Goal: Transaction & Acquisition: Book appointment/travel/reservation

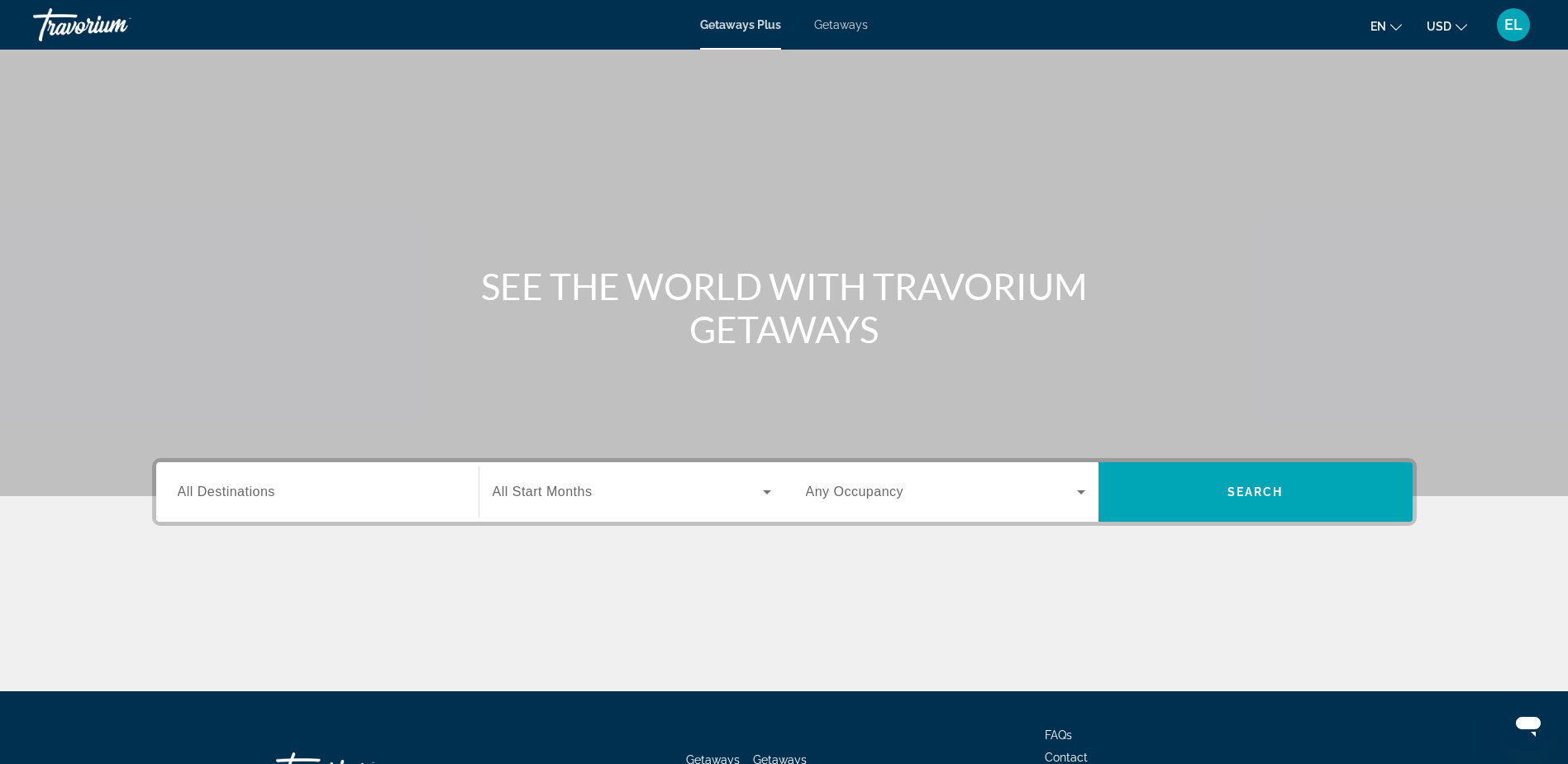
click at [220, 493] on span "All Destinations" at bounding box center [227, 491] width 97 height 14
click at [220, 493] on input "Destination All Destinations" at bounding box center [317, 493] width 280 height 19
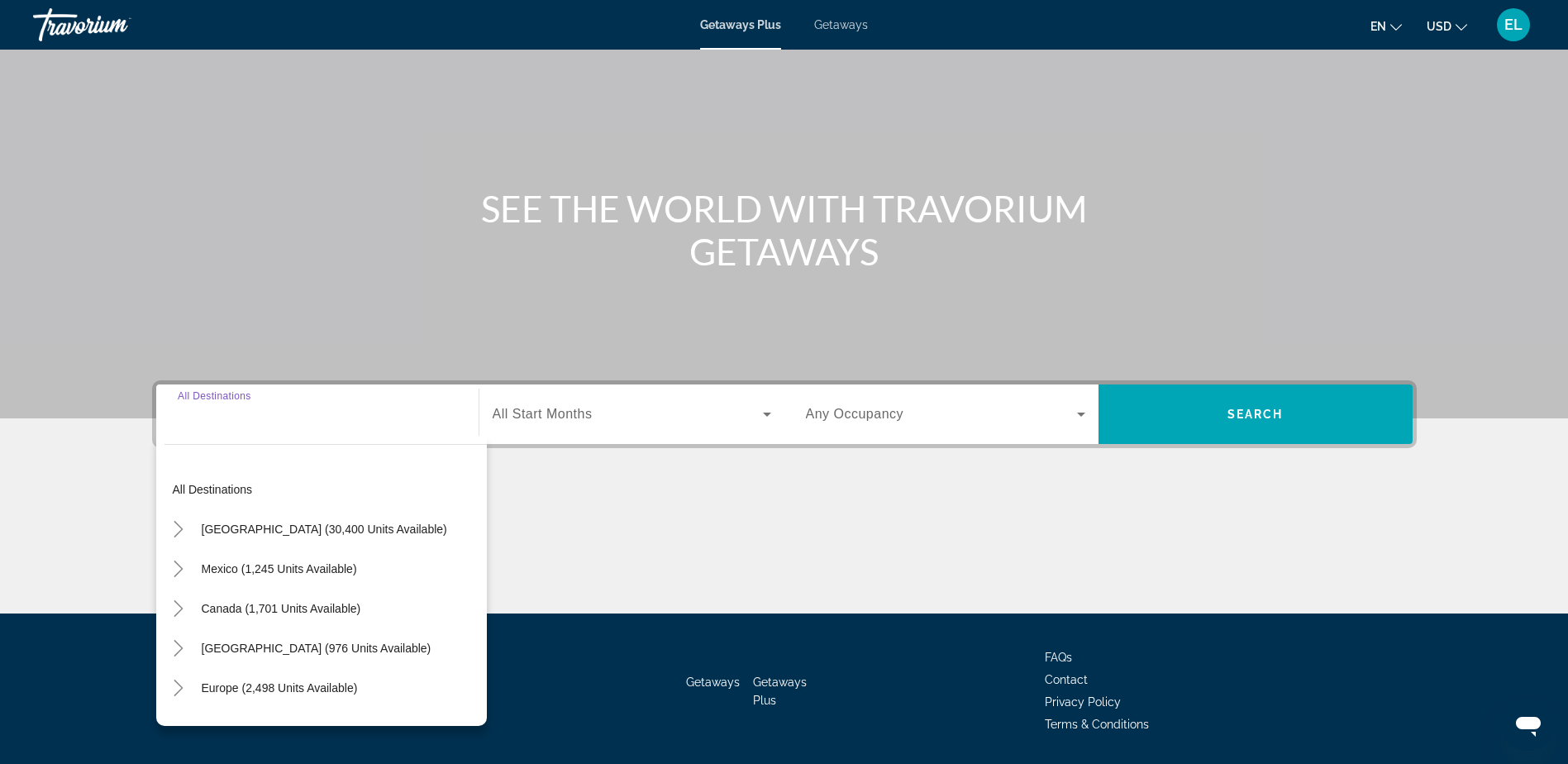
scroll to position [130, 0]
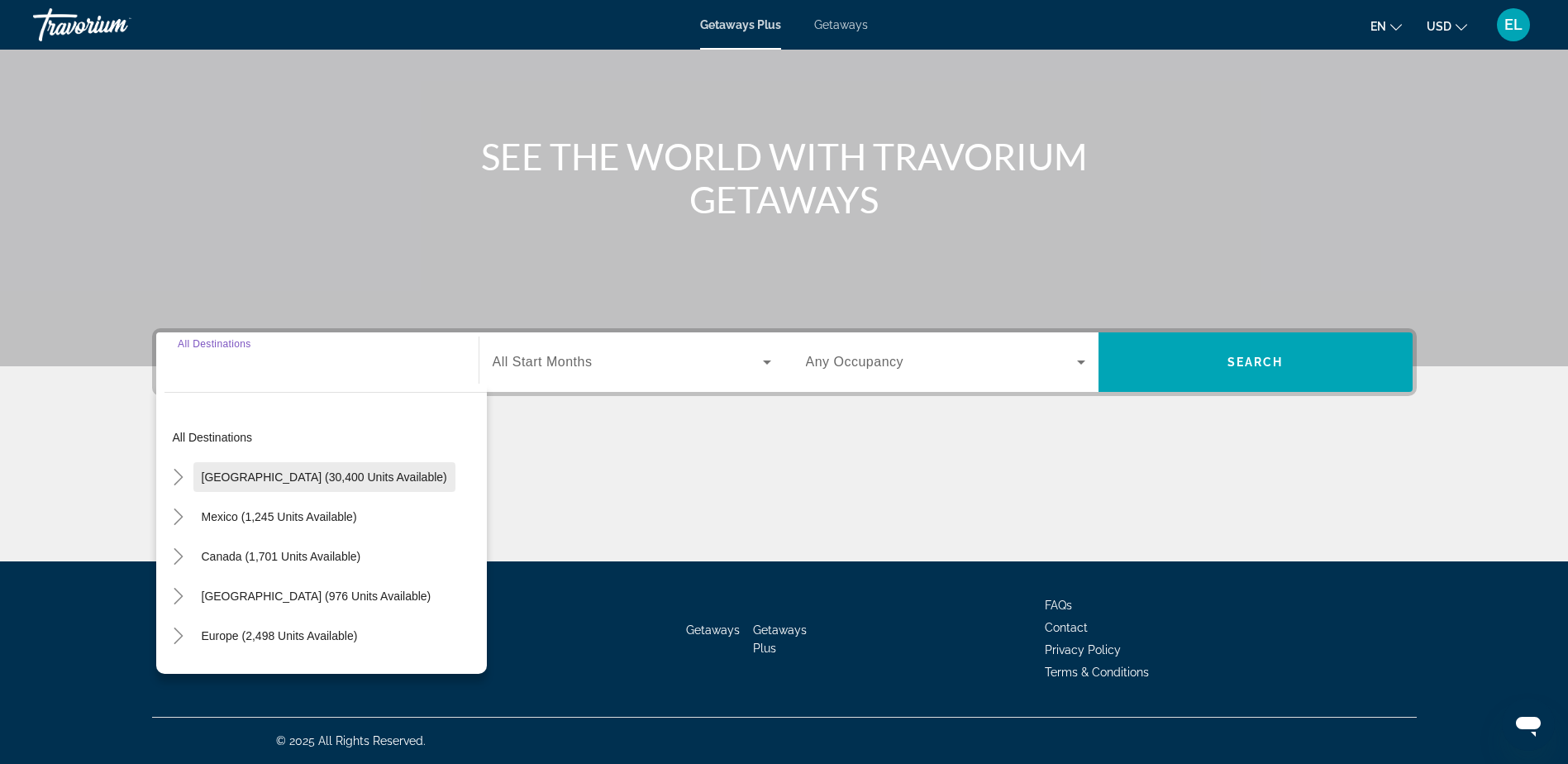
click at [222, 476] on span "[GEOGRAPHIC_DATA] (30,400 units available)" at bounding box center [324, 478] width 245 height 14
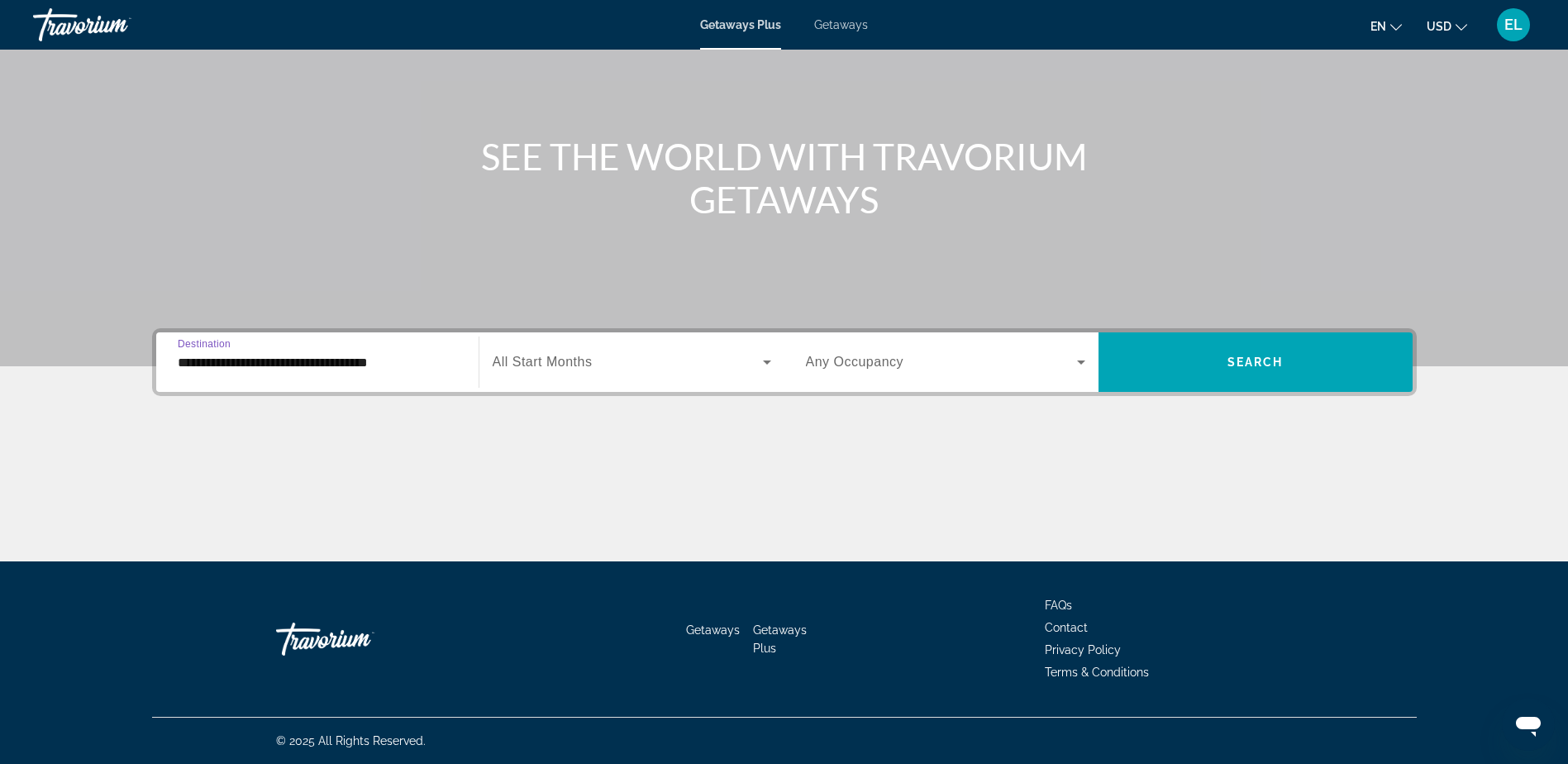
click at [233, 361] on input "**********" at bounding box center [317, 363] width 280 height 19
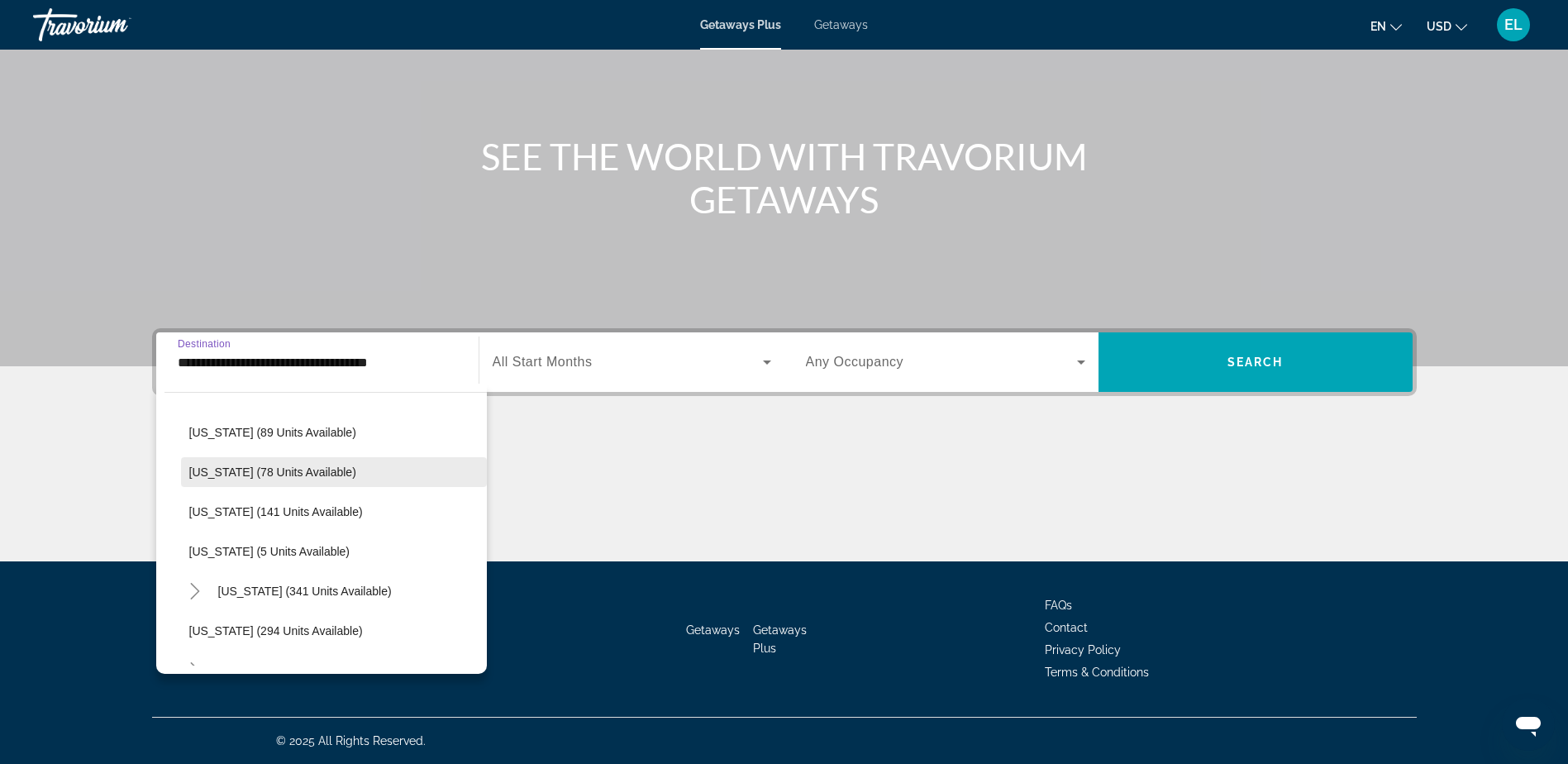
scroll to position [413, 0]
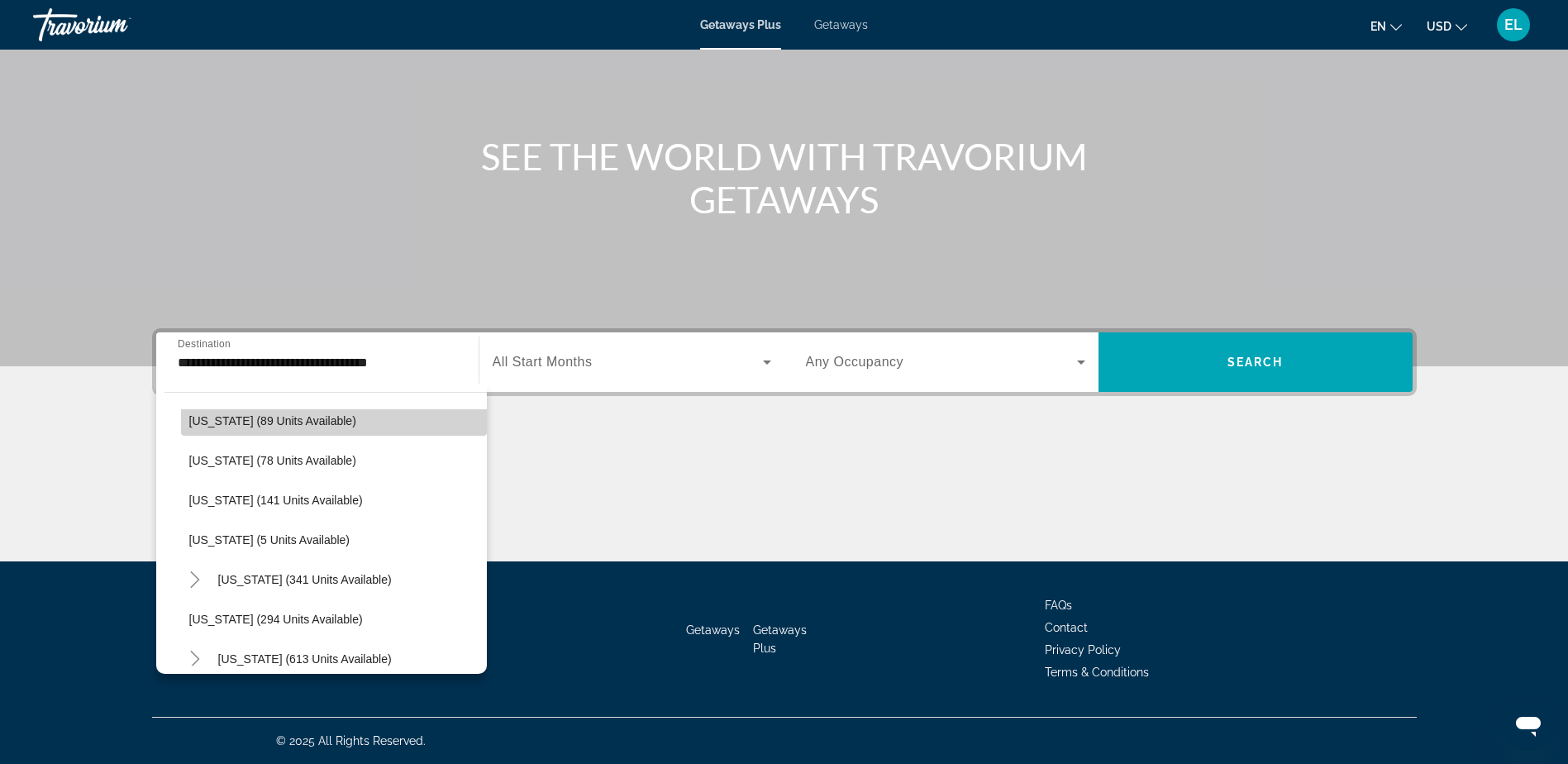
click at [364, 421] on span "Search widget" at bounding box center [334, 421] width 306 height 40
type input "**********"
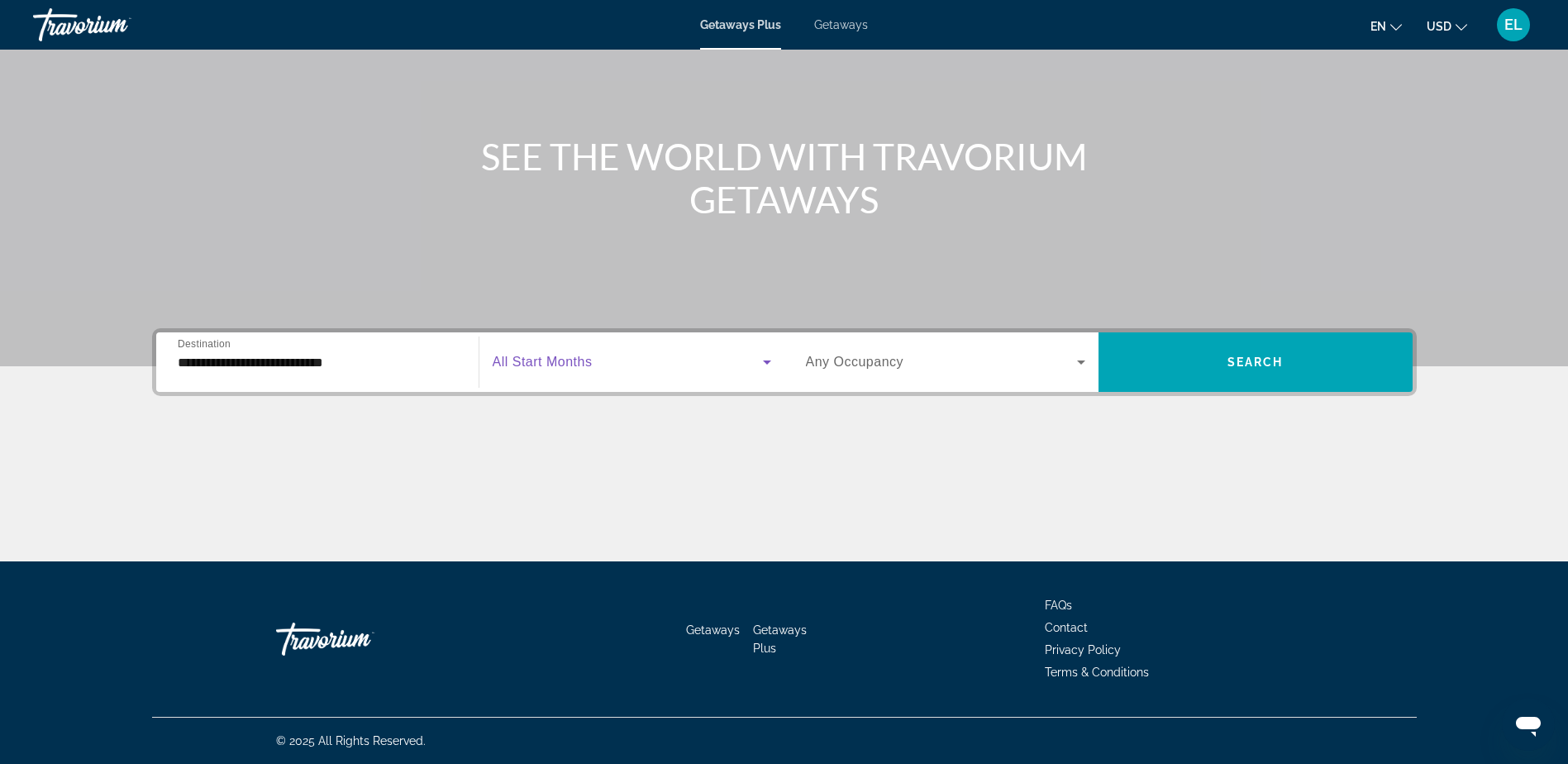
click at [765, 359] on icon "Search widget" at bounding box center [767, 363] width 19 height 19
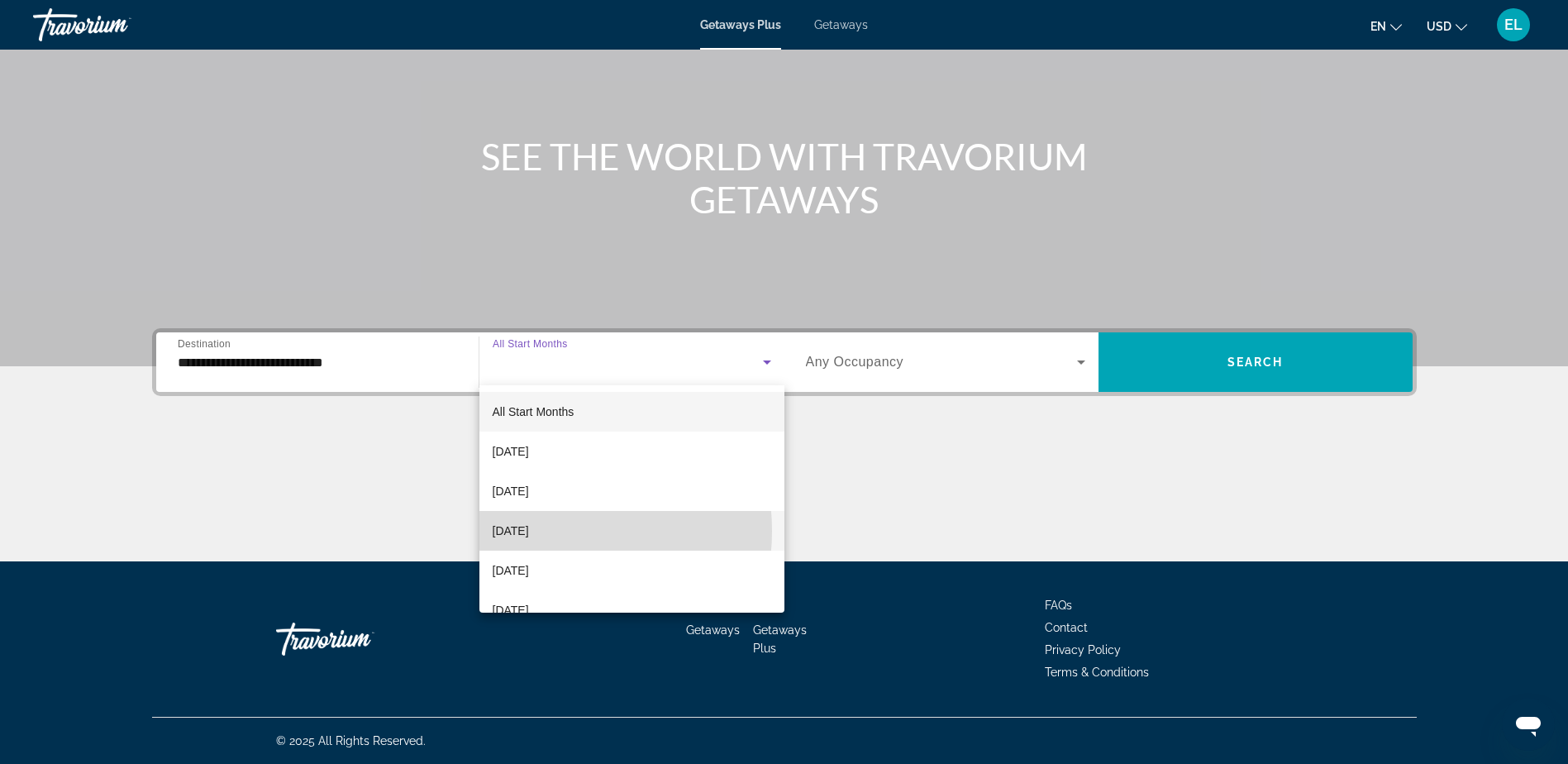
click at [529, 531] on span "[DATE]" at bounding box center [510, 531] width 36 height 19
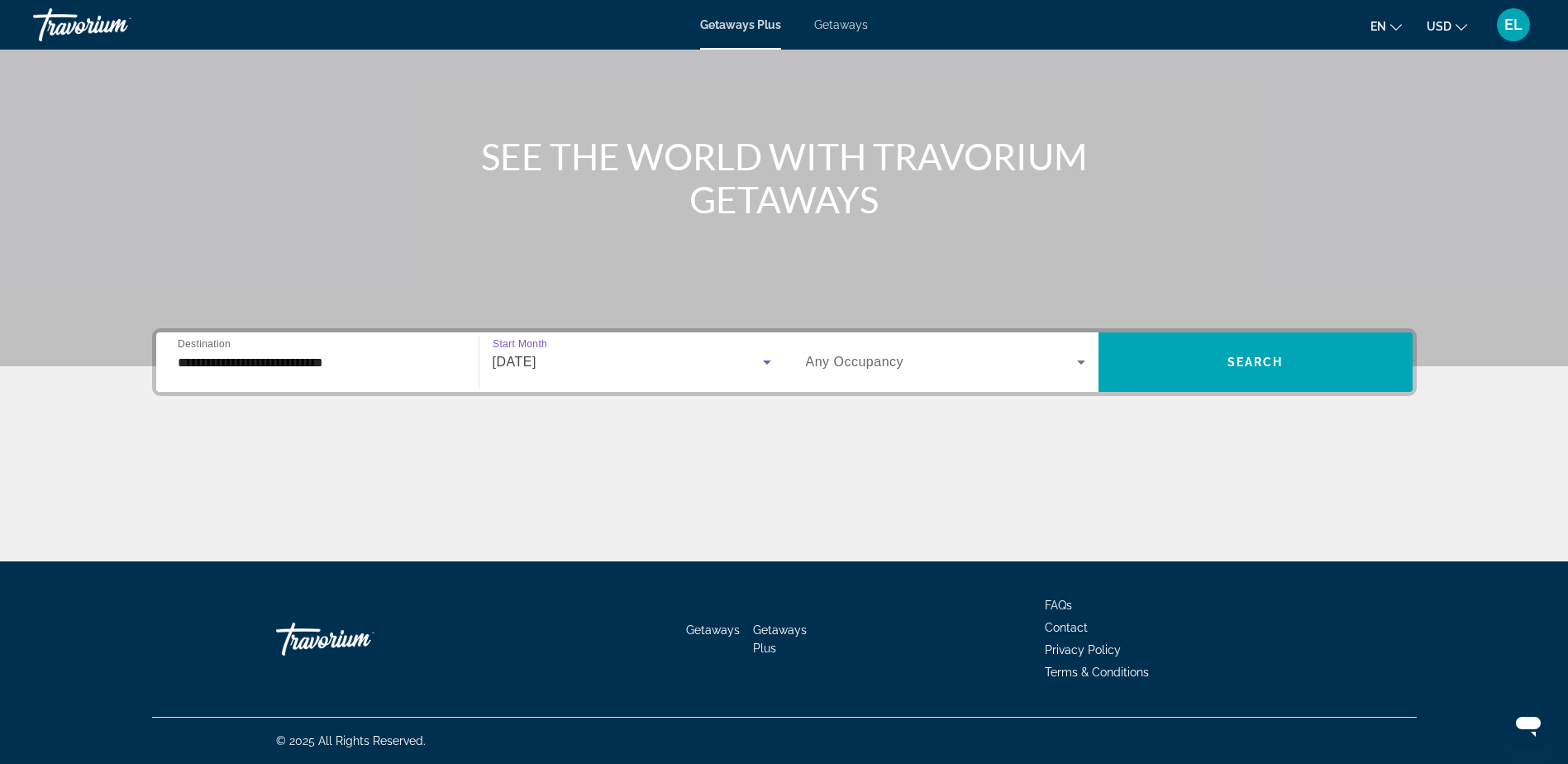
click at [1083, 362] on icon "Search widget" at bounding box center [1081, 363] width 8 height 4
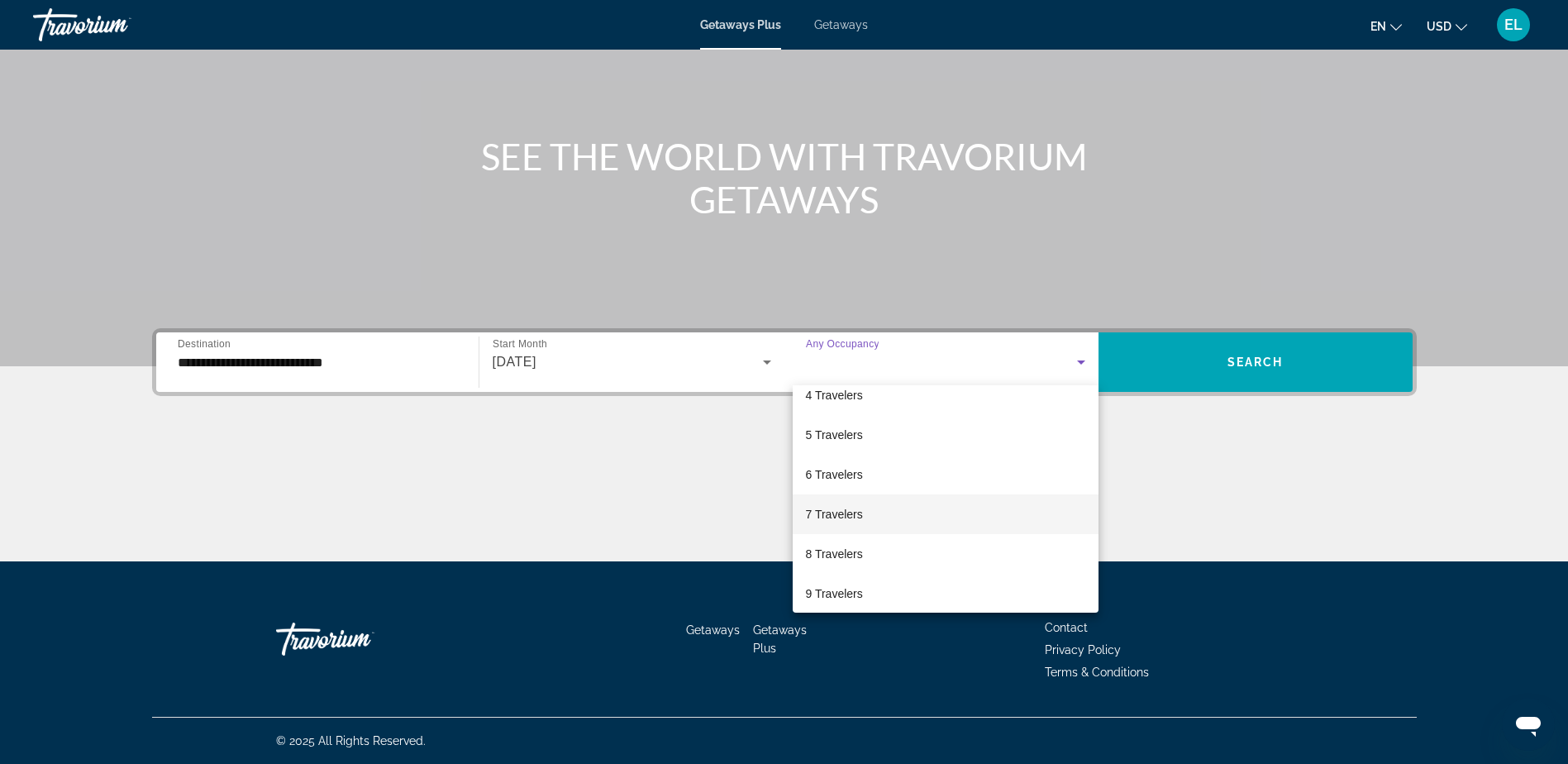
scroll to position [166, 0]
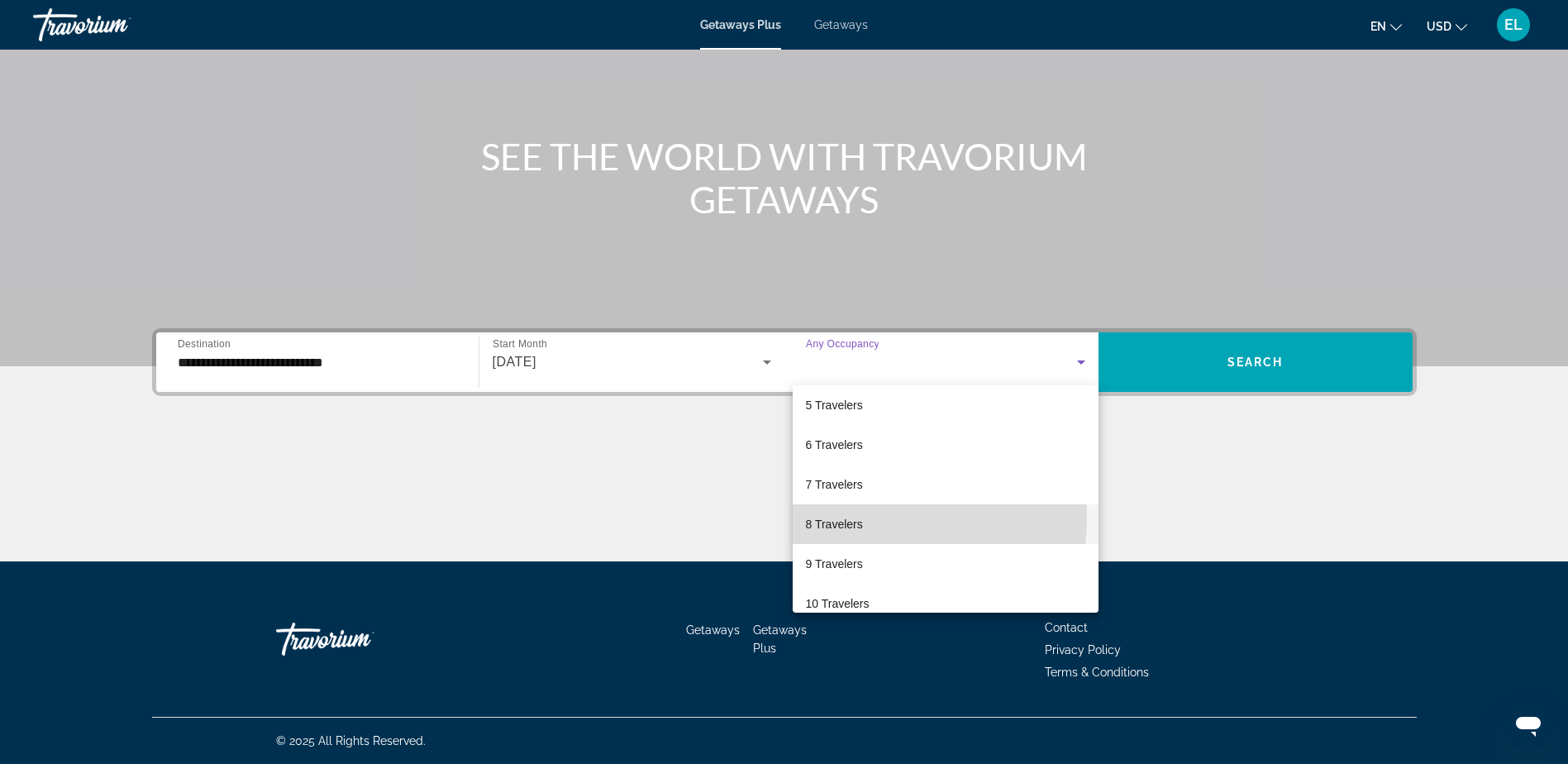
click at [855, 518] on span "8 Travelers" at bounding box center [835, 524] width 57 height 19
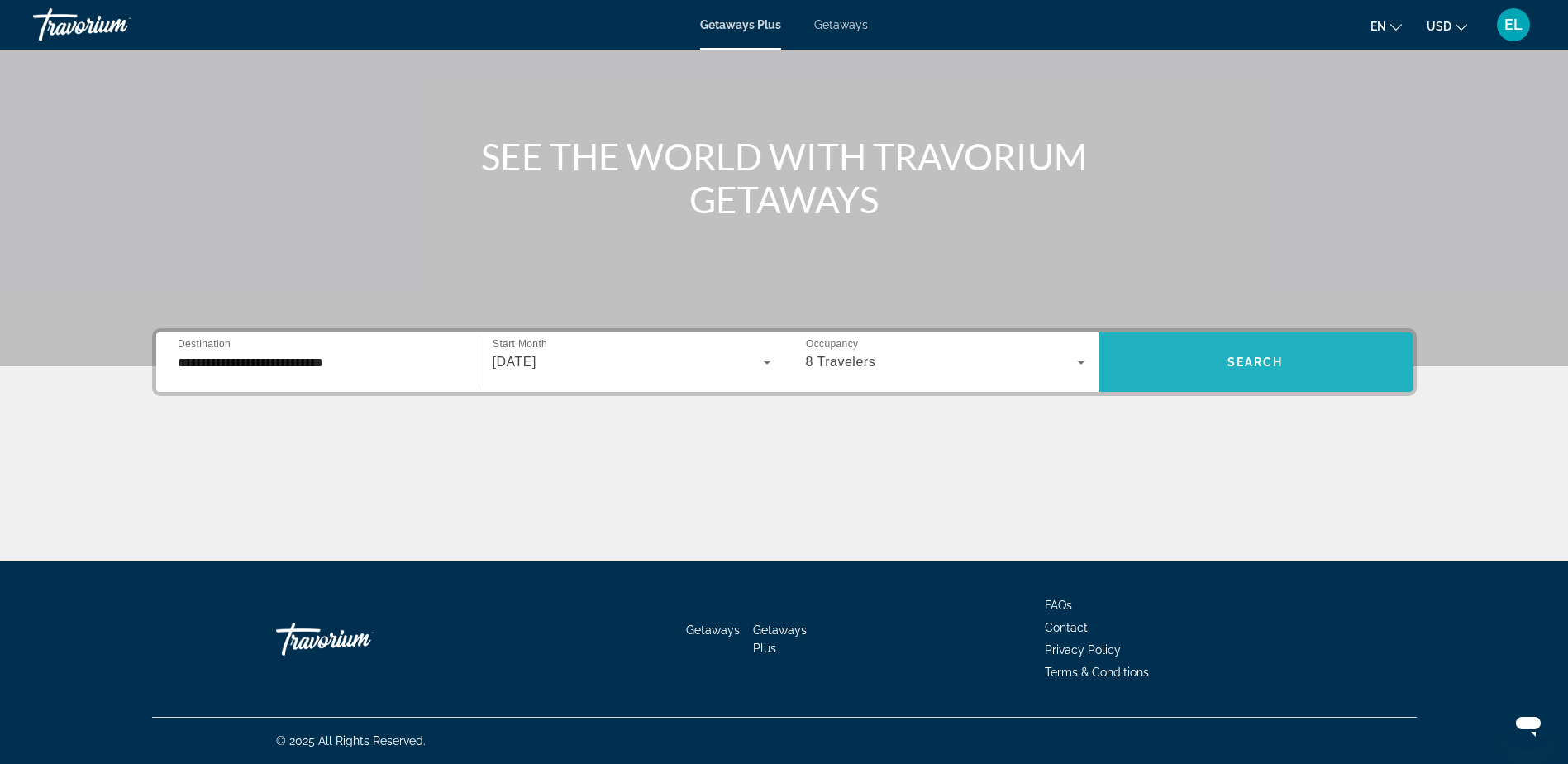
click at [1273, 363] on span "Search" at bounding box center [1256, 363] width 56 height 14
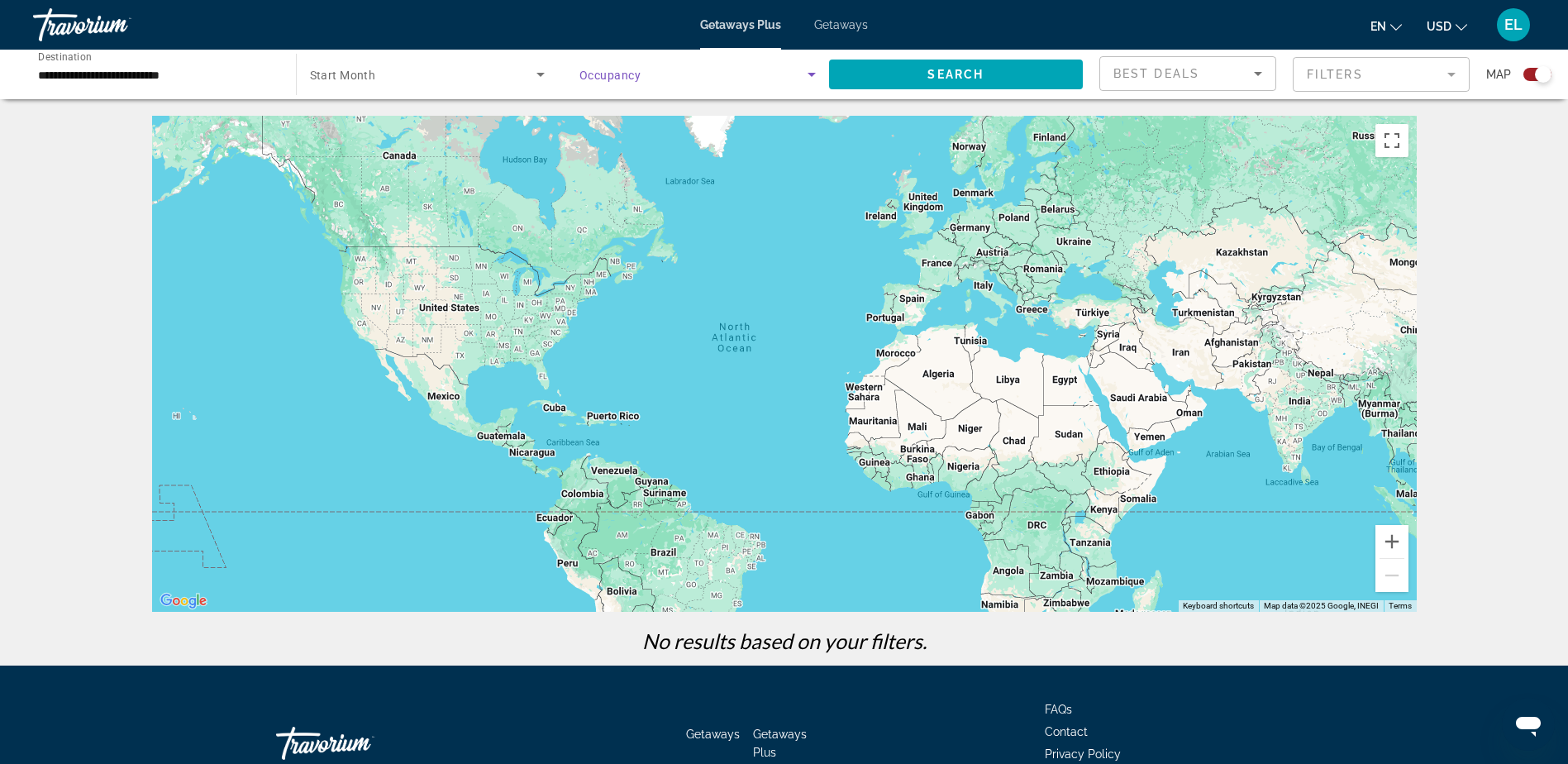
click at [812, 75] on icon "Search widget" at bounding box center [811, 75] width 8 height 4
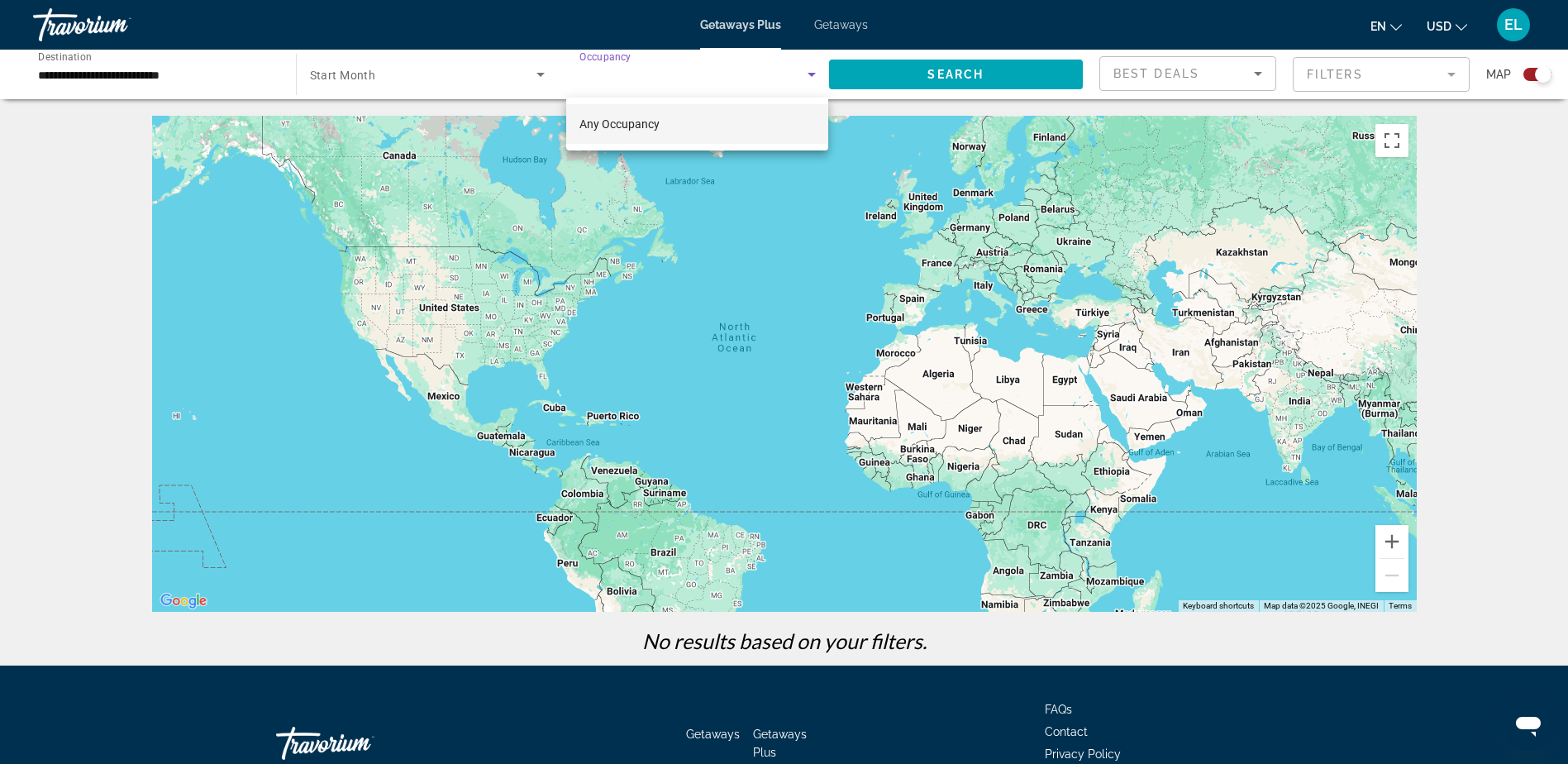
click at [634, 128] on span "Any Occupancy" at bounding box center [619, 125] width 80 height 14
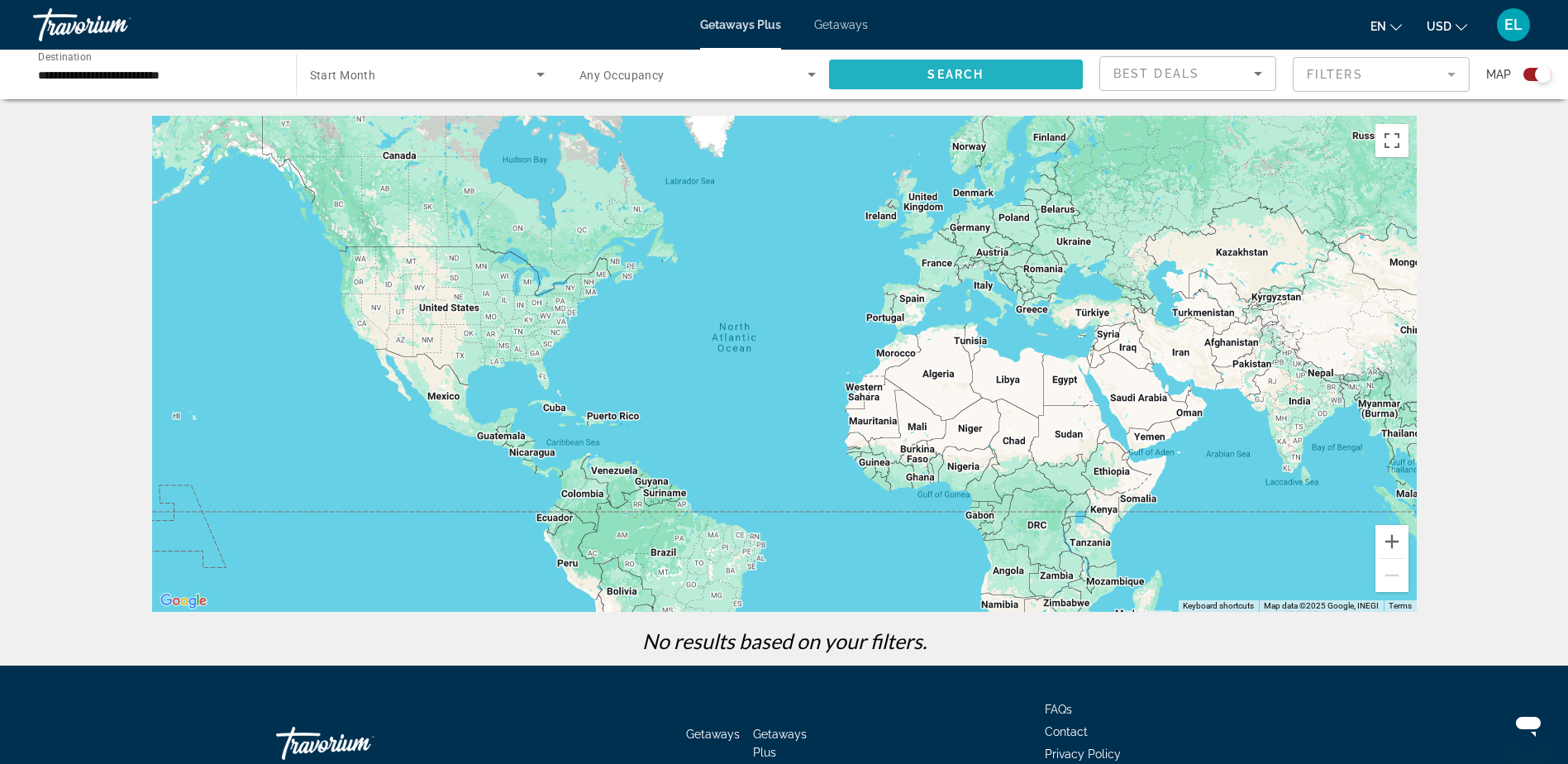
click at [962, 67] on span "Search widget" at bounding box center [955, 74] width 254 height 40
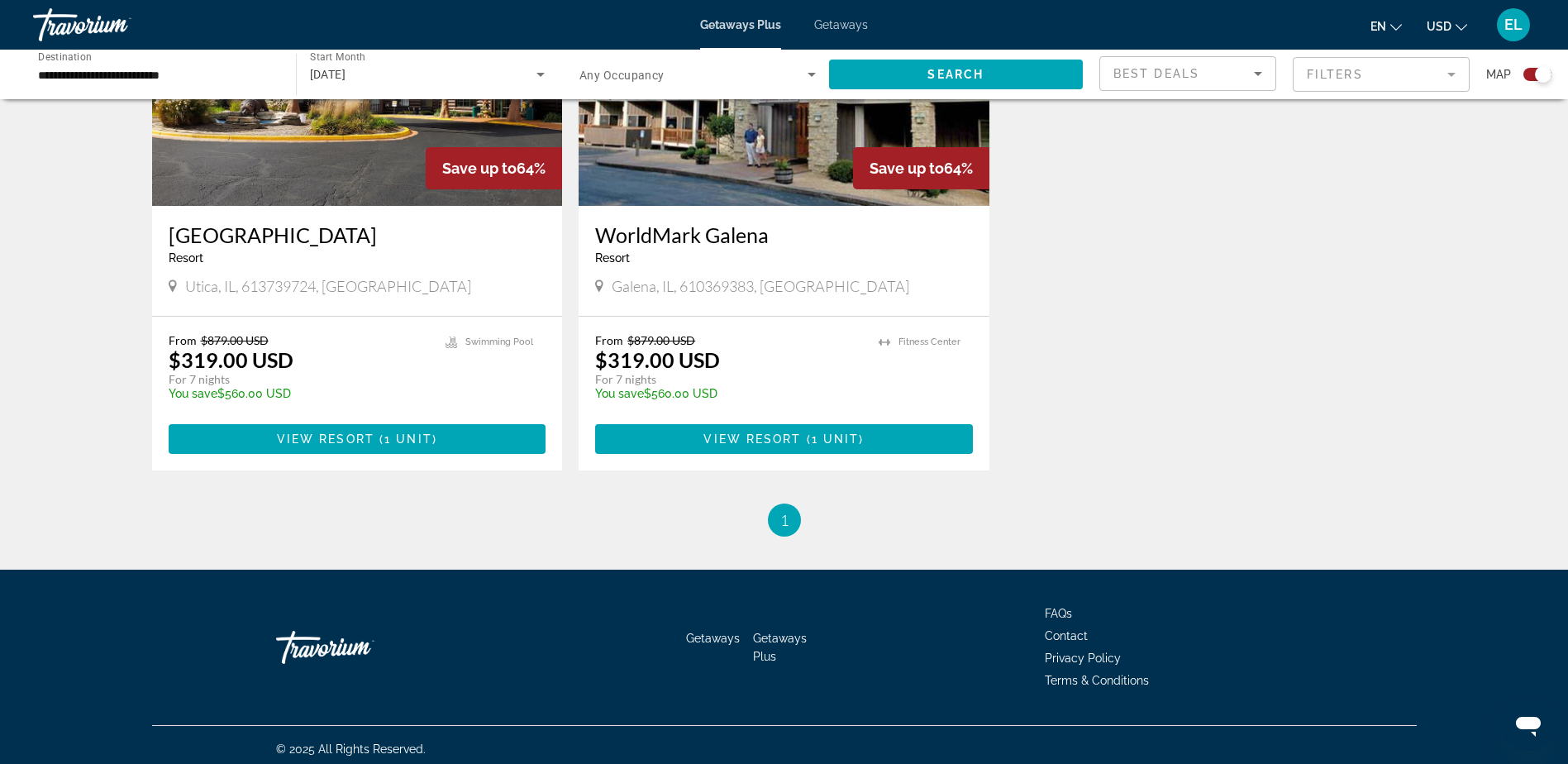
scroll to position [737, 0]
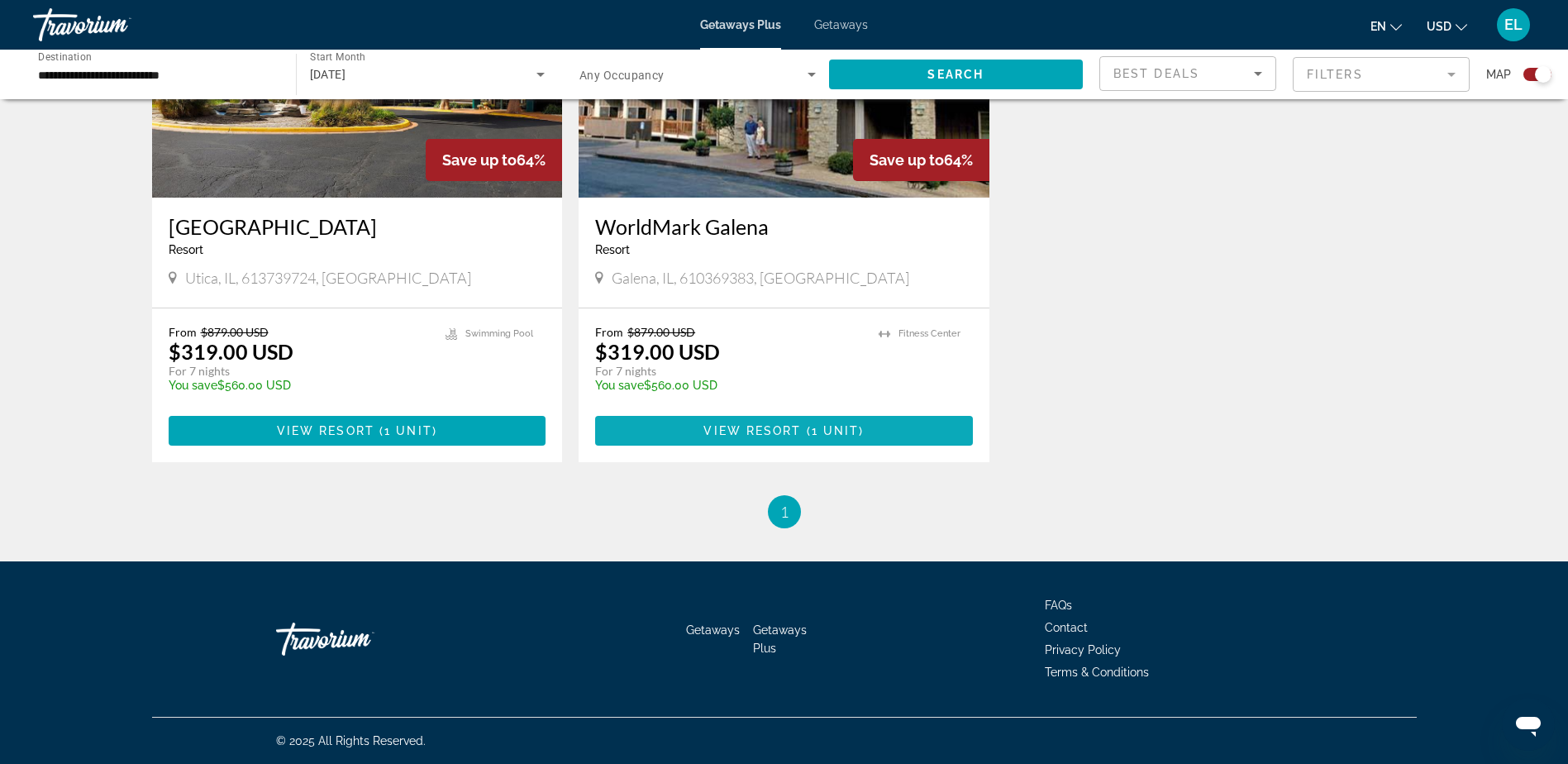
click at [752, 430] on span "View Resort" at bounding box center [752, 432] width 97 height 14
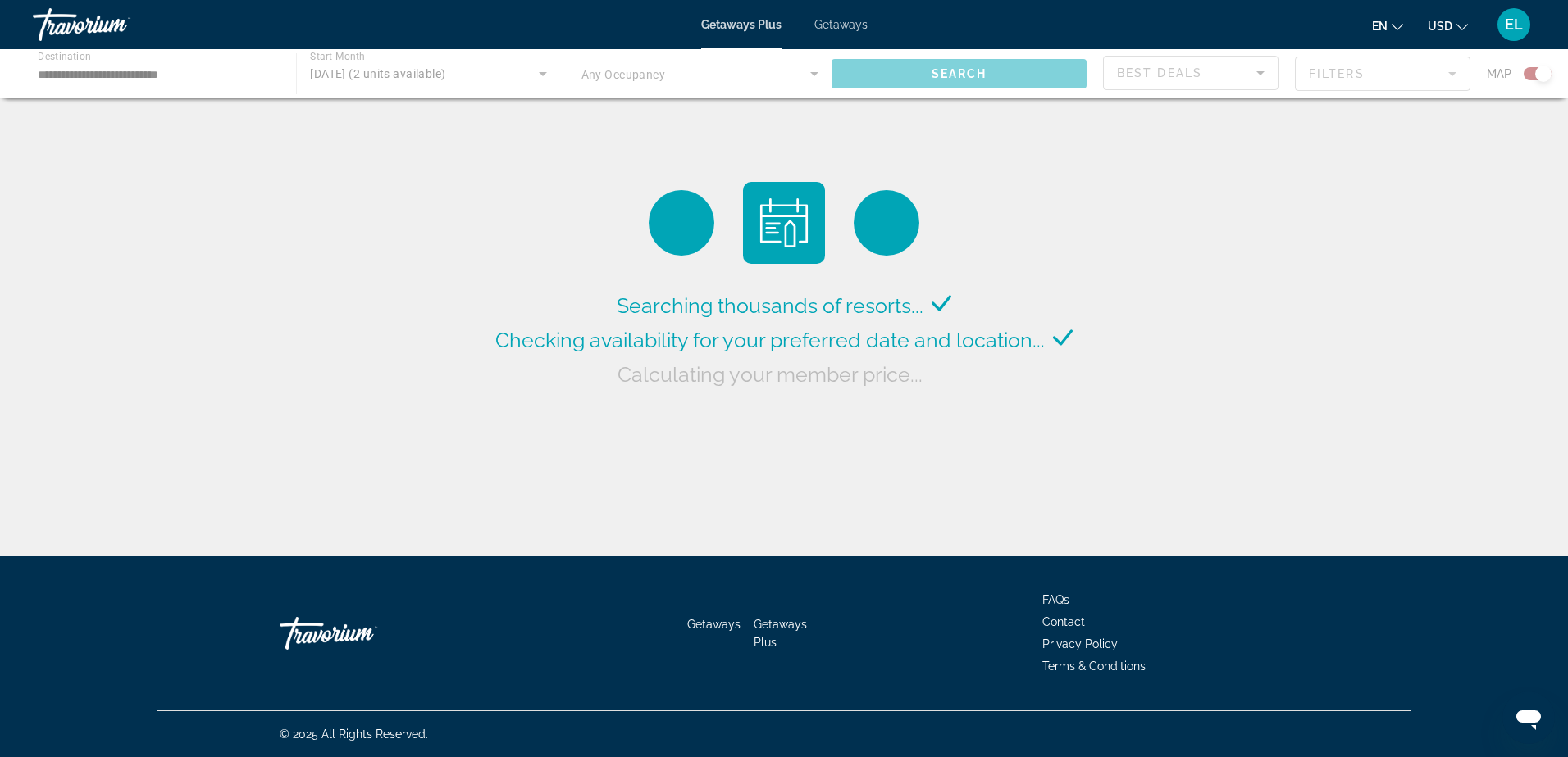
click at [814, 73] on div "Main content" at bounding box center [784, 73] width 1568 height 49
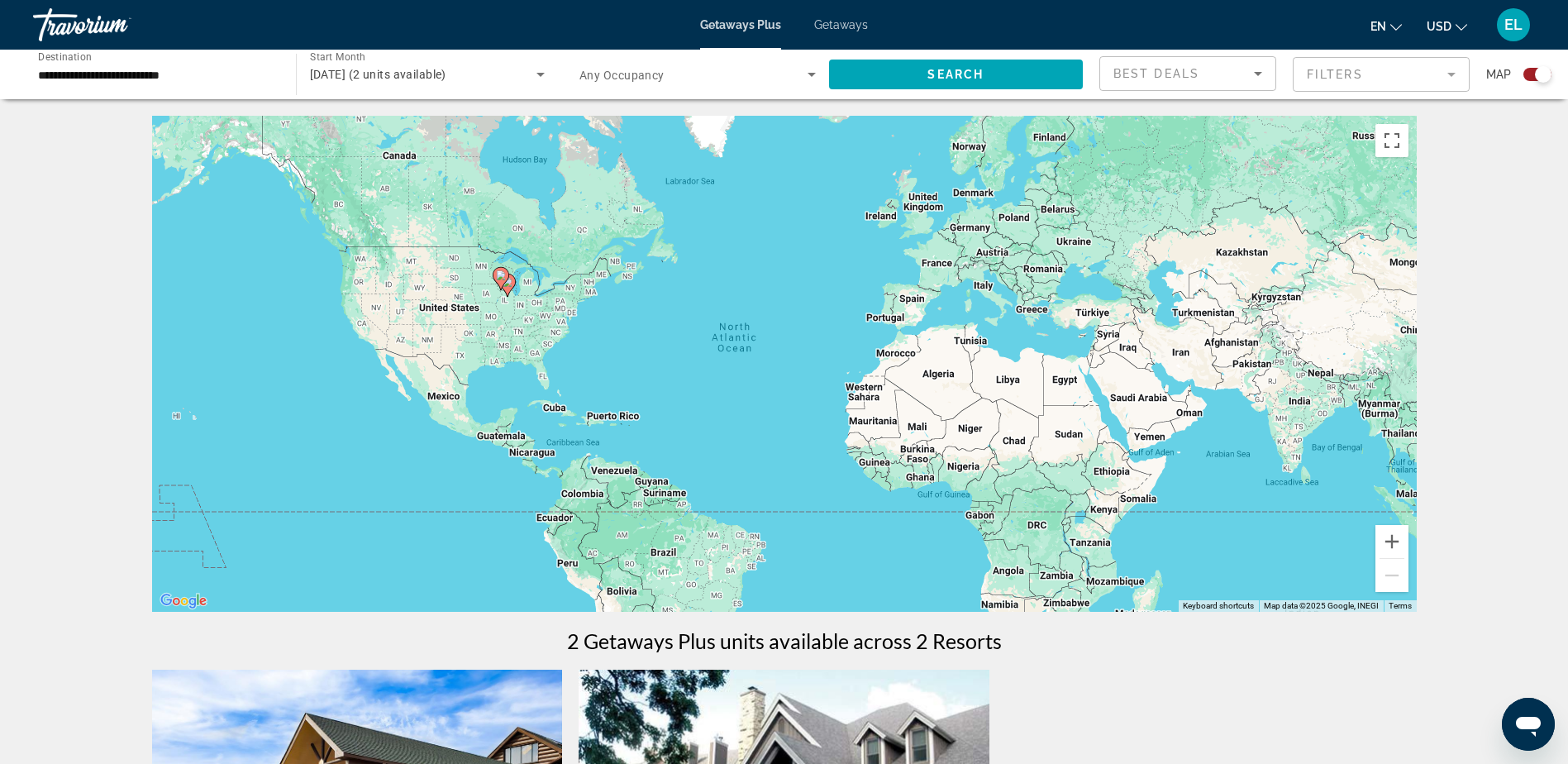
click at [808, 74] on icon "Search widget" at bounding box center [811, 75] width 8 height 4
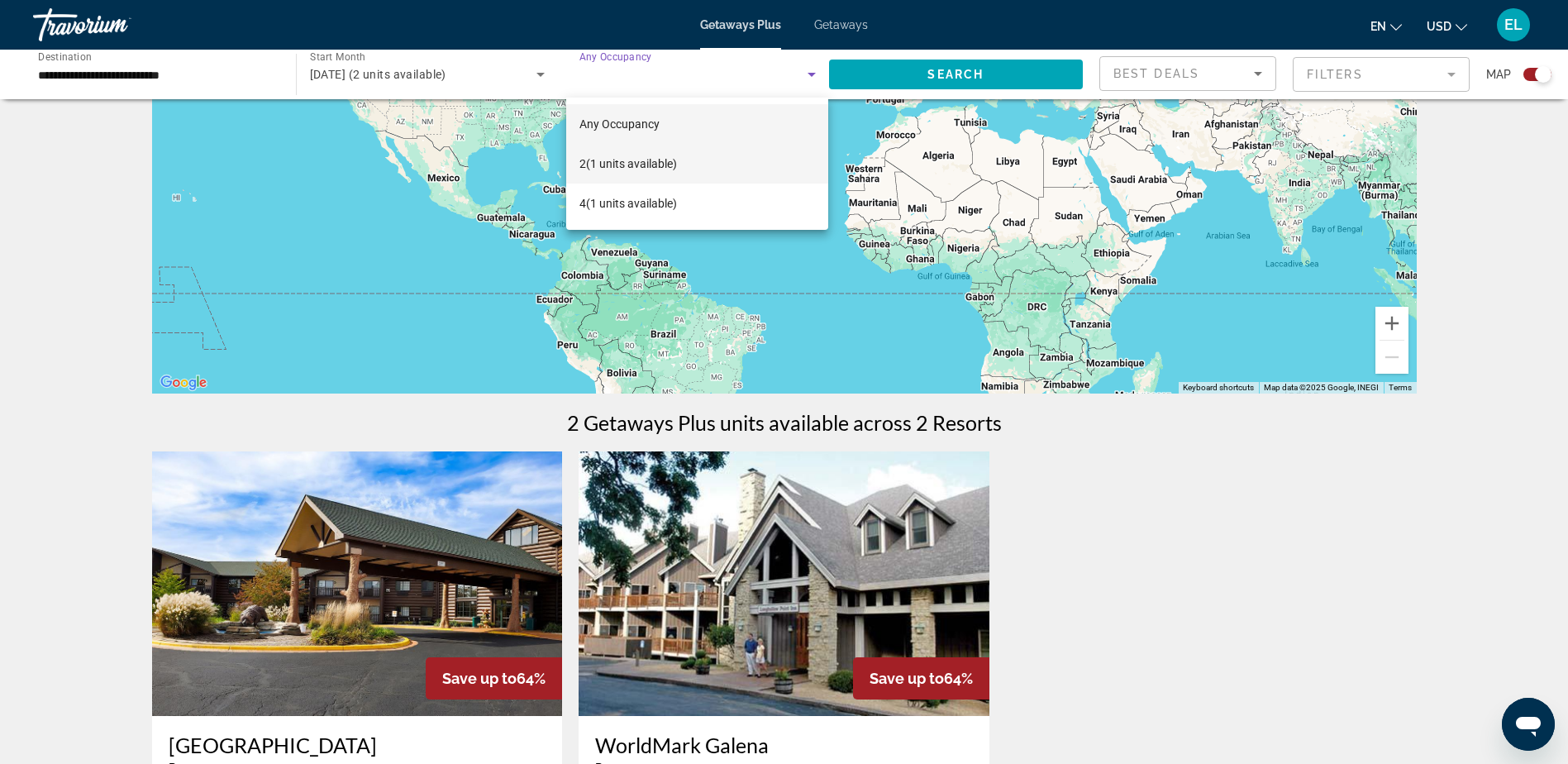
scroll to position [248, 0]
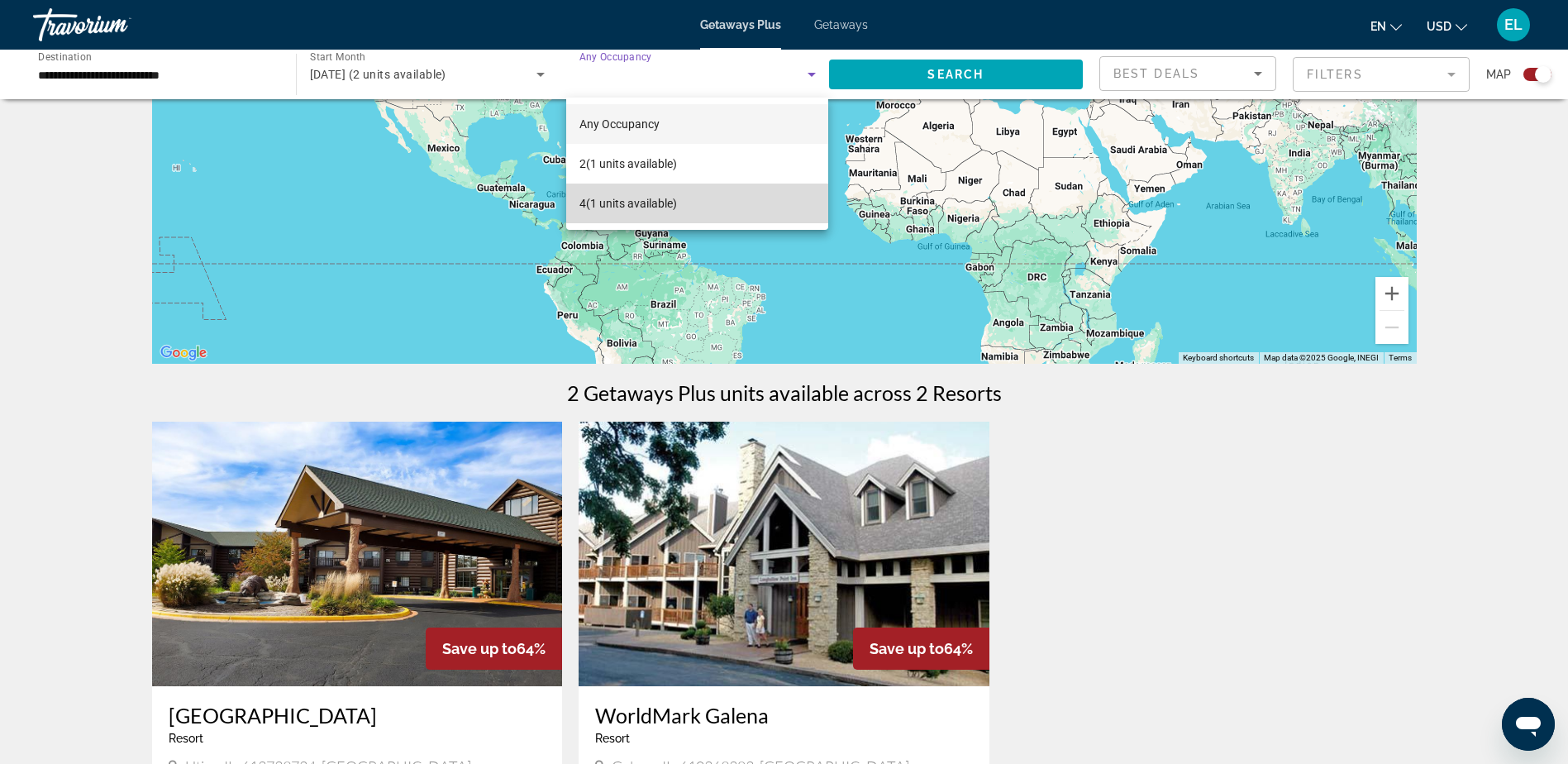
click at [651, 200] on span "4 (1 units available)" at bounding box center [628, 204] width 97 height 19
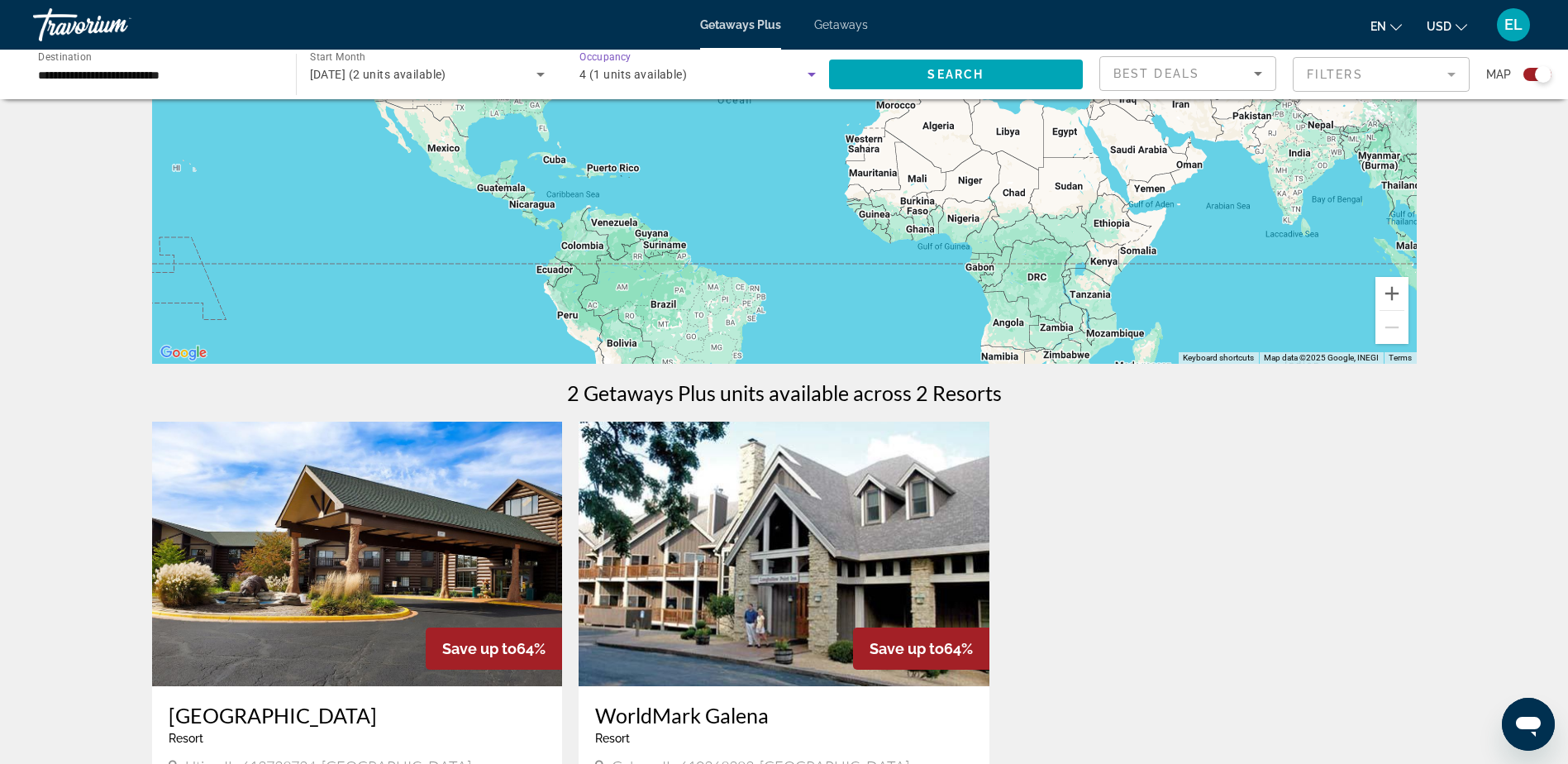
click at [811, 74] on icon "Search widget" at bounding box center [811, 75] width 8 height 4
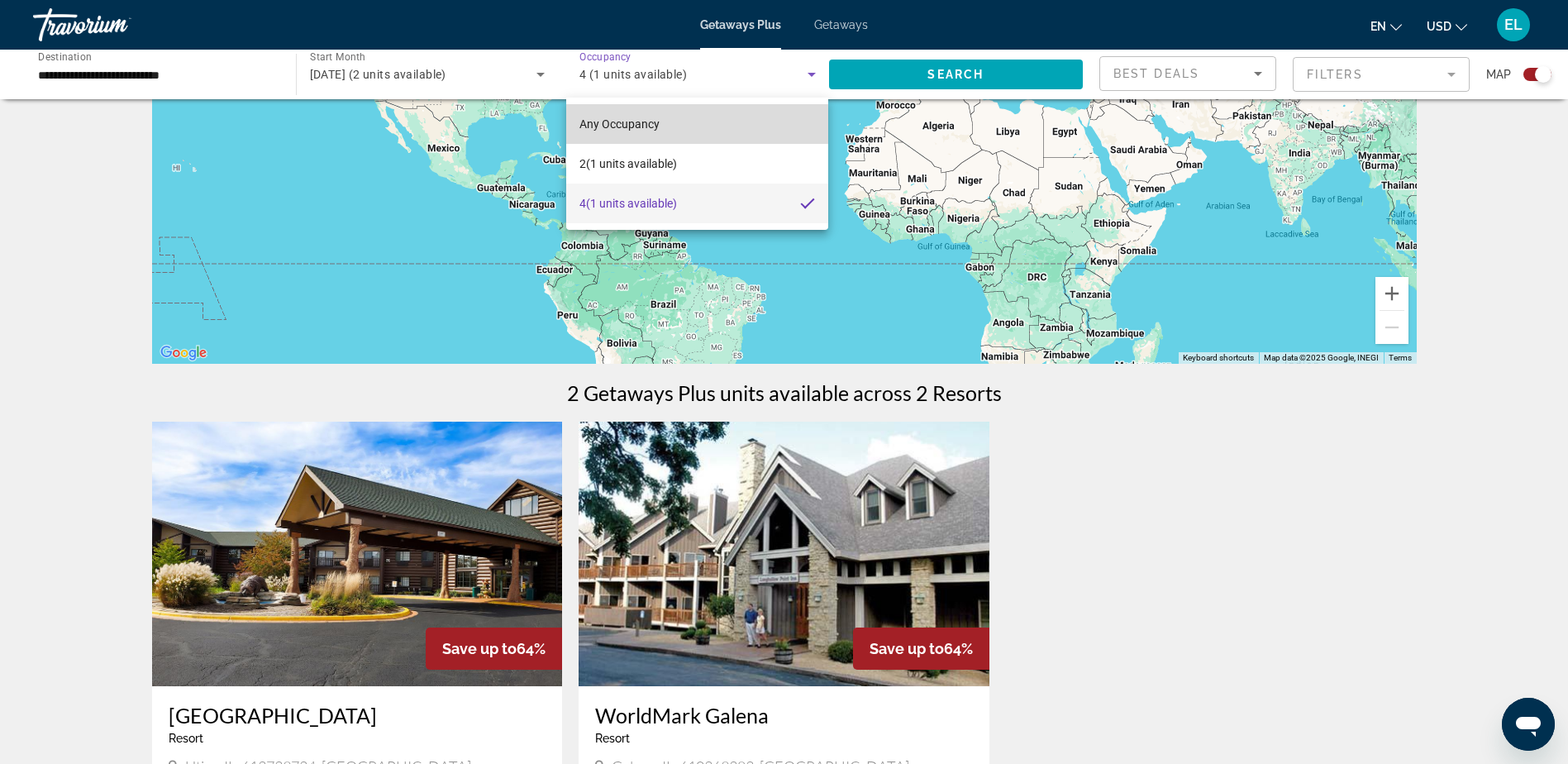
click at [649, 120] on span "Any Occupancy" at bounding box center [619, 125] width 80 height 14
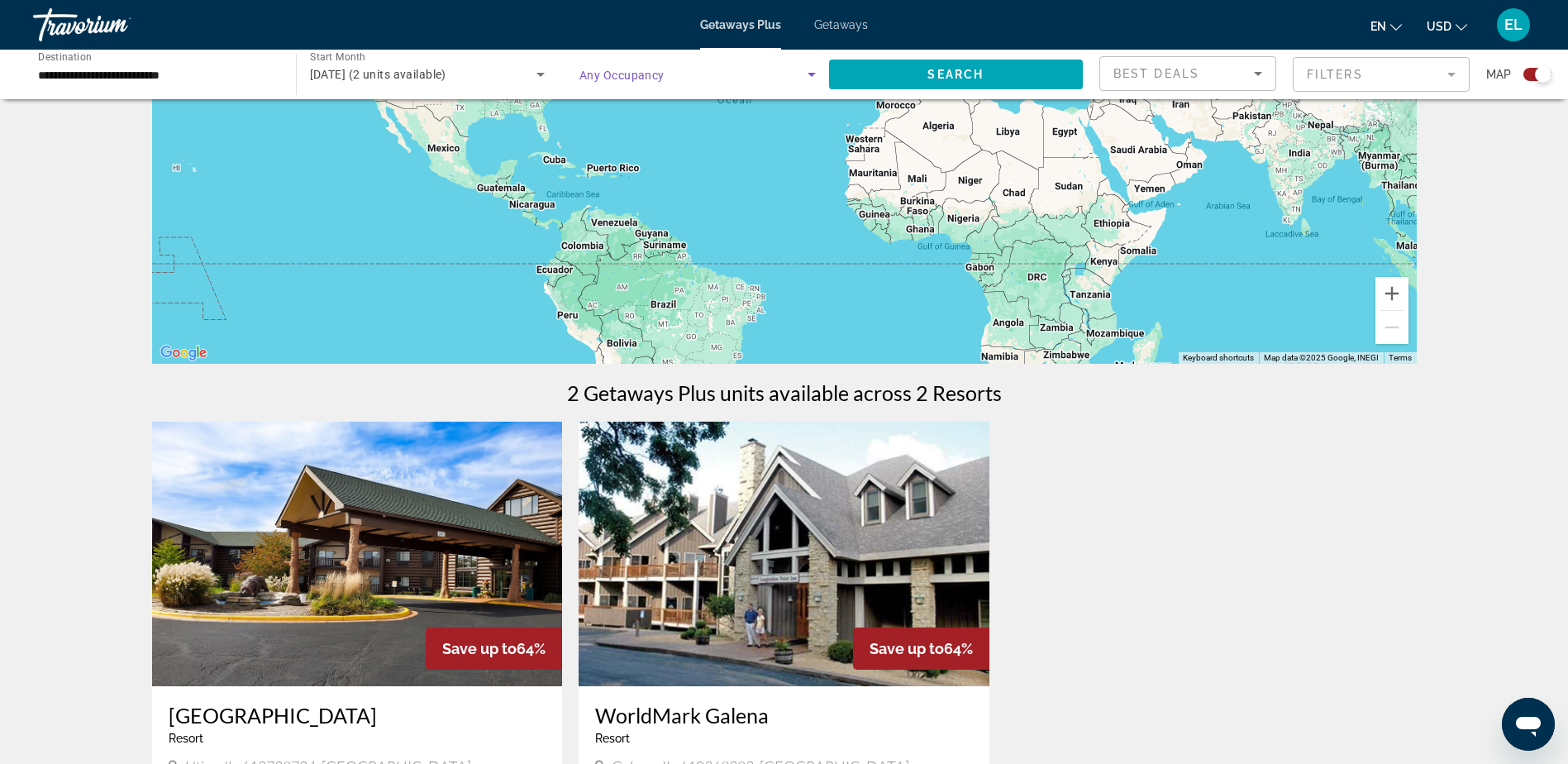
click at [810, 76] on icon "Search widget" at bounding box center [811, 74] width 19 height 19
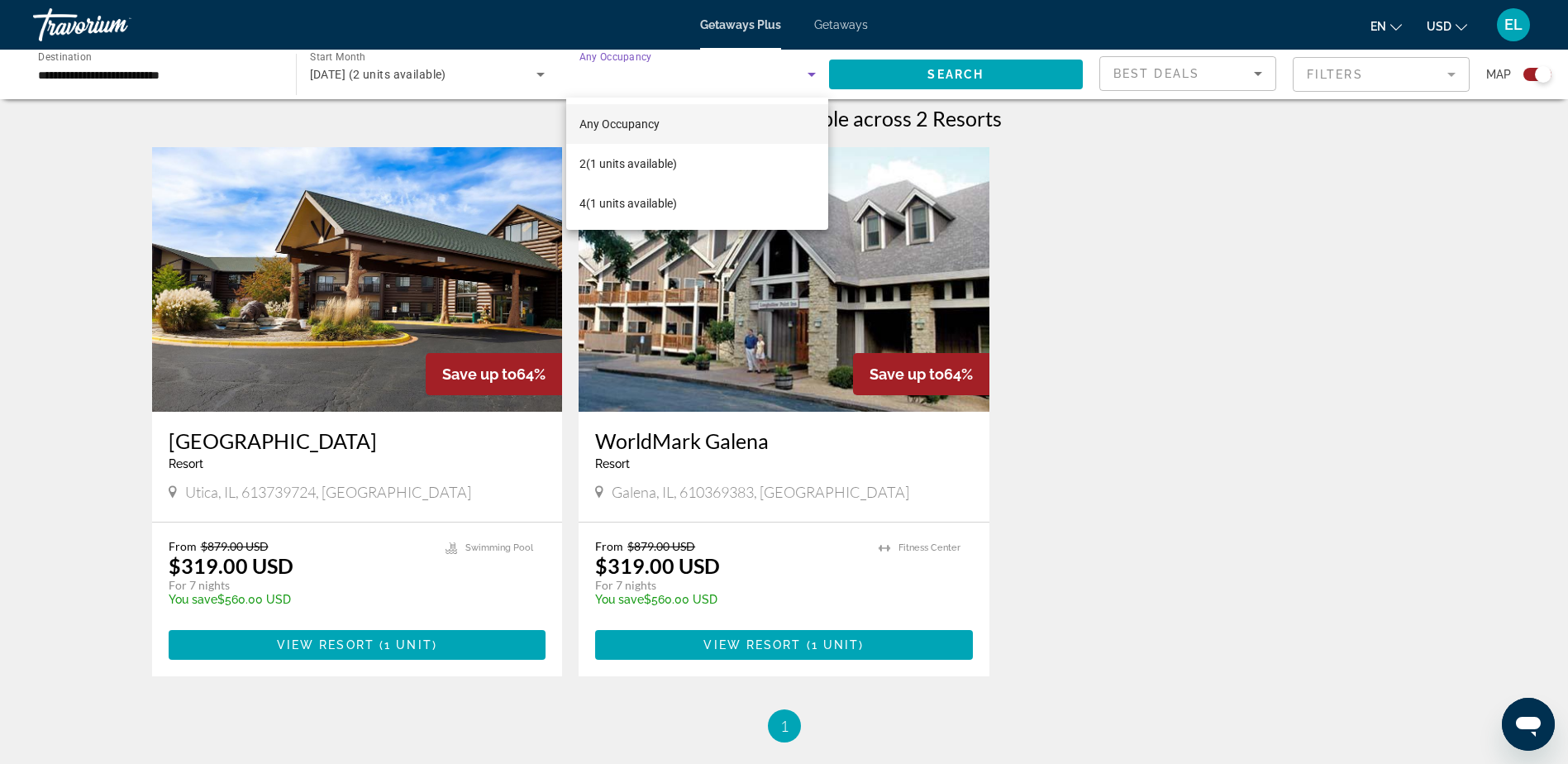
scroll to position [579, 0]
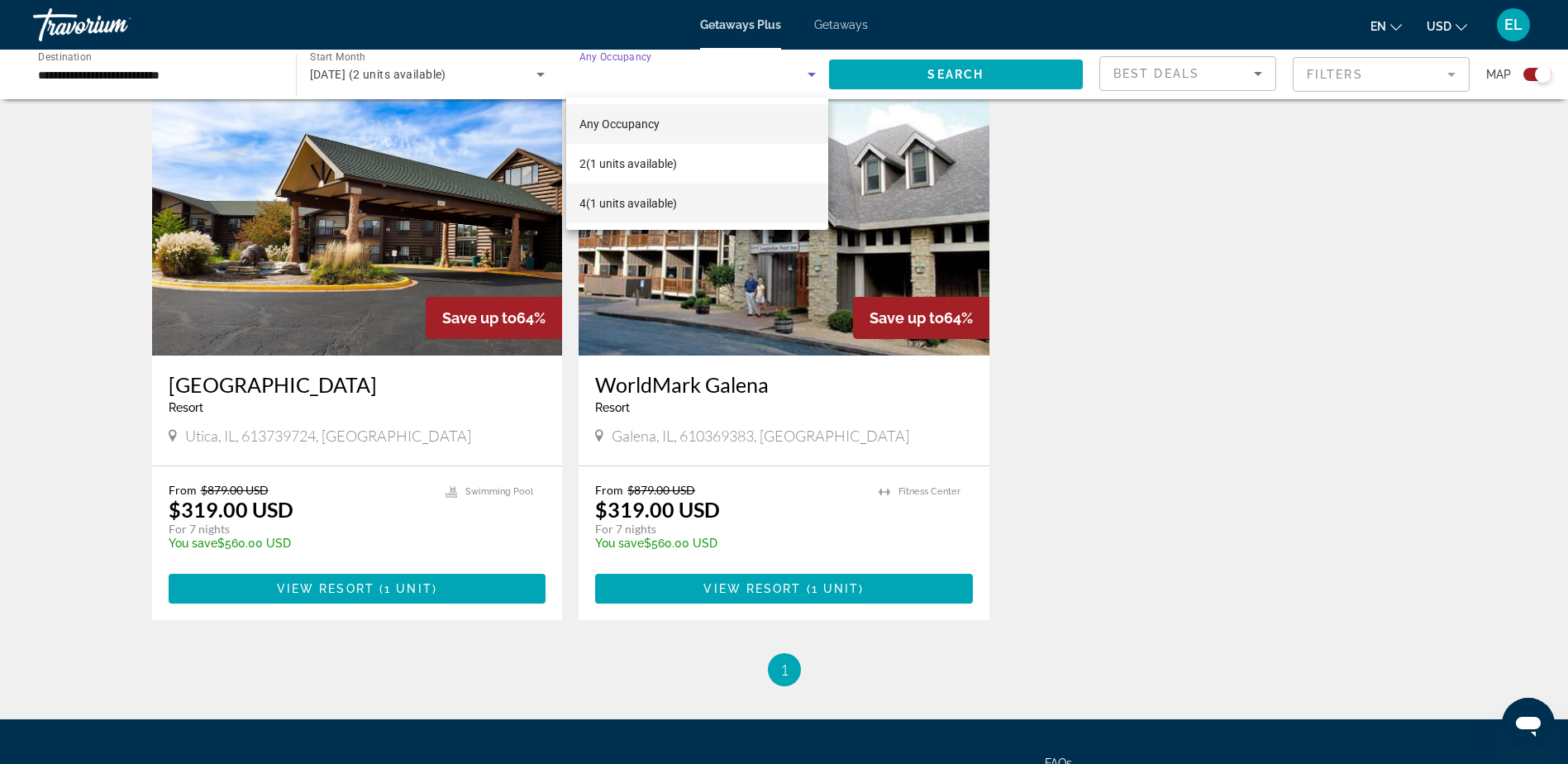
click at [656, 202] on span "4 (1 units available)" at bounding box center [628, 204] width 97 height 19
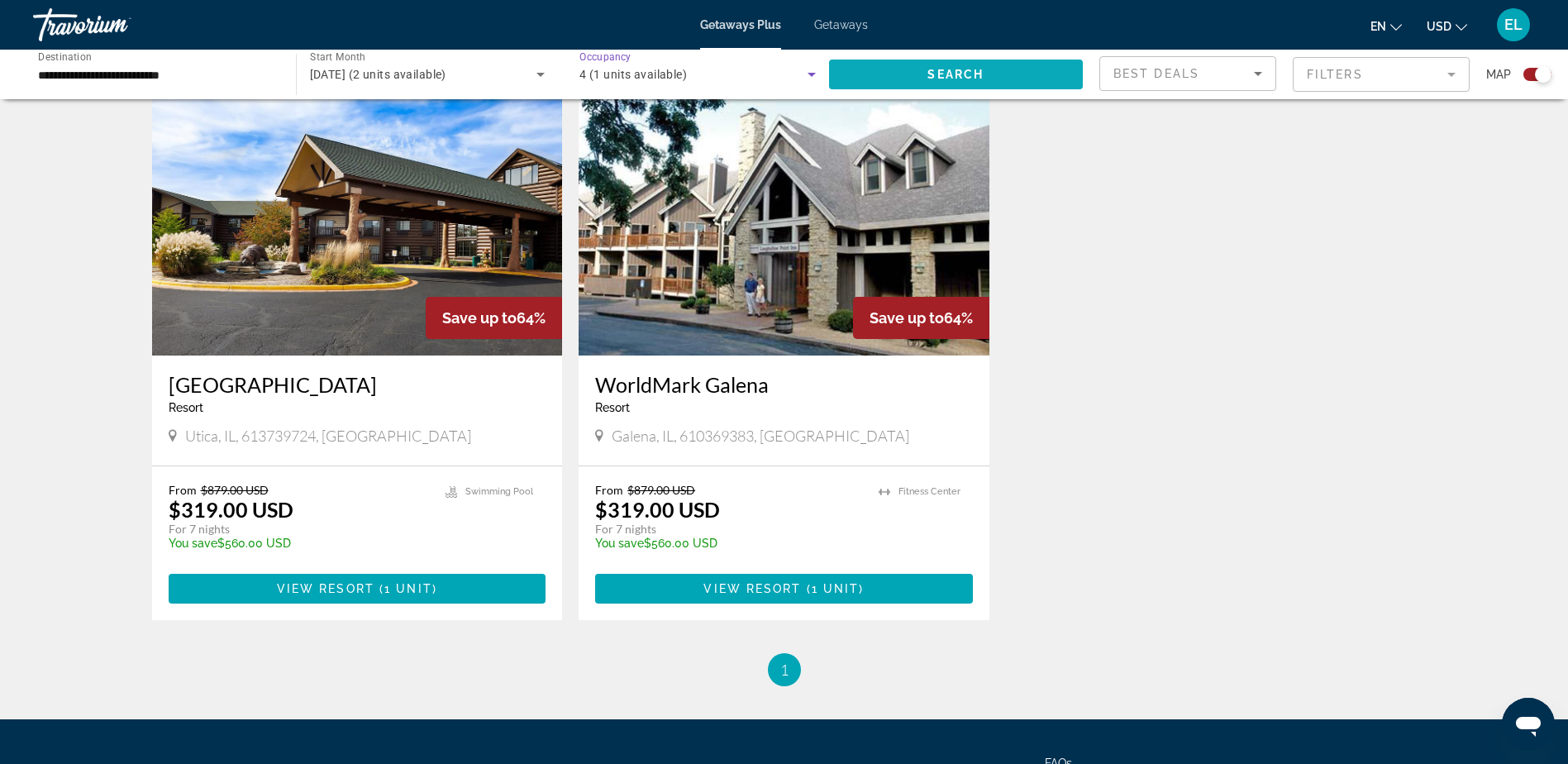
click at [952, 69] on span "Search" at bounding box center [956, 75] width 56 height 14
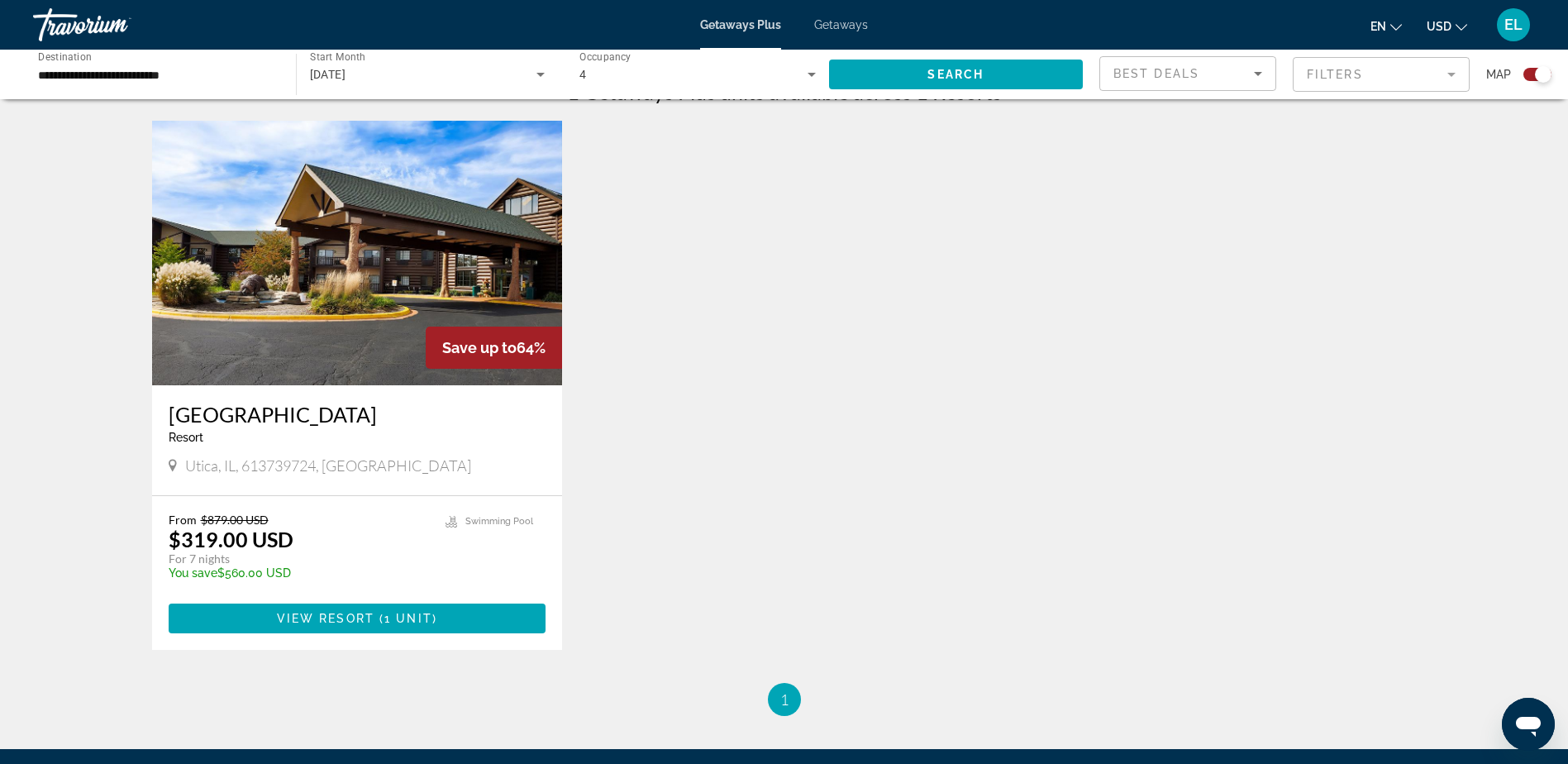
scroll to position [579, 0]
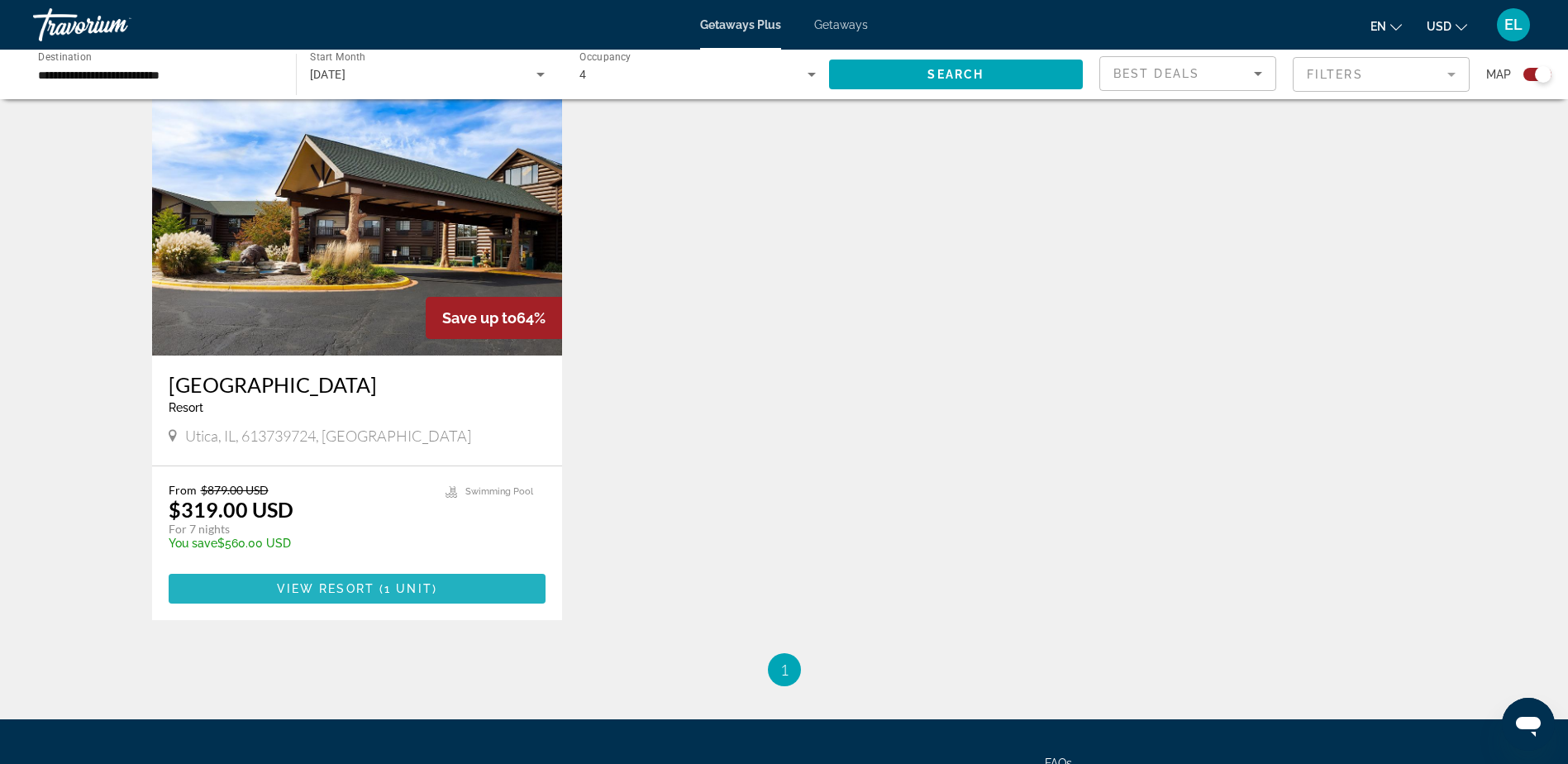
click at [359, 585] on span "View Resort" at bounding box center [325, 590] width 97 height 14
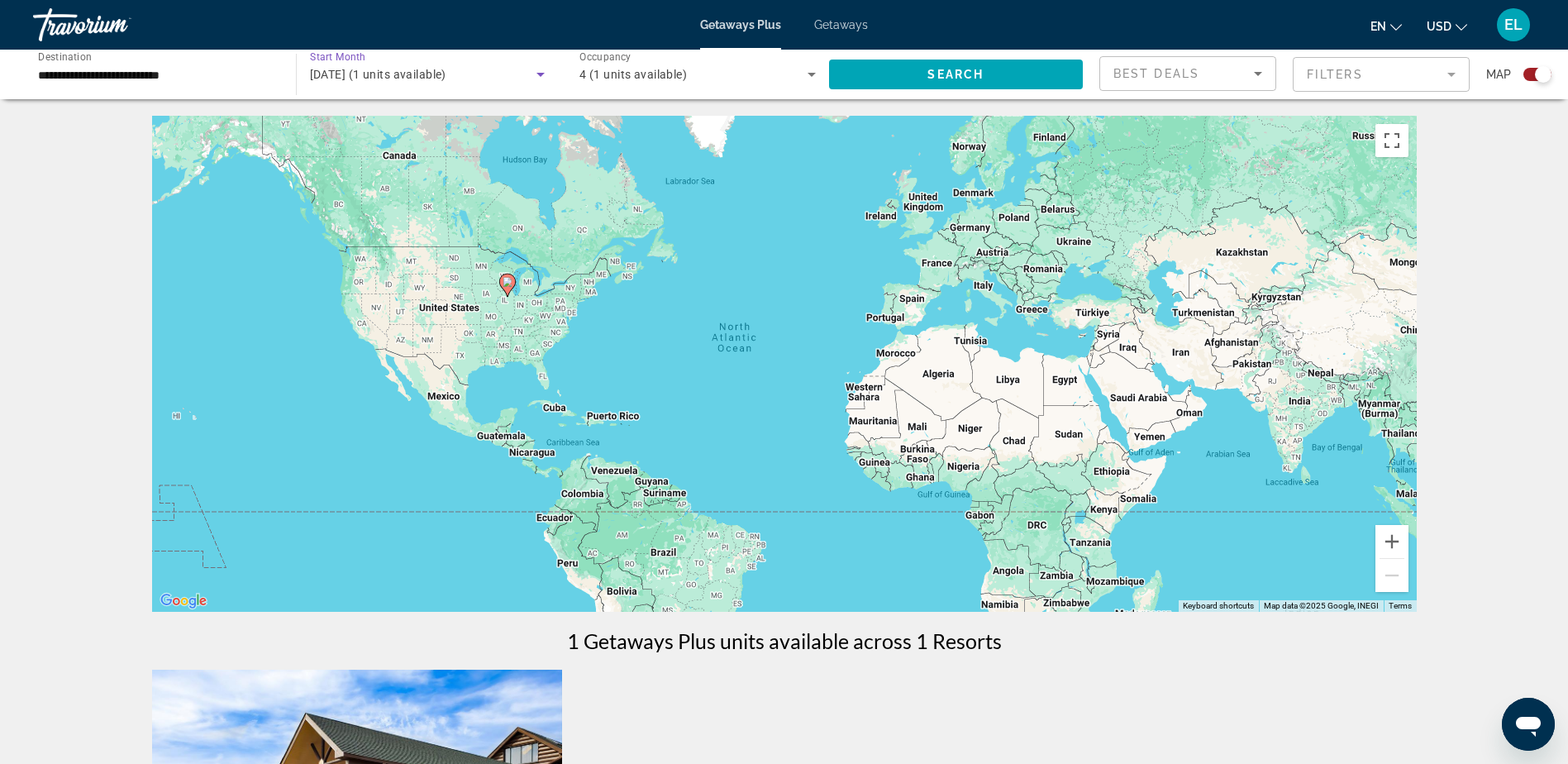
click at [383, 73] on span "[DATE] (1 units available)" at bounding box center [378, 75] width 136 height 14
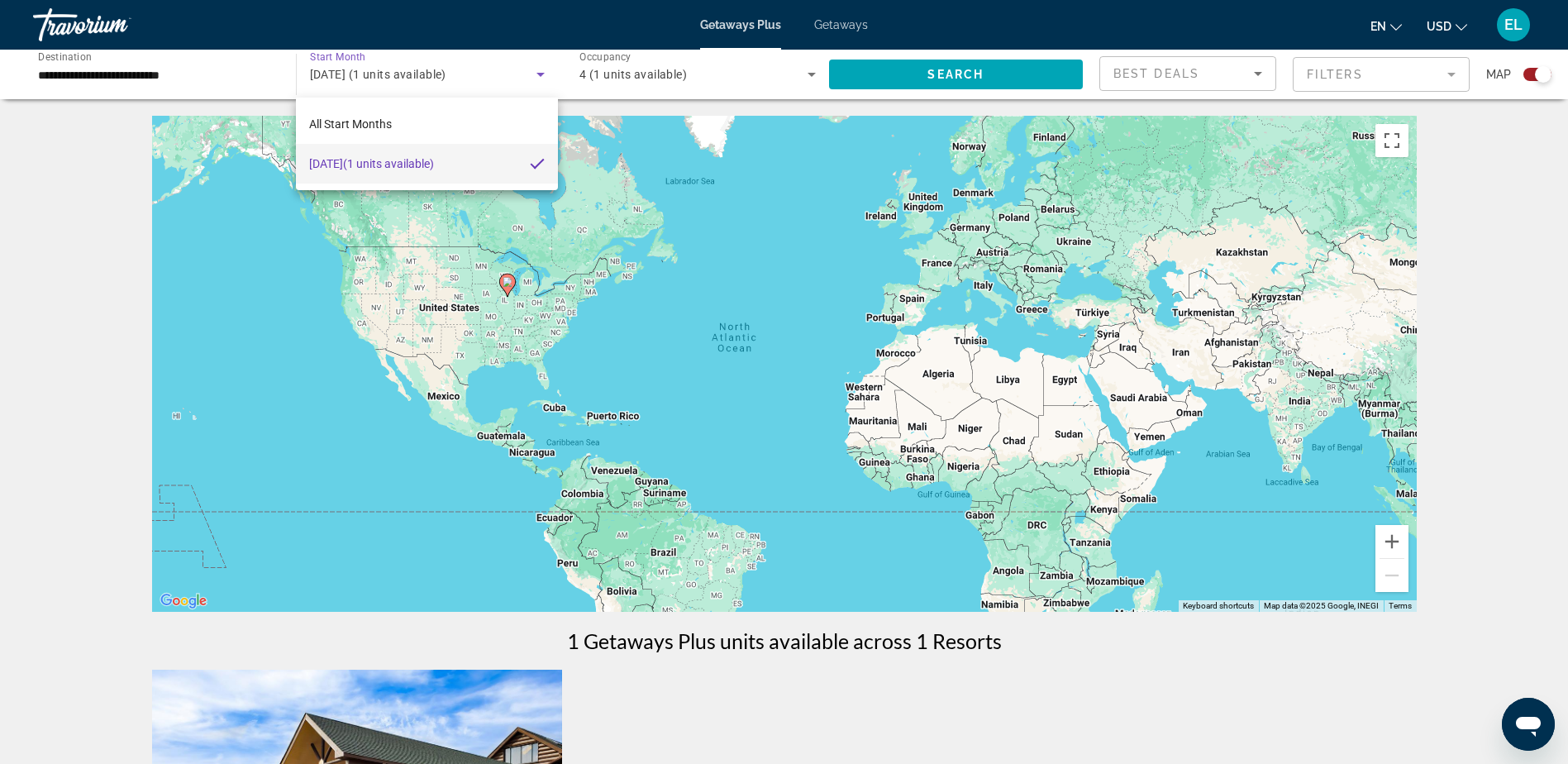
click at [543, 73] on div at bounding box center [784, 382] width 1568 height 764
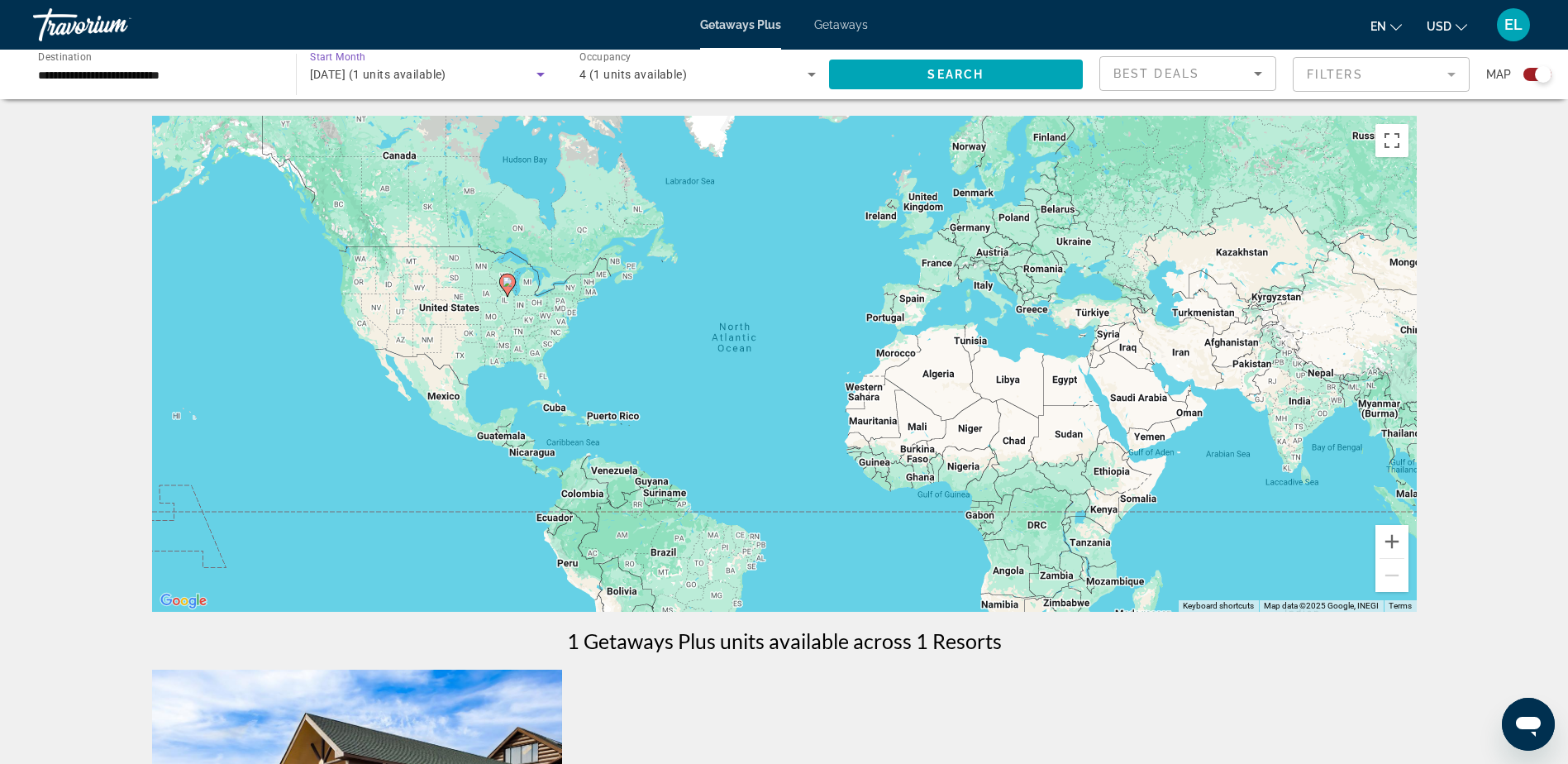
click at [543, 73] on icon "Search widget" at bounding box center [541, 75] width 8 height 4
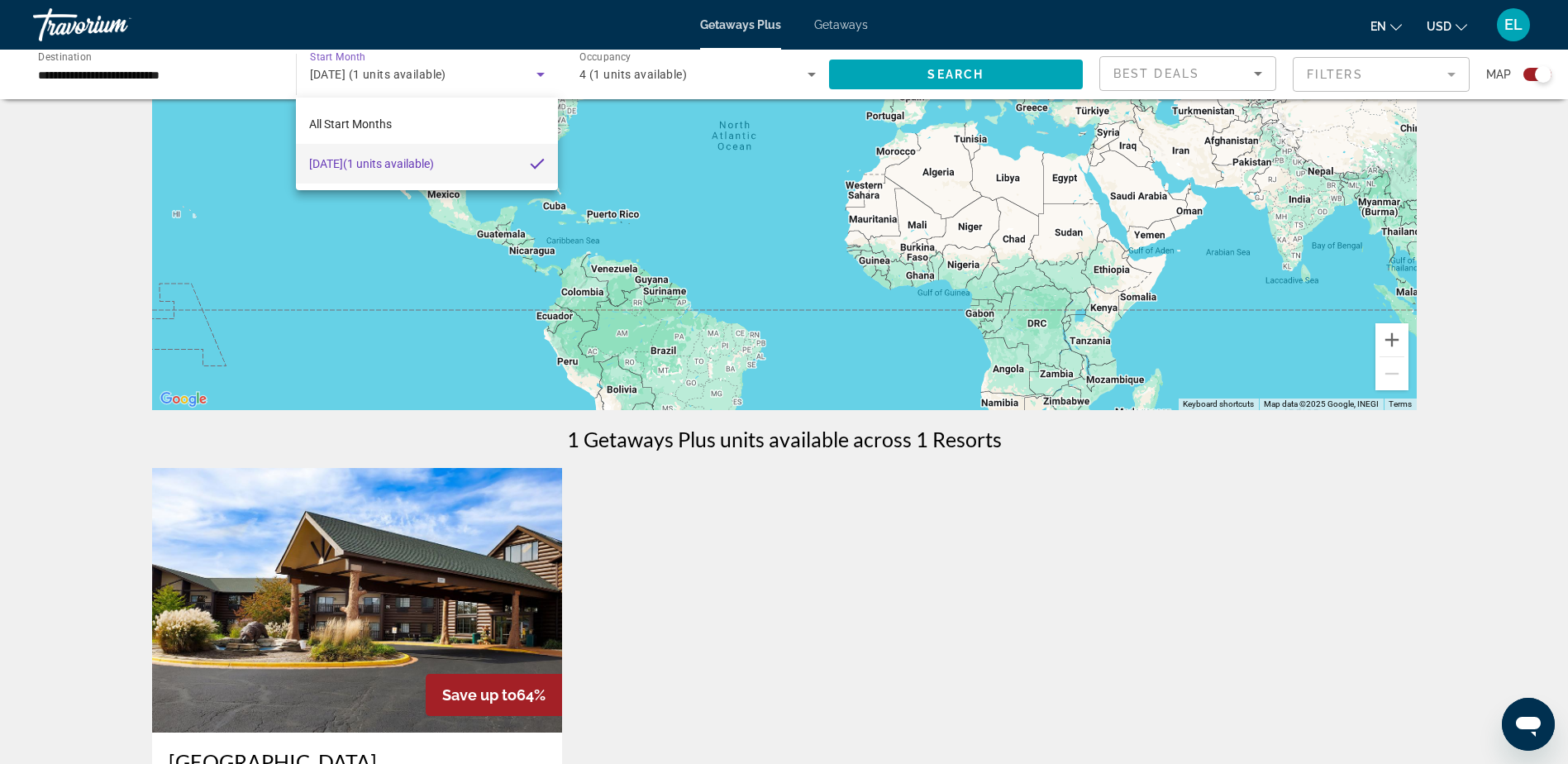
scroll to position [248, 0]
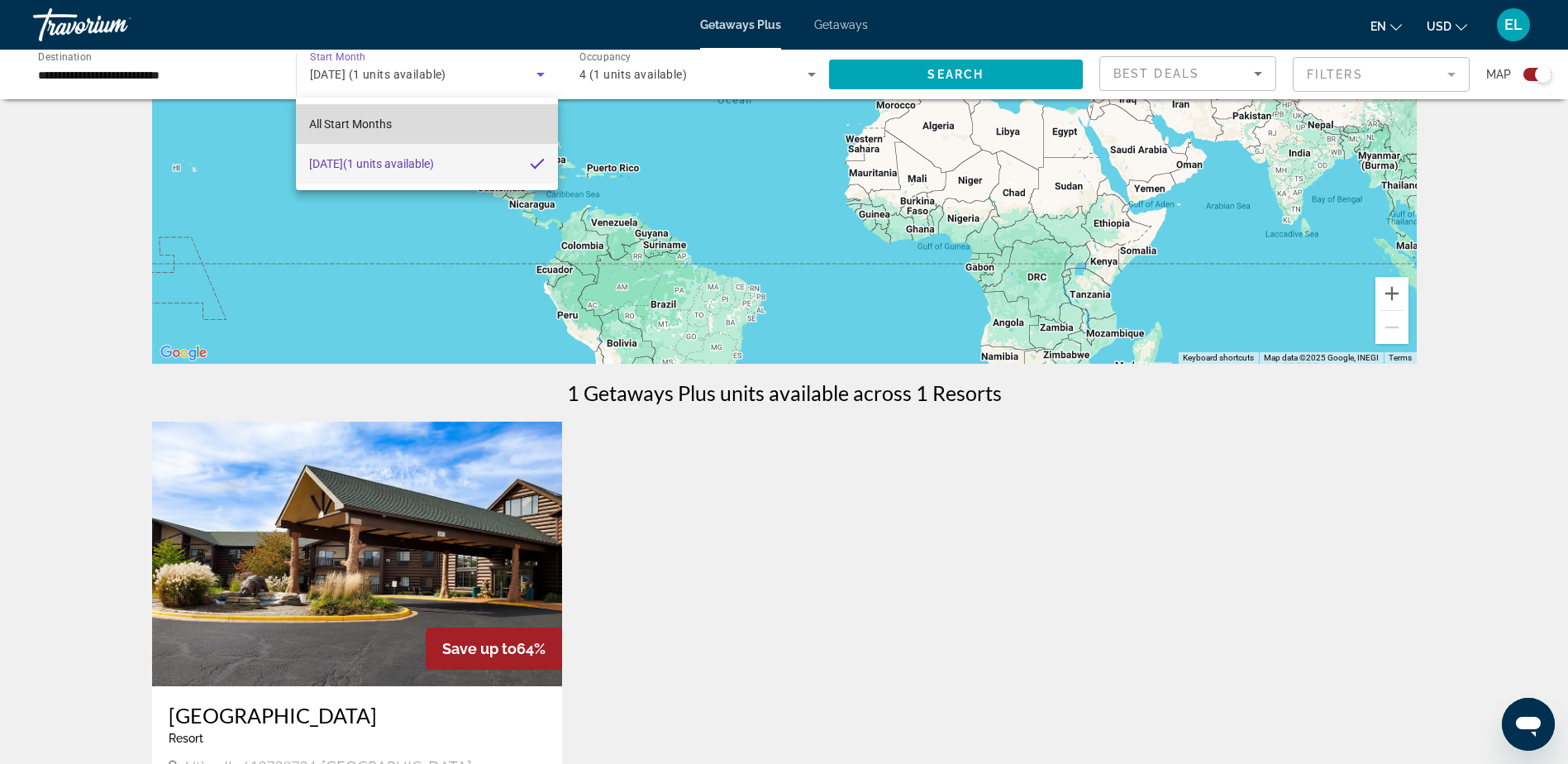
click at [362, 124] on span "All Start Months" at bounding box center [351, 125] width 83 height 14
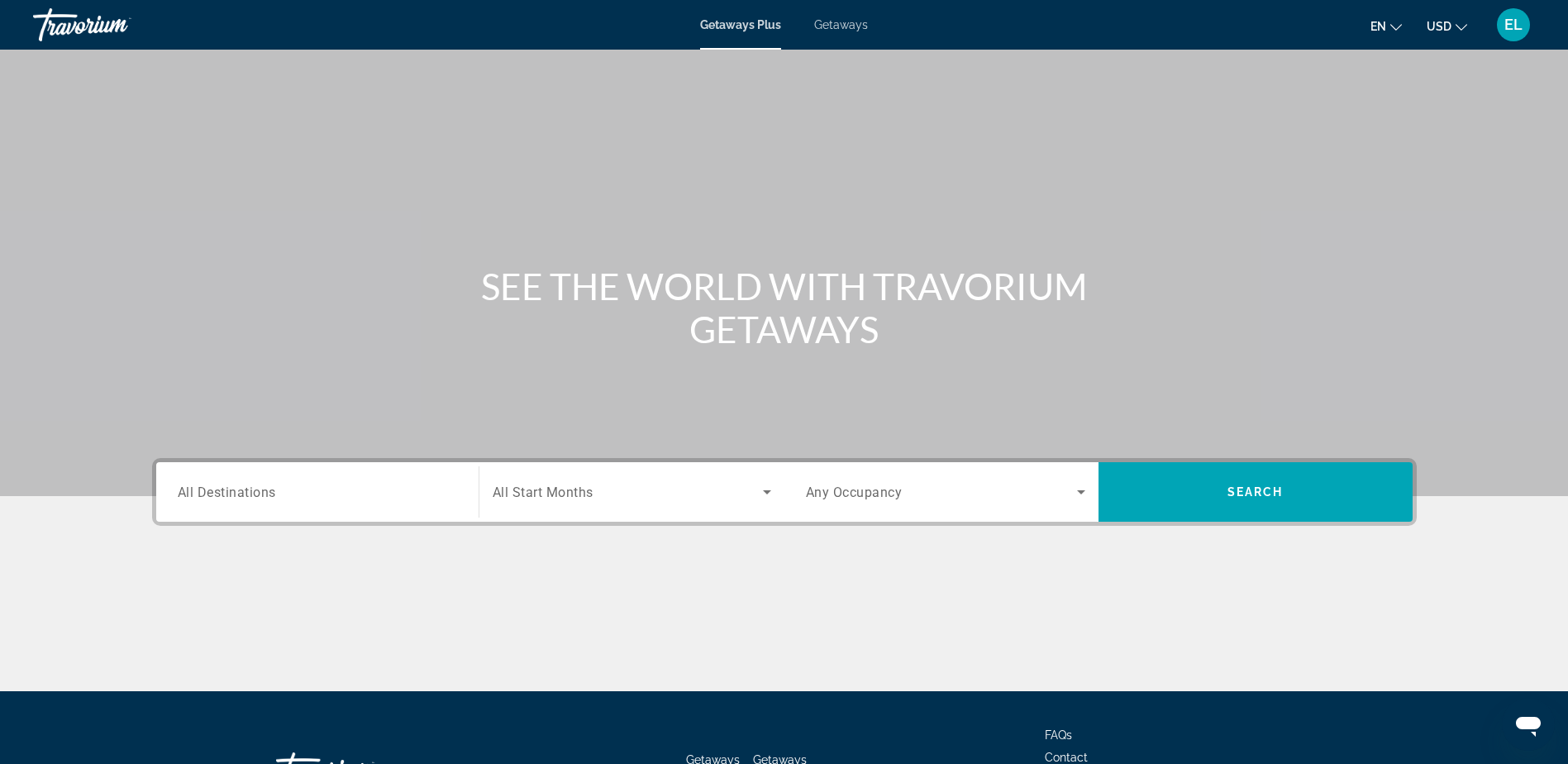
click at [205, 492] on span "All Destinations" at bounding box center [227, 492] width 98 height 16
click at [205, 492] on input "Destination All Destinations" at bounding box center [317, 493] width 280 height 19
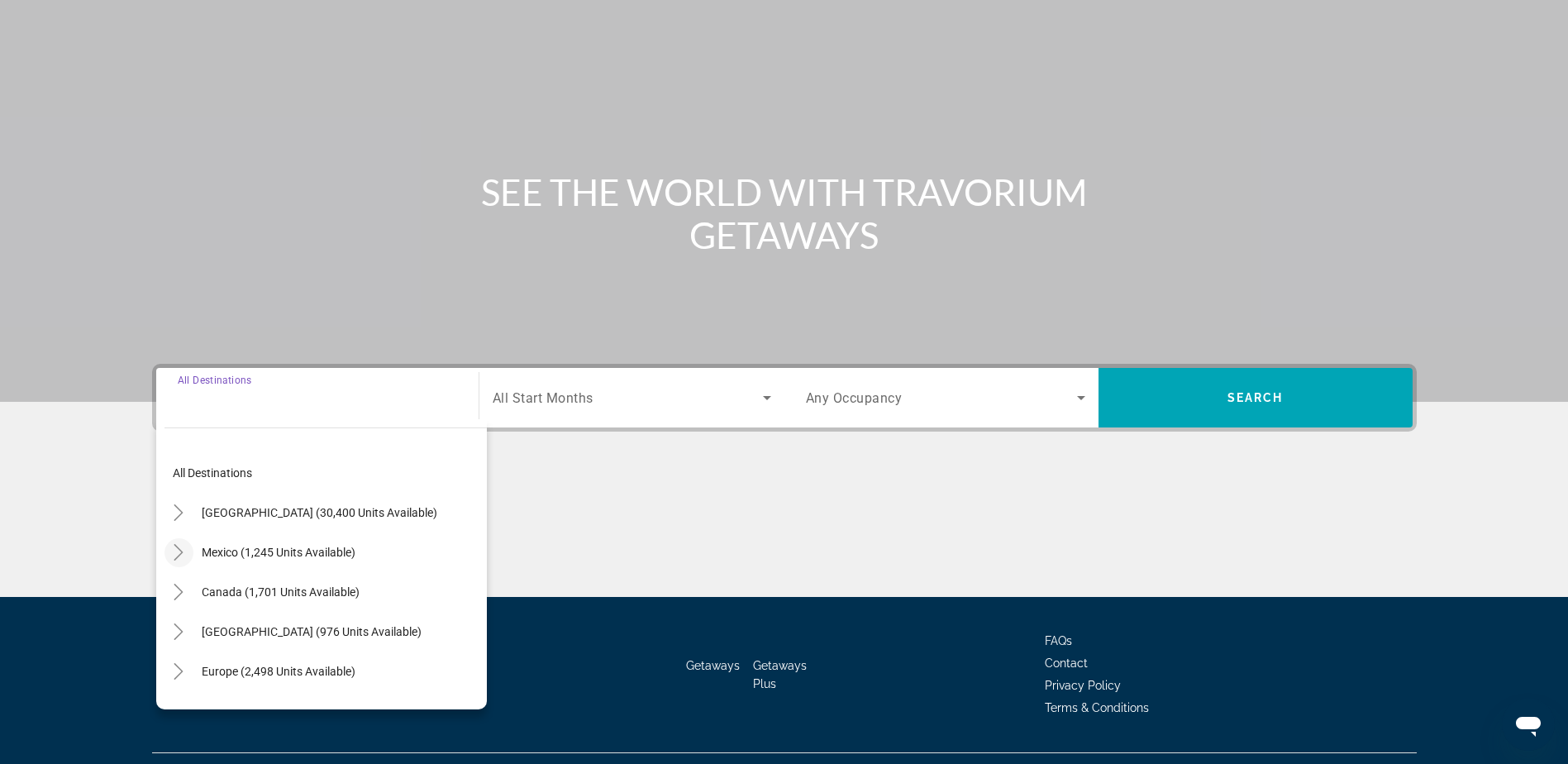
scroll to position [130, 0]
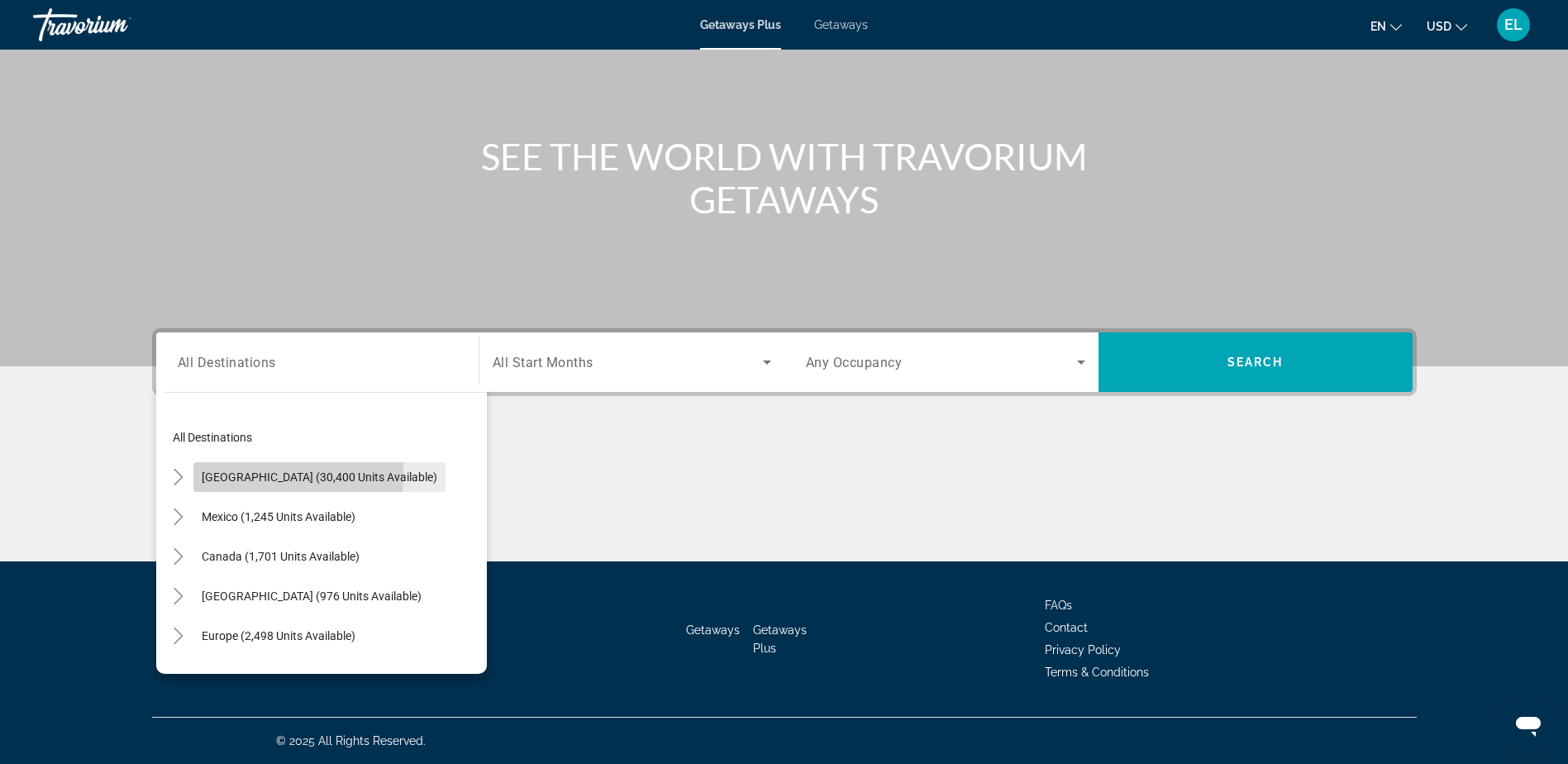
click at [238, 474] on span "[GEOGRAPHIC_DATA] (30,400 units available)" at bounding box center [319, 478] width 236 height 14
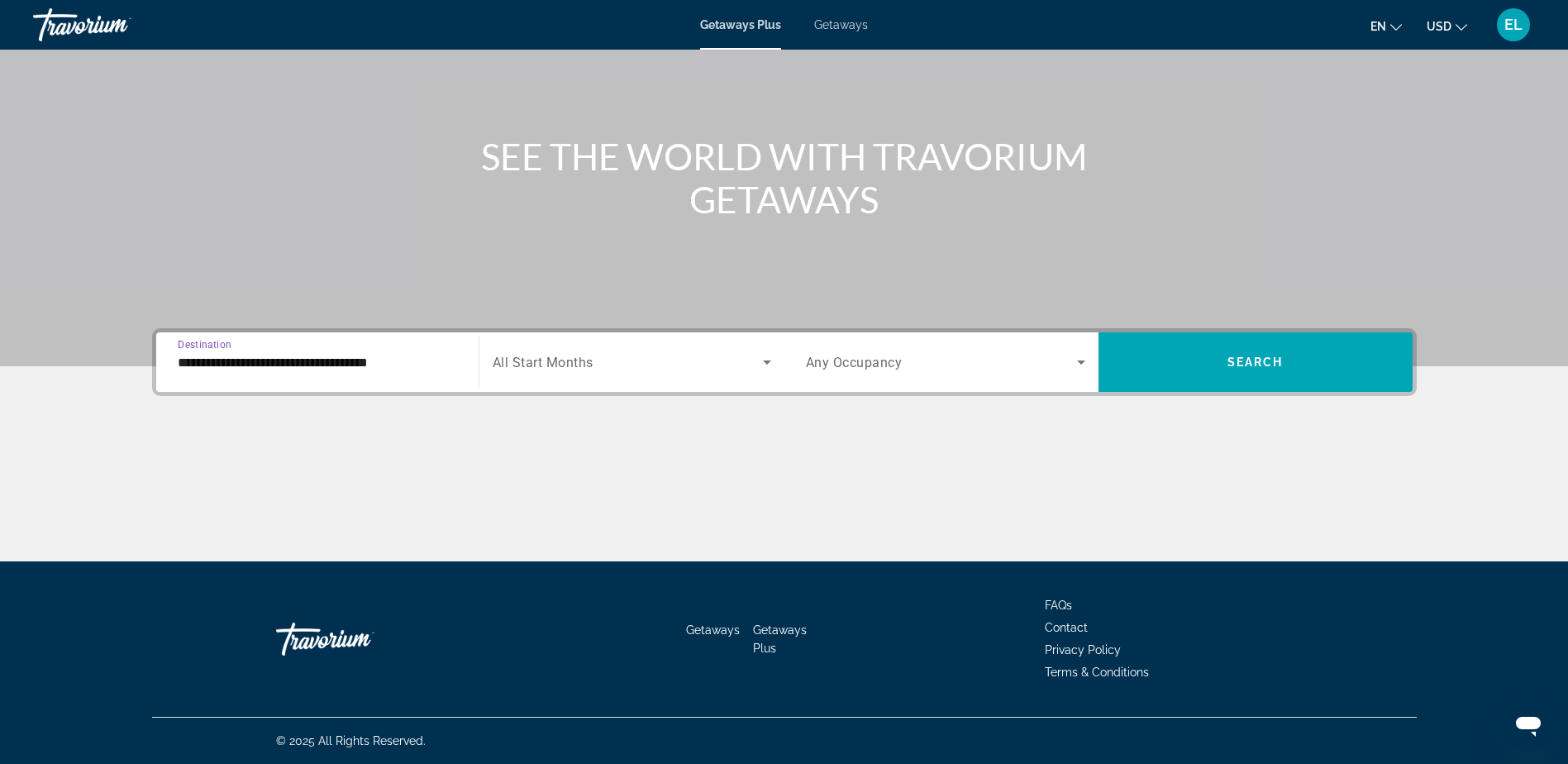
click at [396, 365] on input "**********" at bounding box center [317, 363] width 280 height 19
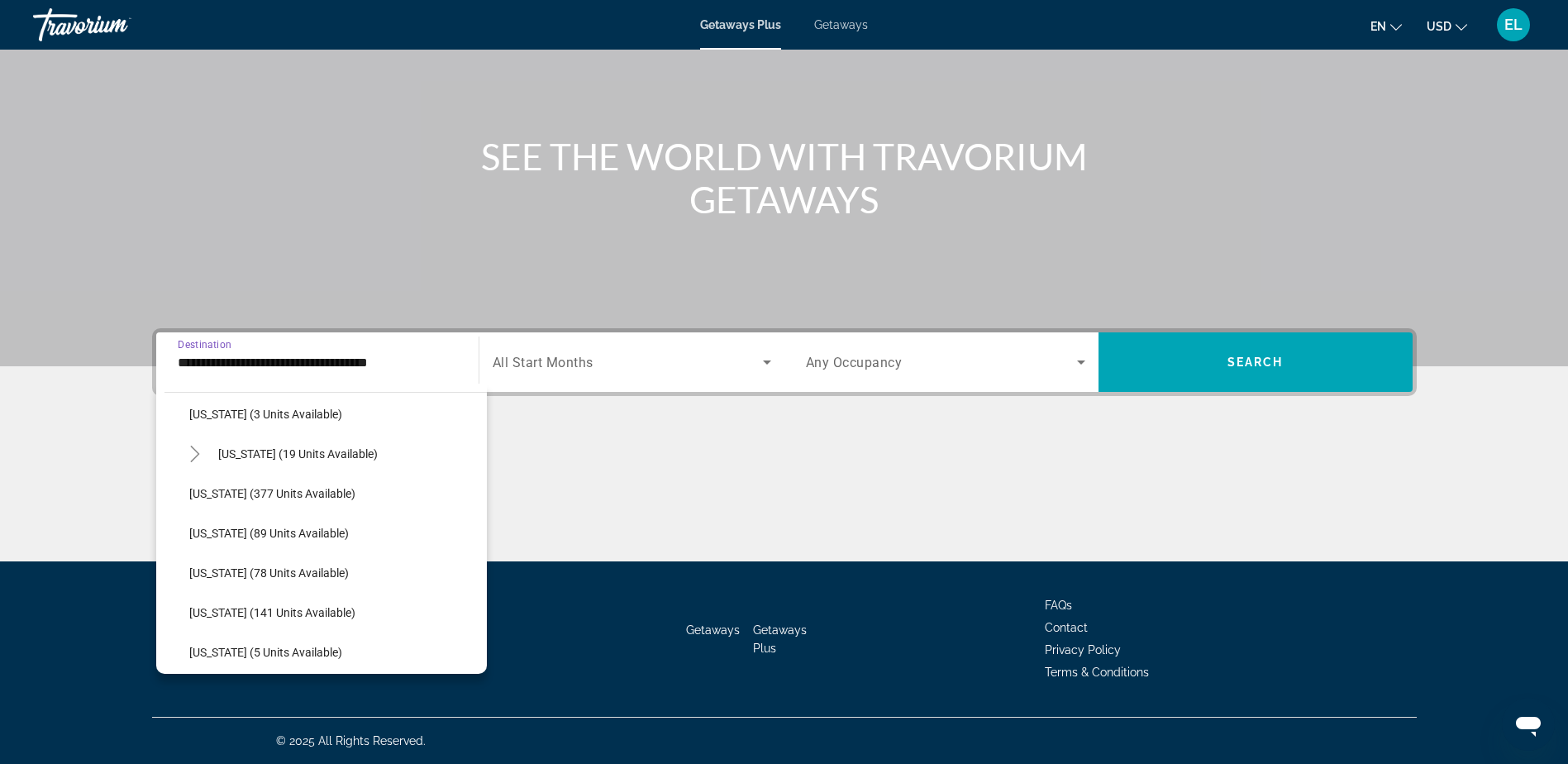
scroll to position [331, 0]
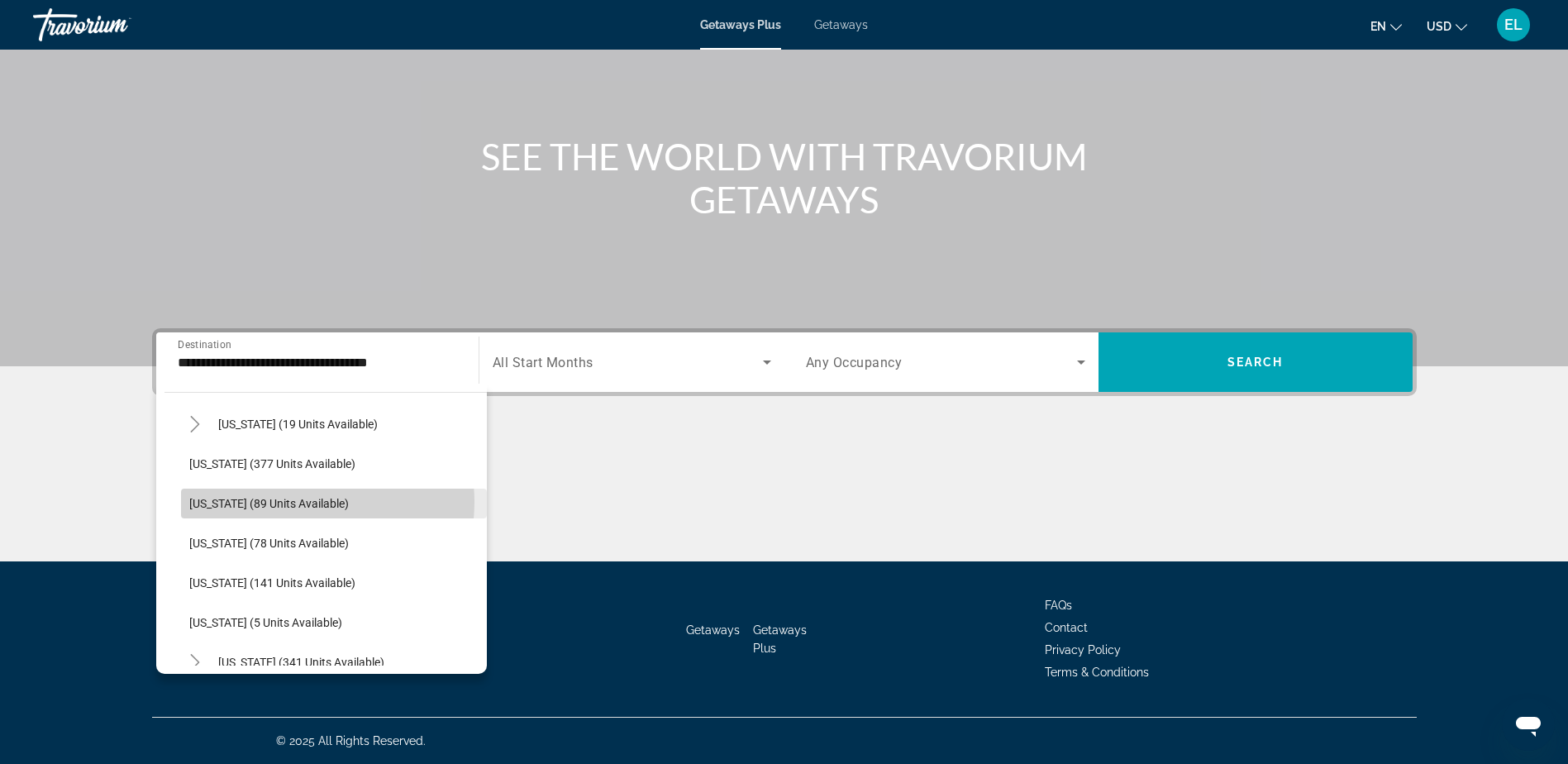
click at [293, 502] on span "Illinois (89 units available)" at bounding box center [269, 504] width 160 height 14
type input "**********"
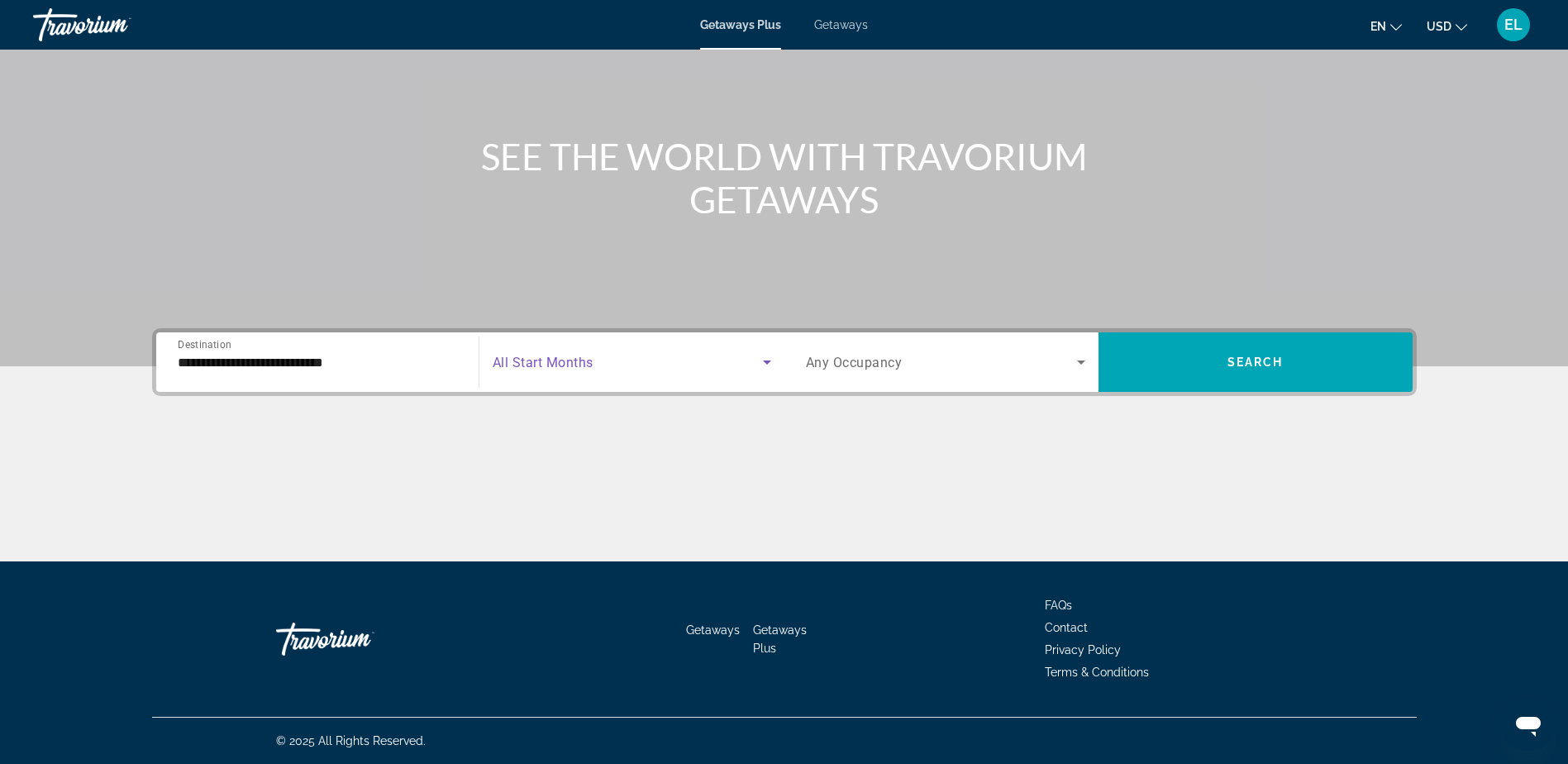
click at [774, 360] on icon "Search widget" at bounding box center [767, 363] width 19 height 19
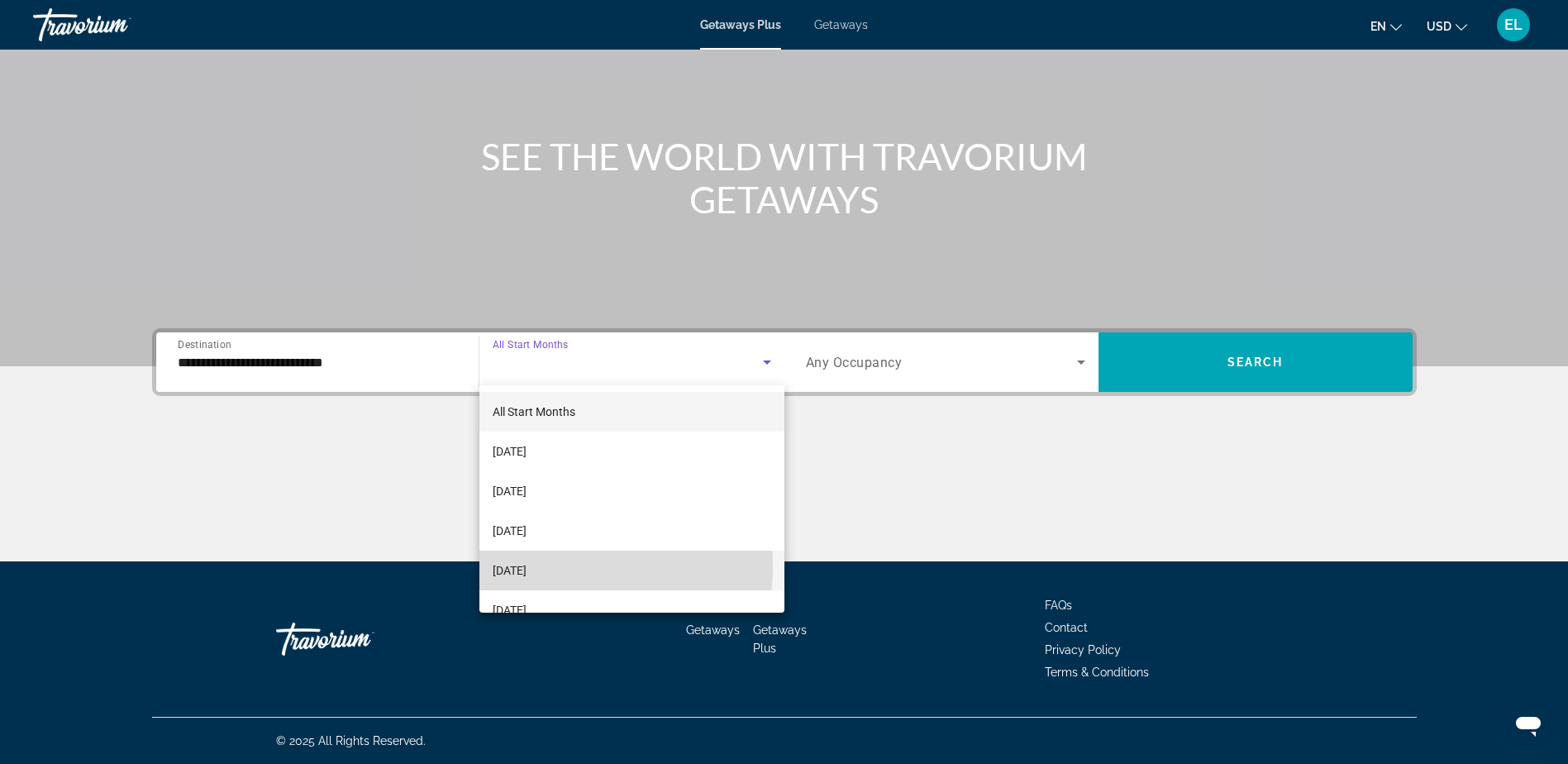
click at [527, 566] on span "December 2025" at bounding box center [509, 571] width 34 height 19
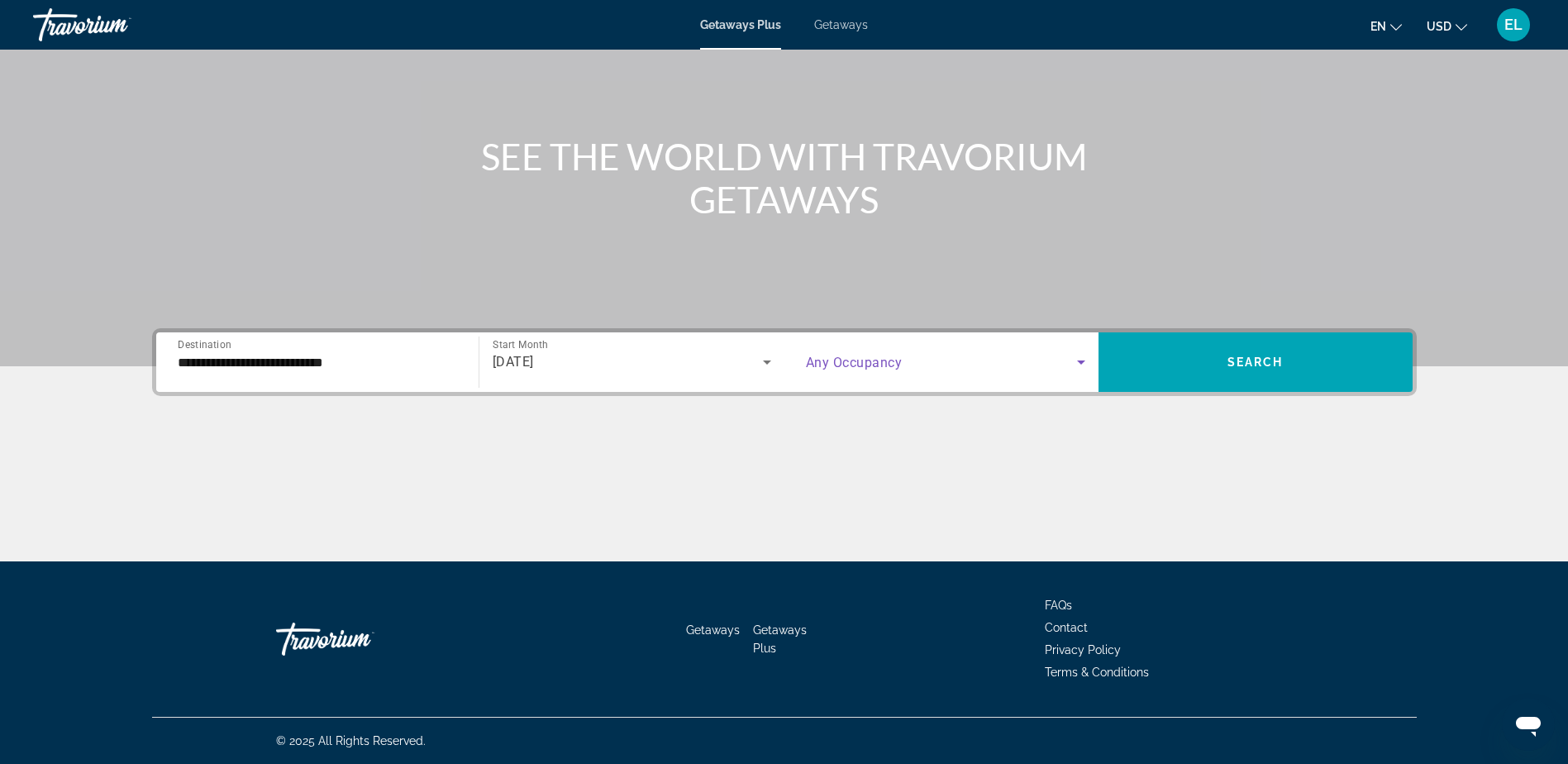
click at [1080, 360] on icon "Search widget" at bounding box center [1081, 363] width 19 height 19
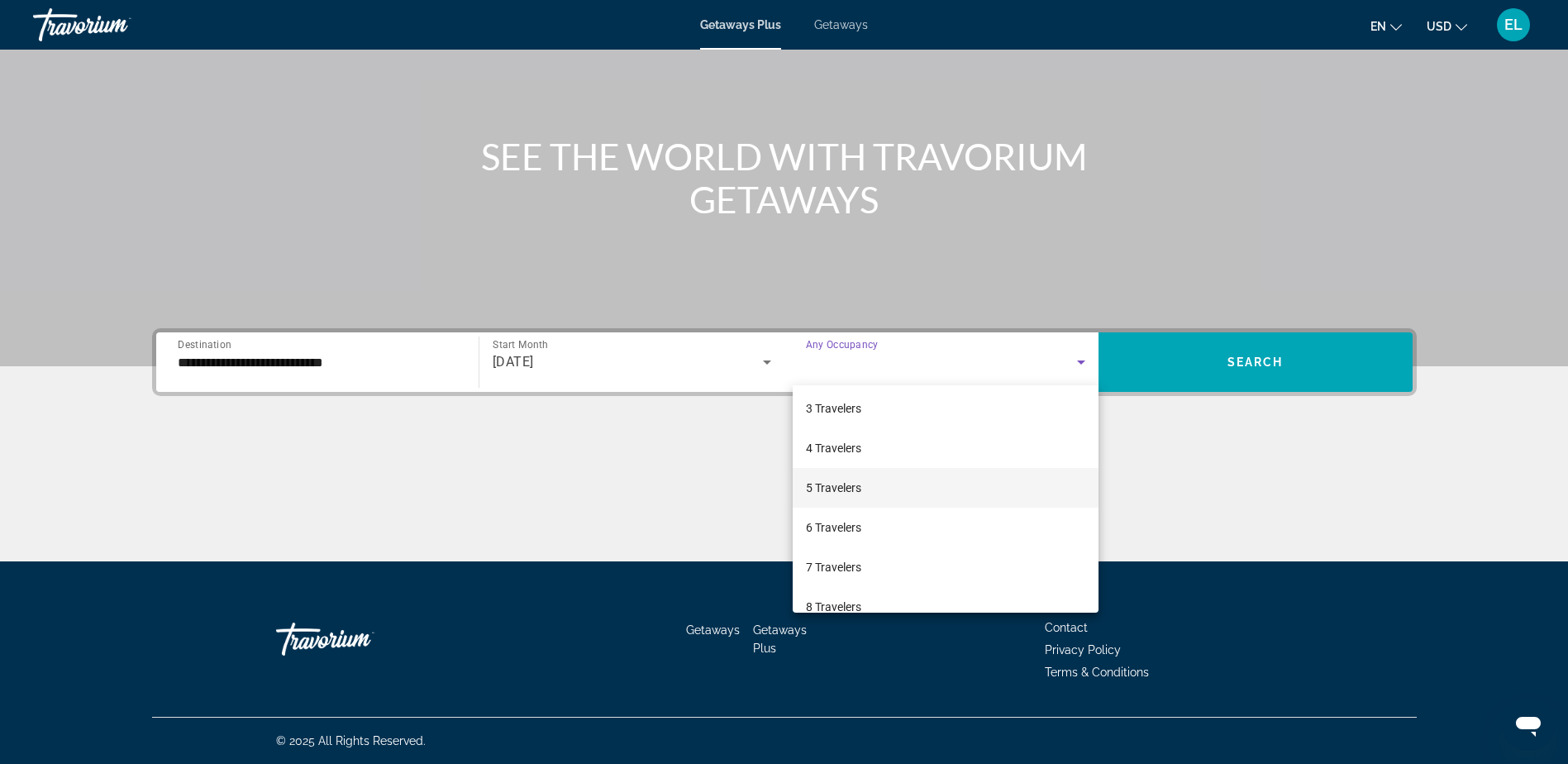
scroll to position [166, 0]
click at [1010, 483] on mat-option "7 Travelers" at bounding box center [946, 484] width 306 height 40
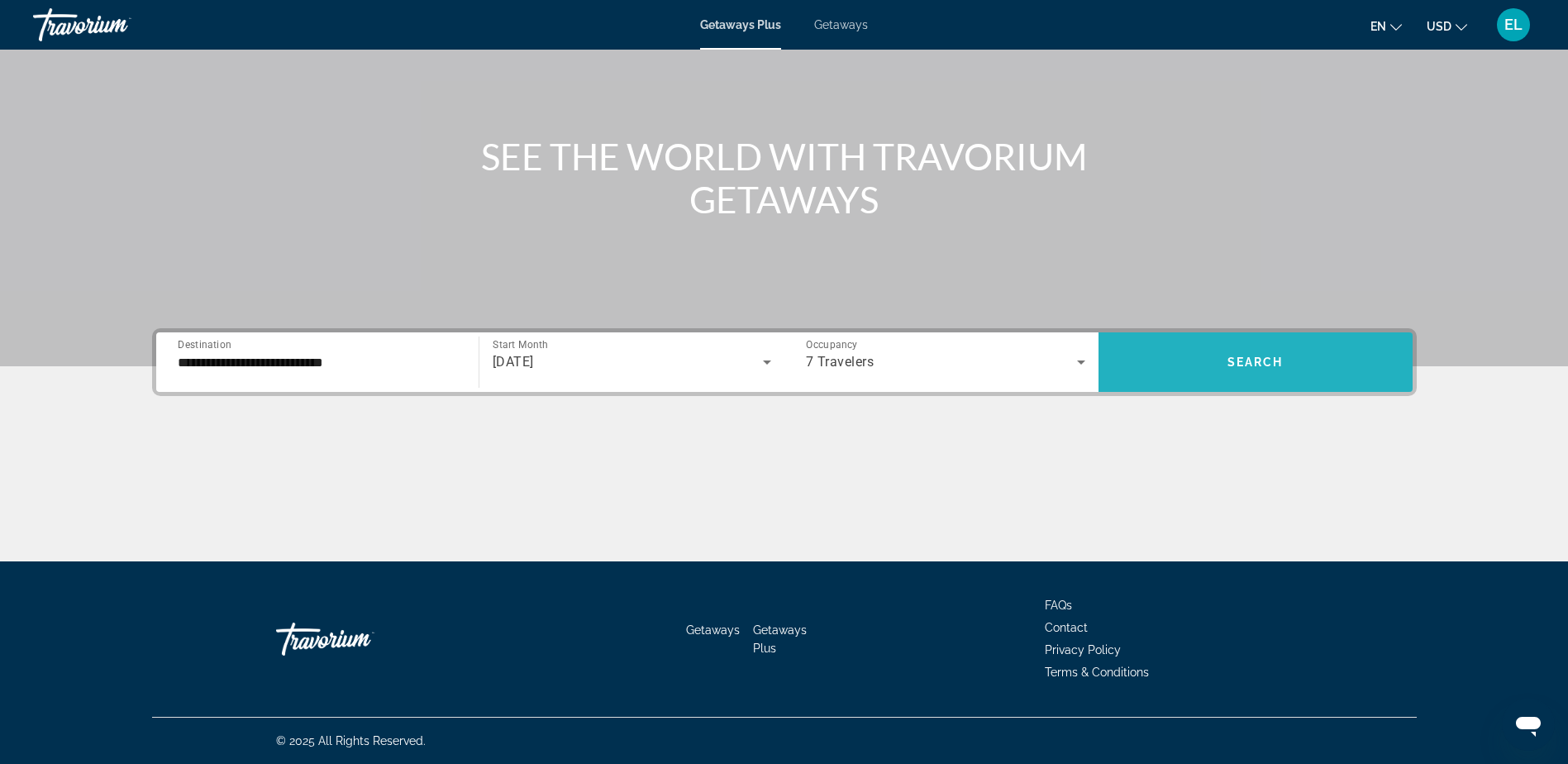
click at [1299, 361] on span "Search widget" at bounding box center [1255, 362] width 315 height 40
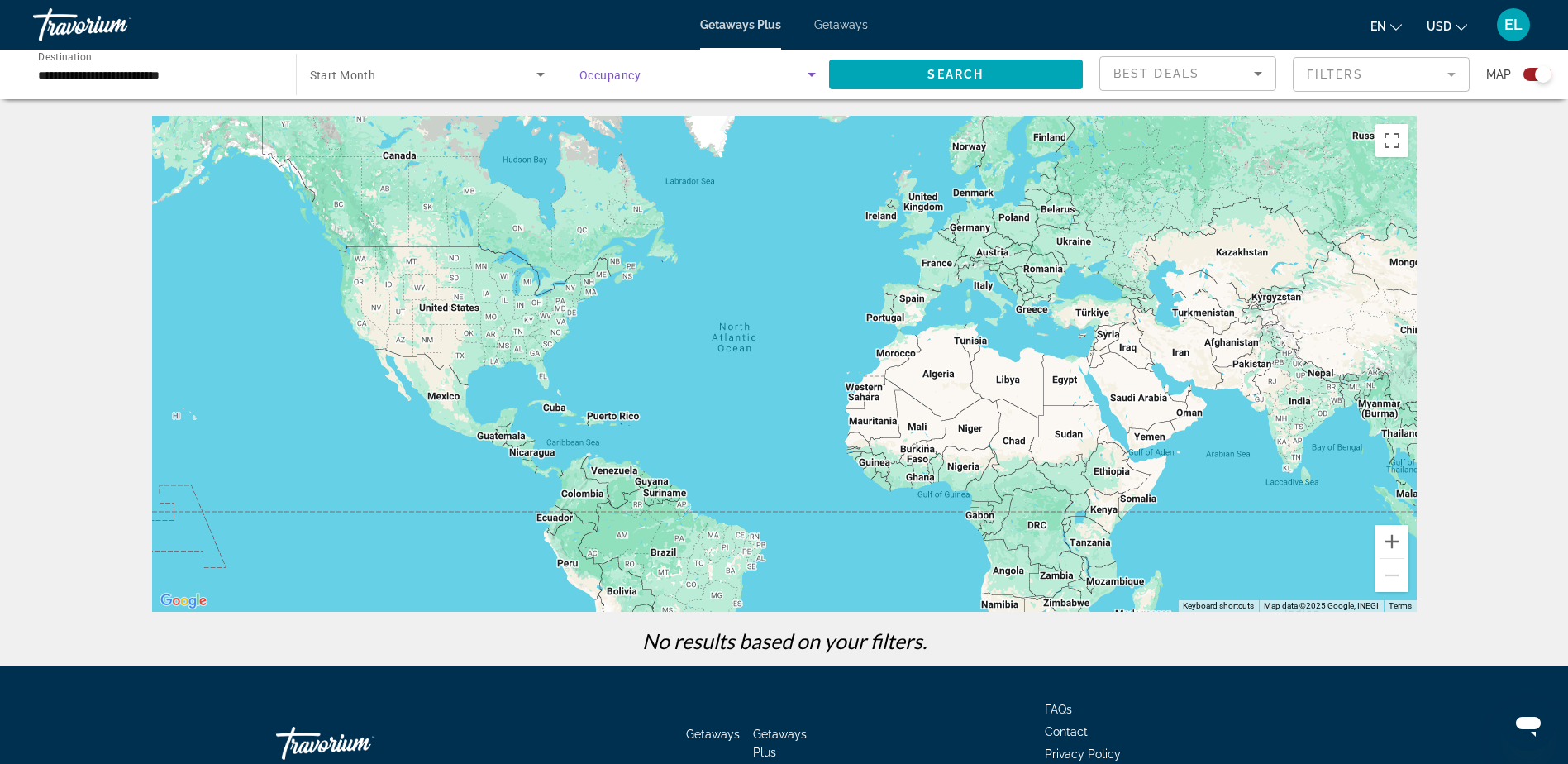
click at [812, 76] on icon "Search widget" at bounding box center [811, 75] width 8 height 4
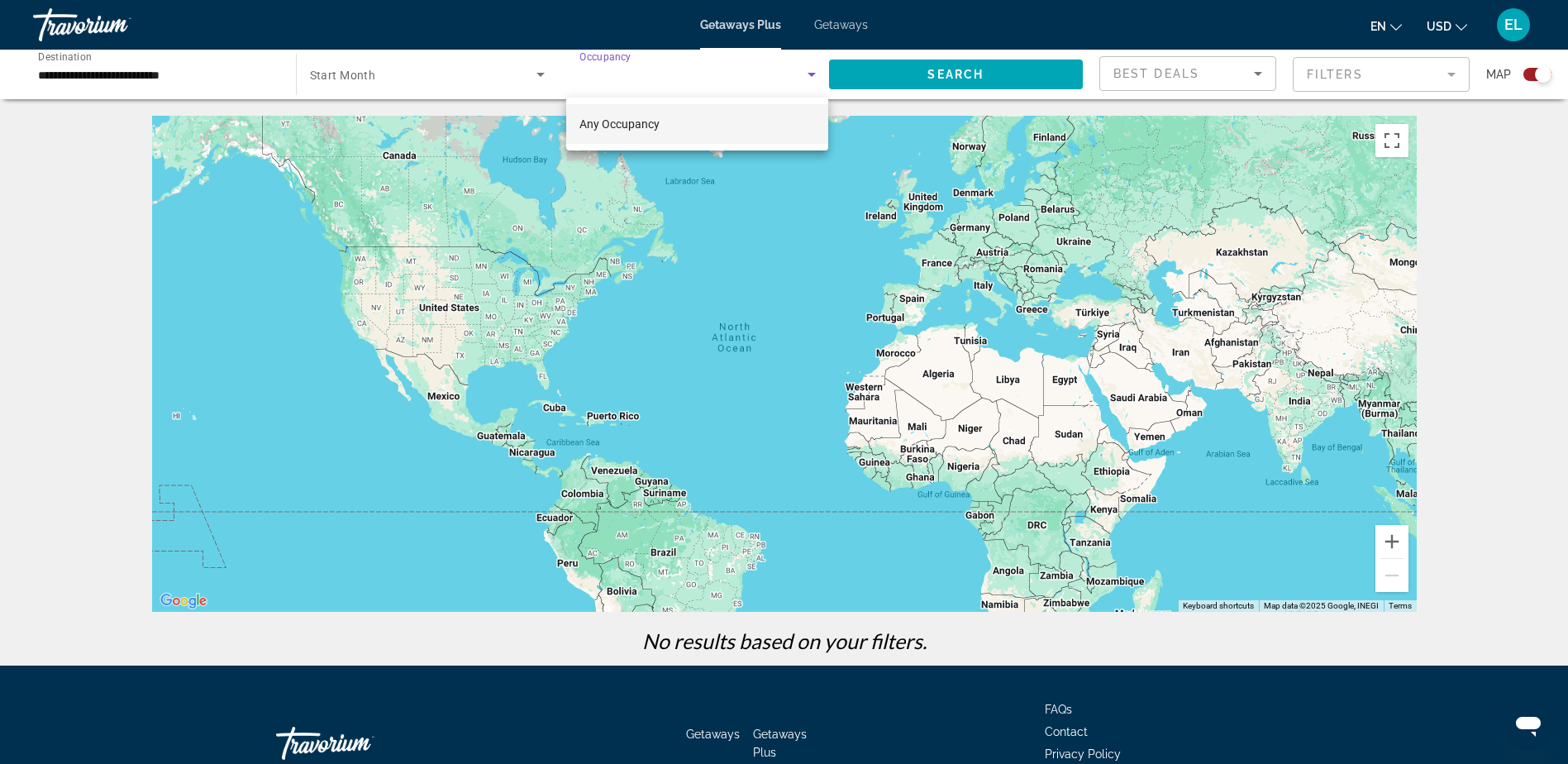
click at [814, 74] on div at bounding box center [784, 382] width 1568 height 764
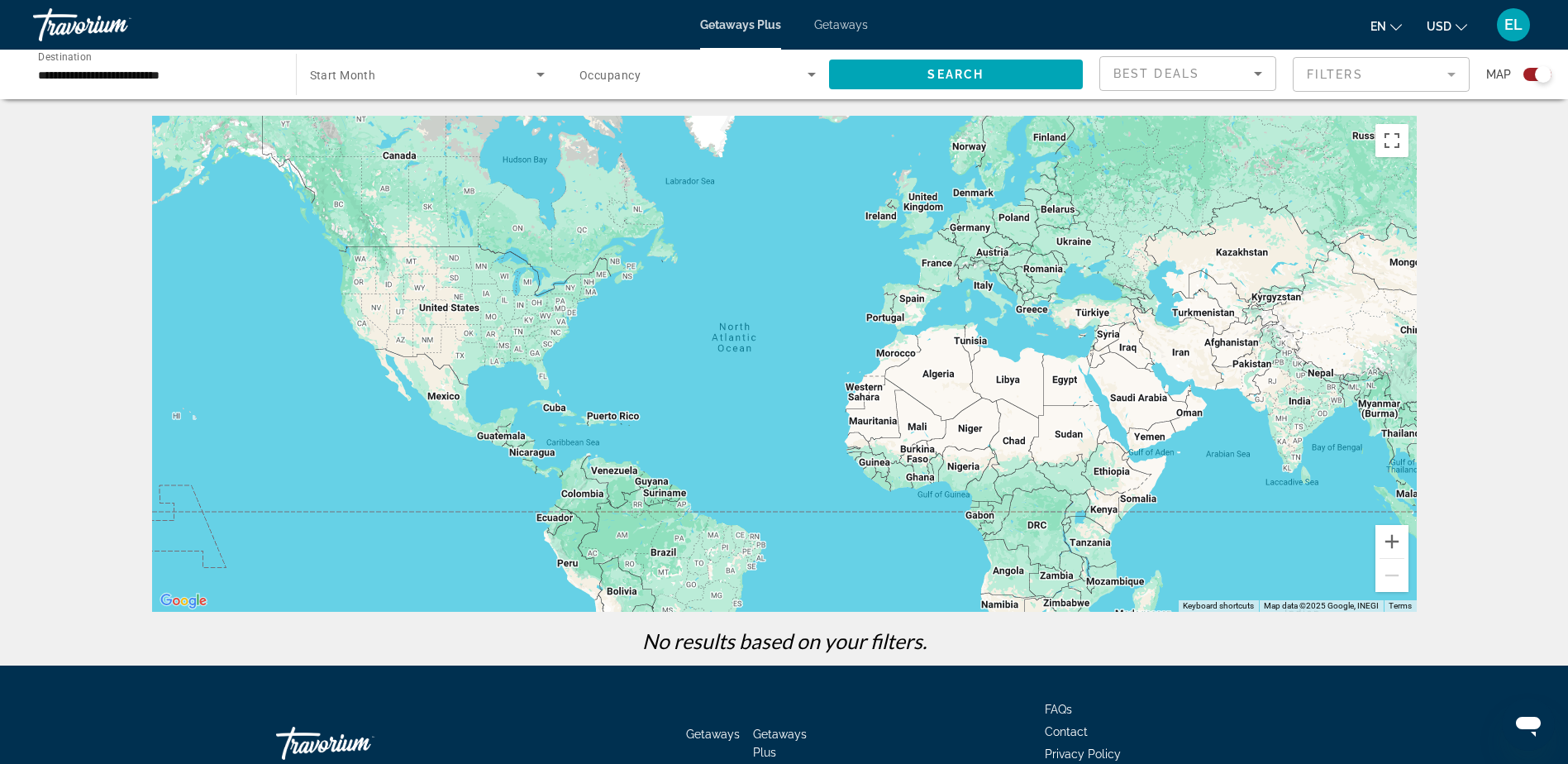
click at [605, 76] on span "Occupancy" at bounding box center [610, 75] width 61 height 14
click at [615, 123] on span "Any Occupancy" at bounding box center [619, 125] width 80 height 14
click at [972, 78] on span "Search" at bounding box center [956, 75] width 56 height 14
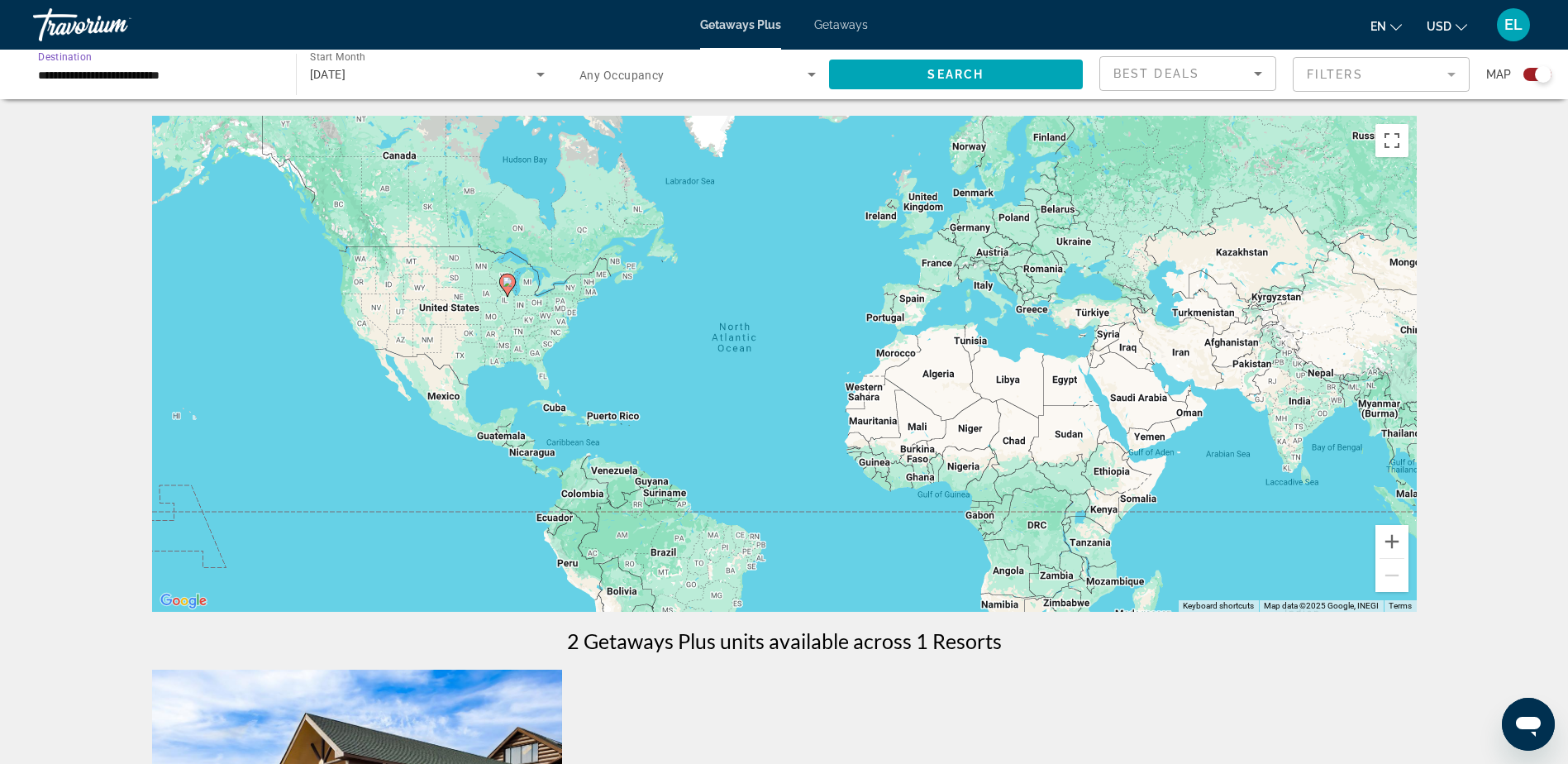
click at [115, 68] on input "**********" at bounding box center [156, 75] width 237 height 19
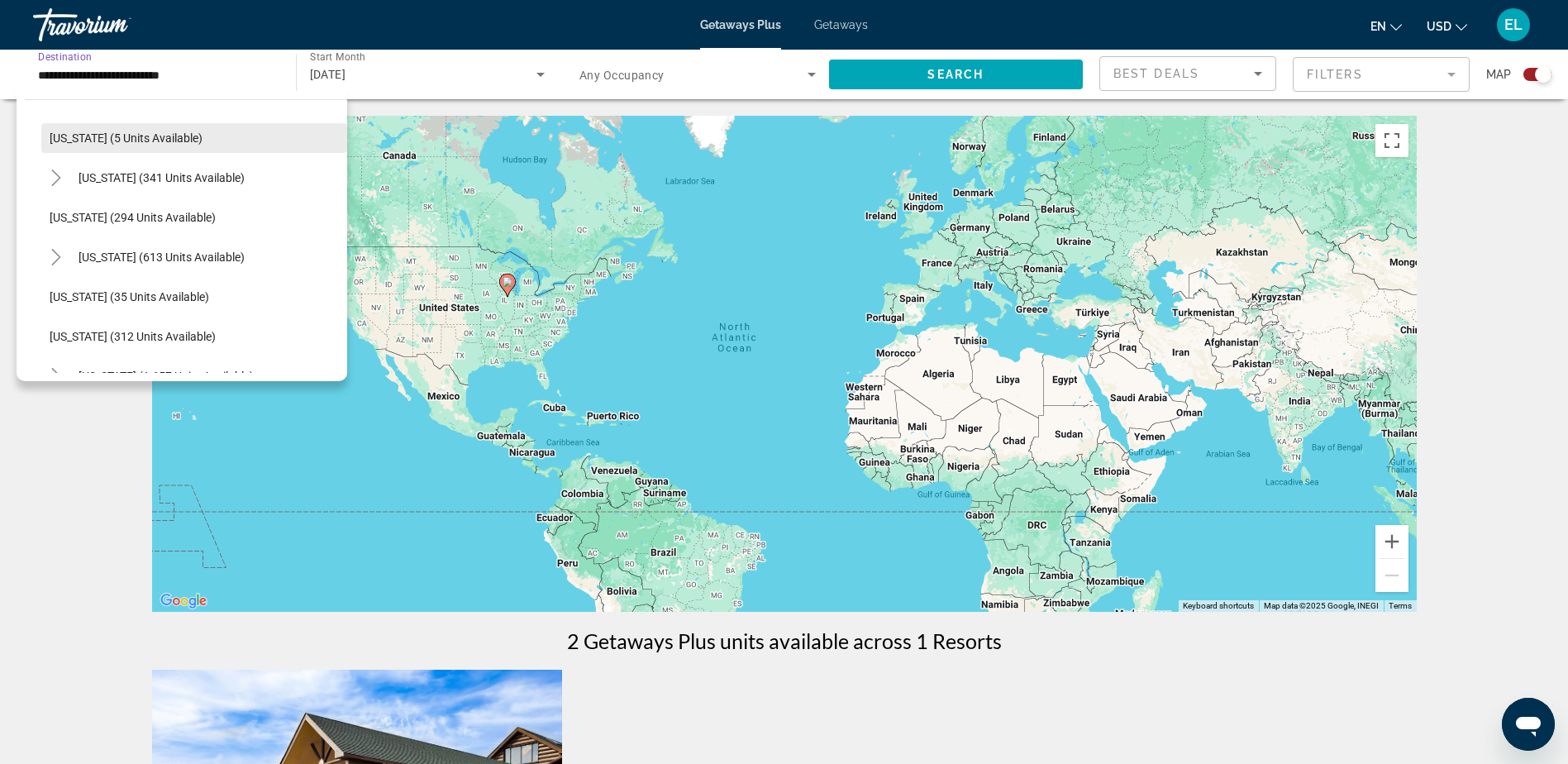
scroll to position [545, 0]
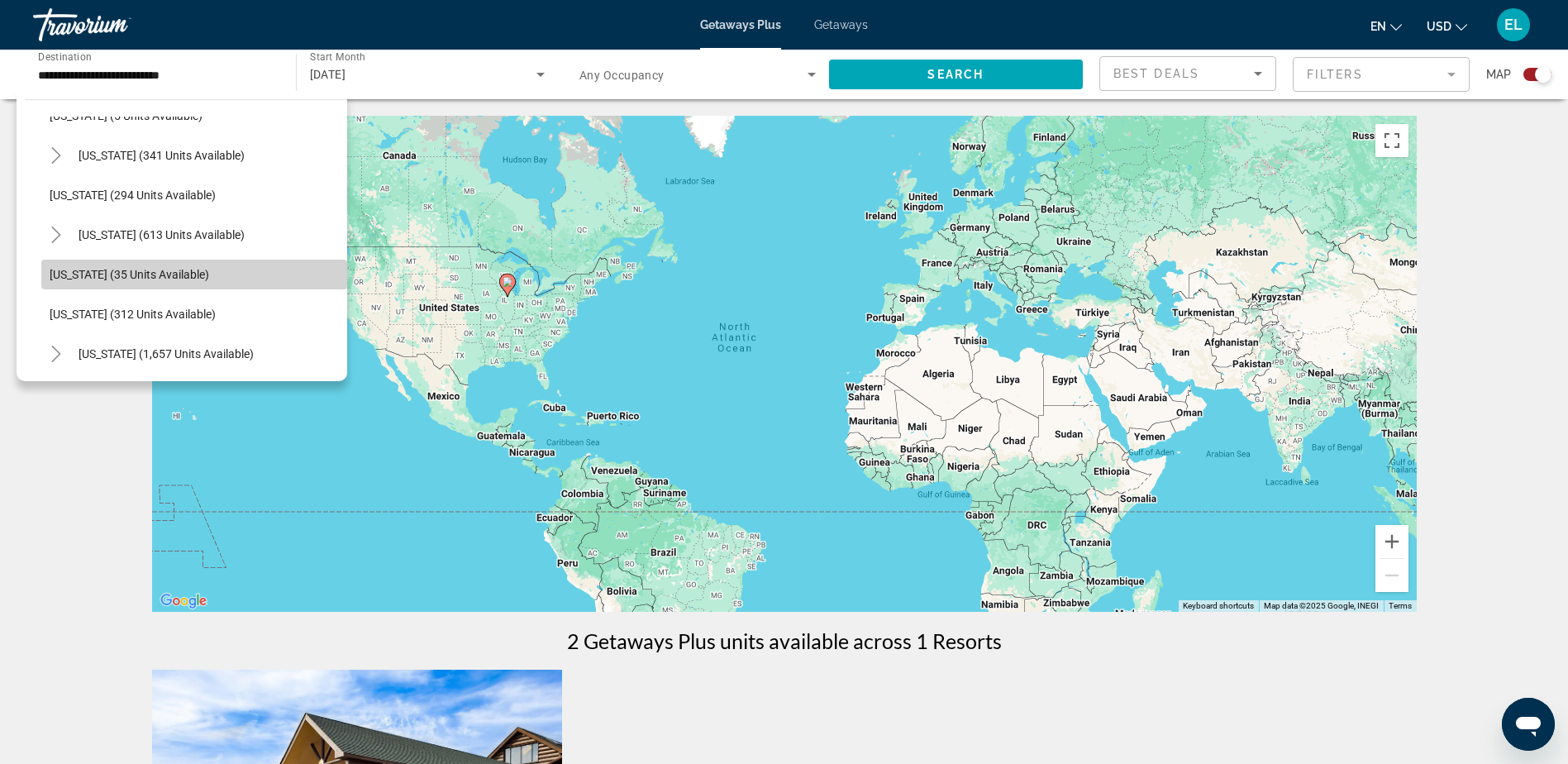
click at [200, 277] on span "Search widget" at bounding box center [194, 274] width 306 height 40
type input "**********"
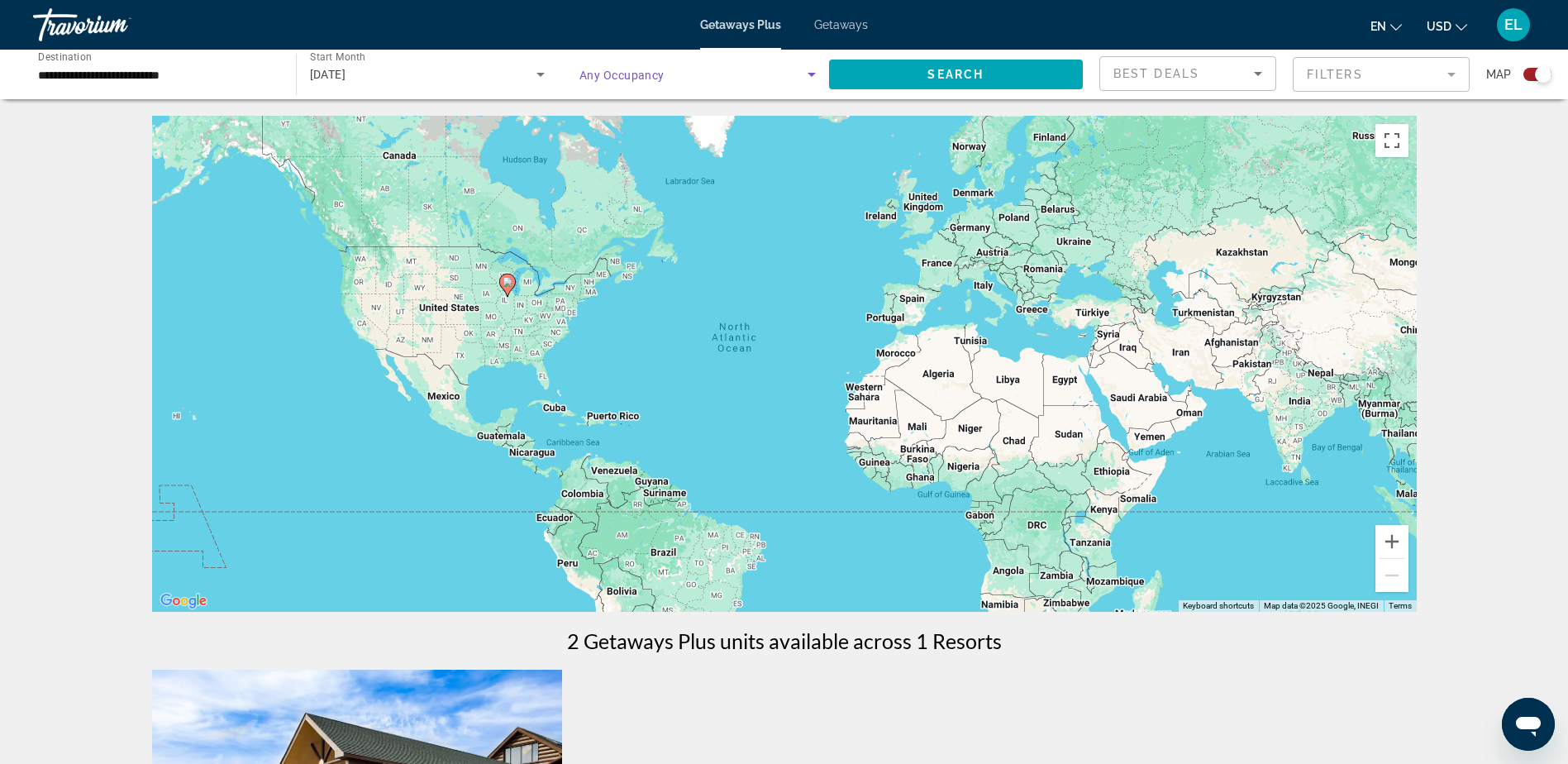
click at [811, 78] on icon "Search widget" at bounding box center [811, 74] width 19 height 19
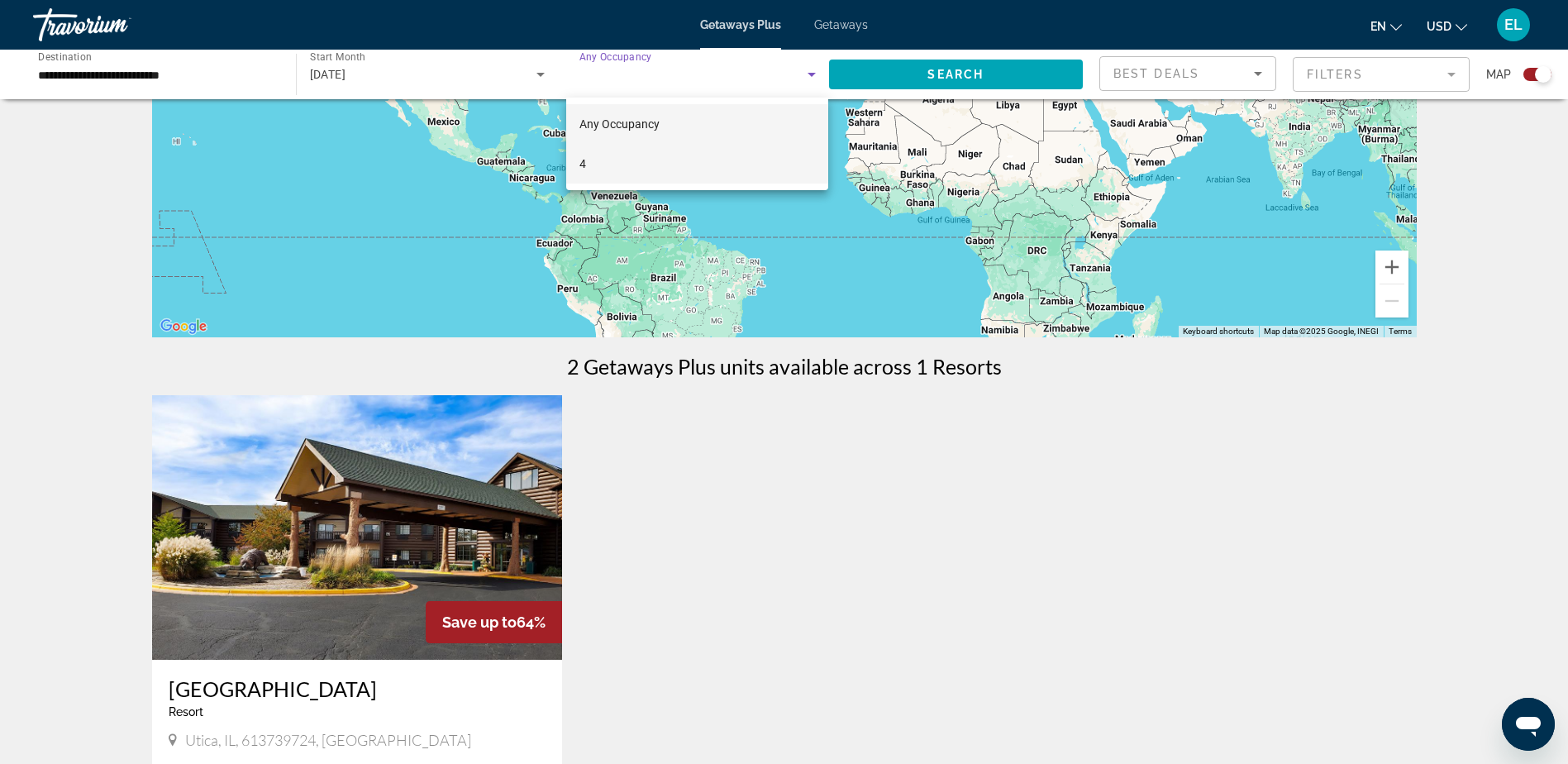
scroll to position [248, 0]
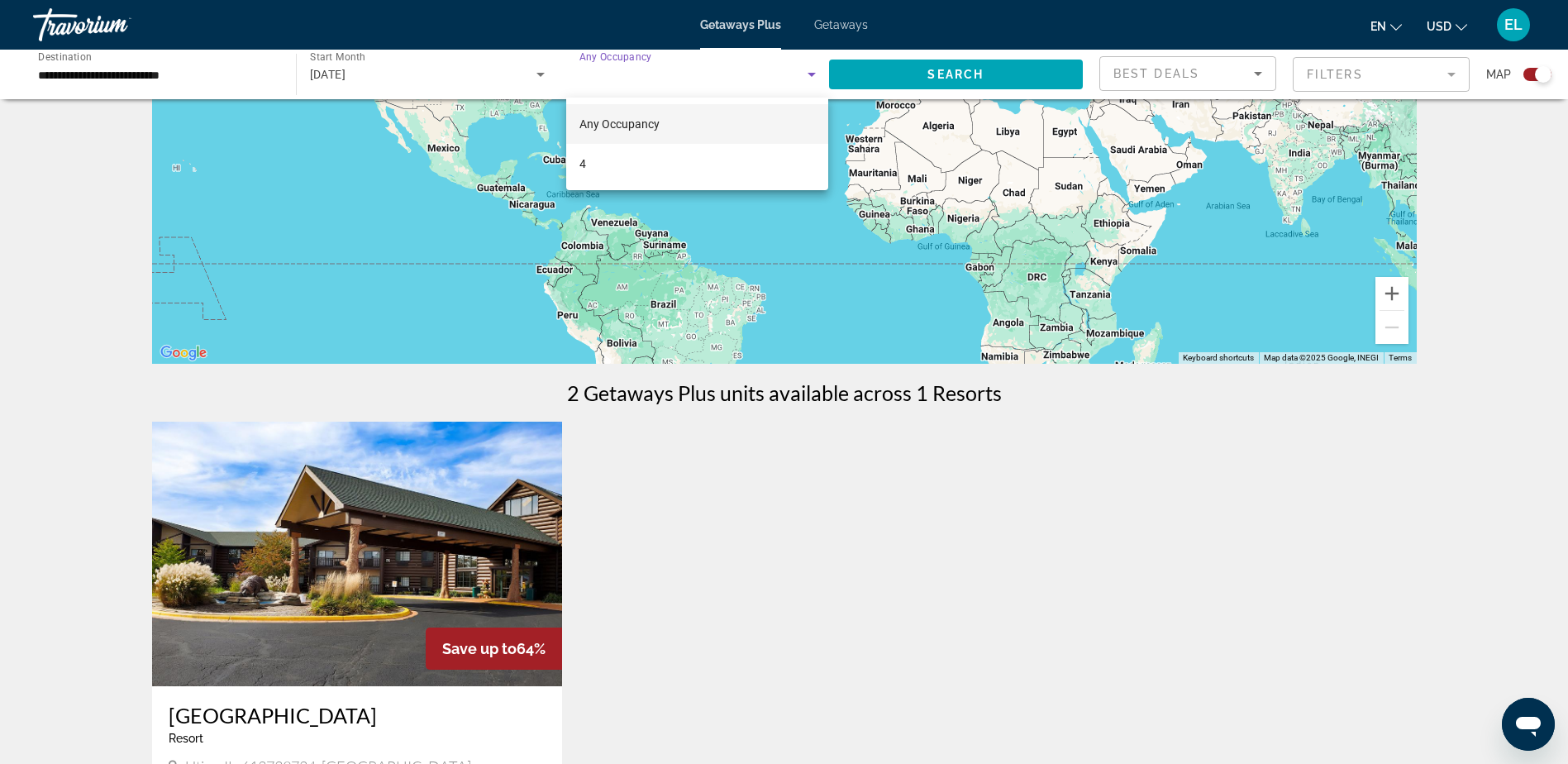
click at [813, 67] on div at bounding box center [784, 382] width 1568 height 764
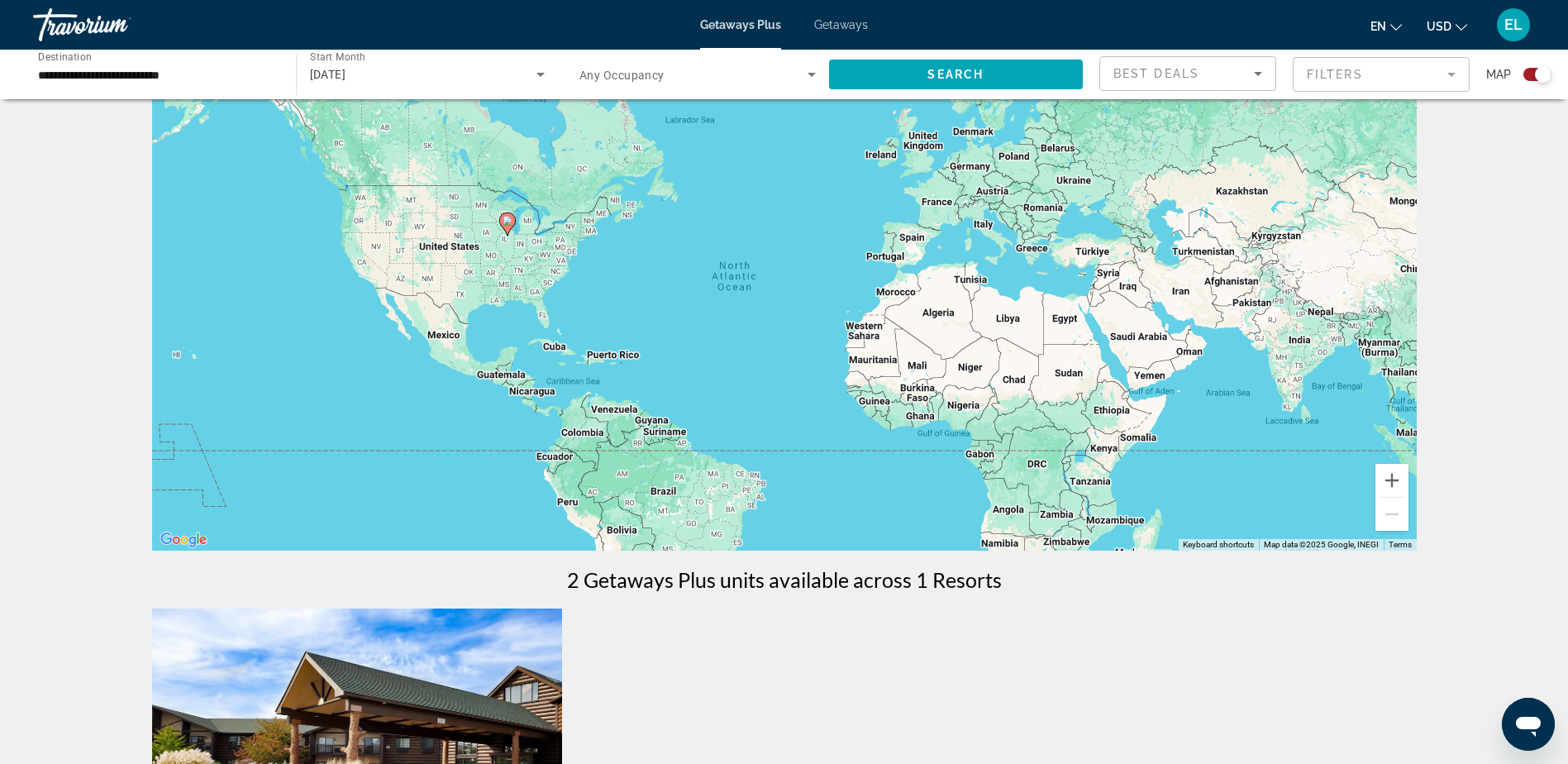
scroll to position [0, 0]
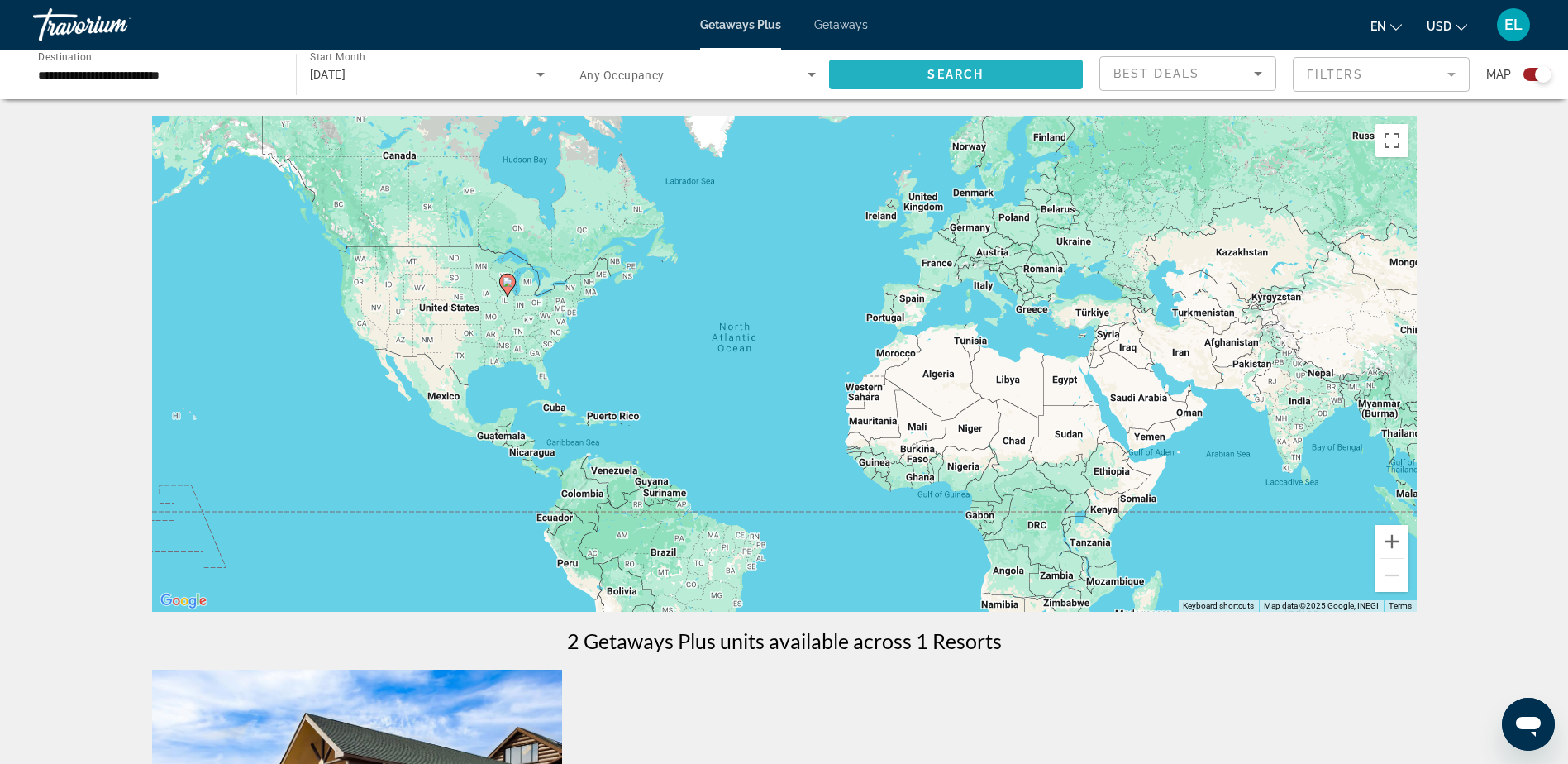
click at [928, 71] on span "Search" at bounding box center [956, 75] width 56 height 14
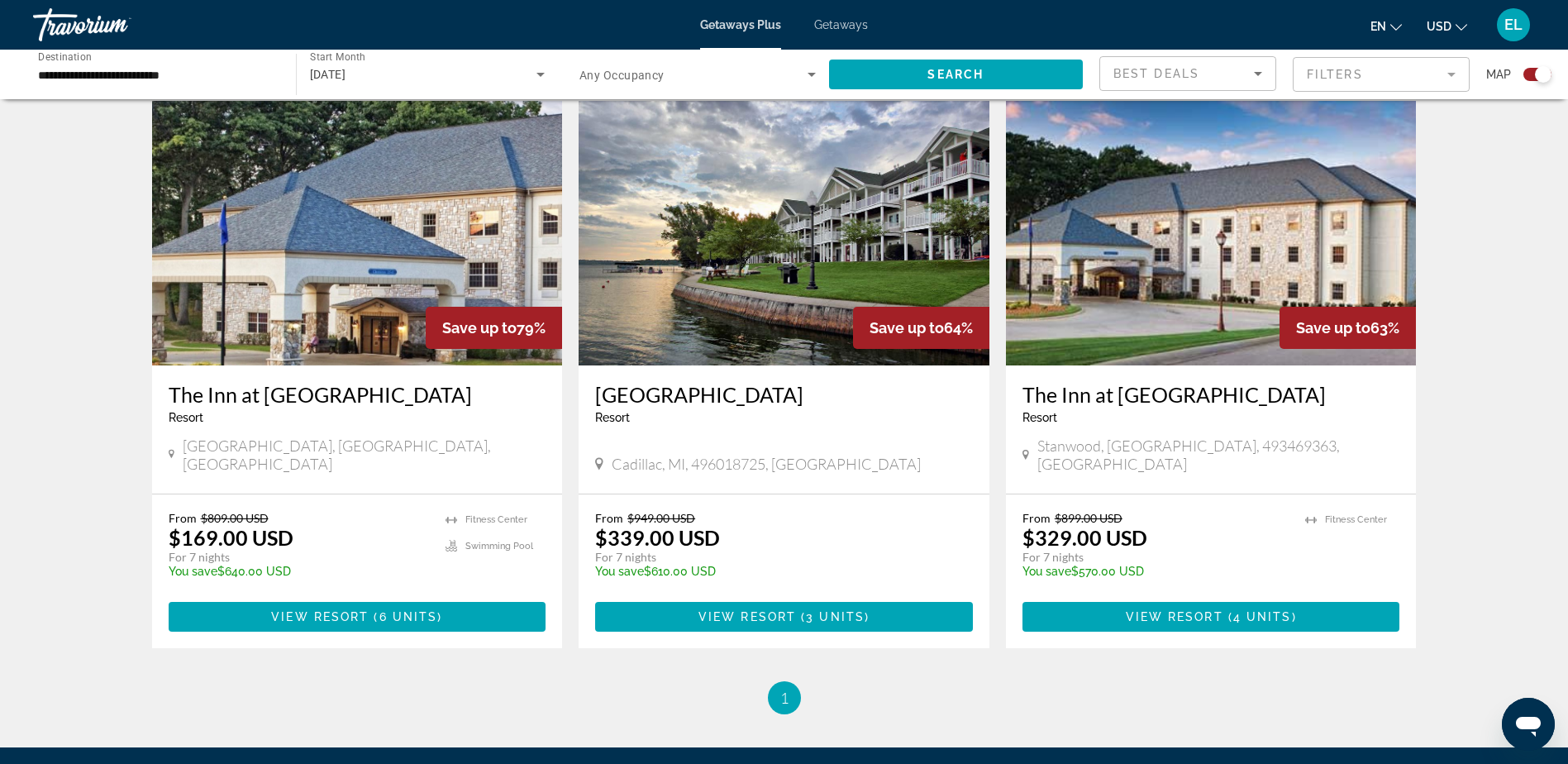
scroll to position [579, 0]
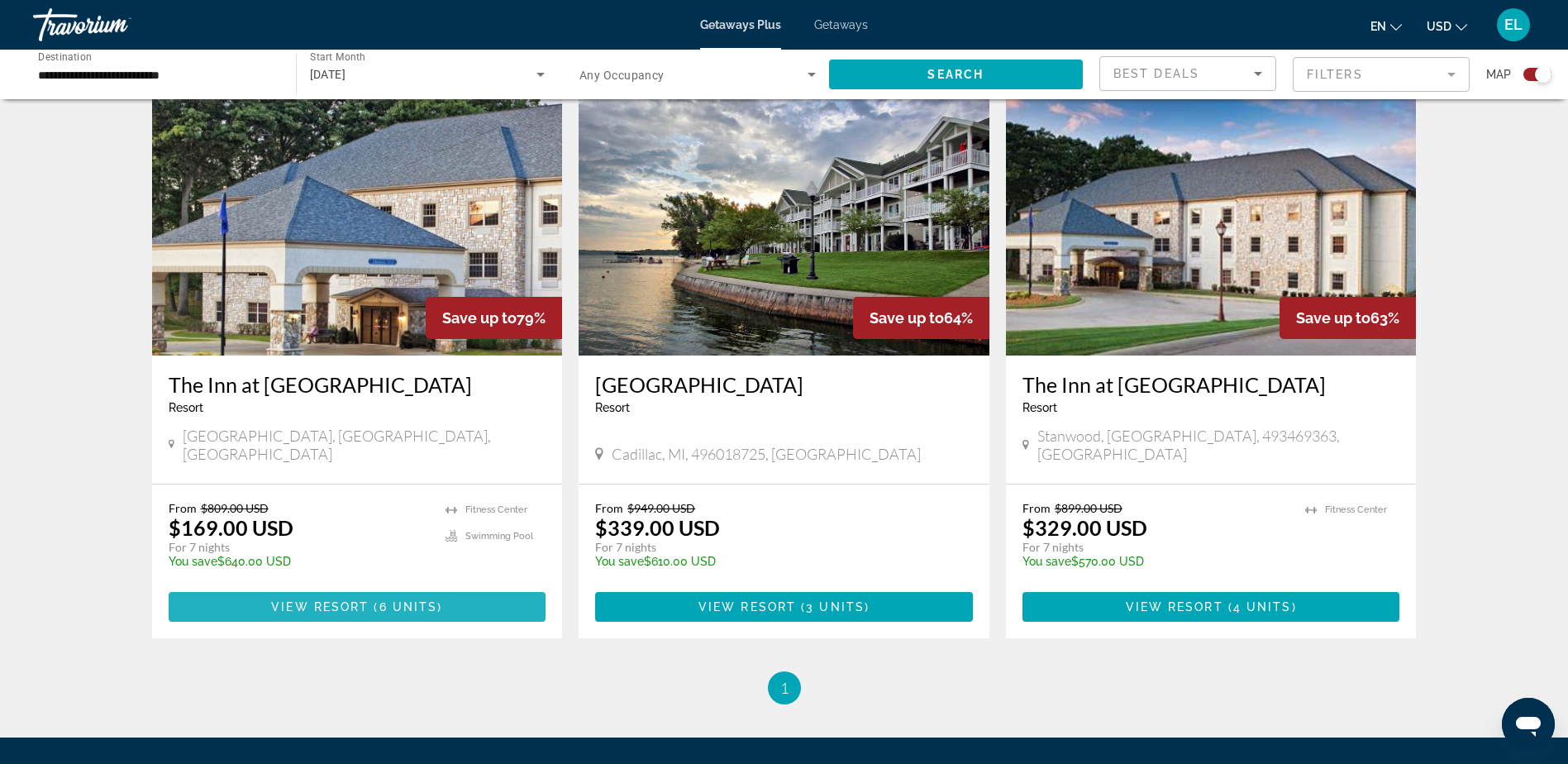
click at [360, 600] on span "View Resort" at bounding box center [319, 607] width 97 height 14
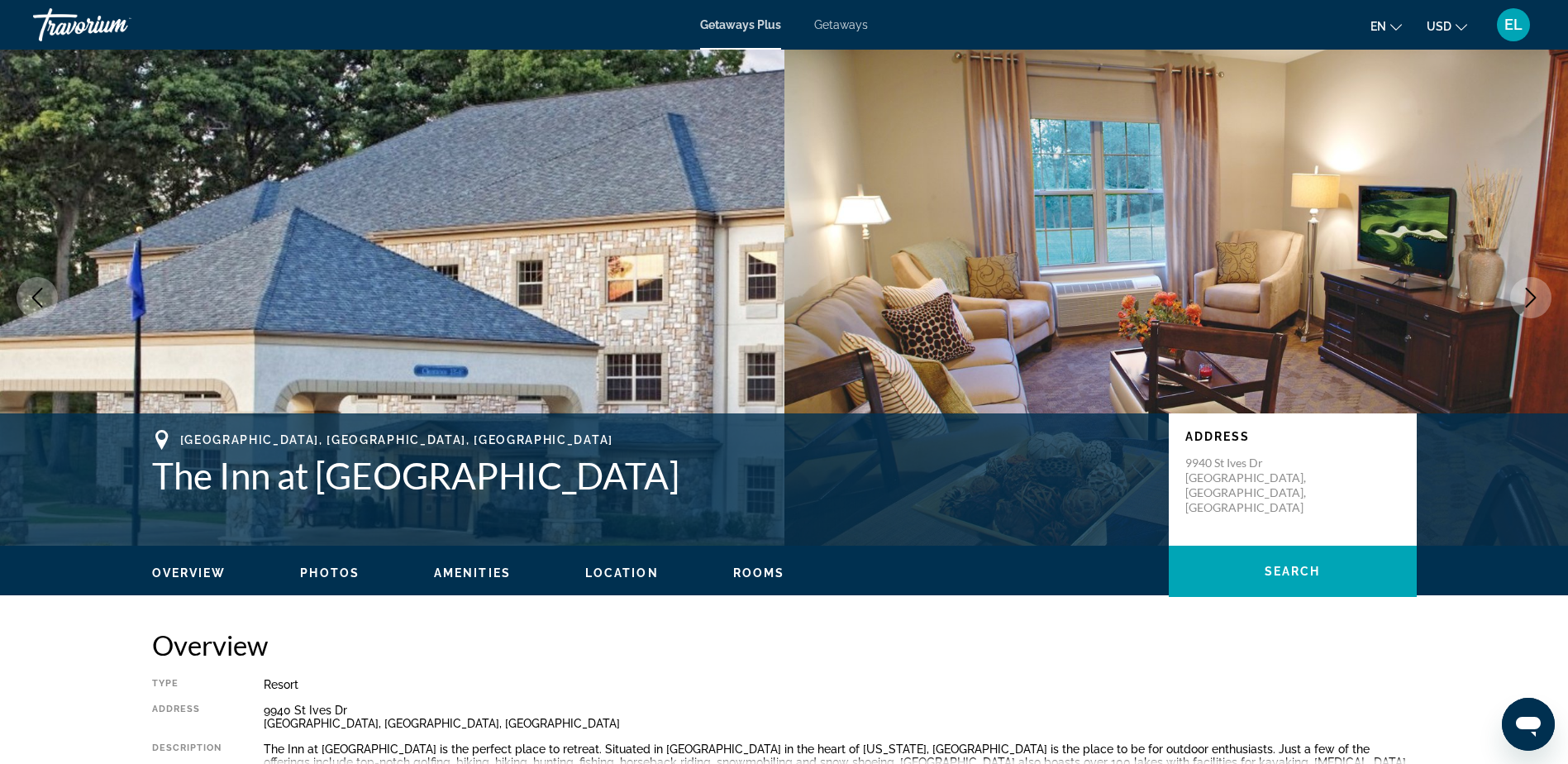
click at [840, 23] on span "Getaways" at bounding box center [840, 25] width 54 height 14
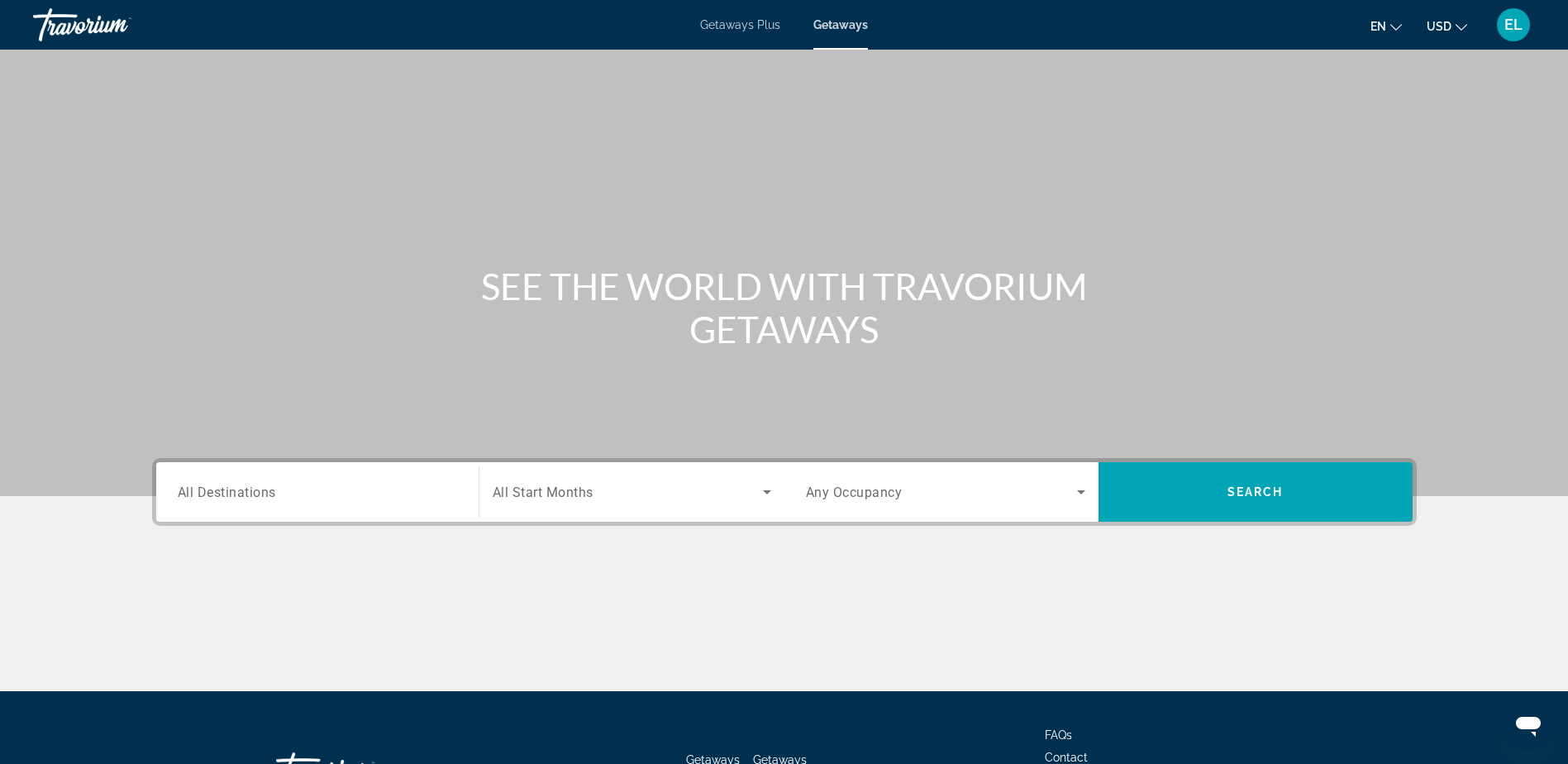
click at [215, 495] on span "All Destinations" at bounding box center [227, 492] width 98 height 16
click at [215, 495] on input "Destination All Destinations" at bounding box center [317, 493] width 280 height 19
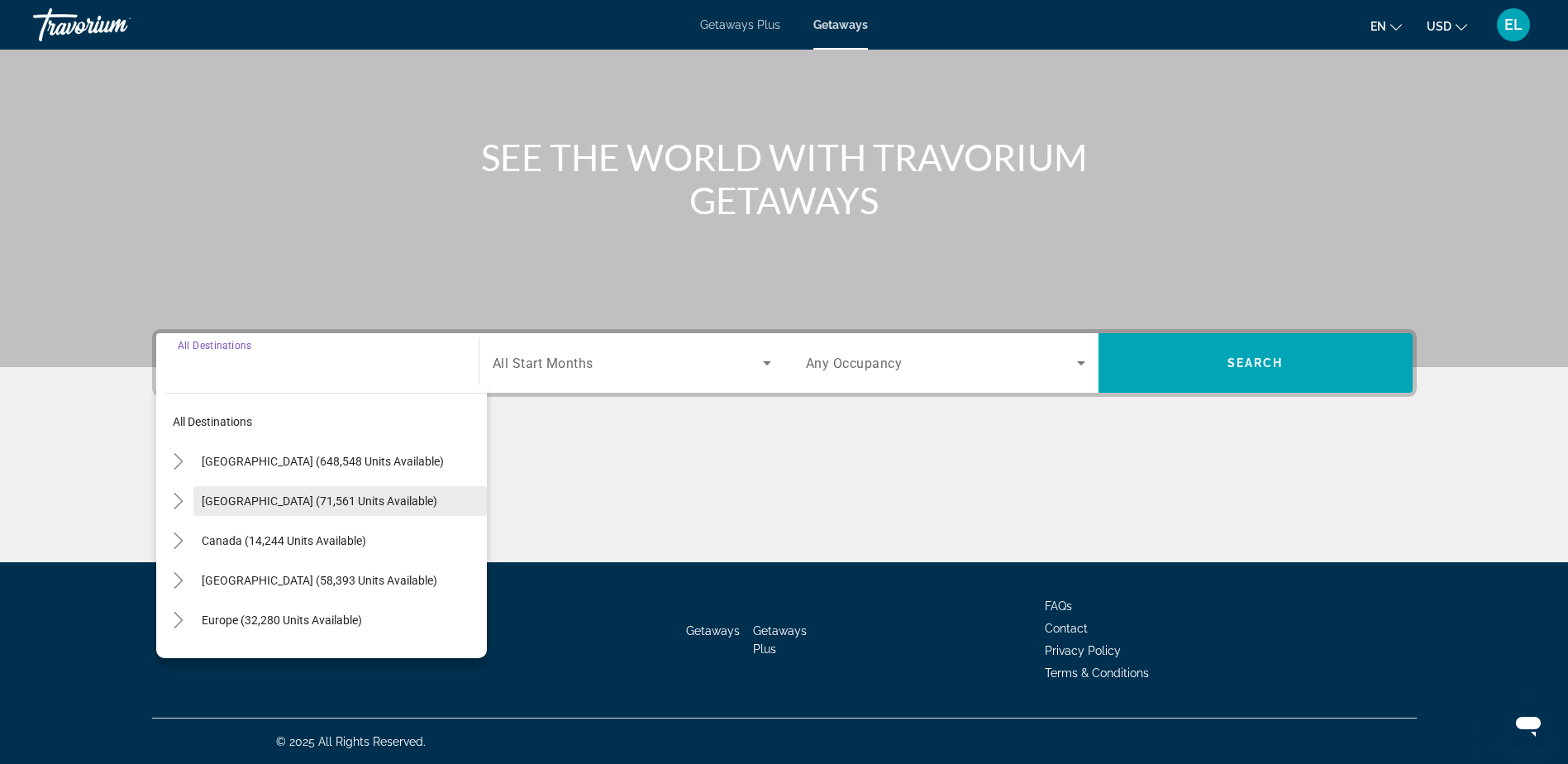
scroll to position [130, 0]
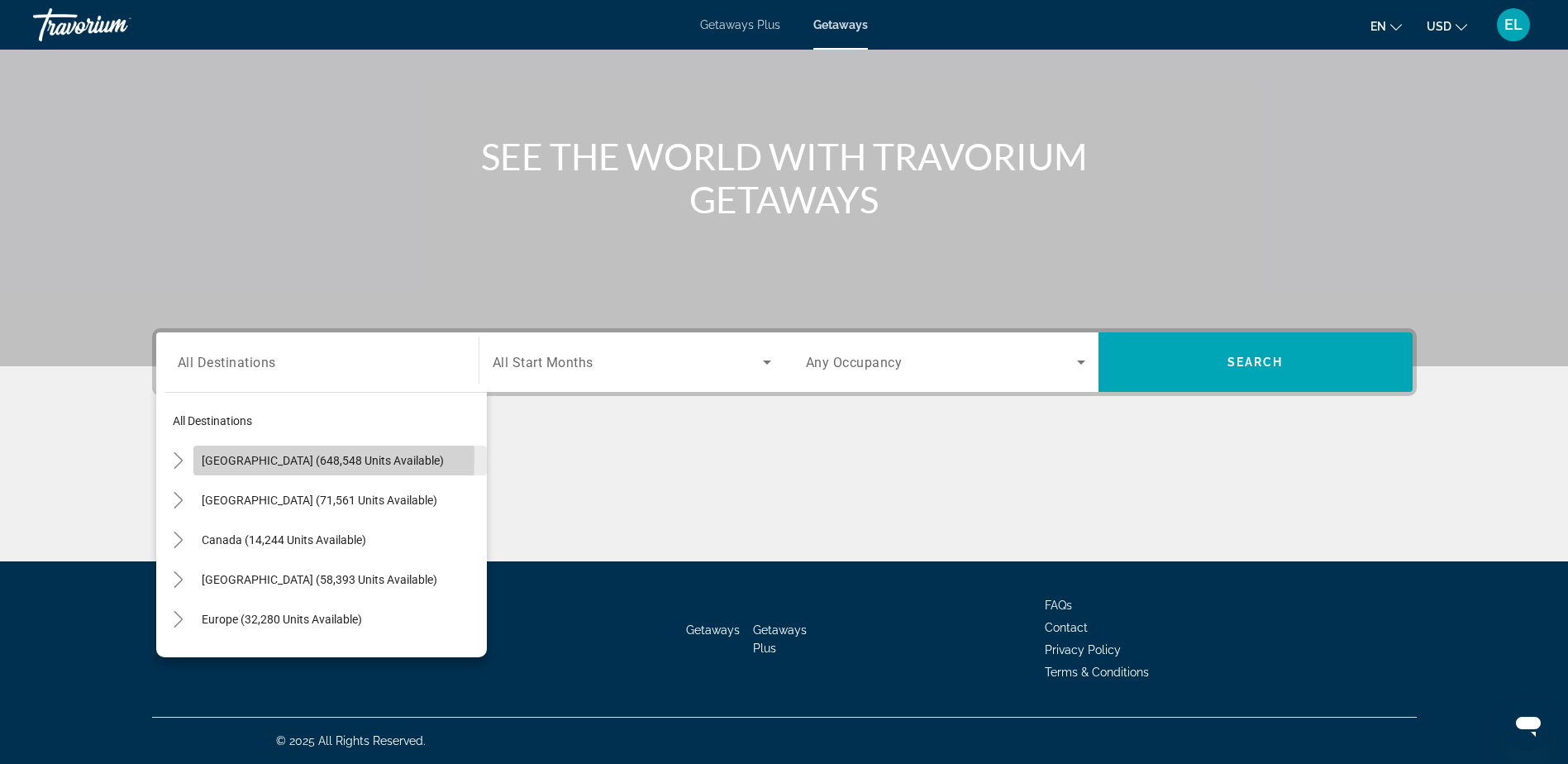
click at [233, 457] on span "United States (648,548 units available)" at bounding box center [322, 461] width 243 height 14
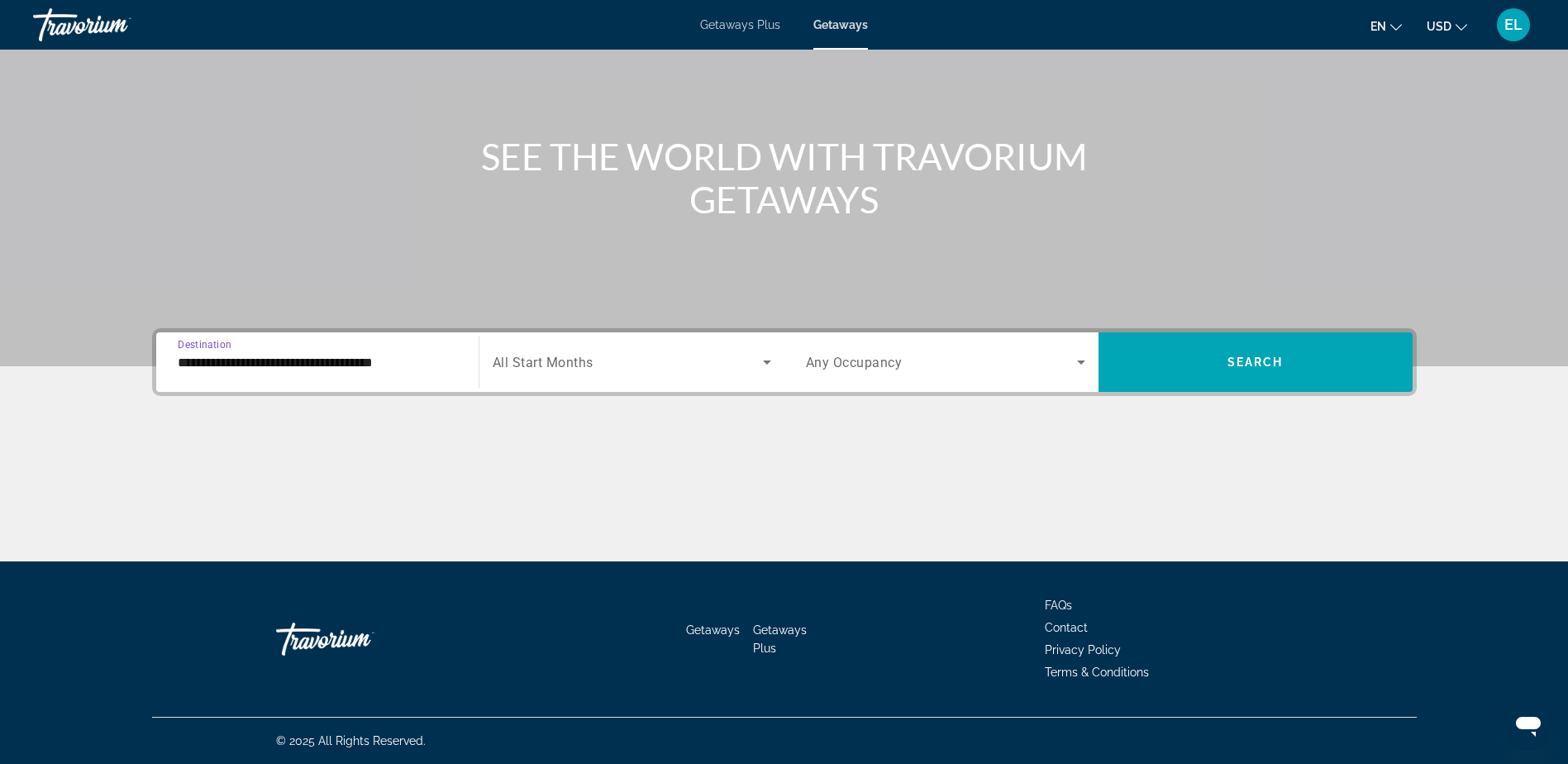
click at [350, 363] on input "**********" at bounding box center [317, 363] width 280 height 19
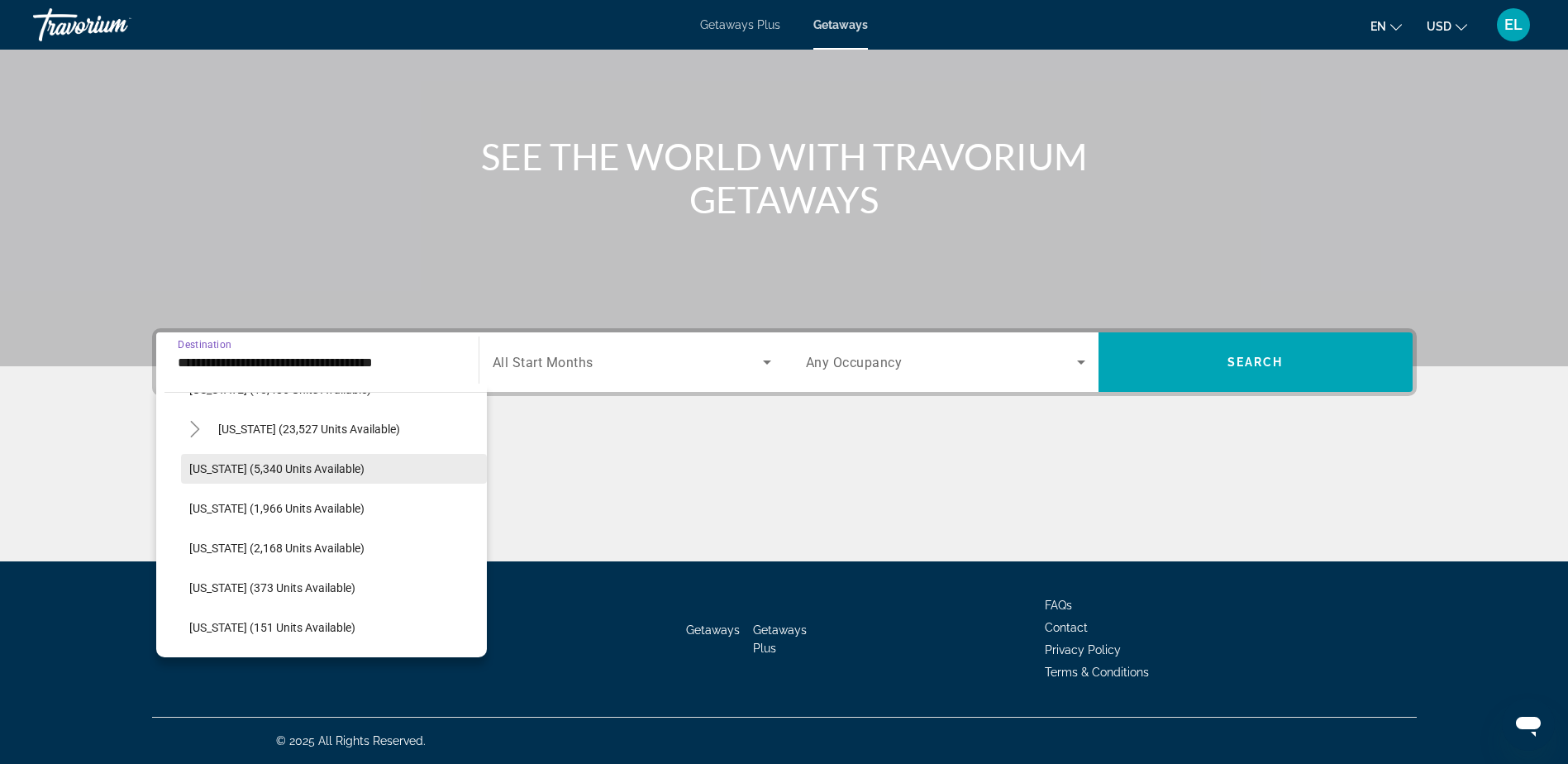
scroll to position [413, 0]
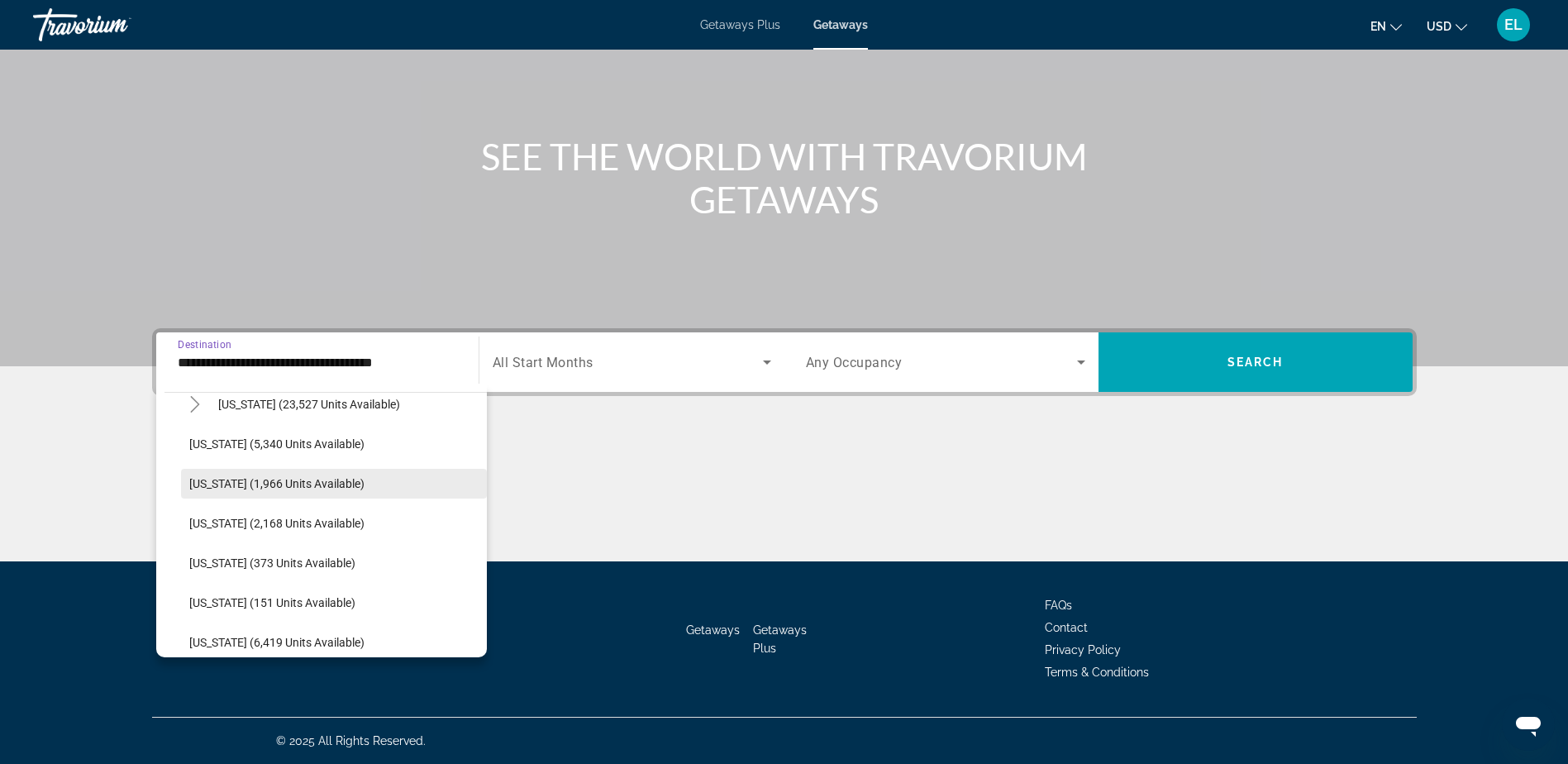
click at [258, 479] on span "Illinois (1,966 units available)" at bounding box center [277, 484] width 175 height 14
type input "**********"
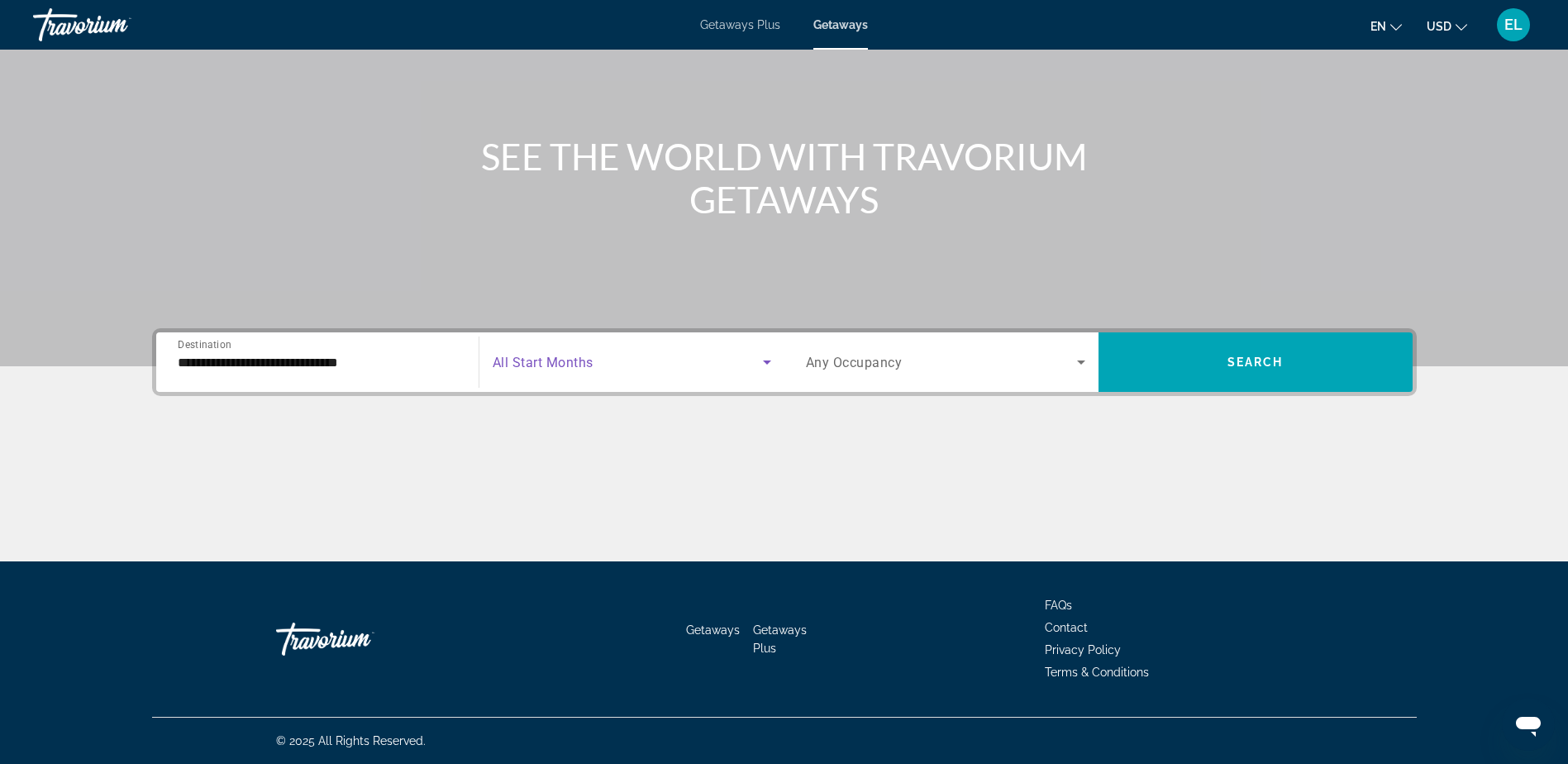
click at [768, 357] on icon "Search widget" at bounding box center [767, 363] width 19 height 19
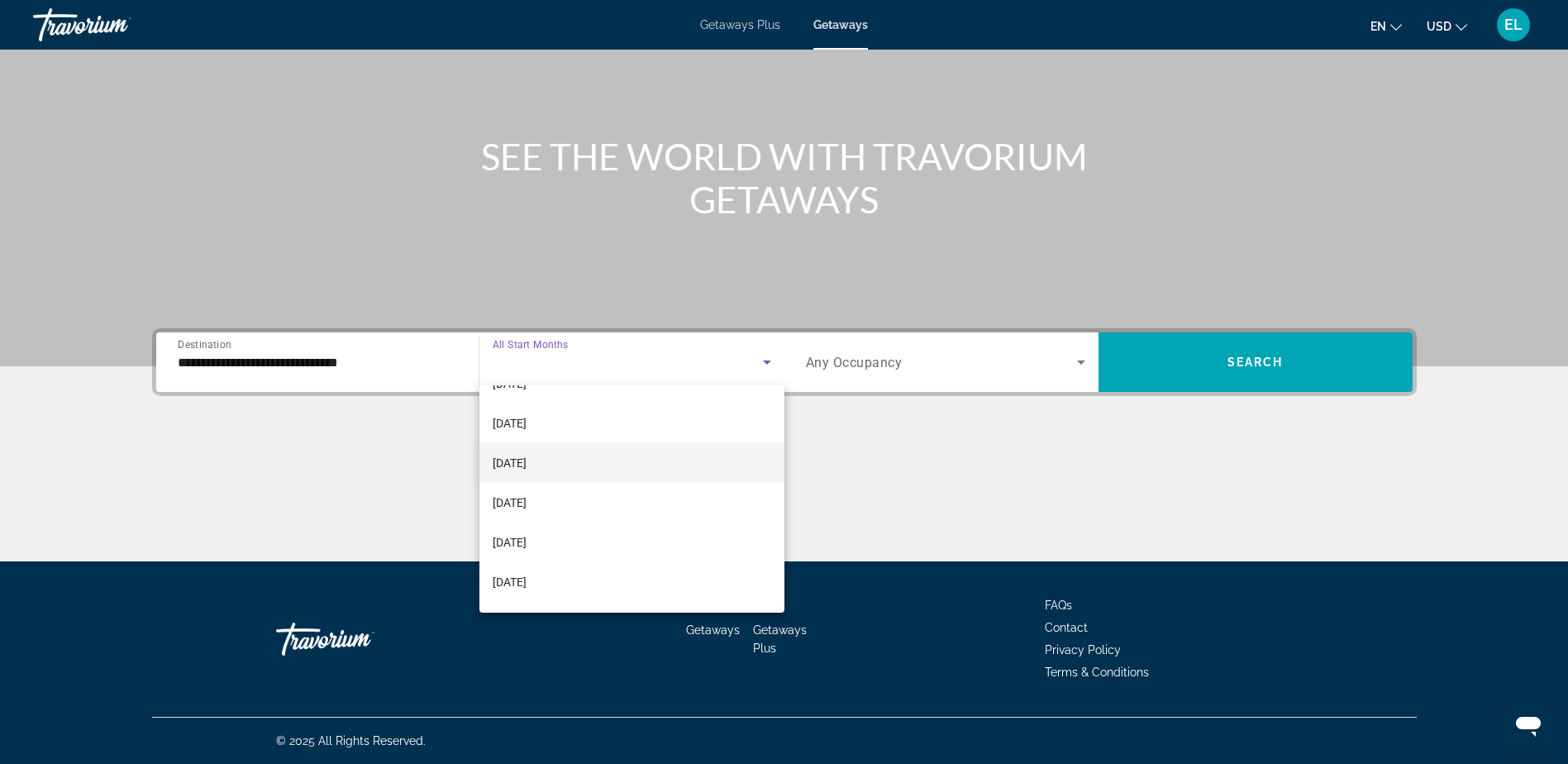
scroll to position [94, 0]
click at [517, 473] on span "December 2025" at bounding box center [509, 478] width 34 height 19
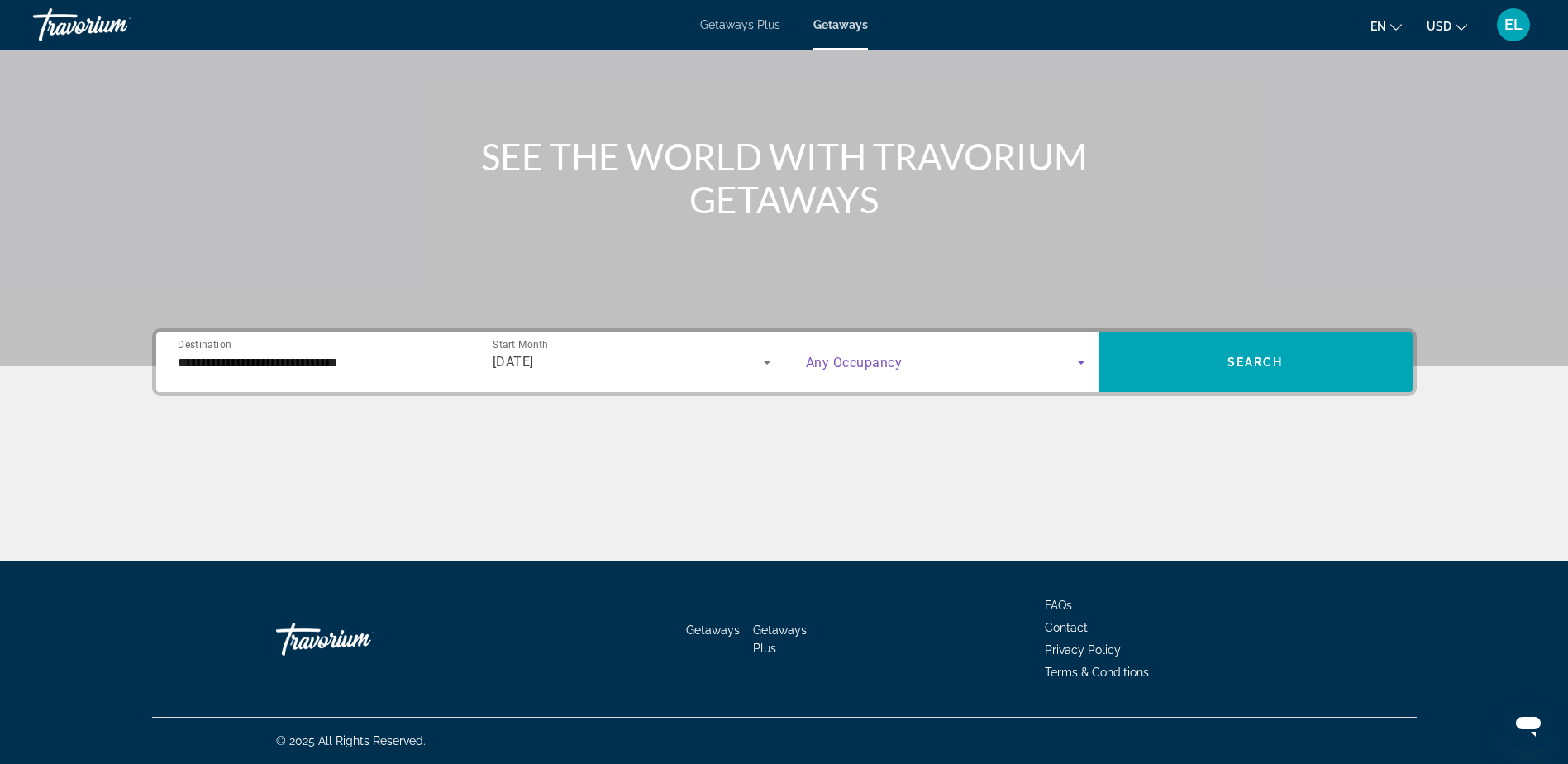
click at [1086, 365] on icon "Search widget" at bounding box center [1081, 363] width 19 height 19
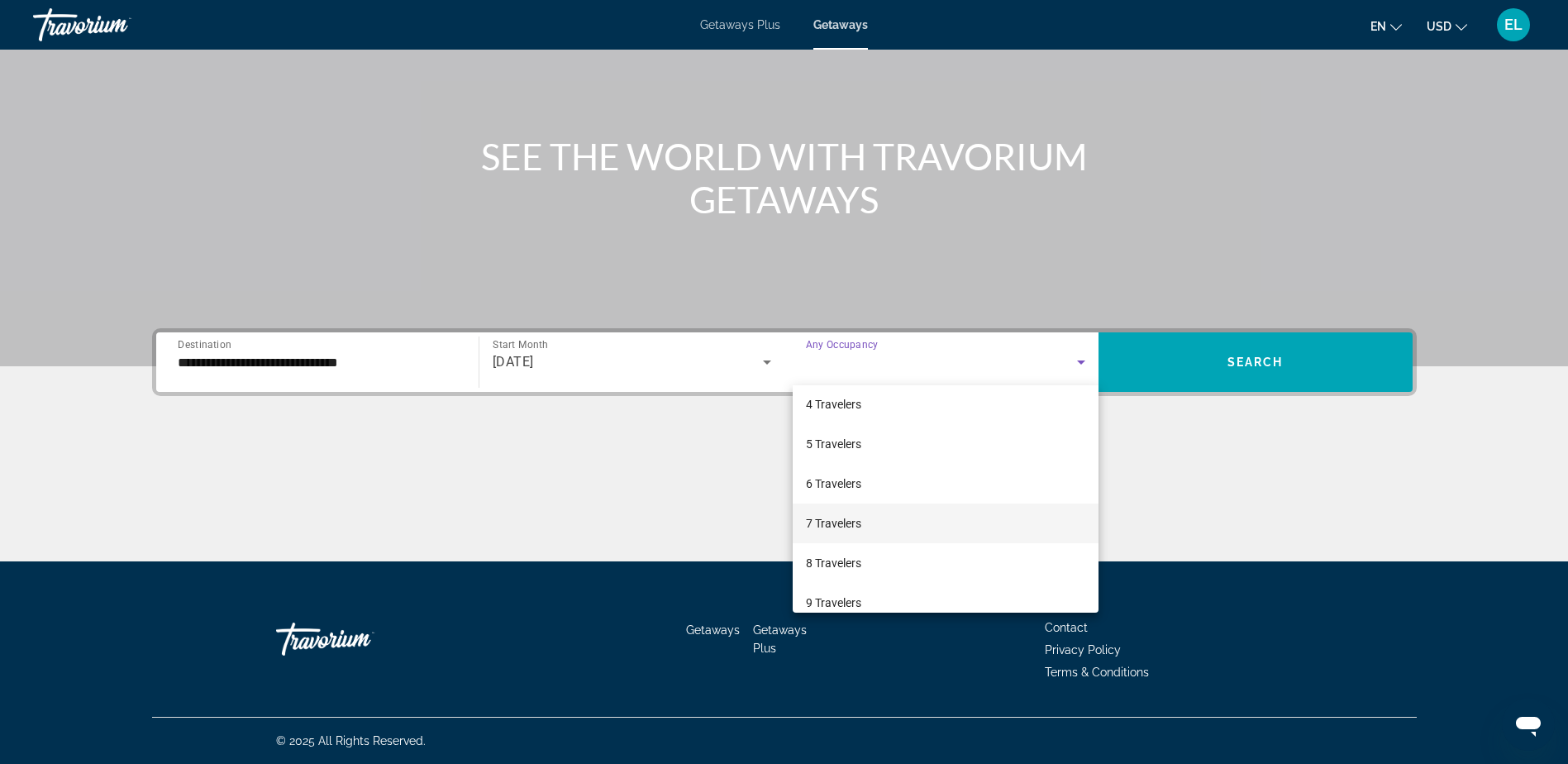
scroll to position [166, 0]
click at [822, 520] on span "8 Travelers" at bounding box center [834, 524] width 56 height 19
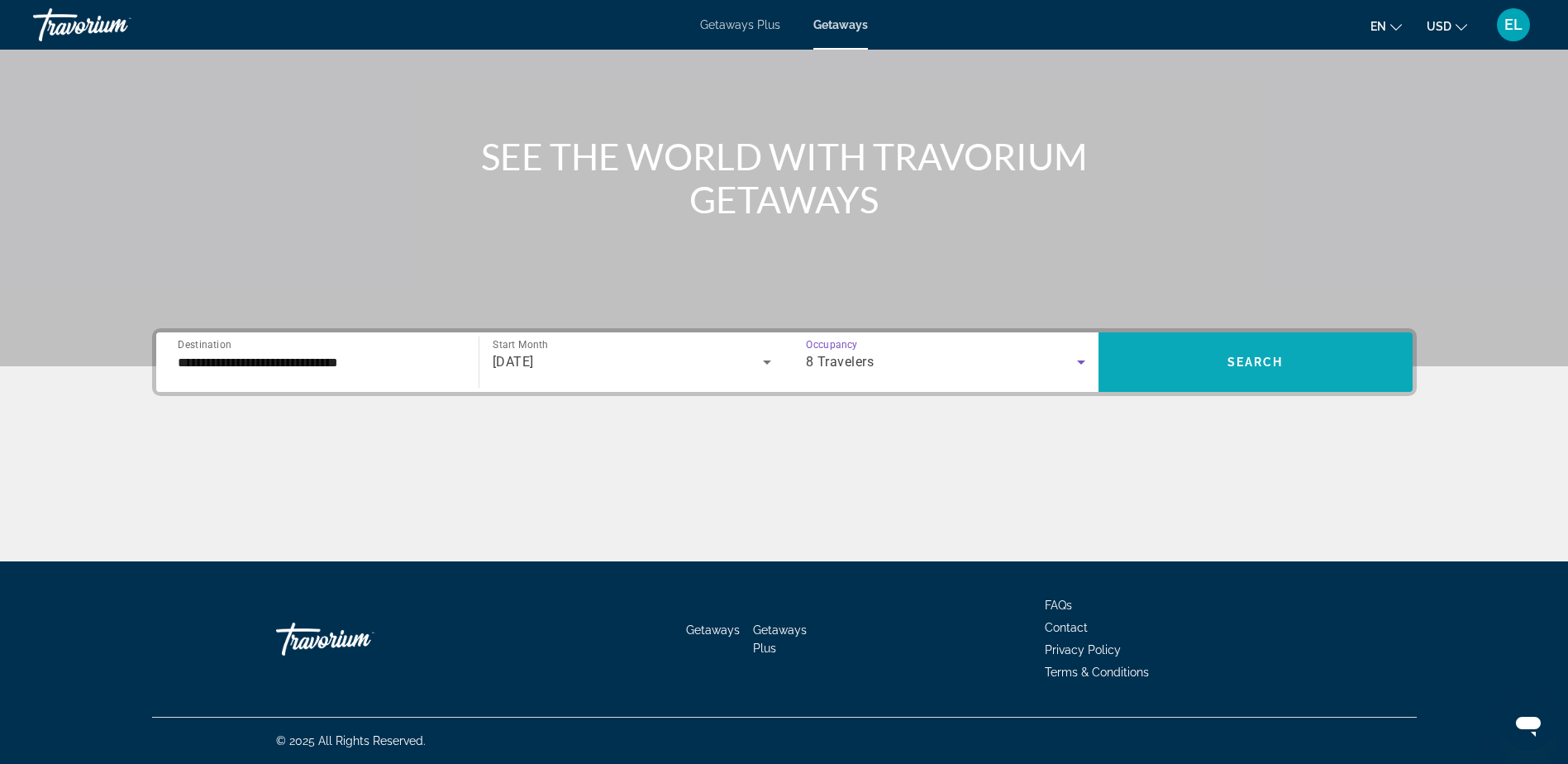
click at [1267, 364] on span "Search" at bounding box center [1256, 363] width 56 height 14
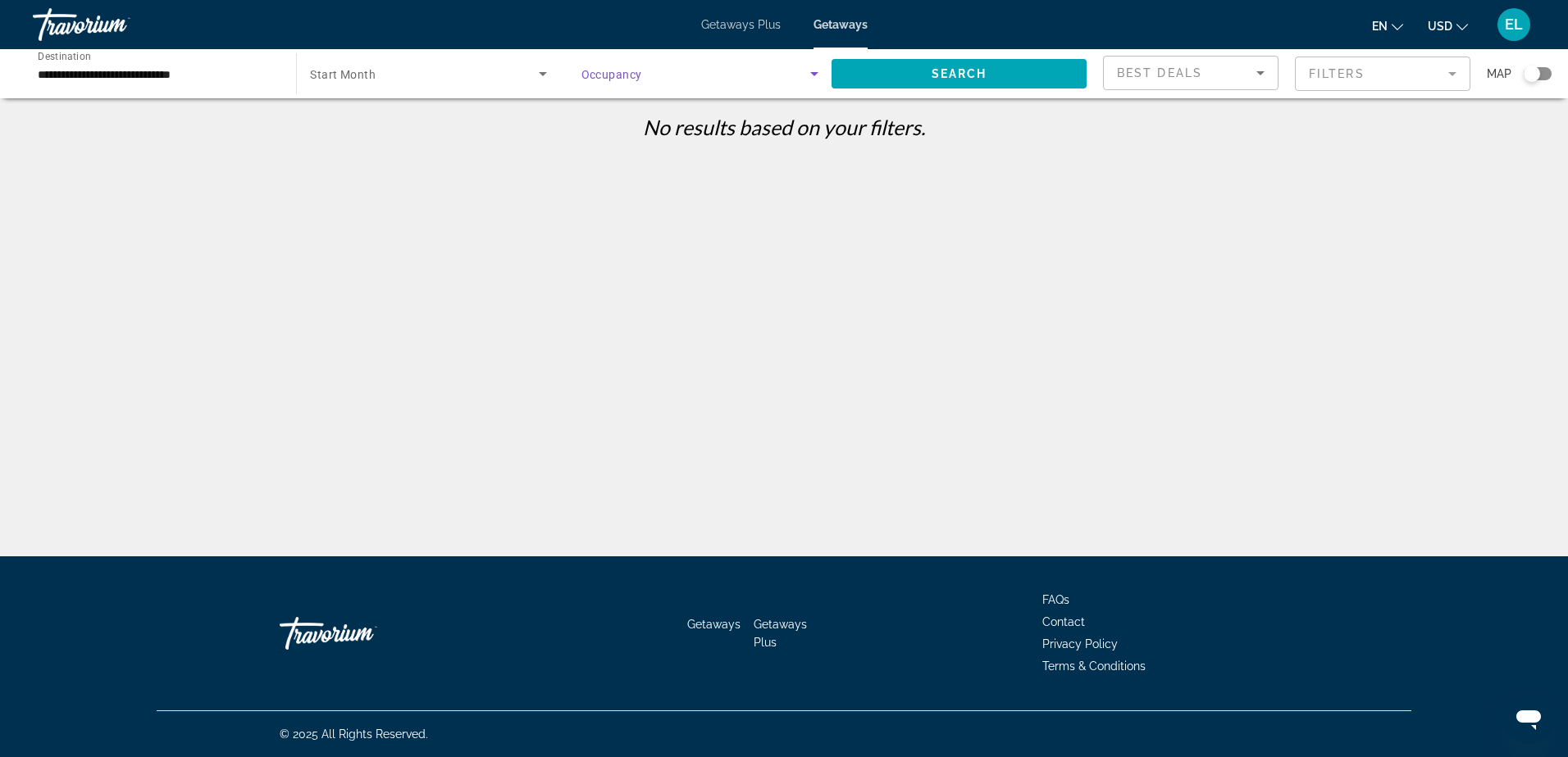
click at [816, 73] on icon "Search widget" at bounding box center [814, 73] width 19 height 19
click at [641, 121] on span "Any Occupancy" at bounding box center [620, 124] width 79 height 14
click at [976, 72] on span "Search" at bounding box center [959, 74] width 56 height 14
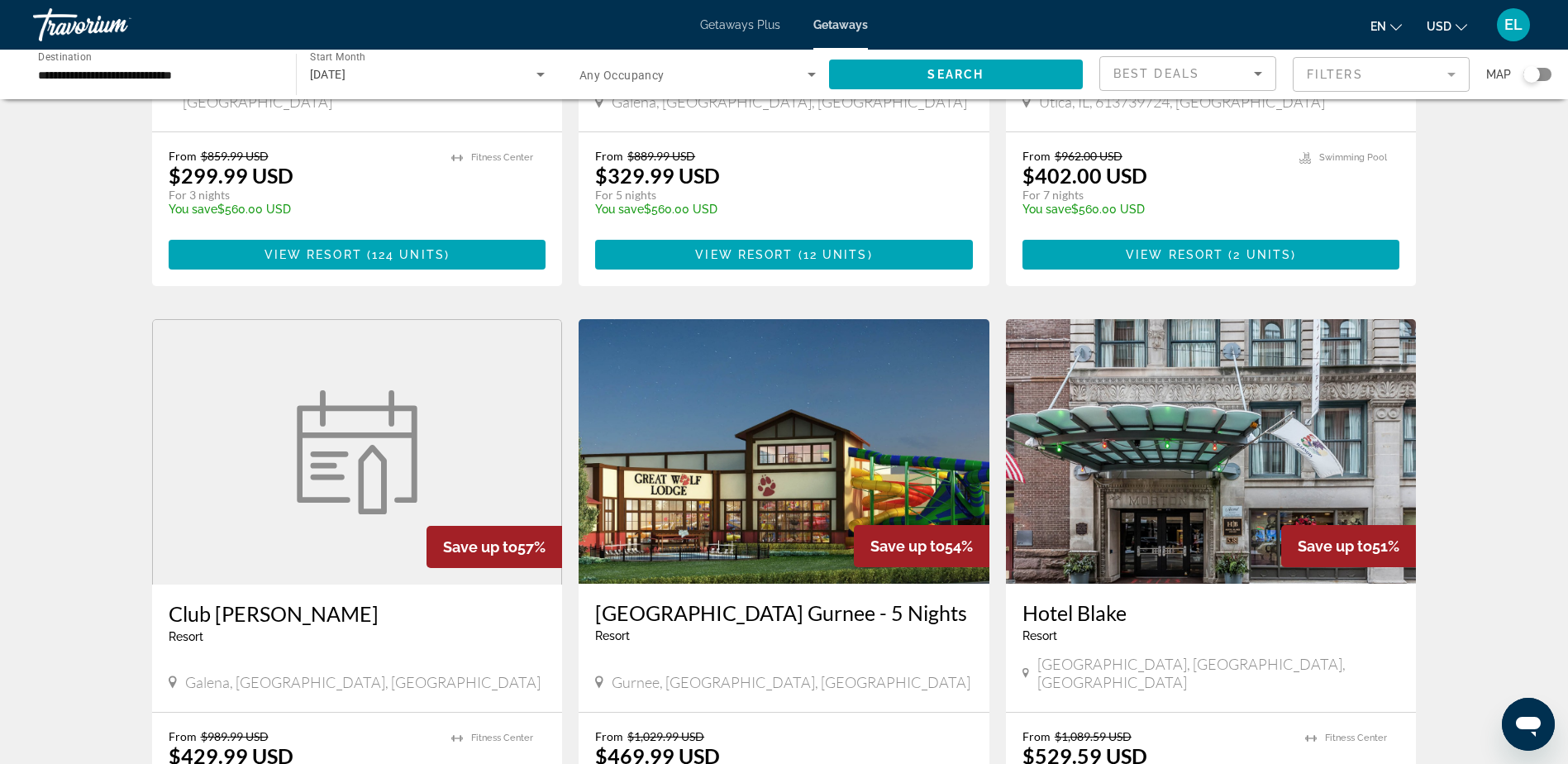
scroll to position [1076, 0]
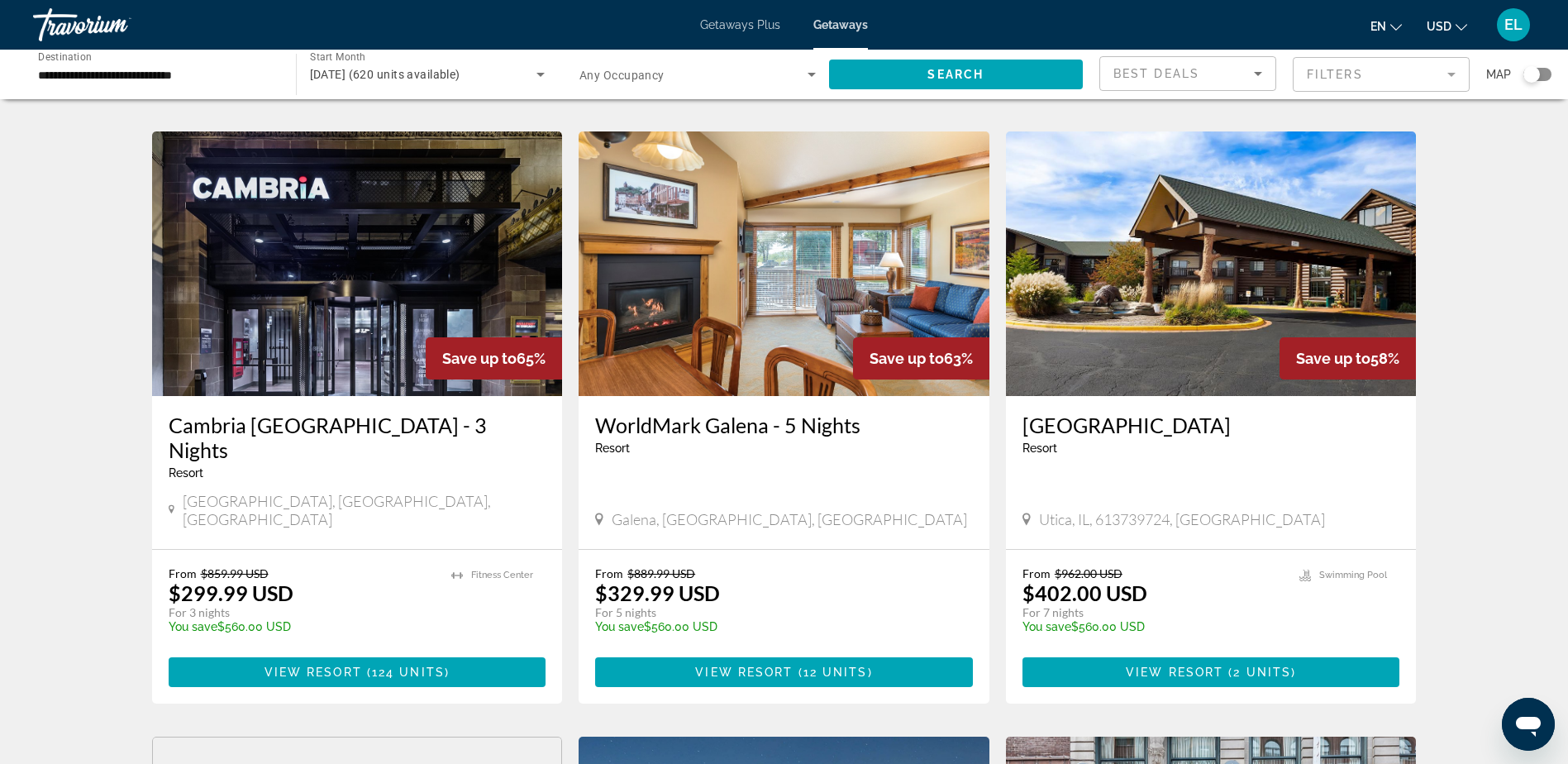
scroll to position [662, 0]
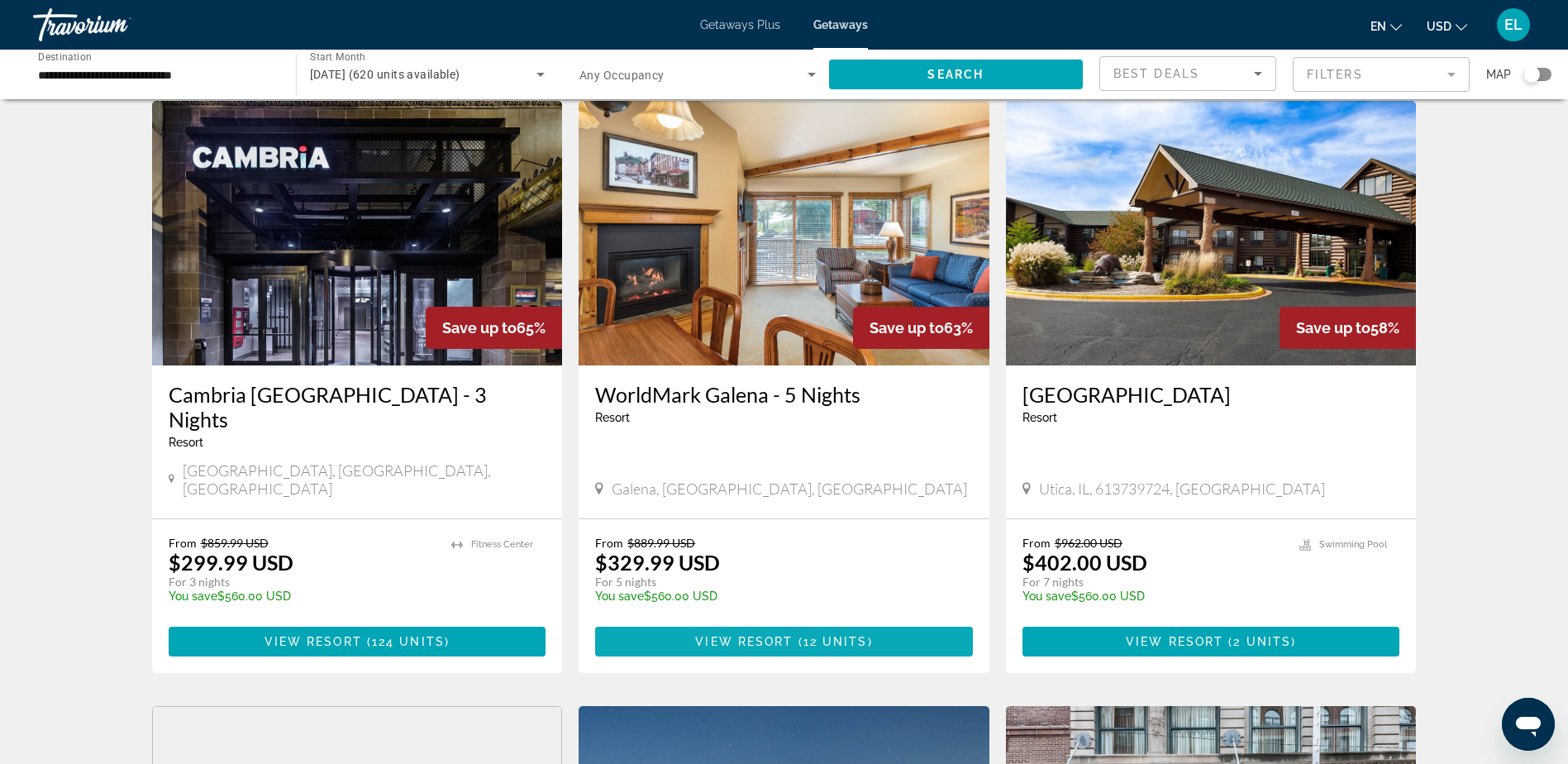
click at [794, 635] on span "Main content" at bounding box center [795, 642] width 5 height 14
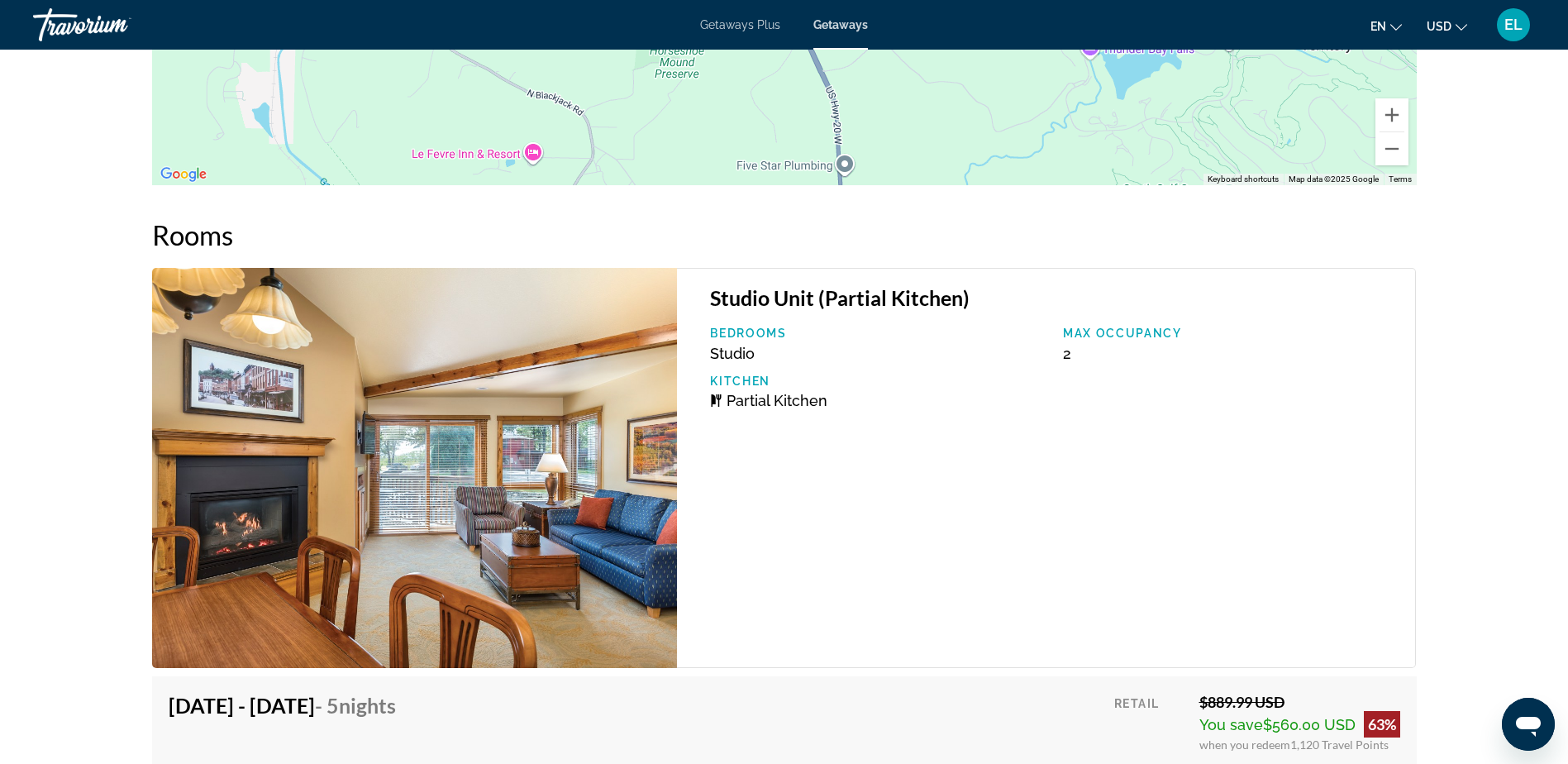
scroll to position [2316, 0]
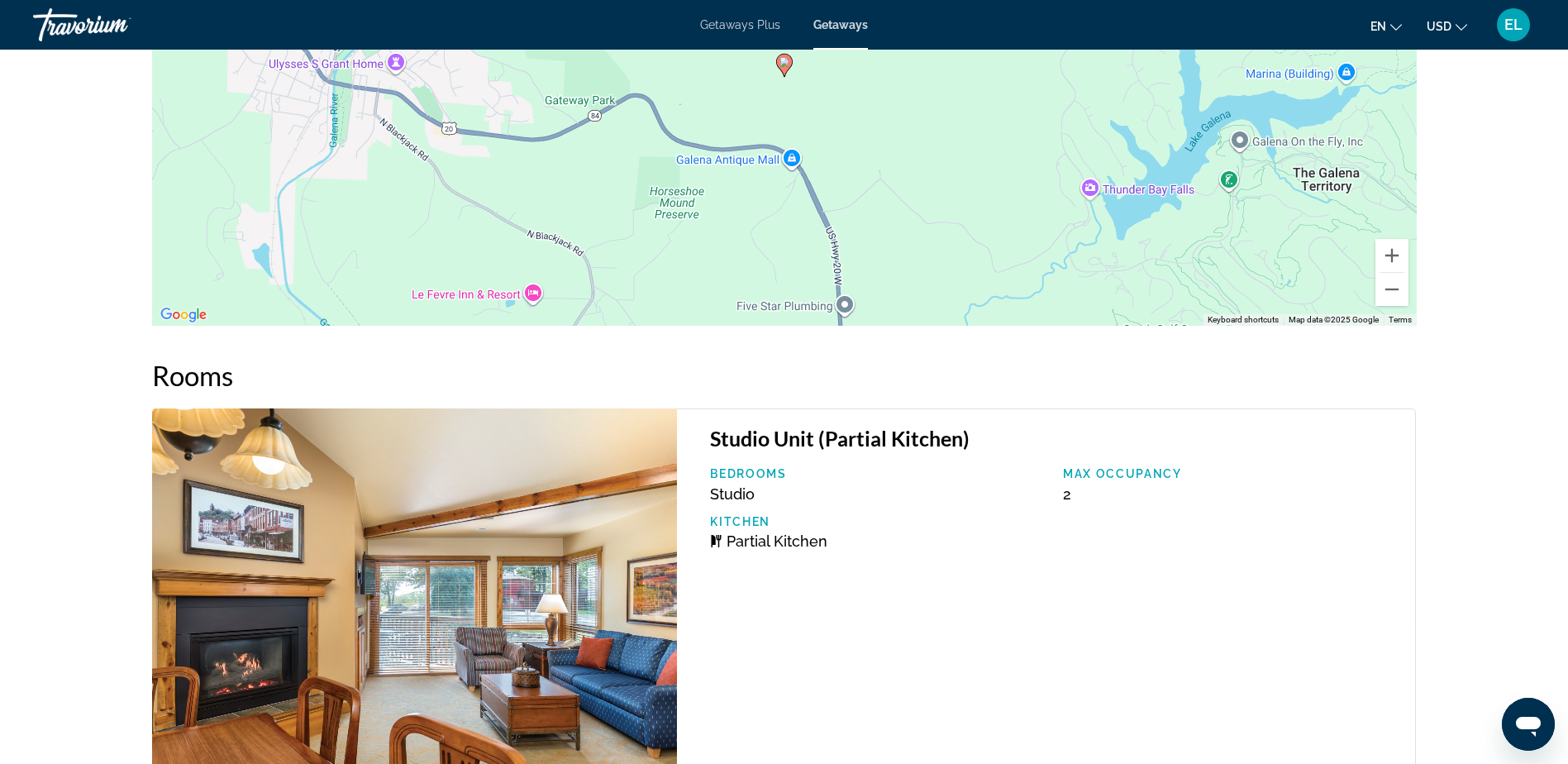
drag, startPoint x: 850, startPoint y: 634, endPoint x: 539, endPoint y: 630, distance: 311.0
click at [539, 630] on img "Main content" at bounding box center [415, 608] width 526 height 401
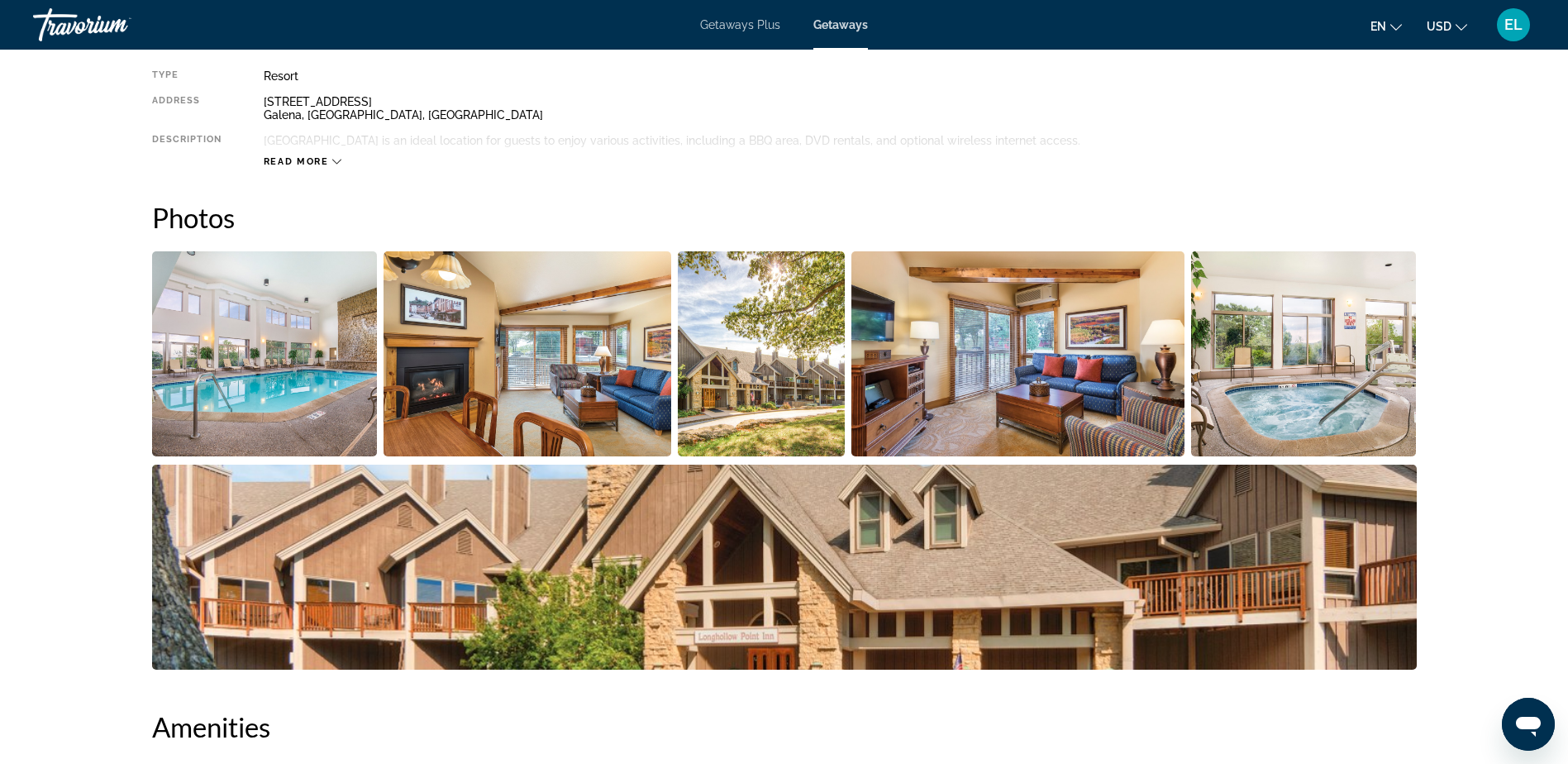
scroll to position [496, 0]
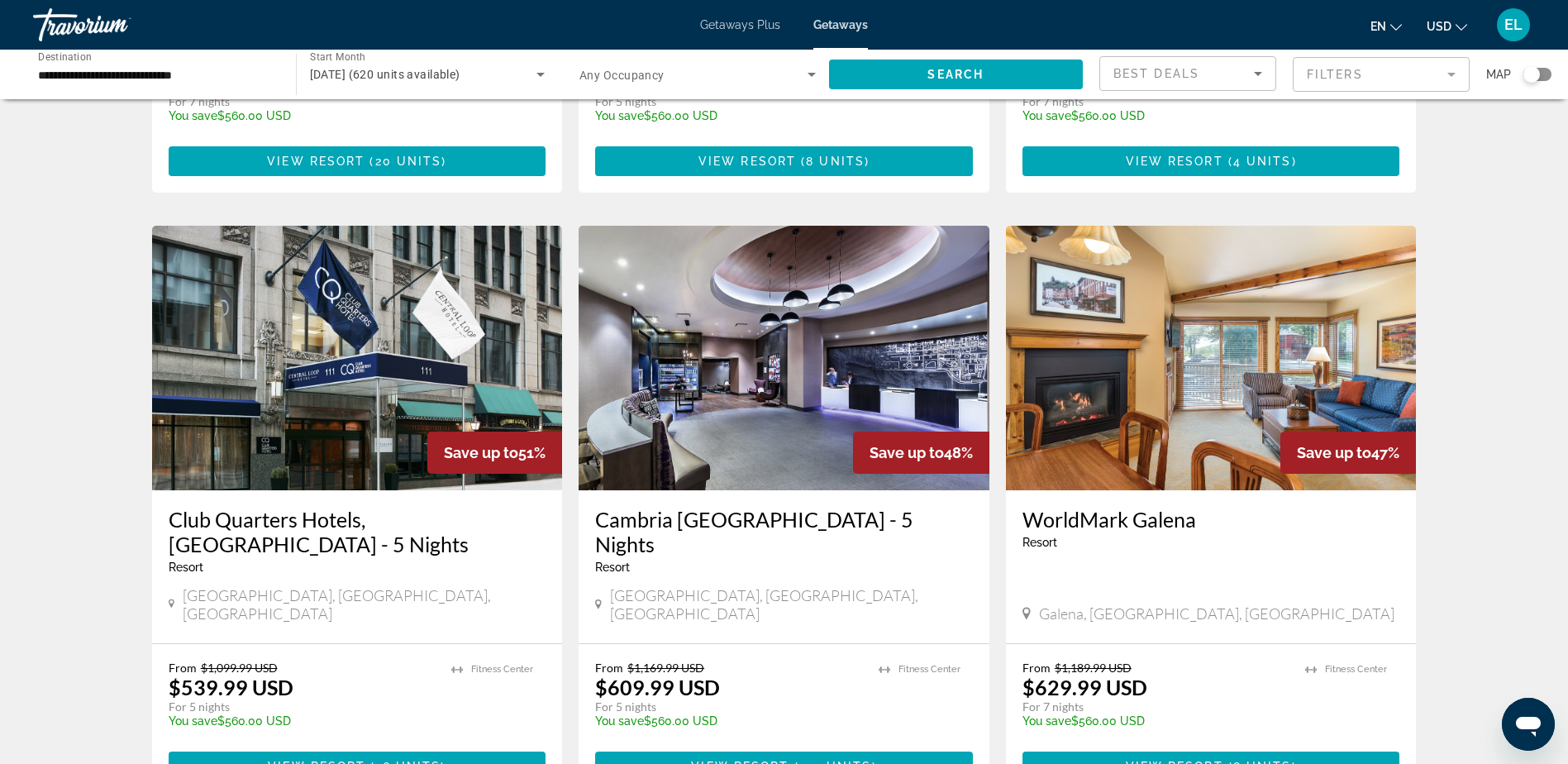
scroll to position [1738, 0]
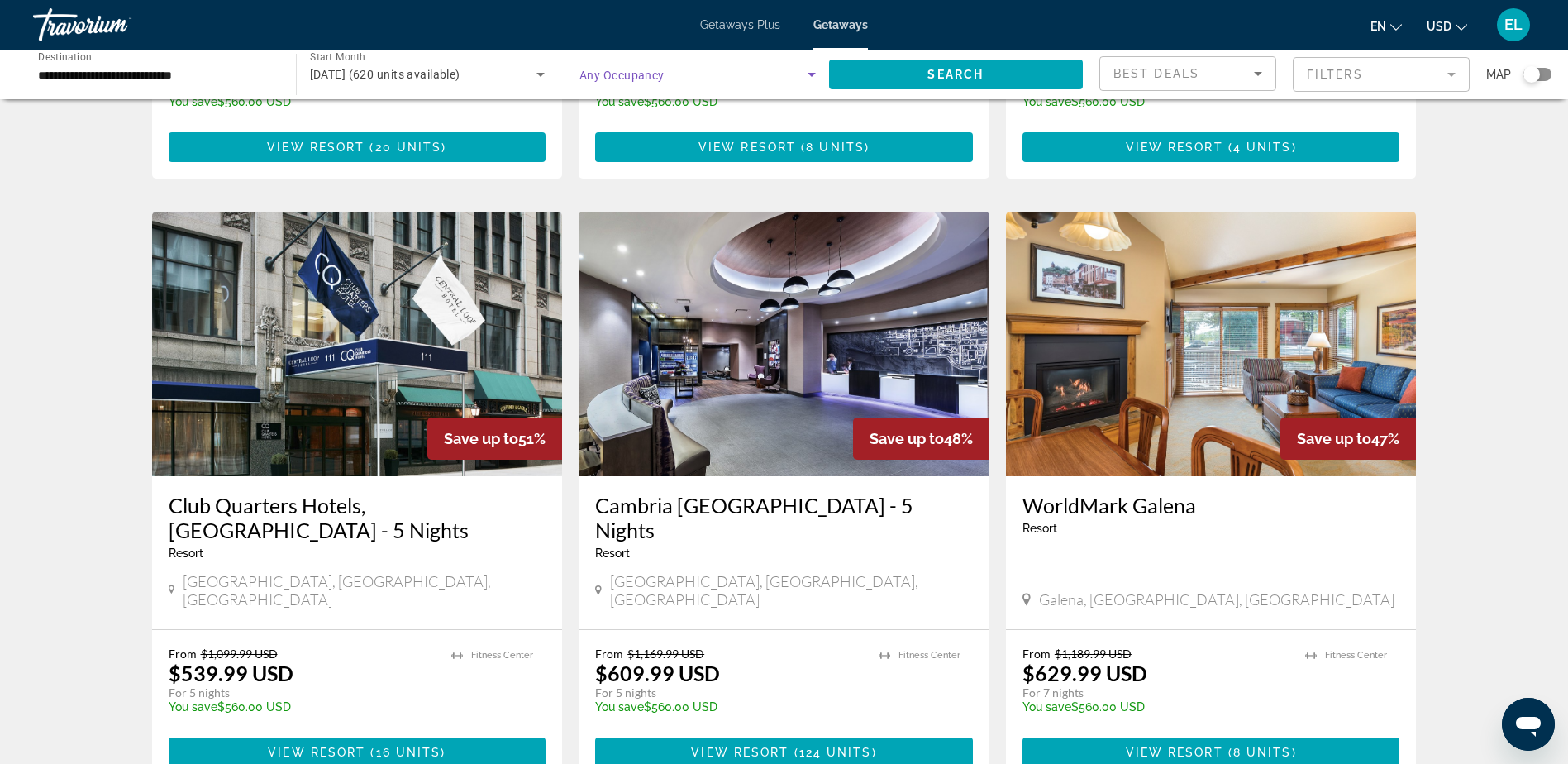
click at [810, 72] on icon "Search widget" at bounding box center [811, 74] width 19 height 19
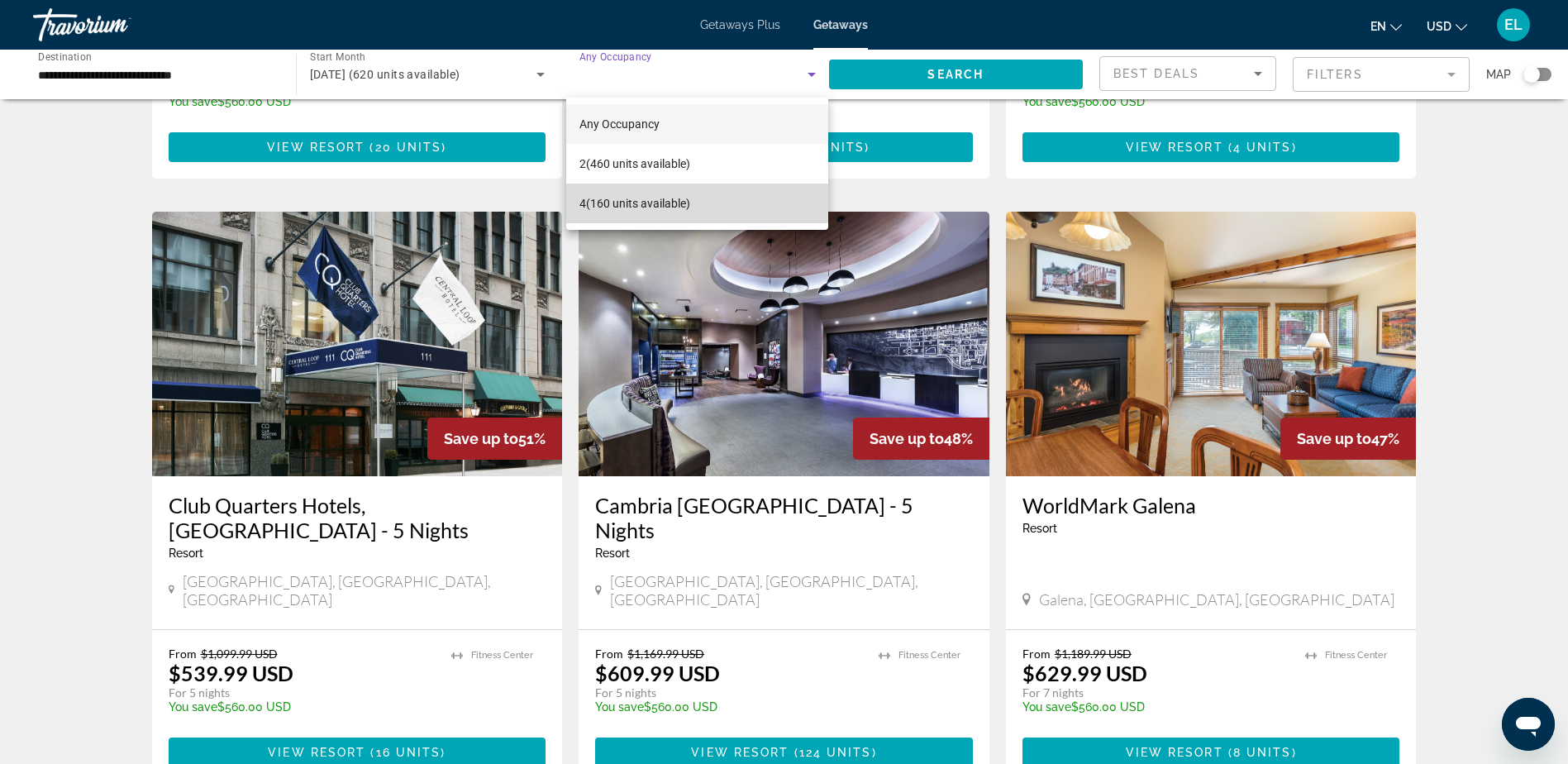
click at [624, 205] on span "4 (160 units available)" at bounding box center [635, 204] width 111 height 19
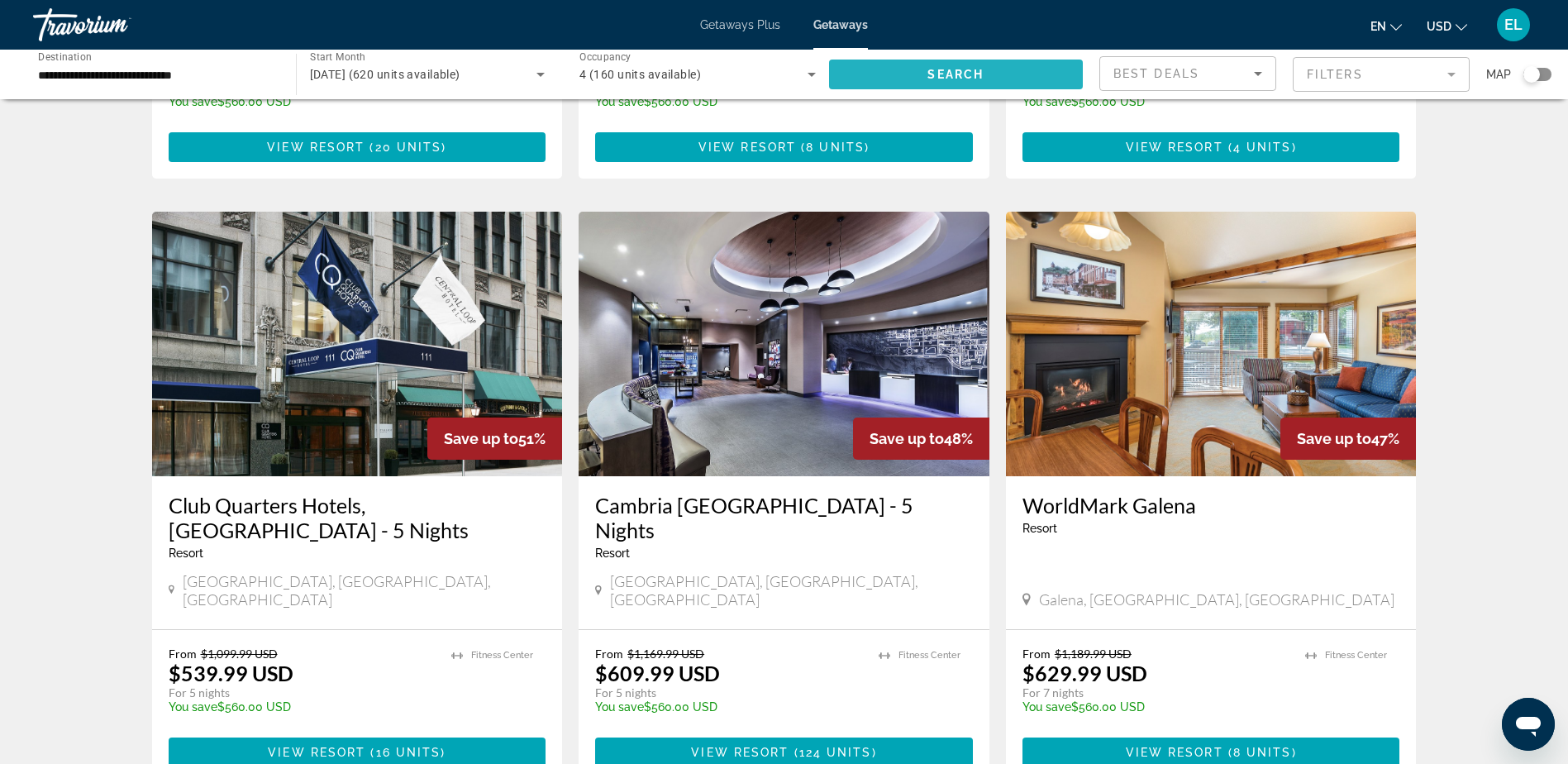
click at [1006, 74] on span "Search widget" at bounding box center [955, 74] width 254 height 40
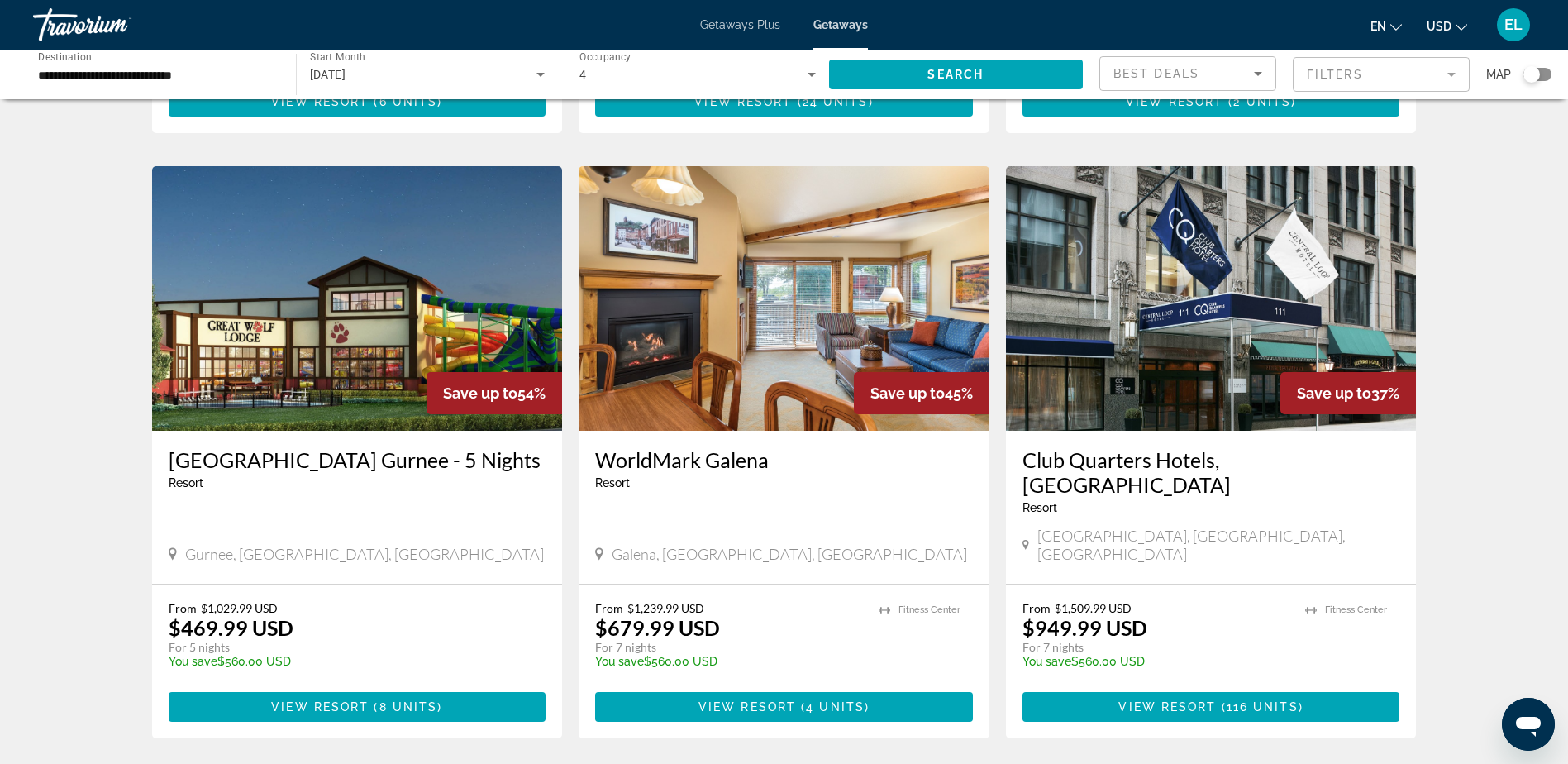
scroll to position [579, 0]
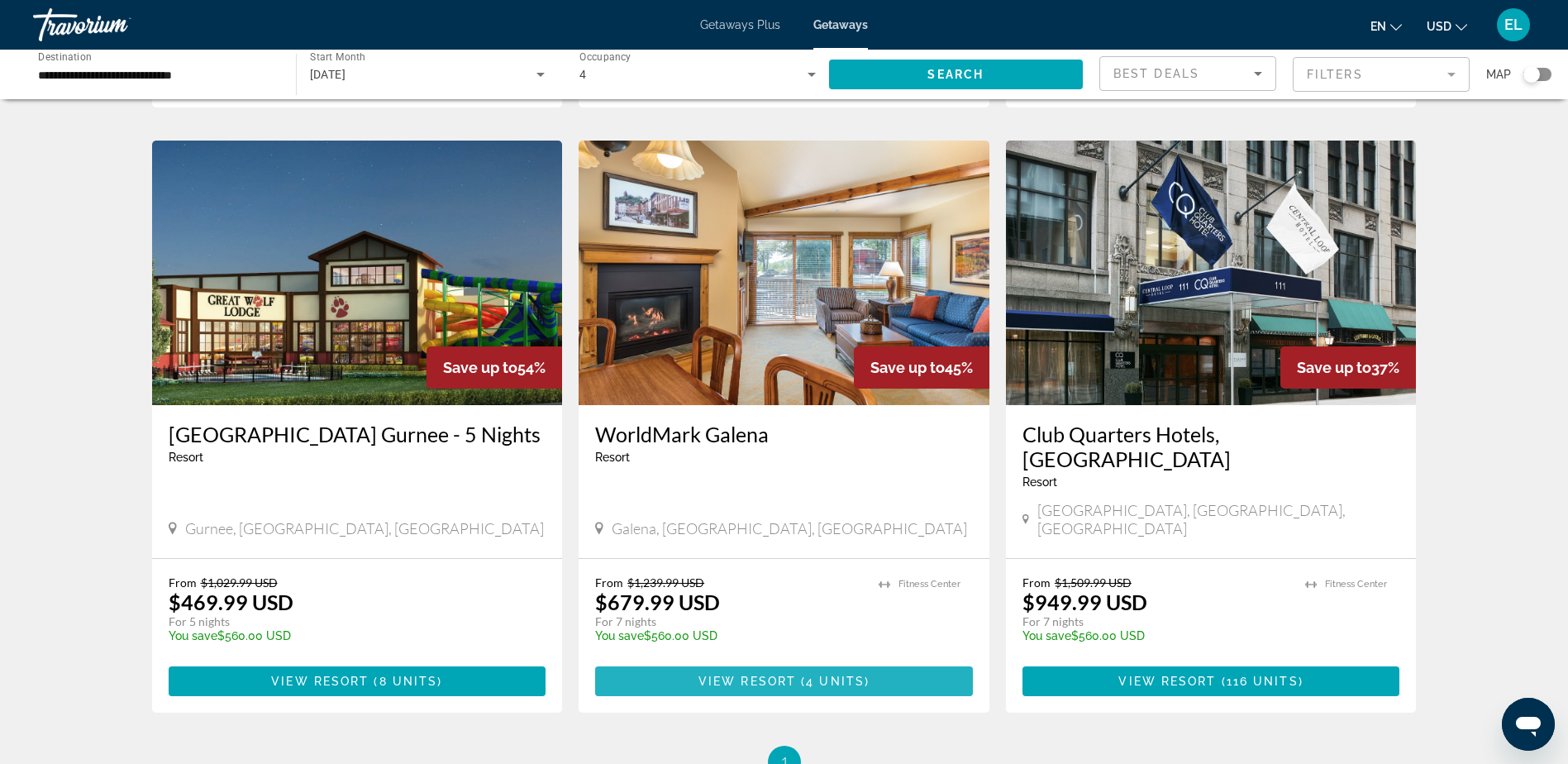
click at [787, 675] on span "View Resort" at bounding box center [747, 682] width 97 height 14
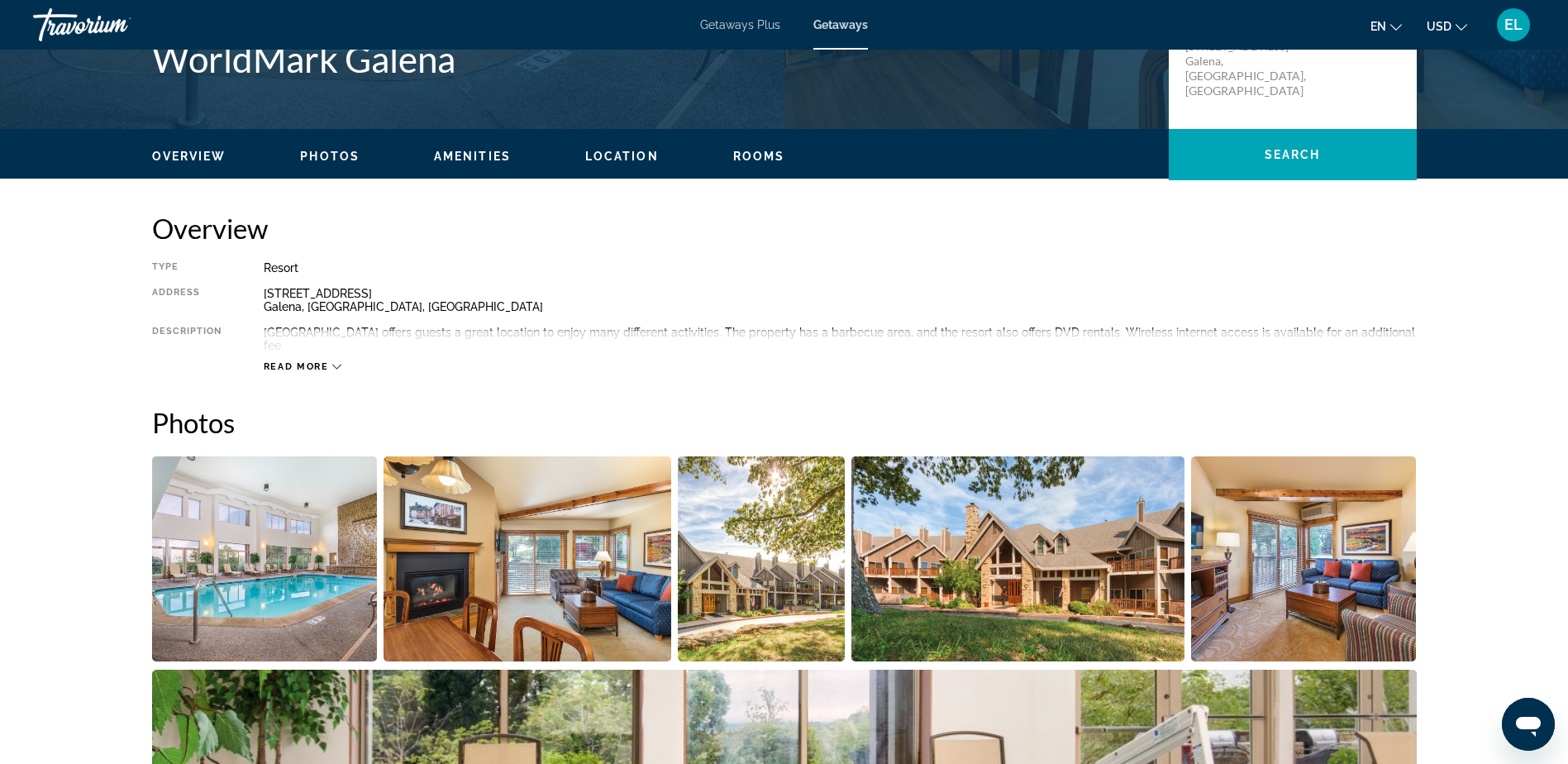
scroll to position [413, 0]
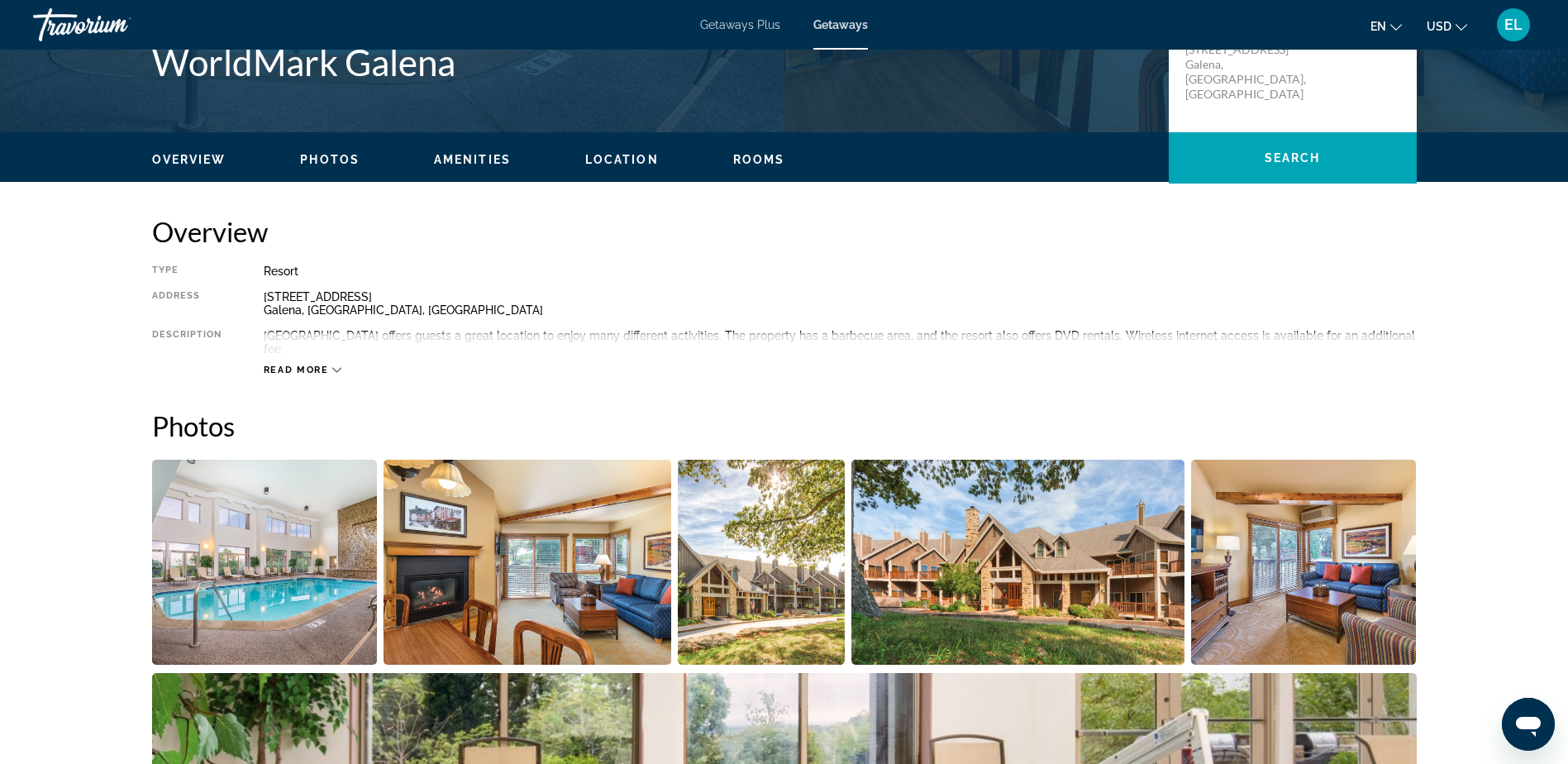
click at [765, 157] on span "Rooms" at bounding box center [759, 160] width 52 height 14
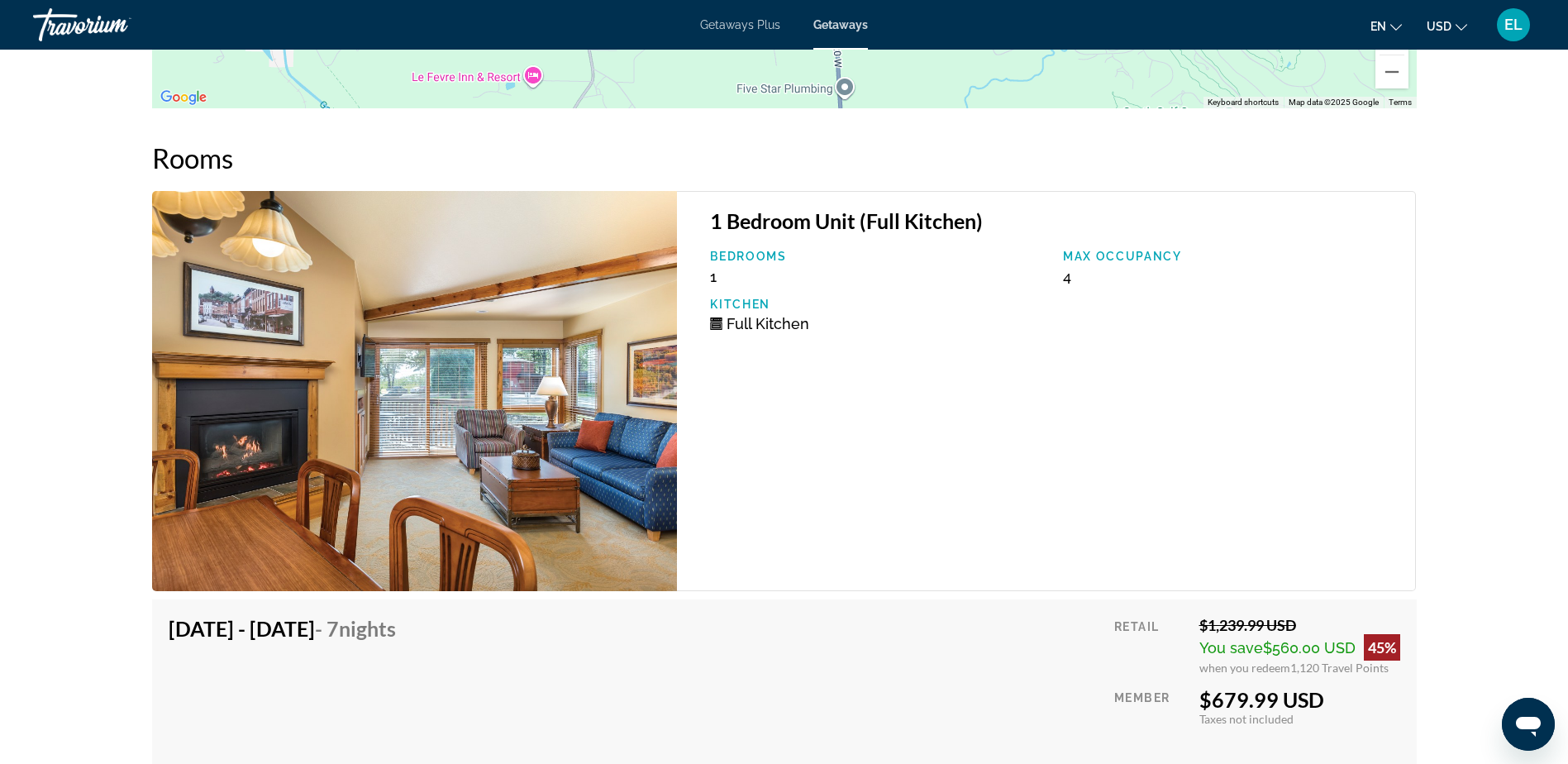
scroll to position [2675, 0]
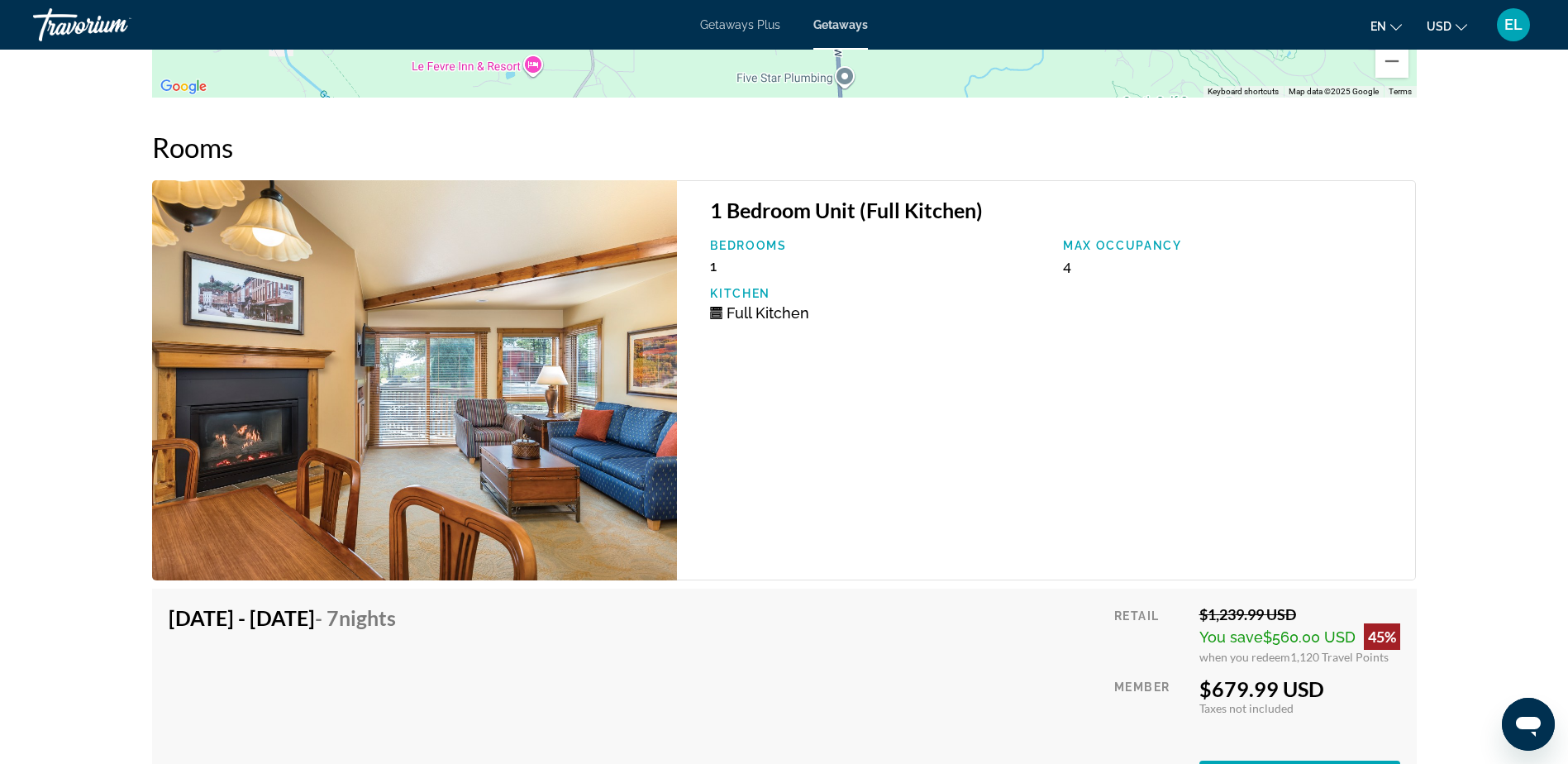
click at [468, 384] on img "Main content" at bounding box center [415, 380] width 526 height 401
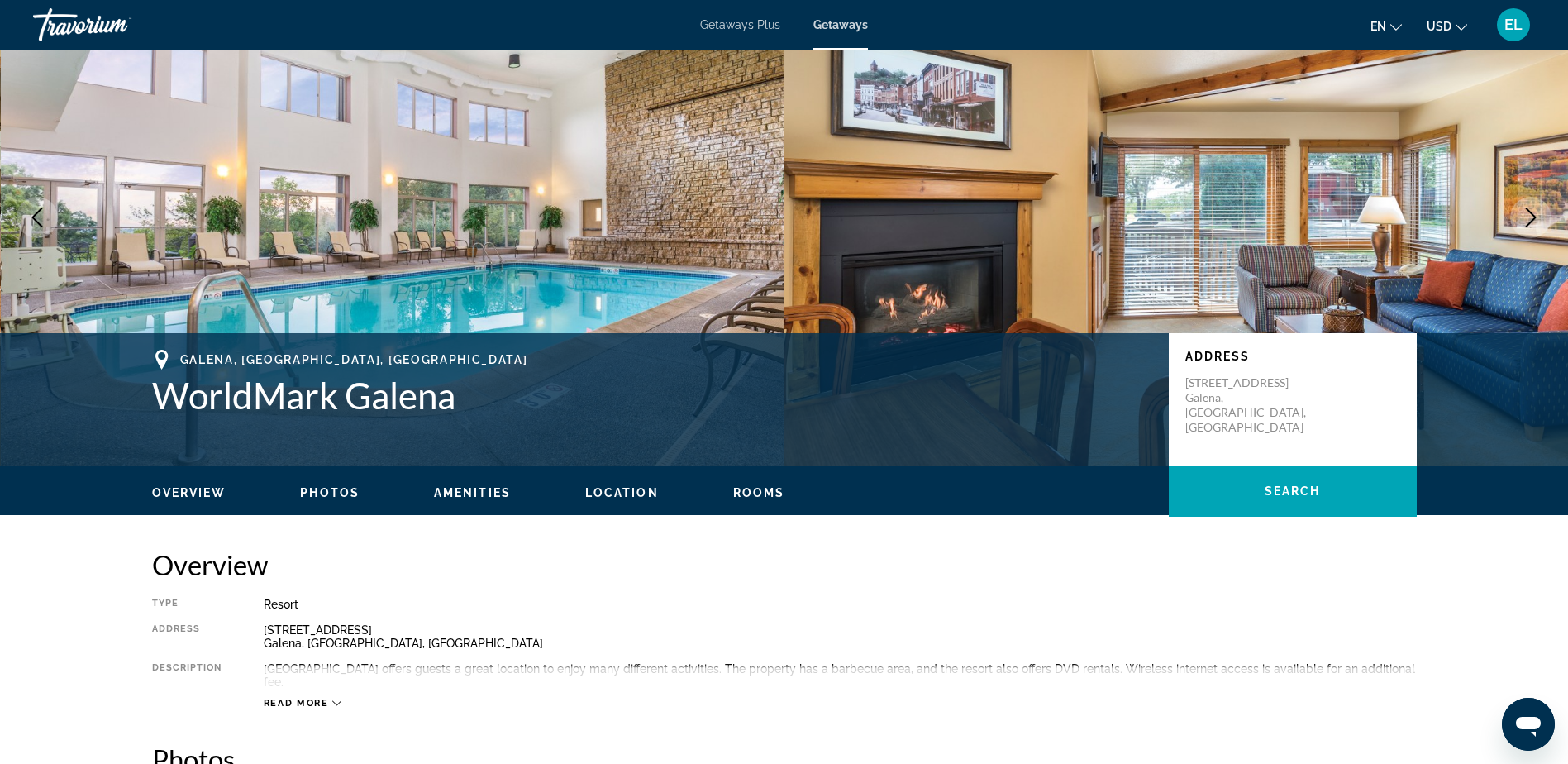
scroll to position [0, 0]
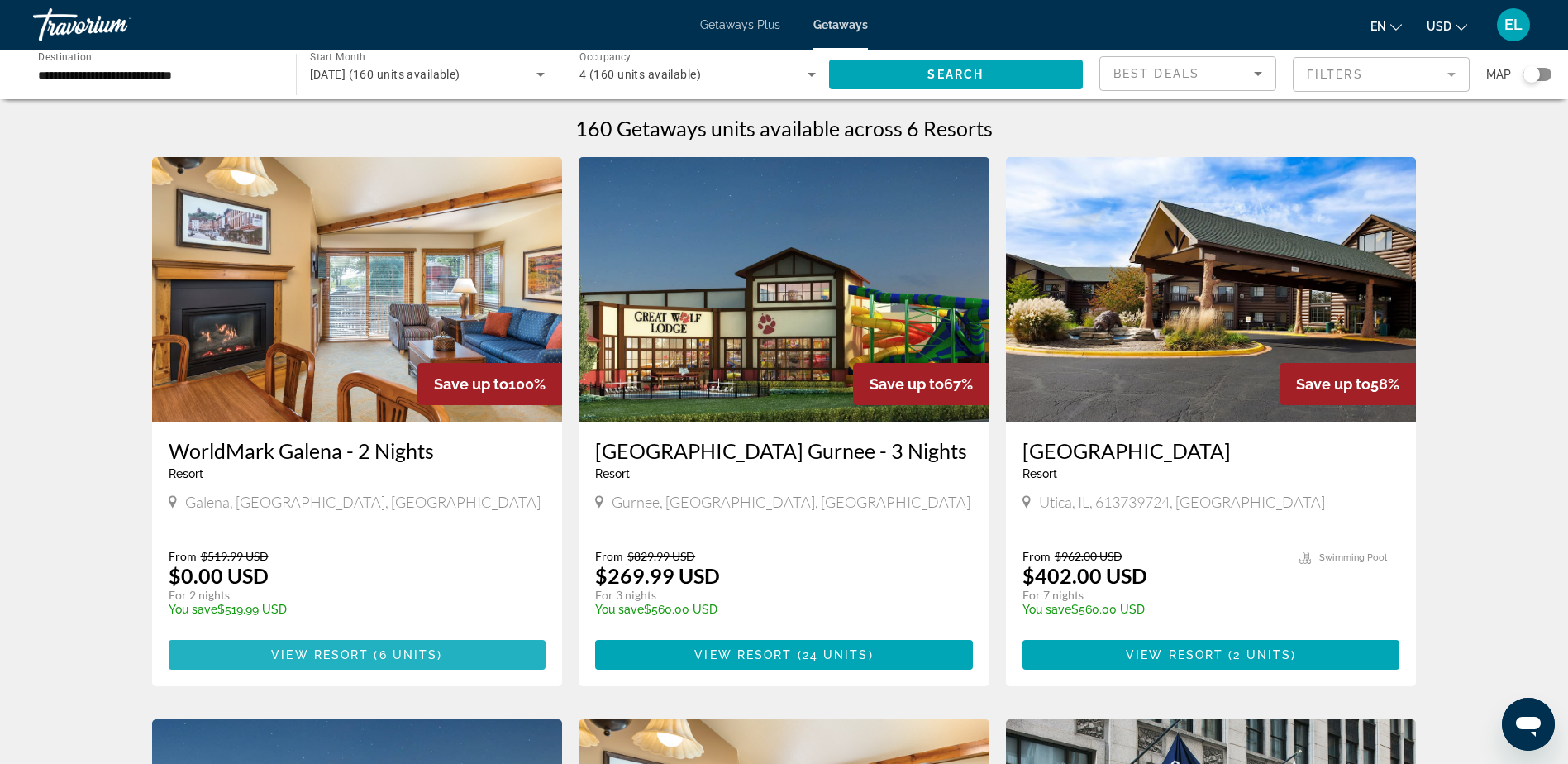
click at [385, 652] on span "6 units" at bounding box center [409, 656] width 58 height 14
click at [539, 74] on icon "Search widget" at bounding box center [541, 75] width 8 height 4
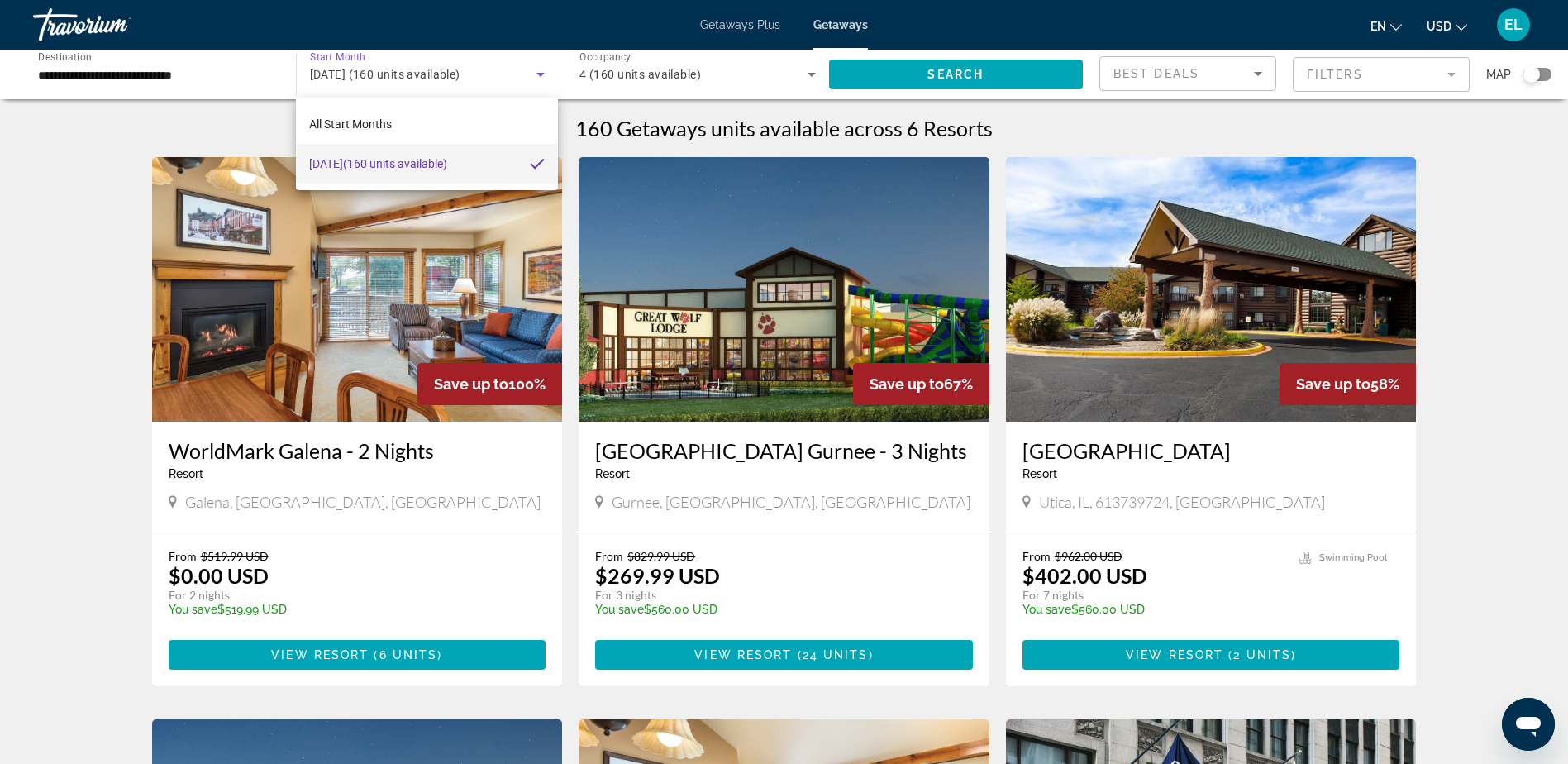
click at [79, 71] on div at bounding box center [784, 382] width 1568 height 764
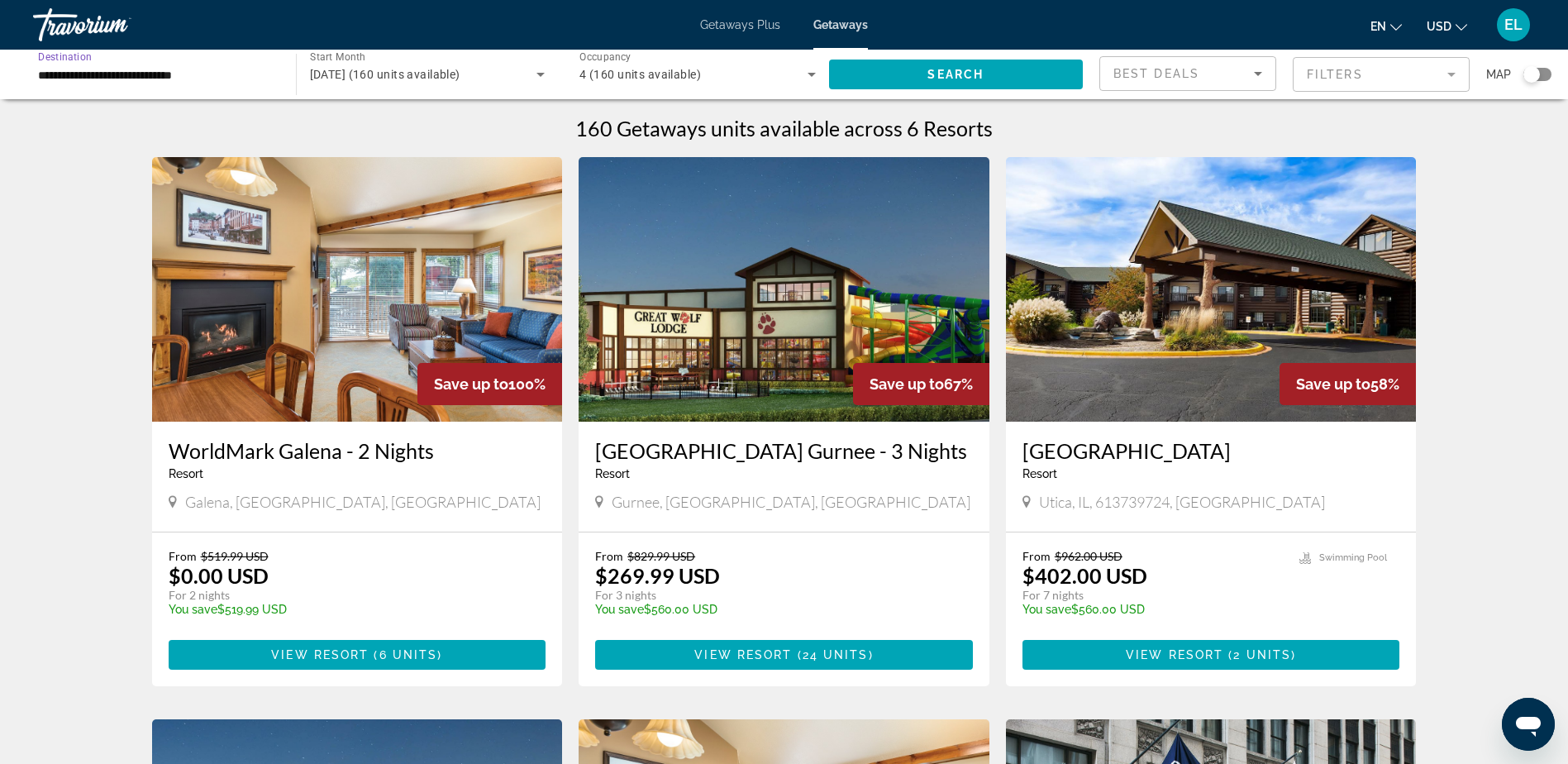
click at [131, 78] on input "**********" at bounding box center [156, 75] width 237 height 19
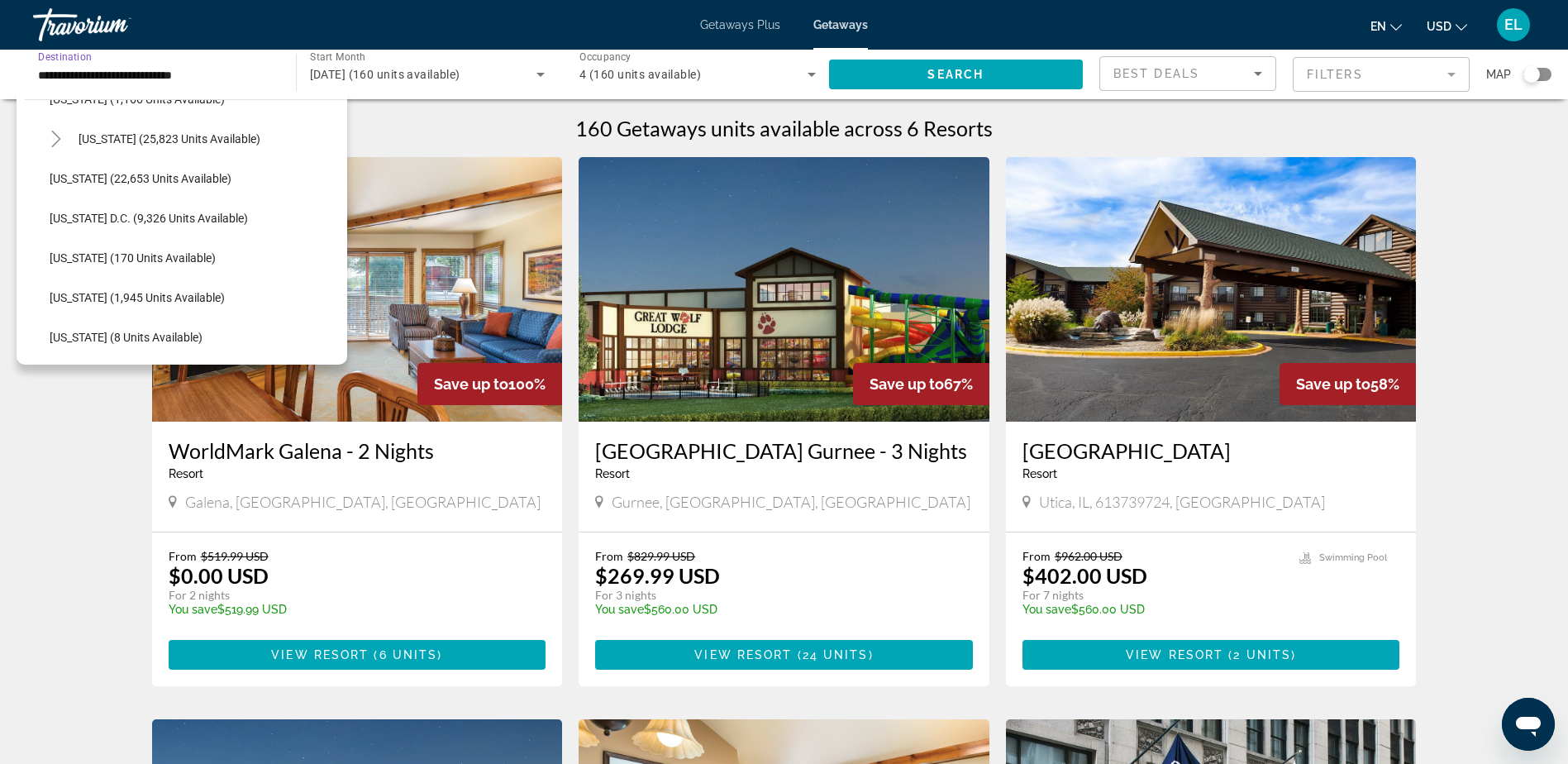
scroll to position [1700, 0]
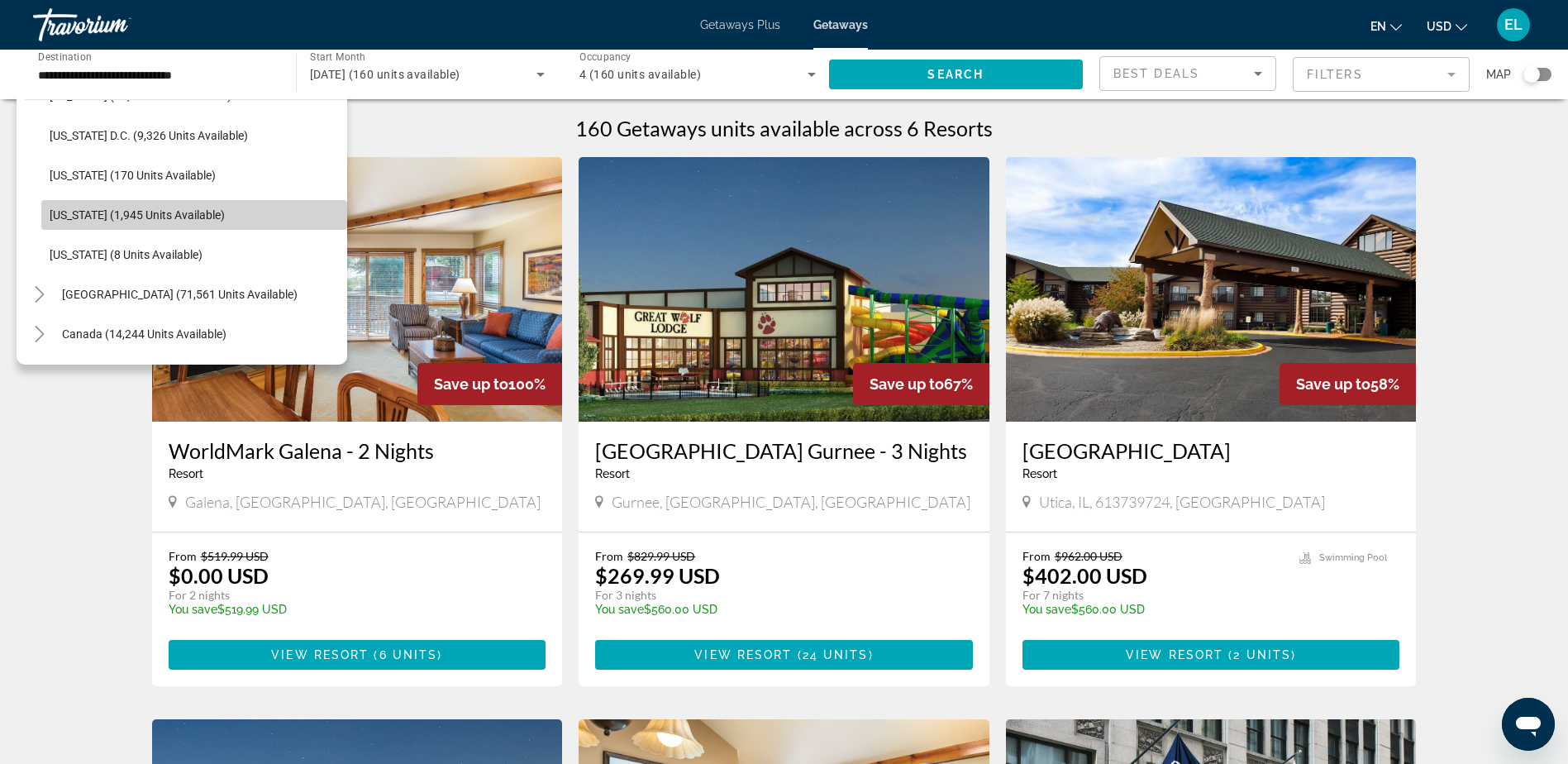
click at [200, 210] on span "Wisconsin (1,945 units available)" at bounding box center [137, 215] width 175 height 14
type input "**********"
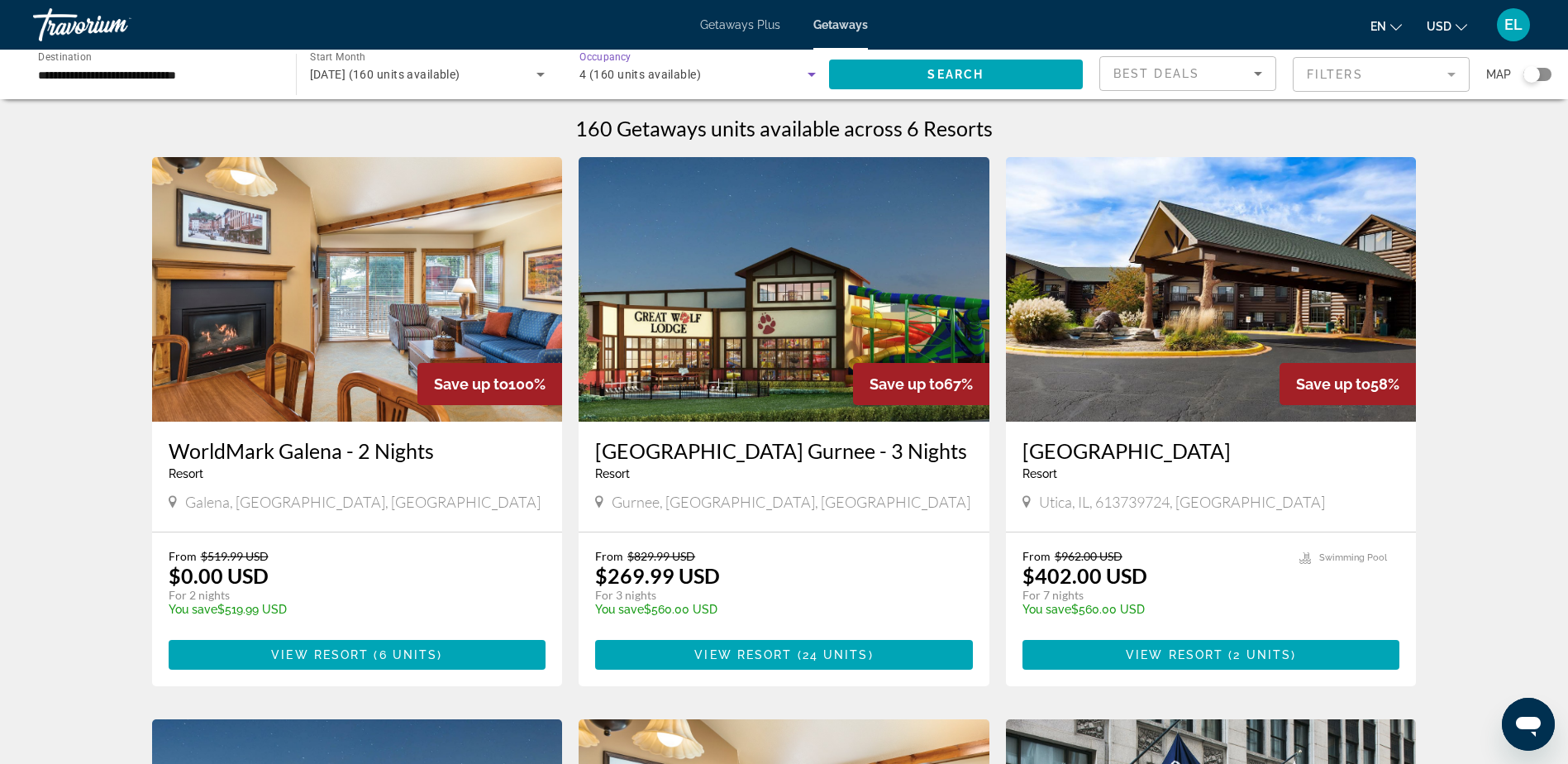
click at [815, 74] on icon "Search widget" at bounding box center [811, 74] width 19 height 19
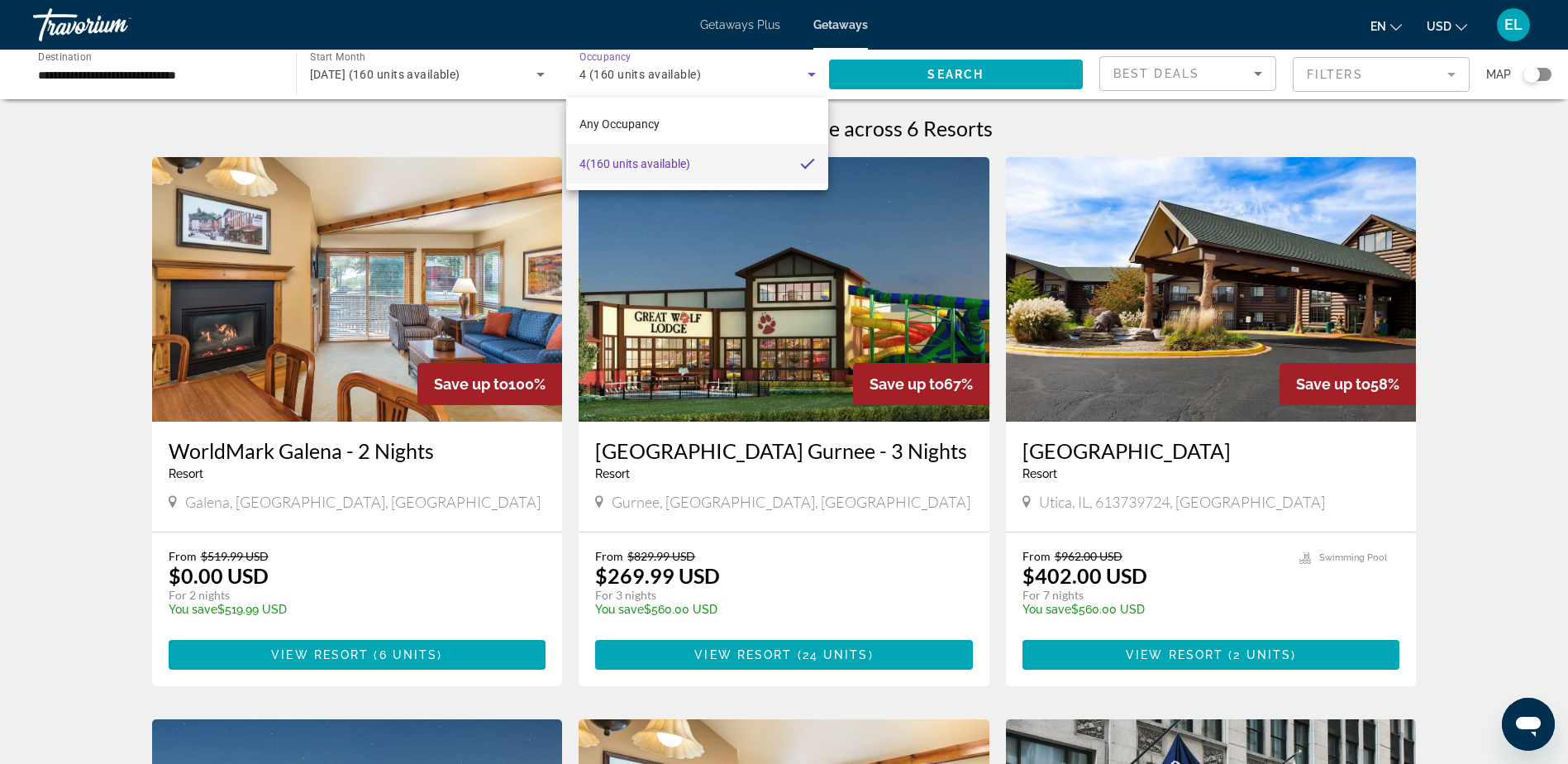
click at [659, 73] on div at bounding box center [784, 382] width 1568 height 764
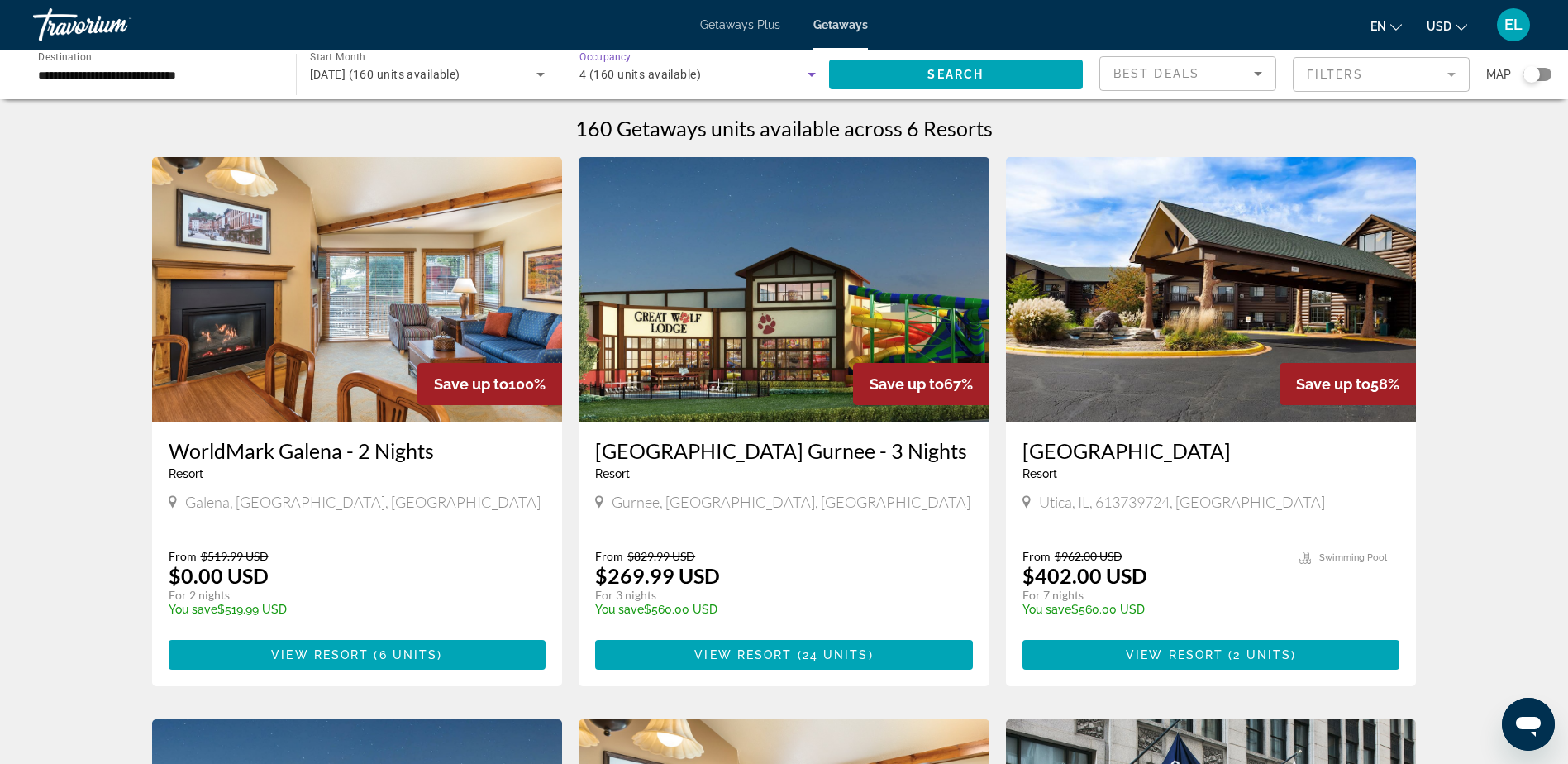
click at [659, 73] on span "4 (160 units available)" at bounding box center [640, 75] width 122 height 14
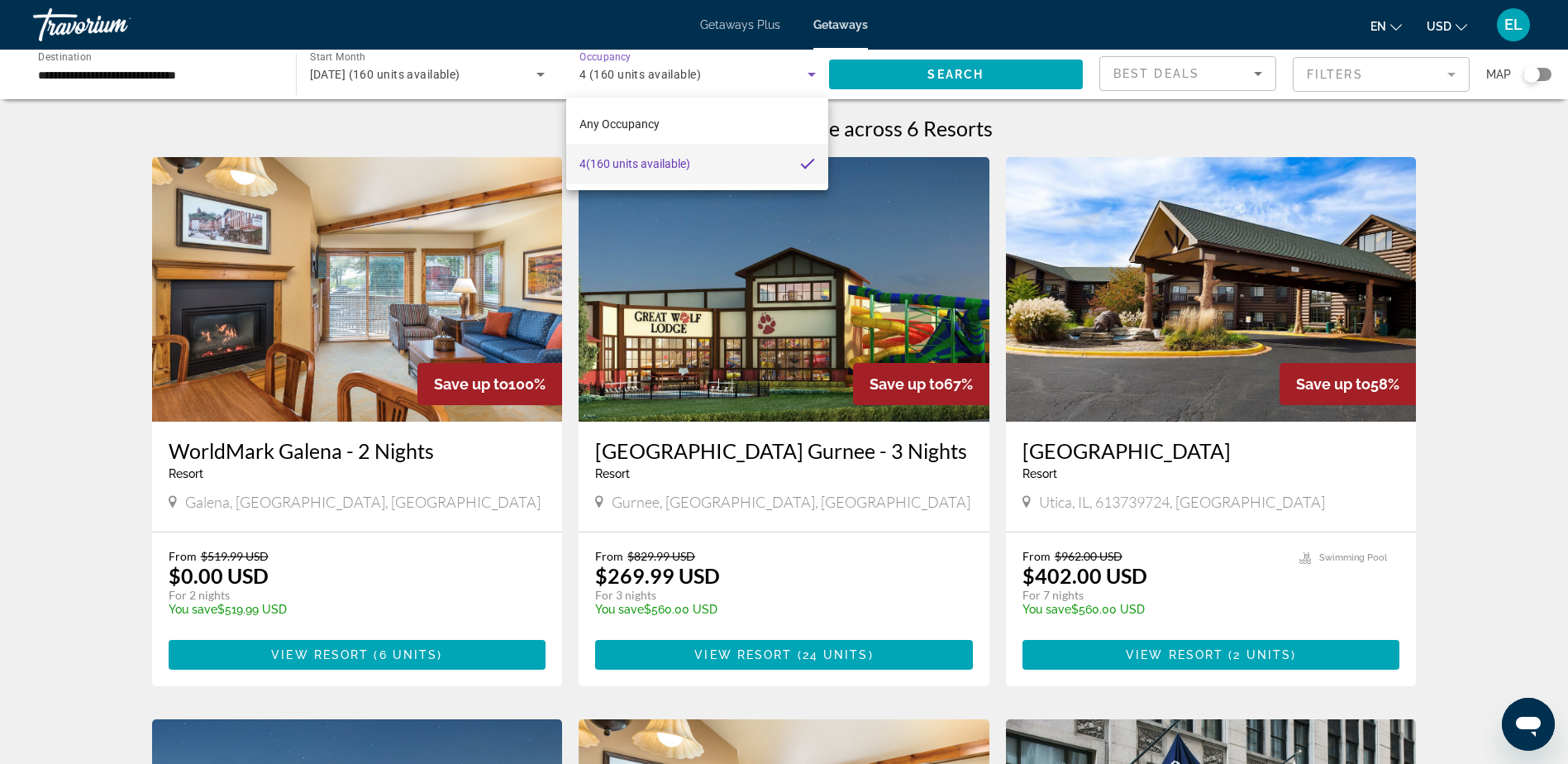
click at [977, 74] on div at bounding box center [784, 382] width 1568 height 764
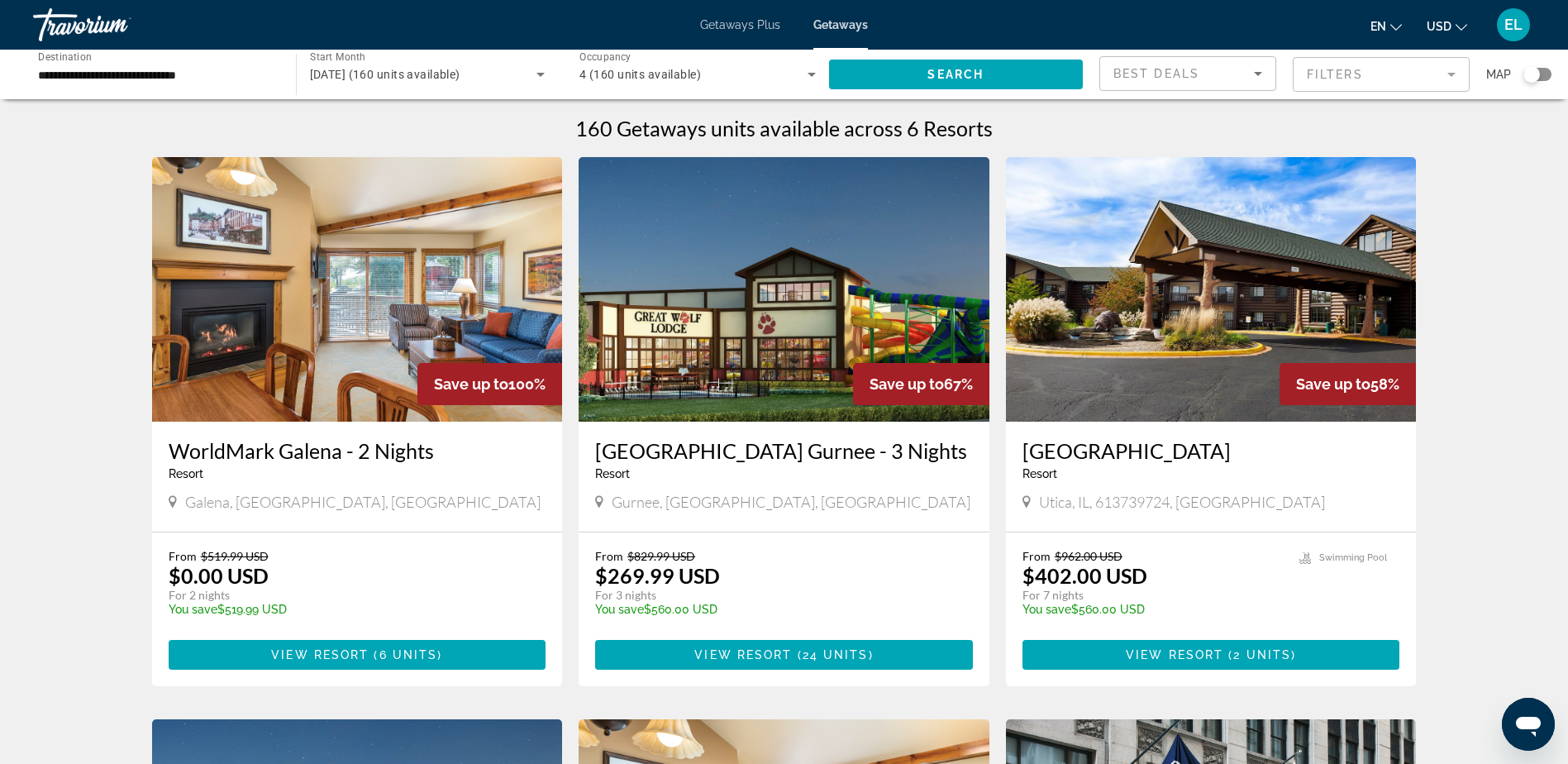
click at [977, 74] on span "Search" at bounding box center [956, 75] width 56 height 14
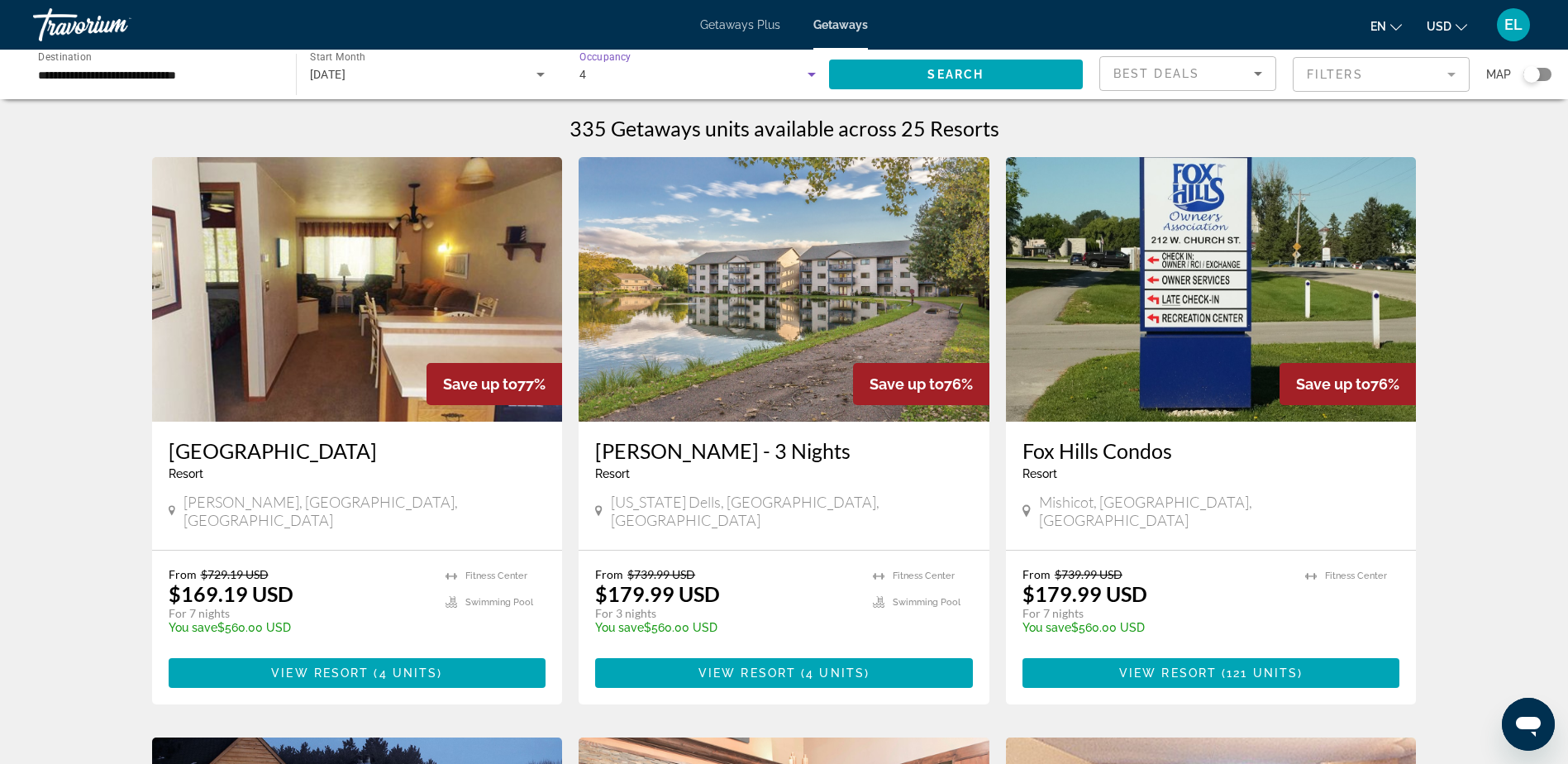
click at [812, 71] on icon "Search widget" at bounding box center [811, 74] width 19 height 19
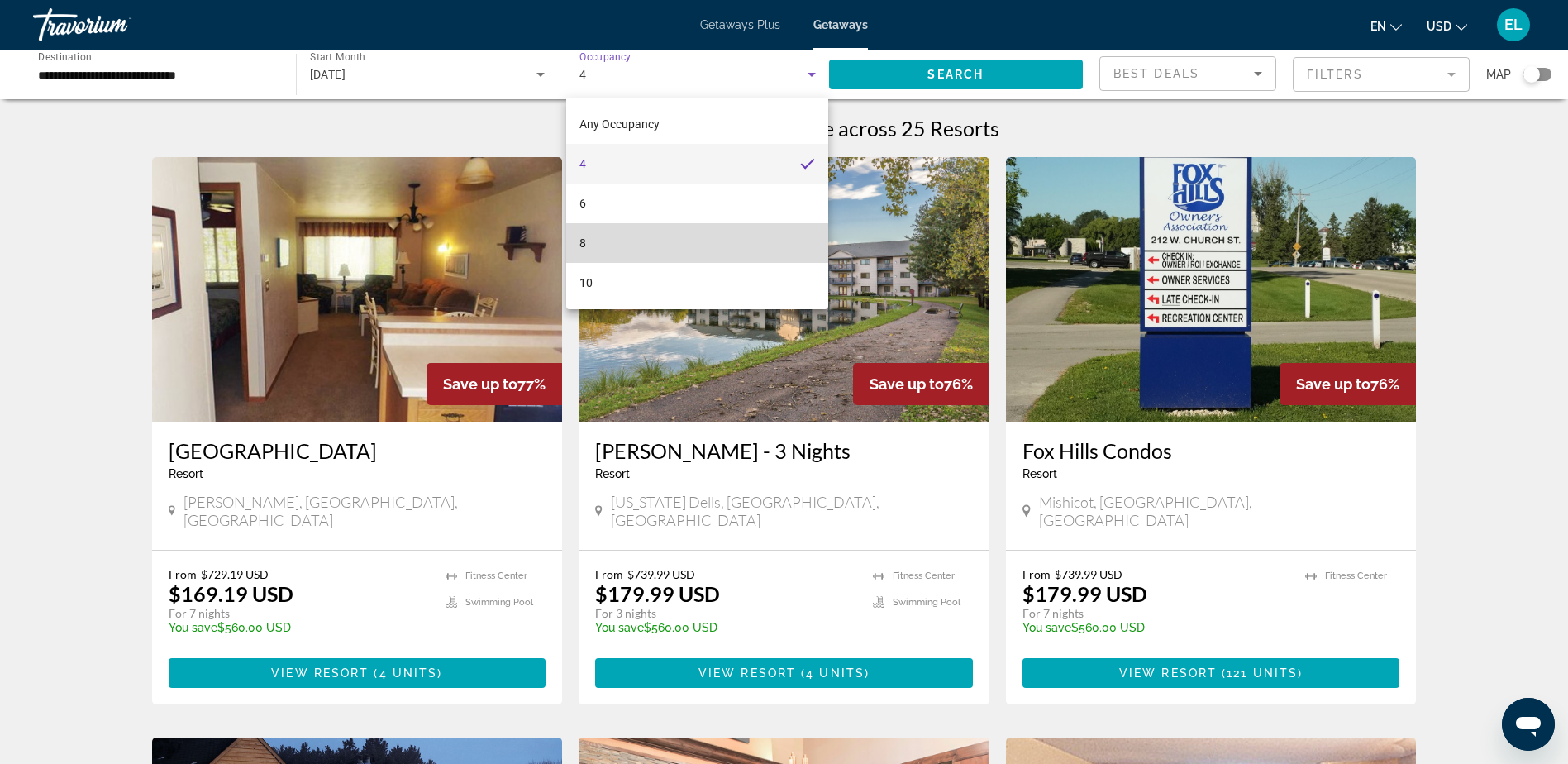
click at [725, 244] on mat-option "8" at bounding box center [697, 243] width 262 height 40
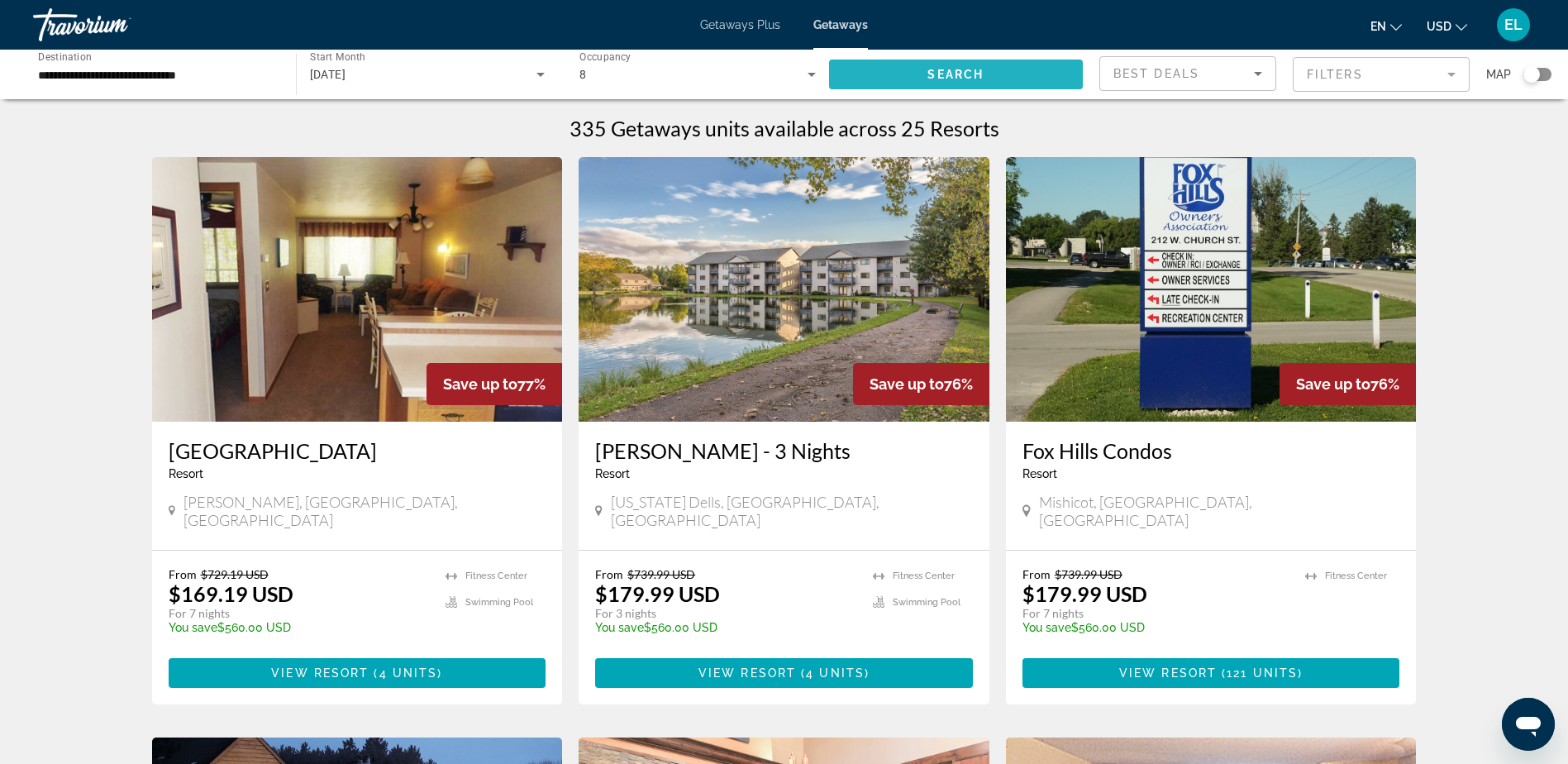
click at [974, 70] on span "Search" at bounding box center [956, 75] width 56 height 14
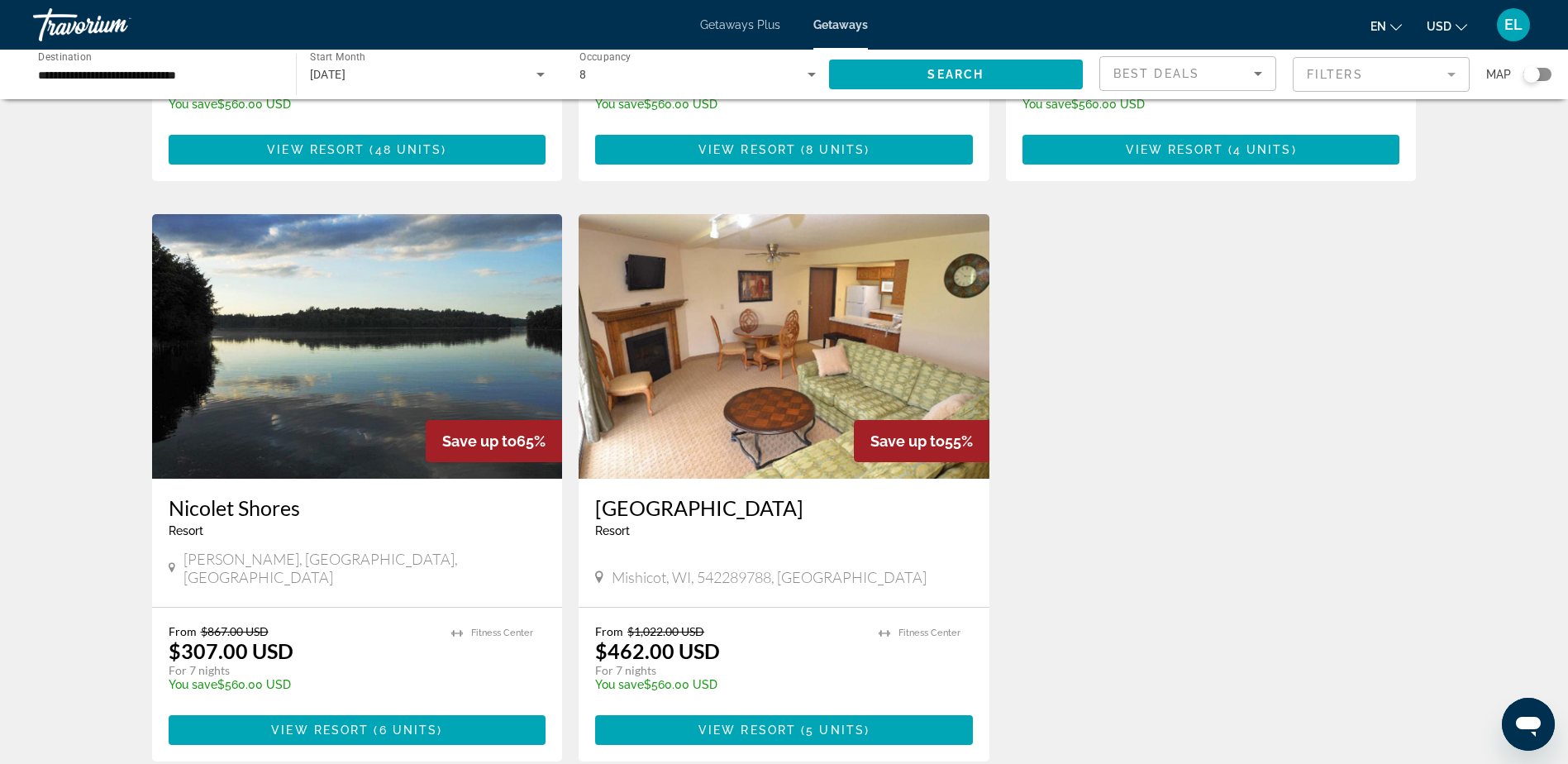
scroll to position [579, 0]
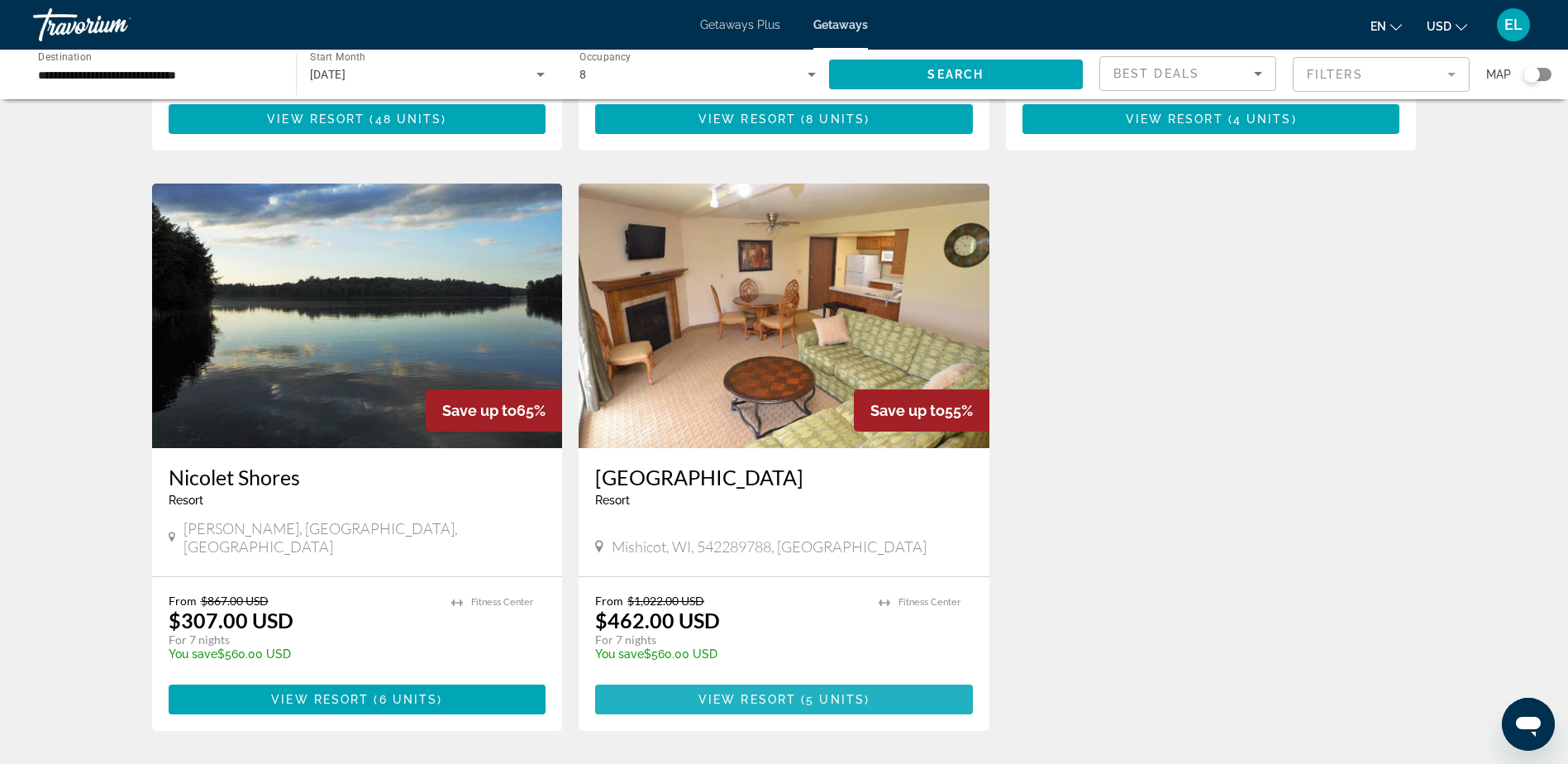
click at [752, 693] on span "View Resort" at bounding box center [747, 700] width 97 height 14
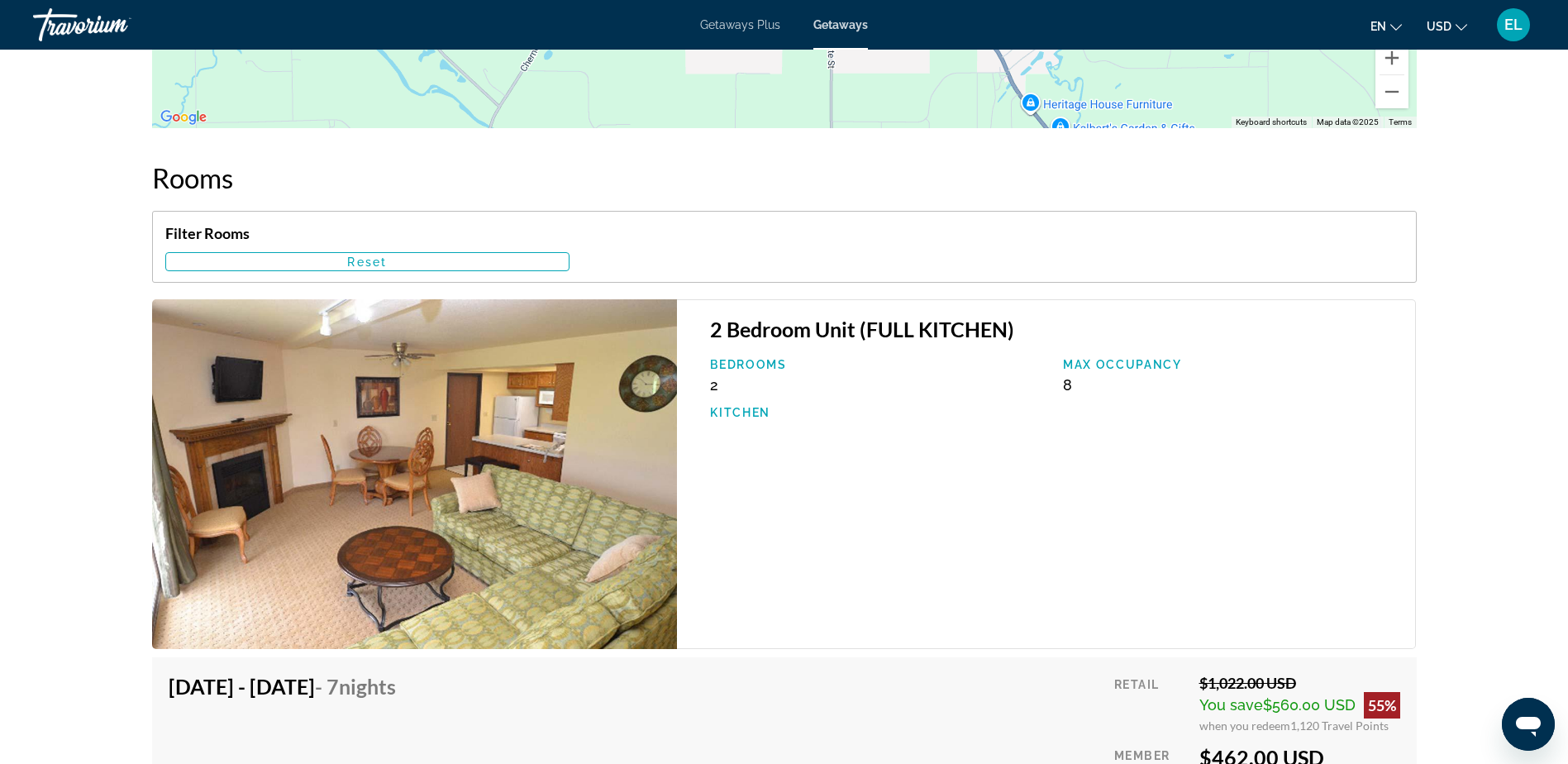
scroll to position [2234, 0]
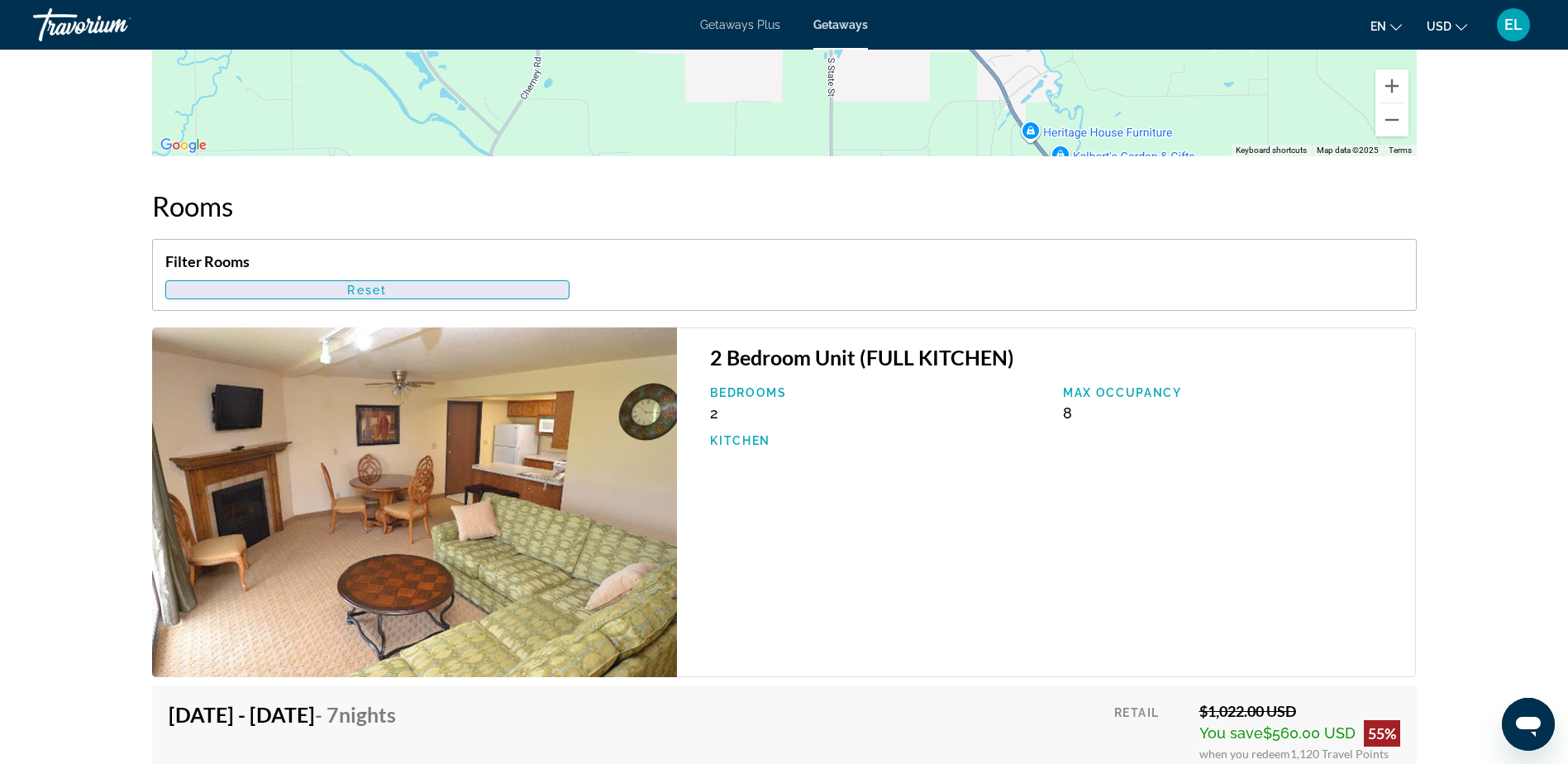
click at [365, 290] on span "Reset" at bounding box center [367, 290] width 40 height 14
click at [393, 292] on span "Main content" at bounding box center [367, 290] width 402 height 40
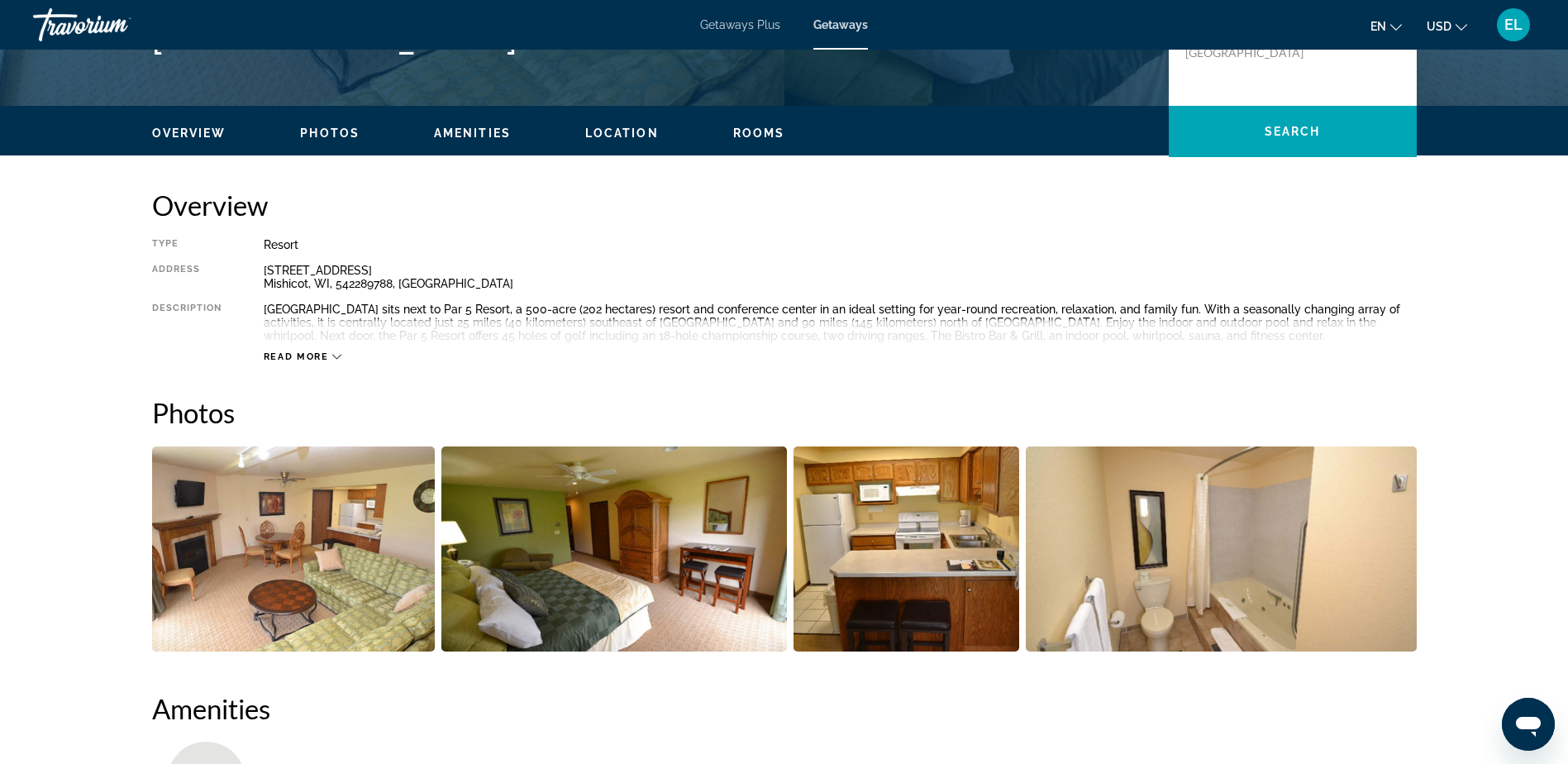
scroll to position [413, 0]
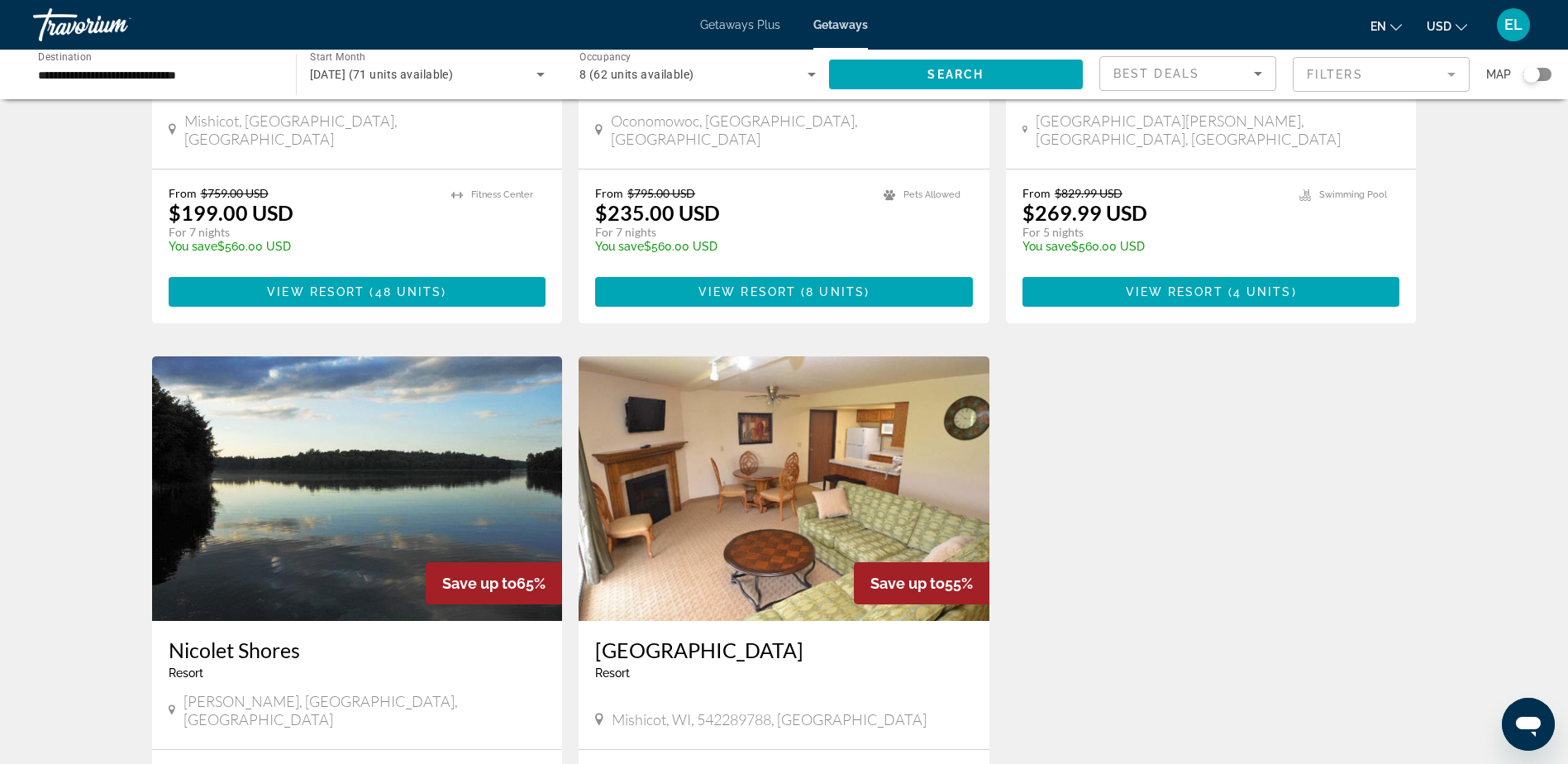
scroll to position [398, 0]
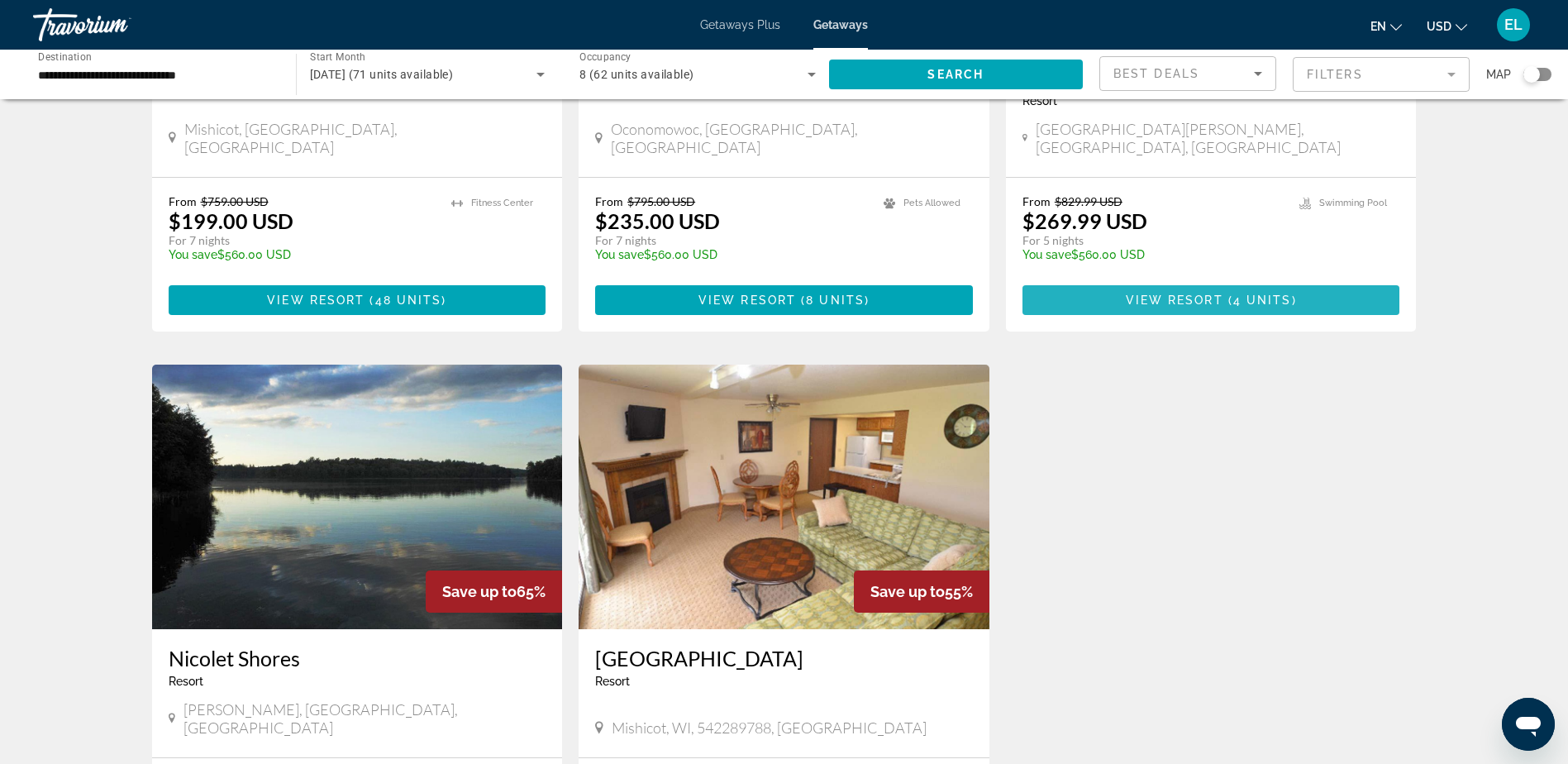
click at [1179, 293] on span "View Resort" at bounding box center [1175, 300] width 97 height 14
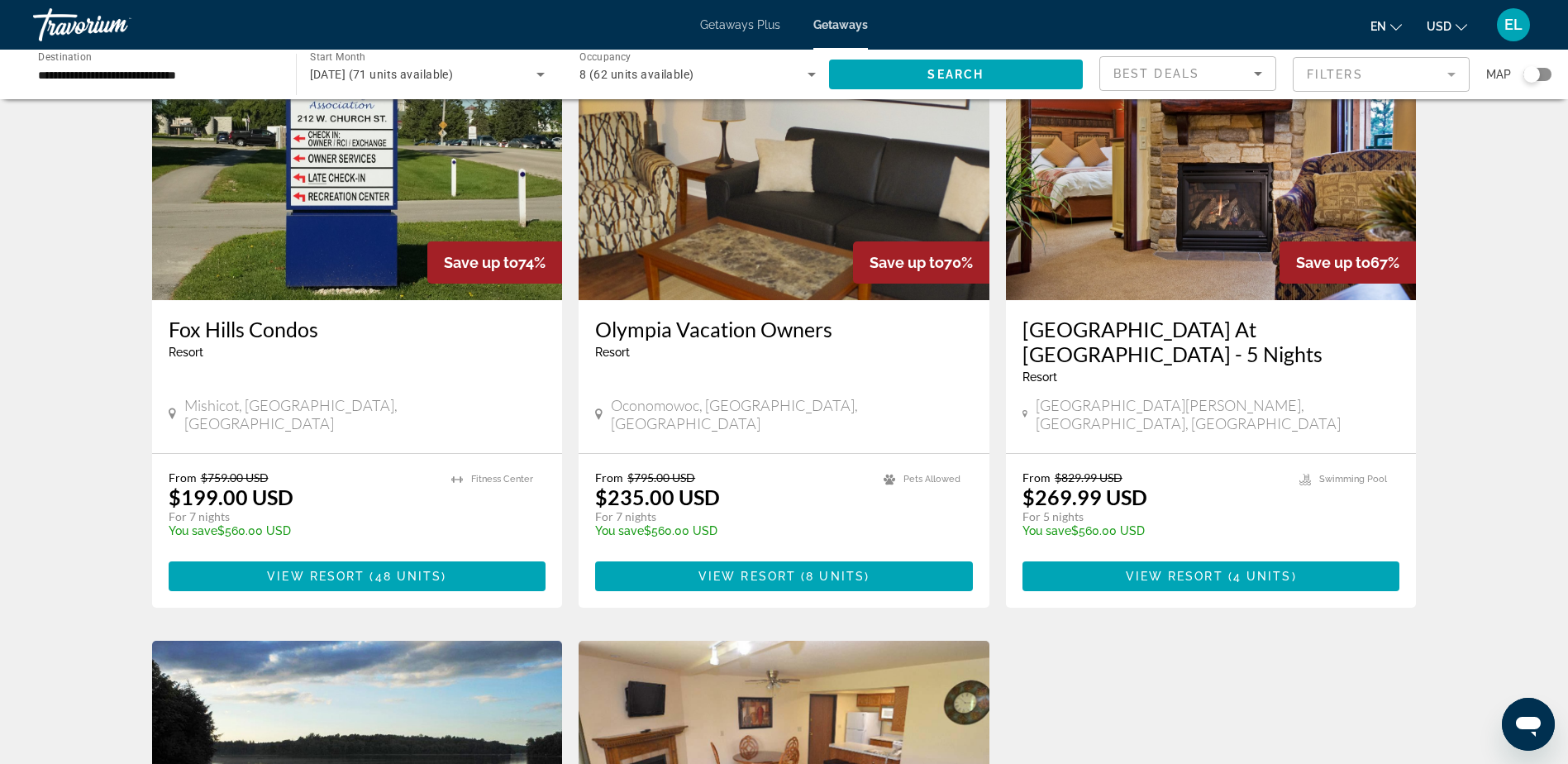
scroll to position [166, 0]
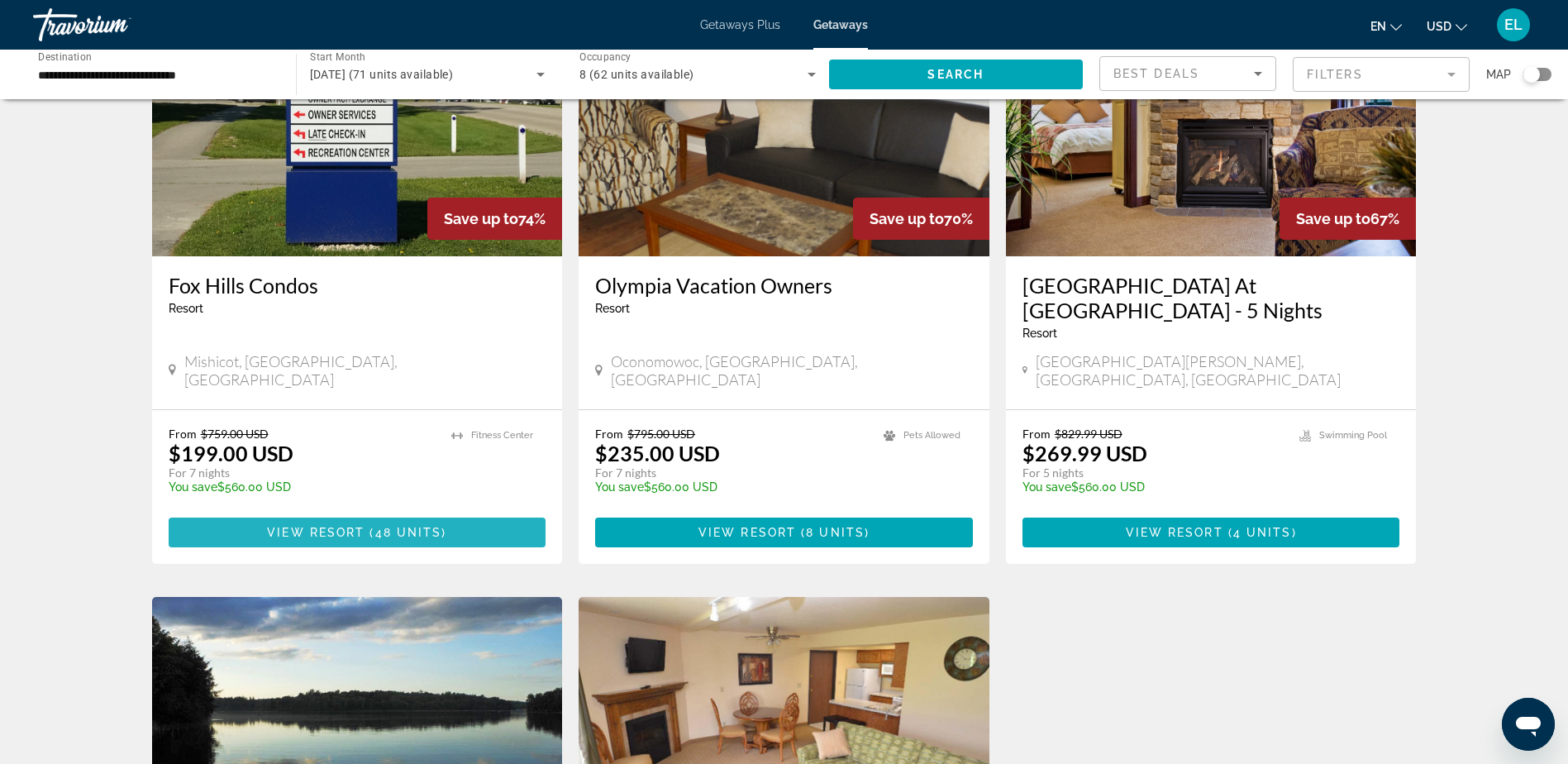
click at [389, 526] on span "48 units" at bounding box center [408, 533] width 67 height 14
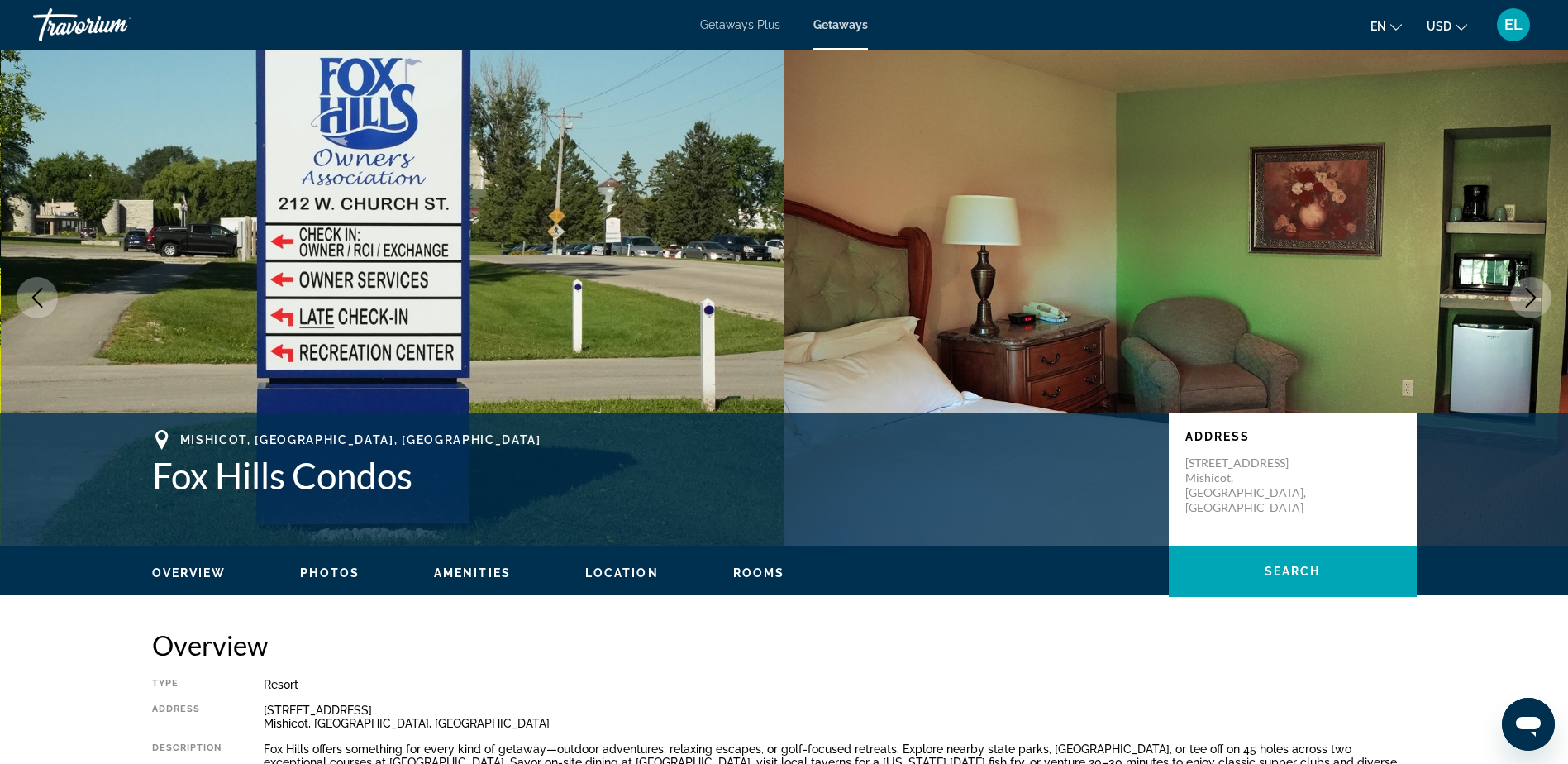
click at [1523, 287] on icon "Next image" at bounding box center [1531, 297] width 19 height 19
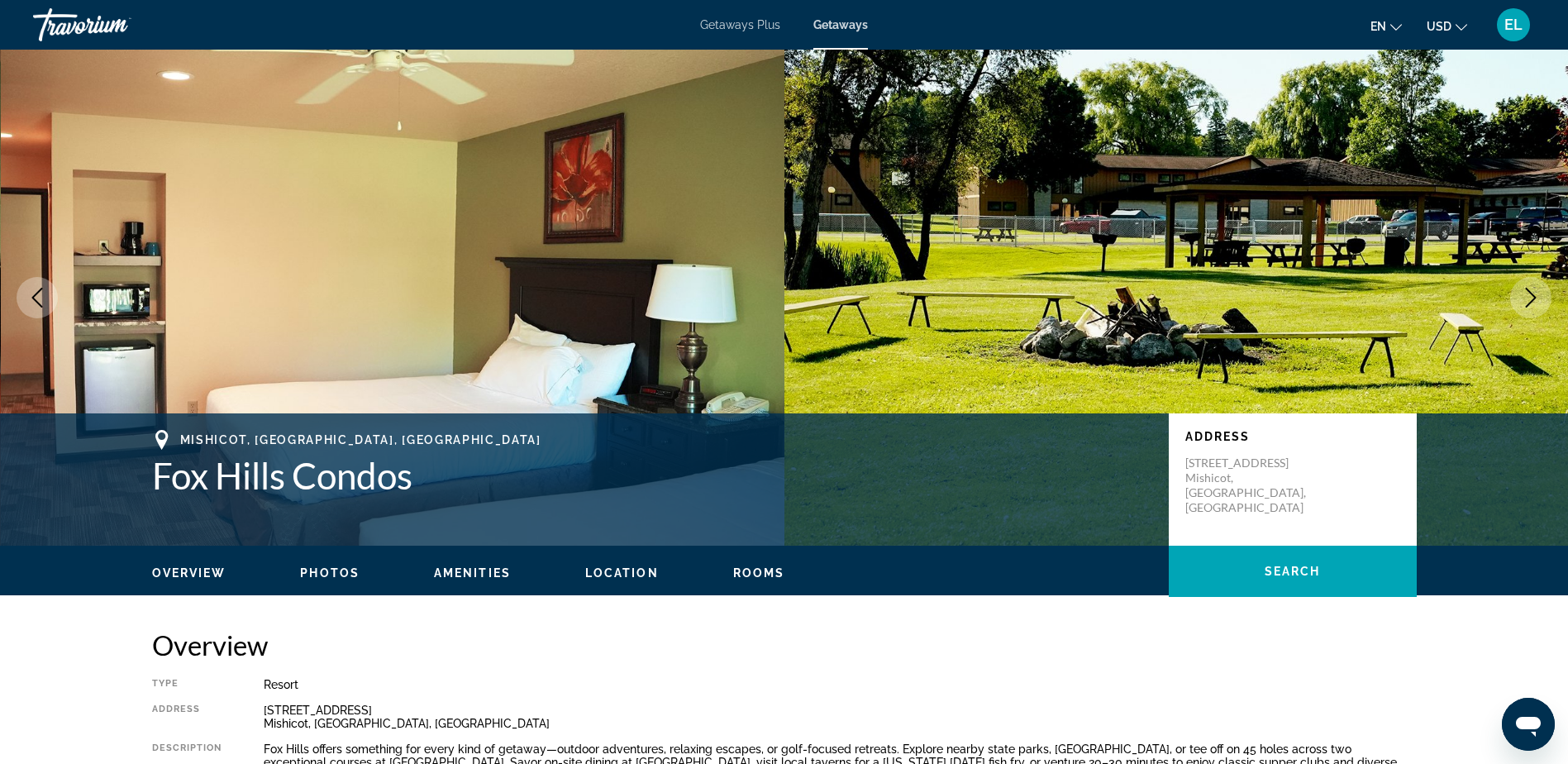
click at [1524, 290] on icon "Next image" at bounding box center [1531, 297] width 19 height 19
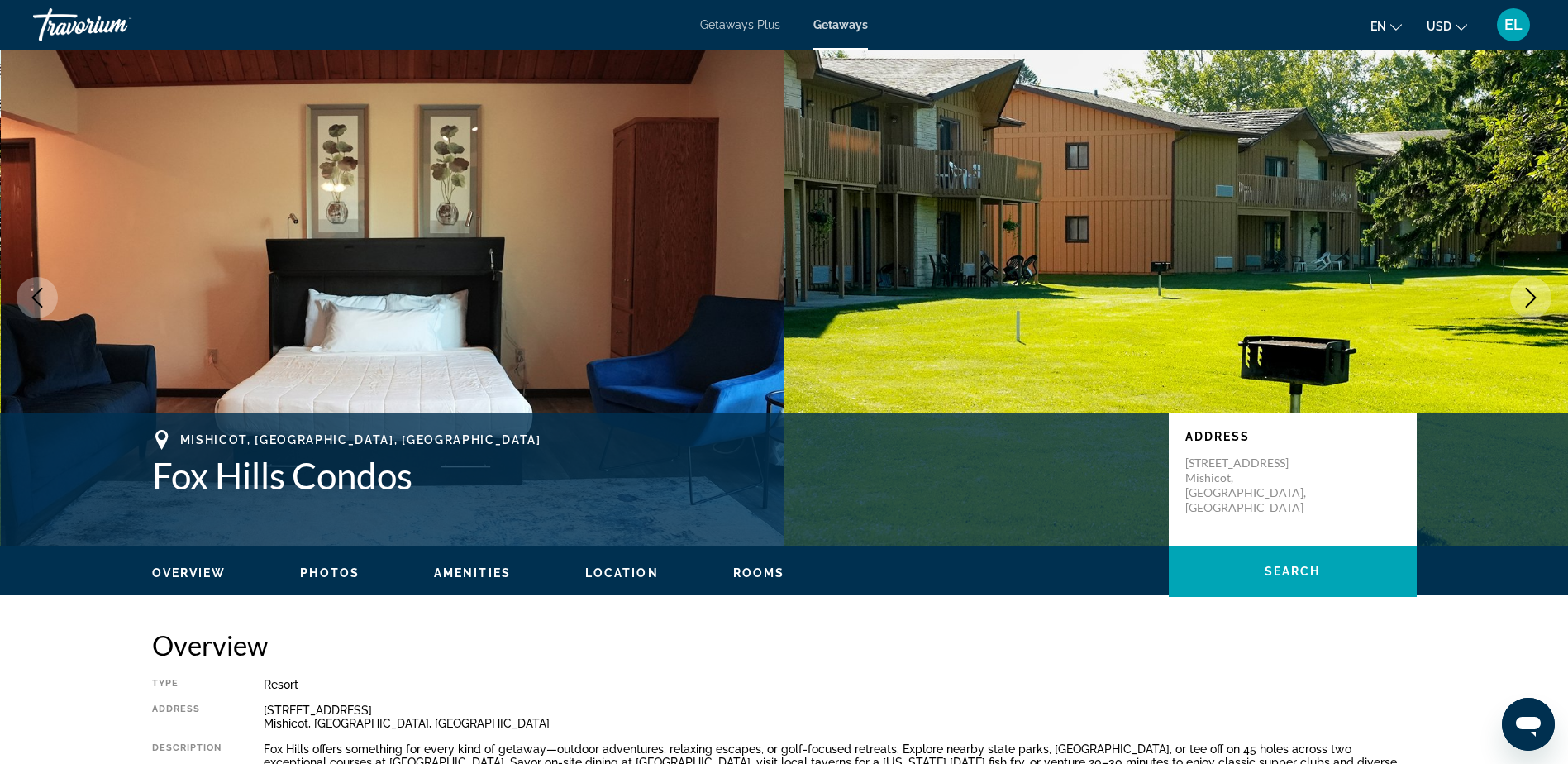
click at [1524, 290] on icon "Next image" at bounding box center [1531, 297] width 19 height 19
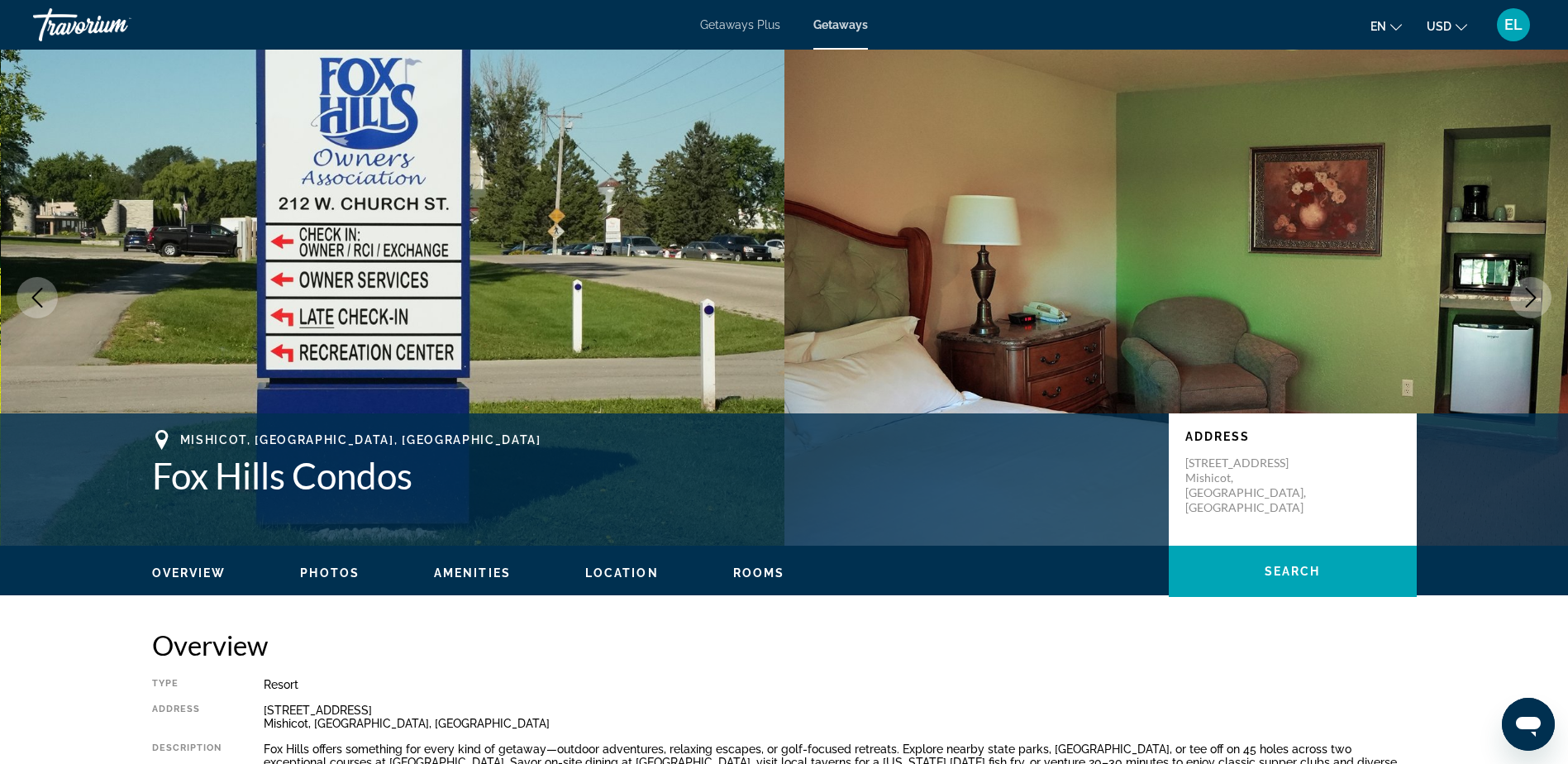
click at [1517, 298] on button "Next image" at bounding box center [1531, 297] width 41 height 41
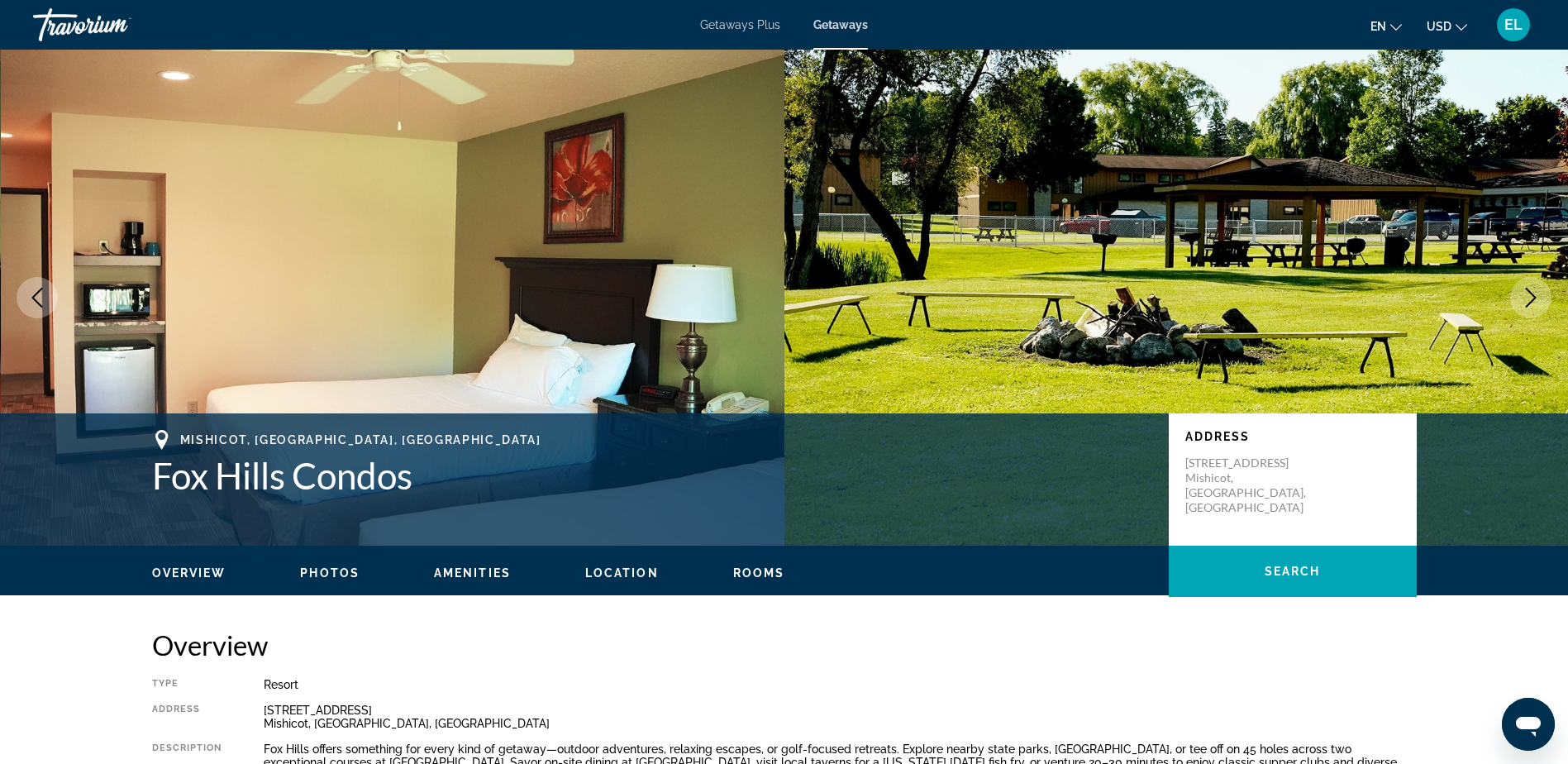
click at [1519, 299] on button "Next image" at bounding box center [1531, 297] width 41 height 41
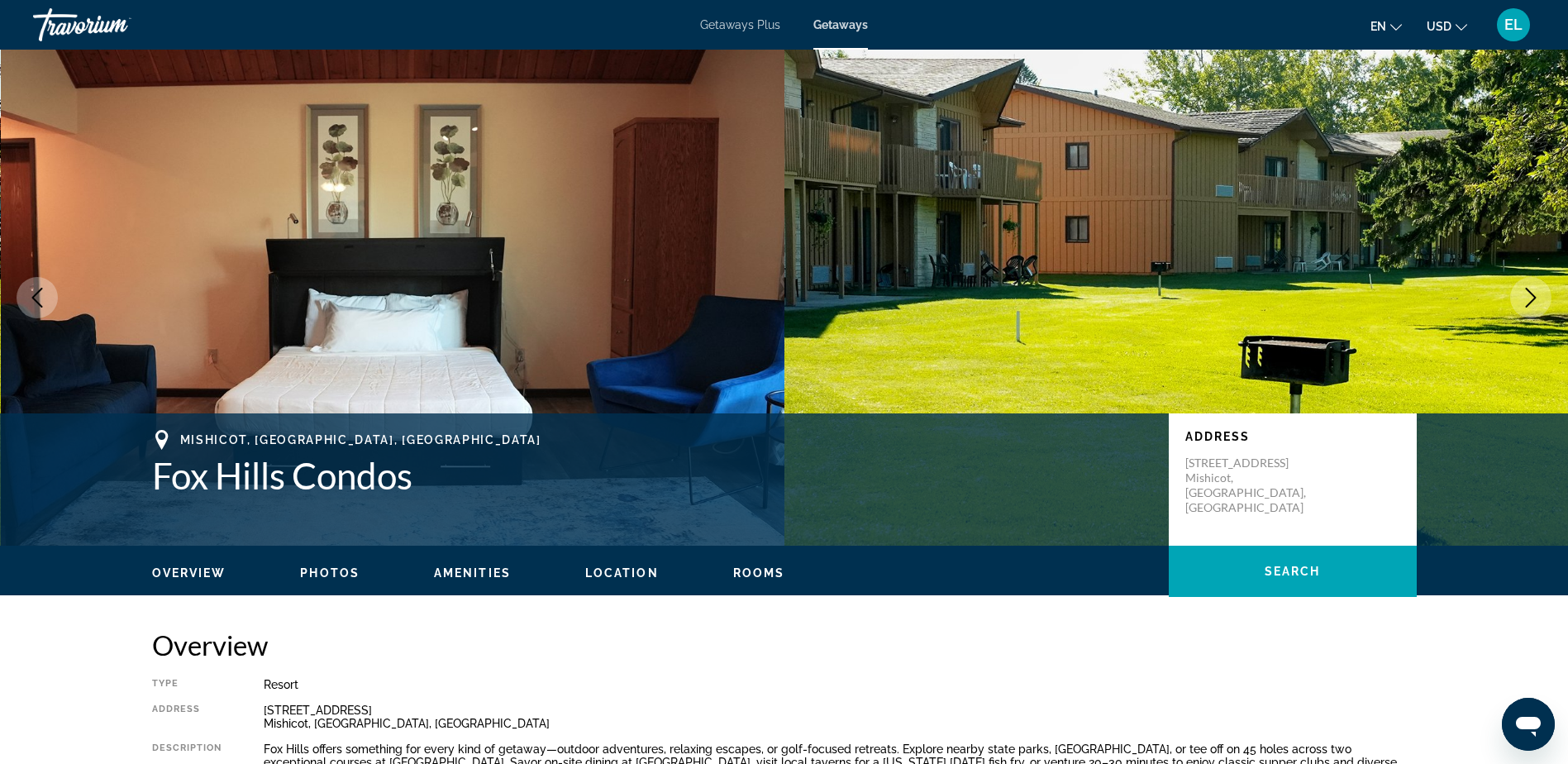
click at [1519, 299] on button "Next image" at bounding box center [1531, 297] width 41 height 41
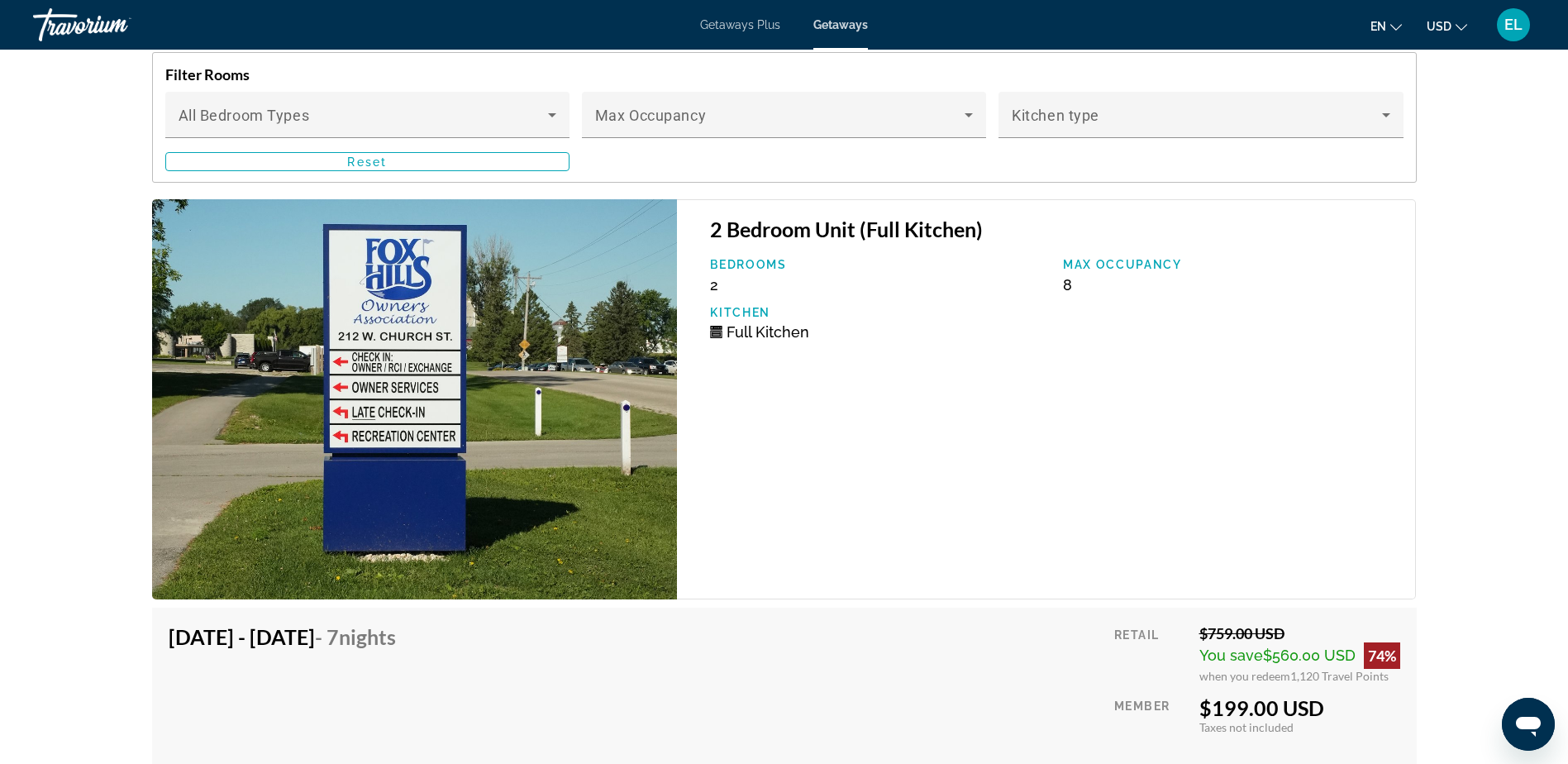
scroll to position [3227, 0]
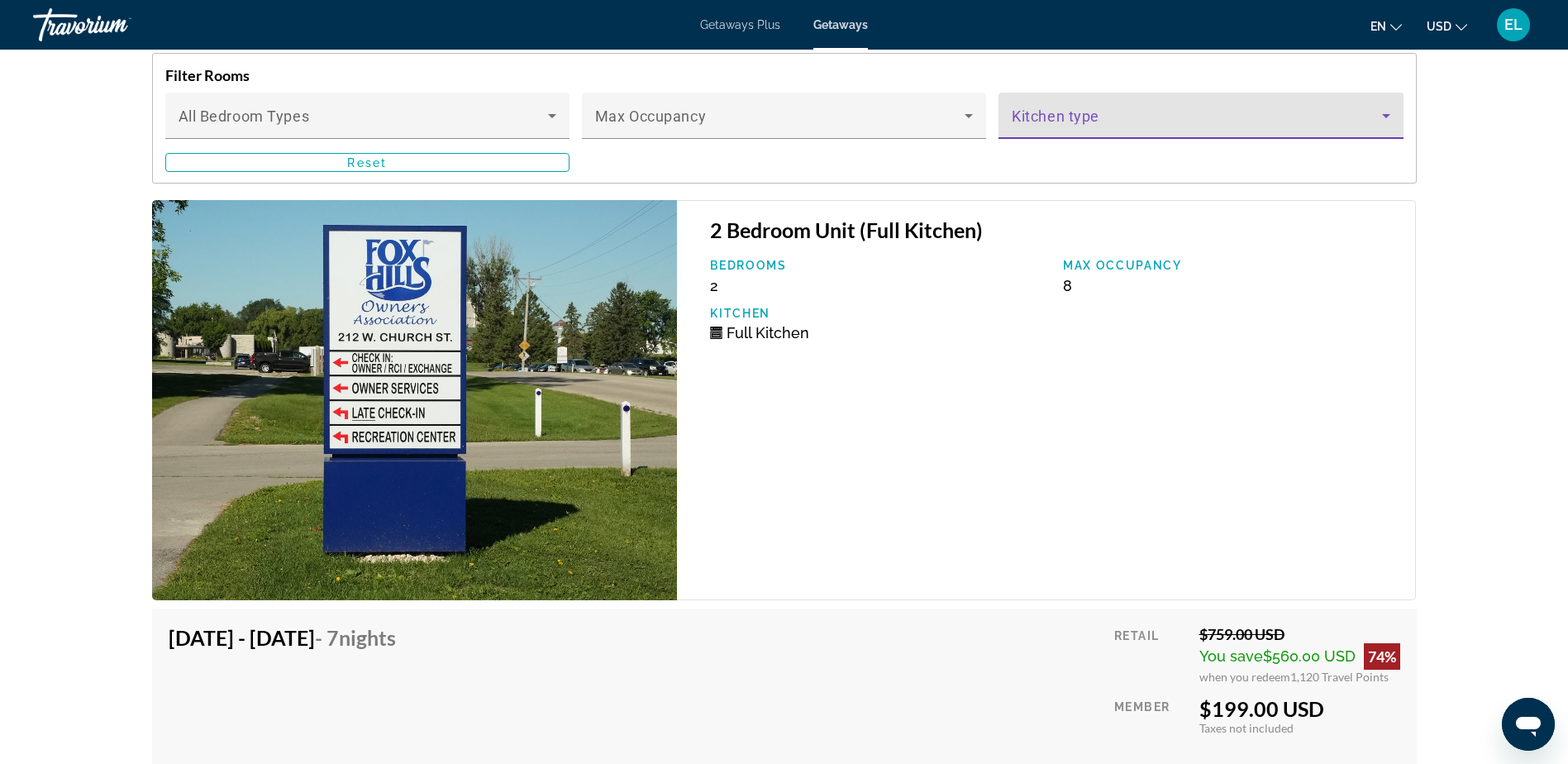
click at [1382, 119] on icon "Main content" at bounding box center [1386, 116] width 19 height 19
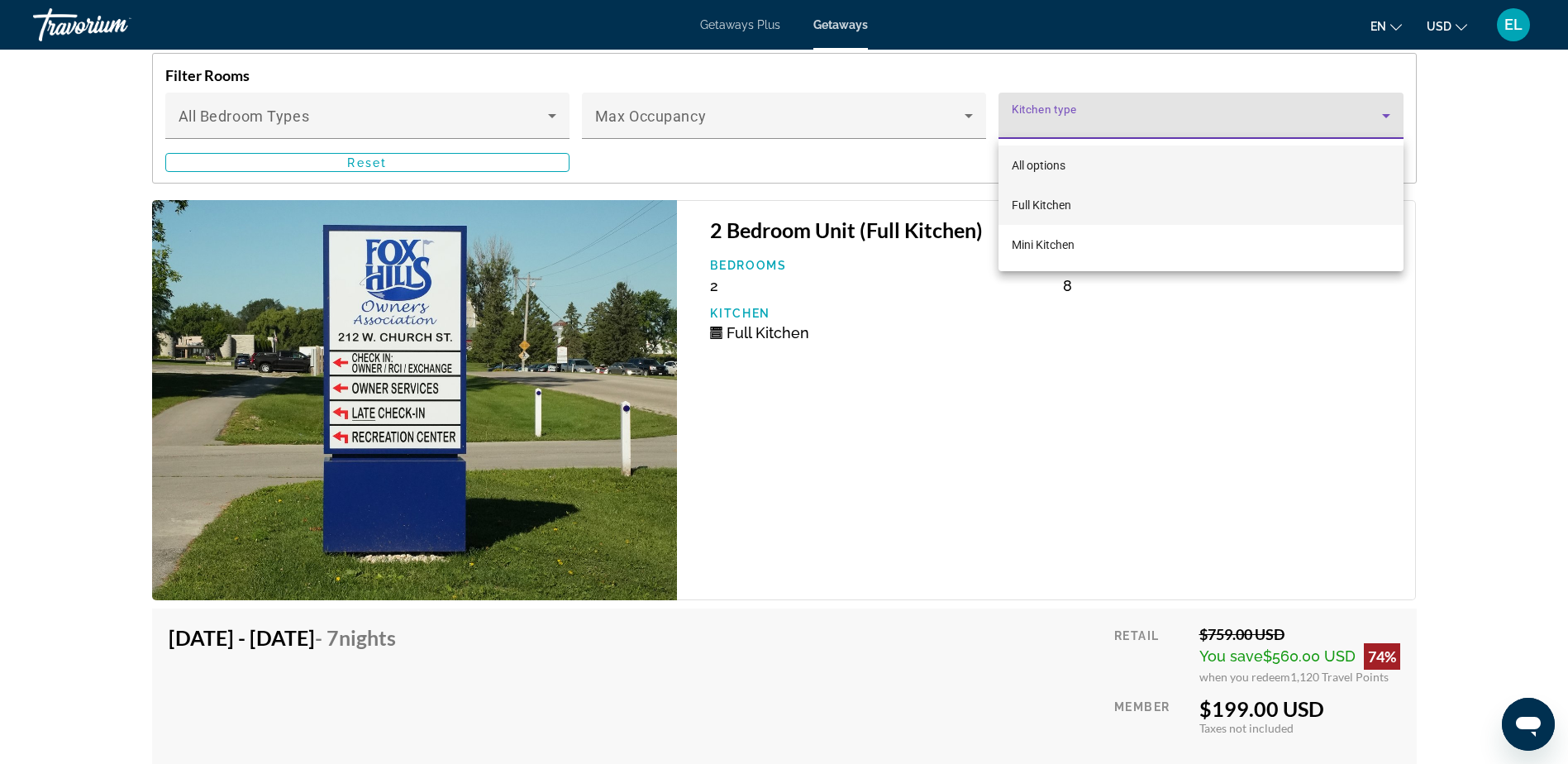
click at [1055, 200] on span "Full Kitchen" at bounding box center [1041, 206] width 59 height 14
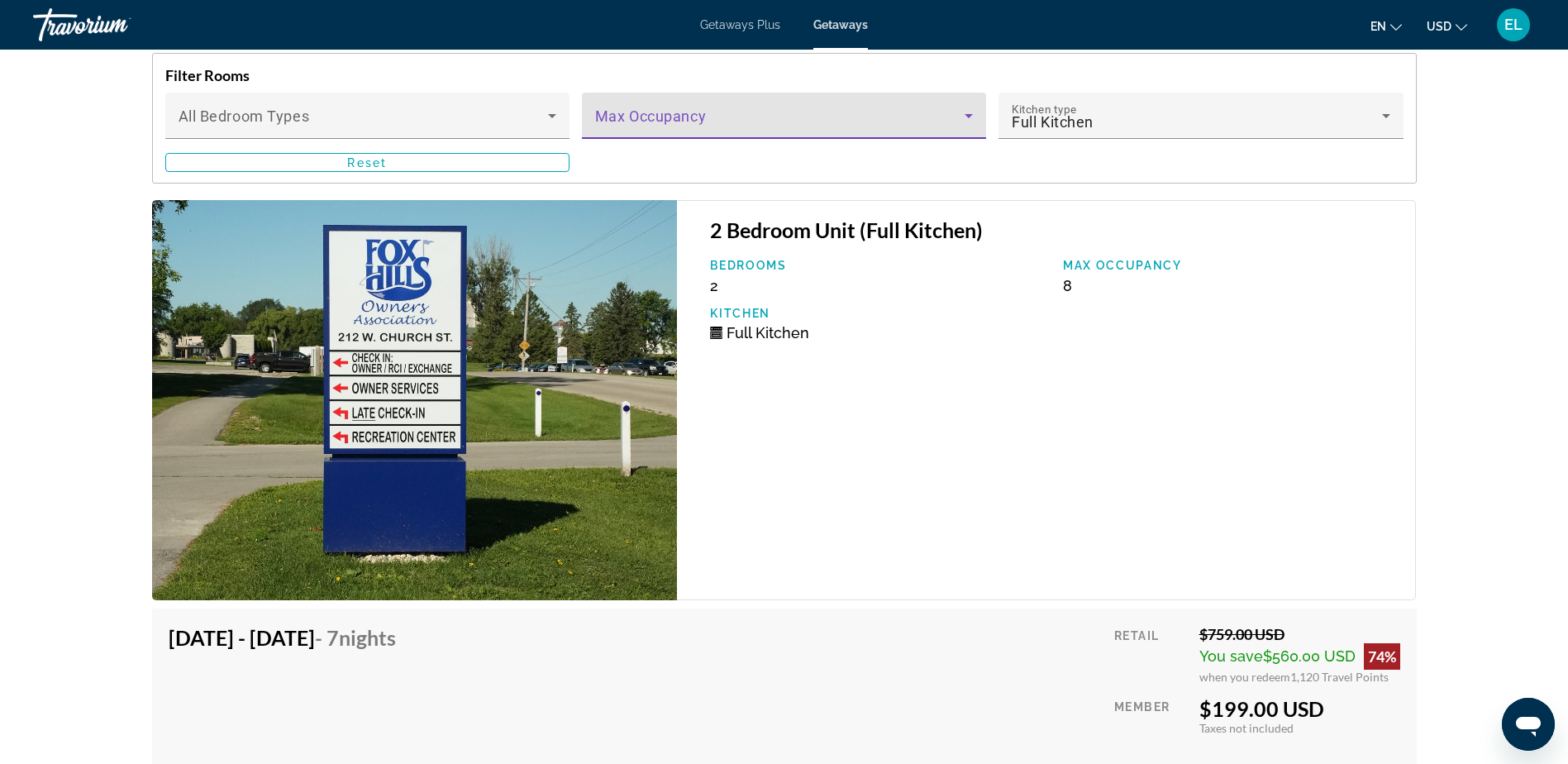
click at [969, 118] on icon "Main content" at bounding box center [969, 116] width 8 height 4
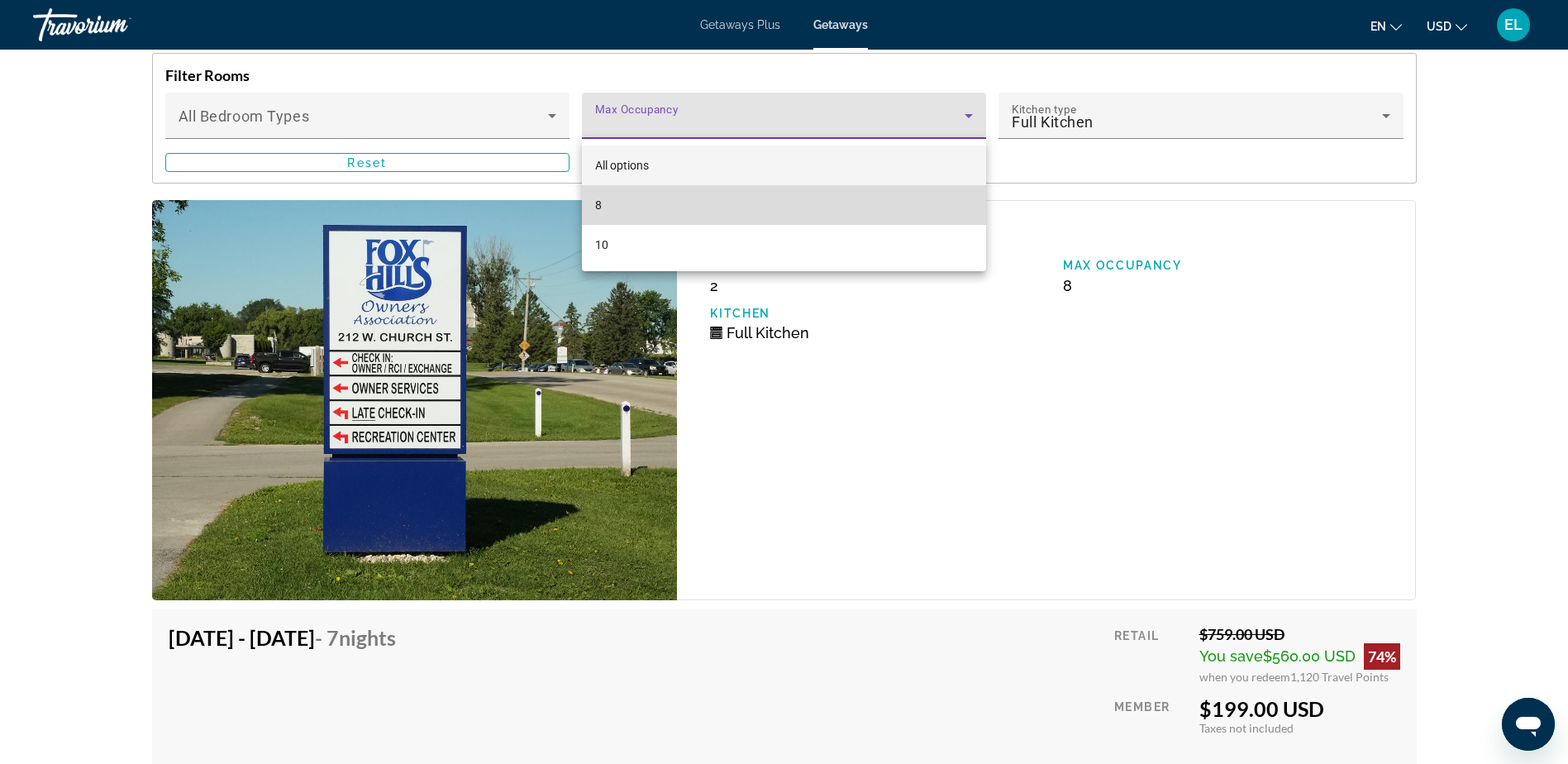
click at [943, 200] on mat-option "8" at bounding box center [784, 205] width 404 height 40
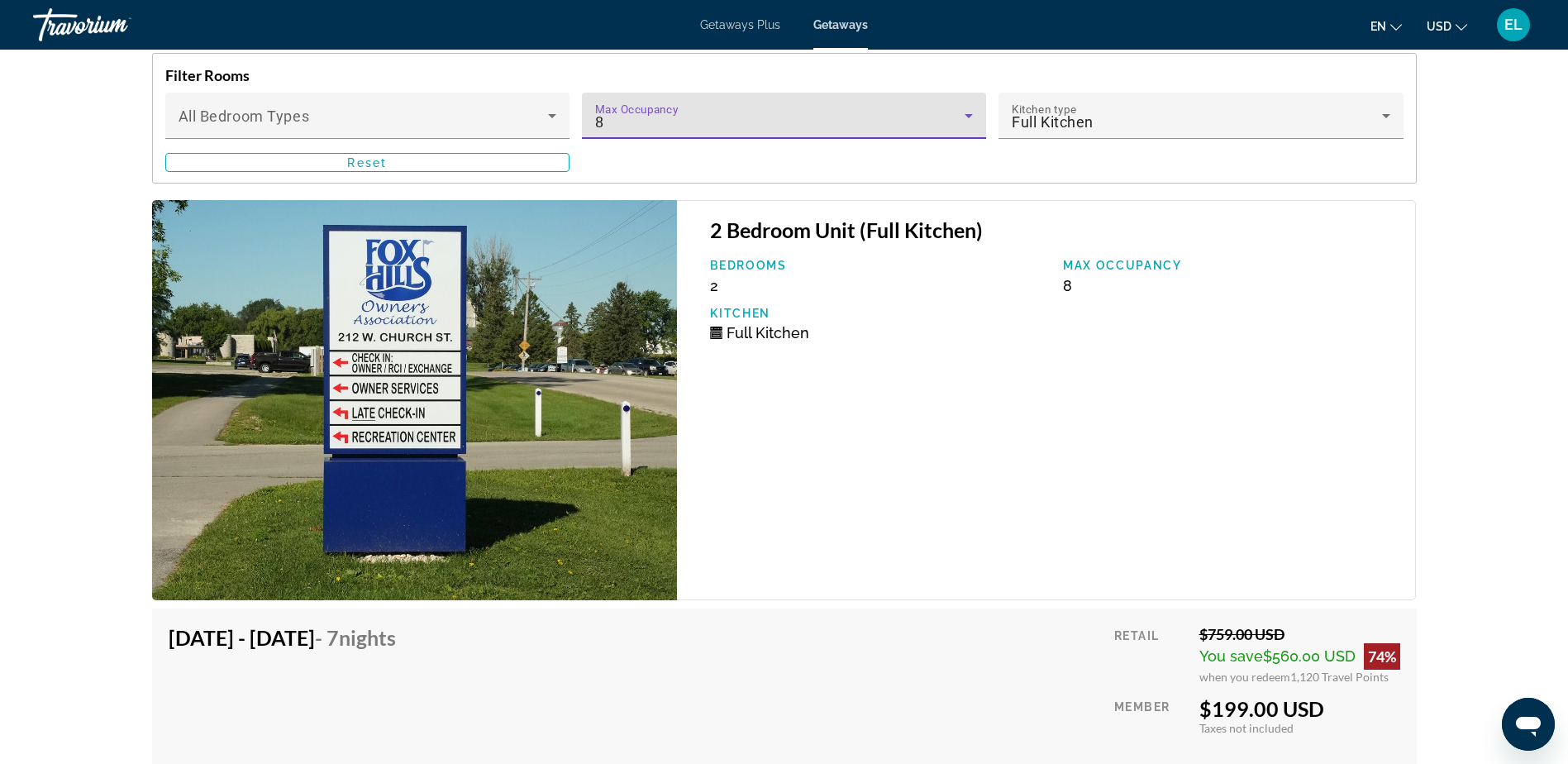
click at [967, 117] on icon "Main content" at bounding box center [969, 116] width 19 height 19
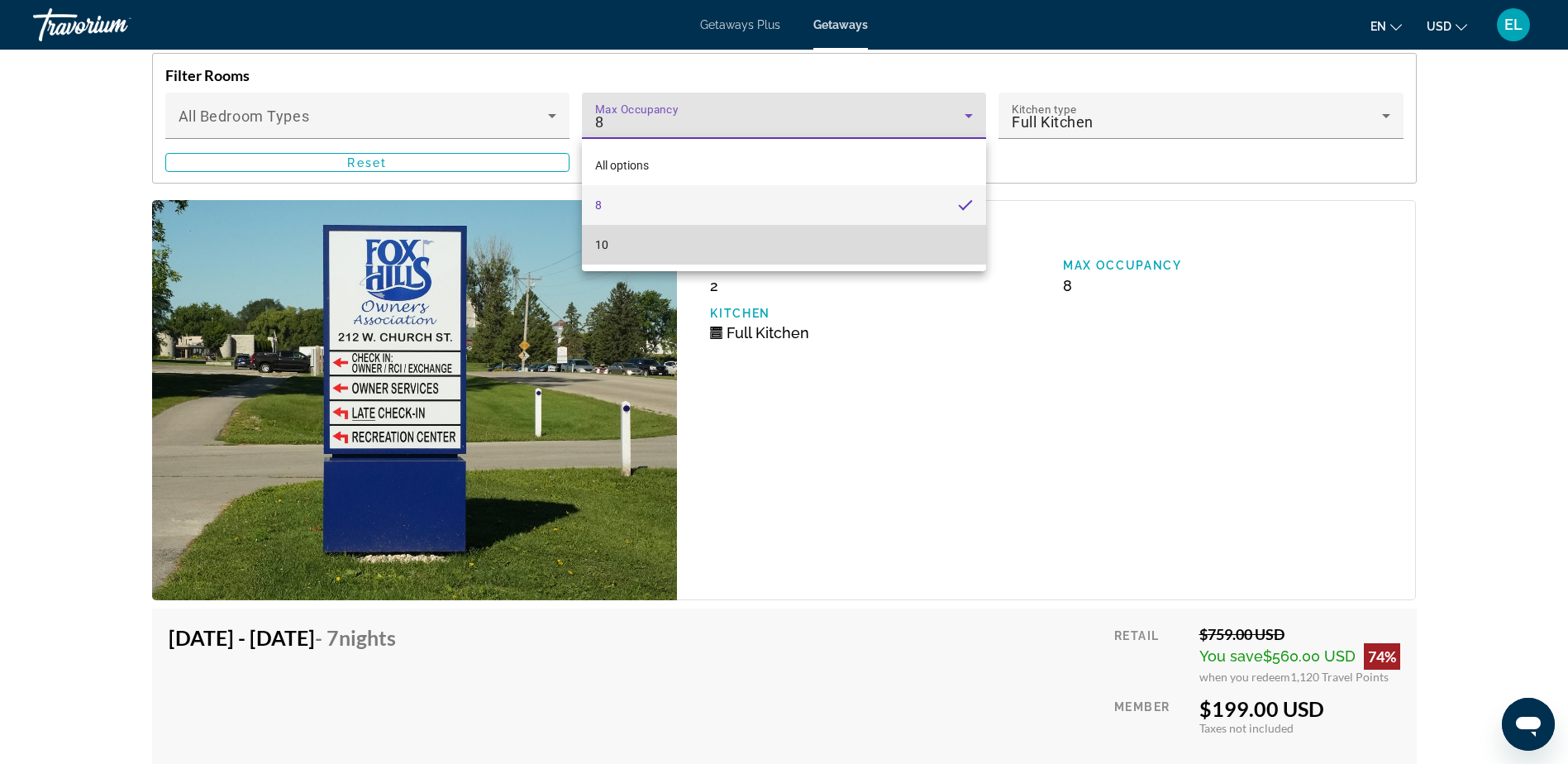
click at [896, 252] on mat-option "10" at bounding box center [784, 245] width 404 height 40
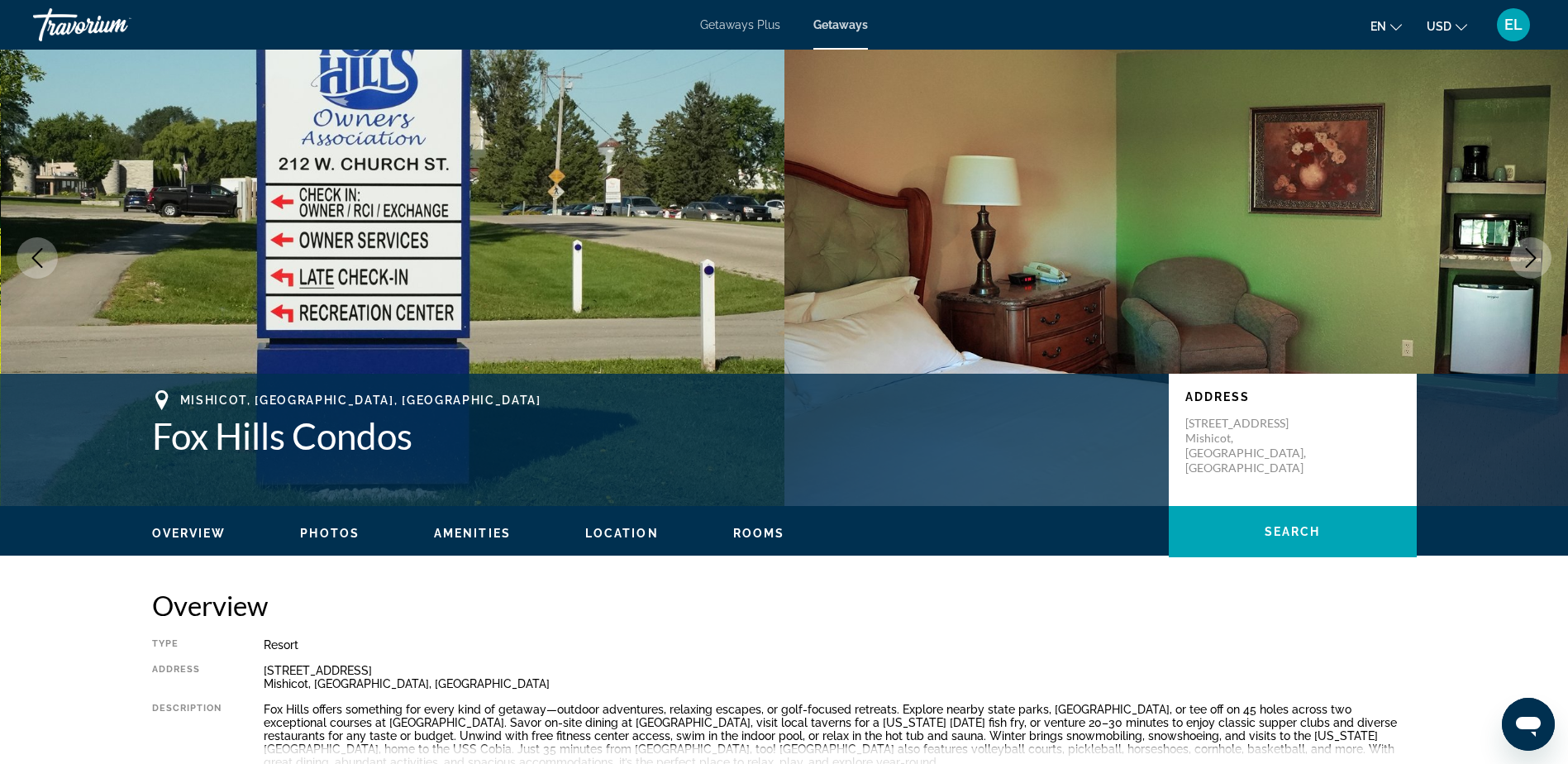
scroll to position [0, 0]
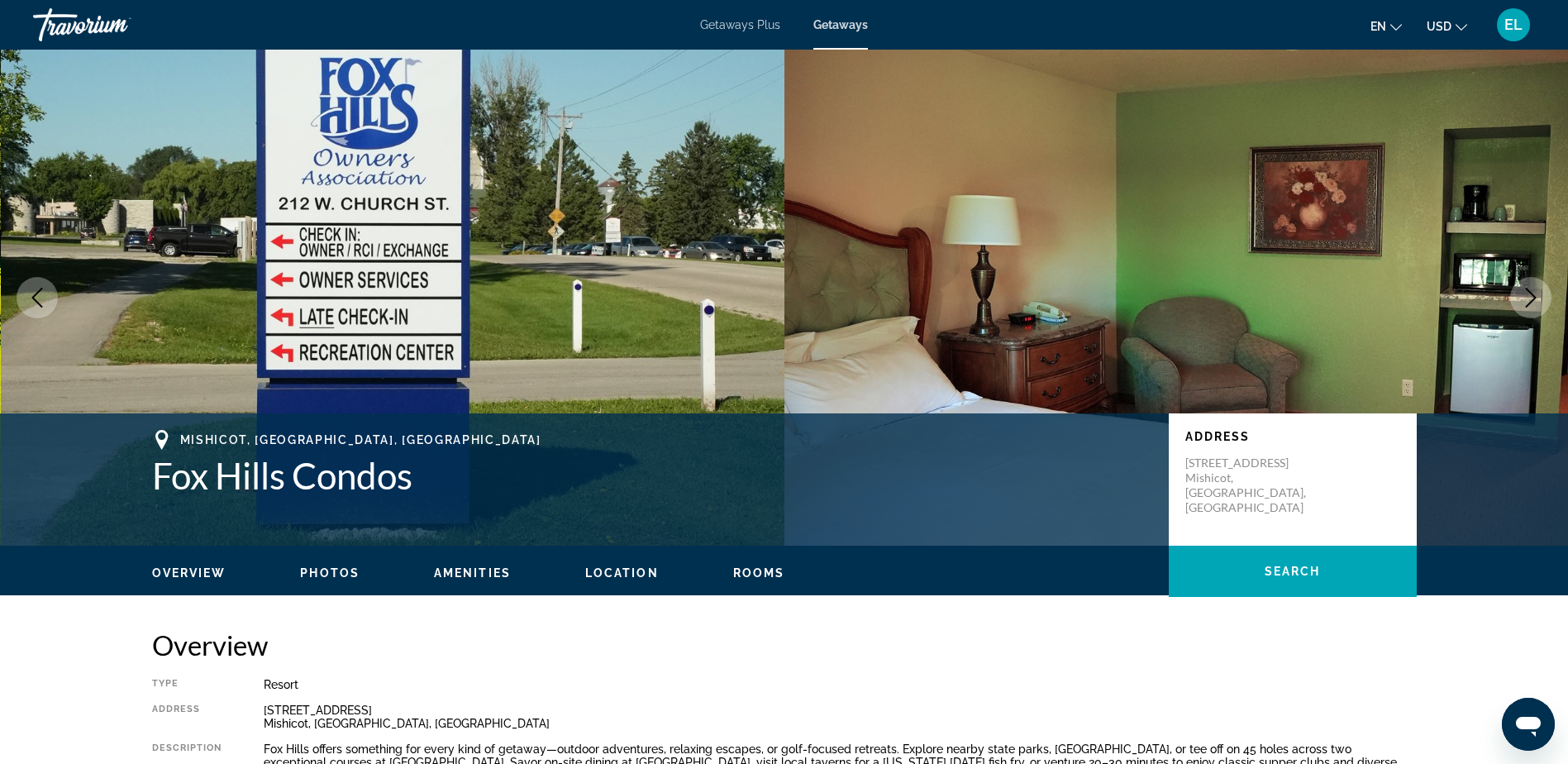
drag, startPoint x: 387, startPoint y: 754, endPoint x: 235, endPoint y: 749, distance: 152.1
drag, startPoint x: 235, startPoint y: 749, endPoint x: 1026, endPoint y: 682, distance: 793.8
click at [1026, 682] on div "Resort" at bounding box center [840, 685] width 1153 height 14
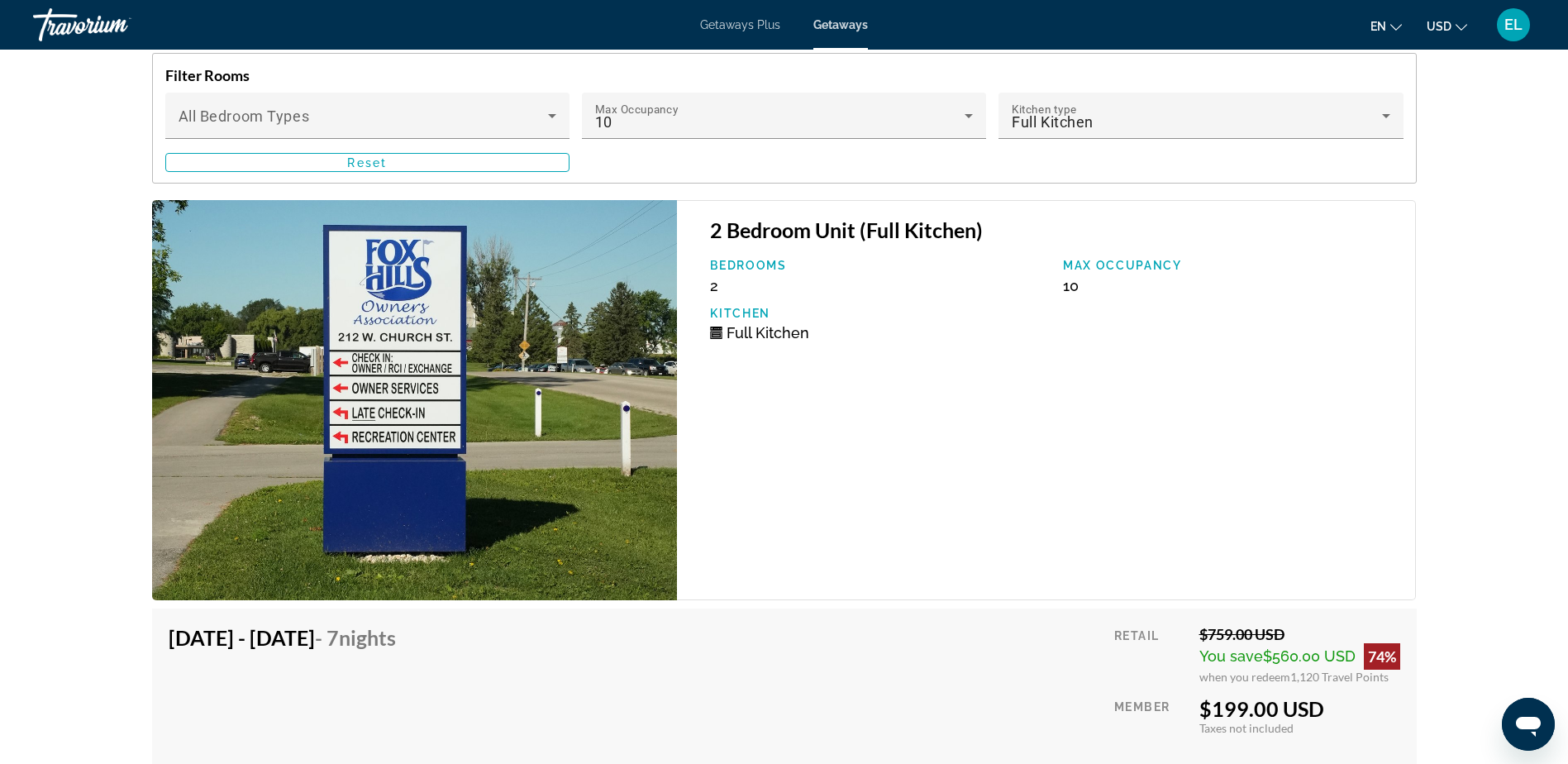
scroll to position [3144, 0]
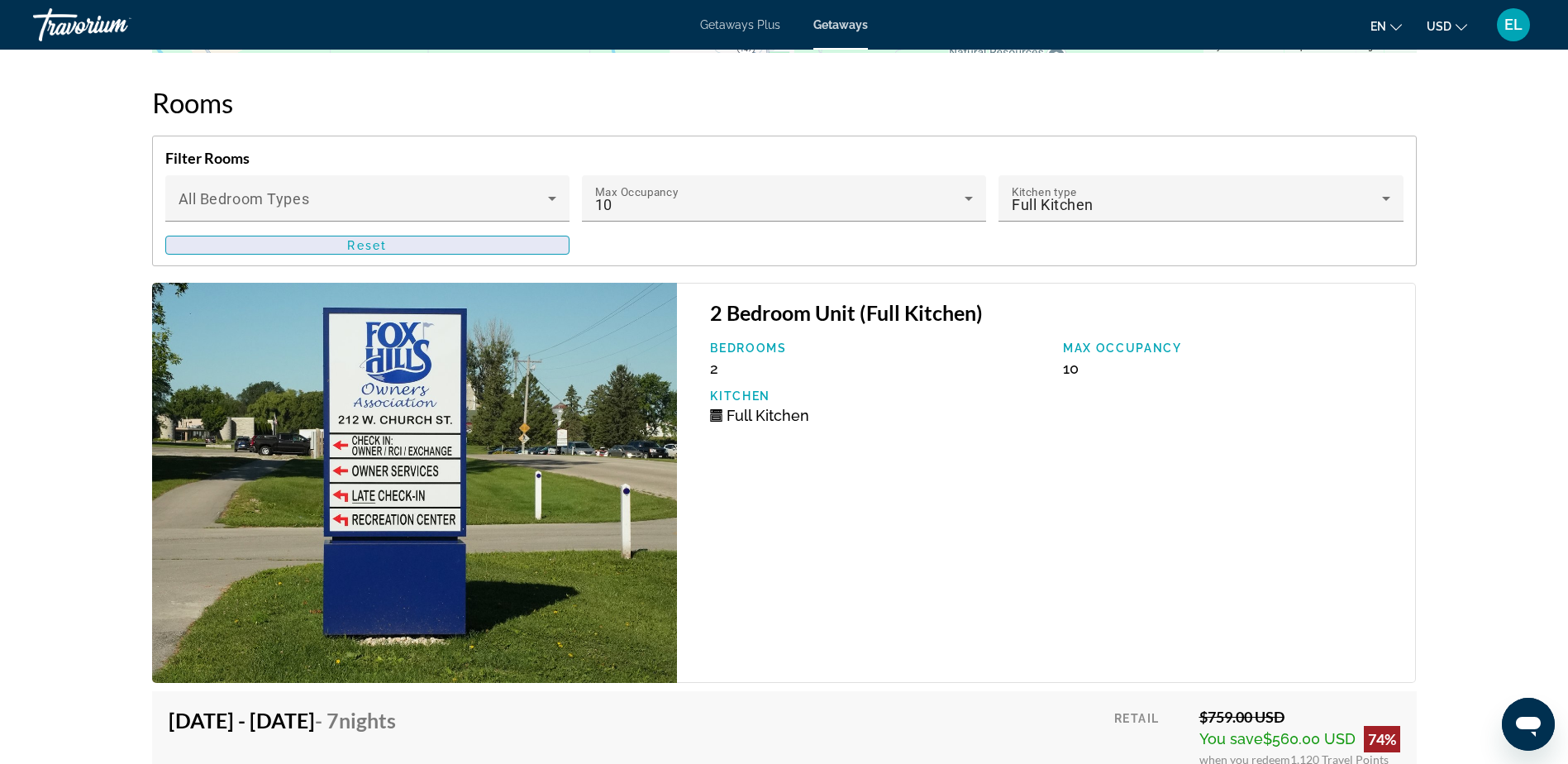
click at [379, 245] on span "Reset" at bounding box center [367, 246] width 40 height 14
click at [386, 248] on span "Reset" at bounding box center [367, 246] width 40 height 14
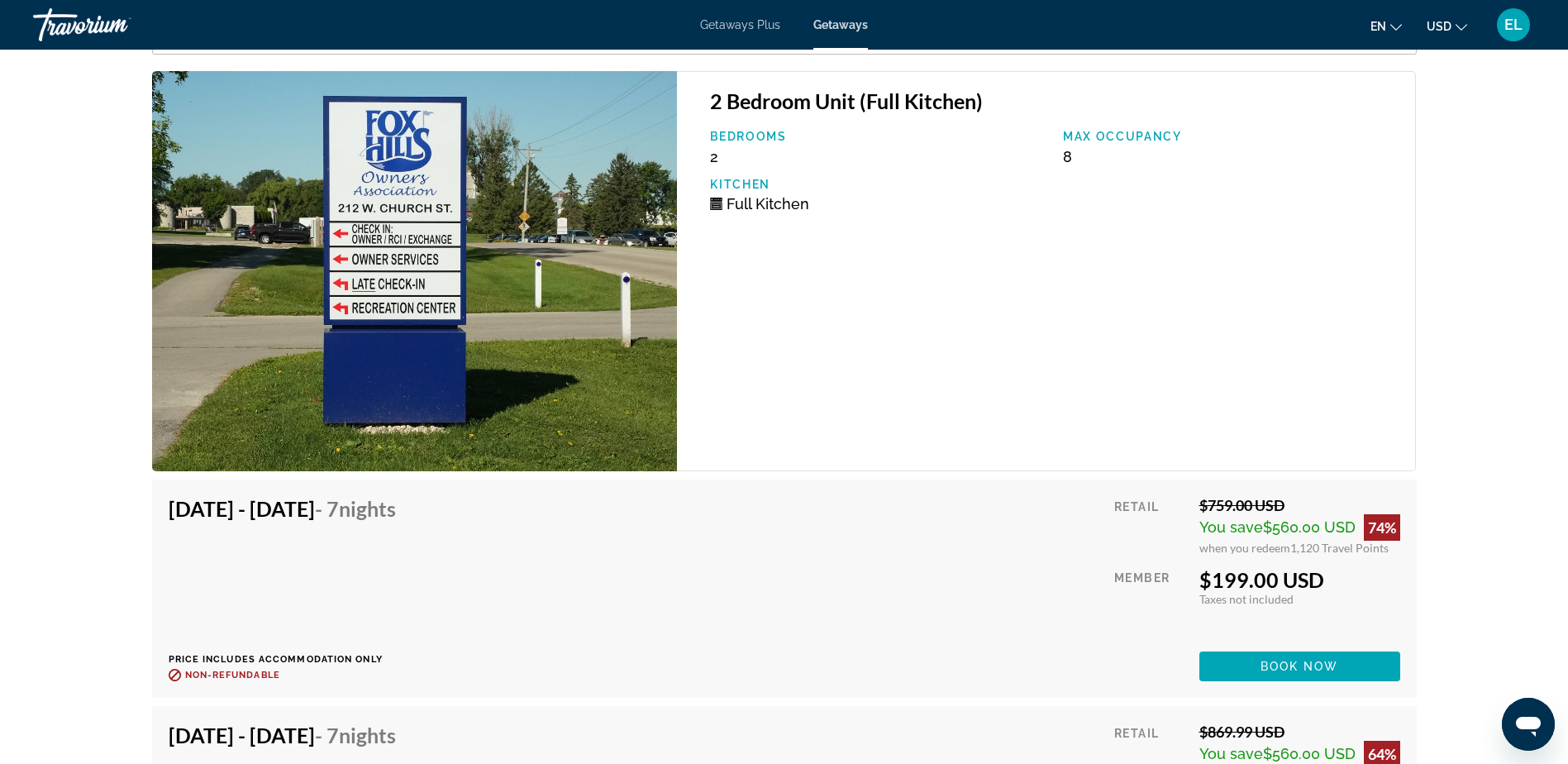
scroll to position [3309, 0]
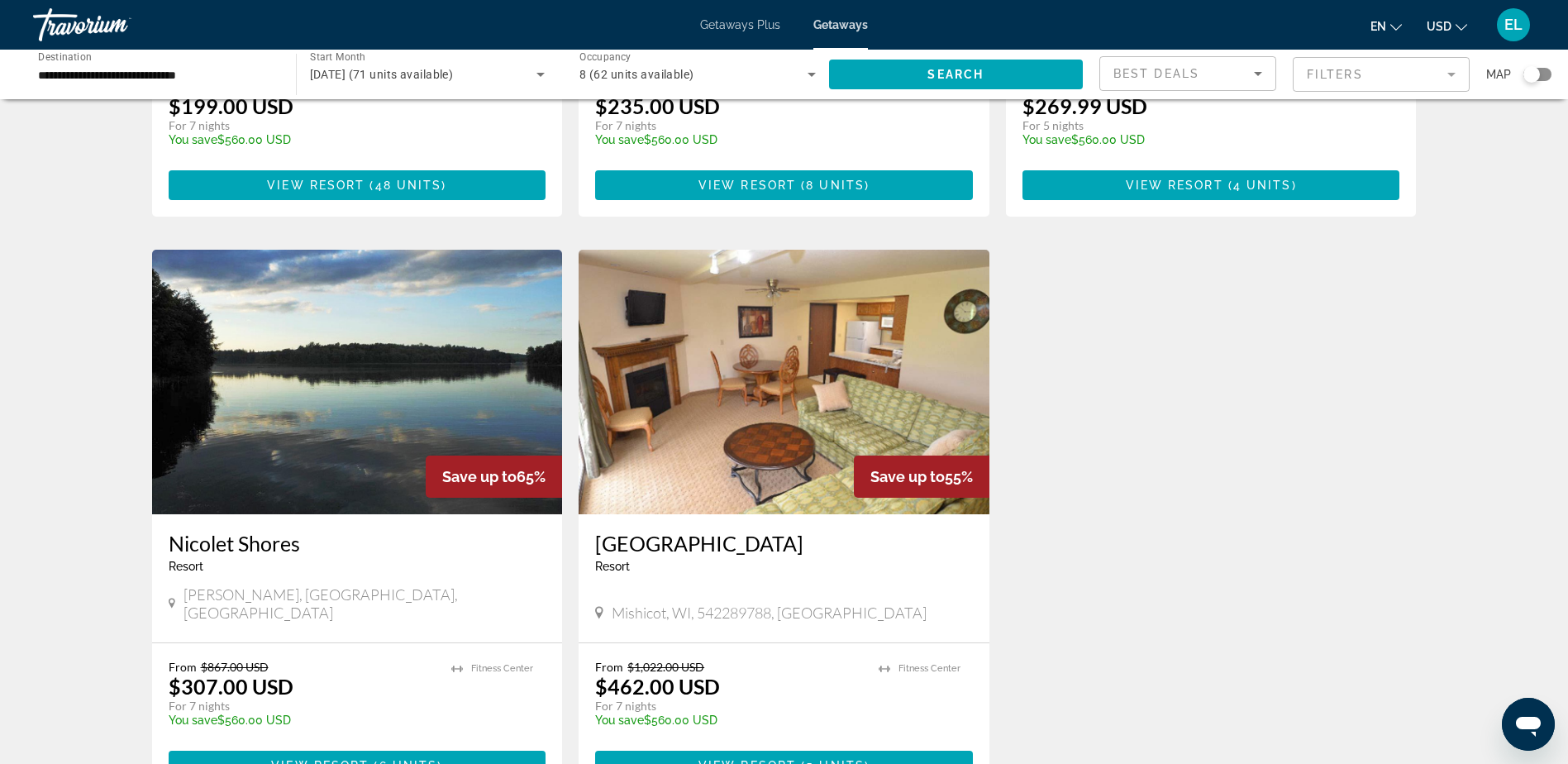
scroll to position [579, 0]
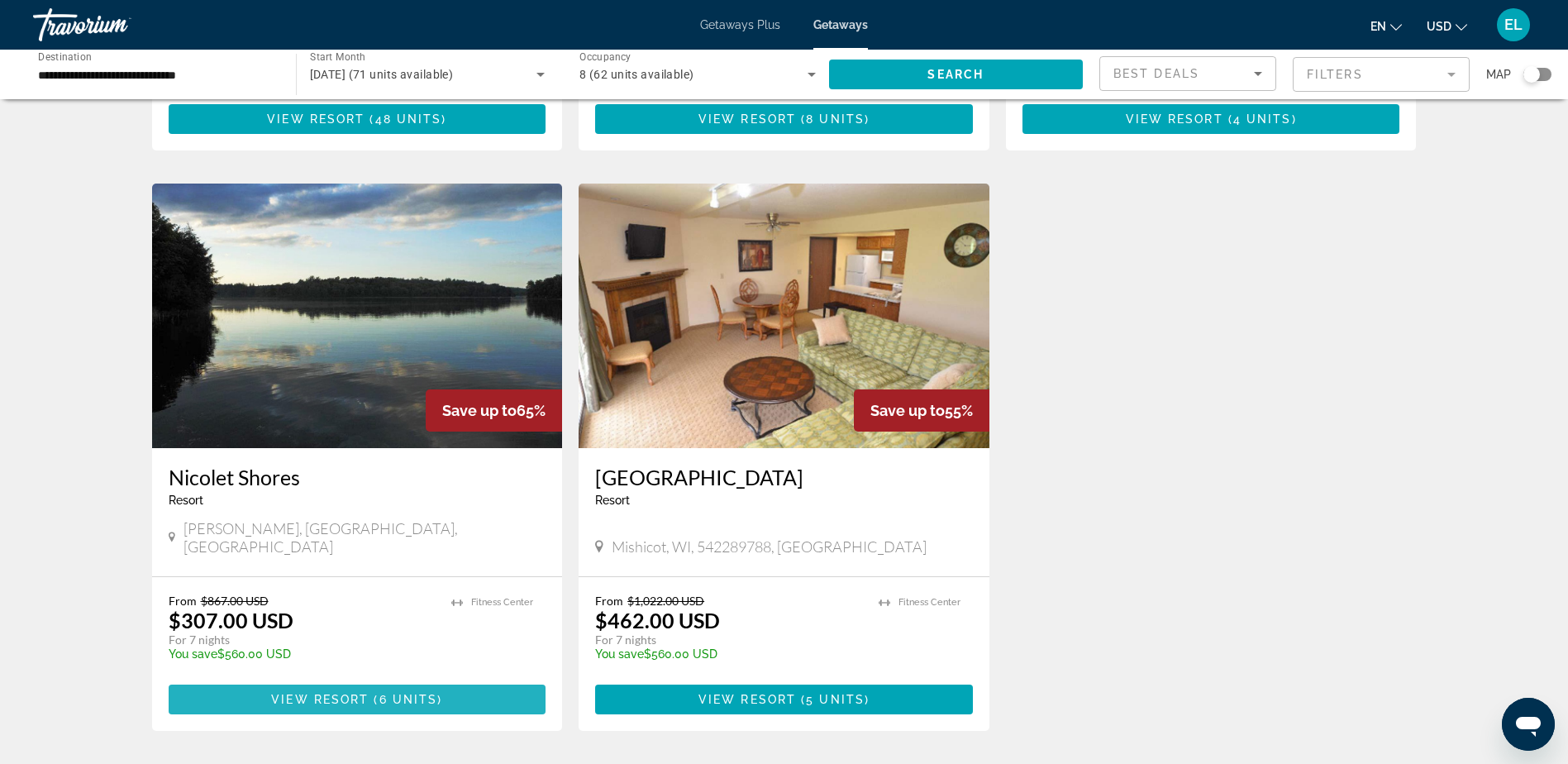
click at [361, 680] on span "Main content" at bounding box center [357, 700] width 378 height 40
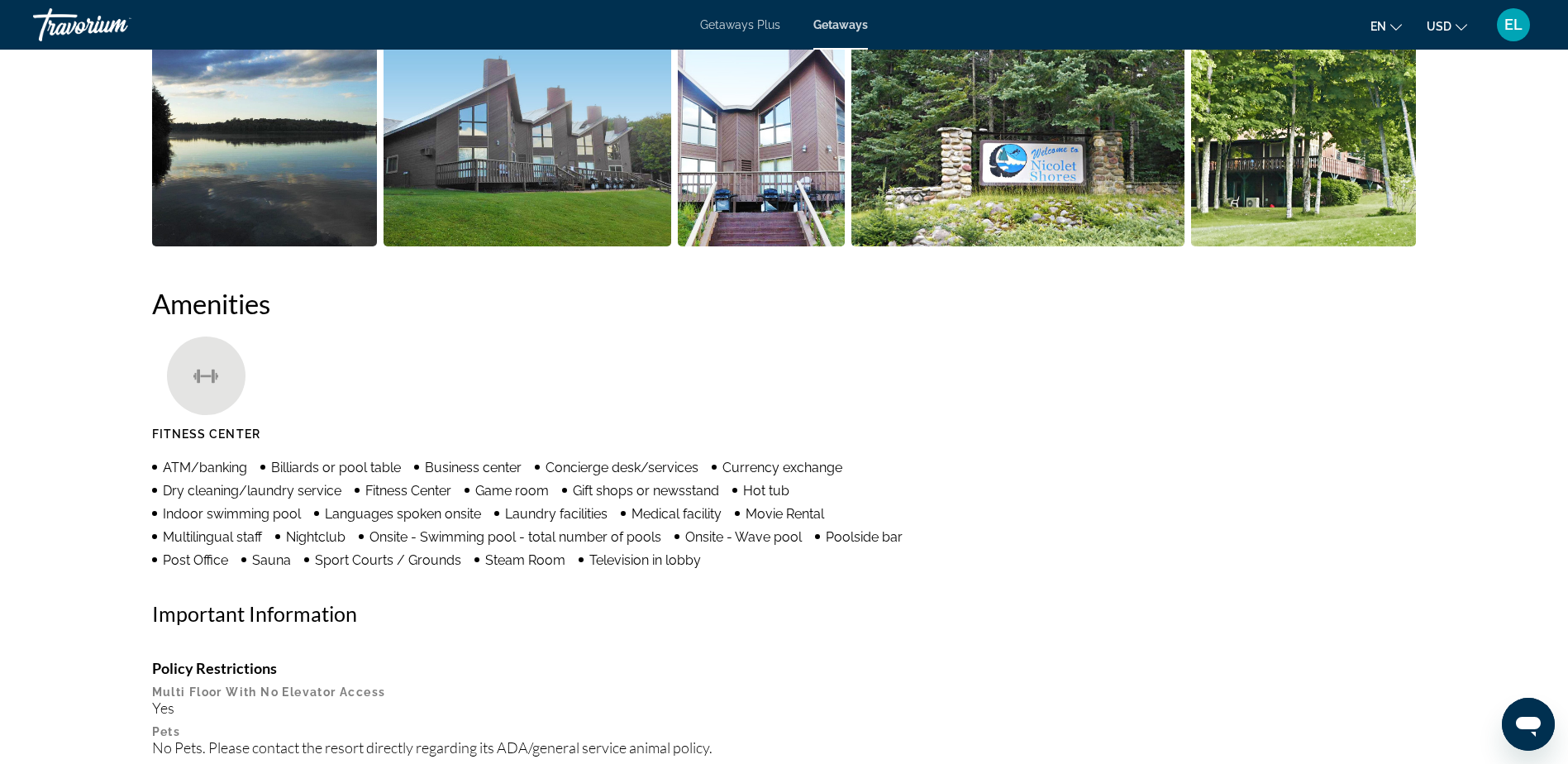
scroll to position [579, 0]
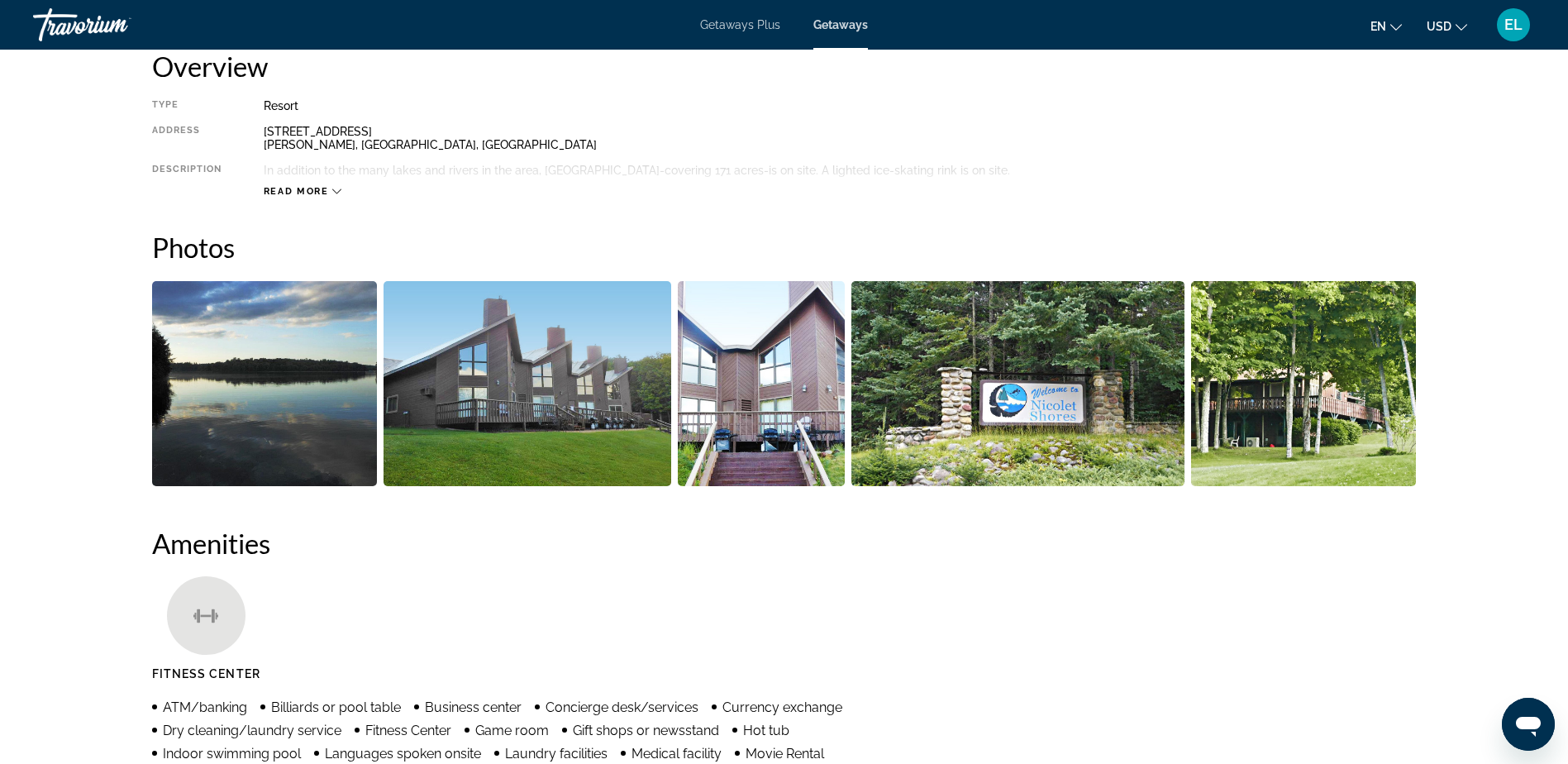
click at [237, 372] on img "Open full-screen image slider" at bounding box center [265, 384] width 226 height 206
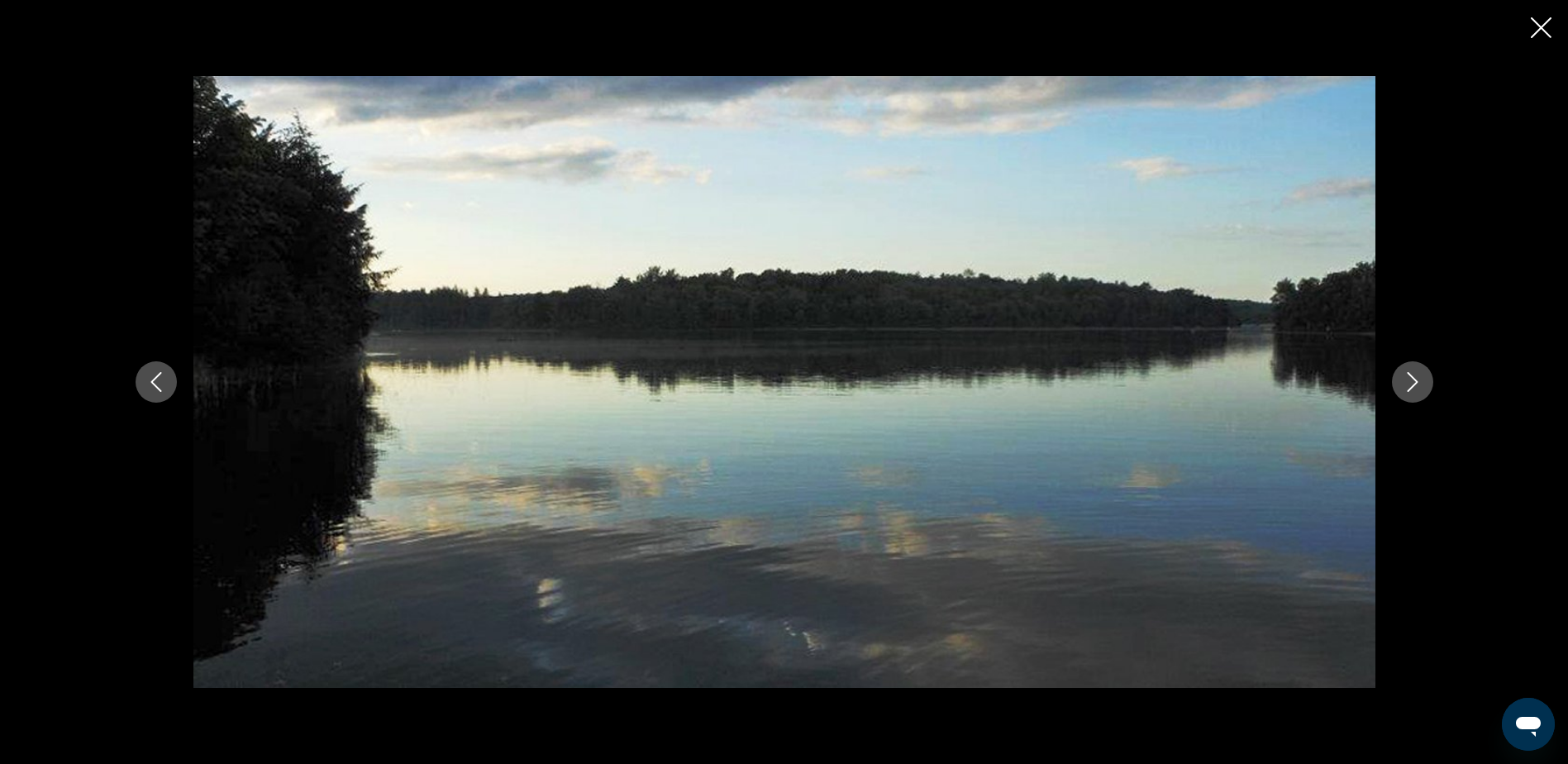
click at [1408, 392] on icon "Next image" at bounding box center [1412, 382] width 11 height 19
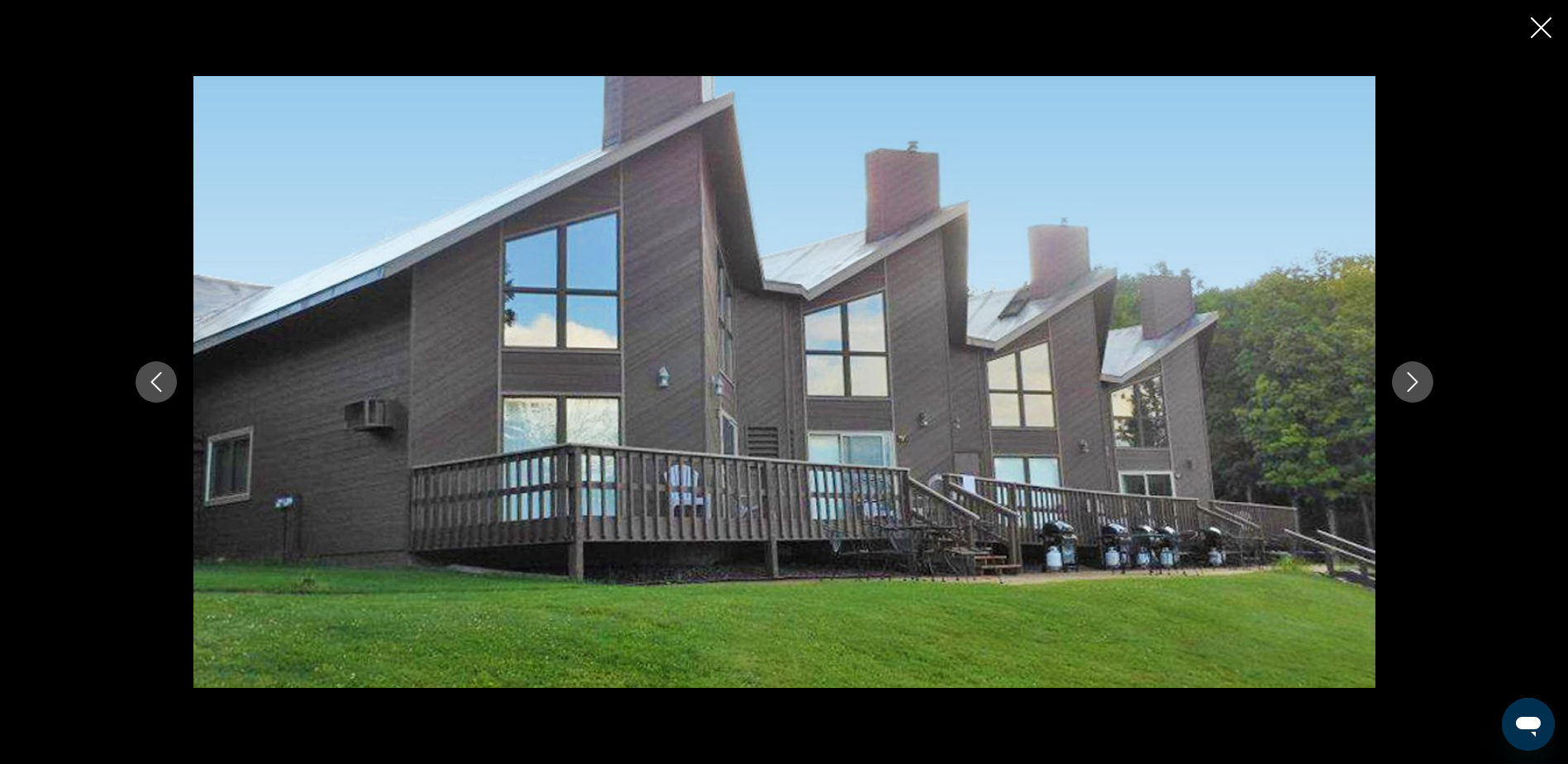
click at [1411, 379] on icon "Next image" at bounding box center [1413, 382] width 19 height 19
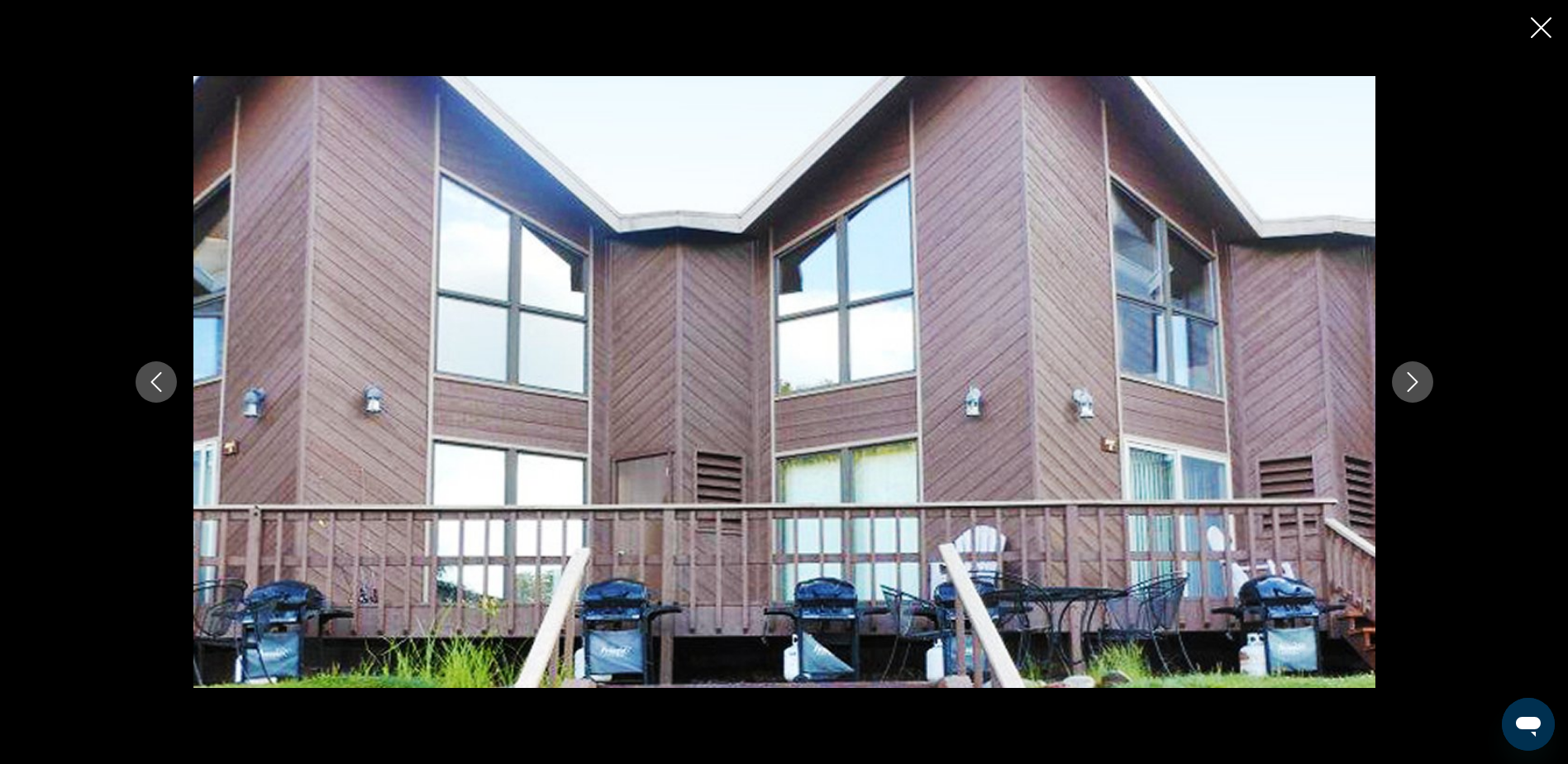
click at [1411, 379] on icon "Next image" at bounding box center [1413, 382] width 19 height 19
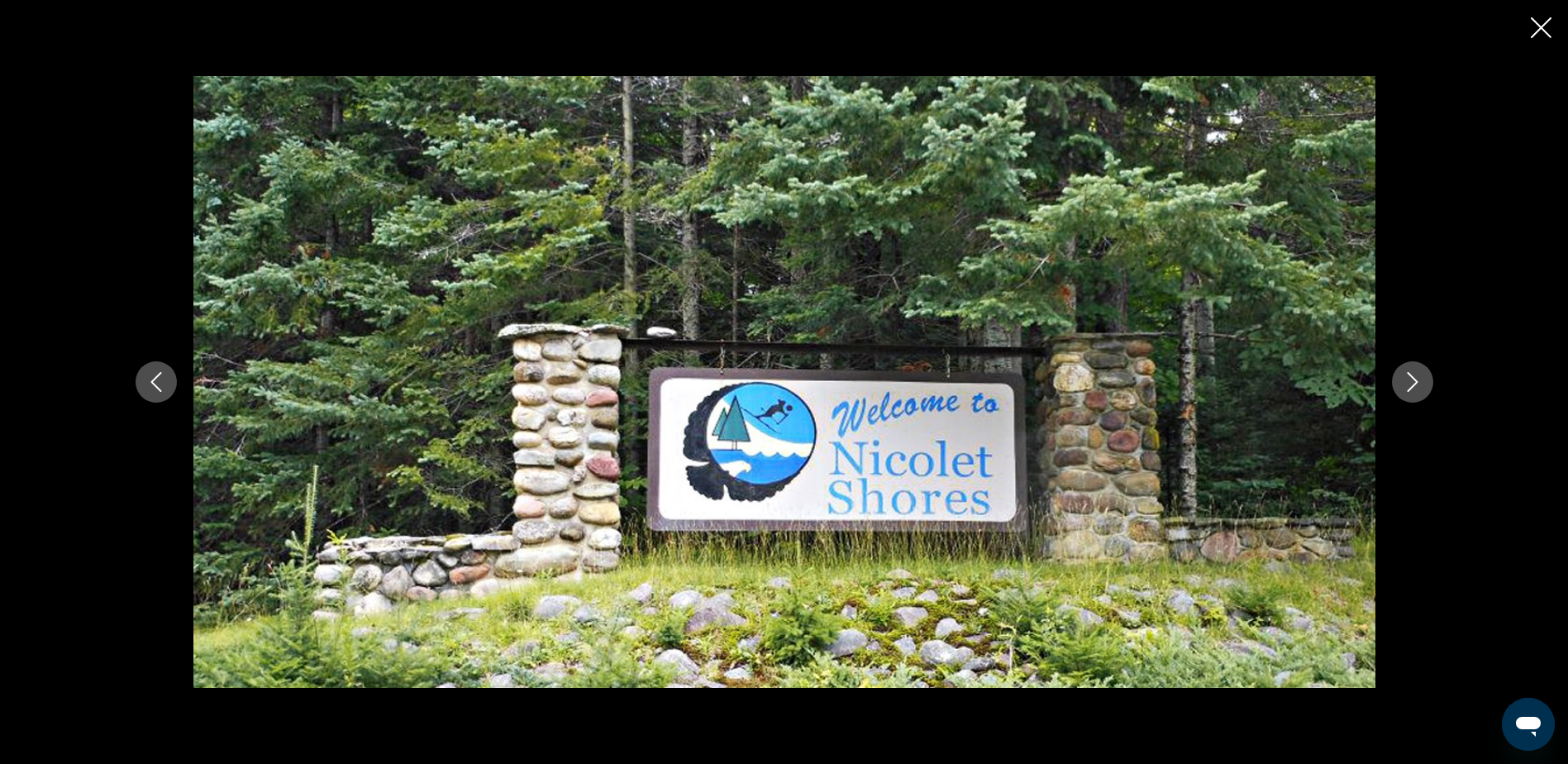
click at [1411, 379] on icon "Next image" at bounding box center [1413, 382] width 19 height 19
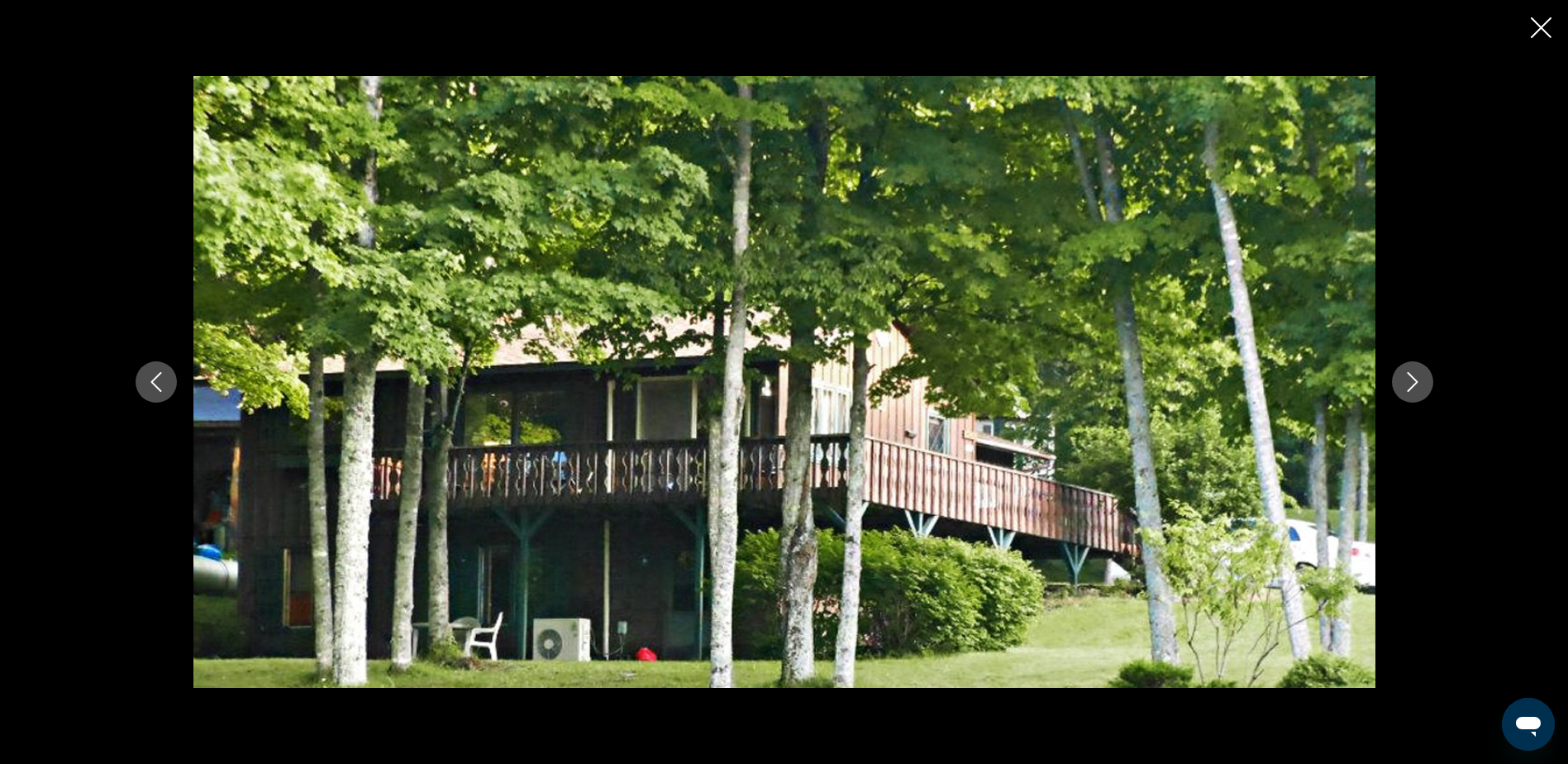
click at [1411, 379] on icon "Next image" at bounding box center [1413, 382] width 19 height 19
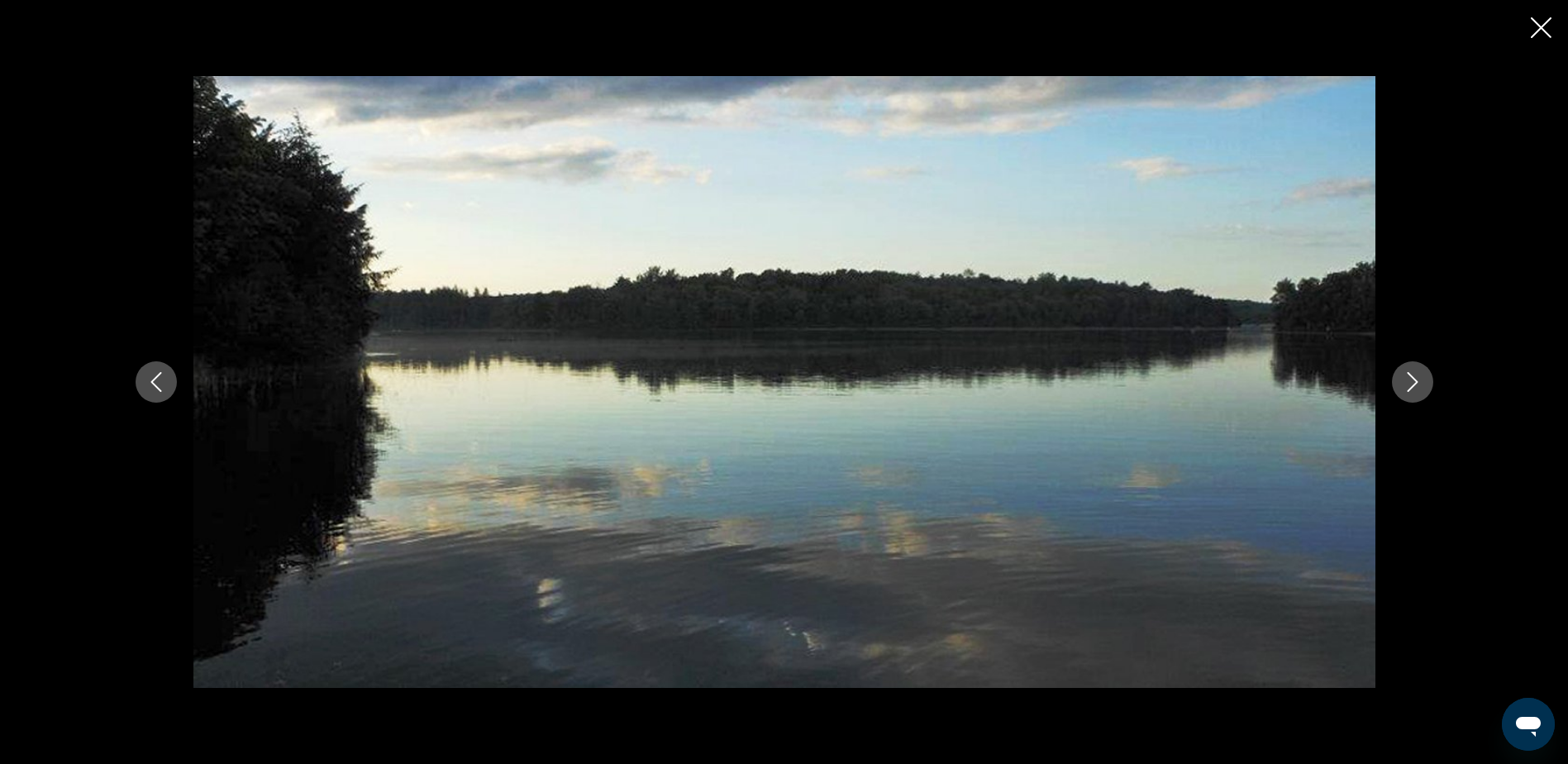
click at [1411, 379] on icon "Next image" at bounding box center [1413, 382] width 19 height 19
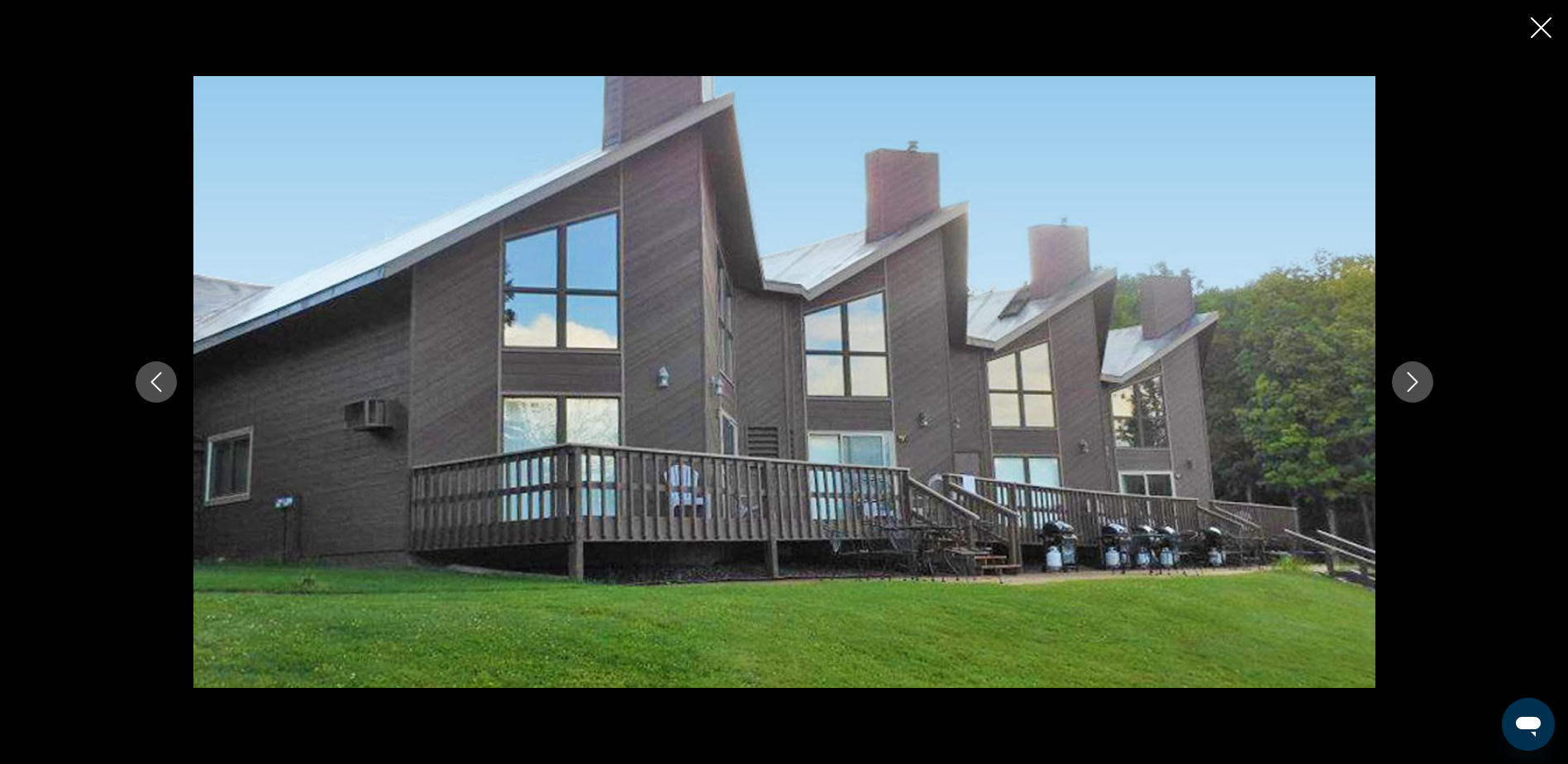
click at [1411, 379] on icon "Next image" at bounding box center [1413, 382] width 19 height 19
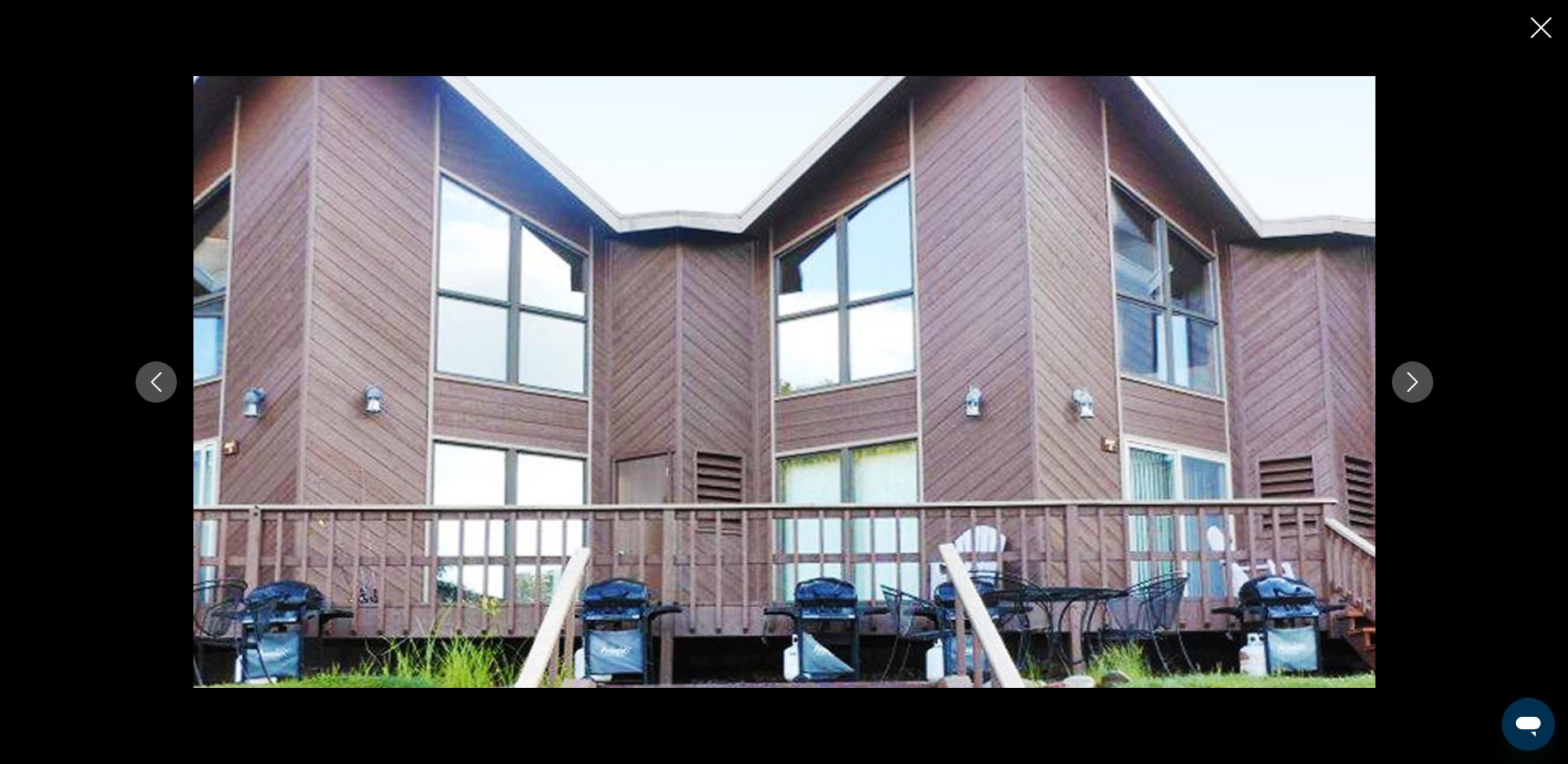
click at [1411, 379] on icon "Next image" at bounding box center [1413, 382] width 19 height 19
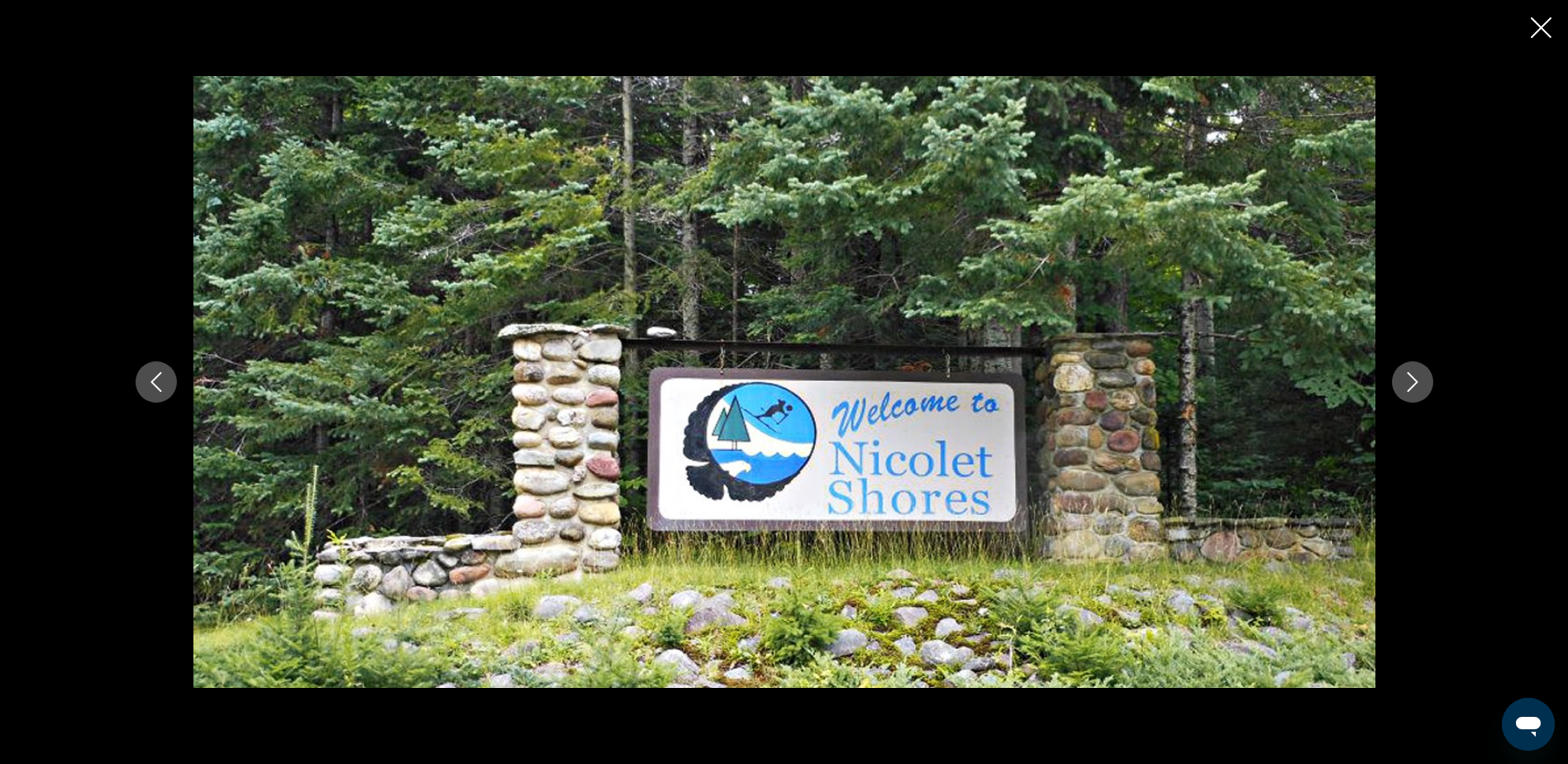
click at [1411, 379] on icon "Next image" at bounding box center [1413, 382] width 19 height 19
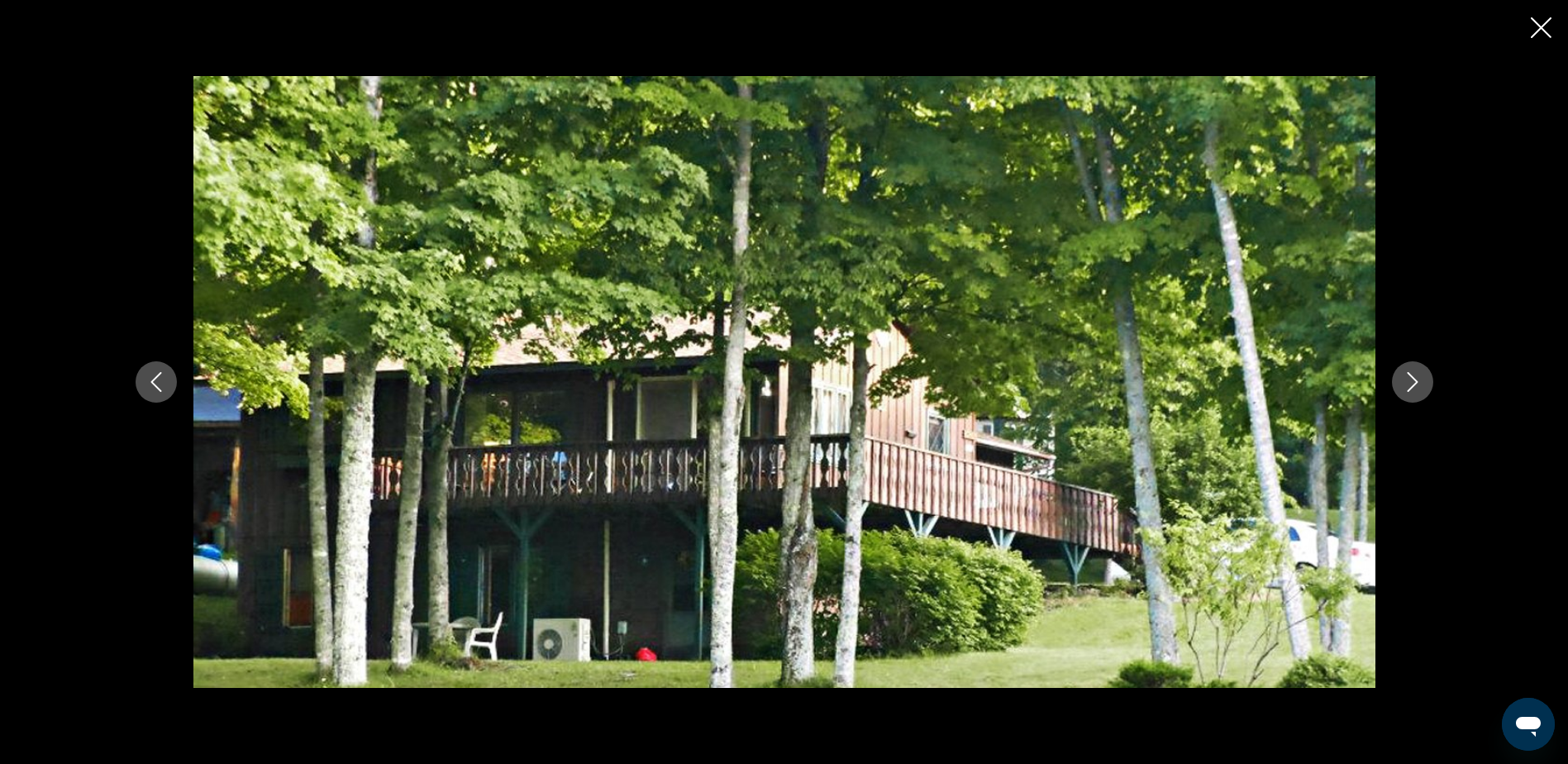
click at [1411, 379] on icon "Next image" at bounding box center [1413, 382] width 19 height 19
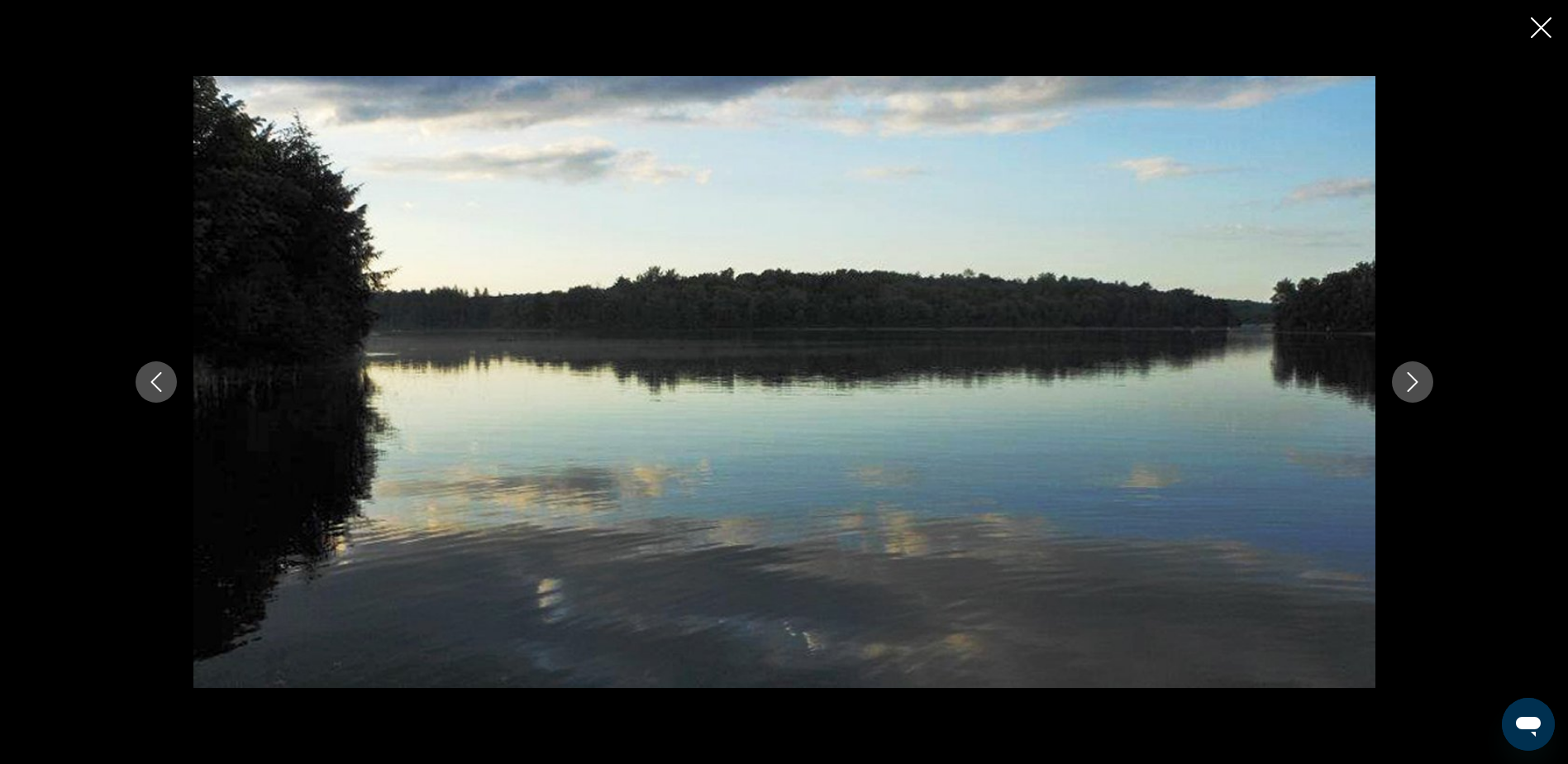
click at [1411, 379] on icon "Next image" at bounding box center [1413, 382] width 19 height 19
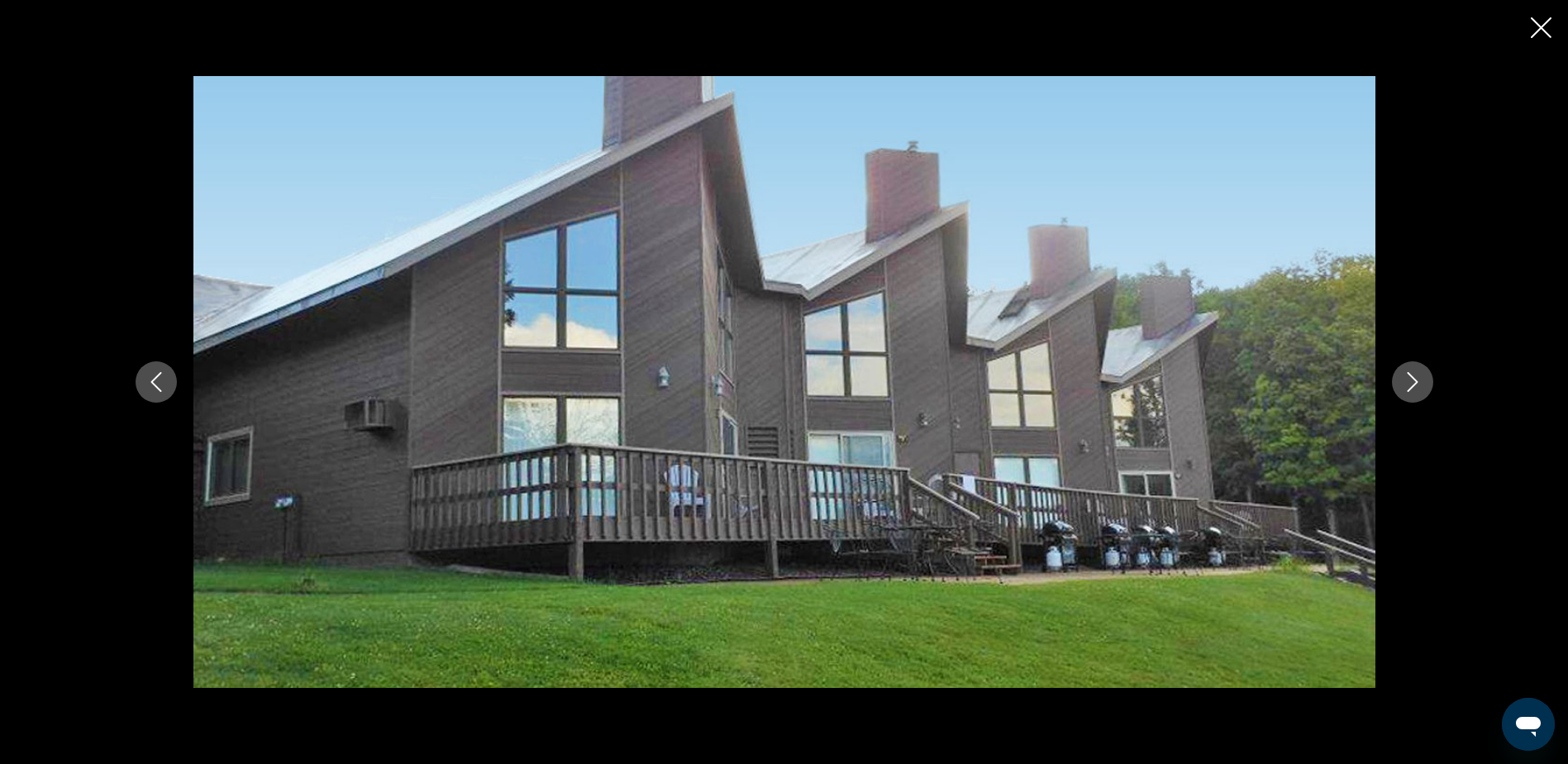
scroll to position [827, 0]
click at [1548, 19] on icon "Close slideshow" at bounding box center [1541, 27] width 20 height 20
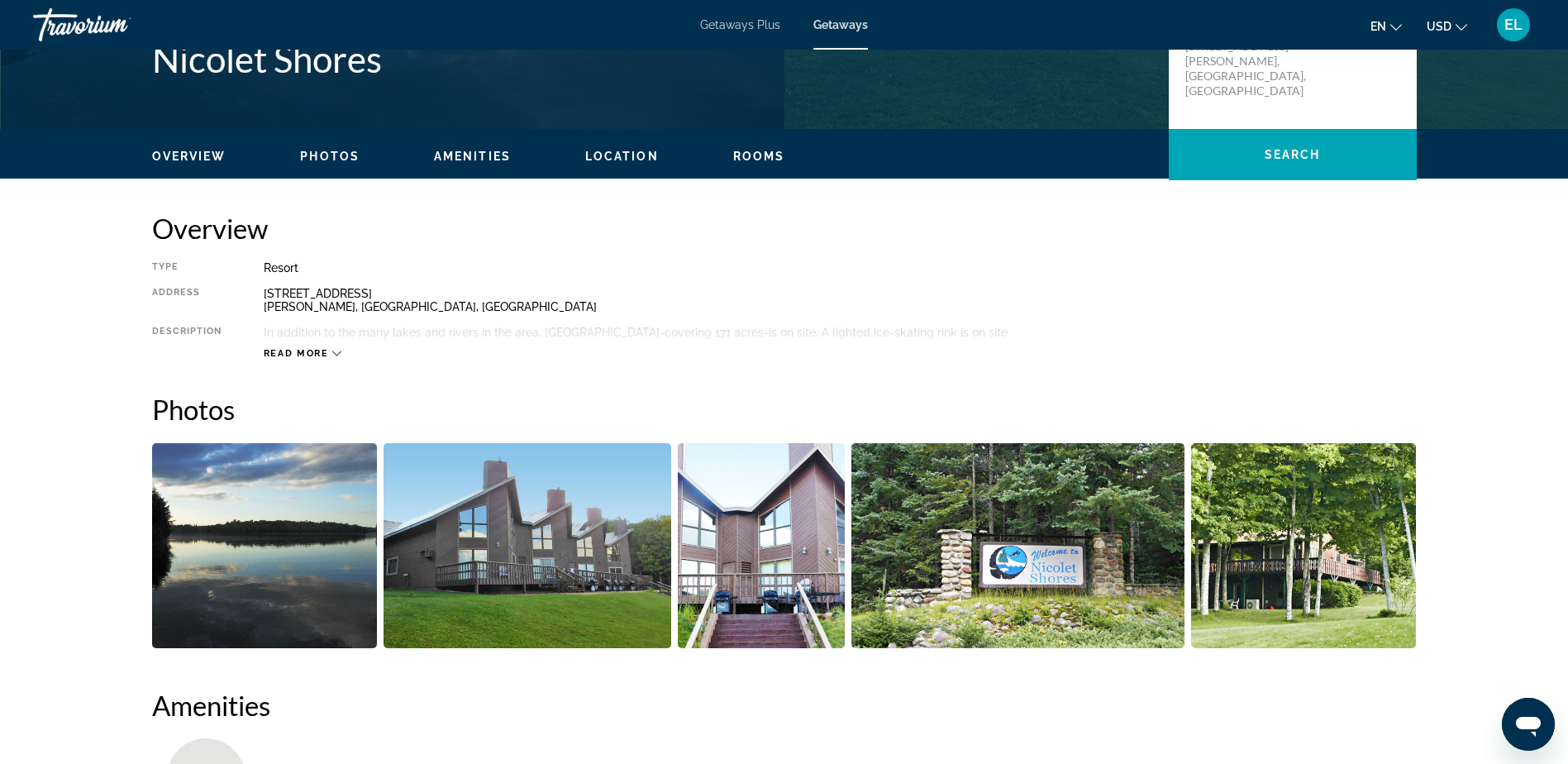
scroll to position [413, 0]
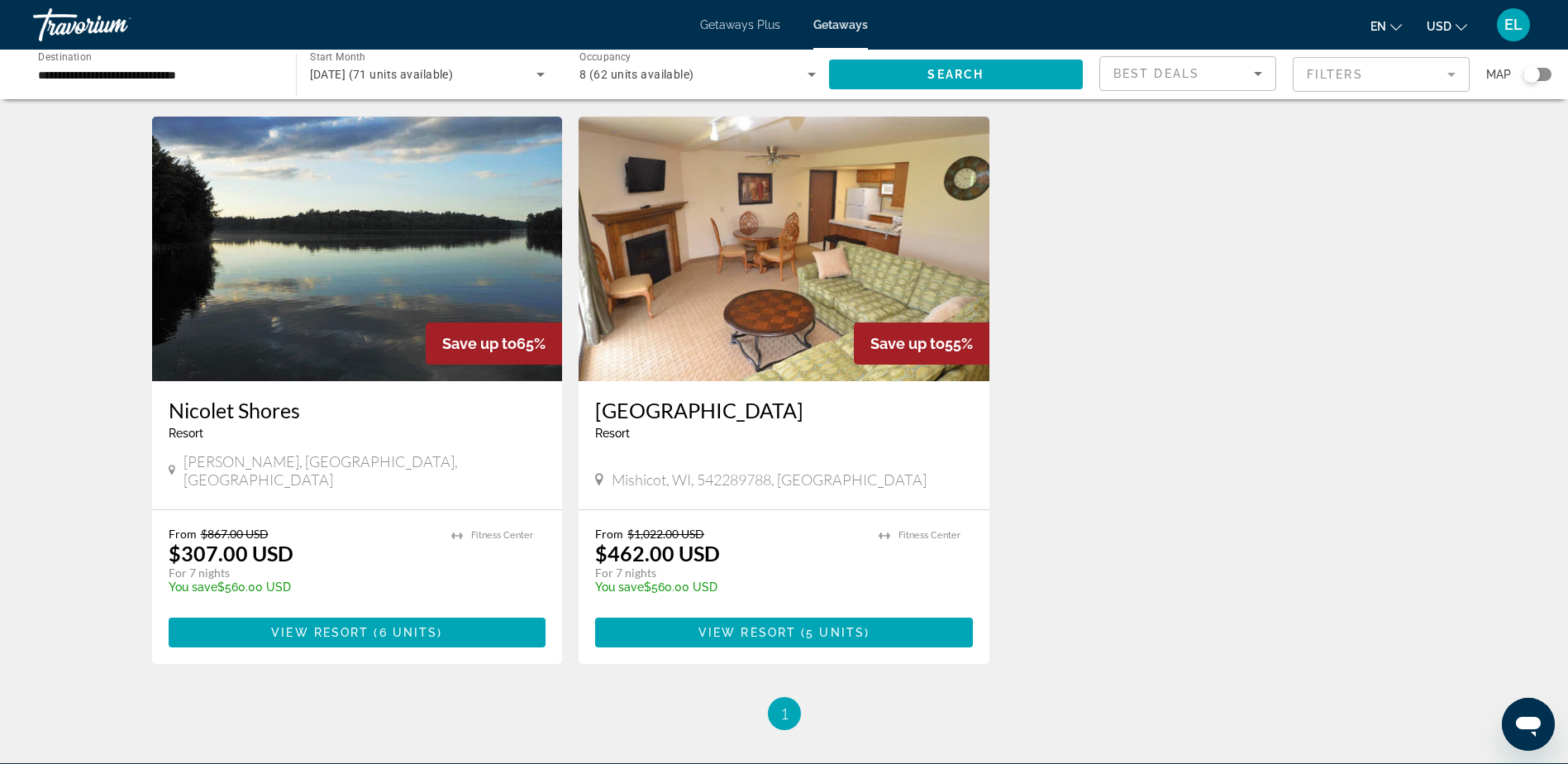
scroll to position [662, 0]
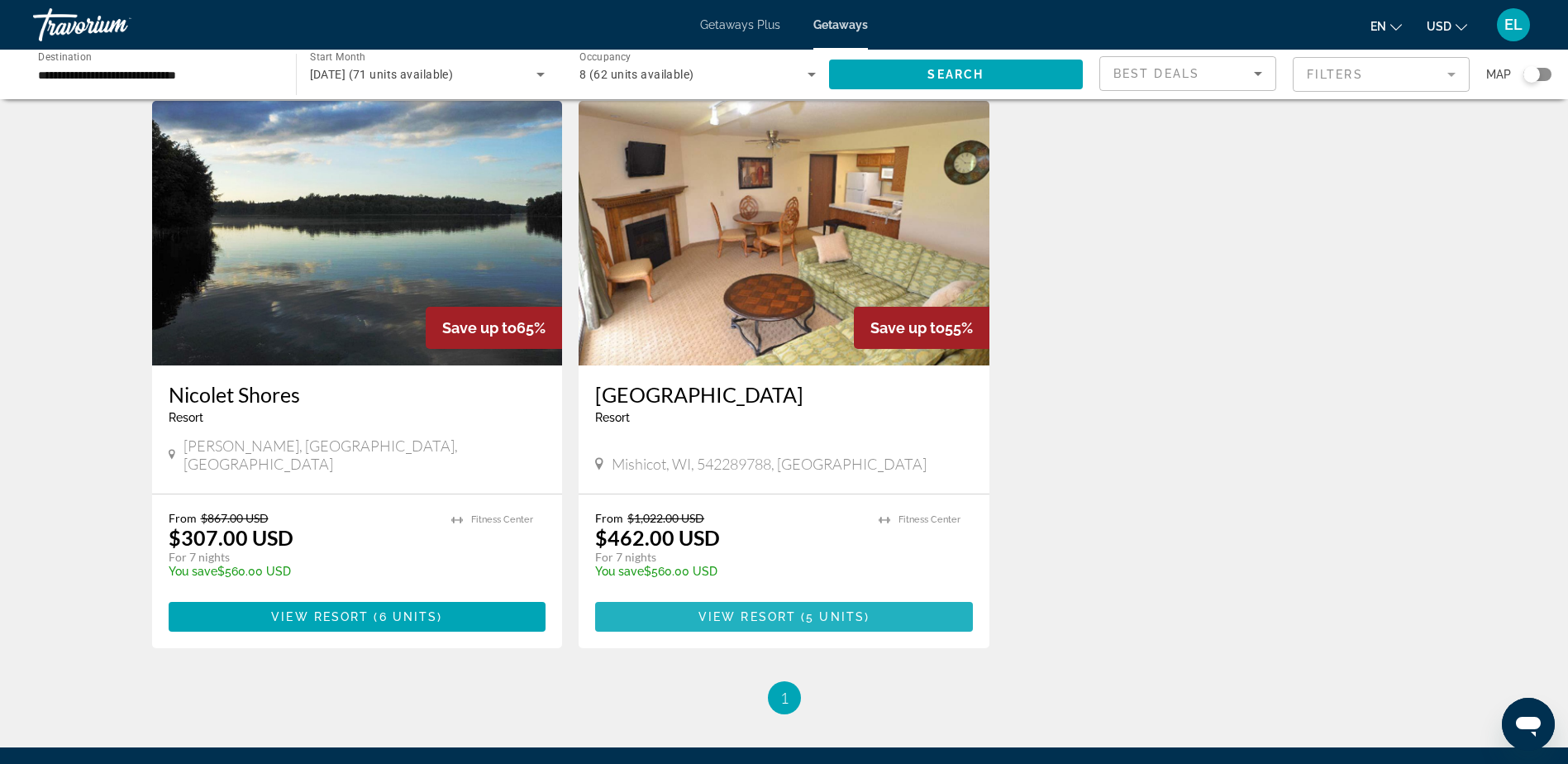
click at [825, 611] on span "5 units" at bounding box center [836, 618] width 58 height 14
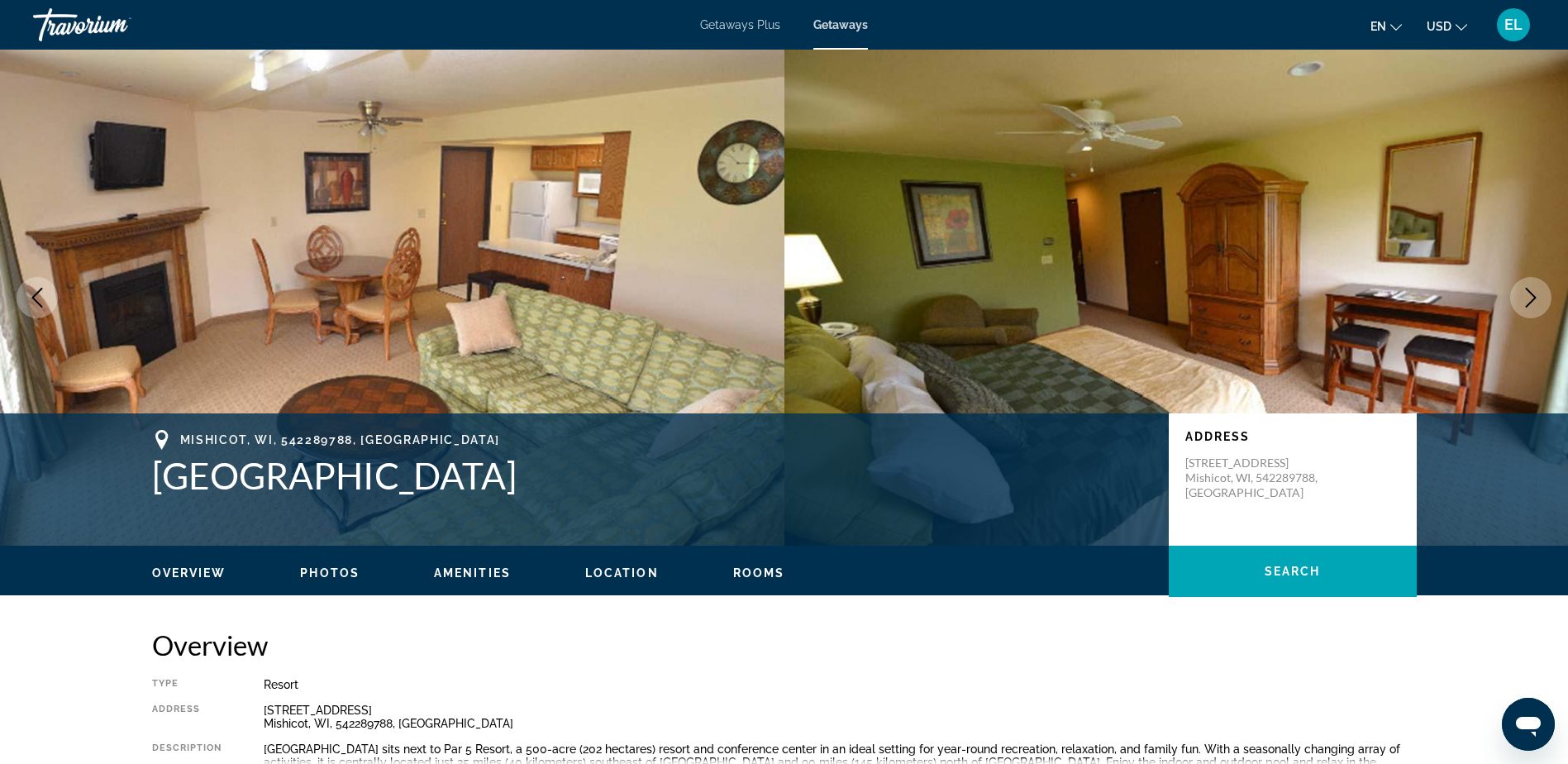
click at [1521, 293] on icon "Next image" at bounding box center [1531, 297] width 19 height 19
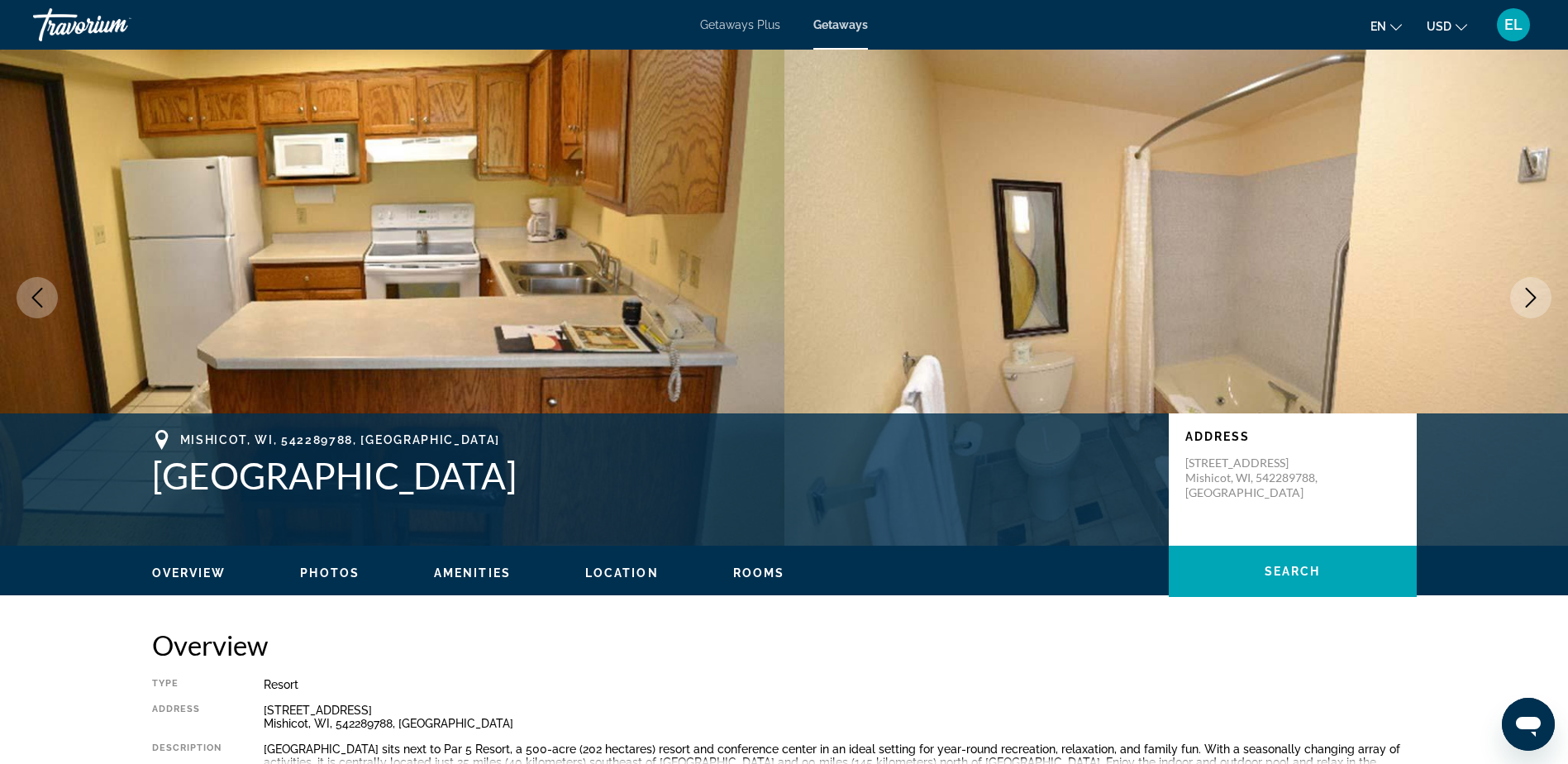
click at [1522, 291] on icon "Next image" at bounding box center [1531, 297] width 19 height 19
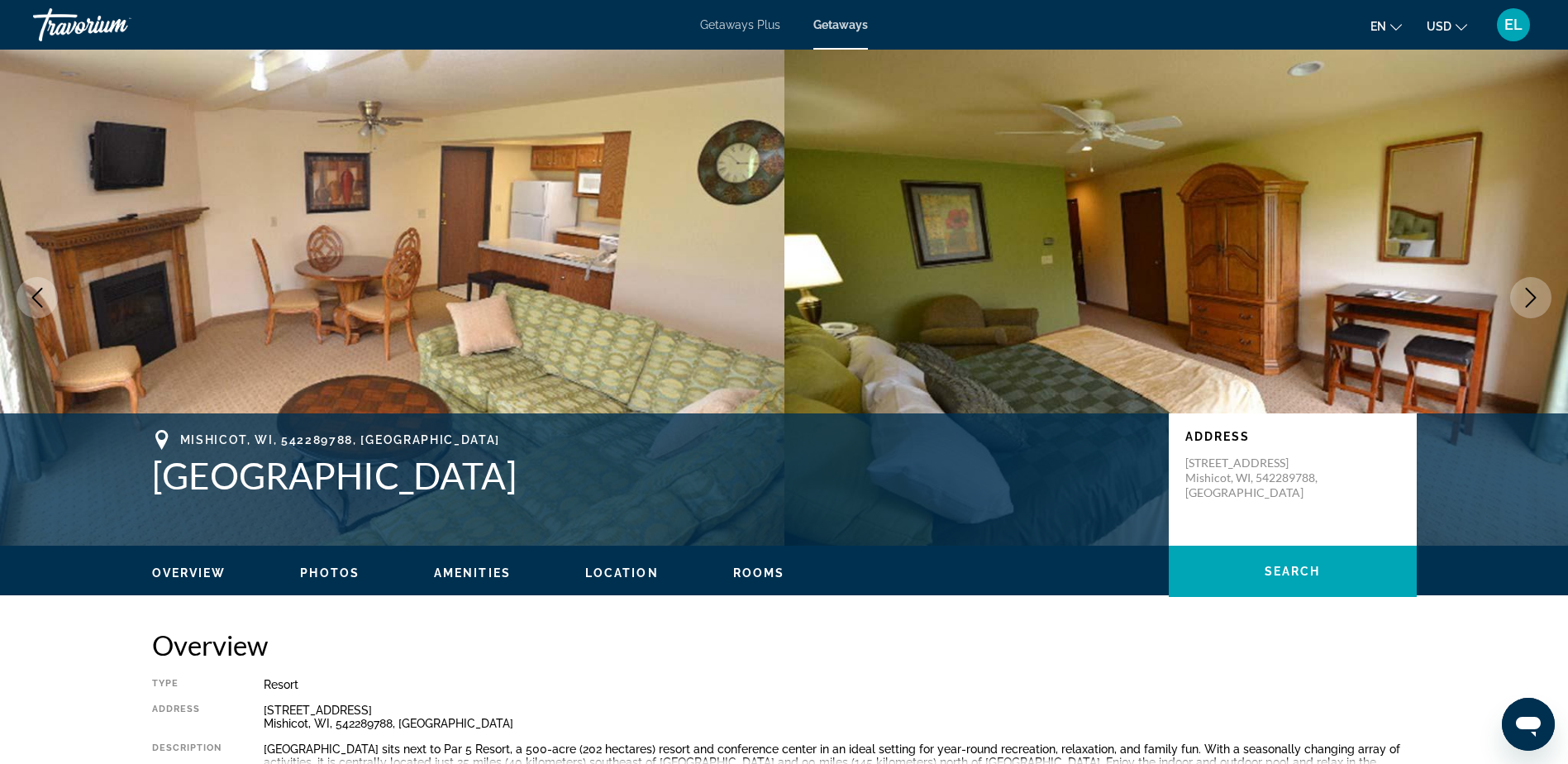
click at [1526, 293] on icon "Next image" at bounding box center [1531, 297] width 19 height 19
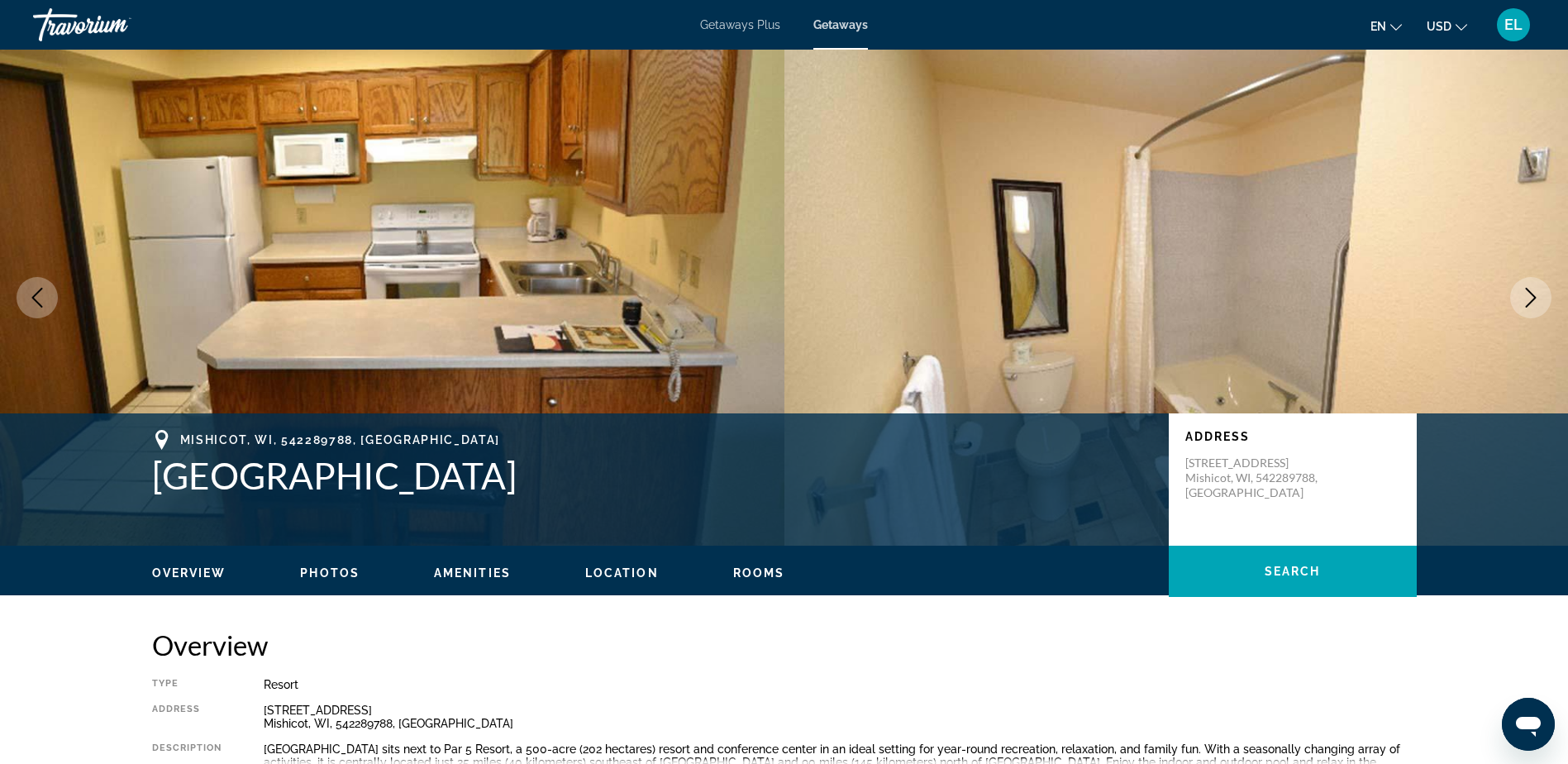
click at [1520, 293] on button "Next image" at bounding box center [1531, 297] width 41 height 41
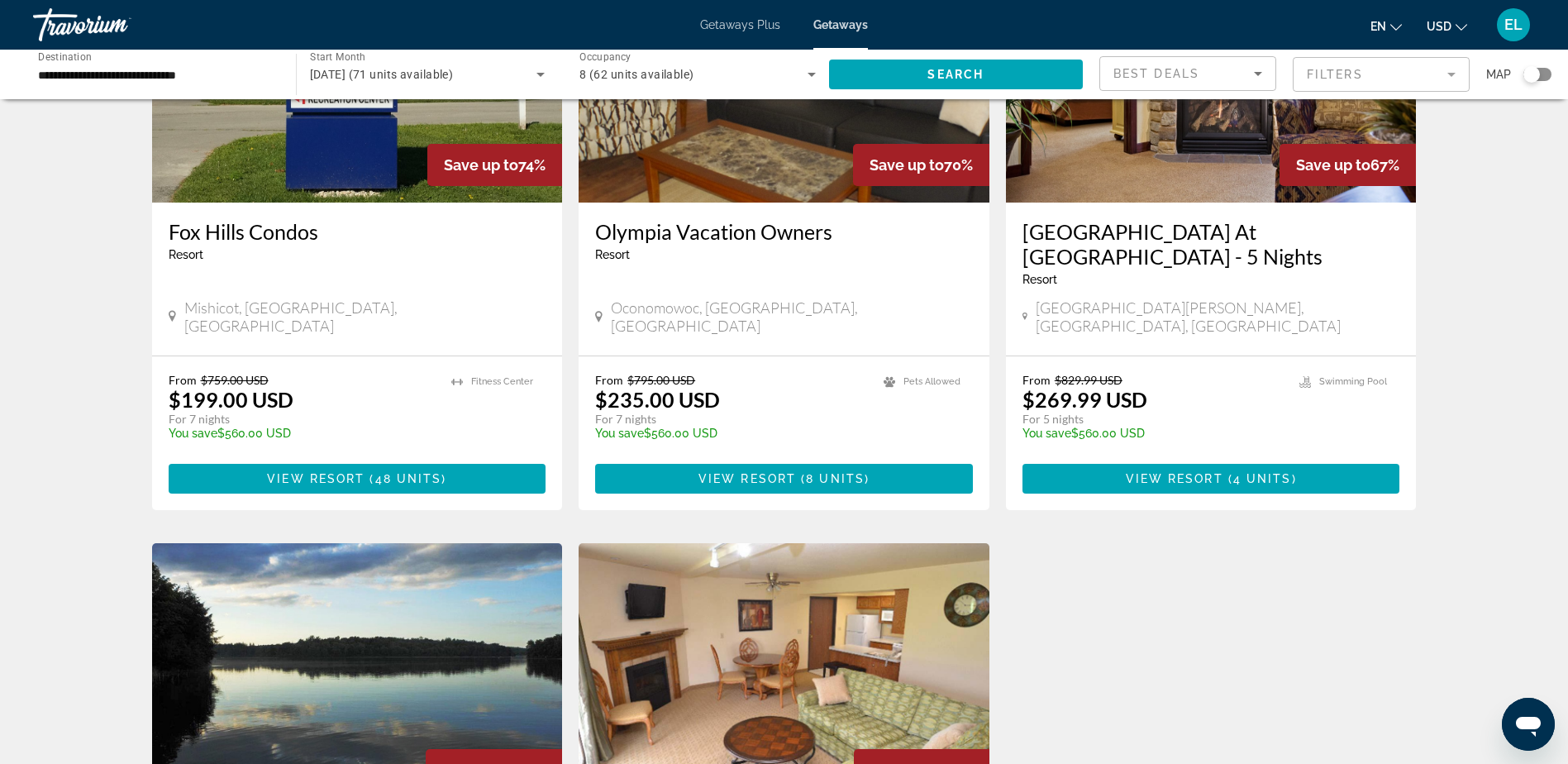
scroll to position [248, 0]
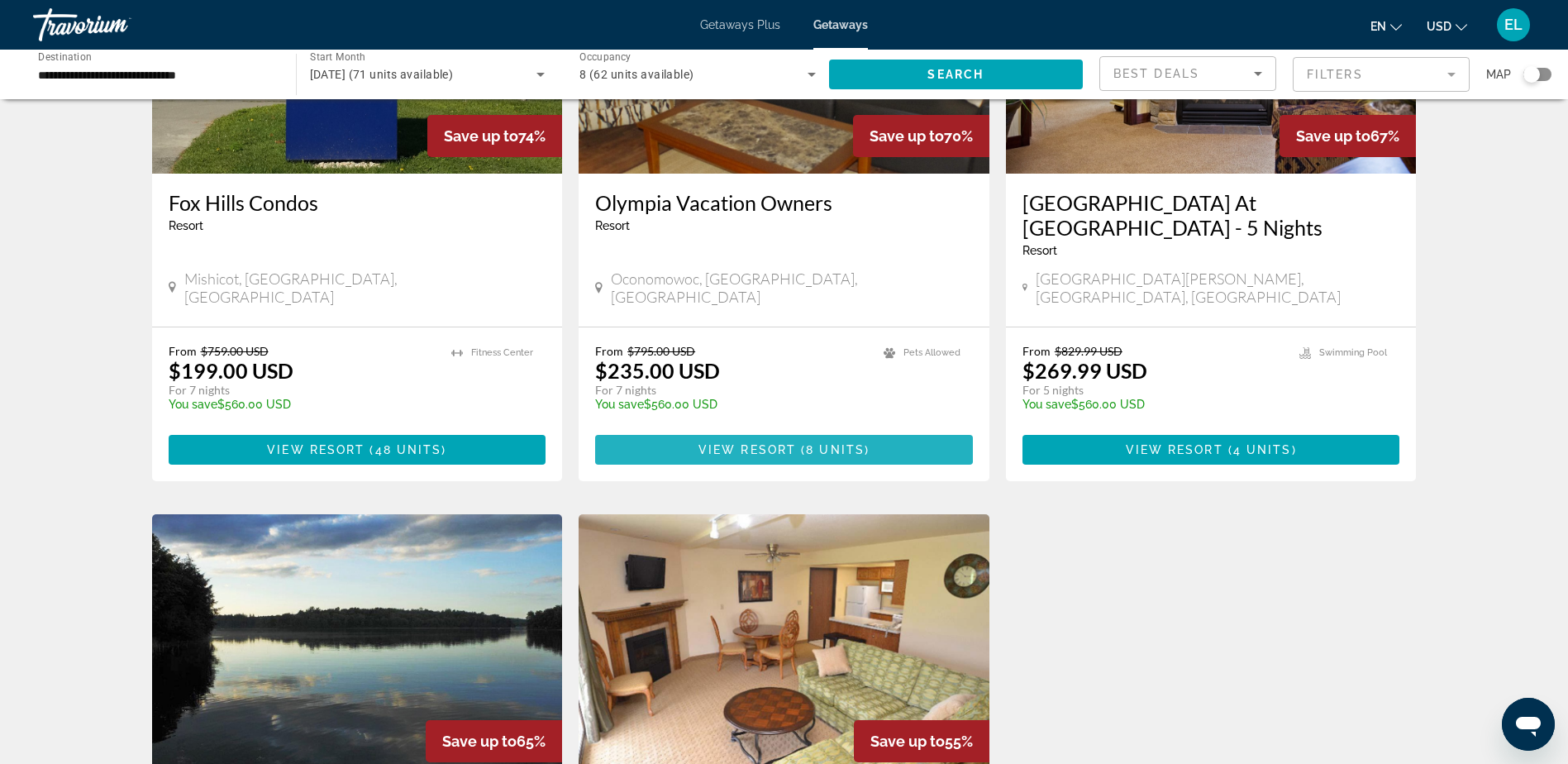
click at [750, 430] on span "Main content" at bounding box center [784, 449] width 378 height 40
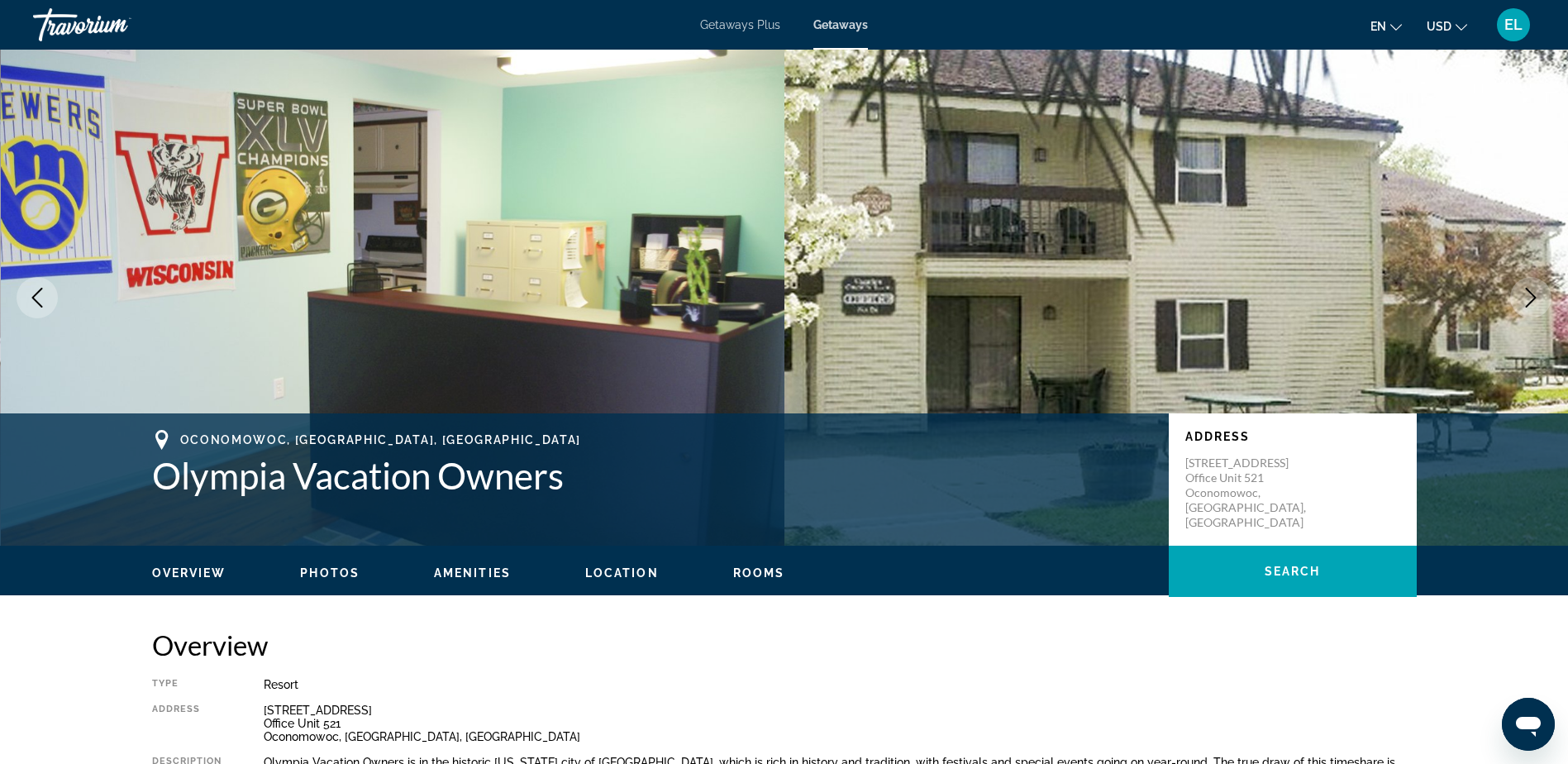
click at [1531, 295] on icon "Next image" at bounding box center [1531, 297] width 19 height 19
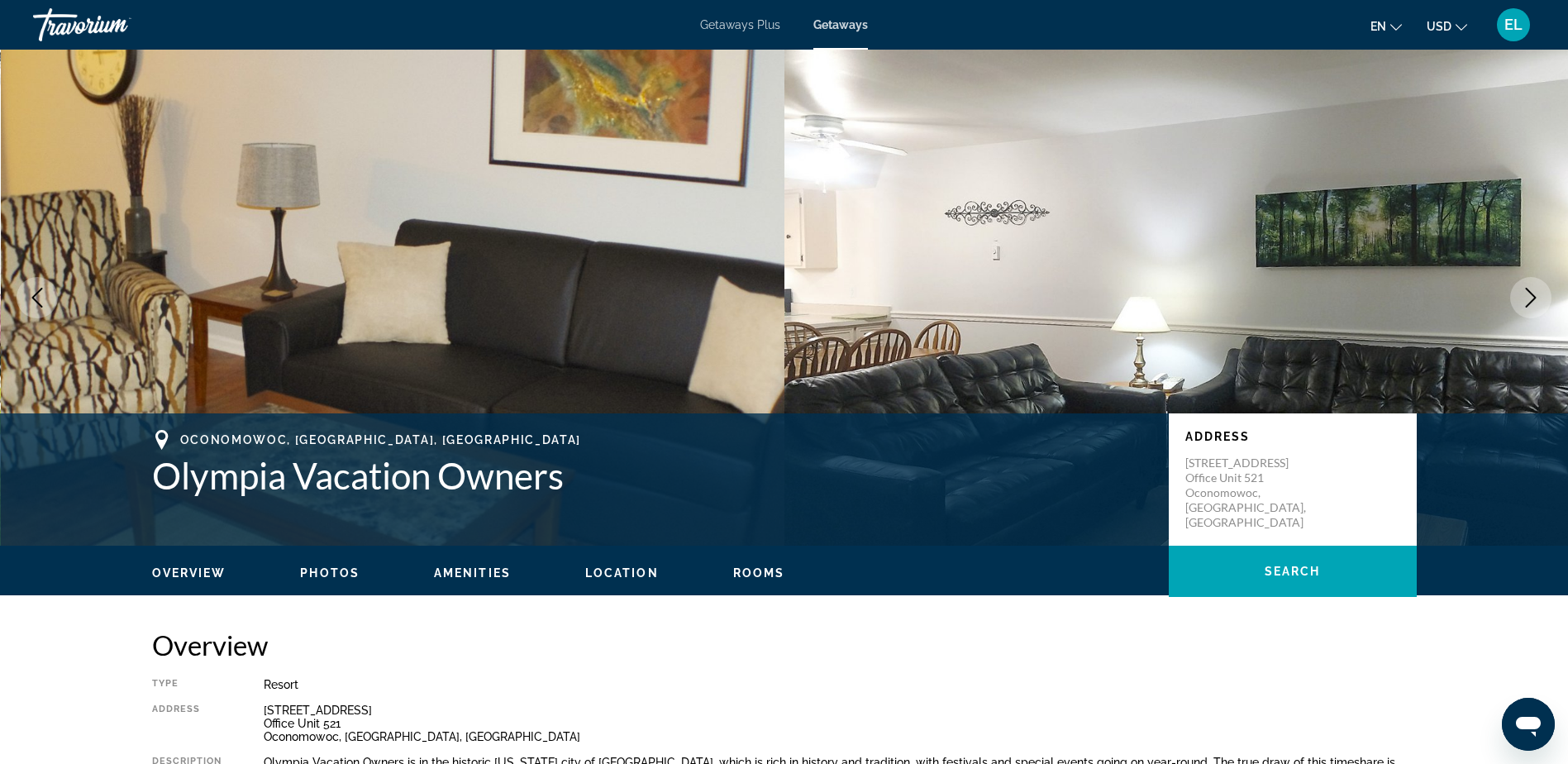
click at [1531, 297] on icon "Next image" at bounding box center [1531, 297] width 19 height 19
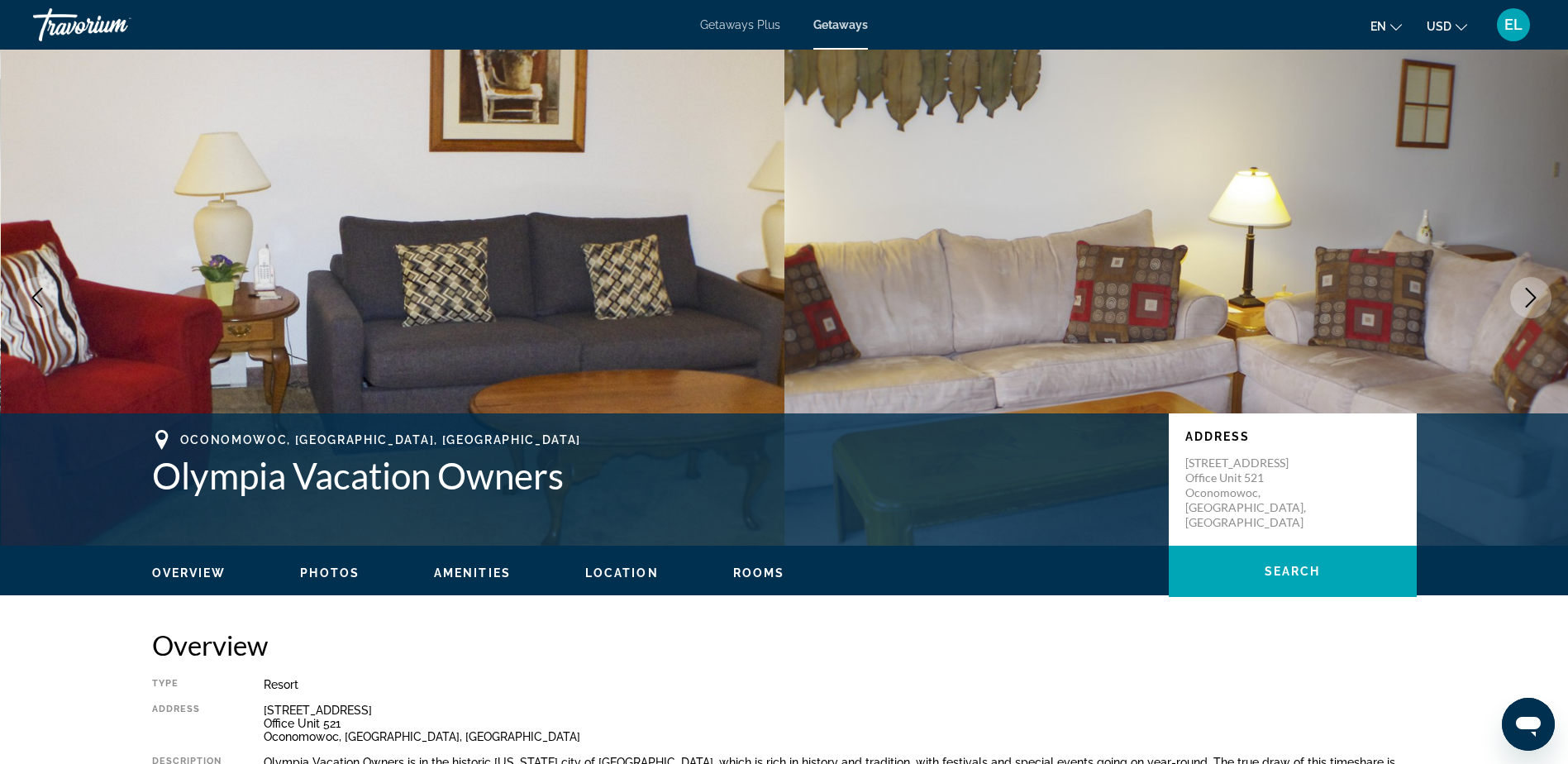
click at [1530, 298] on icon "Next image" at bounding box center [1531, 297] width 19 height 19
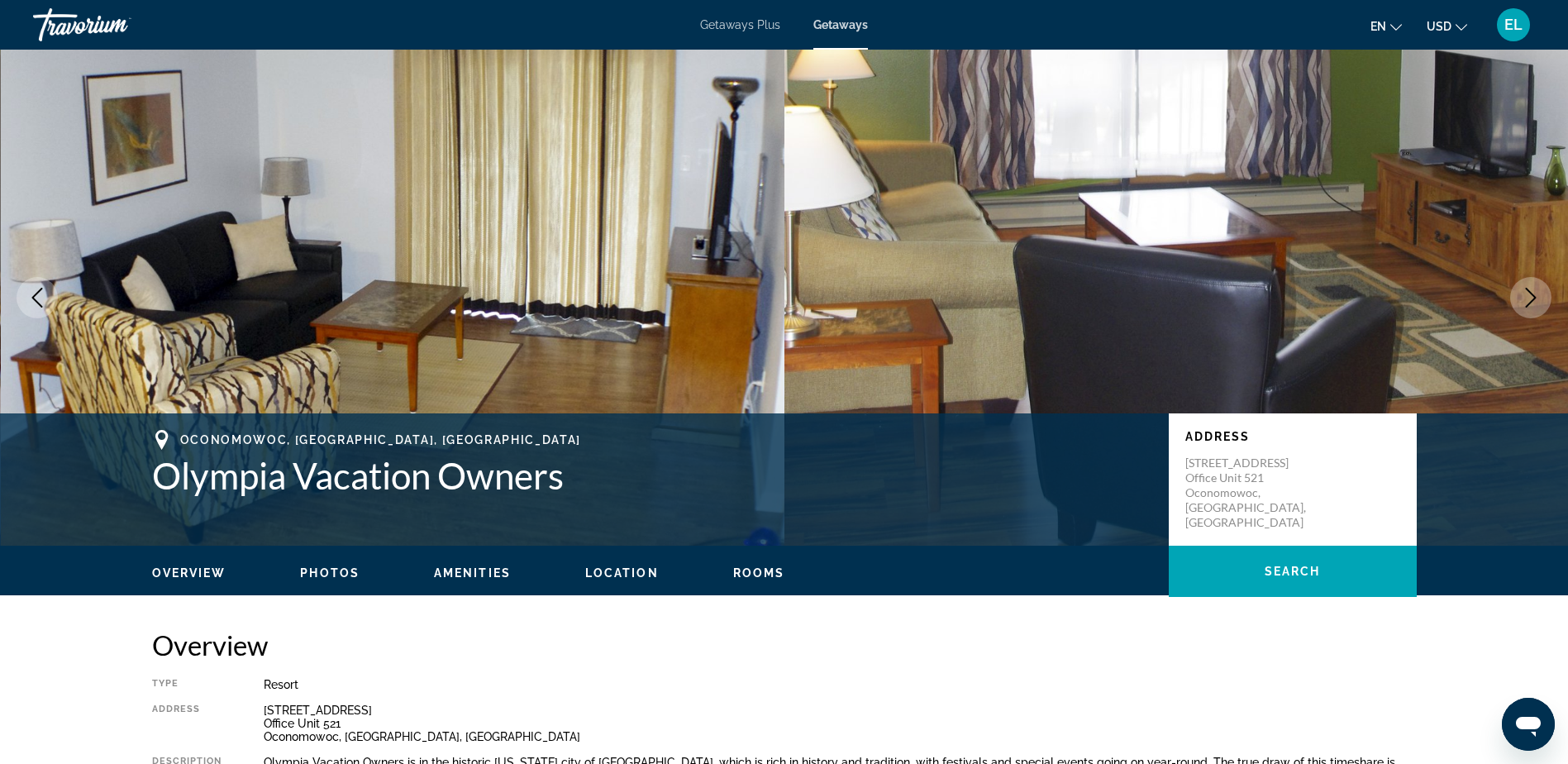
click at [1530, 298] on icon "Next image" at bounding box center [1531, 297] width 19 height 19
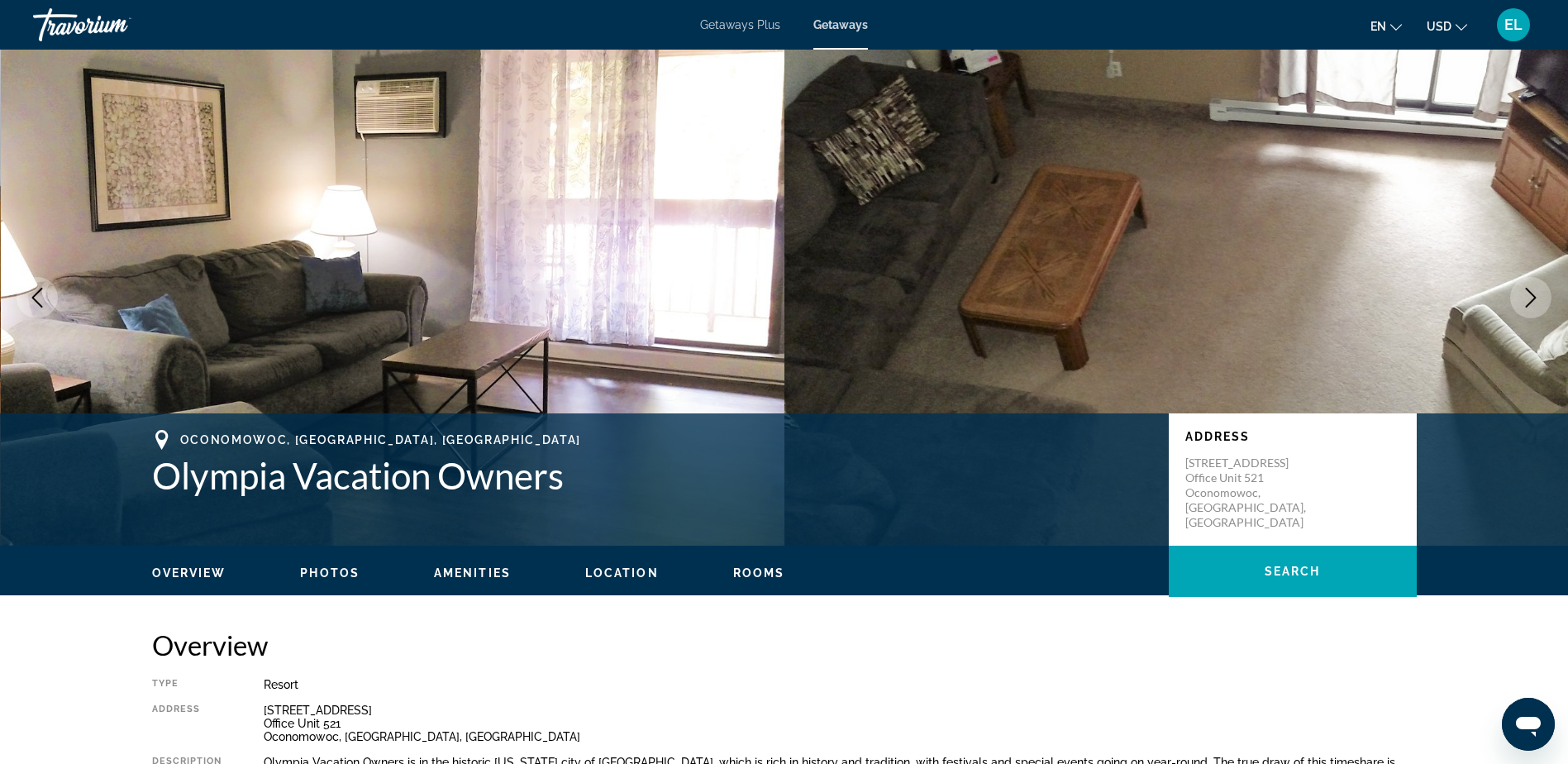
click at [1530, 298] on icon "Next image" at bounding box center [1531, 297] width 19 height 19
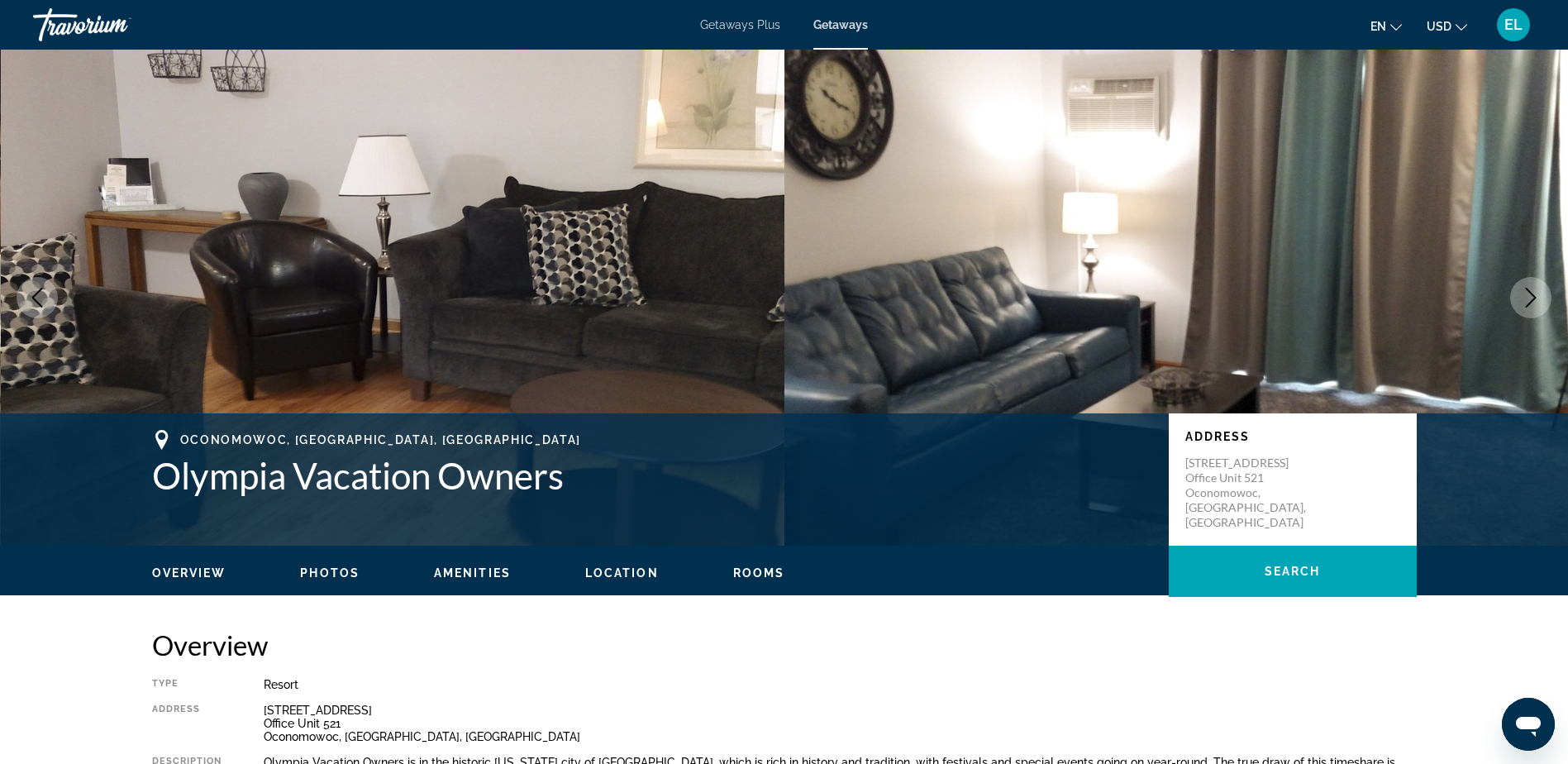
click at [1530, 298] on icon "Next image" at bounding box center [1531, 297] width 19 height 19
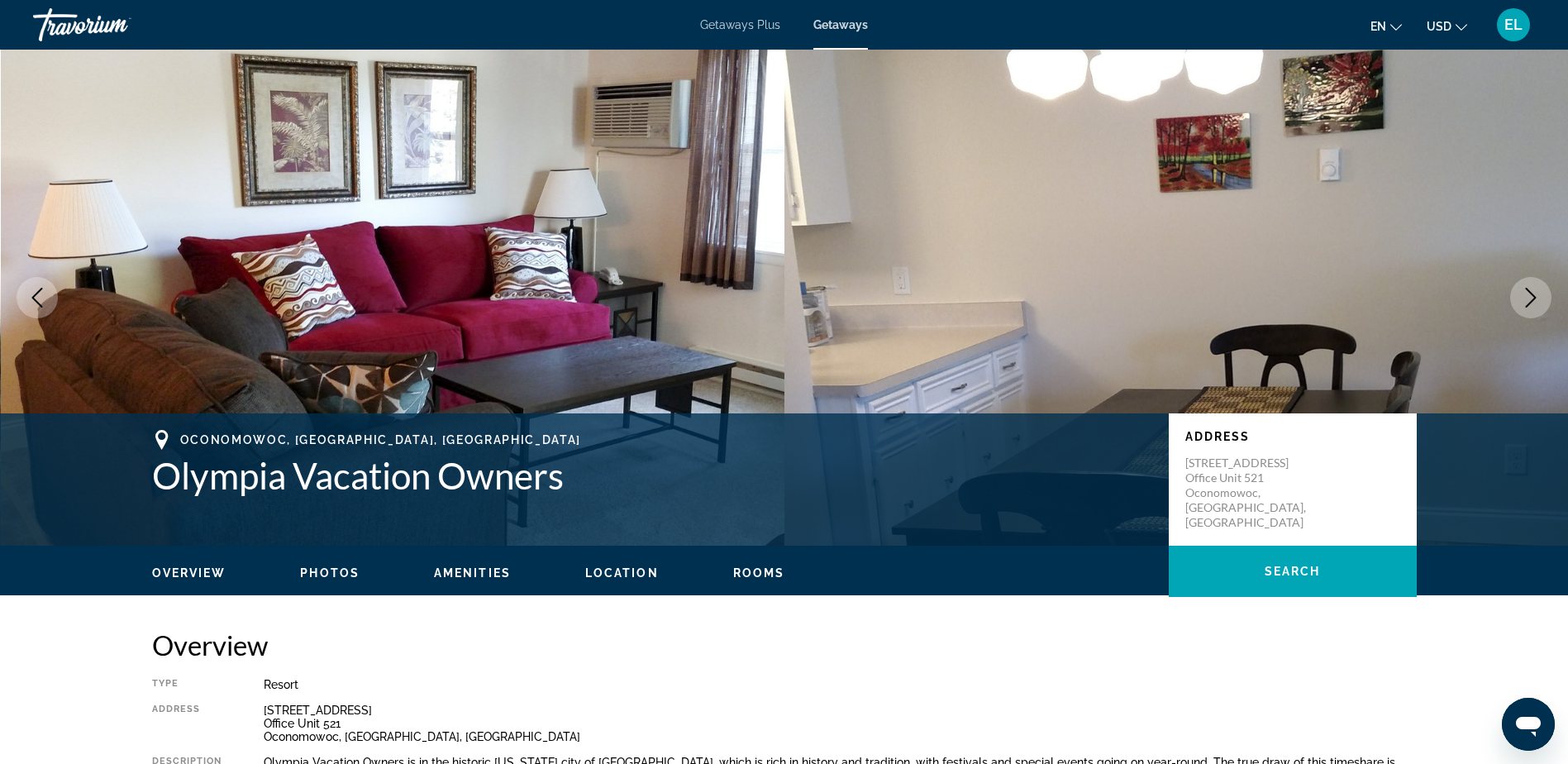
click at [1532, 301] on icon "Next image" at bounding box center [1531, 297] width 11 height 19
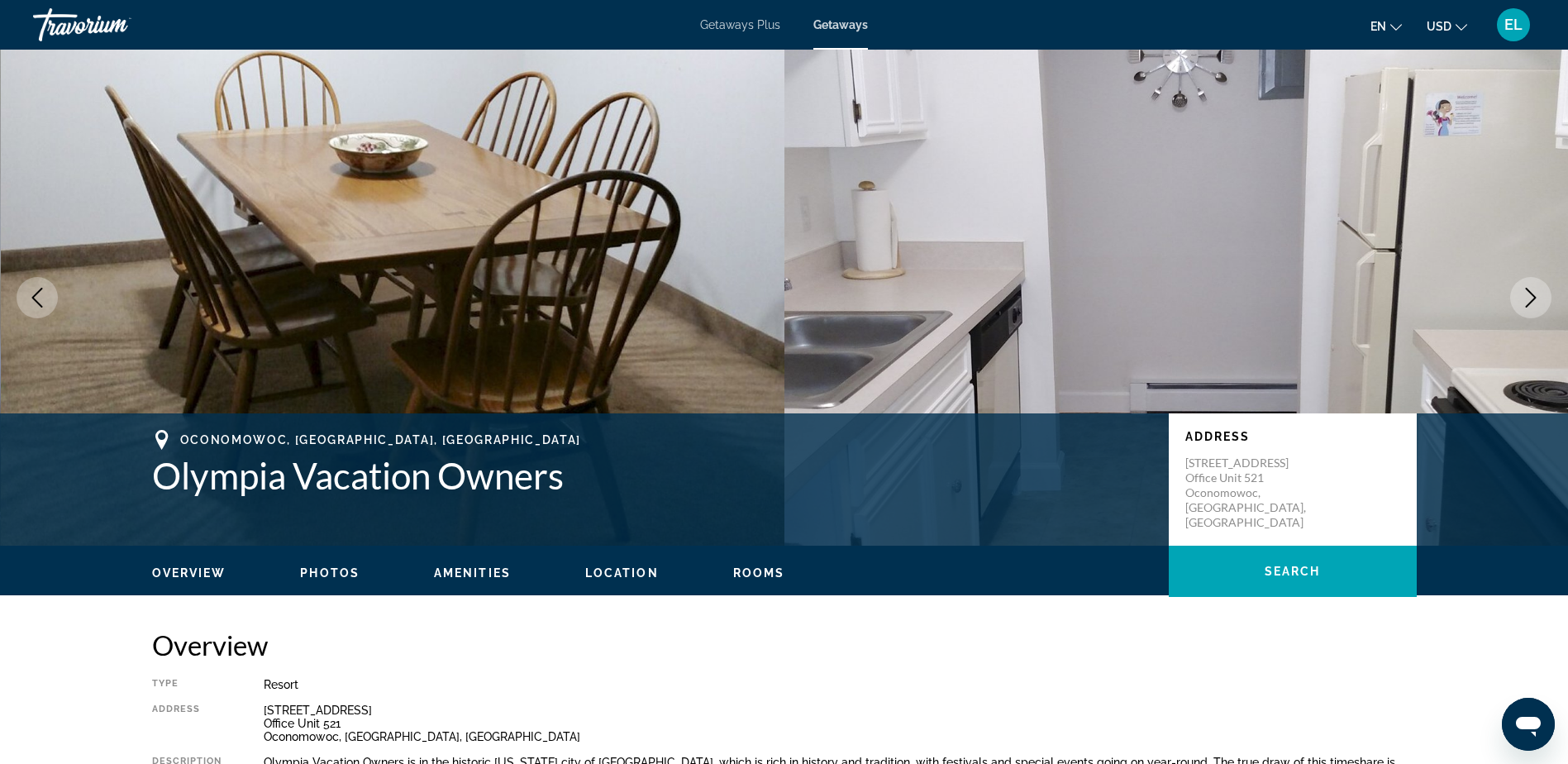
click at [1532, 301] on icon "Next image" at bounding box center [1531, 297] width 11 height 19
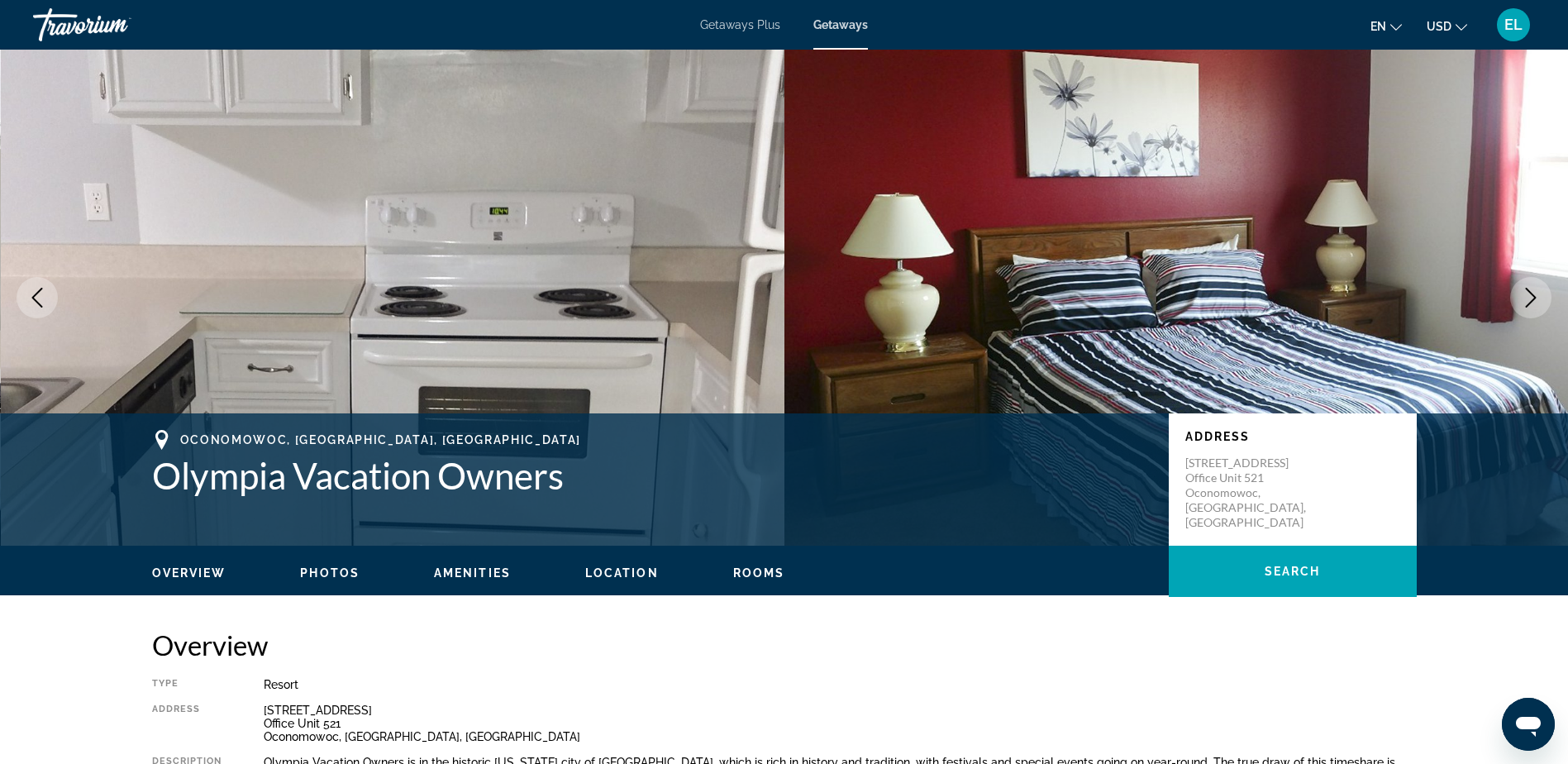
click at [1532, 301] on icon "Next image" at bounding box center [1531, 297] width 11 height 19
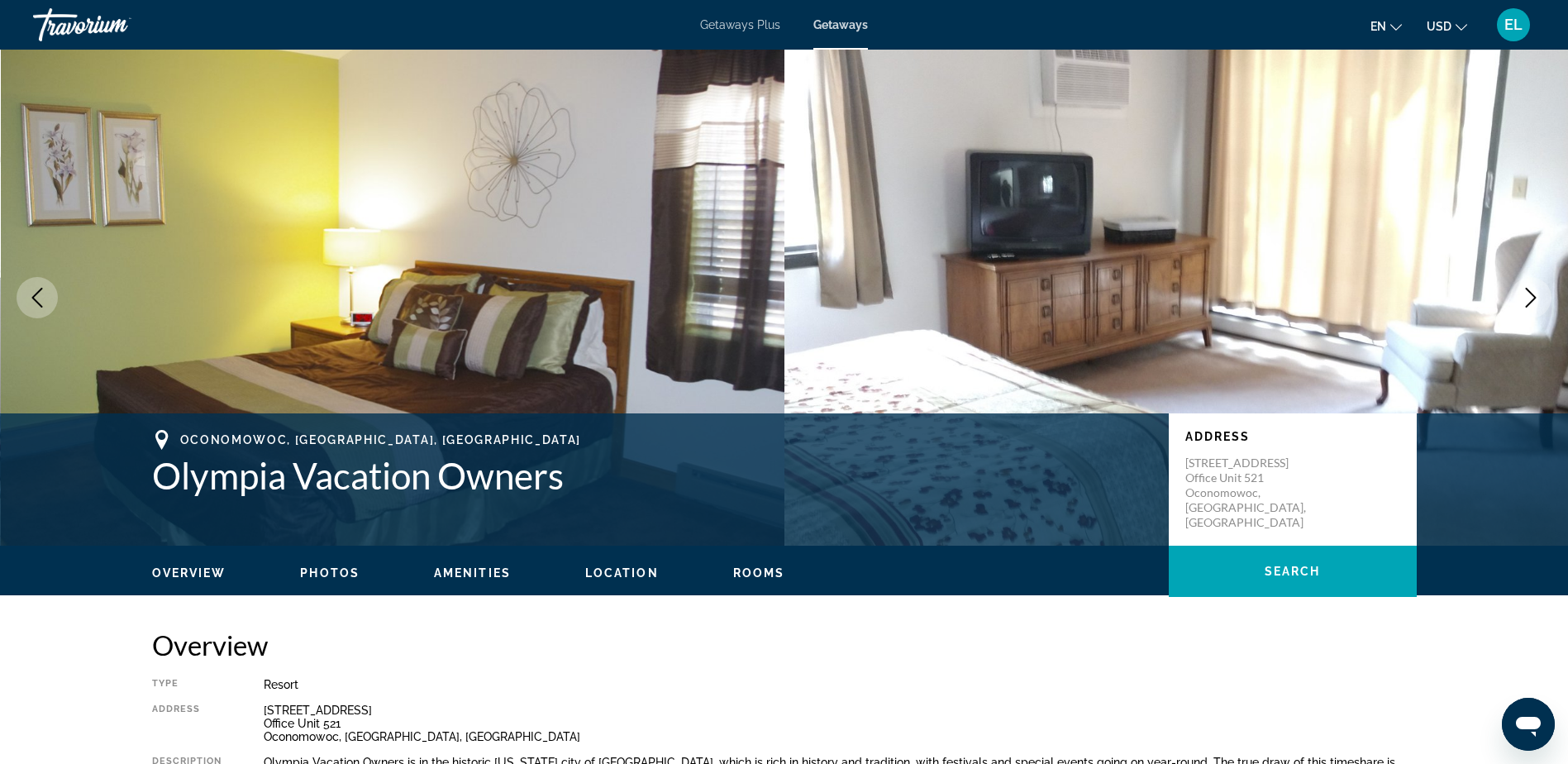
click at [1531, 301] on icon "Next image" at bounding box center [1531, 297] width 19 height 19
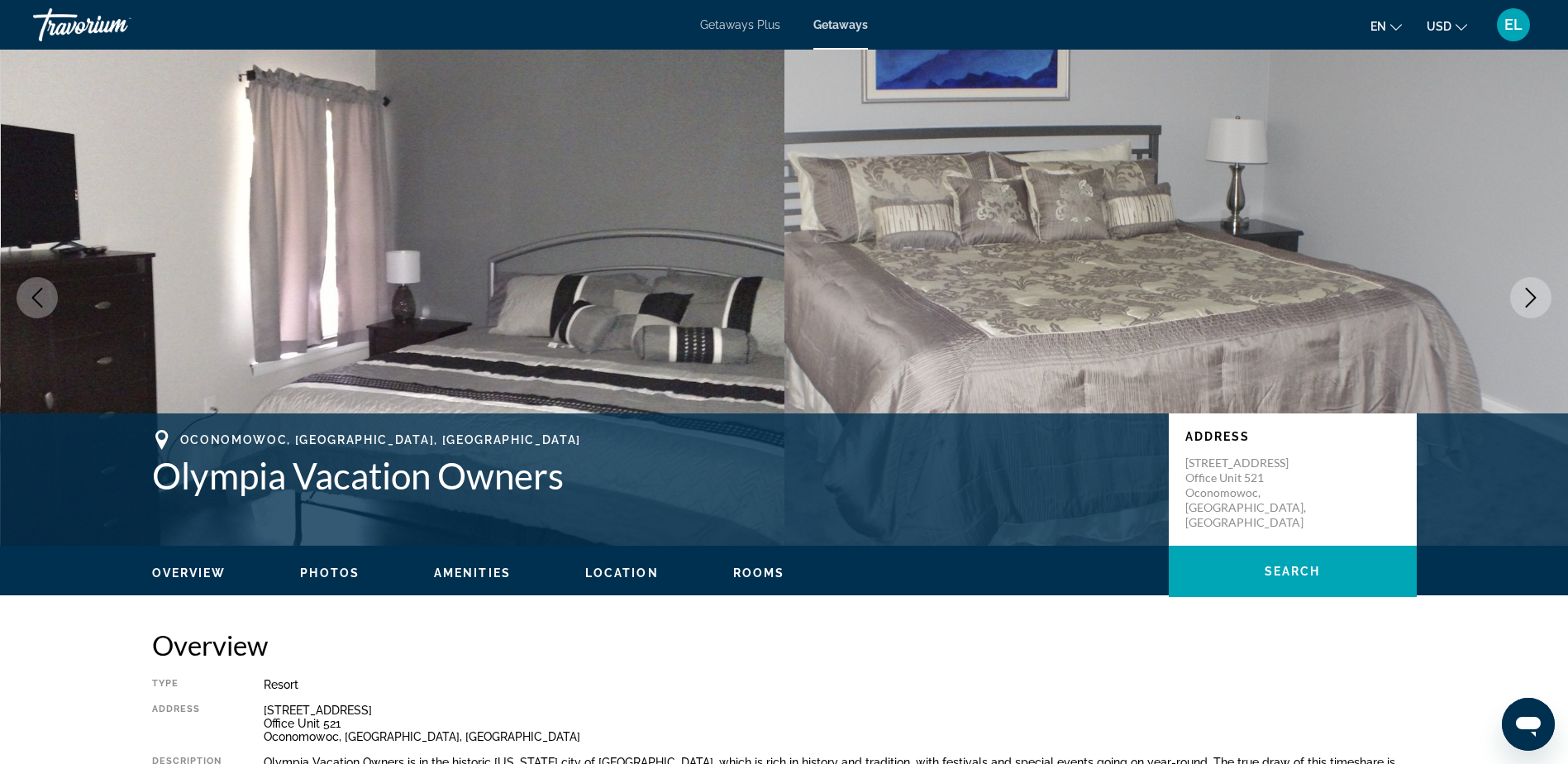
click at [1531, 301] on icon "Next image" at bounding box center [1531, 297] width 19 height 19
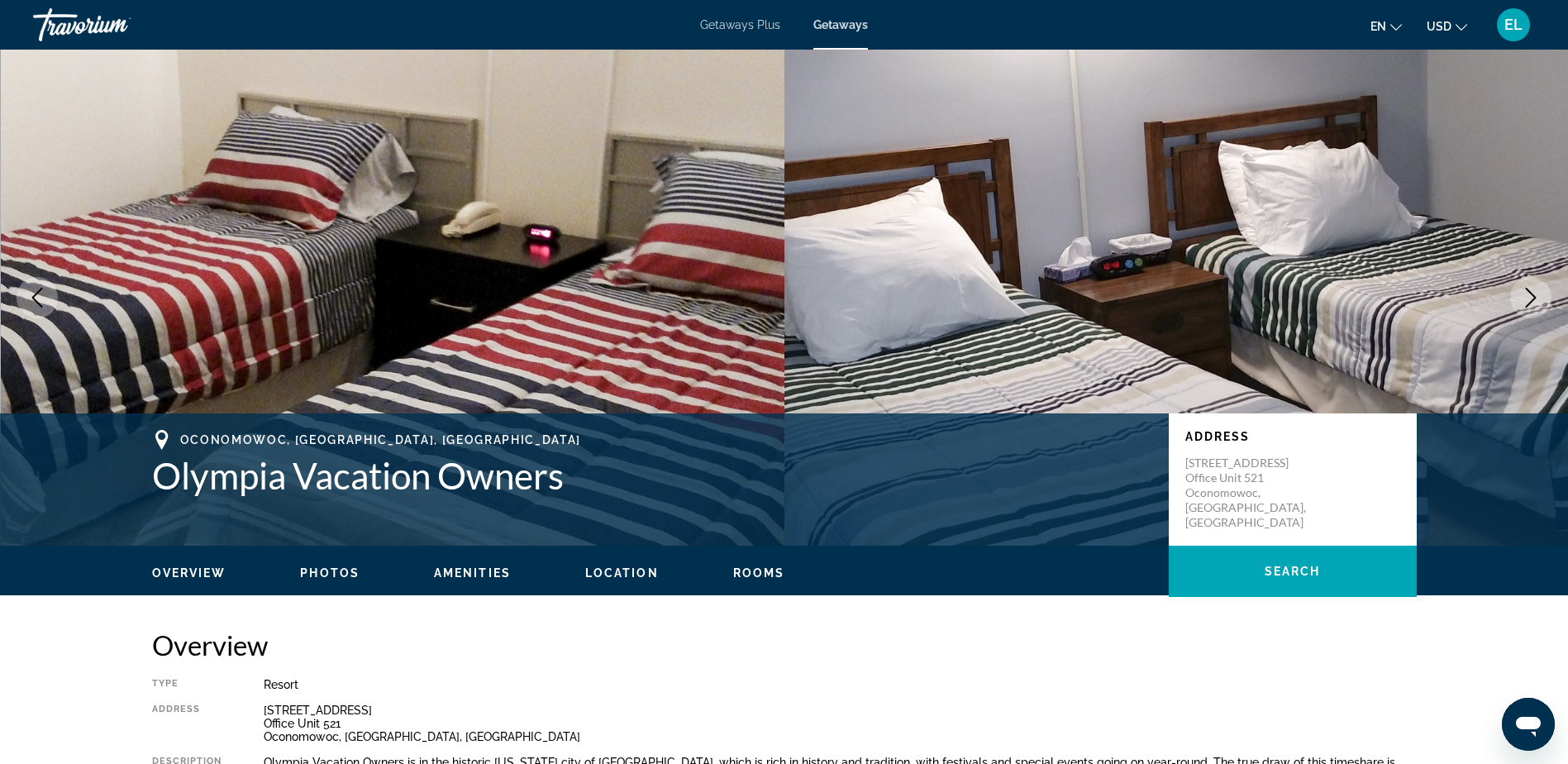
click at [1531, 301] on icon "Next image" at bounding box center [1531, 297] width 19 height 19
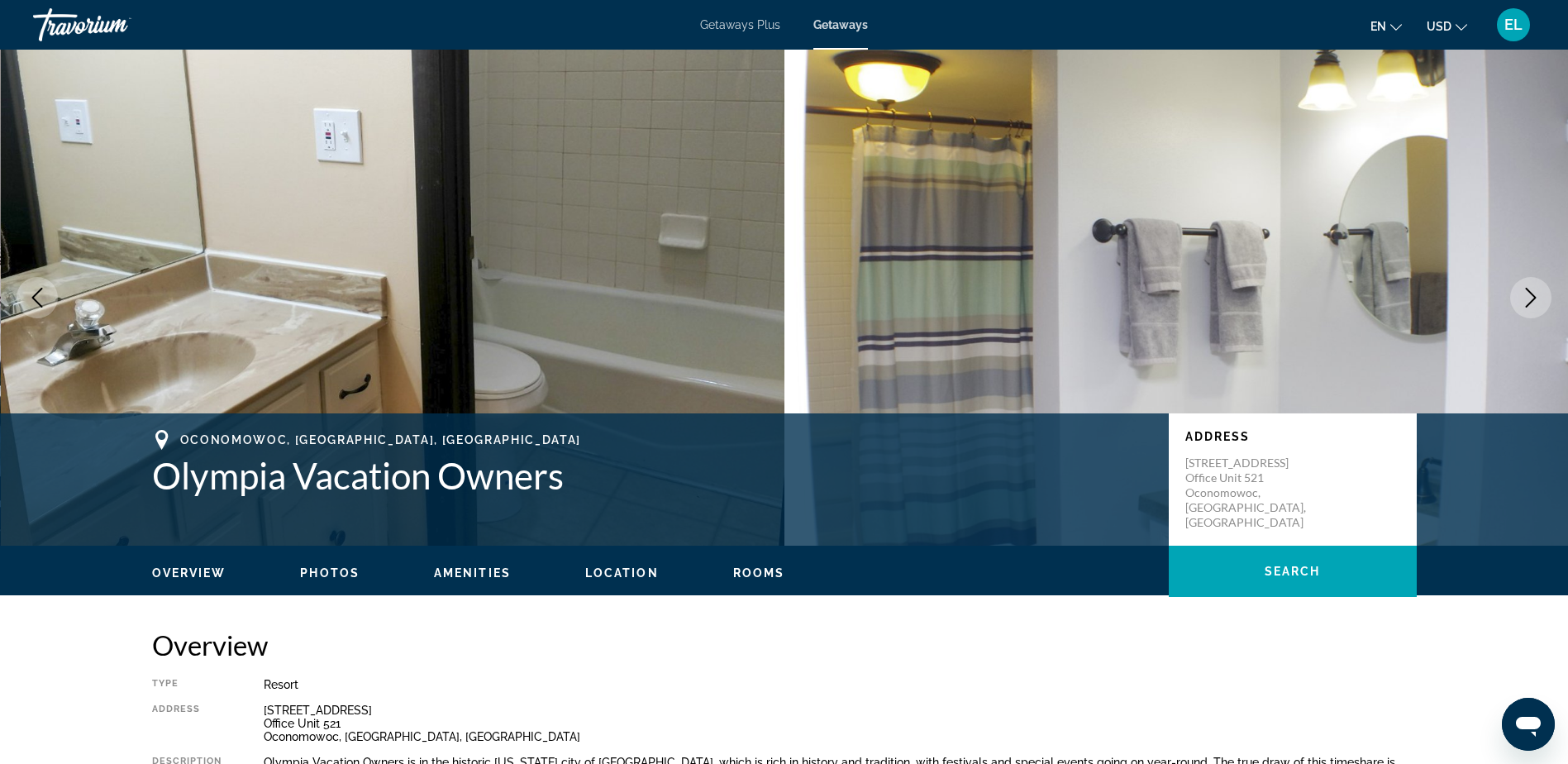
click at [1526, 295] on icon "Next image" at bounding box center [1531, 297] width 19 height 19
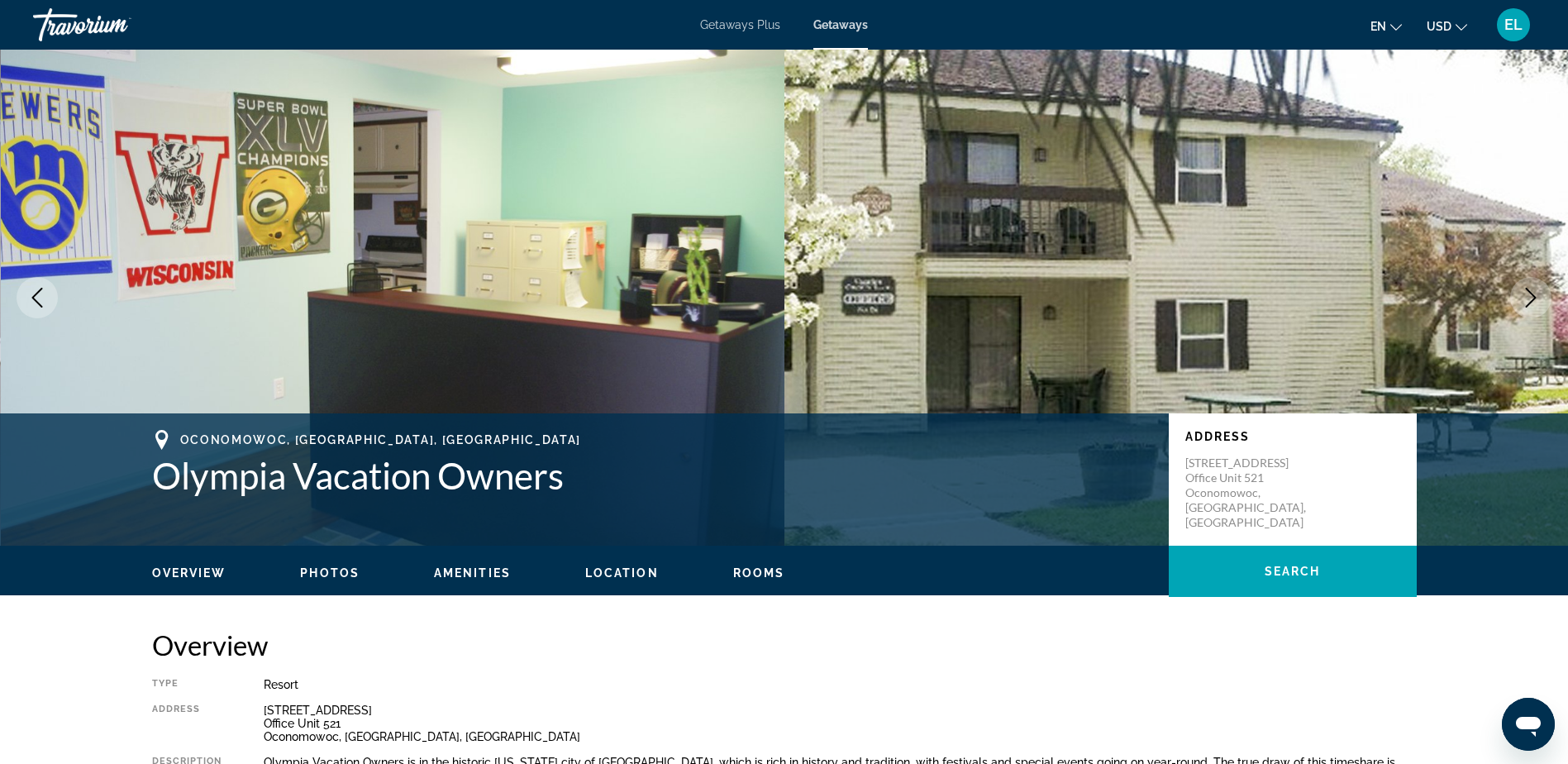
click at [1531, 294] on icon "Next image" at bounding box center [1531, 297] width 19 height 19
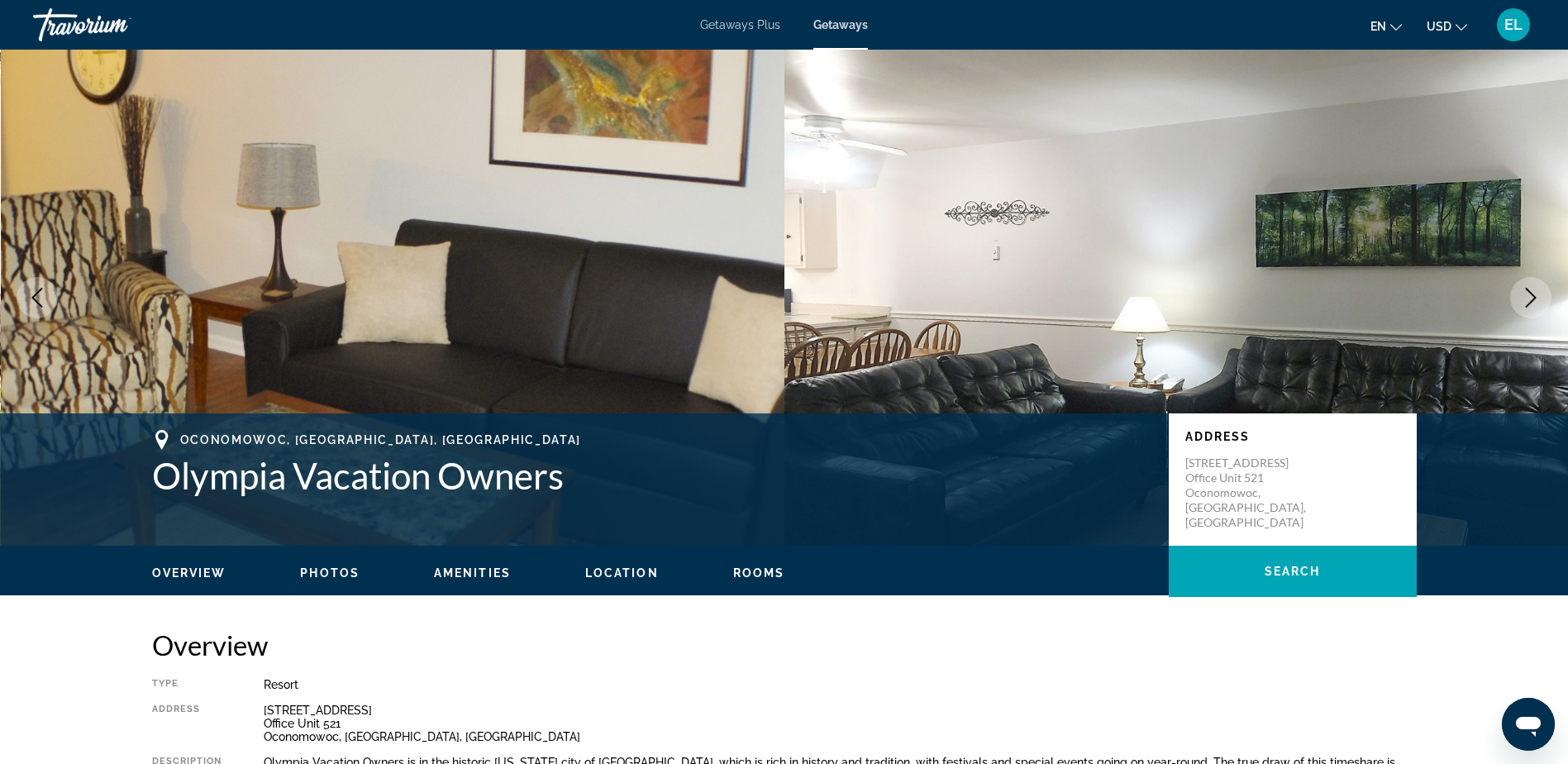
click at [1531, 293] on icon "Next image" at bounding box center [1531, 297] width 11 height 19
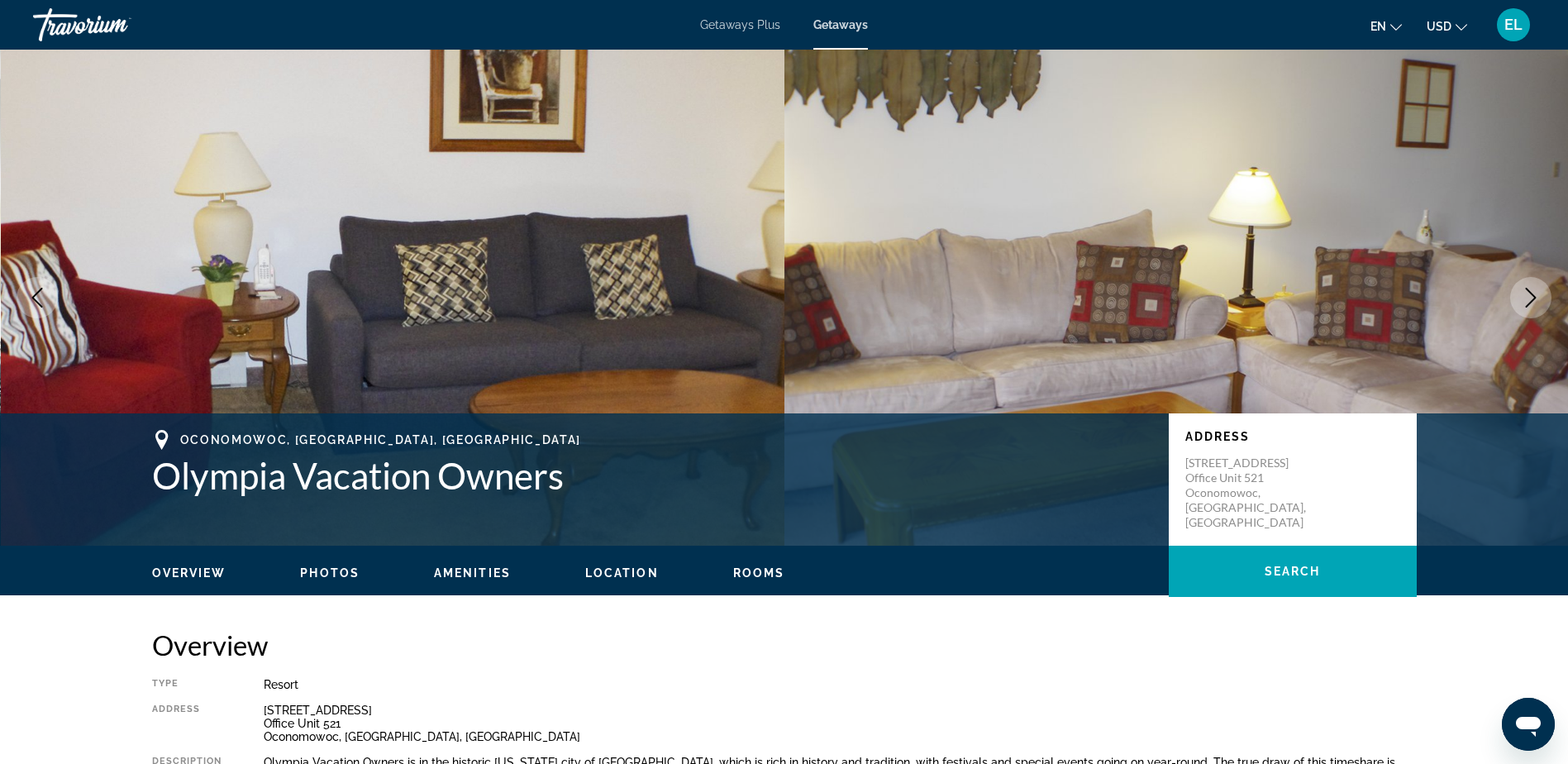
click at [1531, 293] on icon "Next image" at bounding box center [1531, 297] width 11 height 19
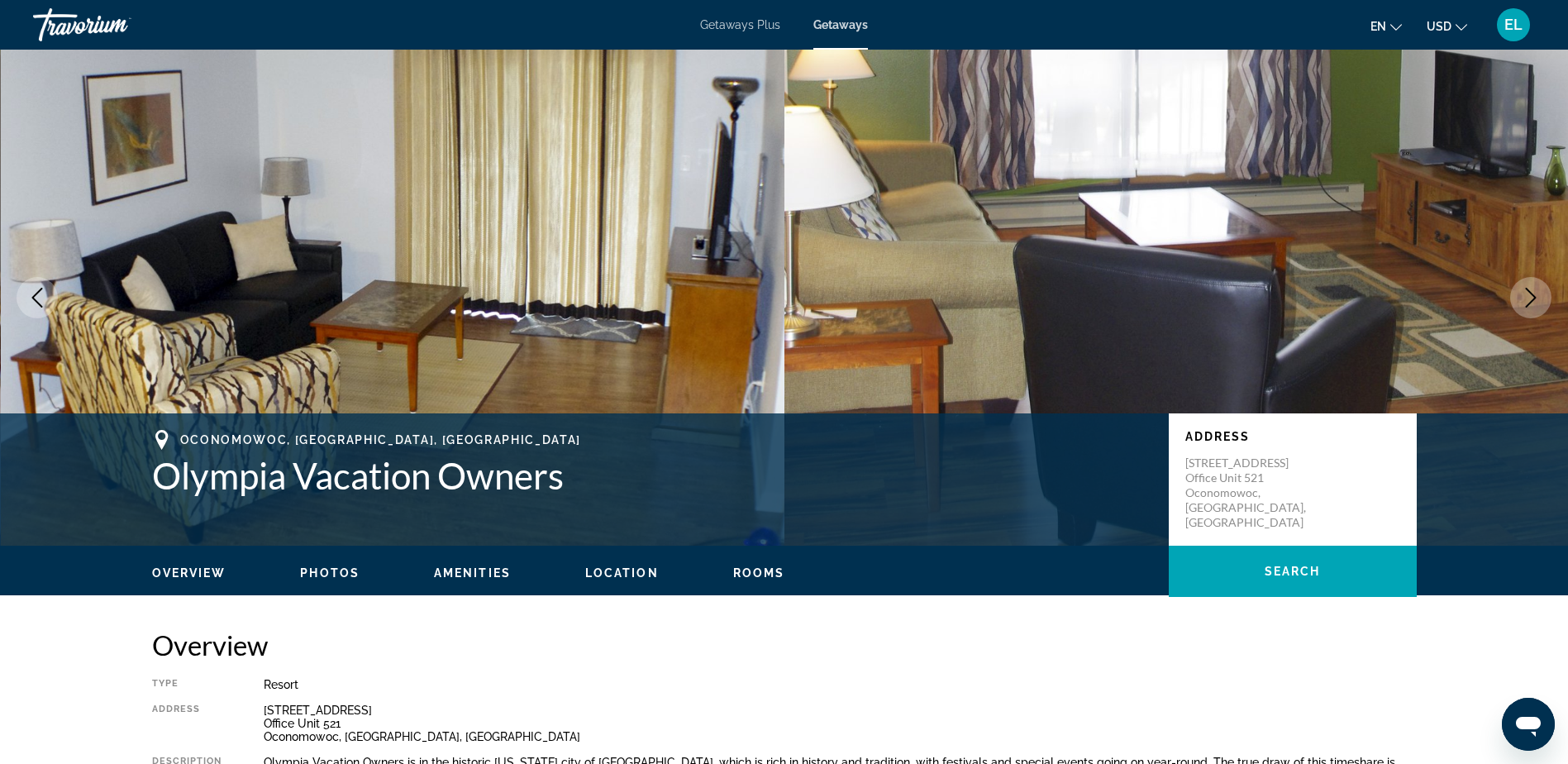
click at [1527, 305] on icon "Next image" at bounding box center [1531, 297] width 19 height 19
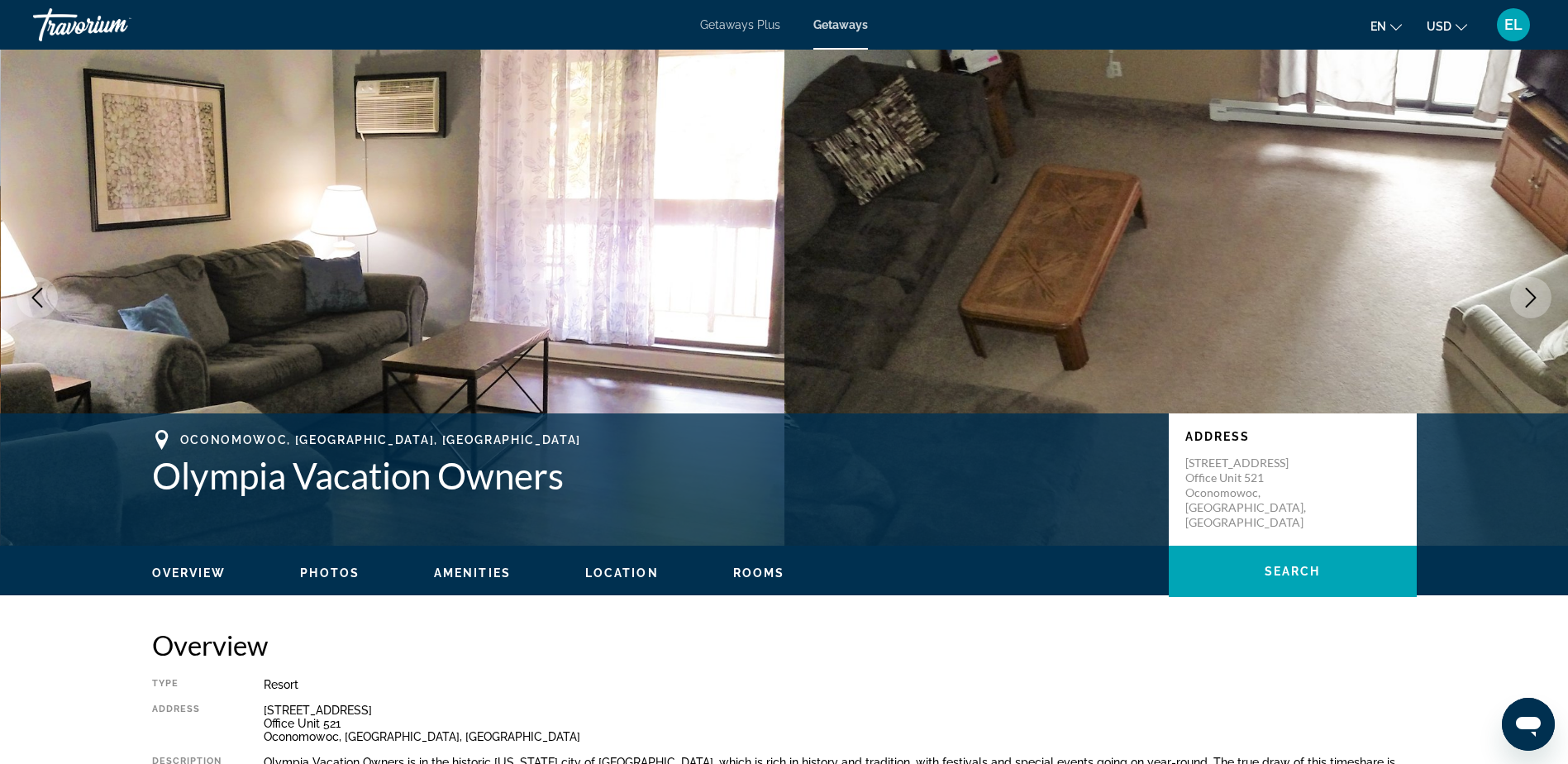
click at [1529, 305] on icon "Next image" at bounding box center [1531, 297] width 11 height 19
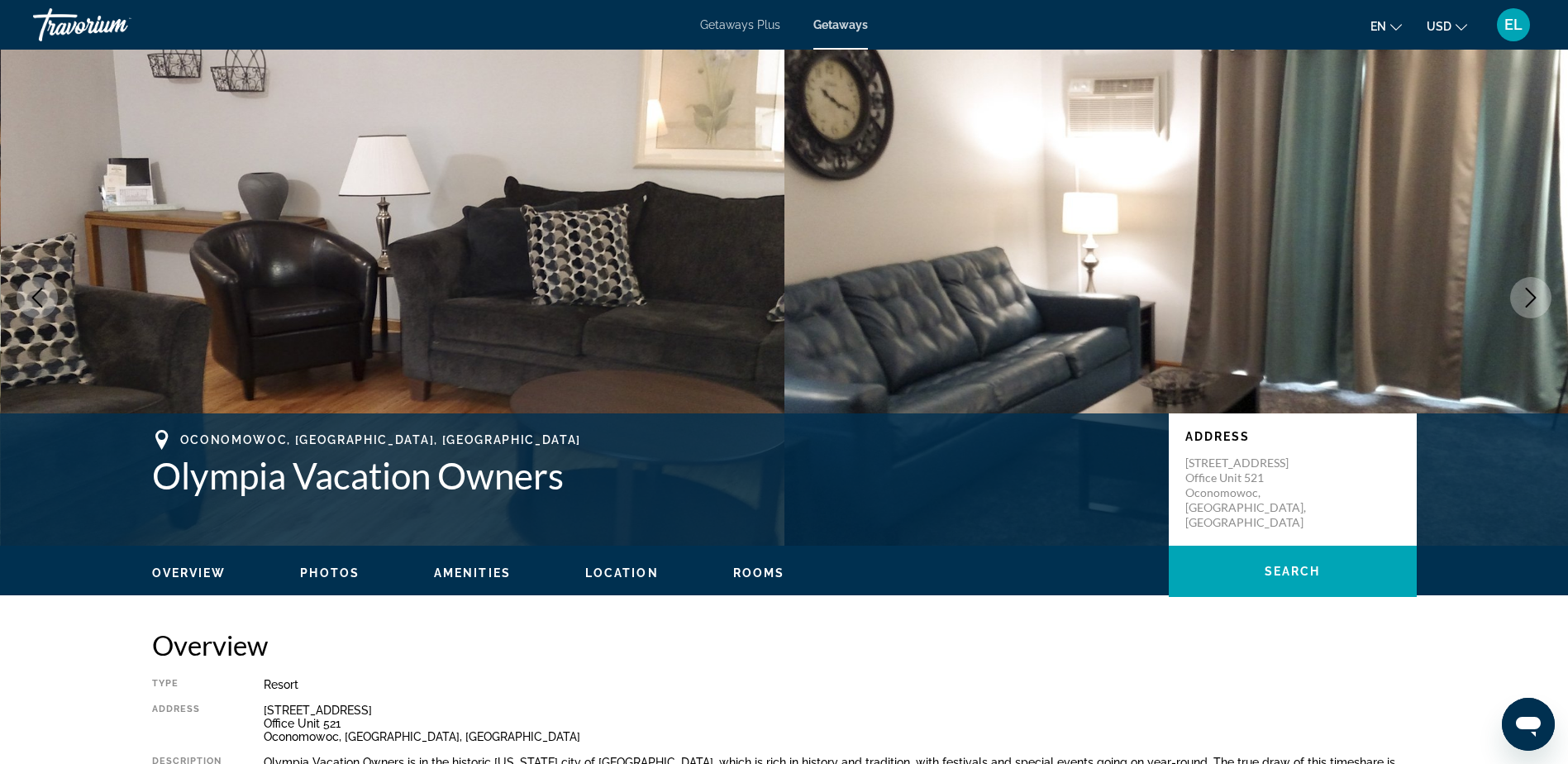
click at [1530, 290] on icon "Next image" at bounding box center [1531, 297] width 19 height 19
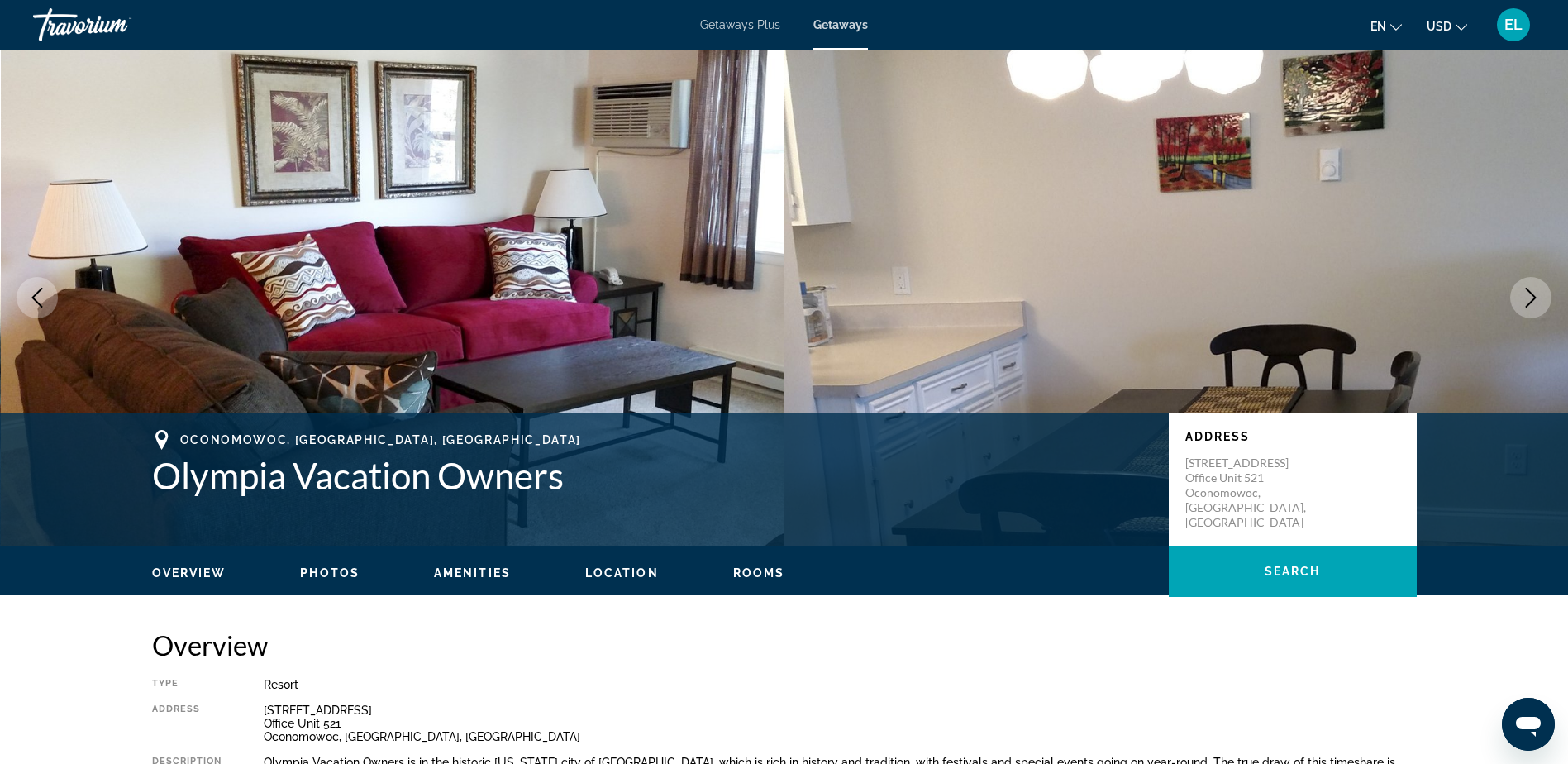
click at [1524, 284] on button "Next image" at bounding box center [1531, 297] width 41 height 41
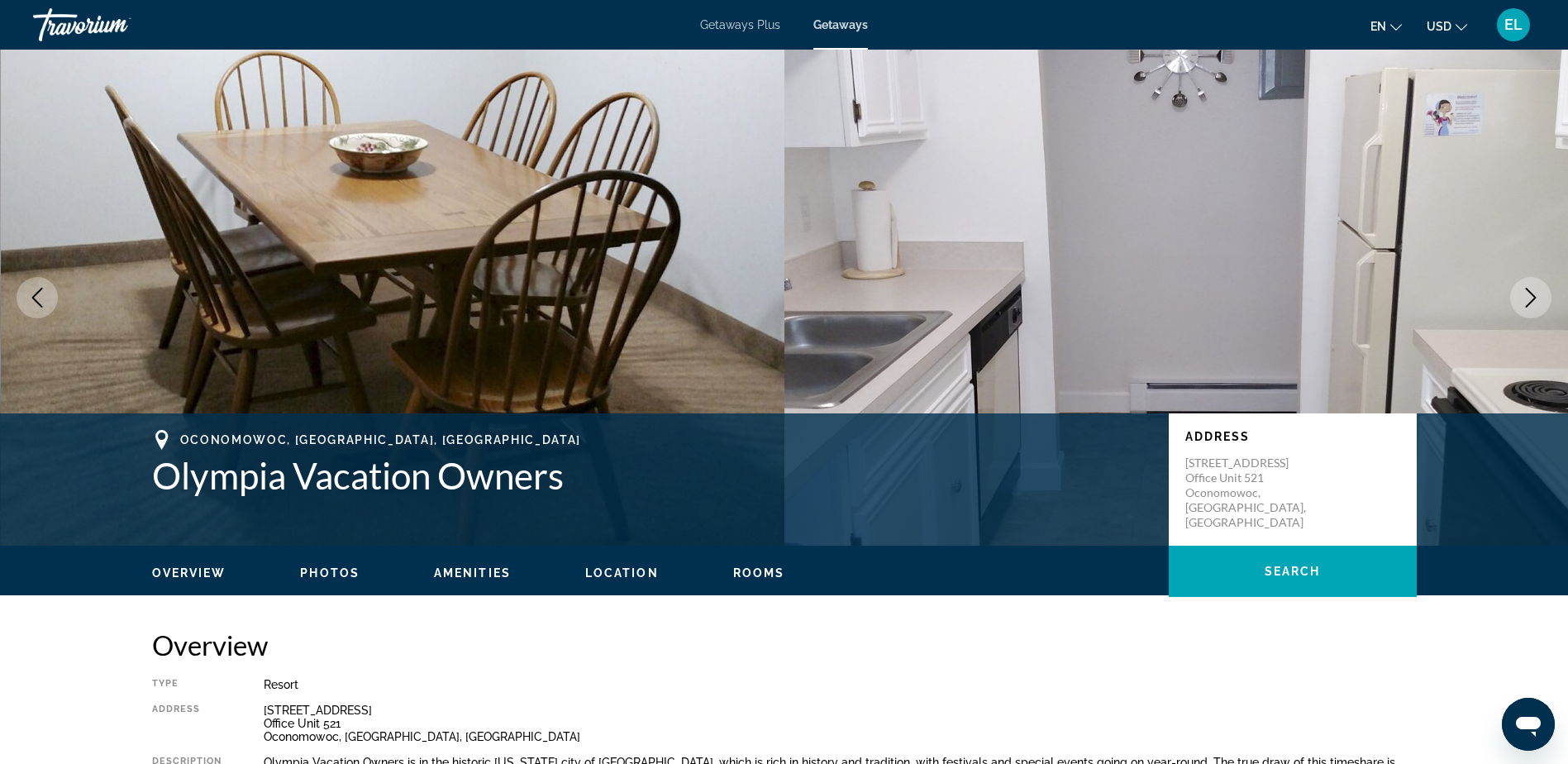
click at [1525, 290] on icon "Next image" at bounding box center [1531, 297] width 19 height 19
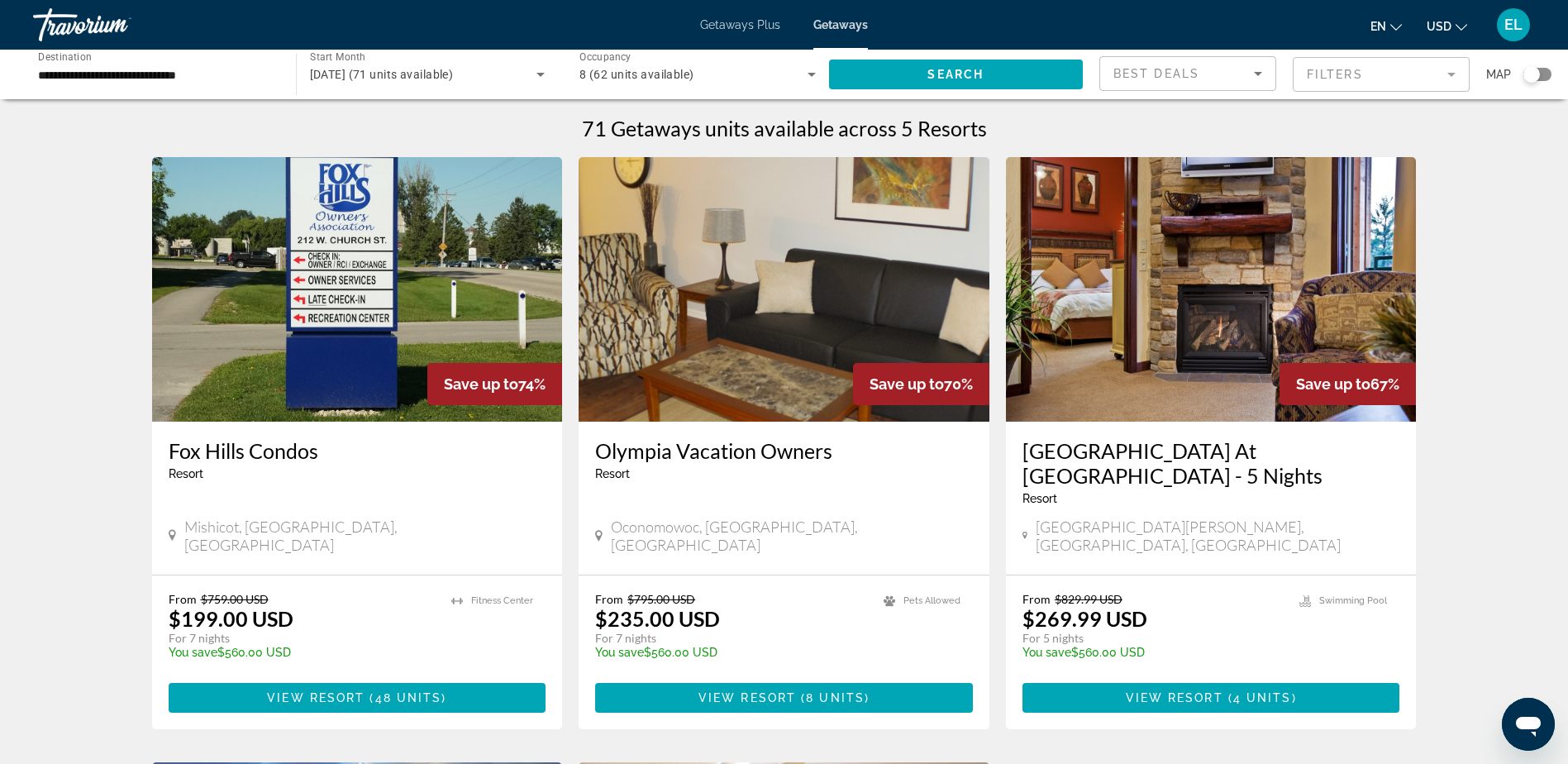
click at [451, 319] on img "Main content" at bounding box center [357, 289] width 411 height 265
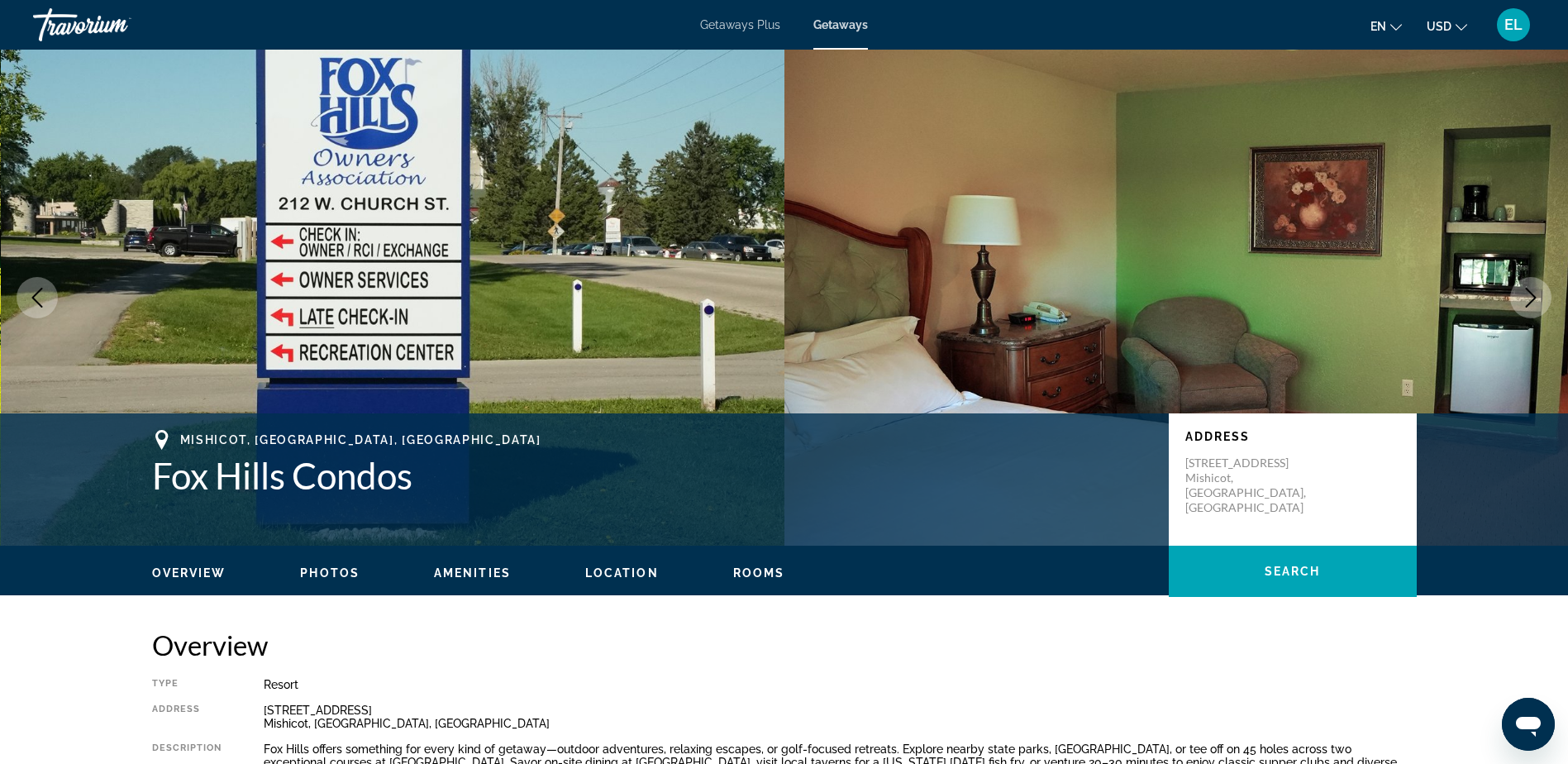
click at [1532, 300] on icon "Next image" at bounding box center [1531, 297] width 19 height 19
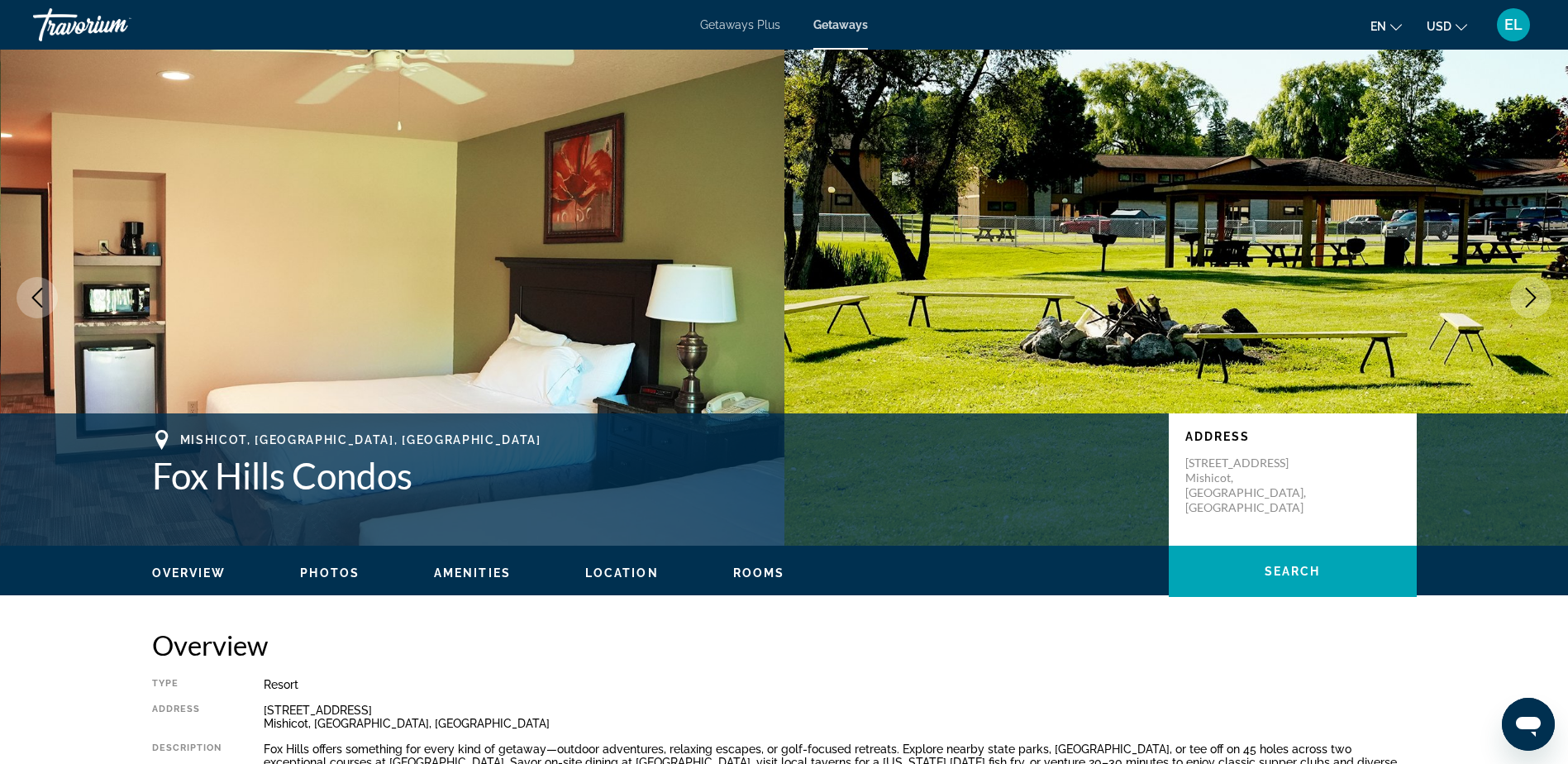
click at [1530, 298] on icon "Next image" at bounding box center [1531, 297] width 19 height 19
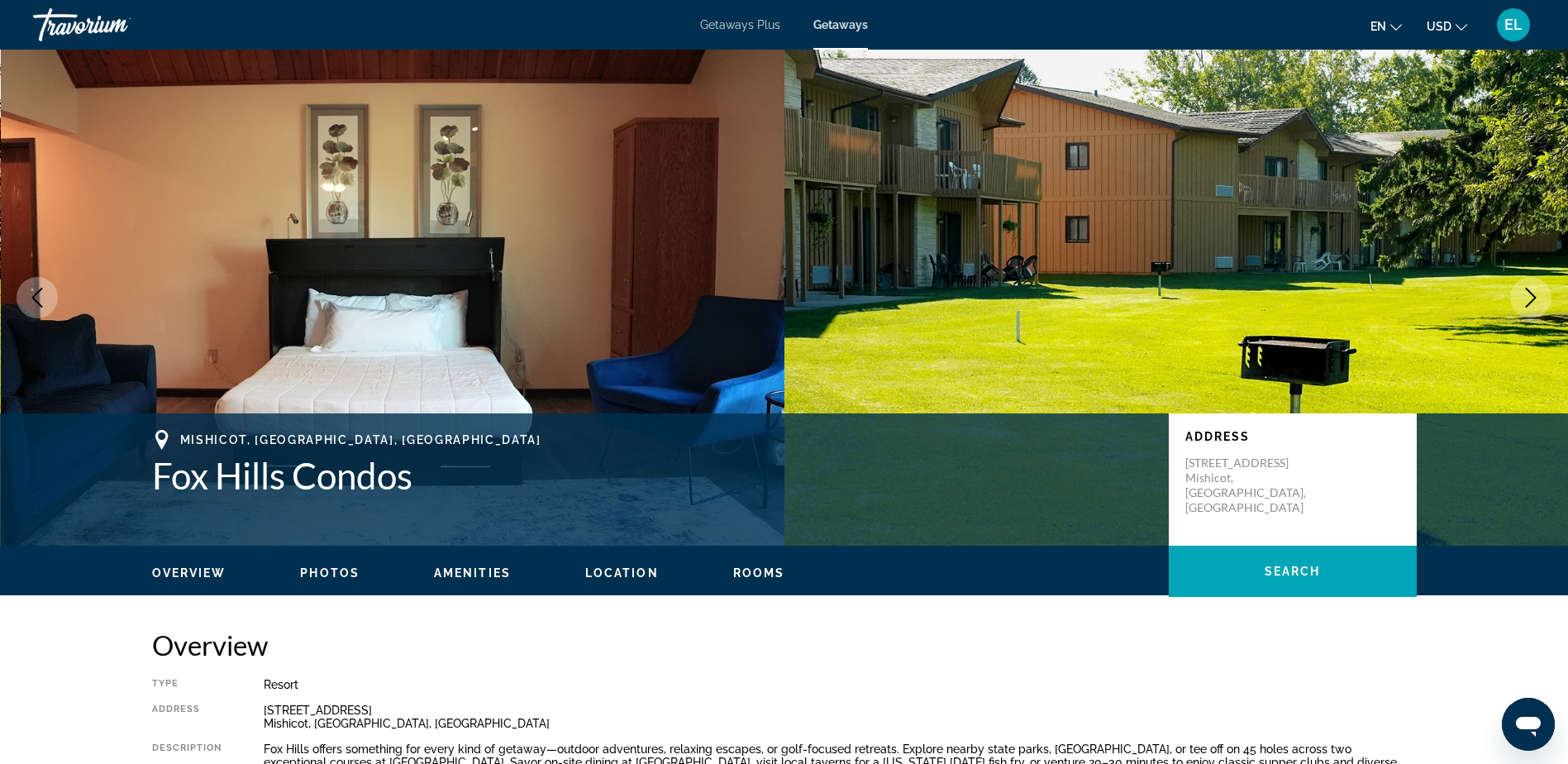
click at [1527, 301] on icon "Next image" at bounding box center [1531, 297] width 19 height 19
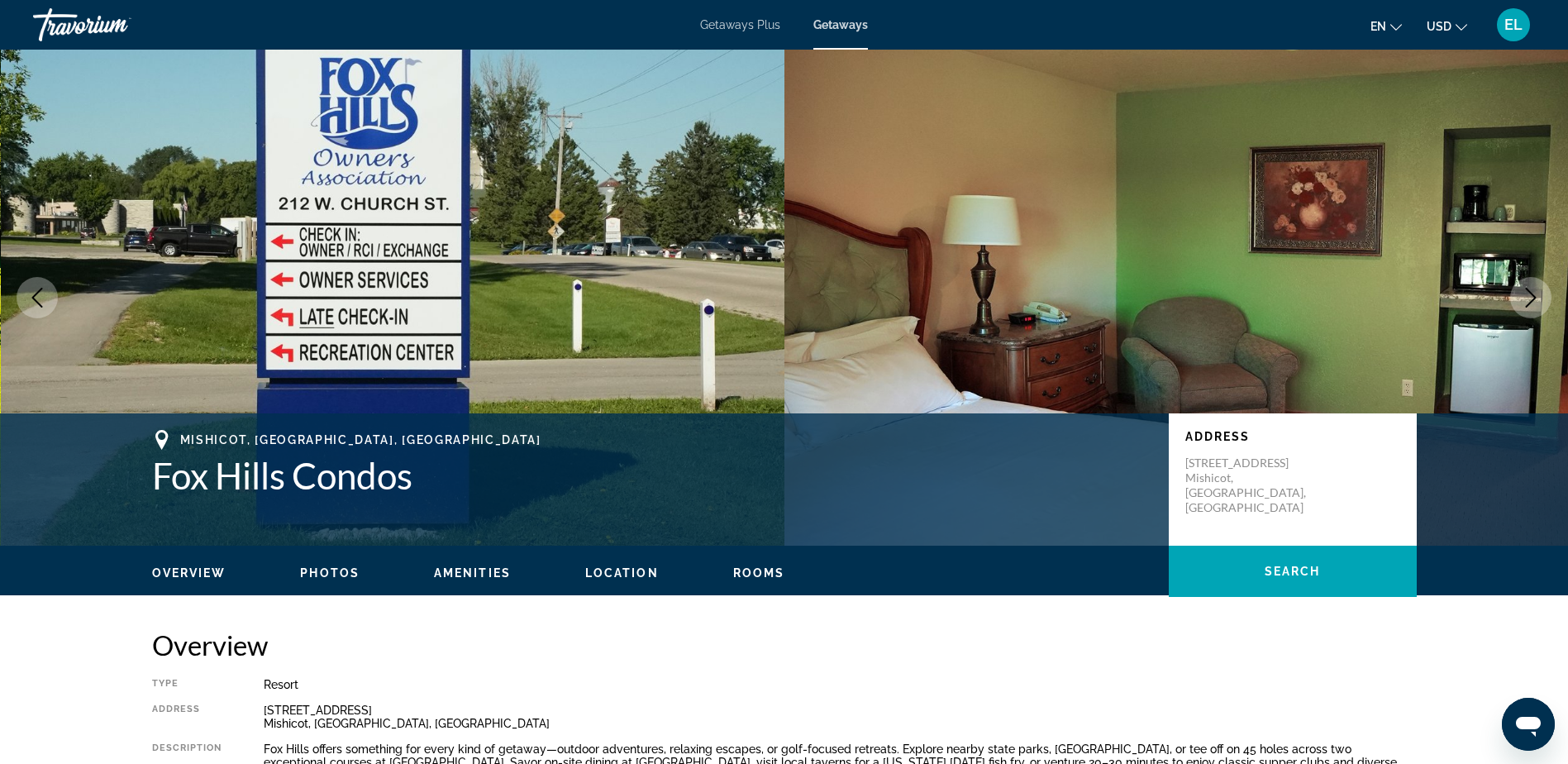
click at [1535, 295] on icon "Next image" at bounding box center [1531, 297] width 19 height 19
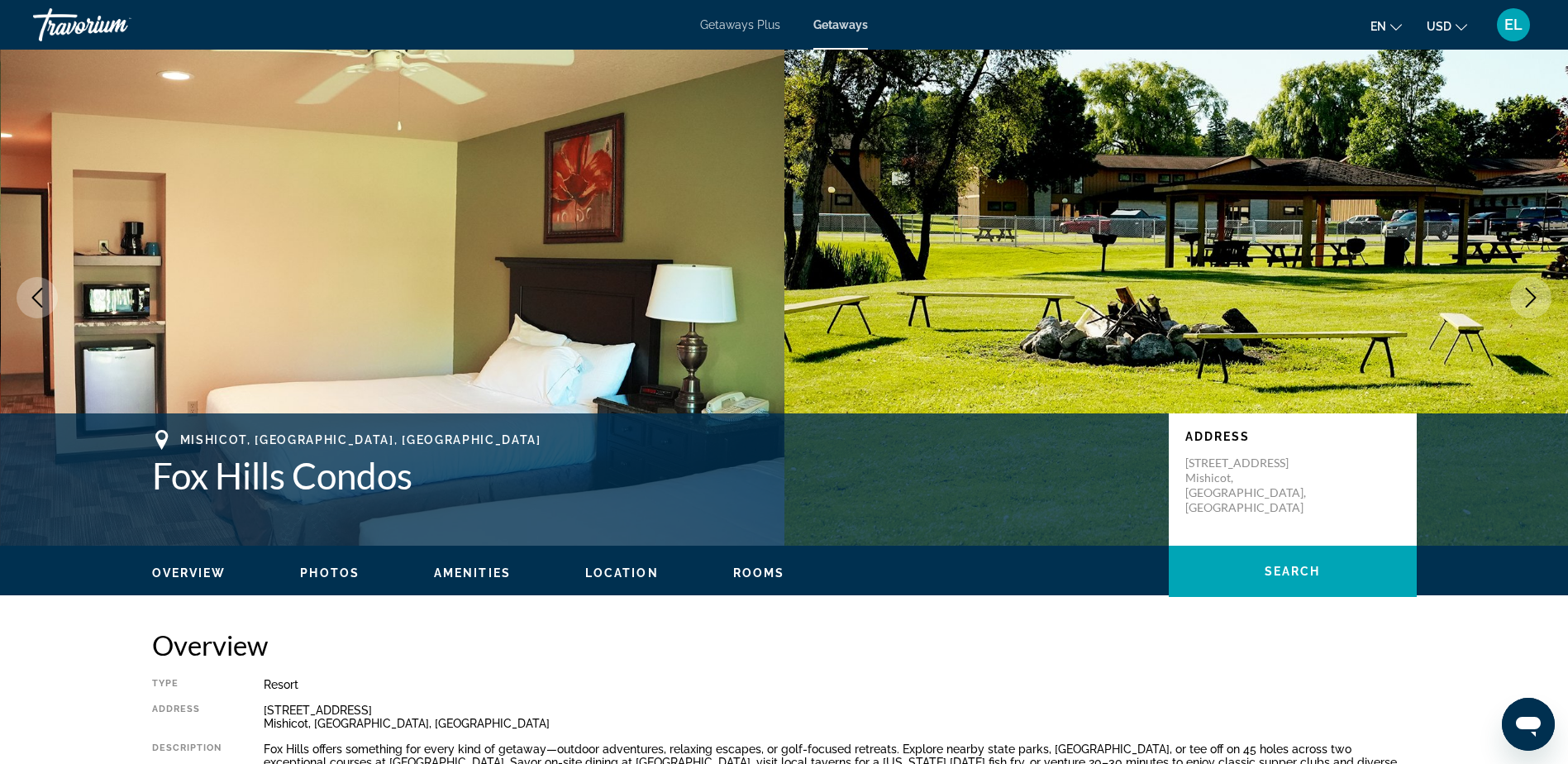
click at [1530, 300] on icon "Next image" at bounding box center [1531, 297] width 19 height 19
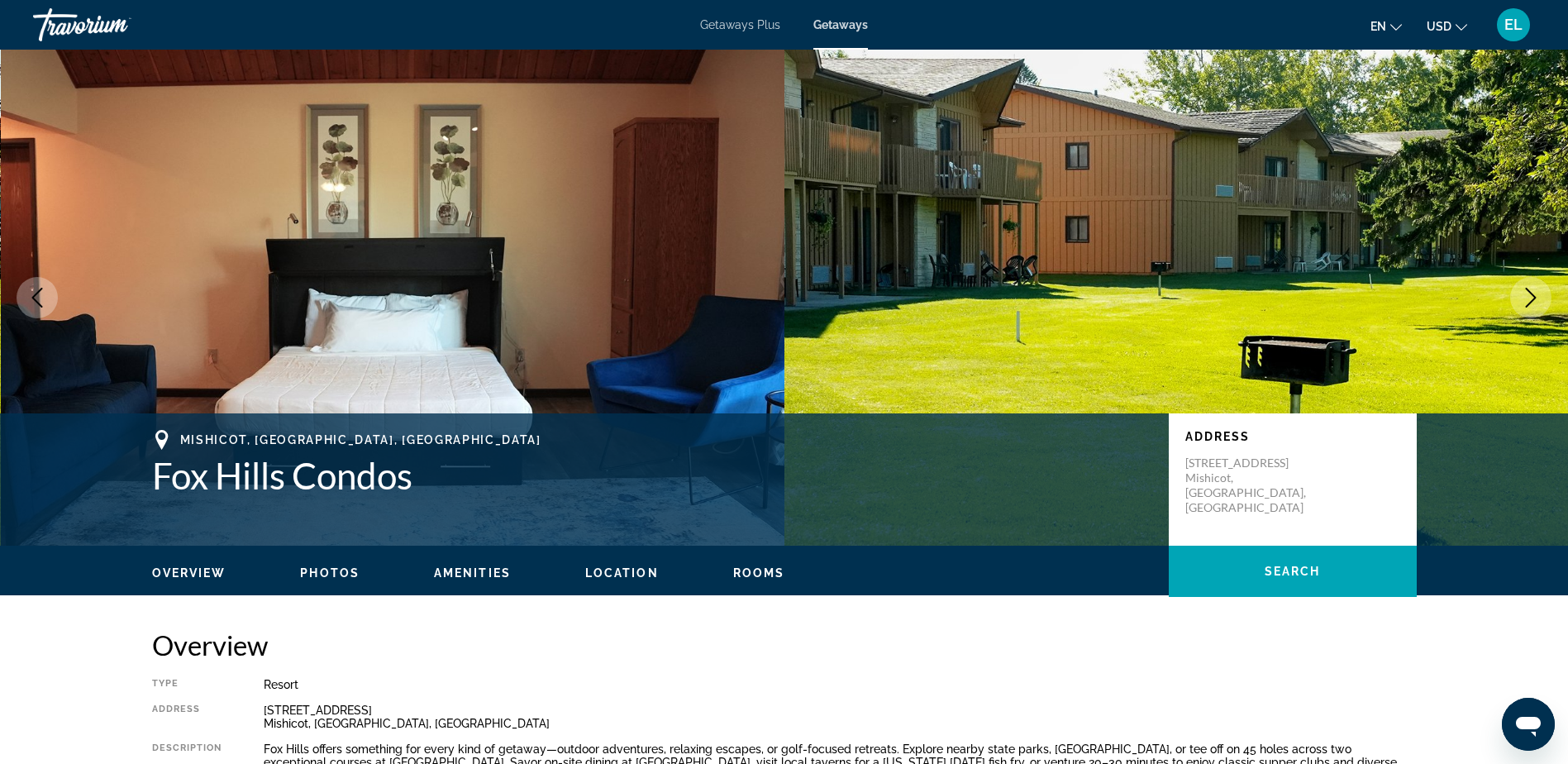
click at [1530, 304] on icon "Next image" at bounding box center [1531, 297] width 11 height 19
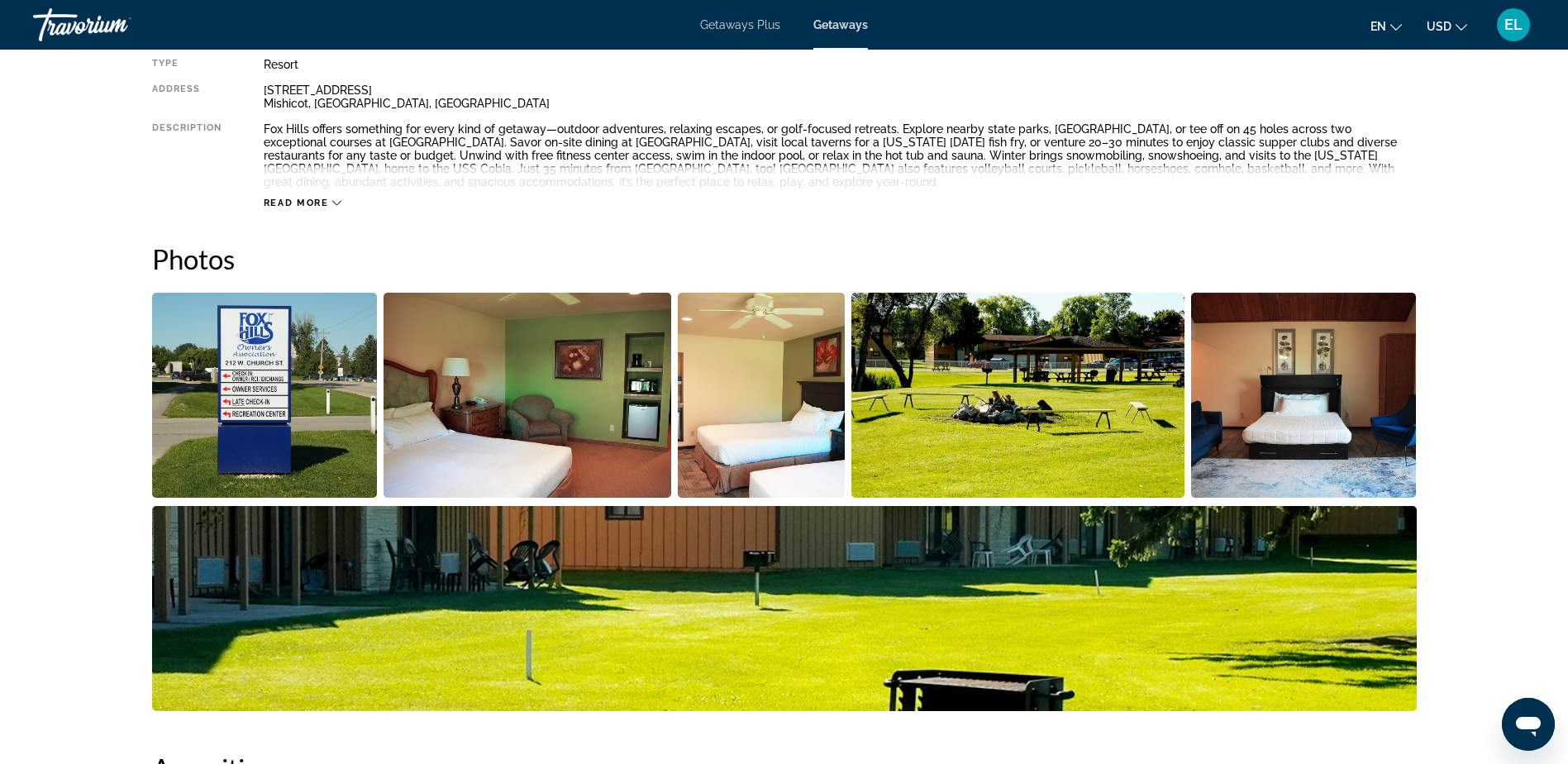
scroll to position [623, 0]
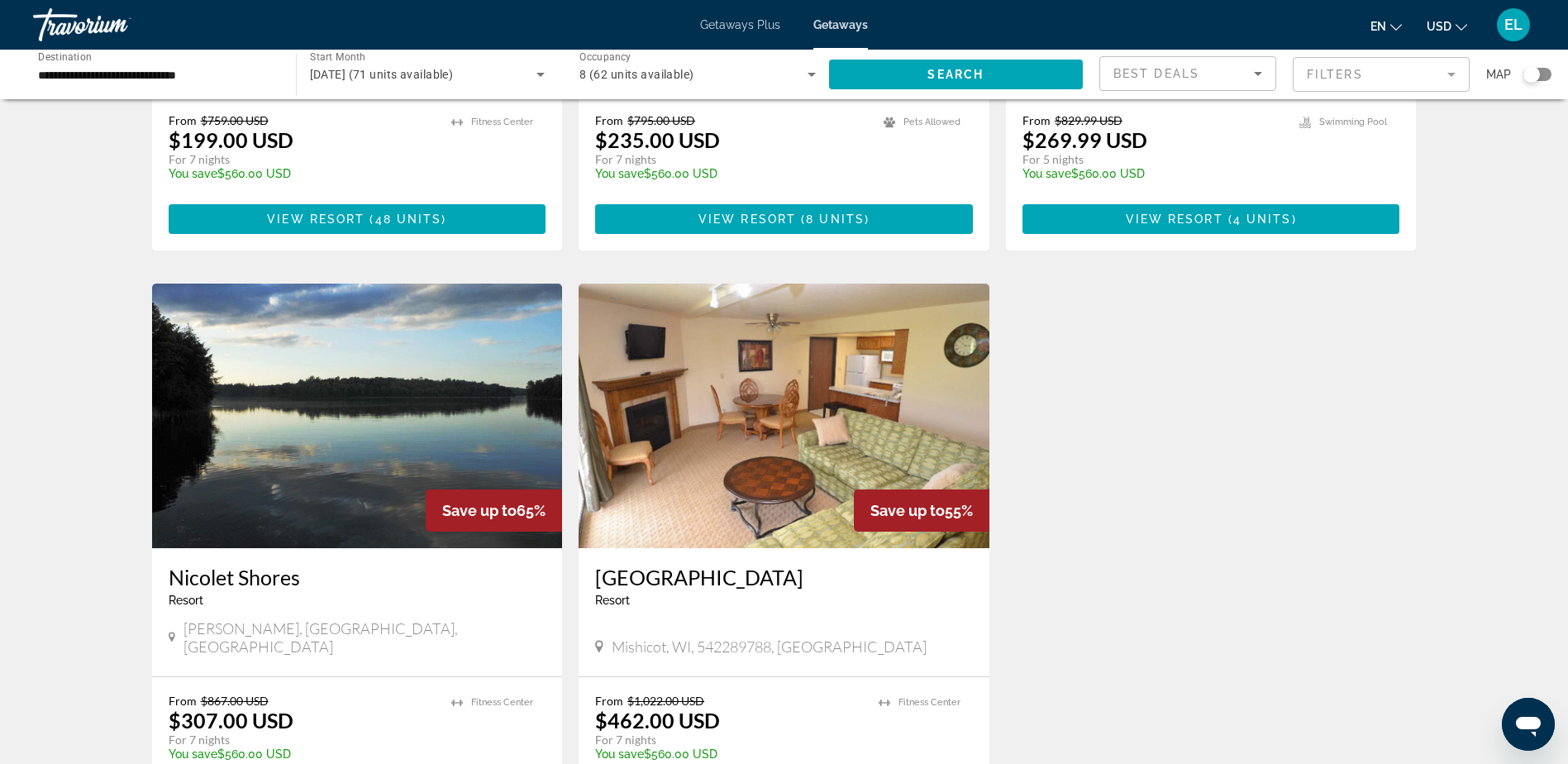
scroll to position [579, 0]
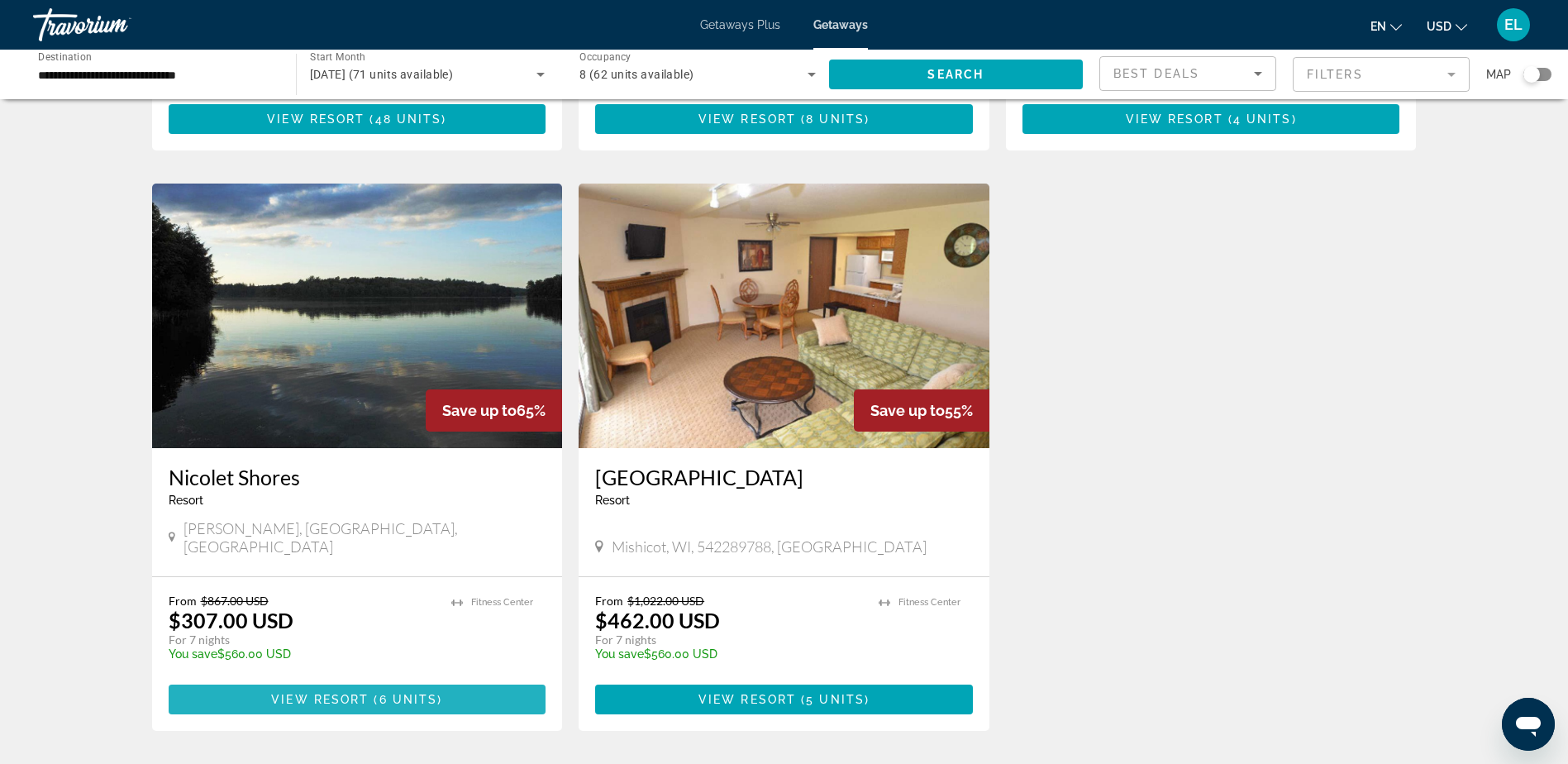
click at [360, 680] on span "Main content" at bounding box center [357, 700] width 378 height 40
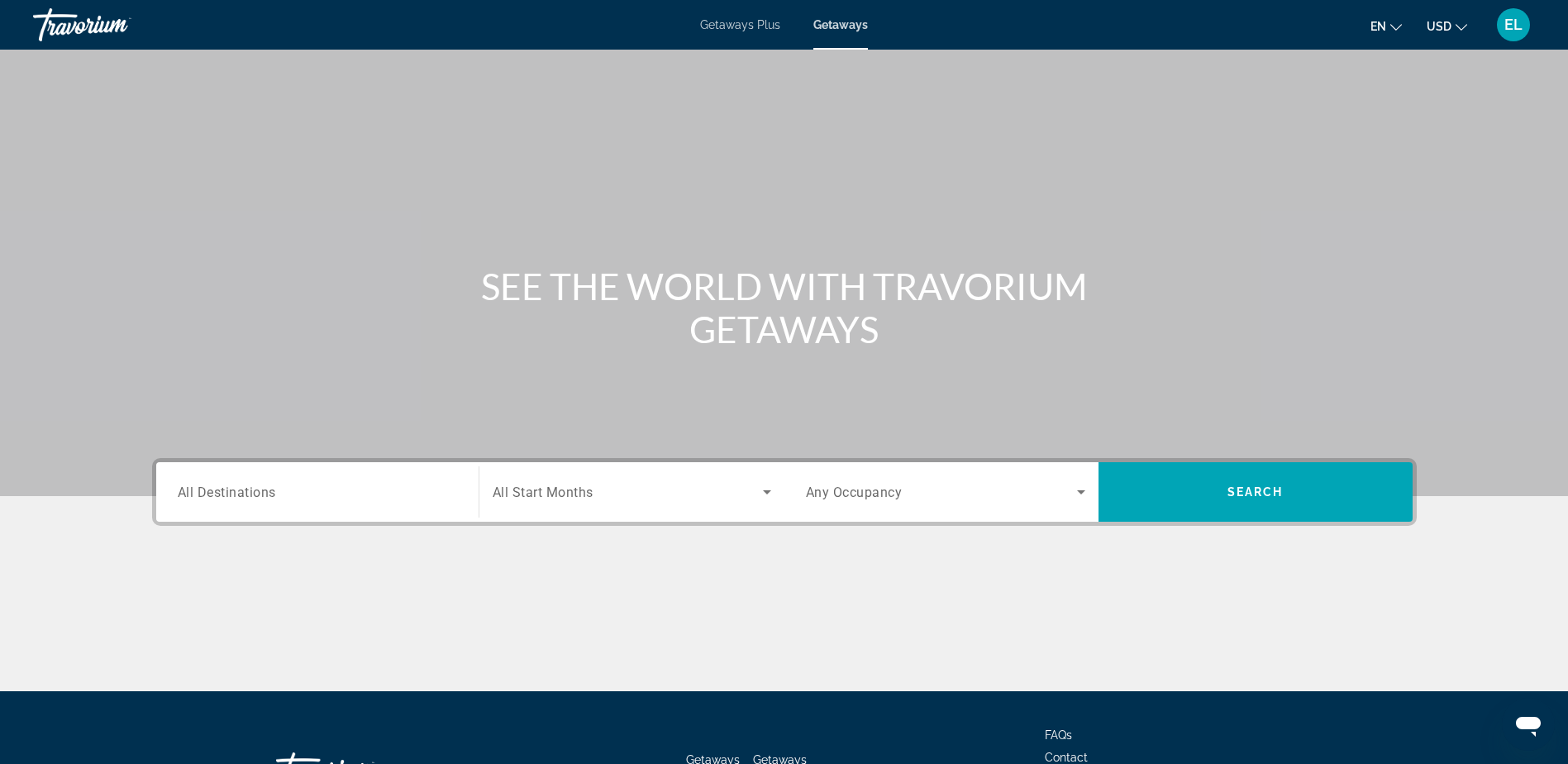
click at [221, 493] on span "All Destinations" at bounding box center [227, 492] width 98 height 16
click at [221, 493] on input "Destination All Destinations" at bounding box center [317, 493] width 280 height 19
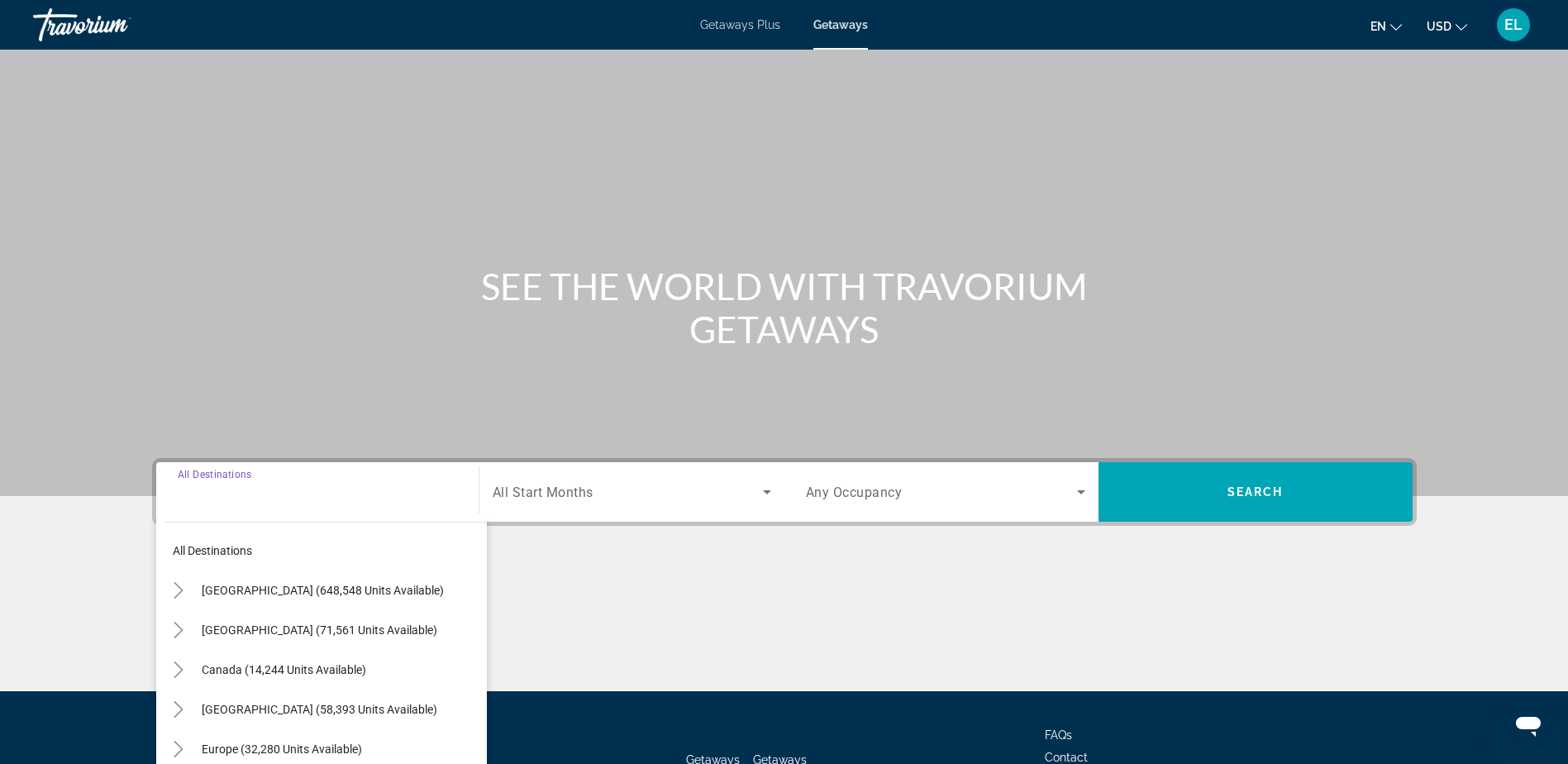
scroll to position [130, 0]
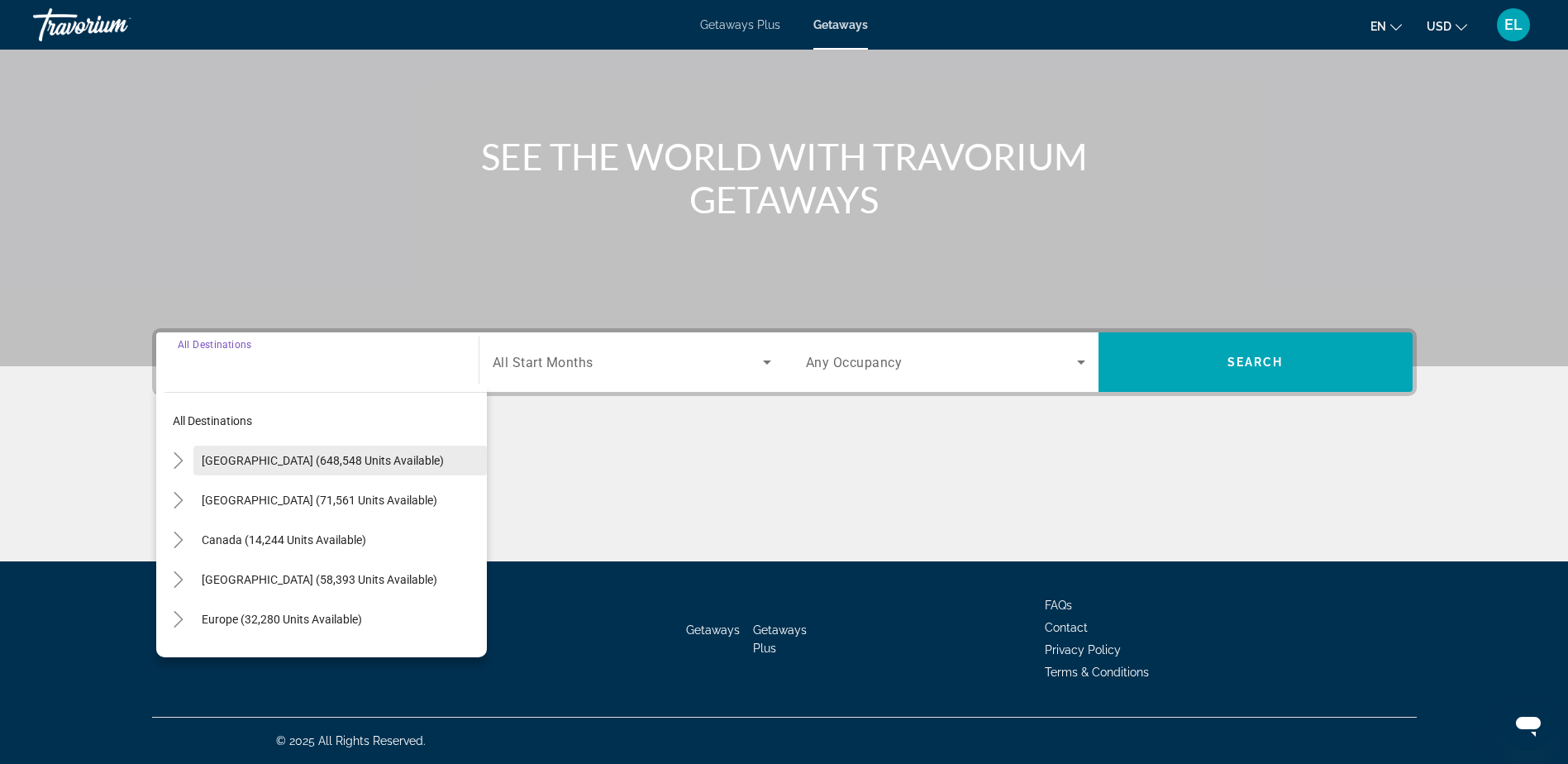
click at [259, 458] on span "United States (648,548 units available)" at bounding box center [322, 461] width 243 height 14
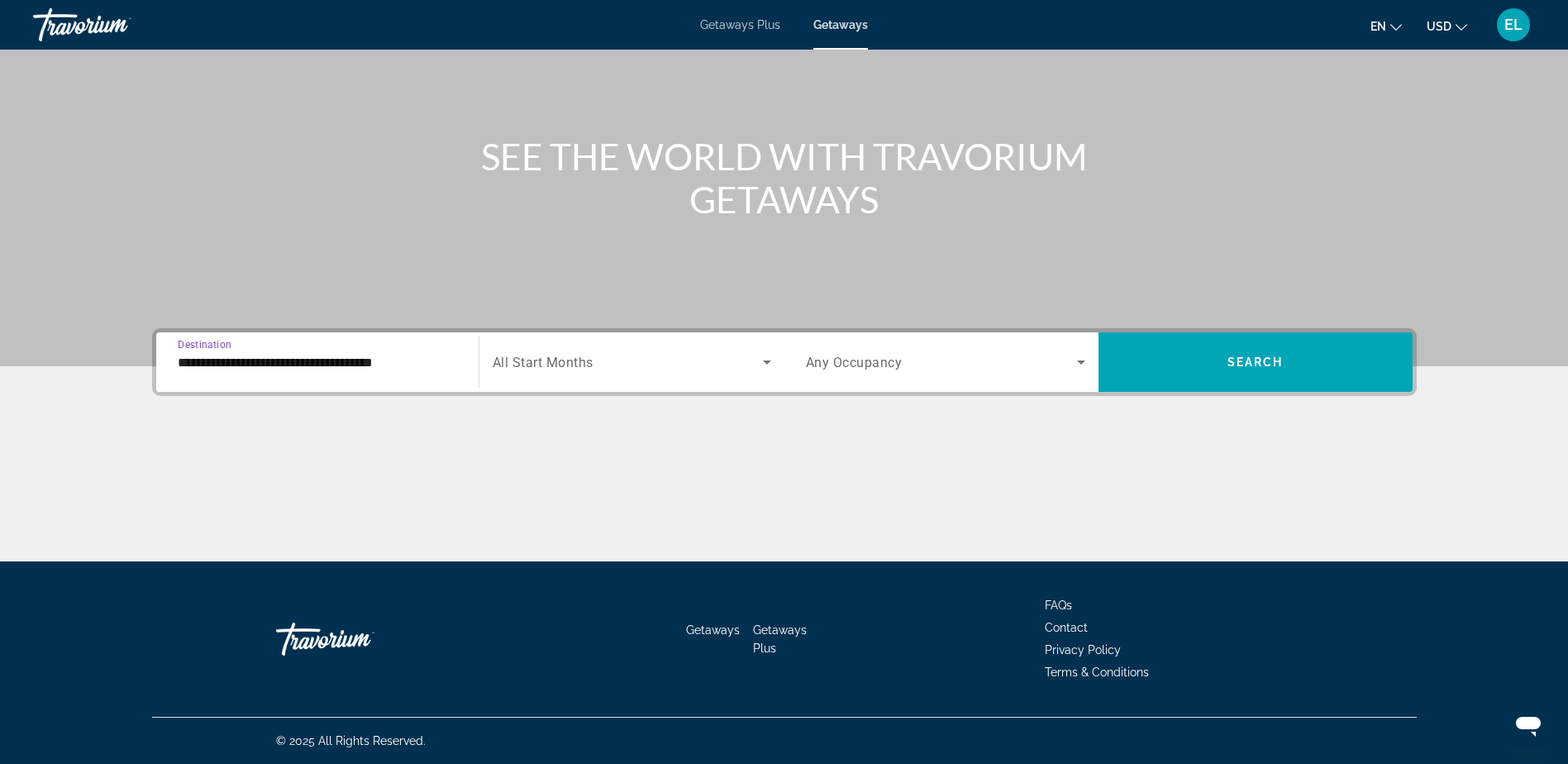
click at [353, 369] on input "**********" at bounding box center [317, 363] width 280 height 19
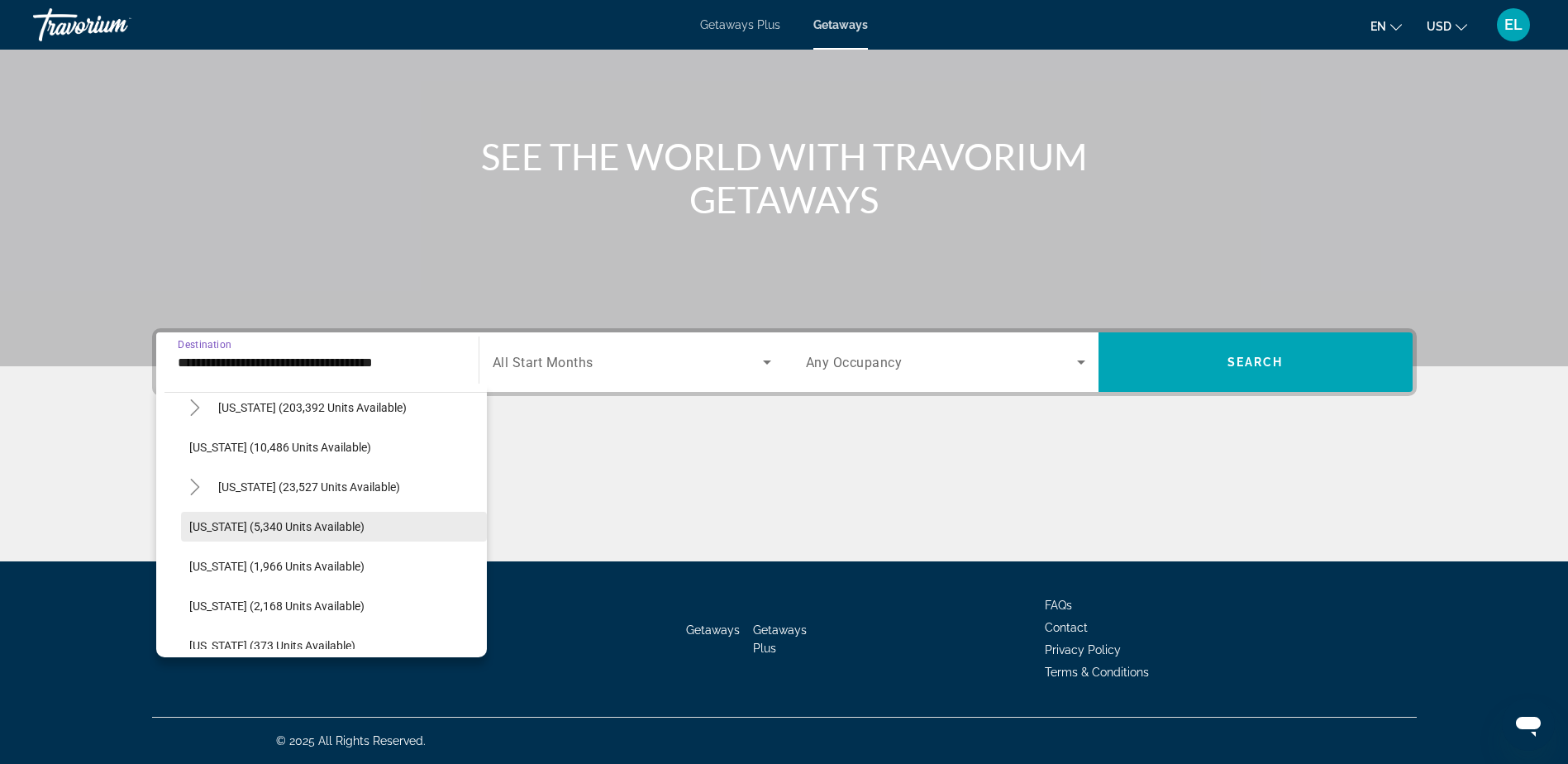
scroll to position [413, 0]
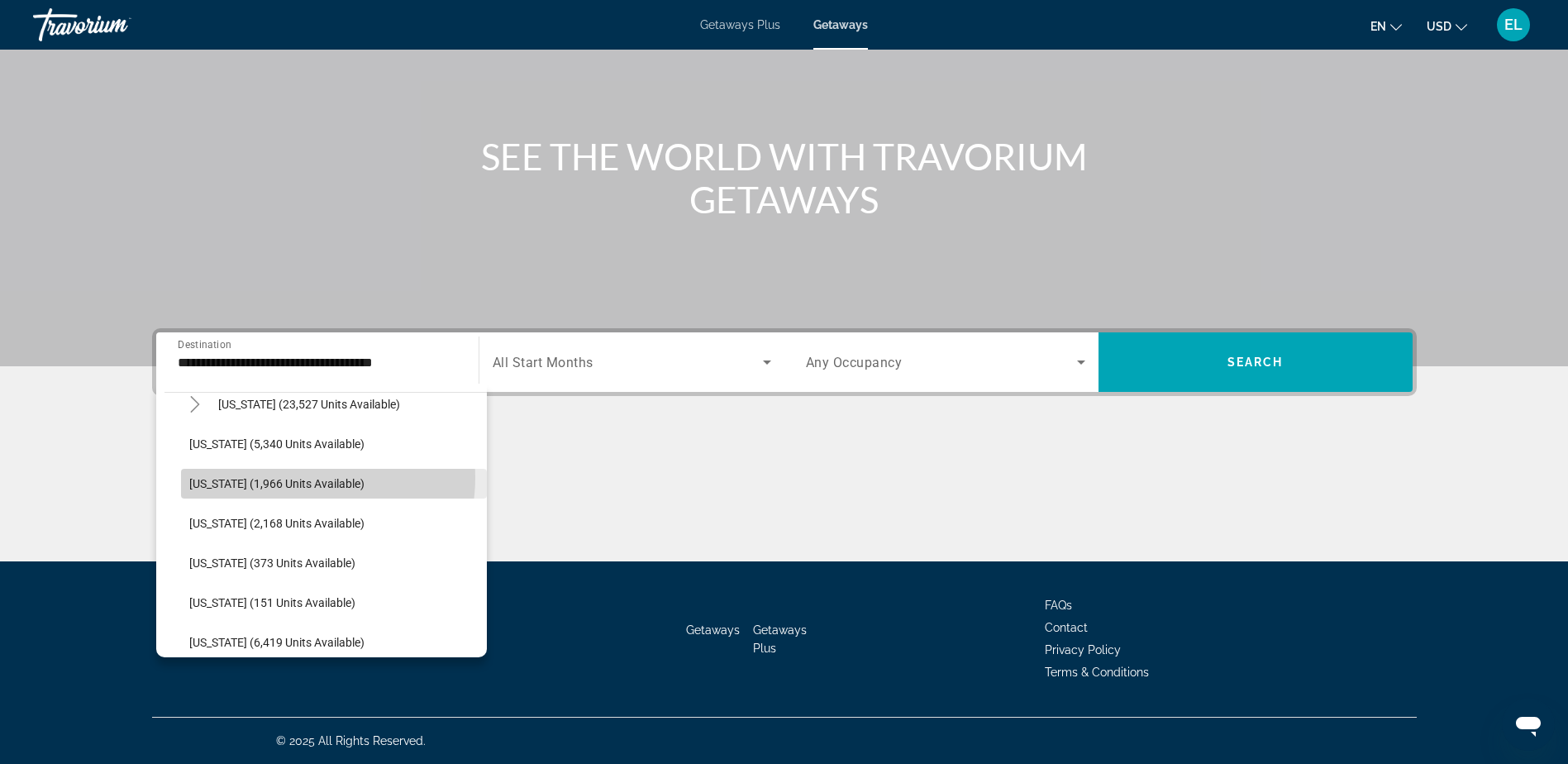
click at [304, 478] on span "Illinois (1,966 units available)" at bounding box center [277, 484] width 175 height 14
type input "**********"
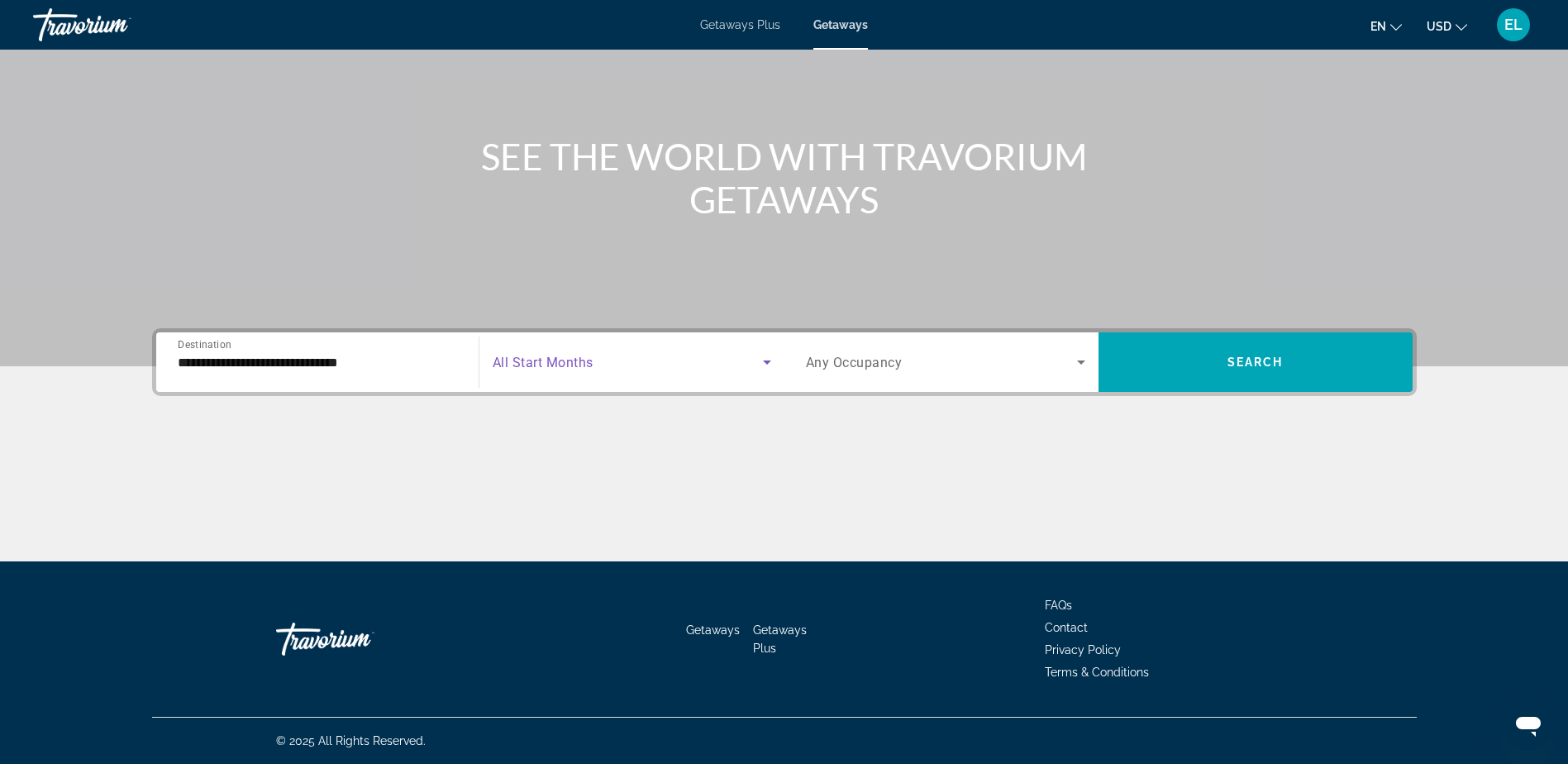
click at [765, 363] on icon "Search widget" at bounding box center [767, 363] width 19 height 19
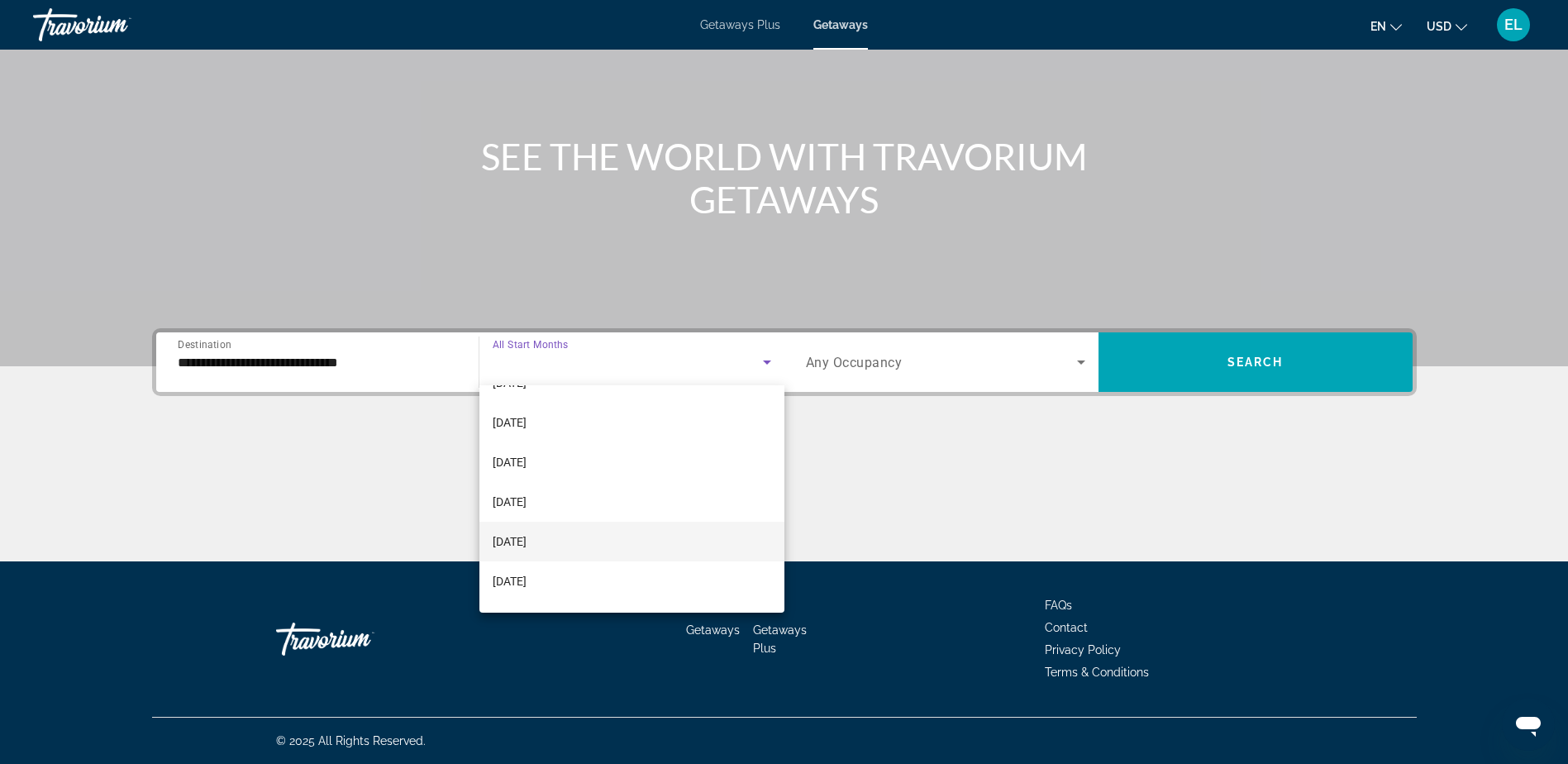
scroll to position [83, 0]
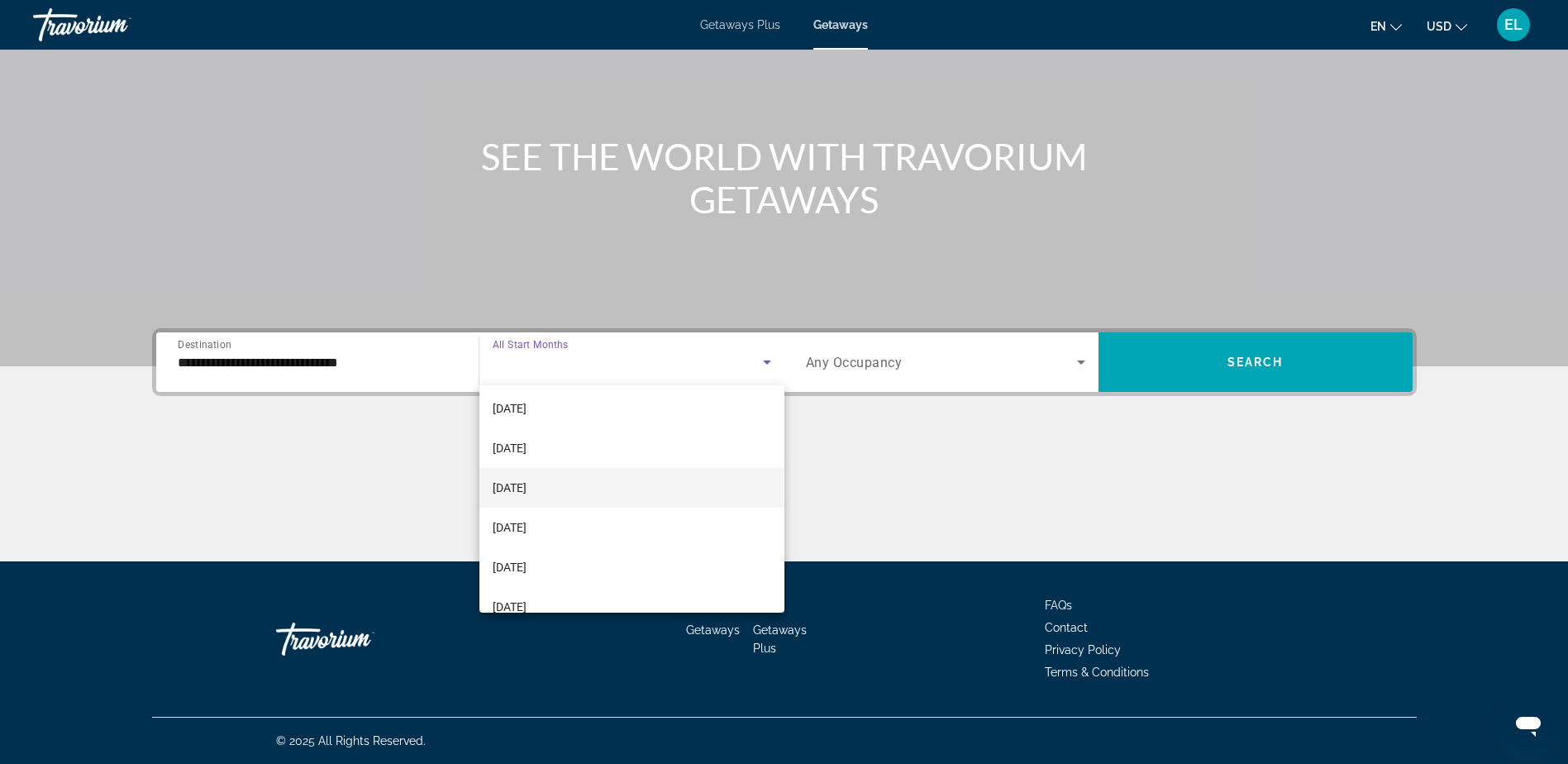
click at [487, 499] on mat-option "December 2025" at bounding box center [631, 487] width 305 height 40
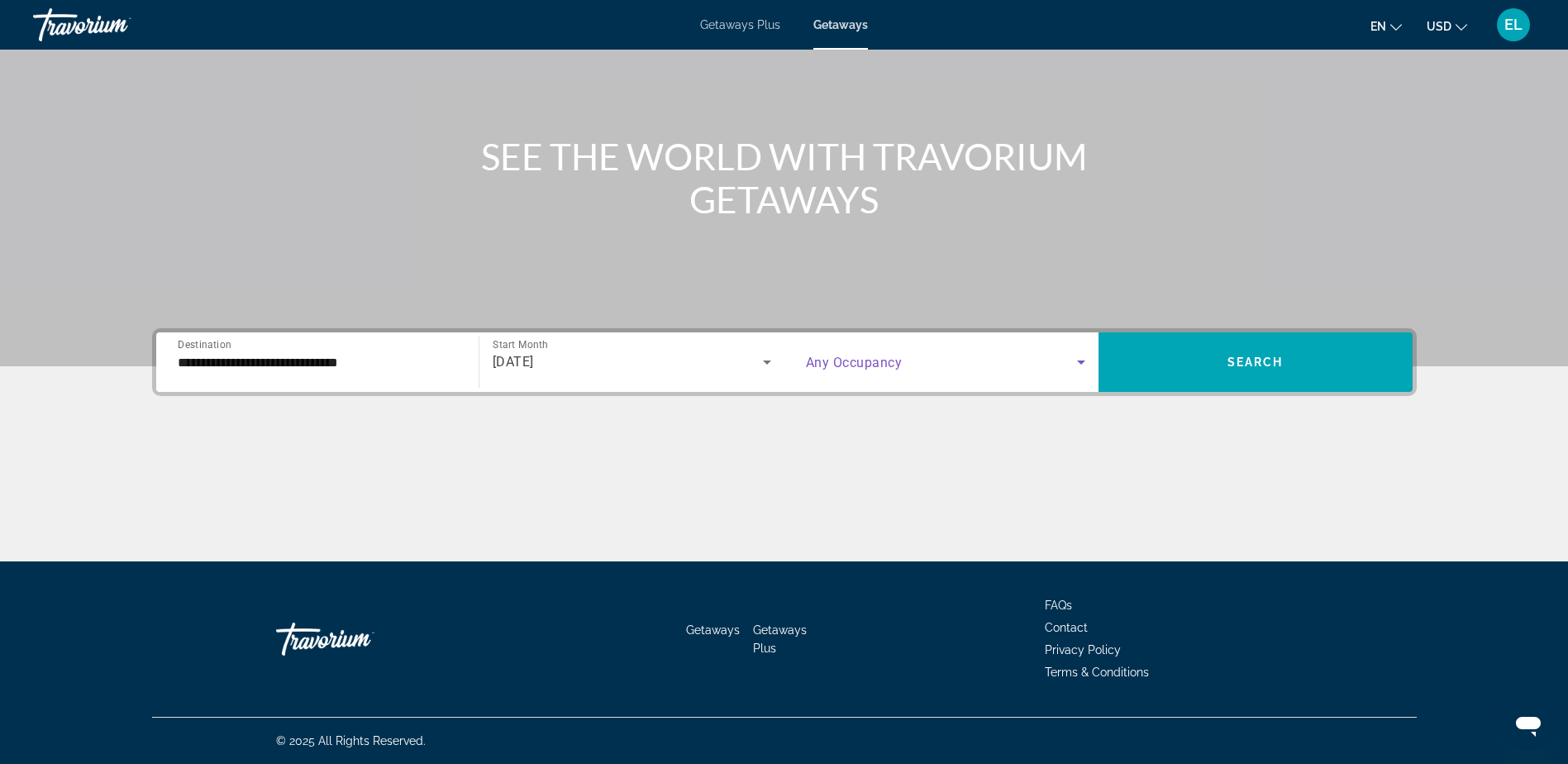
click at [1076, 359] on icon "Search widget" at bounding box center [1081, 363] width 19 height 19
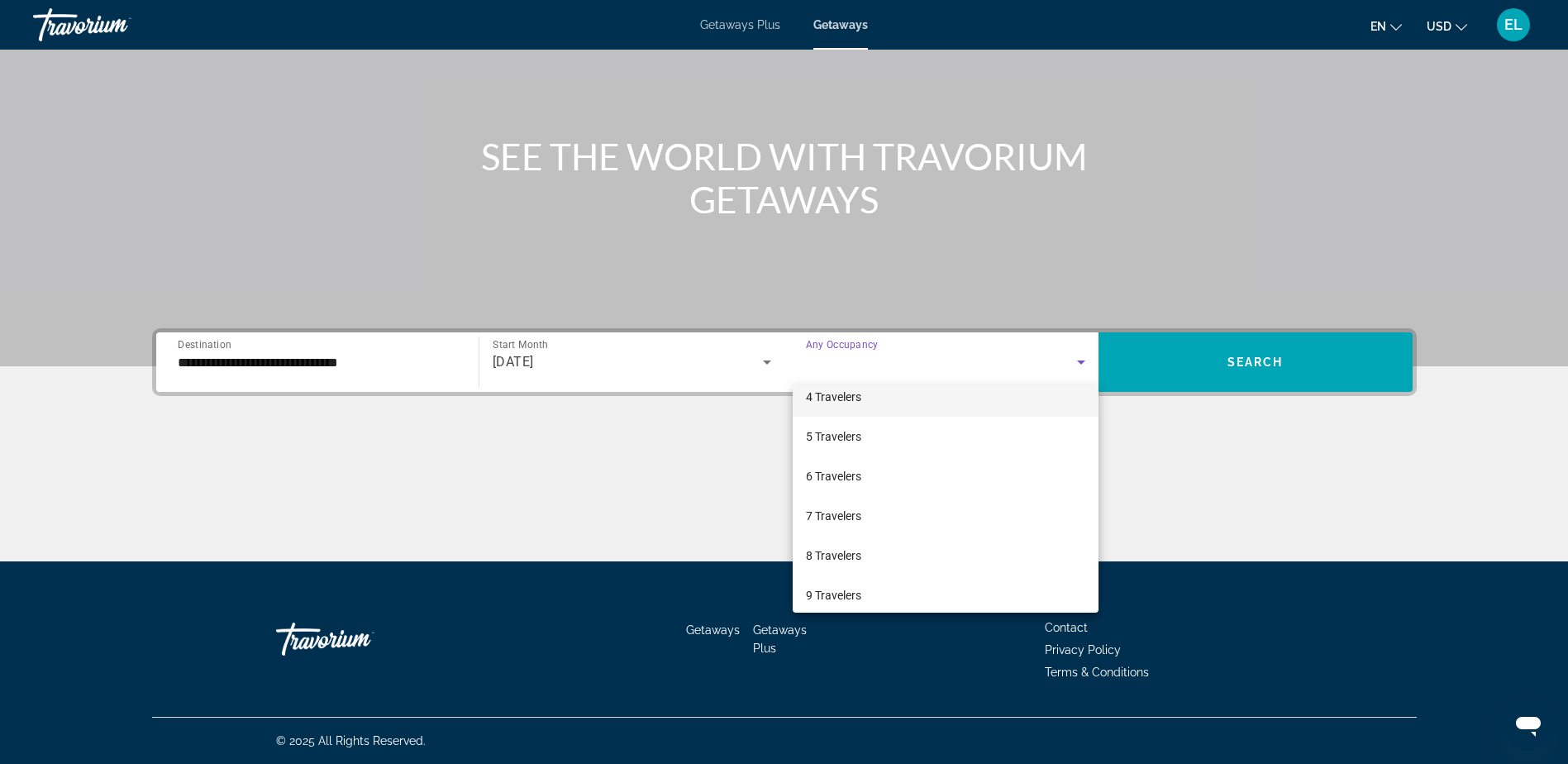
scroll to position [166, 0]
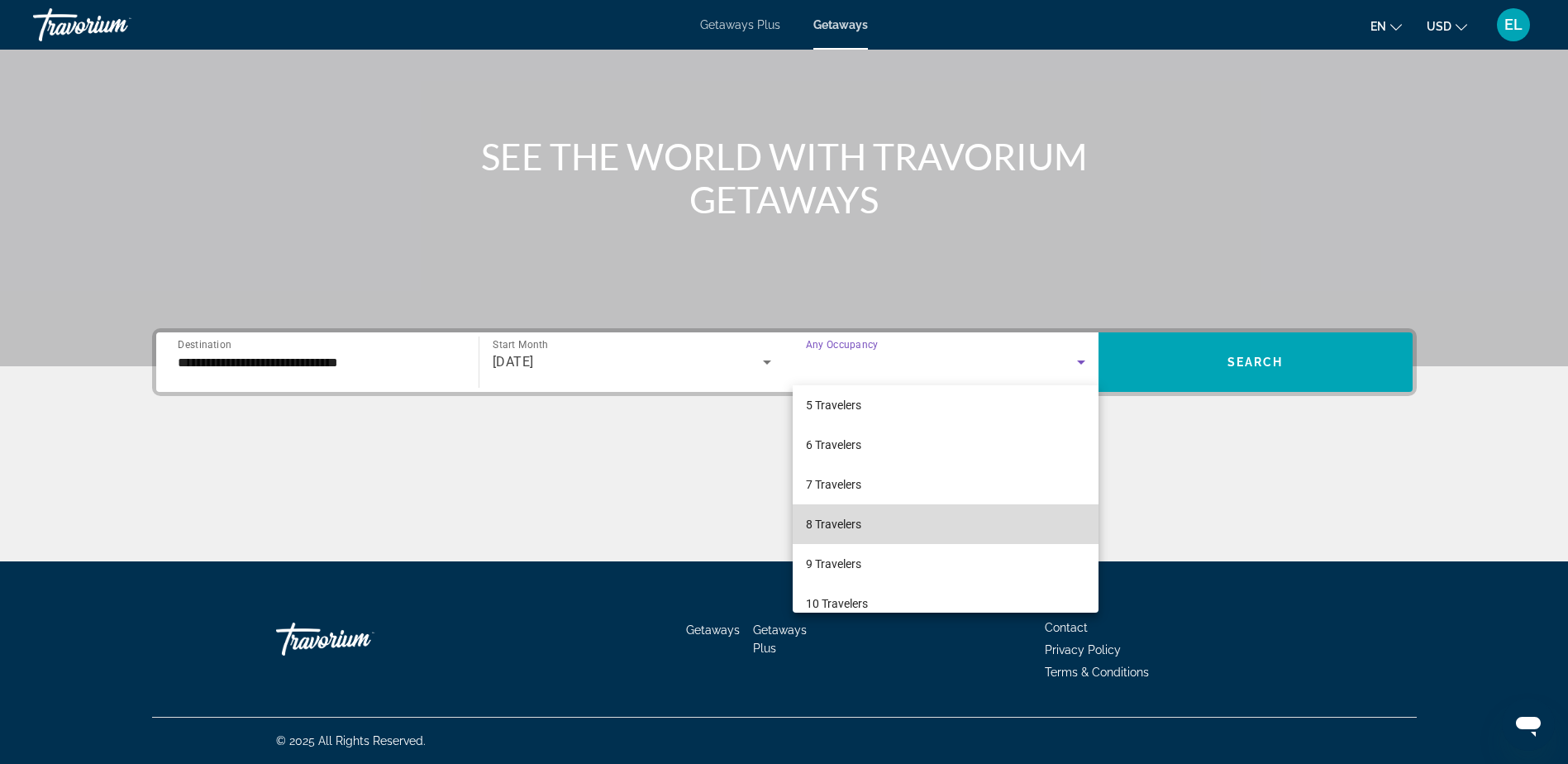
click at [950, 526] on mat-option "8 Travelers" at bounding box center [946, 524] width 306 height 40
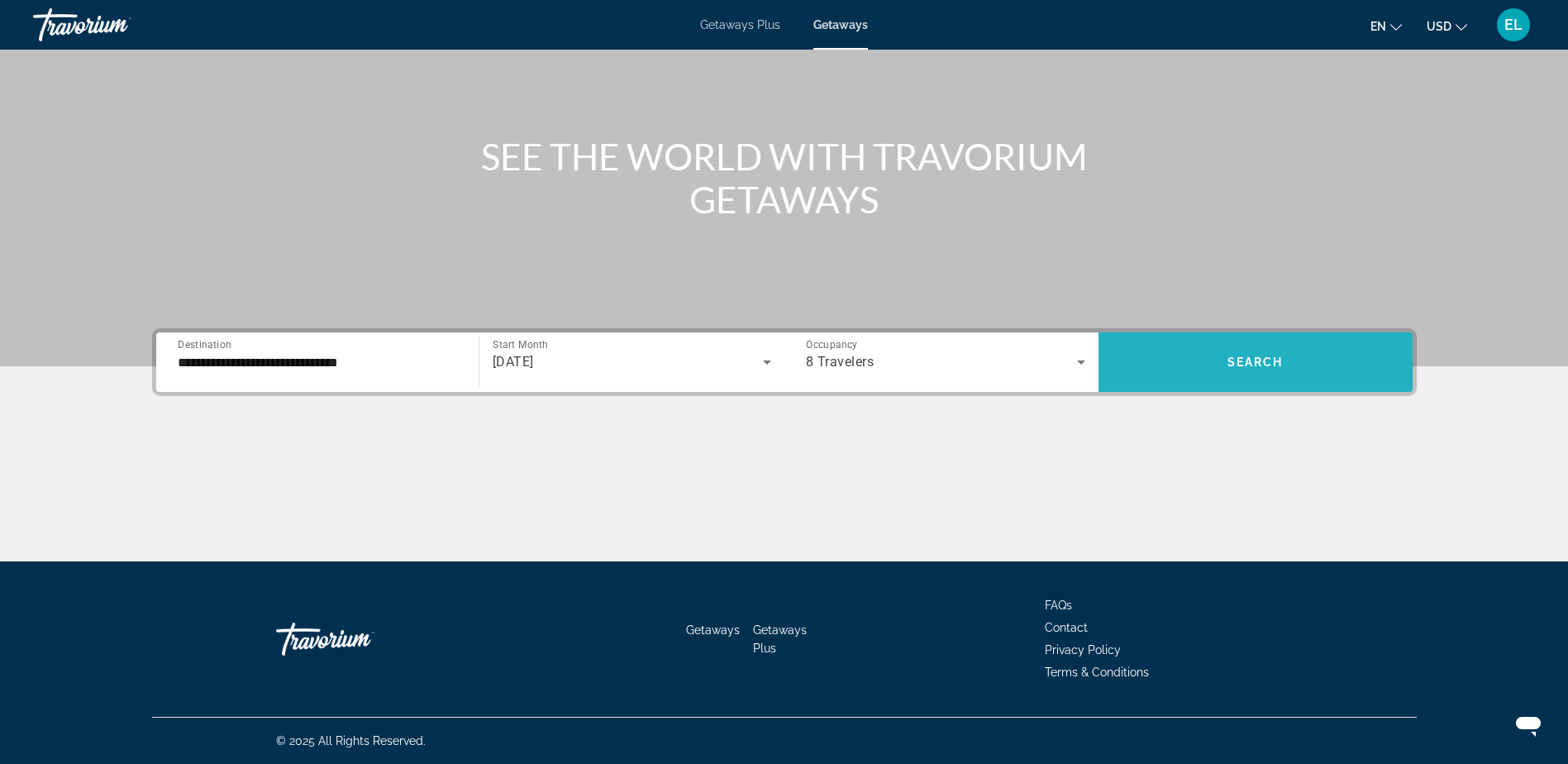
click at [1279, 375] on span "Search widget" at bounding box center [1255, 362] width 315 height 40
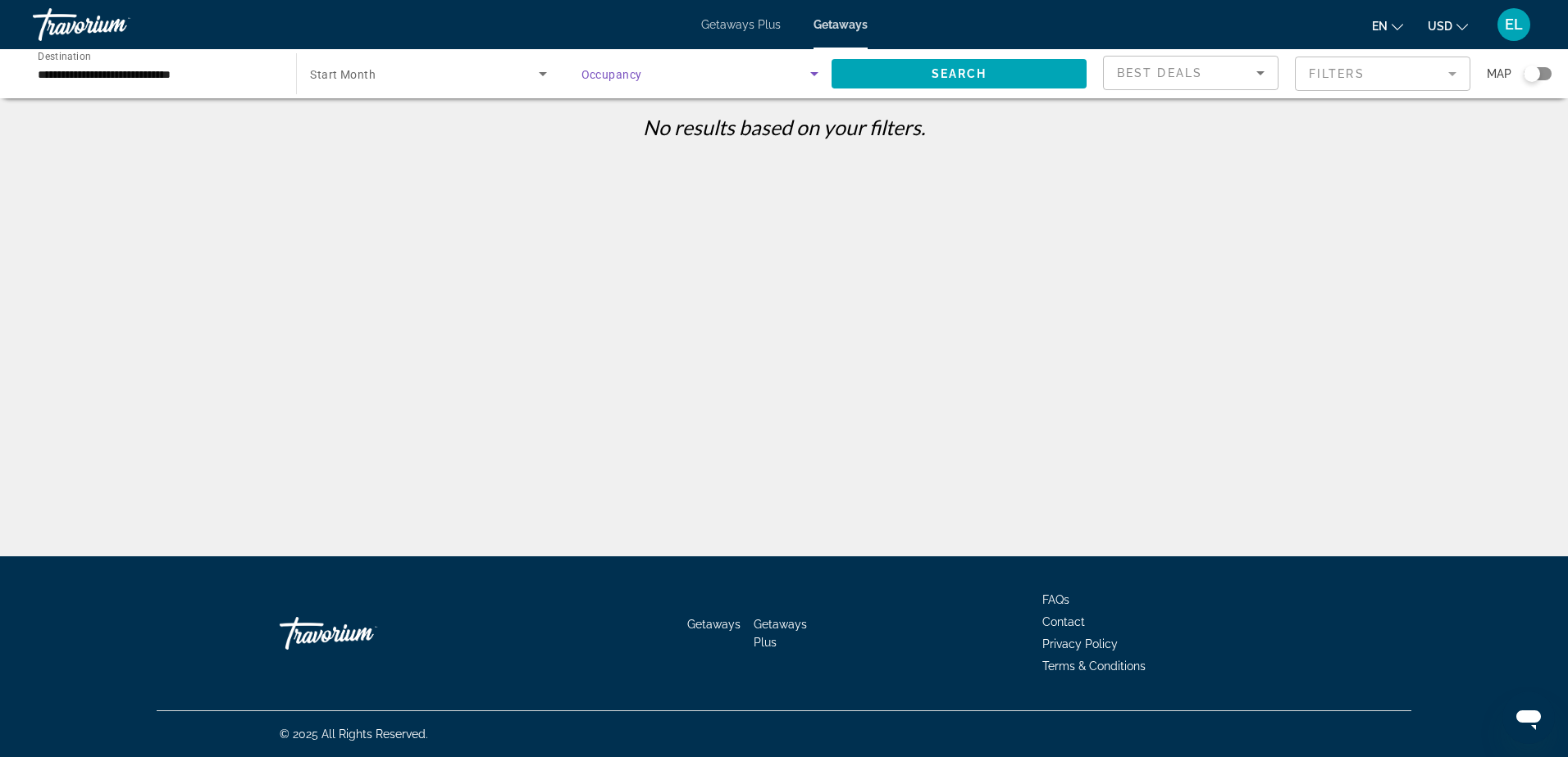
click at [816, 73] on icon "Search widget" at bounding box center [814, 74] width 8 height 4
click at [645, 126] on span "Any Occupancy" at bounding box center [620, 124] width 79 height 14
click at [978, 72] on span "Search" at bounding box center [959, 74] width 56 height 14
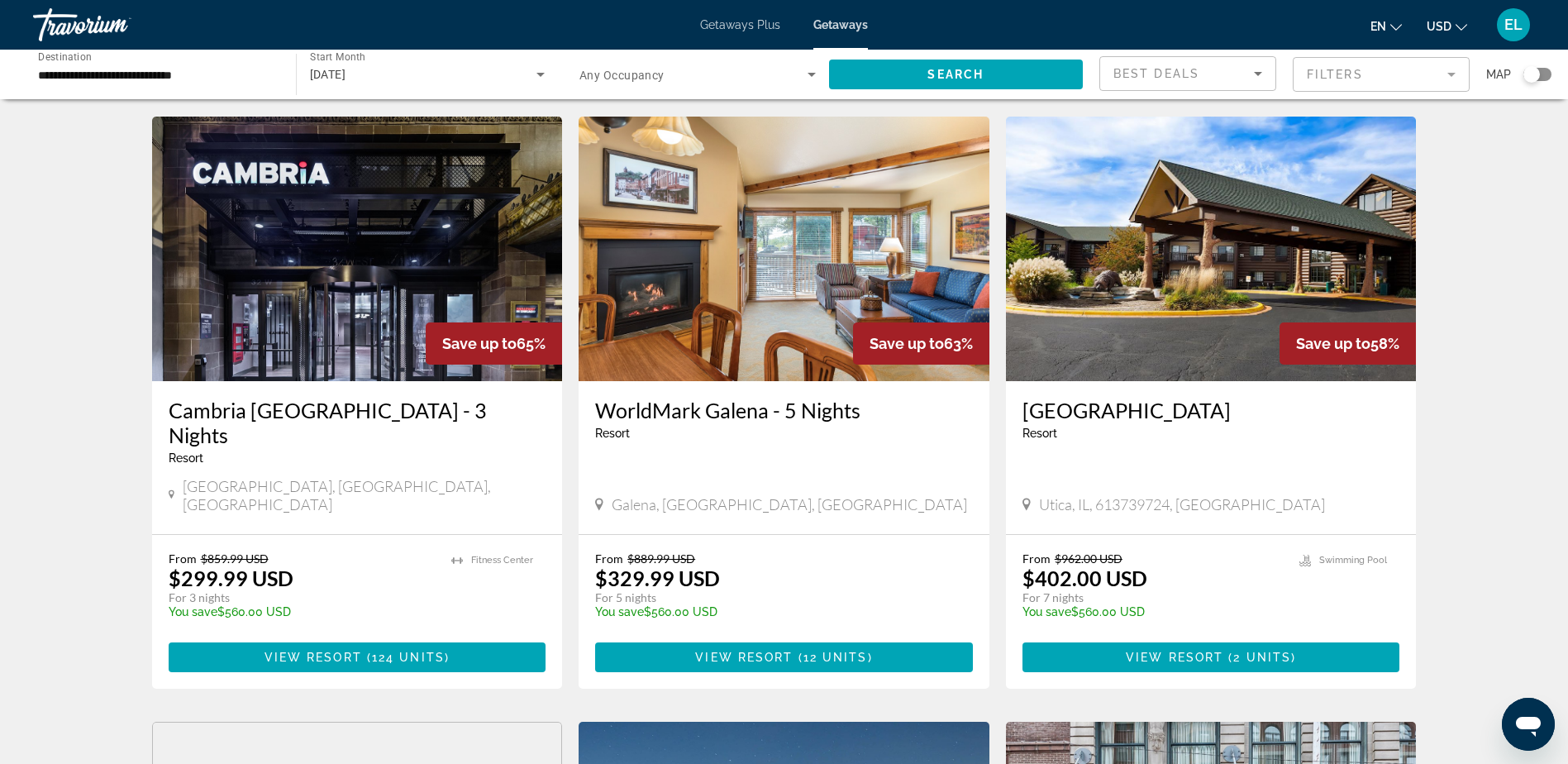
scroll to position [662, 0]
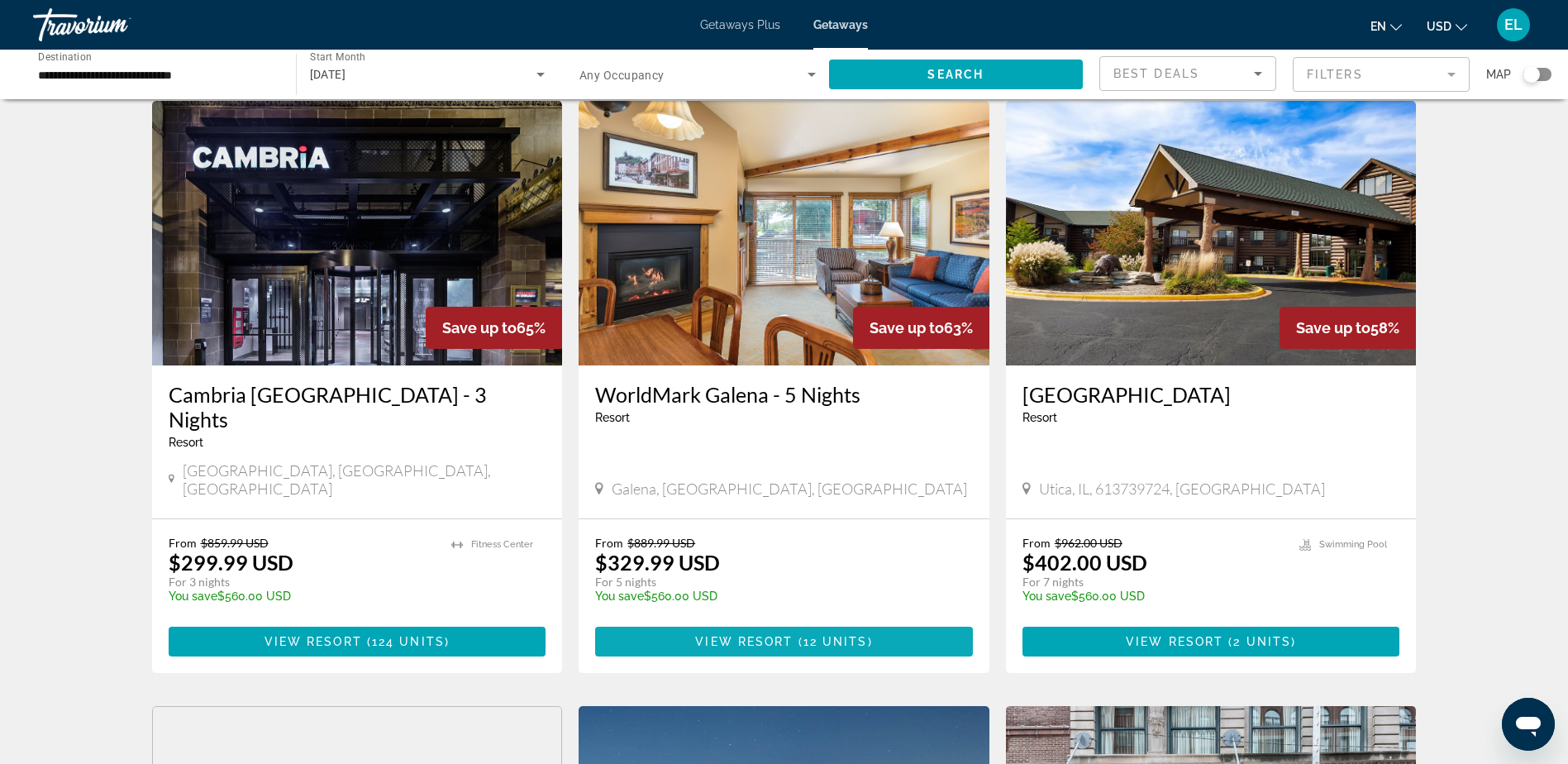
click at [782, 635] on span "View Resort" at bounding box center [744, 642] width 97 height 14
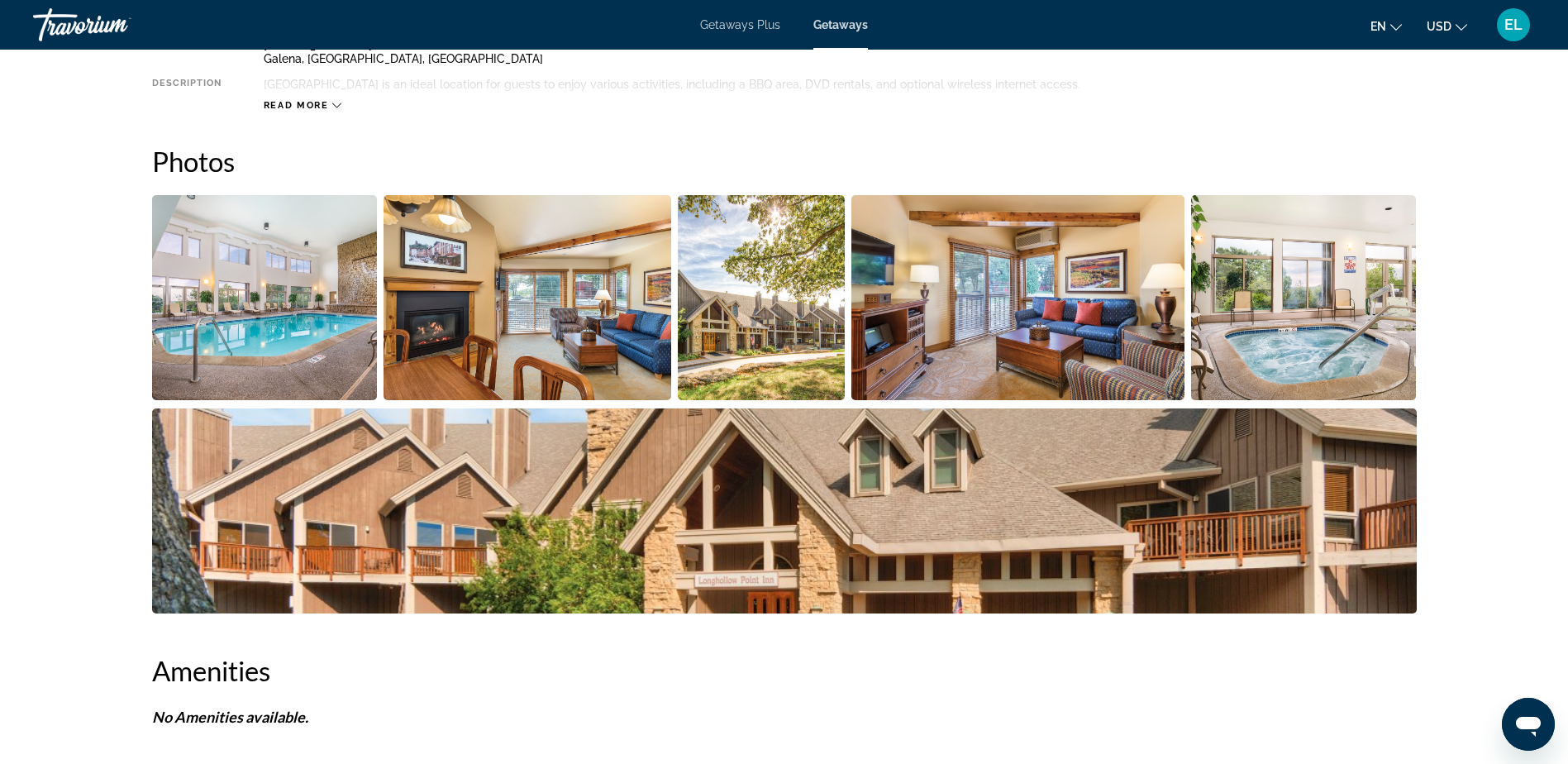
scroll to position [579, 0]
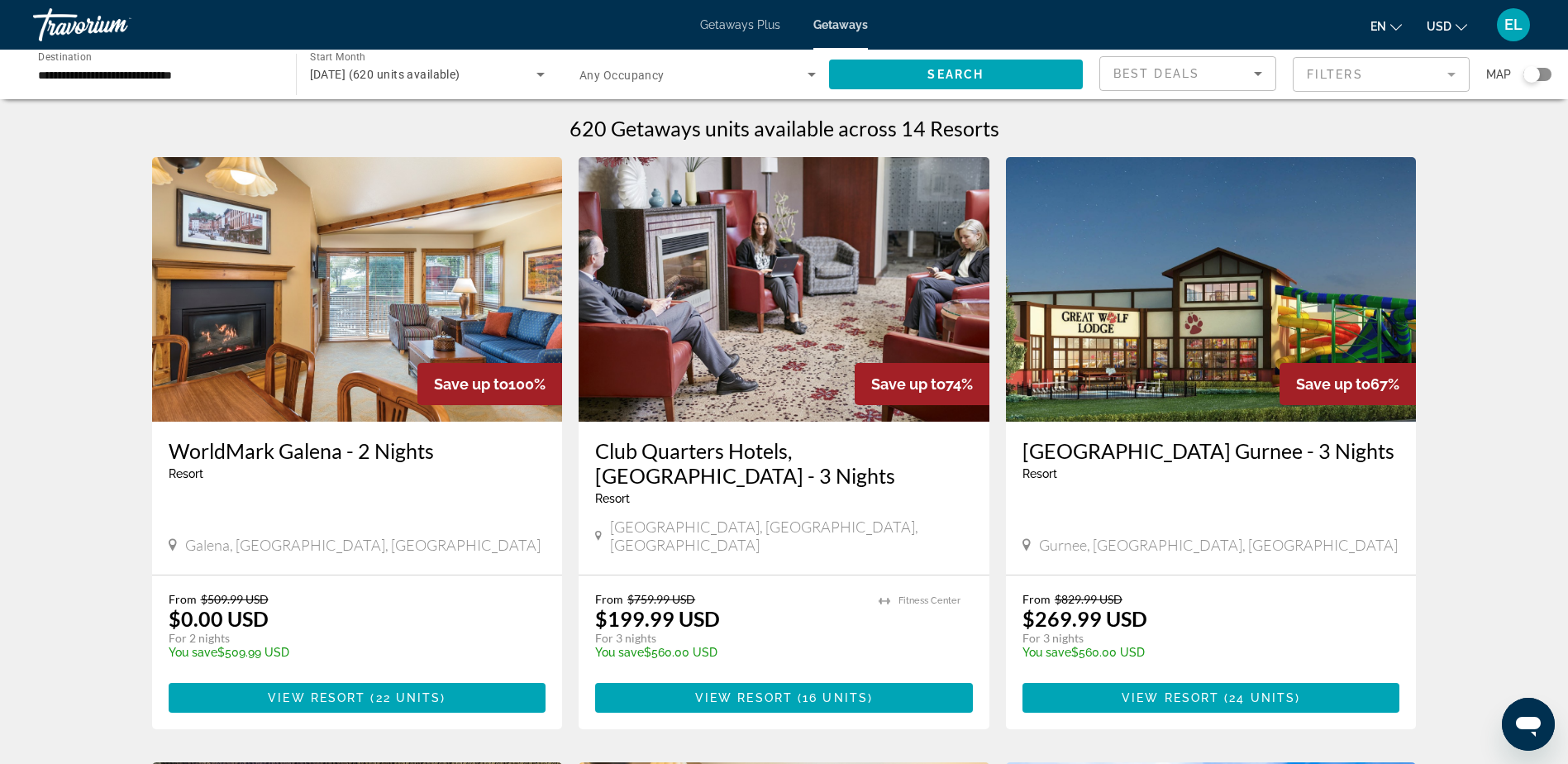
click at [1251, 342] on img "Main content" at bounding box center [1212, 289] width 411 height 265
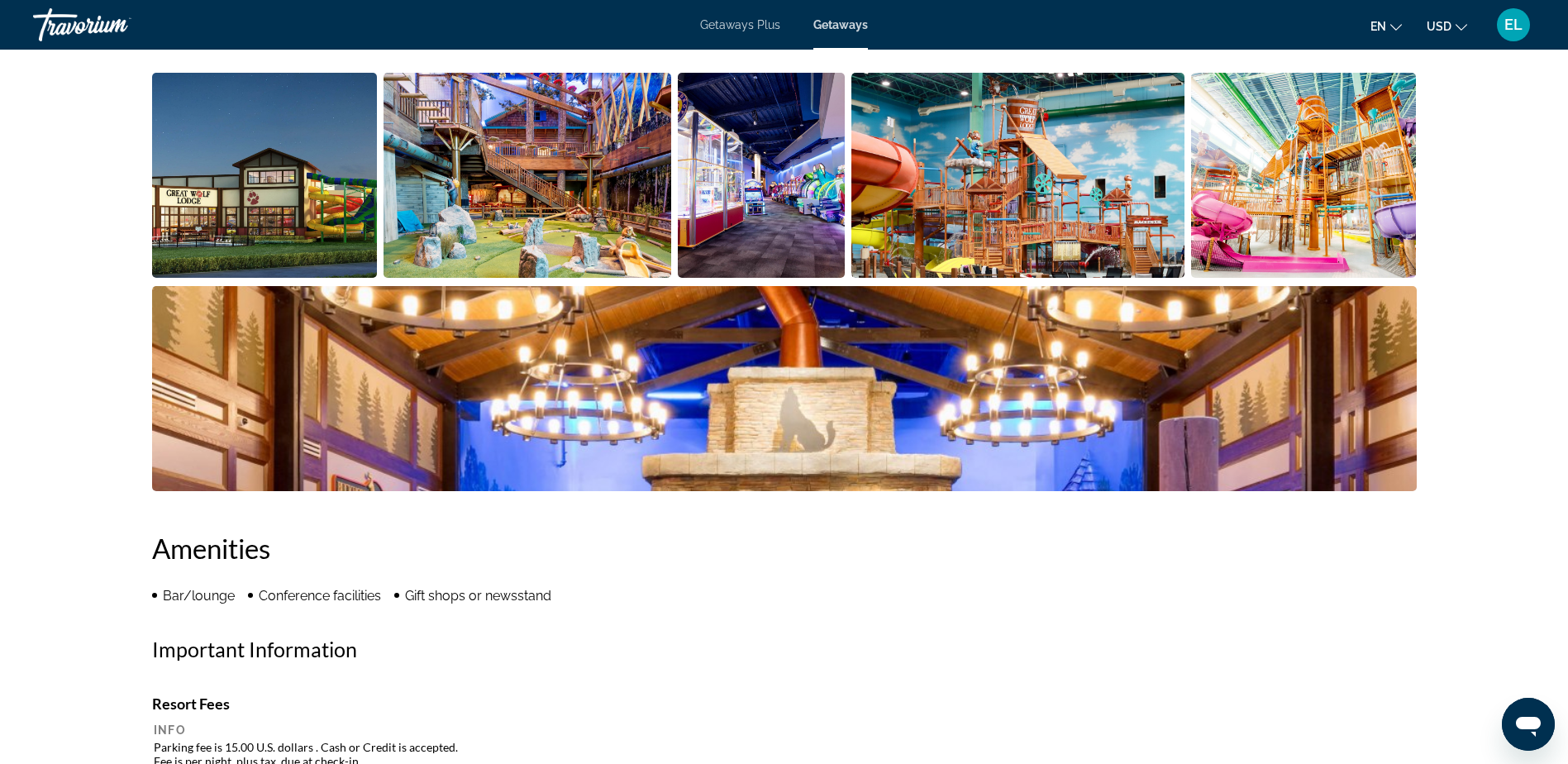
scroll to position [579, 0]
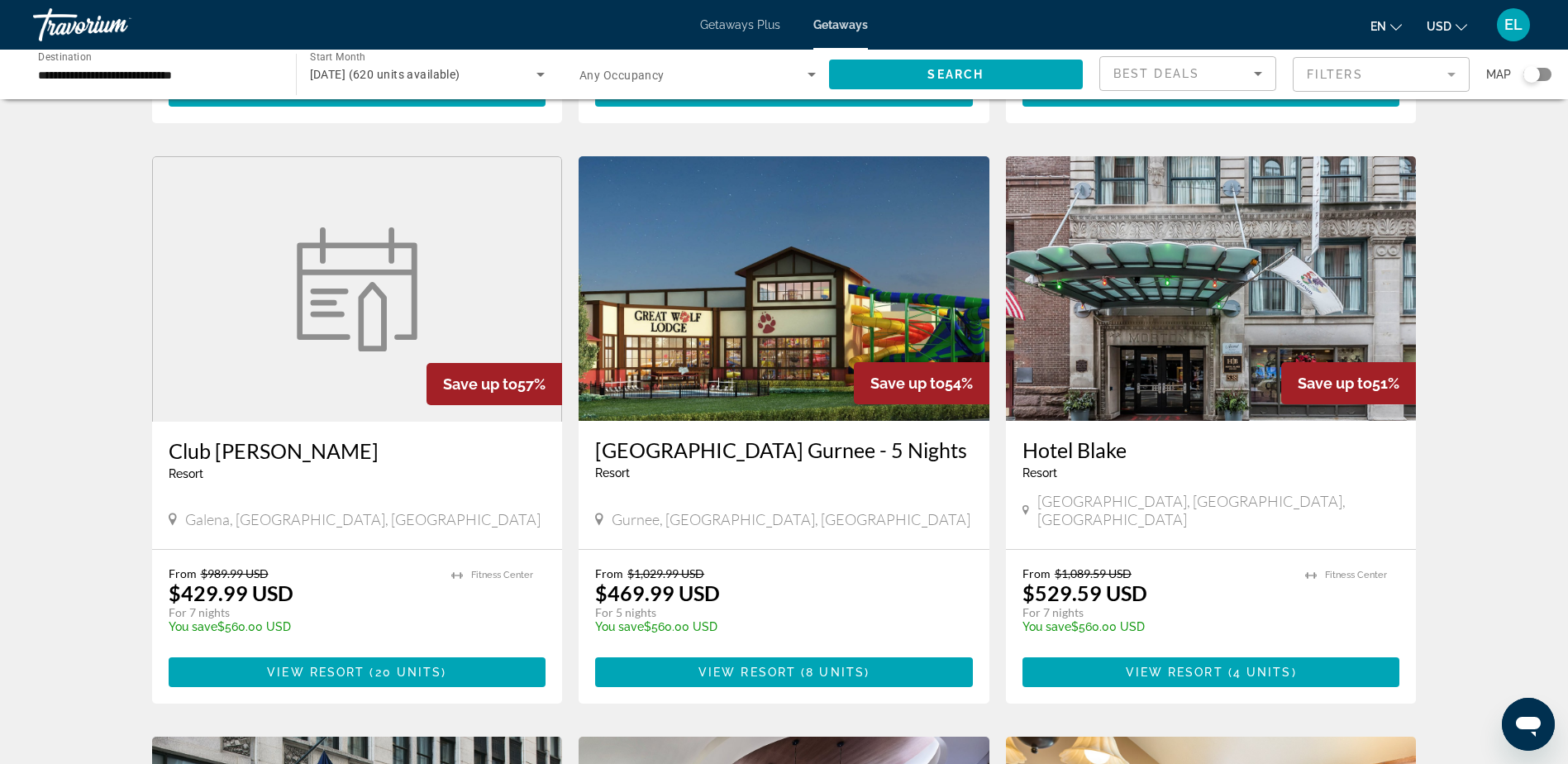
scroll to position [1241, 0]
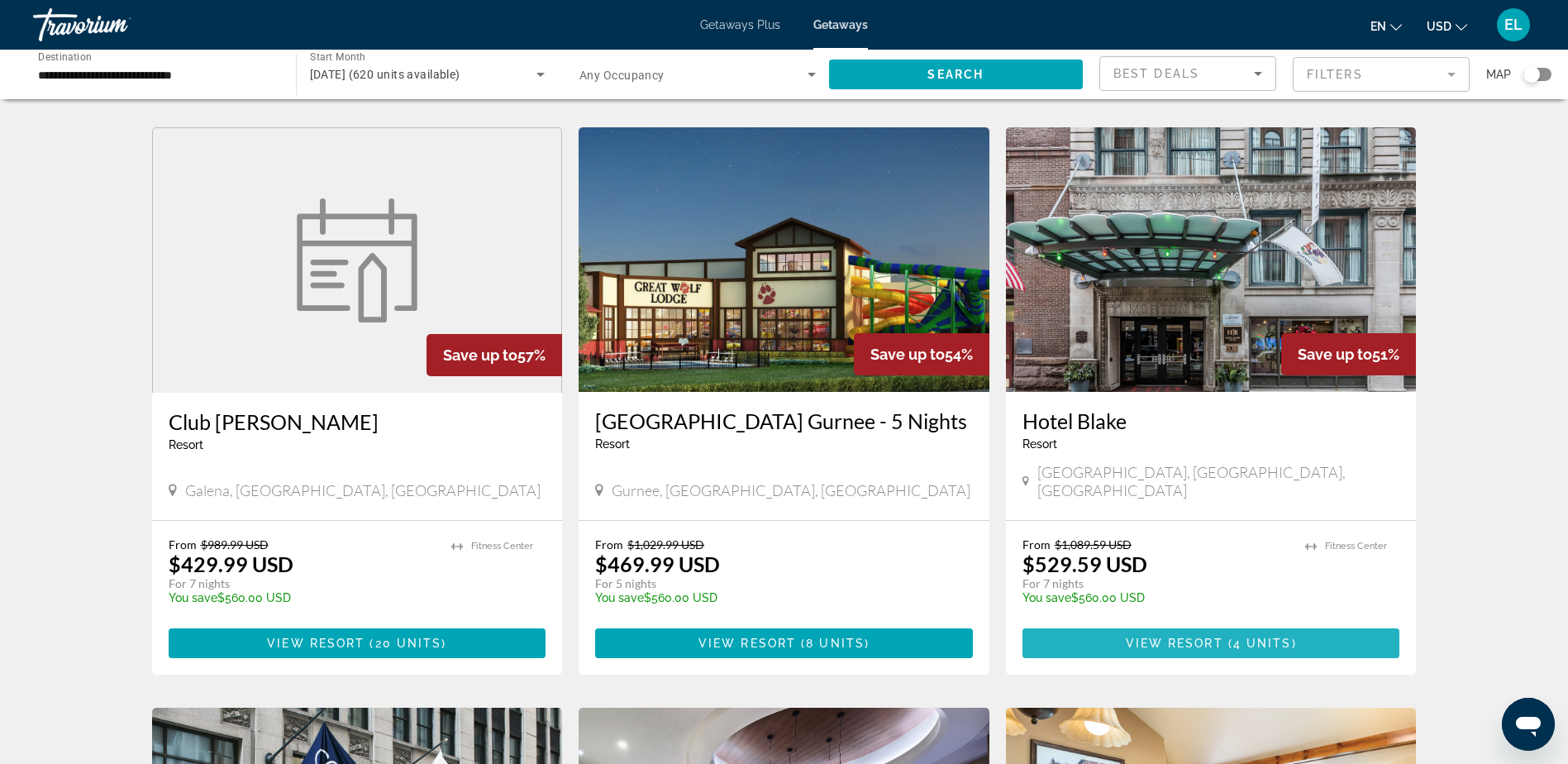
click at [1228, 624] on span "Main content" at bounding box center [1212, 643] width 378 height 40
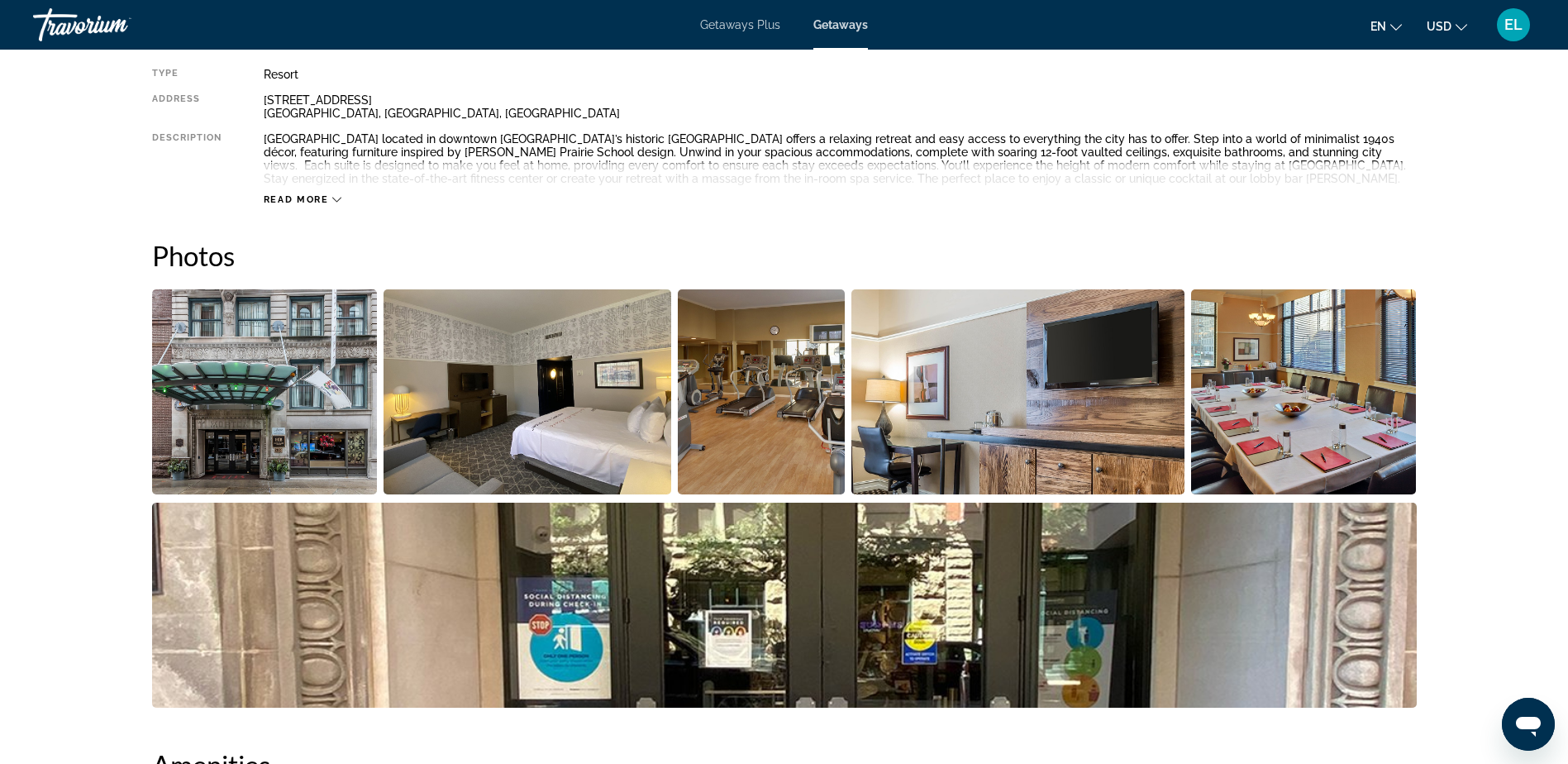
scroll to position [607, 0]
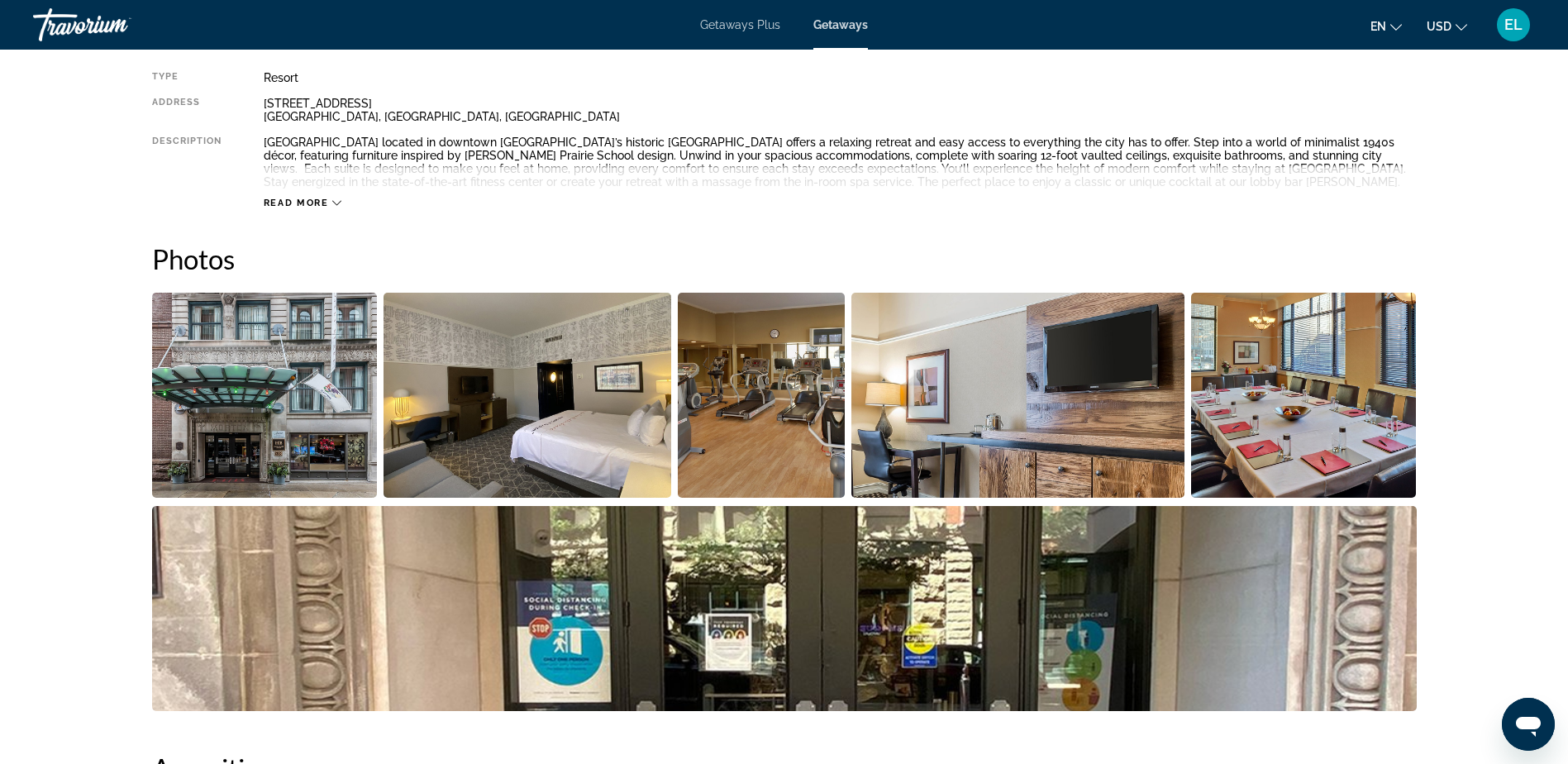
click at [1290, 378] on img "Open full-screen image slider" at bounding box center [1304, 396] width 226 height 206
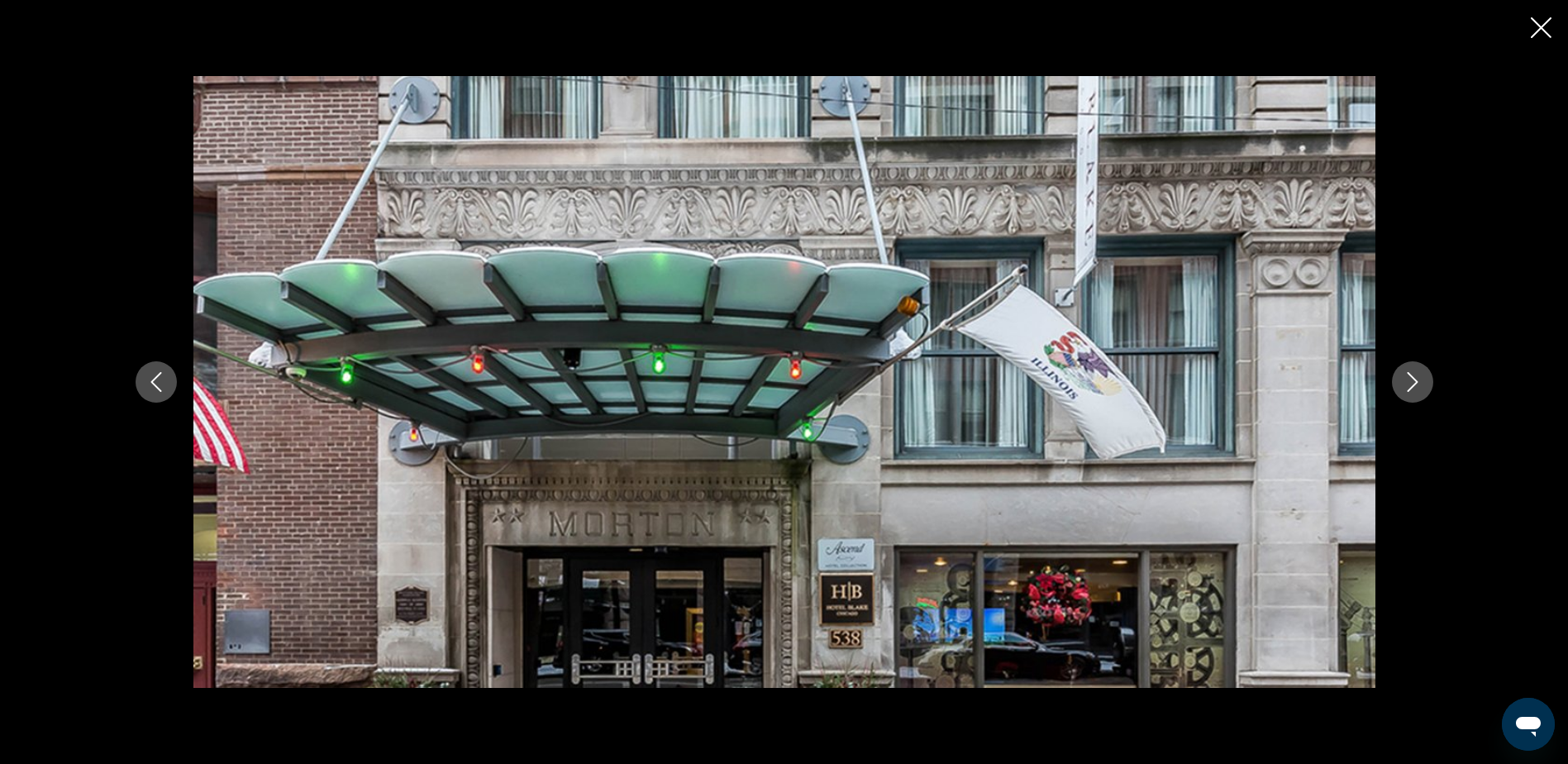
click at [1410, 389] on icon "Next image" at bounding box center [1412, 382] width 11 height 19
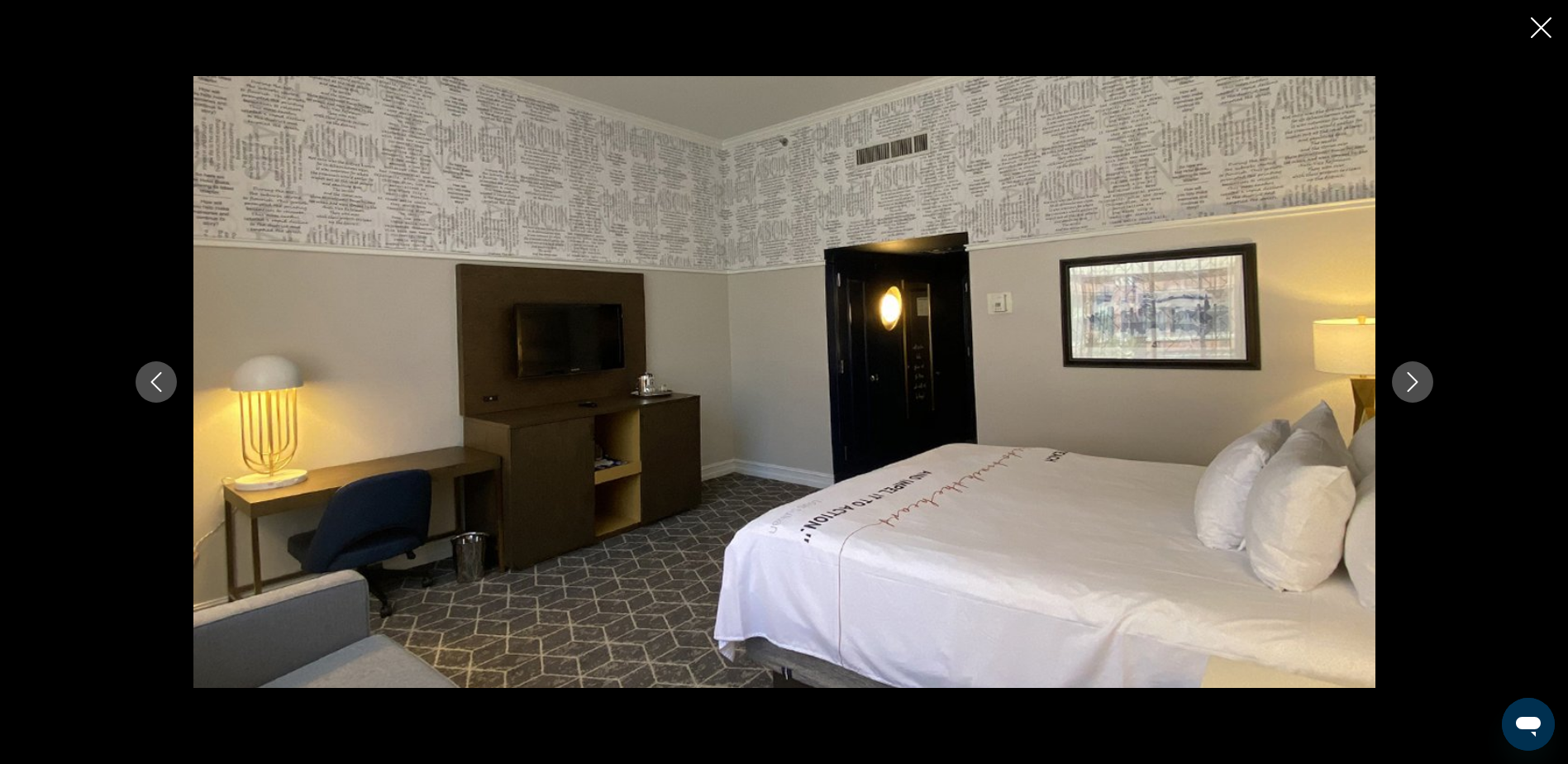
click at [1410, 389] on icon "Next image" at bounding box center [1412, 382] width 11 height 19
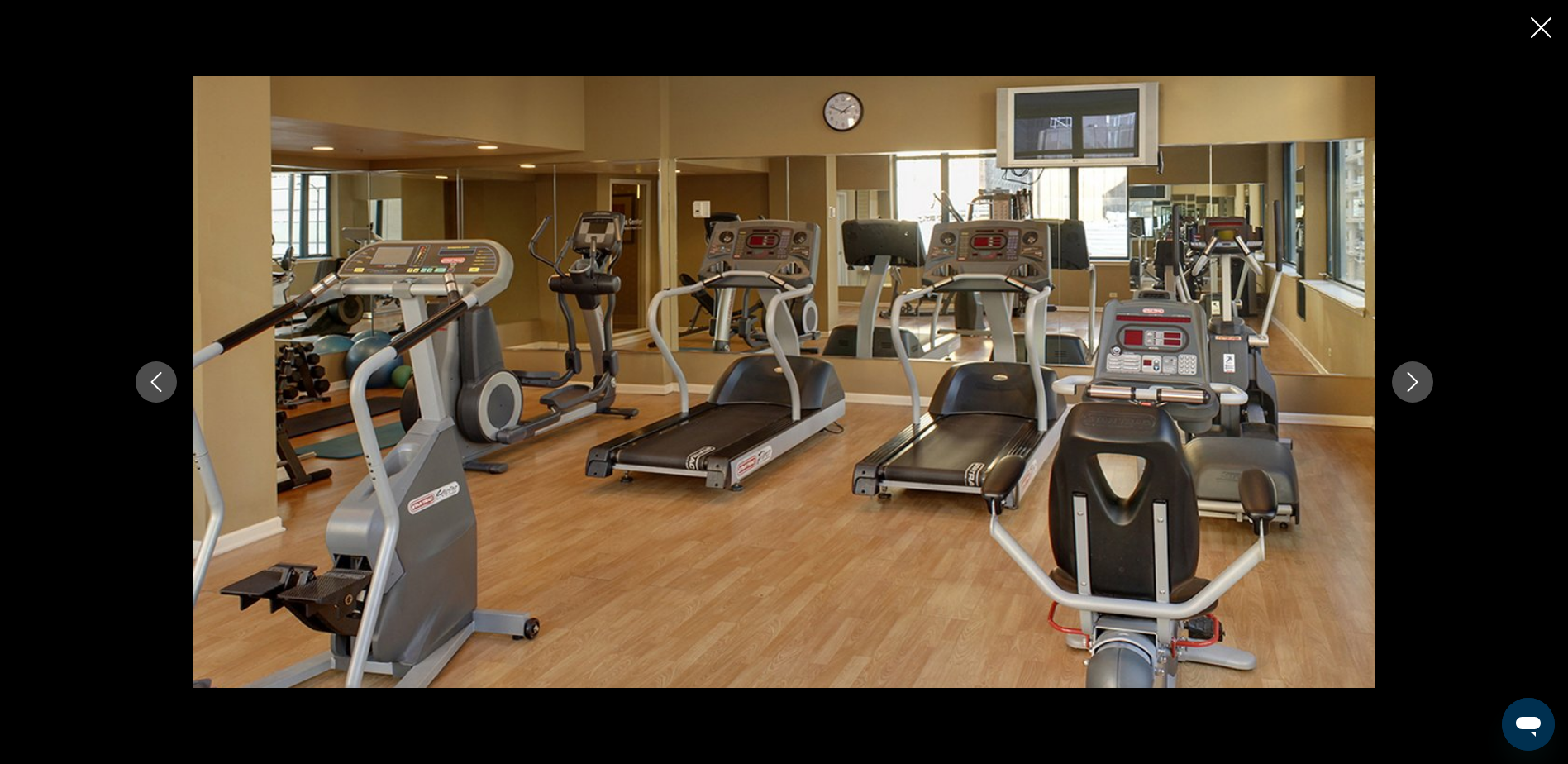
click at [1410, 389] on icon "Next image" at bounding box center [1412, 382] width 11 height 19
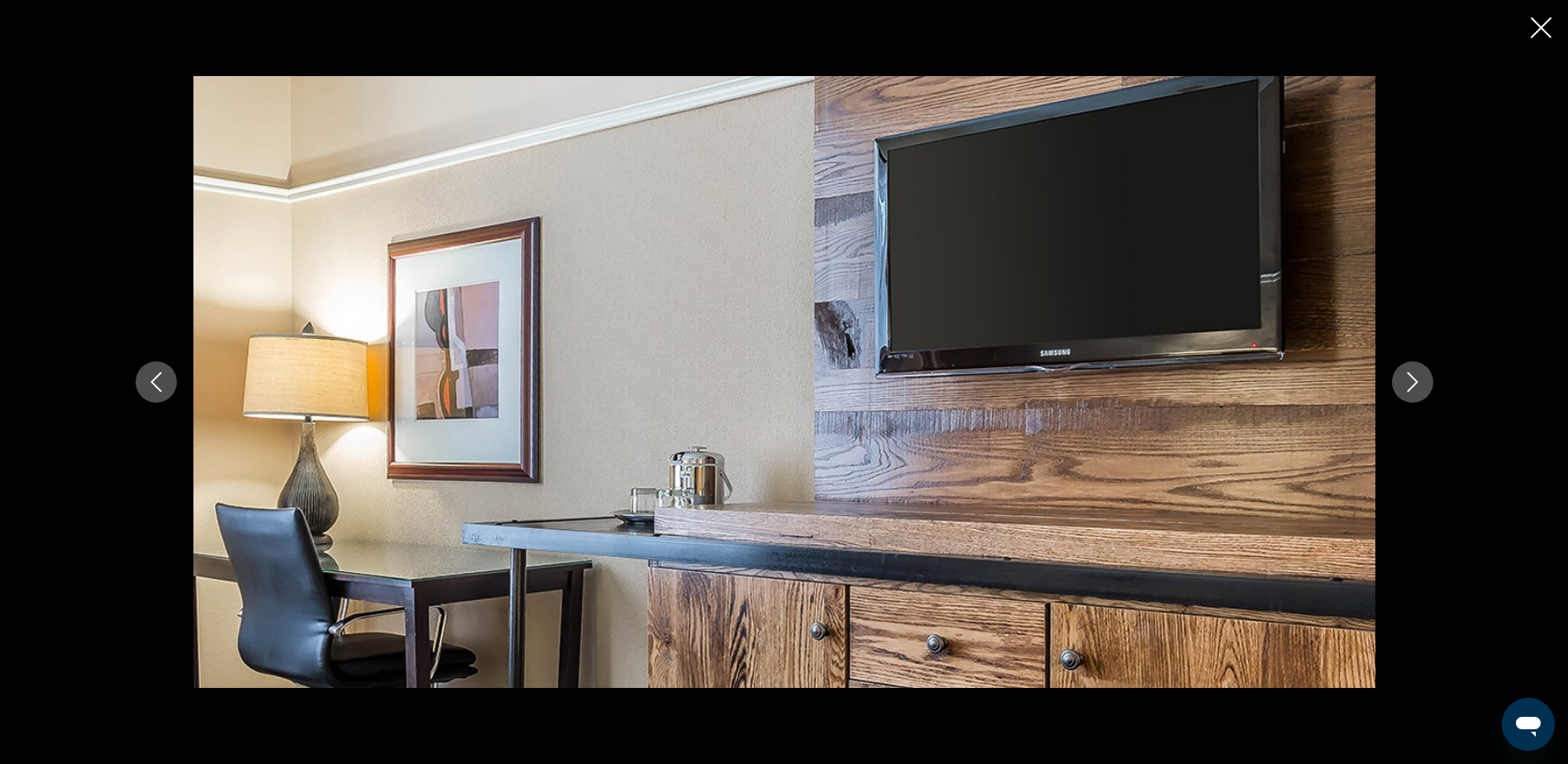
click at [1410, 389] on icon "Next image" at bounding box center [1412, 382] width 11 height 19
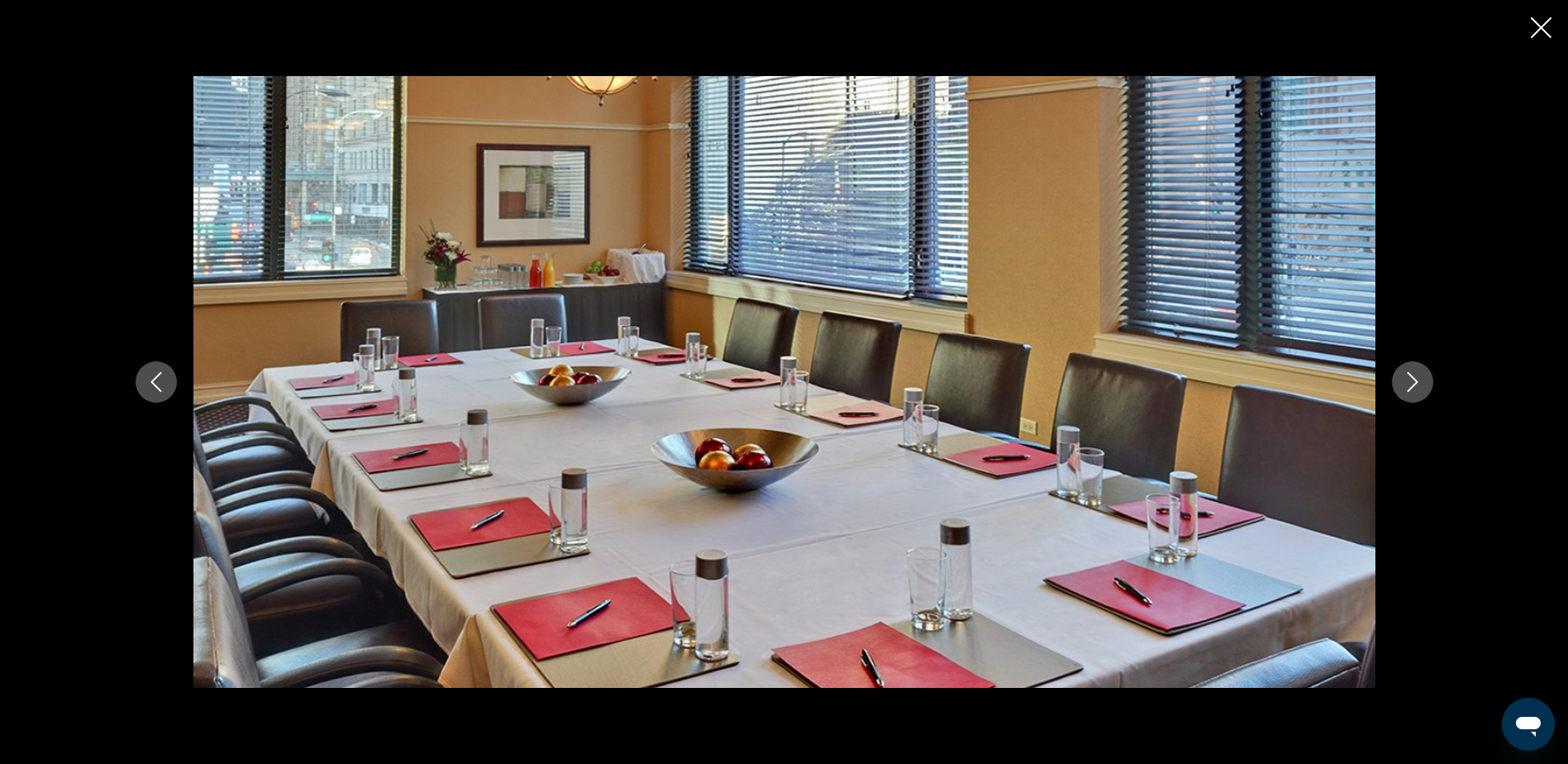
click at [1410, 389] on icon "Next image" at bounding box center [1412, 382] width 11 height 19
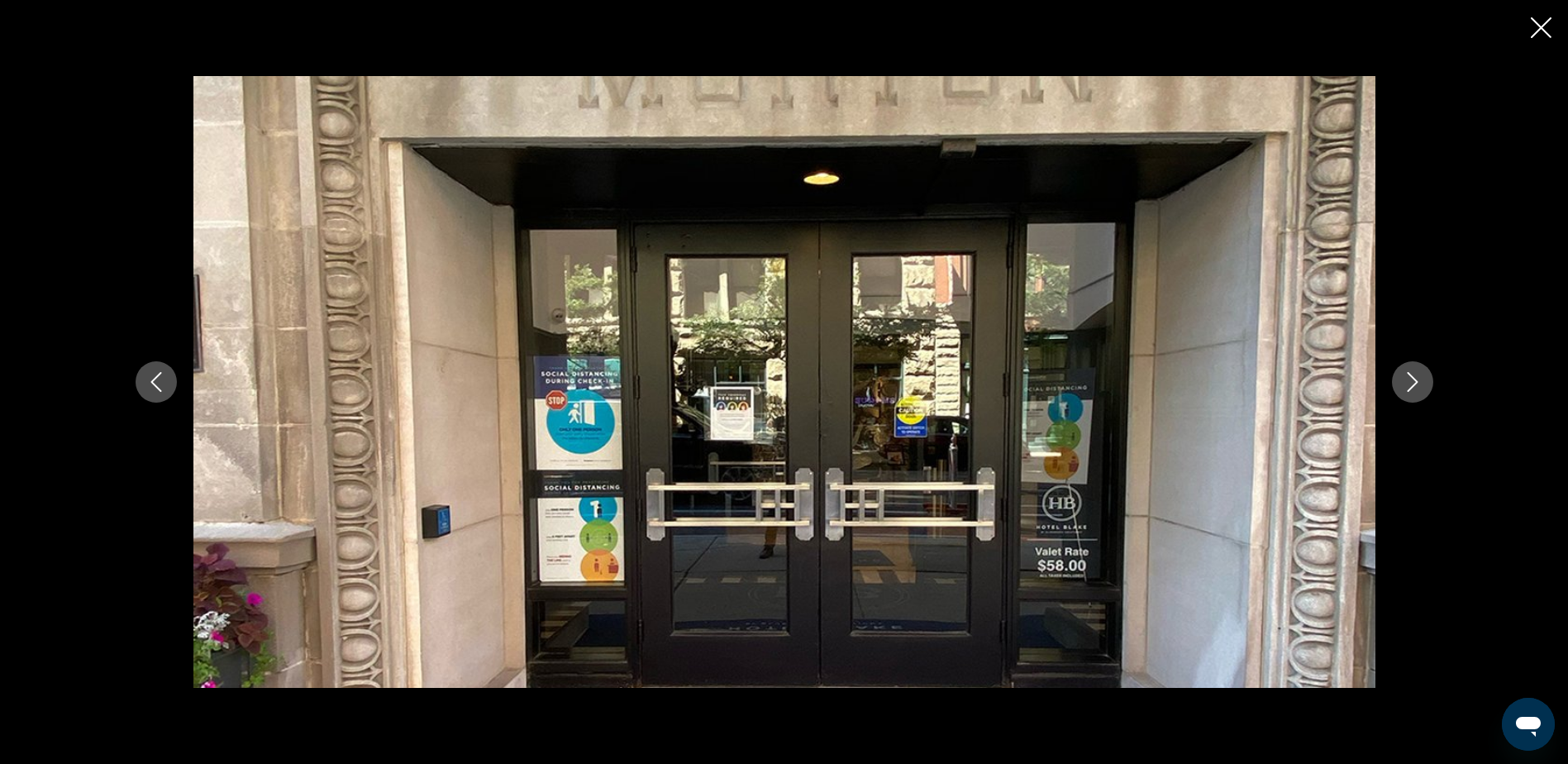
click at [1410, 389] on icon "Next image" at bounding box center [1412, 382] width 11 height 19
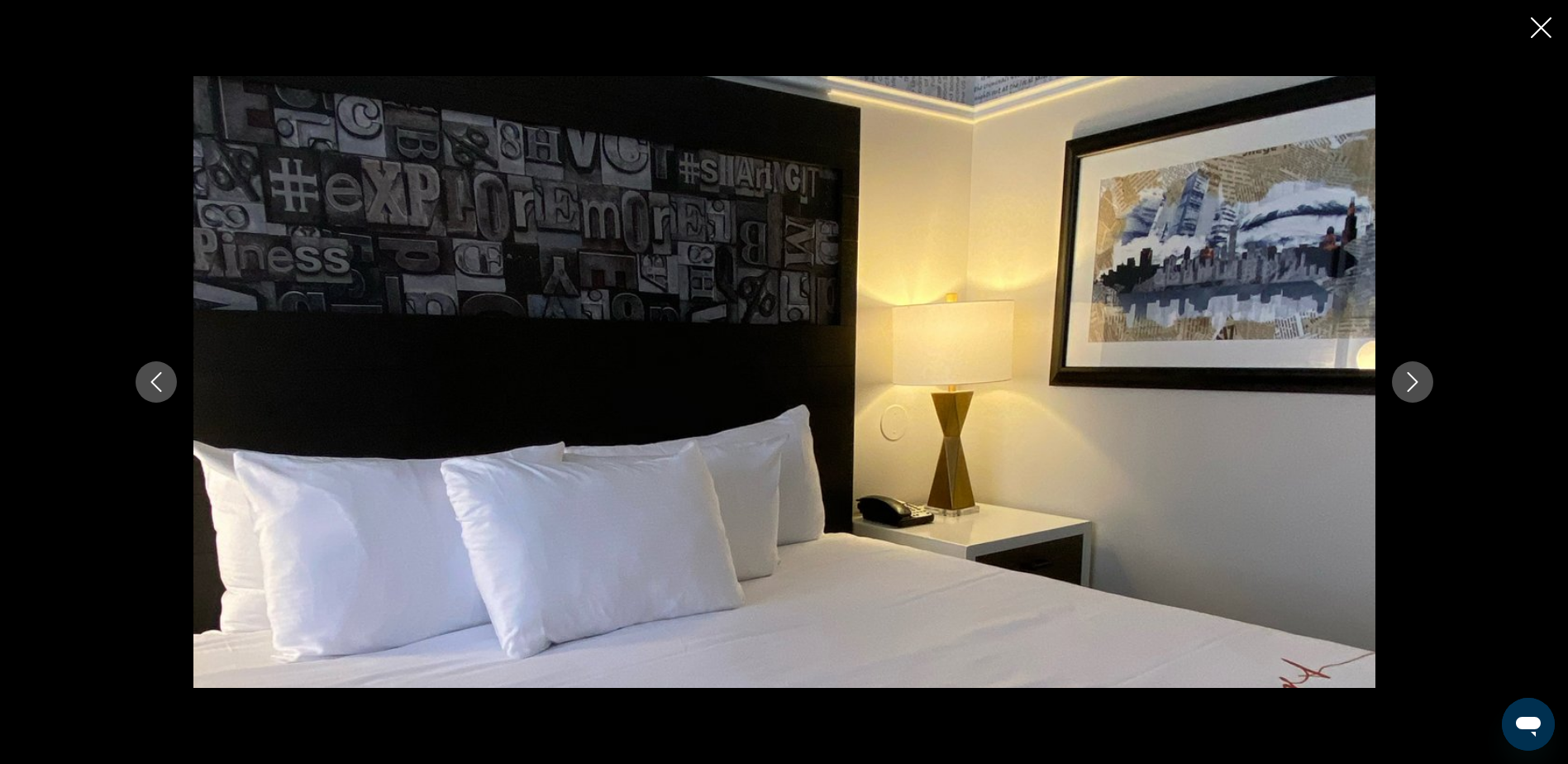
click at [1409, 391] on icon "Next image" at bounding box center [1412, 382] width 11 height 19
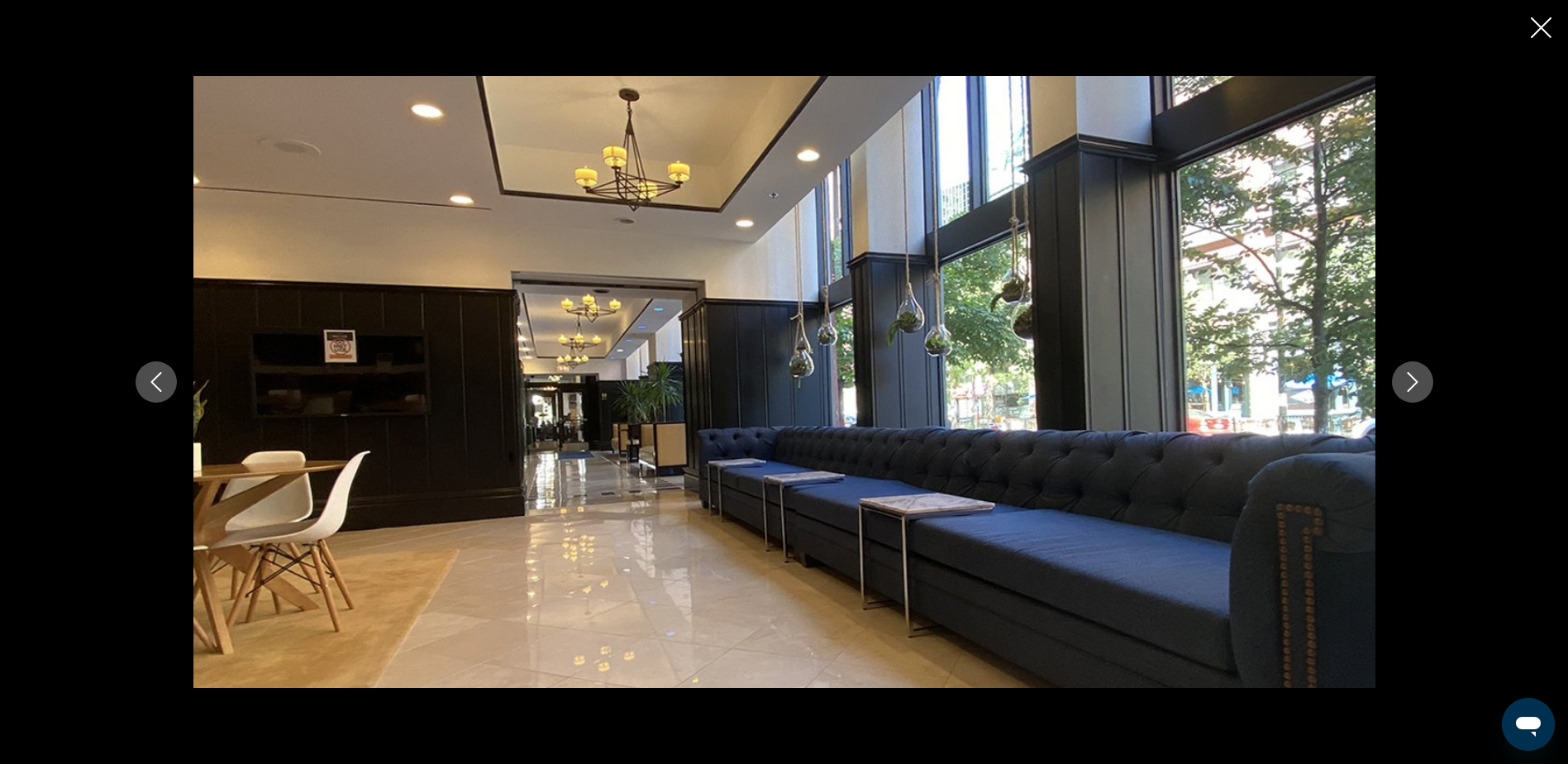
click at [1409, 391] on icon "Next image" at bounding box center [1412, 382] width 11 height 19
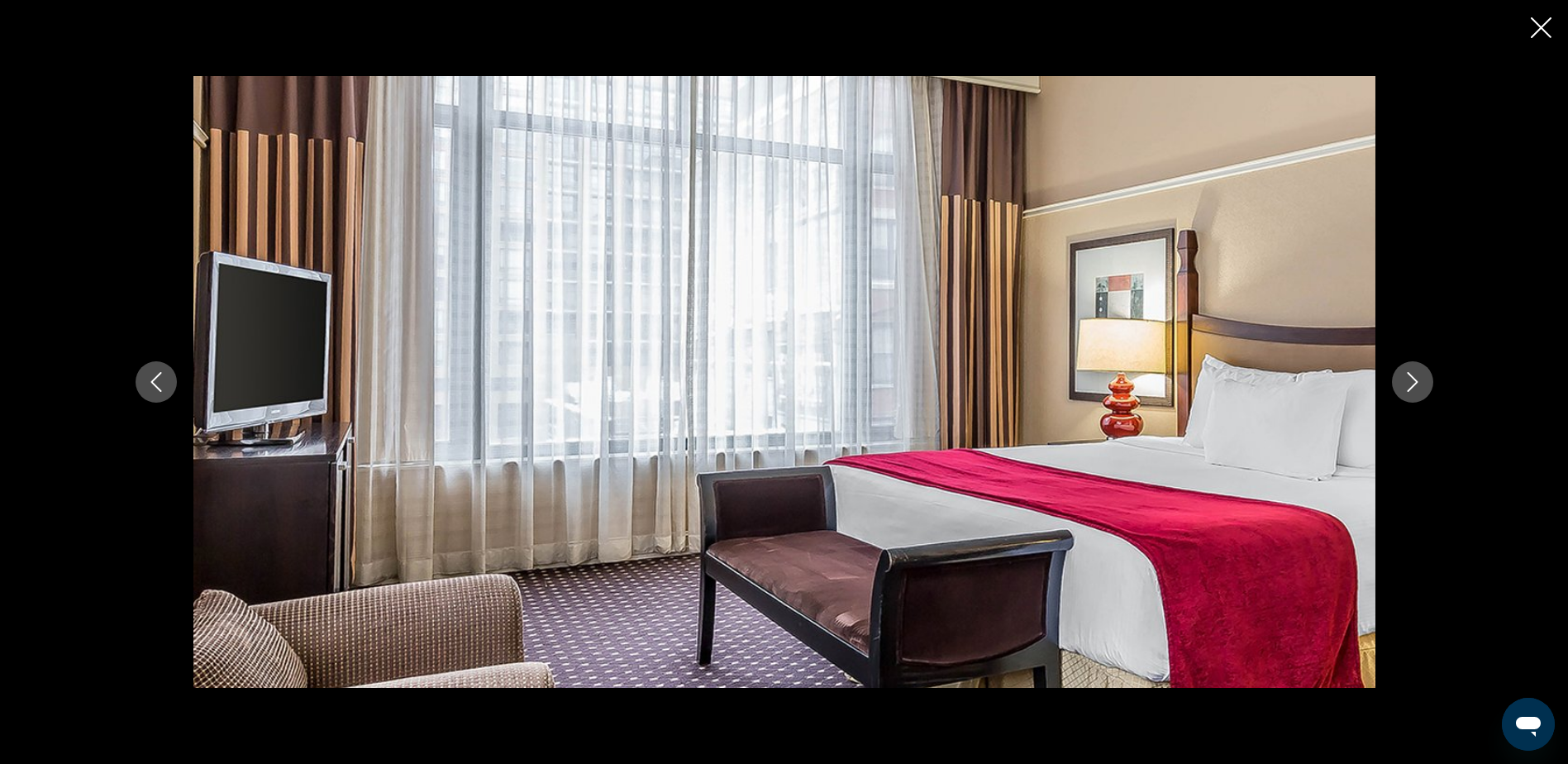
click at [1408, 392] on icon "Next image" at bounding box center [1412, 382] width 11 height 19
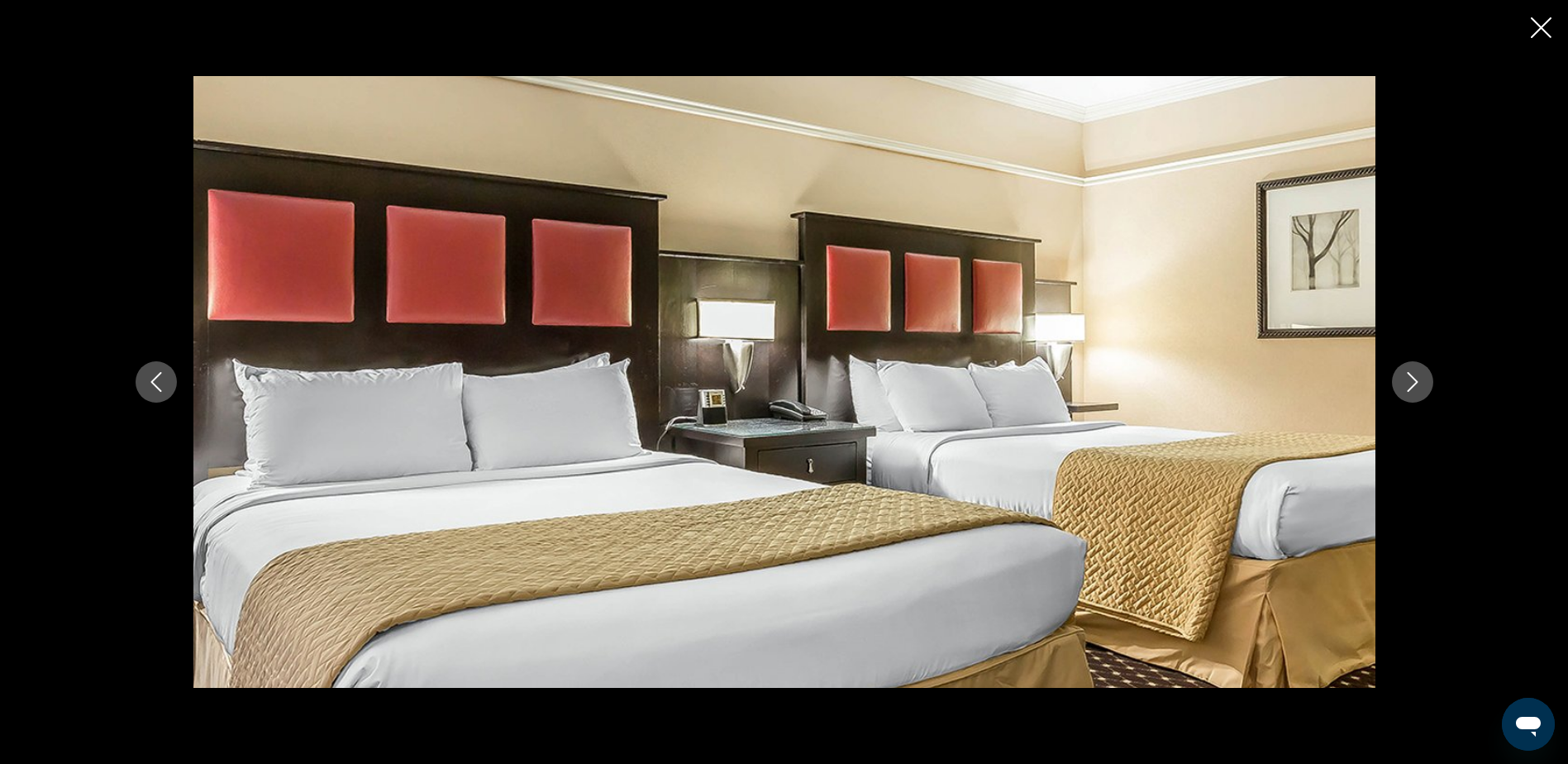
click at [1408, 392] on icon "Next image" at bounding box center [1412, 382] width 11 height 19
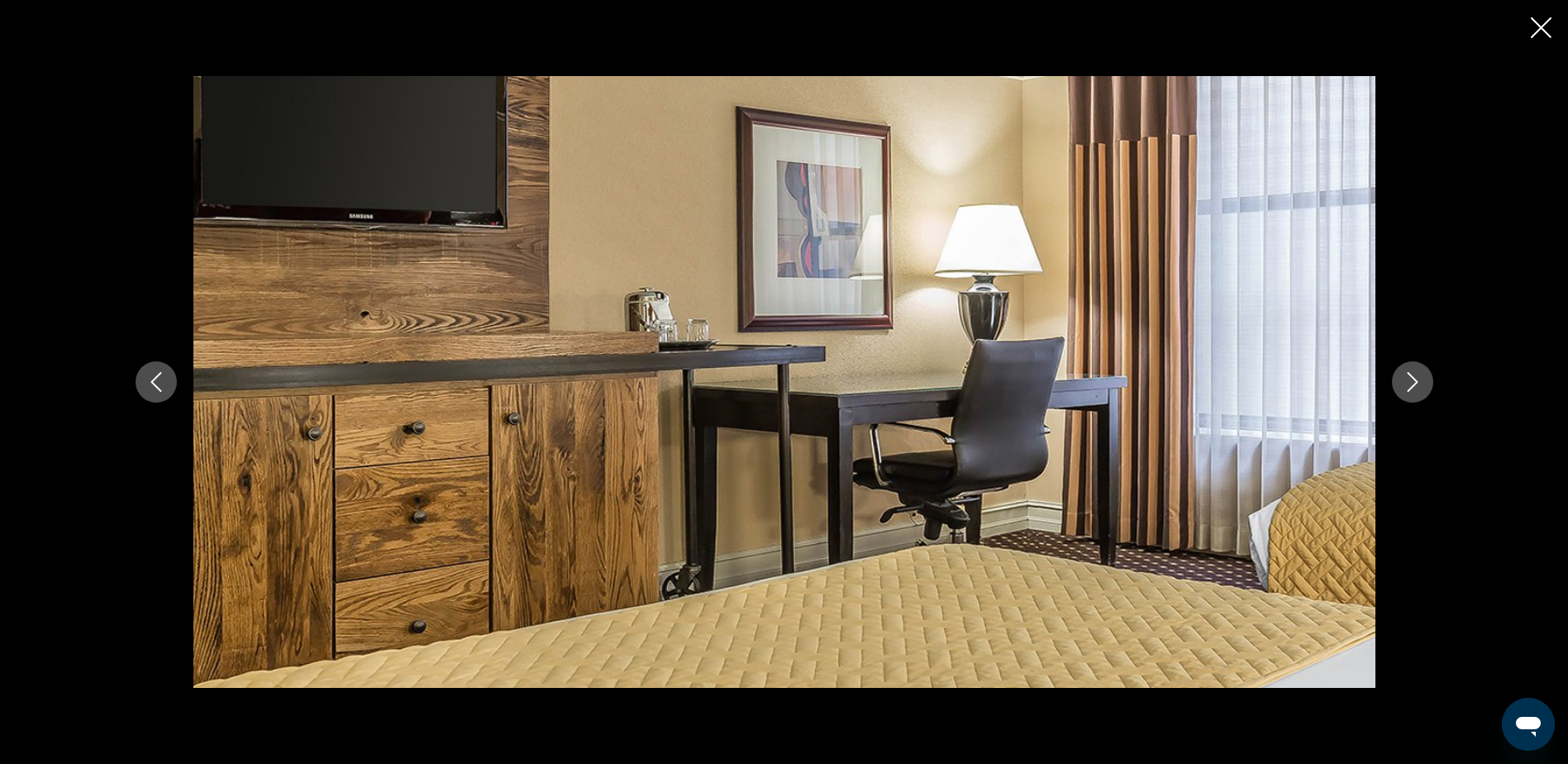
click at [1408, 392] on icon "Next image" at bounding box center [1412, 382] width 11 height 19
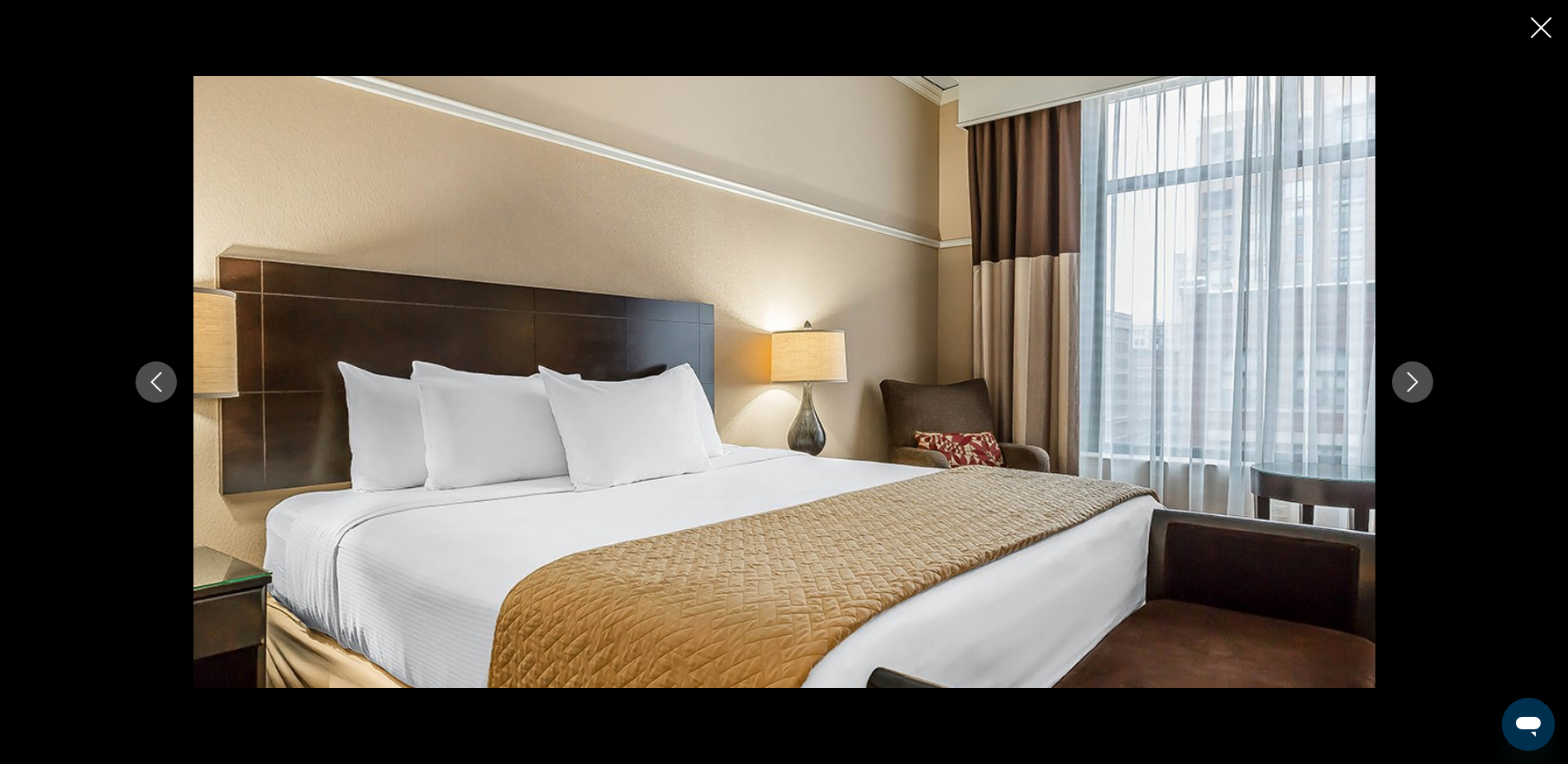
click at [1408, 381] on icon "Next image" at bounding box center [1413, 382] width 19 height 19
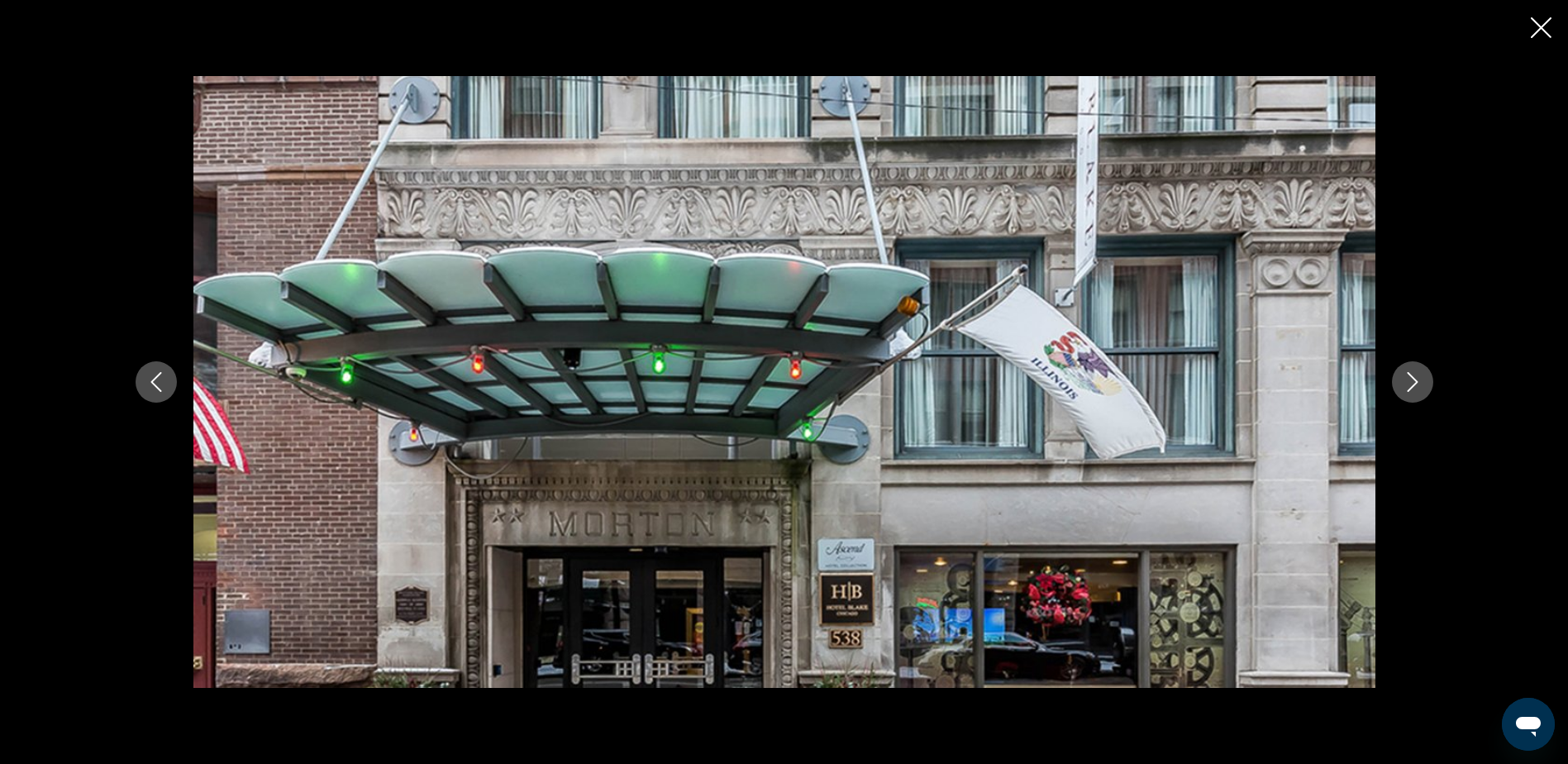
drag, startPoint x: 1536, startPoint y: 28, endPoint x: 1536, endPoint y: 40, distance: 12.0
click at [1536, 31] on icon "Close slideshow" at bounding box center [1541, 27] width 20 height 20
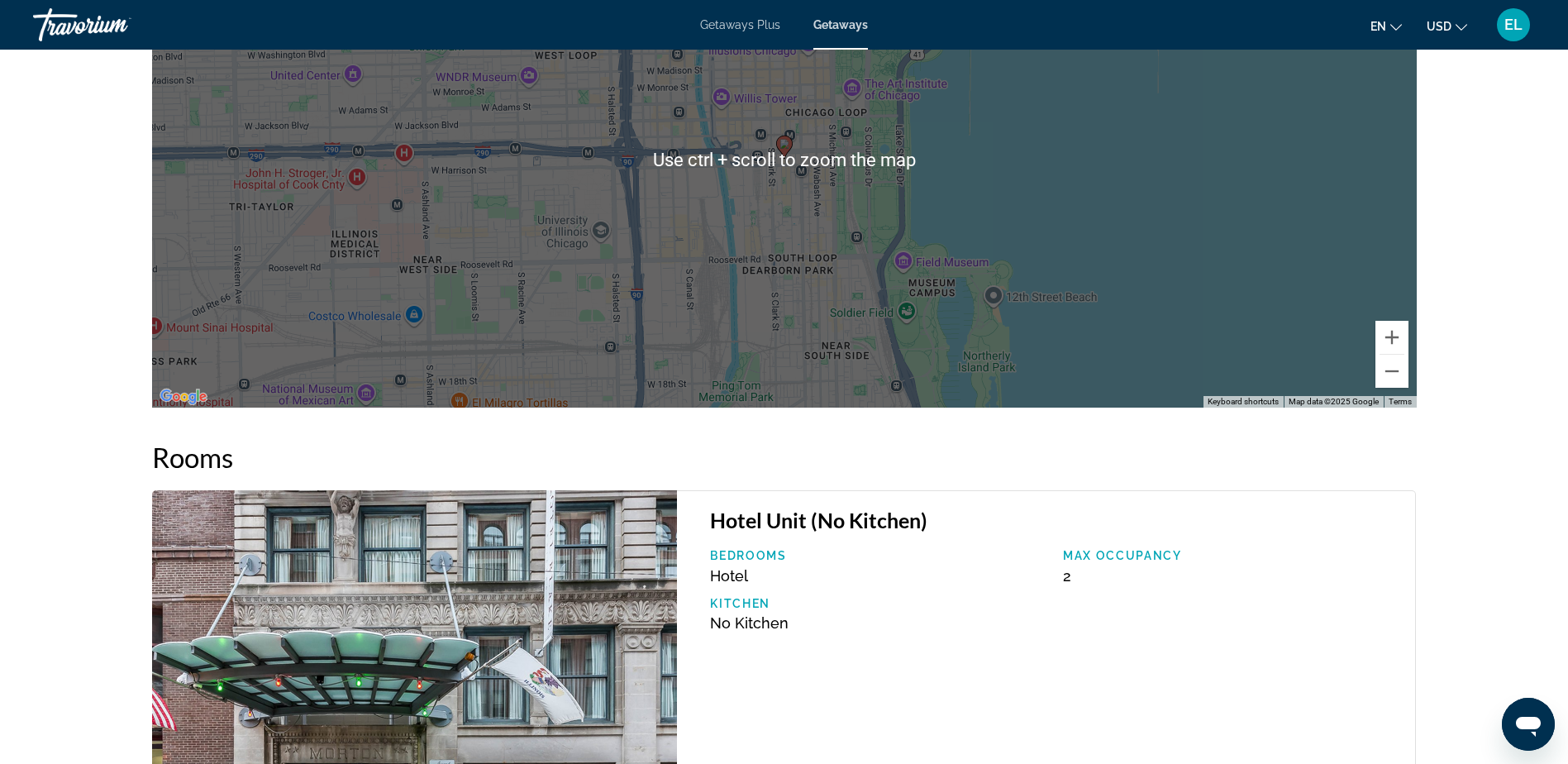
scroll to position [2675, 0]
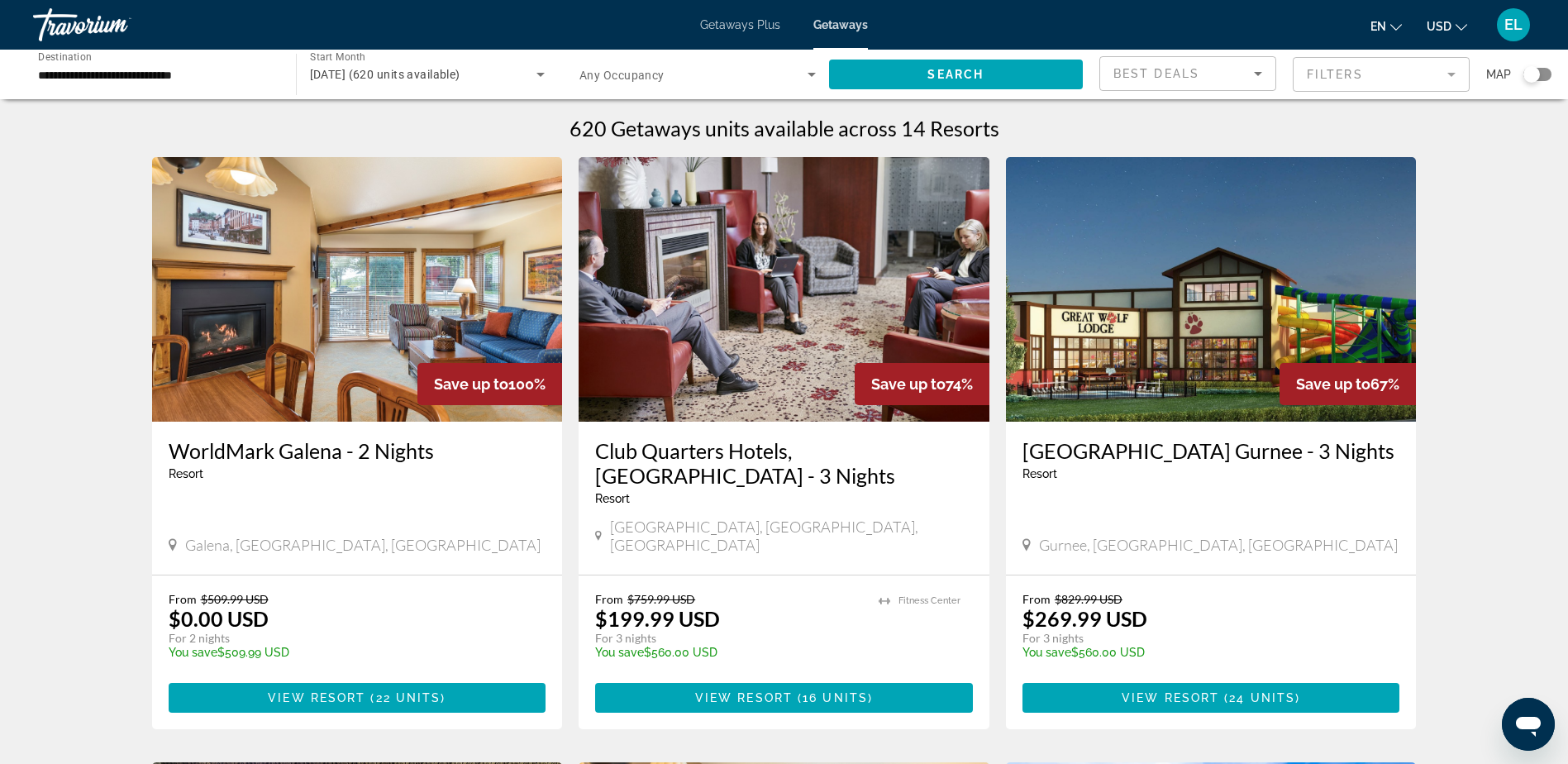
scroll to position [83, 0]
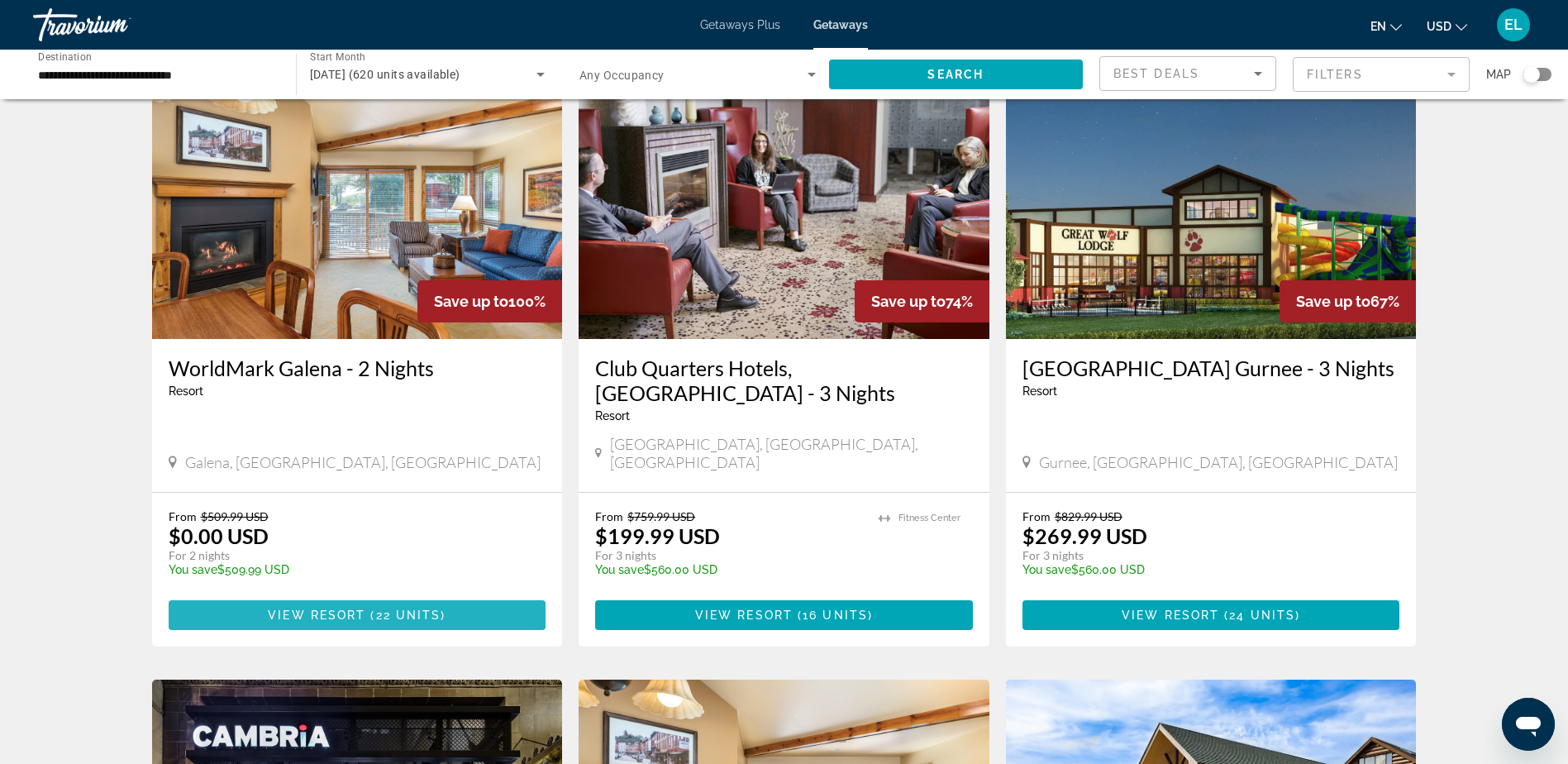
click at [364, 609] on span "View Resort" at bounding box center [317, 616] width 97 height 14
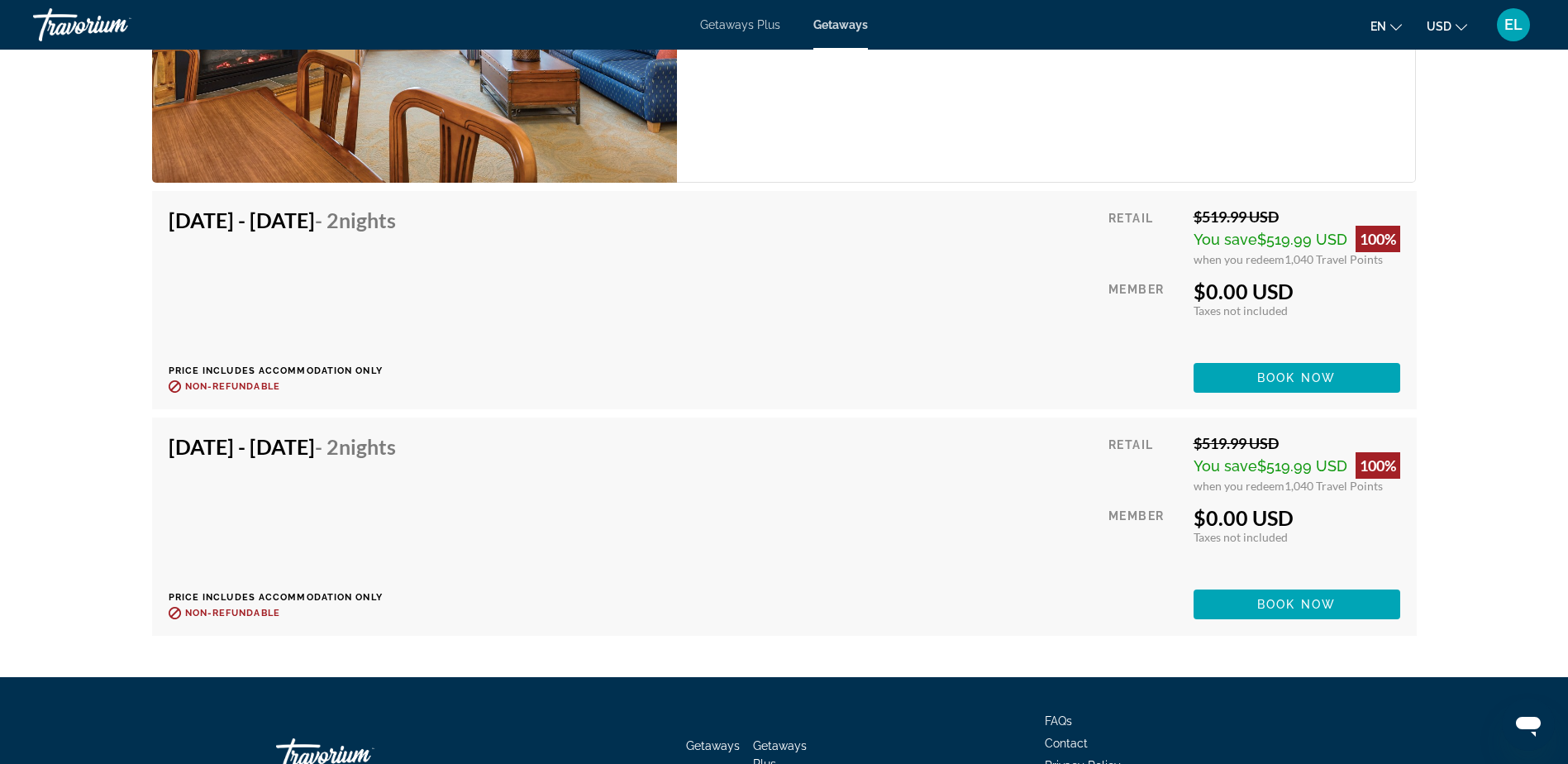
scroll to position [4467, 0]
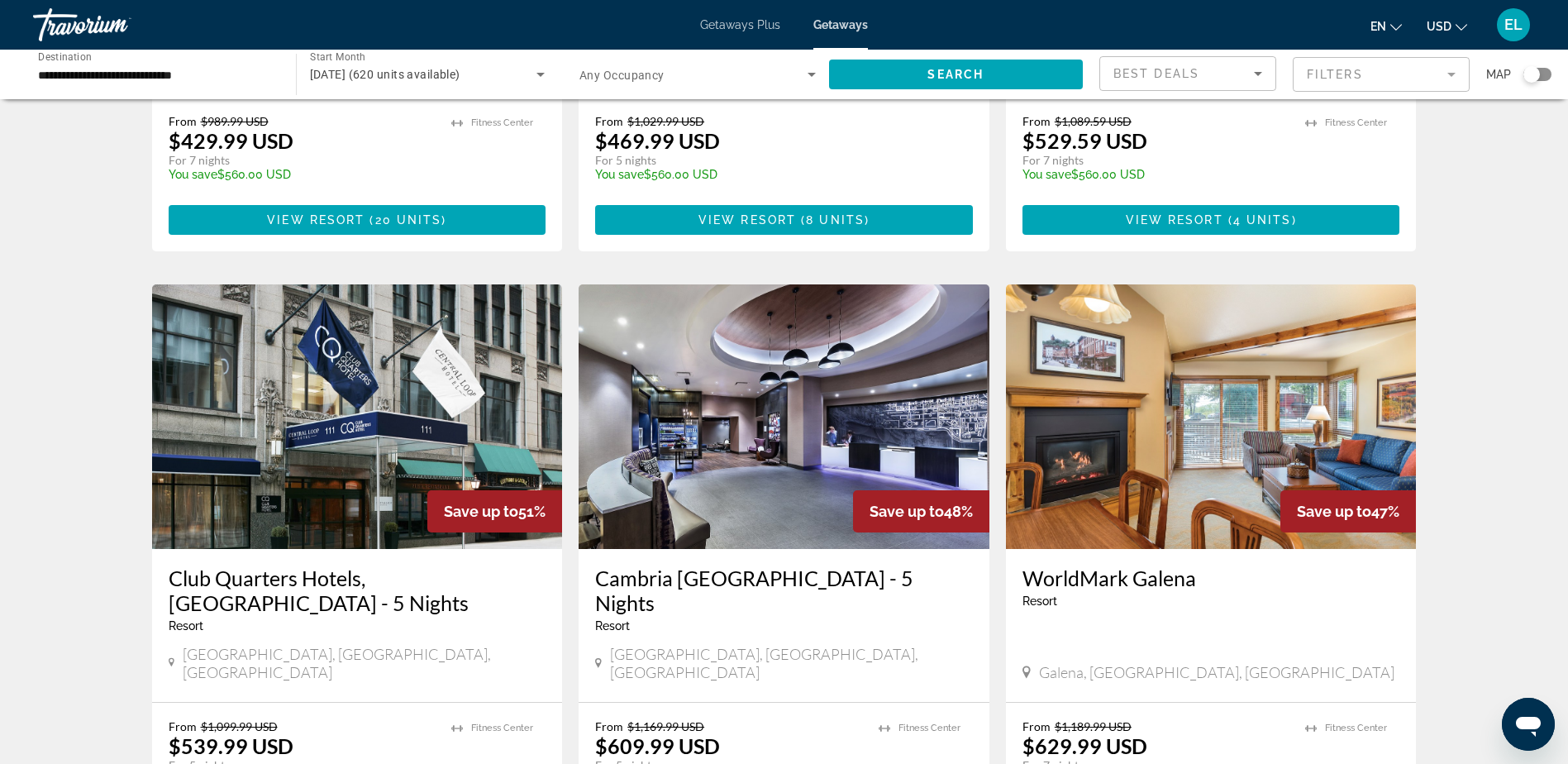
scroll to position [1738, 0]
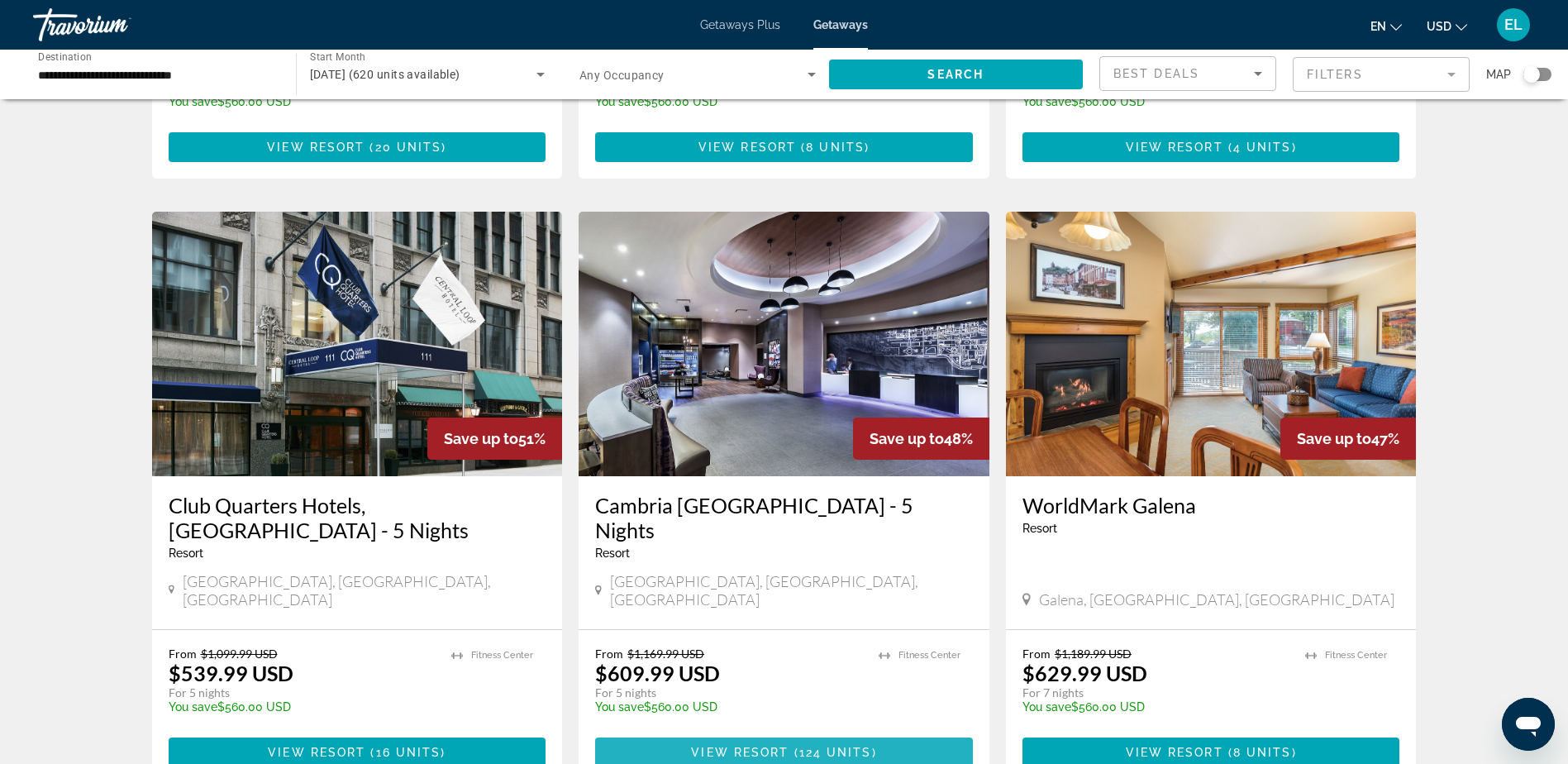
click at [788, 746] on span "View Resort" at bounding box center [740, 753] width 97 height 14
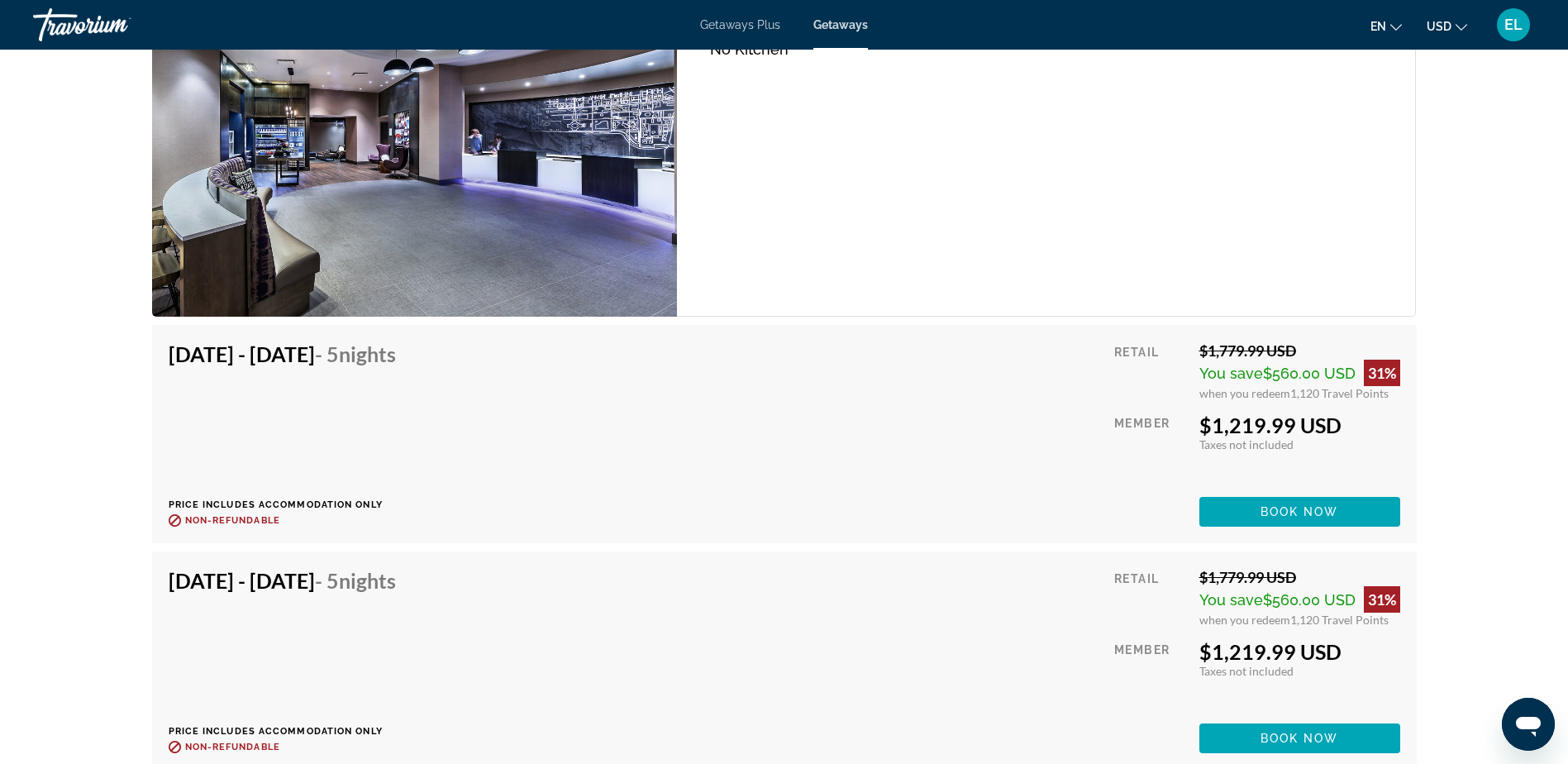
scroll to position [2565, 0]
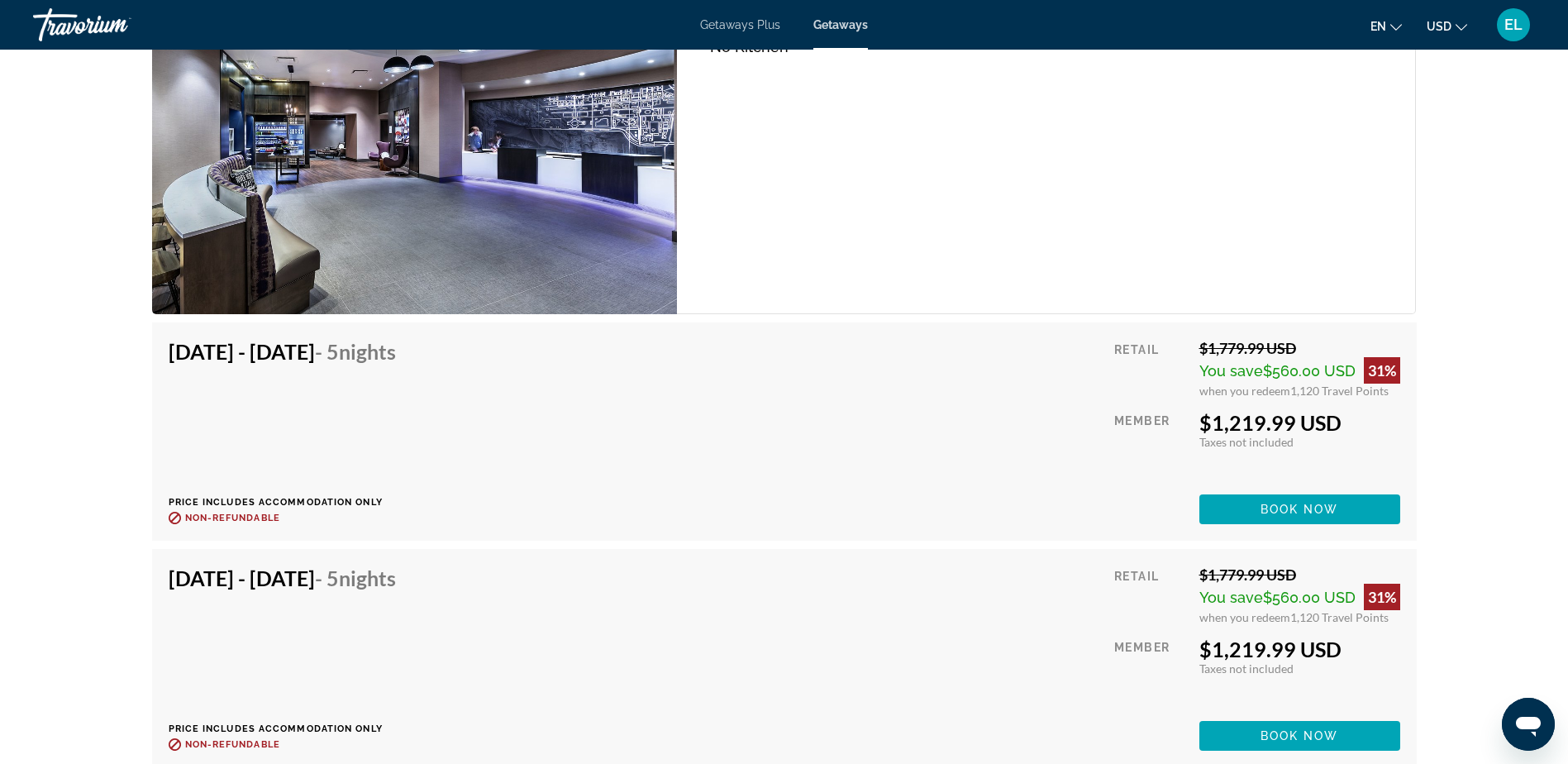
drag, startPoint x: 614, startPoint y: 415, endPoint x: 676, endPoint y: 485, distance: 93.5
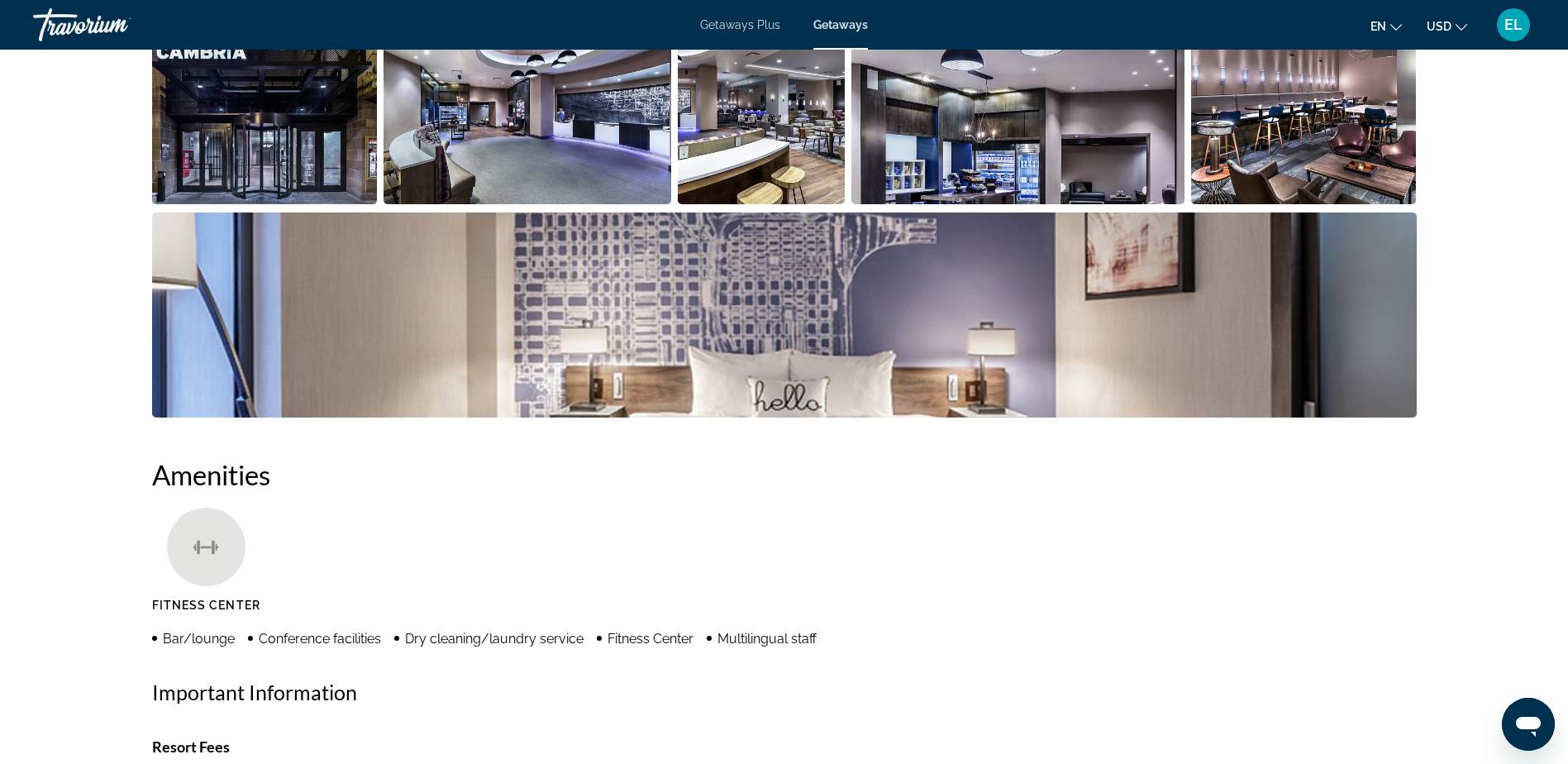
scroll to position [662, 0]
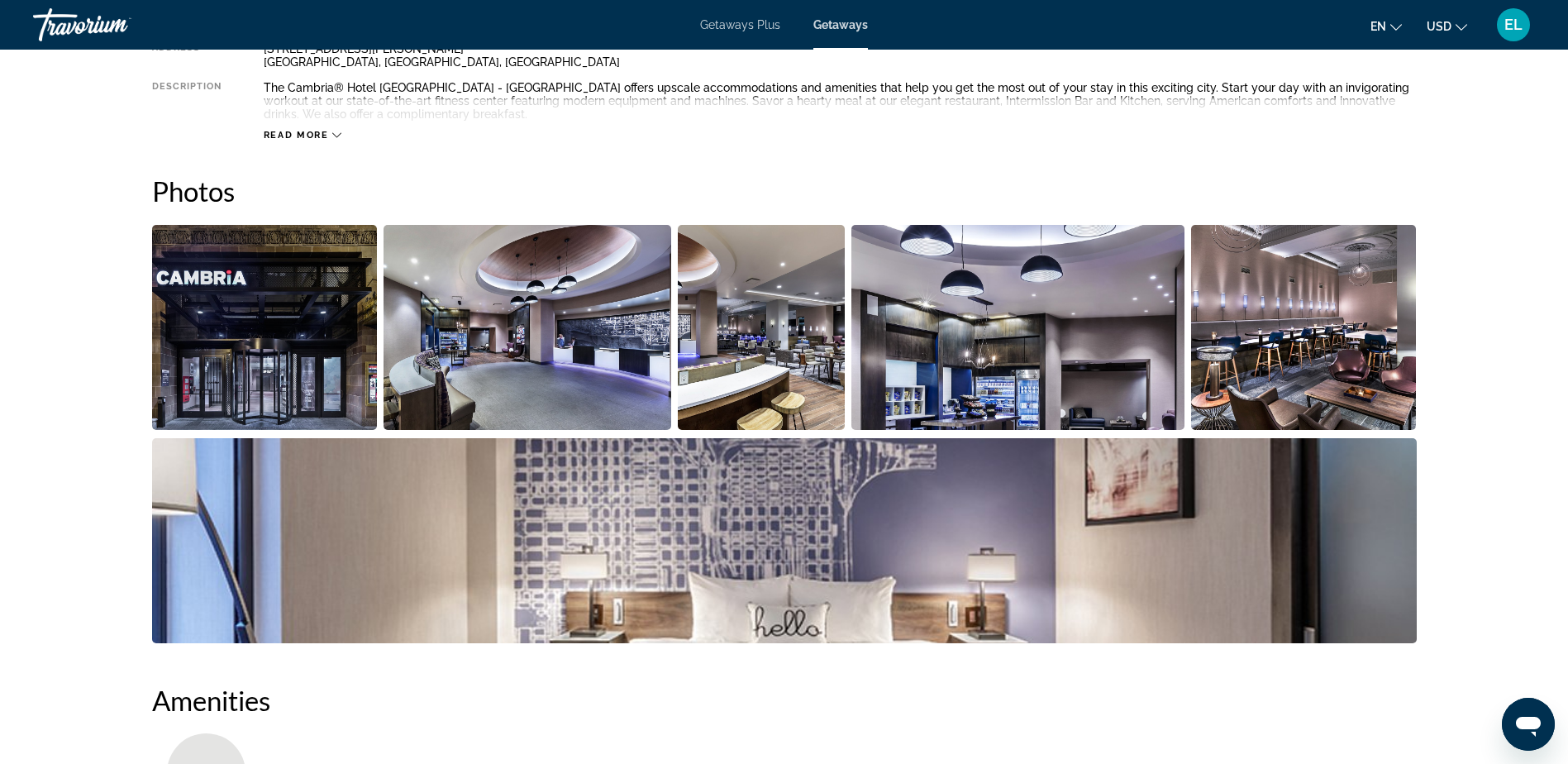
click at [263, 321] on img "Open full-screen image slider" at bounding box center [265, 327] width 226 height 206
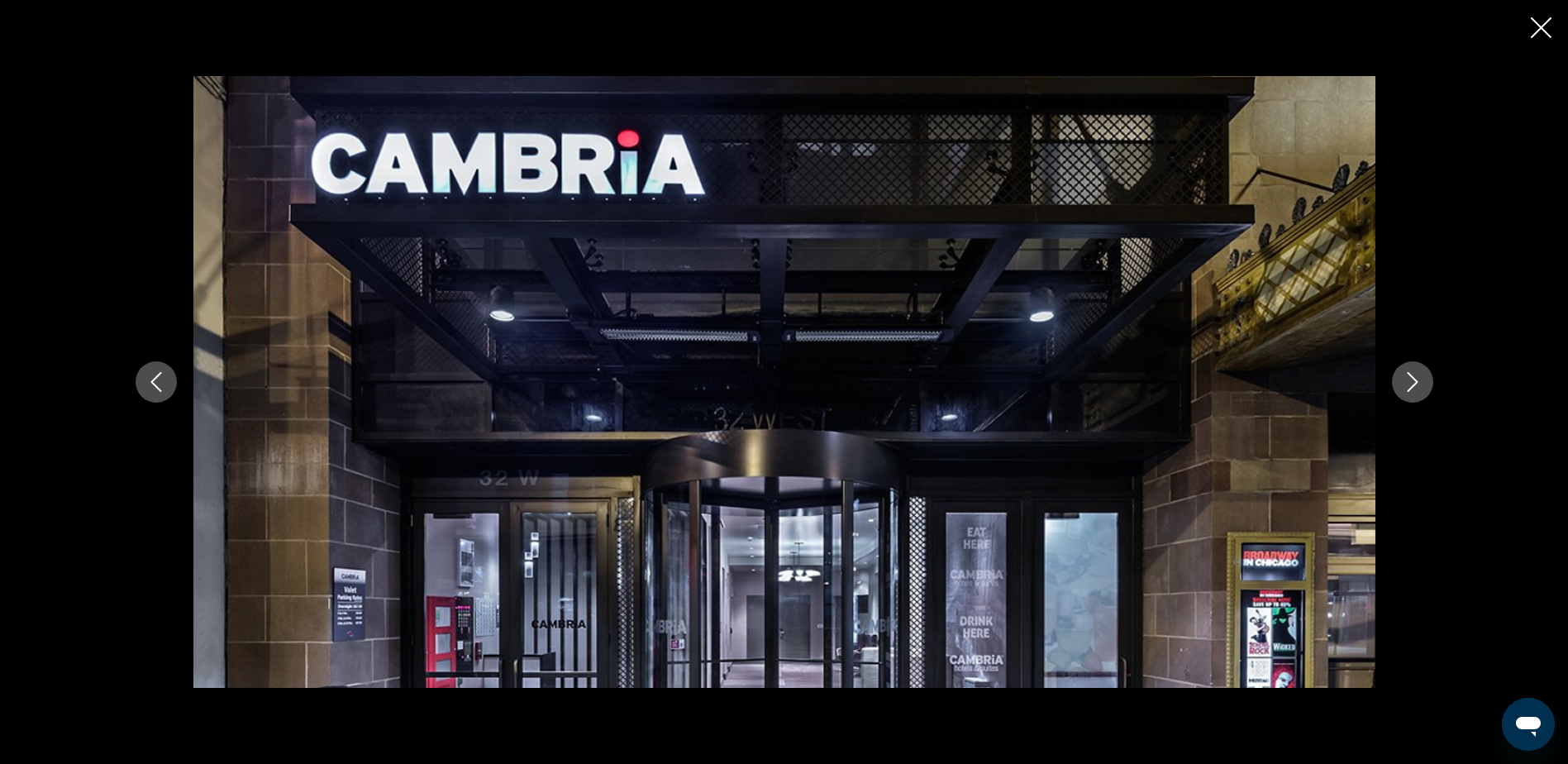
click at [1403, 379] on icon "Next image" at bounding box center [1413, 382] width 19 height 19
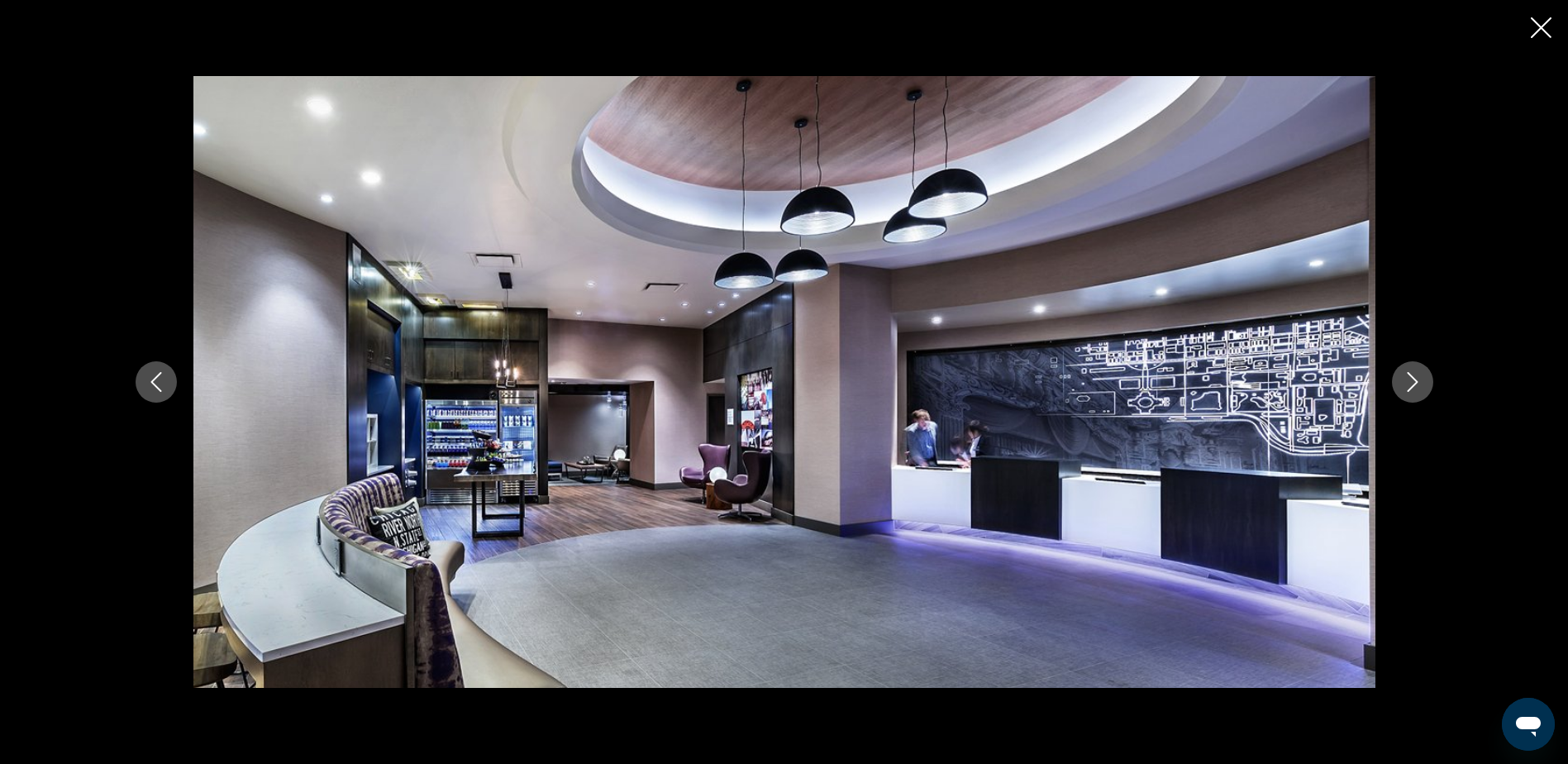
click at [1403, 379] on icon "Next image" at bounding box center [1413, 382] width 19 height 19
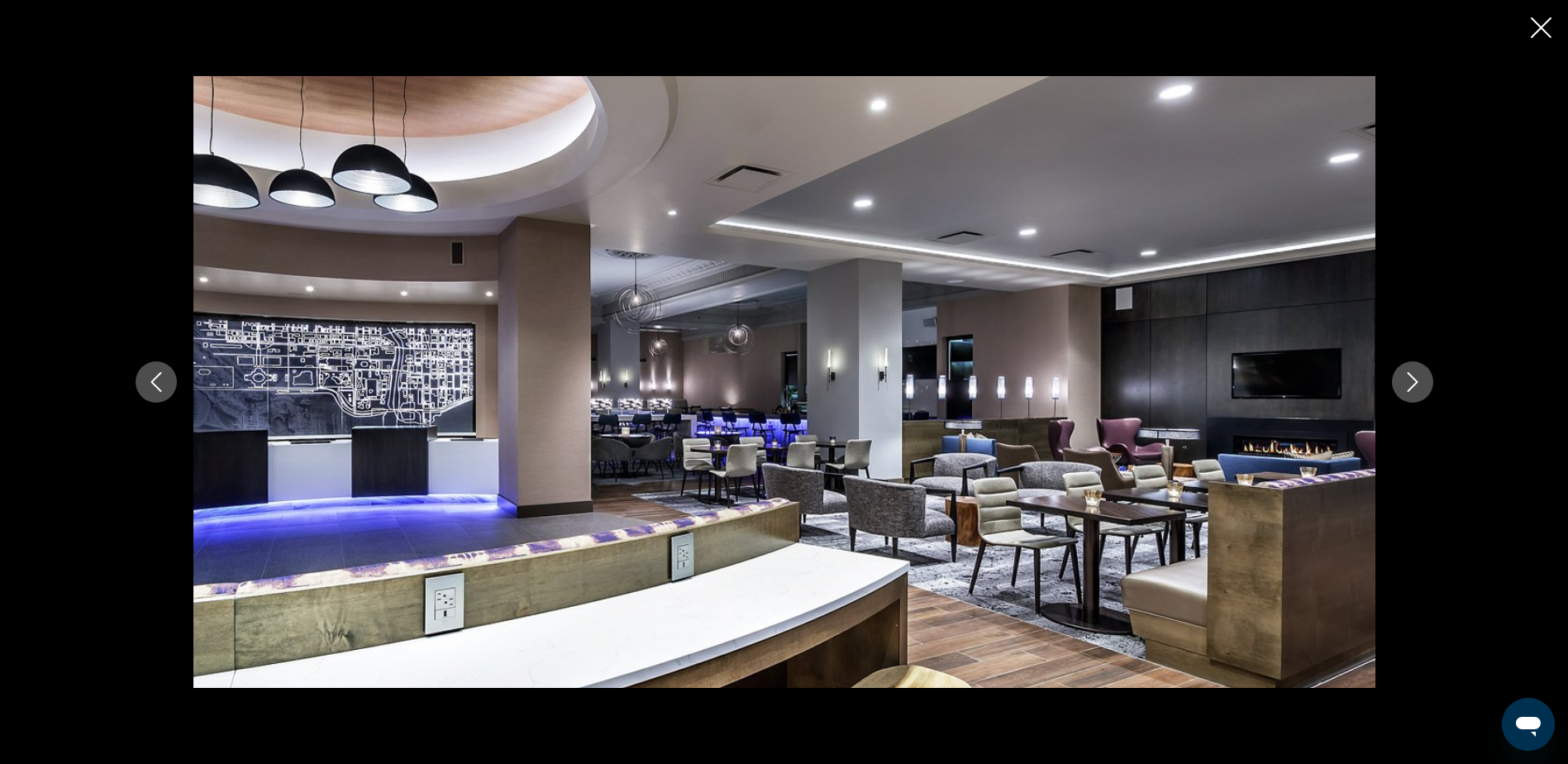
click at [1398, 374] on button "Next image" at bounding box center [1413, 382] width 41 height 41
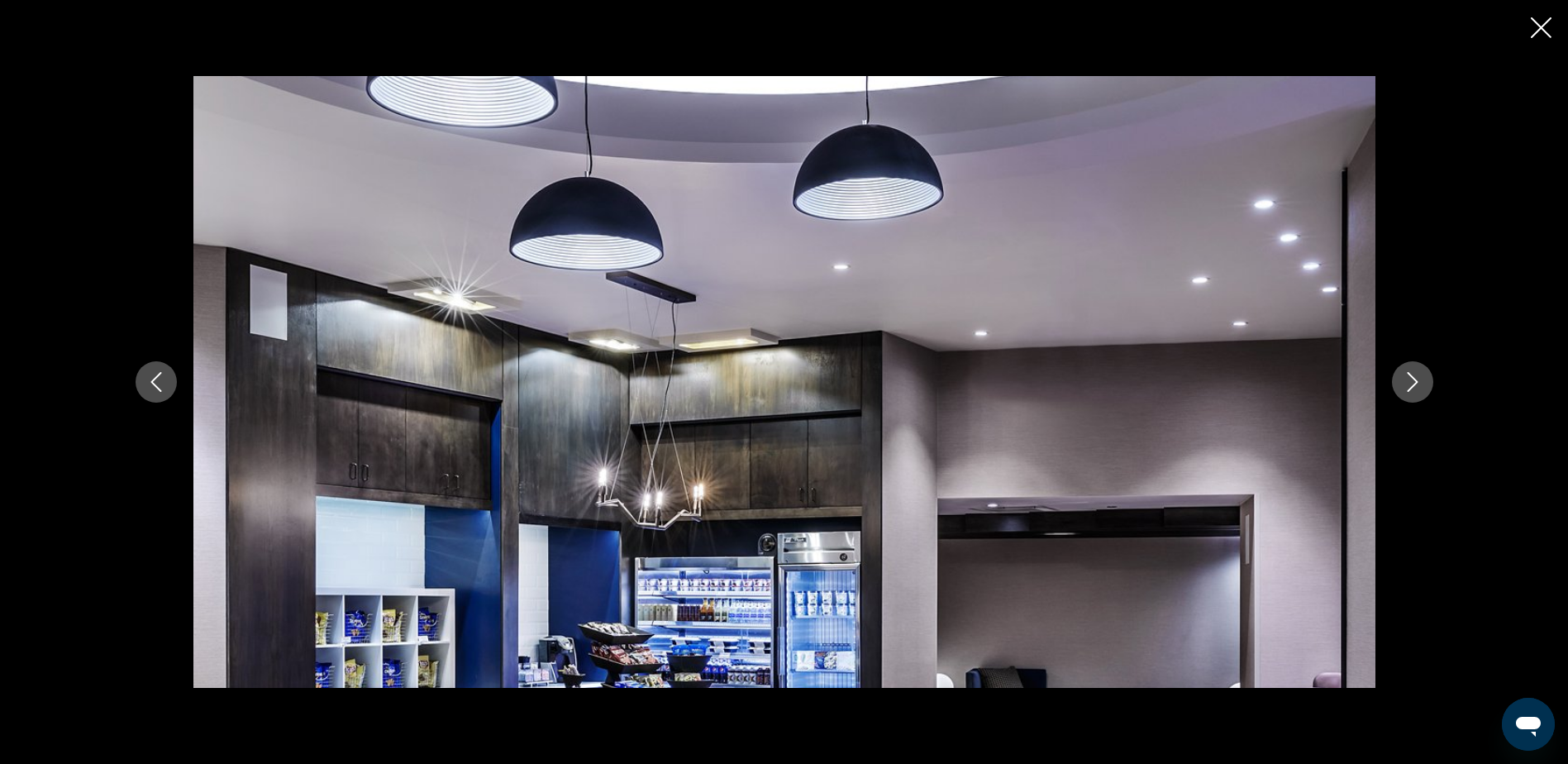
click at [1398, 374] on button "Next image" at bounding box center [1413, 382] width 41 height 41
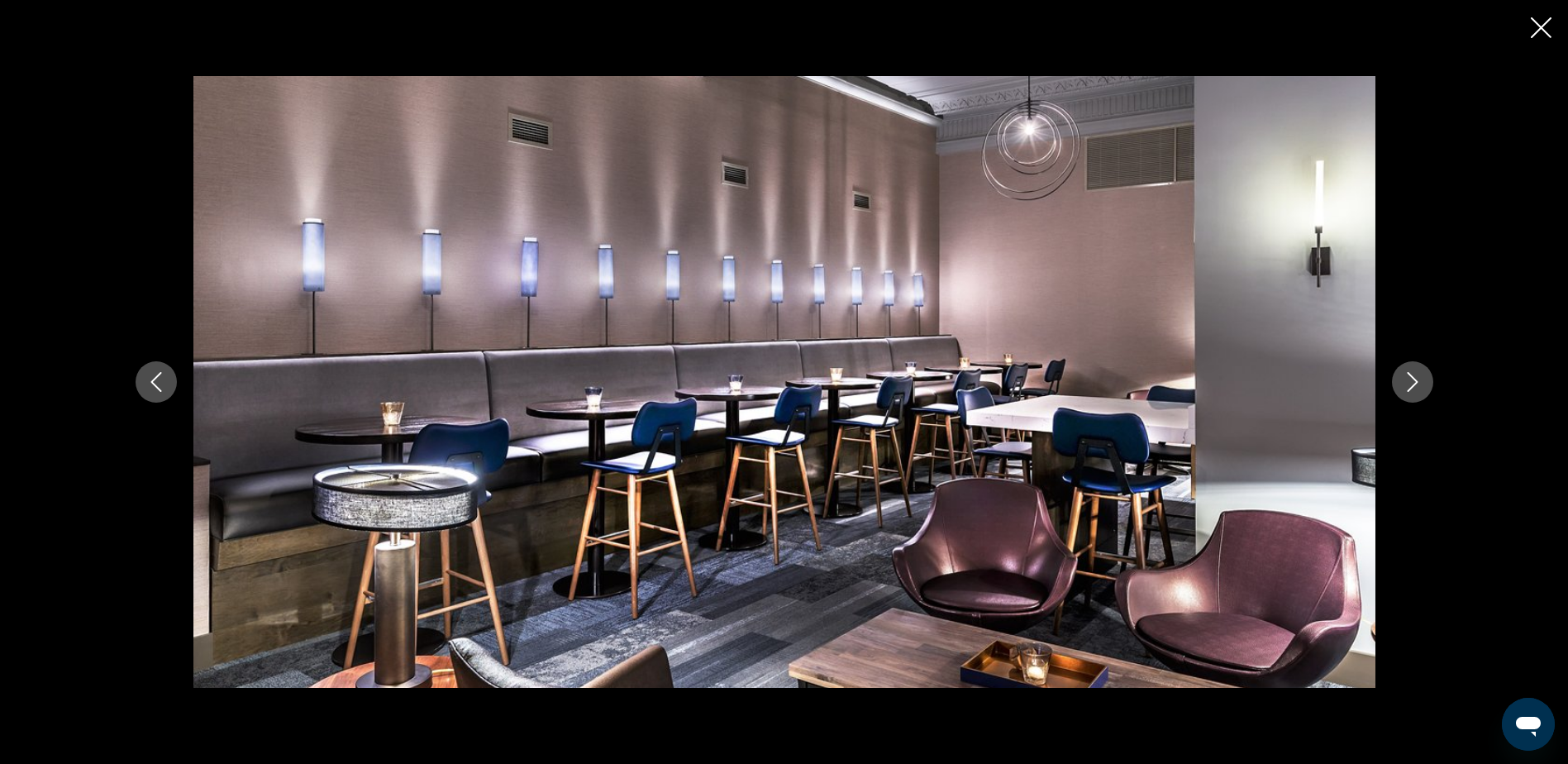
click at [1398, 373] on button "Next image" at bounding box center [1413, 382] width 41 height 41
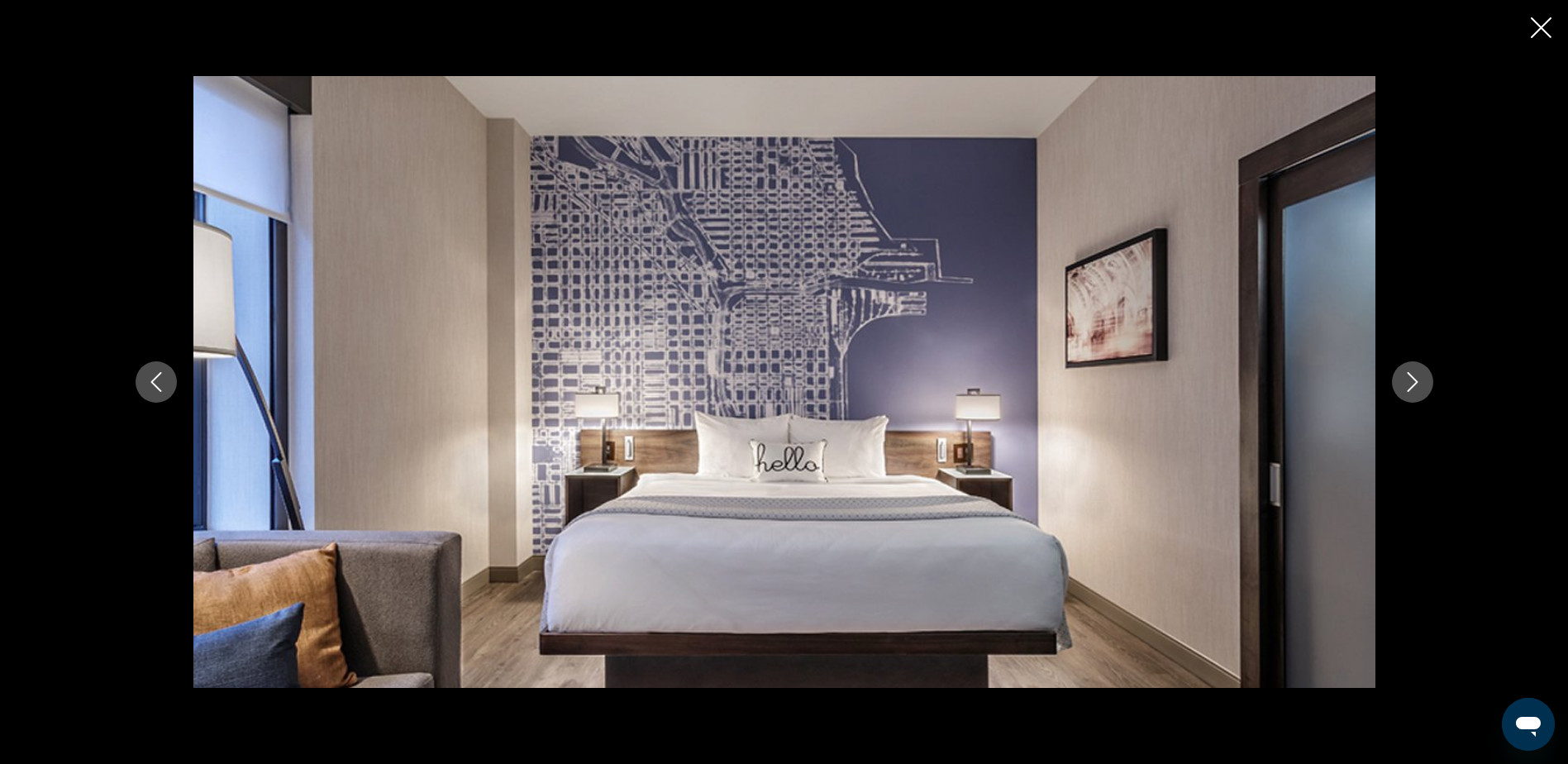
click at [1398, 373] on button "Next image" at bounding box center [1413, 382] width 41 height 41
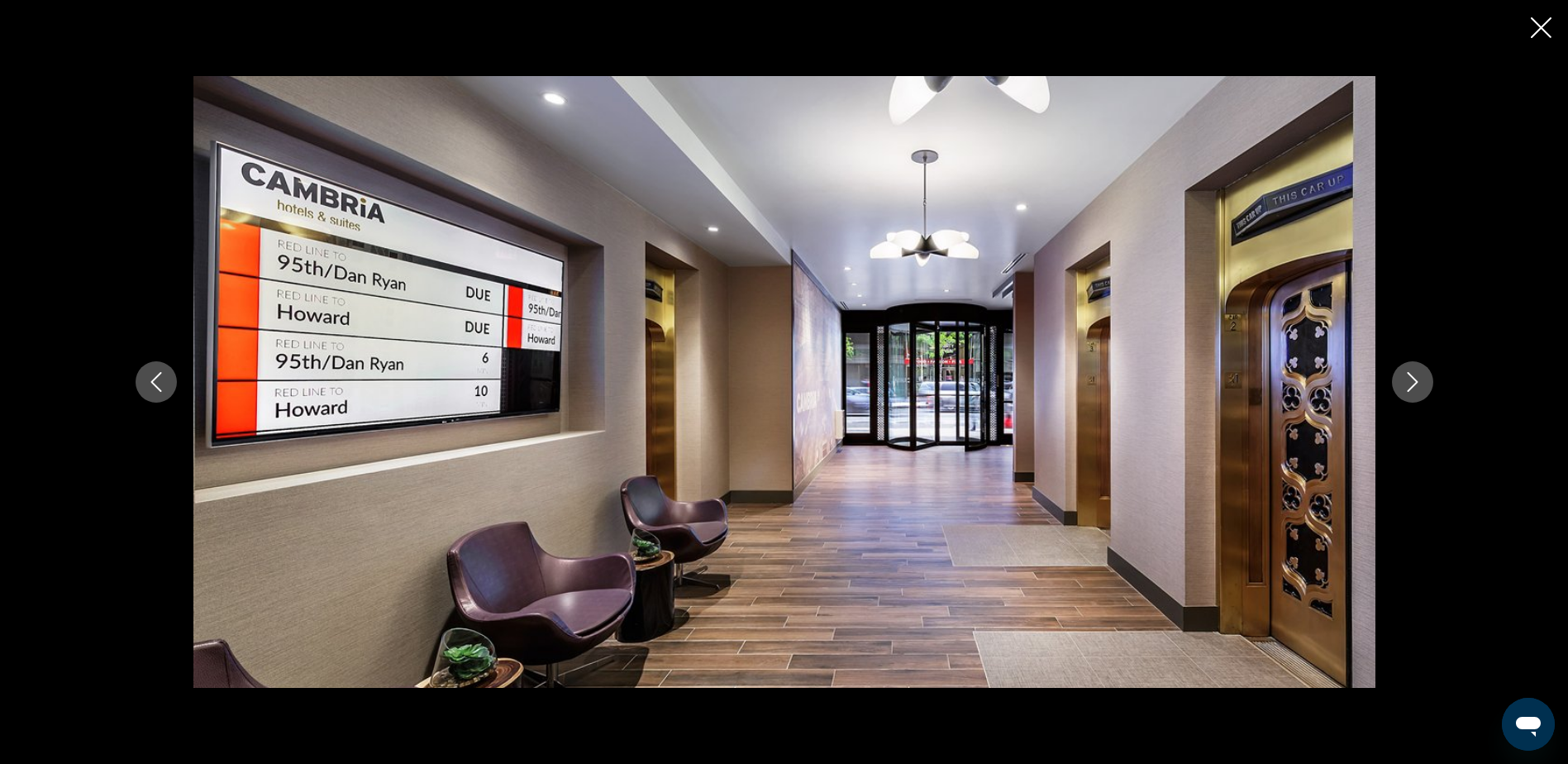
click at [1398, 376] on button "Next image" at bounding box center [1413, 382] width 41 height 41
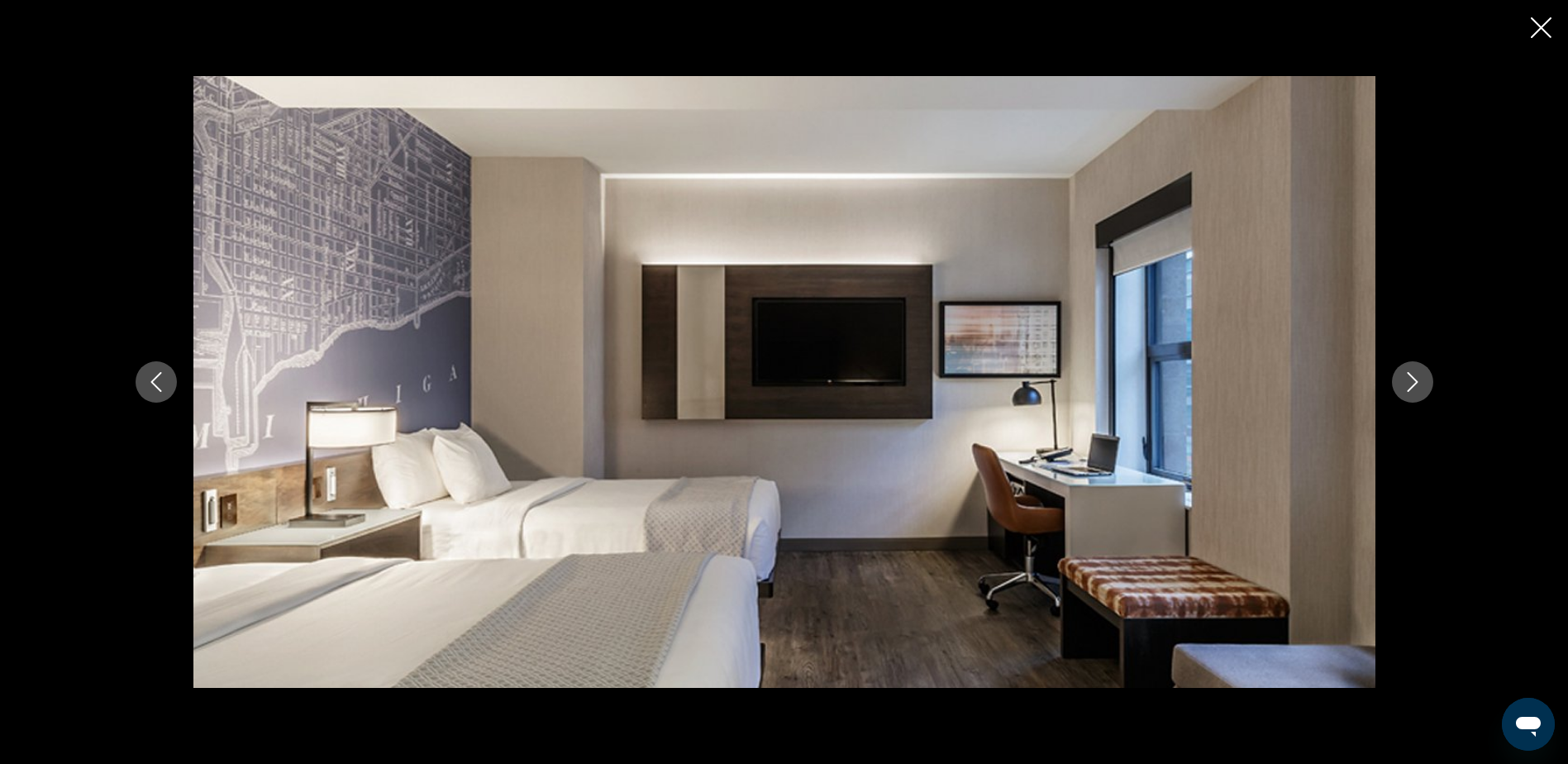
click at [1419, 382] on icon "Next image" at bounding box center [1413, 382] width 19 height 19
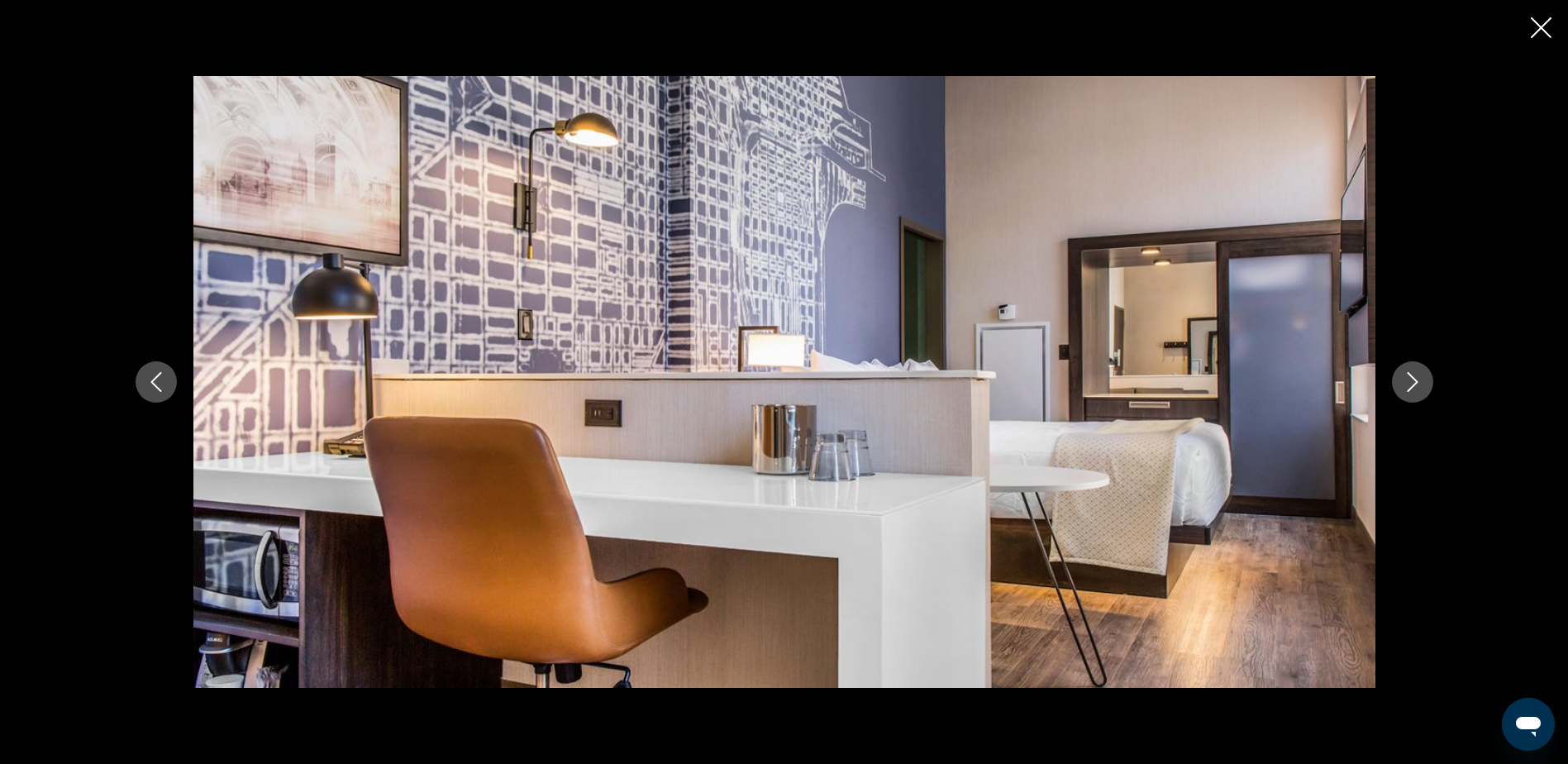
click at [1419, 383] on icon "Next image" at bounding box center [1413, 382] width 19 height 19
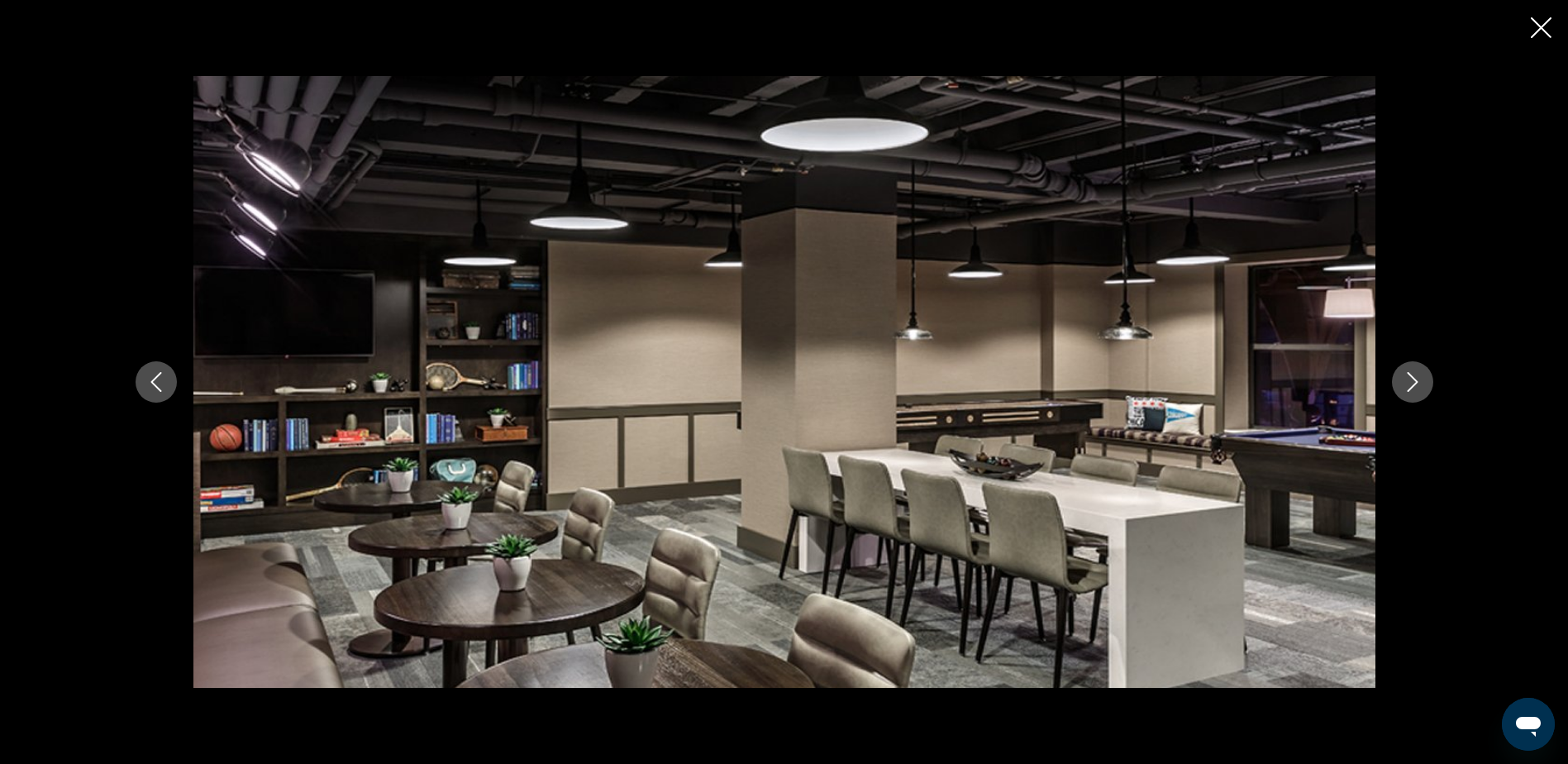
click at [1419, 386] on icon "Next image" at bounding box center [1413, 382] width 19 height 19
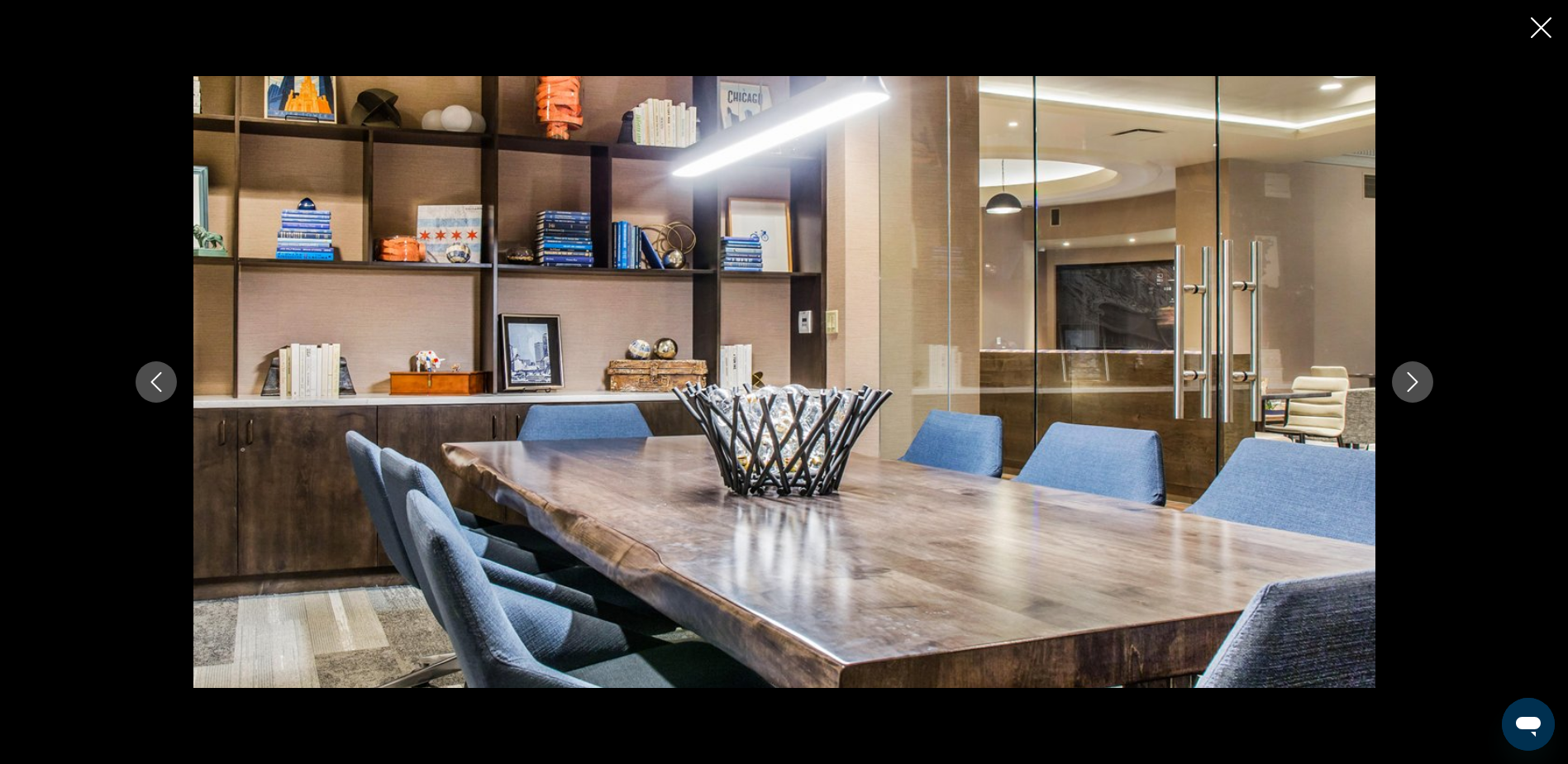
click at [1415, 387] on icon "Next image" at bounding box center [1413, 382] width 19 height 19
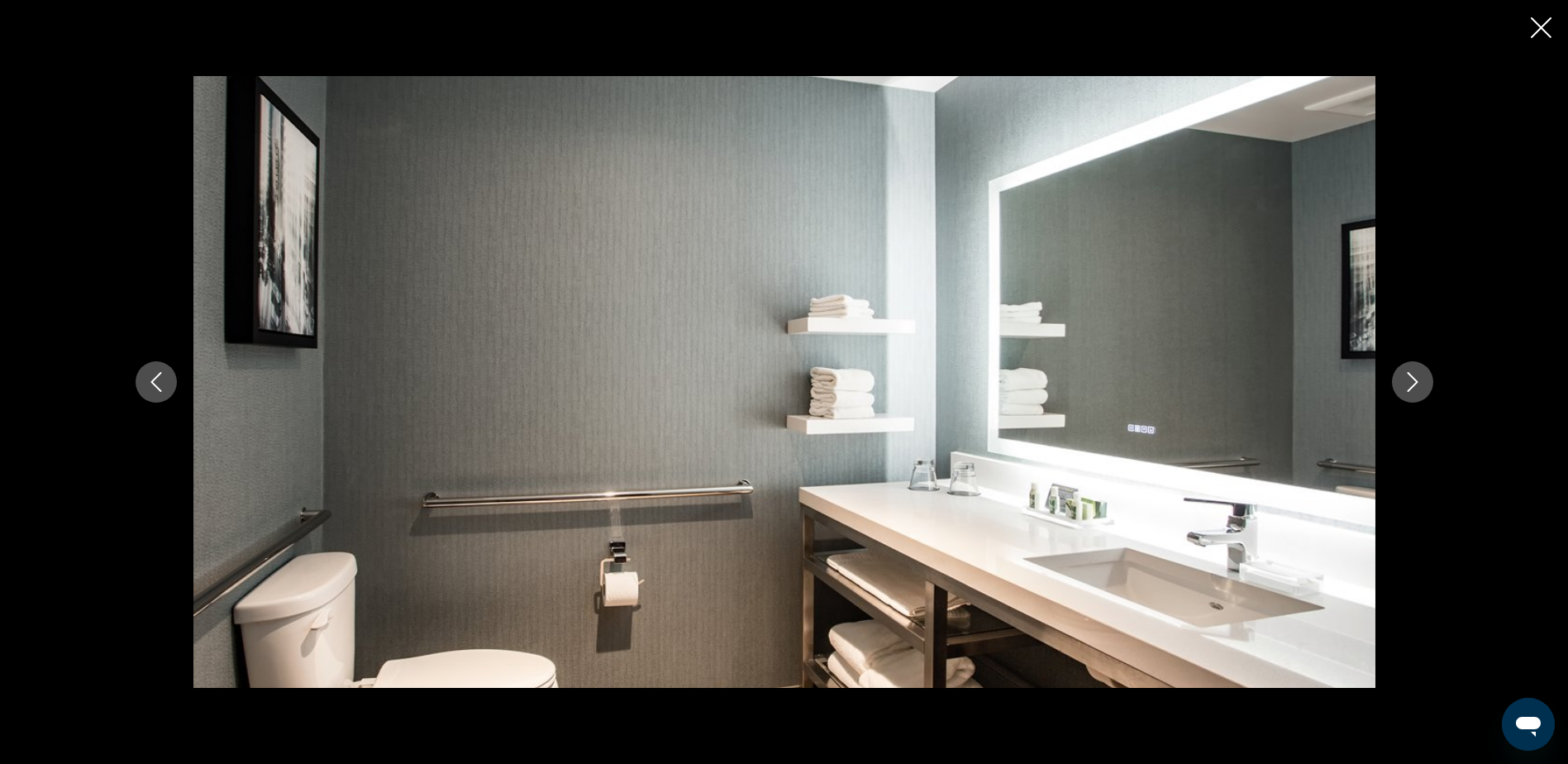
click at [1415, 387] on icon "Next image" at bounding box center [1413, 382] width 19 height 19
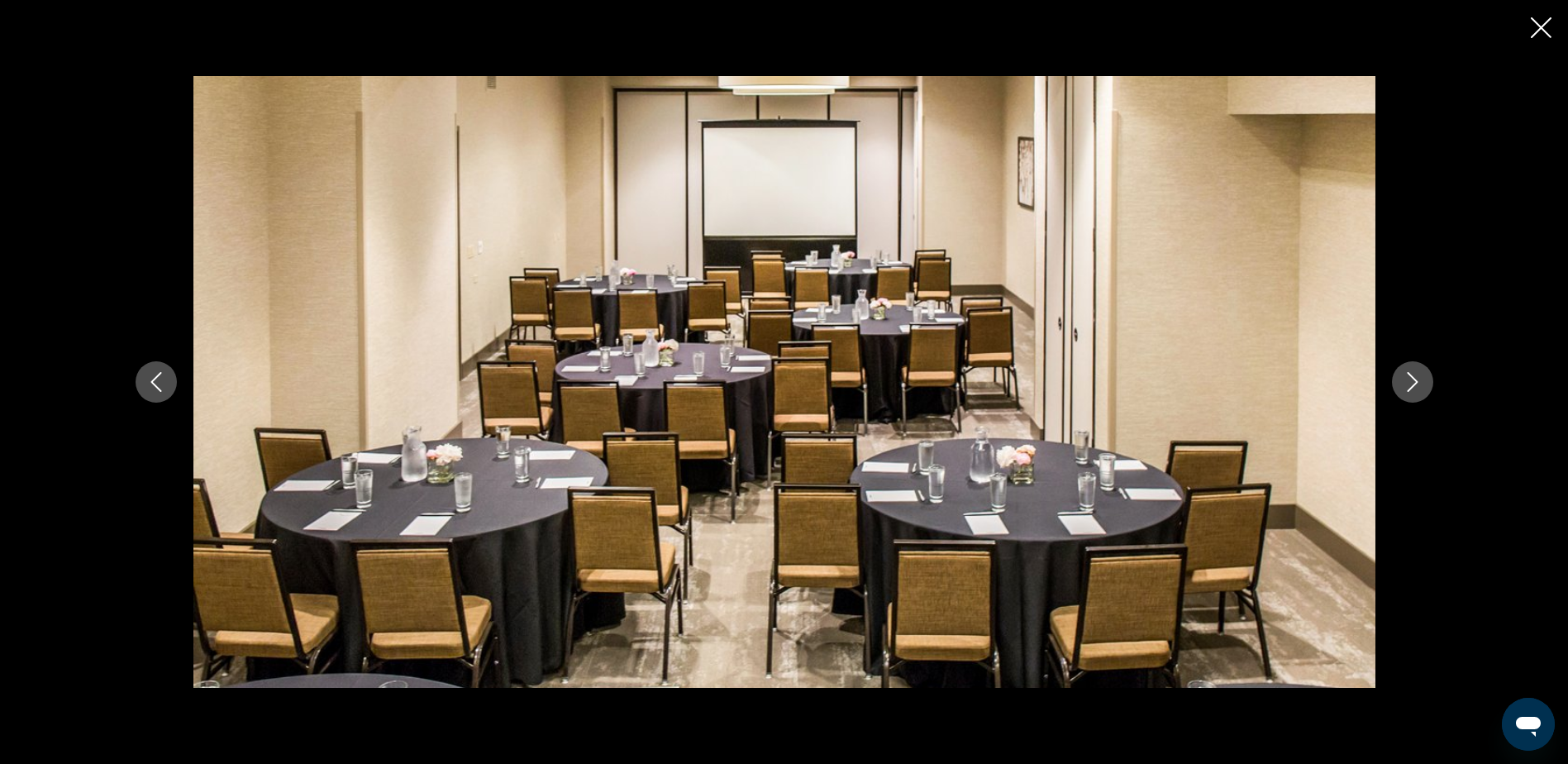
click at [1415, 387] on icon "Next image" at bounding box center [1413, 382] width 19 height 19
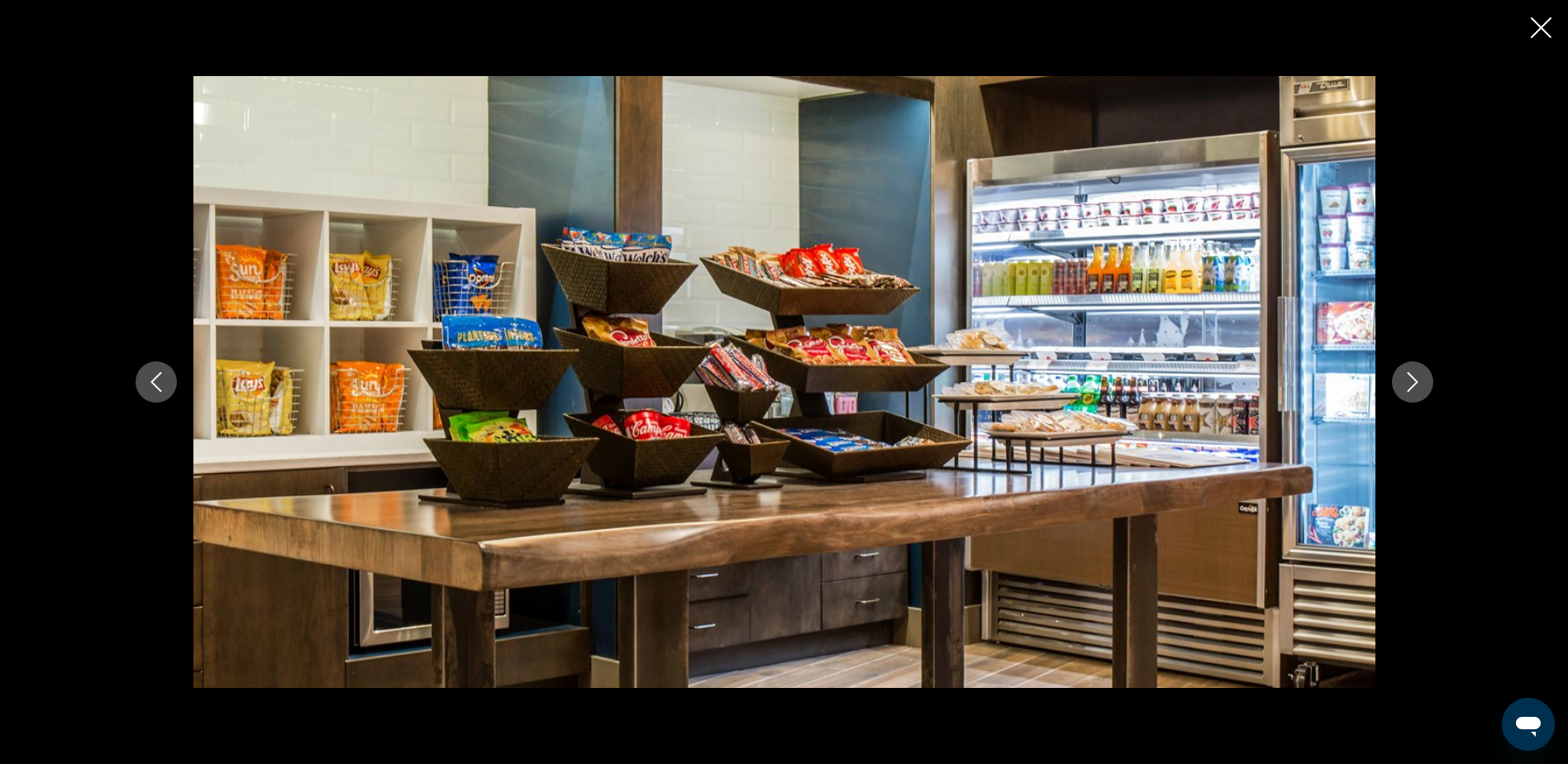
click at [1415, 387] on icon "Next image" at bounding box center [1413, 382] width 19 height 19
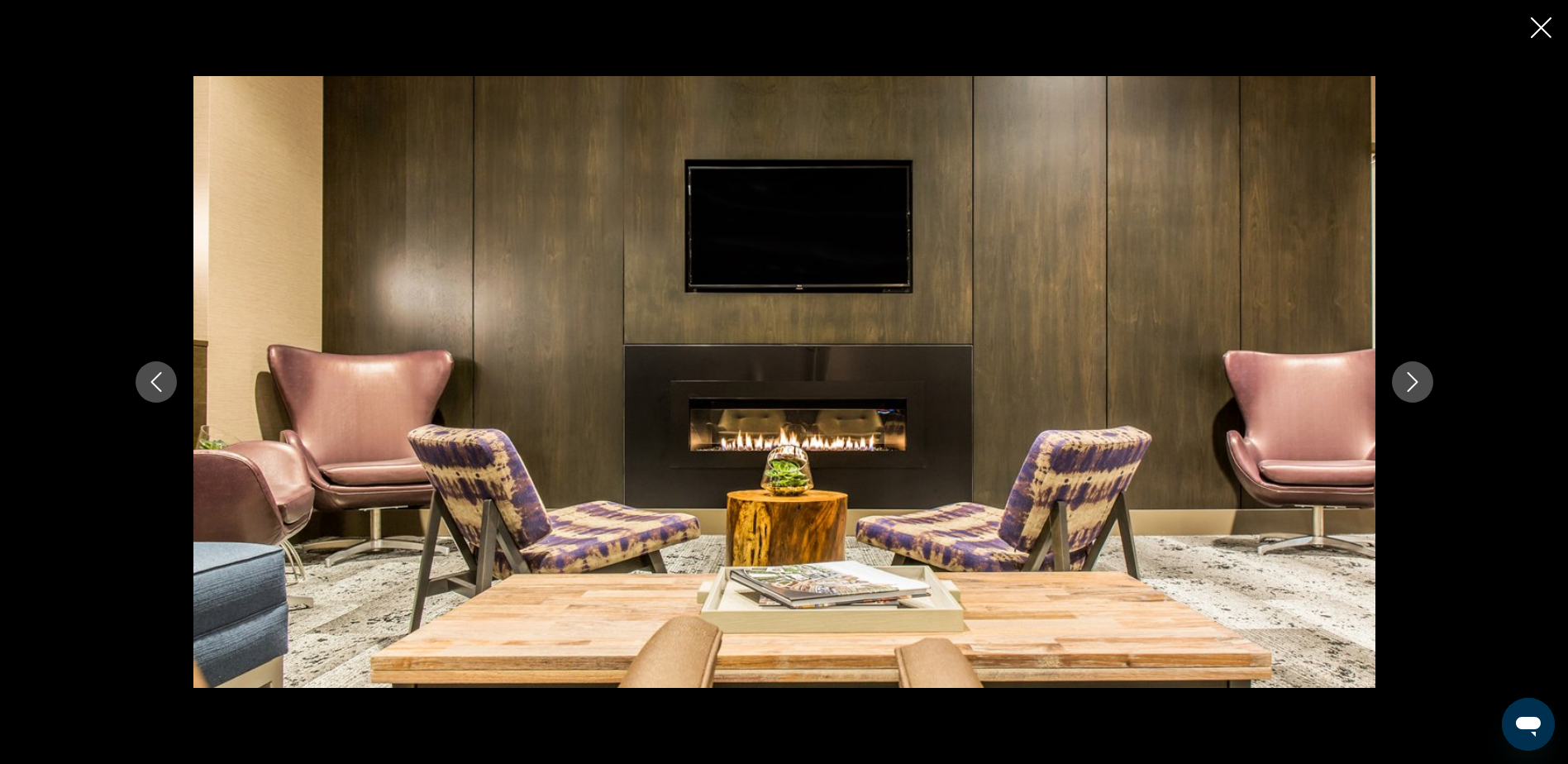
click at [1415, 387] on icon "Next image" at bounding box center [1413, 382] width 19 height 19
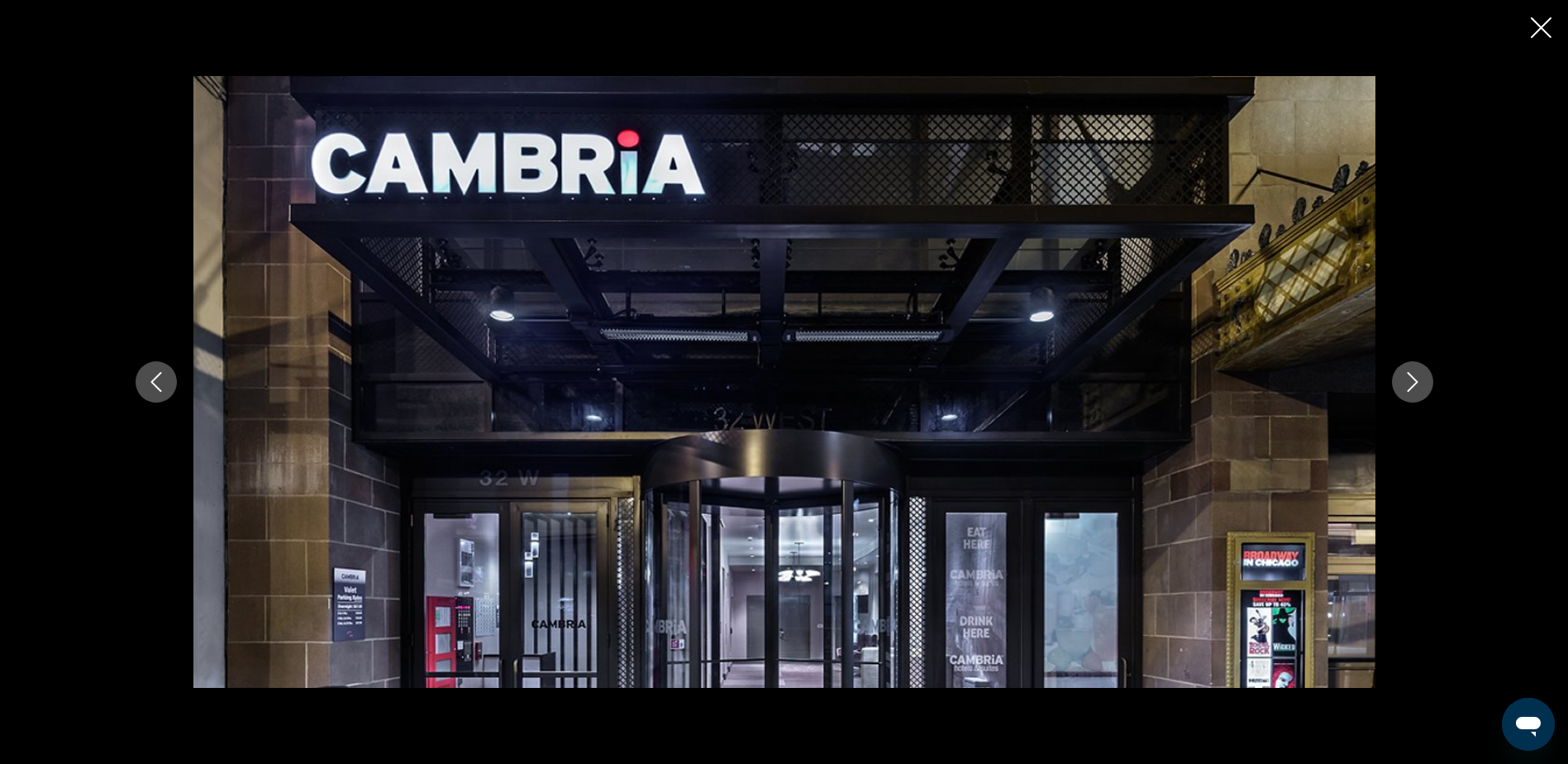
click at [1415, 387] on icon "Next image" at bounding box center [1413, 382] width 19 height 19
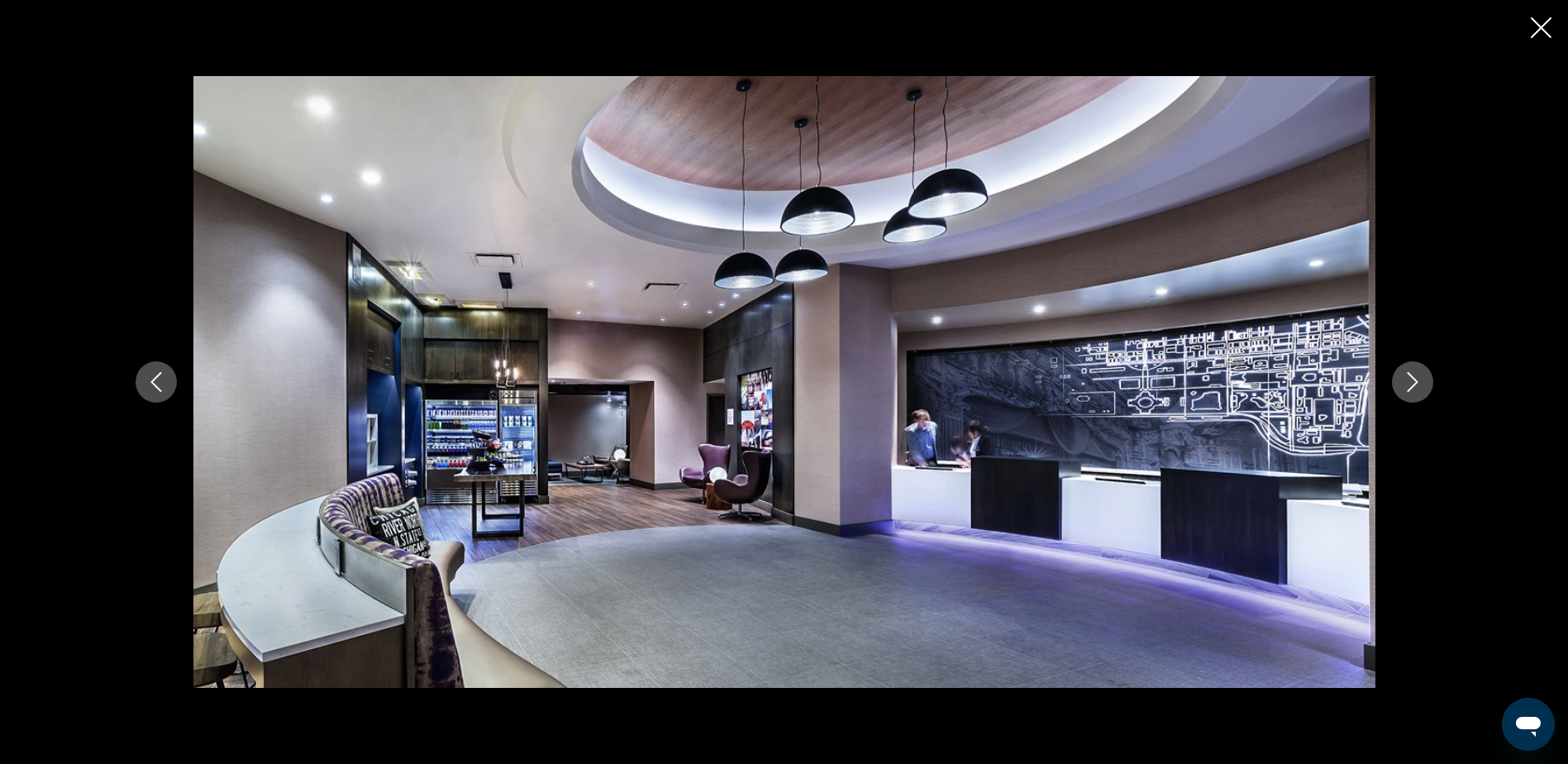
click at [1413, 390] on icon "Next image" at bounding box center [1413, 382] width 19 height 19
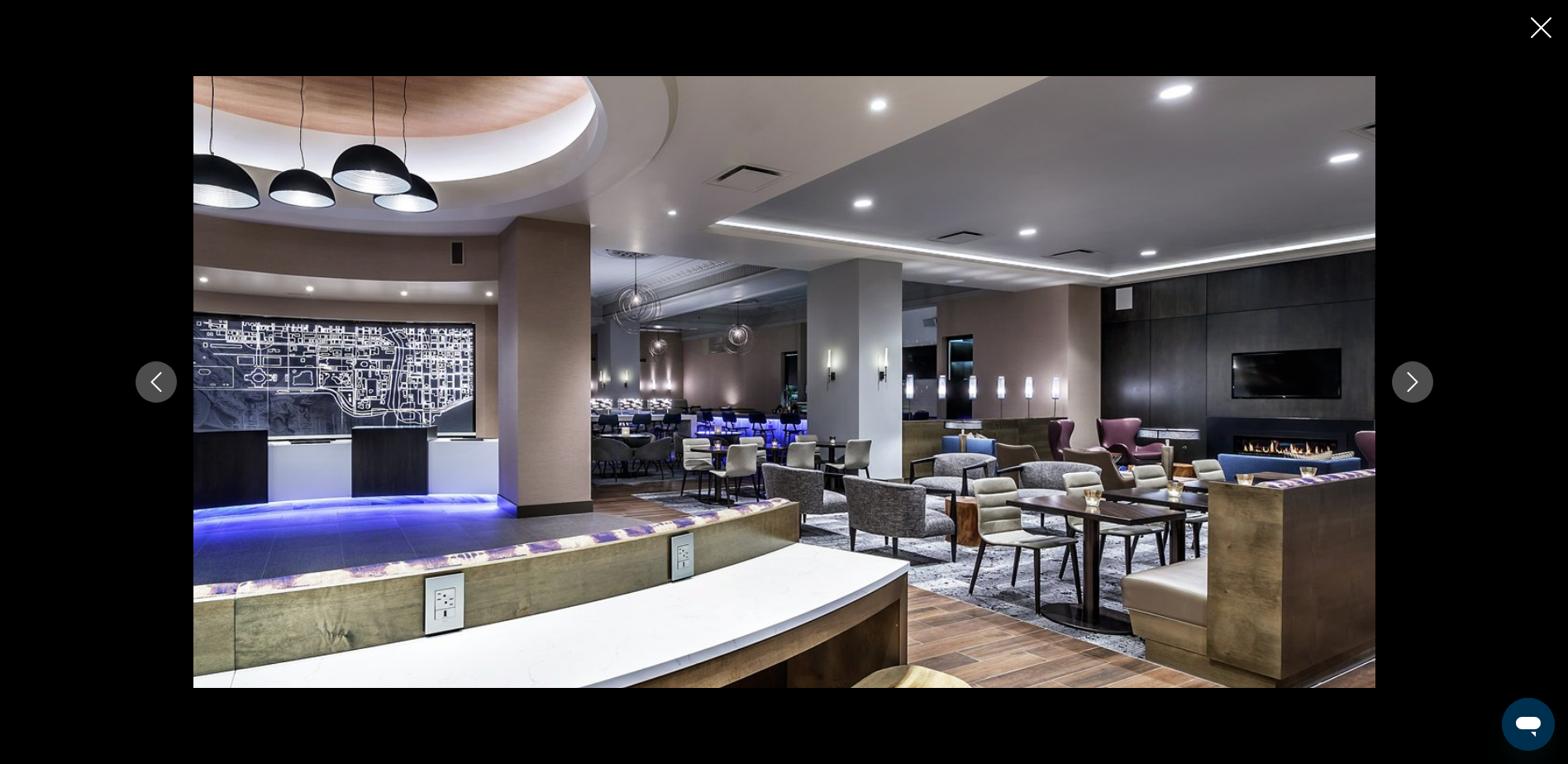
click at [1535, 28] on icon "Close slideshow" at bounding box center [1541, 27] width 20 height 20
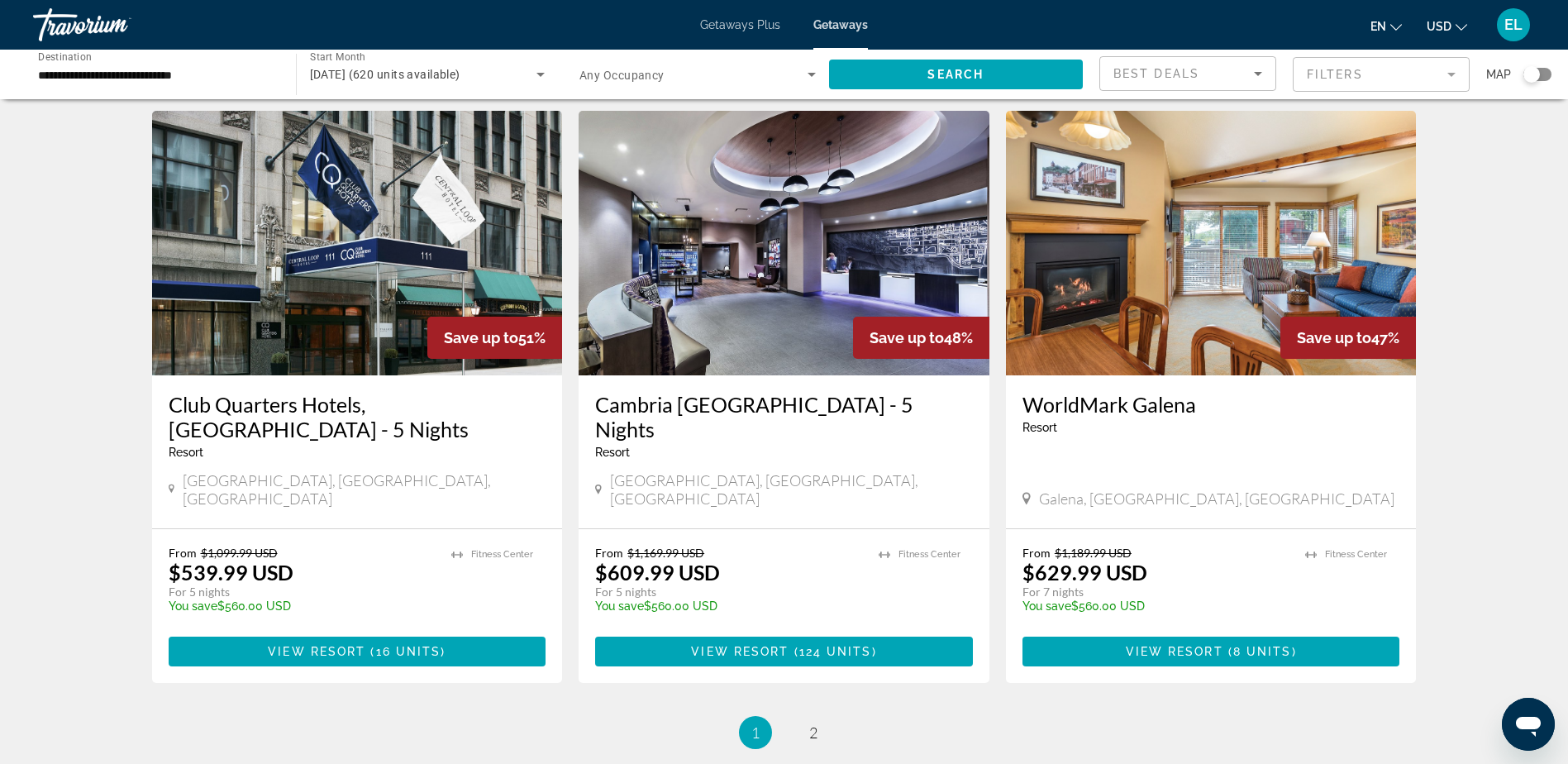
scroll to position [1738, 0]
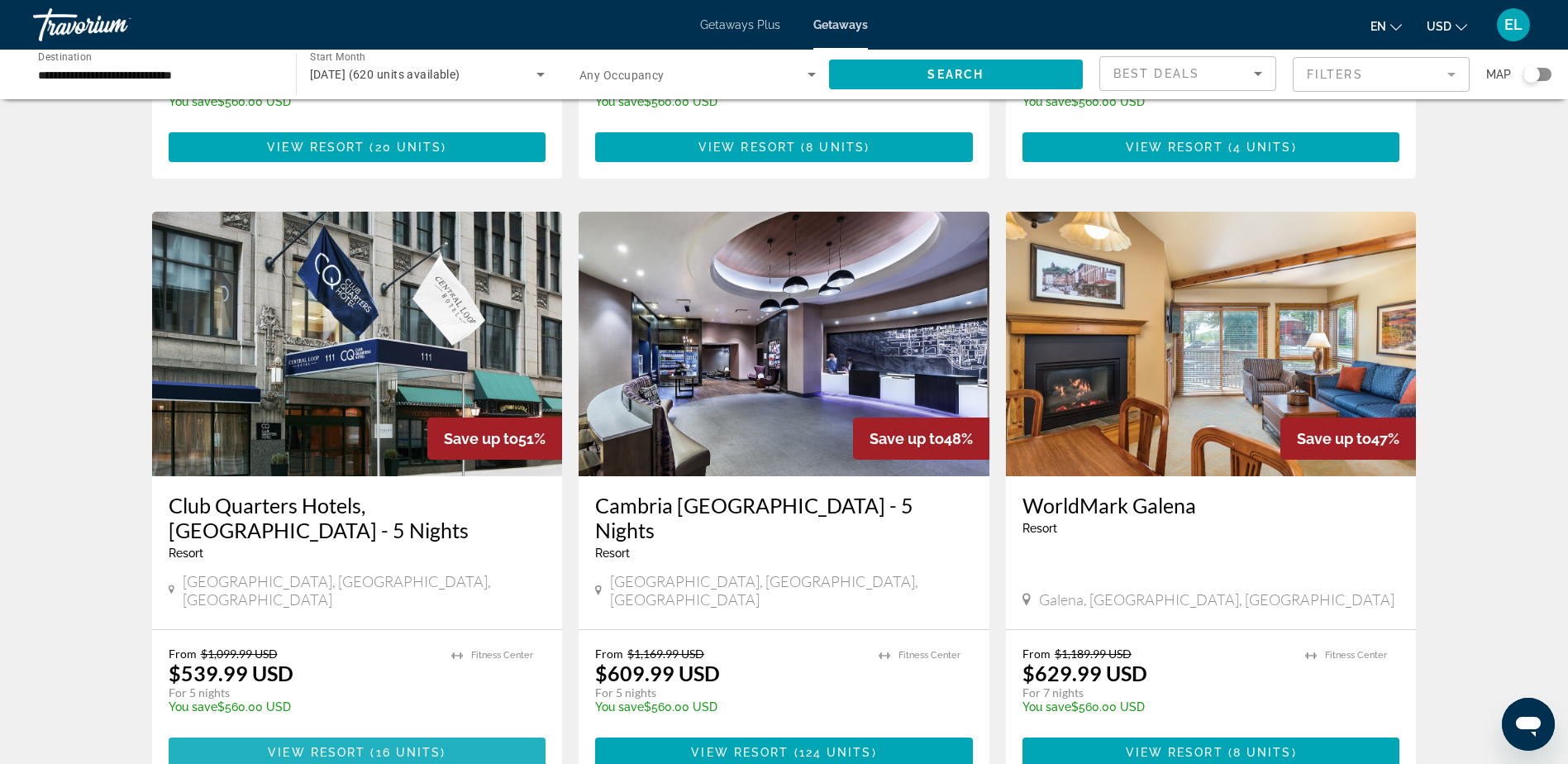
click at [348, 746] on span "View Resort" at bounding box center [317, 753] width 97 height 14
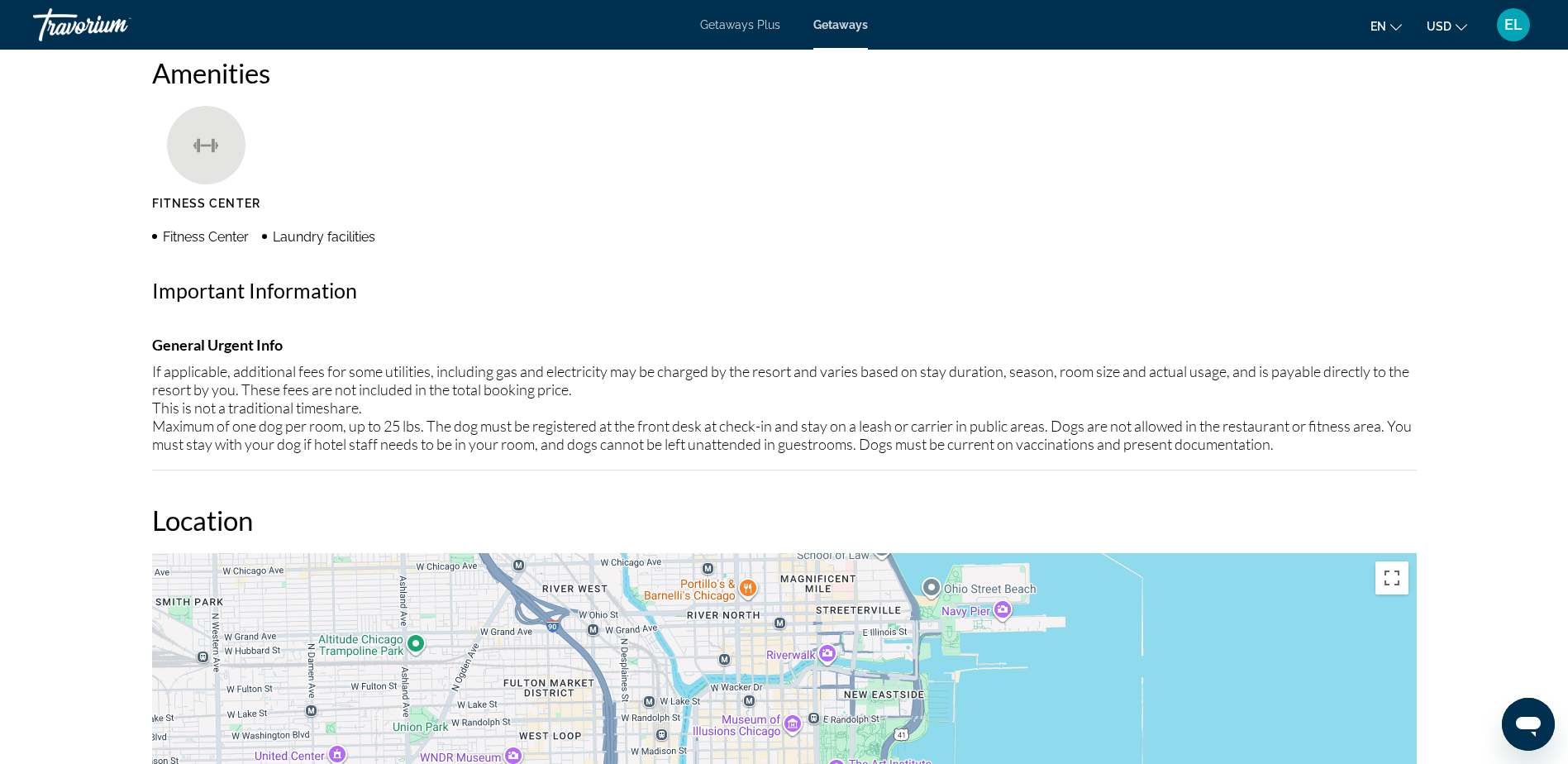
scroll to position [827, 0]
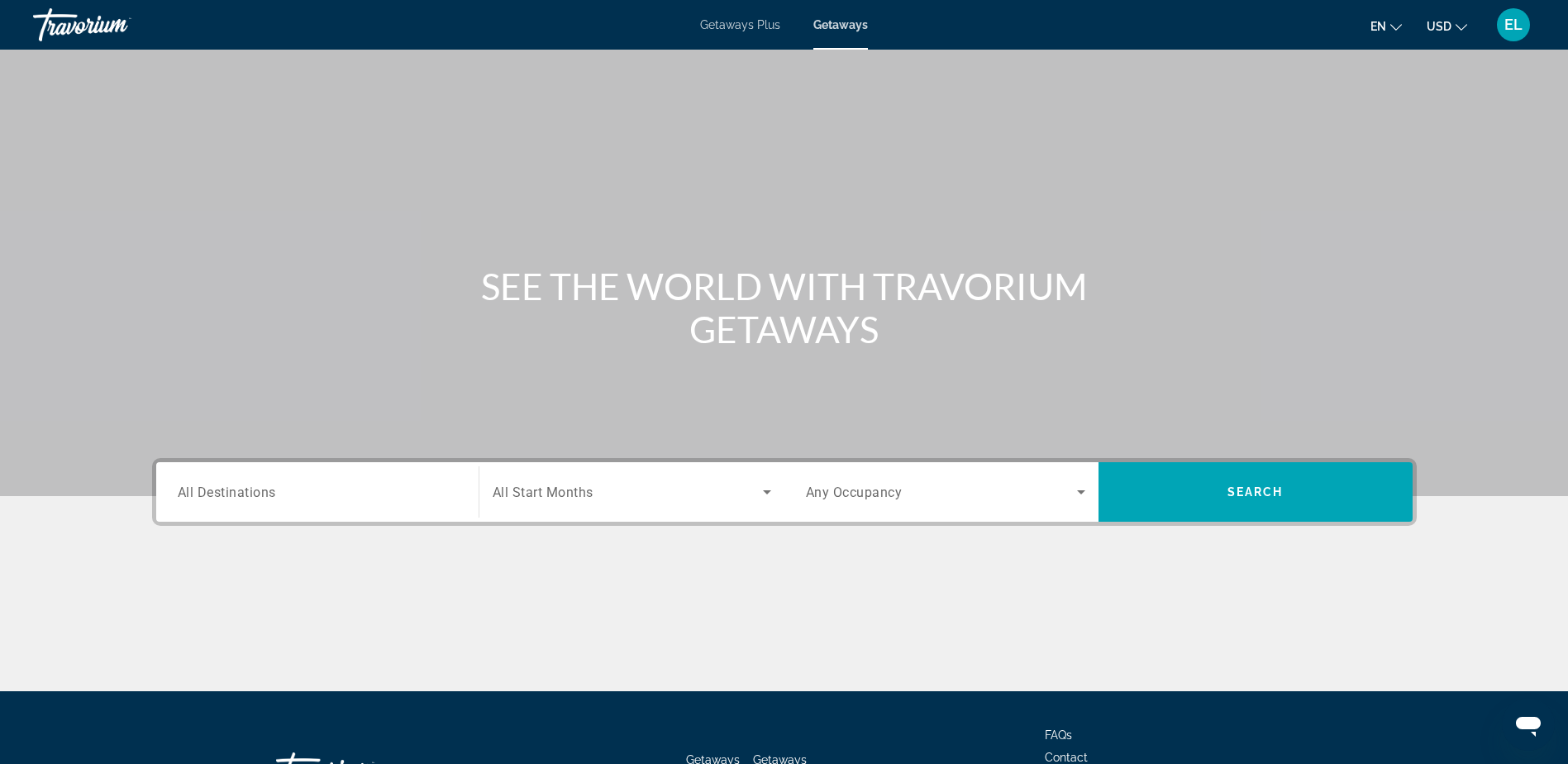
click at [225, 491] on span "All Destinations" at bounding box center [227, 492] width 98 height 16
click at [225, 491] on input "Destination All Destinations" at bounding box center [317, 493] width 280 height 19
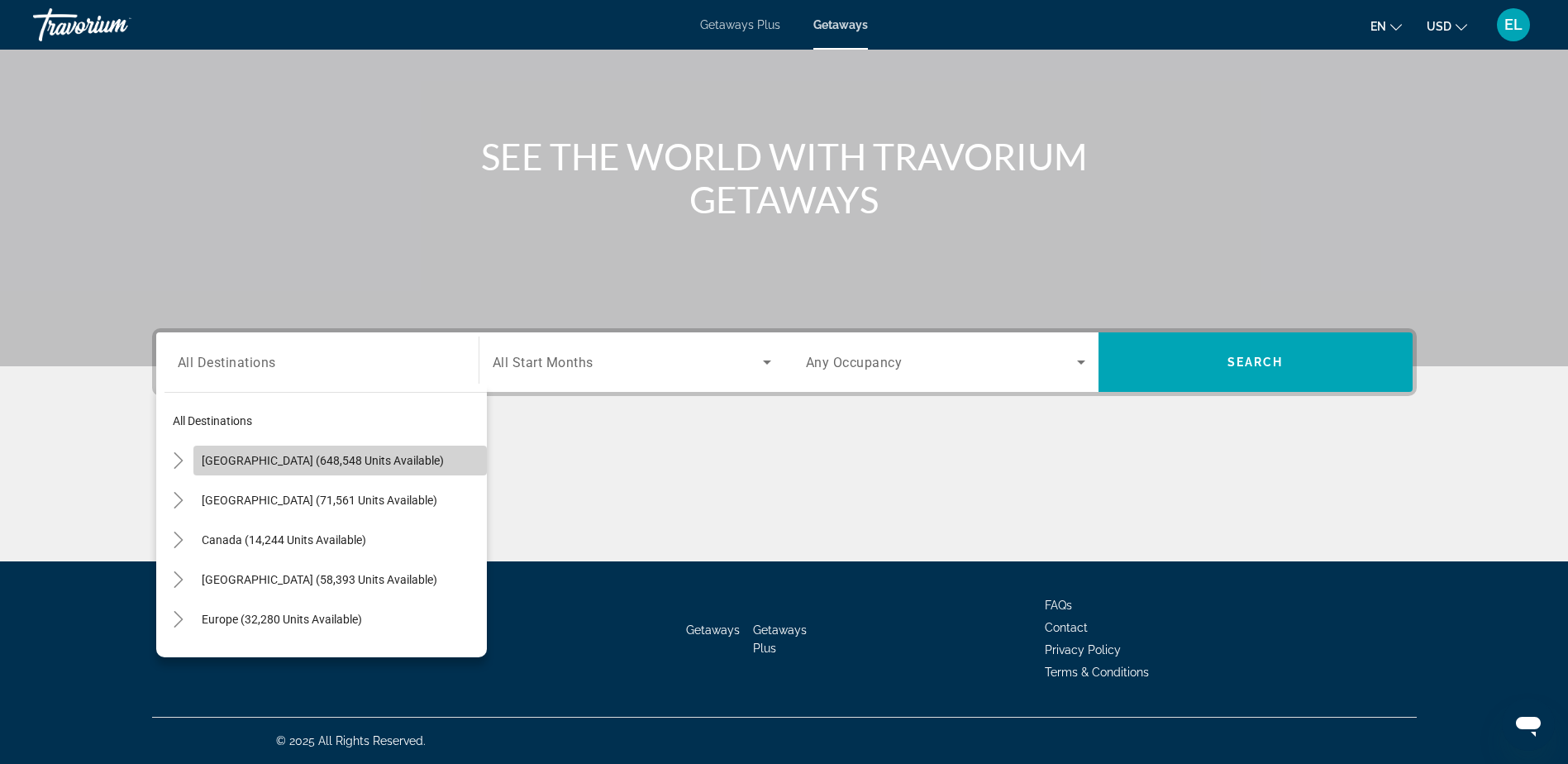
click at [361, 460] on span "United States (648,548 units available)" at bounding box center [322, 461] width 243 height 14
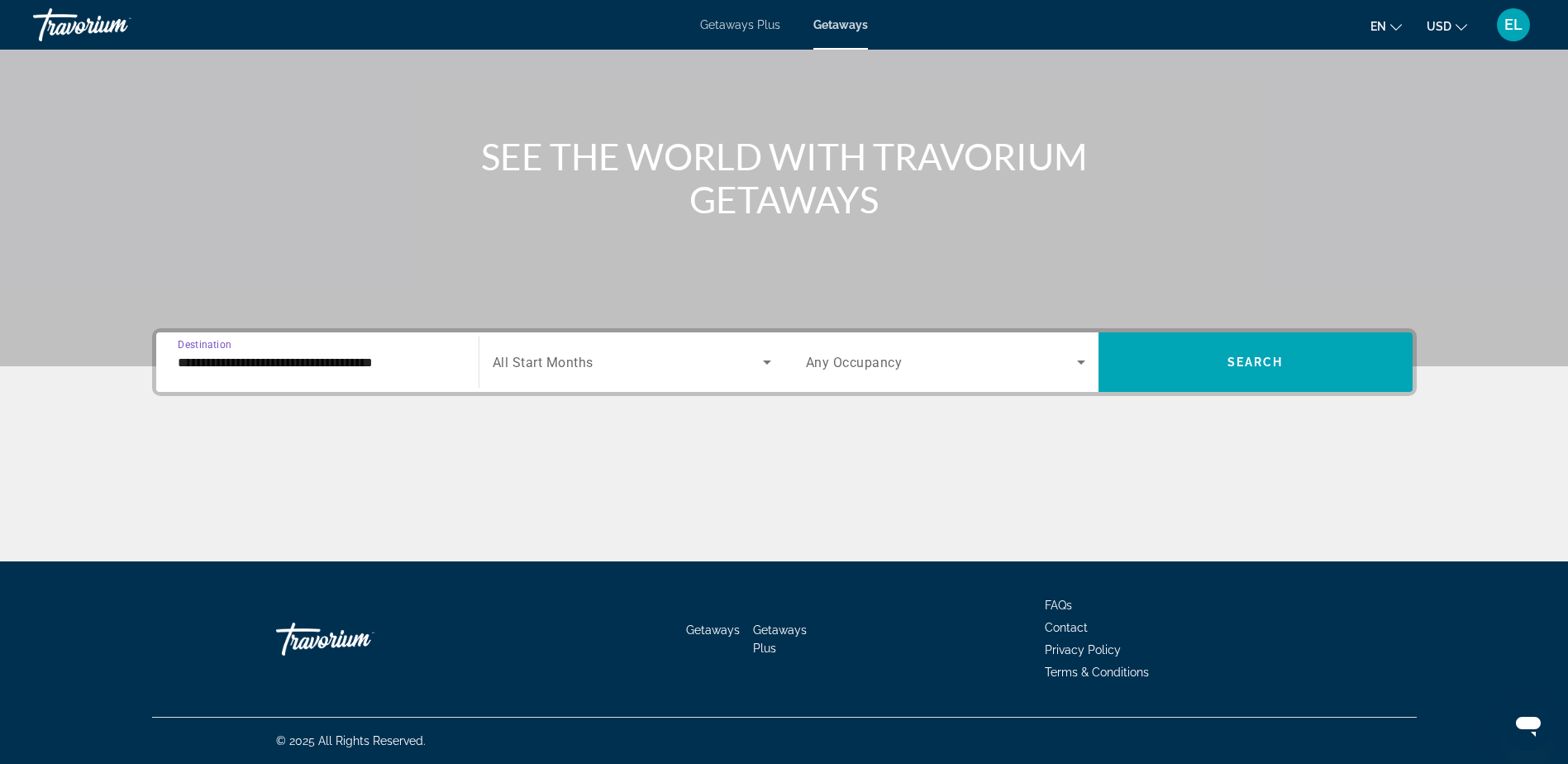
click at [238, 363] on input "**********" at bounding box center [317, 363] width 280 height 19
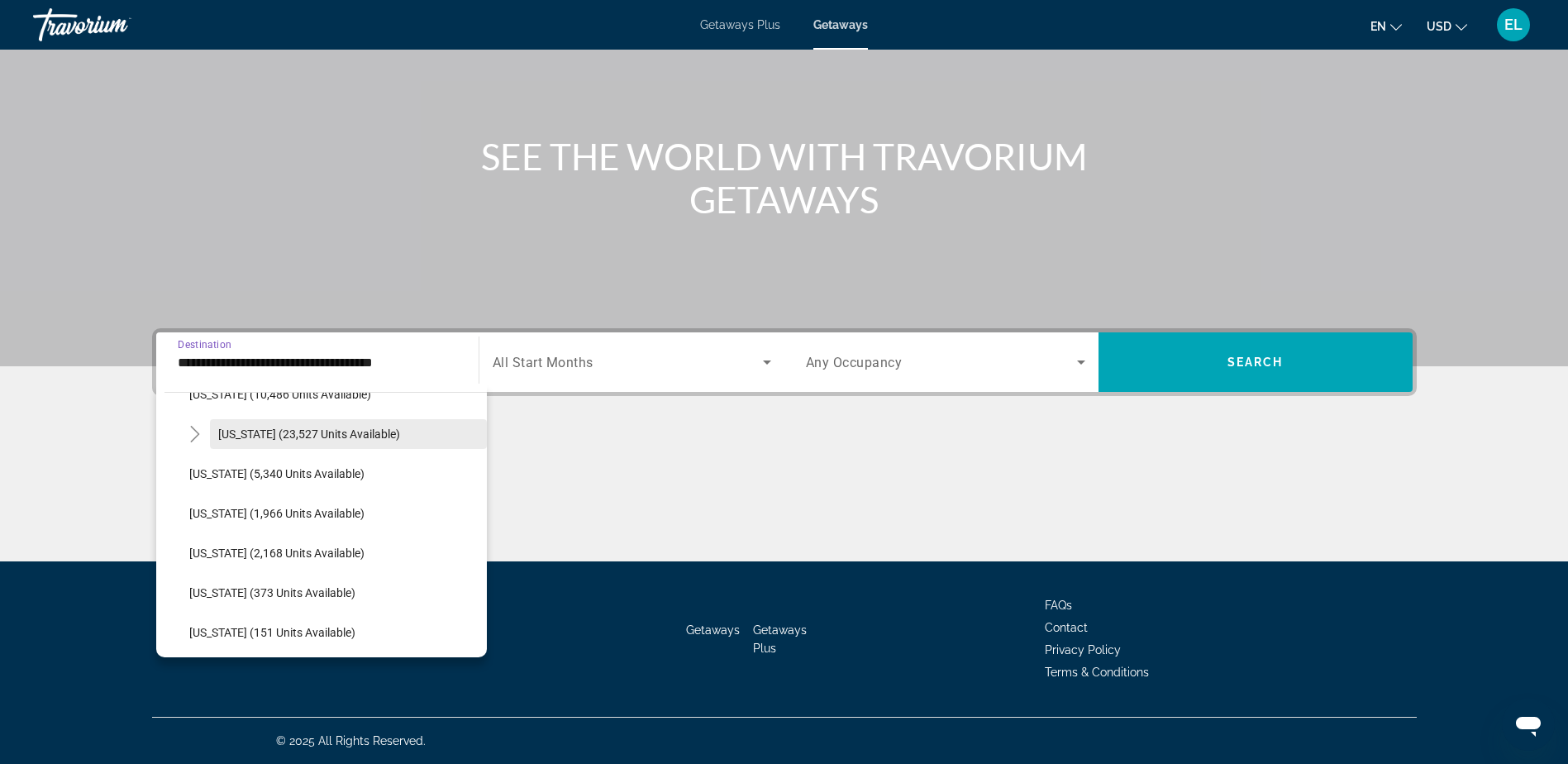
scroll to position [413, 0]
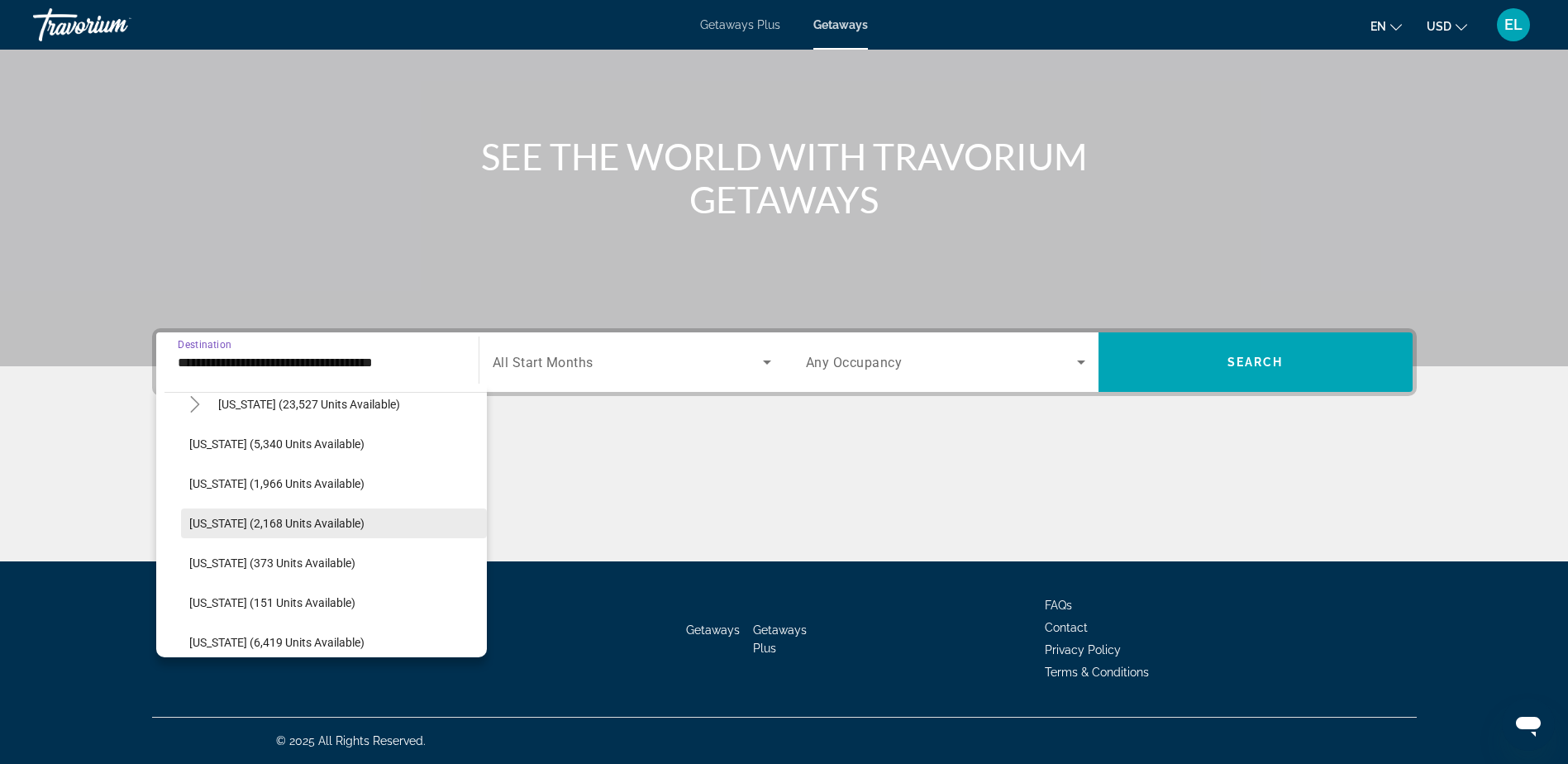
click at [287, 517] on span "Indiana (2,168 units available)" at bounding box center [277, 524] width 175 height 14
type input "**********"
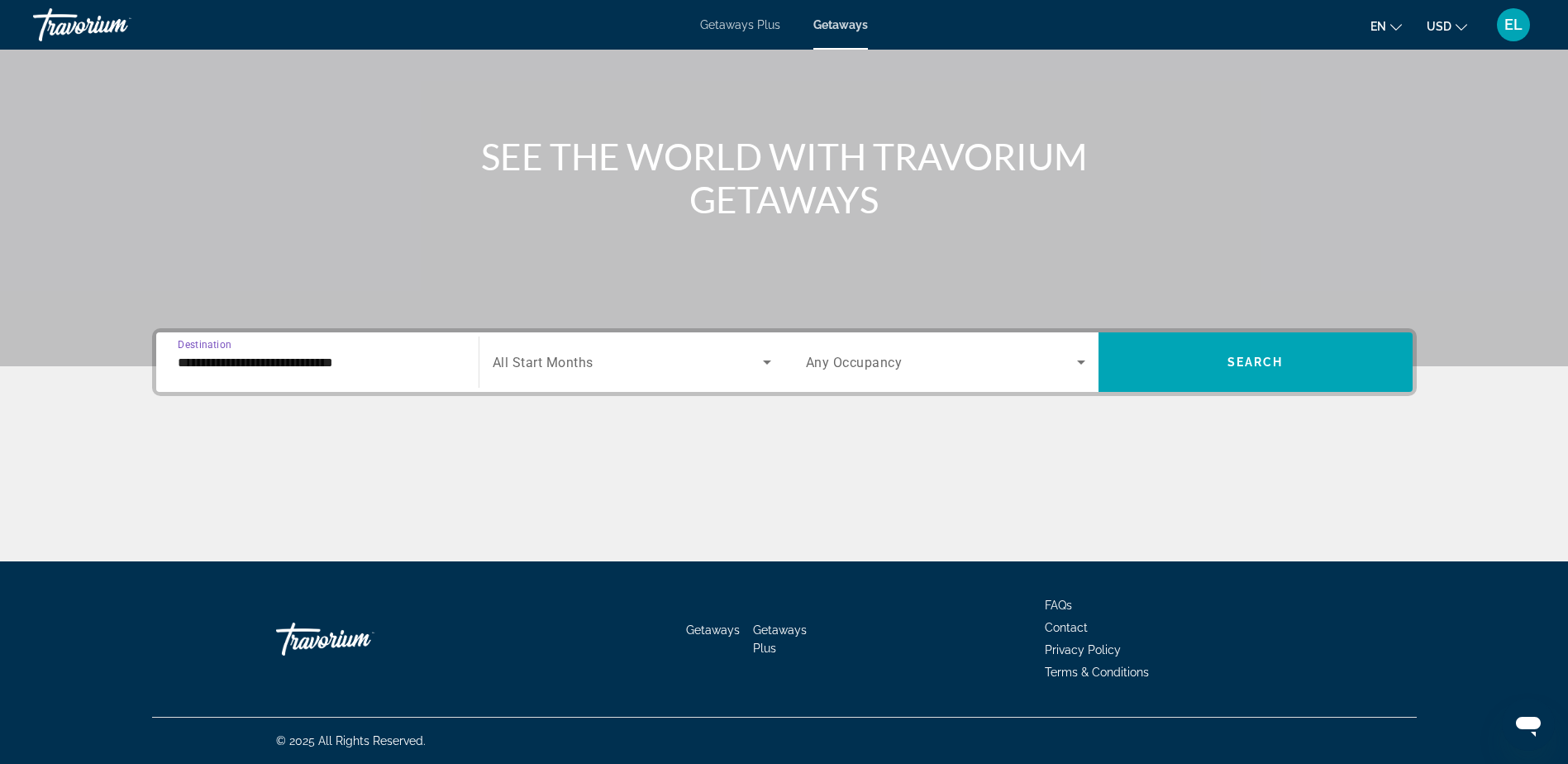
click at [765, 363] on icon "Search widget" at bounding box center [767, 363] width 8 height 4
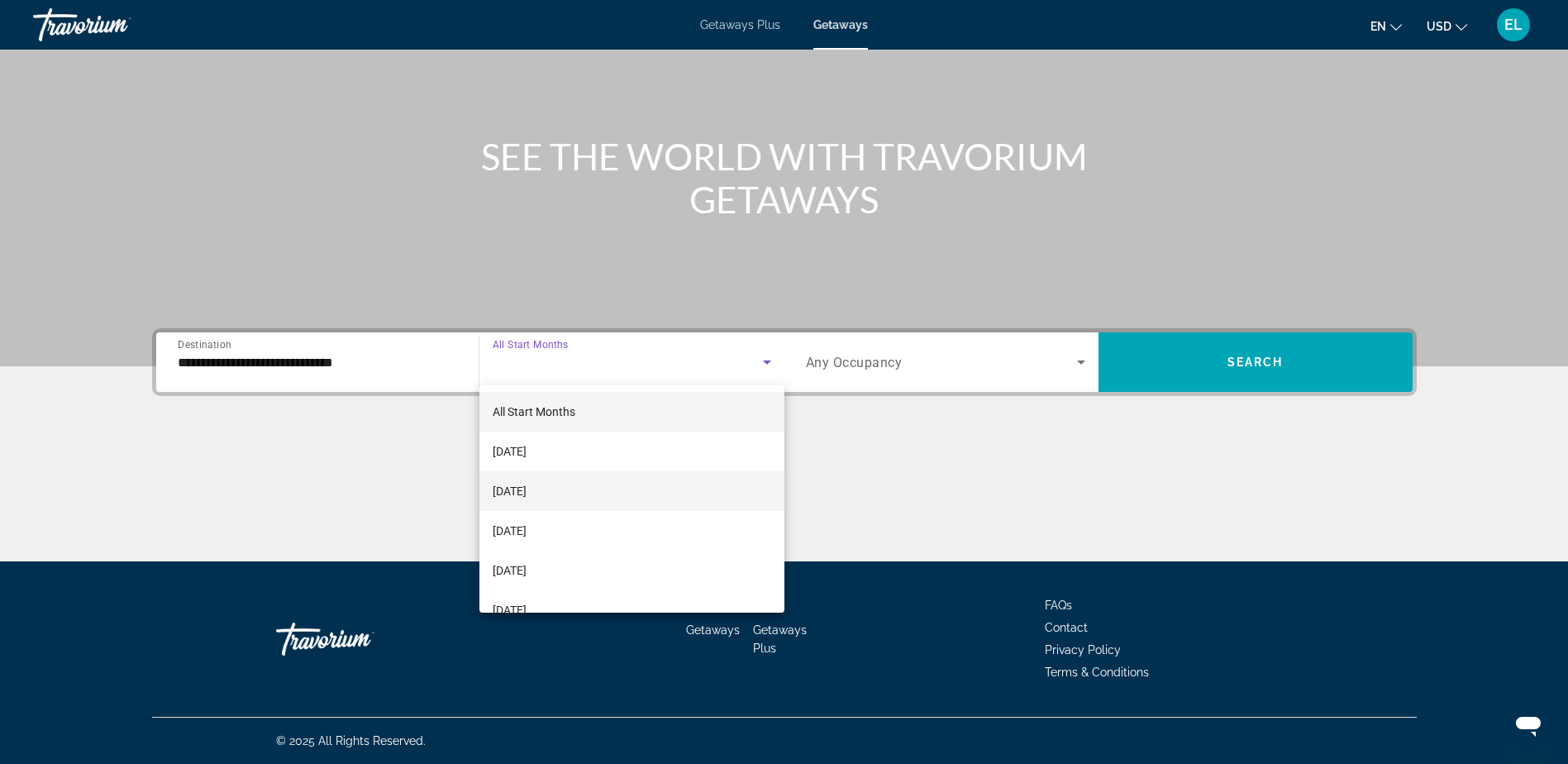
scroll to position [83, 0]
click at [594, 486] on mat-option "December 2025" at bounding box center [631, 487] width 305 height 40
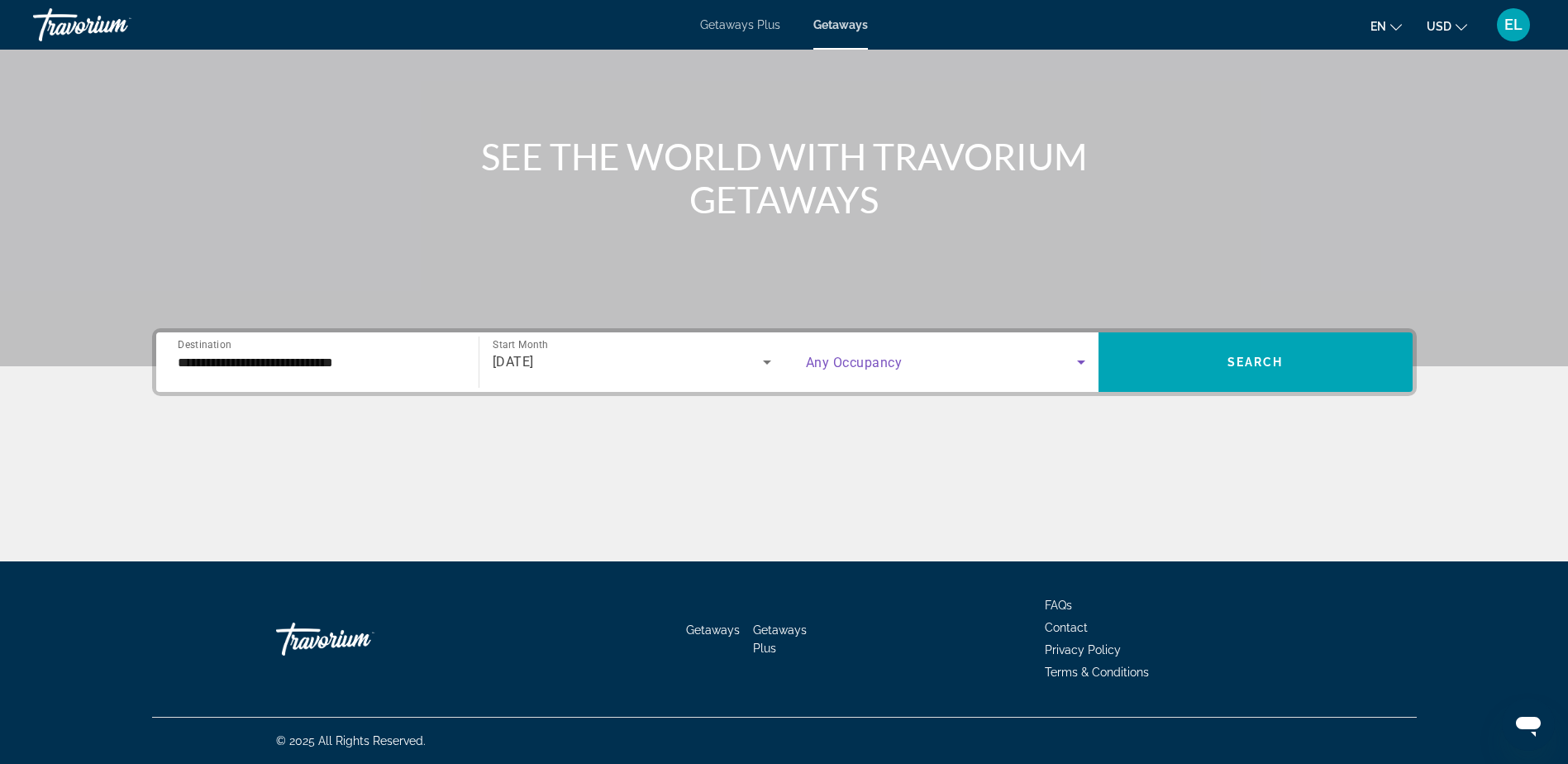
click at [1078, 364] on icon "Search widget" at bounding box center [1081, 363] width 19 height 19
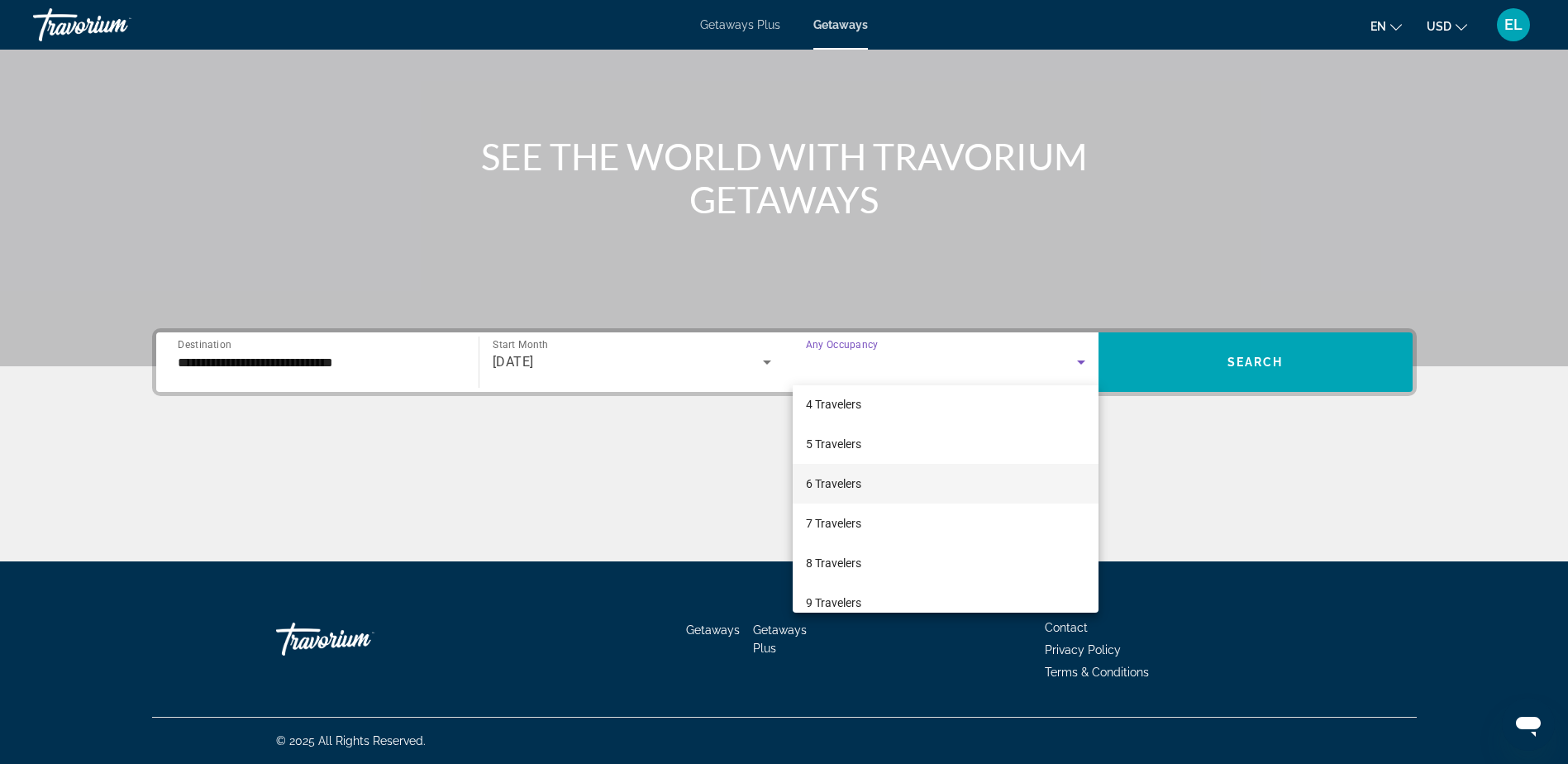
scroll to position [166, 0]
click at [956, 523] on mat-option "8 Travelers" at bounding box center [946, 524] width 306 height 40
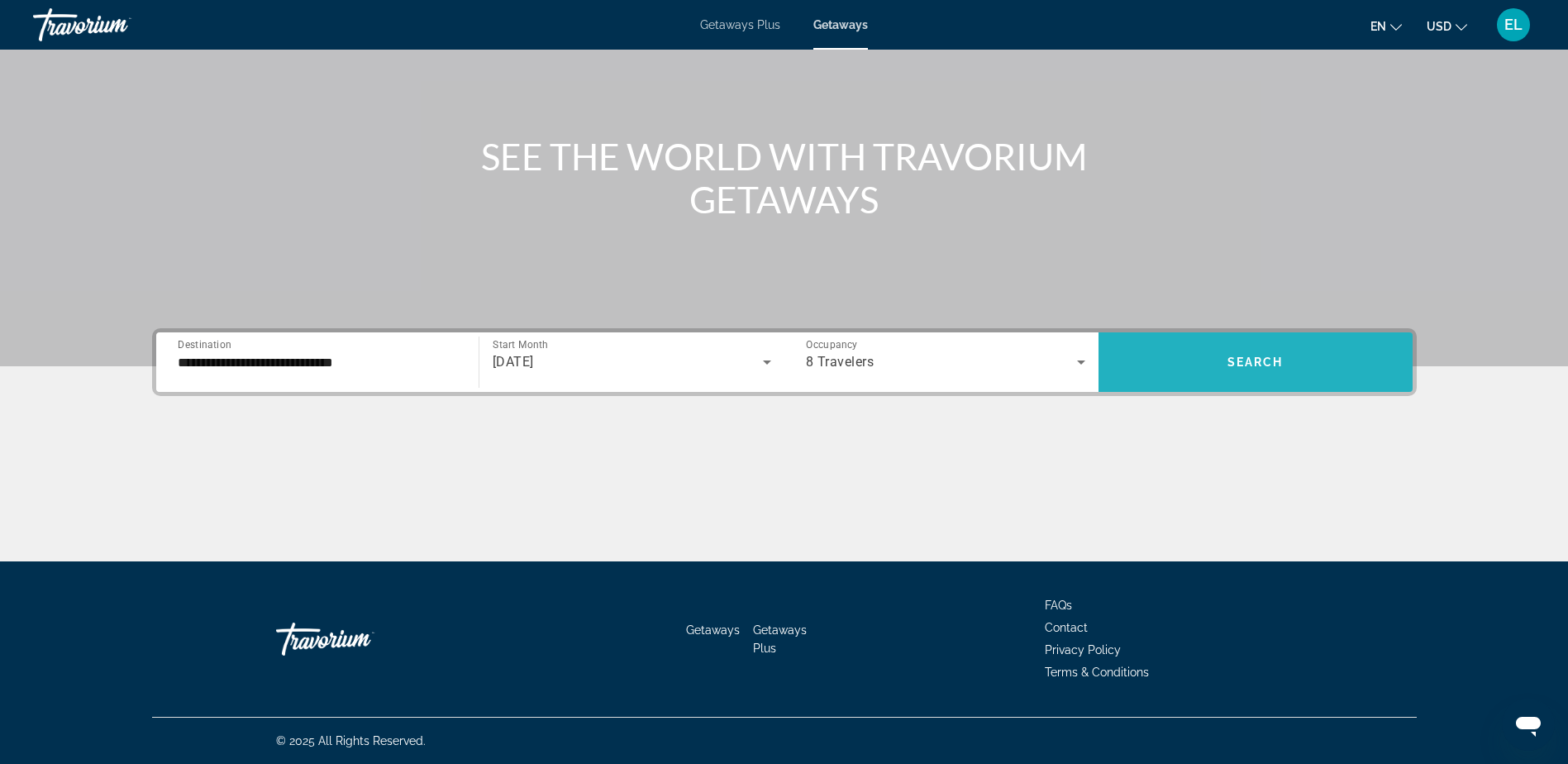
click at [1258, 364] on span "Search" at bounding box center [1256, 363] width 56 height 14
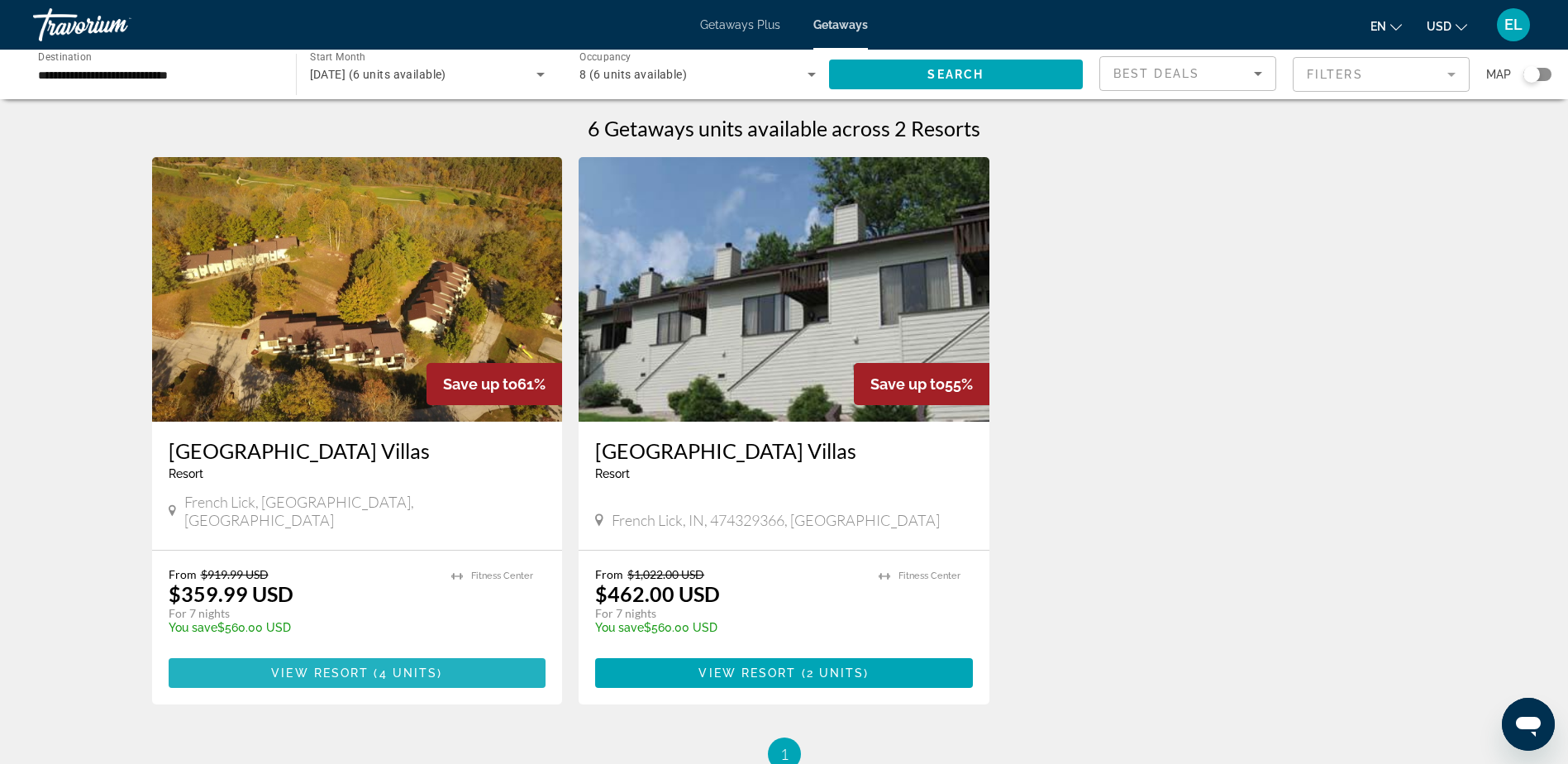
click at [433, 667] on span "4 units" at bounding box center [409, 673] width 58 height 14
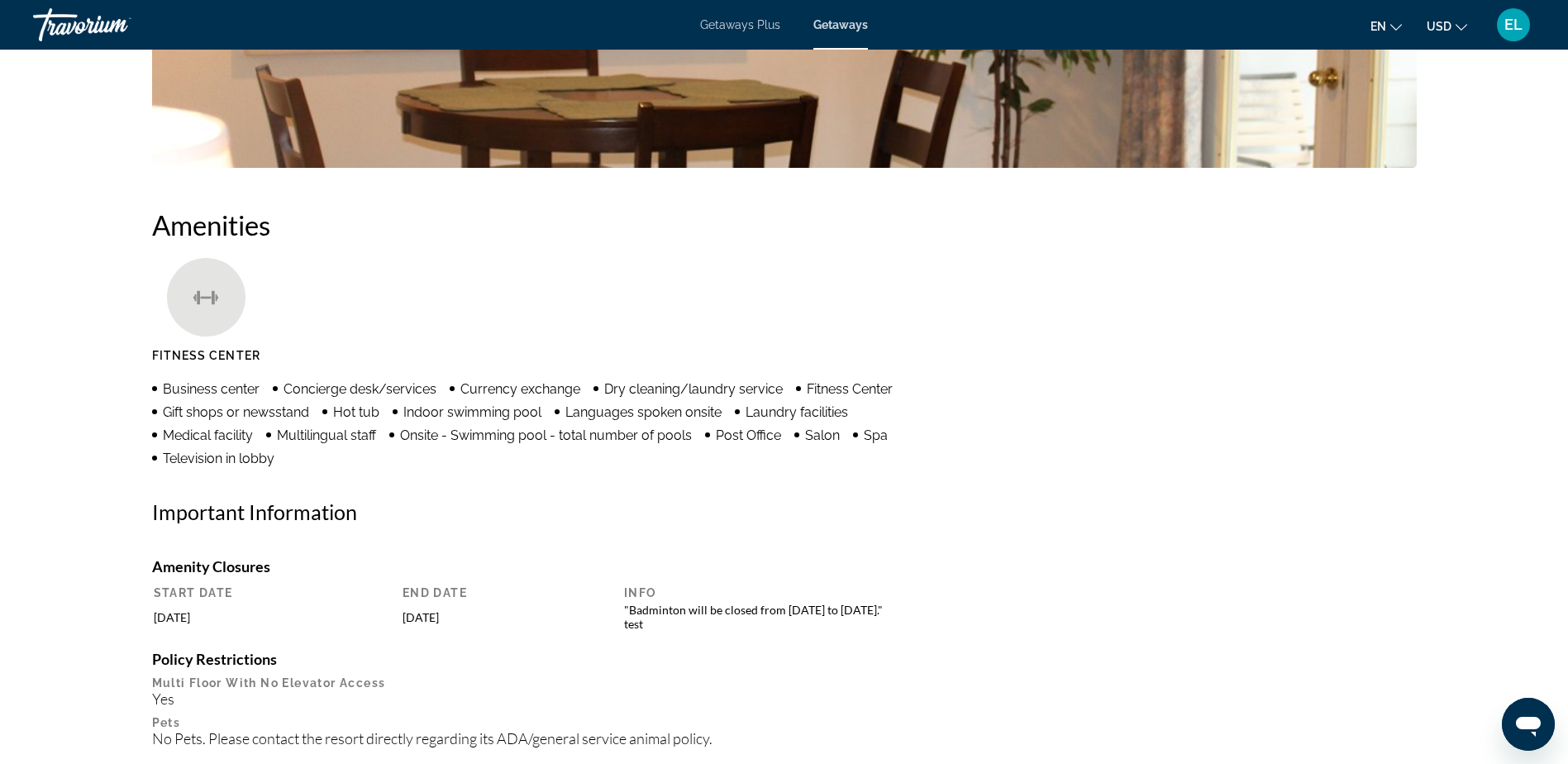
scroll to position [1120, 0]
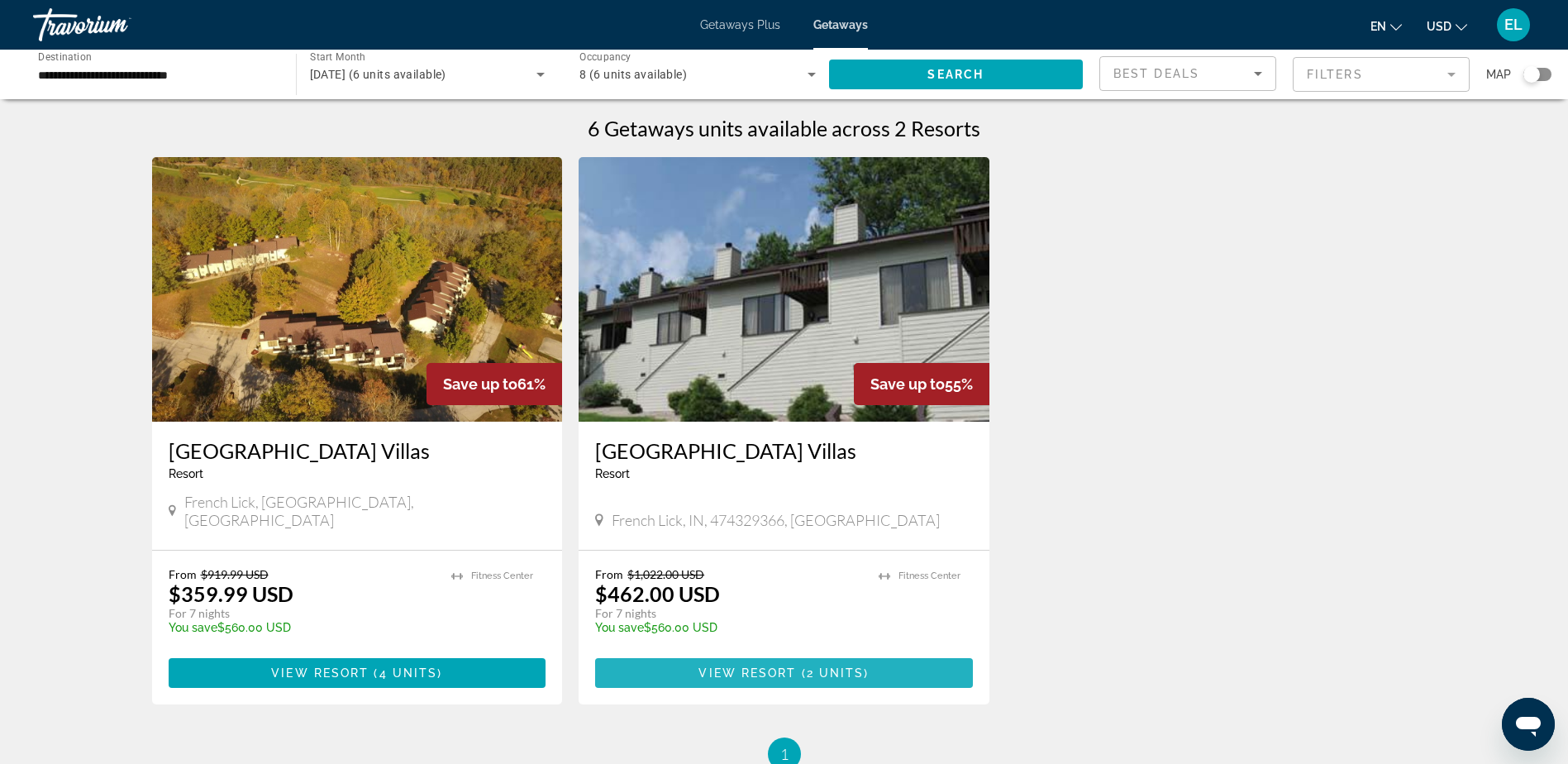
click at [818, 667] on span "2 units" at bounding box center [836, 673] width 57 height 14
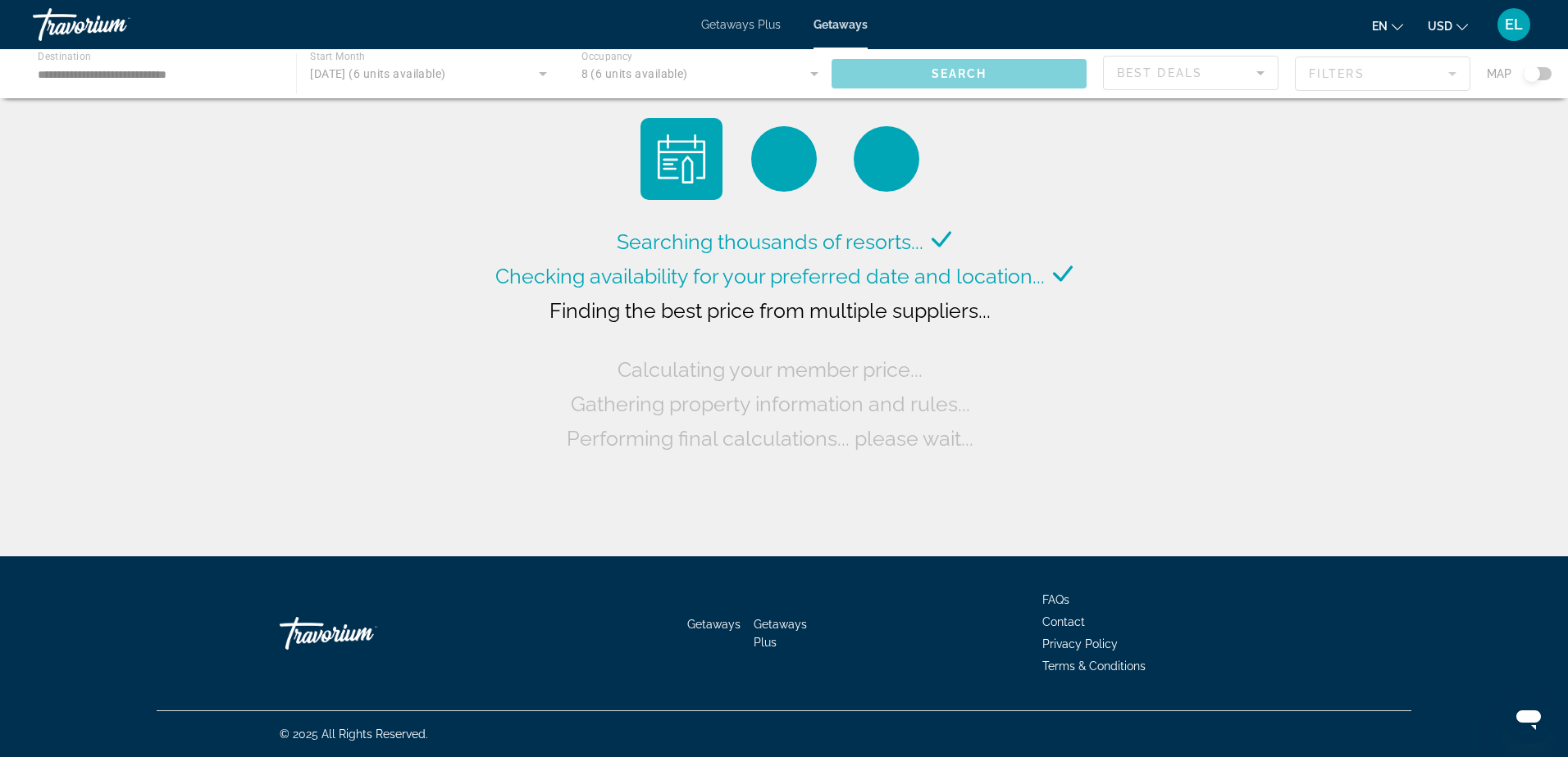
click at [663, 75] on div "Main content" at bounding box center [784, 73] width 1568 height 49
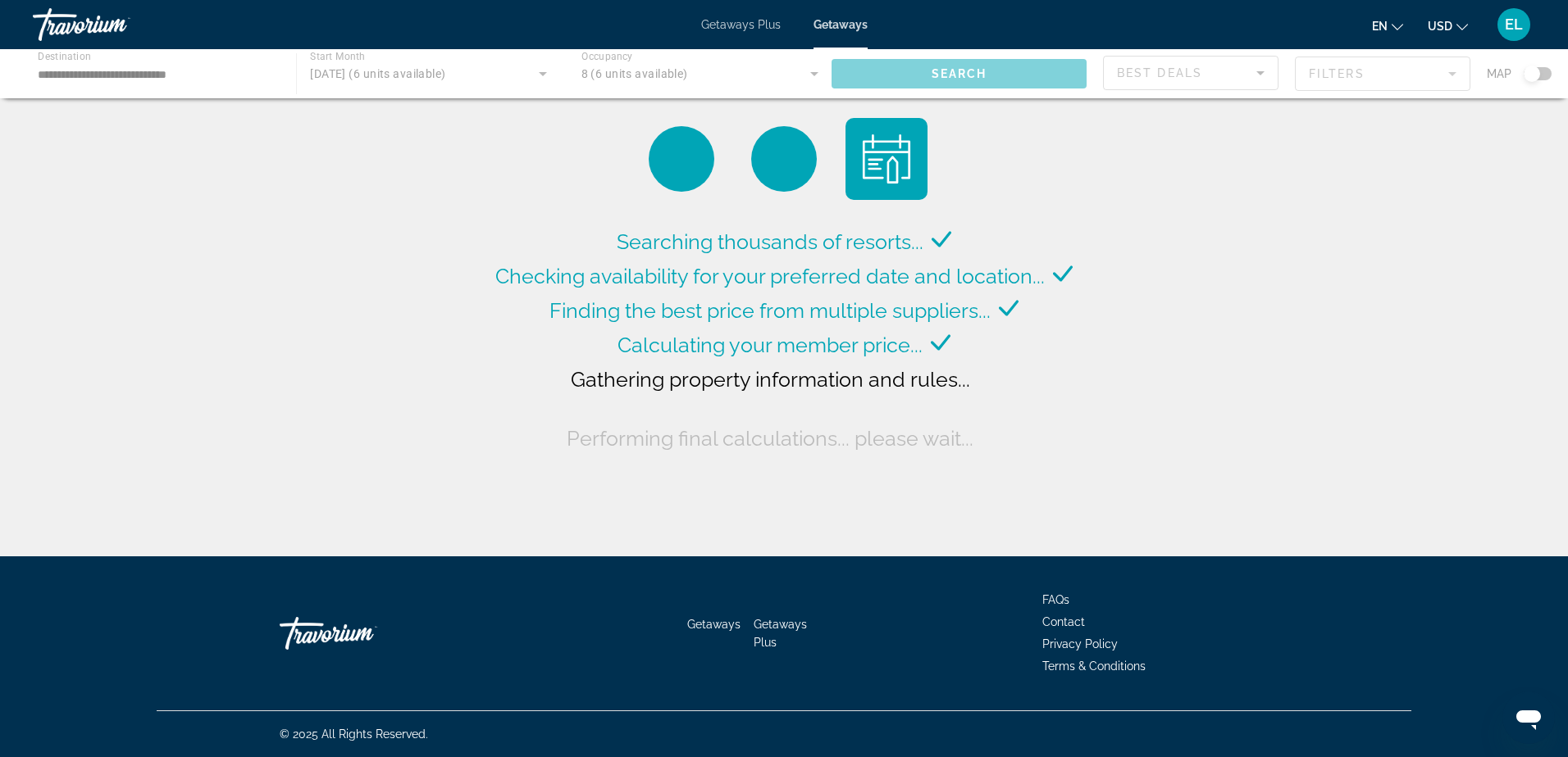
click at [812, 74] on div "Main content" at bounding box center [784, 73] width 1568 height 49
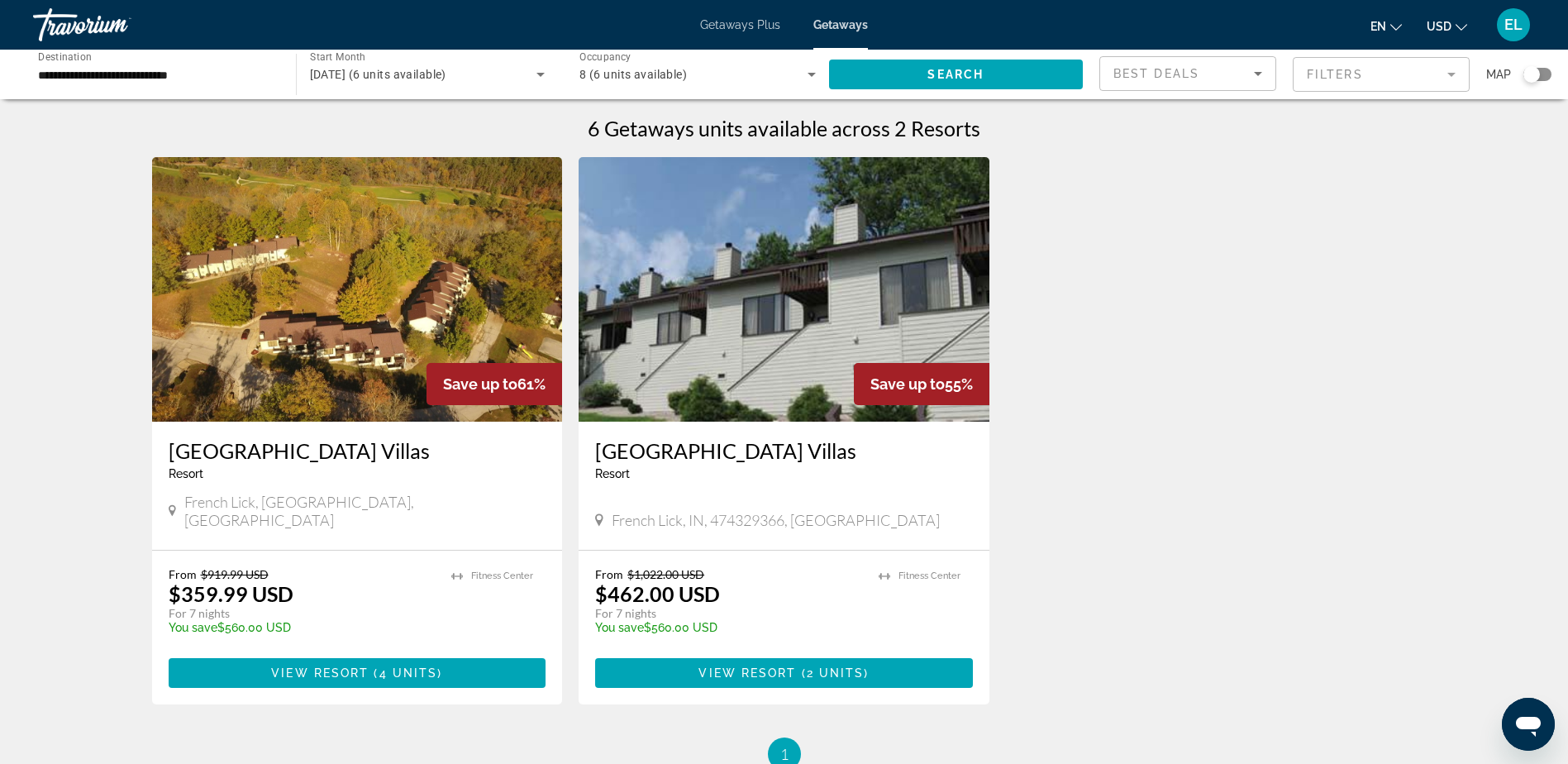
click at [822, 71] on div "Occupancy Any Occupancy 8 (6 units available)" at bounding box center [698, 75] width 263 height 47
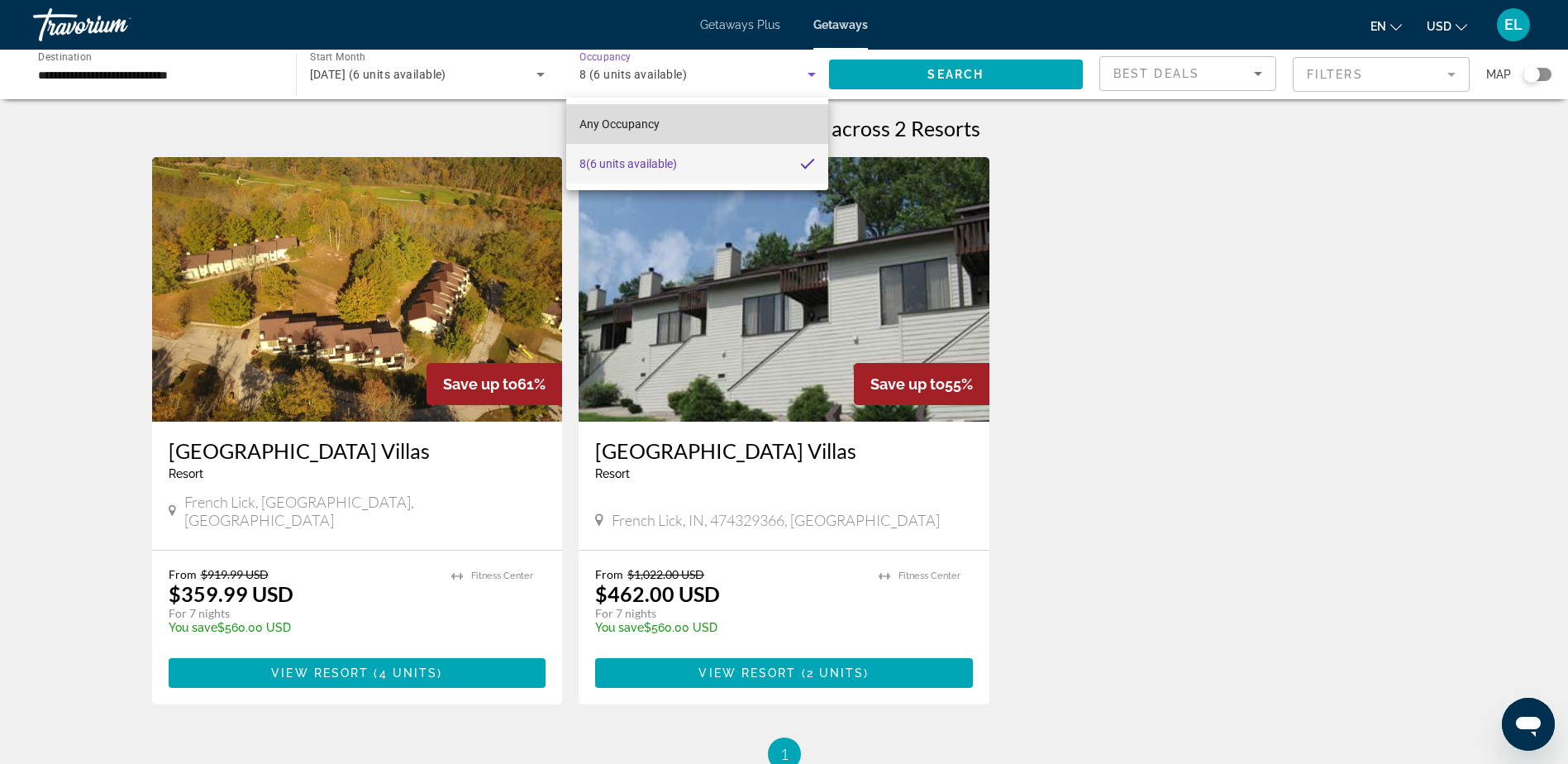
click at [730, 118] on mat-option "Any Occupancy" at bounding box center [697, 124] width 262 height 40
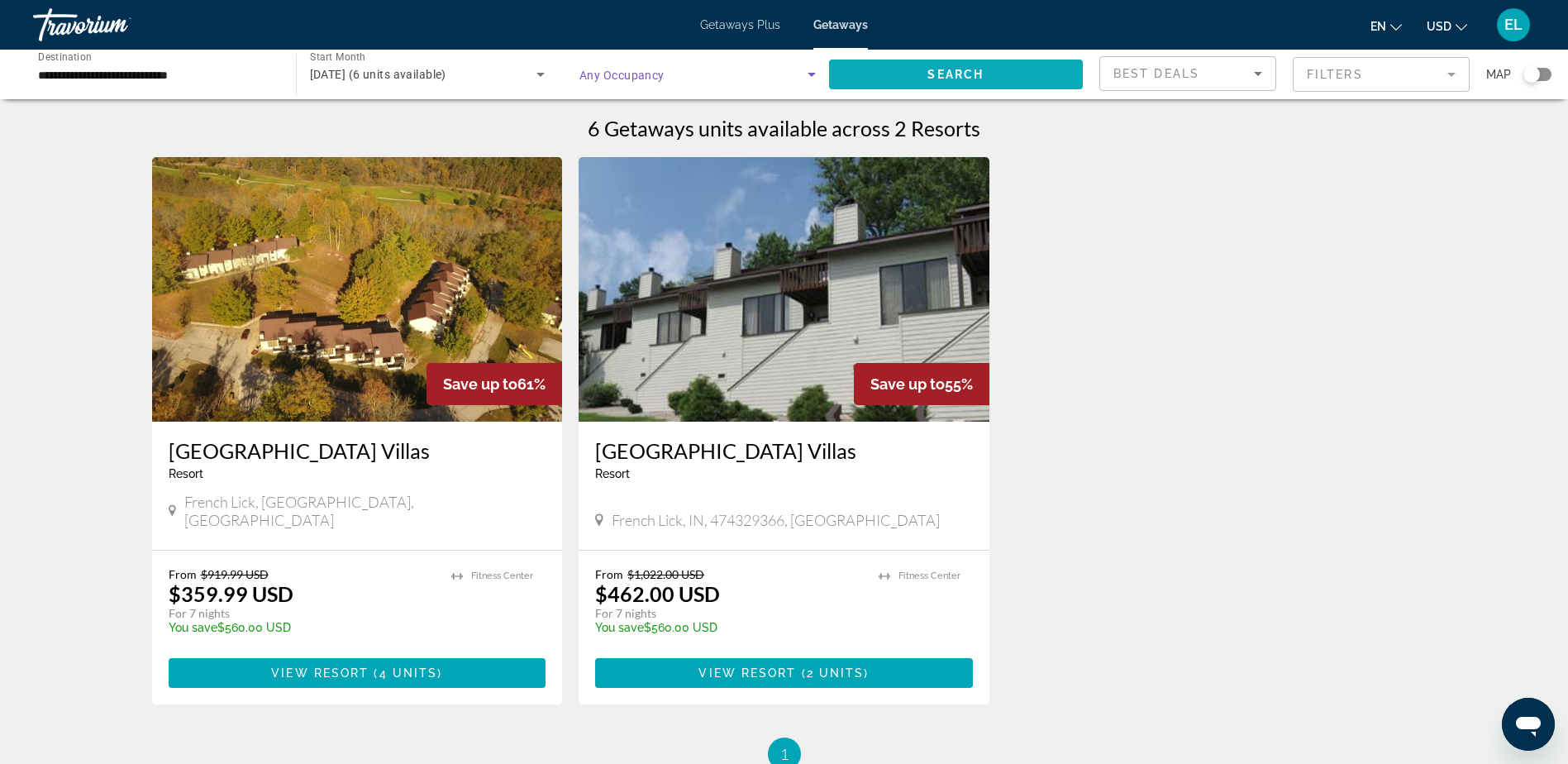
click at [973, 72] on span "Search" at bounding box center [956, 75] width 56 height 14
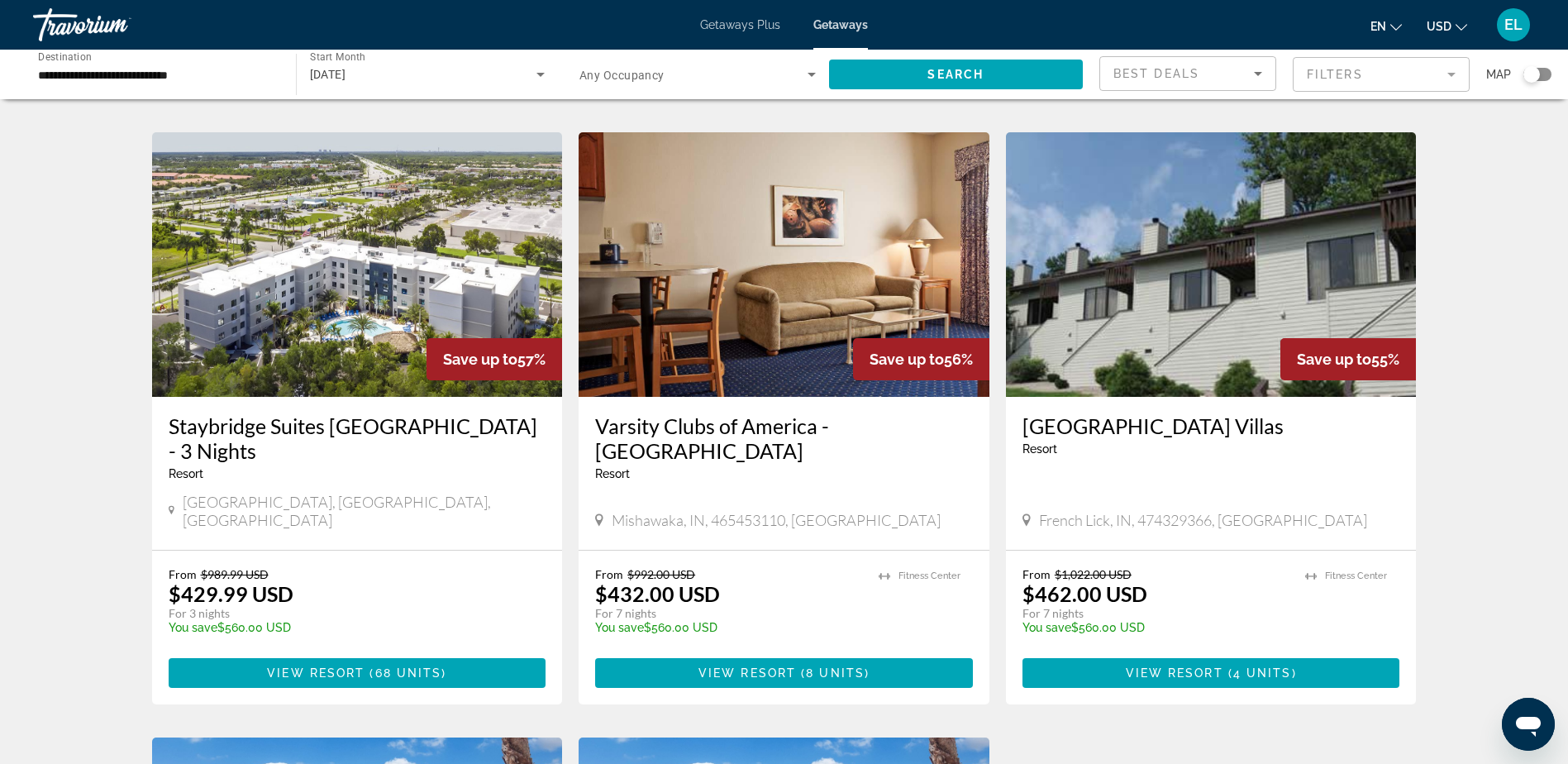
scroll to position [630, 0]
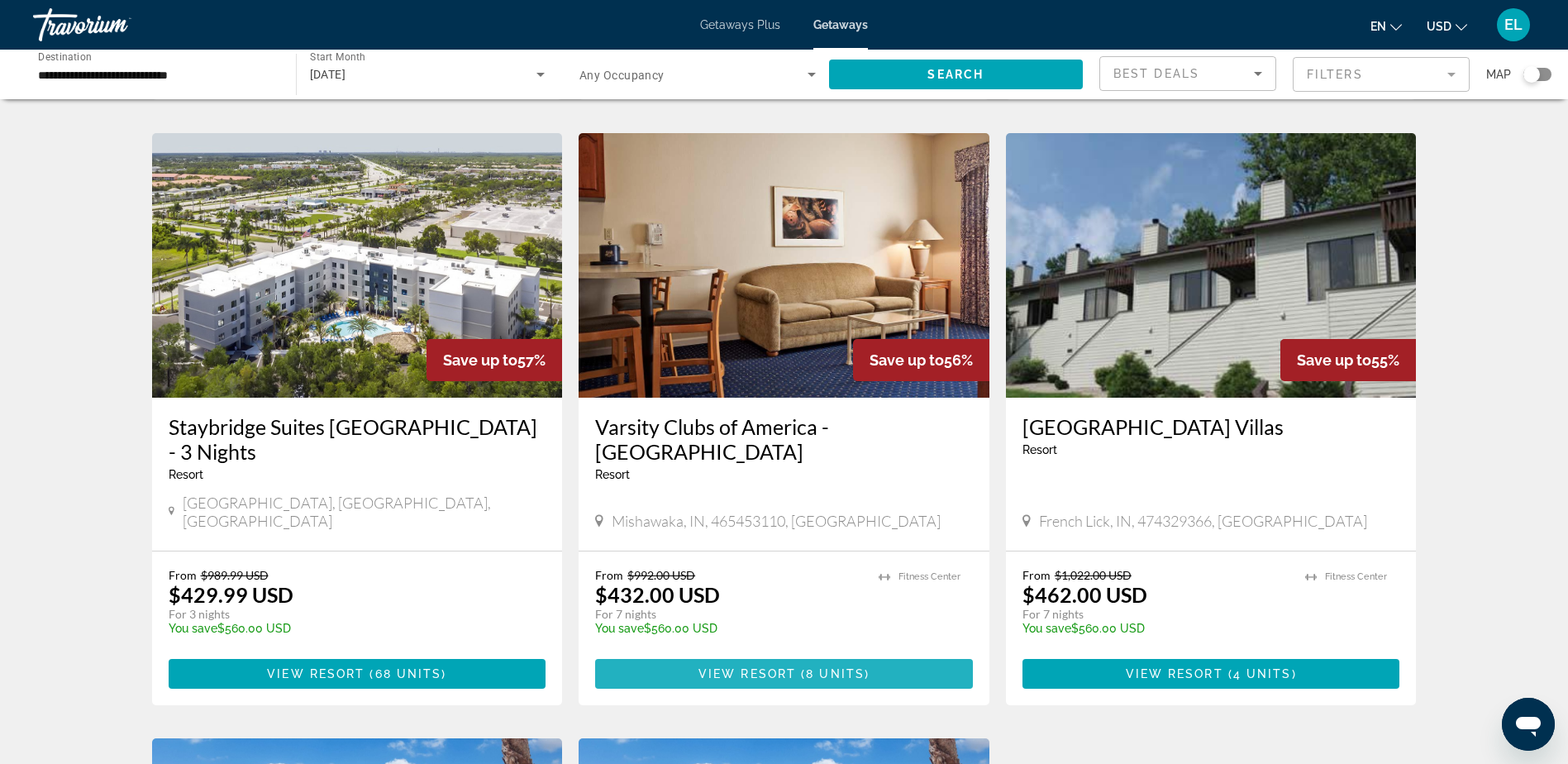
click at [842, 668] on span "8 units" at bounding box center [836, 674] width 58 height 14
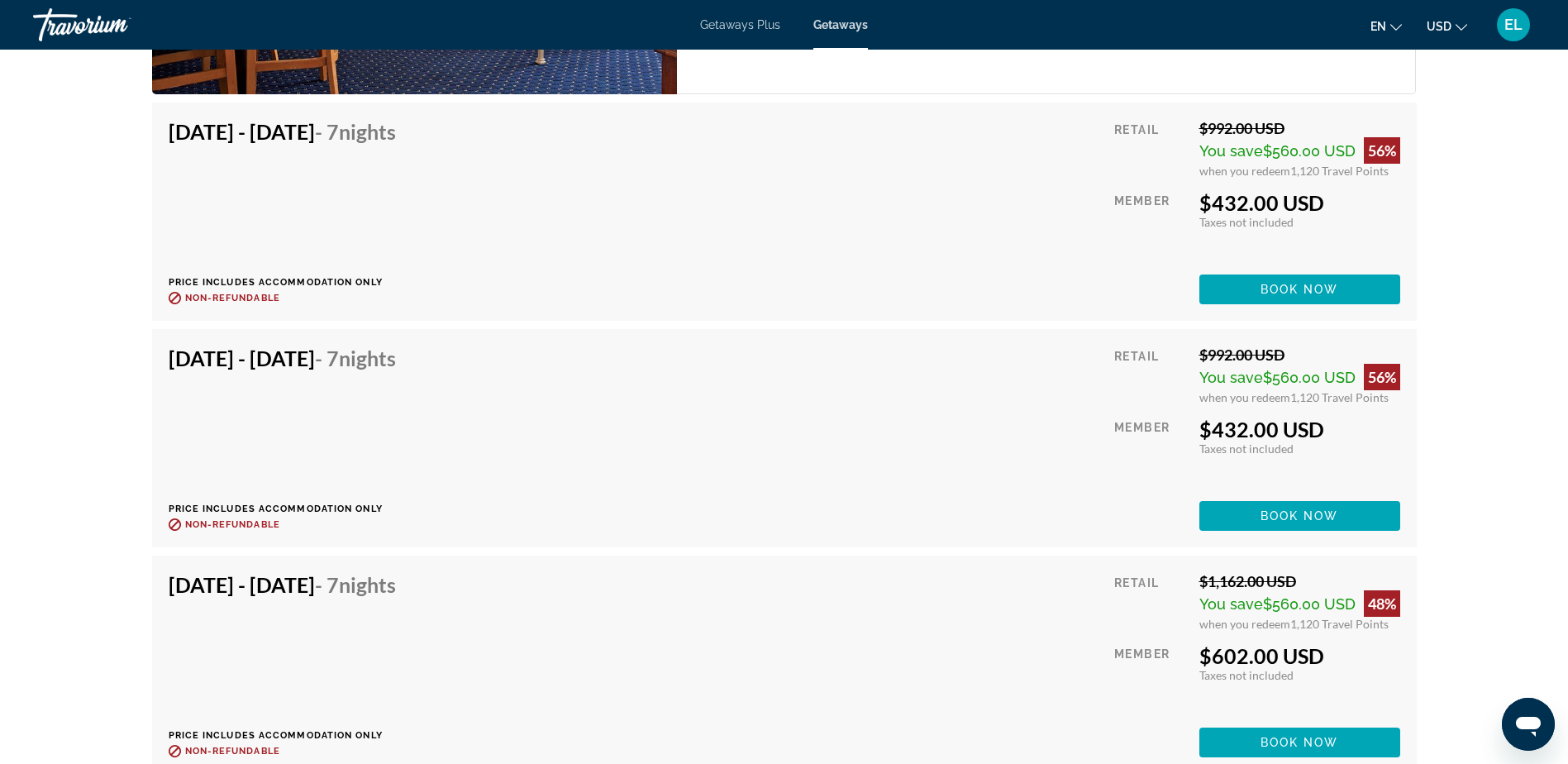
scroll to position [2978, 0]
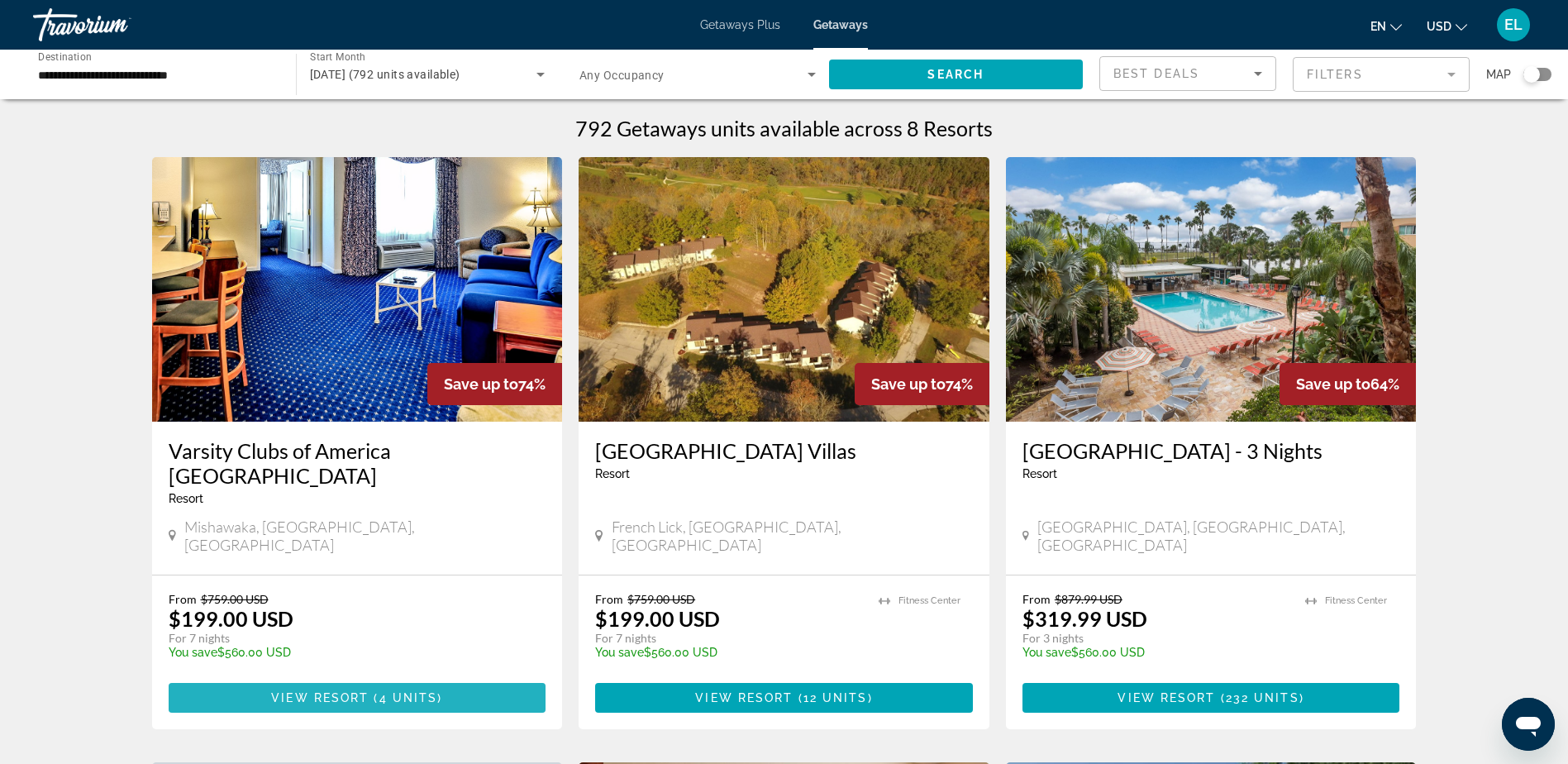
click at [396, 692] on span "4 units" at bounding box center [409, 699] width 58 height 14
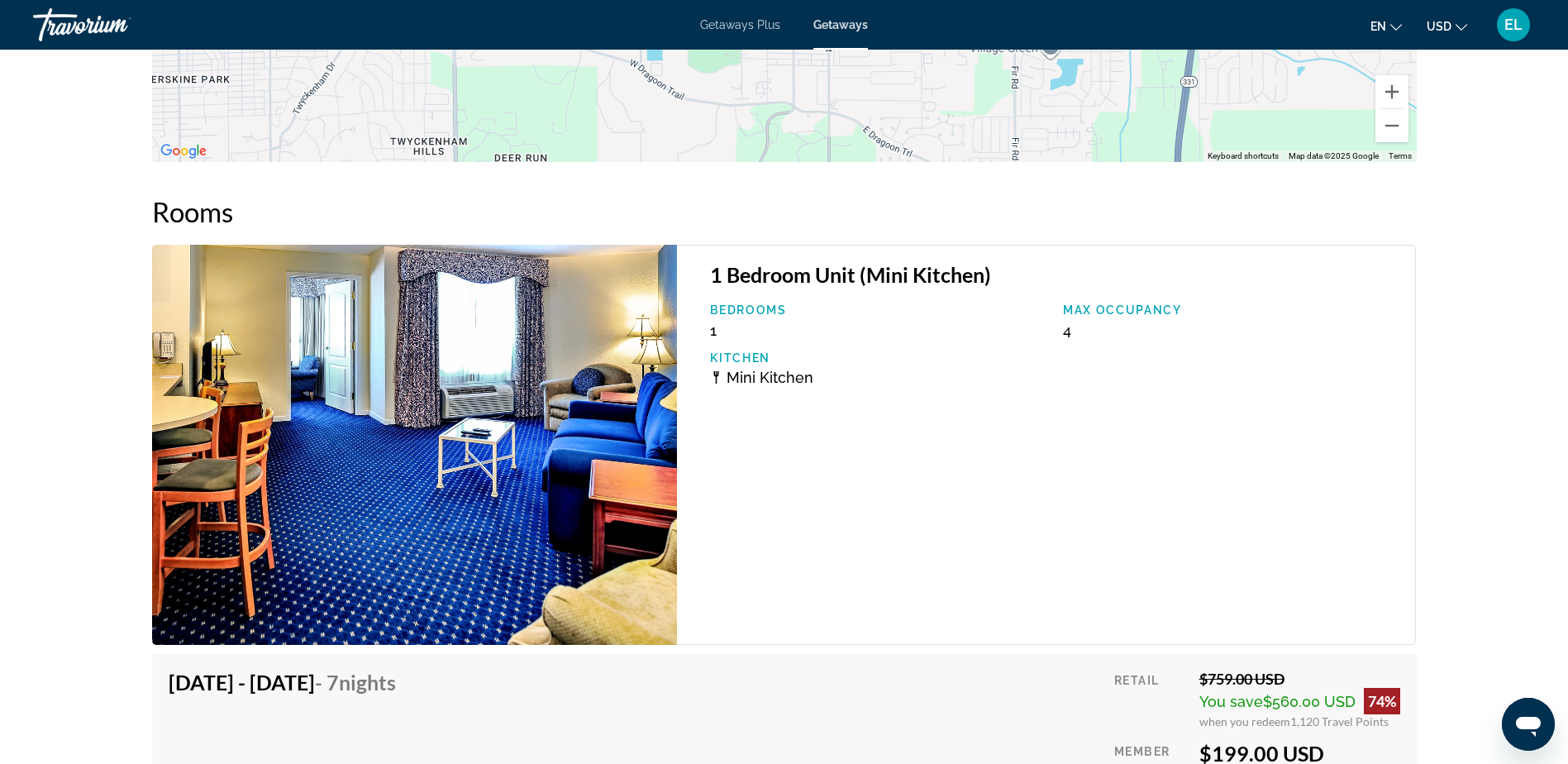
scroll to position [2056, 0]
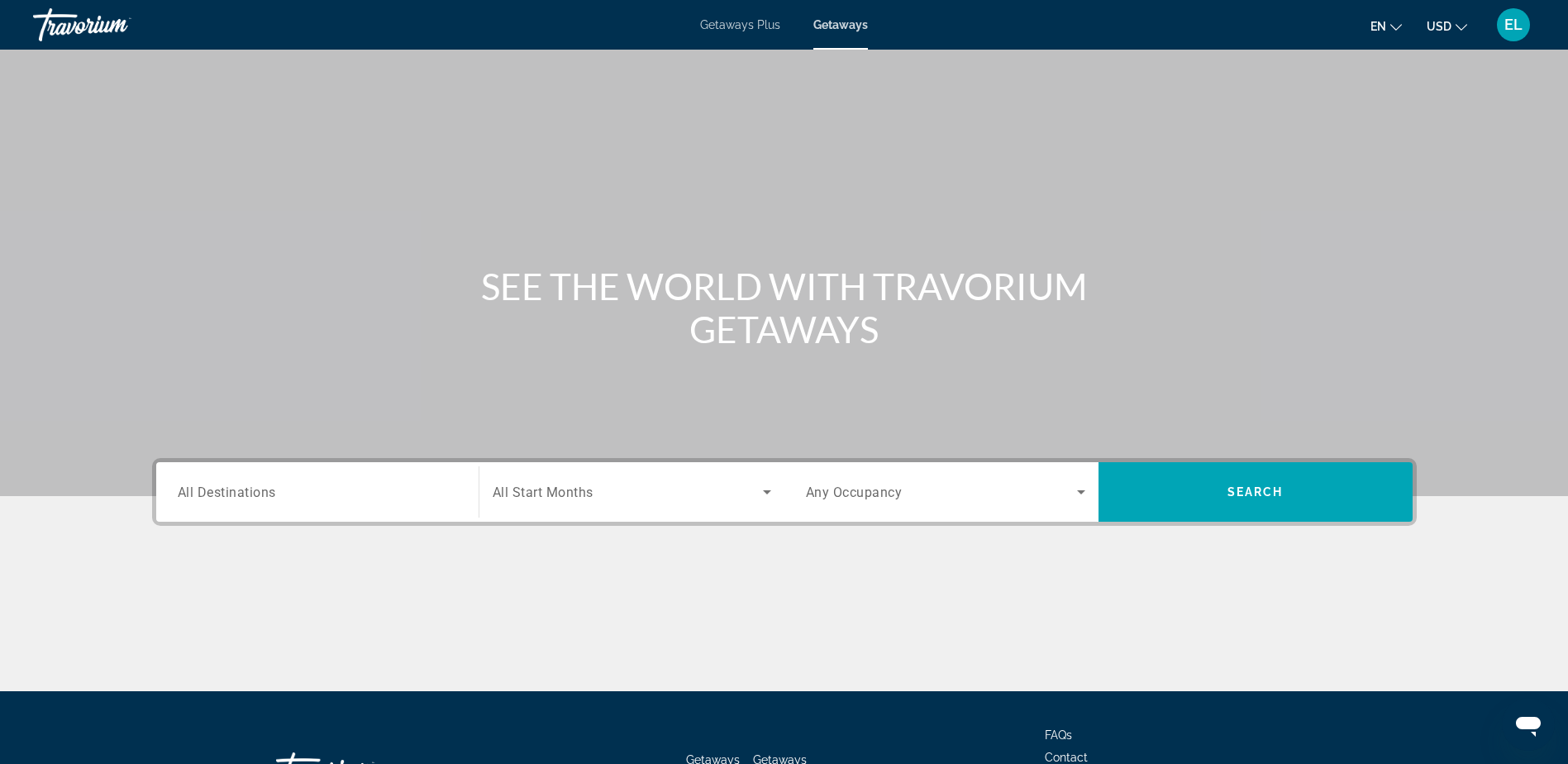
click at [225, 507] on div "Search widget" at bounding box center [317, 492] width 280 height 47
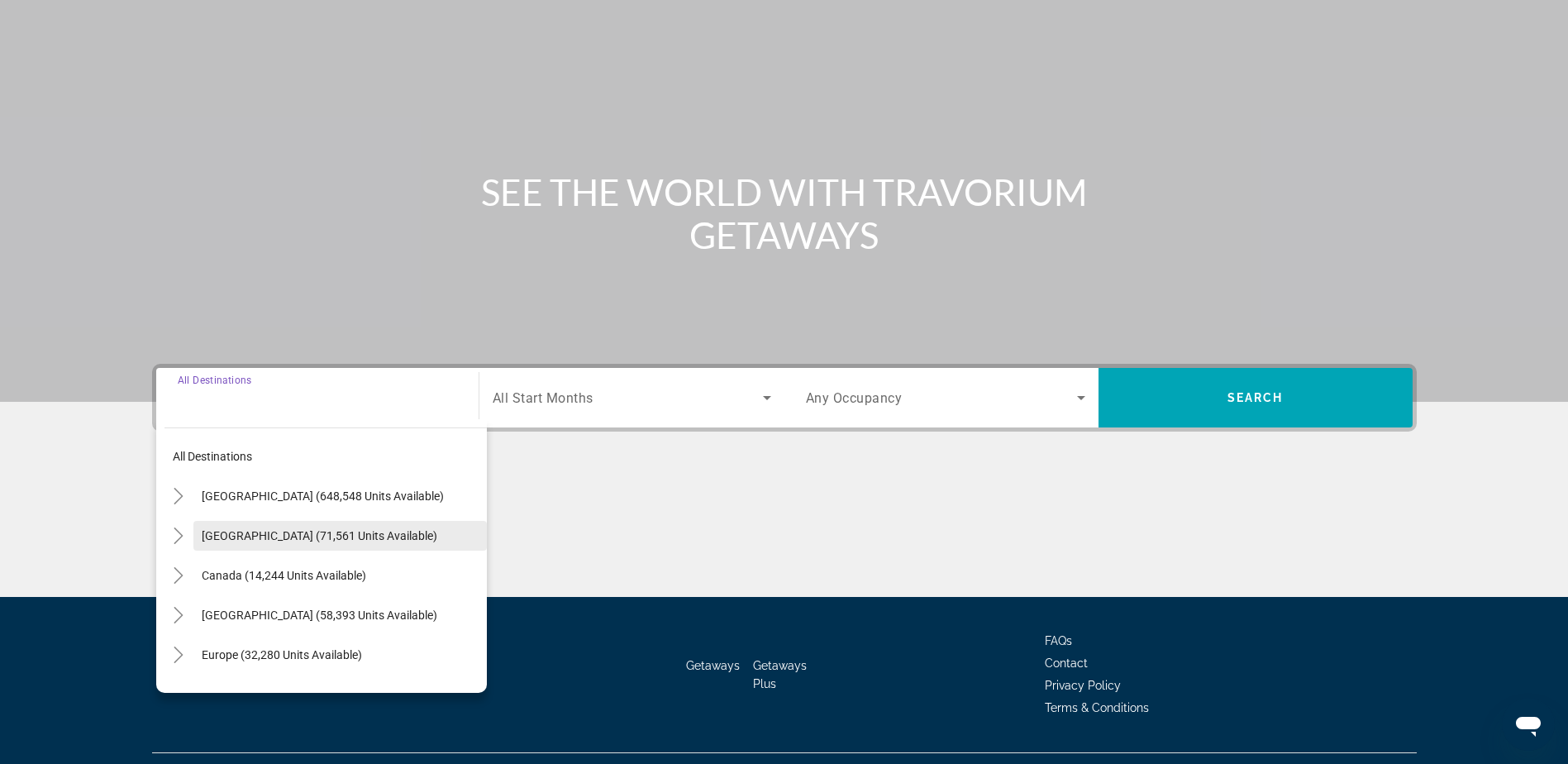
scroll to position [130, 0]
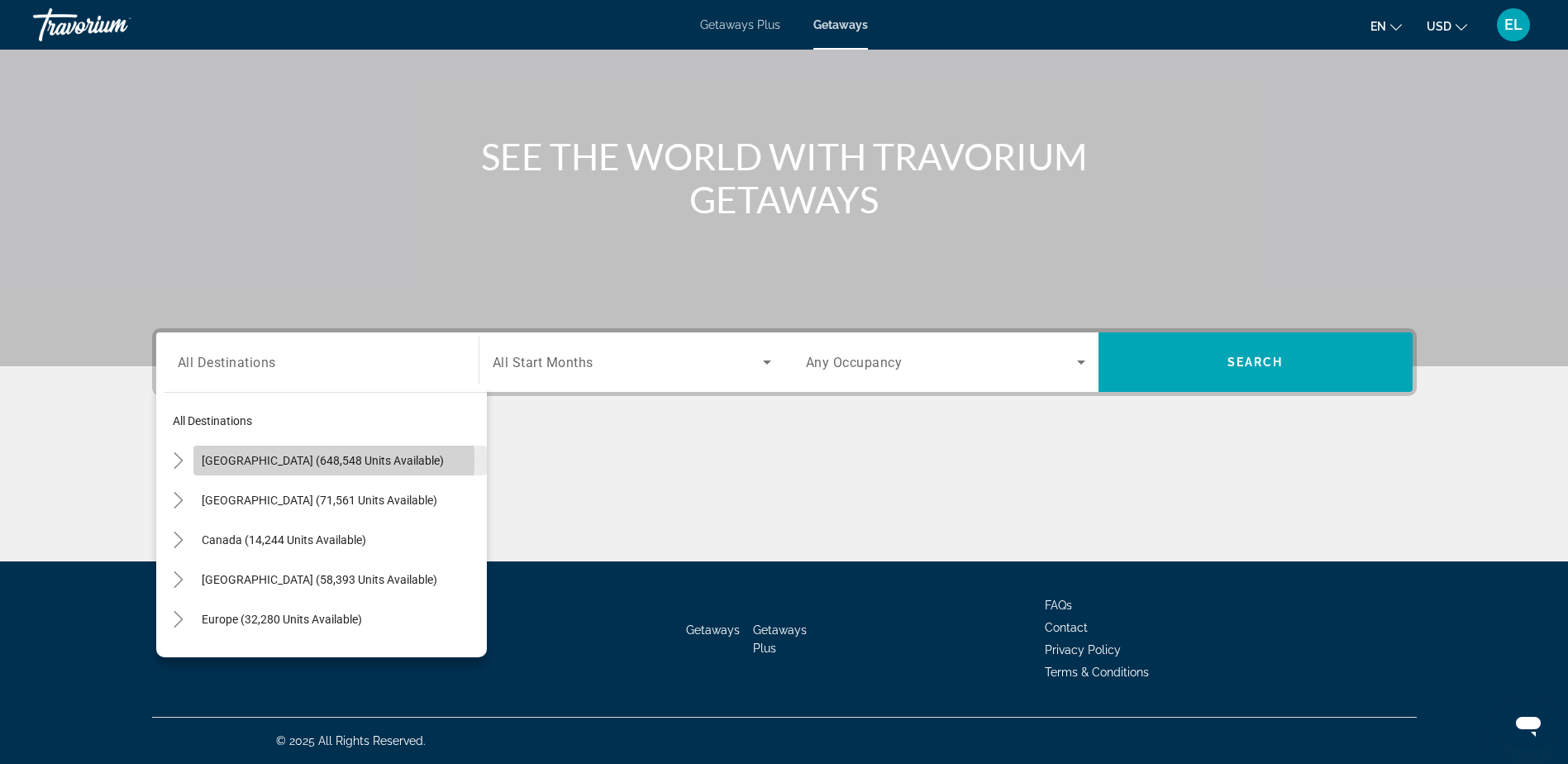
click at [251, 461] on span "United States (648,548 units available)" at bounding box center [322, 461] width 243 height 14
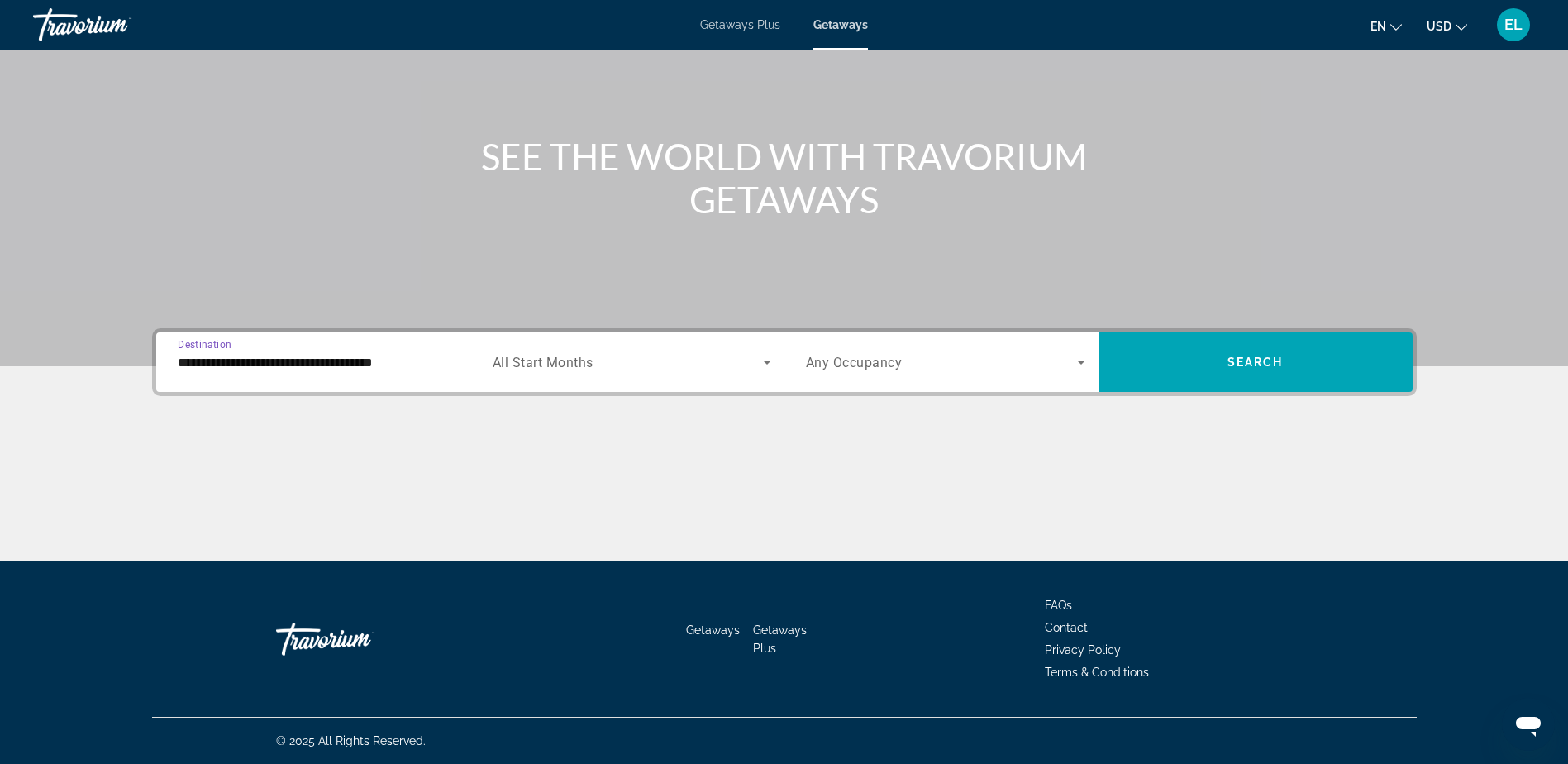
click at [335, 363] on input "**********" at bounding box center [317, 363] width 280 height 19
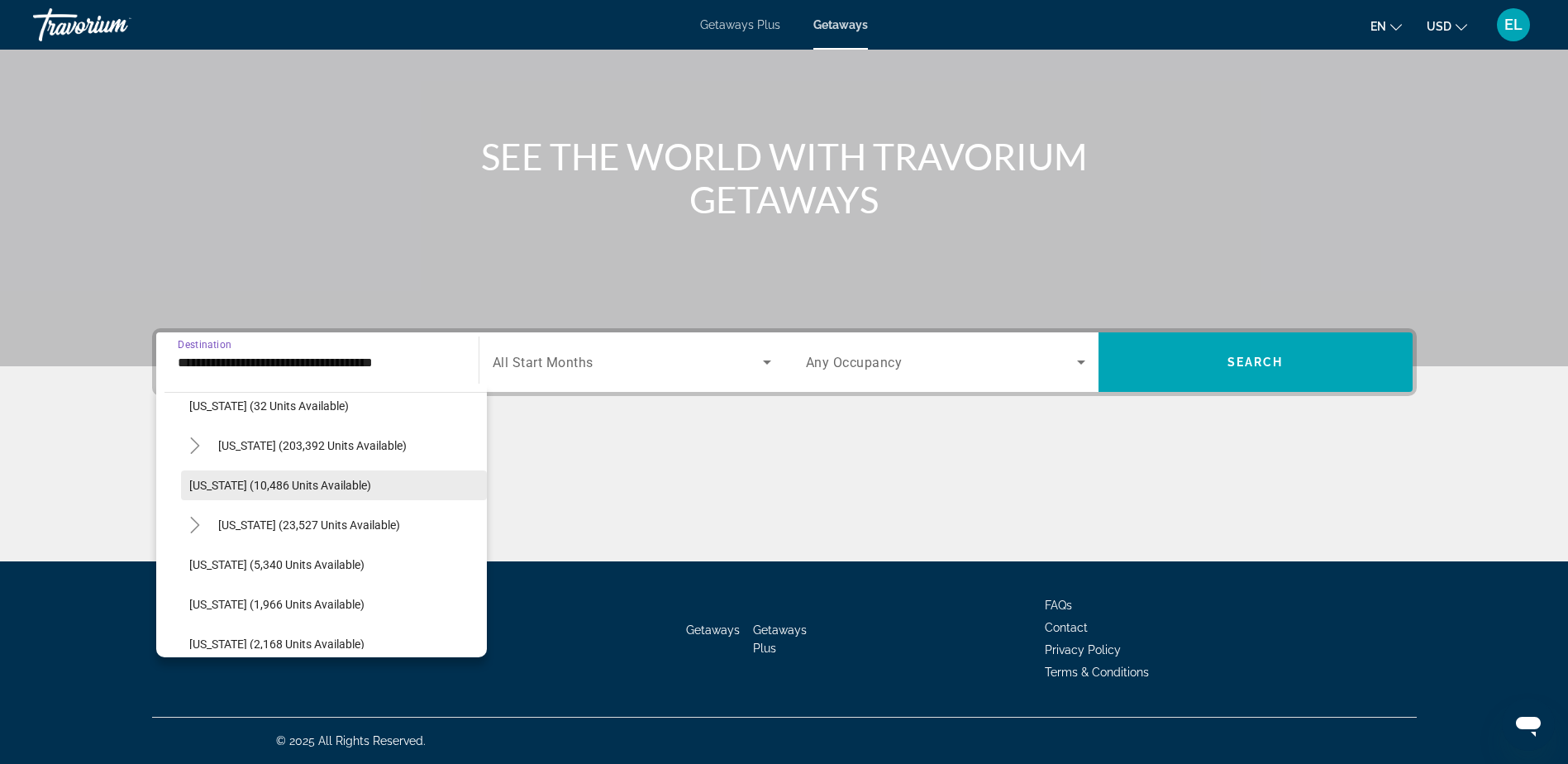
scroll to position [331, 0]
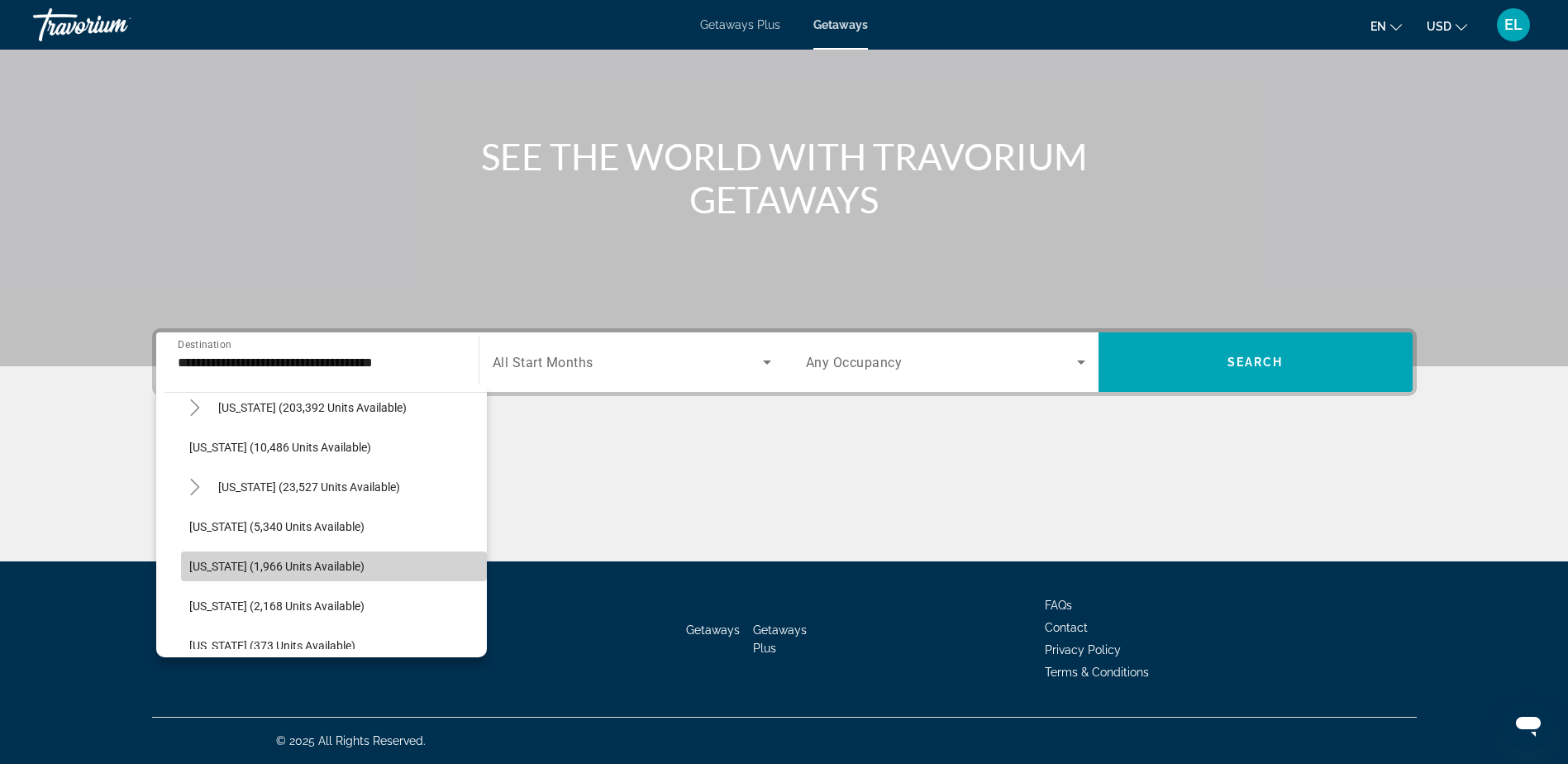
click at [343, 563] on span "Search widget" at bounding box center [334, 566] width 306 height 40
type input "**********"
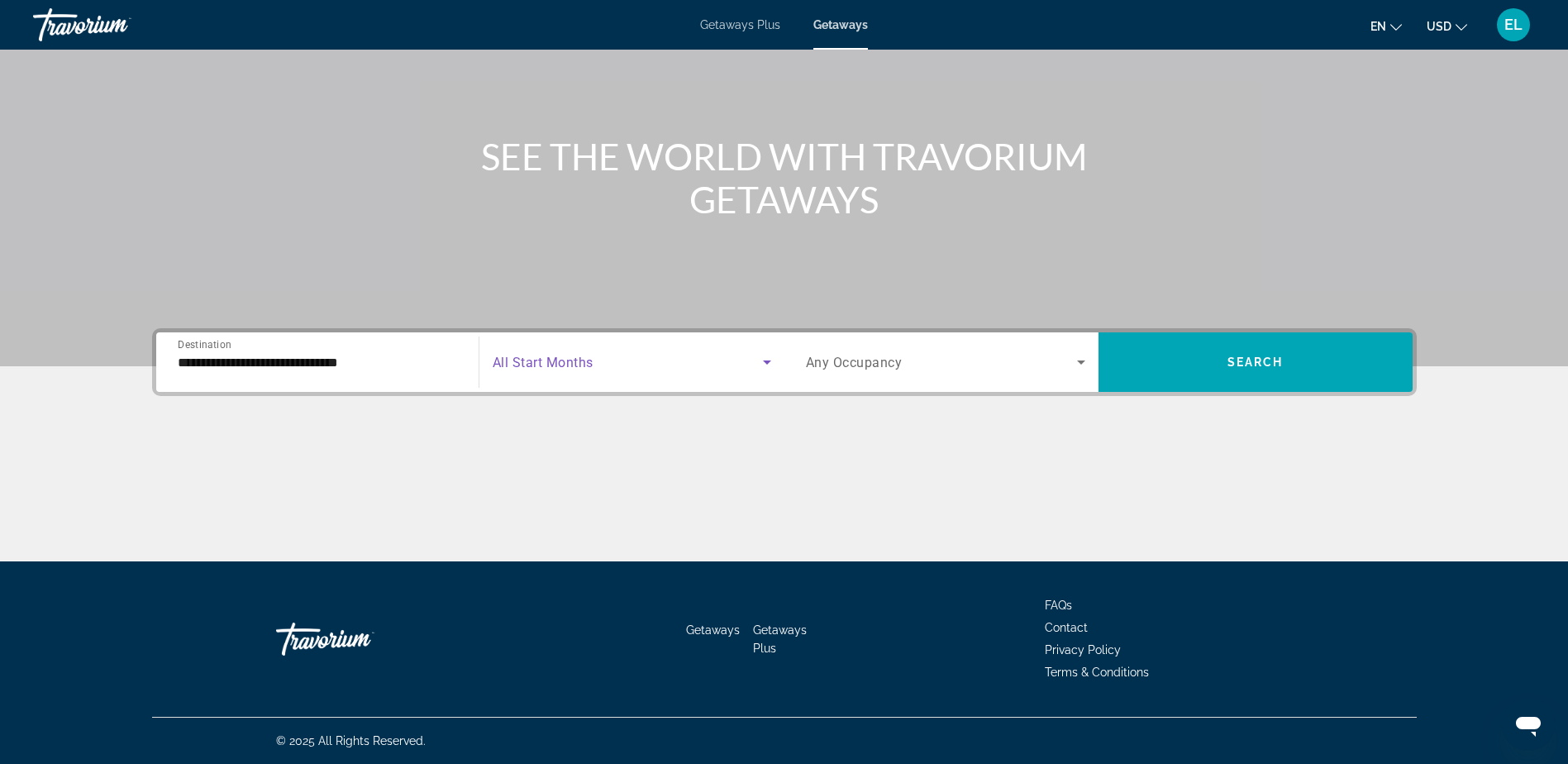
click at [765, 361] on icon "Search widget" at bounding box center [767, 363] width 8 height 4
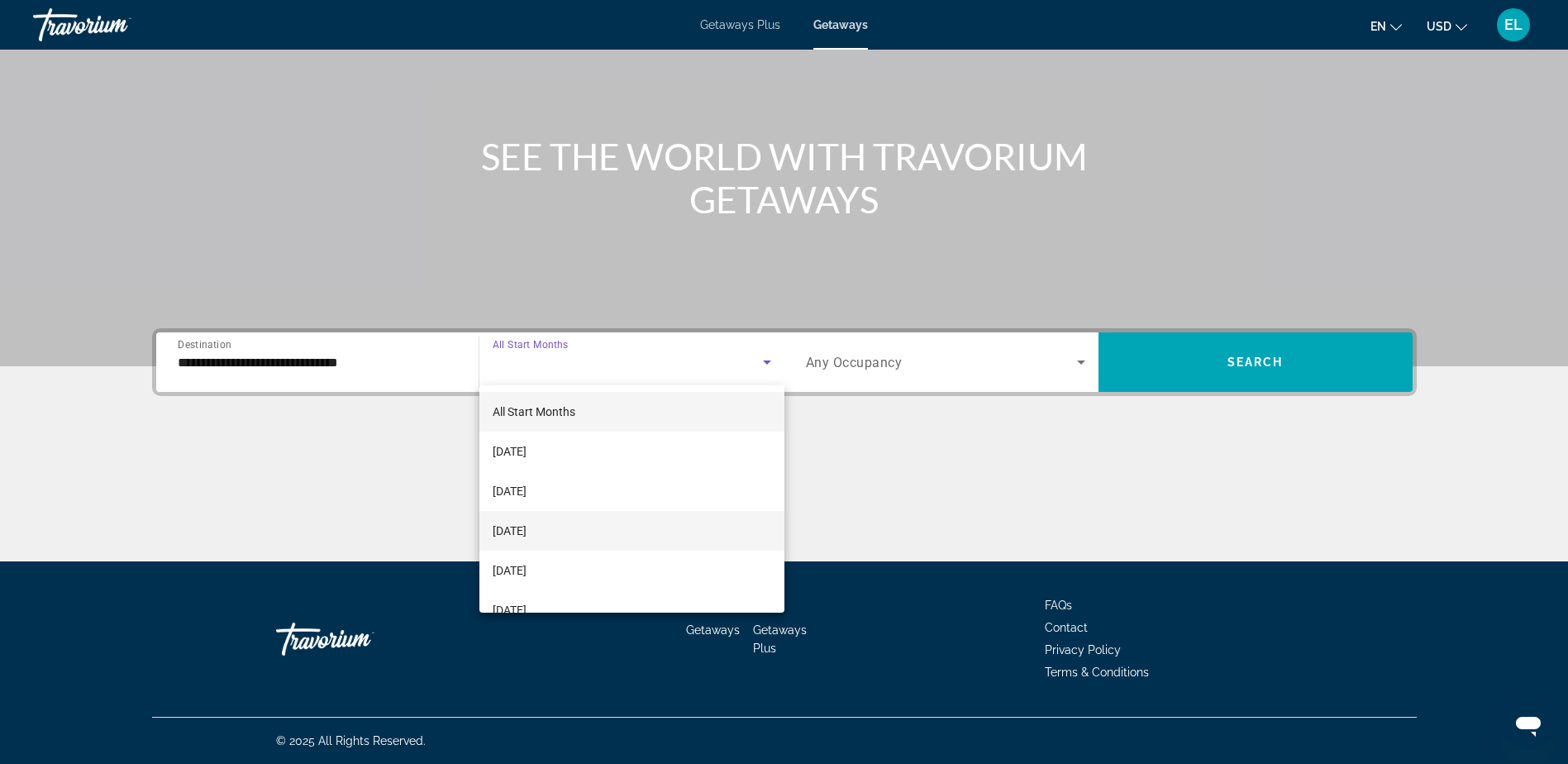
click at [527, 526] on span "November 2025" at bounding box center [509, 531] width 34 height 19
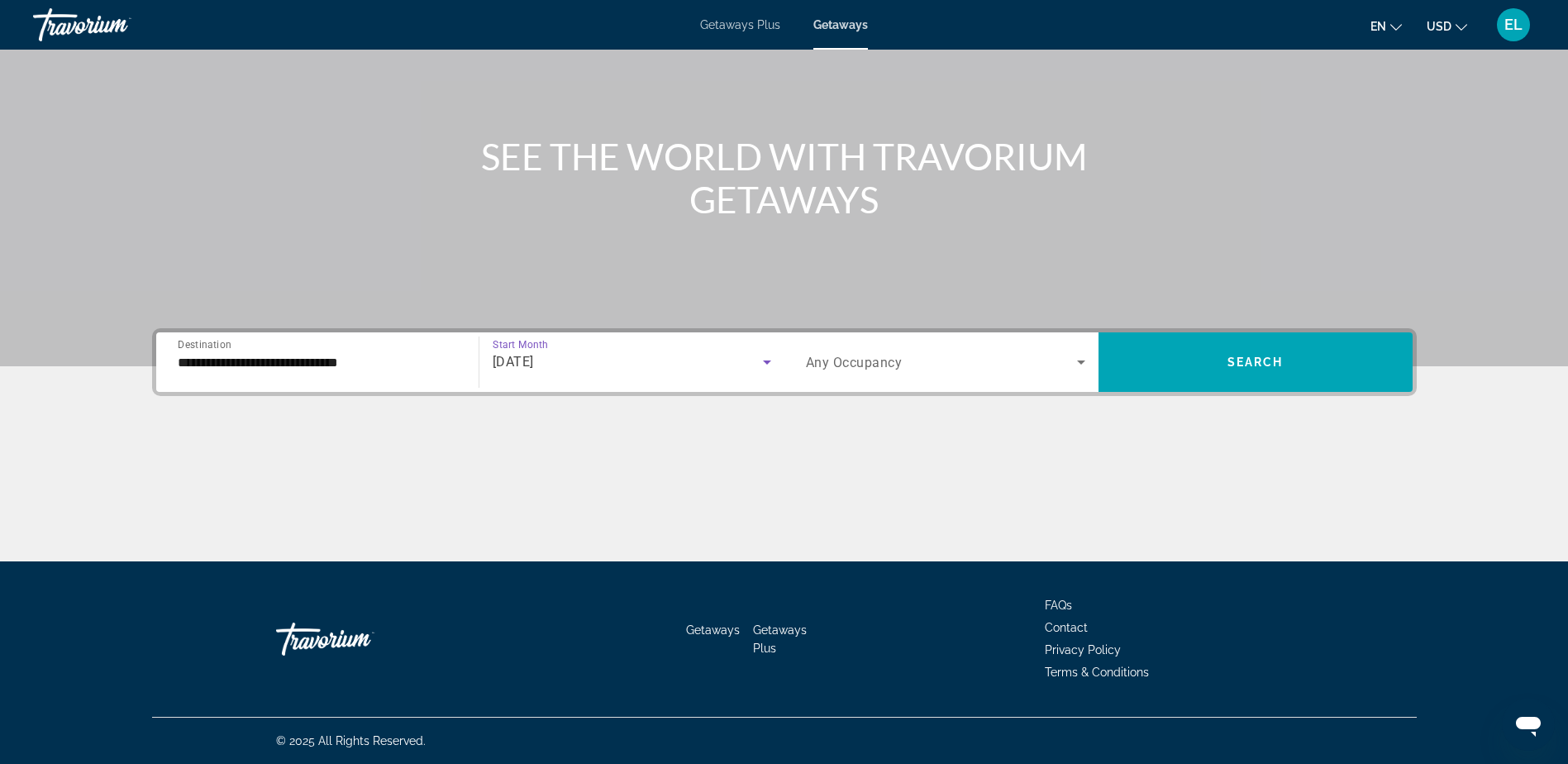
click at [534, 367] on span "November 2025" at bounding box center [513, 362] width 41 height 16
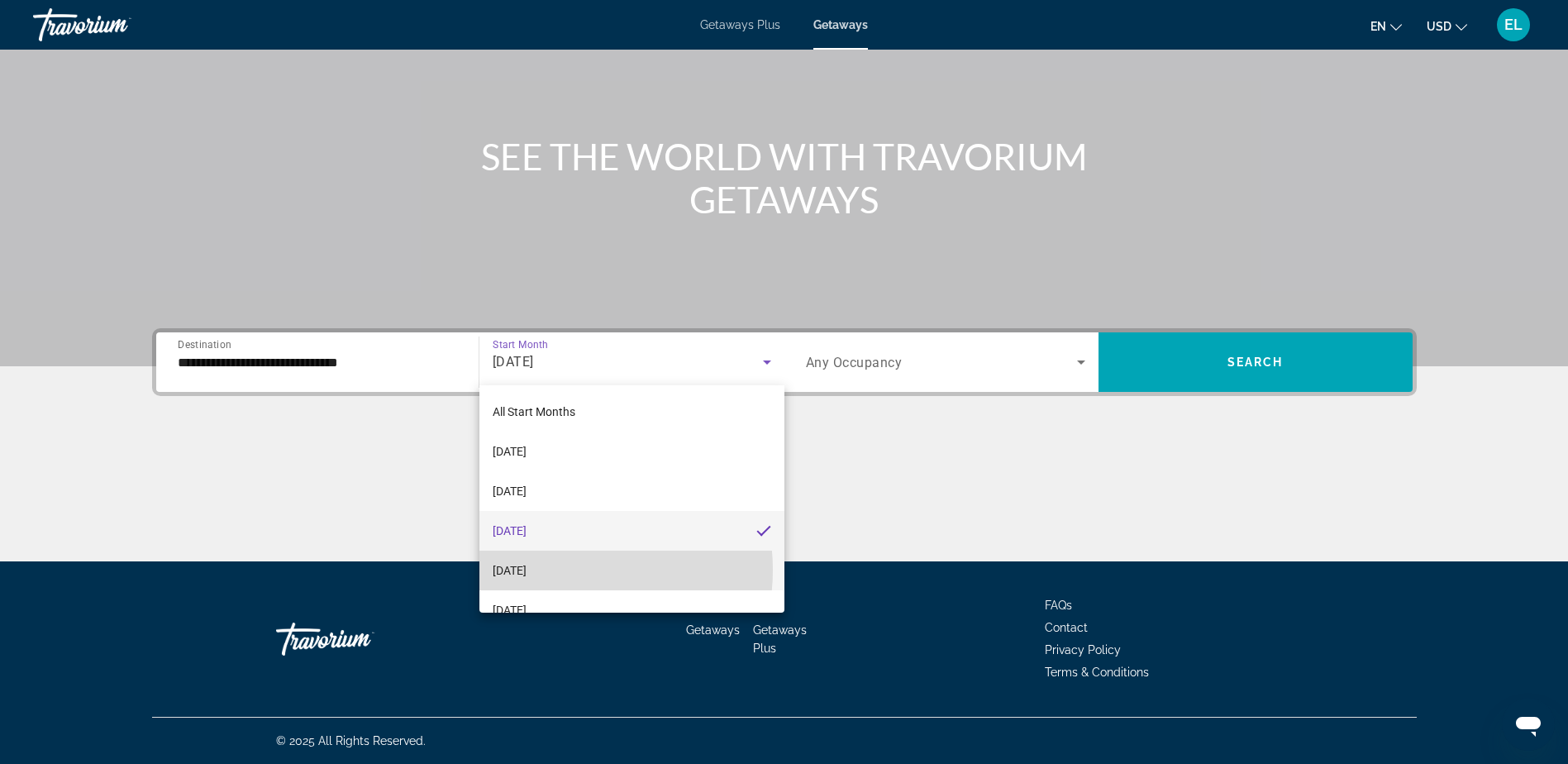
click at [527, 570] on span "December 2025" at bounding box center [509, 571] width 34 height 19
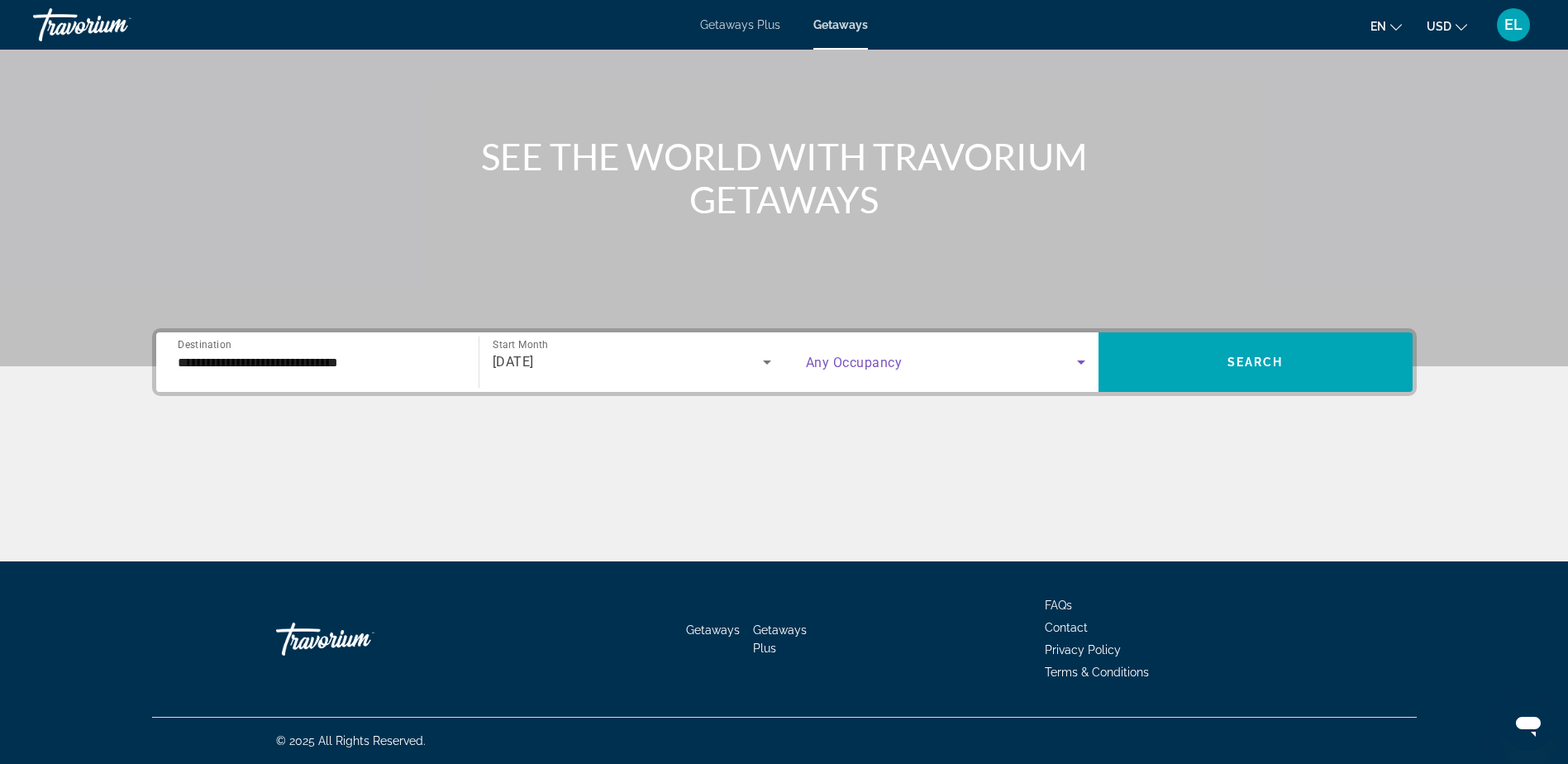
click at [1081, 363] on icon "Search widget" at bounding box center [1081, 363] width 8 height 4
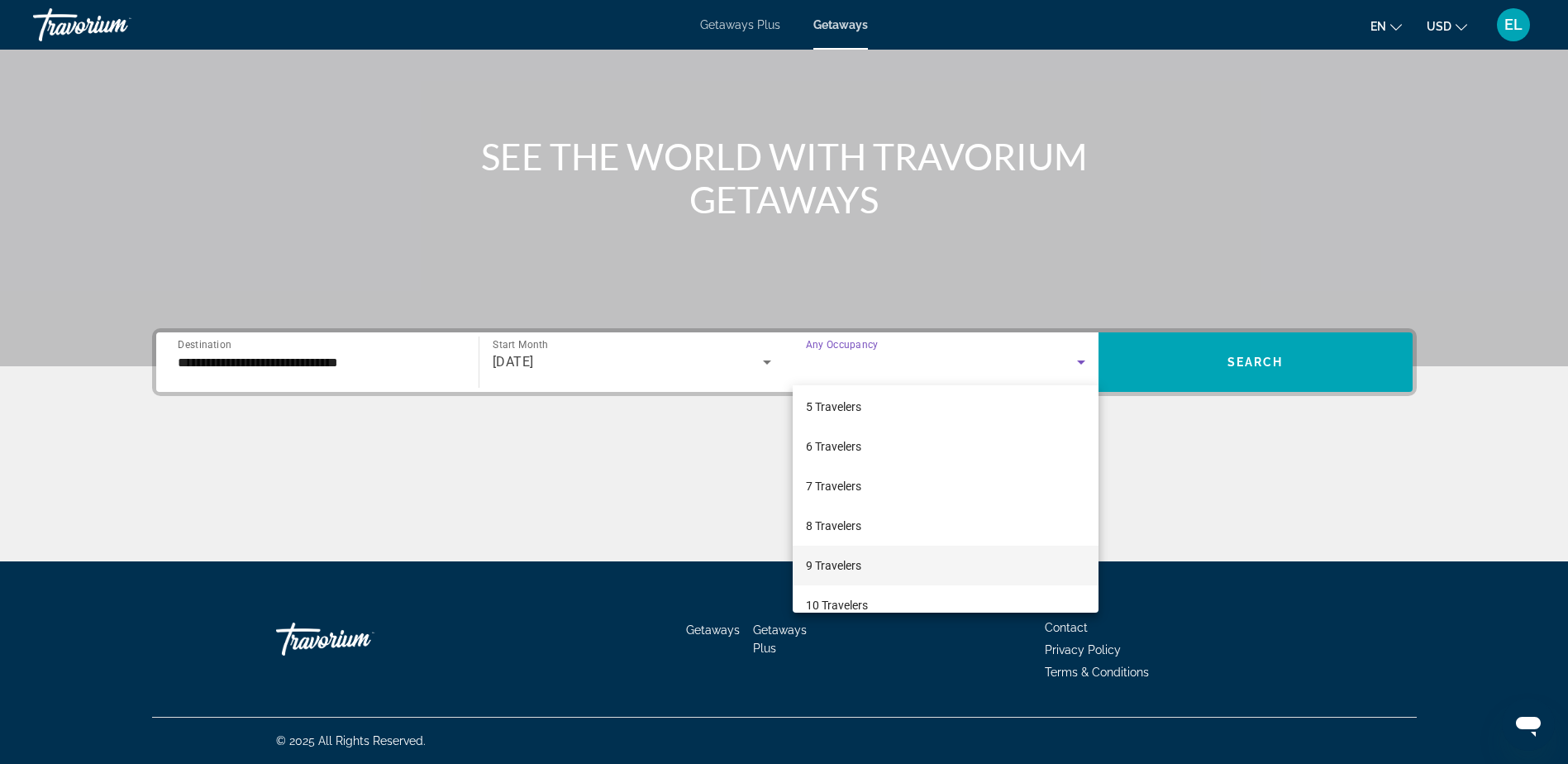
scroll to position [166, 0]
click at [910, 521] on mat-option "8 Travelers" at bounding box center [946, 524] width 306 height 40
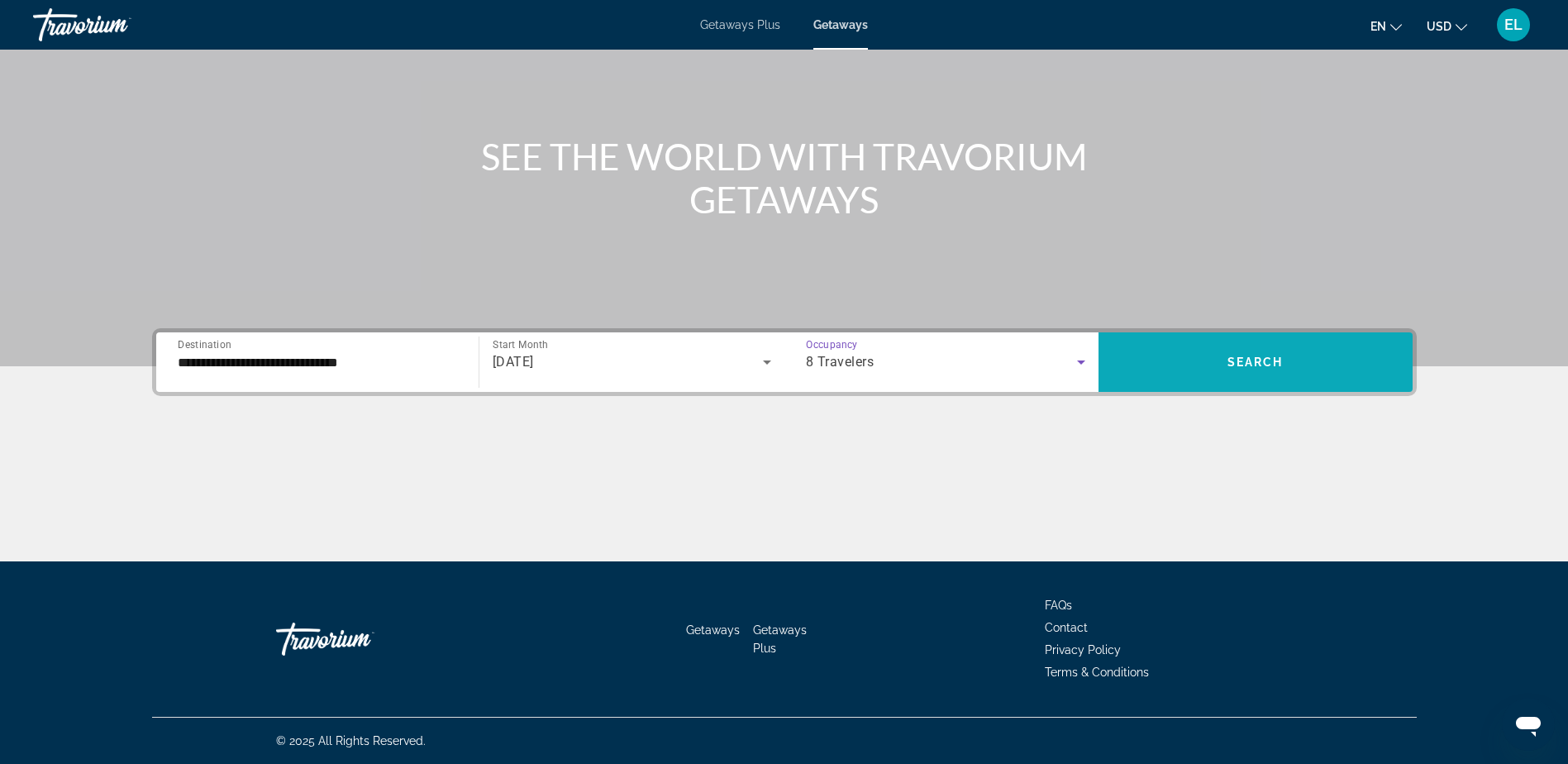
click at [1264, 363] on span "Search" at bounding box center [1256, 363] width 56 height 14
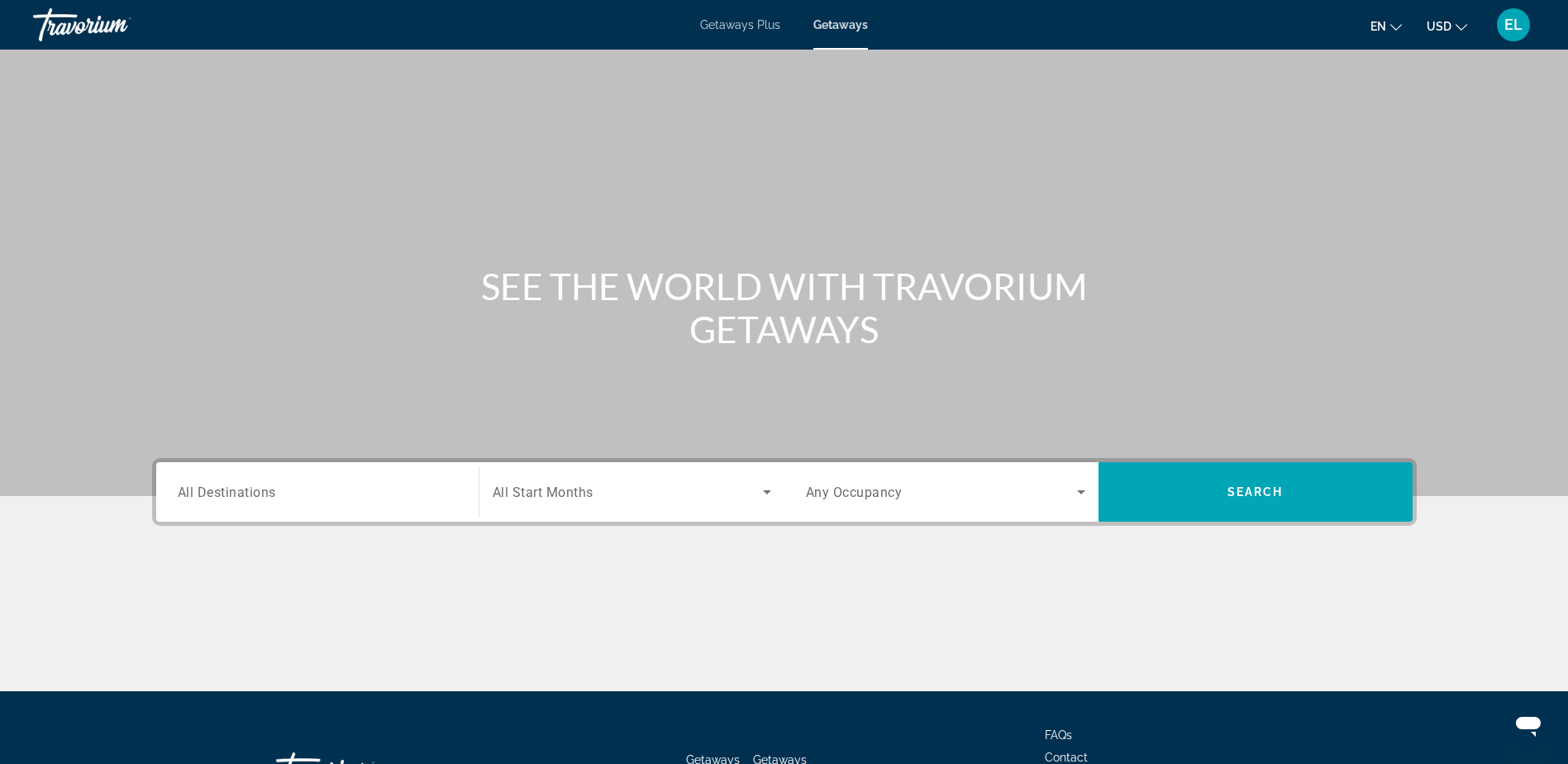
click at [223, 484] on span "All Destinations" at bounding box center [227, 492] width 98 height 16
click at [223, 484] on input "Destination All Destinations" at bounding box center [317, 493] width 280 height 19
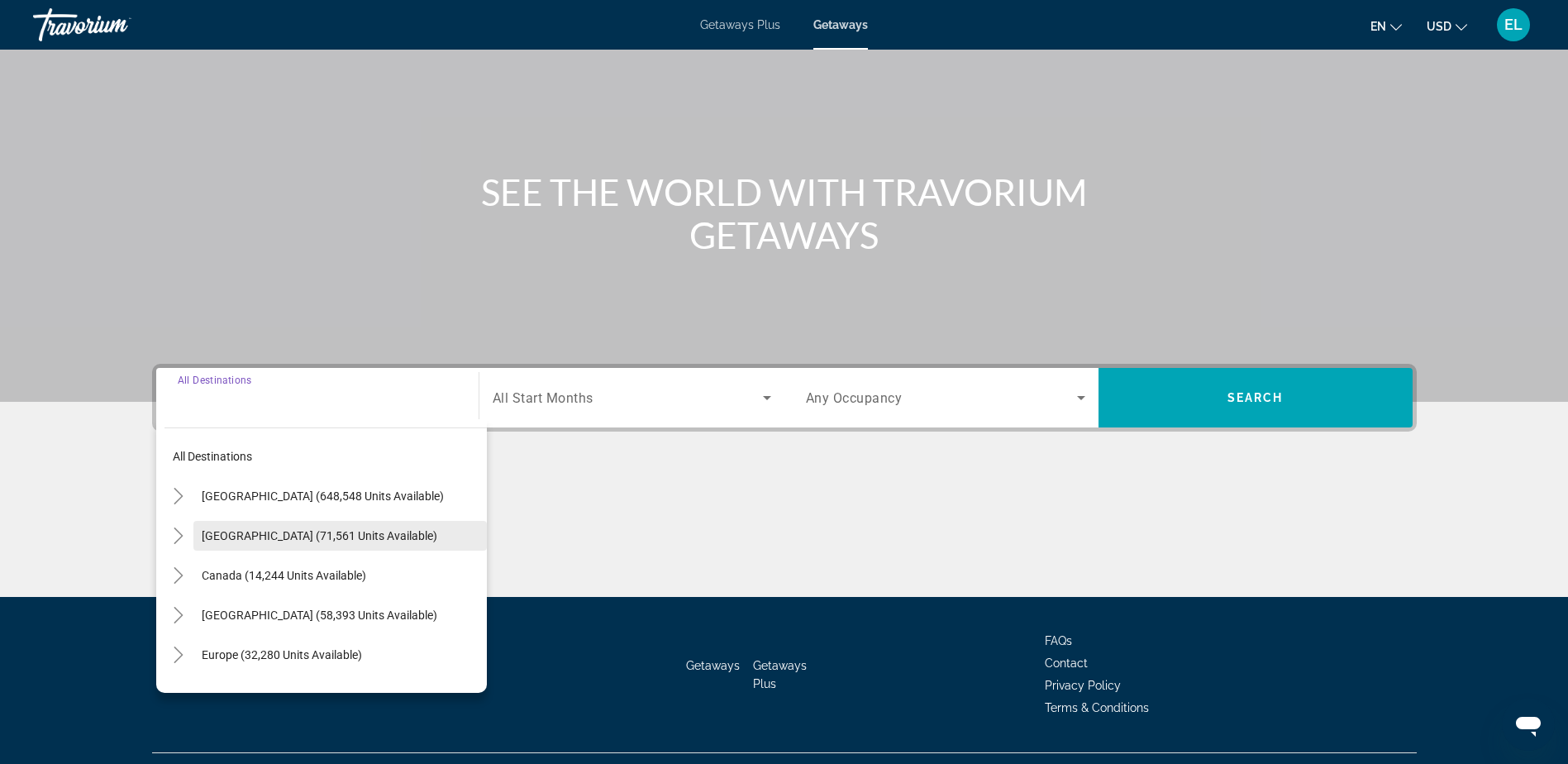
scroll to position [130, 0]
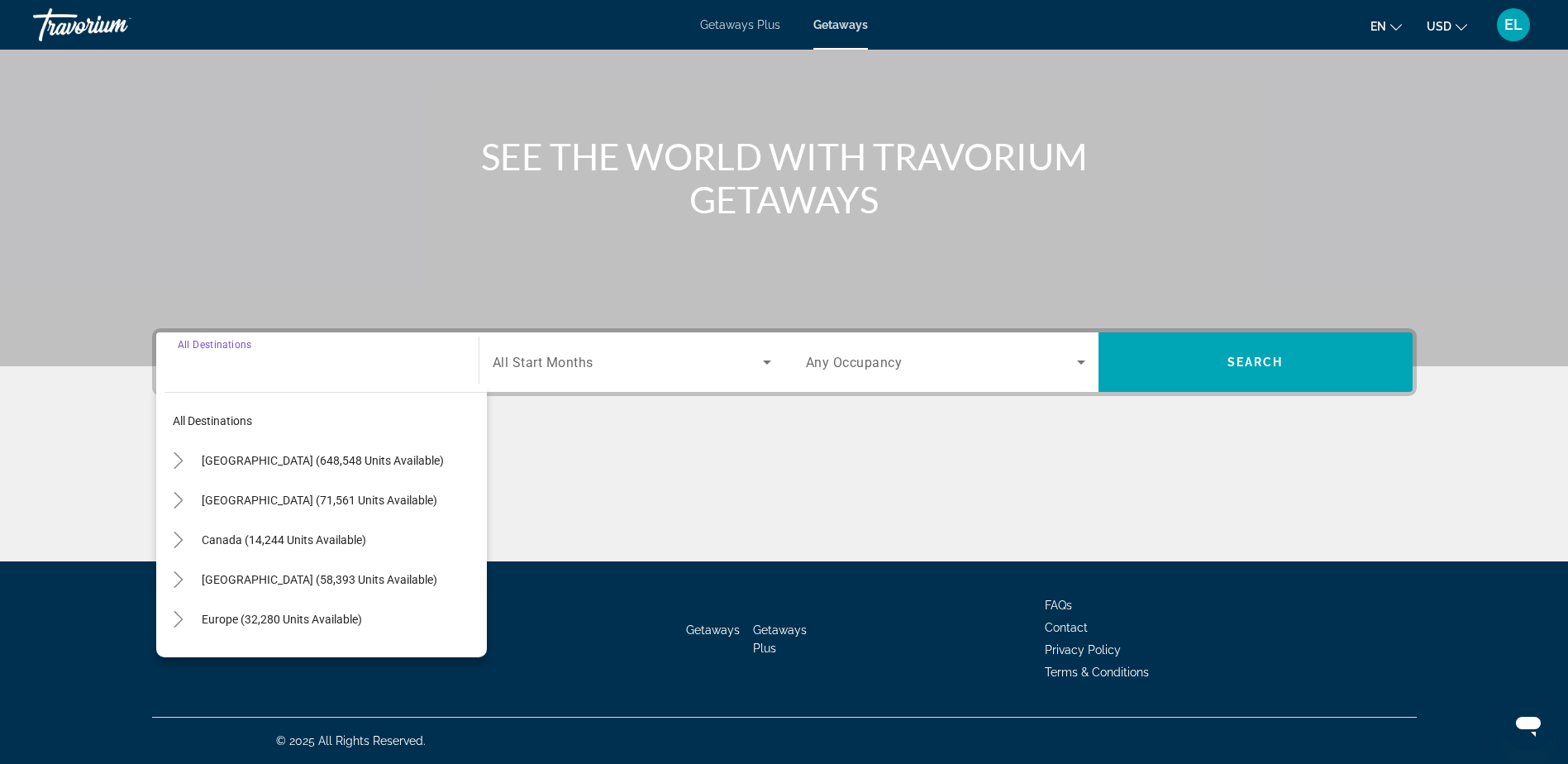
click at [296, 449] on span "Search widget" at bounding box center [340, 460] width 293 height 40
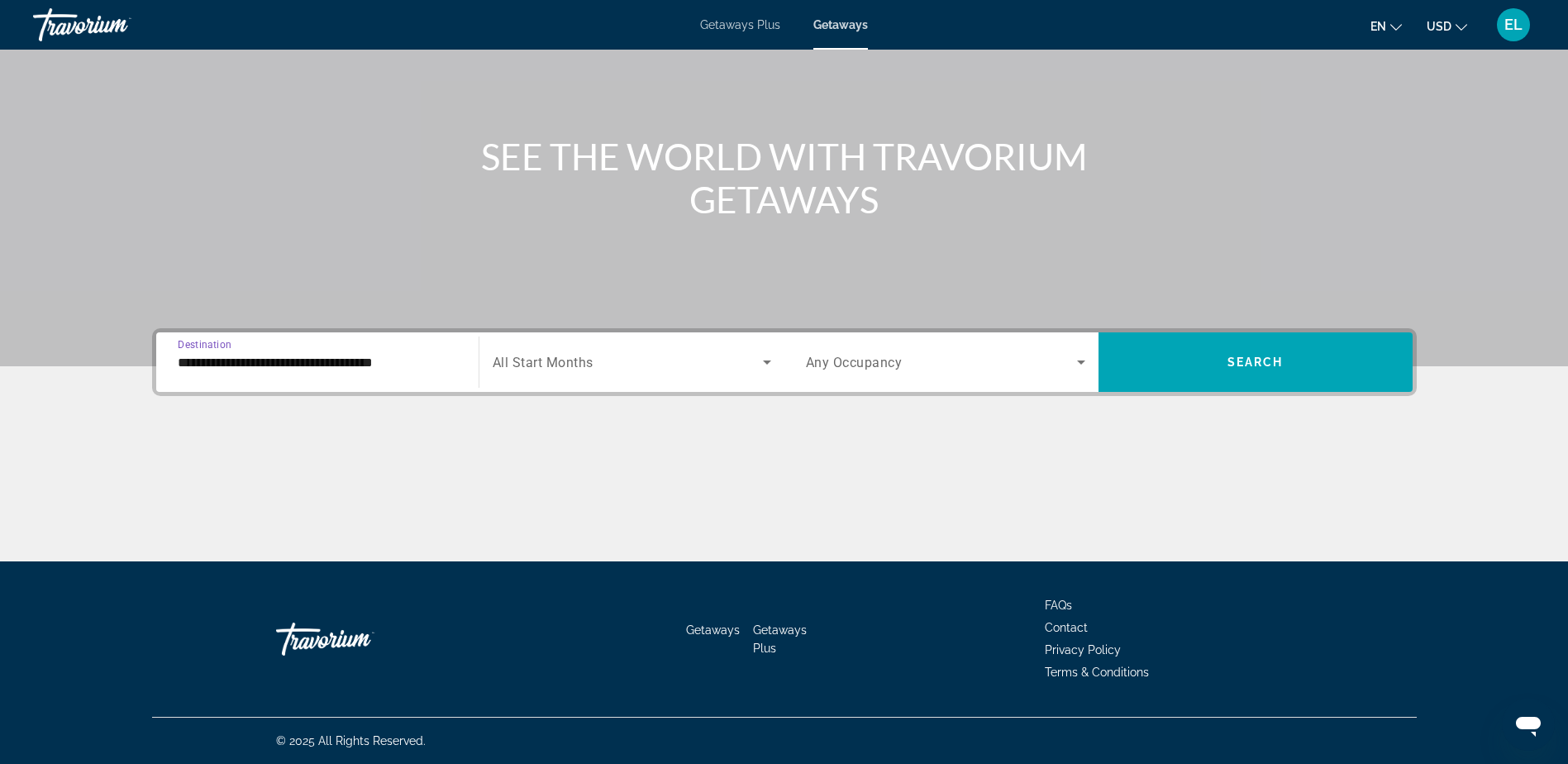
click at [356, 361] on input "**********" at bounding box center [317, 363] width 280 height 19
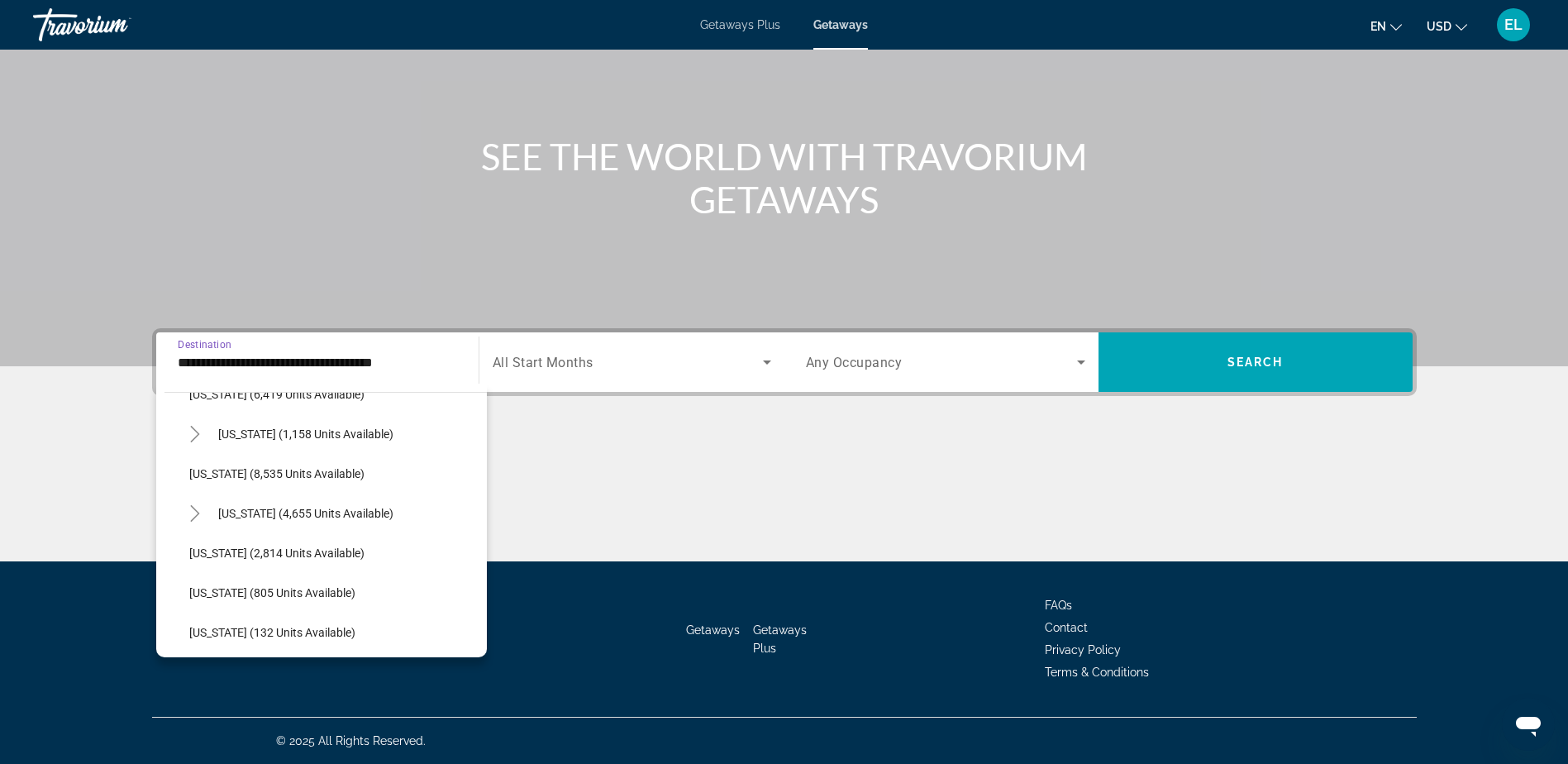
scroll to position [745, 0]
click at [263, 470] on span "Michigan (2,814 units available)" at bounding box center [277, 471] width 175 height 14
type input "**********"
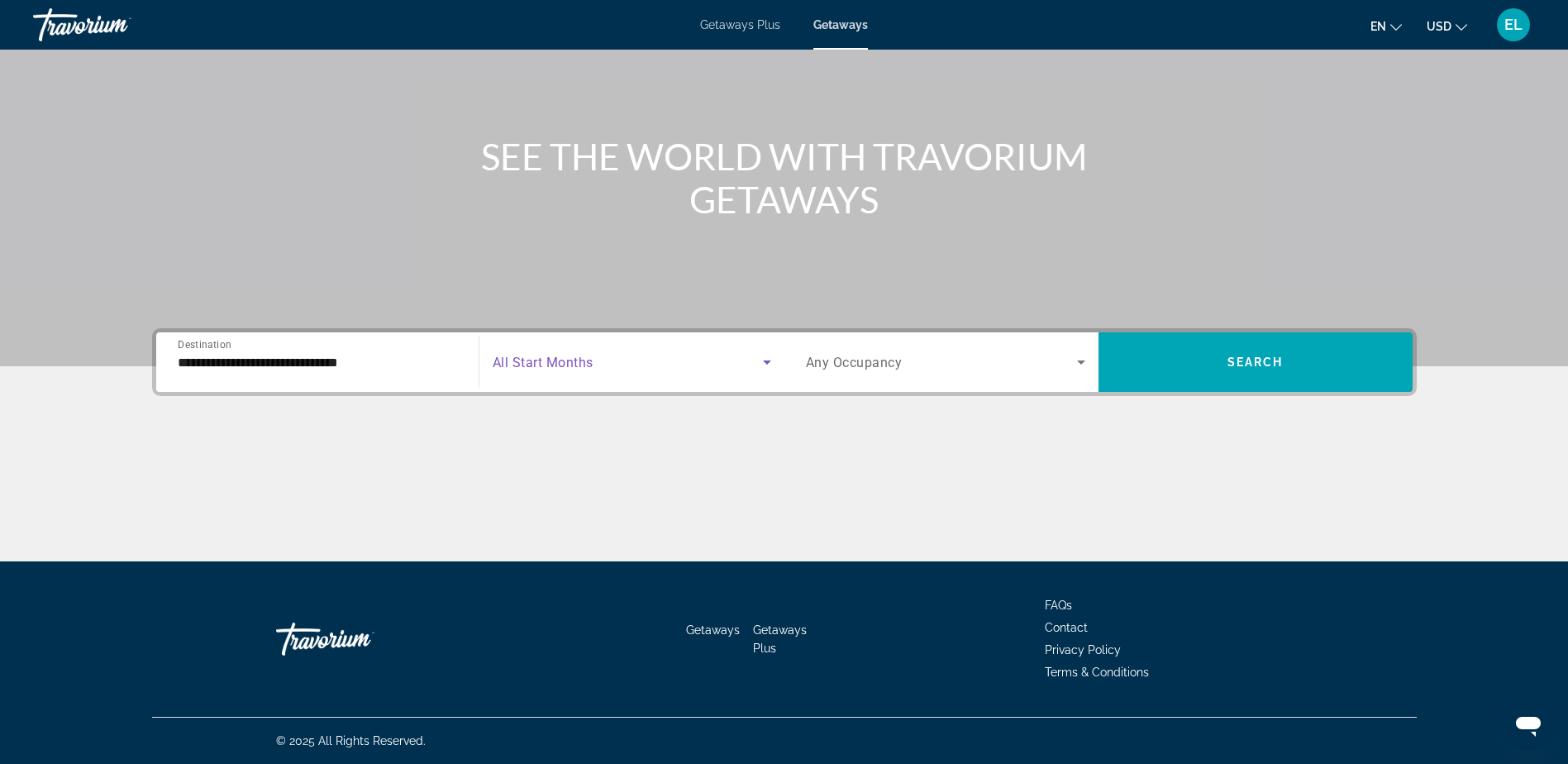
click at [771, 357] on icon "Search widget" at bounding box center [767, 363] width 19 height 19
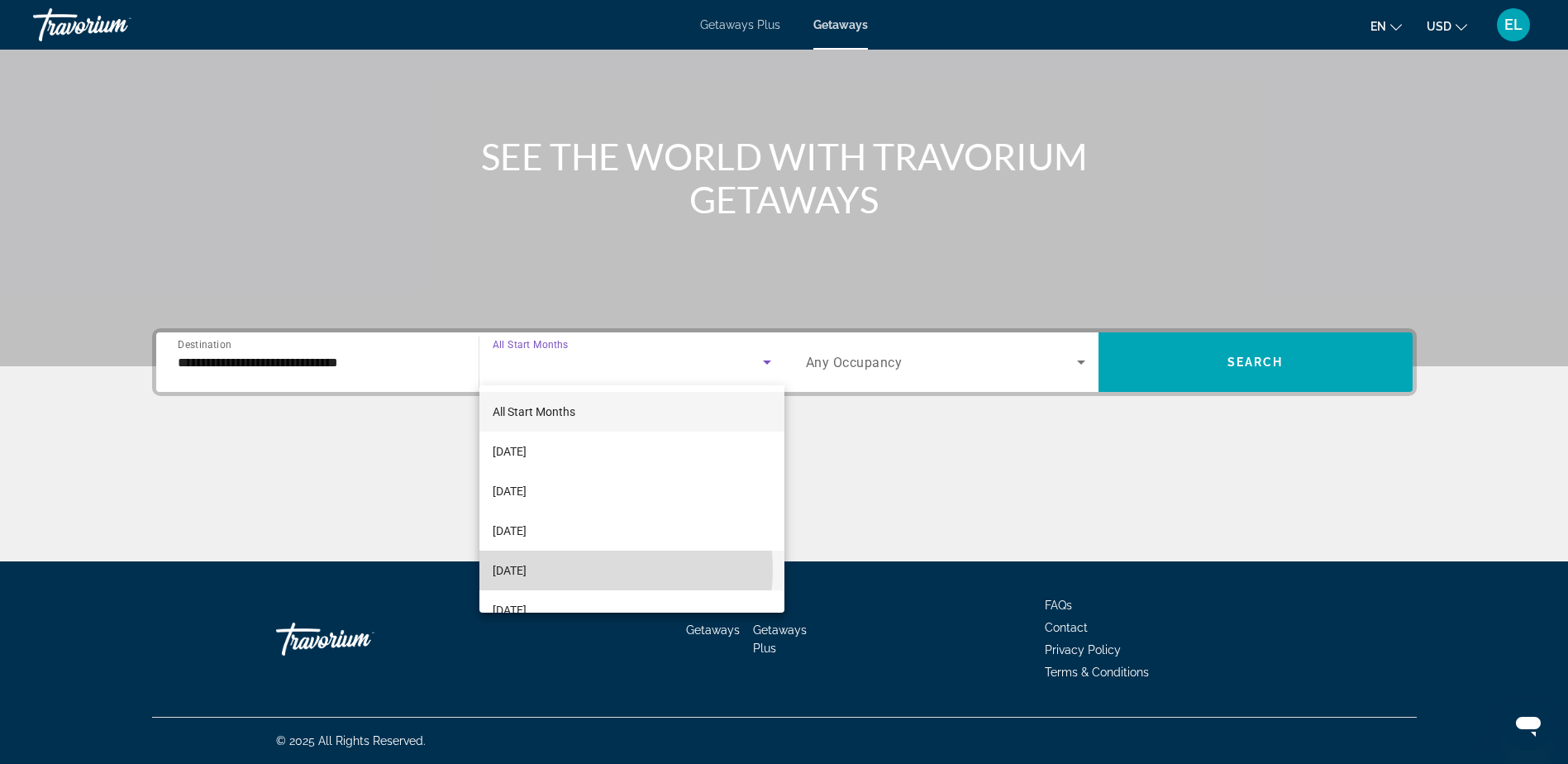
click at [611, 570] on mat-option "December 2025" at bounding box center [631, 570] width 305 height 40
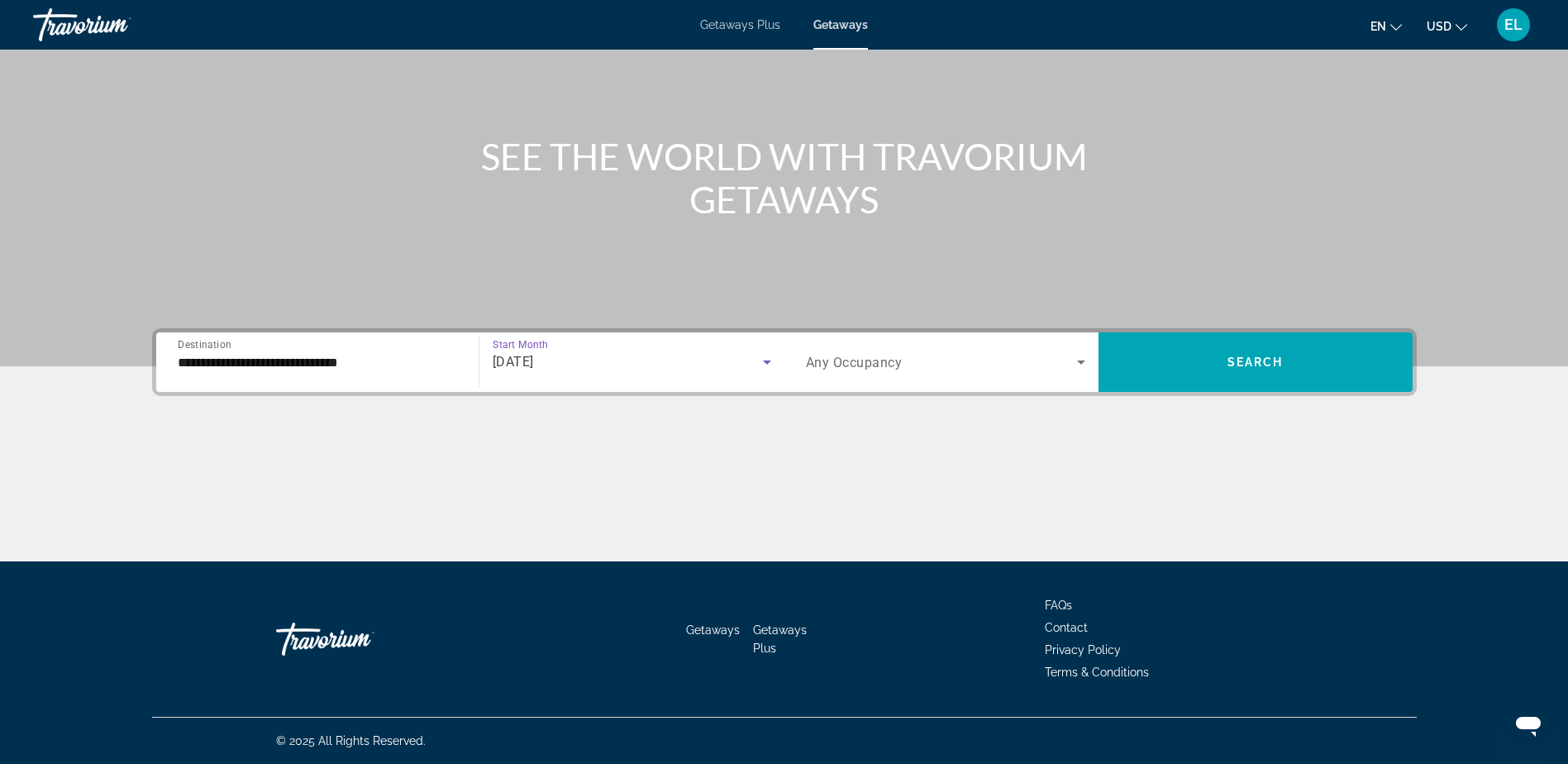
click at [1080, 360] on icon "Search widget" at bounding box center [1081, 363] width 19 height 19
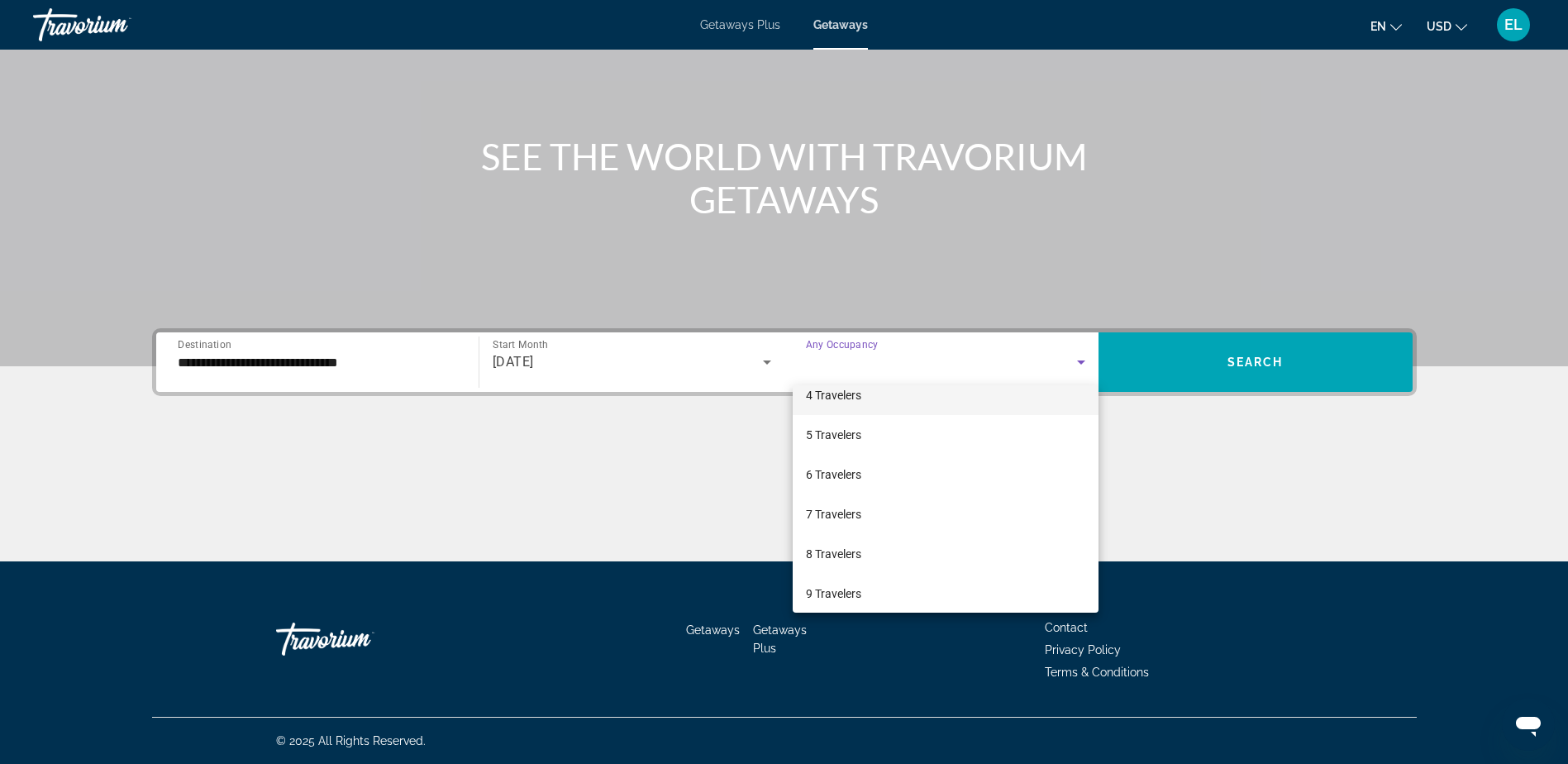
scroll to position [166, 0]
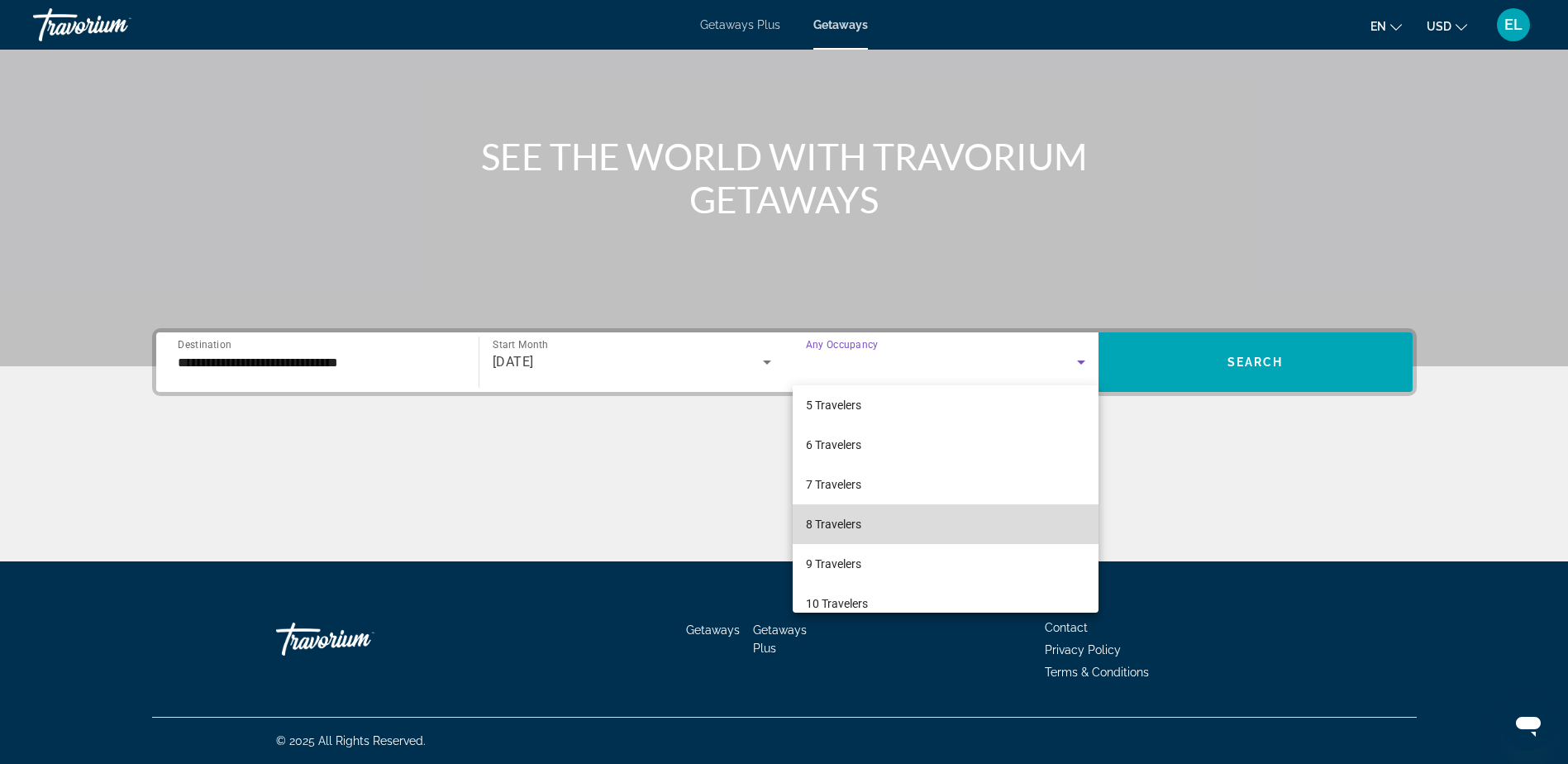
click at [978, 526] on mat-option "8 Travelers" at bounding box center [946, 524] width 306 height 40
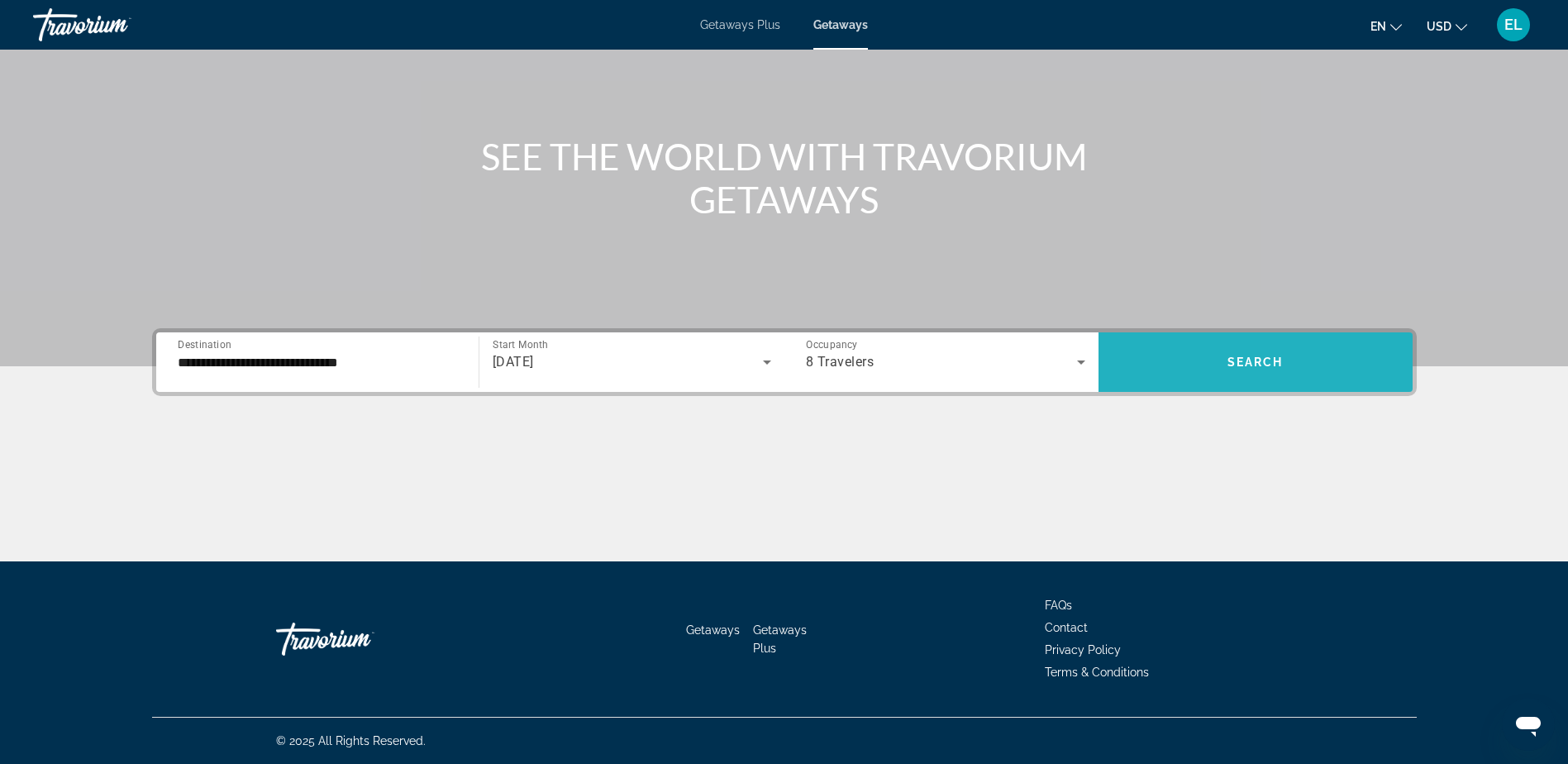
click at [1302, 358] on span "Search widget" at bounding box center [1255, 362] width 315 height 40
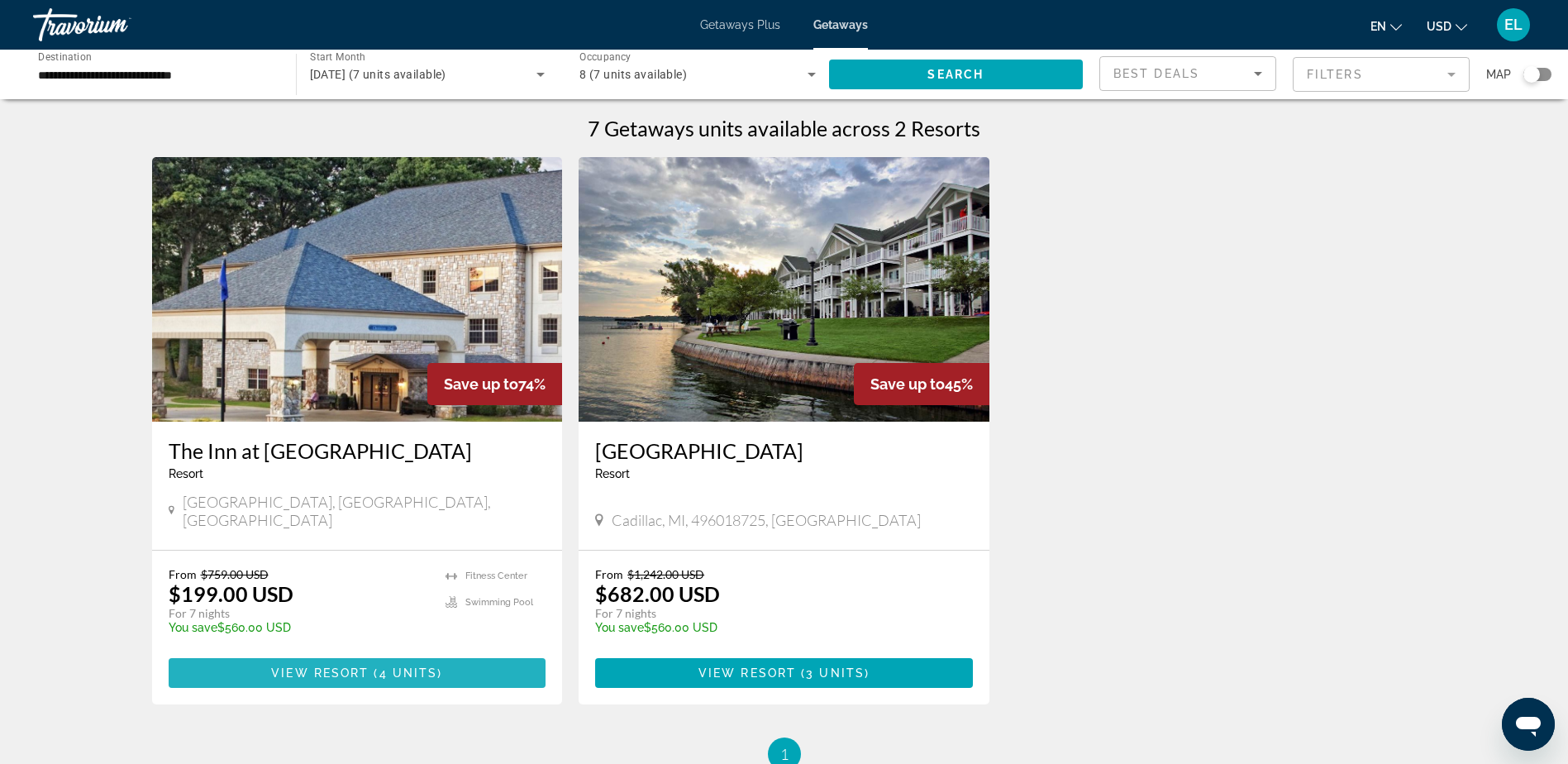
click at [365, 667] on span "View Resort" at bounding box center [319, 673] width 97 height 14
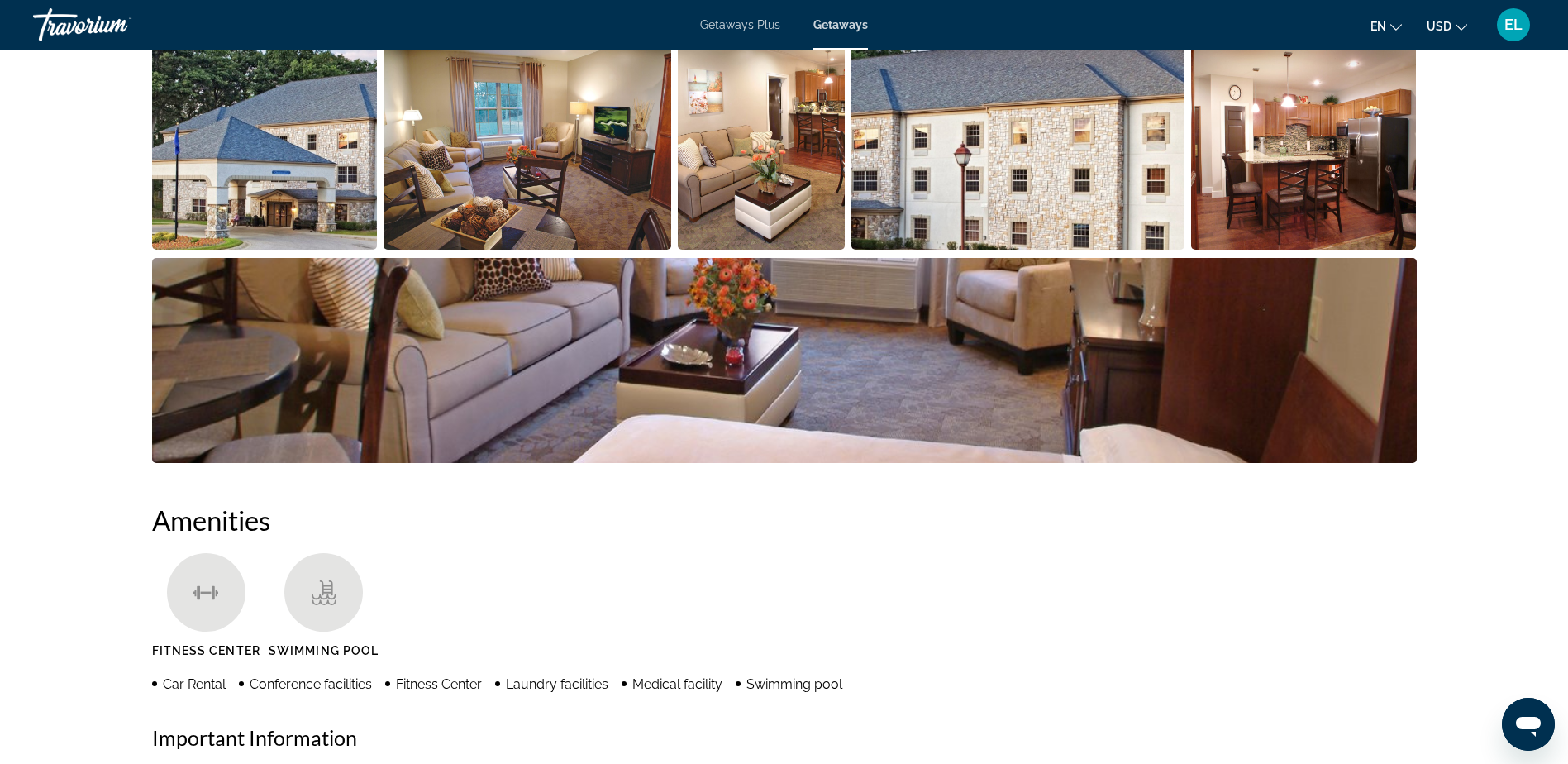
scroll to position [745, 0]
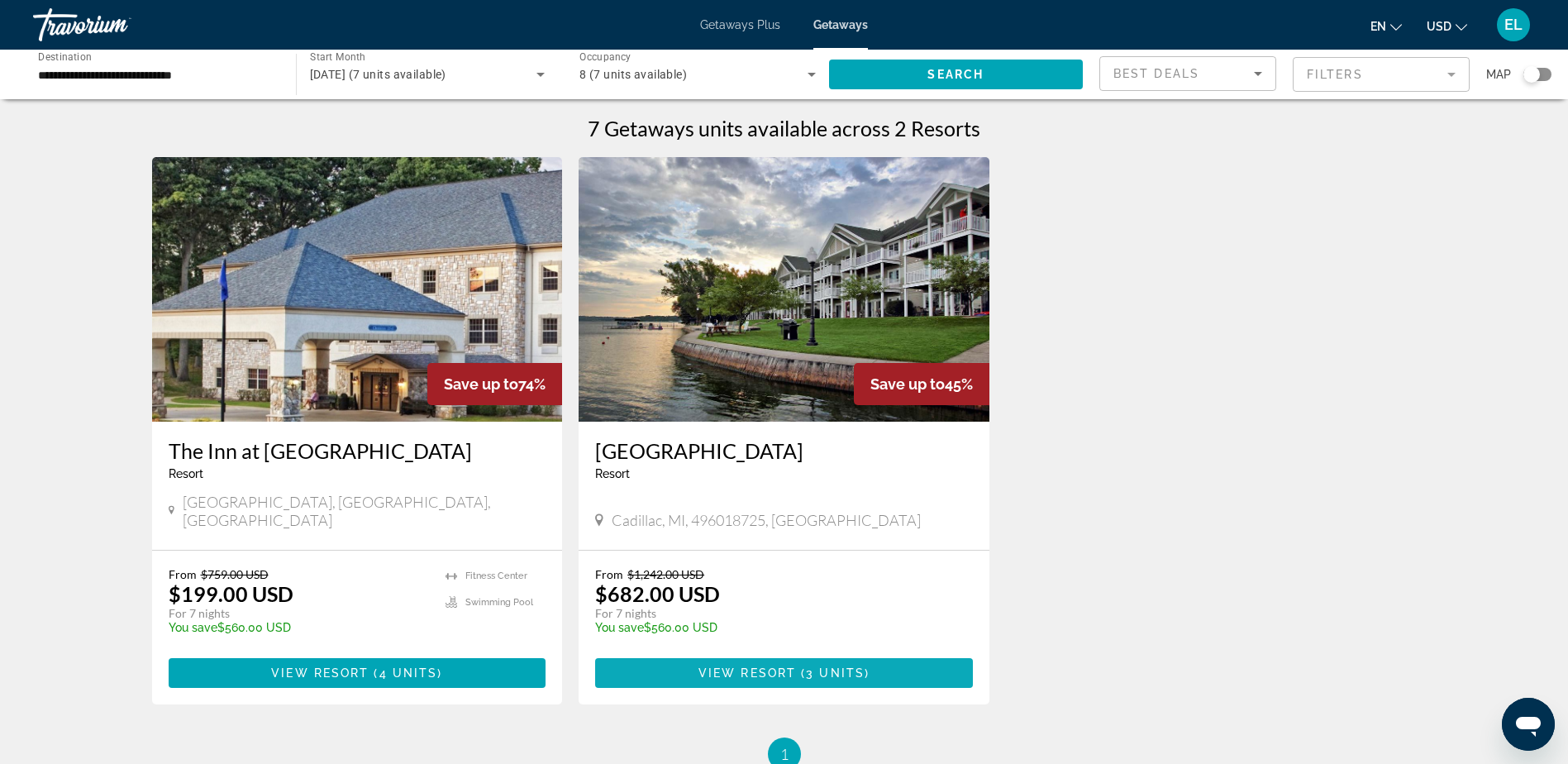
click at [784, 654] on span "Main content" at bounding box center [784, 673] width 378 height 40
click at [435, 71] on span "December 2025 (7 units available)" at bounding box center [378, 75] width 136 height 14
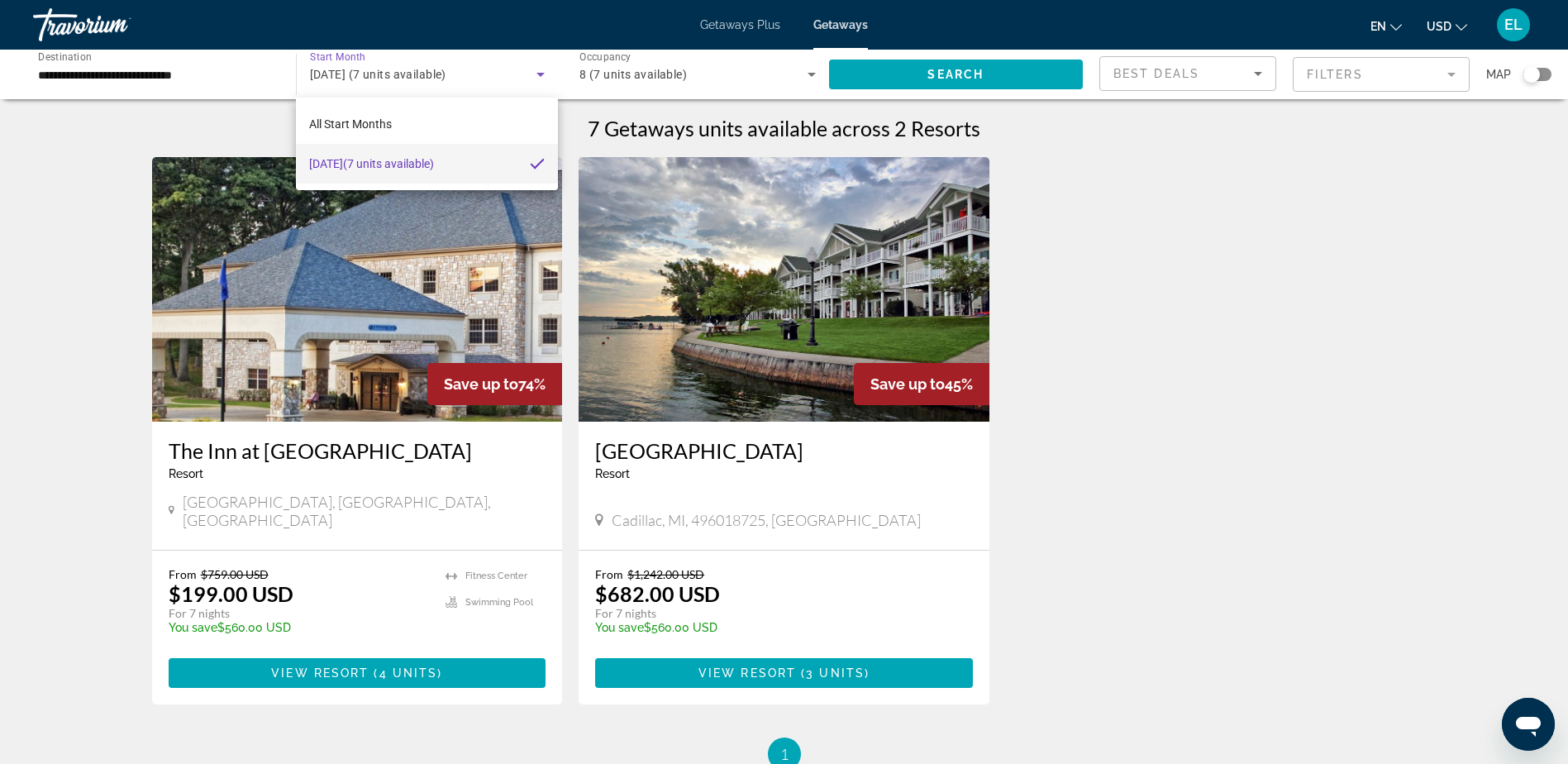
click at [813, 74] on div at bounding box center [784, 382] width 1568 height 764
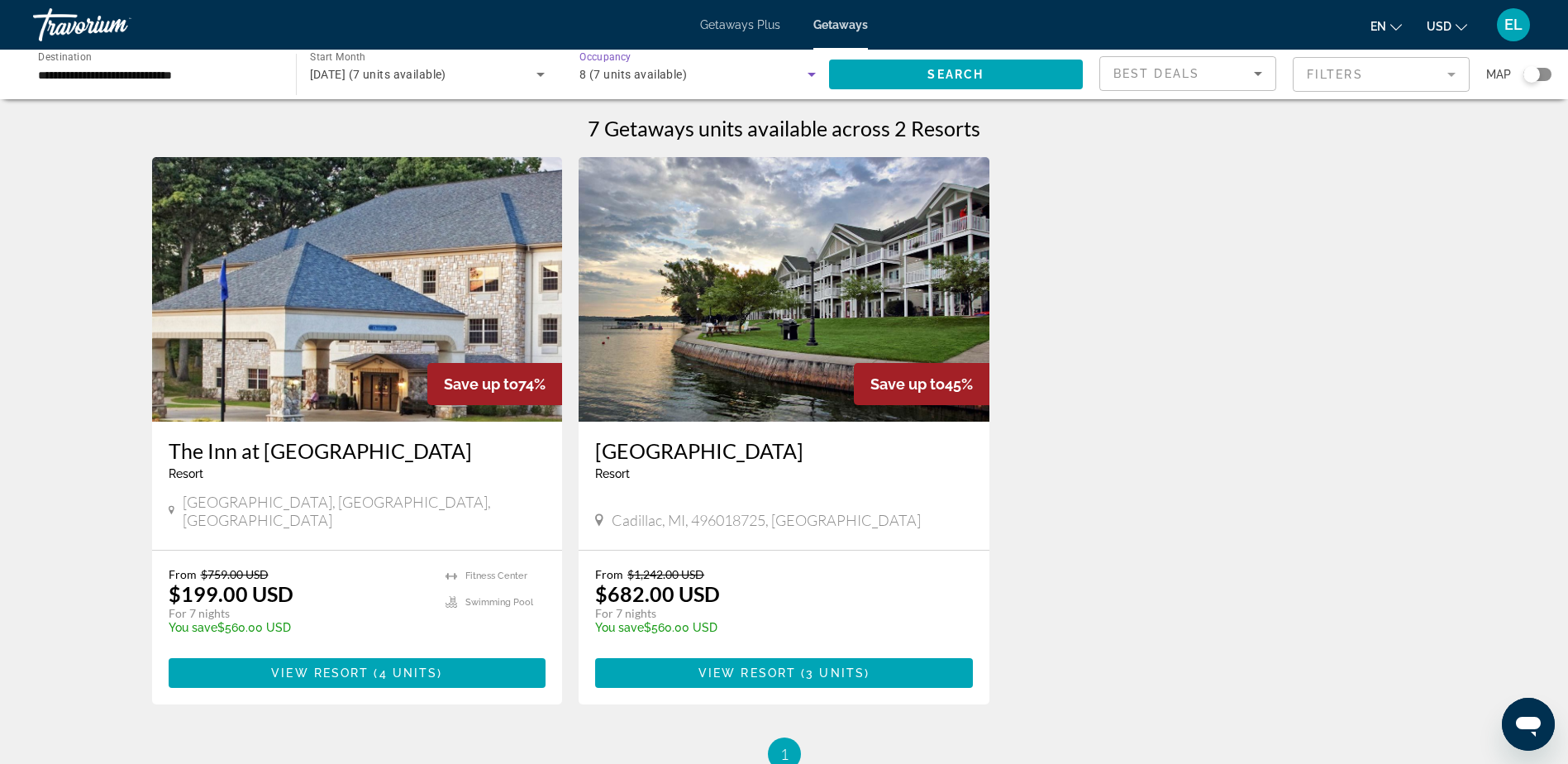
click at [813, 74] on icon "Search widget" at bounding box center [811, 75] width 8 height 4
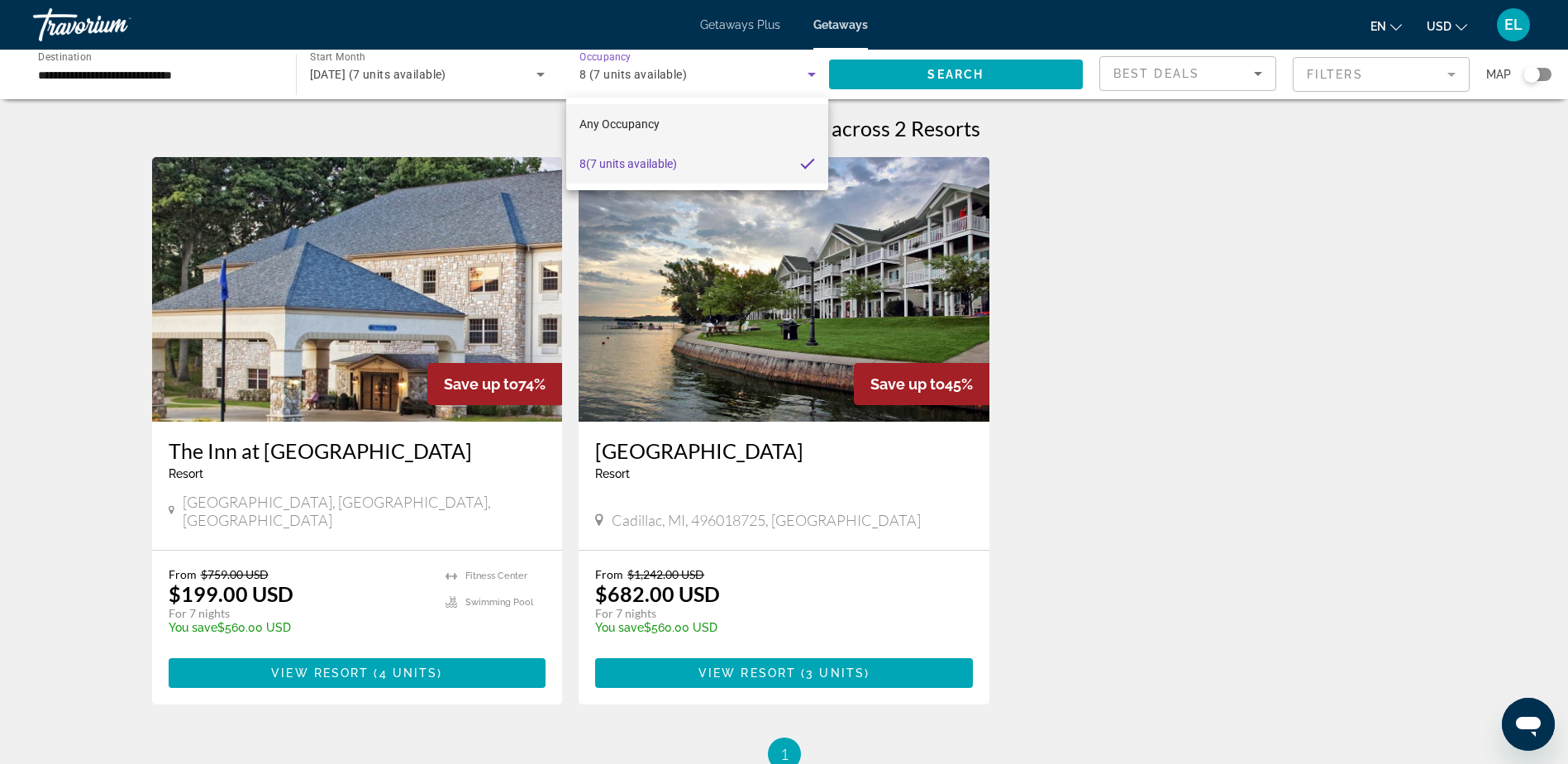
click at [616, 119] on span "Any Occupancy" at bounding box center [619, 125] width 80 height 14
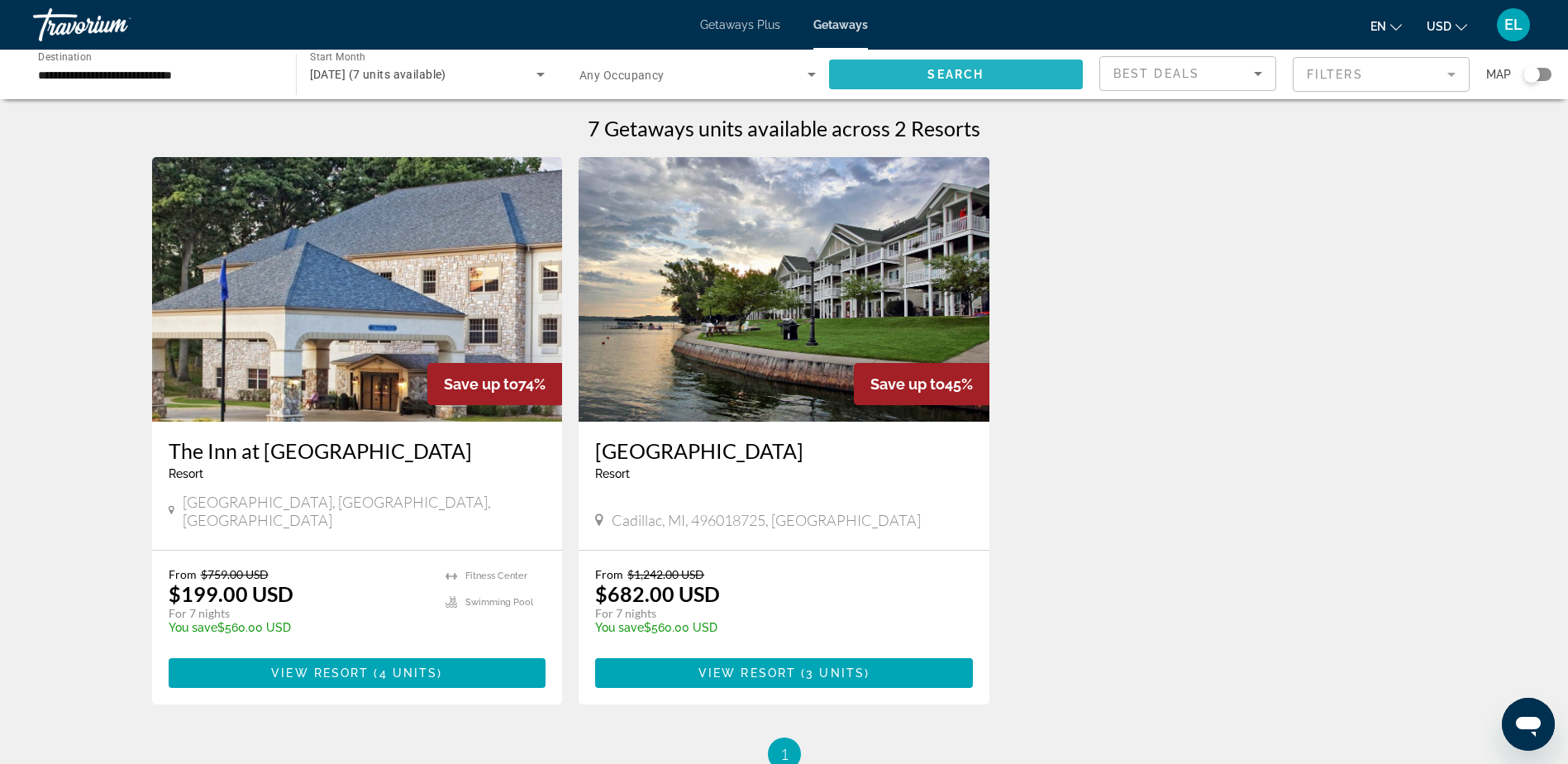
click at [913, 66] on span "Search widget" at bounding box center [955, 74] width 254 height 40
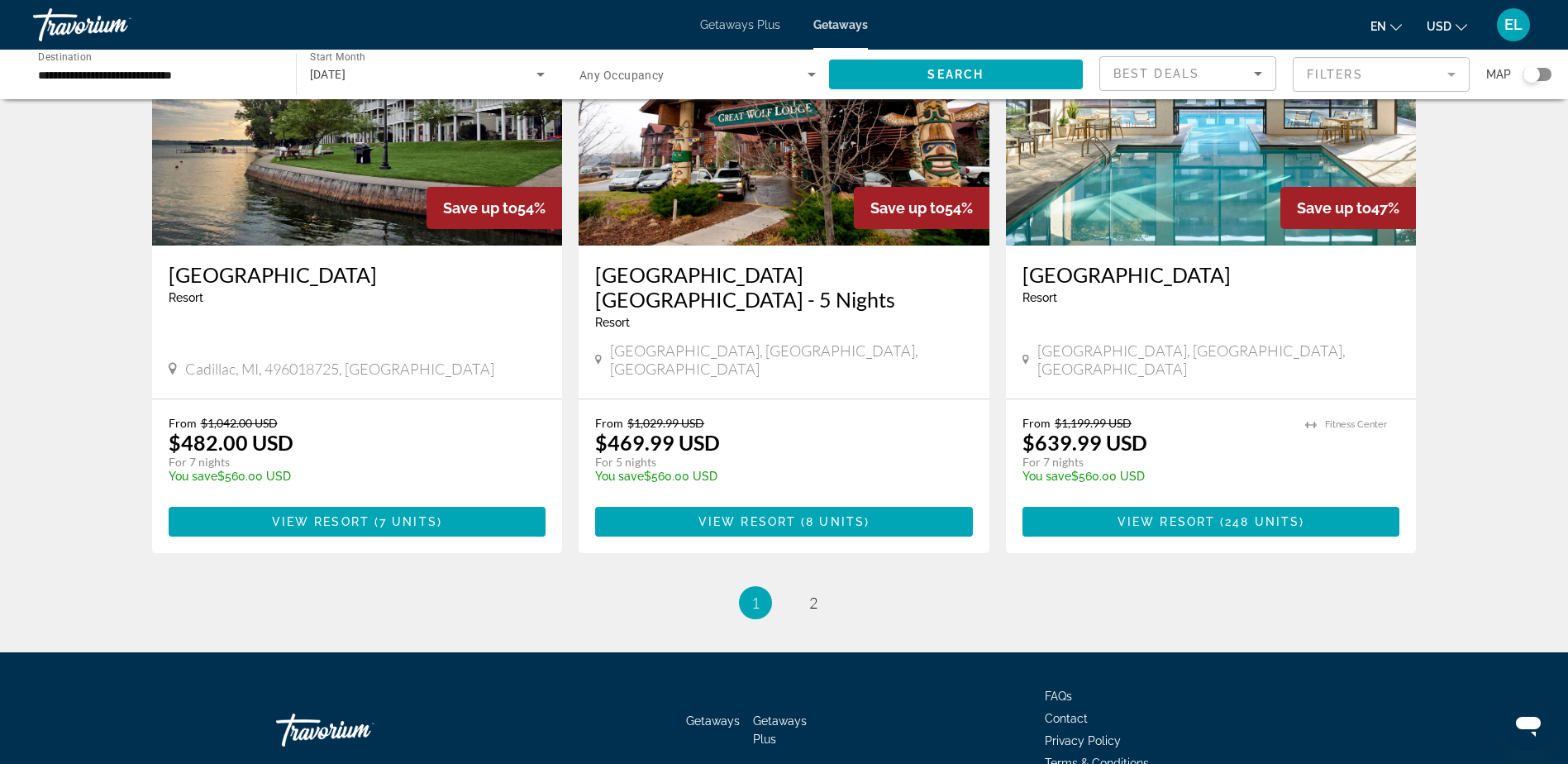
scroll to position [1962, 0]
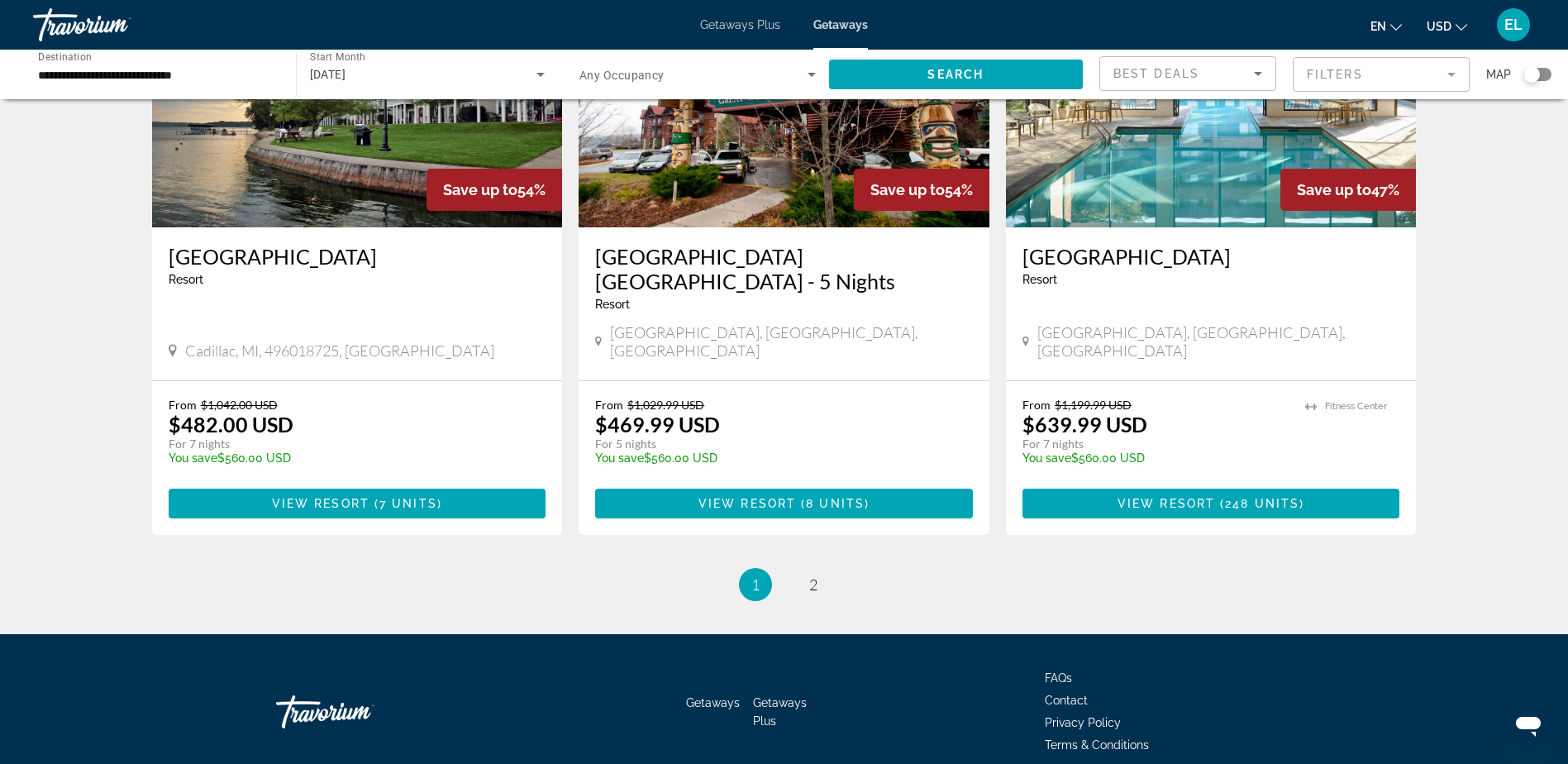
click at [807, 74] on icon "Search widget" at bounding box center [811, 74] width 19 height 19
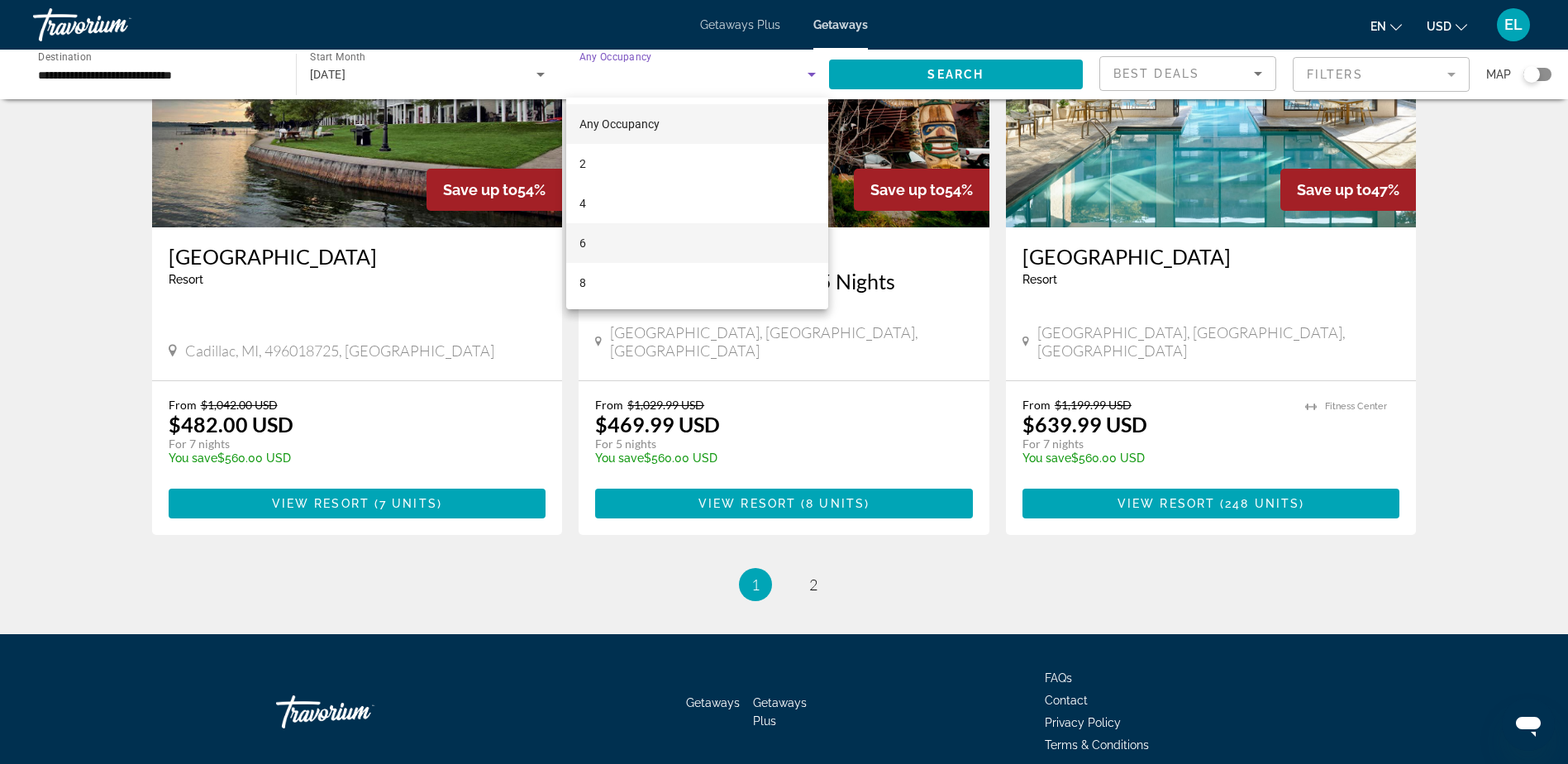
click at [792, 238] on mat-option "6" at bounding box center [697, 243] width 262 height 40
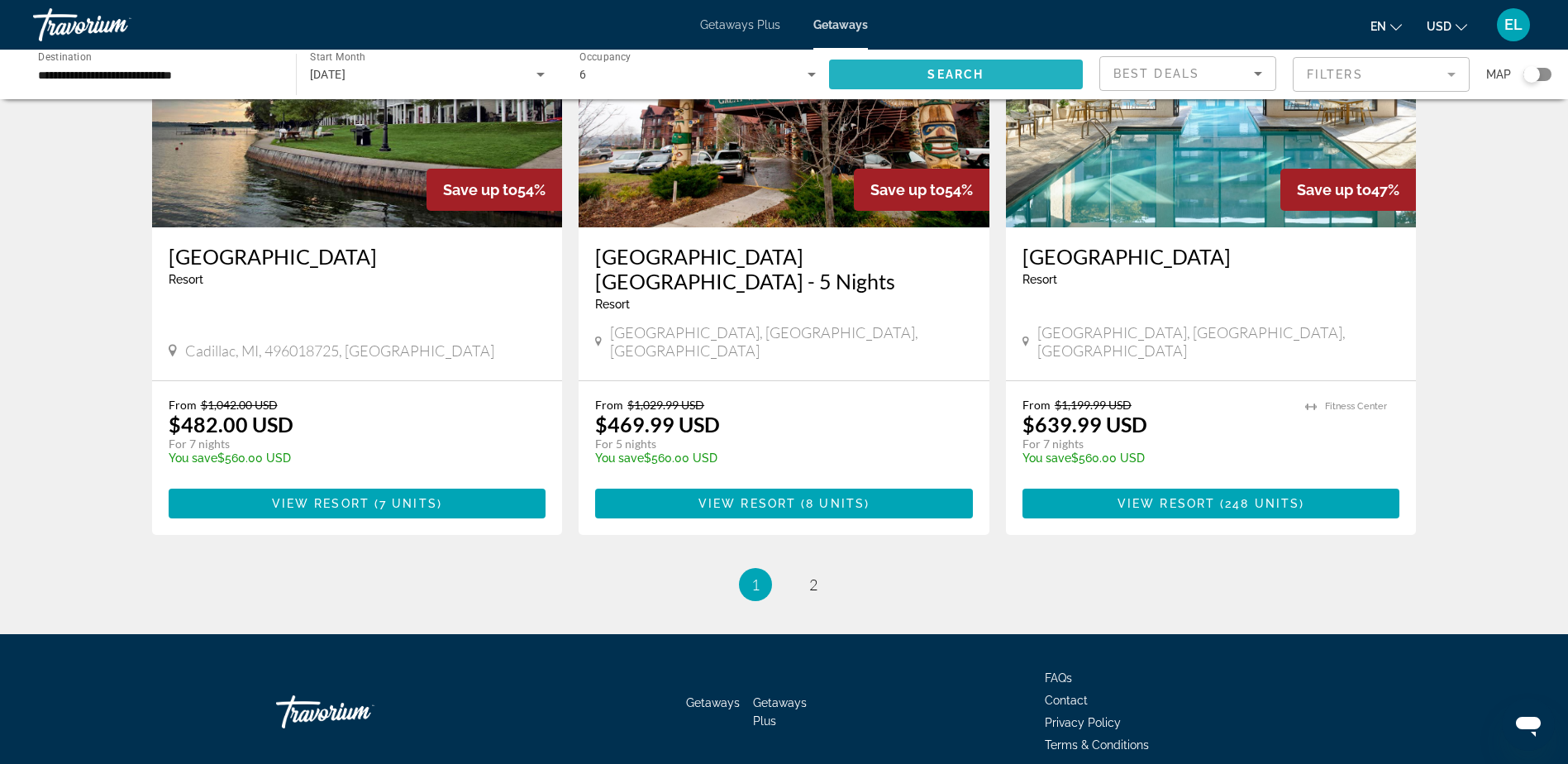
click at [999, 74] on span "Search widget" at bounding box center [955, 74] width 254 height 40
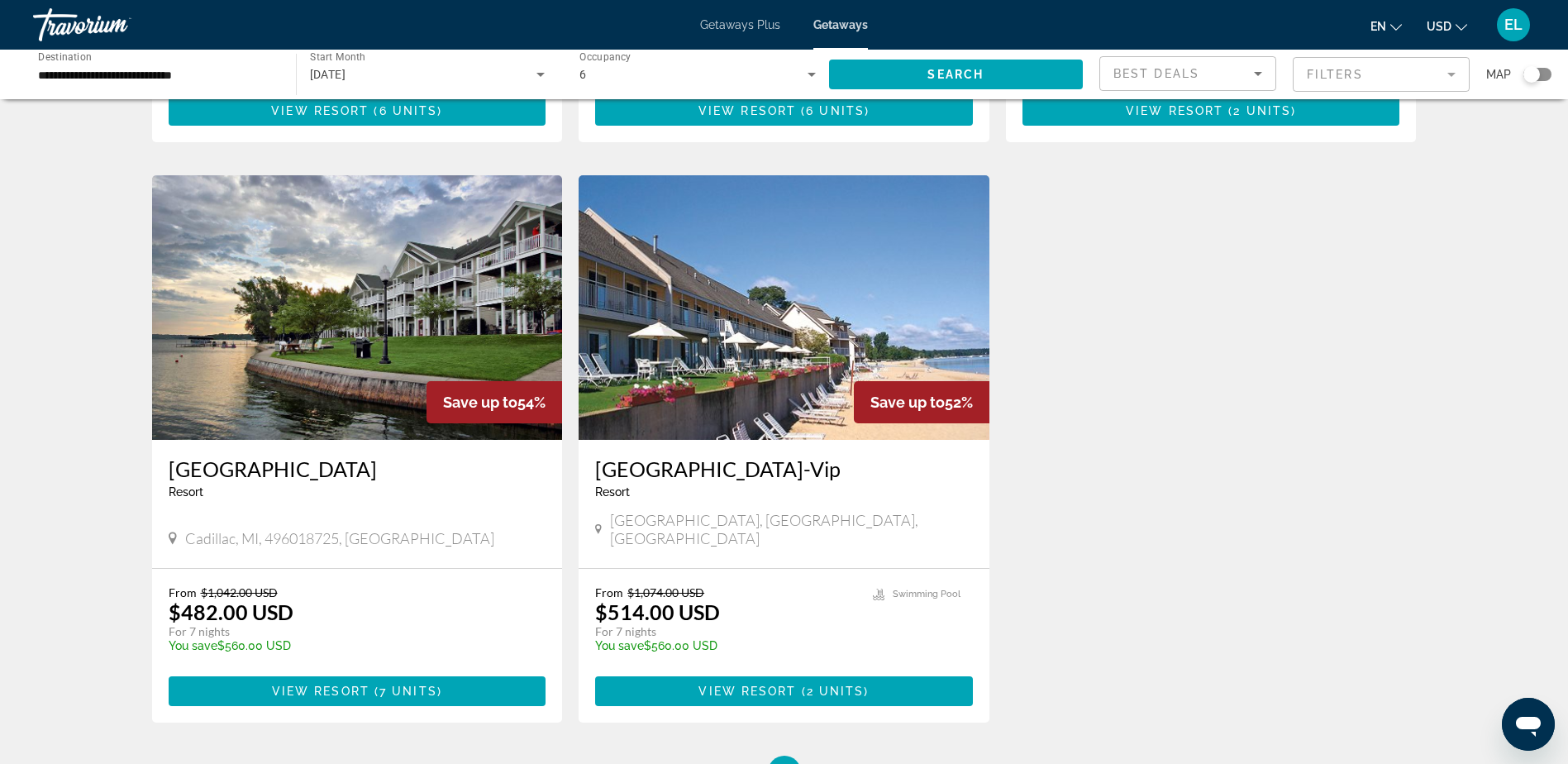
scroll to position [579, 0]
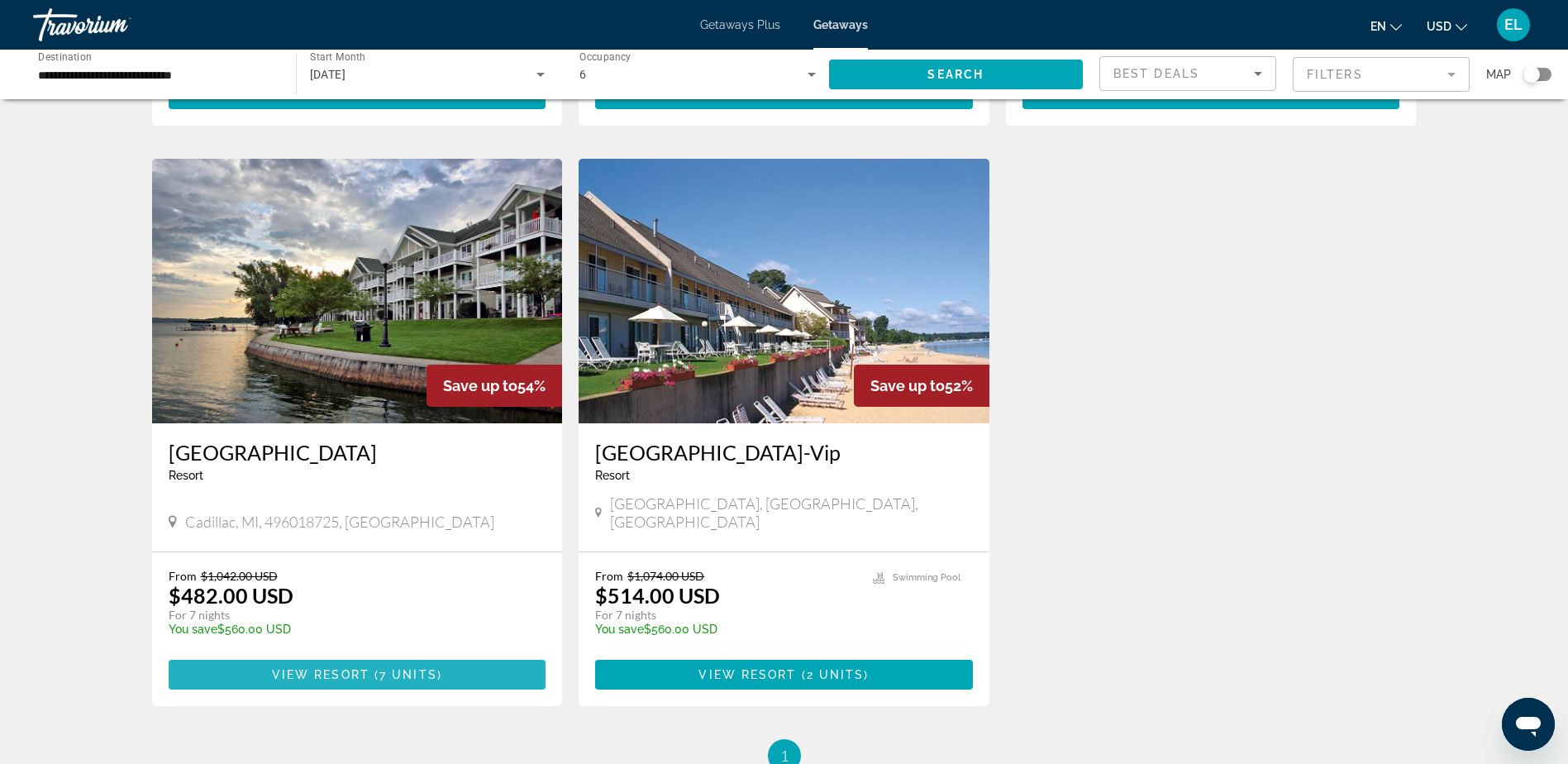
click at [362, 668] on span "View Resort" at bounding box center [320, 675] width 97 height 14
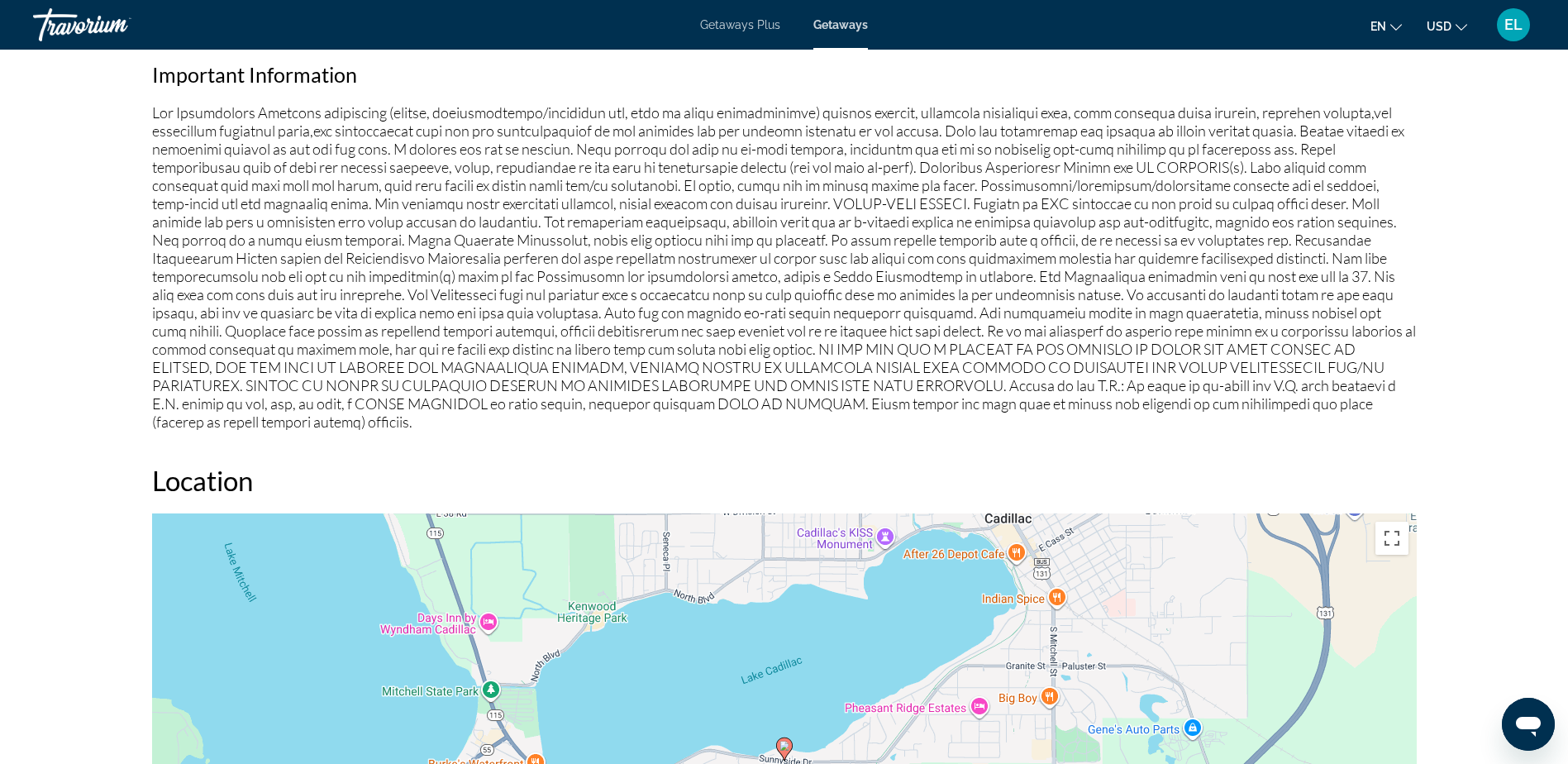
scroll to position [1448, 0]
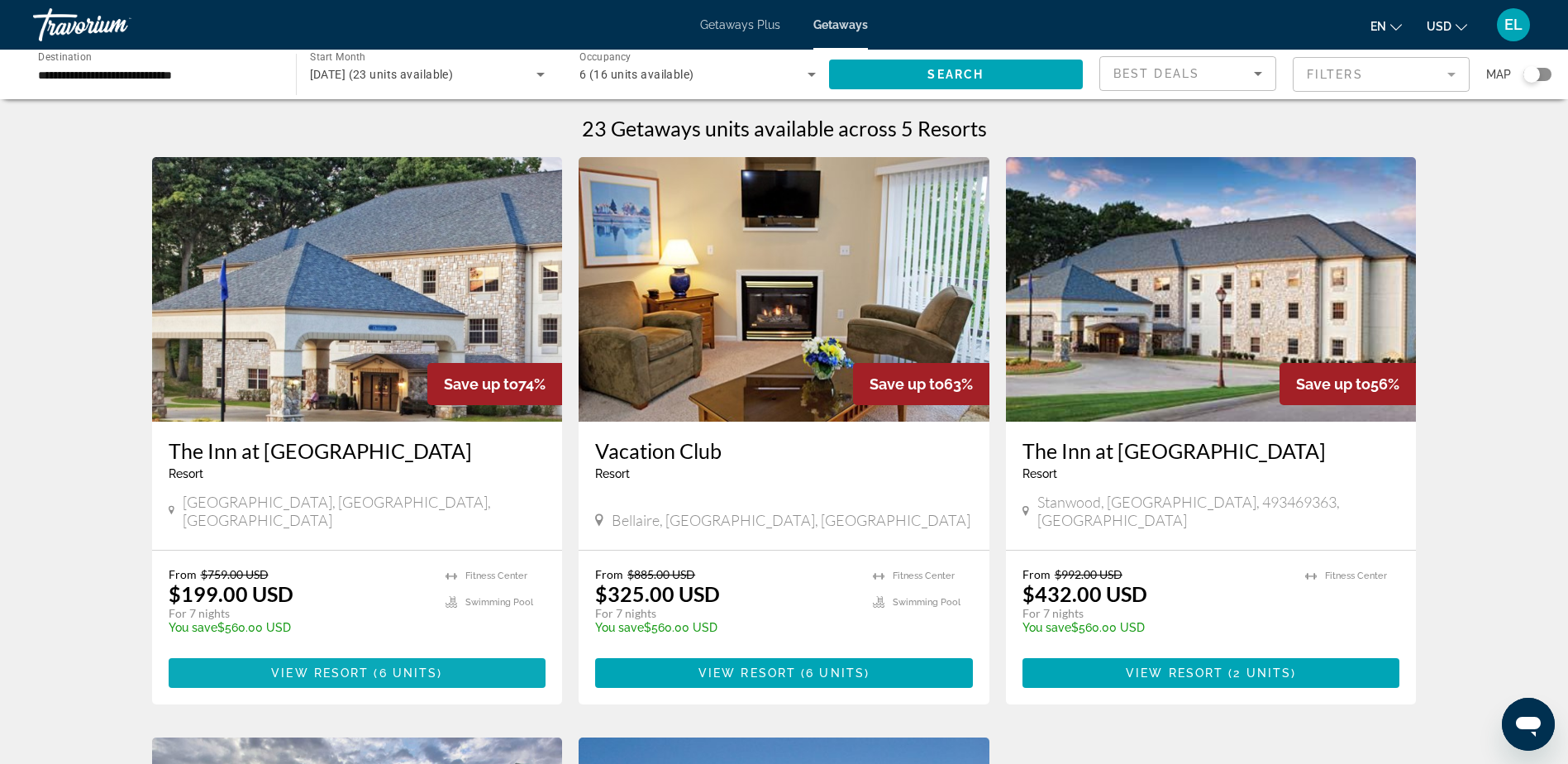
click at [324, 667] on span "View Resort" at bounding box center [319, 673] width 97 height 14
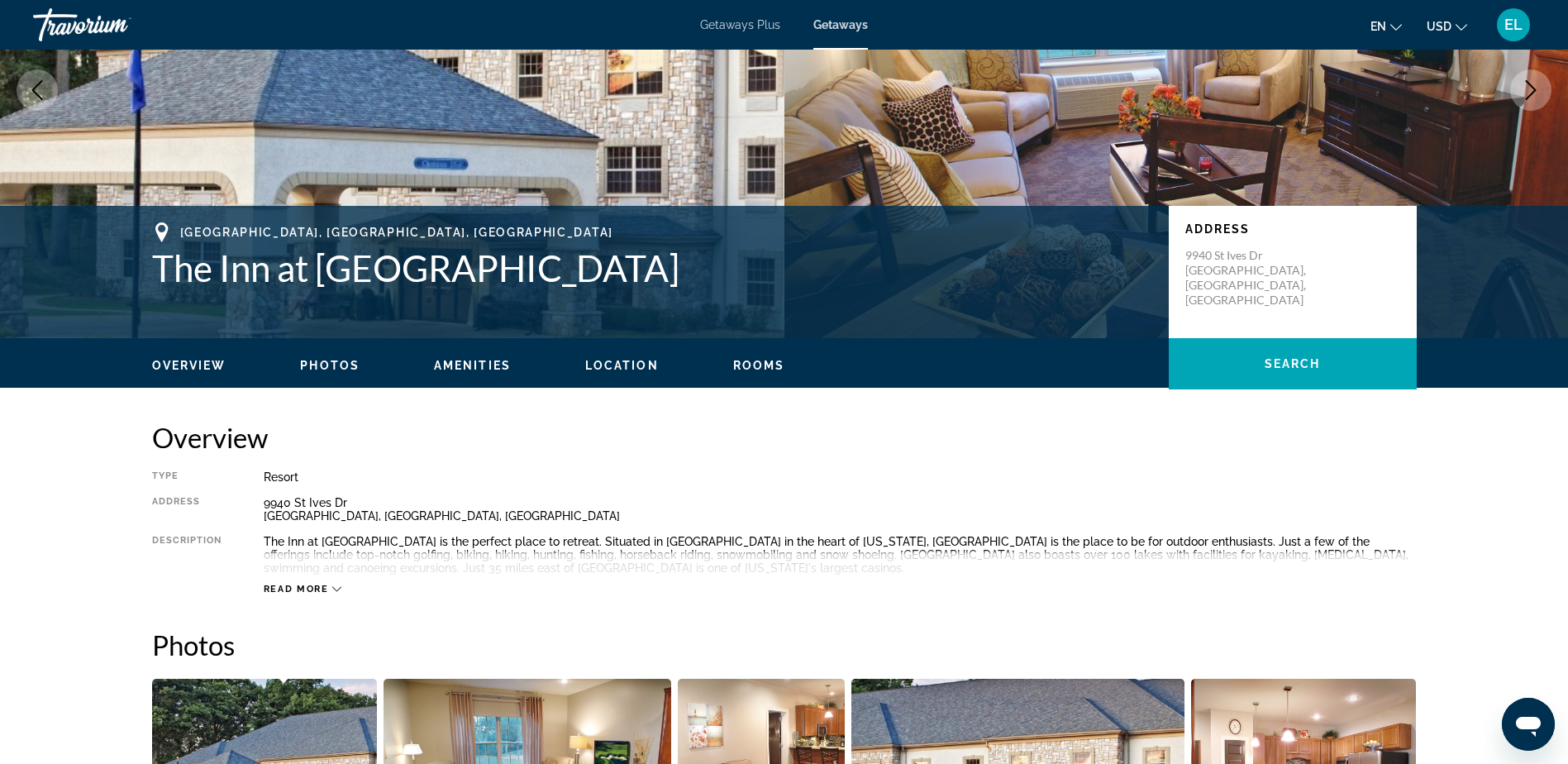
scroll to position [193, 0]
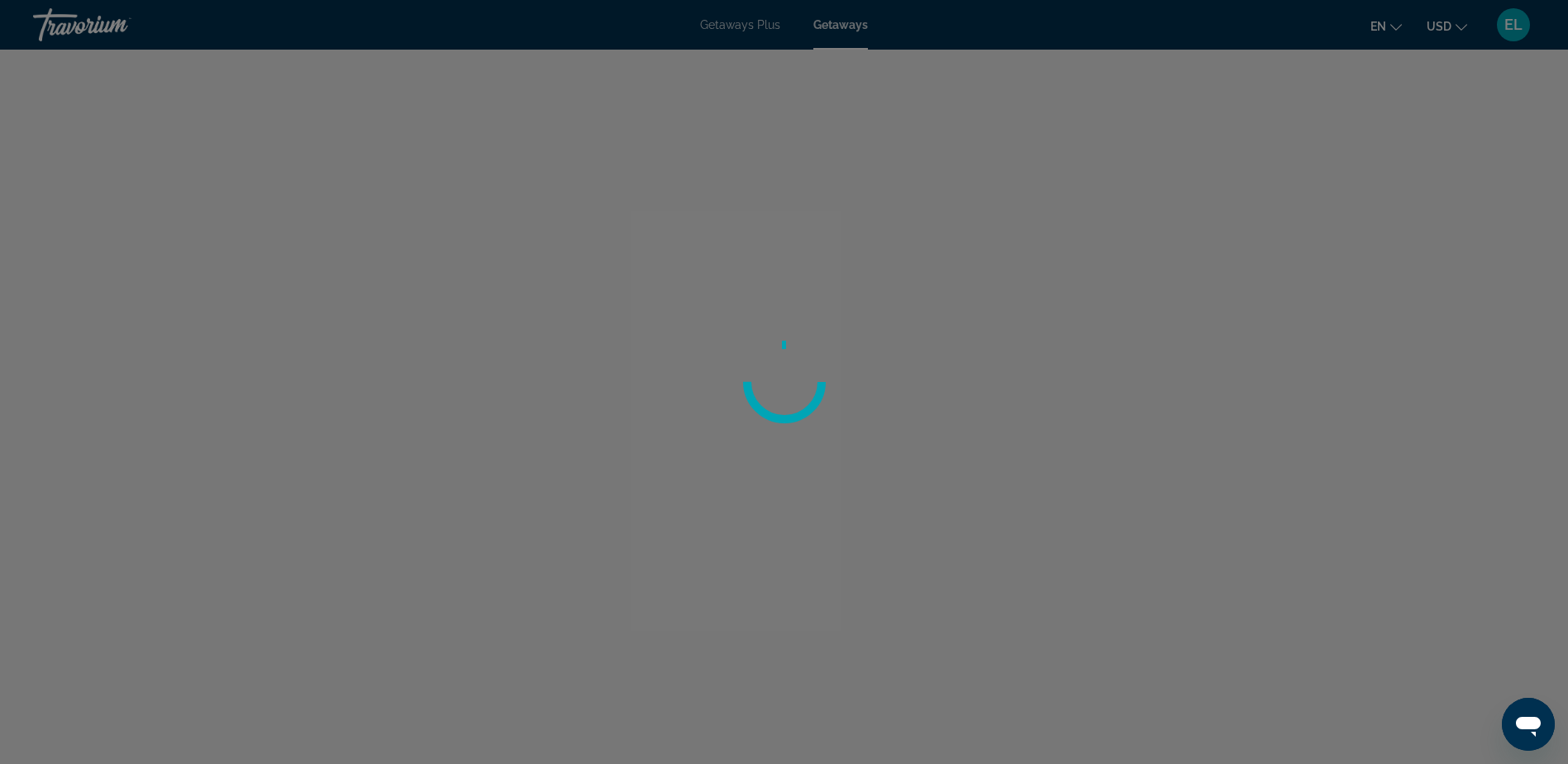
click at [1512, 31] on div at bounding box center [784, 382] width 1568 height 764
click at [1461, 28] on div at bounding box center [784, 382] width 1568 height 764
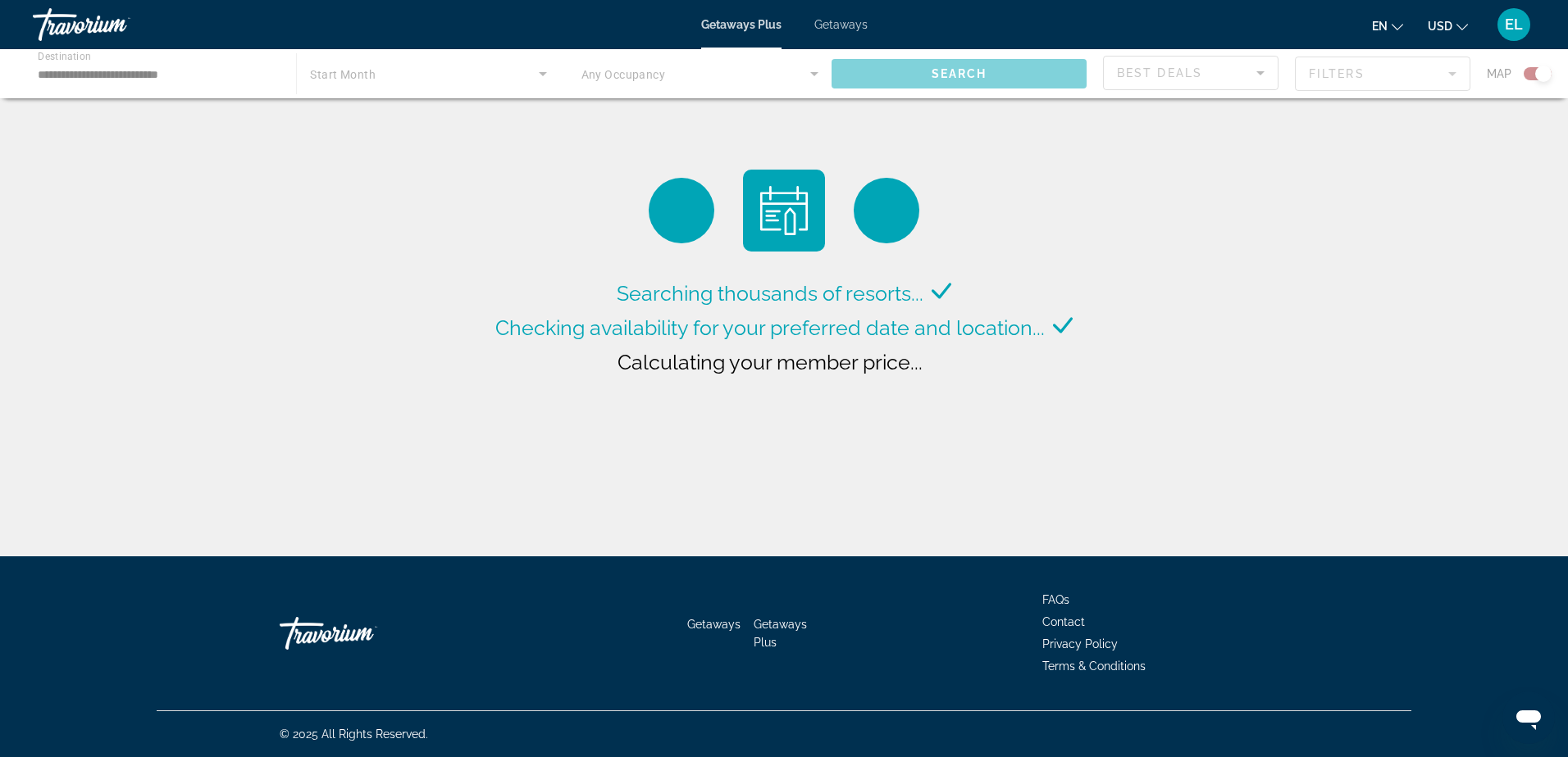
click at [1508, 23] on span "EL" at bounding box center [1514, 24] width 18 height 16
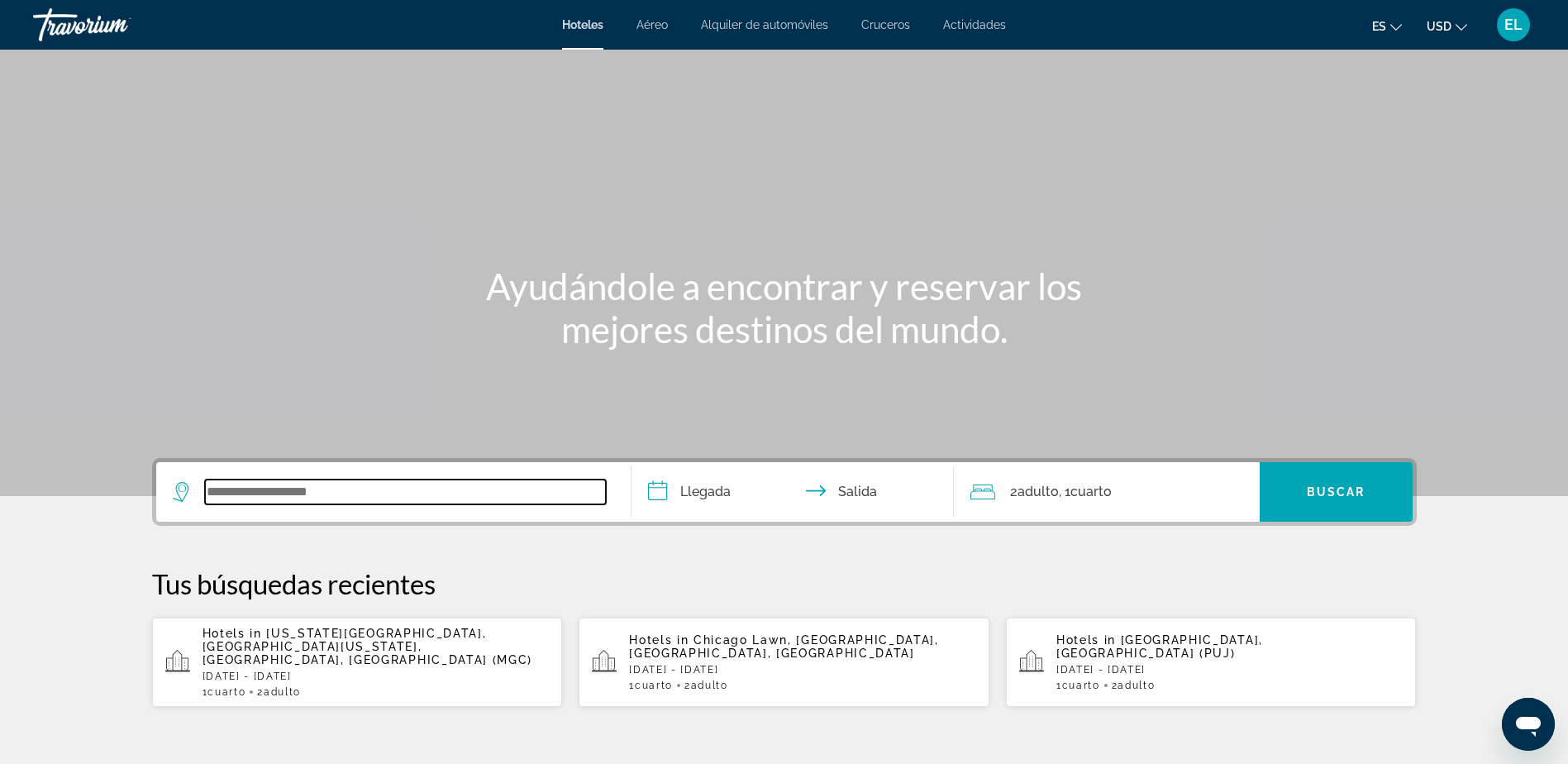
click at [237, 501] on input "Search widget" at bounding box center [406, 491] width 401 height 24
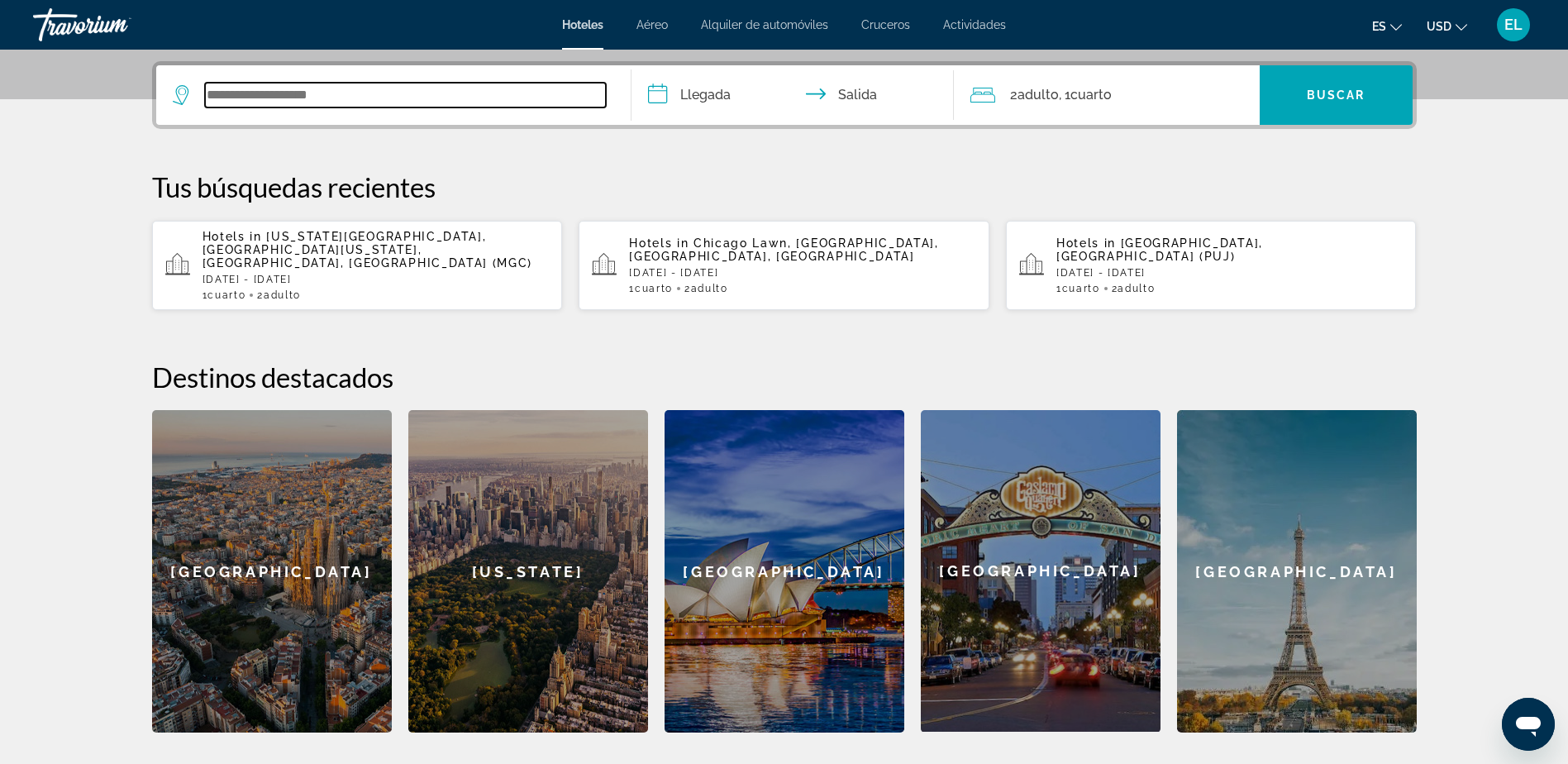
scroll to position [404, 0]
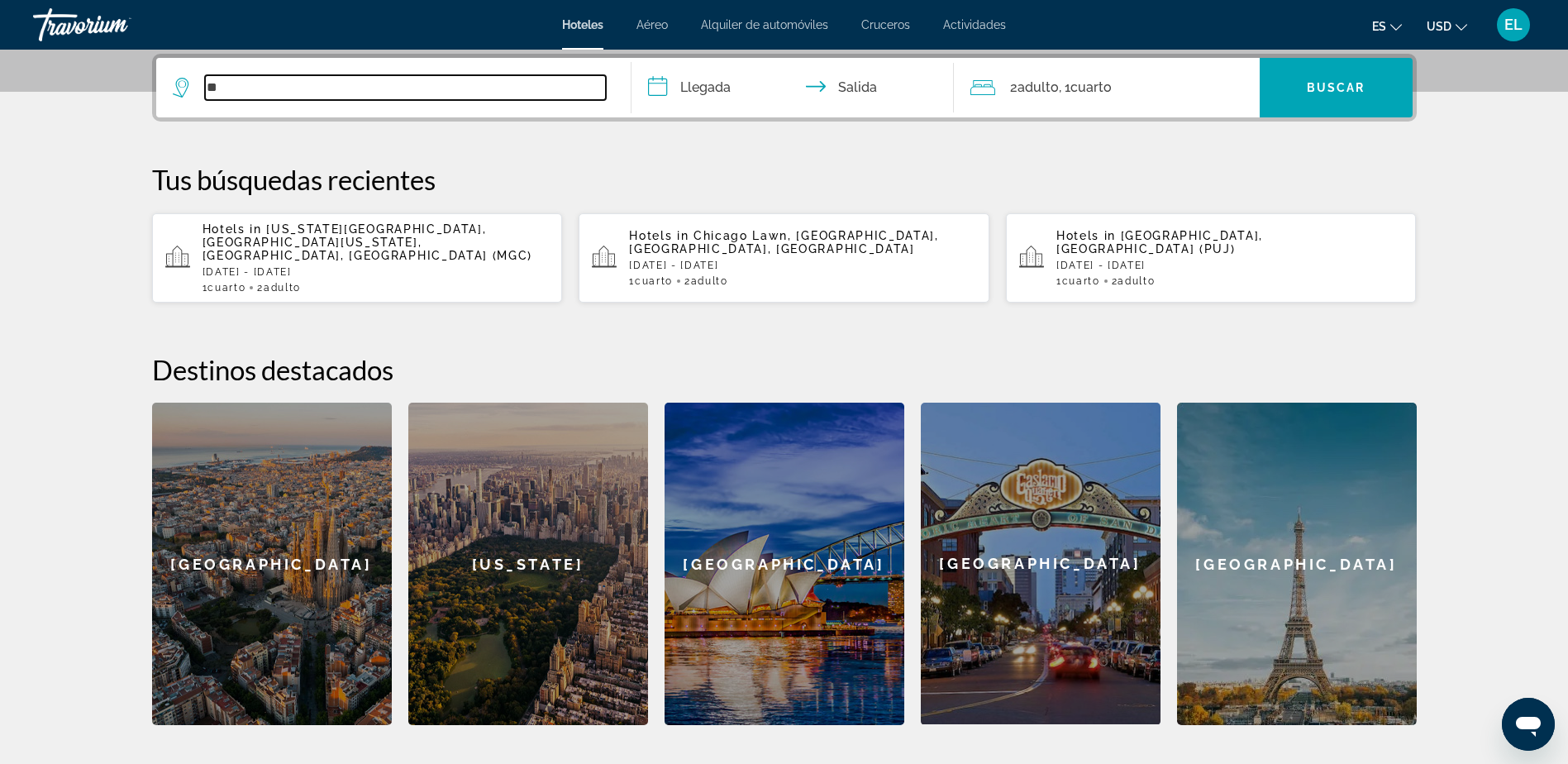
type input "**"
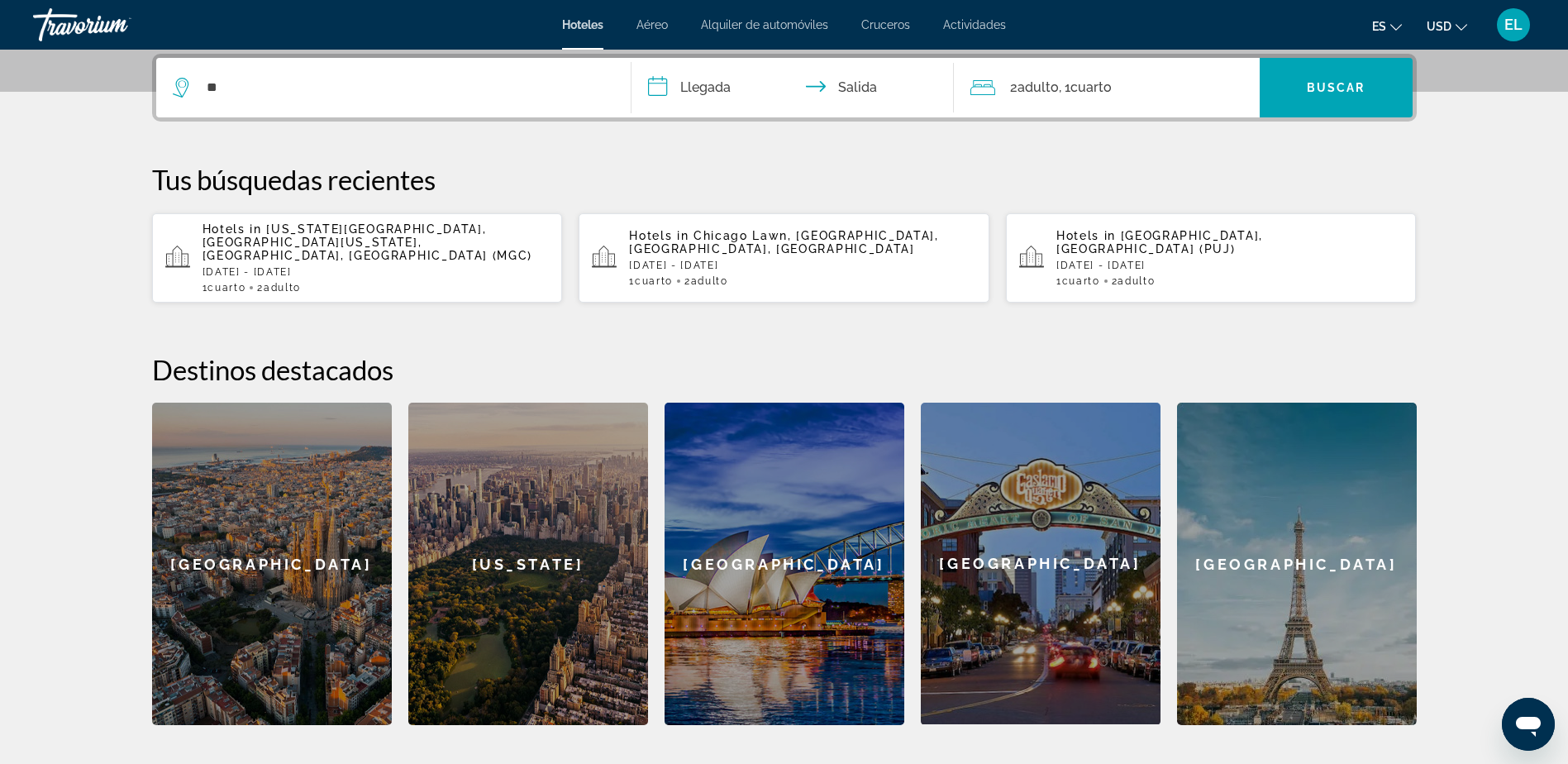
click at [654, 94] on input "**********" at bounding box center [797, 90] width 329 height 64
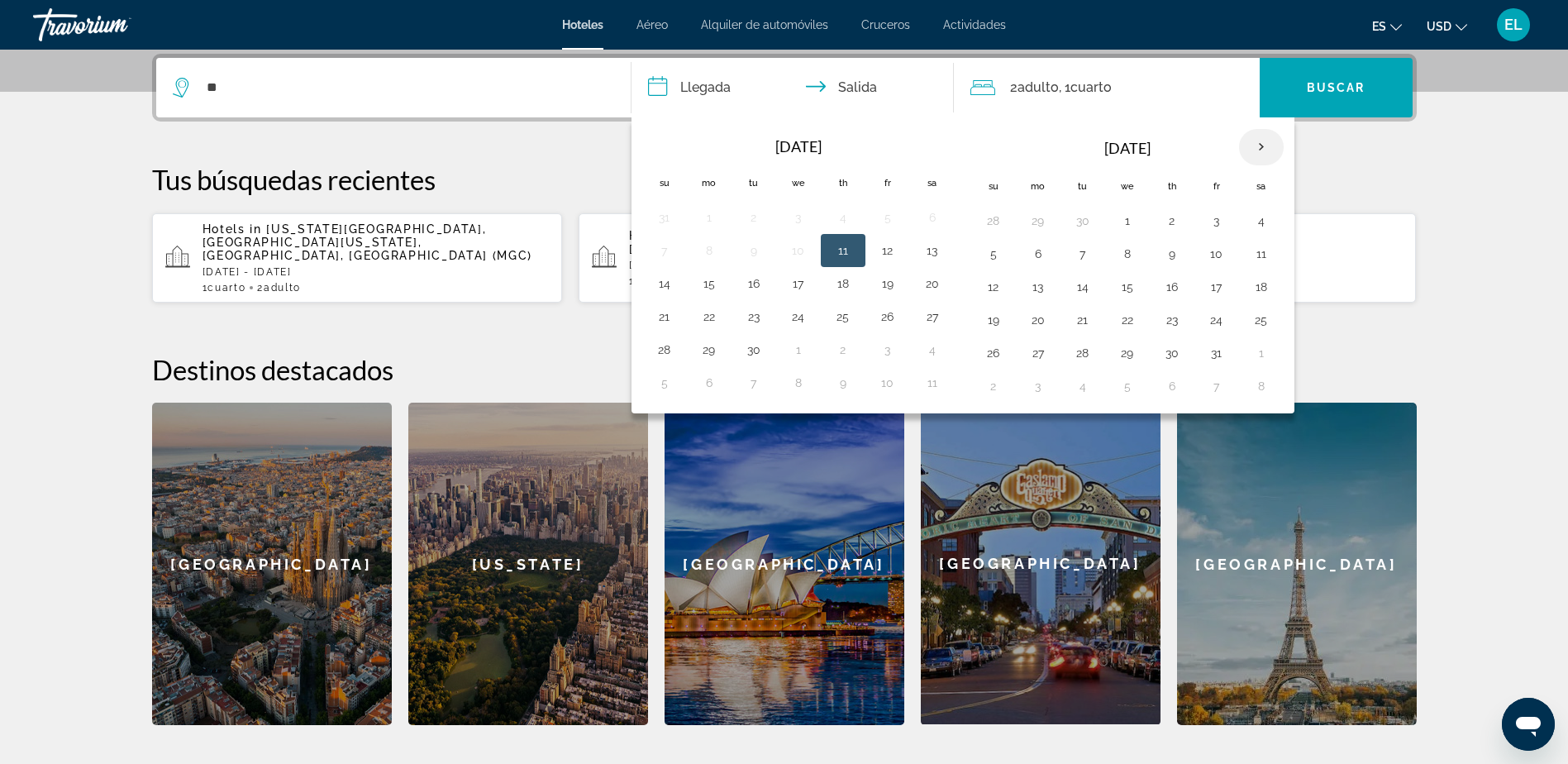
click at [1257, 139] on th "Next month" at bounding box center [1262, 146] width 45 height 36
click at [991, 319] on button "21" at bounding box center [993, 321] width 26 height 23
click at [1178, 326] on button "25" at bounding box center [1172, 321] width 26 height 23
type input "**********"
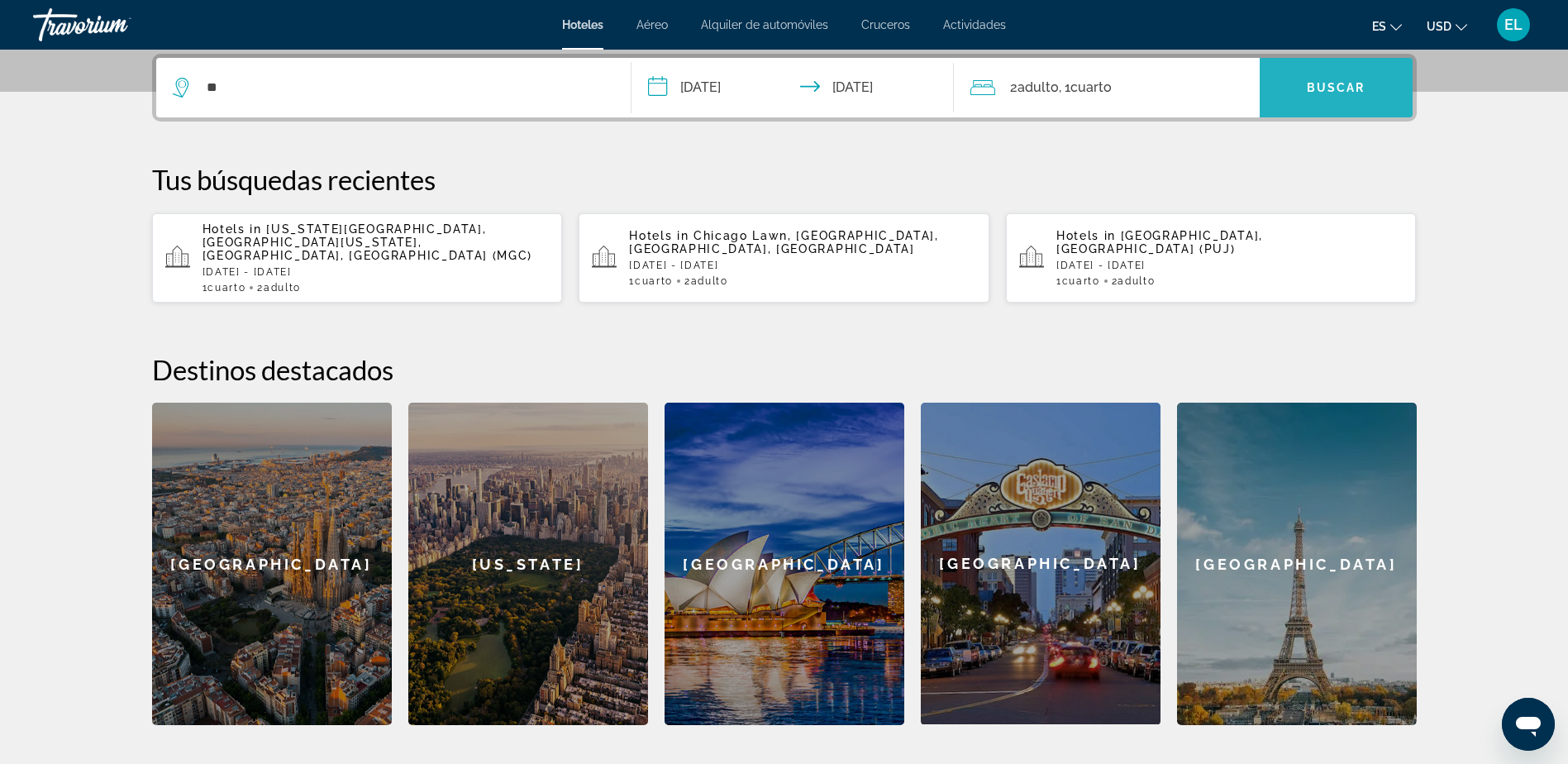
click at [1317, 89] on span "Buscar" at bounding box center [1336, 88] width 58 height 14
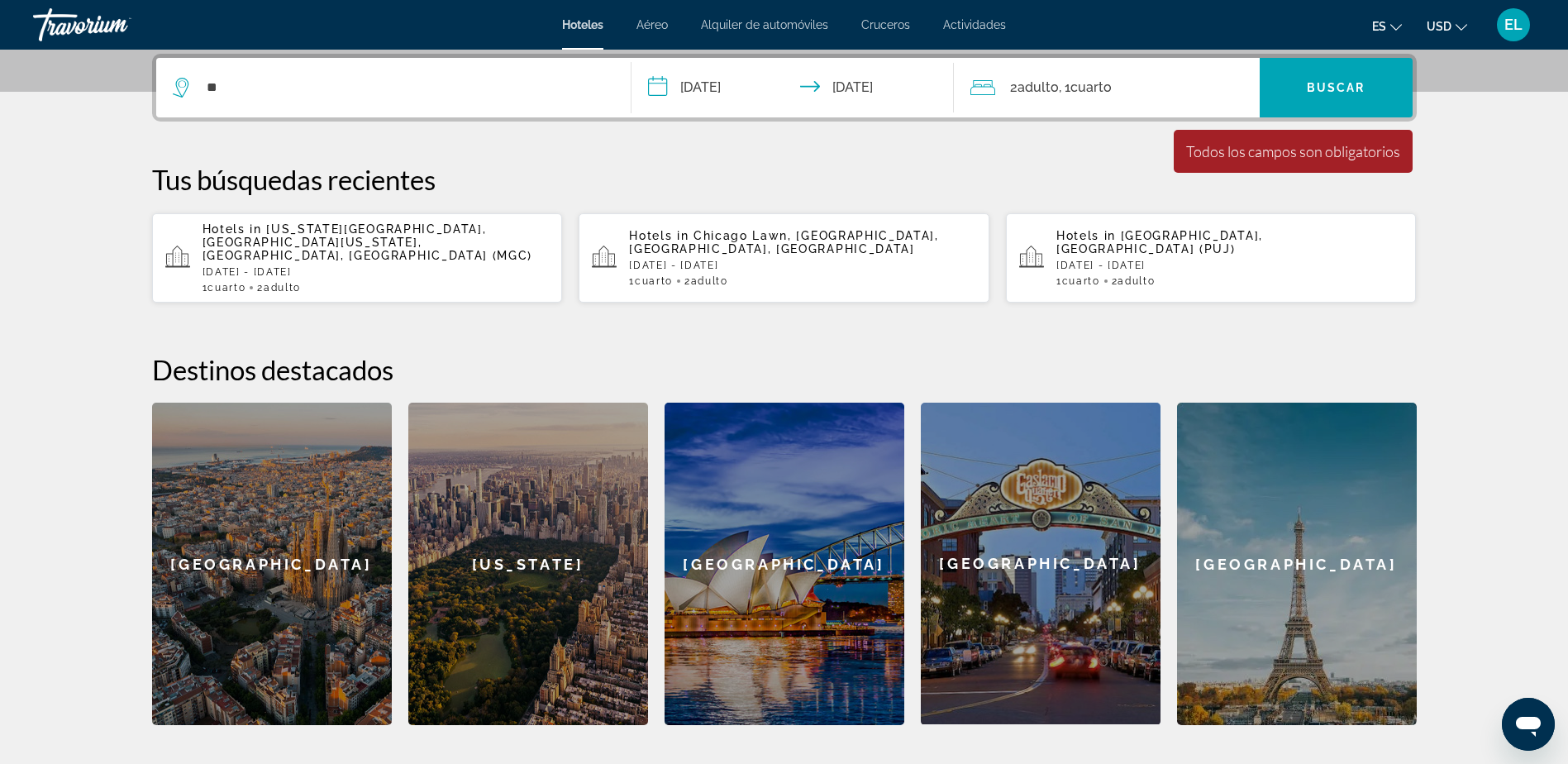
click at [178, 83] on icon "Search widget" at bounding box center [182, 88] width 19 height 19
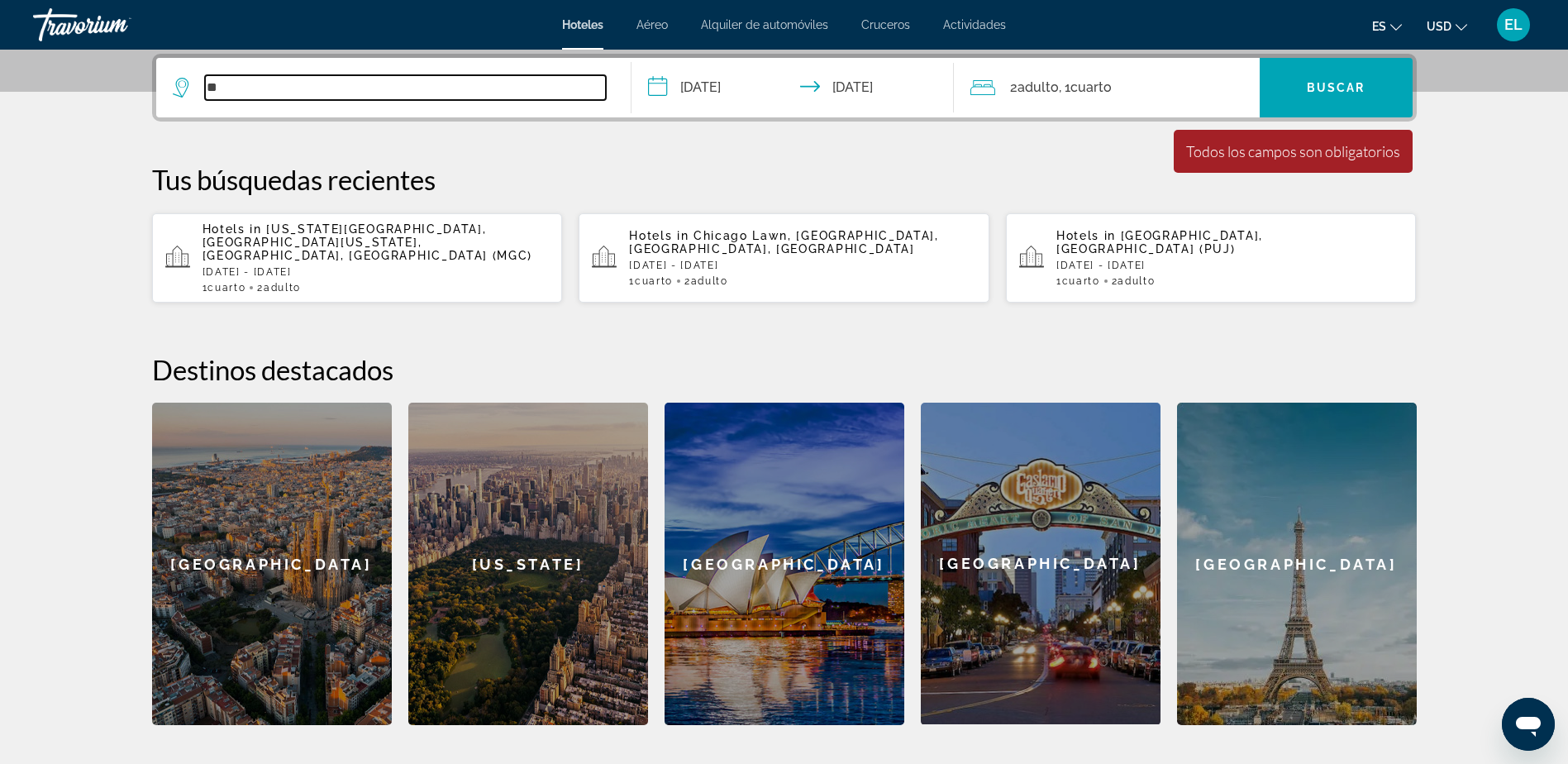
click at [243, 89] on input "**" at bounding box center [406, 87] width 401 height 24
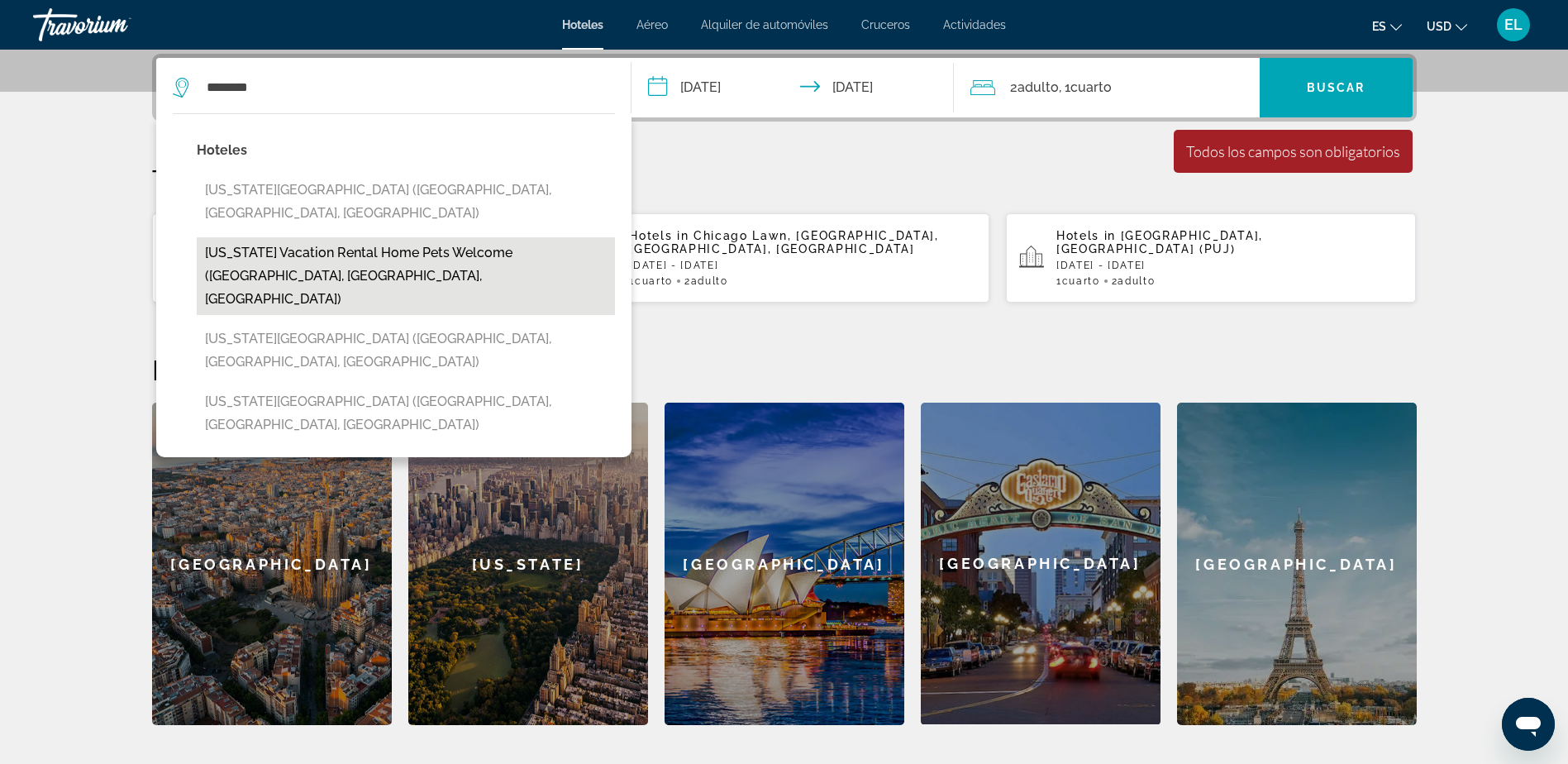
click at [238, 240] on button "Illinois Vacation Rental Home Pets Welcome (Robinson, IL, US)" at bounding box center [406, 277] width 419 height 78
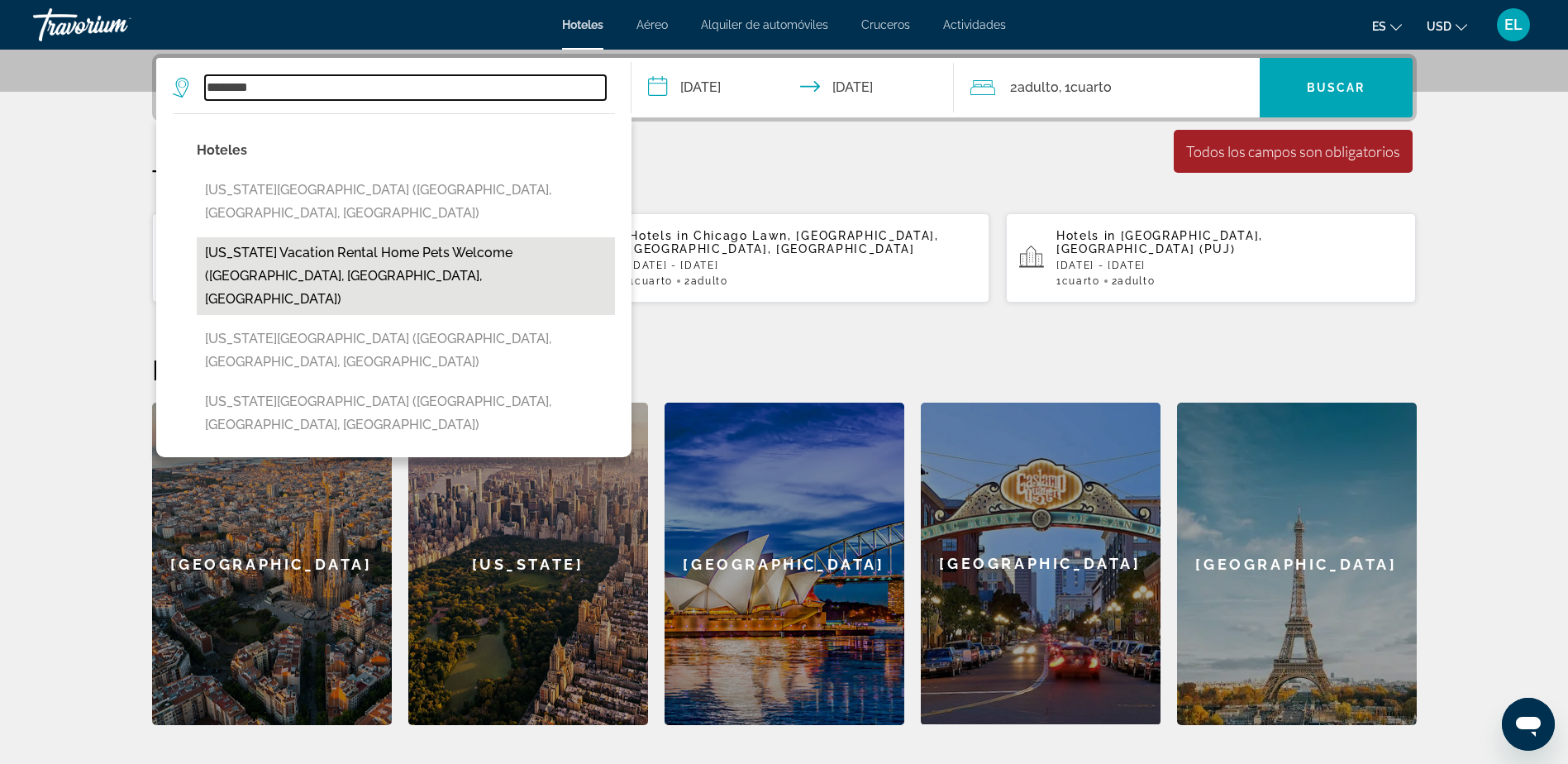
type input "**********"
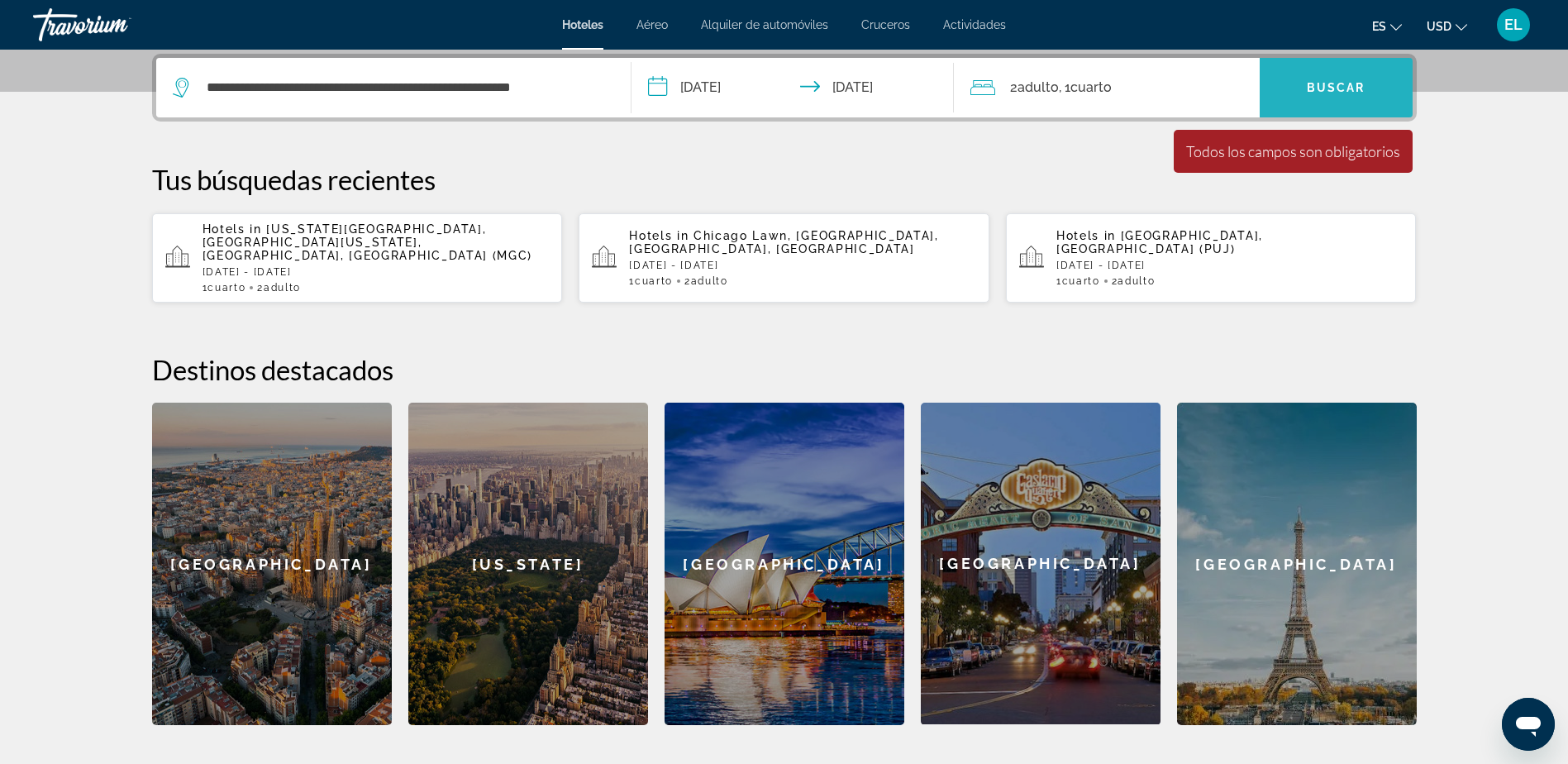
click at [1367, 96] on span "Search widget" at bounding box center [1336, 88] width 153 height 40
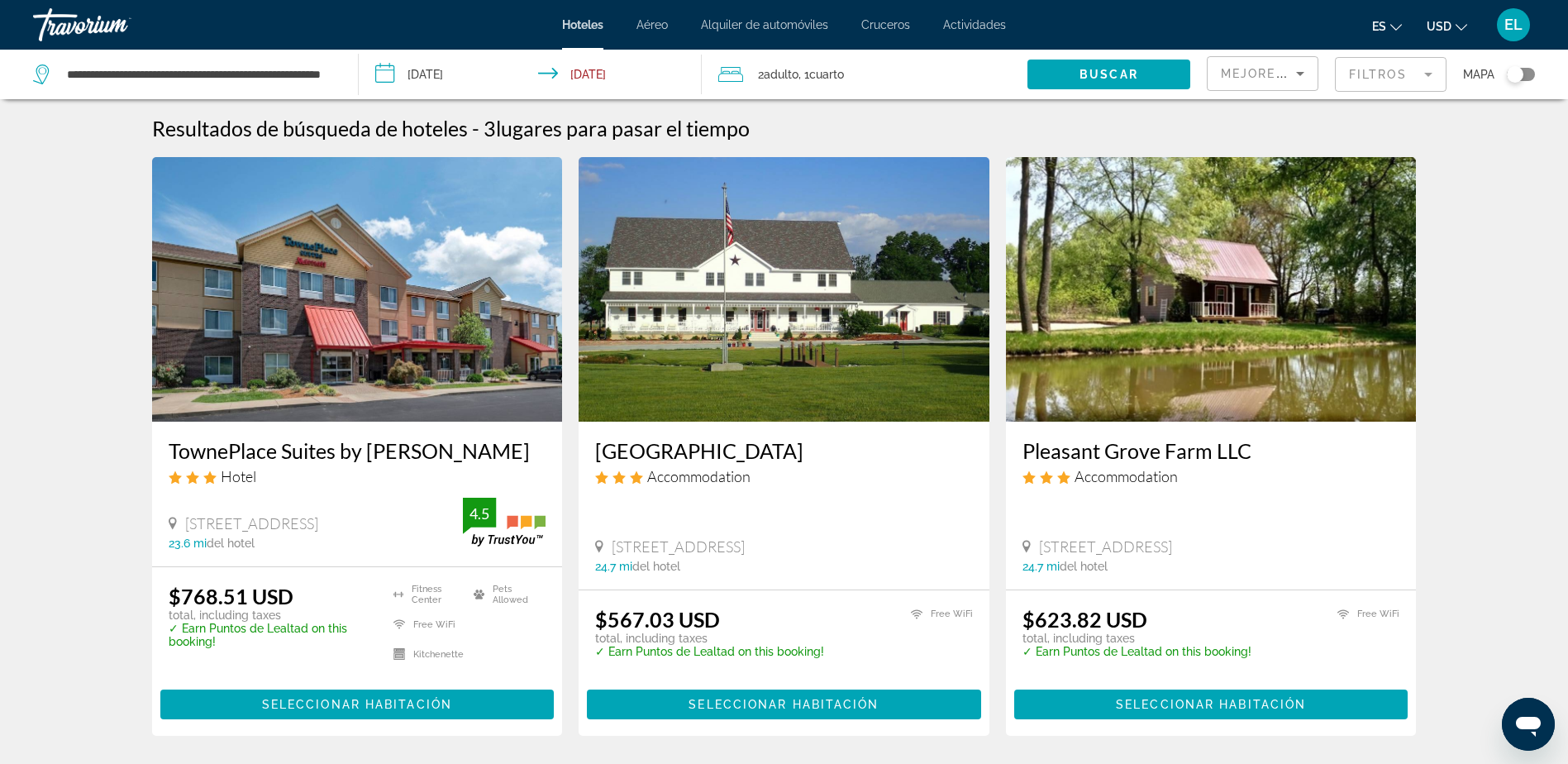
click at [741, 79] on icon "Travelers: 2 adults, 0 children" at bounding box center [730, 74] width 24 height 15
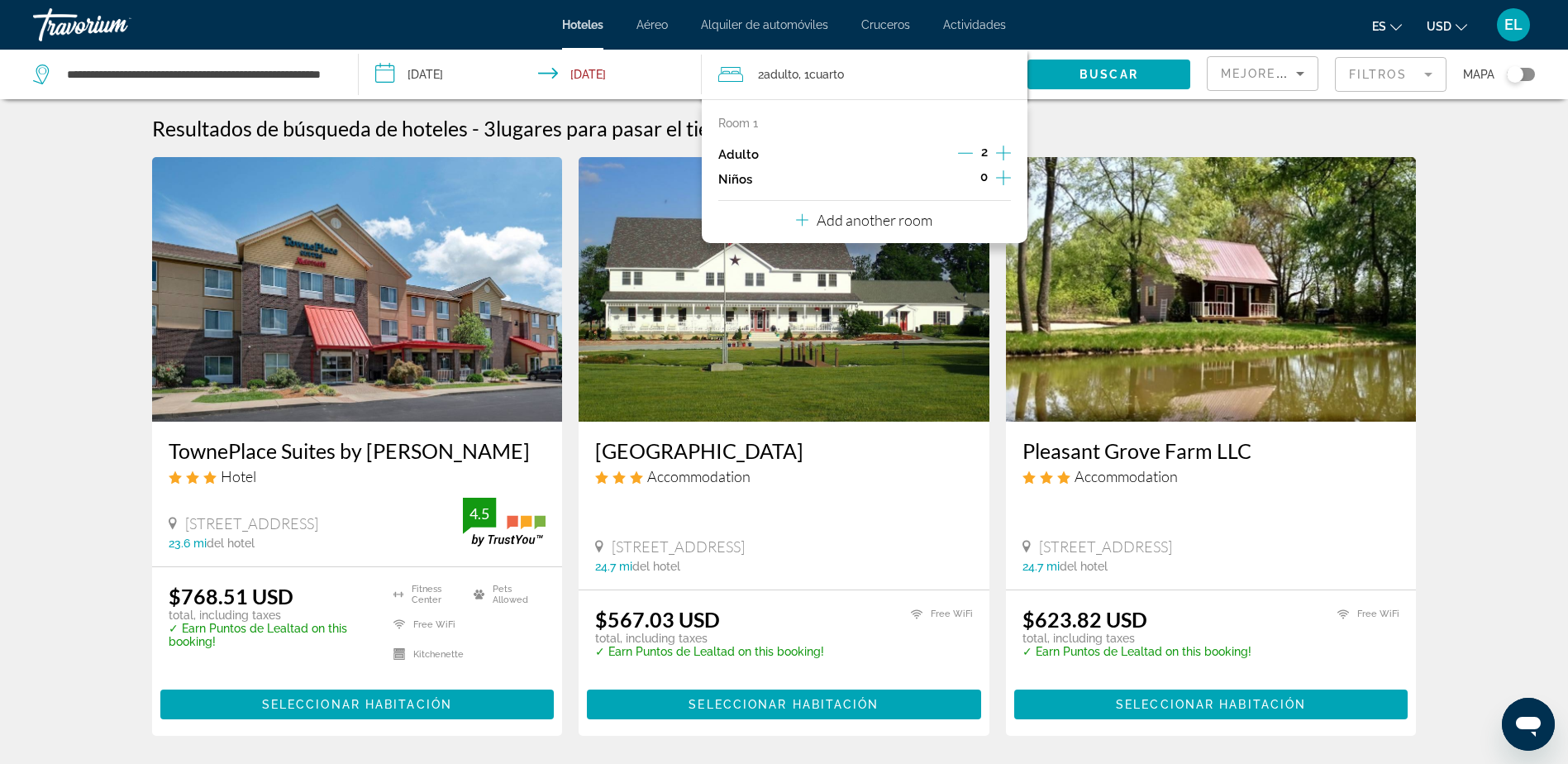
click at [1004, 156] on icon "Increment adults" at bounding box center [1003, 153] width 15 height 19
click at [1004, 155] on icon "Increment adults" at bounding box center [1003, 153] width 15 height 19
click at [1108, 72] on span "Buscar" at bounding box center [1109, 75] width 58 height 14
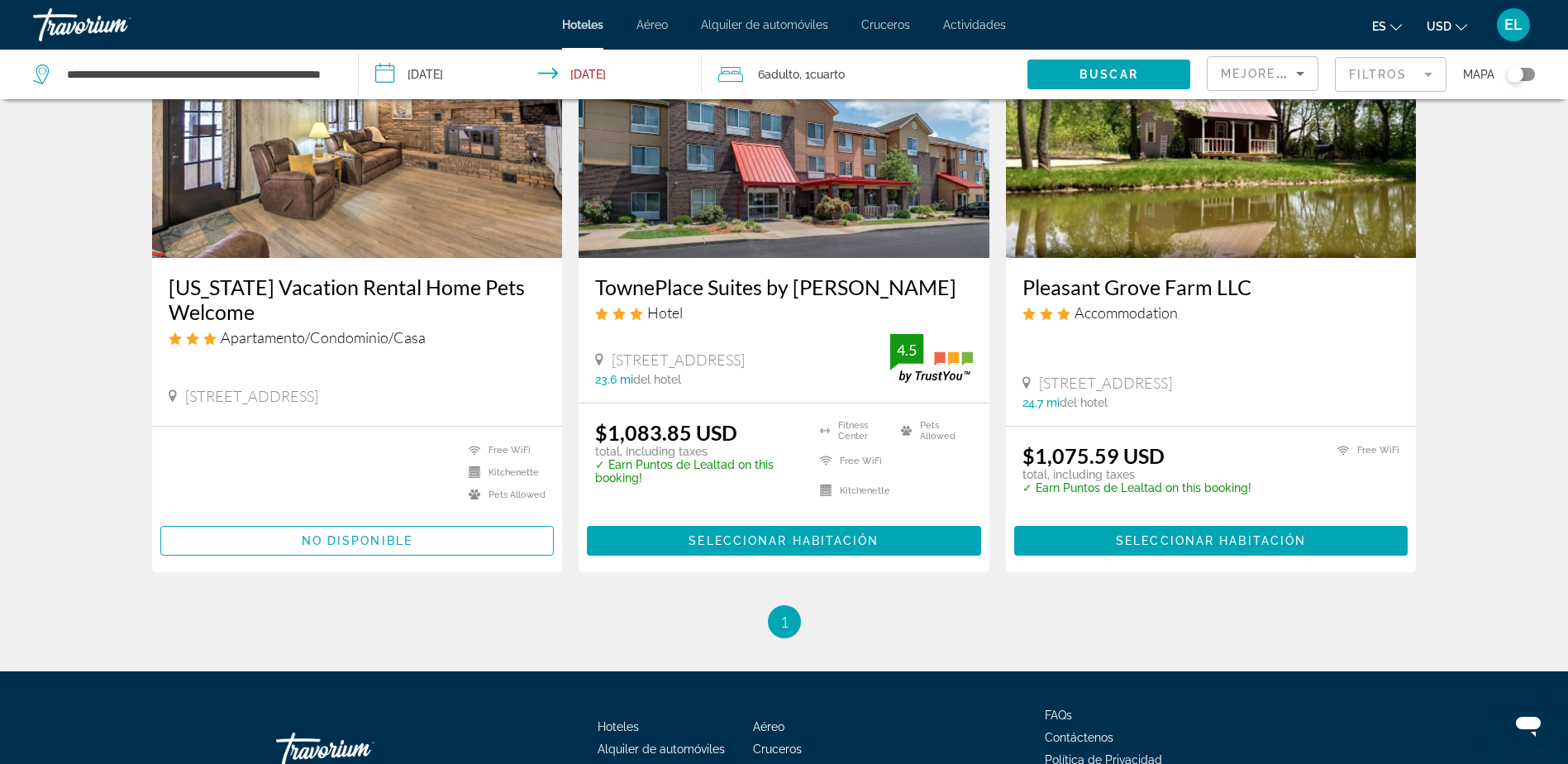
scroll to position [166, 0]
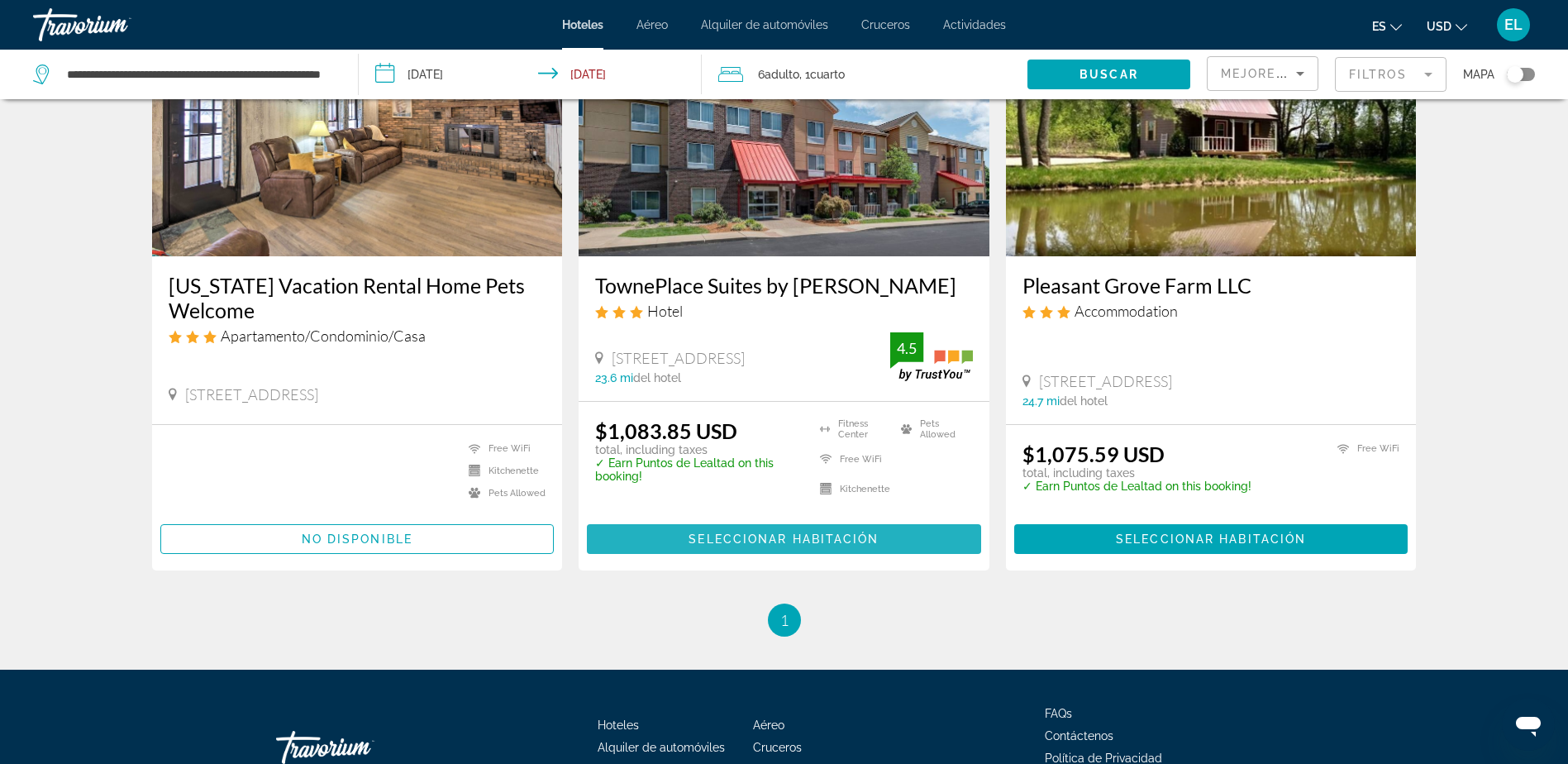
click at [840, 533] on span "Seleccionar habitación" at bounding box center [783, 540] width 190 height 14
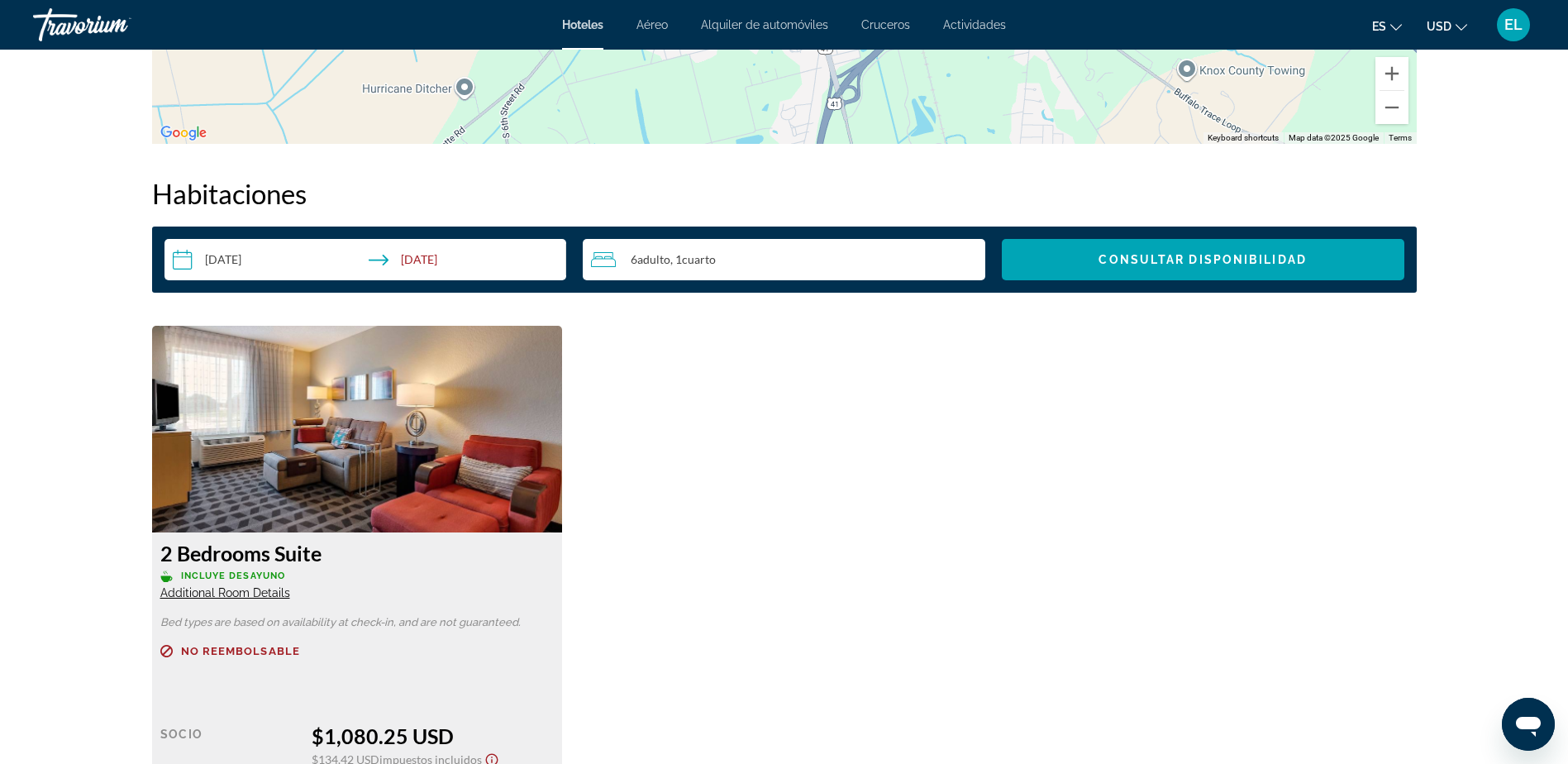
scroll to position [2012, 0]
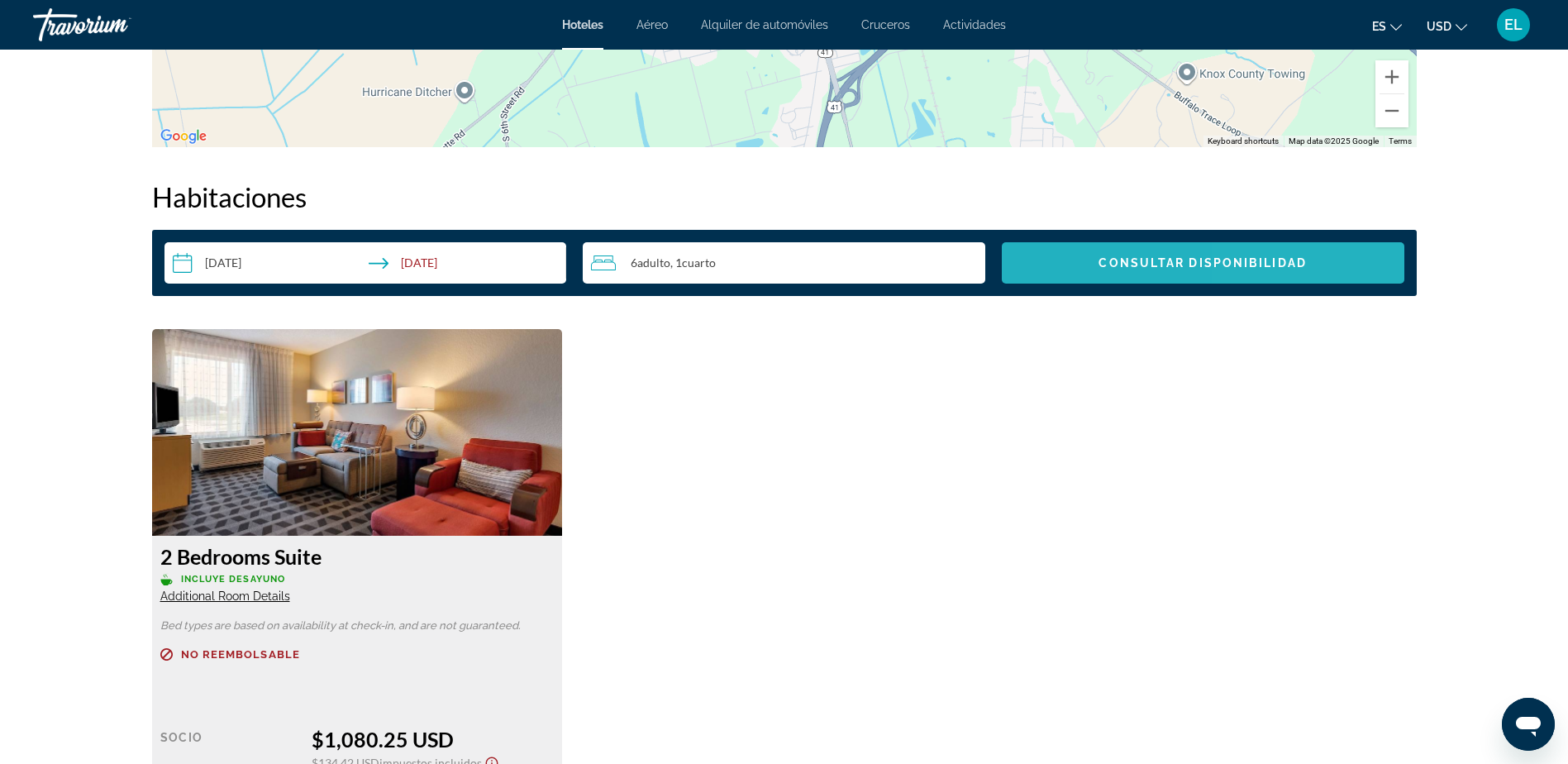
click at [1281, 266] on span "Consultar disponibilidad" at bounding box center [1202, 263] width 207 height 14
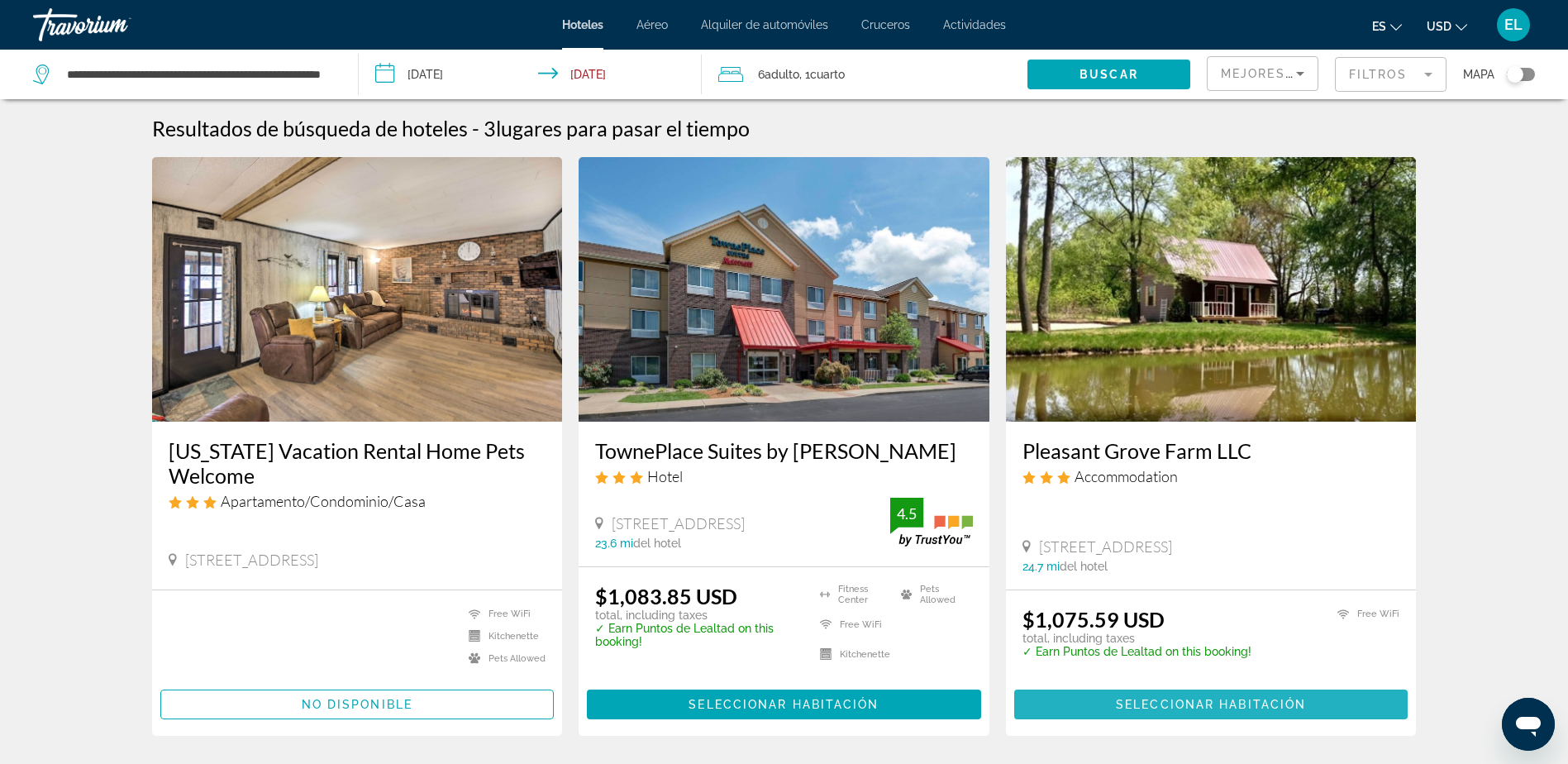
click at [1249, 703] on span "Seleccionar habitación" at bounding box center [1211, 706] width 190 height 14
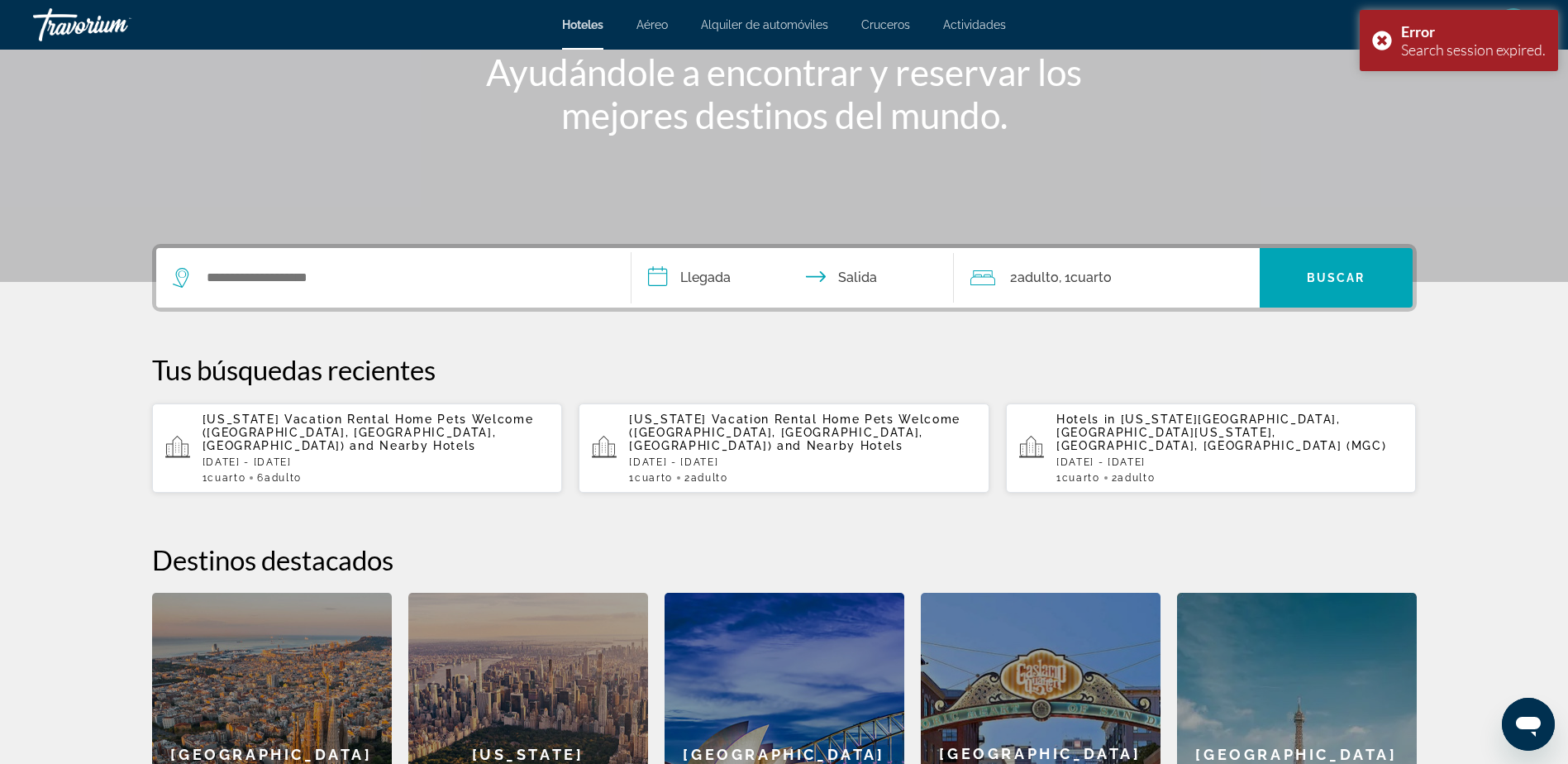
scroll to position [183, 0]
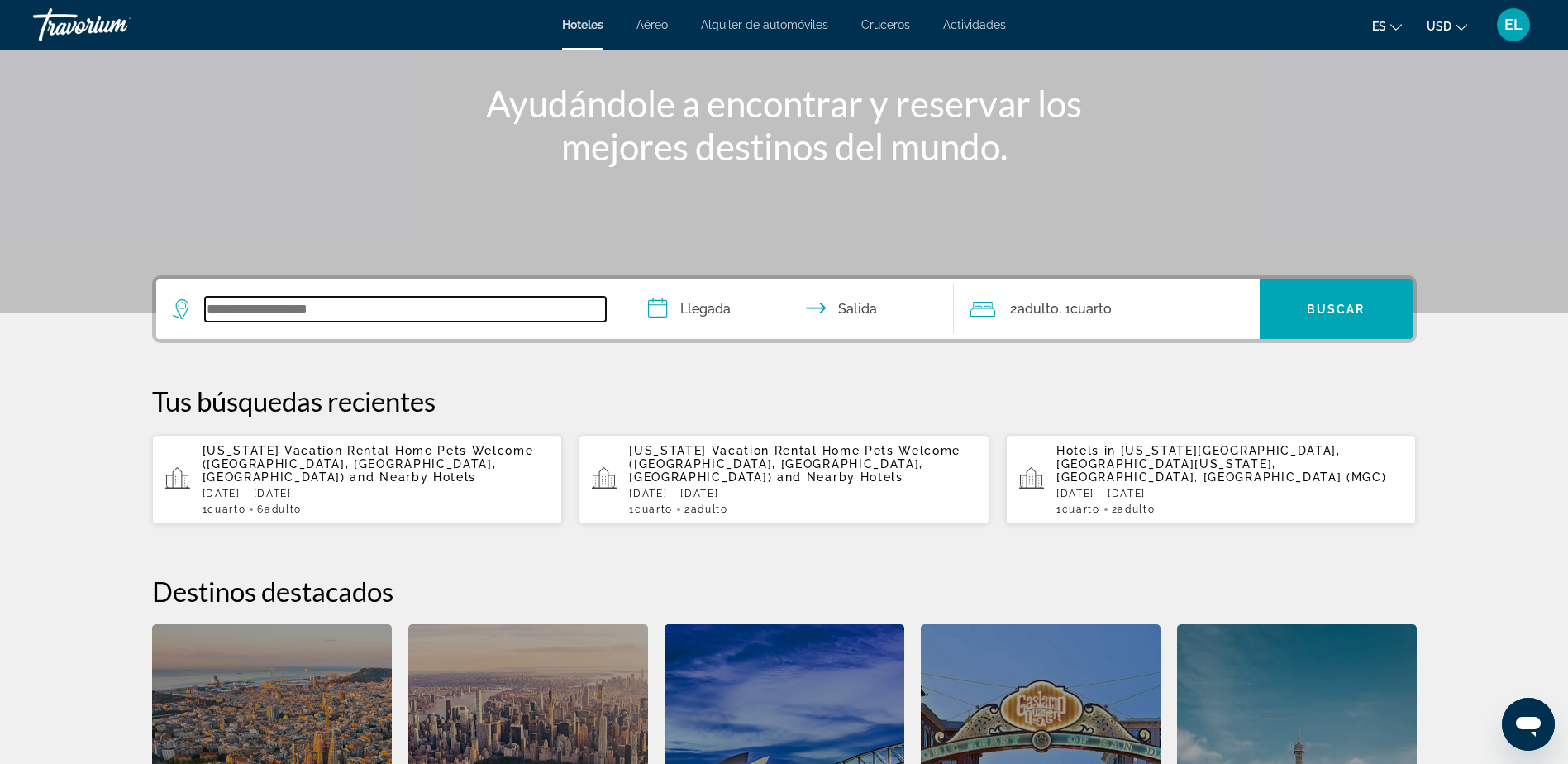
click at [239, 309] on input "Search widget" at bounding box center [406, 309] width 401 height 24
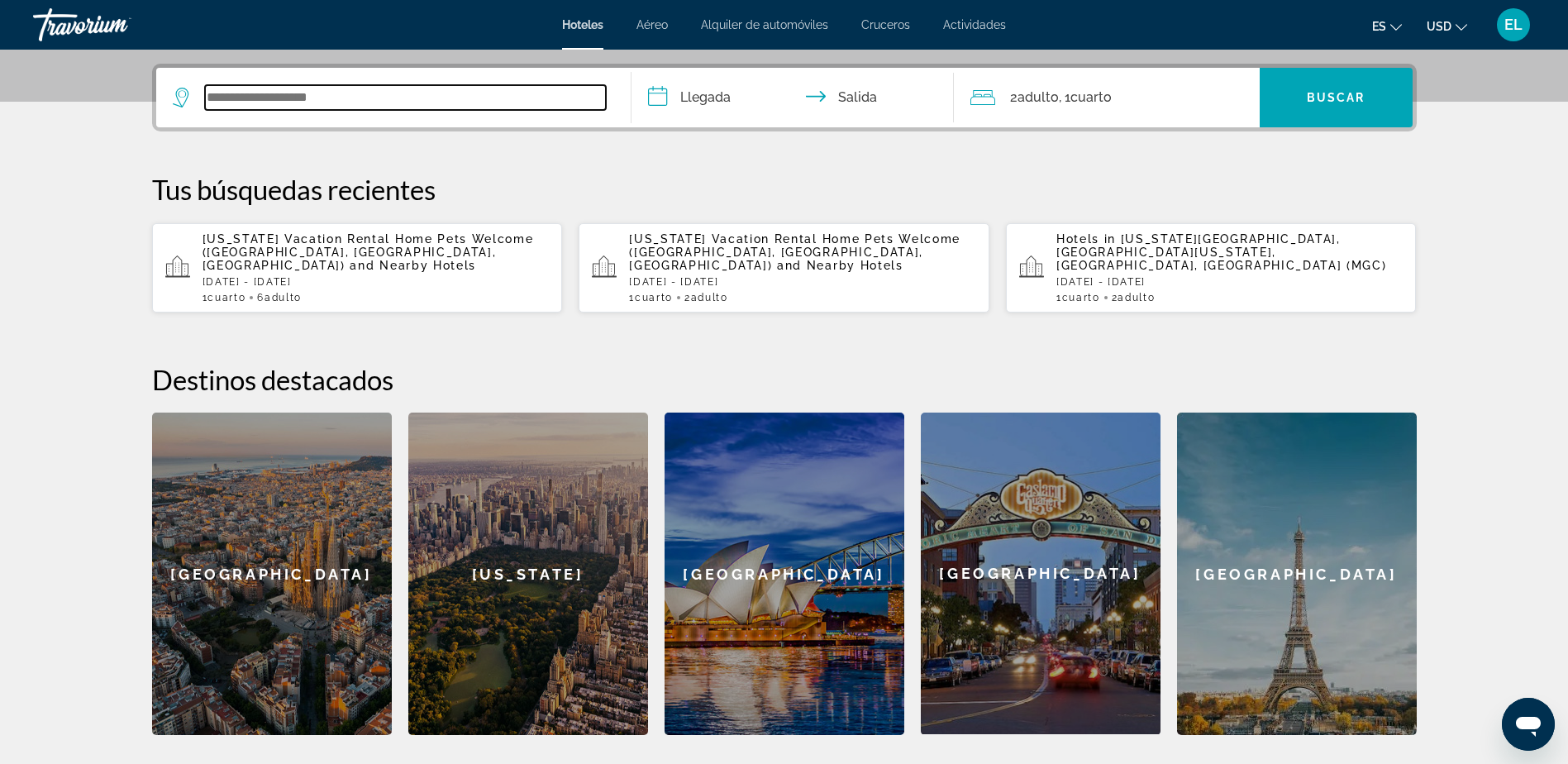
scroll to position [404, 0]
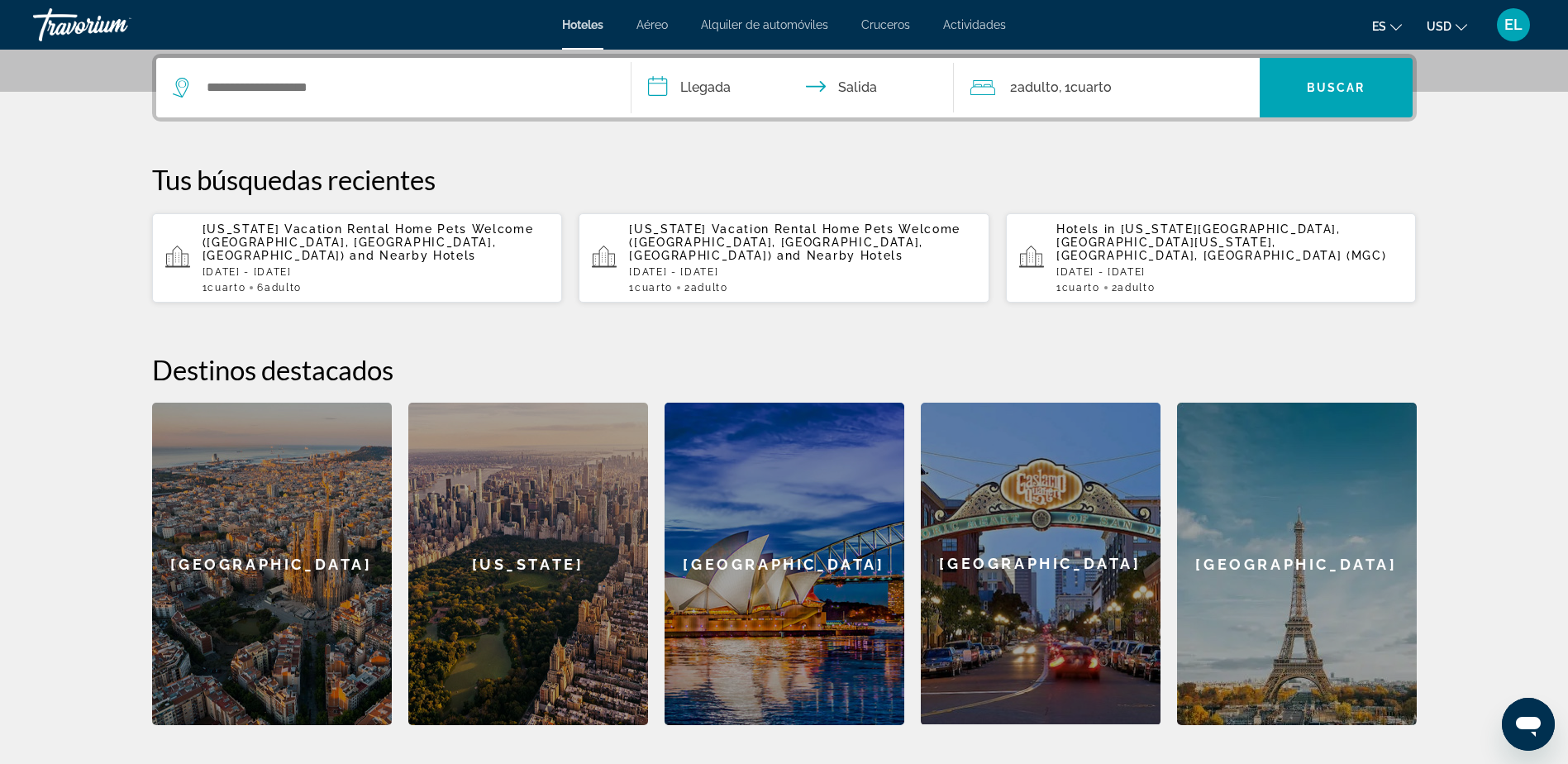
click at [257, 247] on span "Illinois Vacation Rental Home Pets Welcome (Robinson, IL, US)" at bounding box center [368, 242] width 331 height 40
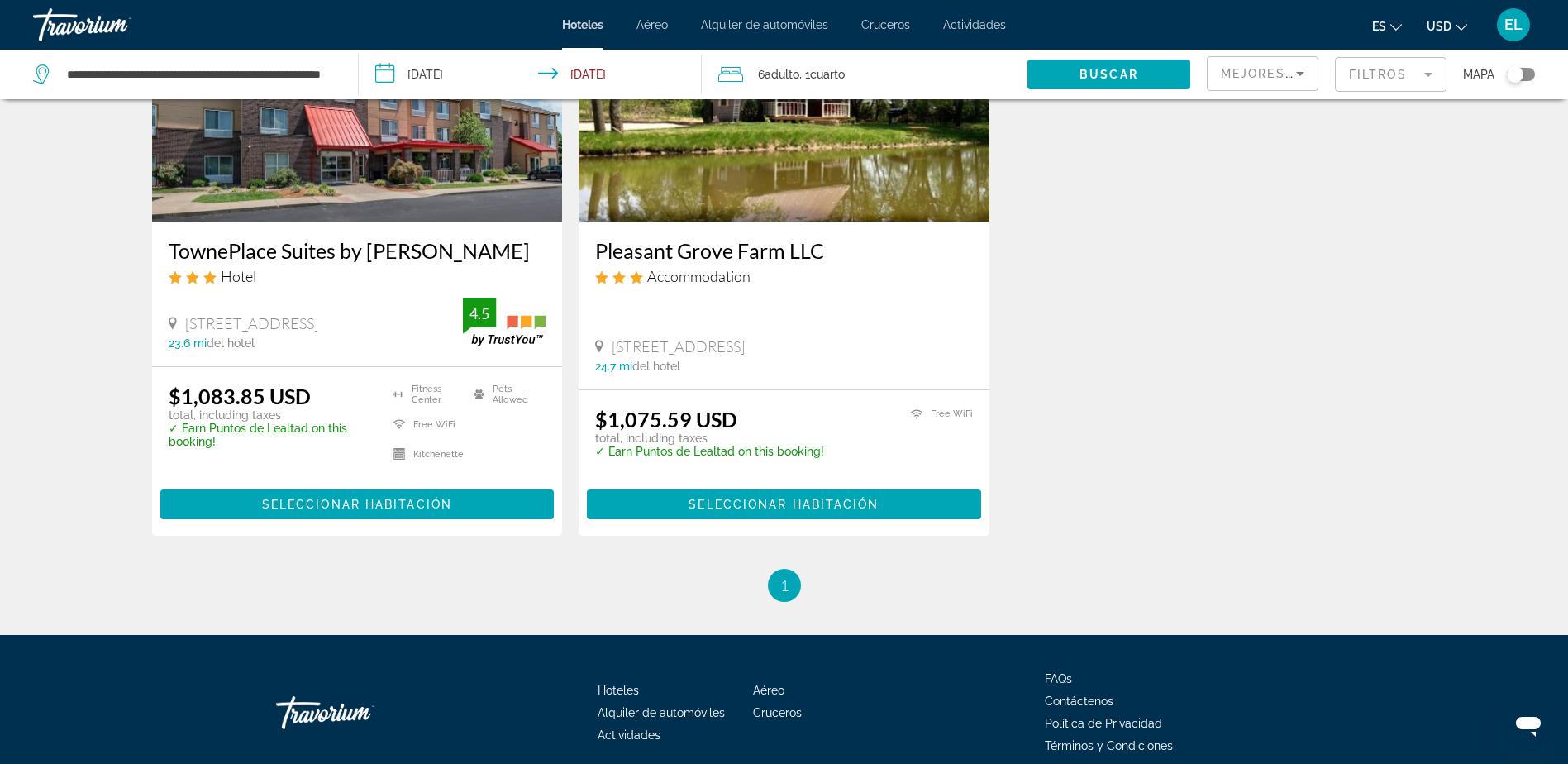
scroll to position [248, 0]
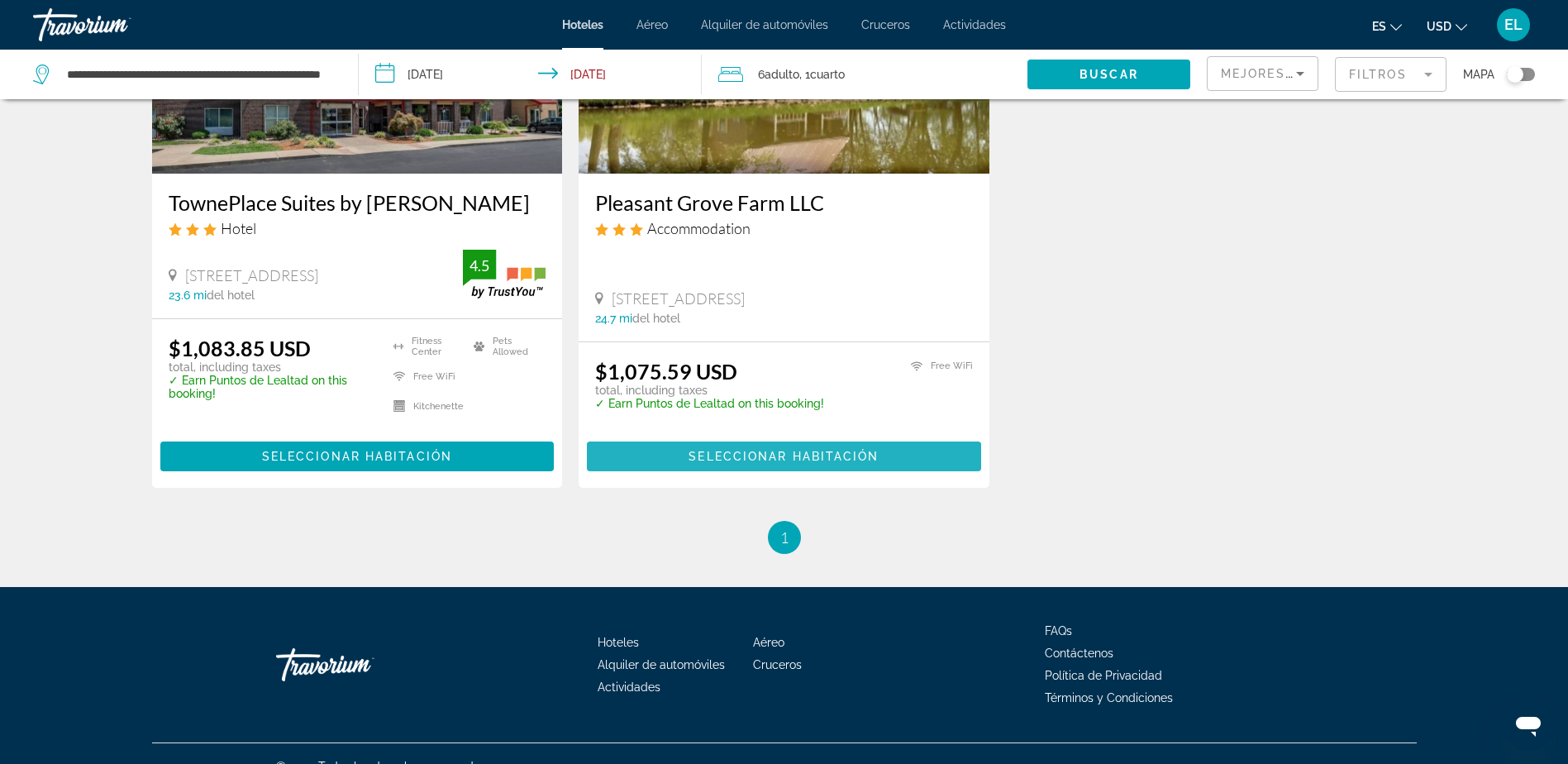
click at [792, 451] on span "Seleccionar habitación" at bounding box center [783, 457] width 190 height 14
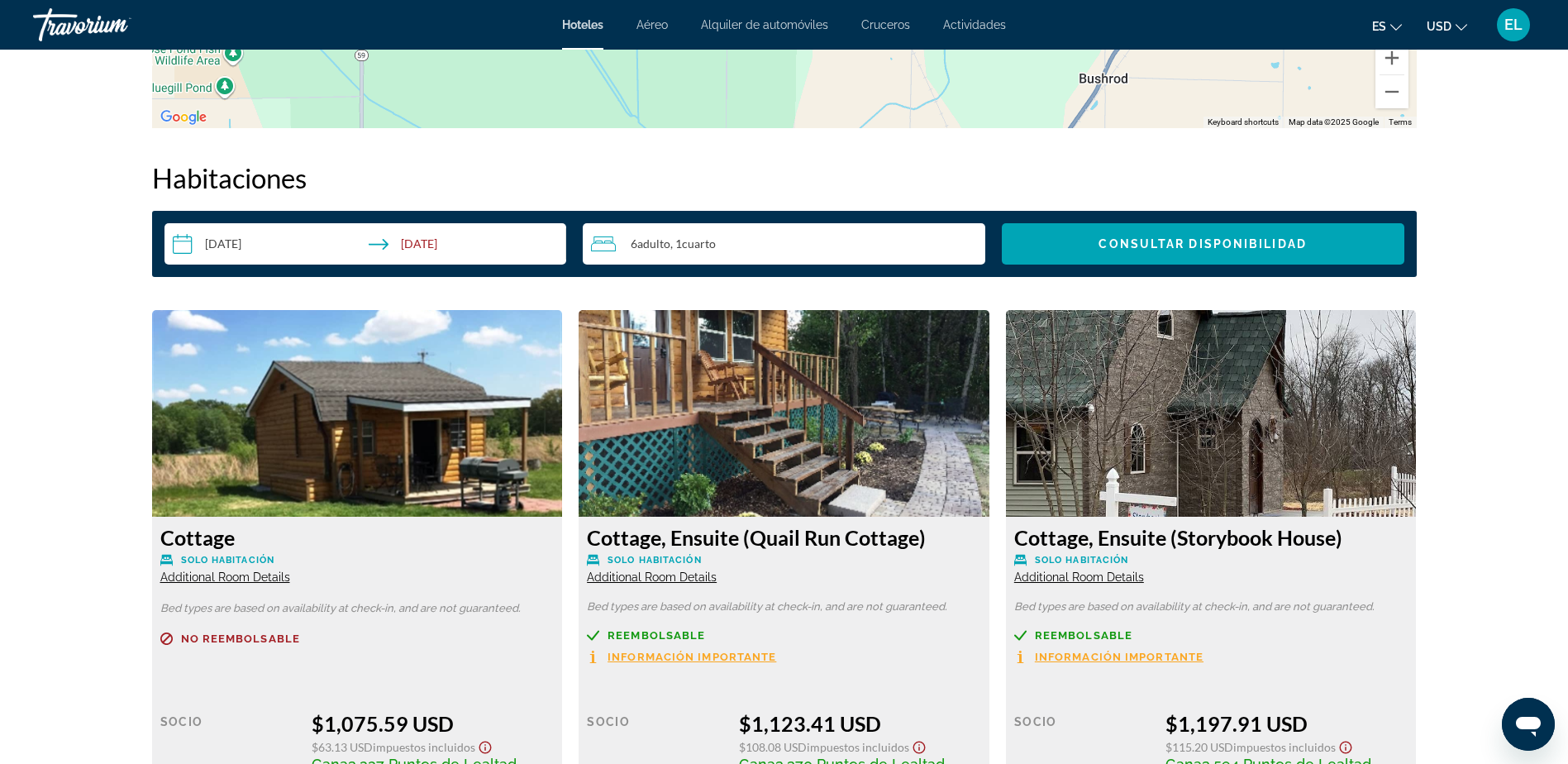
scroll to position [1985, 0]
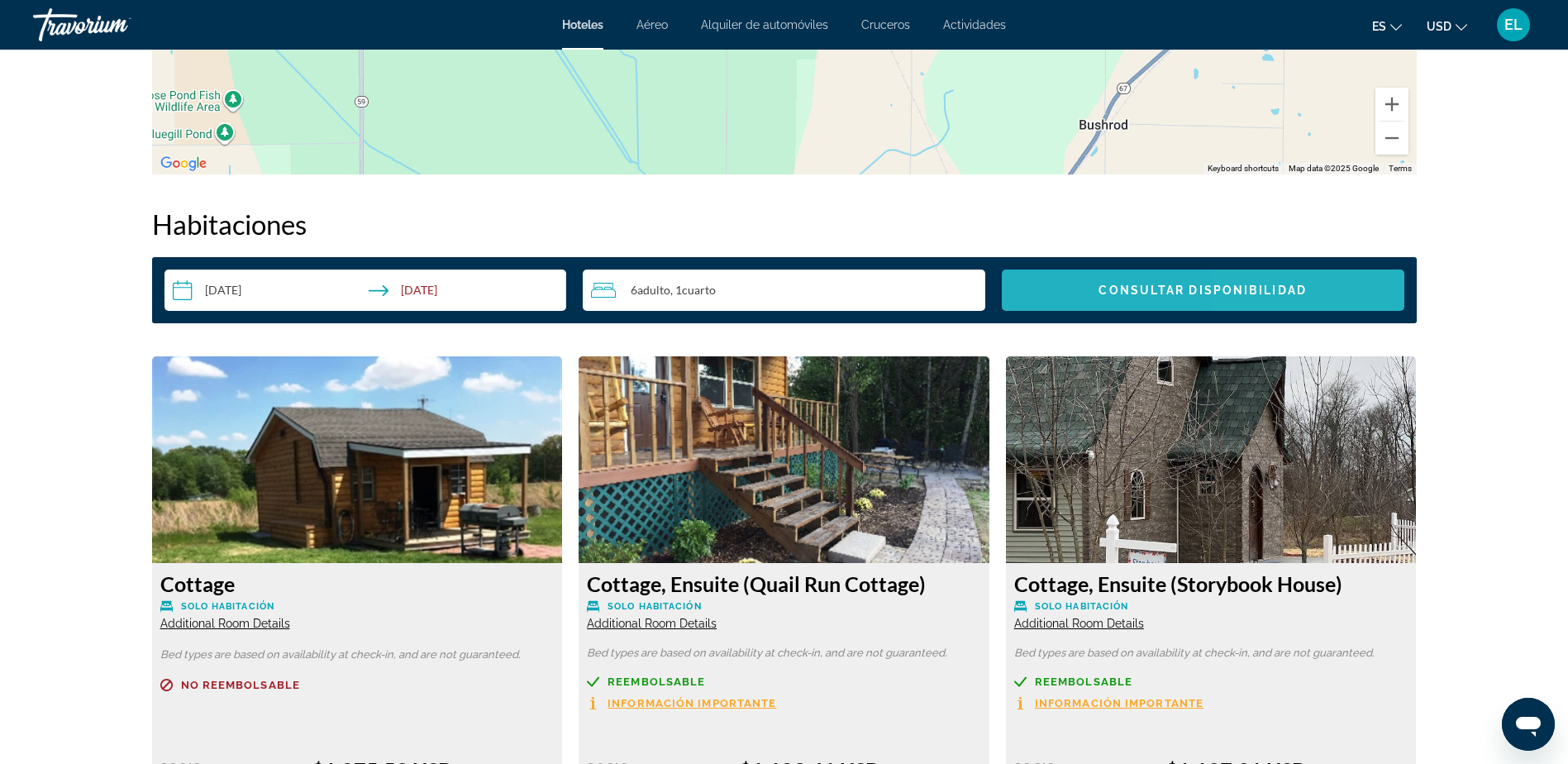
click at [1255, 294] on span "Consultar disponibilidad" at bounding box center [1202, 290] width 207 height 14
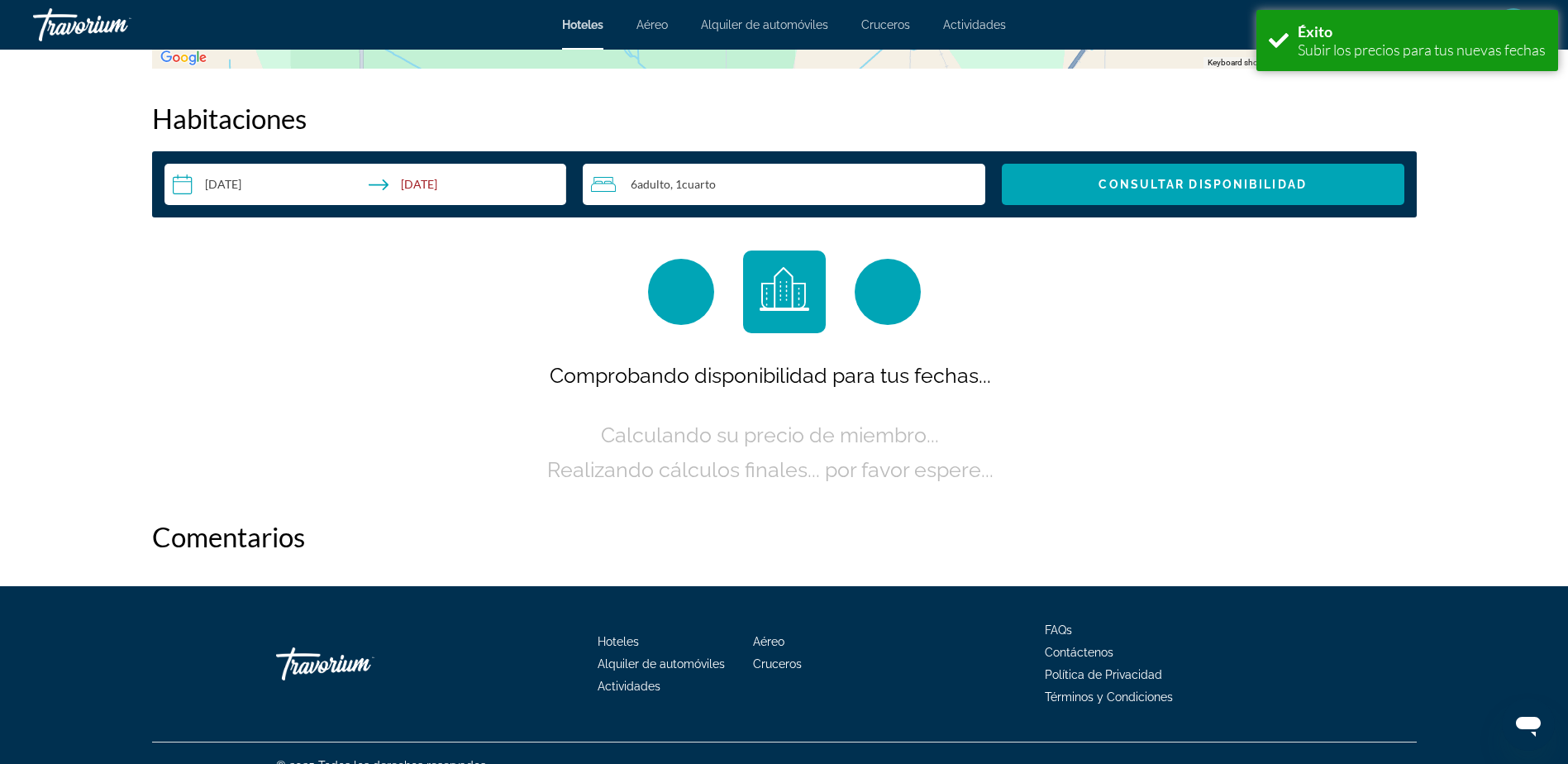
scroll to position [2094, 0]
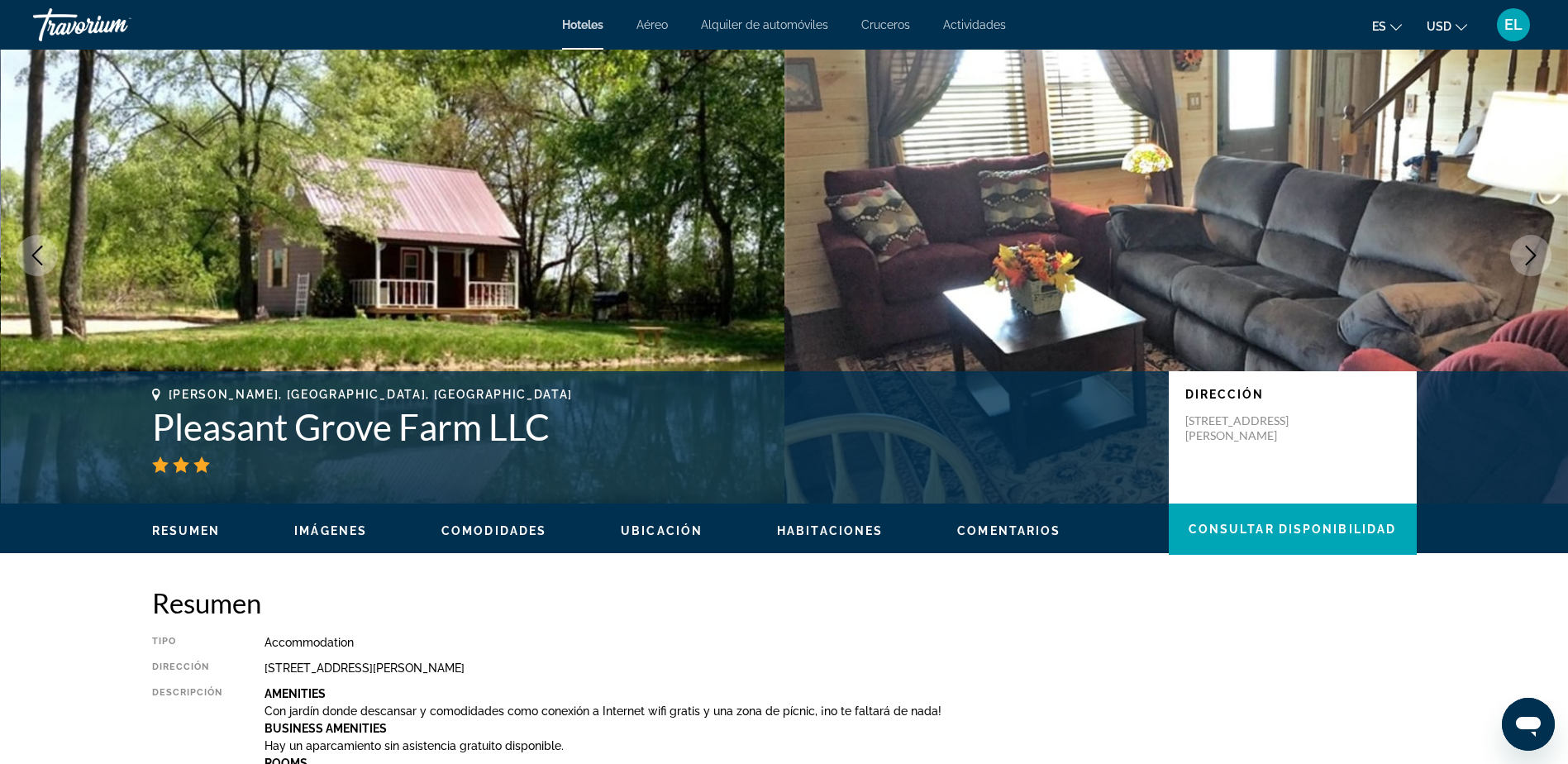
scroll to position [83, 0]
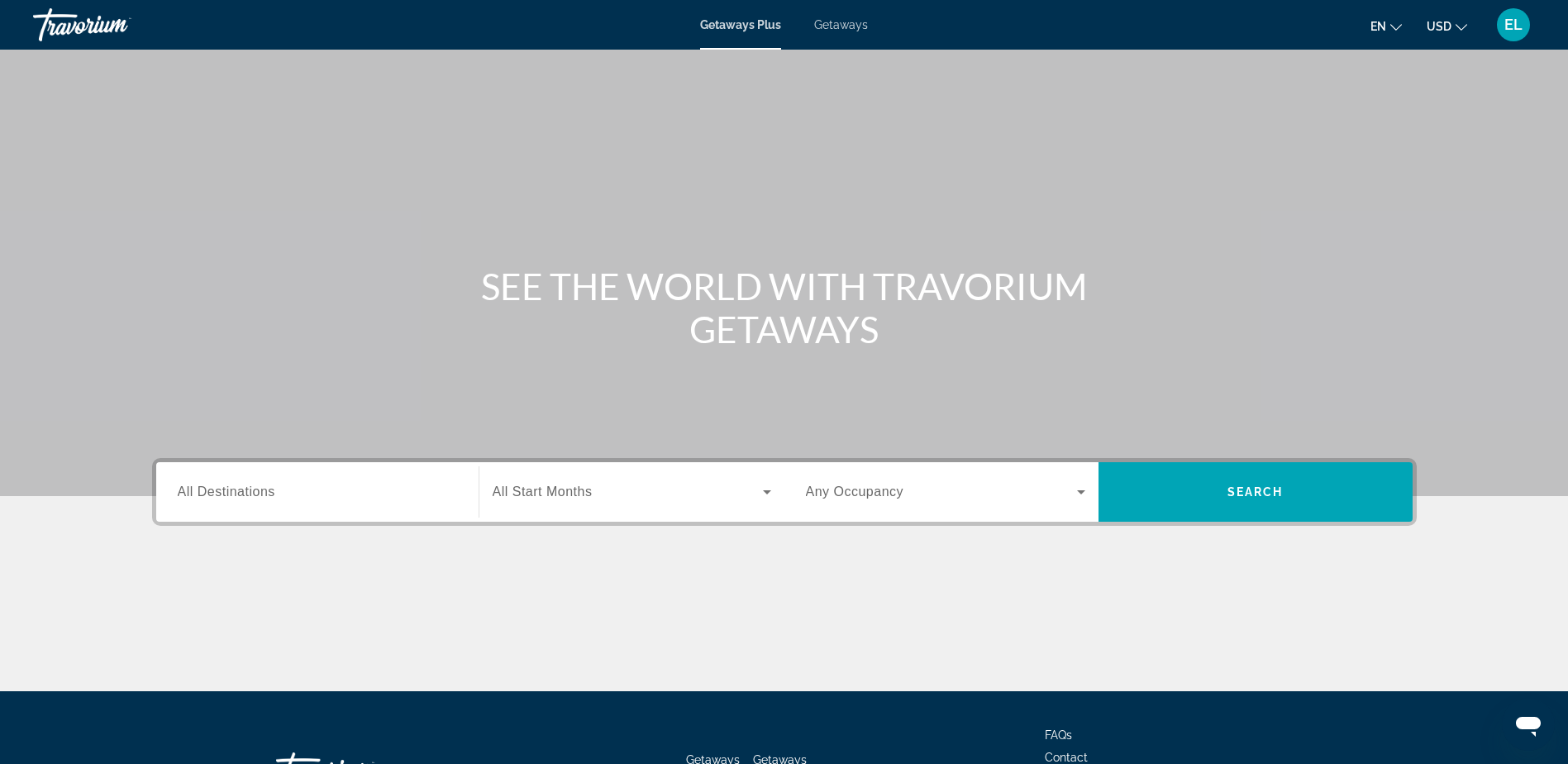
click at [231, 489] on span "All Destinations" at bounding box center [227, 491] width 97 height 14
click at [231, 489] on input "Destination All Destinations" at bounding box center [317, 493] width 280 height 19
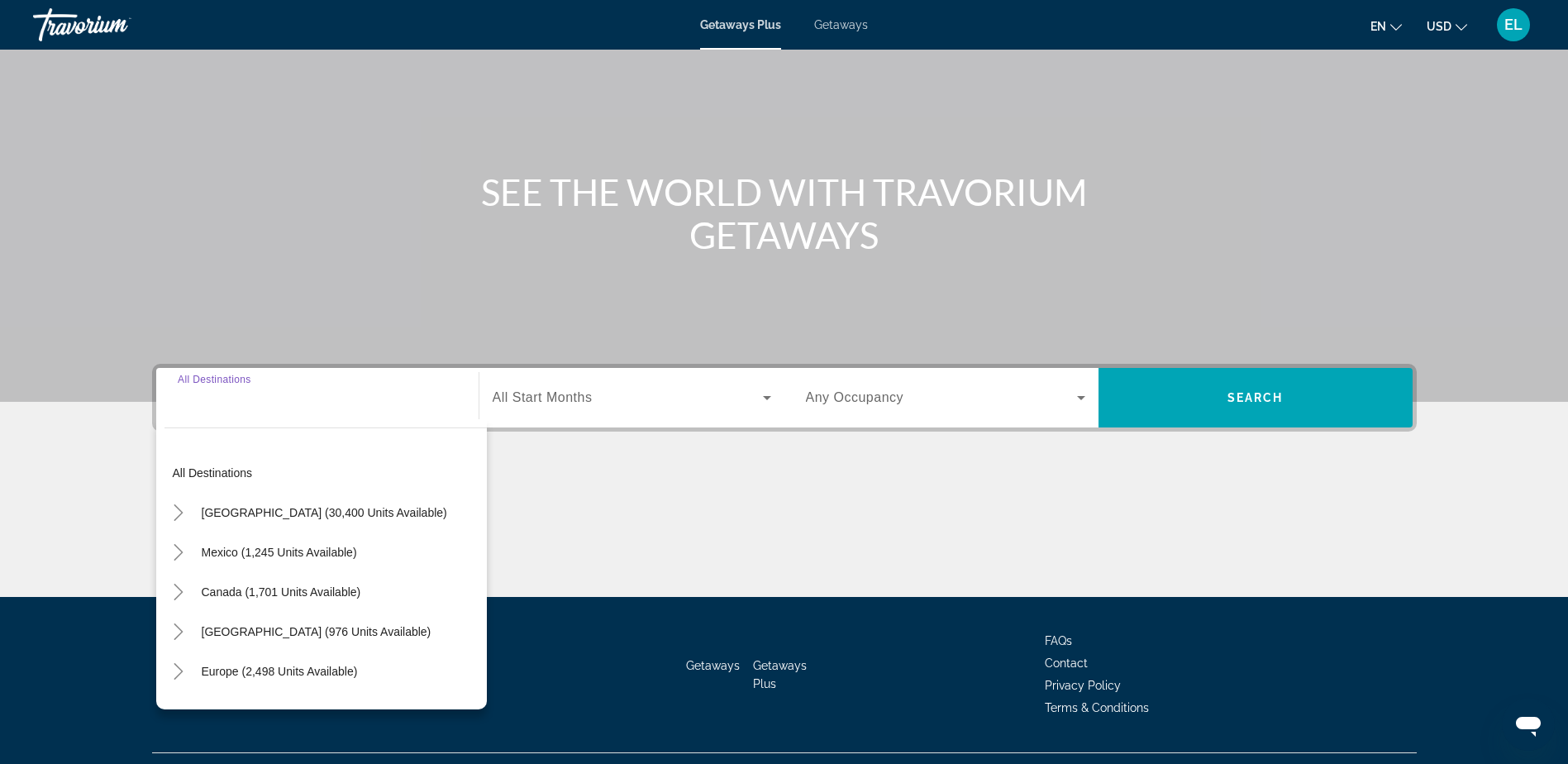
scroll to position [130, 0]
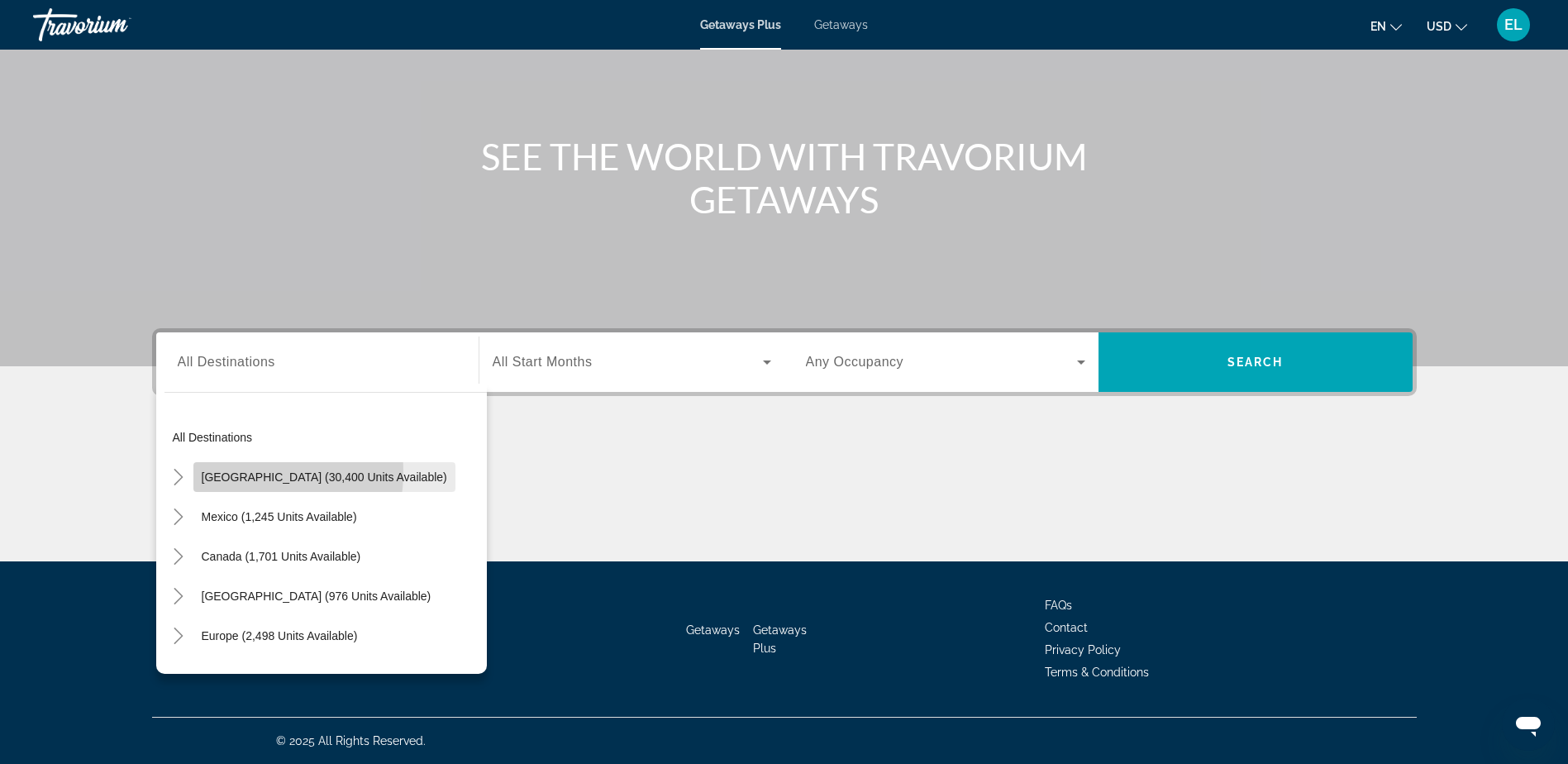
click at [233, 473] on span "[GEOGRAPHIC_DATA] (30,400 units available)" at bounding box center [324, 478] width 245 height 14
type input "**********"
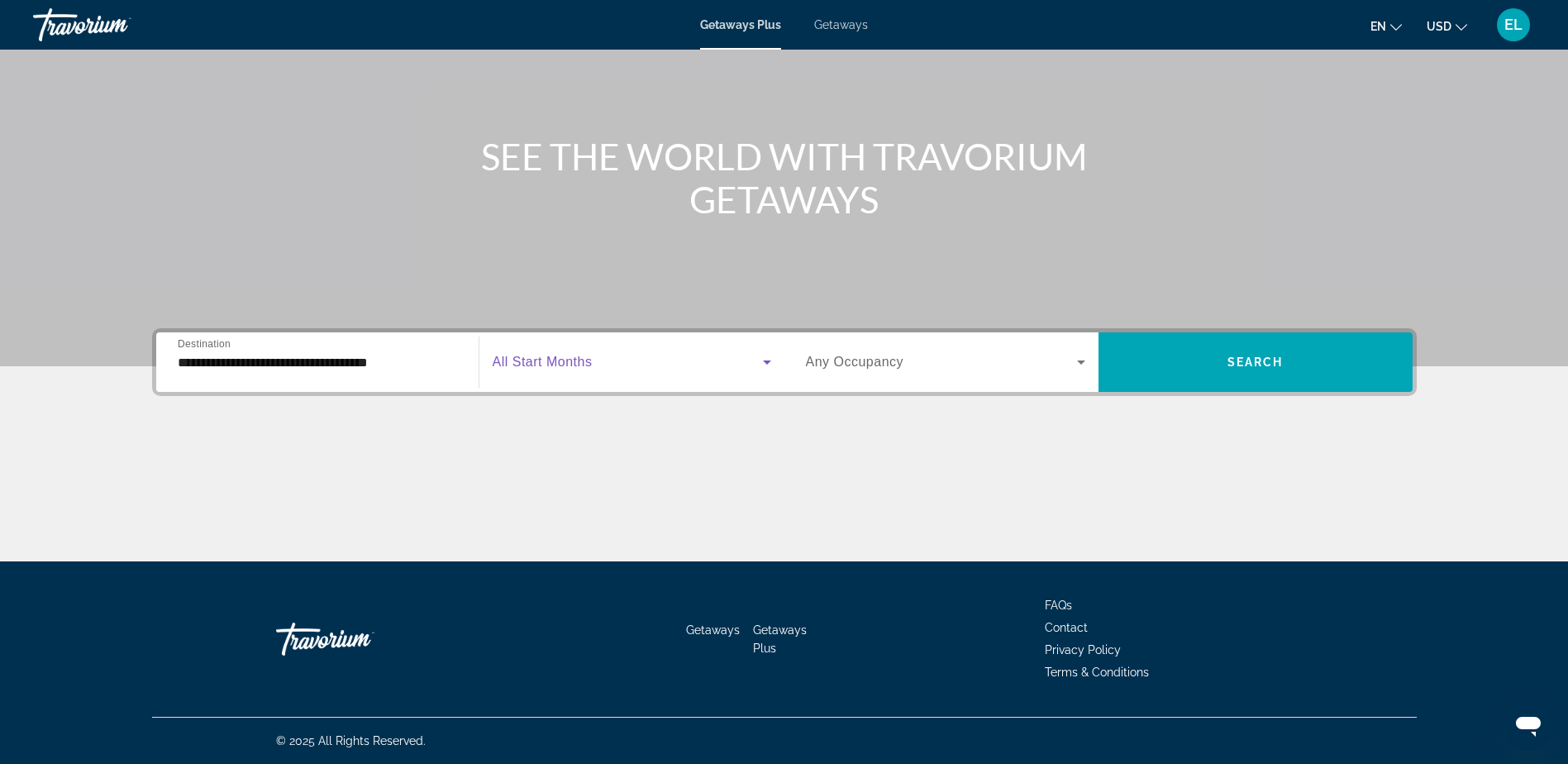
click at [765, 364] on icon "Search widget" at bounding box center [767, 363] width 19 height 19
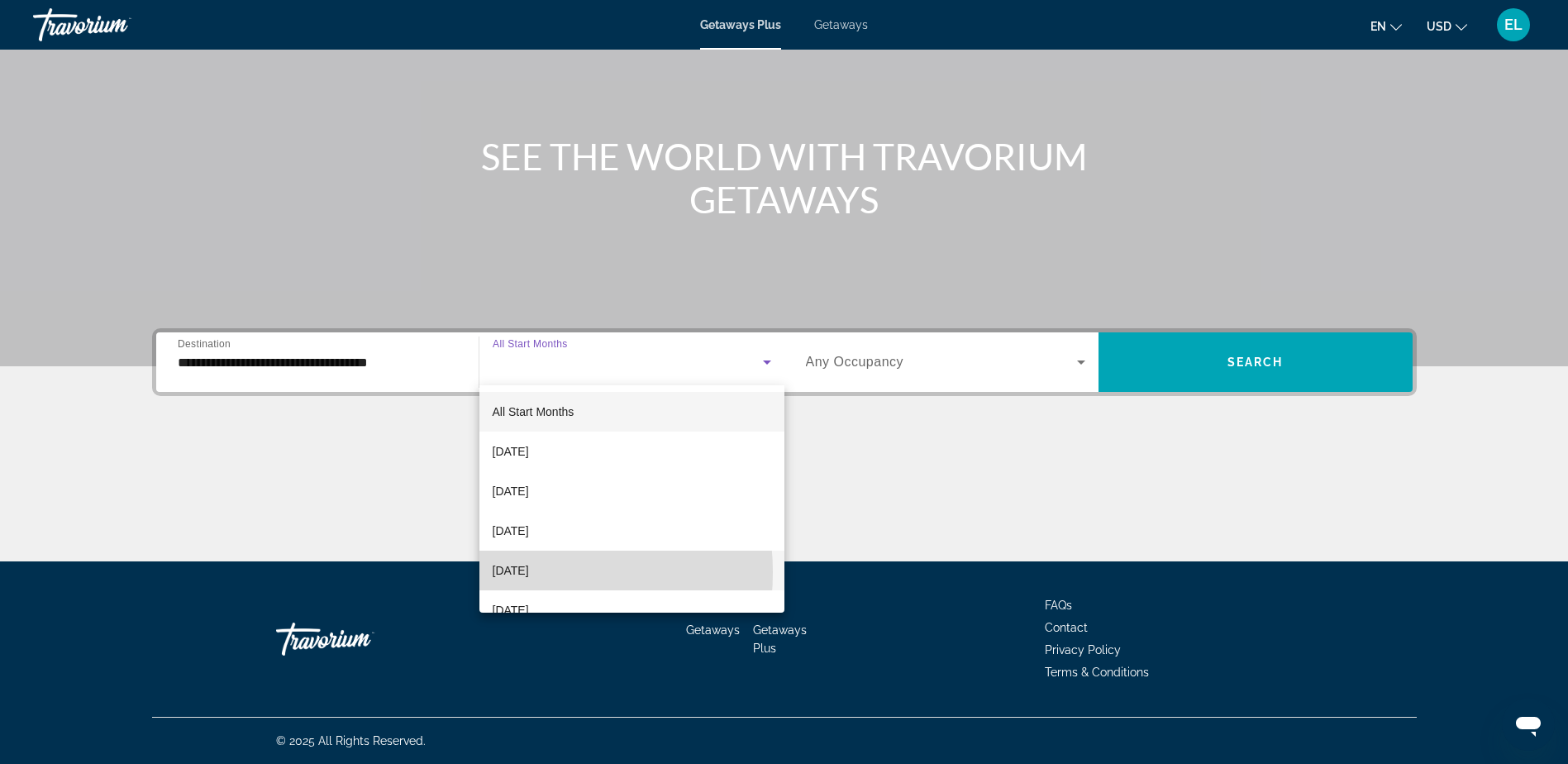
click at [519, 572] on span "[DATE]" at bounding box center [510, 571] width 36 height 19
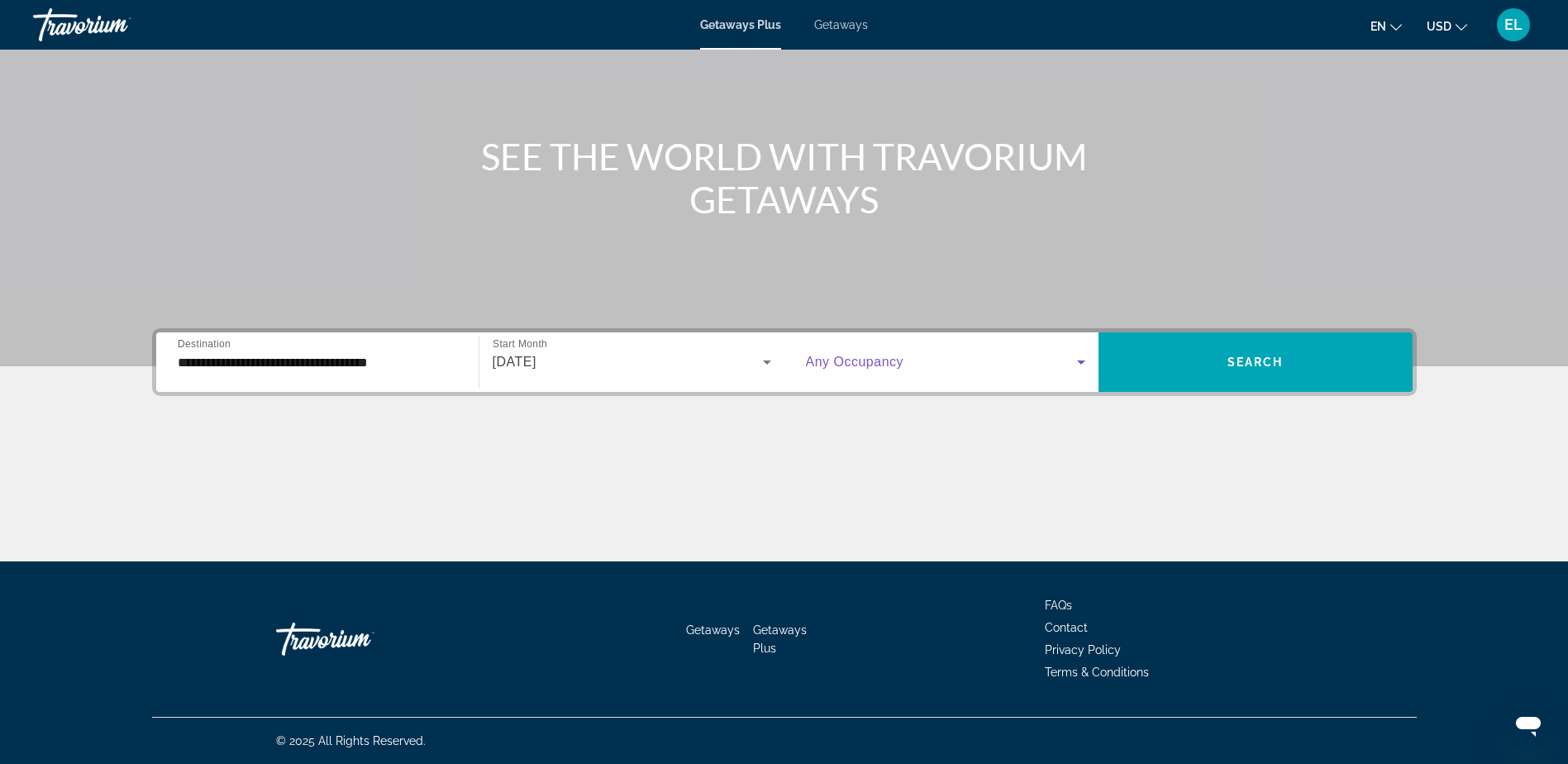
click at [1082, 363] on icon "Search widget" at bounding box center [1081, 363] width 8 height 4
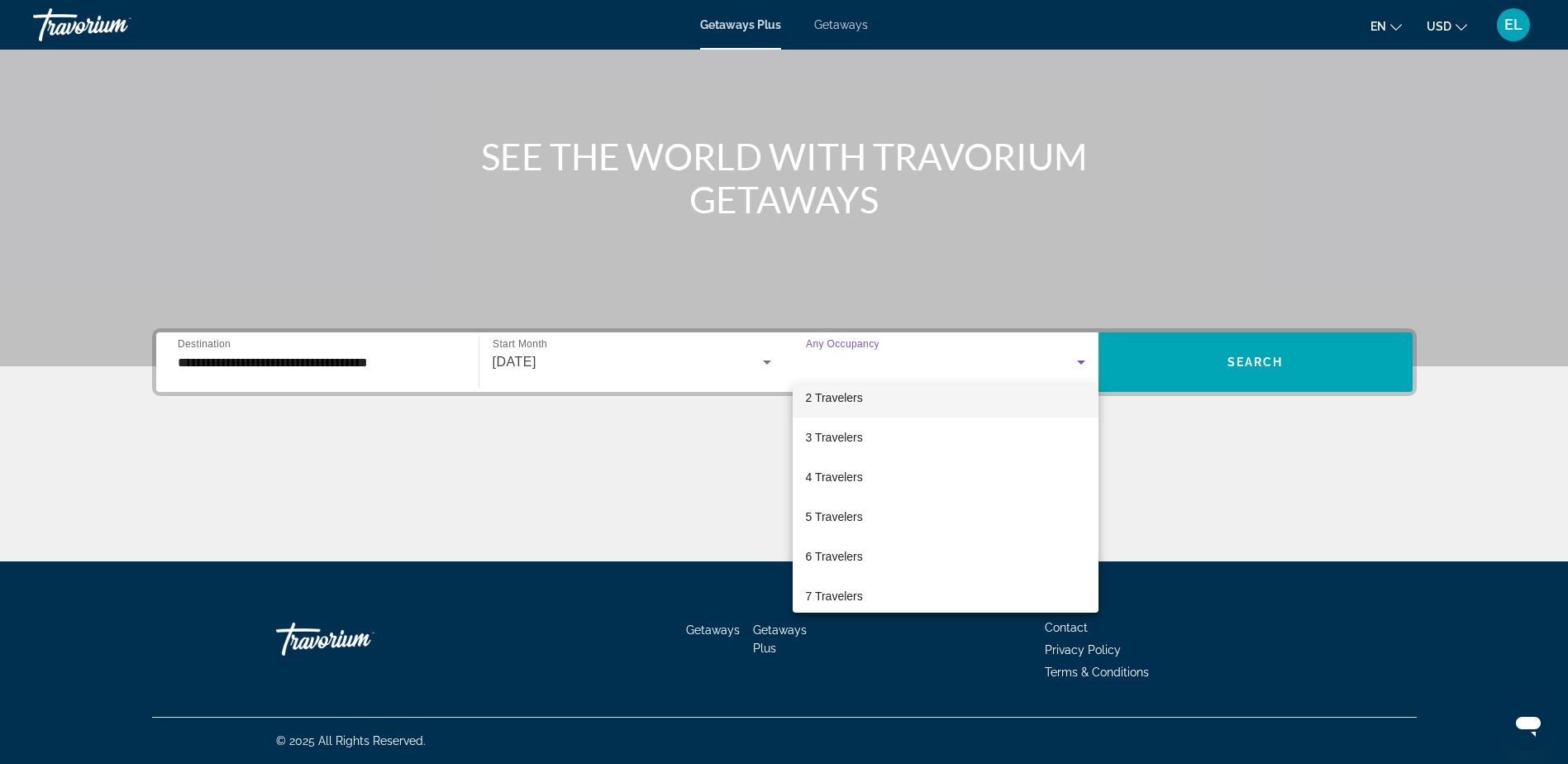
scroll to position [83, 0]
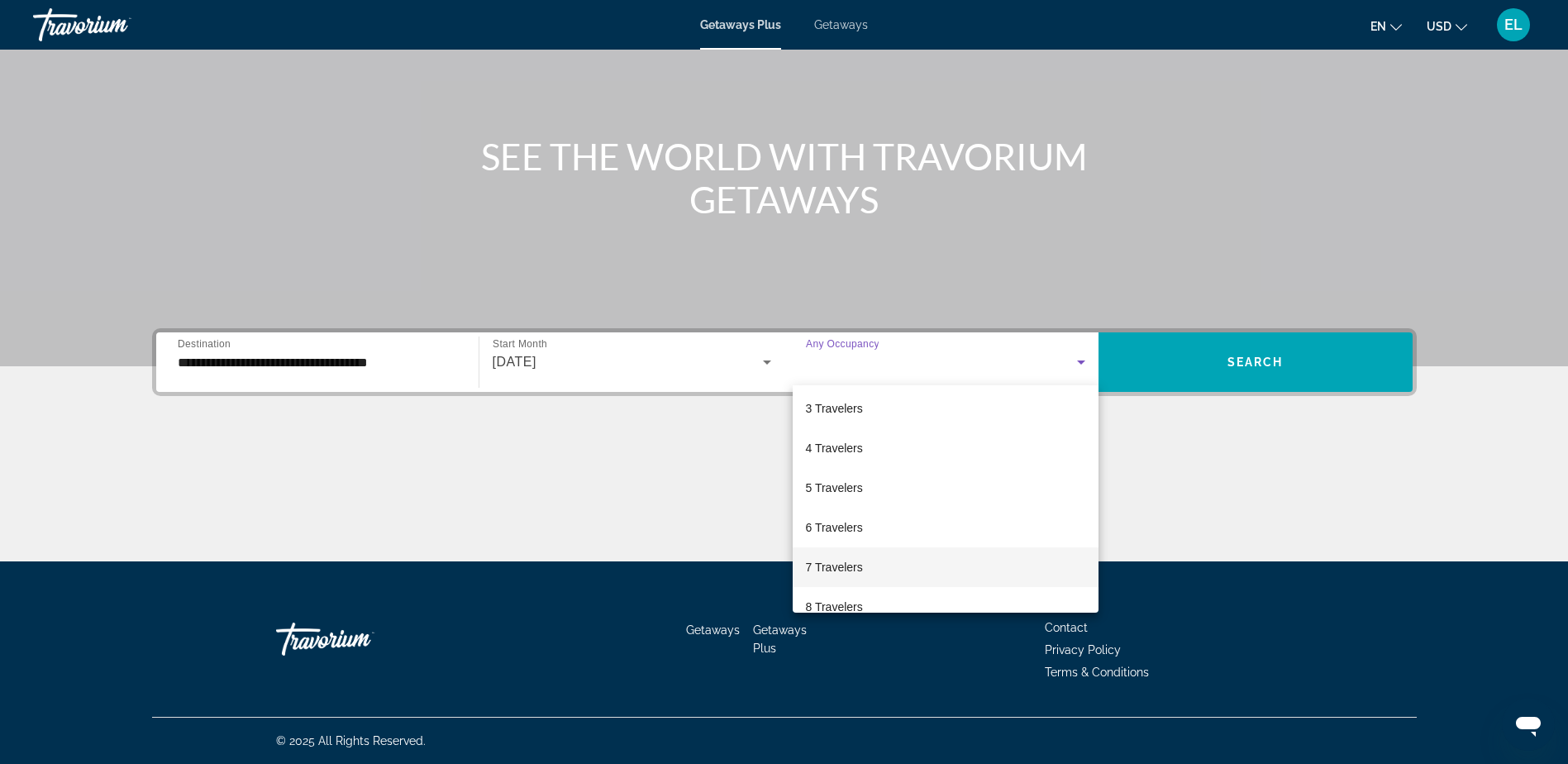
click at [852, 565] on span "7 Travelers" at bounding box center [835, 567] width 57 height 19
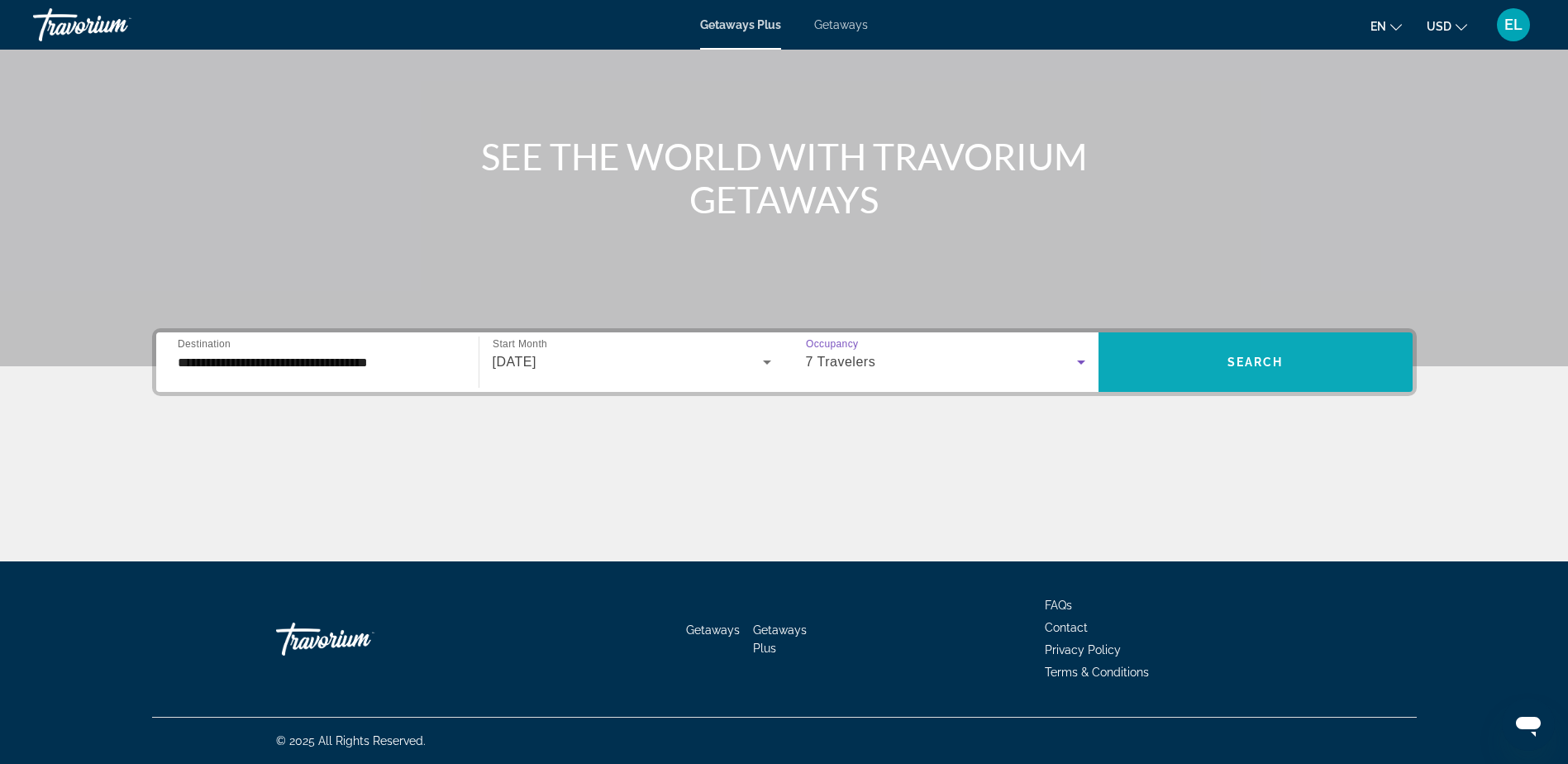
click at [1258, 360] on span "Search" at bounding box center [1256, 363] width 56 height 14
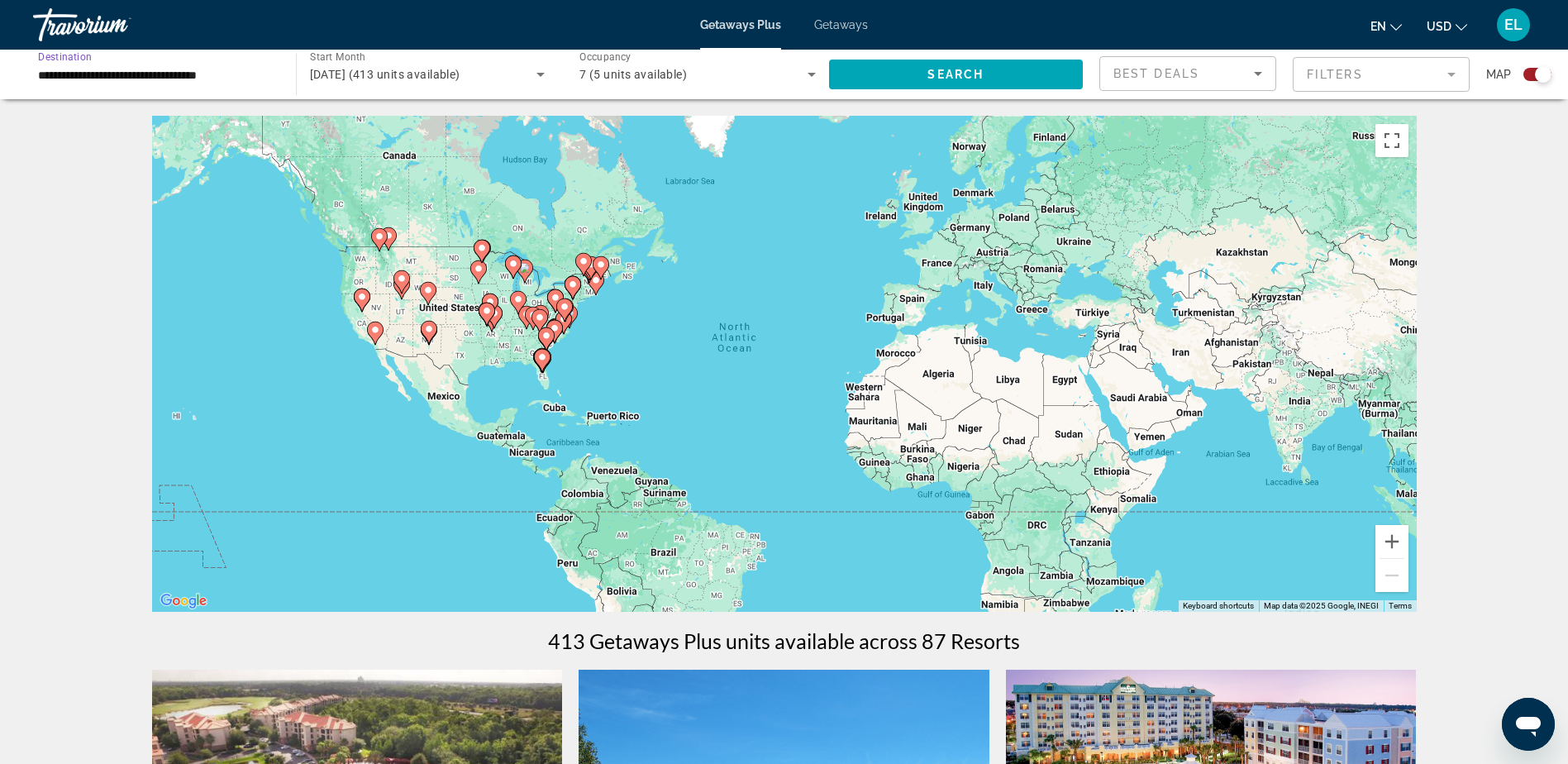
click at [89, 75] on input "**********" at bounding box center [156, 75] width 237 height 19
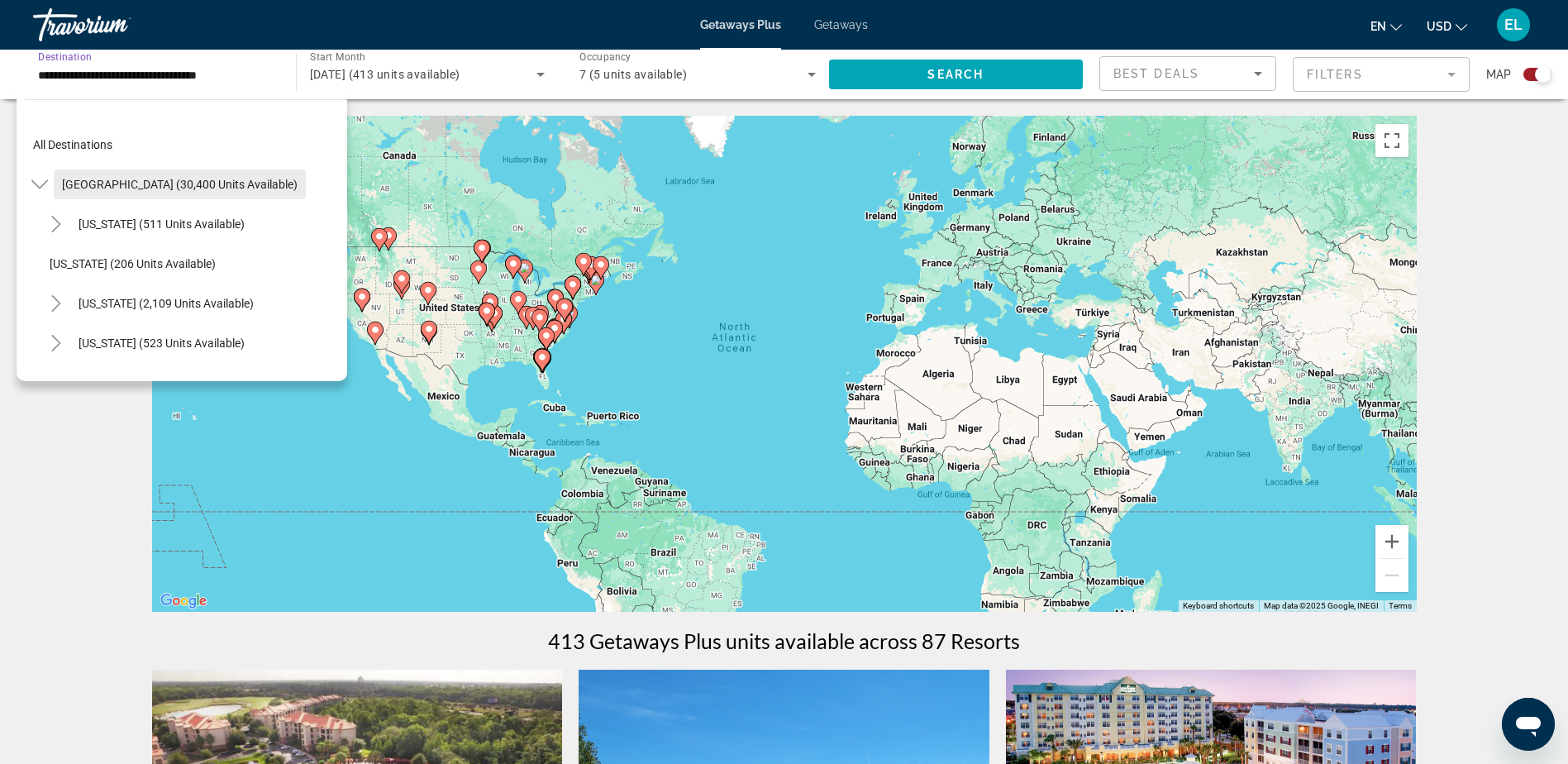
click at [158, 180] on span "[GEOGRAPHIC_DATA] (30,400 units available)" at bounding box center [180, 185] width 236 height 14
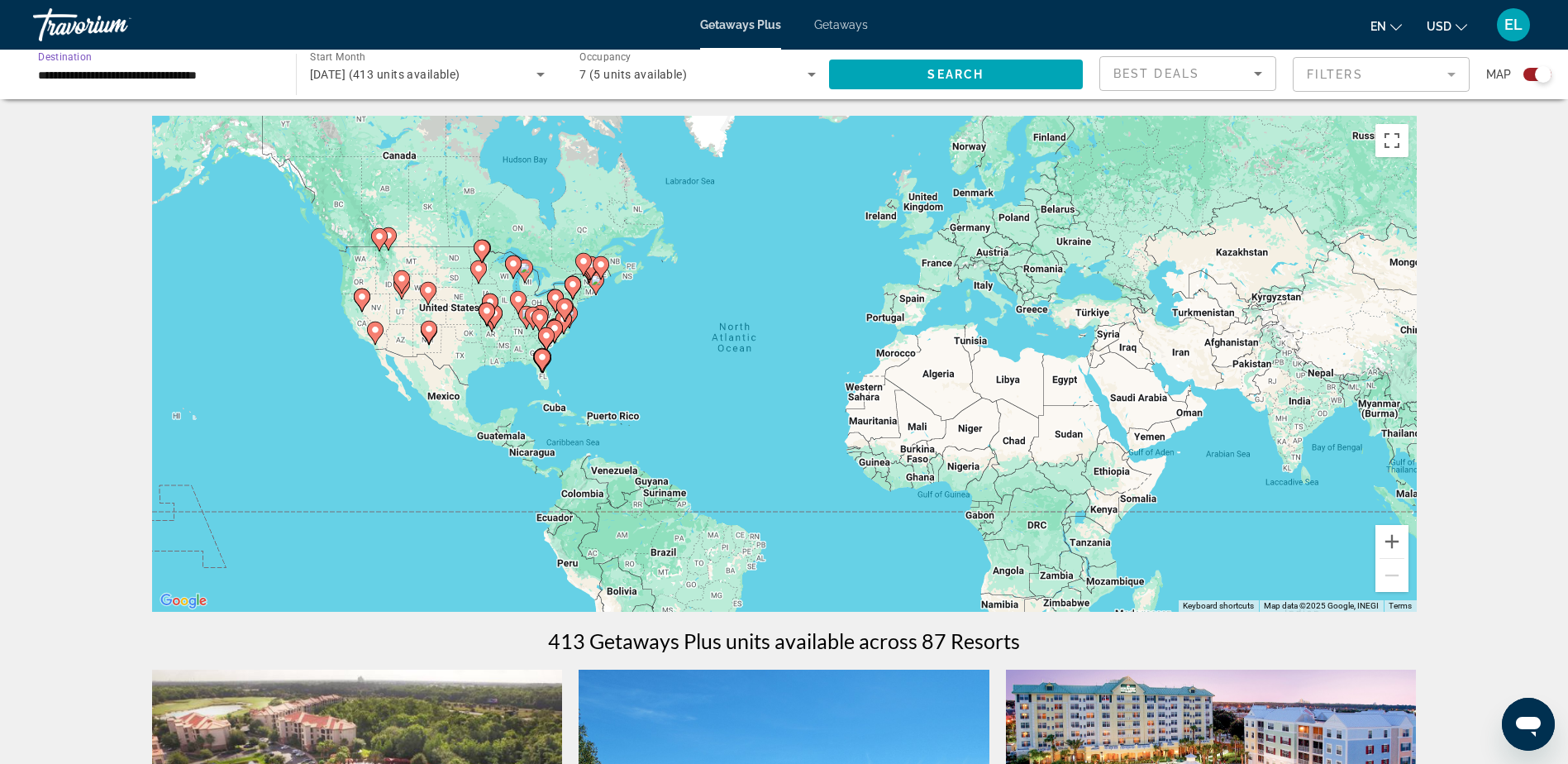
click at [195, 77] on input "**********" at bounding box center [156, 75] width 237 height 19
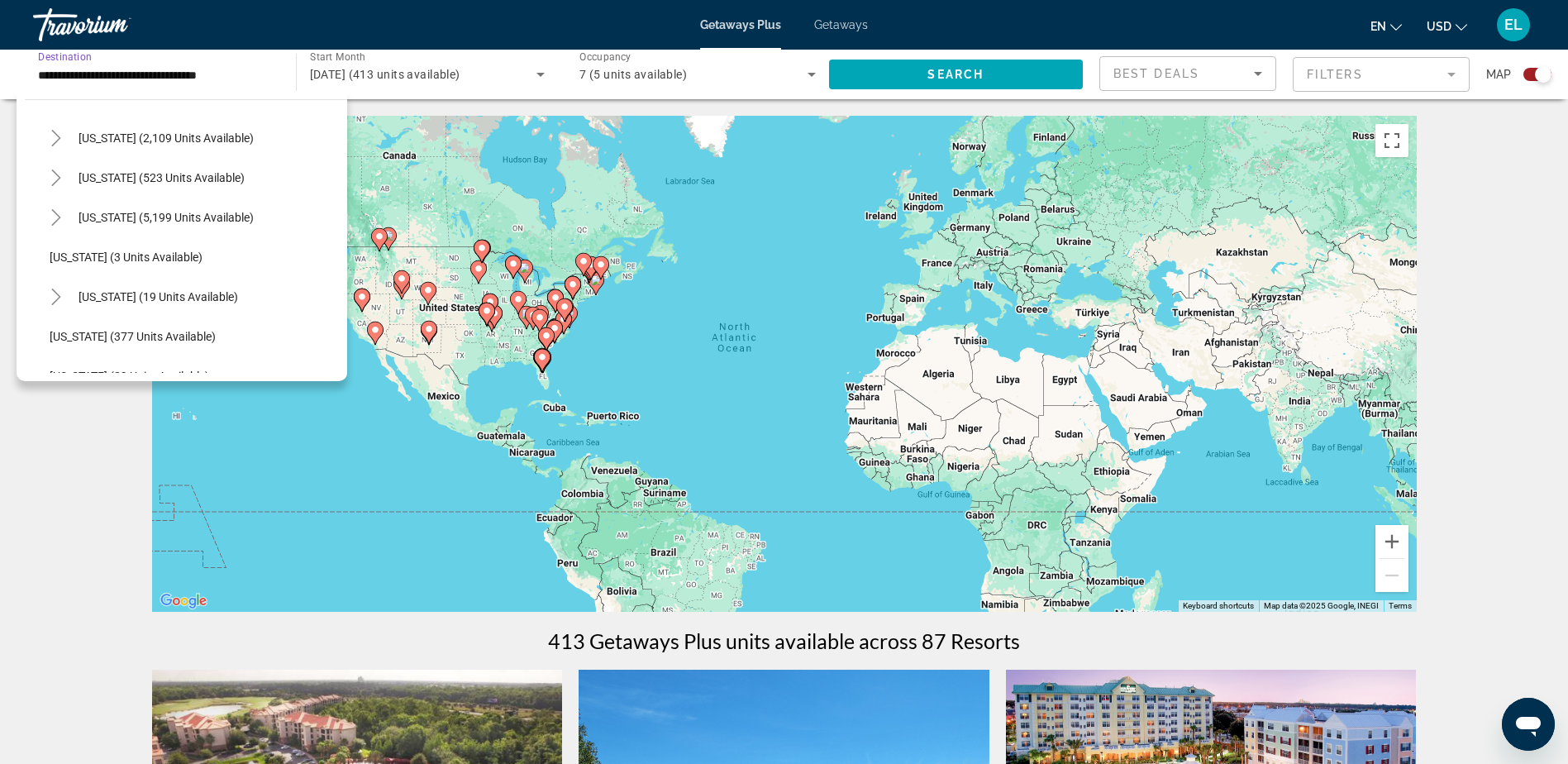
scroll to position [248, 0]
click at [126, 287] on span "[US_STATE] (89 units available)" at bounding box center [130, 294] width 160 height 14
type input "**********"
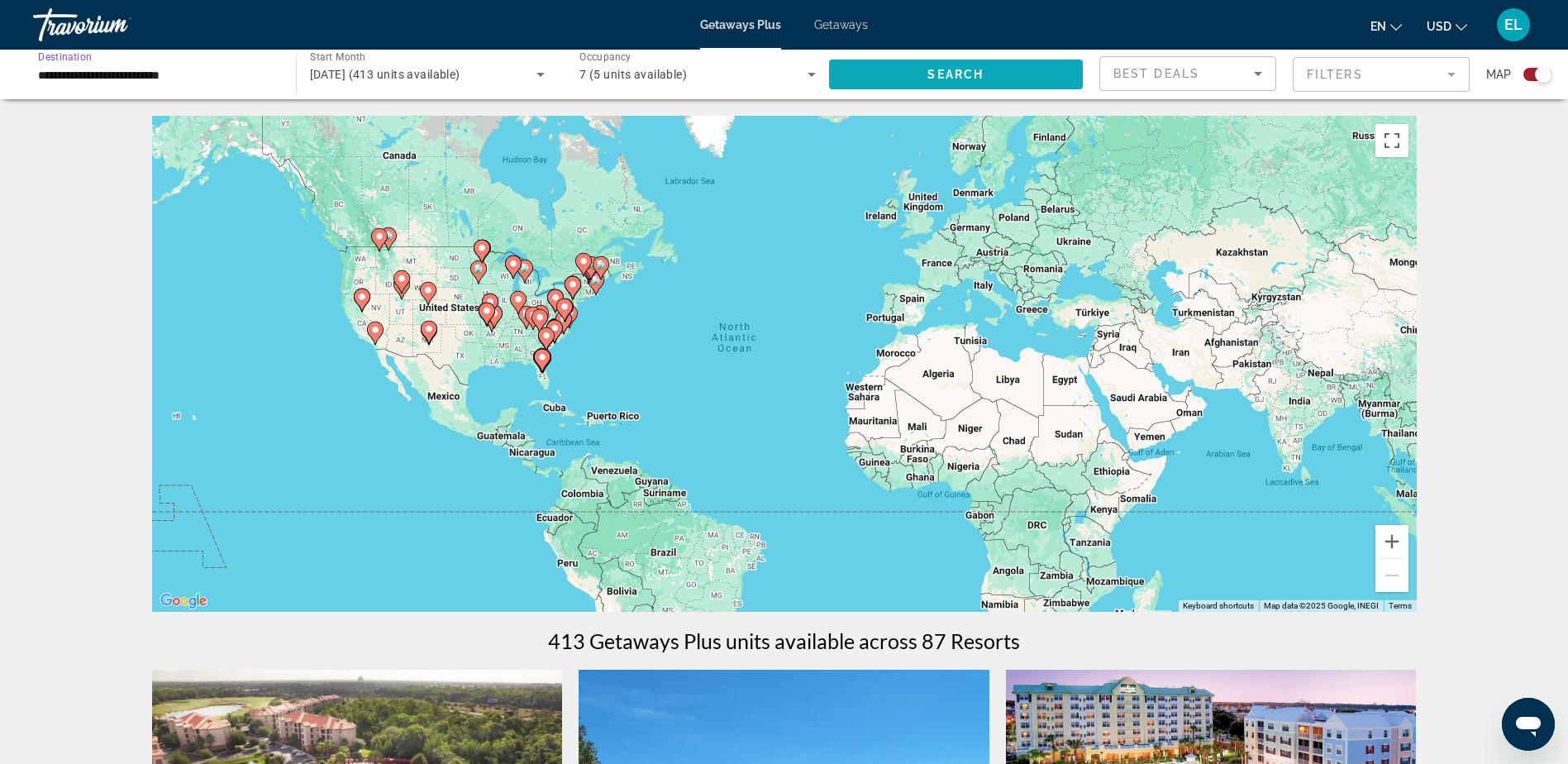
click at [940, 63] on span "Search widget" at bounding box center [955, 74] width 254 height 40
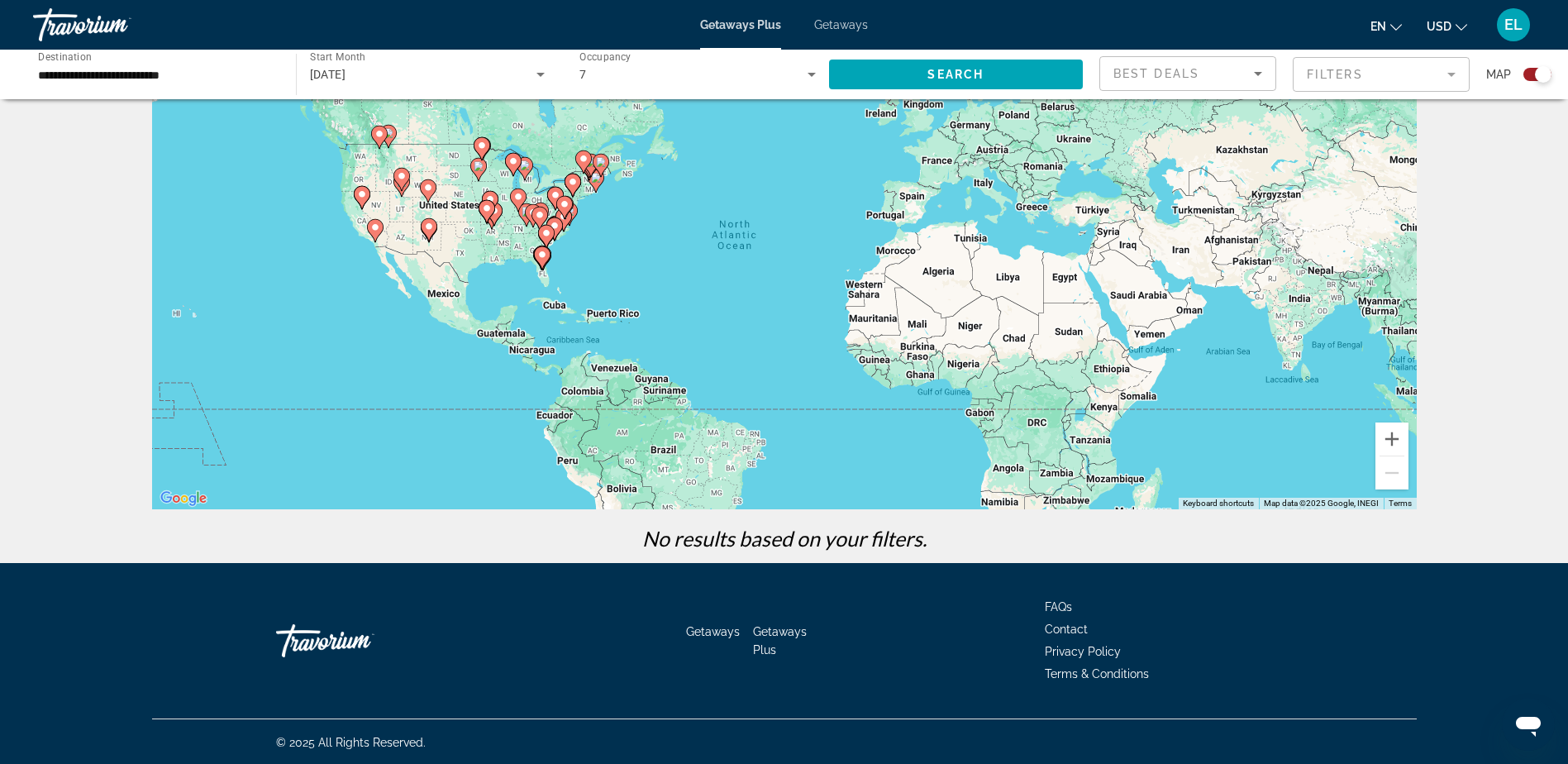
scroll to position [104, 0]
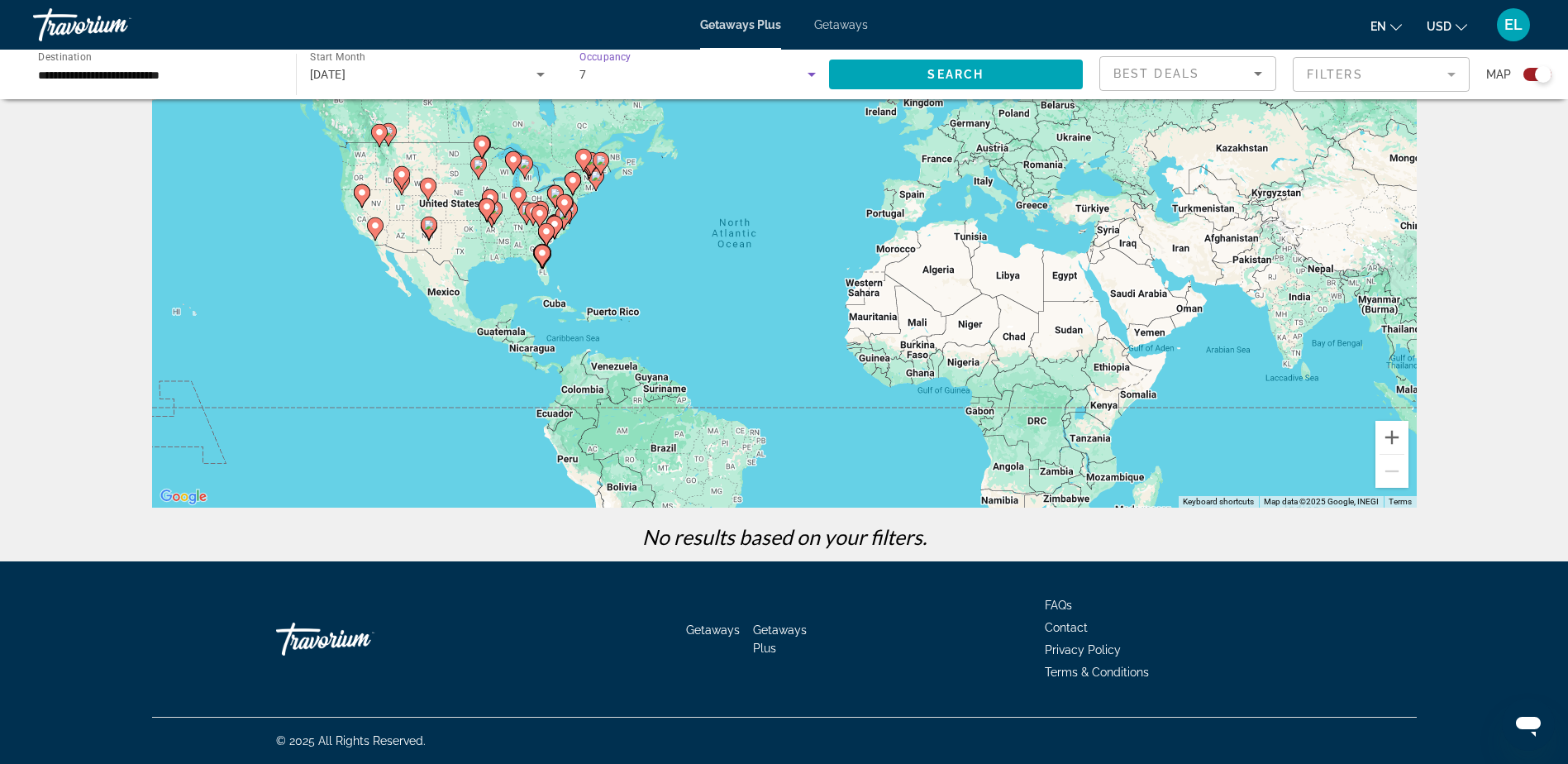
click at [814, 72] on icon "Search widget" at bounding box center [811, 74] width 19 height 19
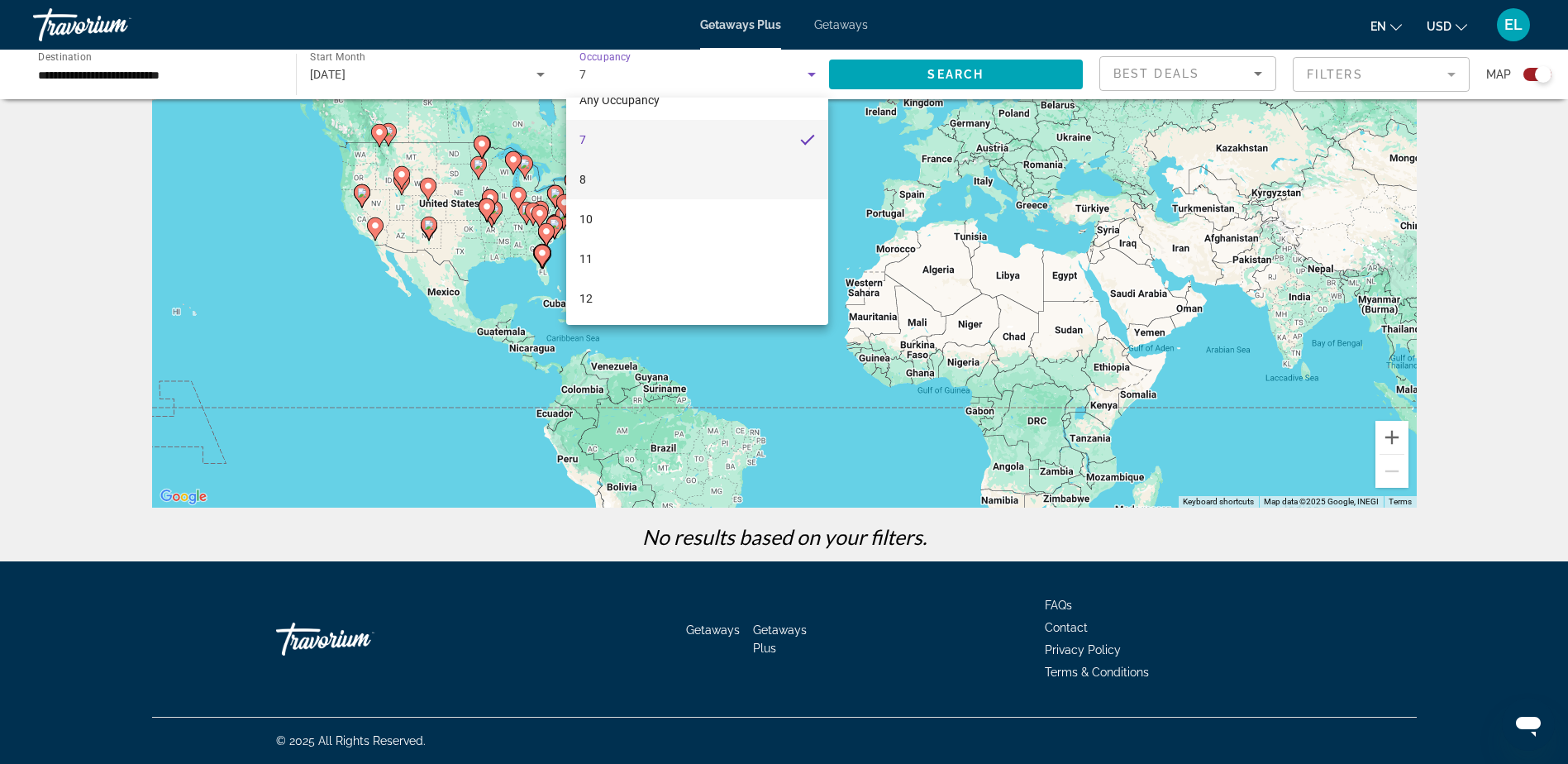
scroll to position [0, 0]
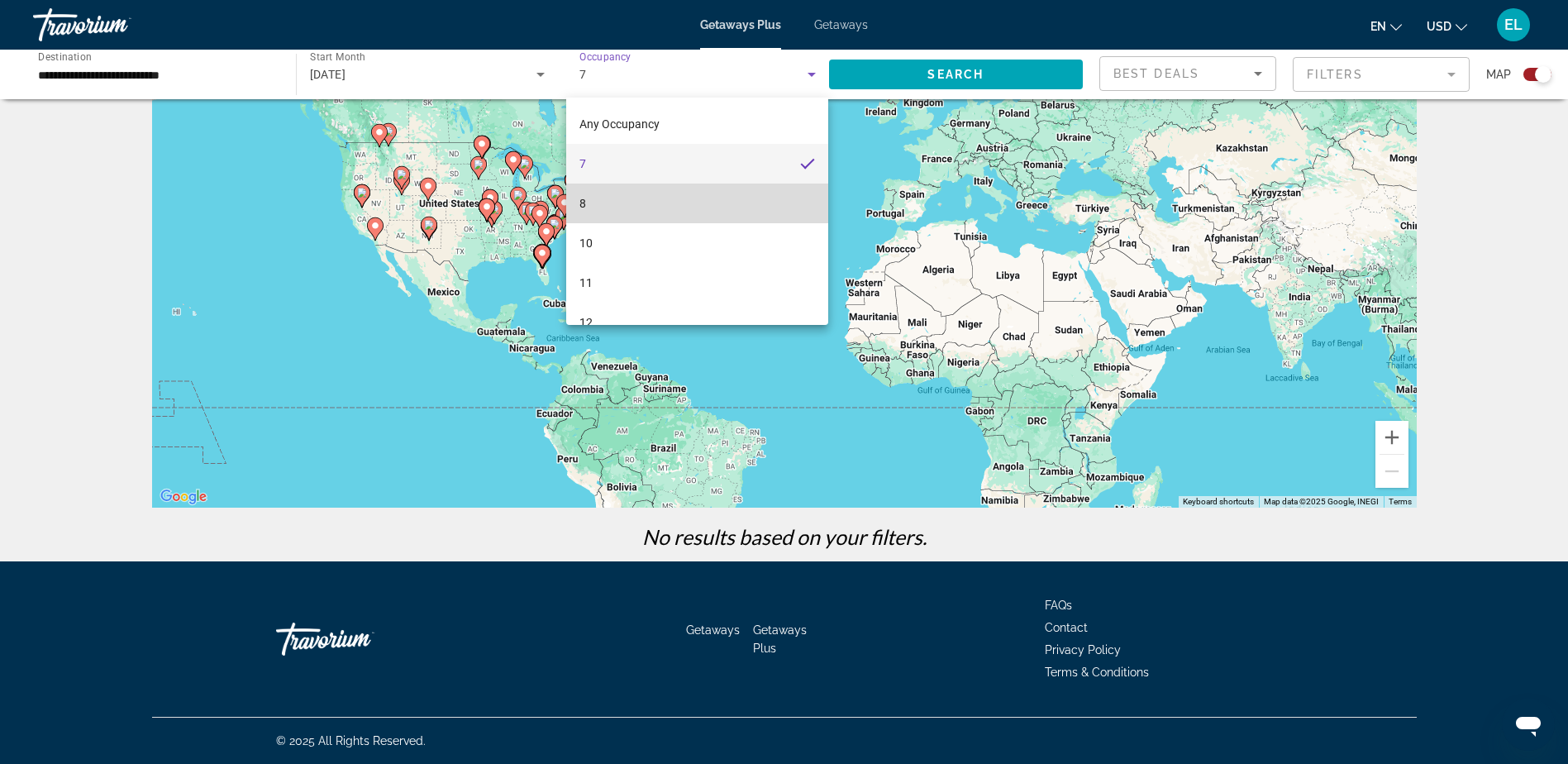
click at [779, 201] on mat-option "8" at bounding box center [697, 203] width 262 height 40
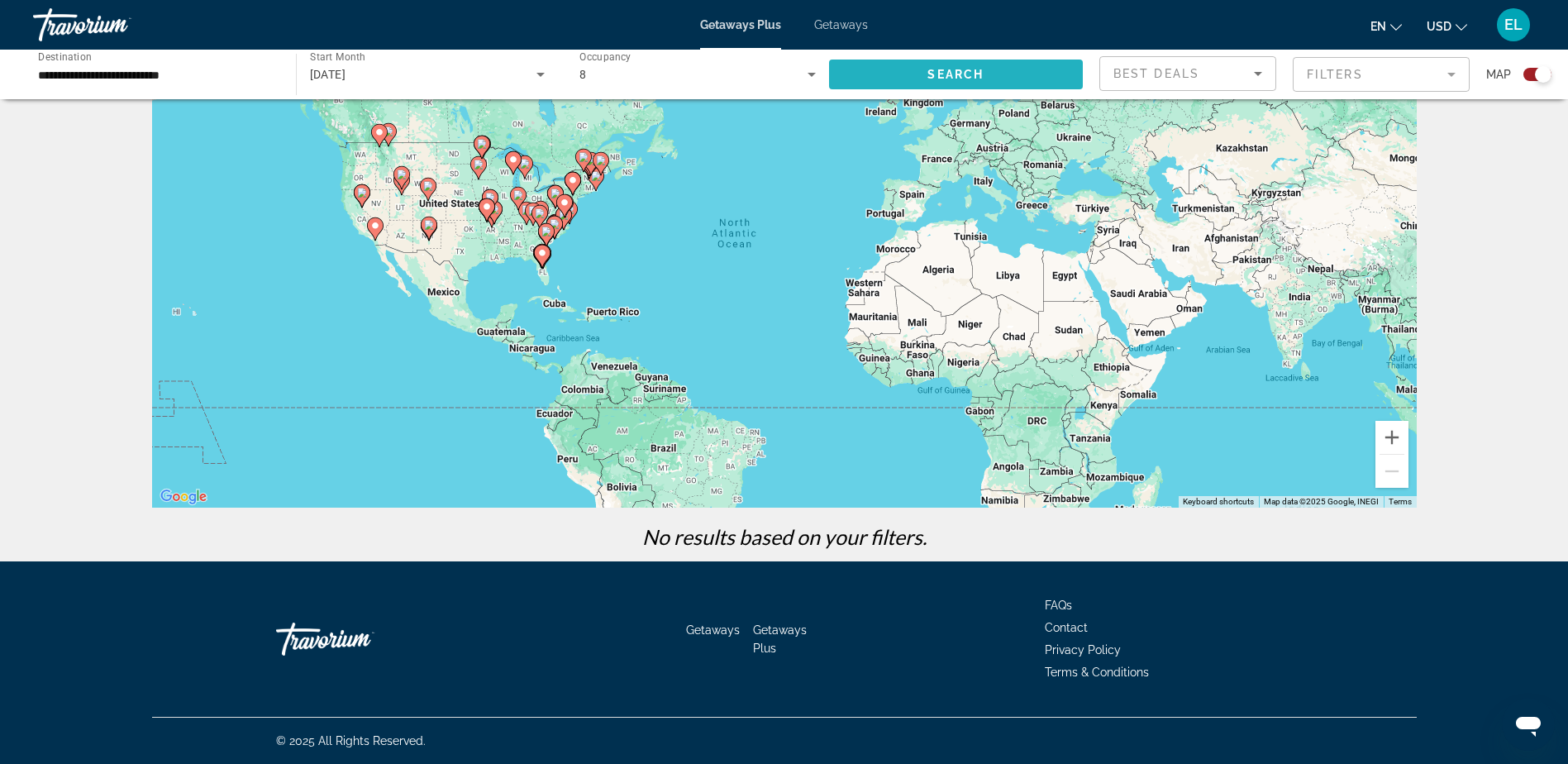
click at [971, 74] on span "Search" at bounding box center [956, 75] width 56 height 14
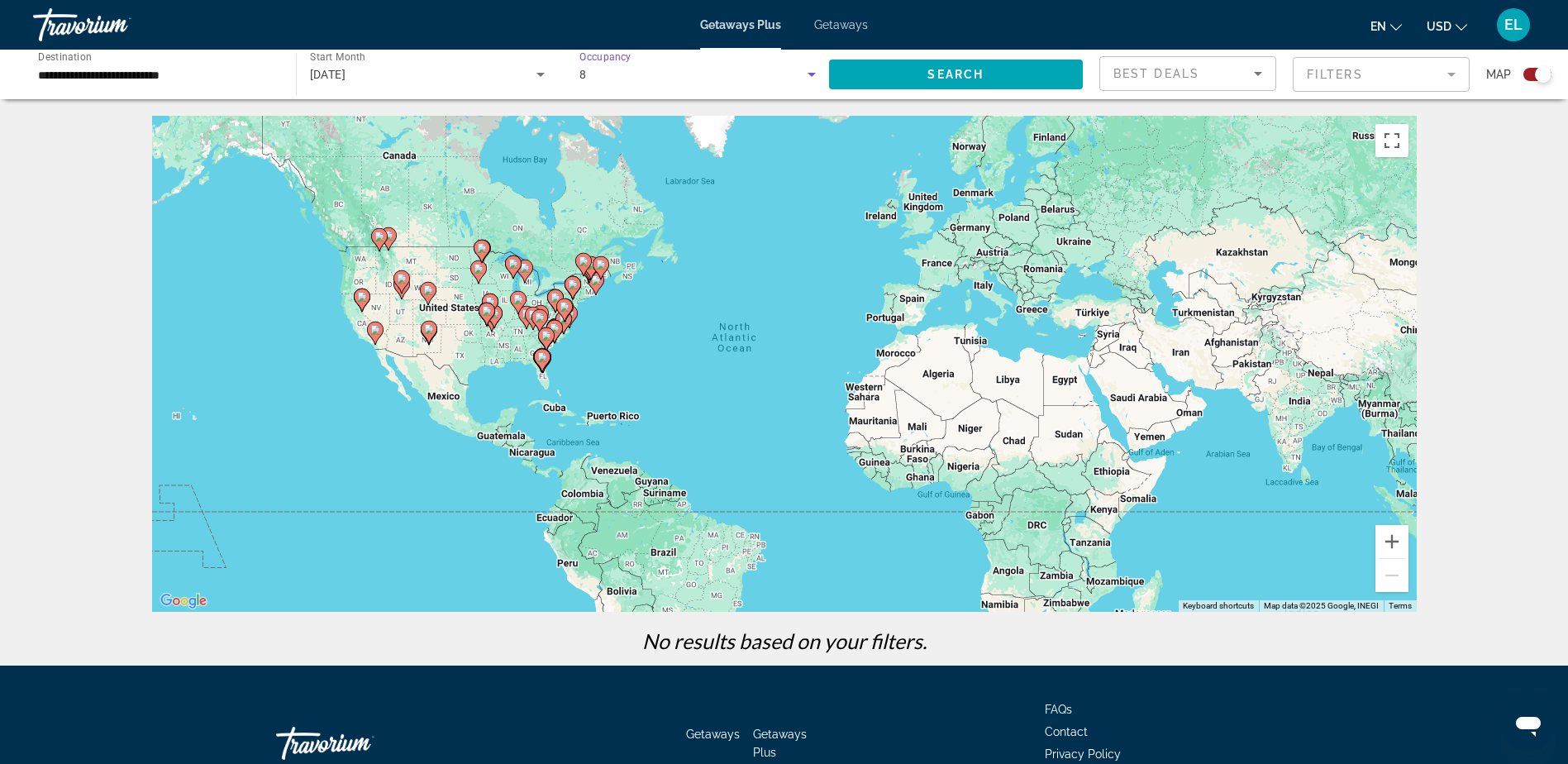
click at [815, 79] on icon "Search widget" at bounding box center [811, 74] width 19 height 19
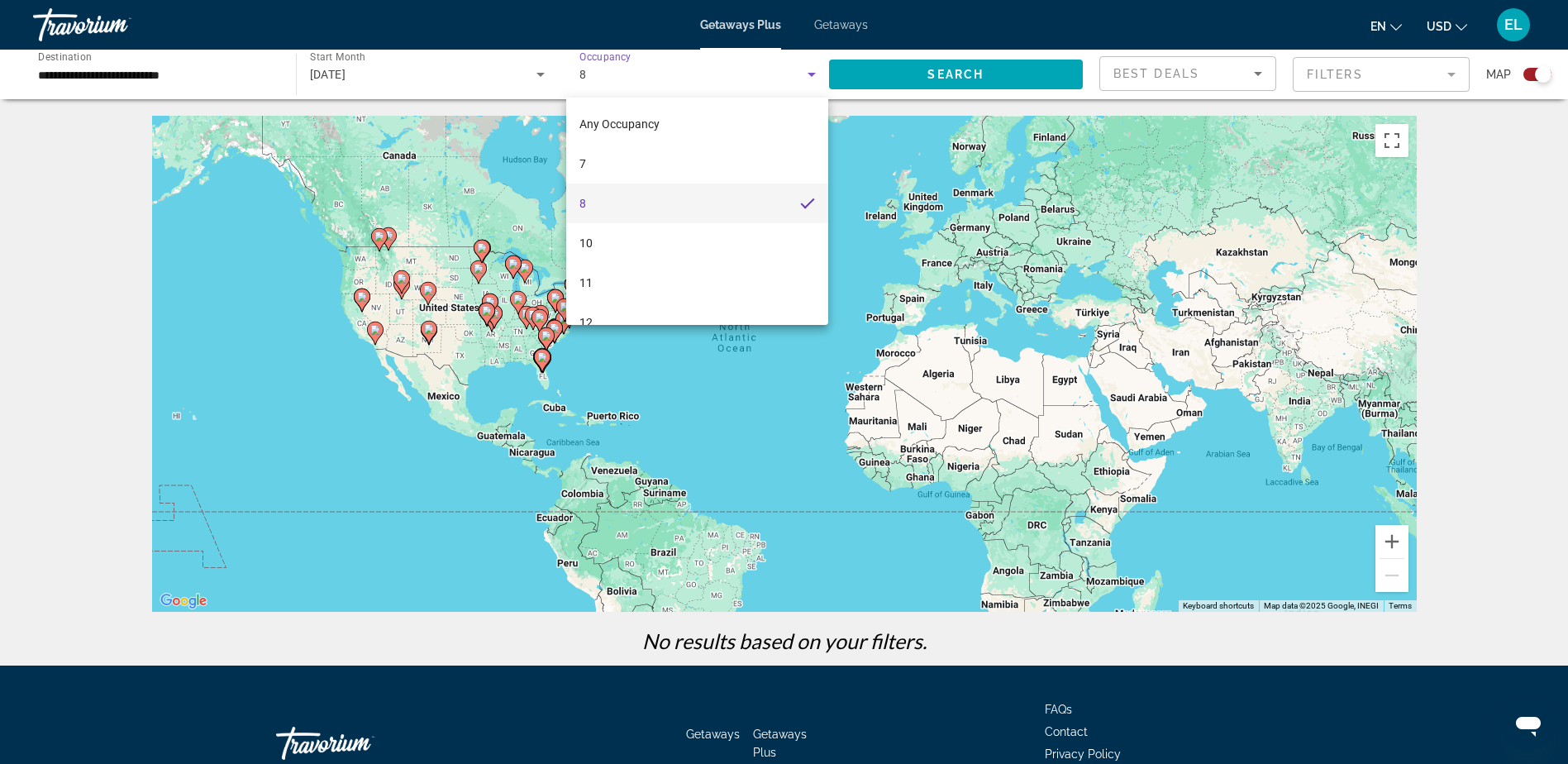
click at [132, 74] on div at bounding box center [784, 382] width 1568 height 764
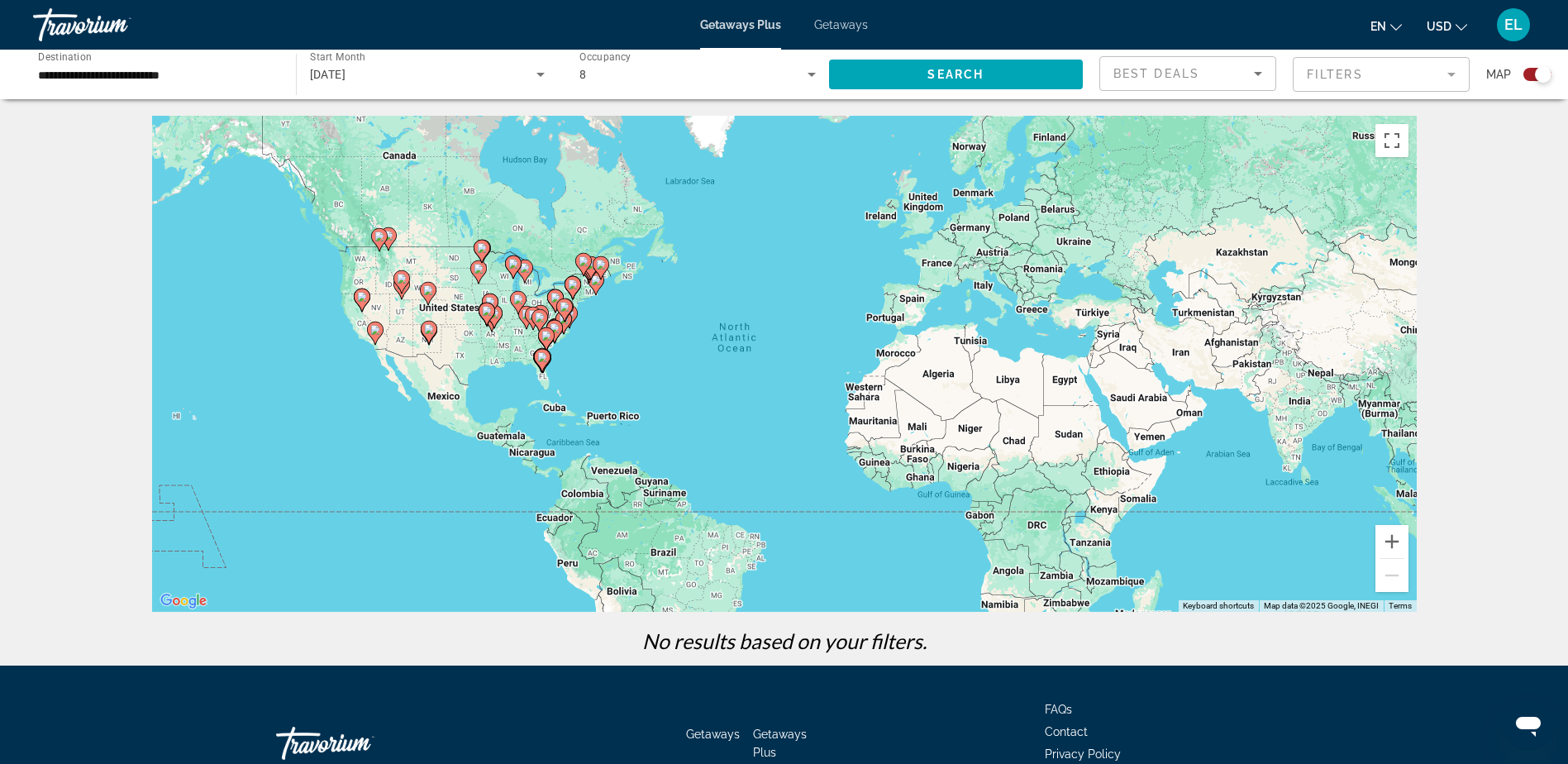
click at [132, 74] on input "**********" at bounding box center [156, 75] width 237 height 19
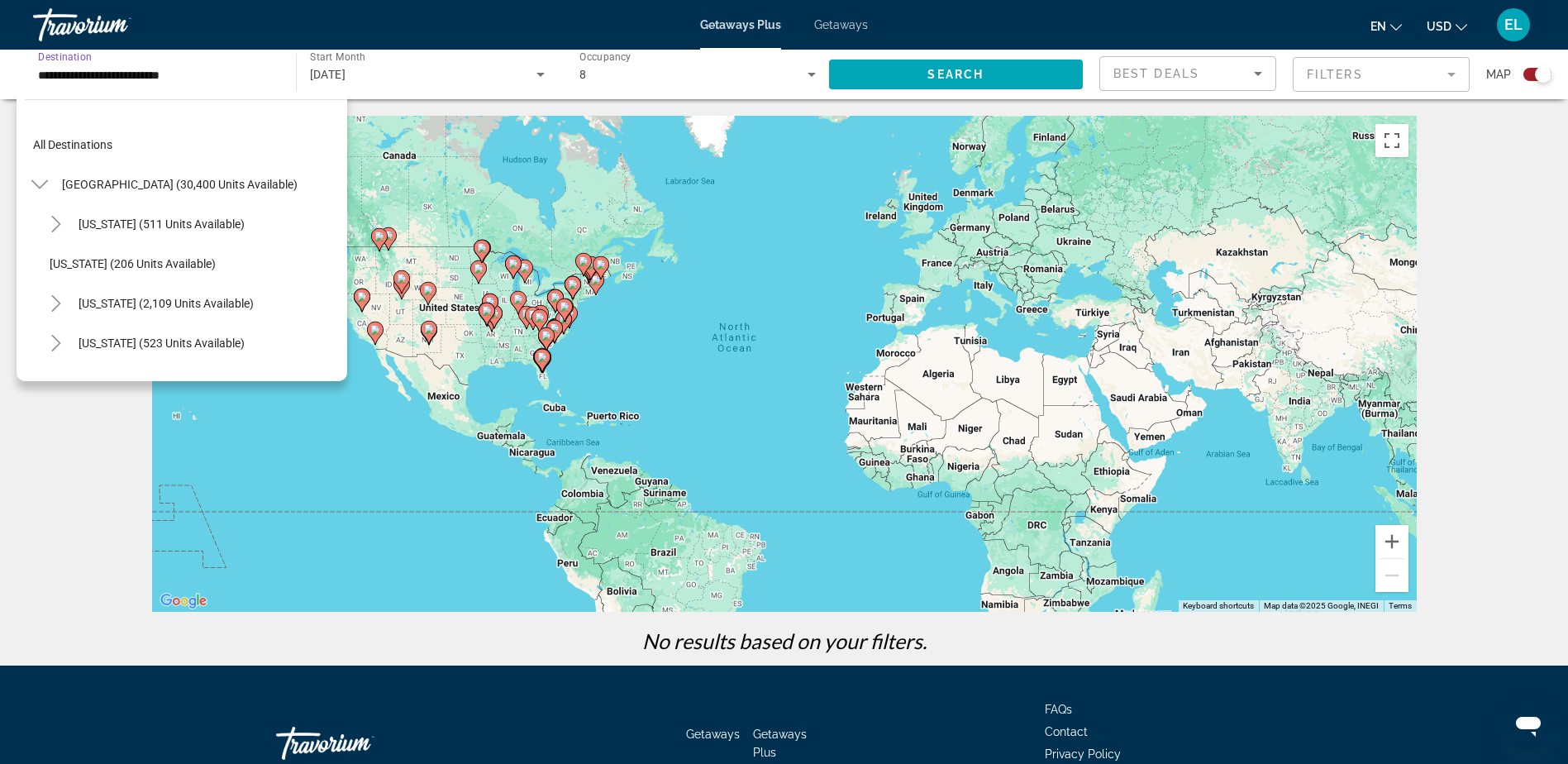
scroll to position [297, 0]
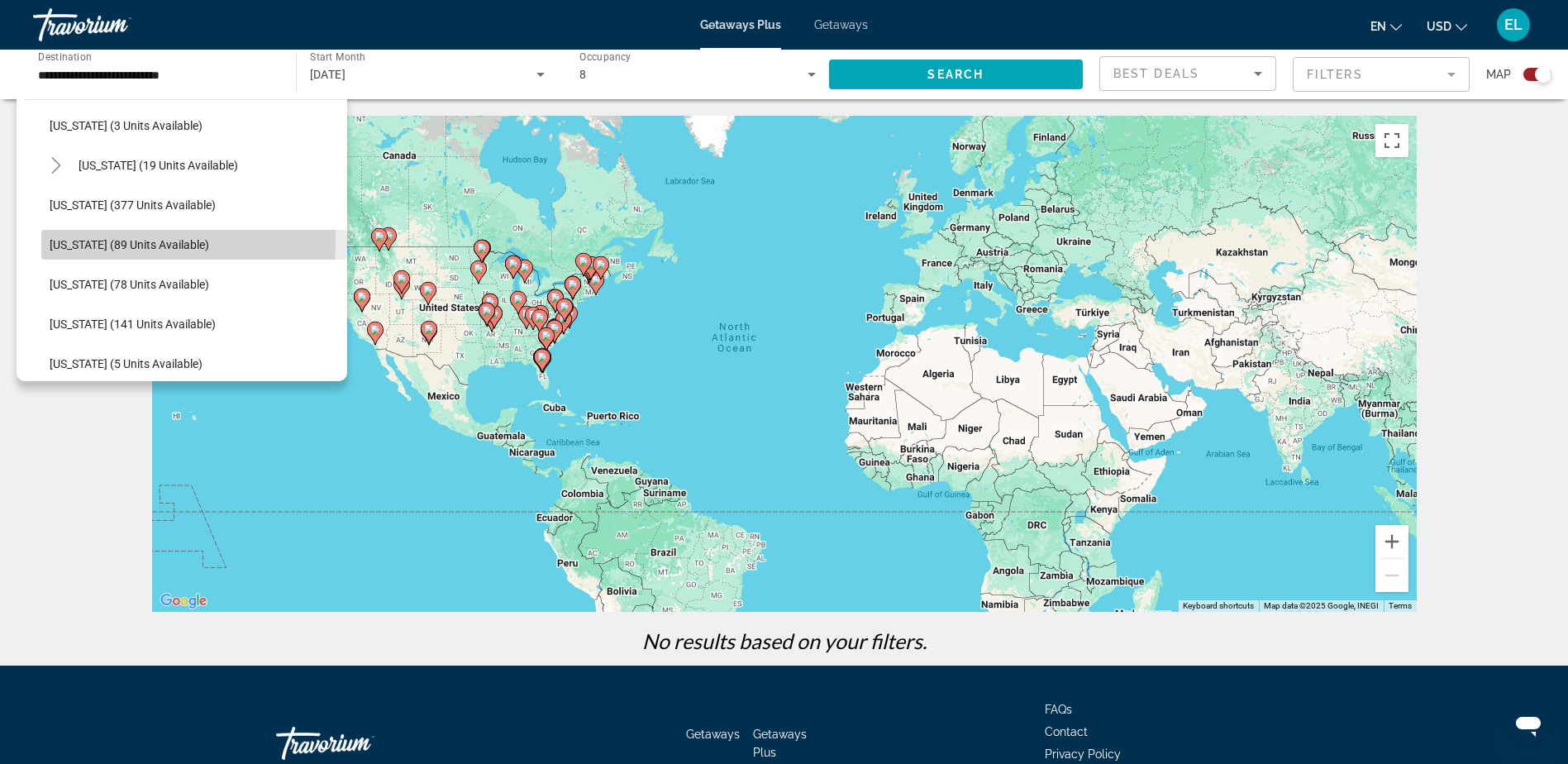
click at [107, 241] on span "Illinois (89 units available)" at bounding box center [130, 245] width 160 height 14
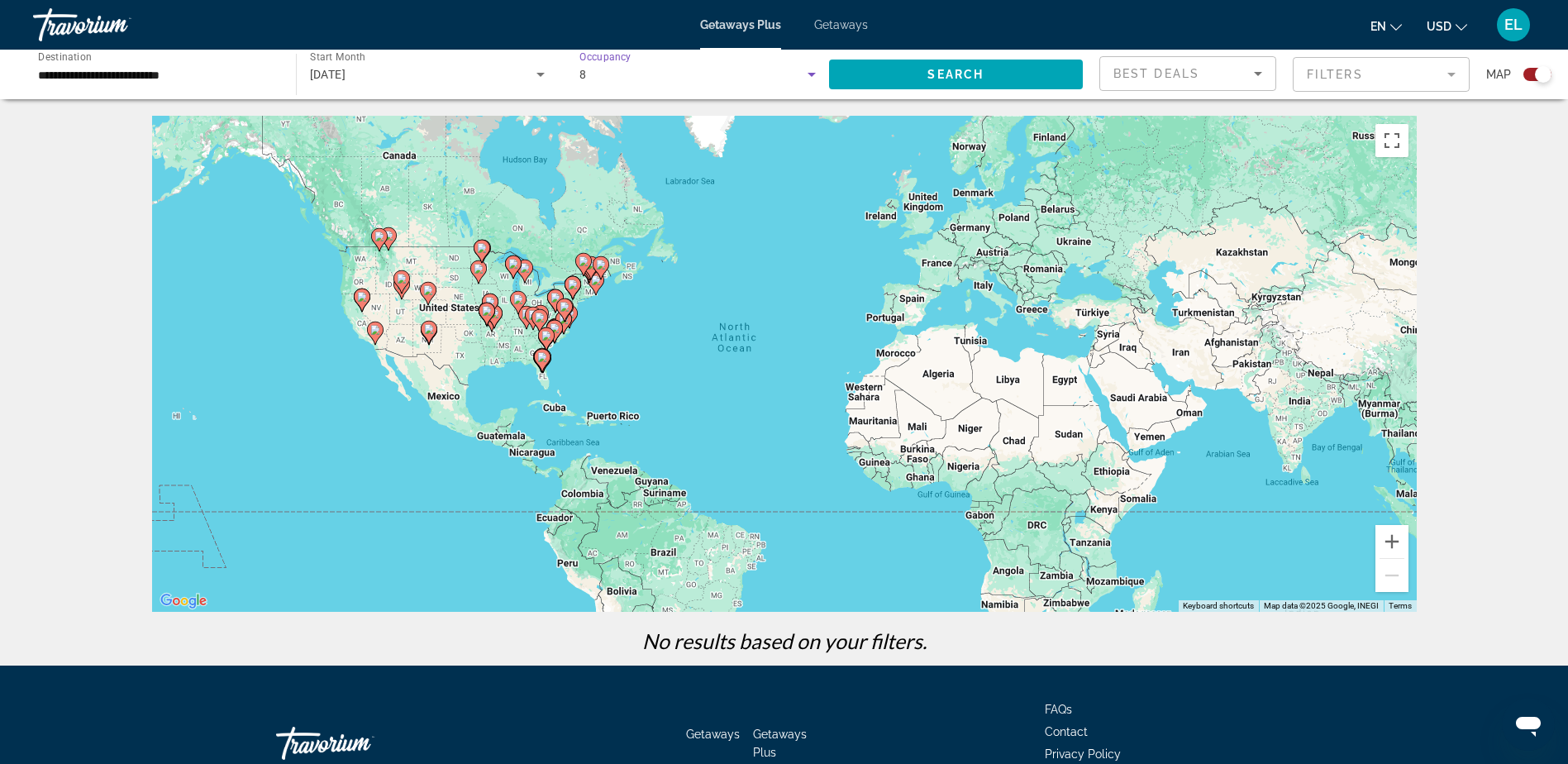
click at [813, 80] on icon "Search widget" at bounding box center [811, 74] width 19 height 19
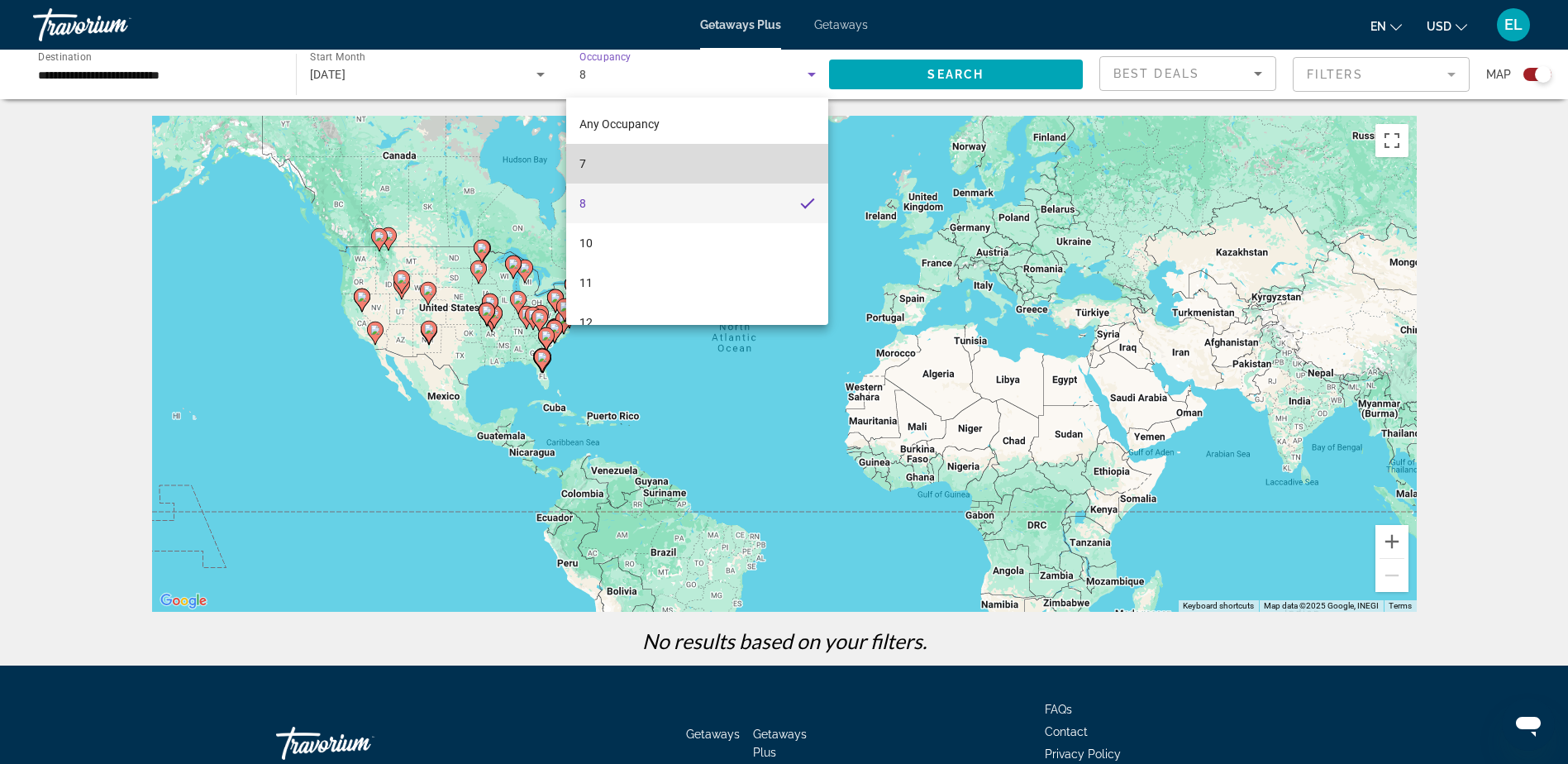
click at [729, 155] on mat-option "7" at bounding box center [697, 164] width 262 height 40
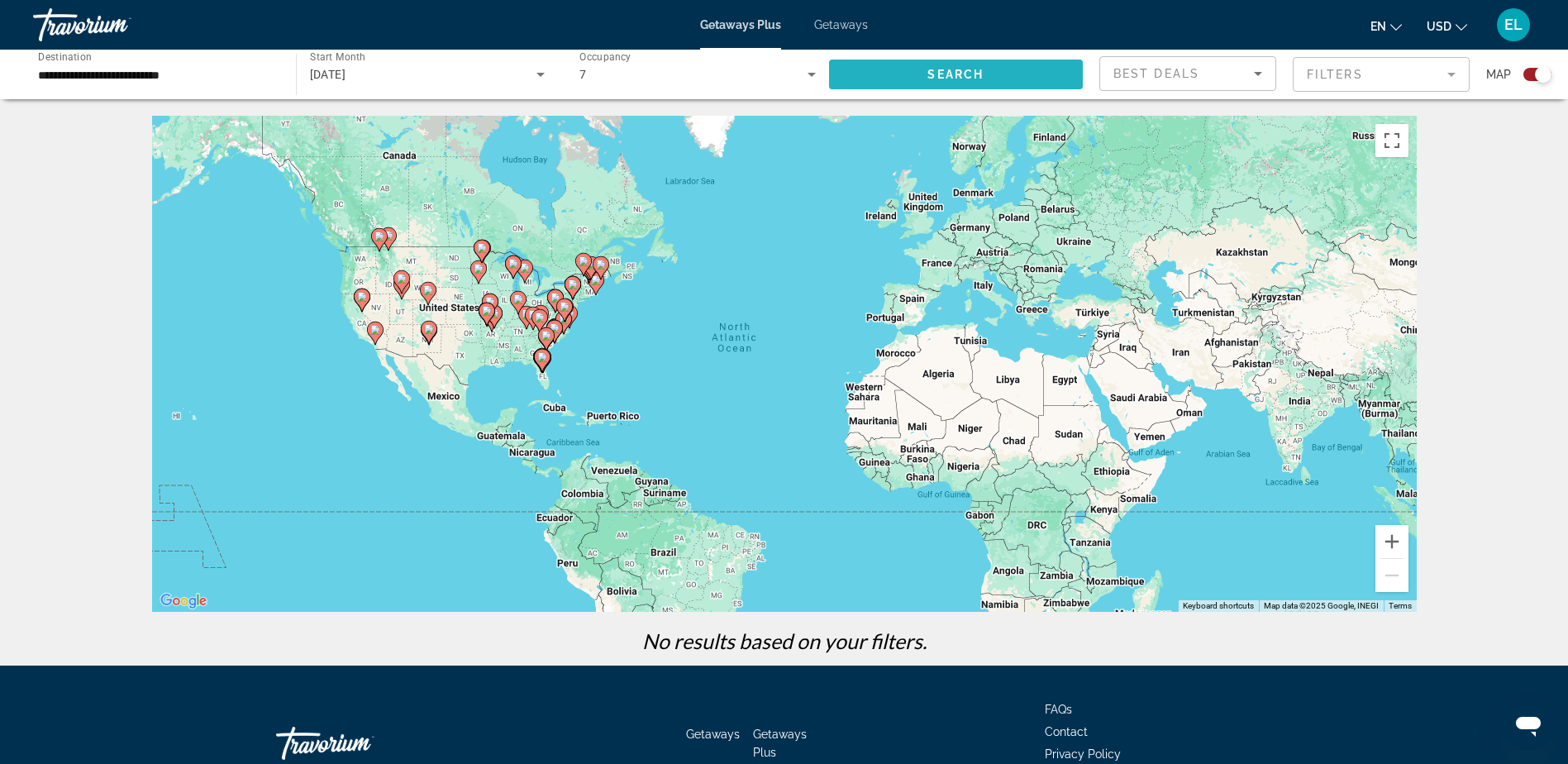
click at [988, 74] on span "Search widget" at bounding box center [955, 74] width 254 height 40
click at [91, 74] on input "**********" at bounding box center [156, 75] width 237 height 19
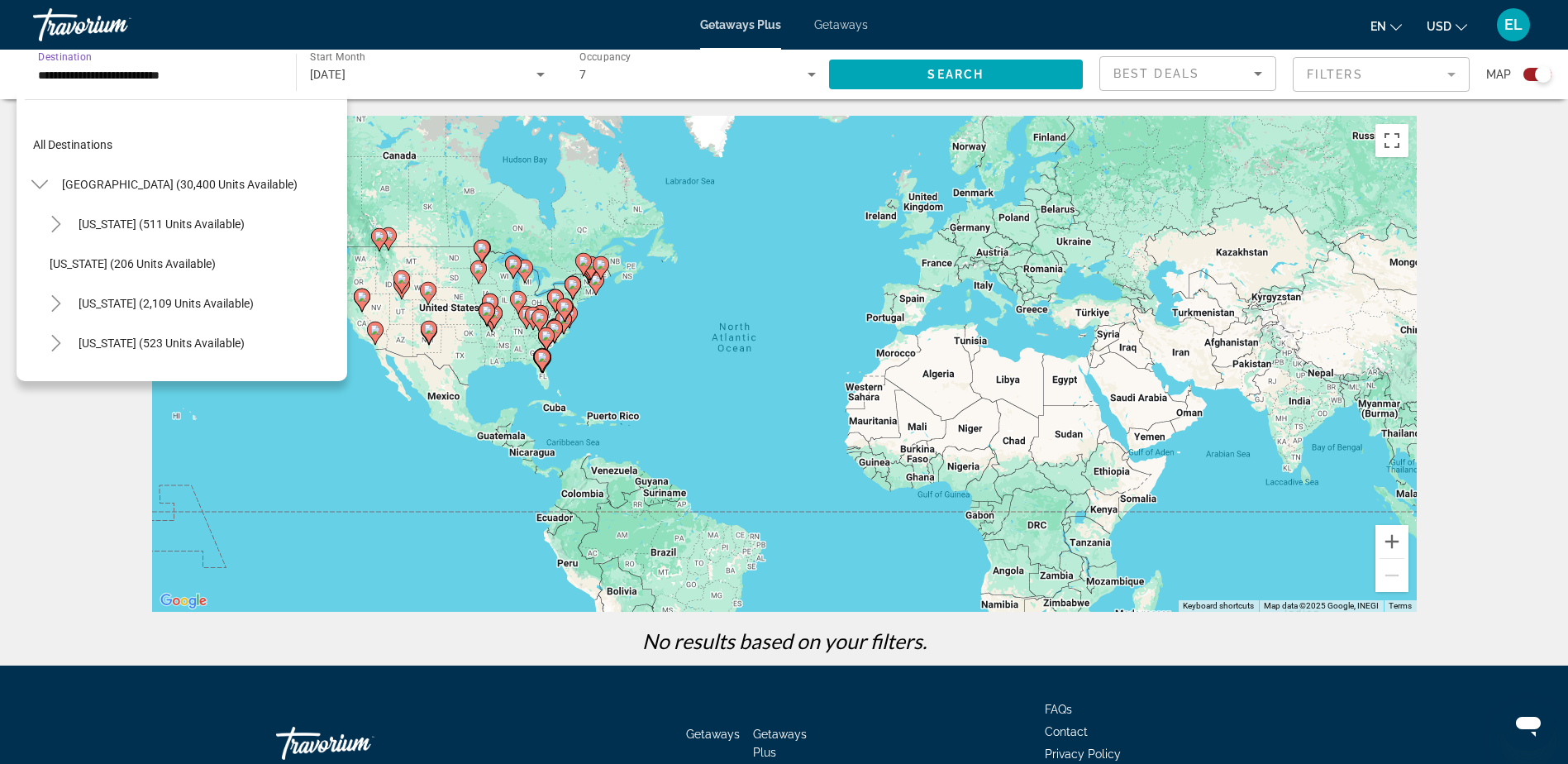
scroll to position [297, 0]
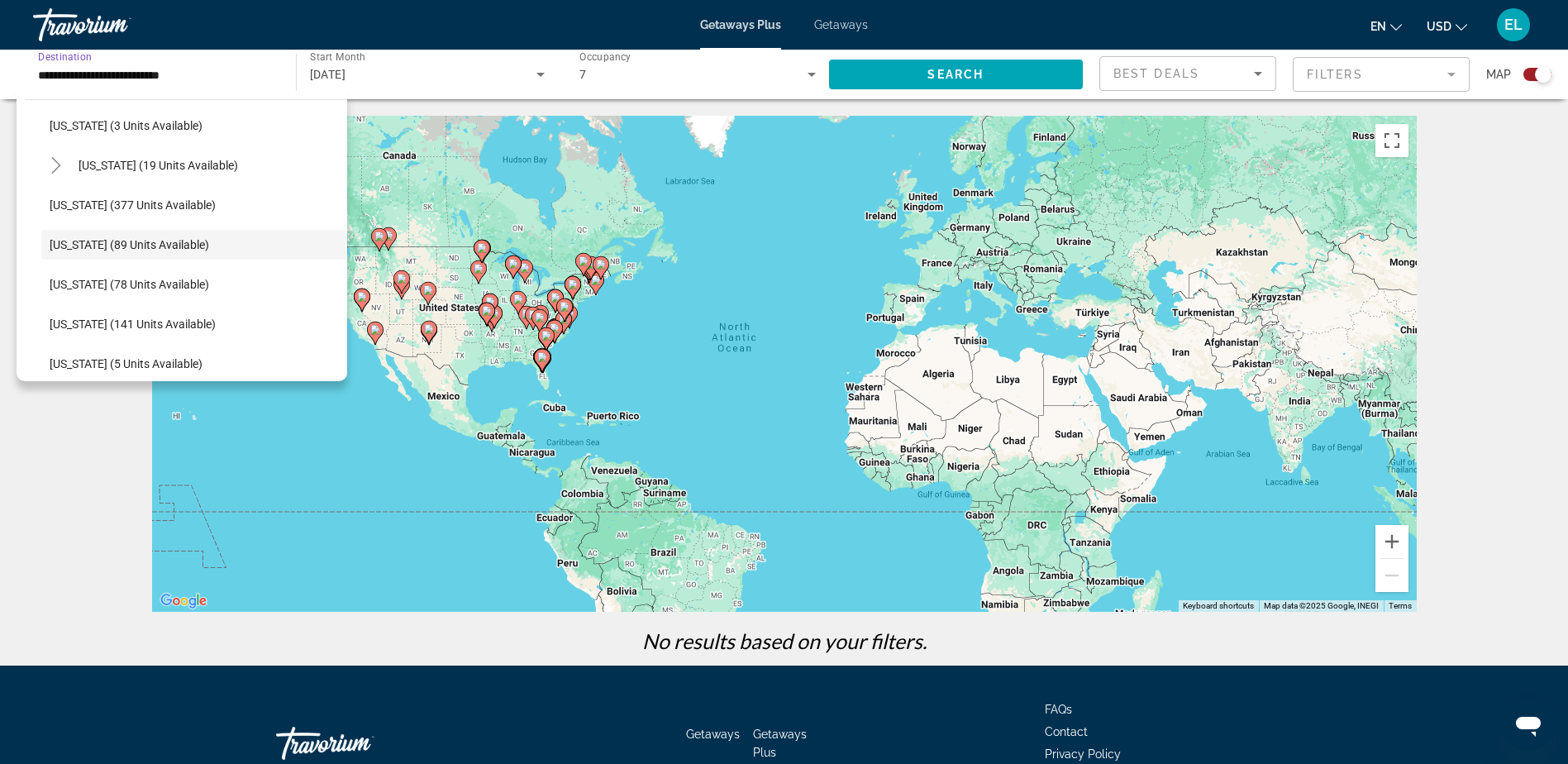
click at [0, 551] on html "**********" at bounding box center [784, 382] width 1568 height 764
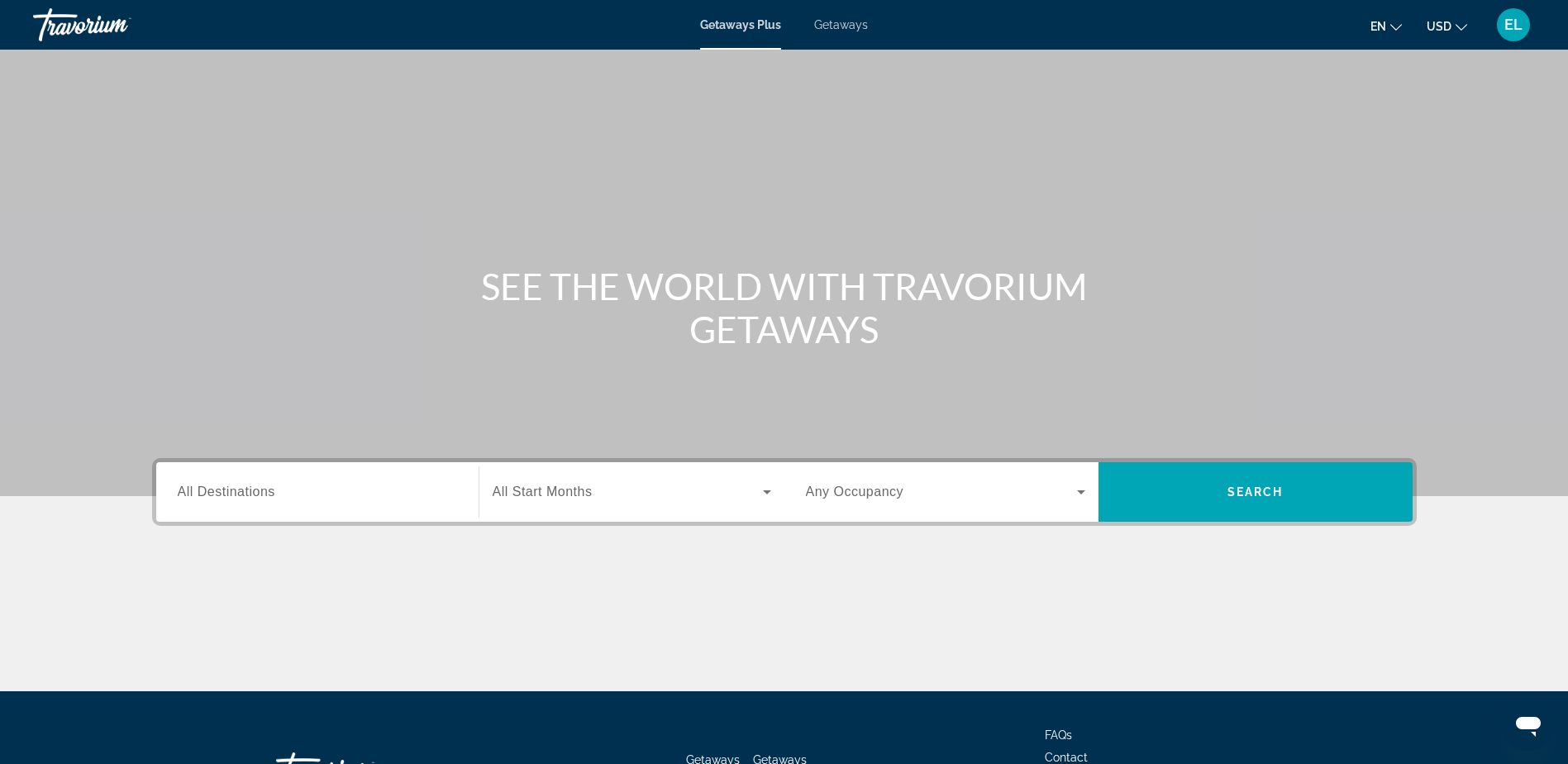
click at [1509, 23] on span "EL" at bounding box center [1513, 24] width 19 height 17
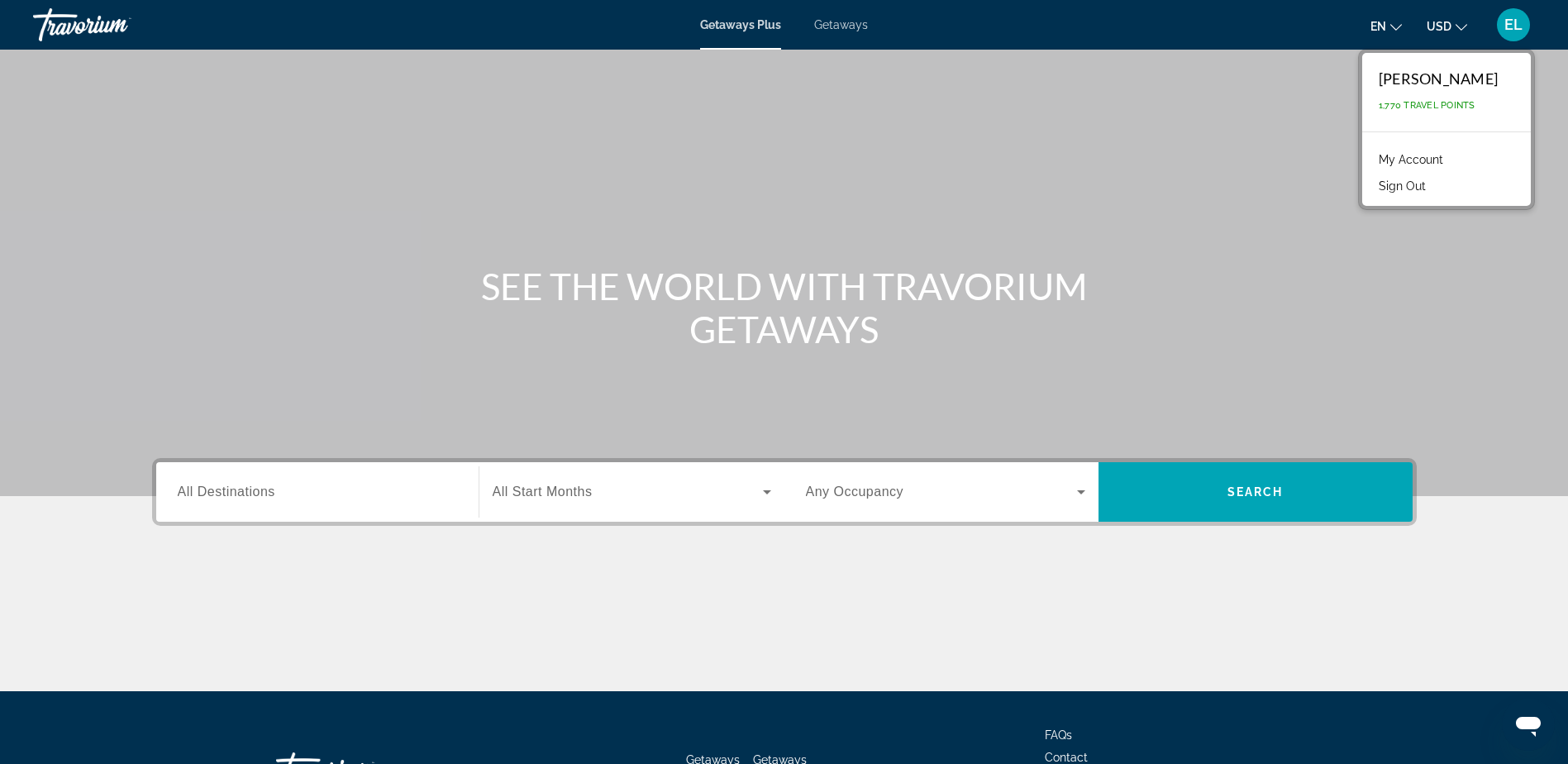
click at [840, 24] on span "Getaways" at bounding box center [840, 25] width 54 height 14
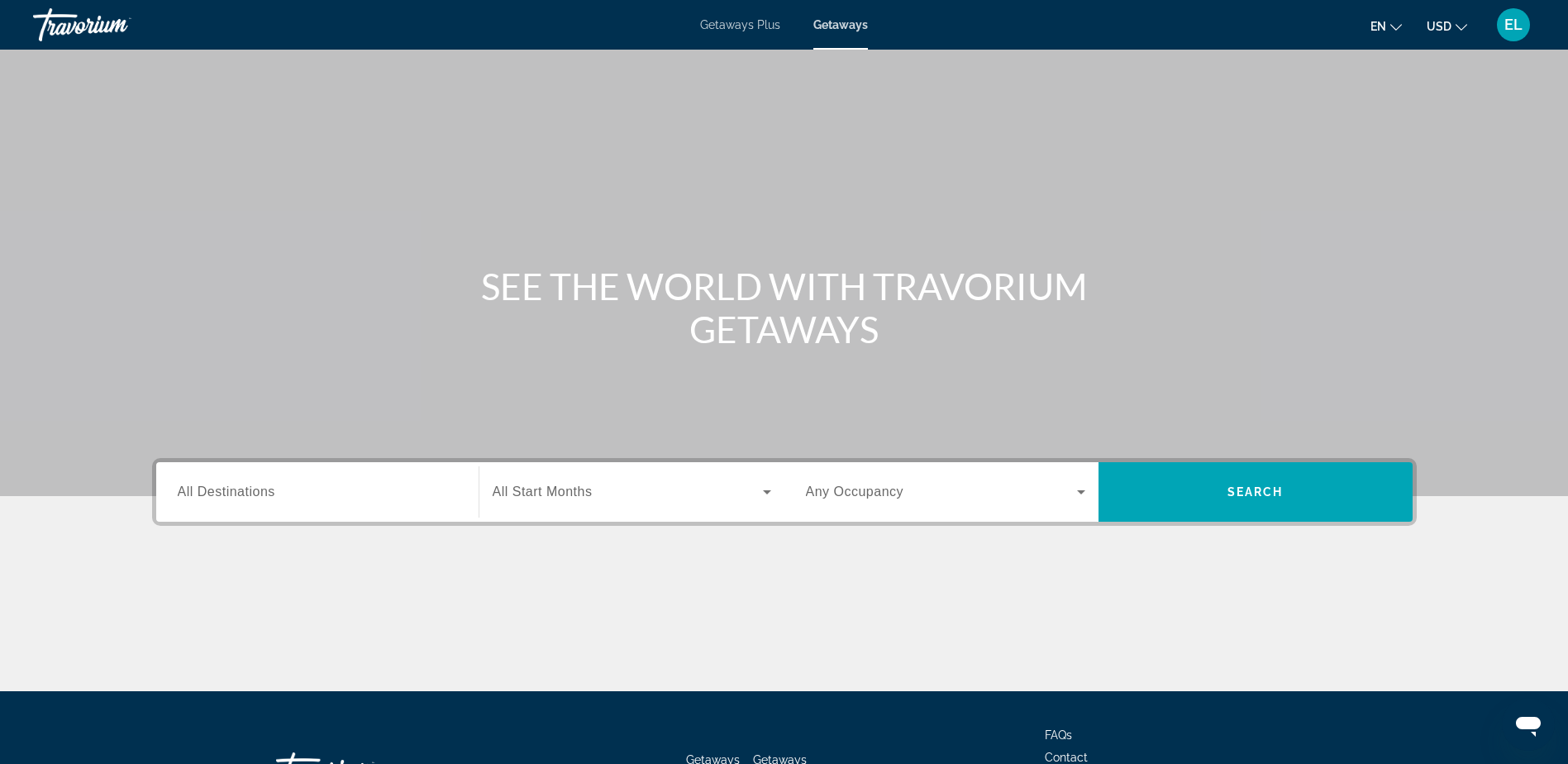
click at [231, 484] on span "All Destinations" at bounding box center [227, 491] width 97 height 14
click at [231, 484] on input "Destination All Destinations" at bounding box center [317, 493] width 280 height 19
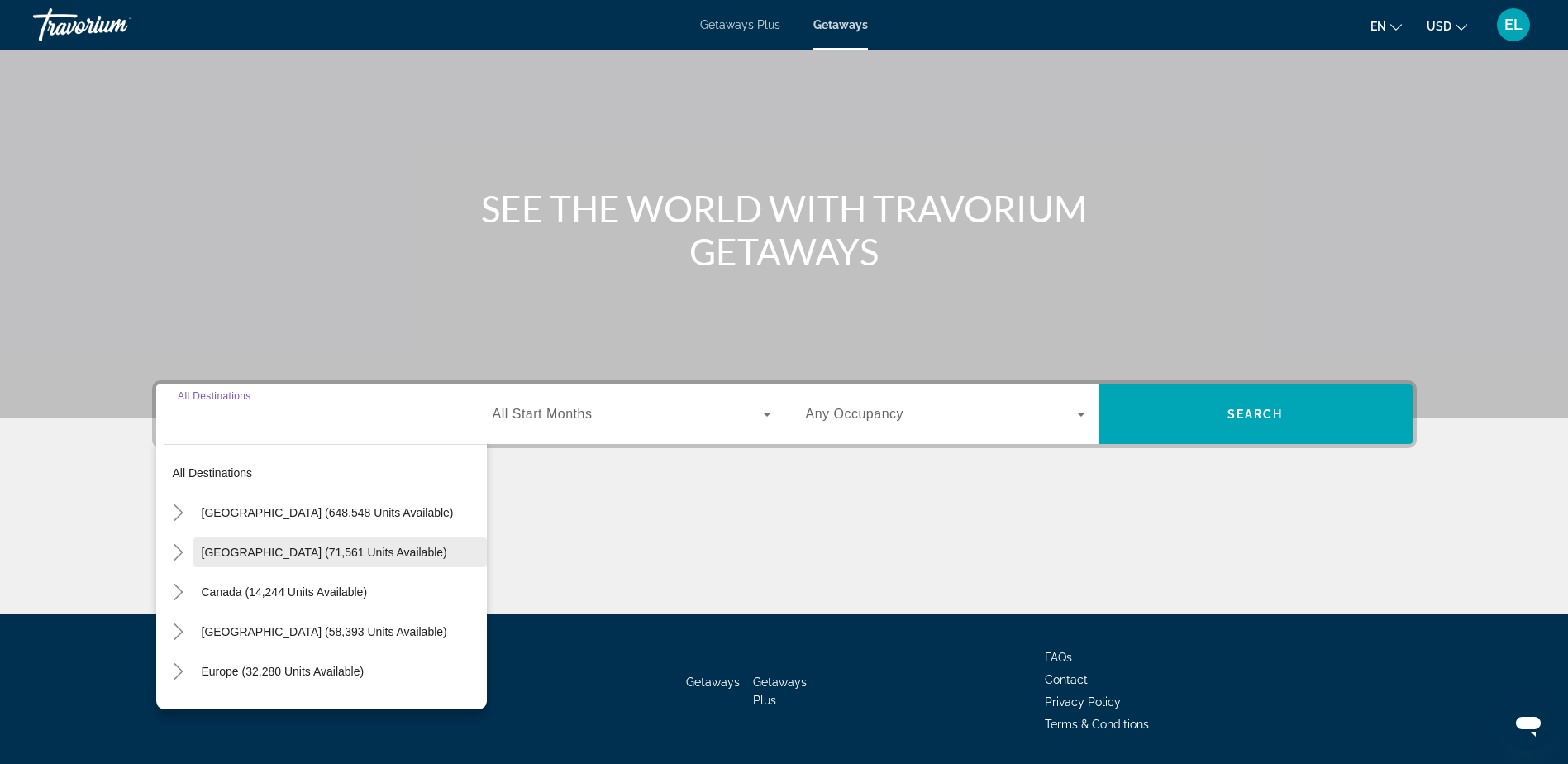
scroll to position [130, 0]
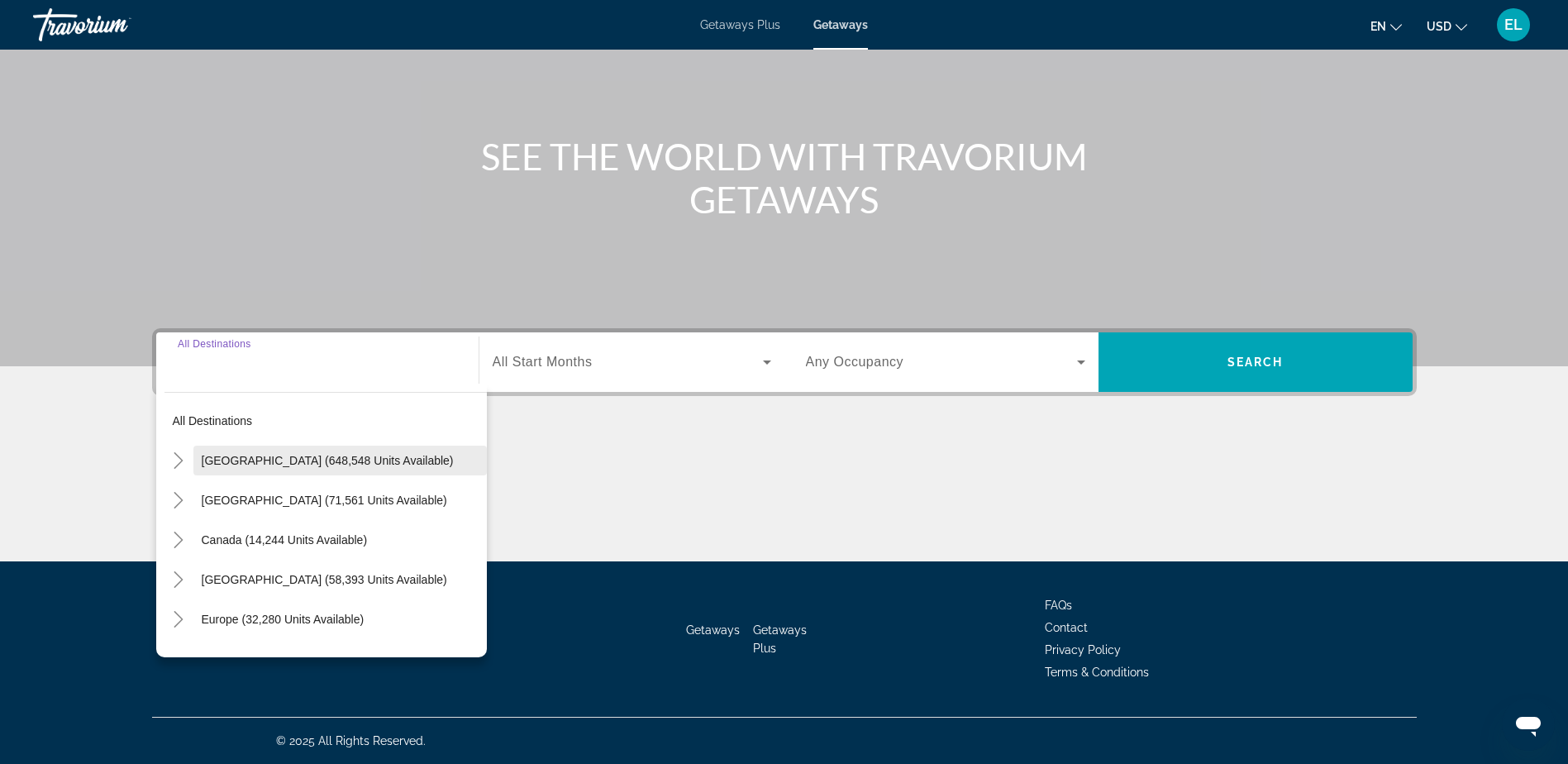
click at [266, 457] on span "[GEOGRAPHIC_DATA] (648,548 units available)" at bounding box center [327, 461] width 252 height 14
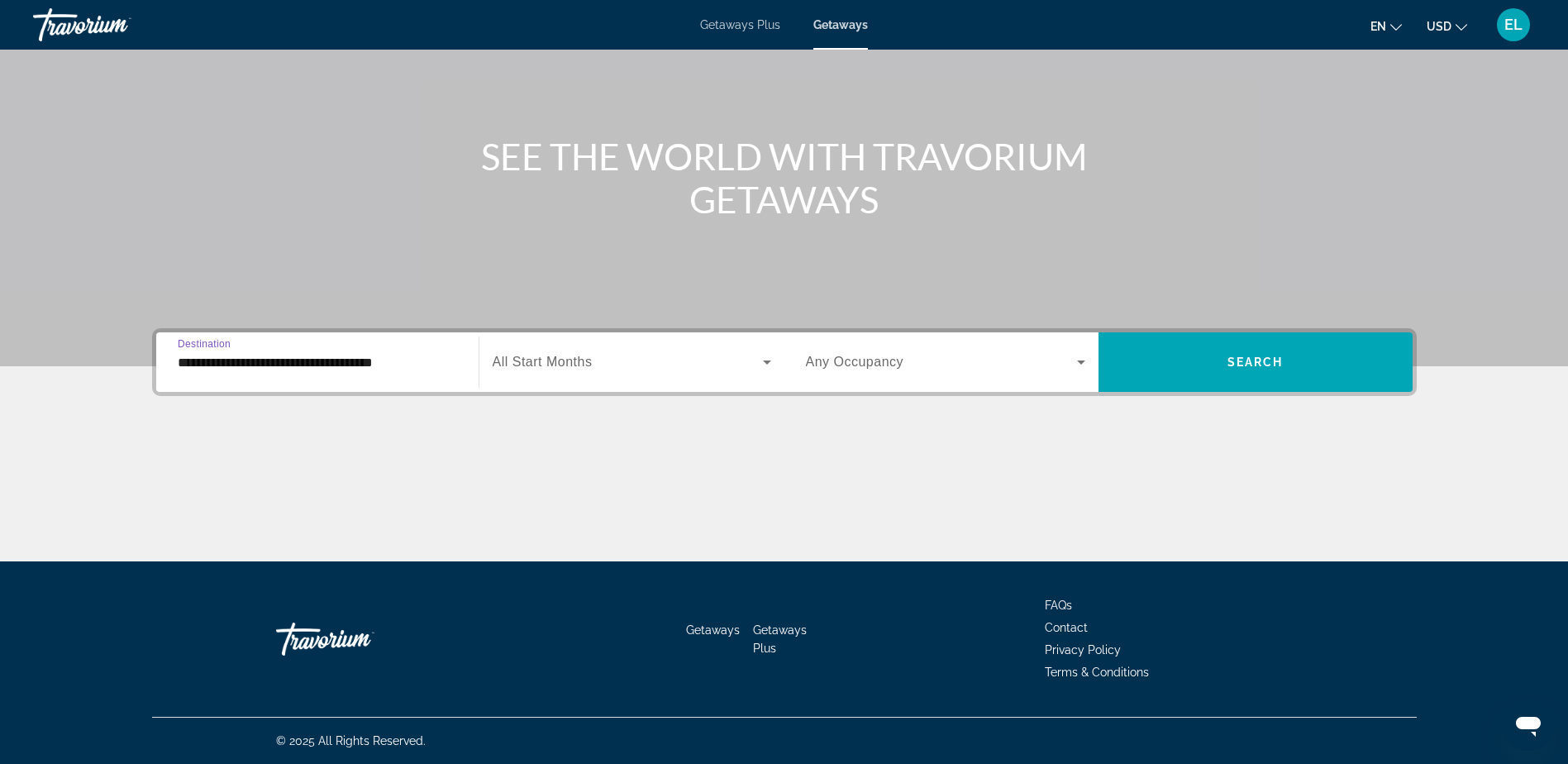
click at [227, 360] on input "**********" at bounding box center [317, 363] width 280 height 19
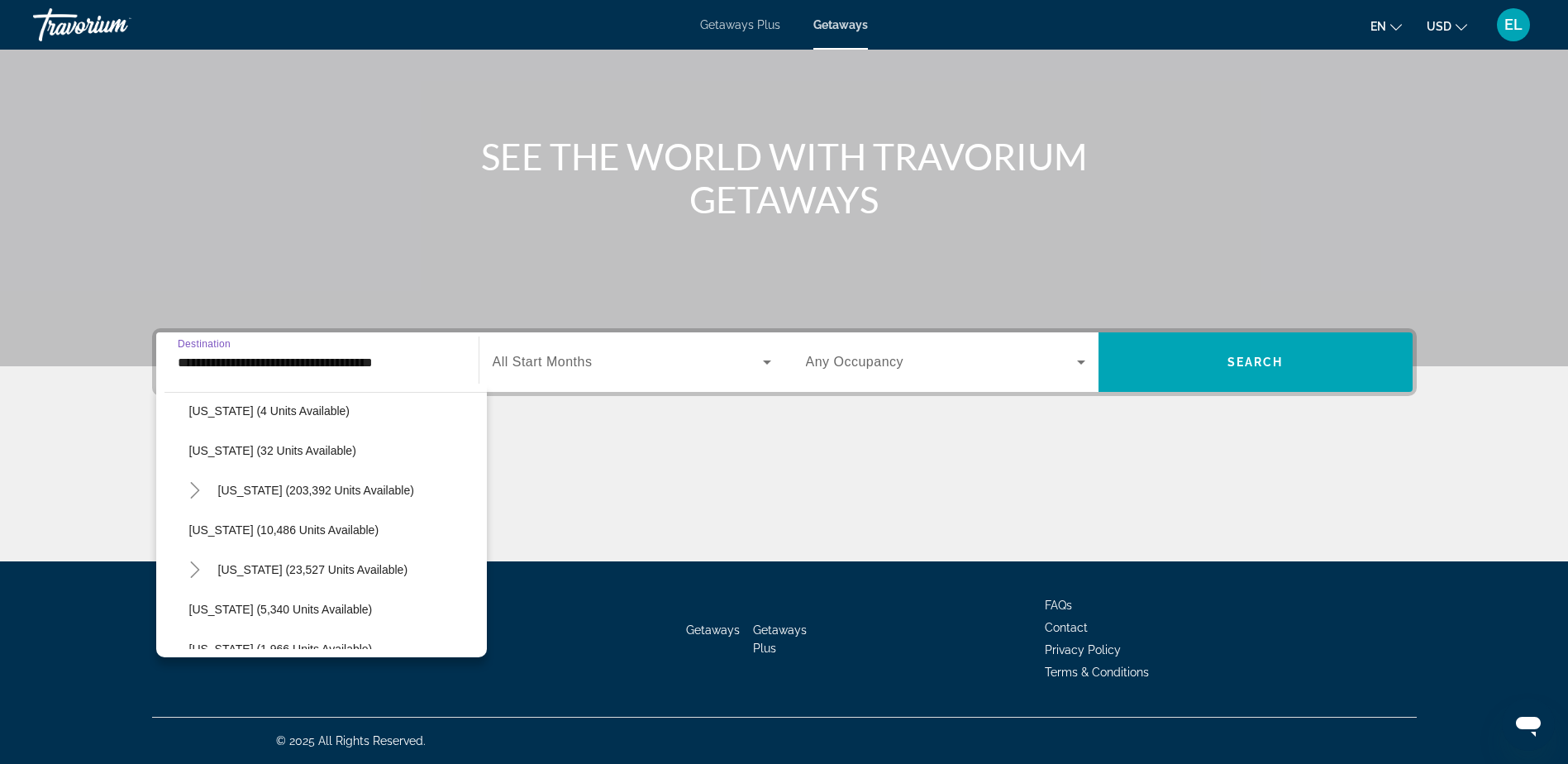
scroll to position [331, 0]
click at [233, 563] on span "[US_STATE] (1,966 units available)" at bounding box center [280, 567] width 183 height 14
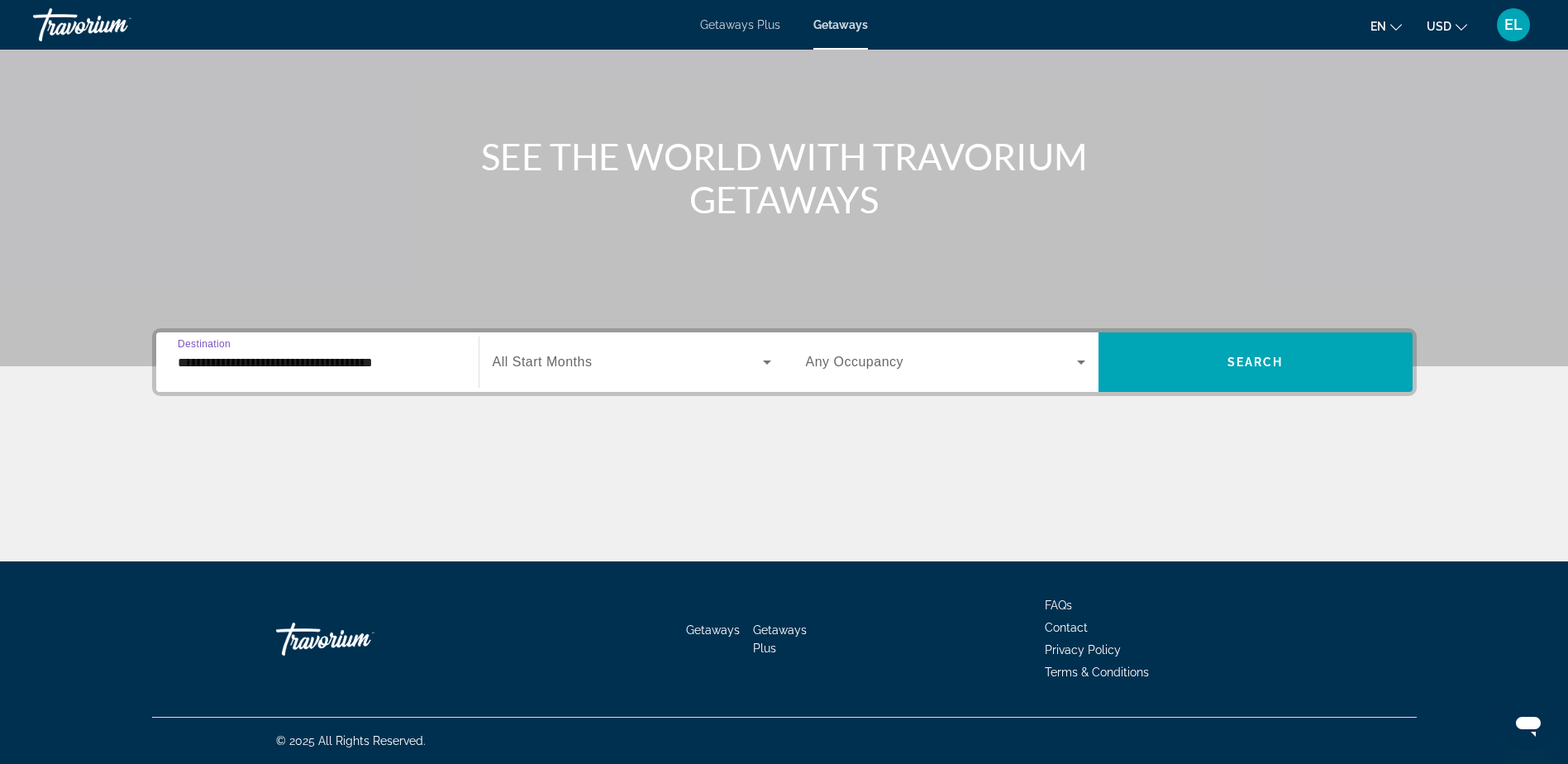
type input "**********"
click at [775, 363] on icon "Search widget" at bounding box center [767, 363] width 19 height 19
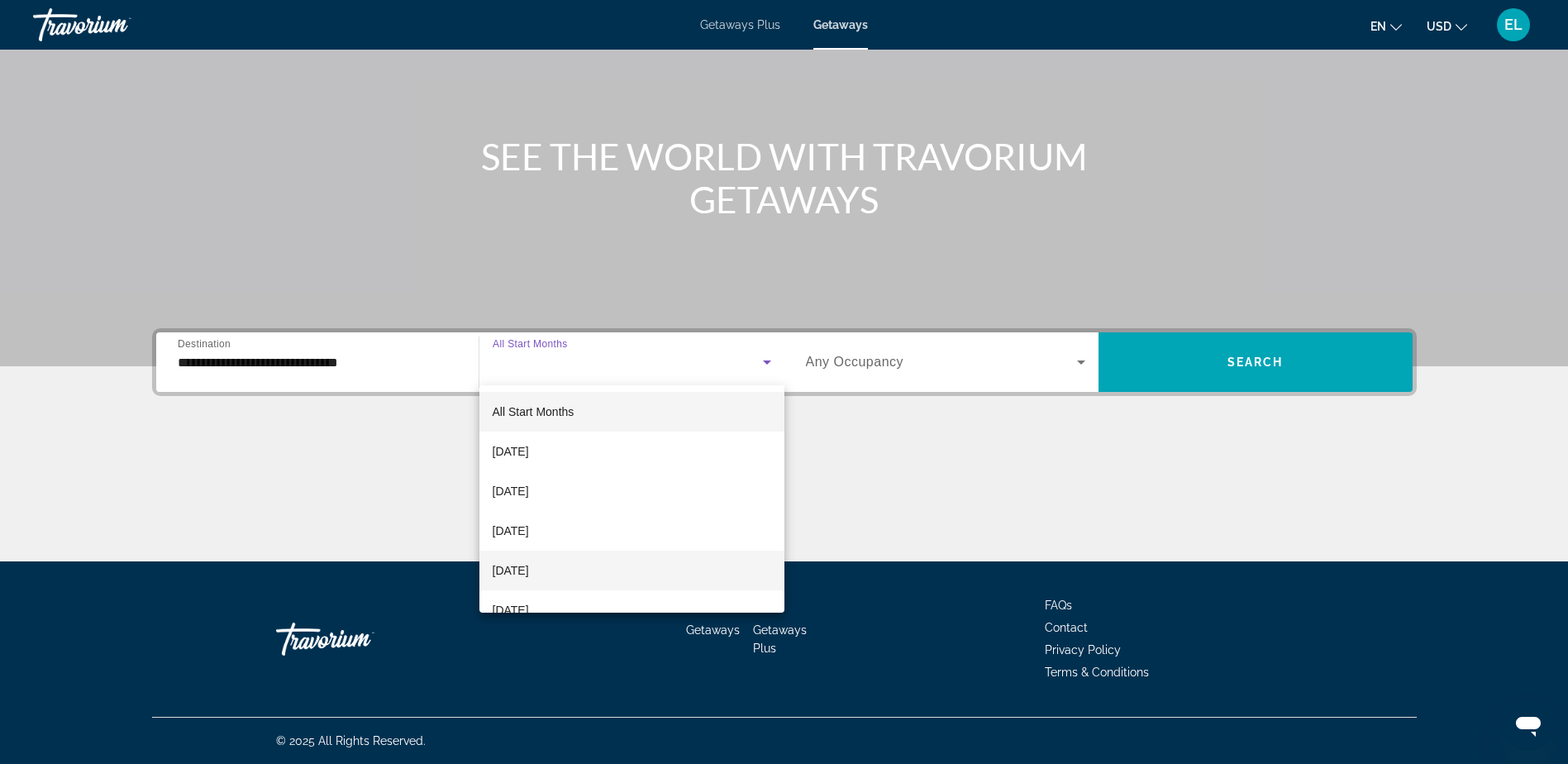
click at [617, 570] on mat-option "[DATE]" at bounding box center [631, 570] width 305 height 40
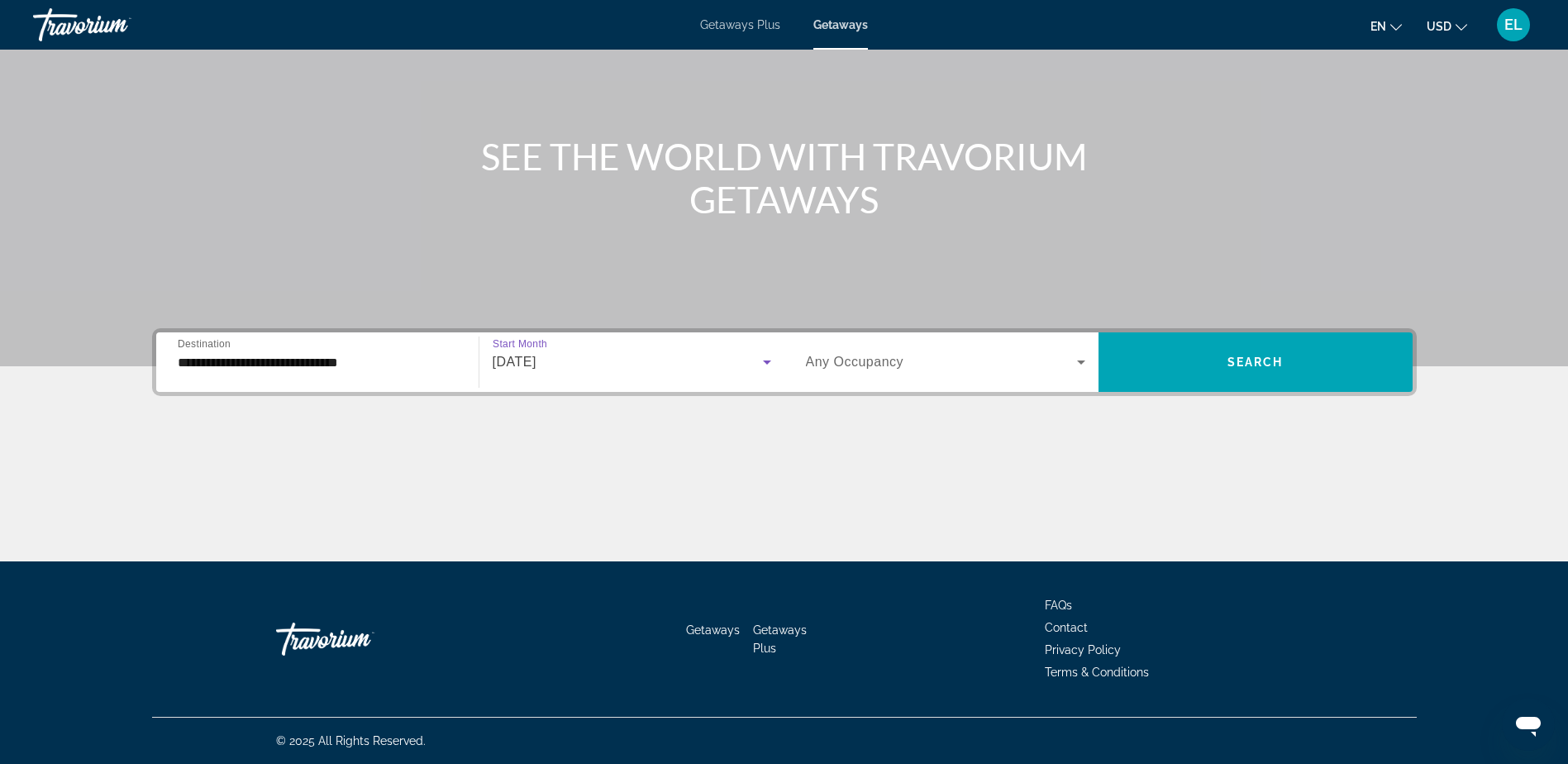
click at [1077, 359] on icon "Search widget" at bounding box center [1081, 363] width 19 height 19
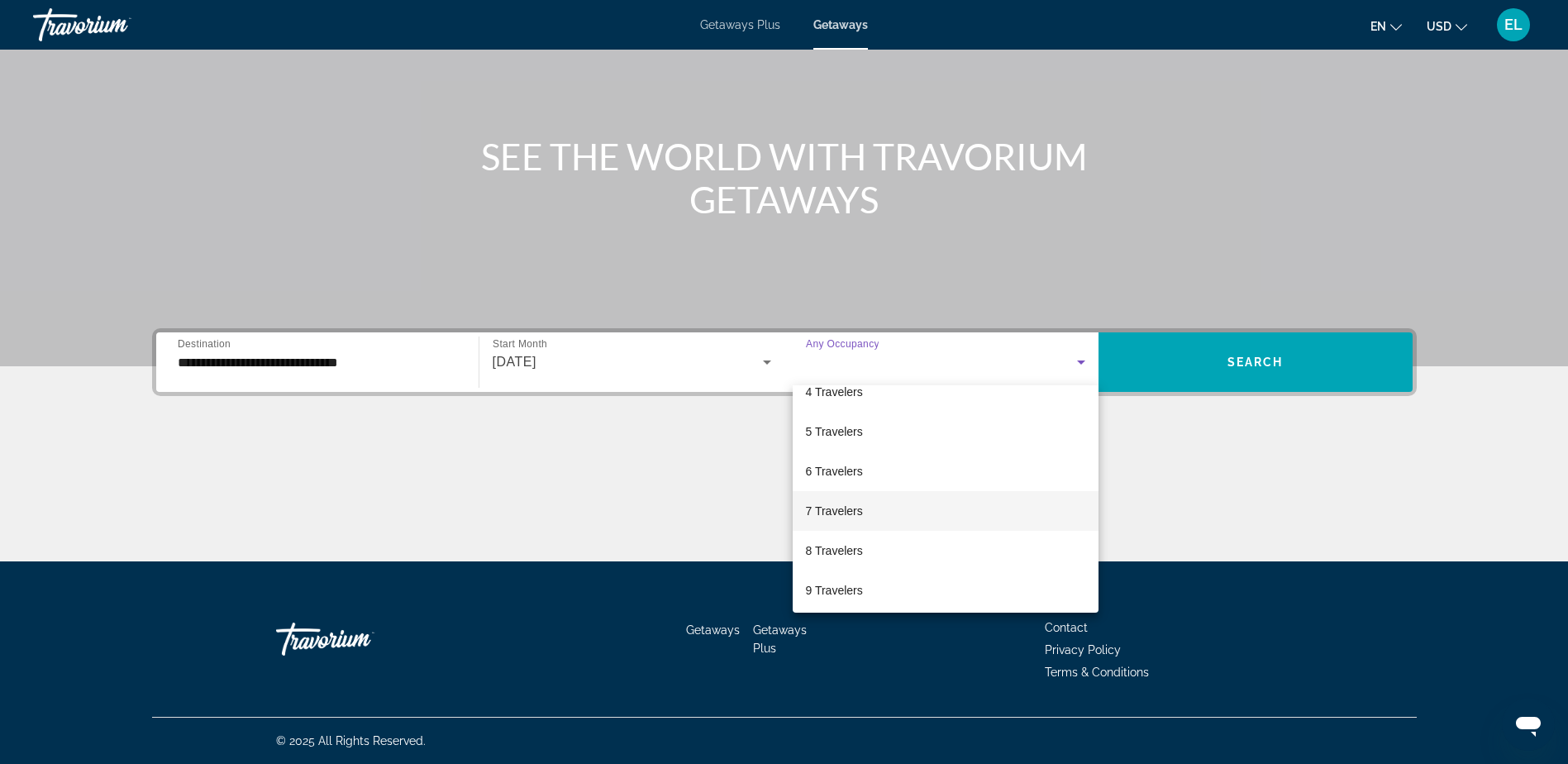
scroll to position [166, 0]
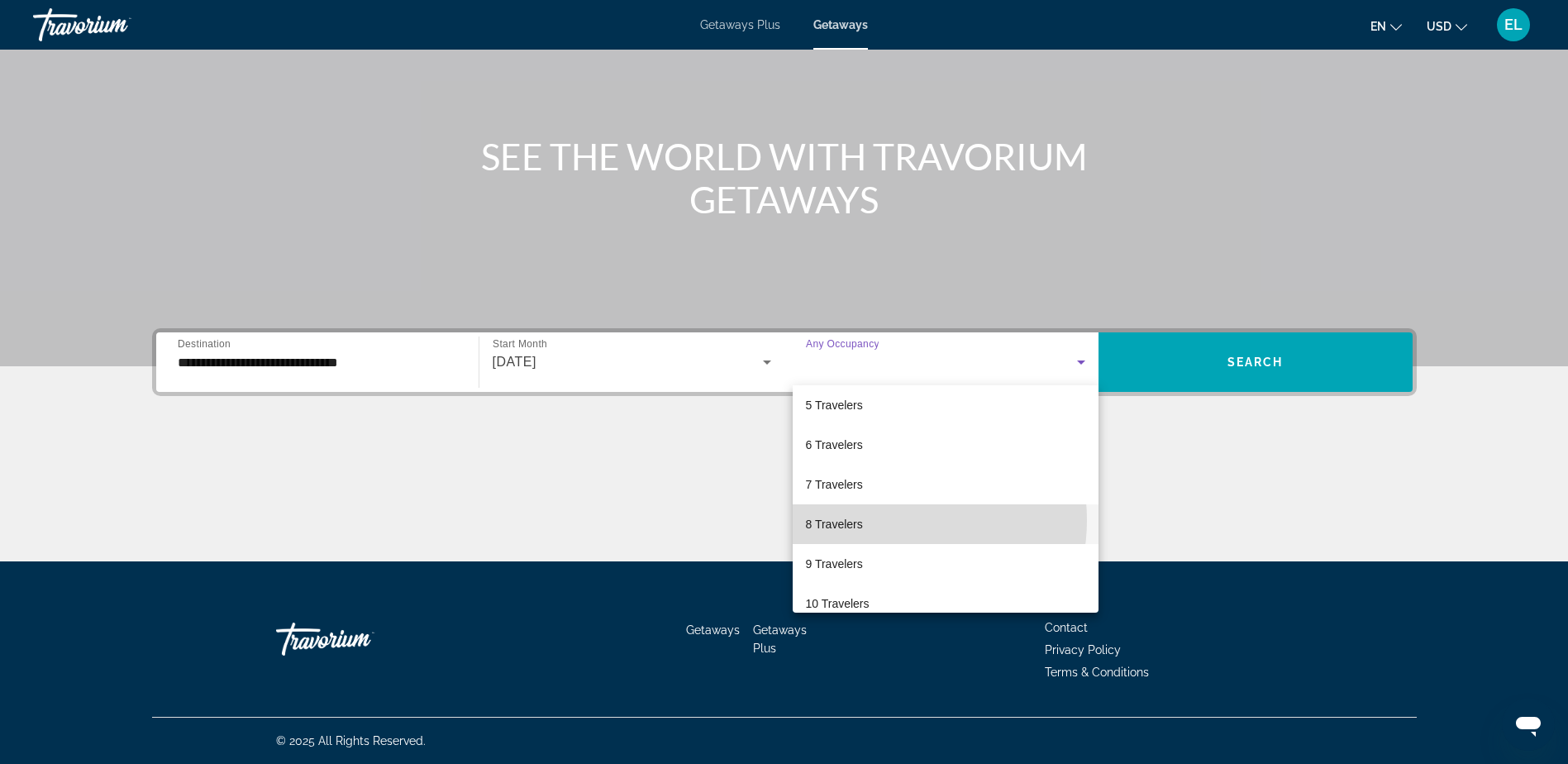
click at [886, 520] on mat-option "8 Travelers" at bounding box center [946, 524] width 306 height 40
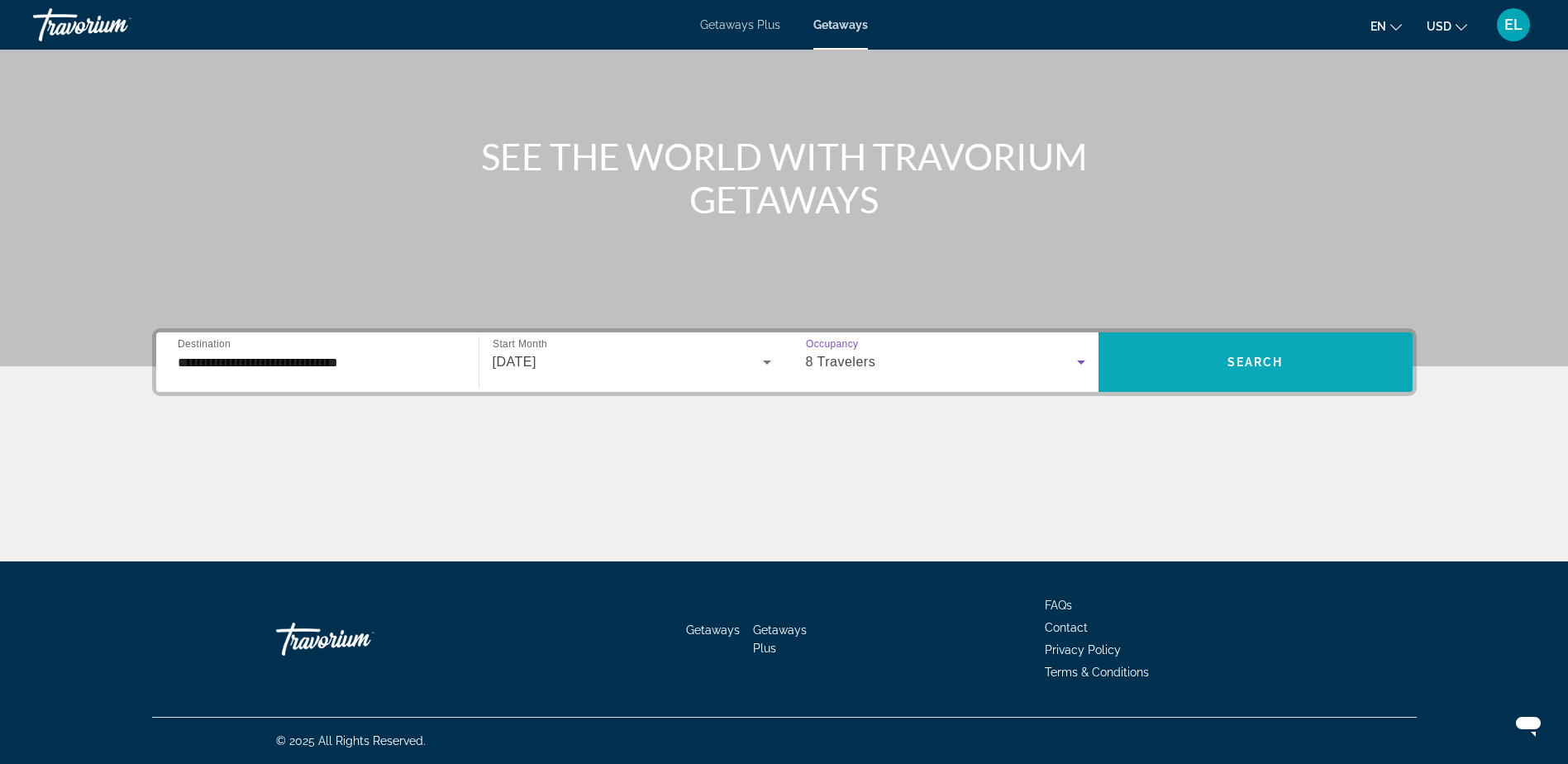
click at [1263, 354] on span "Search widget" at bounding box center [1255, 362] width 315 height 40
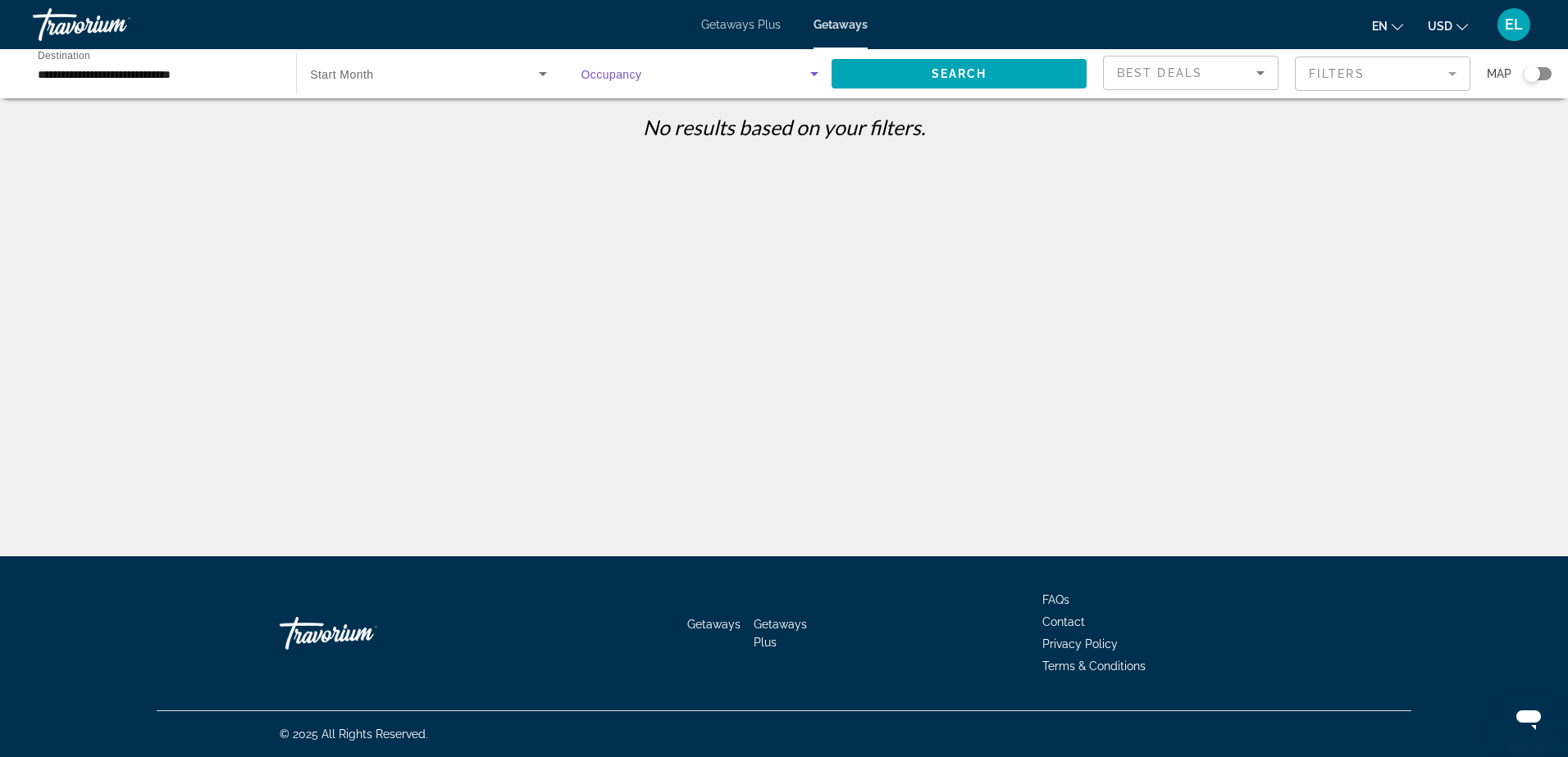
click at [810, 72] on icon "Search widget" at bounding box center [814, 73] width 19 height 19
click at [598, 119] on span "Any Occupancy" at bounding box center [620, 124] width 80 height 14
click at [1008, 77] on span "Search widget" at bounding box center [959, 73] width 255 height 40
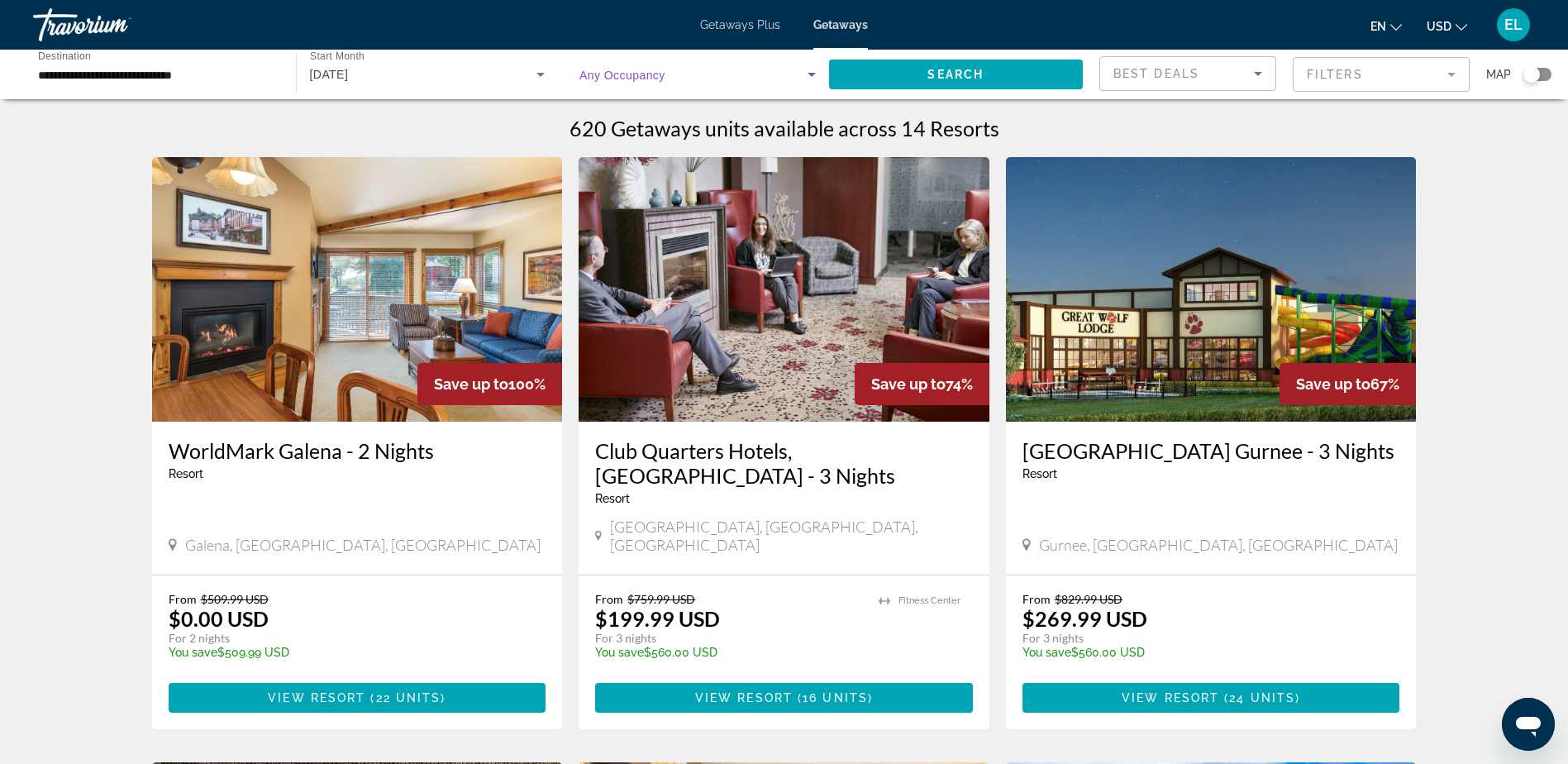
click at [814, 70] on icon "Search widget" at bounding box center [811, 74] width 19 height 19
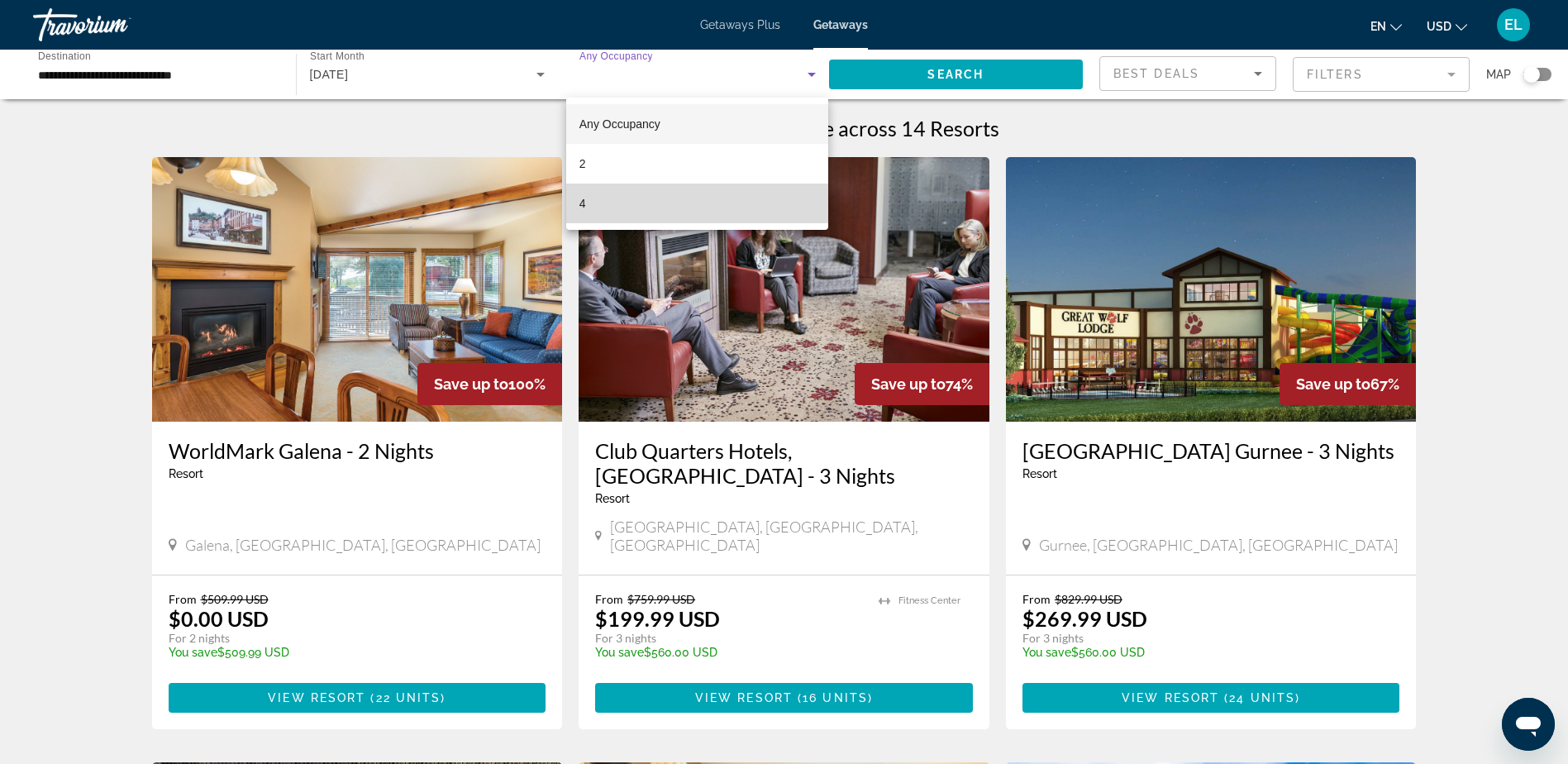
click at [738, 210] on mat-option "4" at bounding box center [697, 203] width 262 height 40
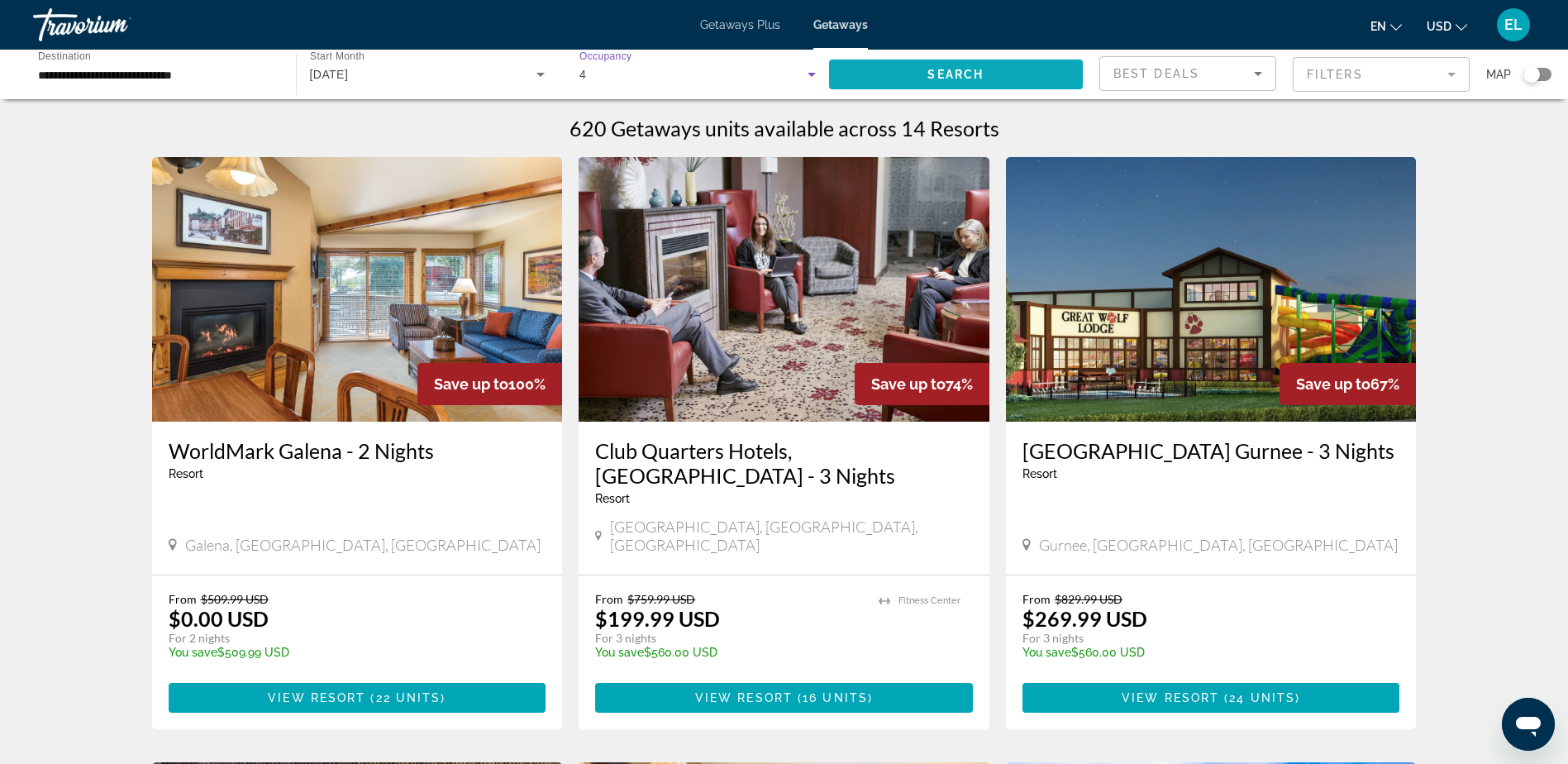
click at [1001, 79] on span "Search widget" at bounding box center [955, 74] width 254 height 40
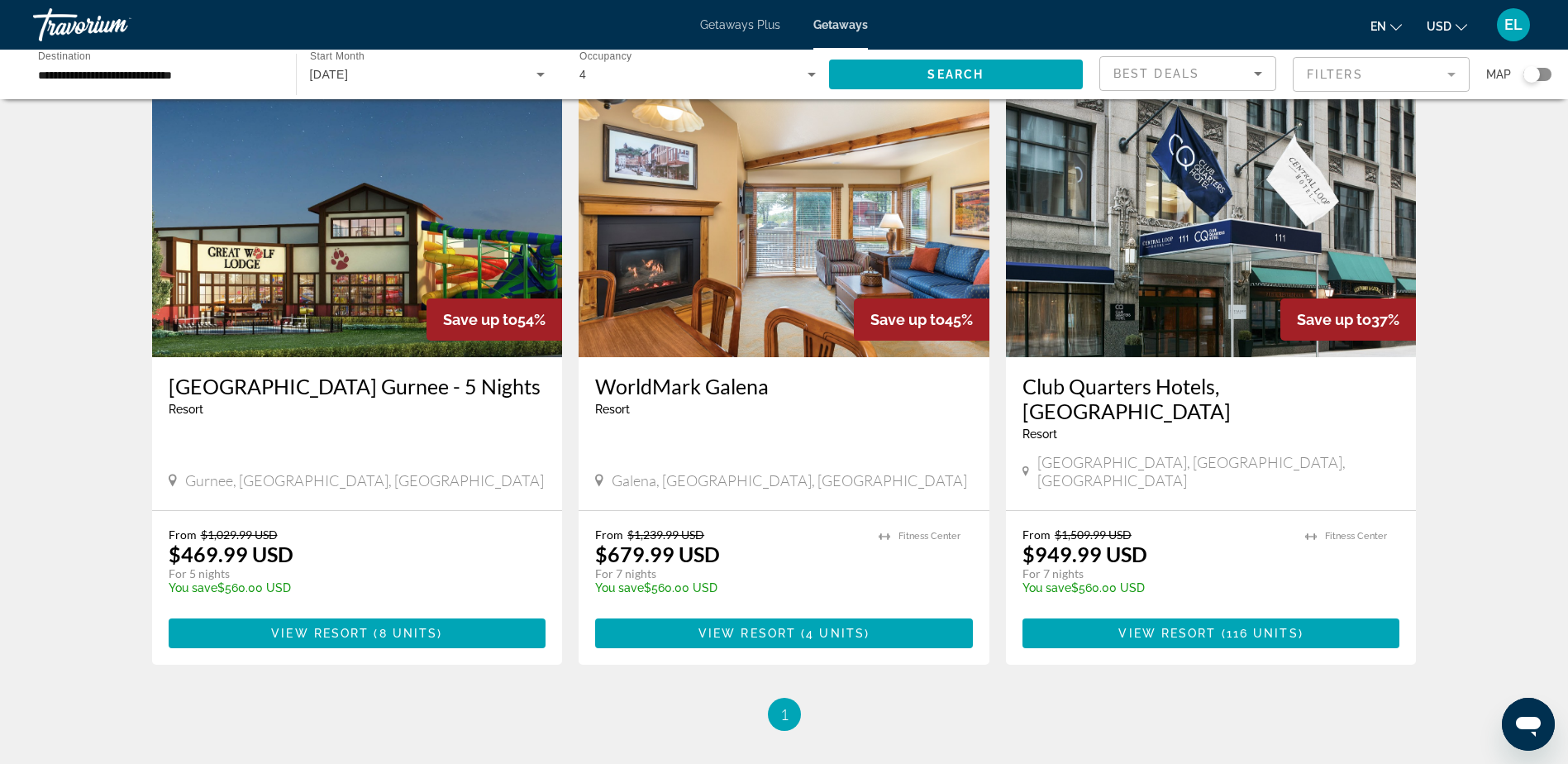
scroll to position [496, 0]
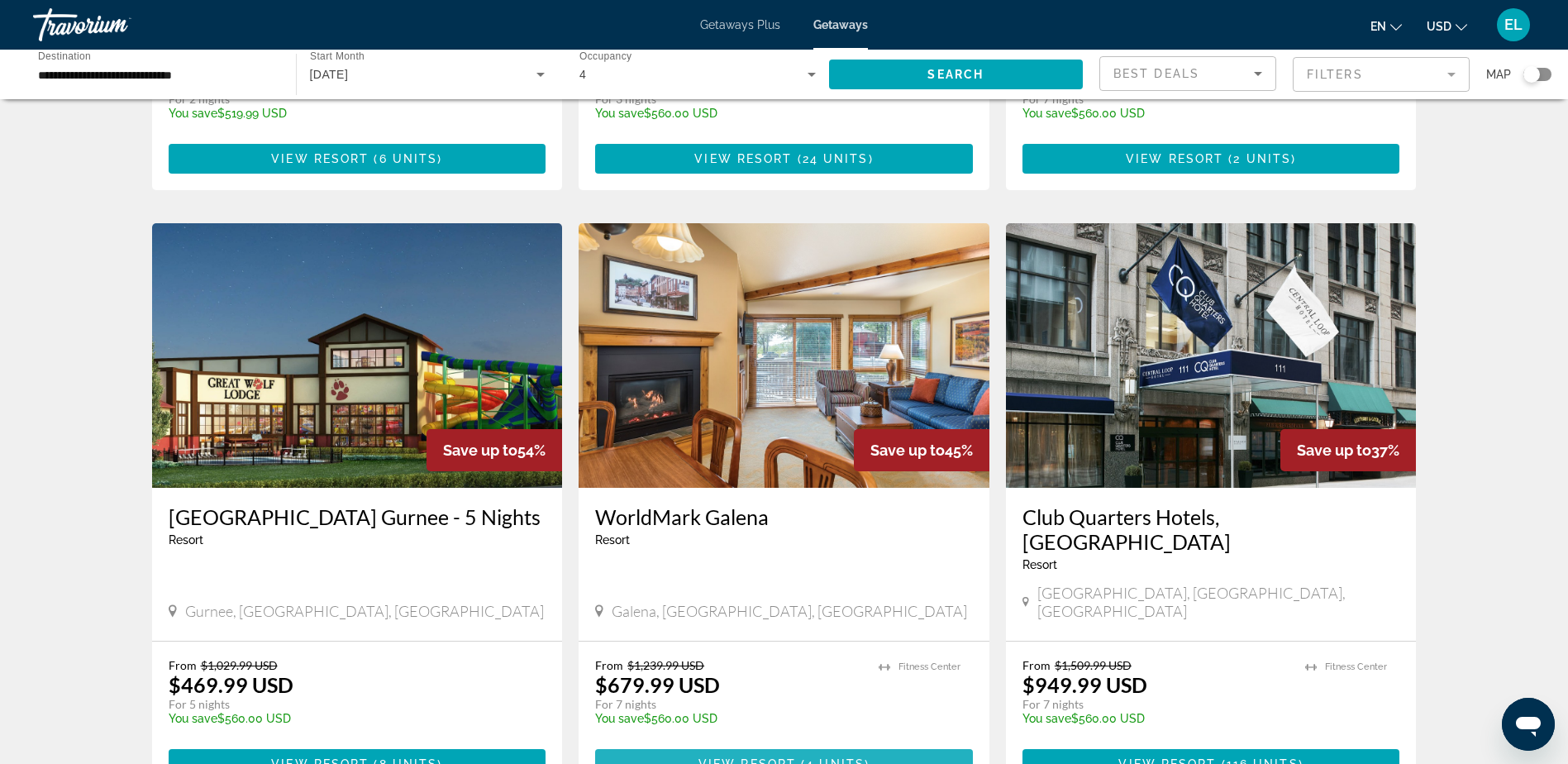
click at [777, 758] on span "View Resort" at bounding box center [747, 765] width 97 height 14
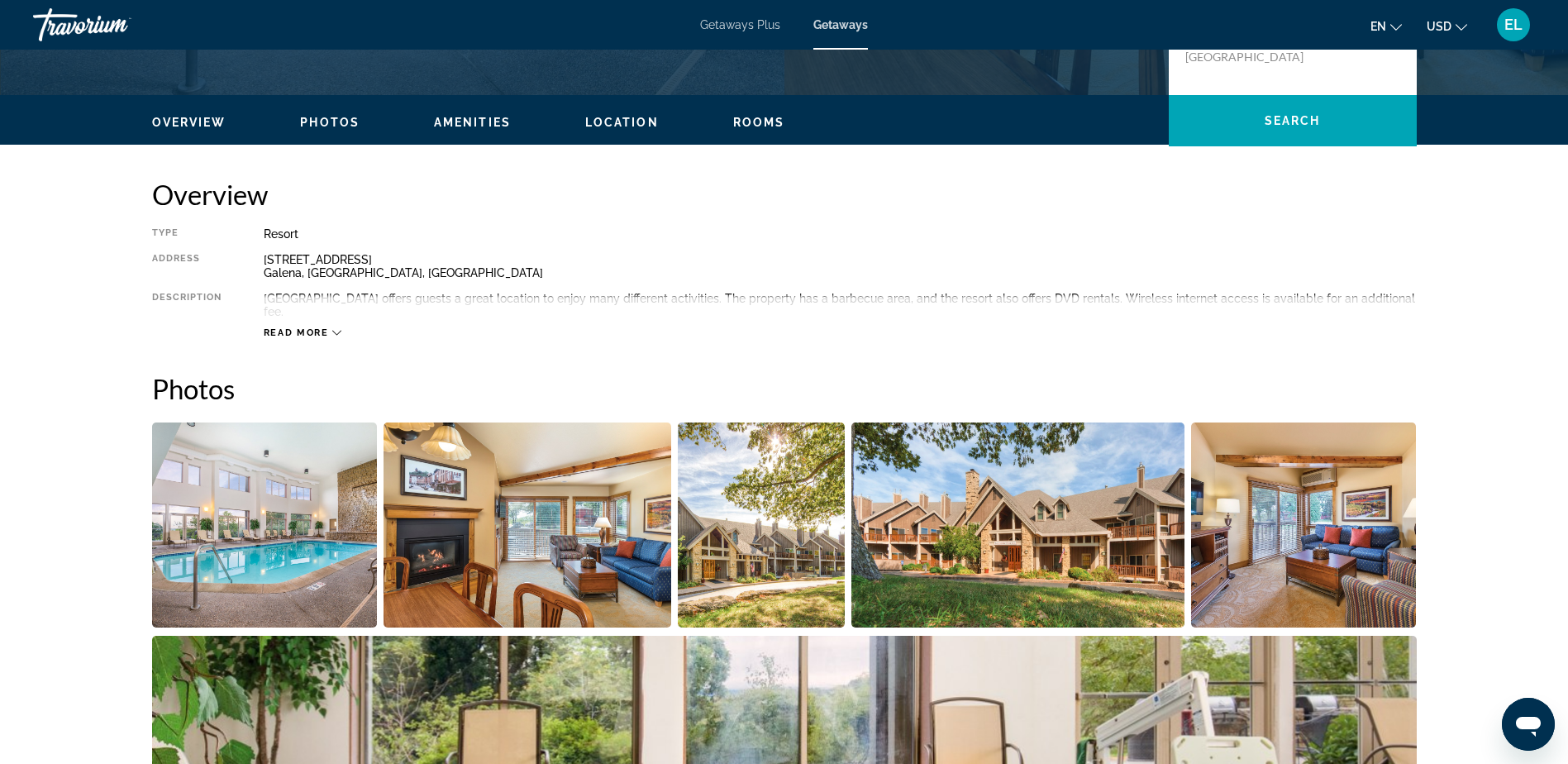
scroll to position [413, 0]
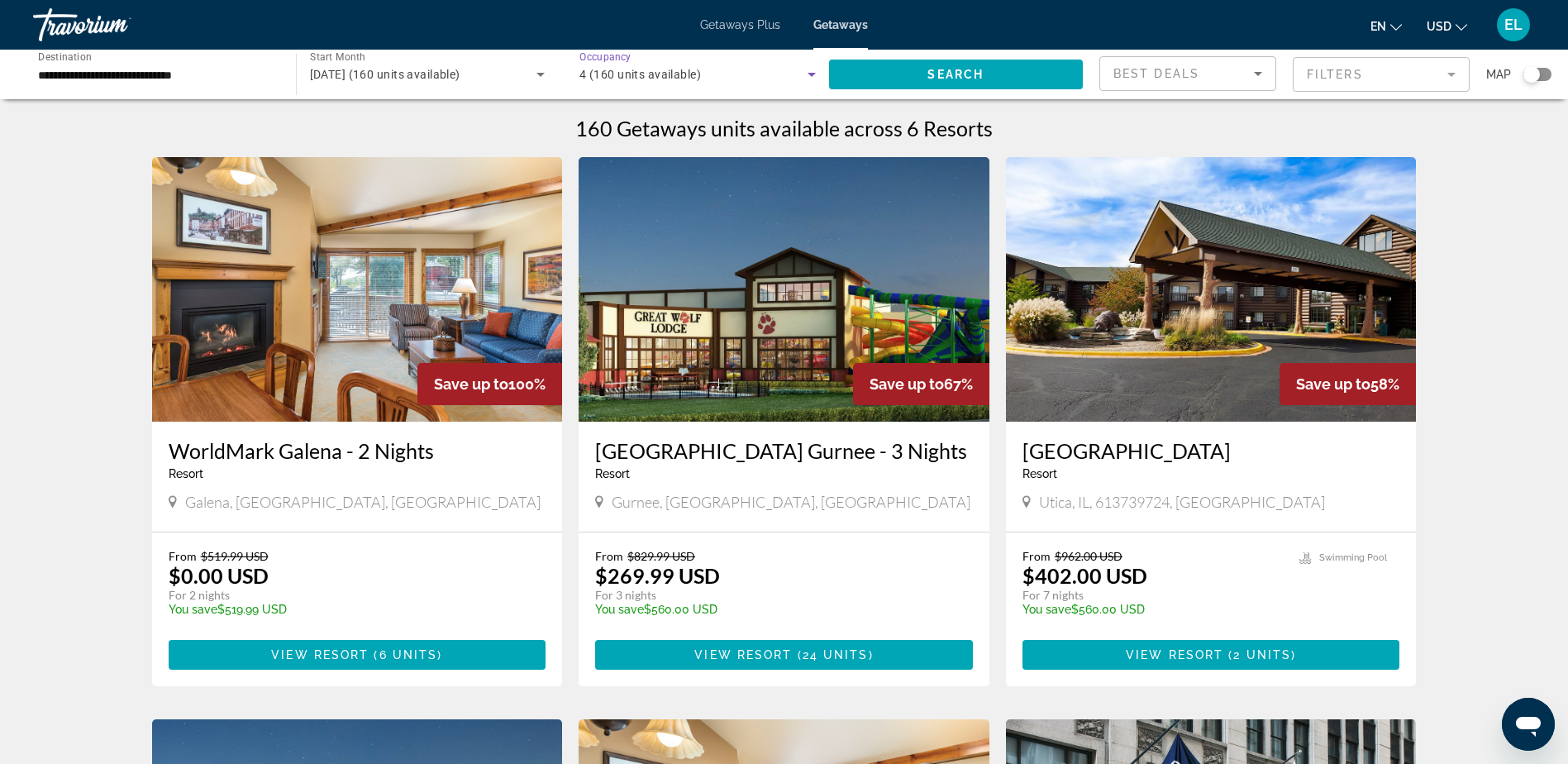
click at [811, 74] on icon "Search widget" at bounding box center [811, 75] width 8 height 4
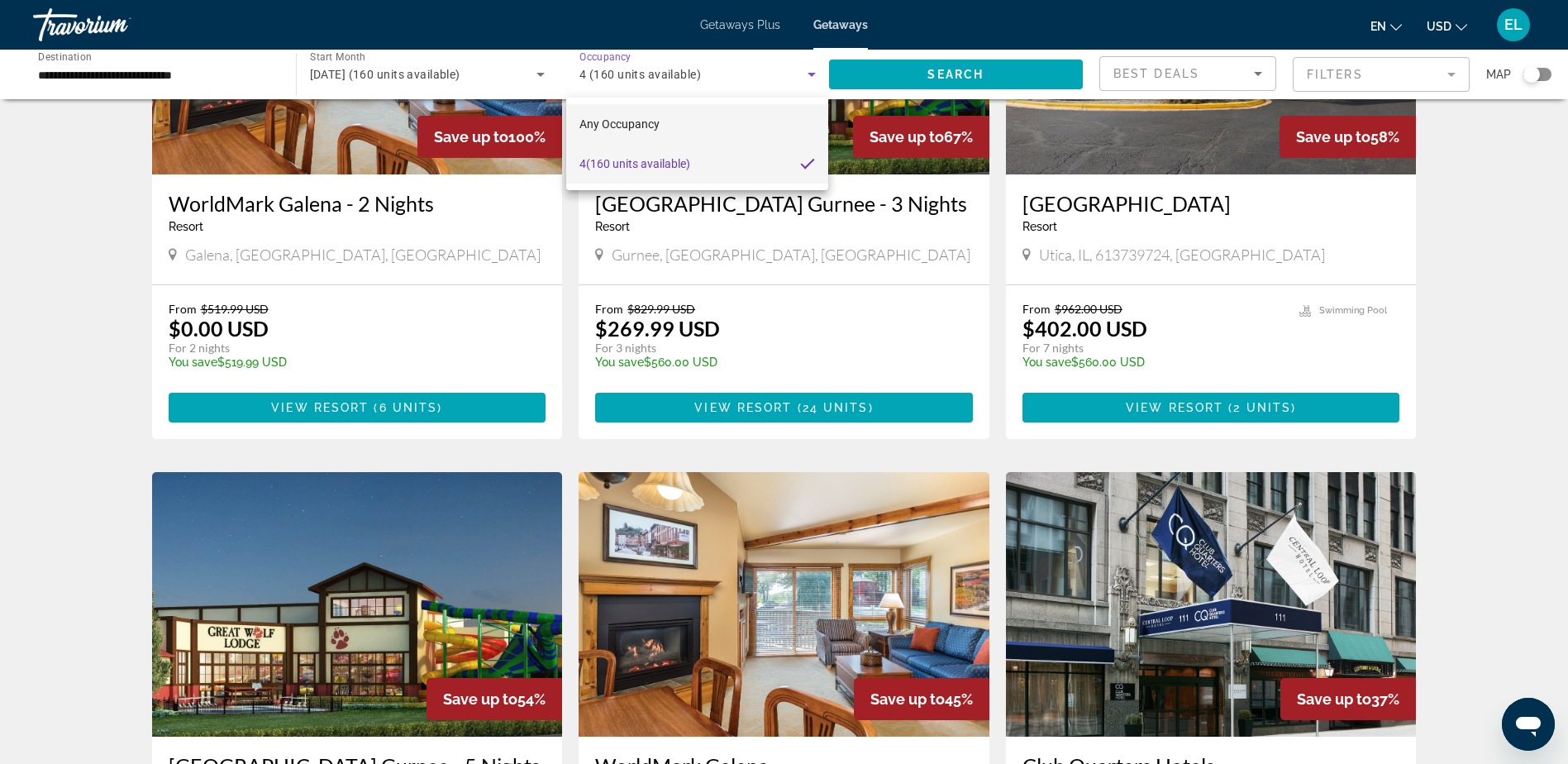
scroll to position [248, 0]
click at [1453, 74] on div at bounding box center [784, 382] width 1568 height 764
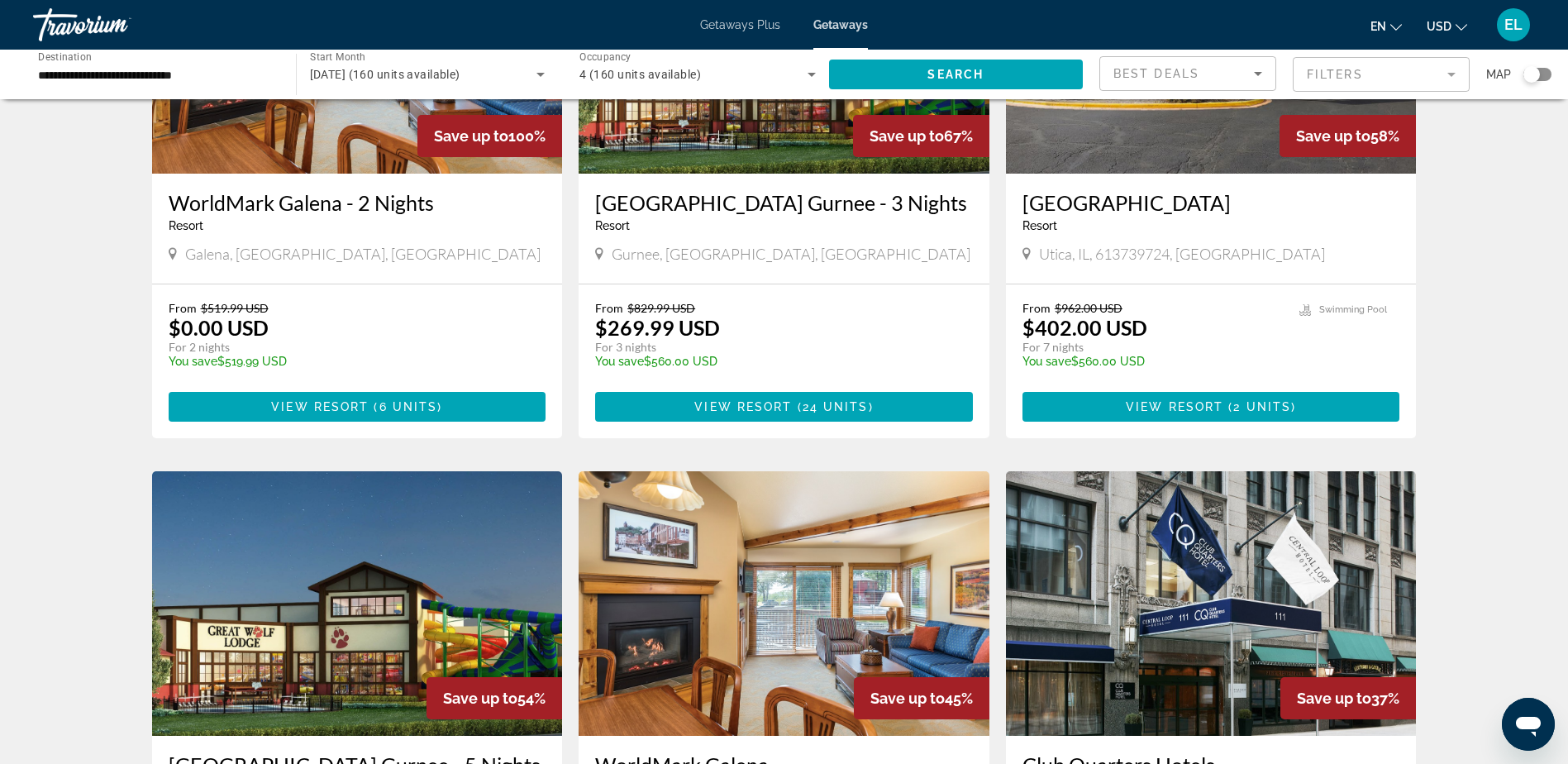
click at [1453, 74] on mat-form-field "Filters" at bounding box center [1382, 75] width 177 height 35
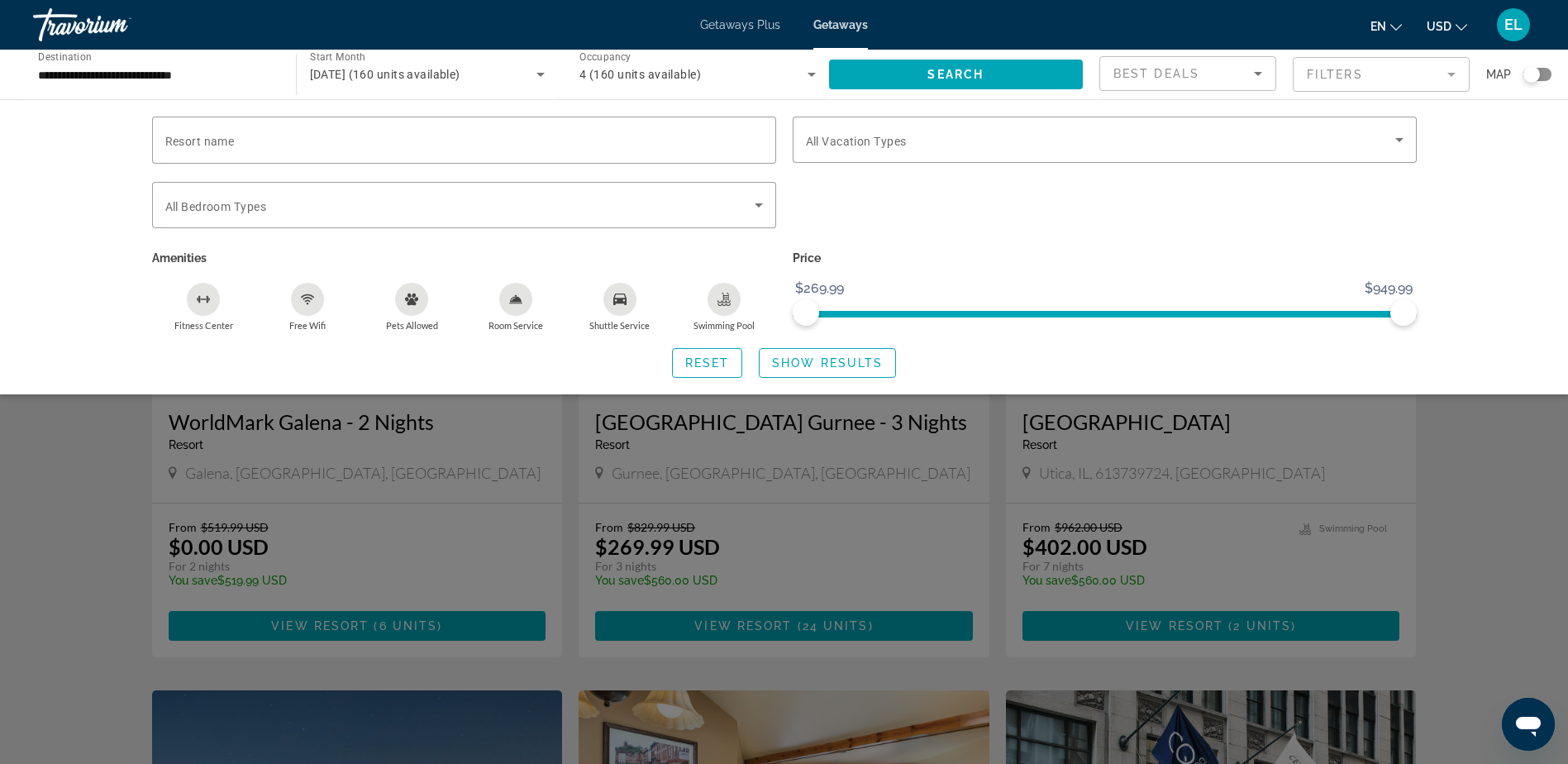
scroll to position [0, 0]
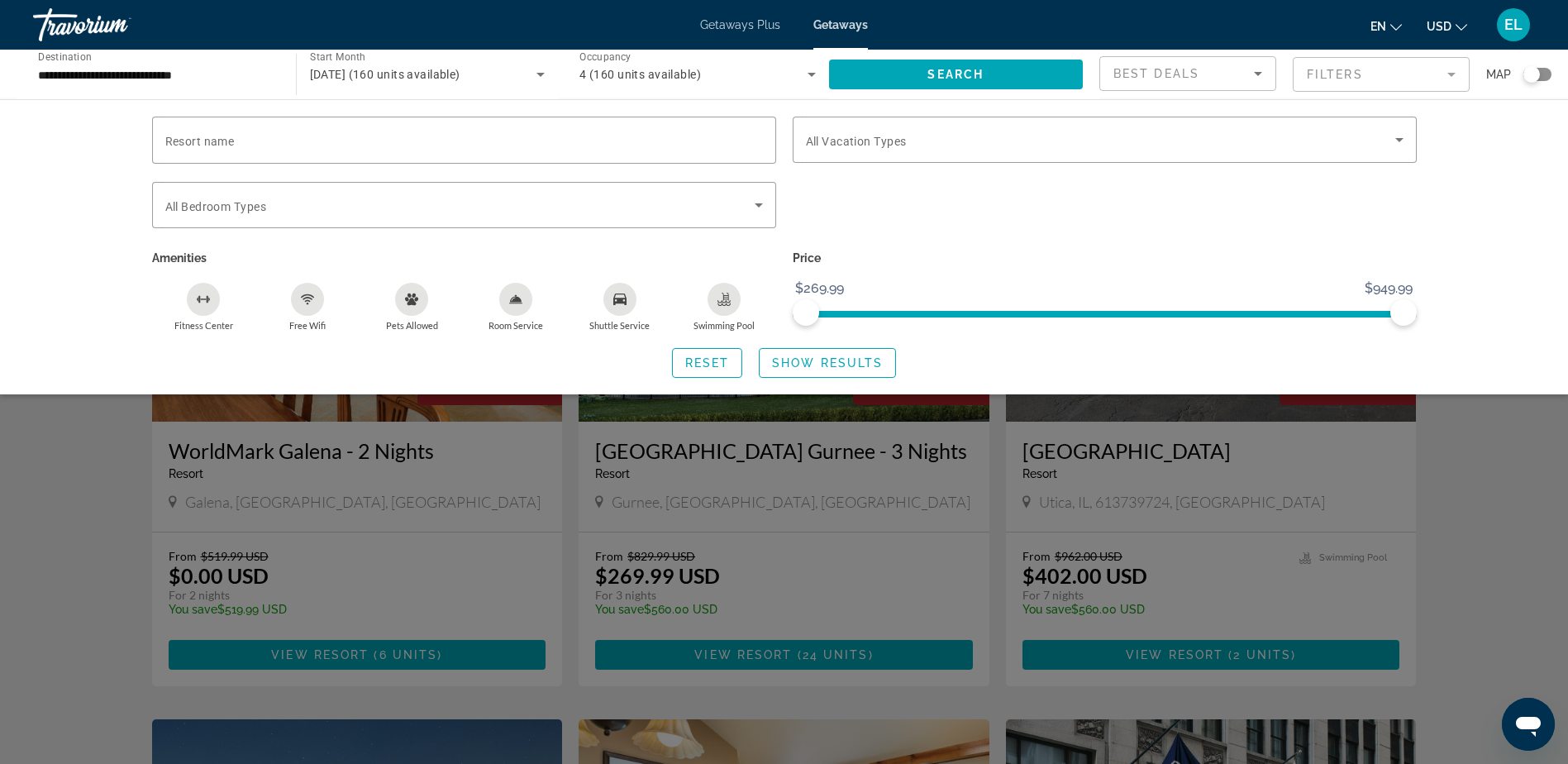
click at [137, 76] on input "**********" at bounding box center [156, 75] width 237 height 19
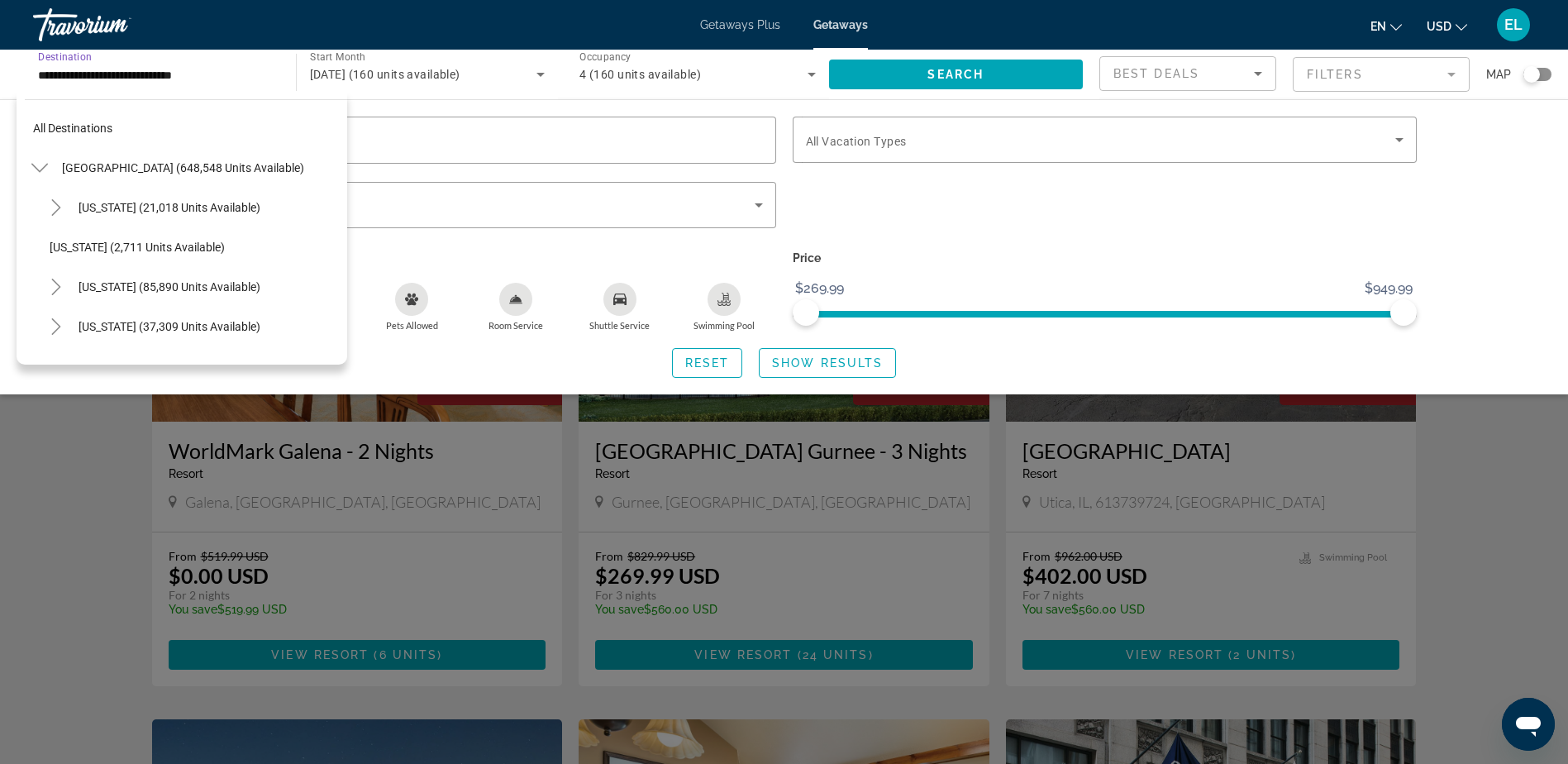
scroll to position [376, 0]
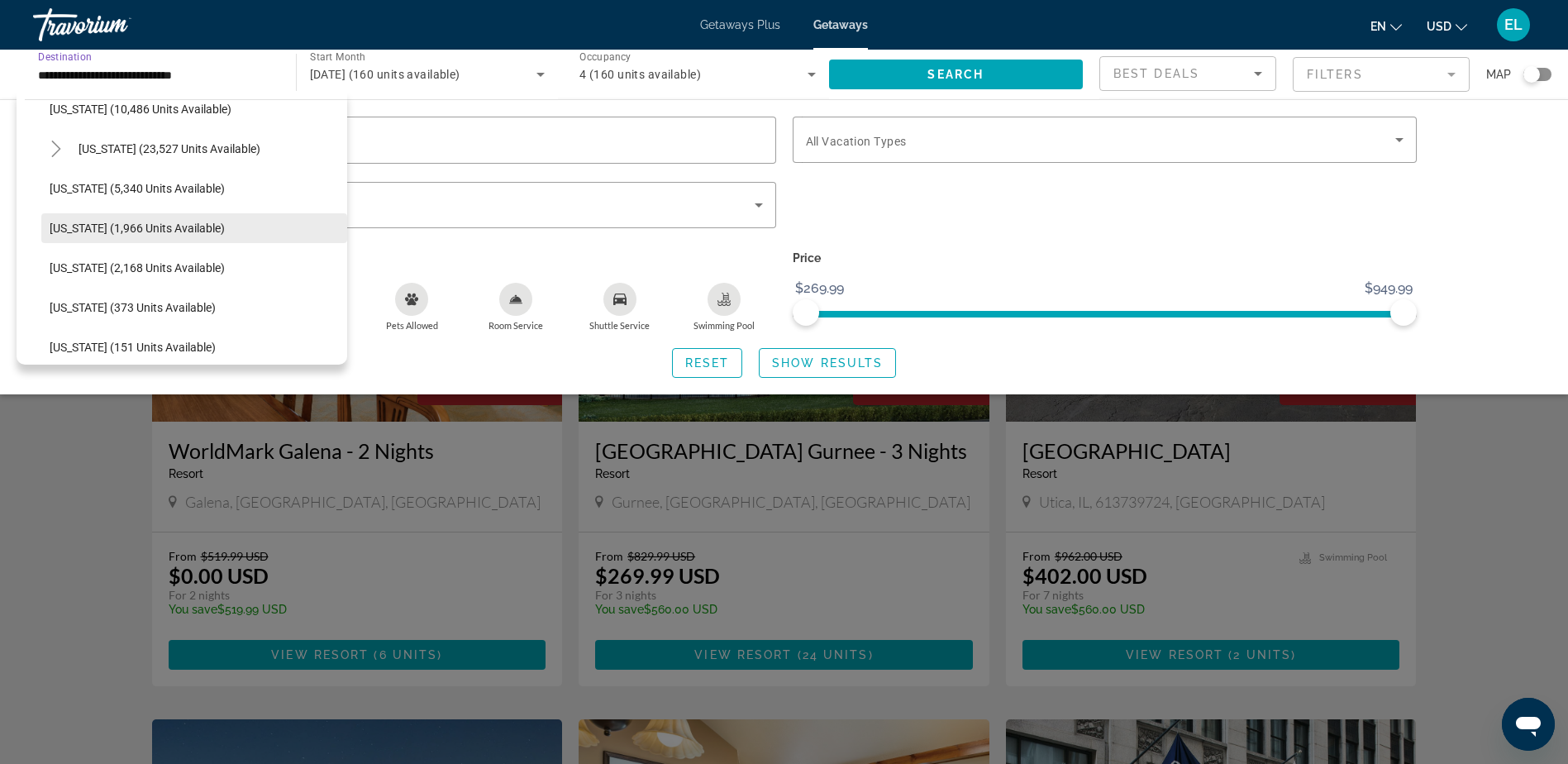
click at [170, 225] on span "[US_STATE] (1,966 units available)" at bounding box center [137, 229] width 175 height 14
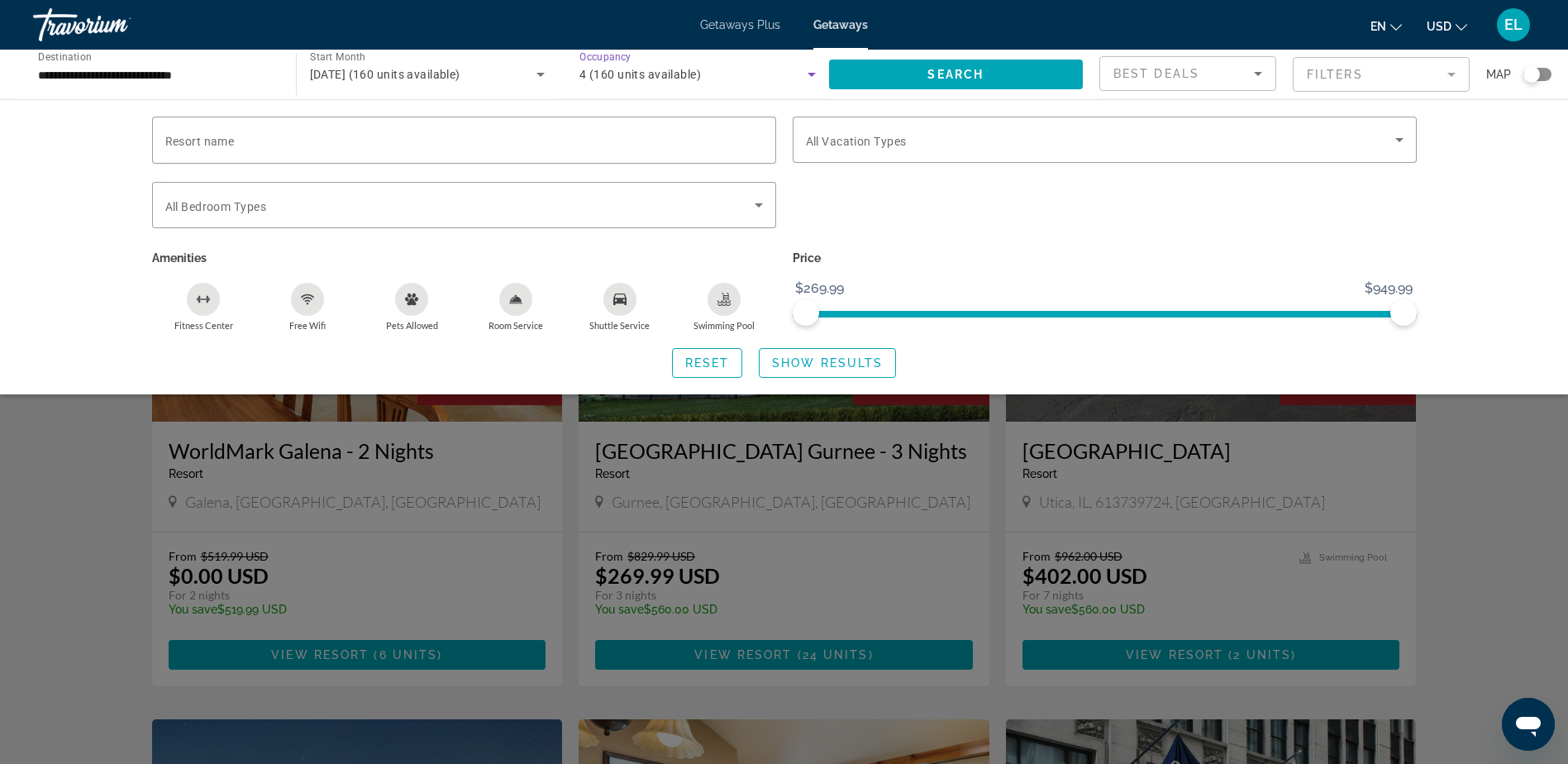
click at [632, 74] on span "4 (160 units available)" at bounding box center [640, 75] width 122 height 14
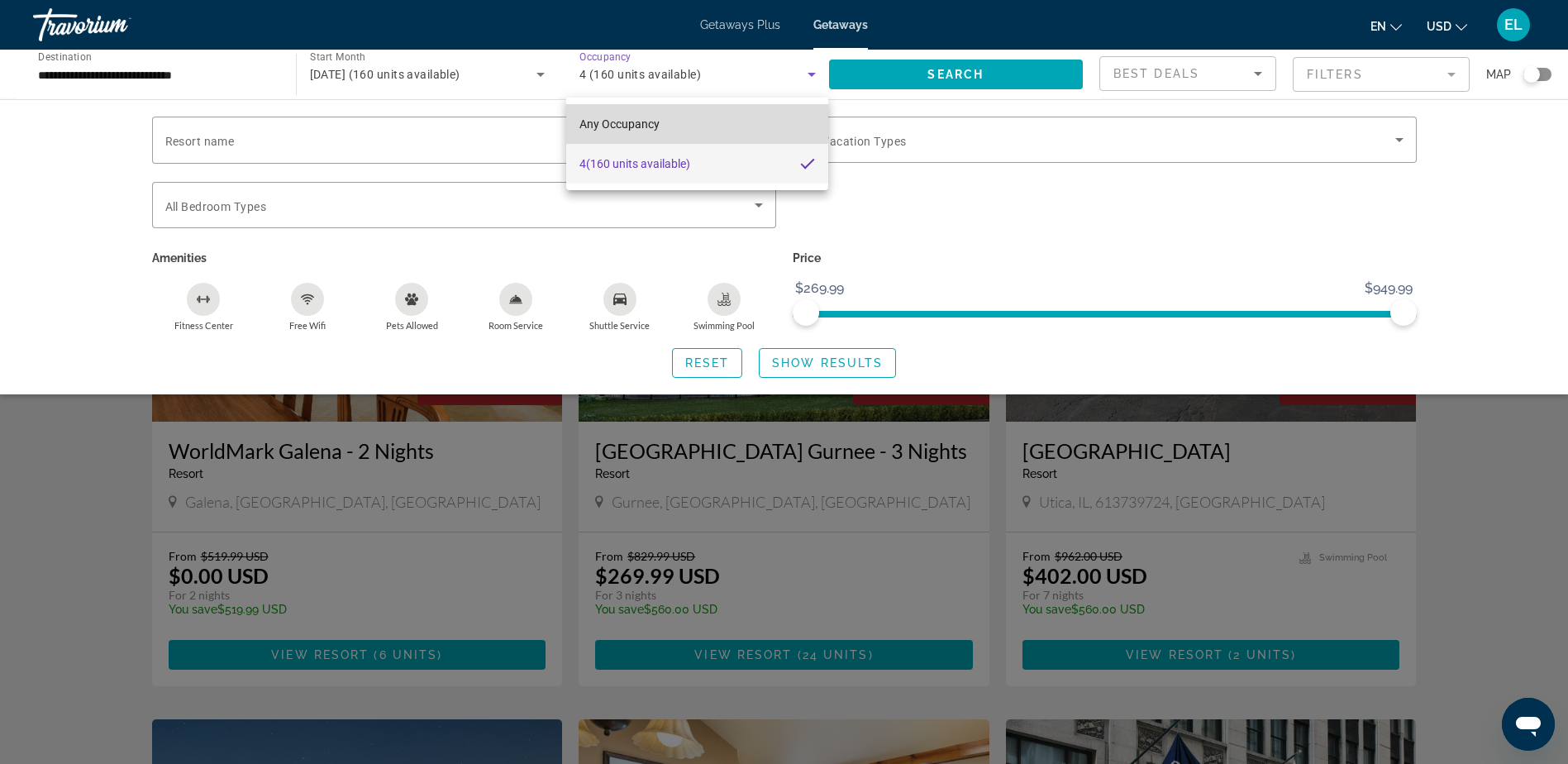
click at [626, 123] on span "Any Occupancy" at bounding box center [619, 125] width 80 height 14
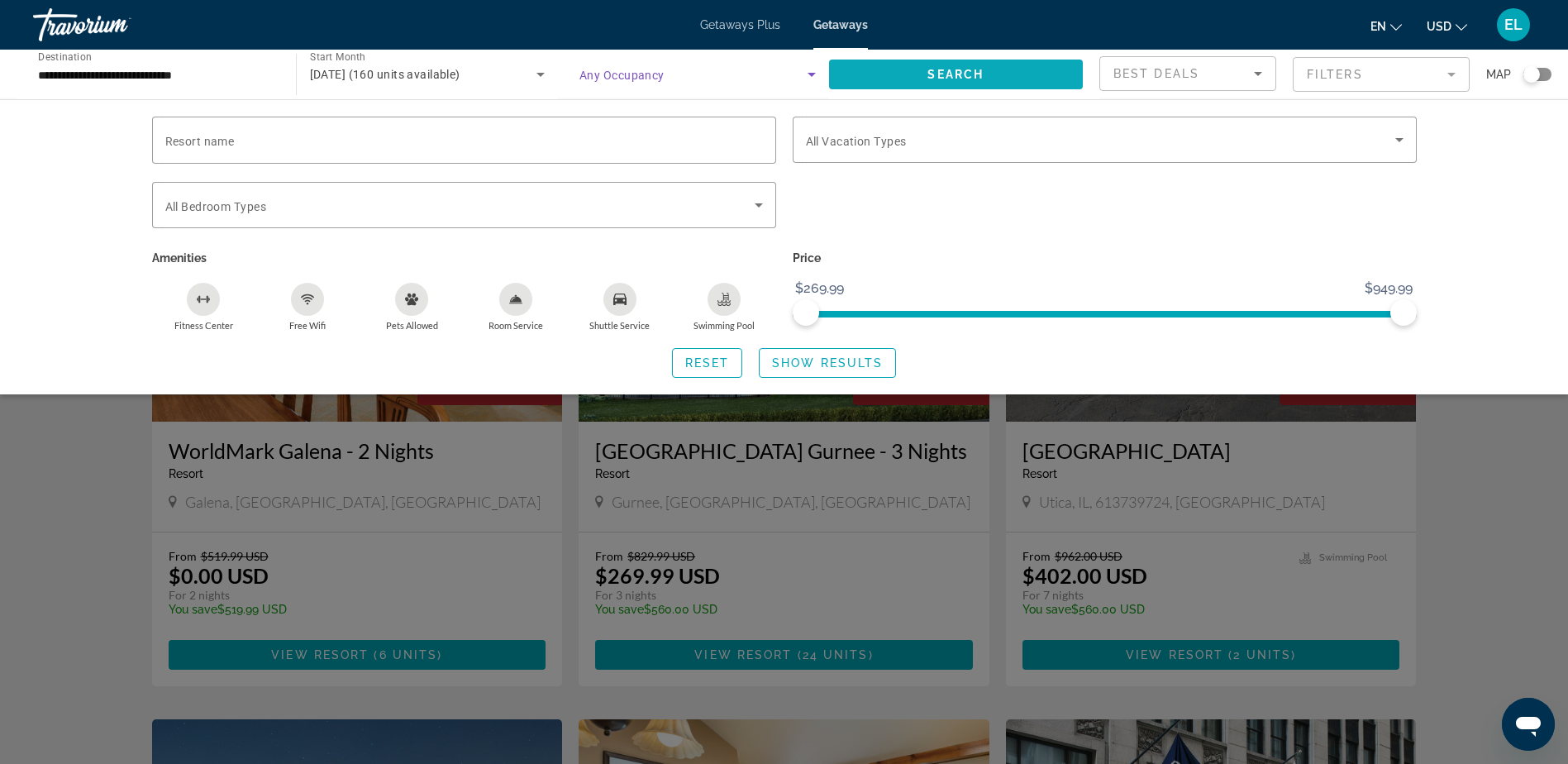
click at [966, 71] on span "Search" at bounding box center [956, 75] width 56 height 14
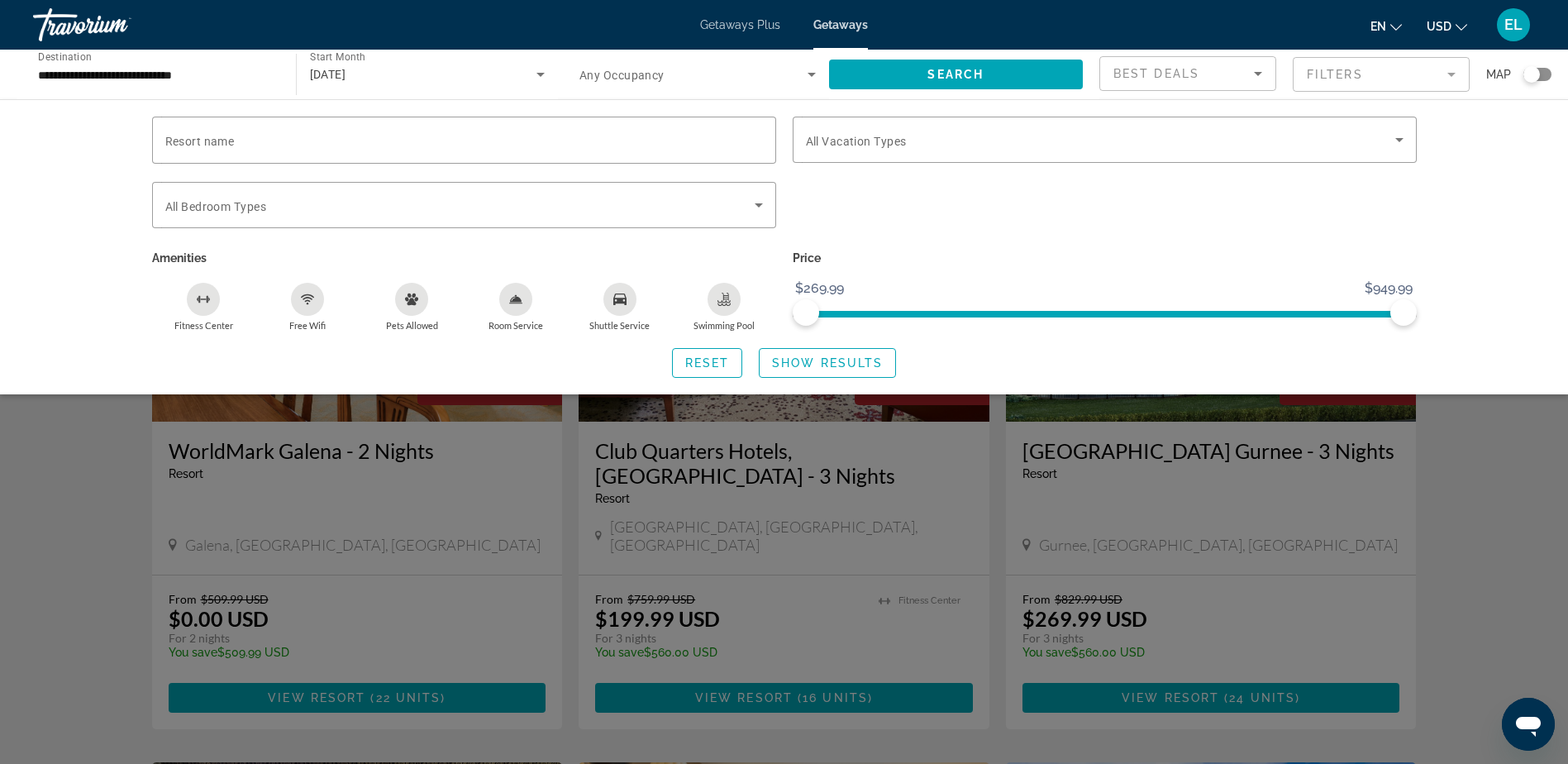
click at [1544, 337] on div "Resort name Vacation Types All Vacation Types Bedroom Types All Bedroom Types A…" at bounding box center [784, 247] width 1568 height 295
drag, startPoint x: 1399, startPoint y: 310, endPoint x: 1259, endPoint y: 302, distance: 140.2
click at [1259, 302] on span "ngx-slider-max" at bounding box center [1259, 312] width 26 height 26
click at [816, 362] on span "Show Results" at bounding box center [828, 363] width 111 height 14
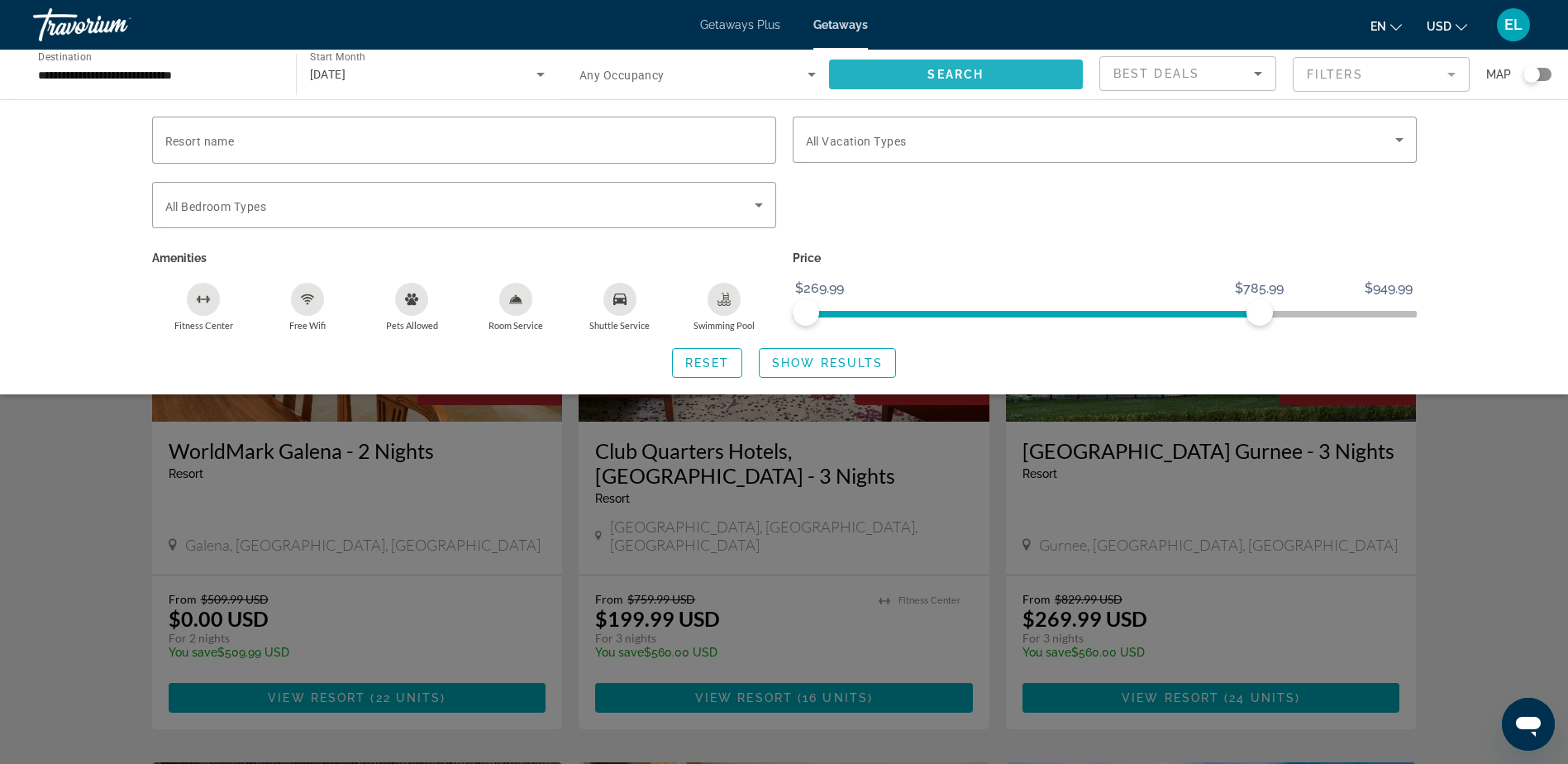
click at [954, 73] on span "Search" at bounding box center [956, 75] width 56 height 14
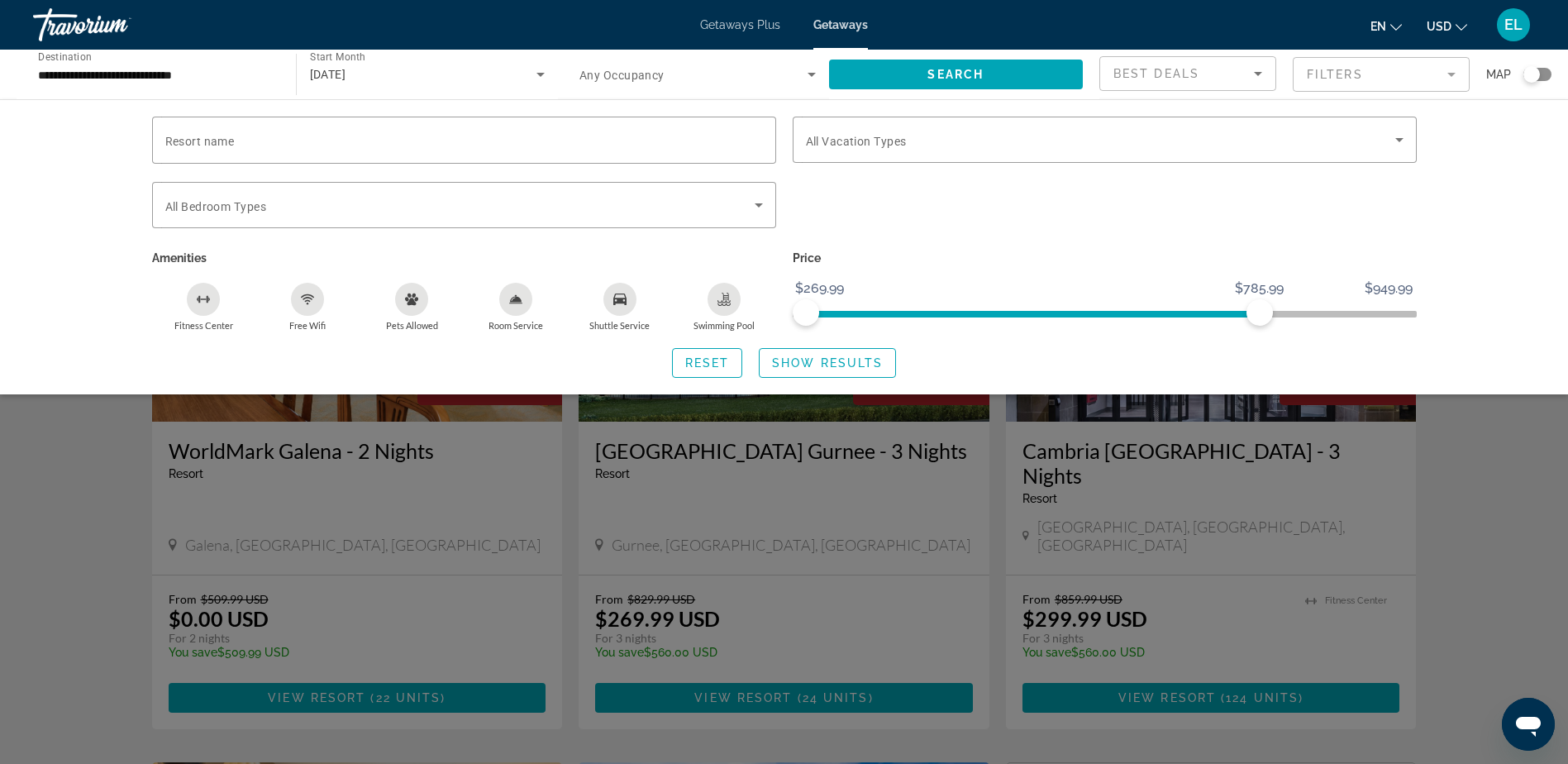
scroll to position [83, 0]
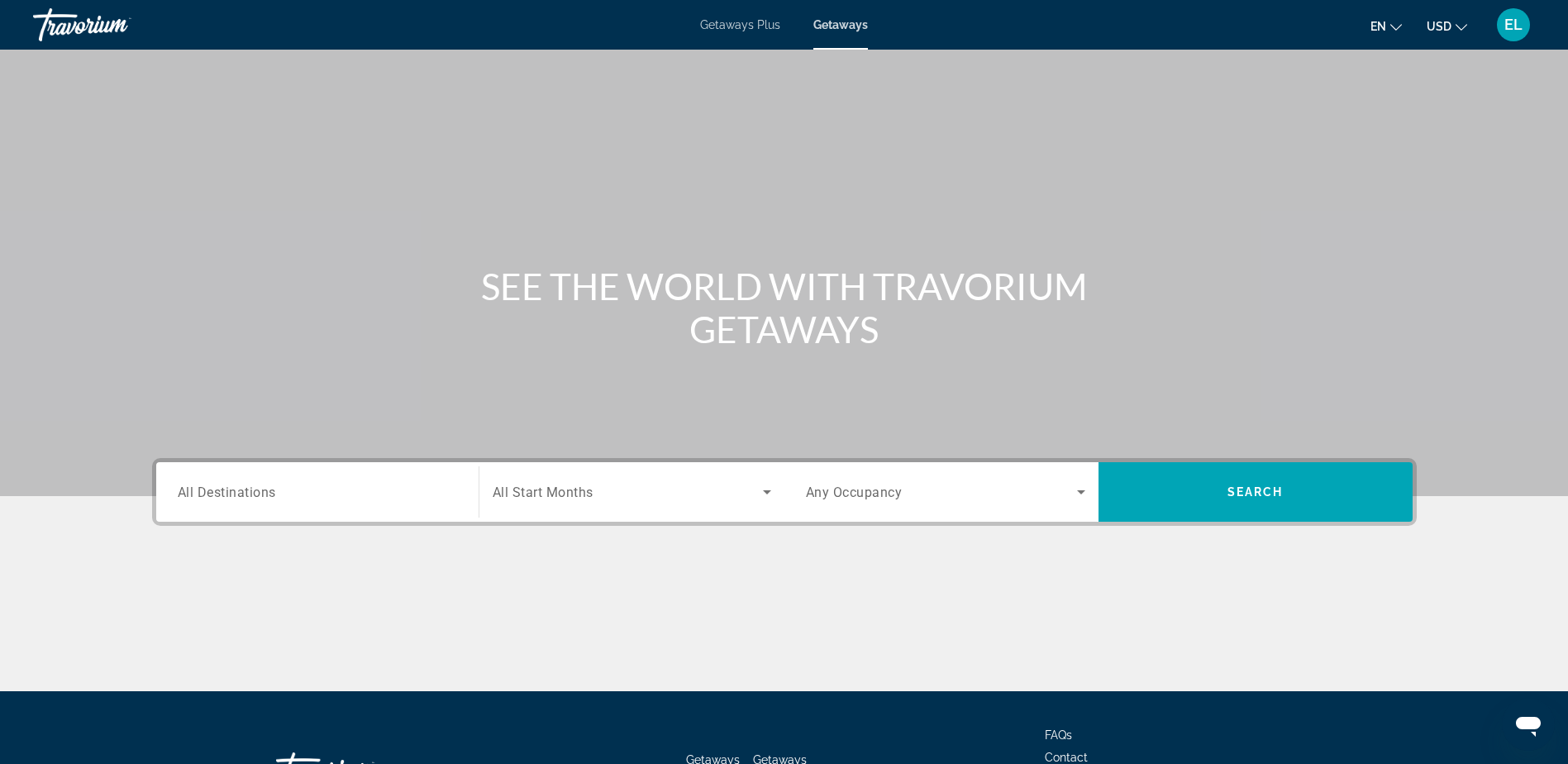
click at [217, 499] on span "All Destinations" at bounding box center [227, 492] width 98 height 16
click at [217, 499] on input "Destination All Destinations" at bounding box center [317, 493] width 280 height 19
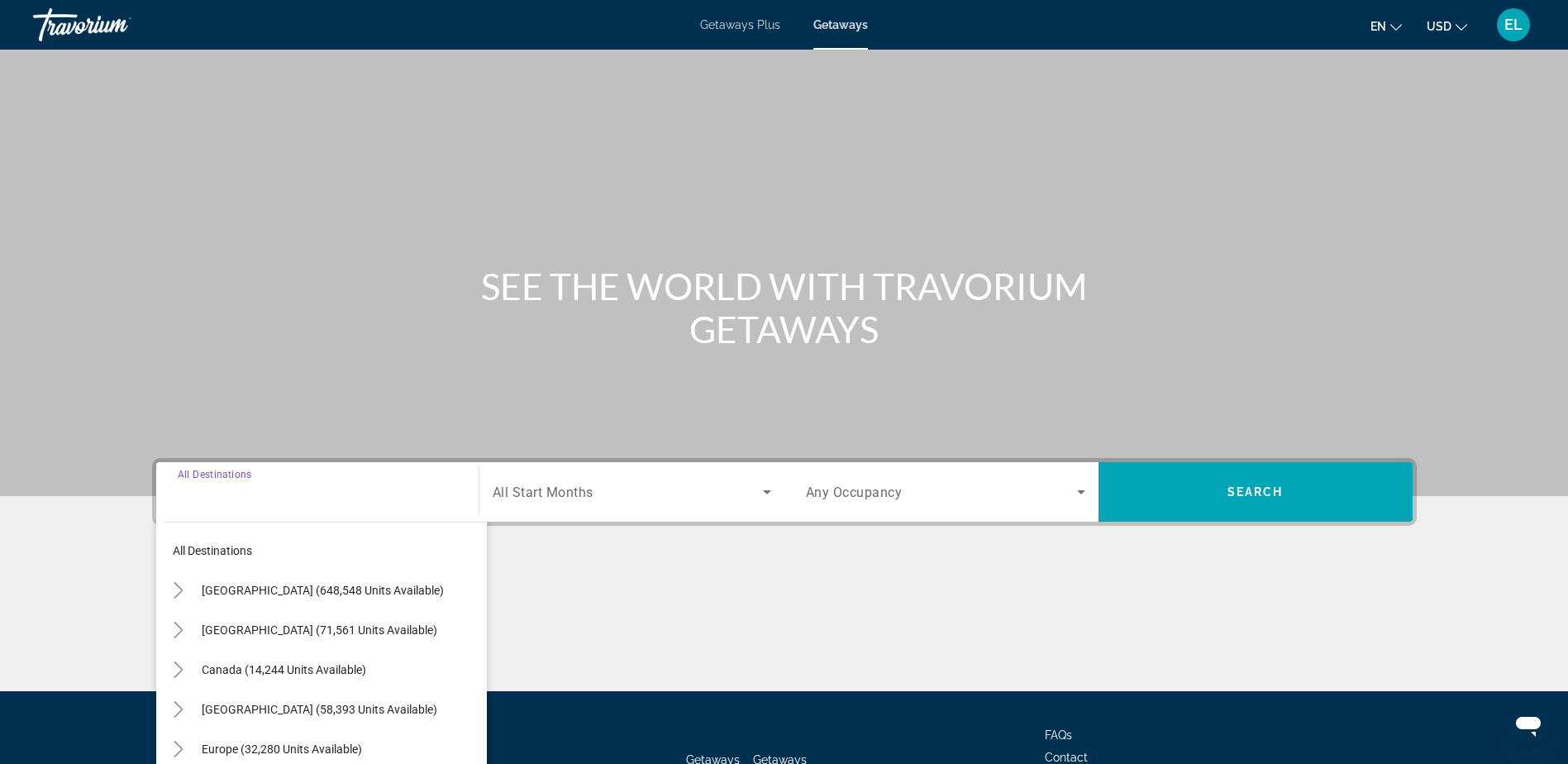
scroll to position [130, 0]
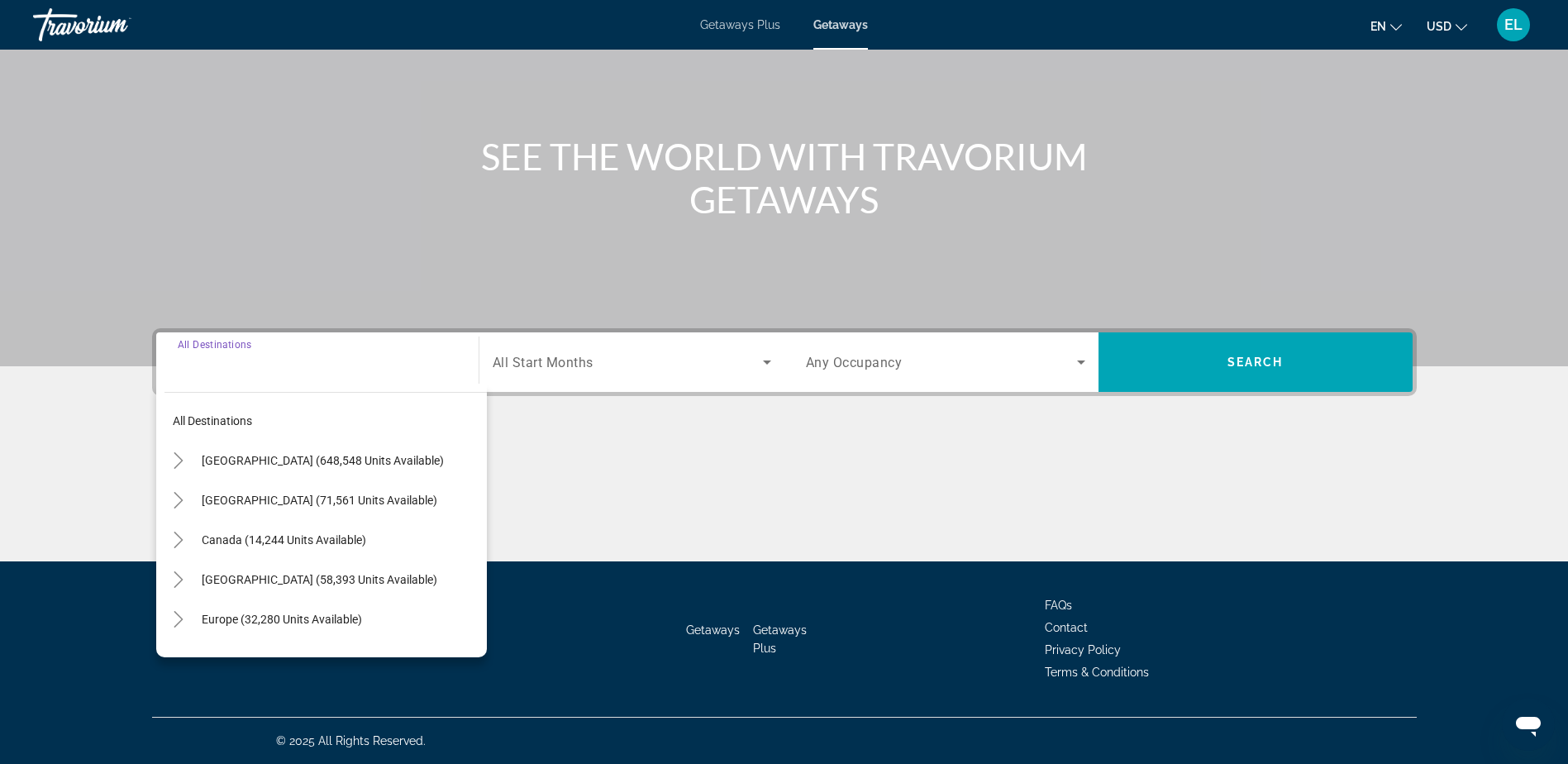
click at [1084, 363] on icon "Search widget" at bounding box center [1081, 363] width 19 height 19
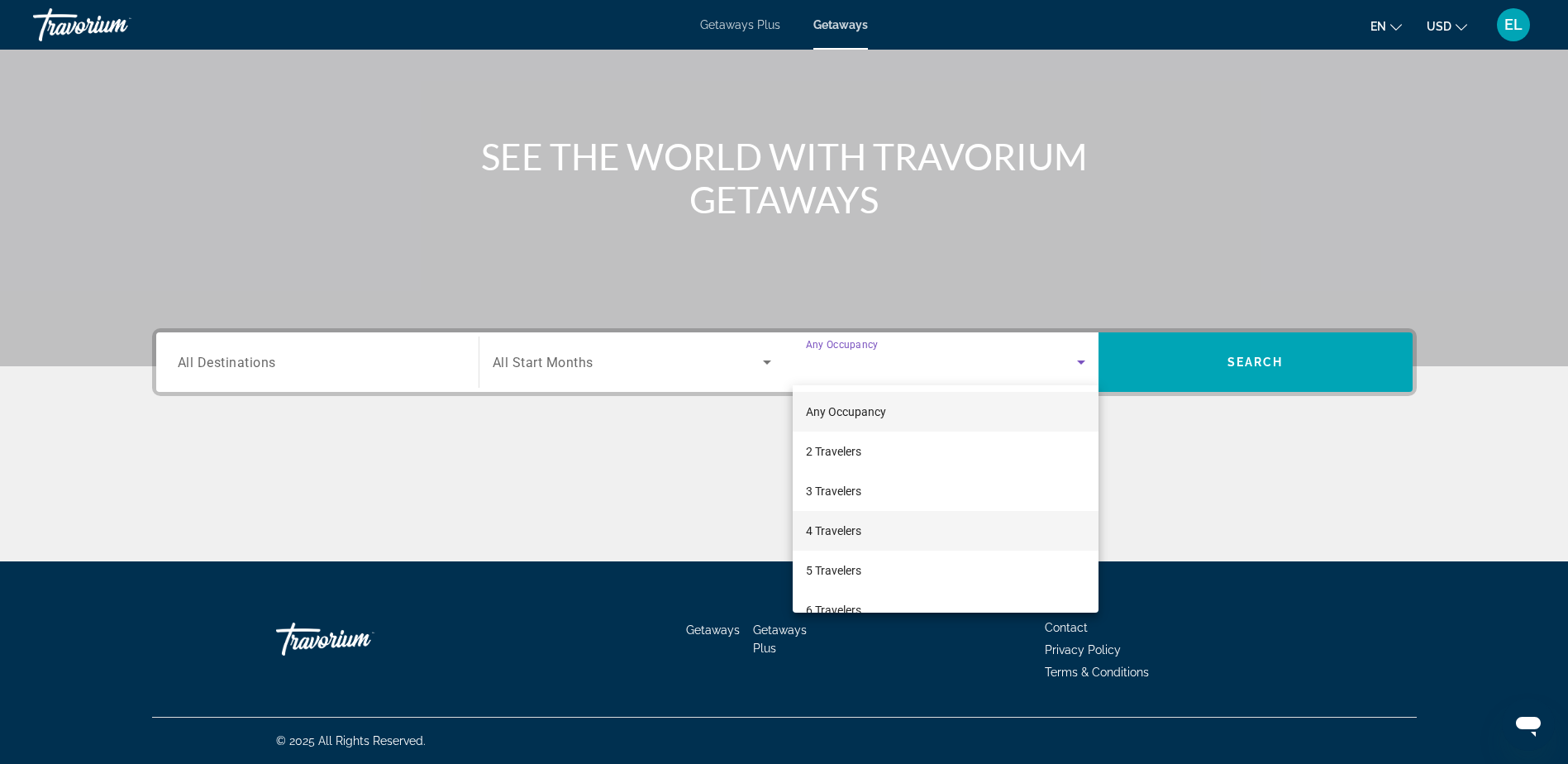
scroll to position [83, 0]
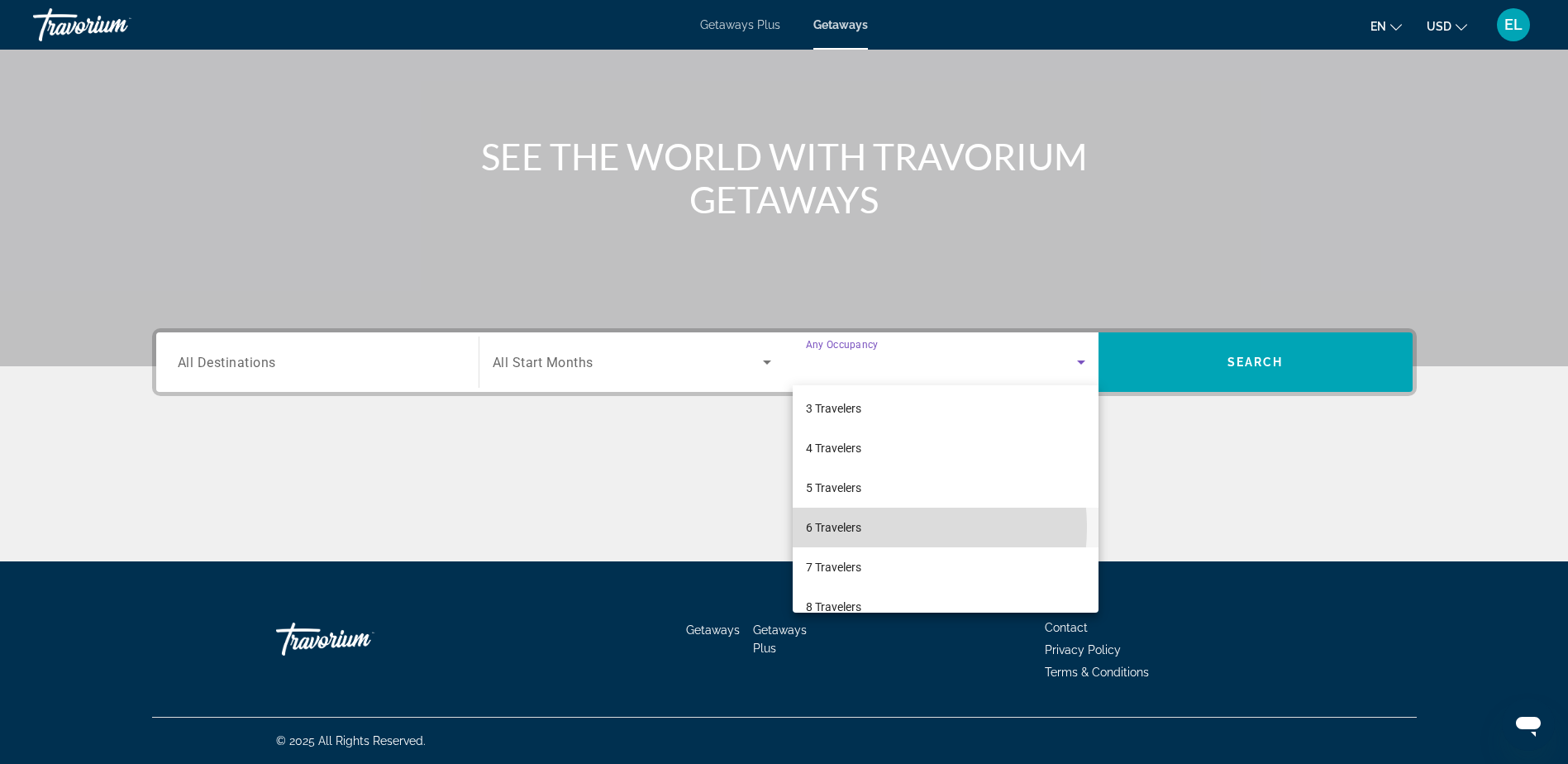
click at [873, 528] on mat-option "6 Travelers" at bounding box center [946, 527] width 306 height 40
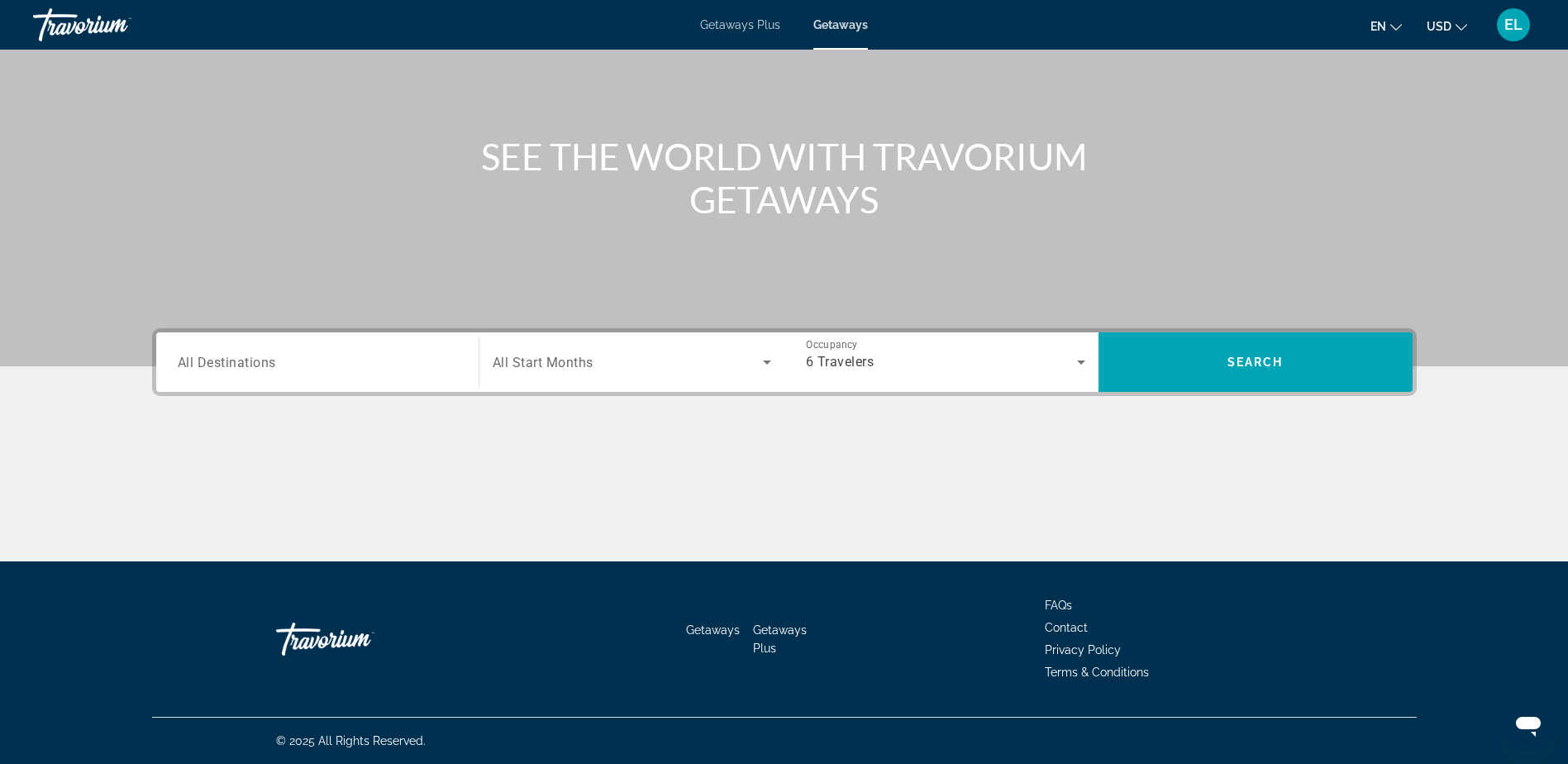
click at [221, 359] on span "All Destinations" at bounding box center [227, 362] width 98 height 16
click at [221, 359] on input "Destination All Destinations" at bounding box center [317, 363] width 280 height 19
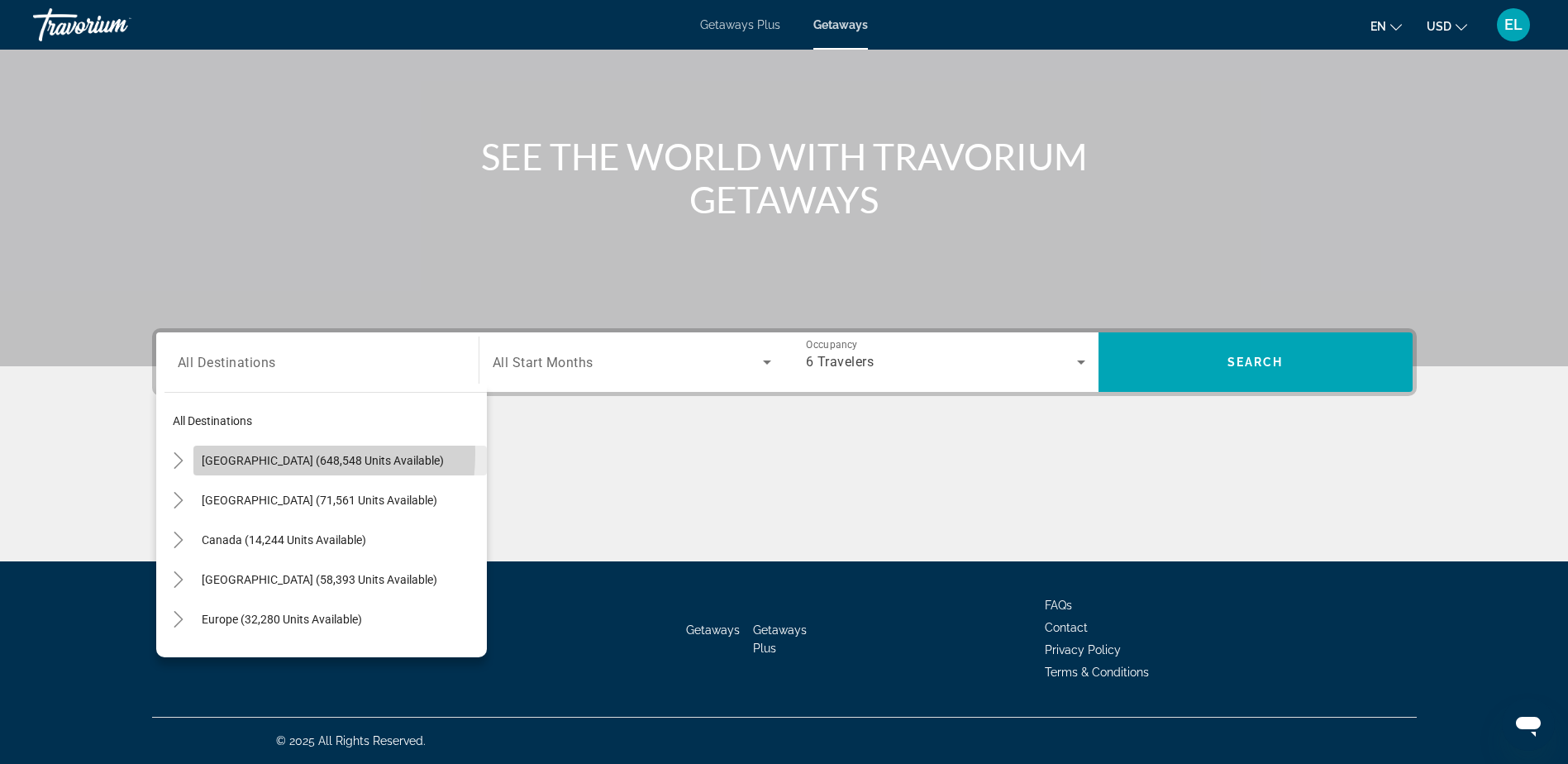
click at [252, 454] on span "[GEOGRAPHIC_DATA] (648,548 units available)" at bounding box center [322, 461] width 243 height 14
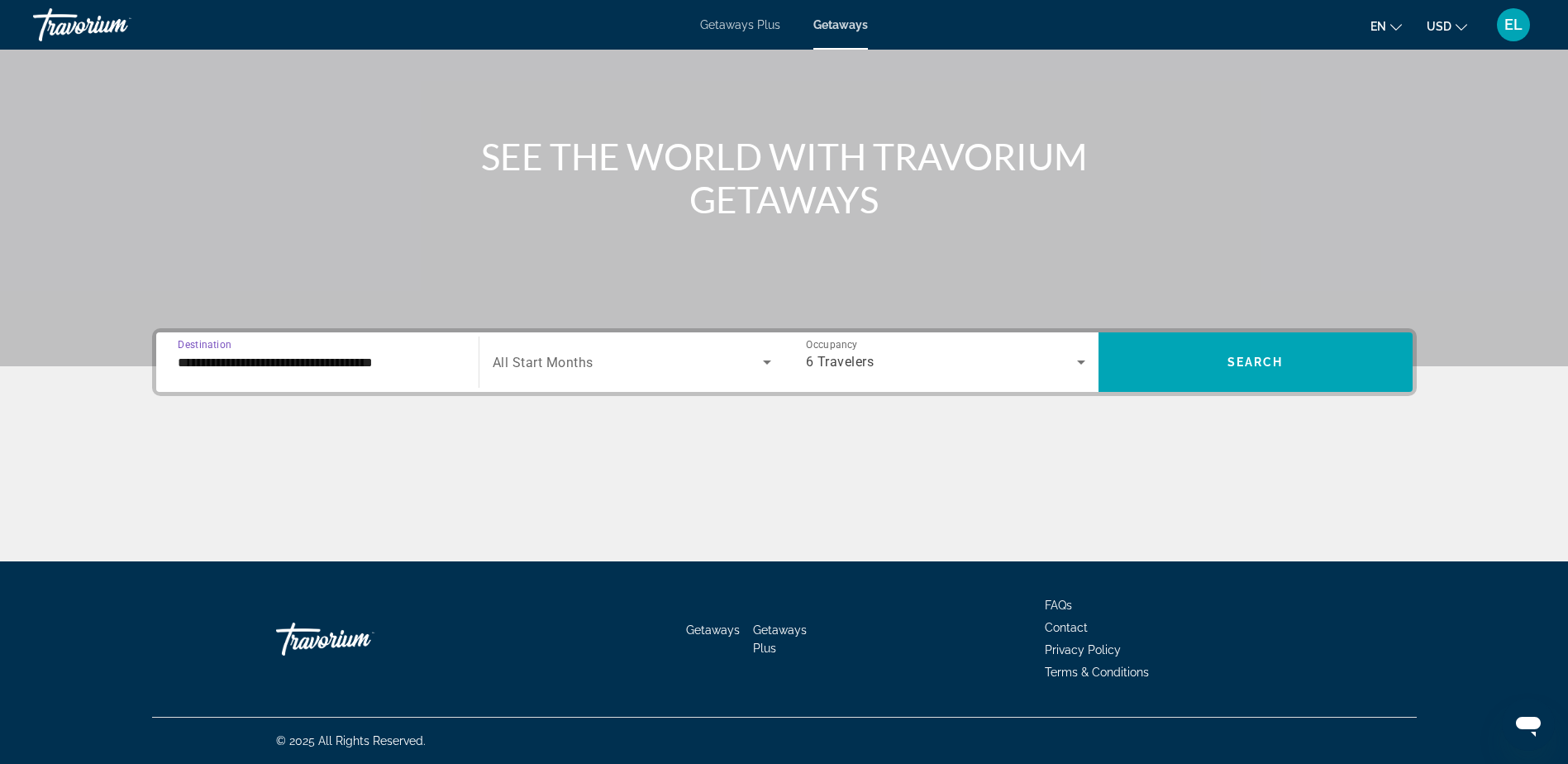
click at [300, 359] on input "**********" at bounding box center [317, 363] width 280 height 19
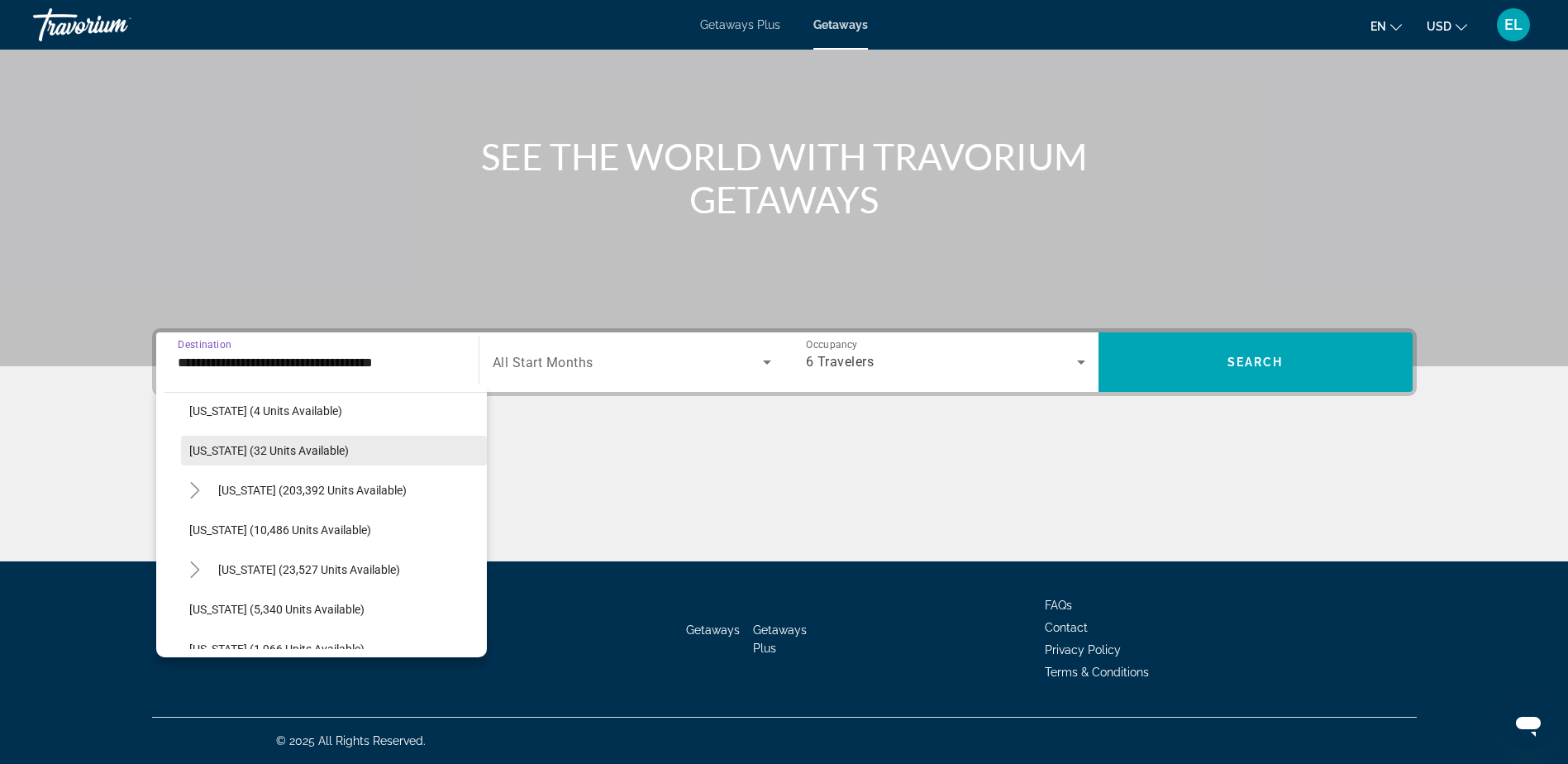
scroll to position [331, 0]
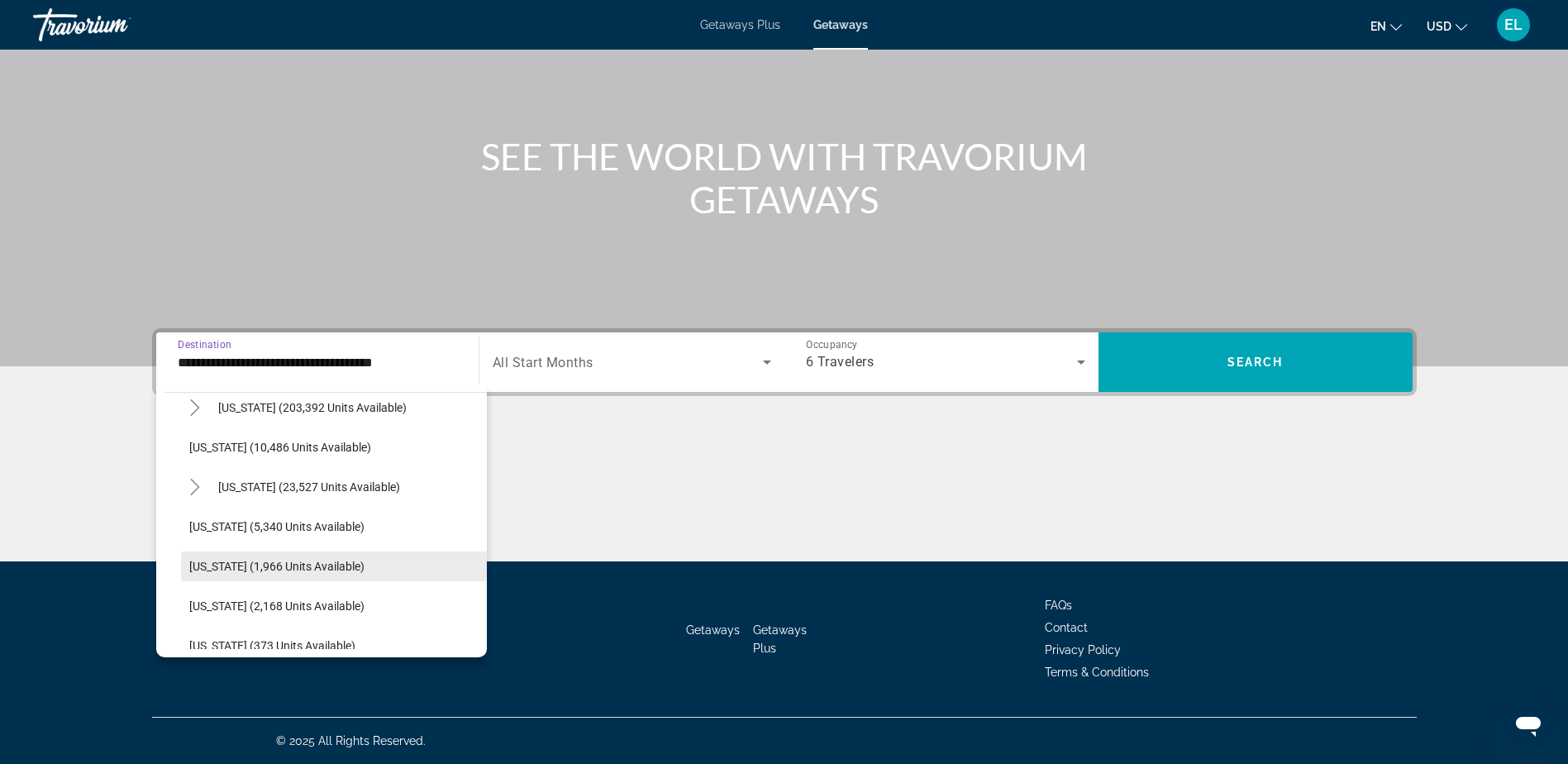
click at [258, 560] on span "[US_STATE] (1,966 units available)" at bounding box center [277, 567] width 175 height 14
type input "**********"
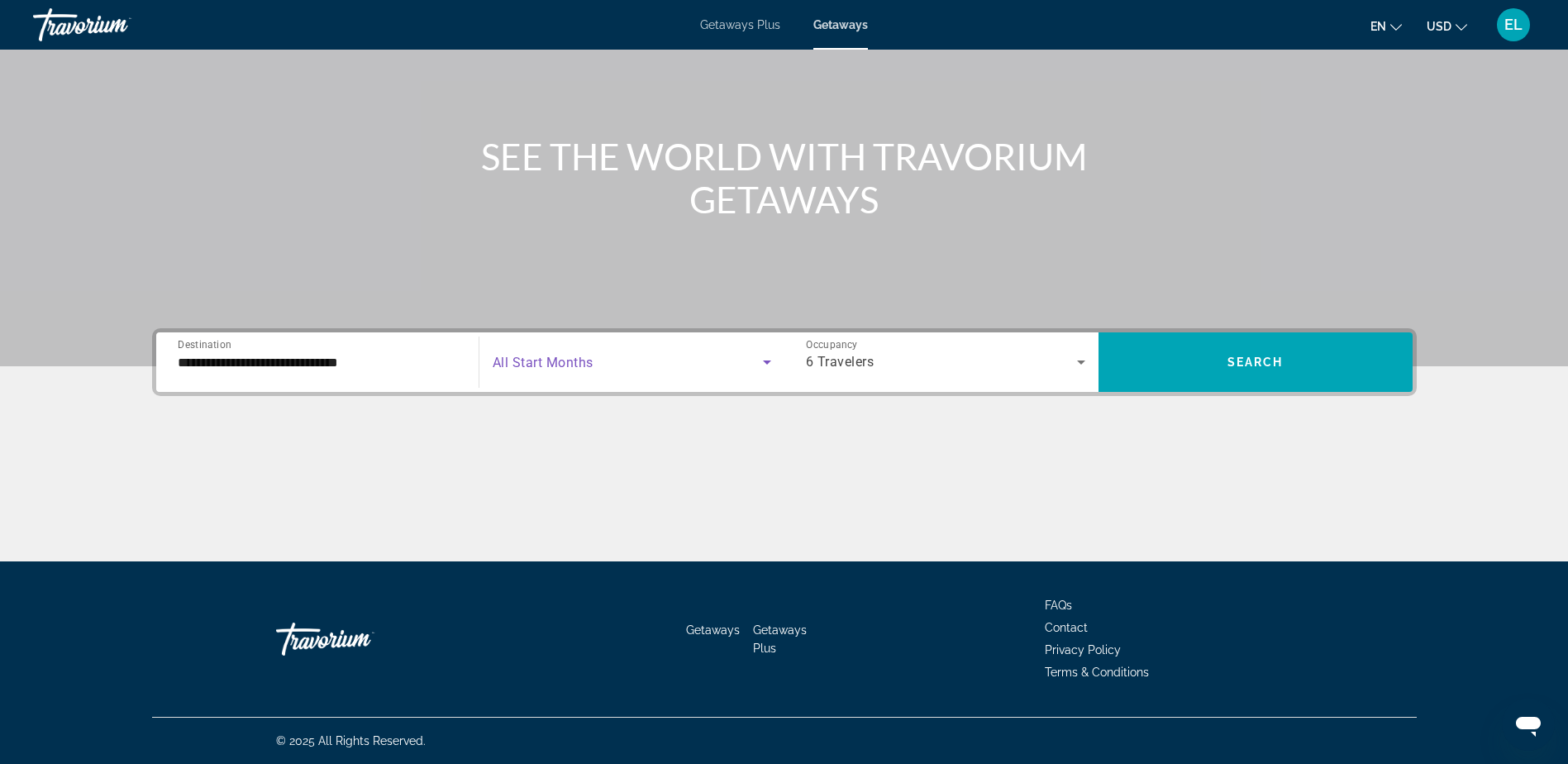
click at [769, 359] on icon "Search widget" at bounding box center [767, 363] width 19 height 19
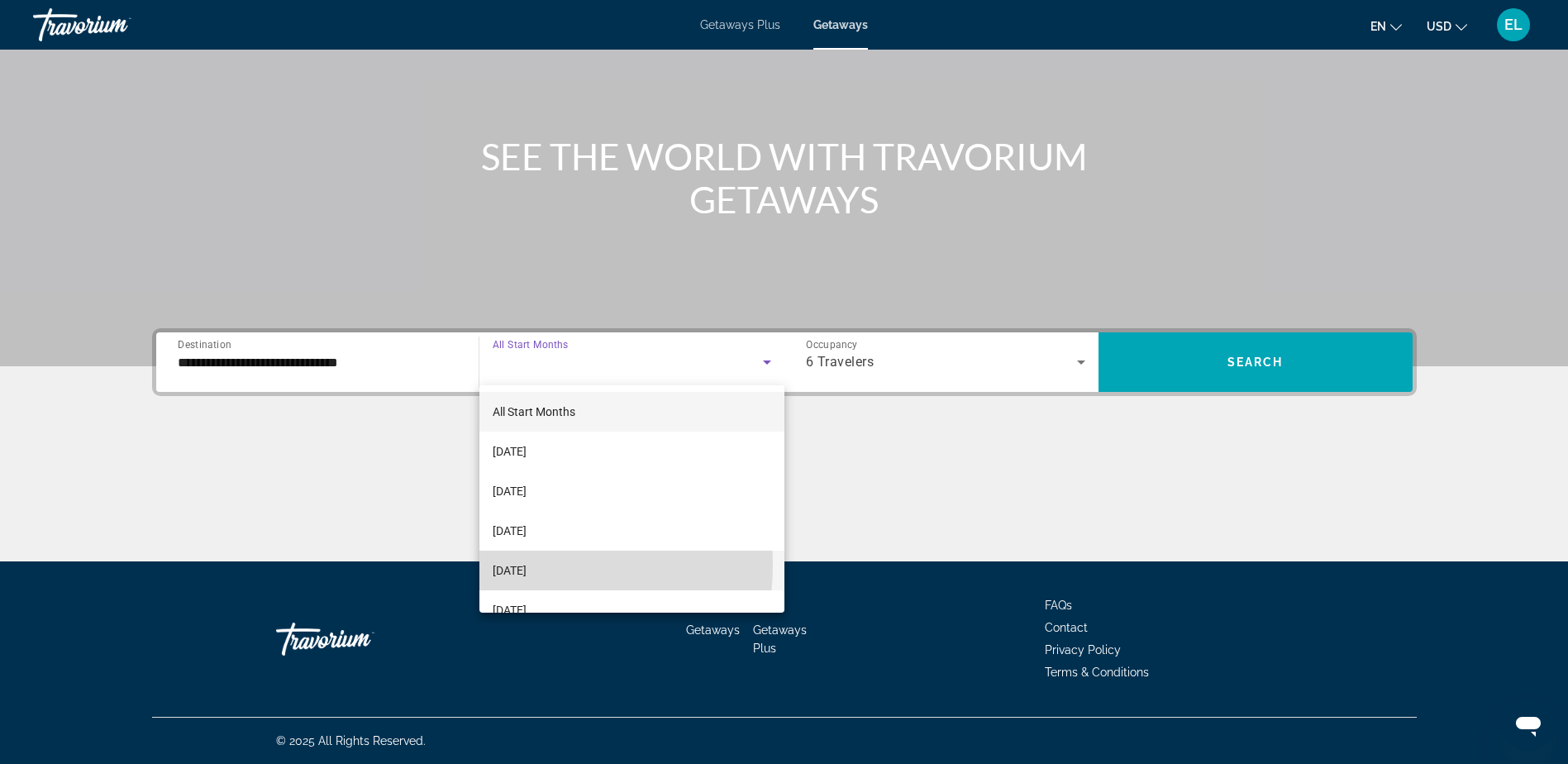
click at [512, 565] on span "December 2025" at bounding box center [509, 571] width 34 height 19
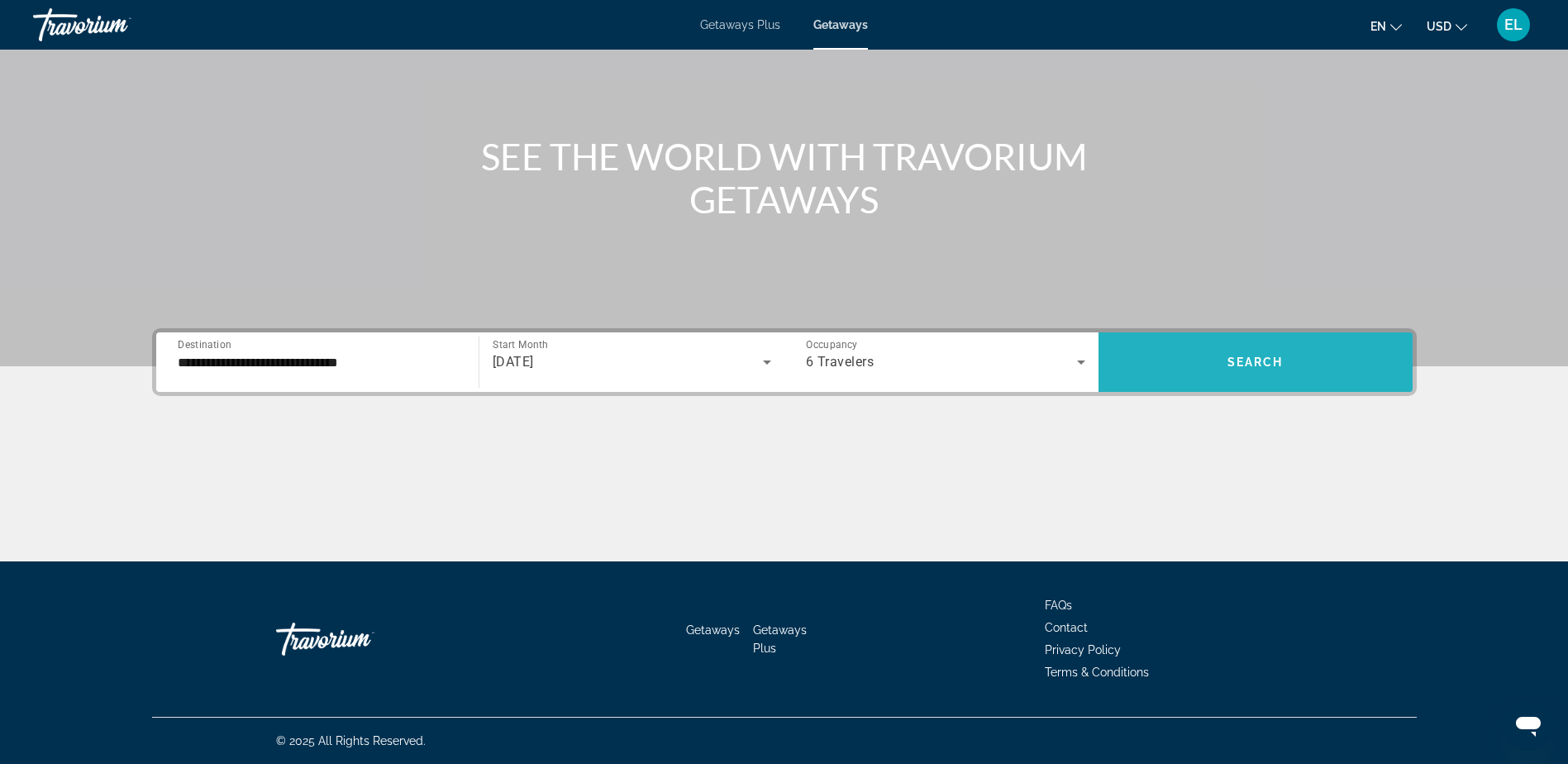
click at [1279, 363] on span "Search" at bounding box center [1256, 363] width 56 height 14
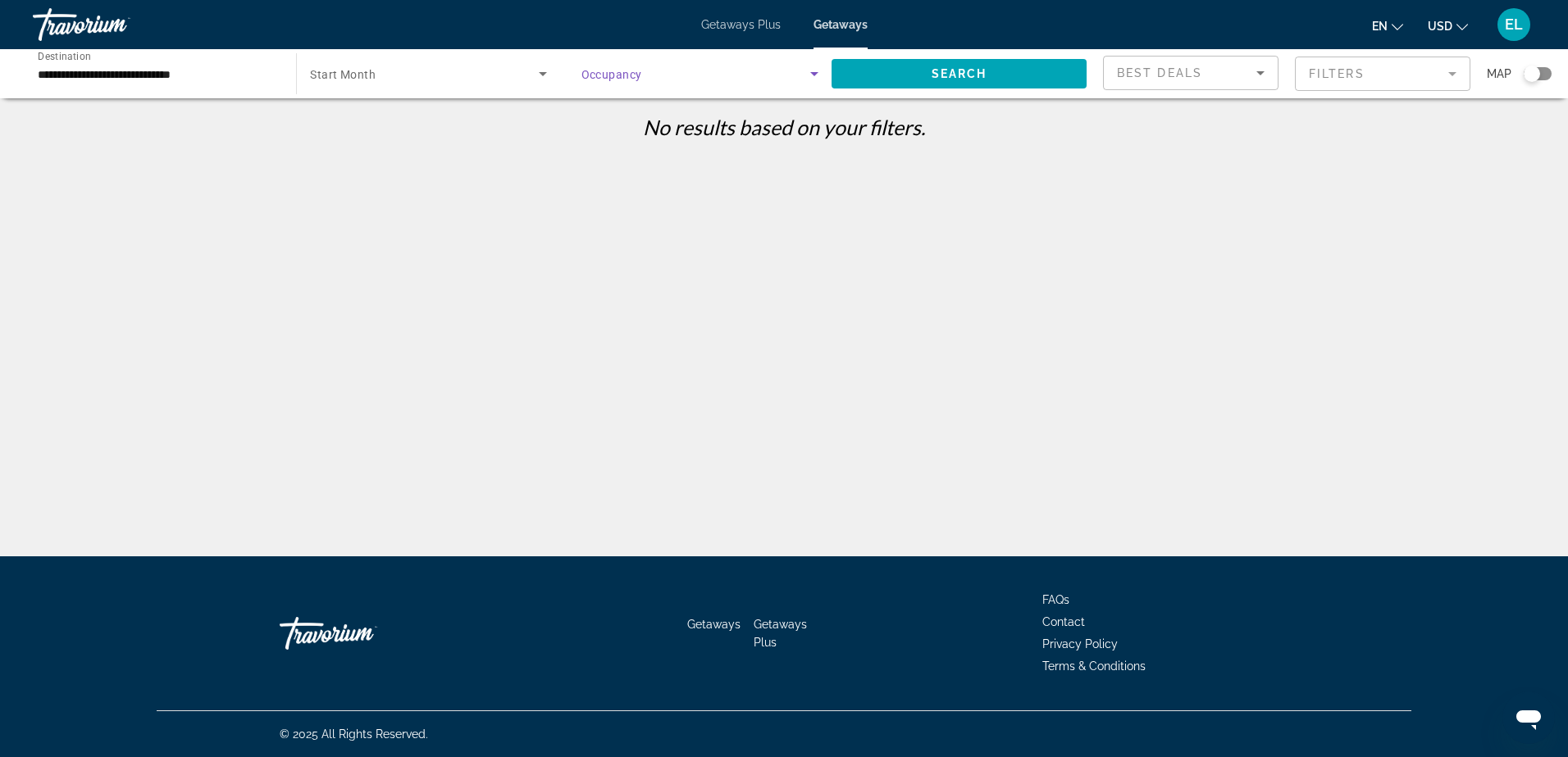
click at [813, 70] on icon "Search widget" at bounding box center [814, 73] width 19 height 19
click at [810, 73] on div at bounding box center [784, 378] width 1568 height 757
click at [810, 73] on icon "Search widget" at bounding box center [814, 73] width 19 height 19
click at [630, 122] on span "Any Occupancy" at bounding box center [620, 124] width 79 height 14
click at [1014, 70] on span "Search widget" at bounding box center [959, 73] width 255 height 40
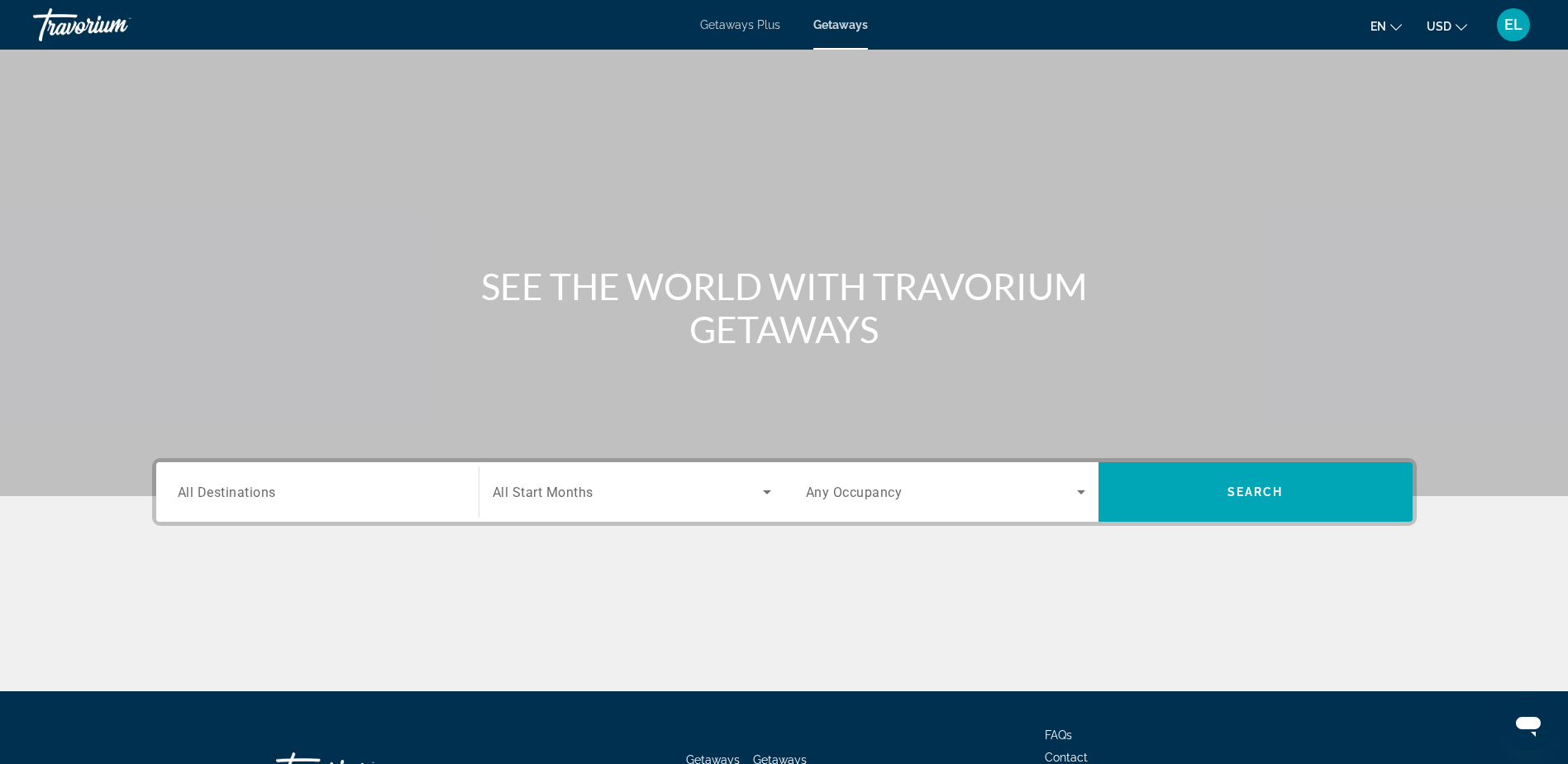
click at [226, 493] on span "All Destinations" at bounding box center [227, 492] width 98 height 16
click at [226, 493] on input "Destination All Destinations" at bounding box center [317, 493] width 280 height 19
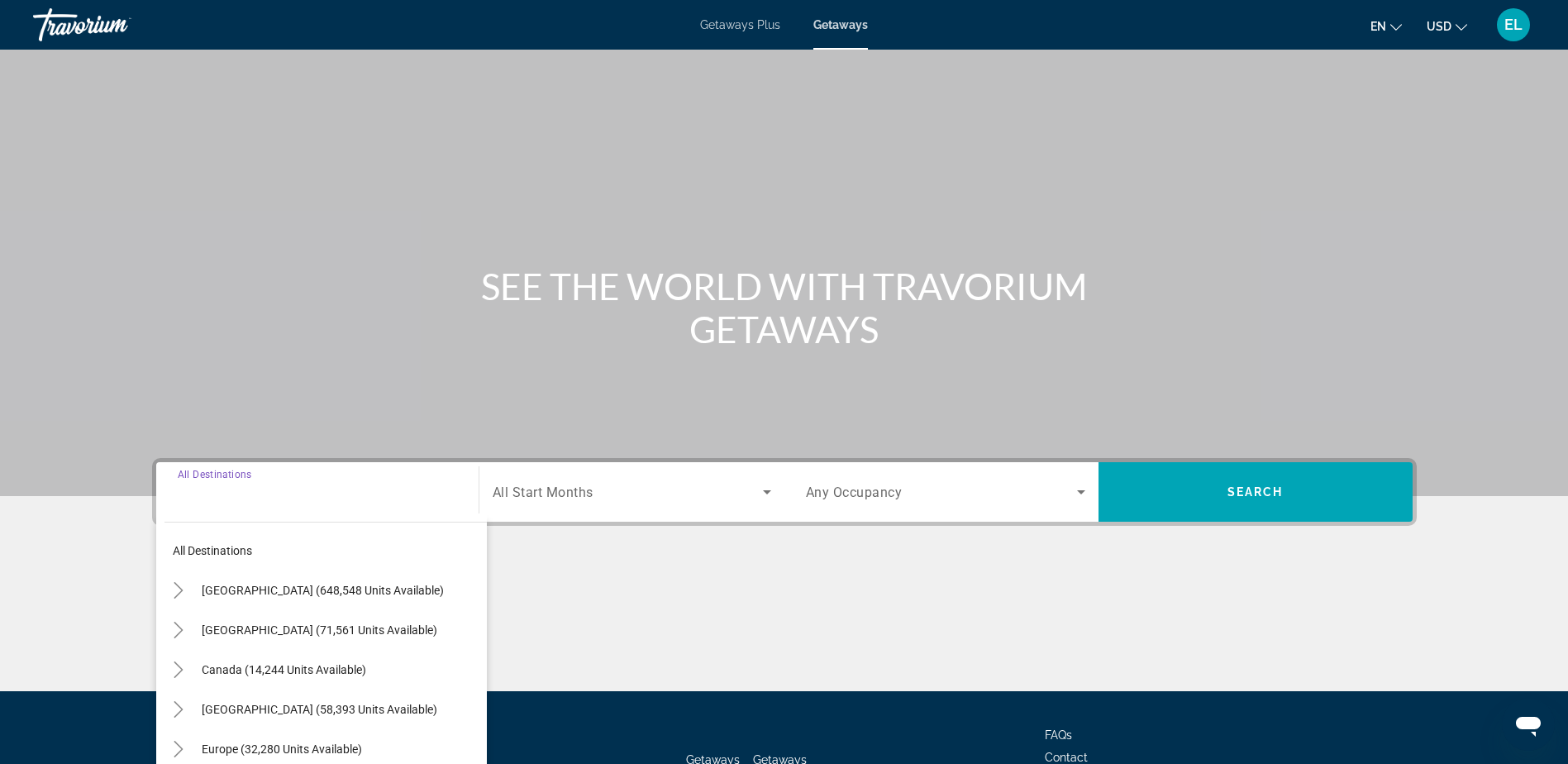
scroll to position [130, 0]
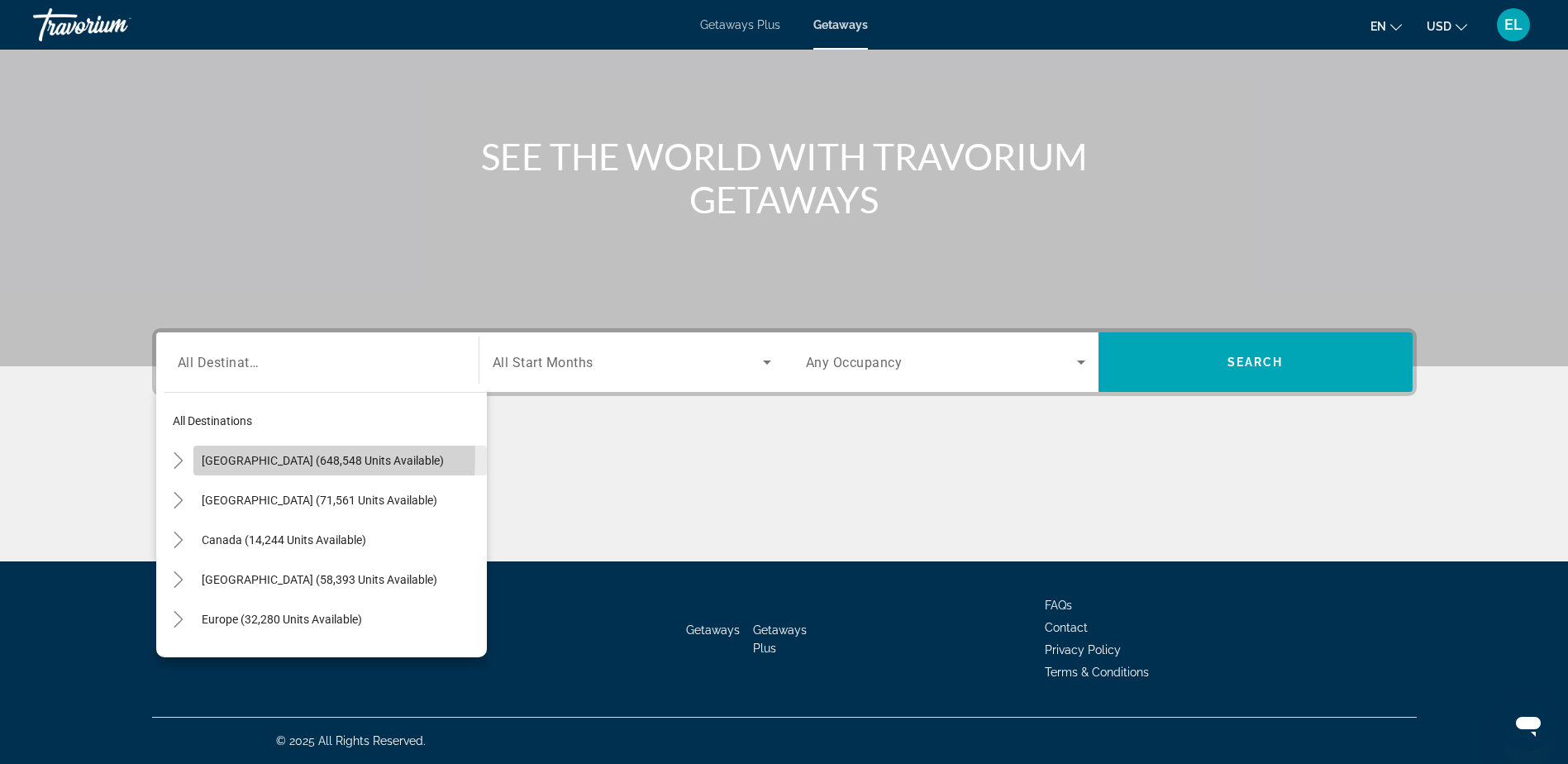
click at [243, 456] on span "United States (648,548 units available)" at bounding box center [322, 461] width 243 height 14
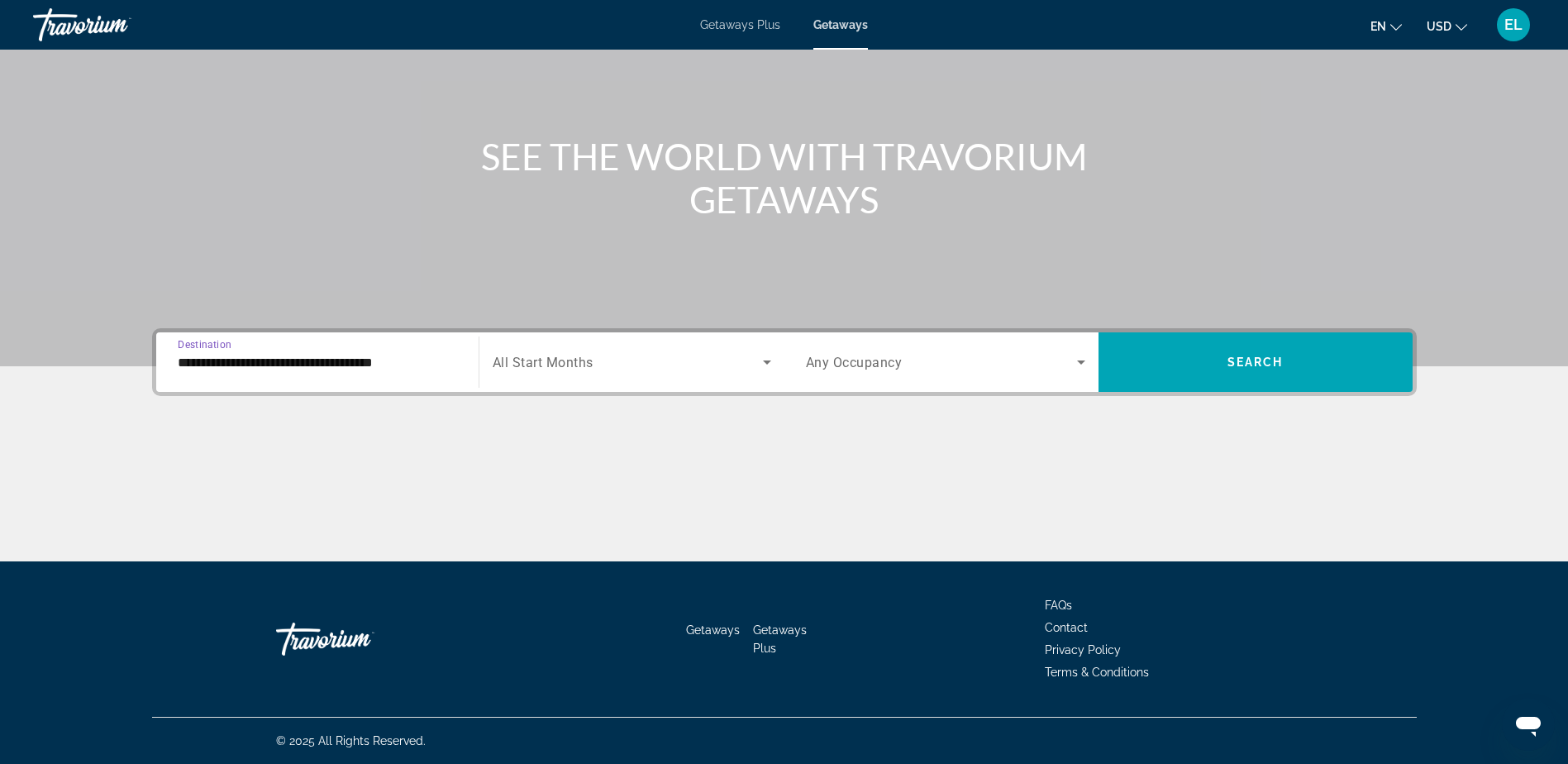
click at [274, 361] on input "**********" at bounding box center [317, 363] width 280 height 19
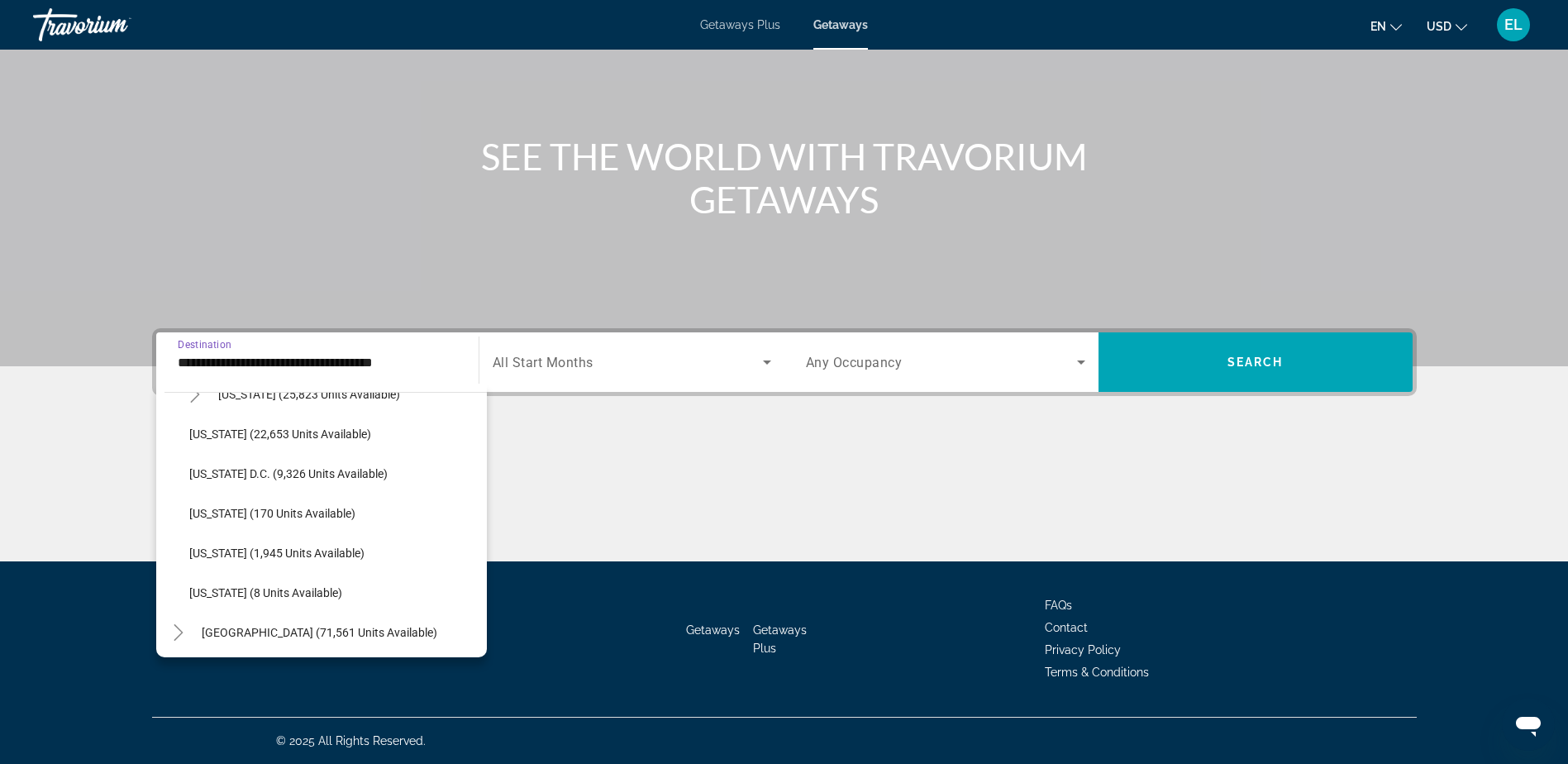
scroll to position [1738, 0]
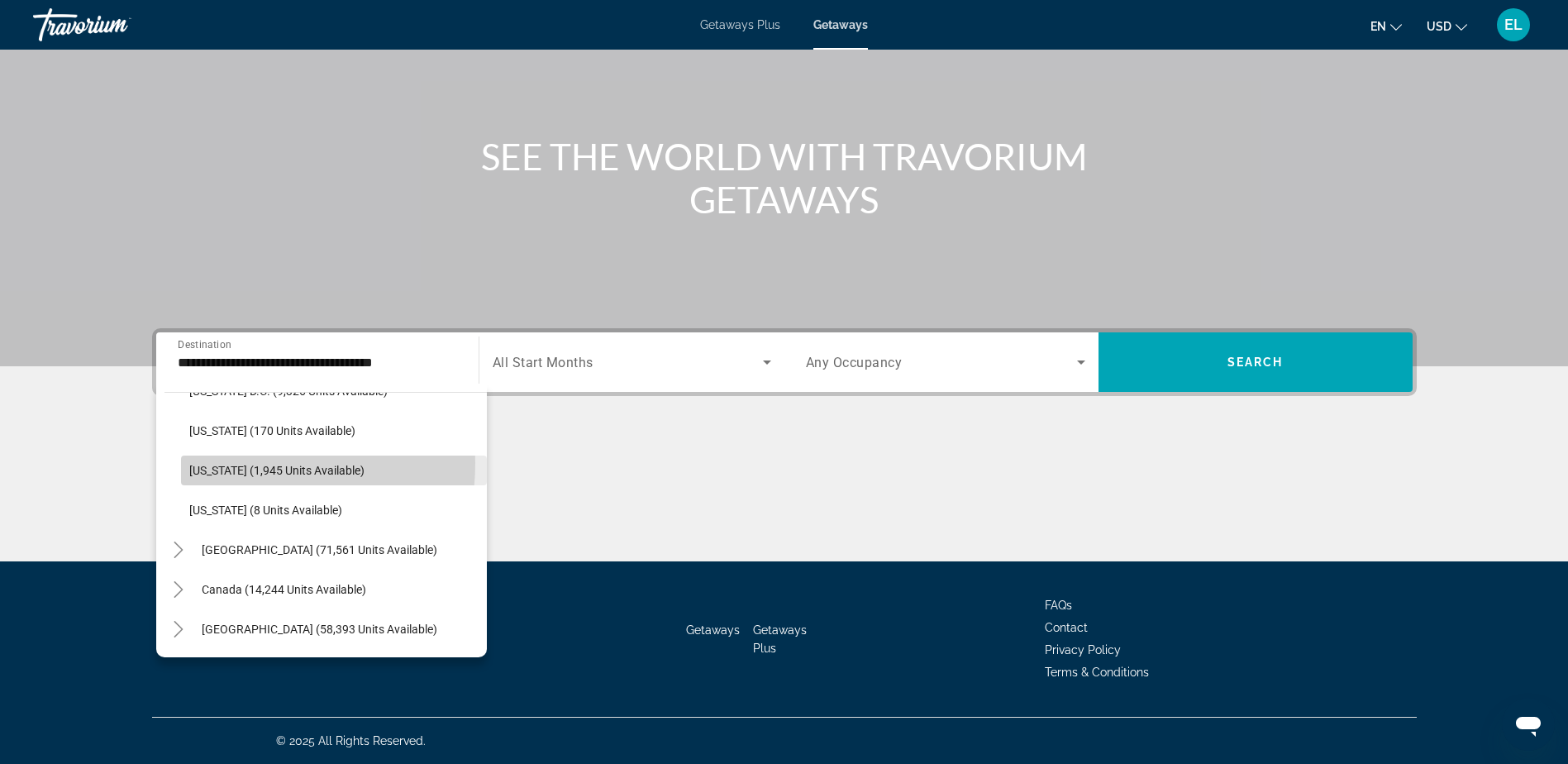
click at [224, 464] on span "Wisconsin (1,945 units available)" at bounding box center [277, 471] width 175 height 14
type input "**********"
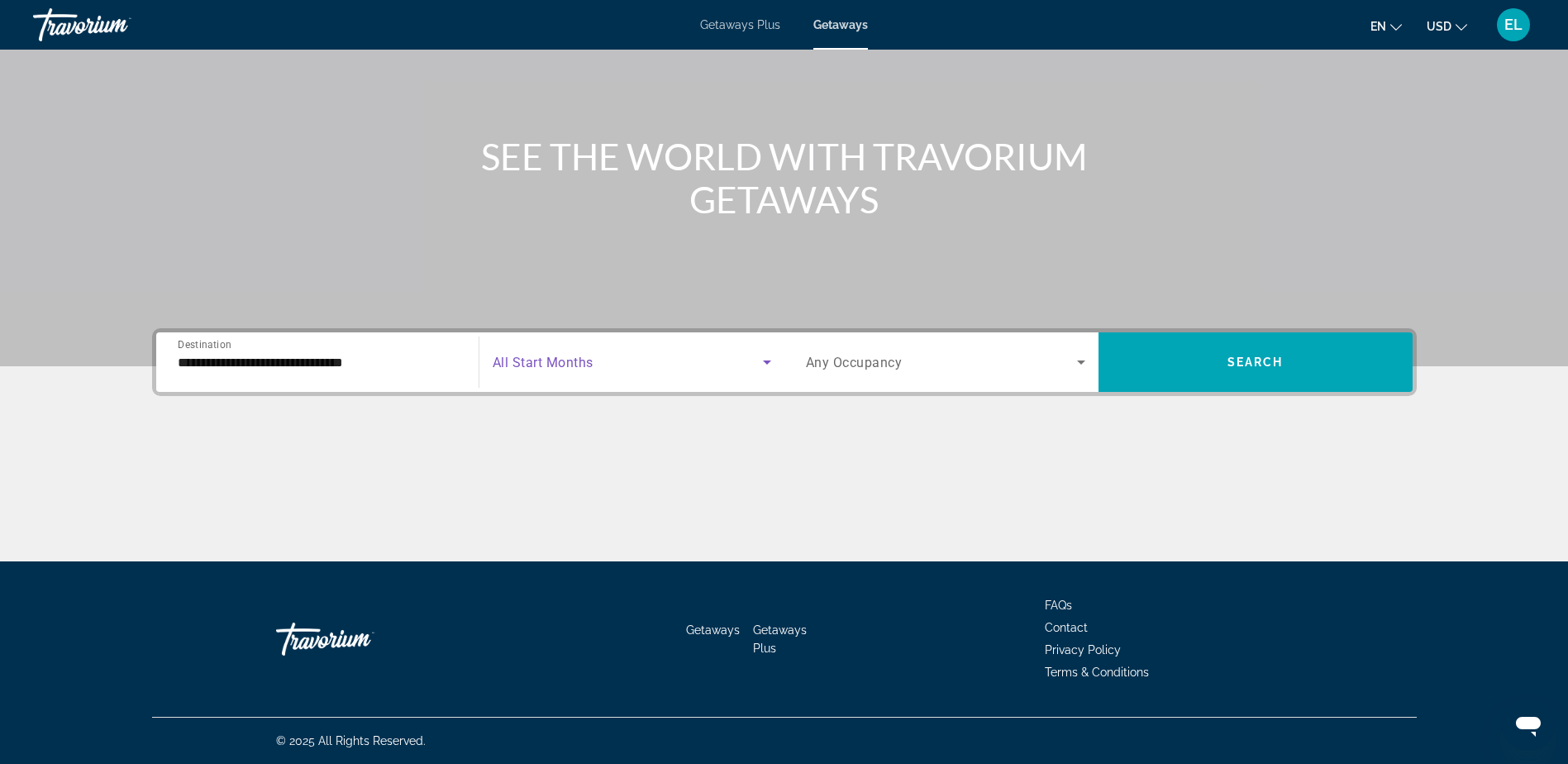
click at [769, 359] on icon "Search widget" at bounding box center [767, 363] width 19 height 19
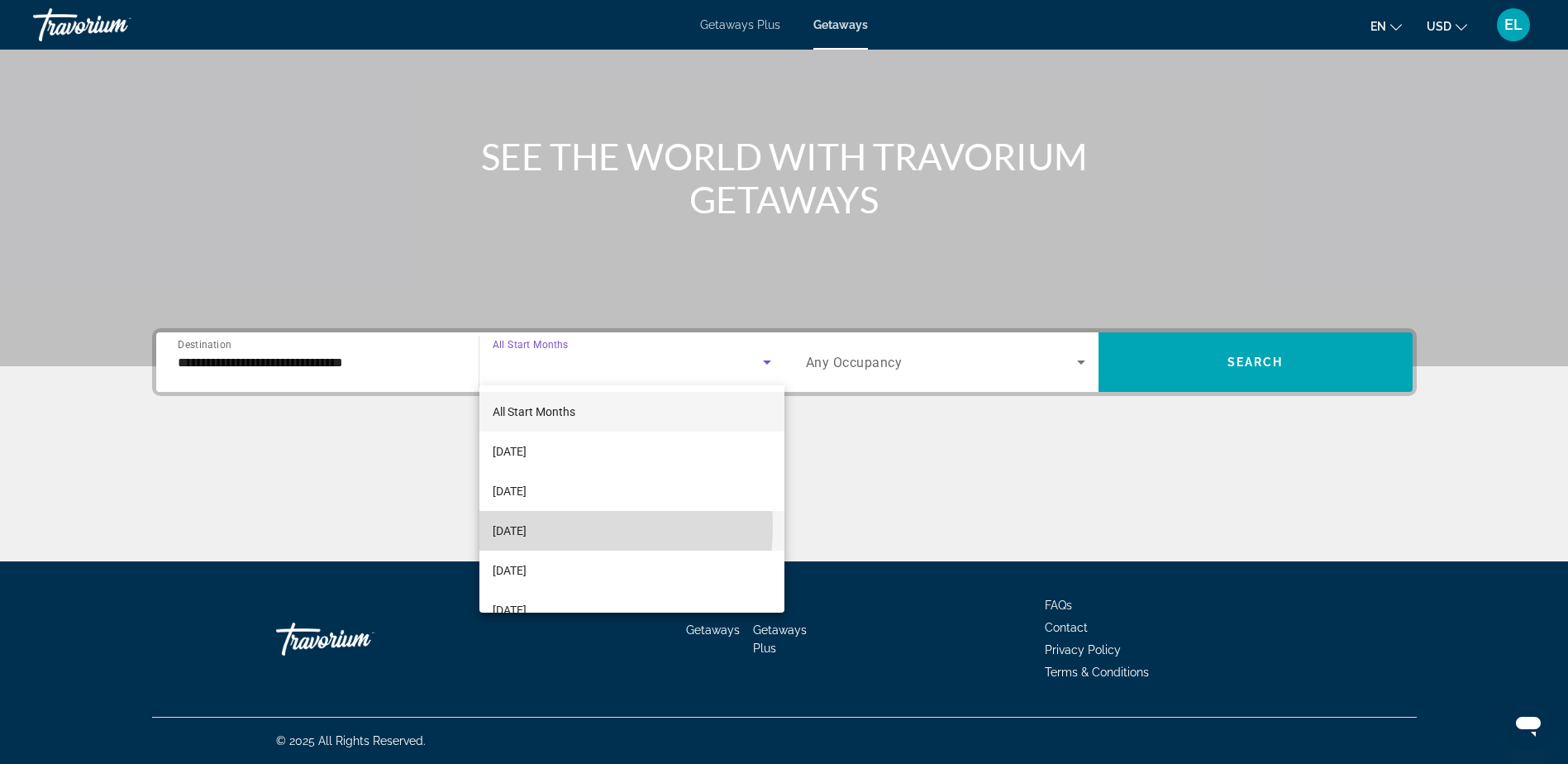
click at [527, 527] on span "November 2025" at bounding box center [509, 531] width 34 height 19
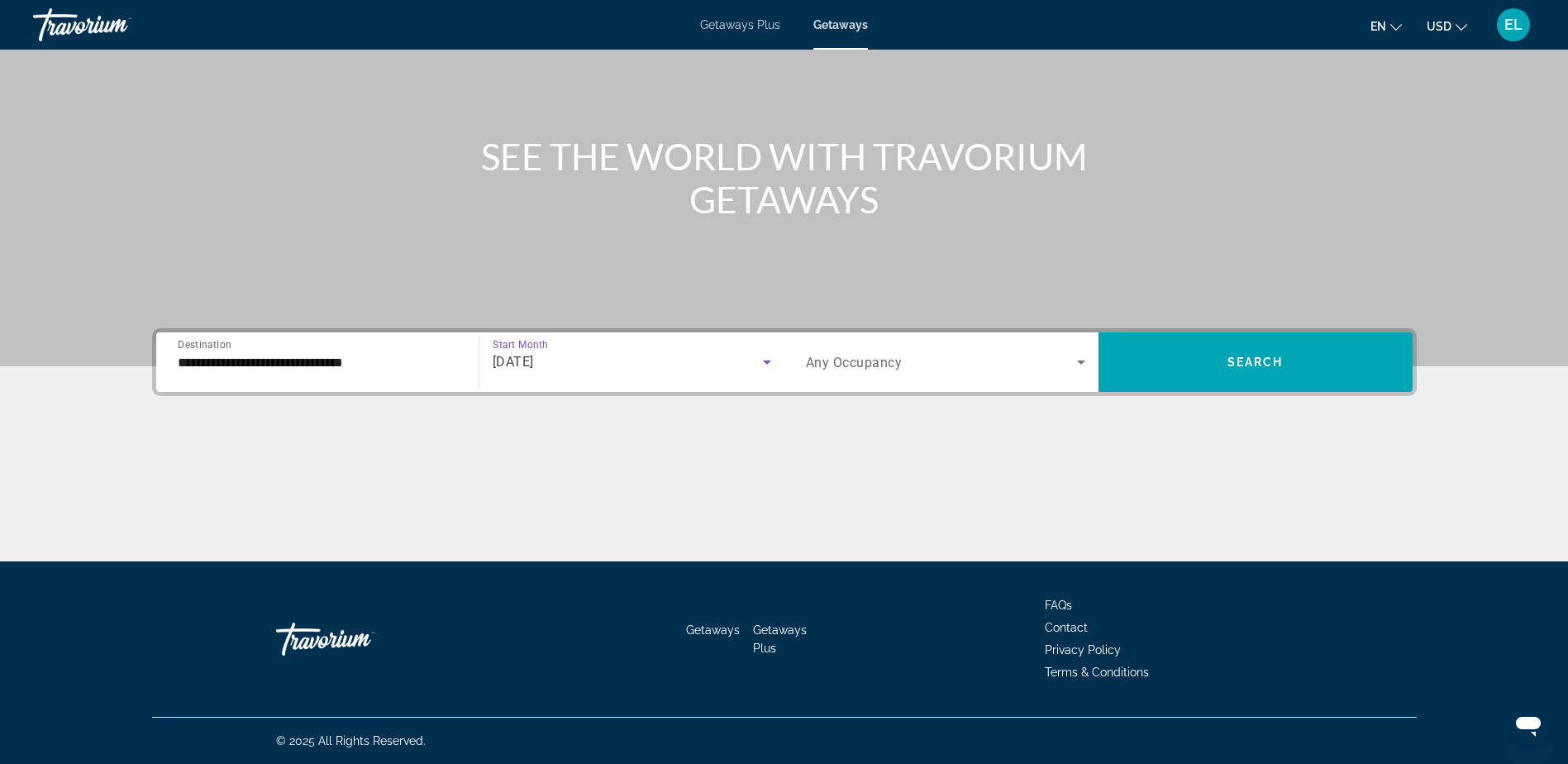
click at [534, 359] on span "November 2025" at bounding box center [513, 362] width 41 height 16
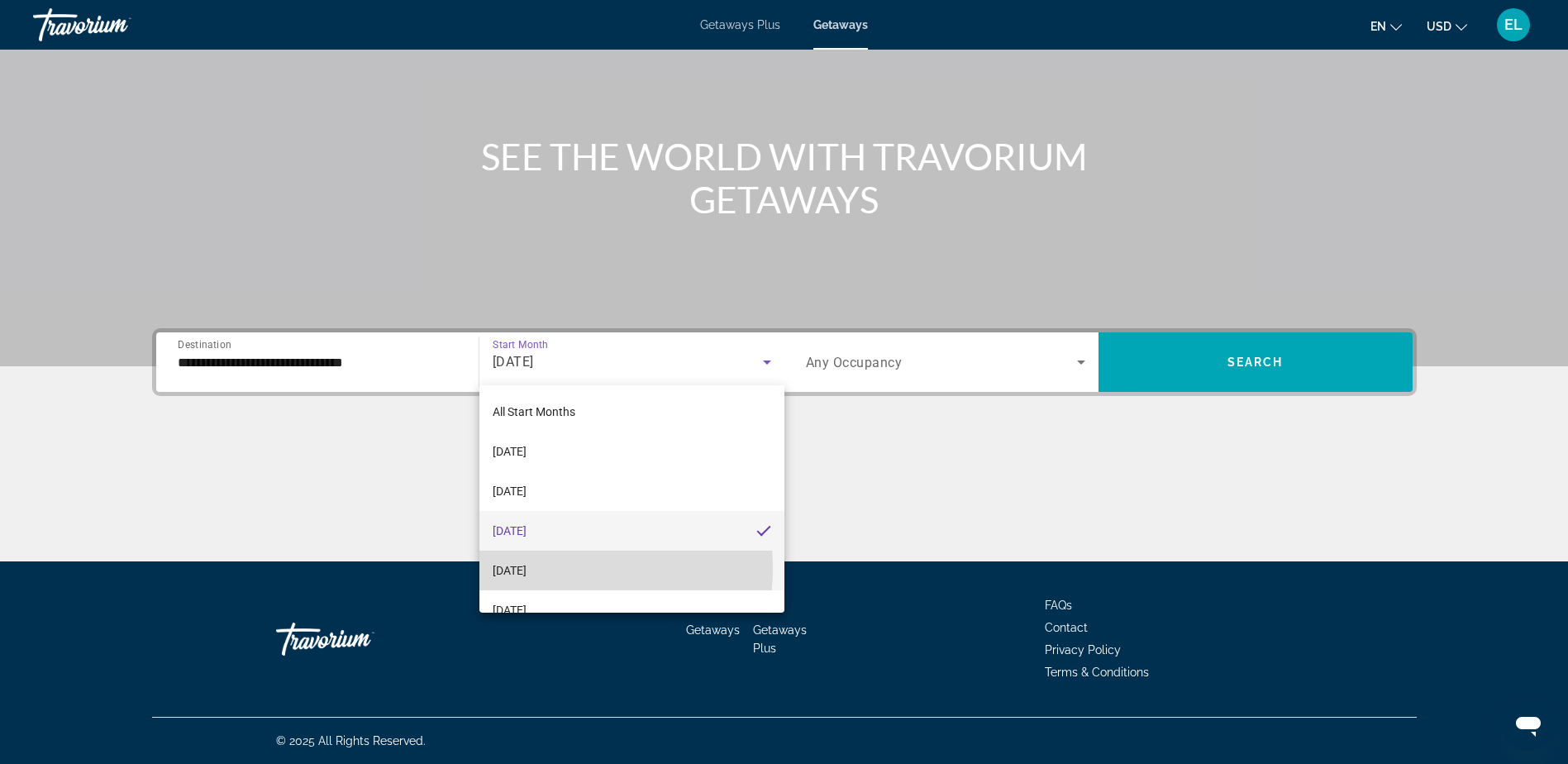
click at [527, 569] on span "December 2025" at bounding box center [509, 571] width 34 height 19
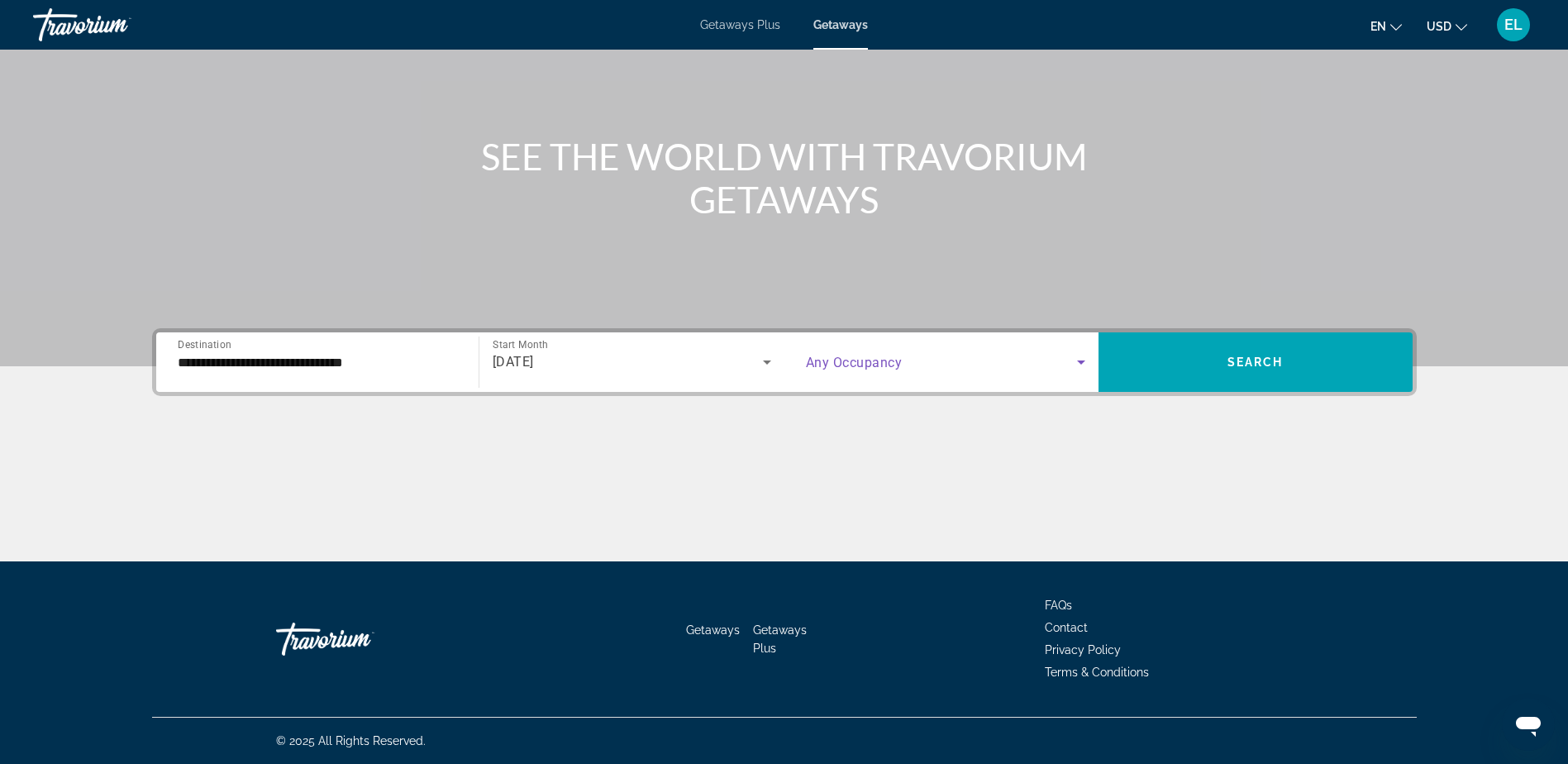
click at [1082, 363] on icon "Search widget" at bounding box center [1081, 363] width 8 height 4
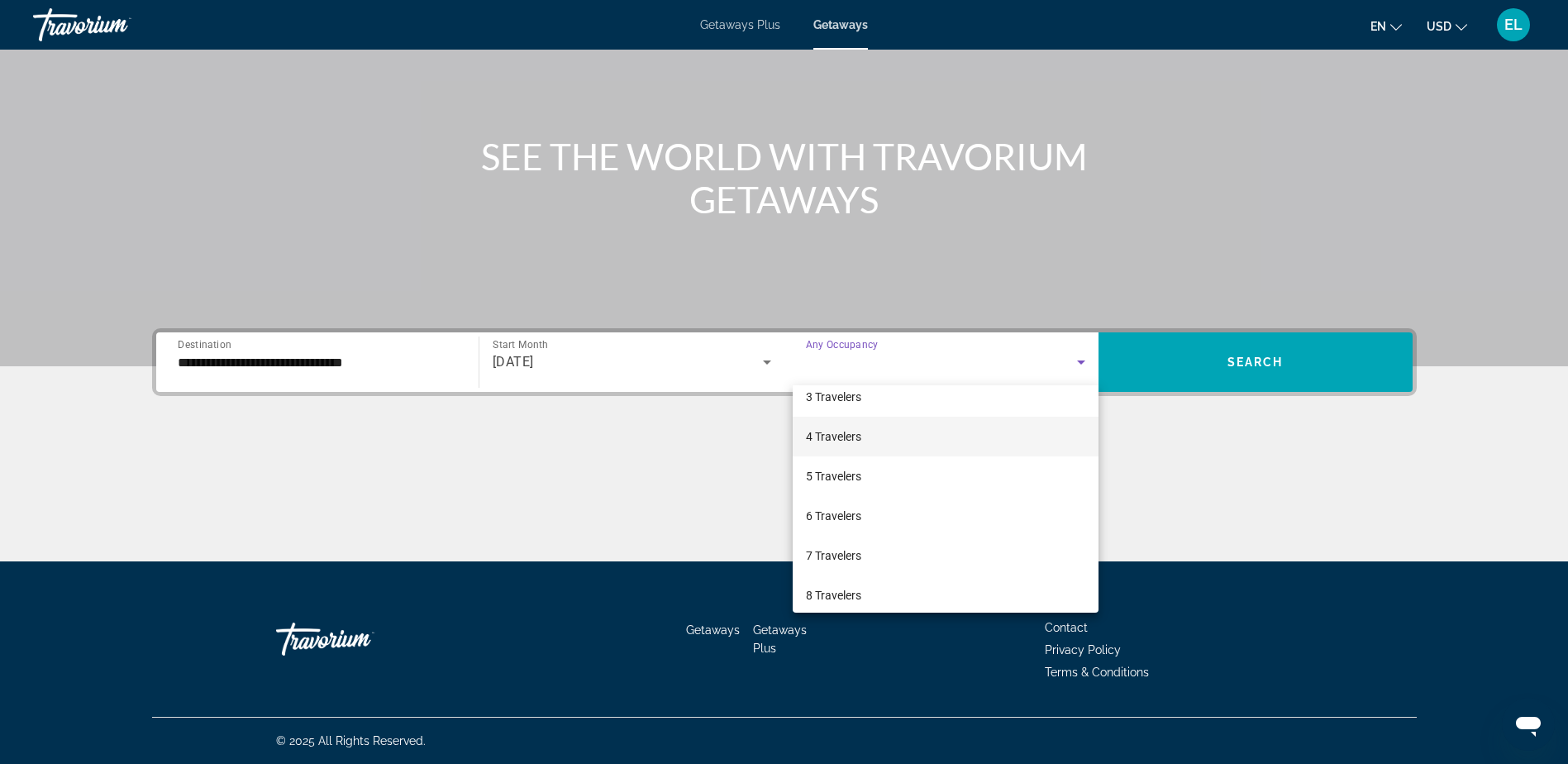
scroll to position [166, 0]
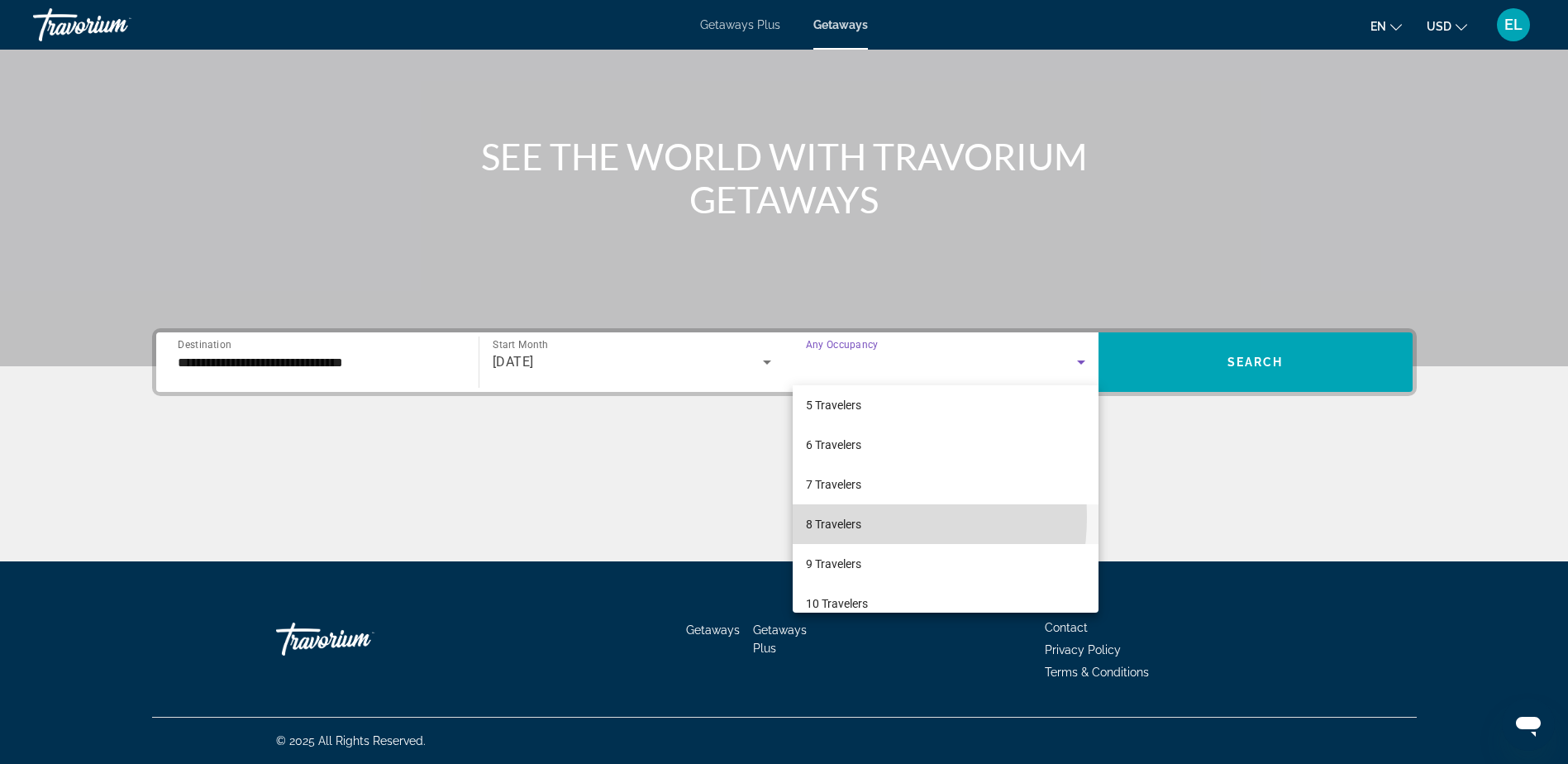
click at [835, 517] on span "8 Travelers" at bounding box center [834, 524] width 56 height 19
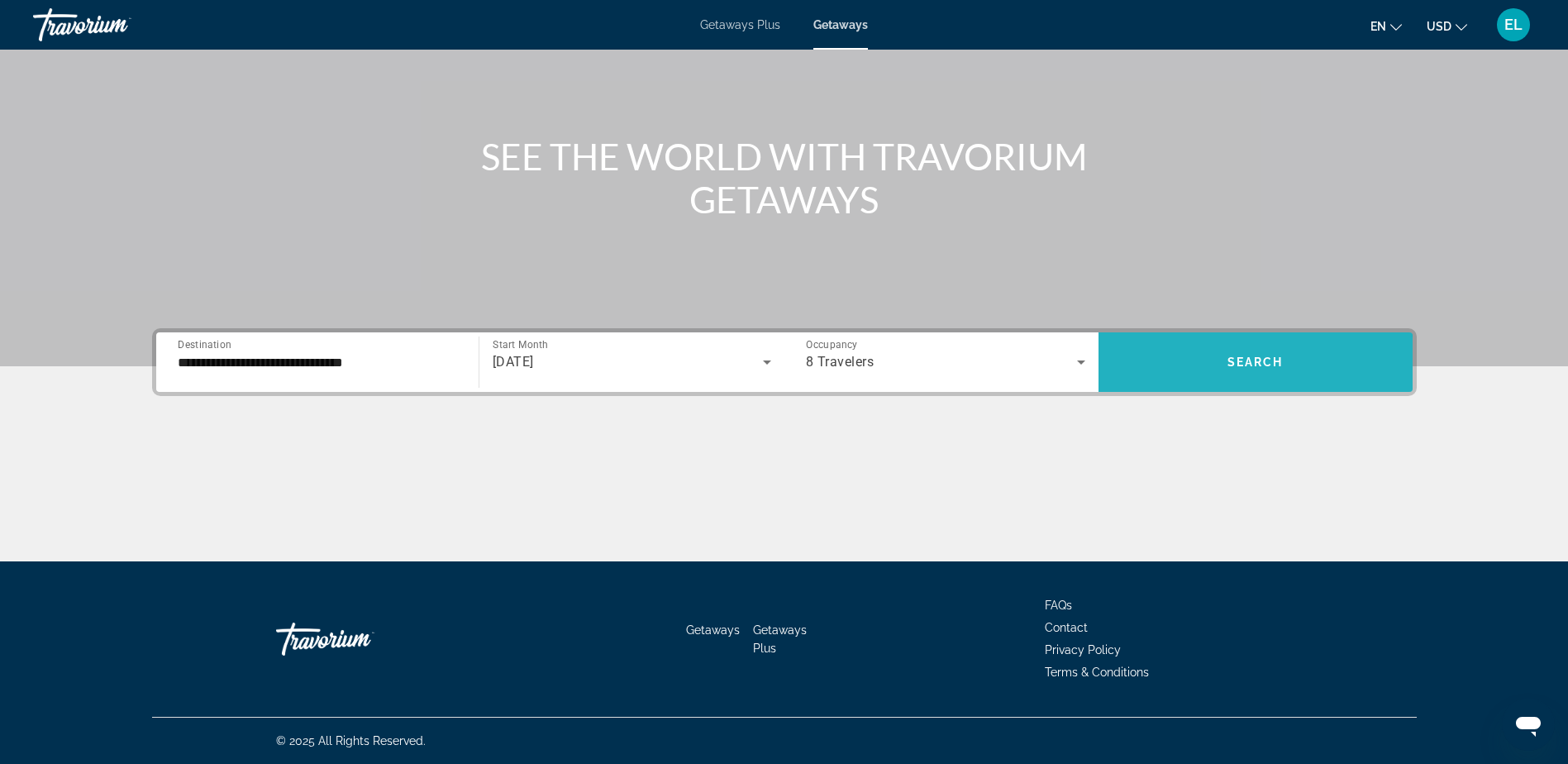
click at [1220, 363] on span "Search widget" at bounding box center [1255, 362] width 315 height 40
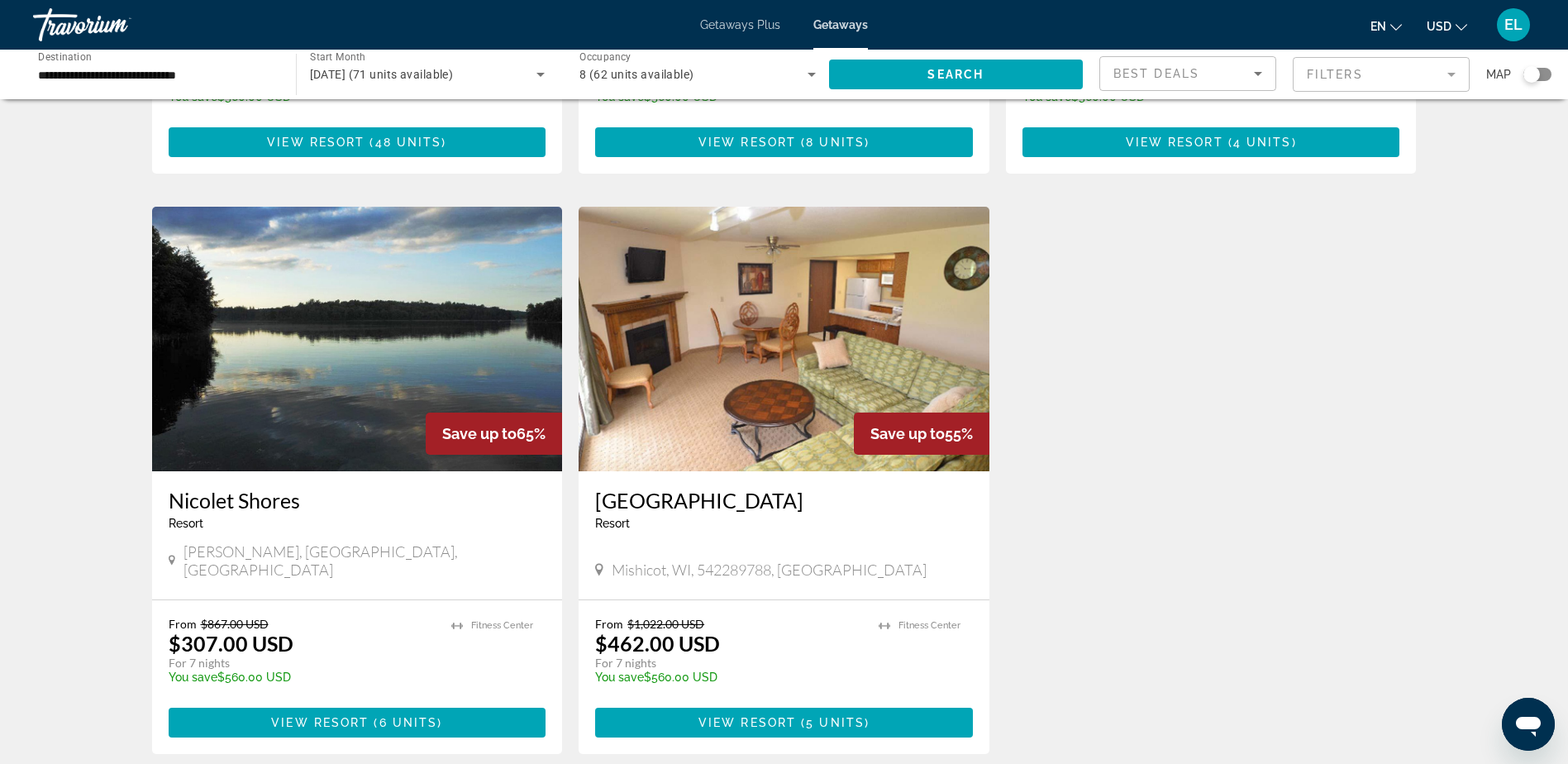
scroll to position [579, 0]
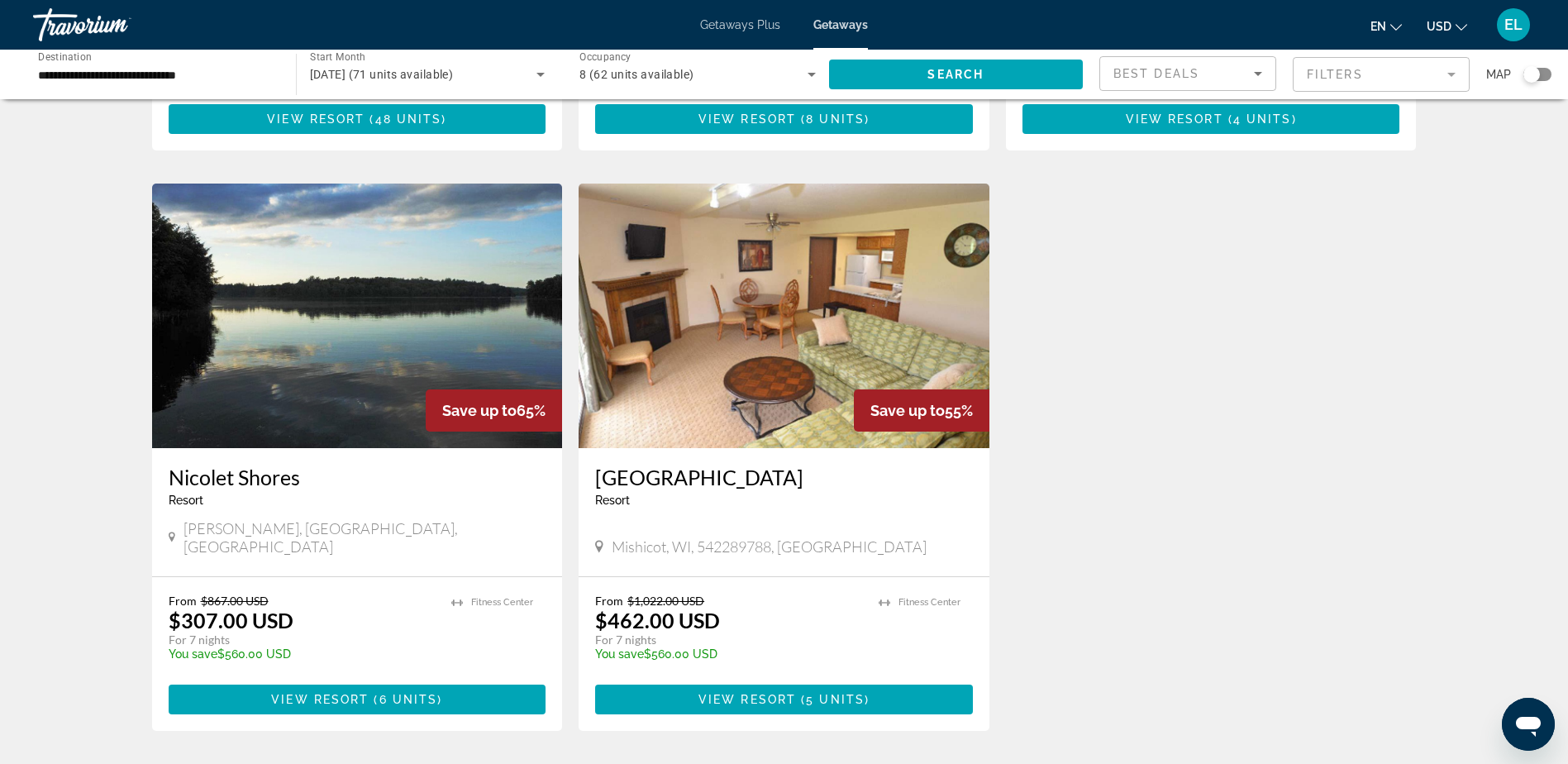
click at [780, 287] on img "Main content" at bounding box center [784, 316] width 411 height 265
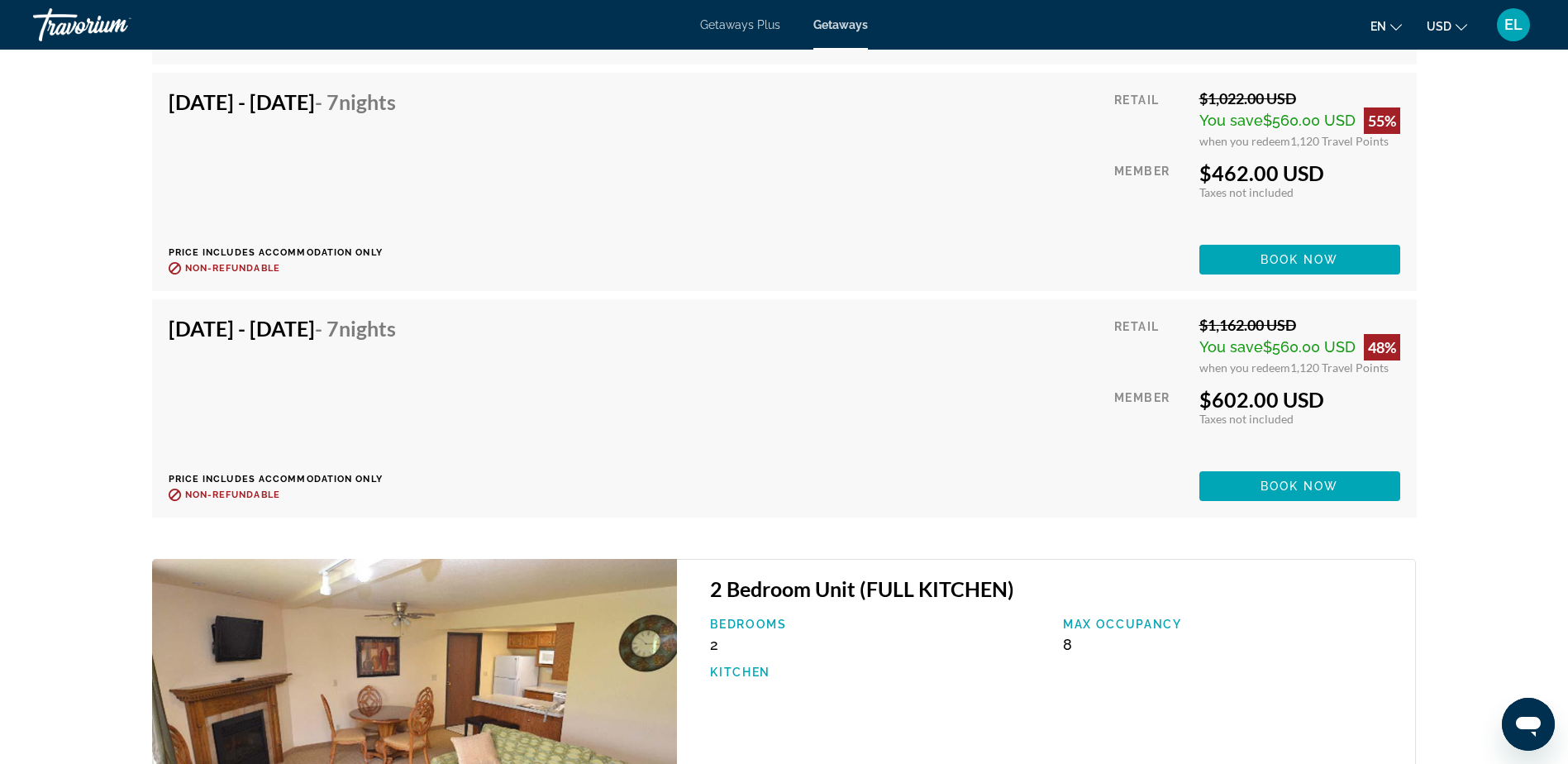
scroll to position [3254, 0]
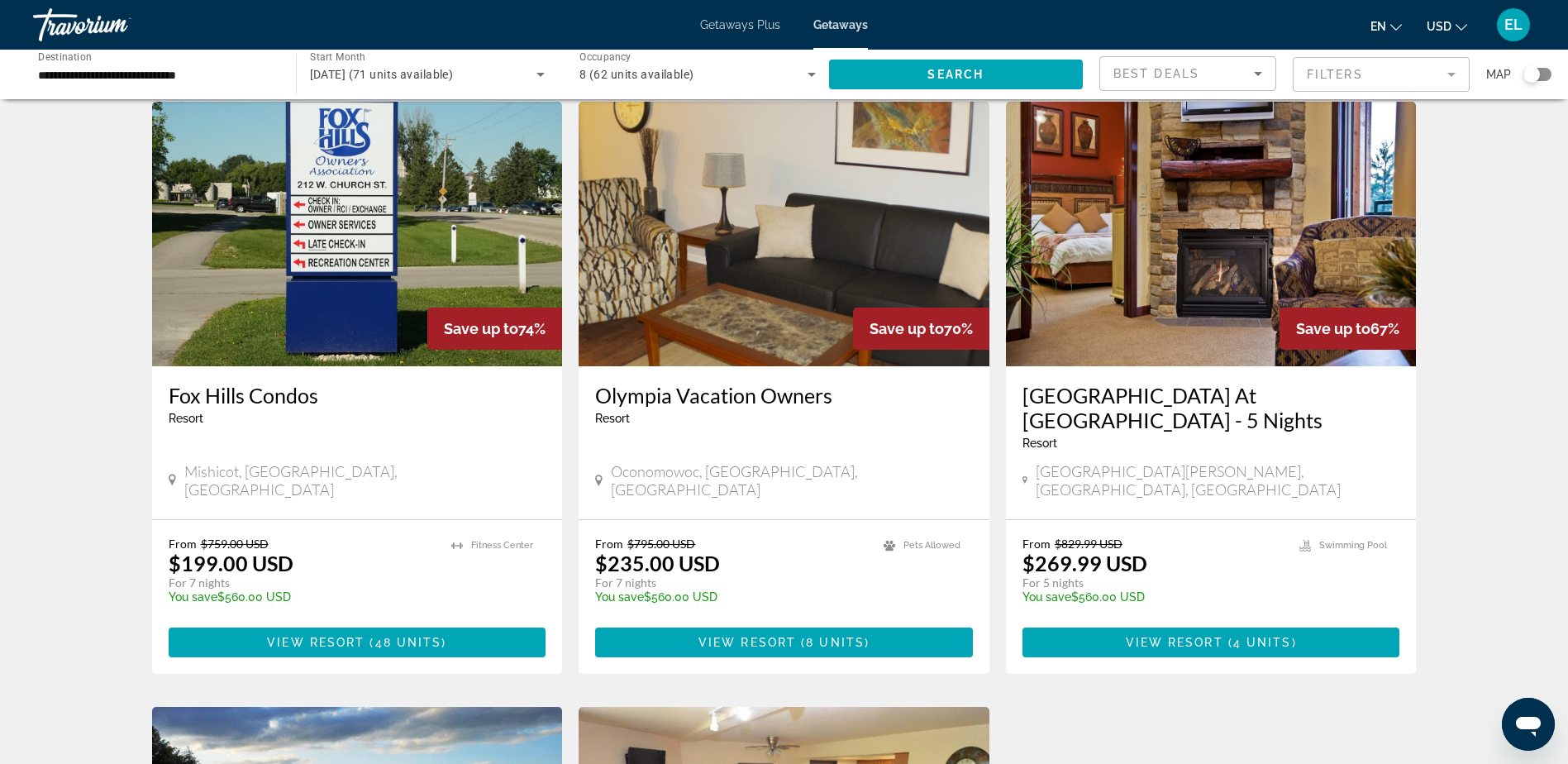
scroll to position [83, 0]
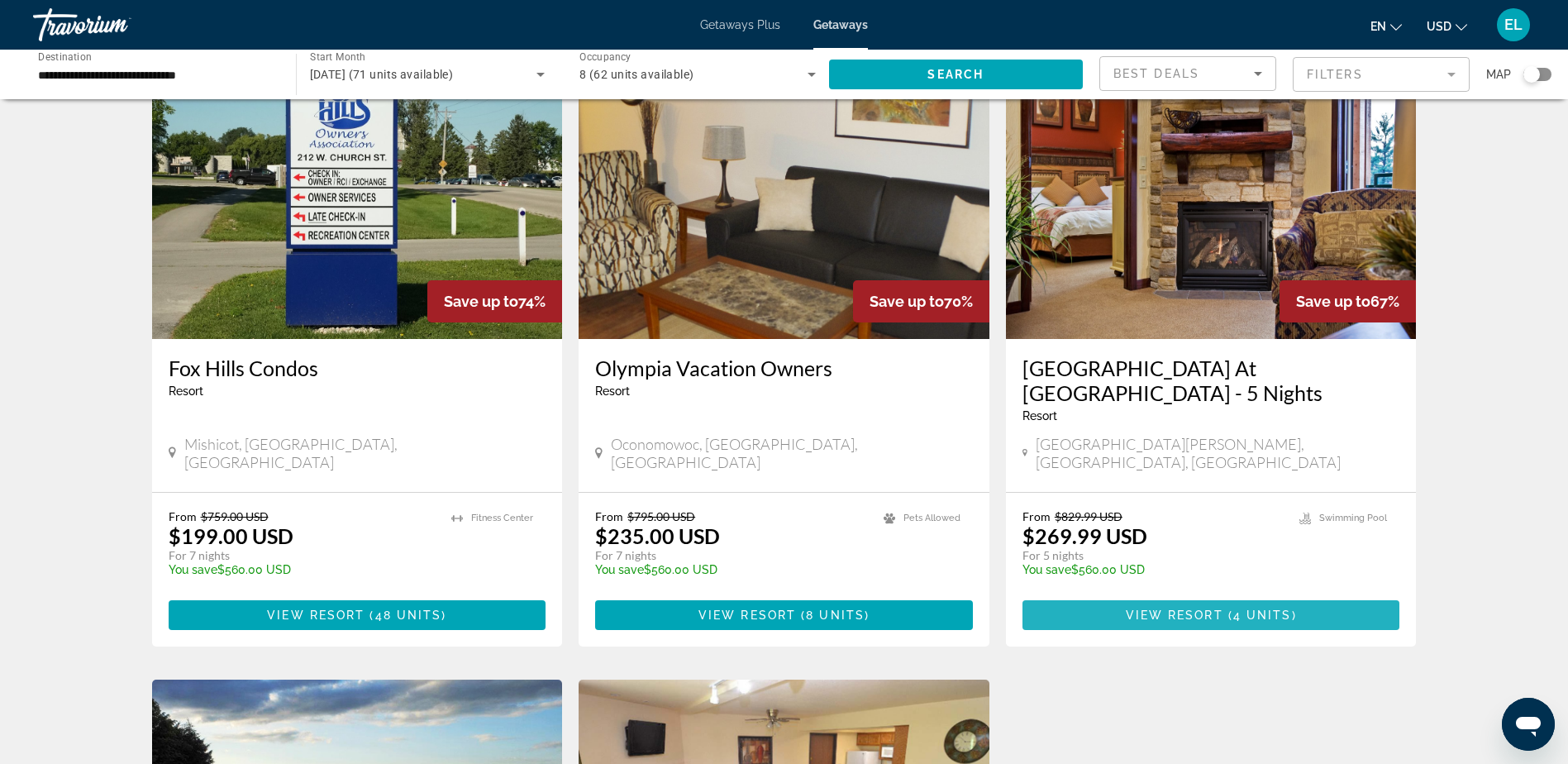
click at [1189, 609] on span "View Resort" at bounding box center [1175, 616] width 97 height 14
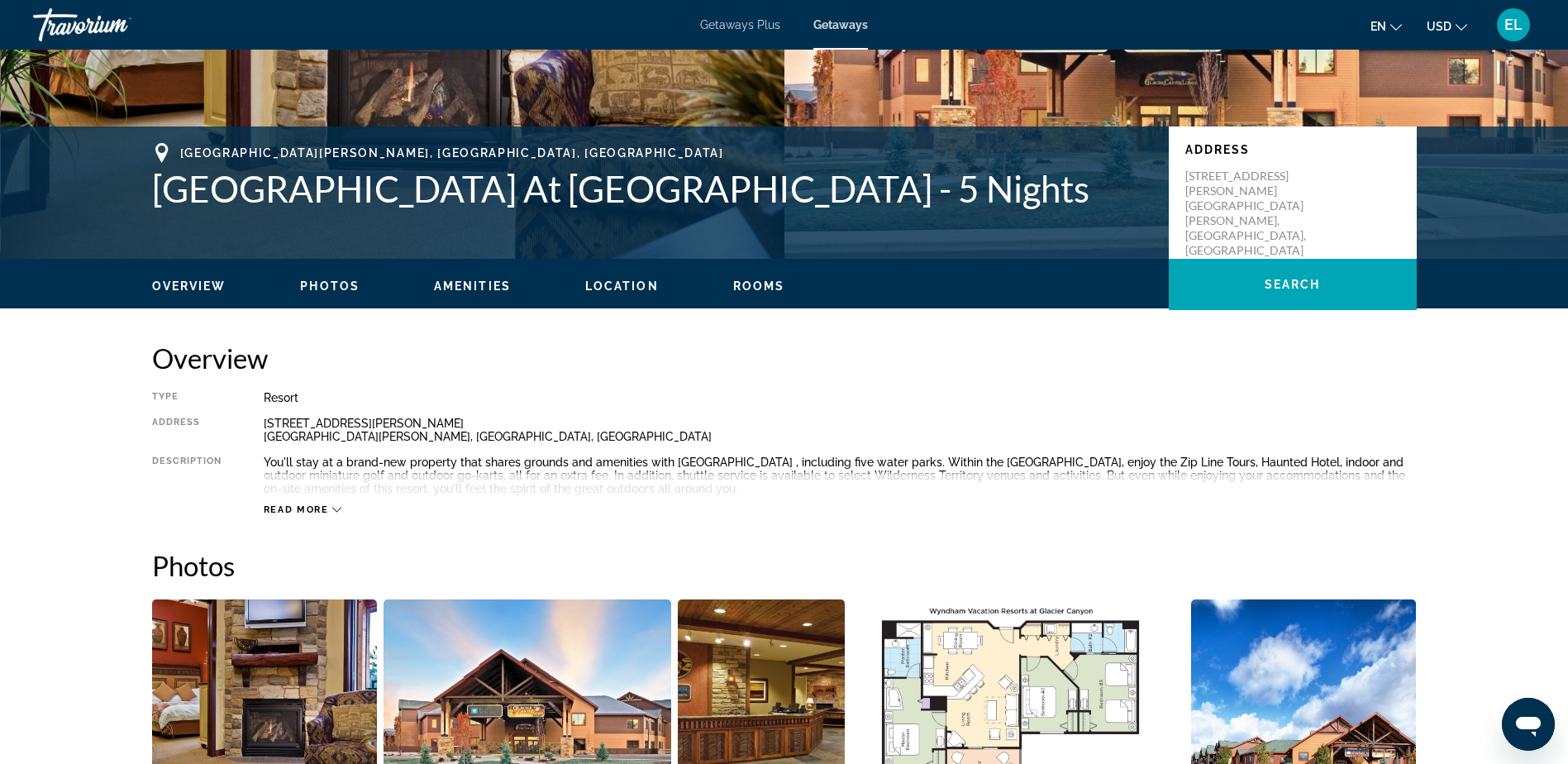
scroll to position [226, 0]
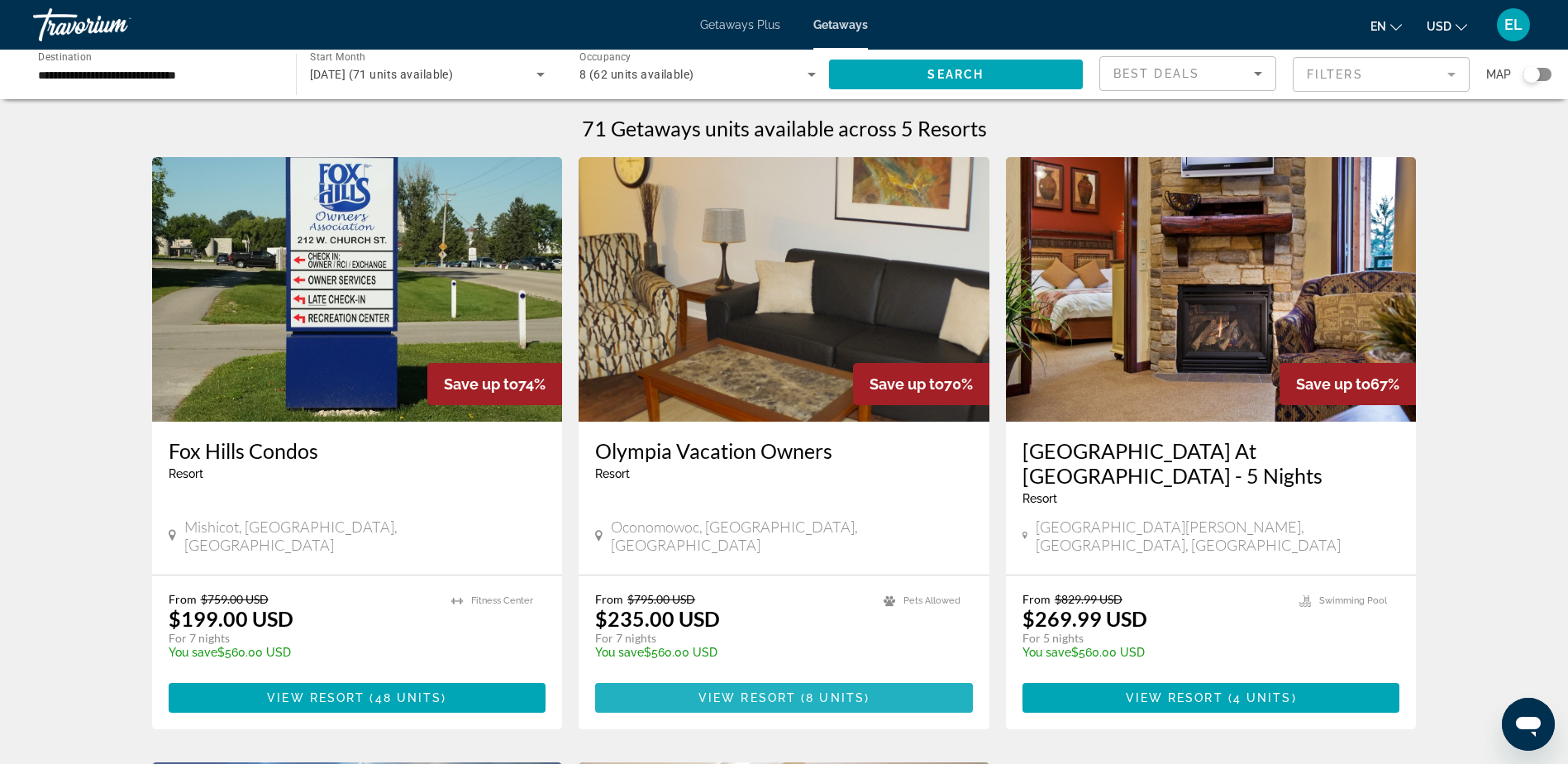
click at [781, 692] on span "View Resort" at bounding box center [747, 699] width 97 height 14
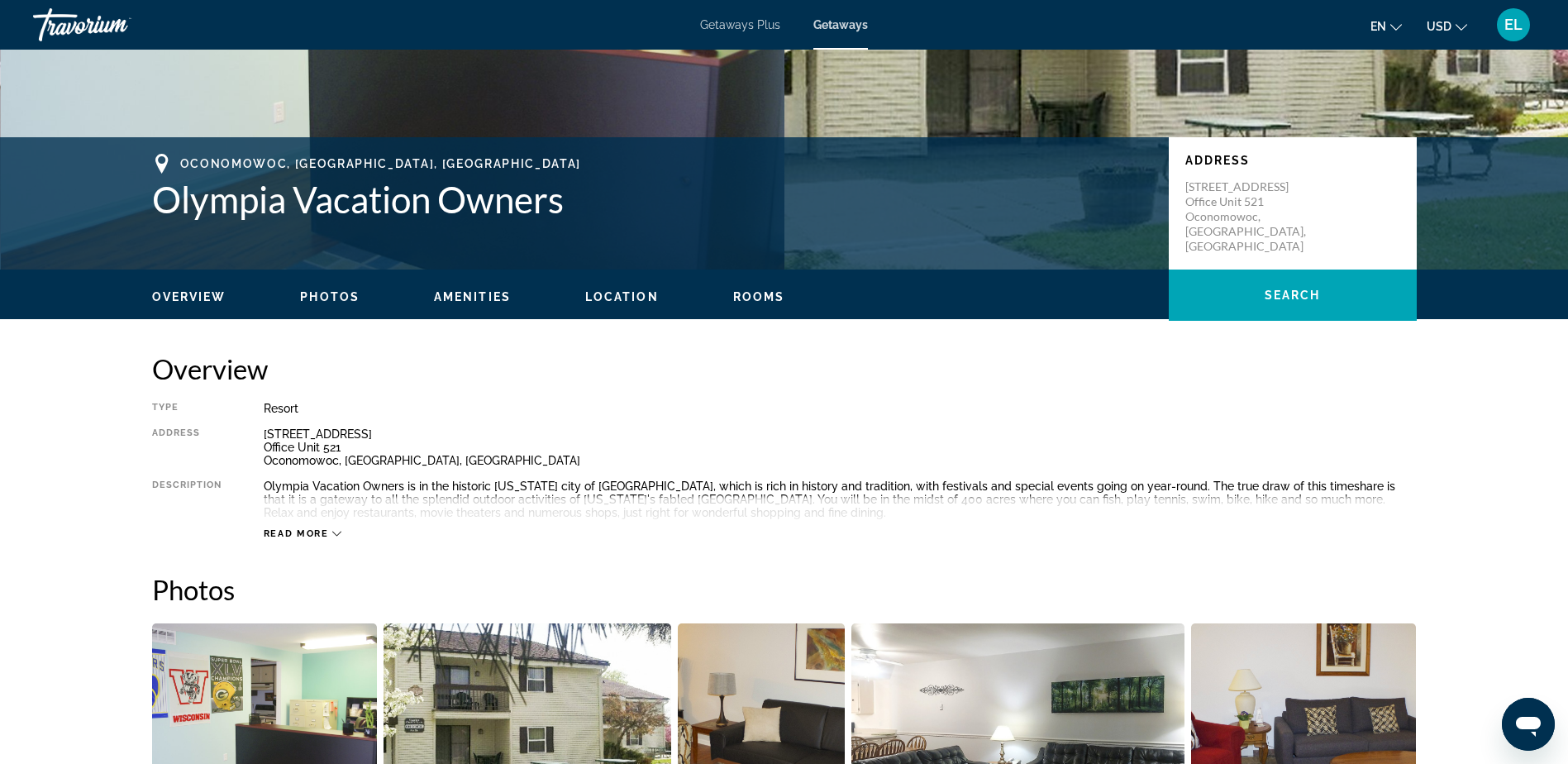
scroll to position [248, 0]
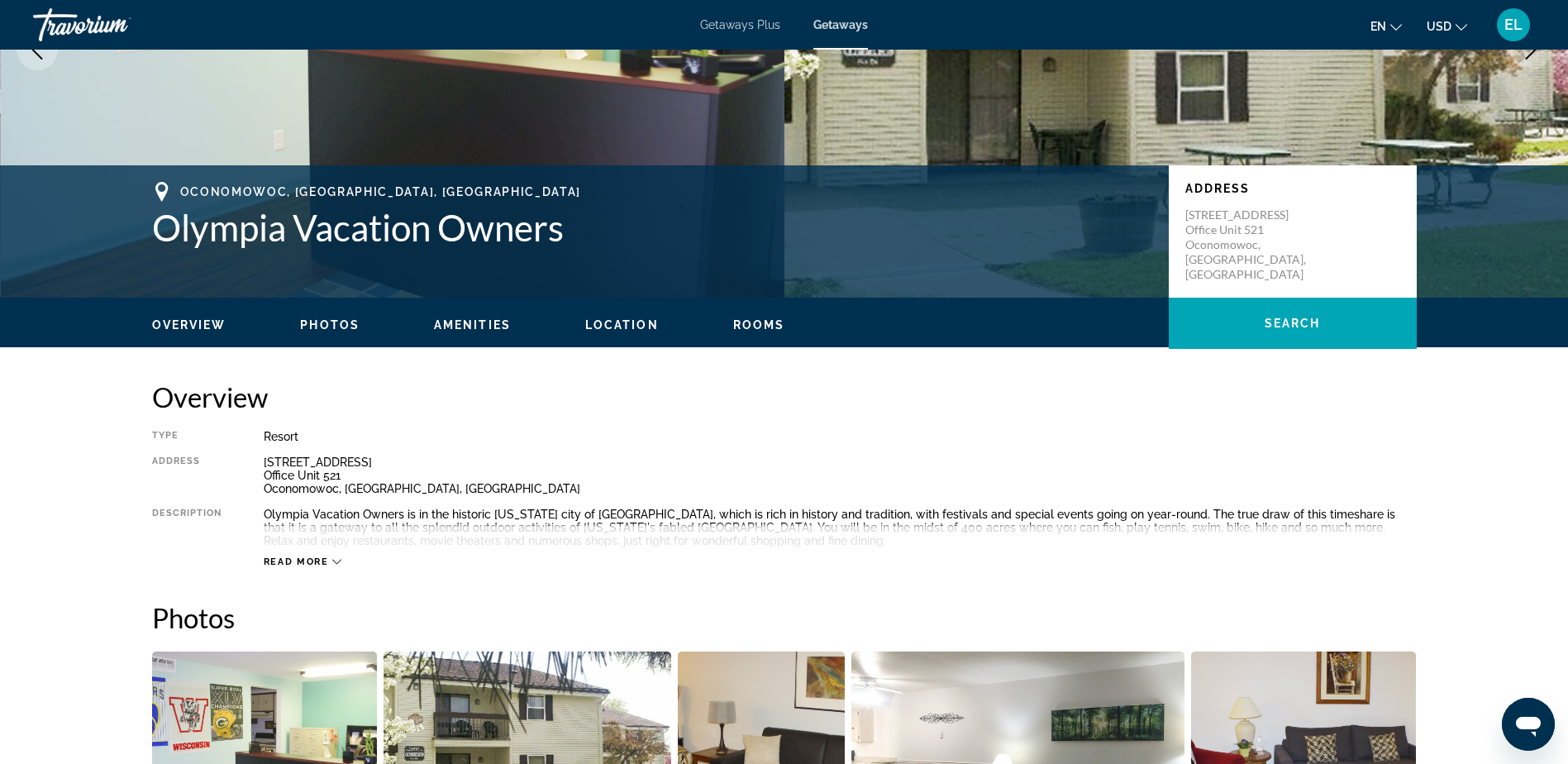
click at [608, 325] on span "Location" at bounding box center [622, 325] width 74 height 14
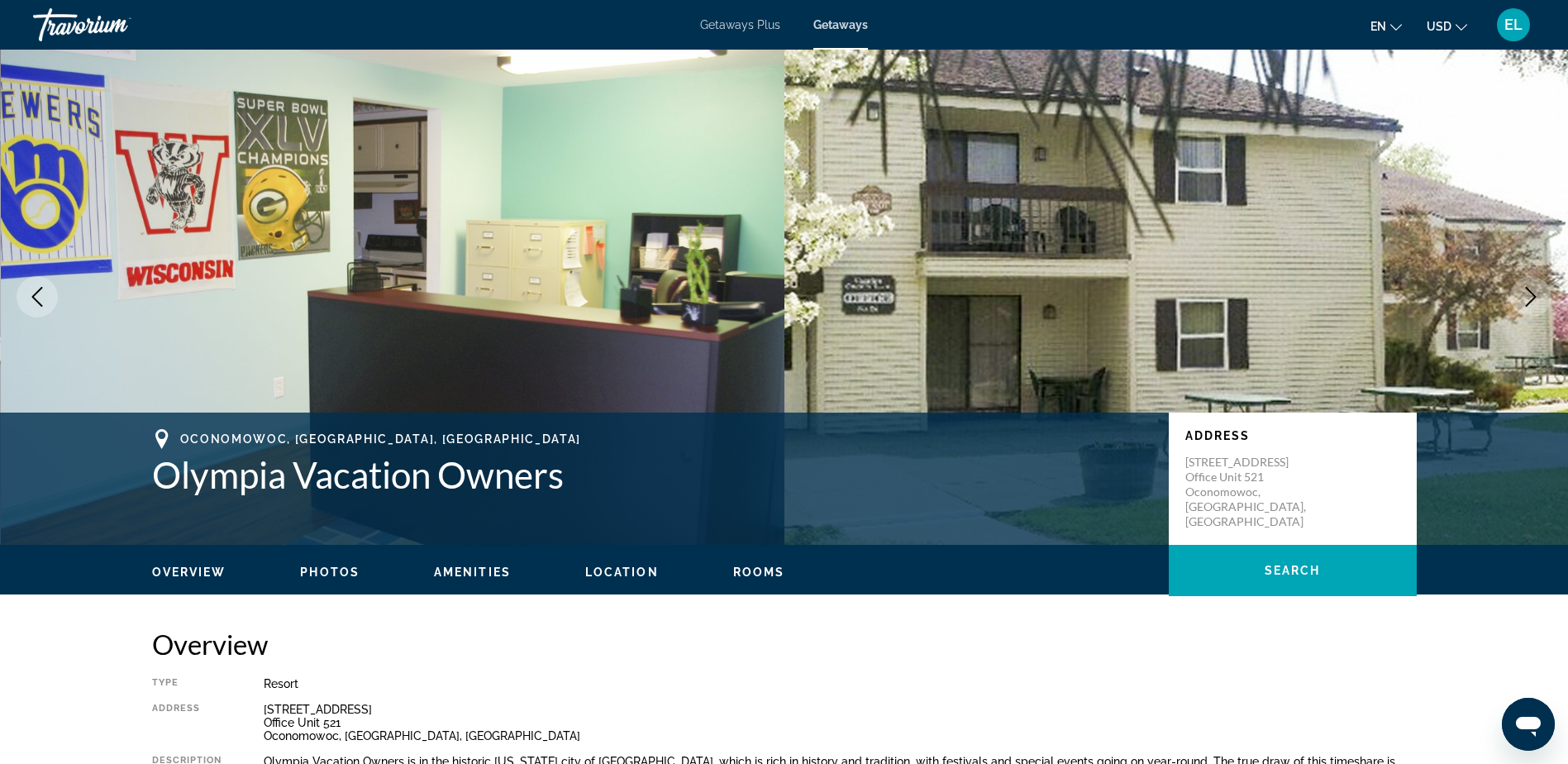
scroll to position [0, 0]
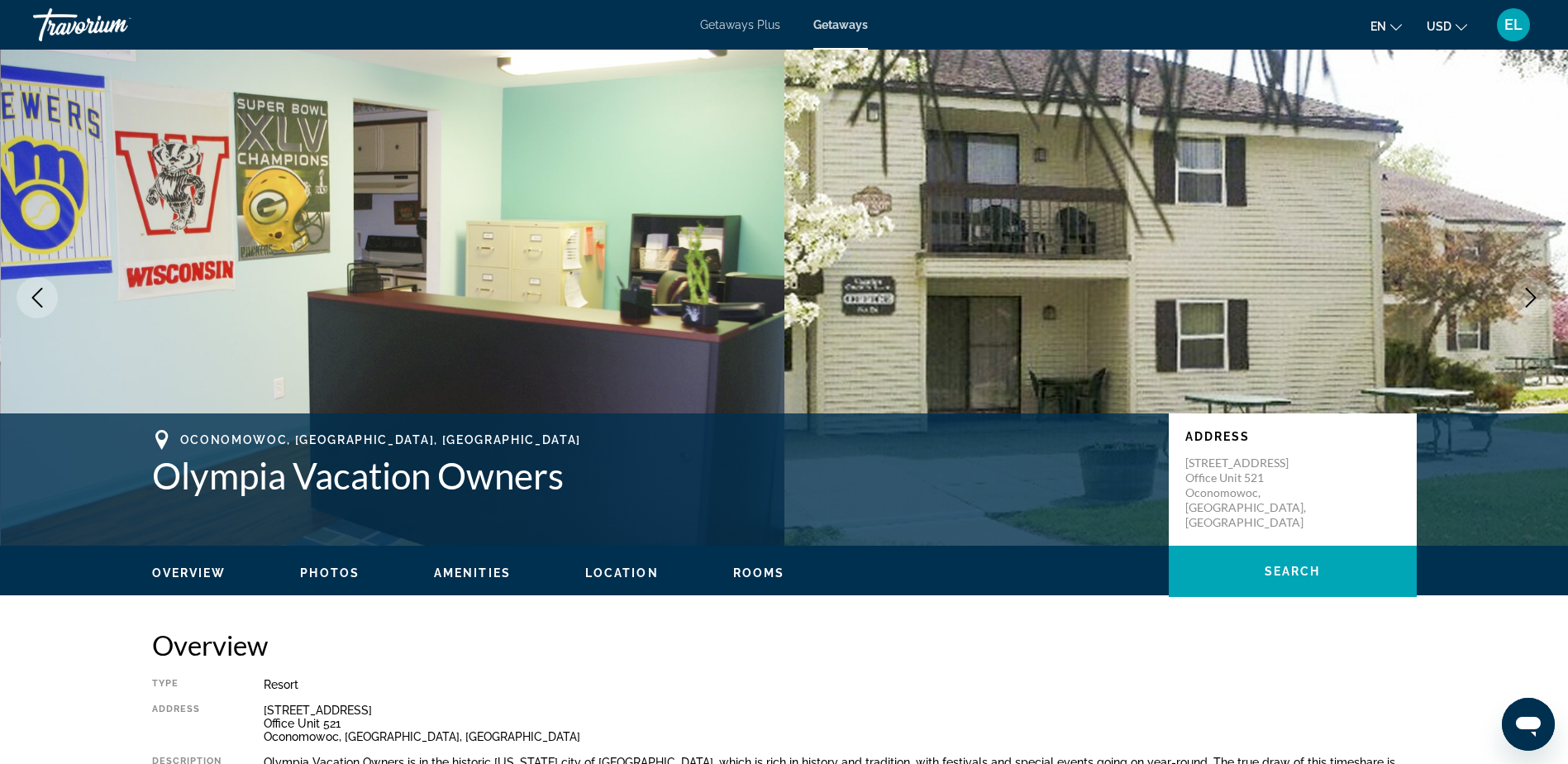
click at [185, 574] on span "Overview" at bounding box center [189, 574] width 74 height 14
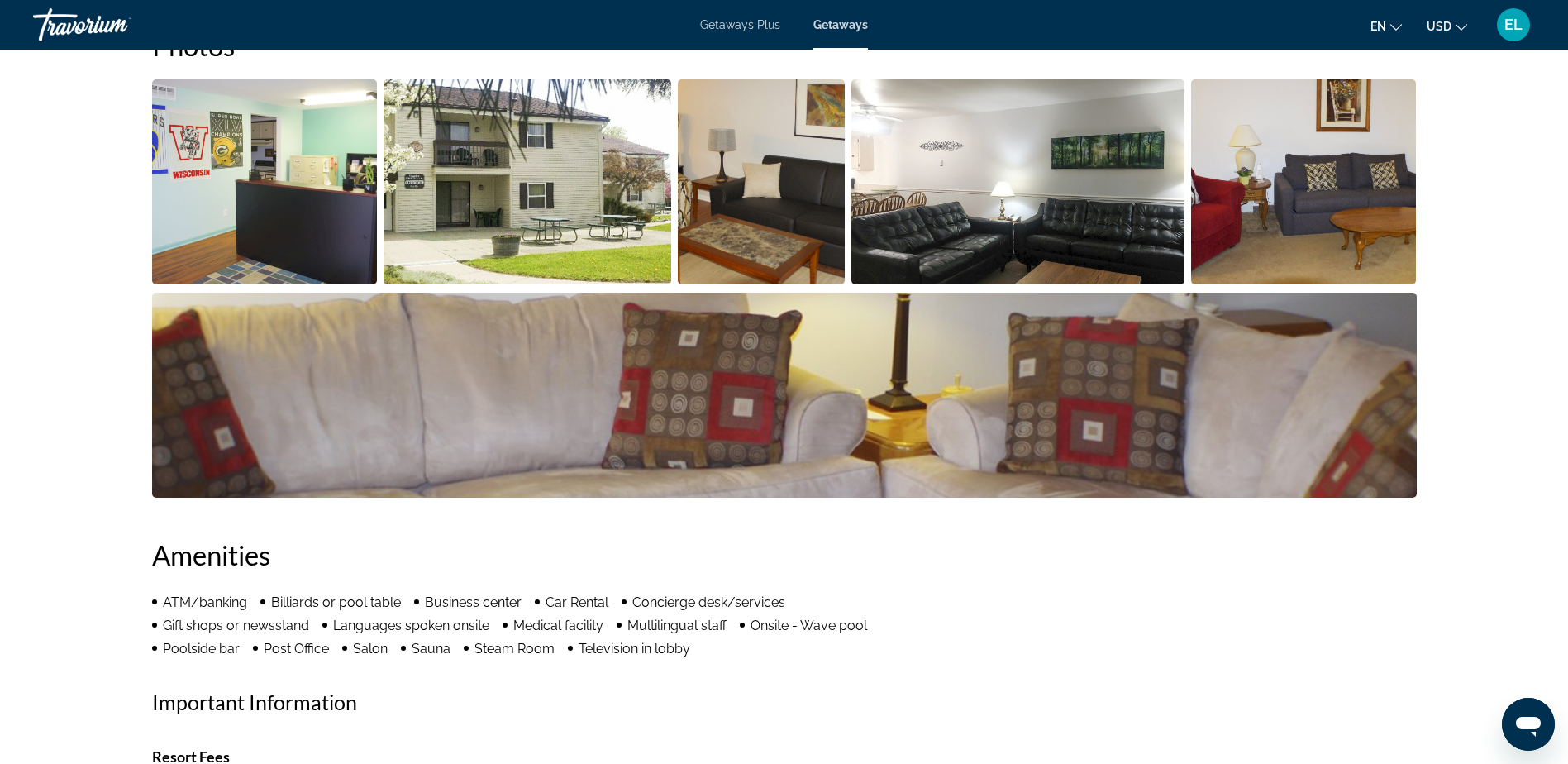
scroll to position [821, 0]
click at [607, 200] on img "Open full-screen image slider" at bounding box center [527, 181] width 287 height 206
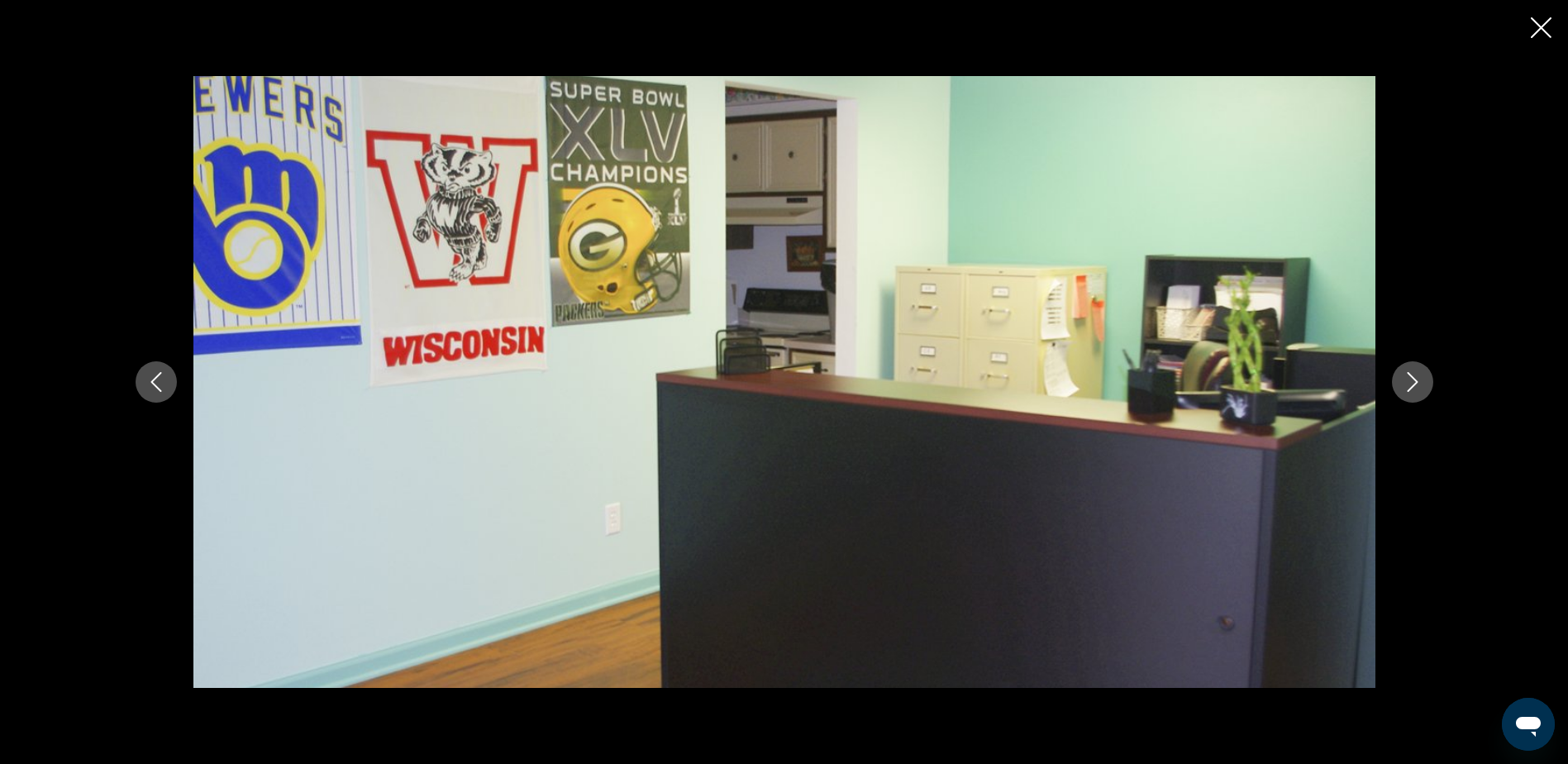
click at [1423, 401] on div "prev next" at bounding box center [784, 381] width 1331 height 611
click at [1412, 384] on icon "Next image" at bounding box center [1413, 382] width 19 height 19
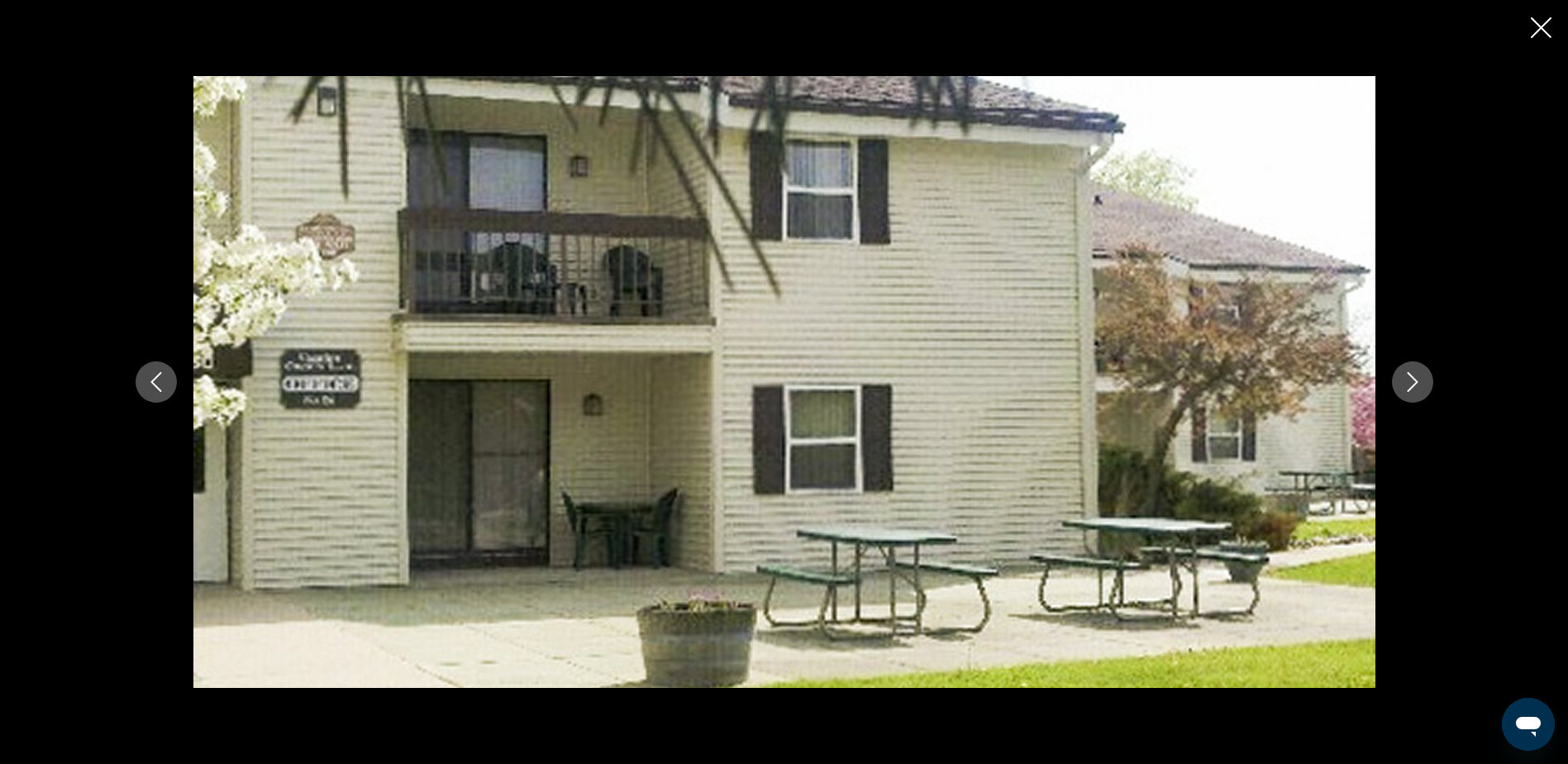
click at [1412, 387] on icon "Next image" at bounding box center [1412, 382] width 11 height 19
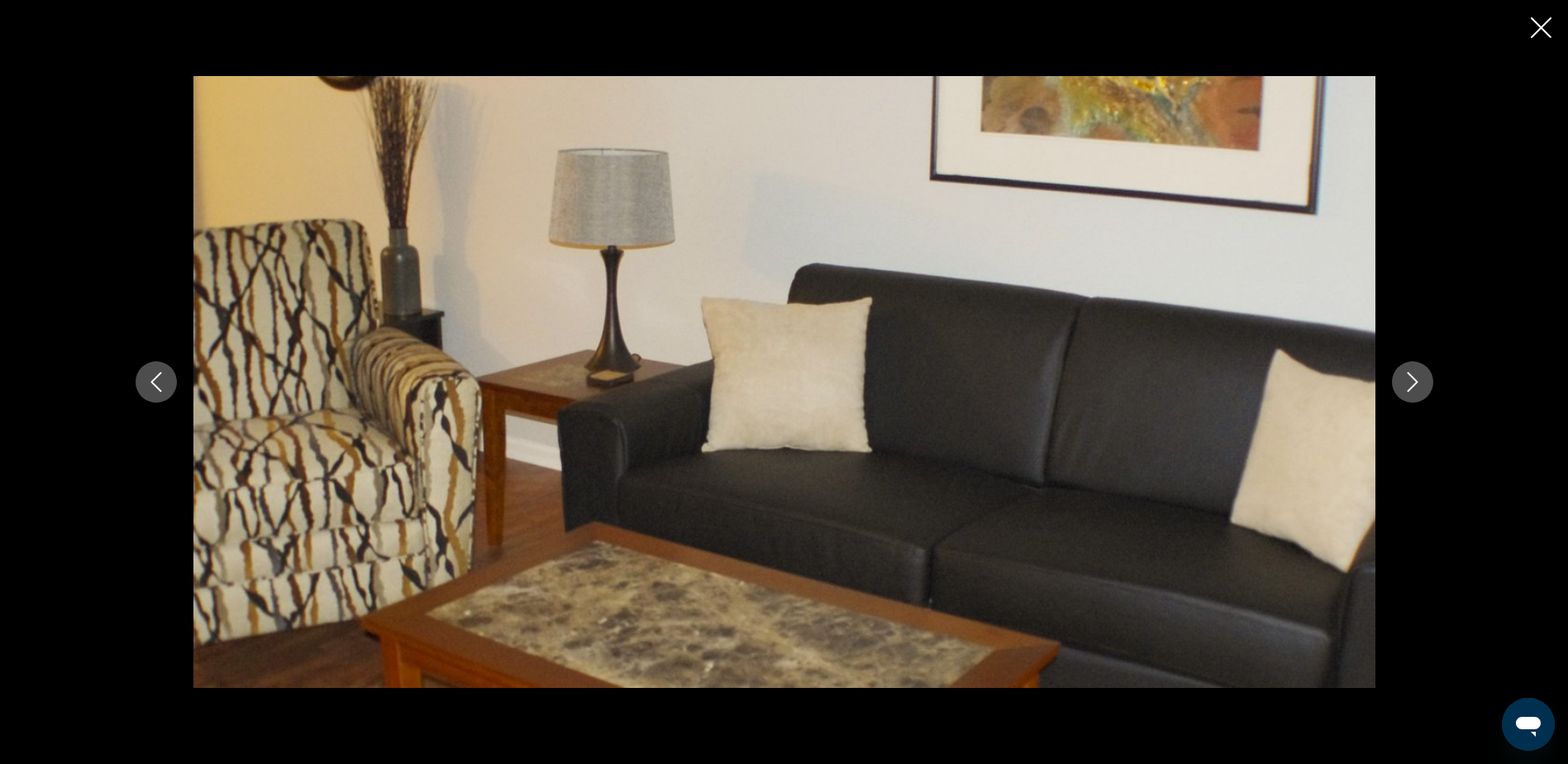
click at [1412, 387] on icon "Next image" at bounding box center [1412, 382] width 11 height 19
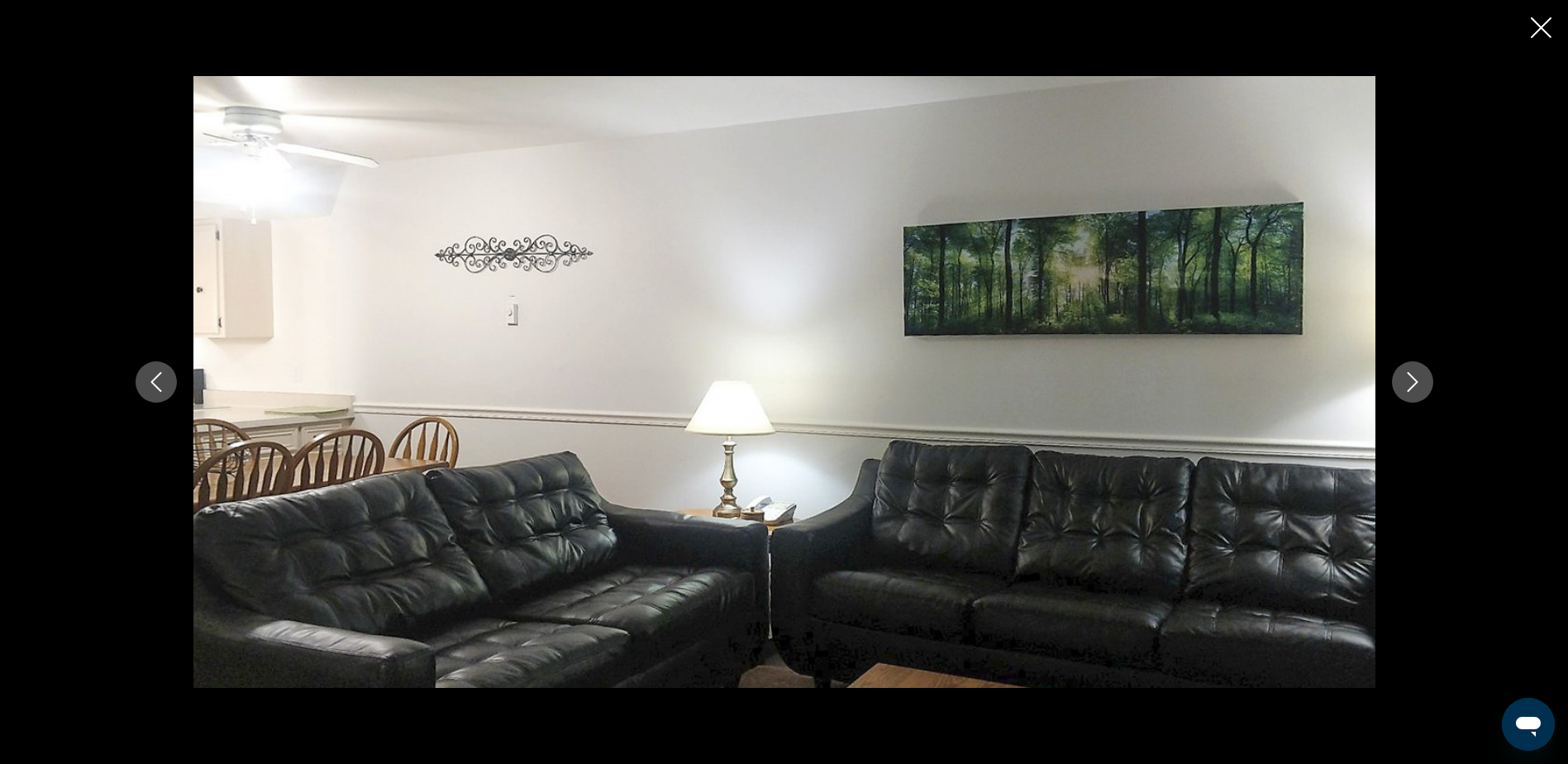
click at [1411, 385] on icon "Next image" at bounding box center [1413, 382] width 19 height 19
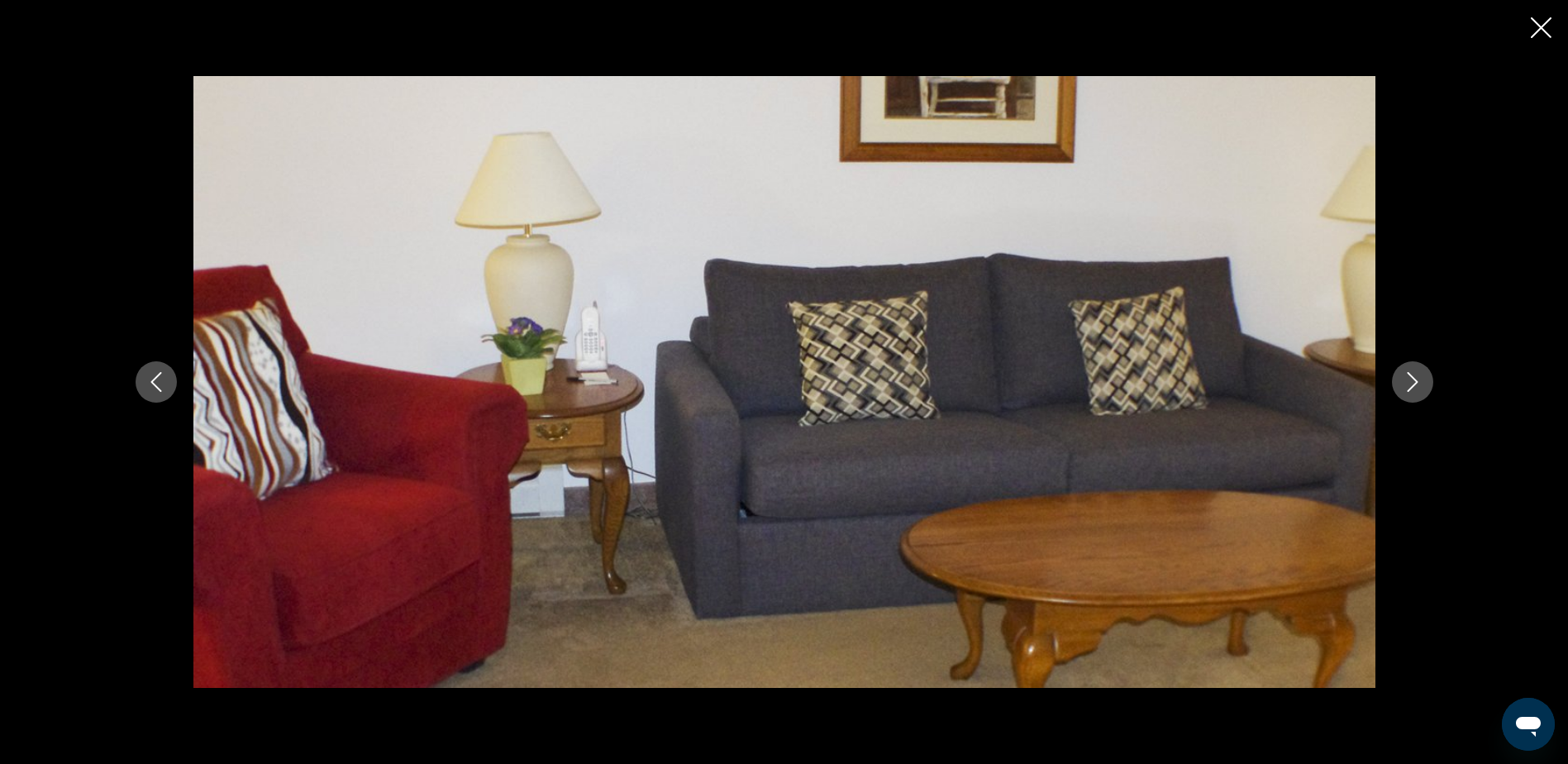
click at [1411, 385] on icon "Next image" at bounding box center [1413, 382] width 19 height 19
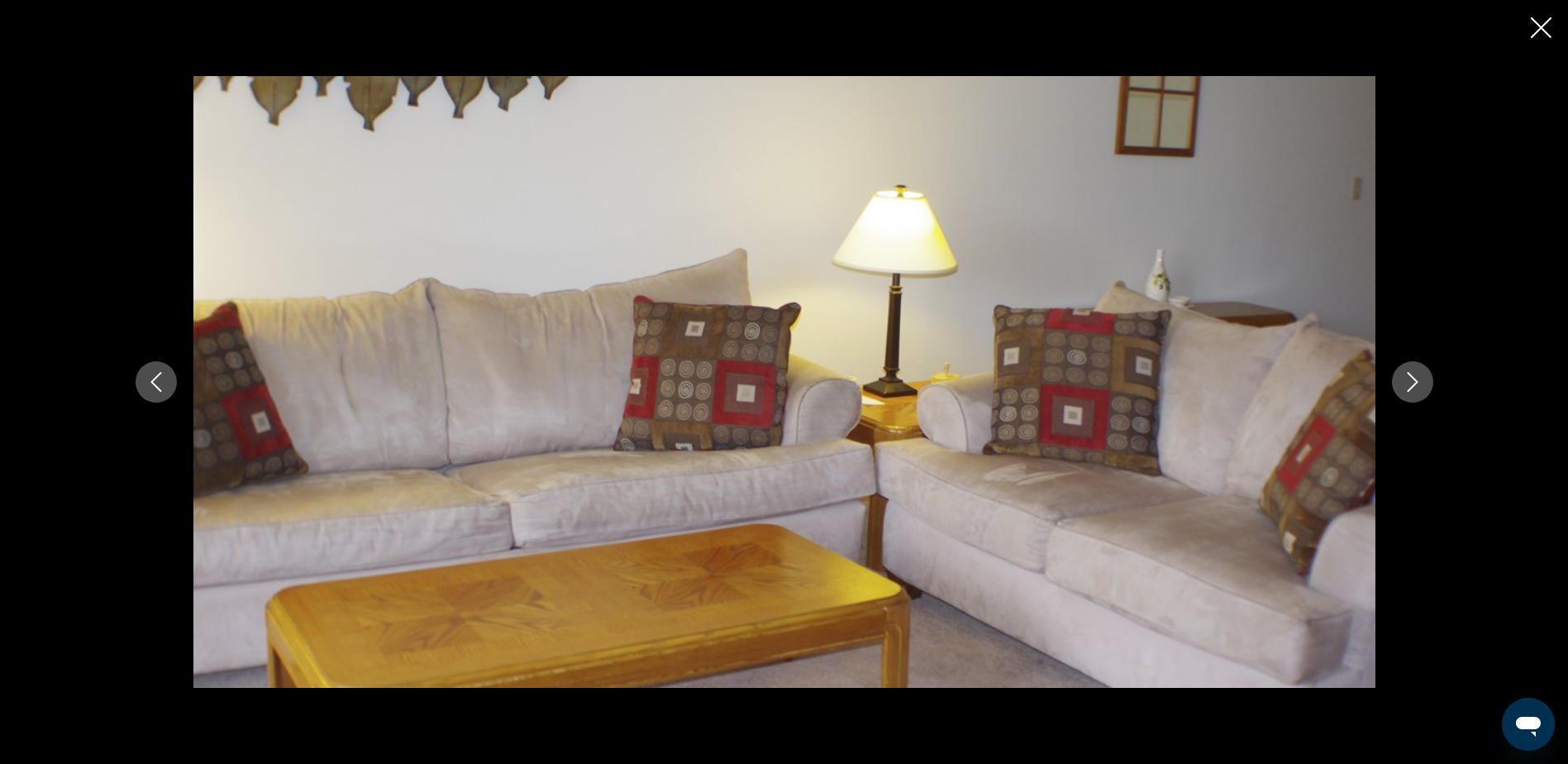
click at [1411, 386] on icon "Next image" at bounding box center [1413, 382] width 19 height 19
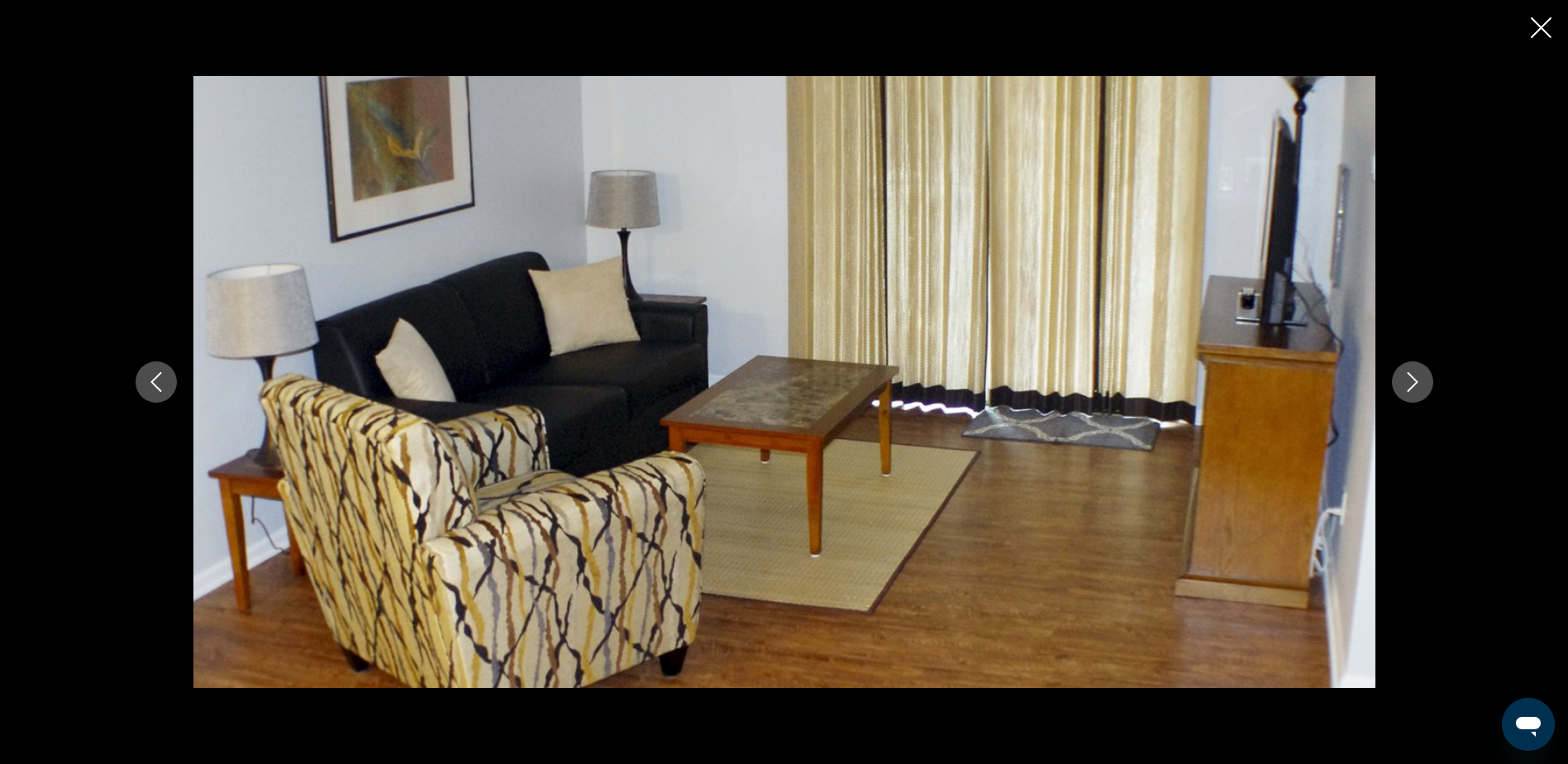
click at [1412, 387] on icon "Next image" at bounding box center [1412, 382] width 11 height 19
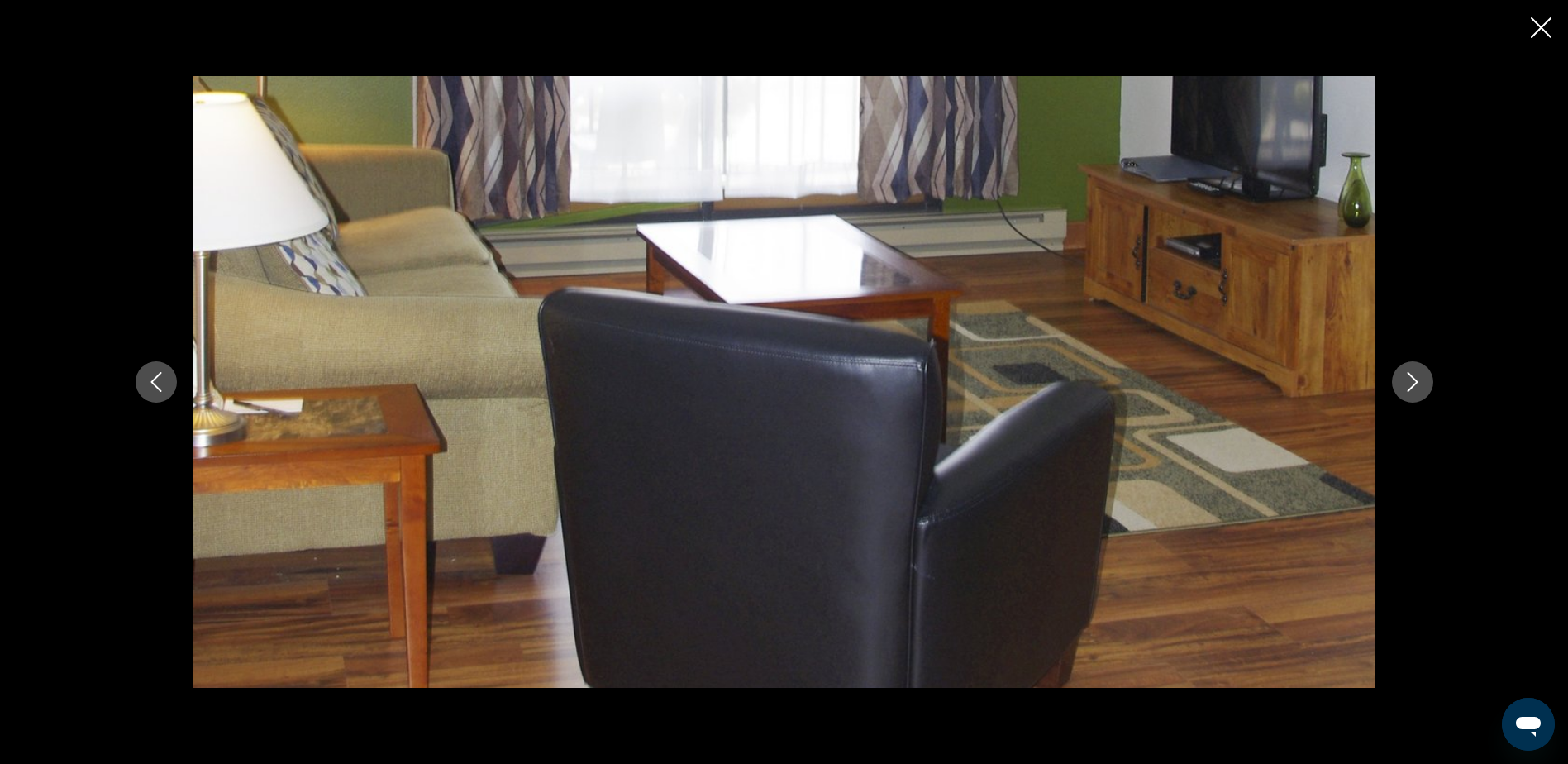
click at [1412, 387] on icon "Next image" at bounding box center [1412, 382] width 11 height 19
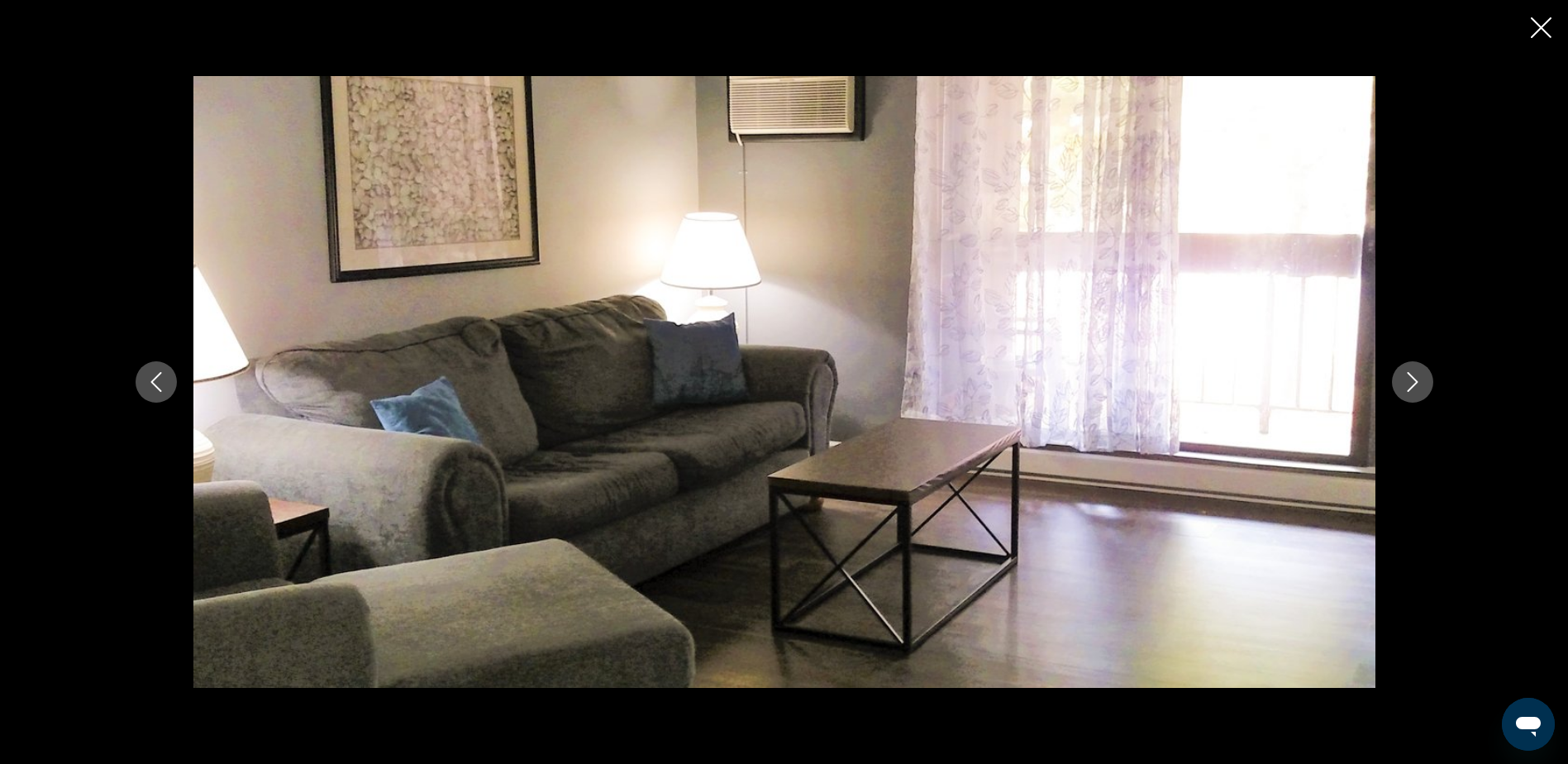
click at [1421, 378] on icon "Next image" at bounding box center [1413, 382] width 19 height 19
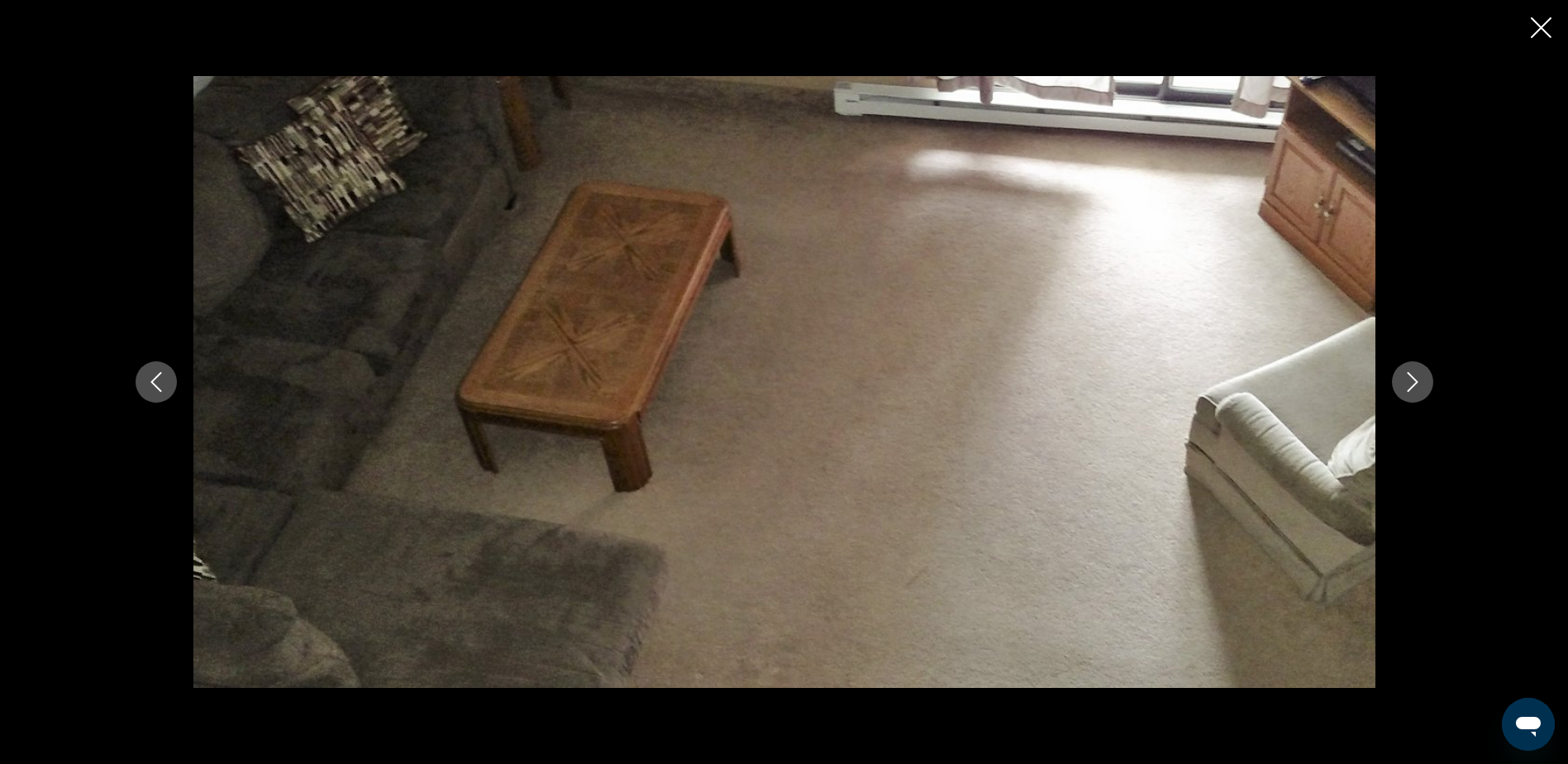
click at [1412, 374] on icon "Next image" at bounding box center [1413, 382] width 19 height 19
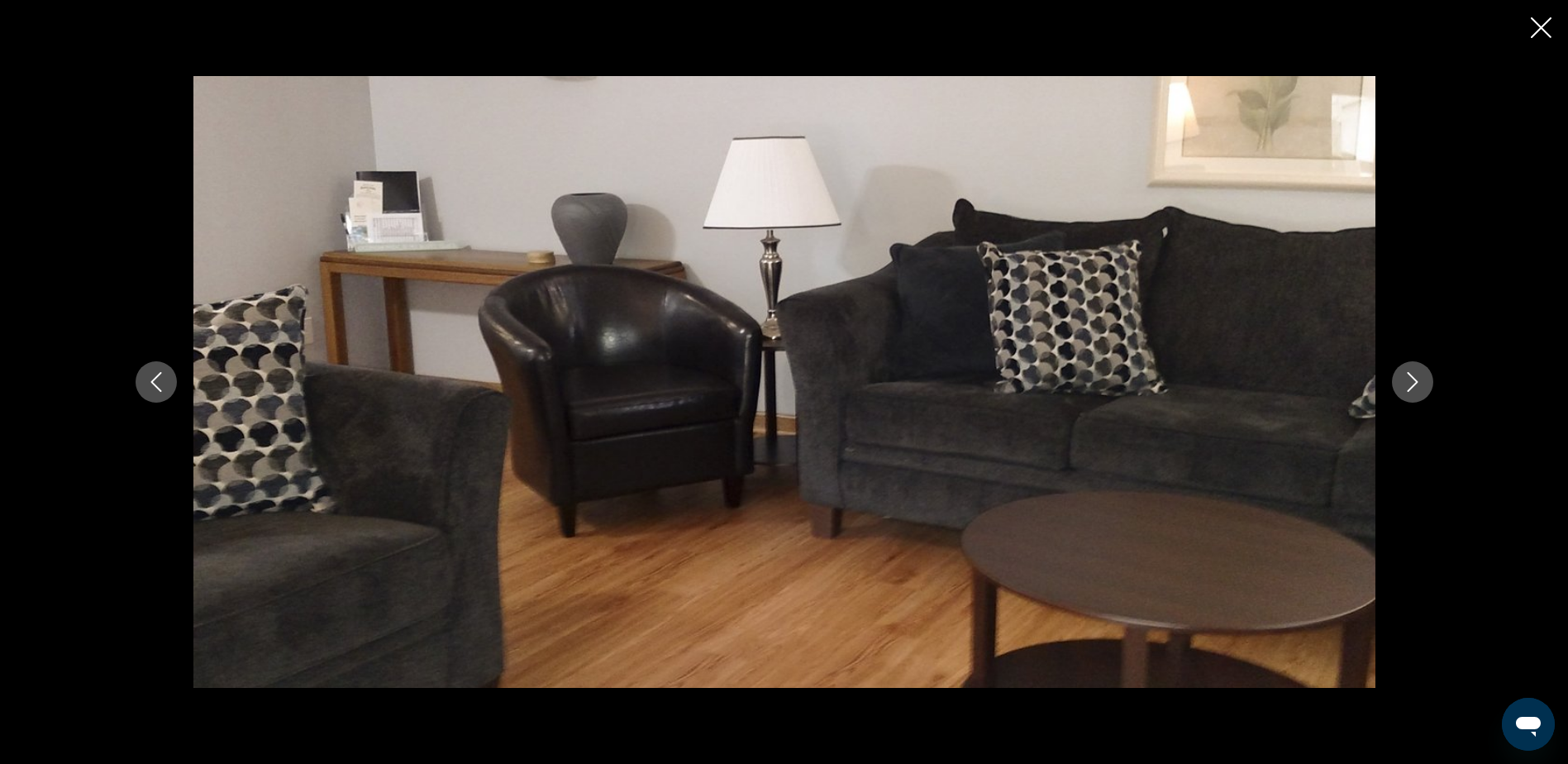
click at [1412, 374] on icon "Next image" at bounding box center [1413, 382] width 19 height 19
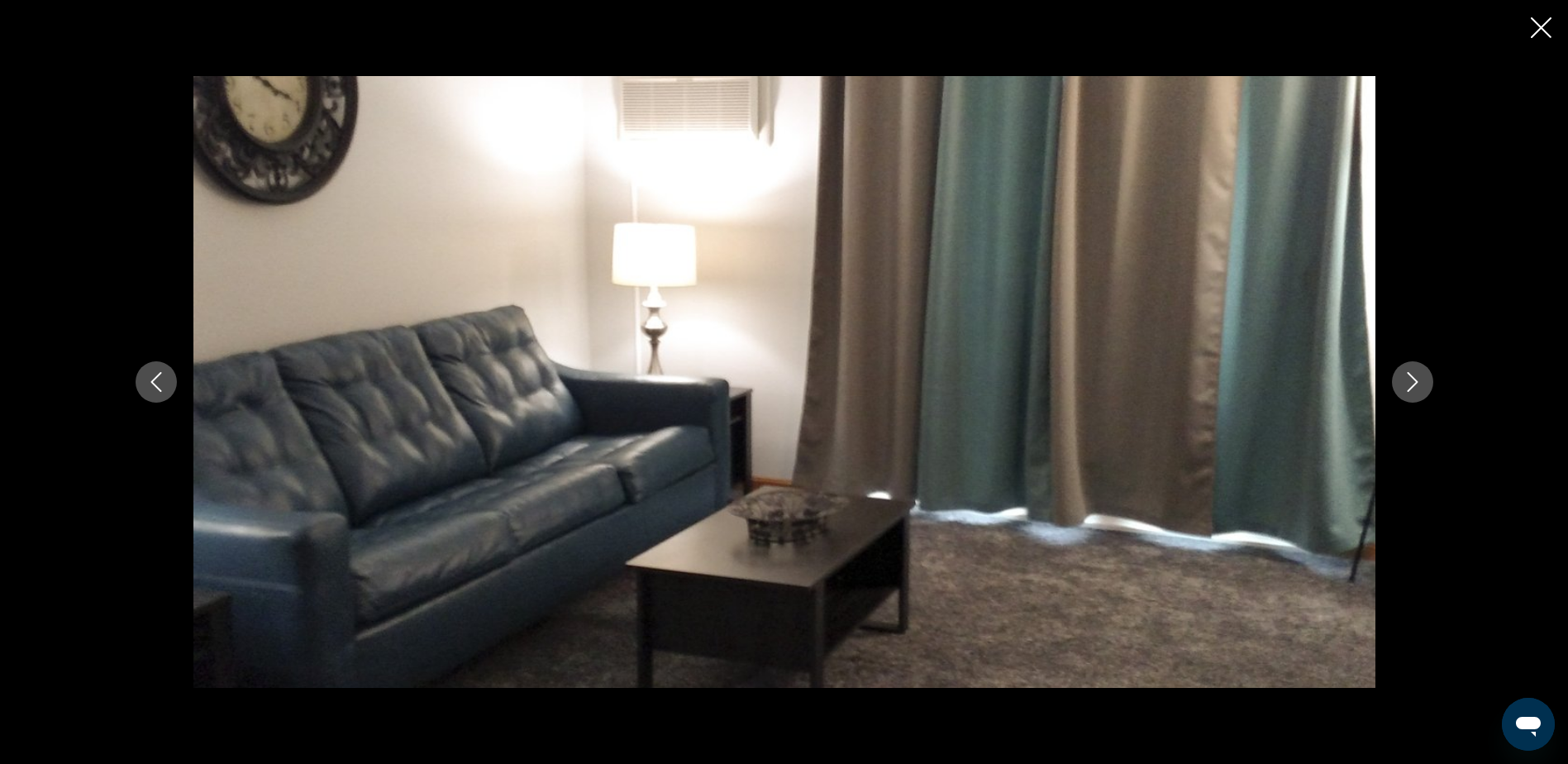
click at [1412, 374] on icon "Next image" at bounding box center [1413, 382] width 19 height 19
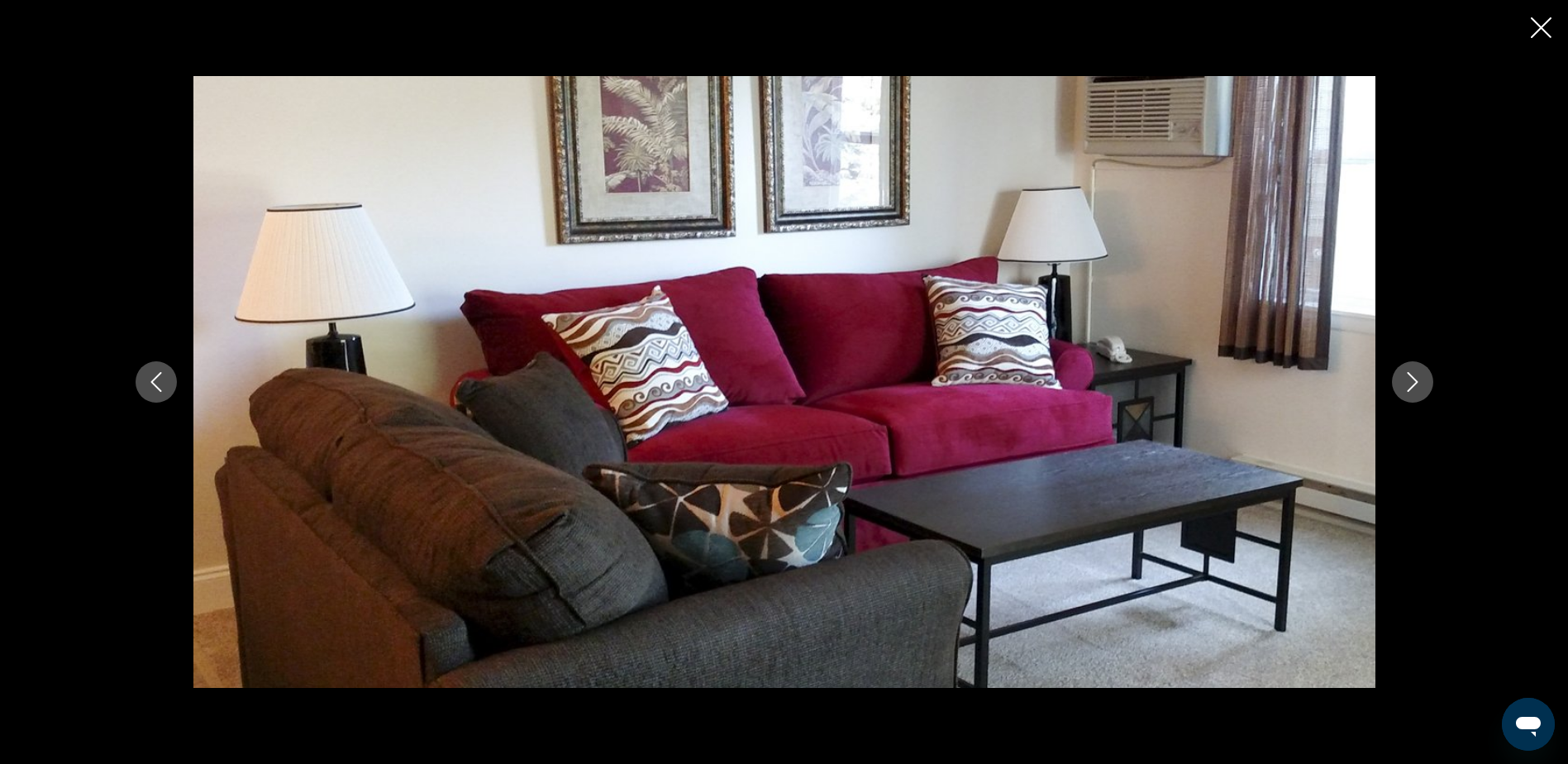
click at [1412, 374] on icon "Next image" at bounding box center [1413, 382] width 19 height 19
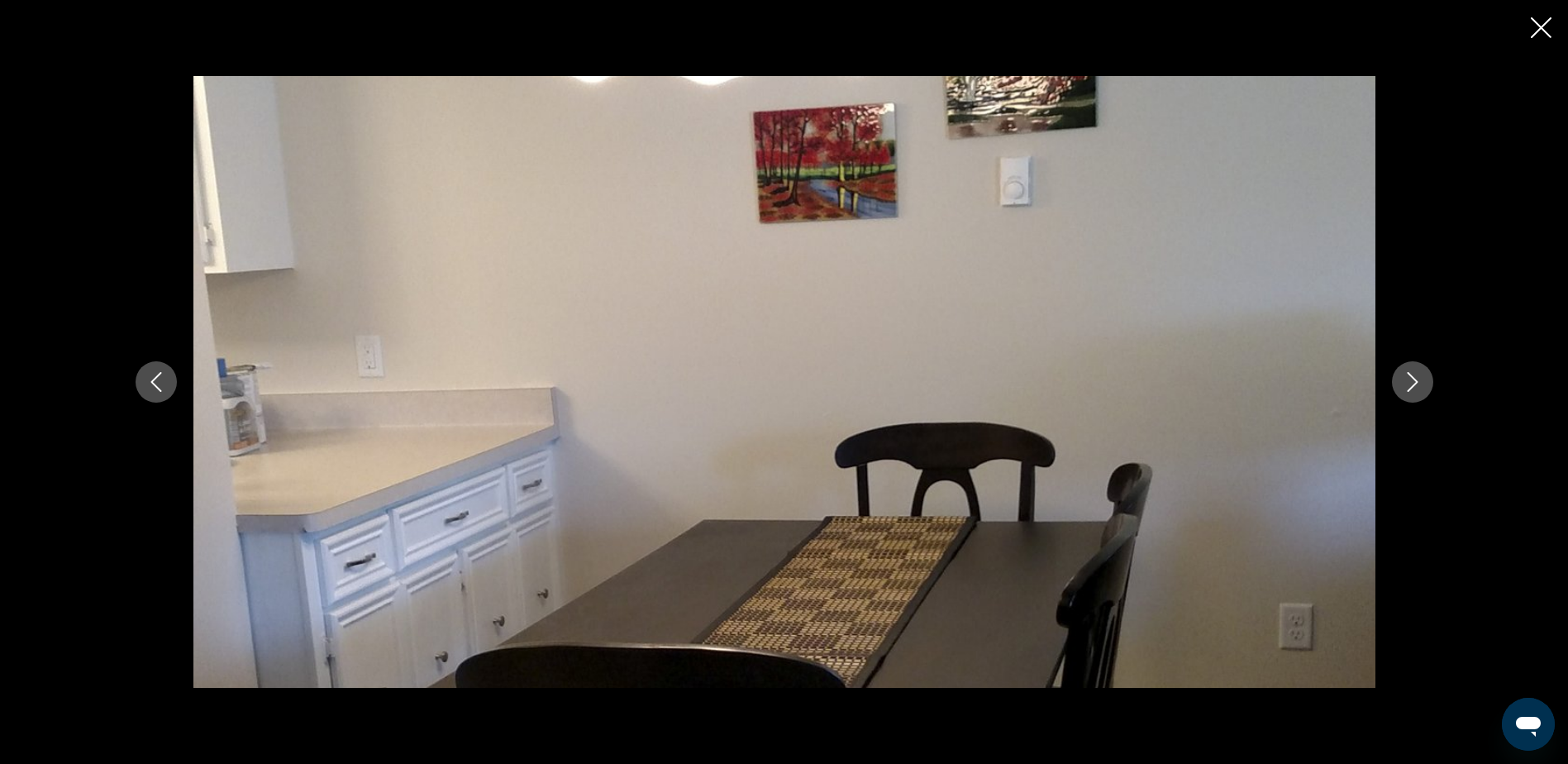
click at [1412, 374] on icon "Next image" at bounding box center [1413, 382] width 19 height 19
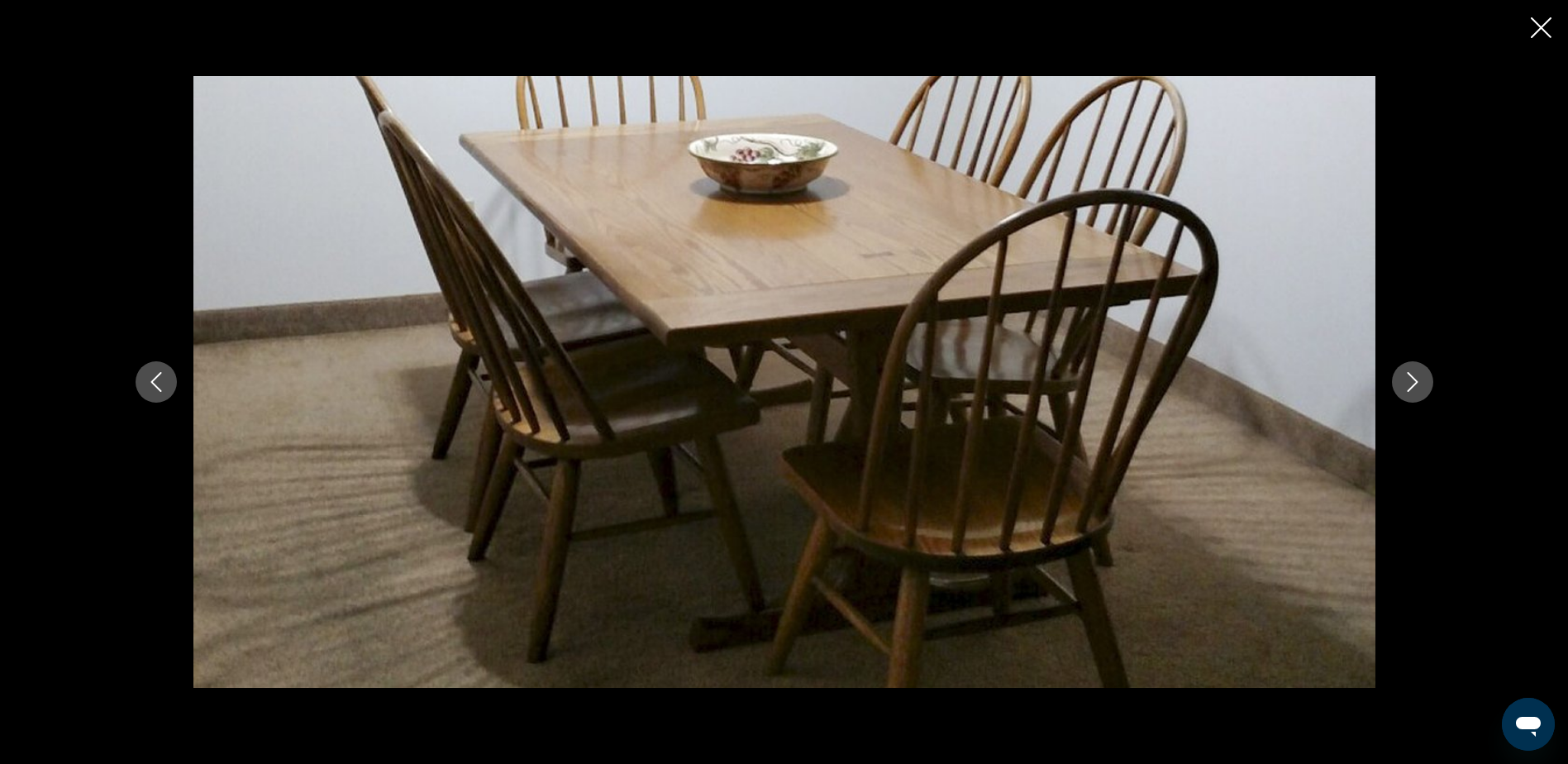
click at [1412, 374] on icon "Next image" at bounding box center [1413, 382] width 19 height 19
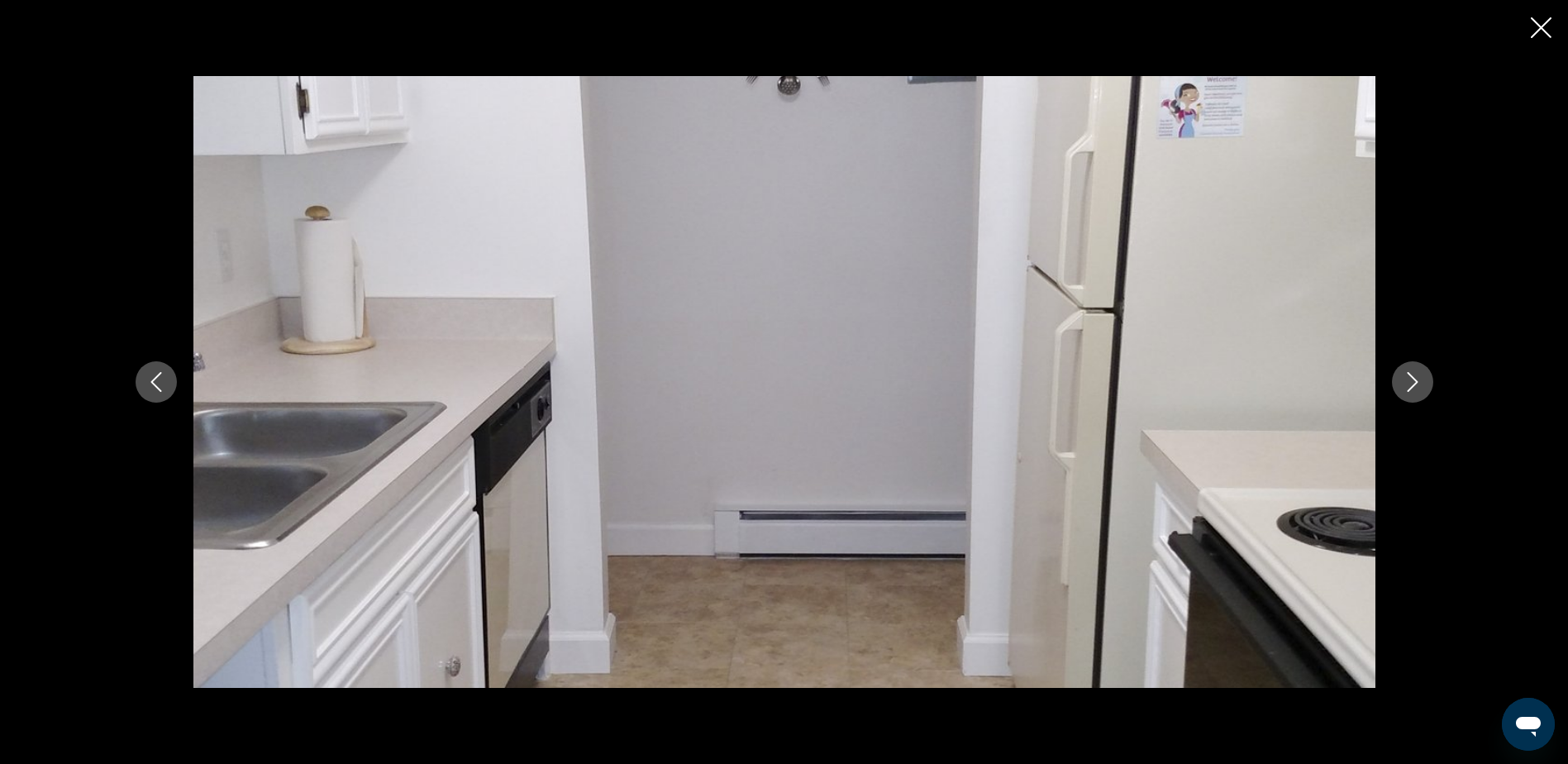
click at [1412, 375] on icon "Next image" at bounding box center [1413, 382] width 19 height 19
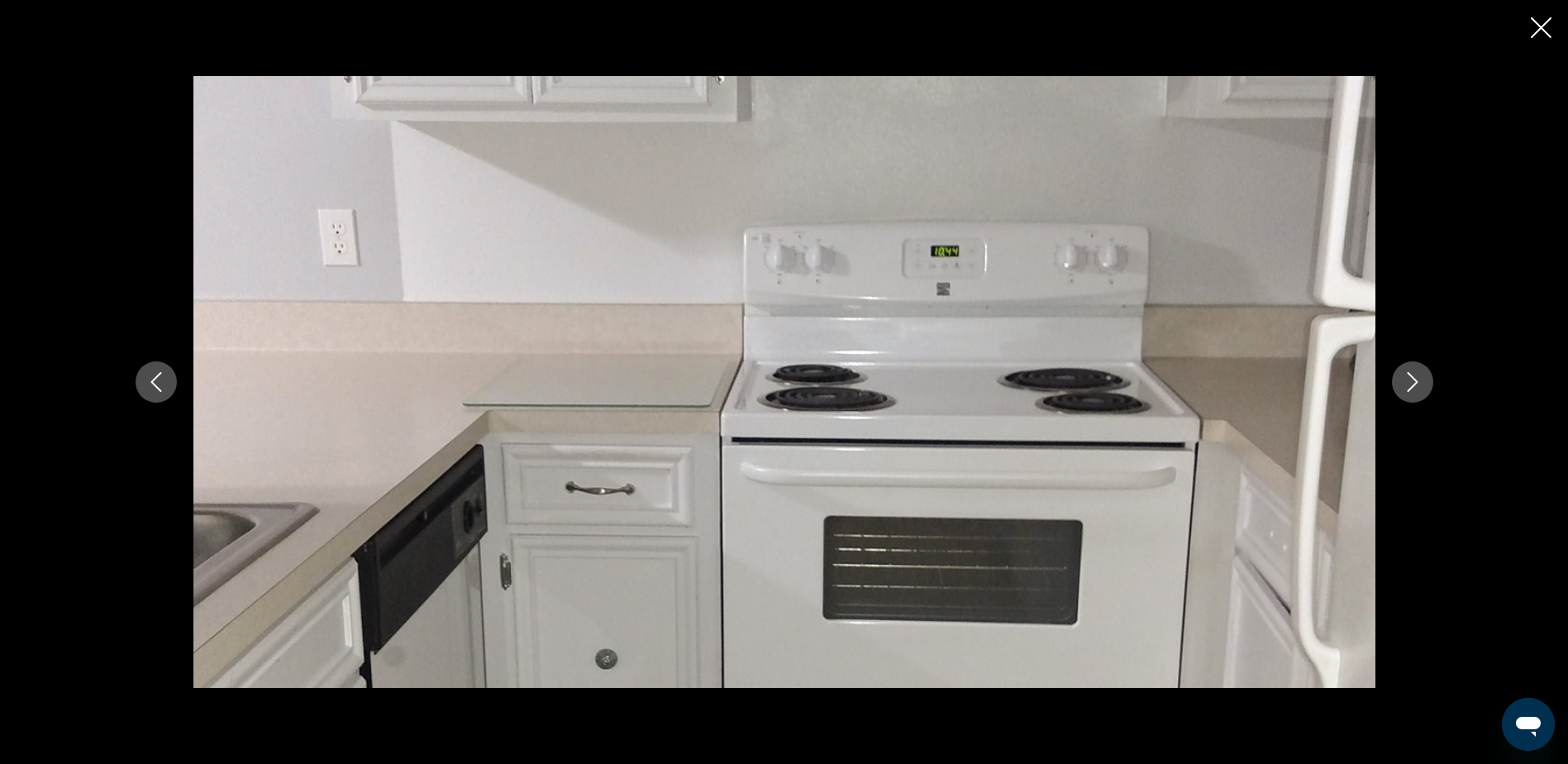
click at [1411, 378] on icon "Next image" at bounding box center [1413, 382] width 19 height 19
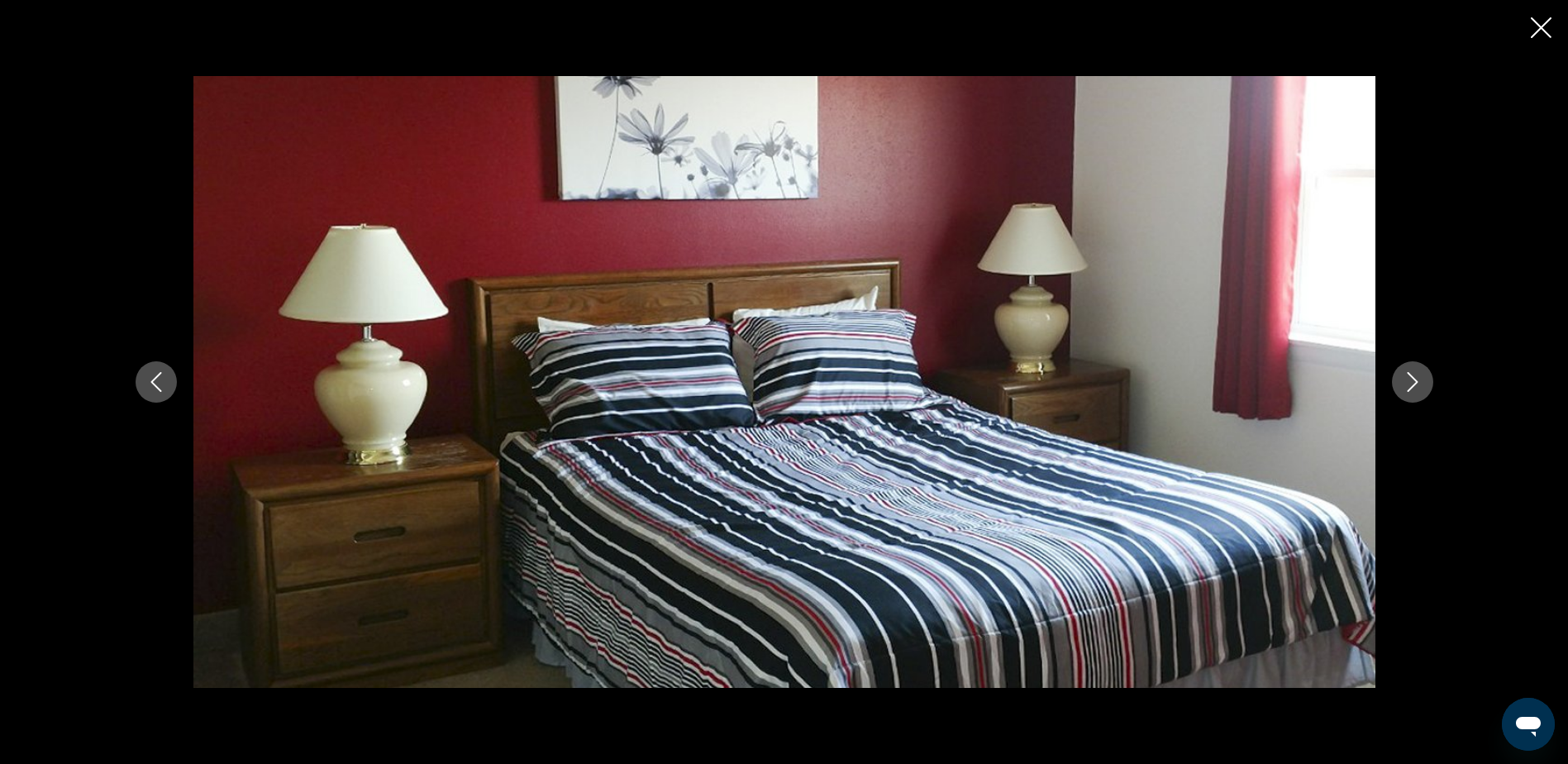
click at [1541, 21] on icon "Close slideshow" at bounding box center [1541, 27] width 20 height 20
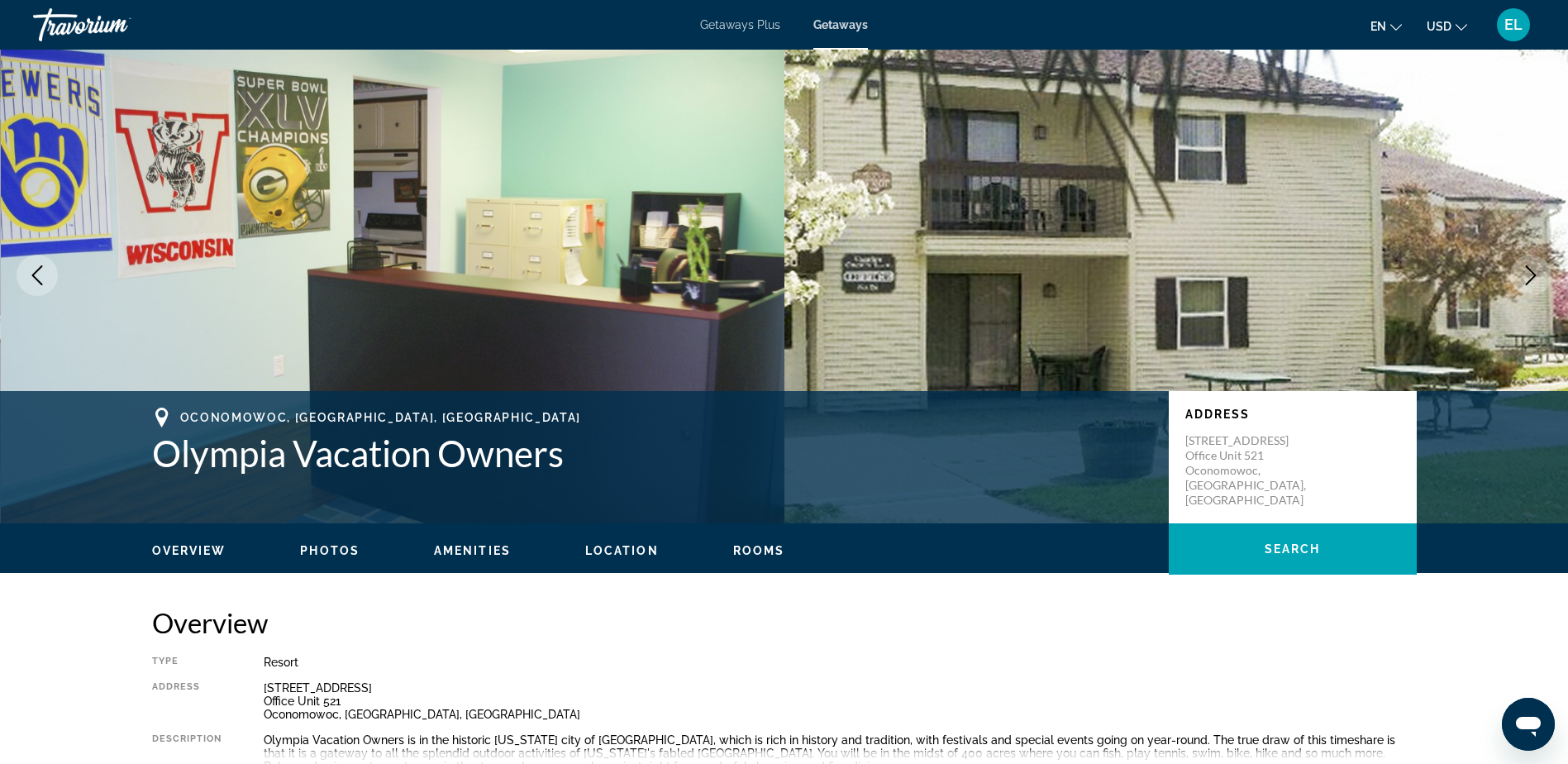
scroll to position [0, 0]
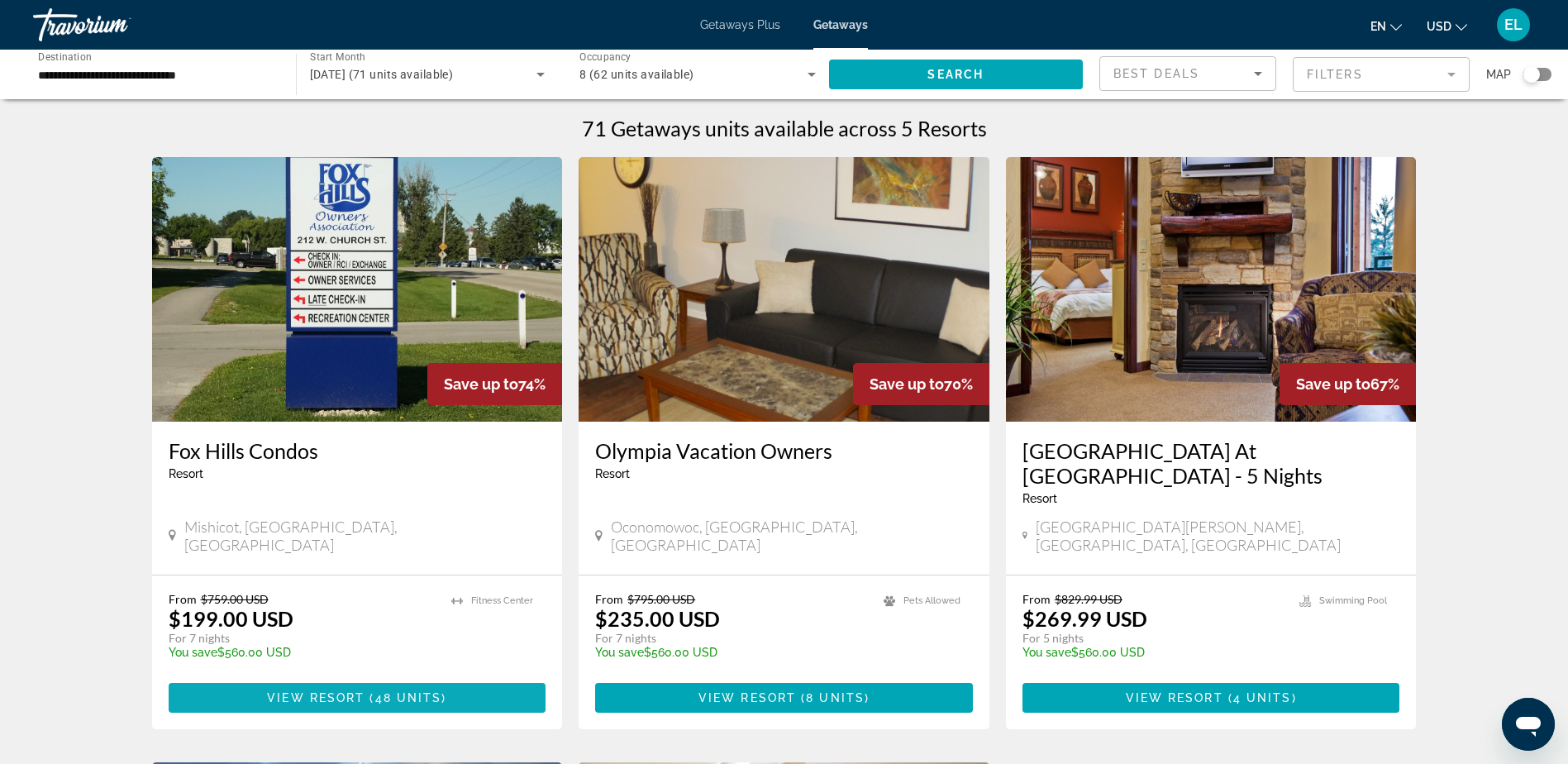
click at [342, 678] on span "Main content" at bounding box center [357, 698] width 378 height 40
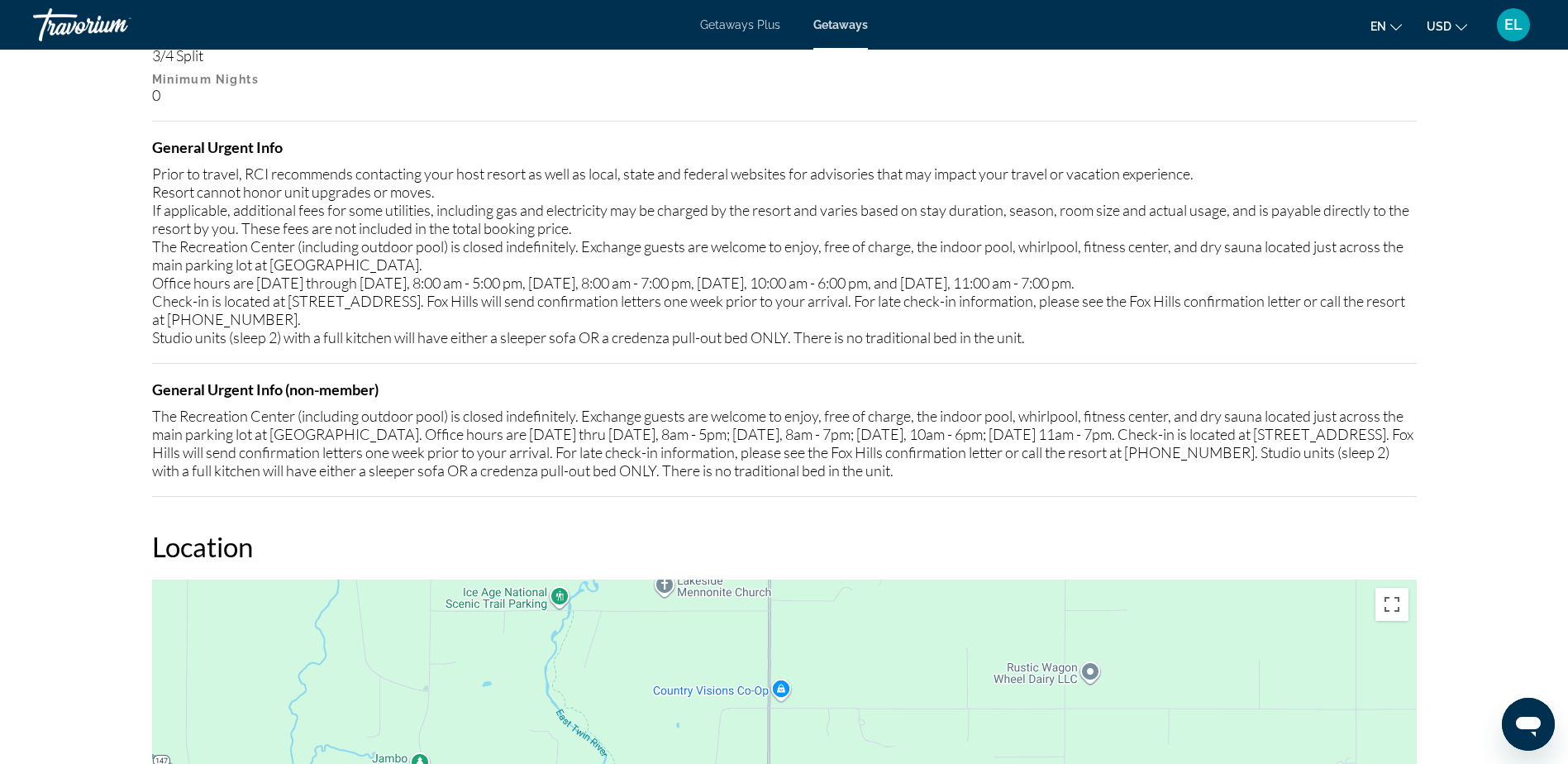
scroll to position [2118, 0]
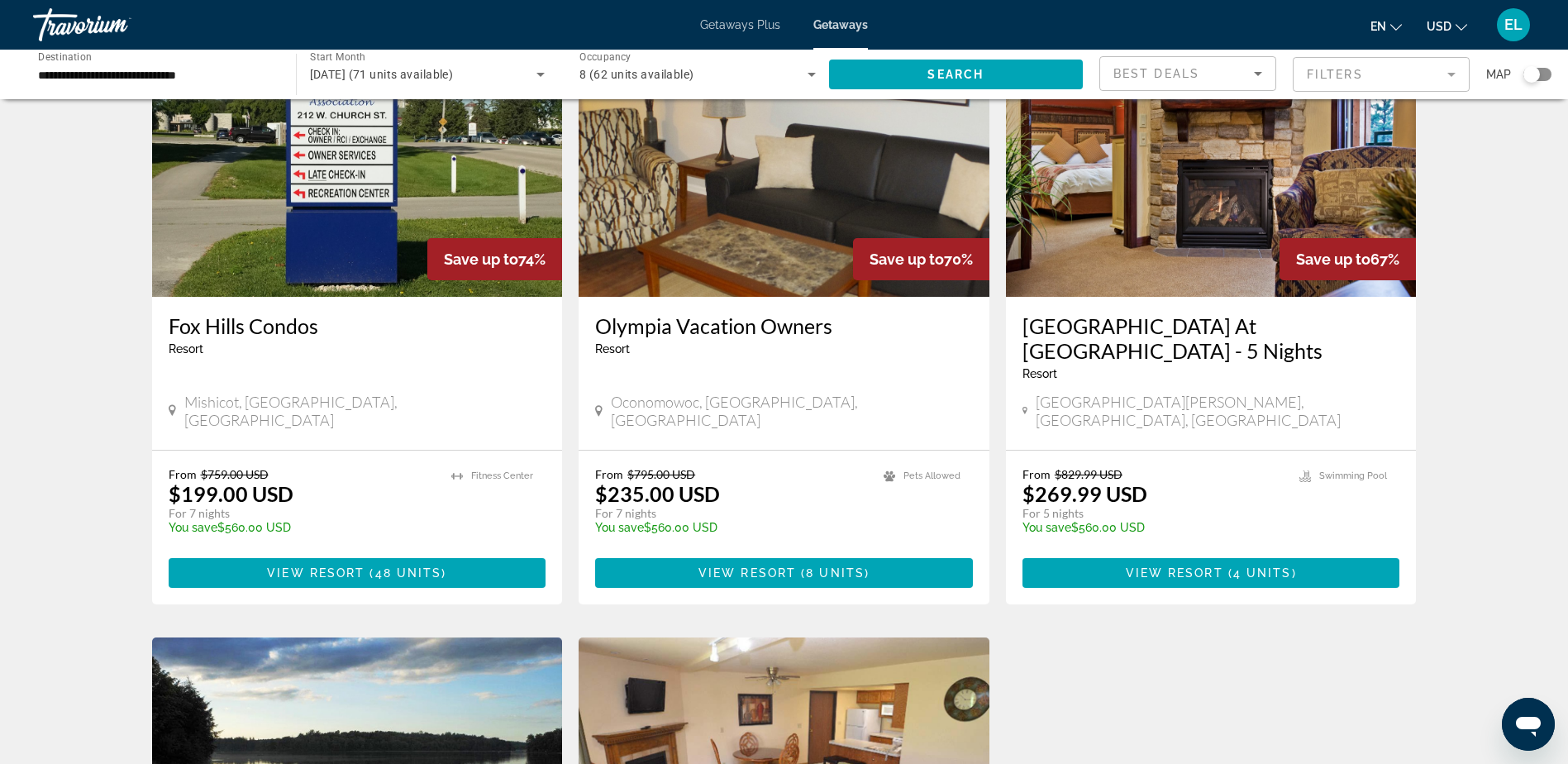
scroll to position [83, 0]
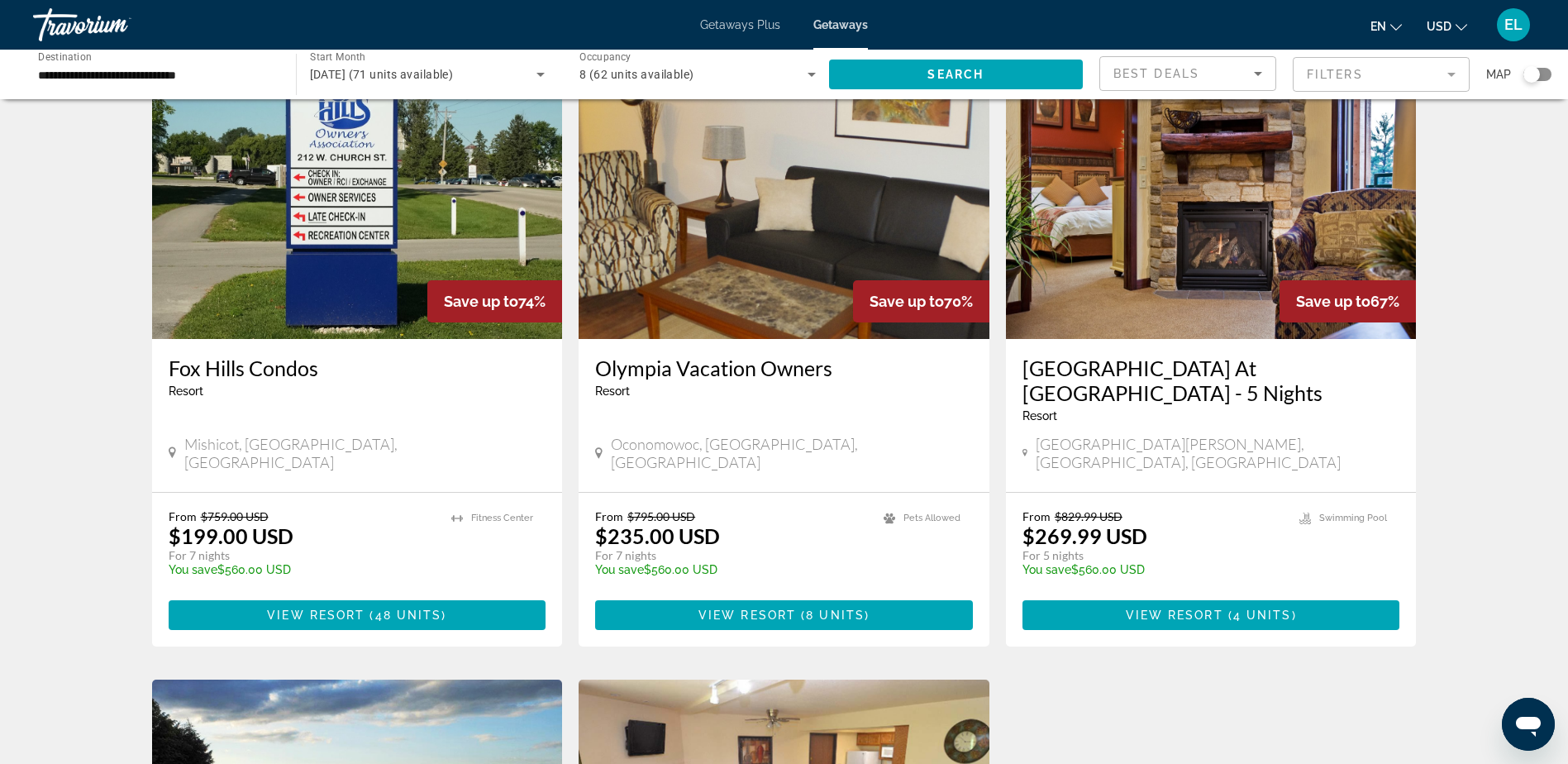
click at [791, 233] on img "Main content" at bounding box center [784, 207] width 411 height 265
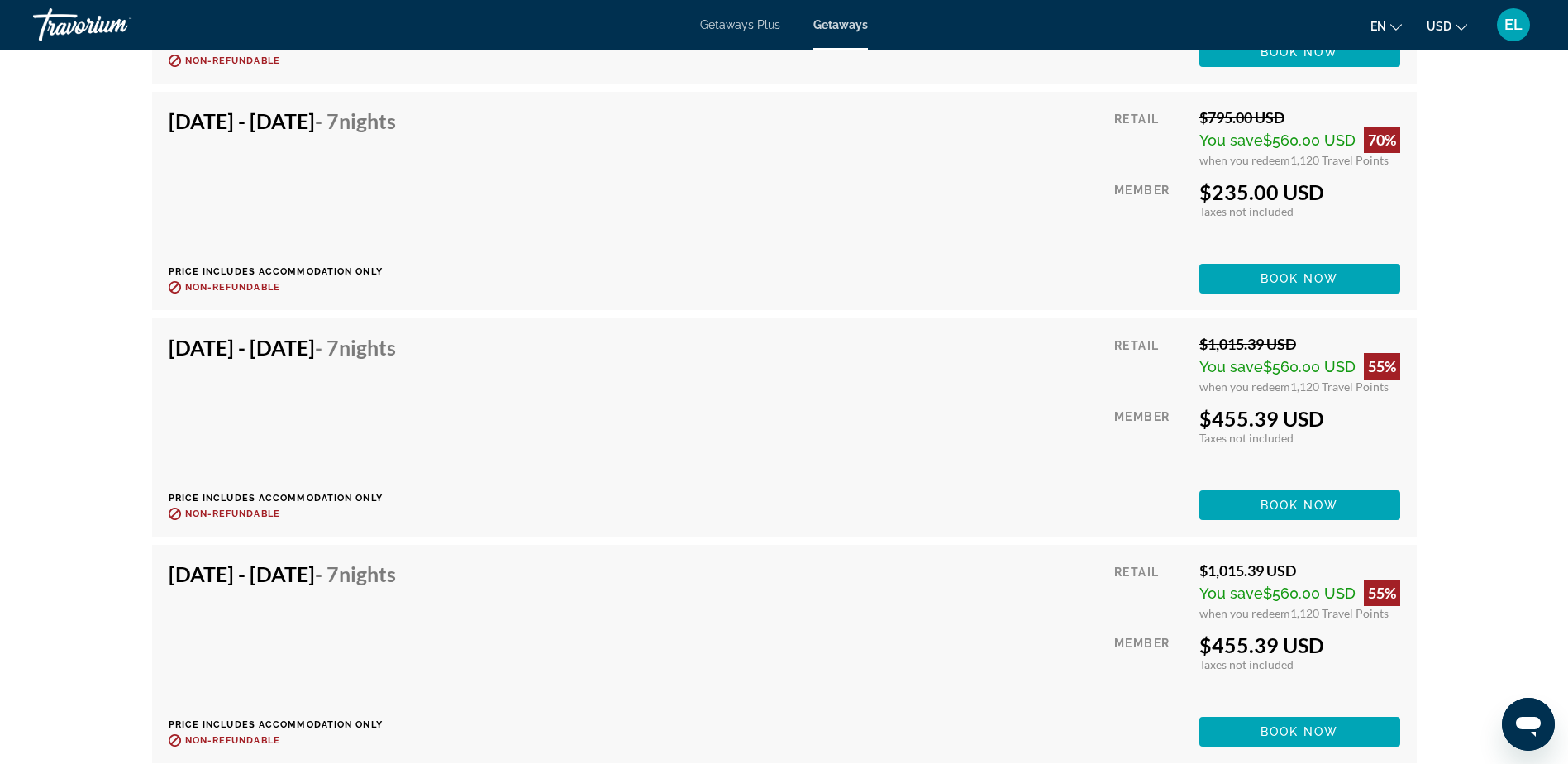
scroll to position [3392, 0]
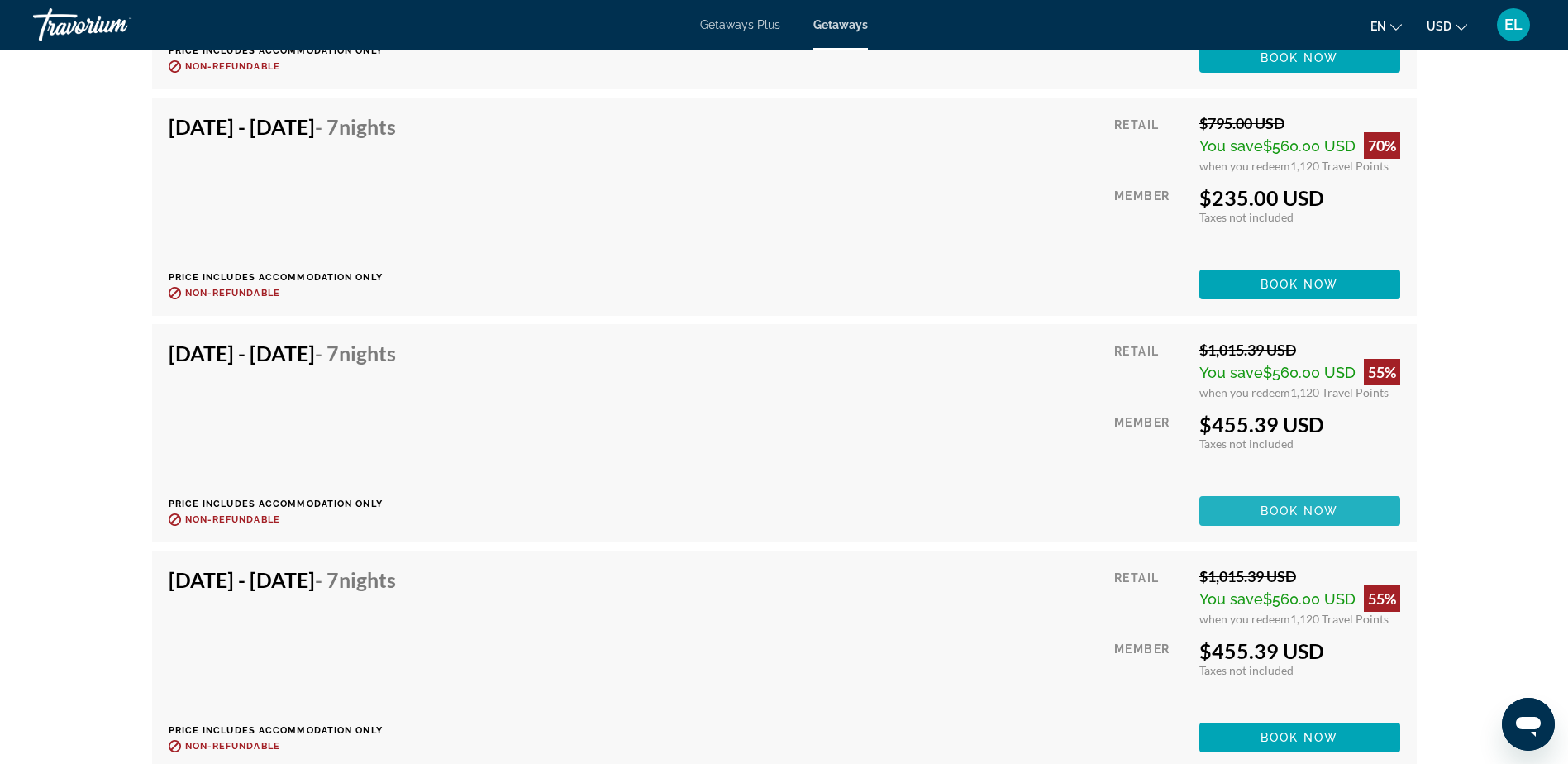
click at [1312, 507] on span "Book now" at bounding box center [1300, 512] width 79 height 14
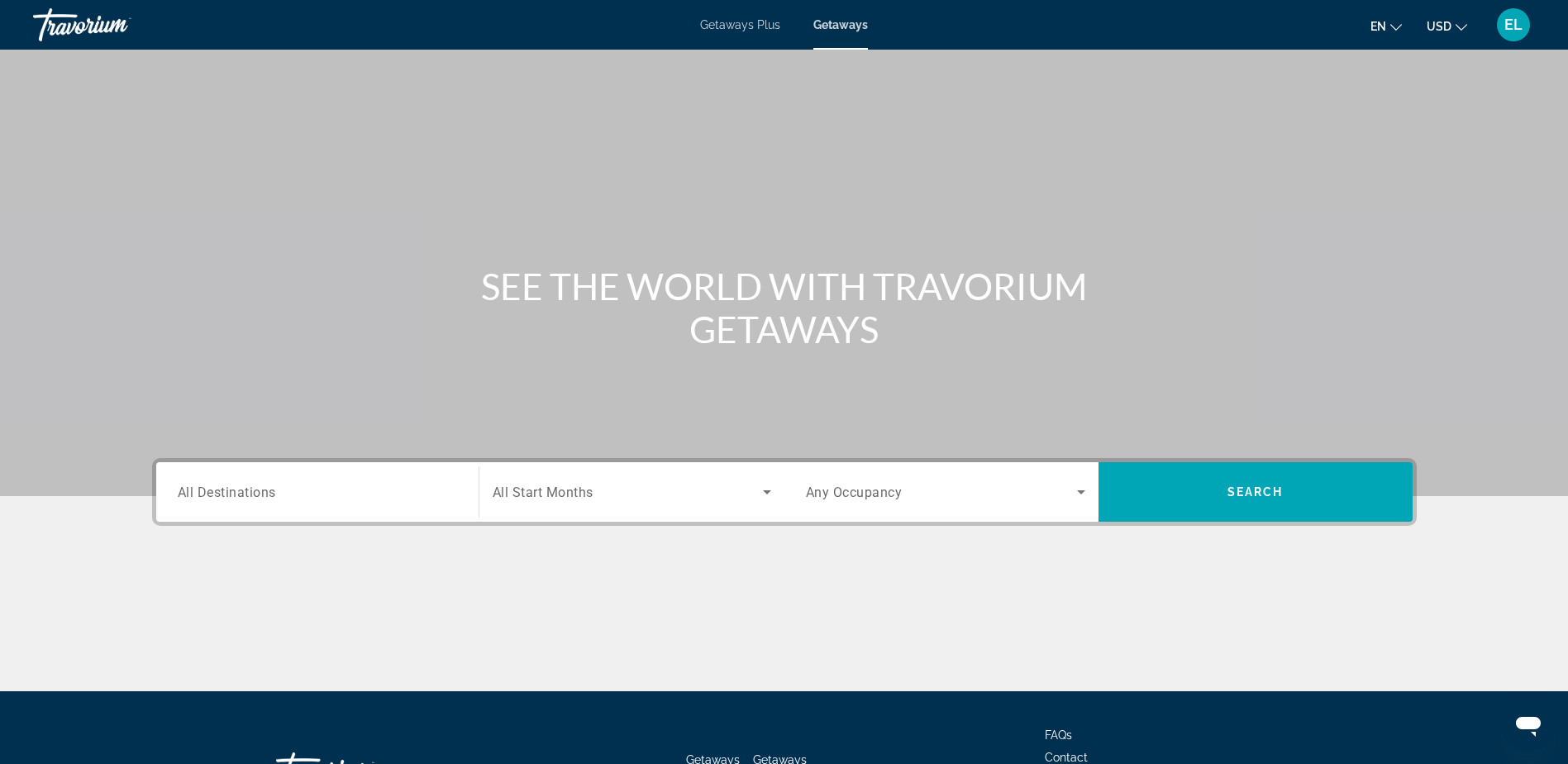
click at [199, 490] on span "All Destinations" at bounding box center [227, 492] width 98 height 16
click at [199, 490] on input "Destination All Destinations" at bounding box center [317, 493] width 280 height 19
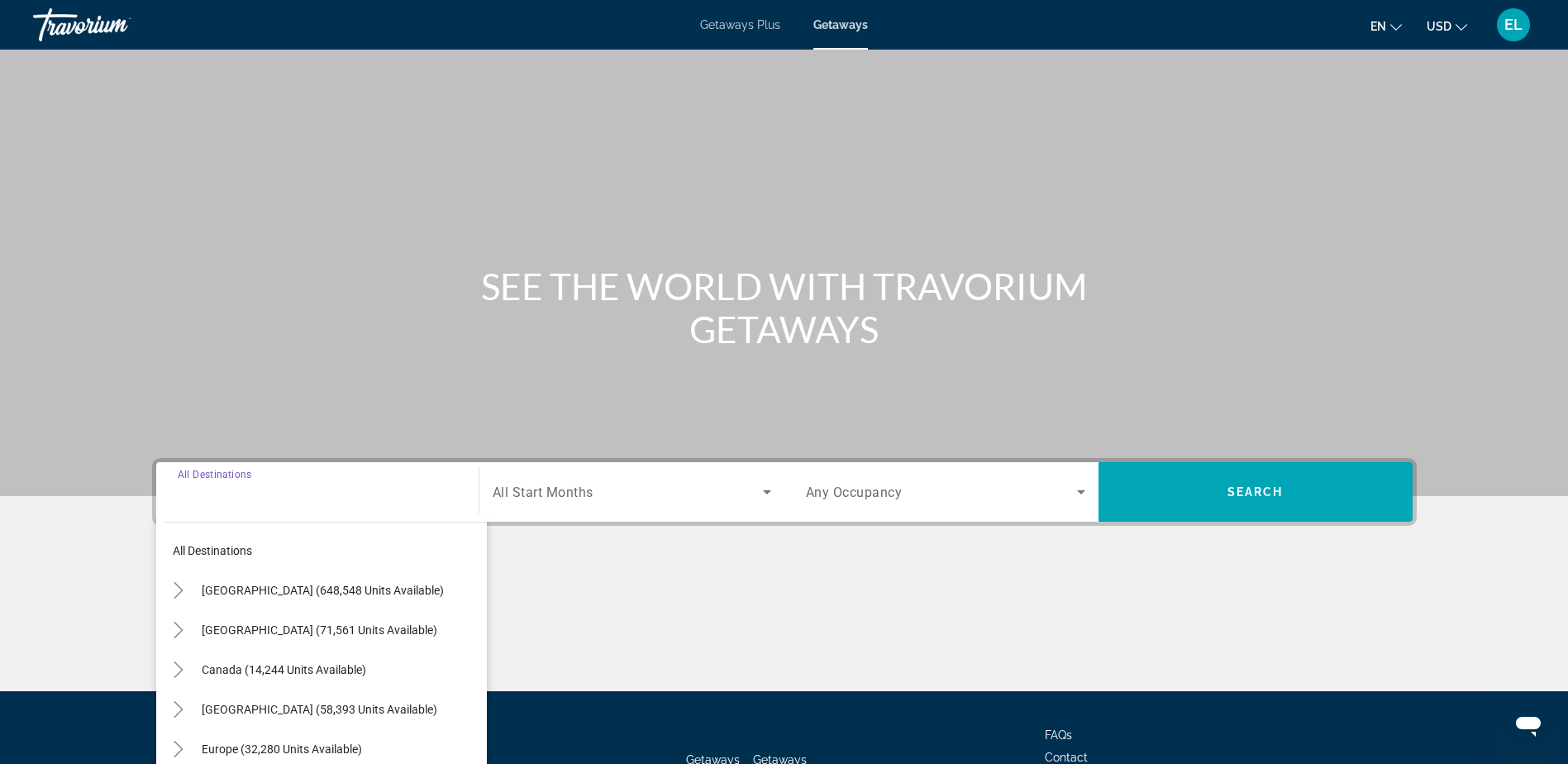
scroll to position [130, 0]
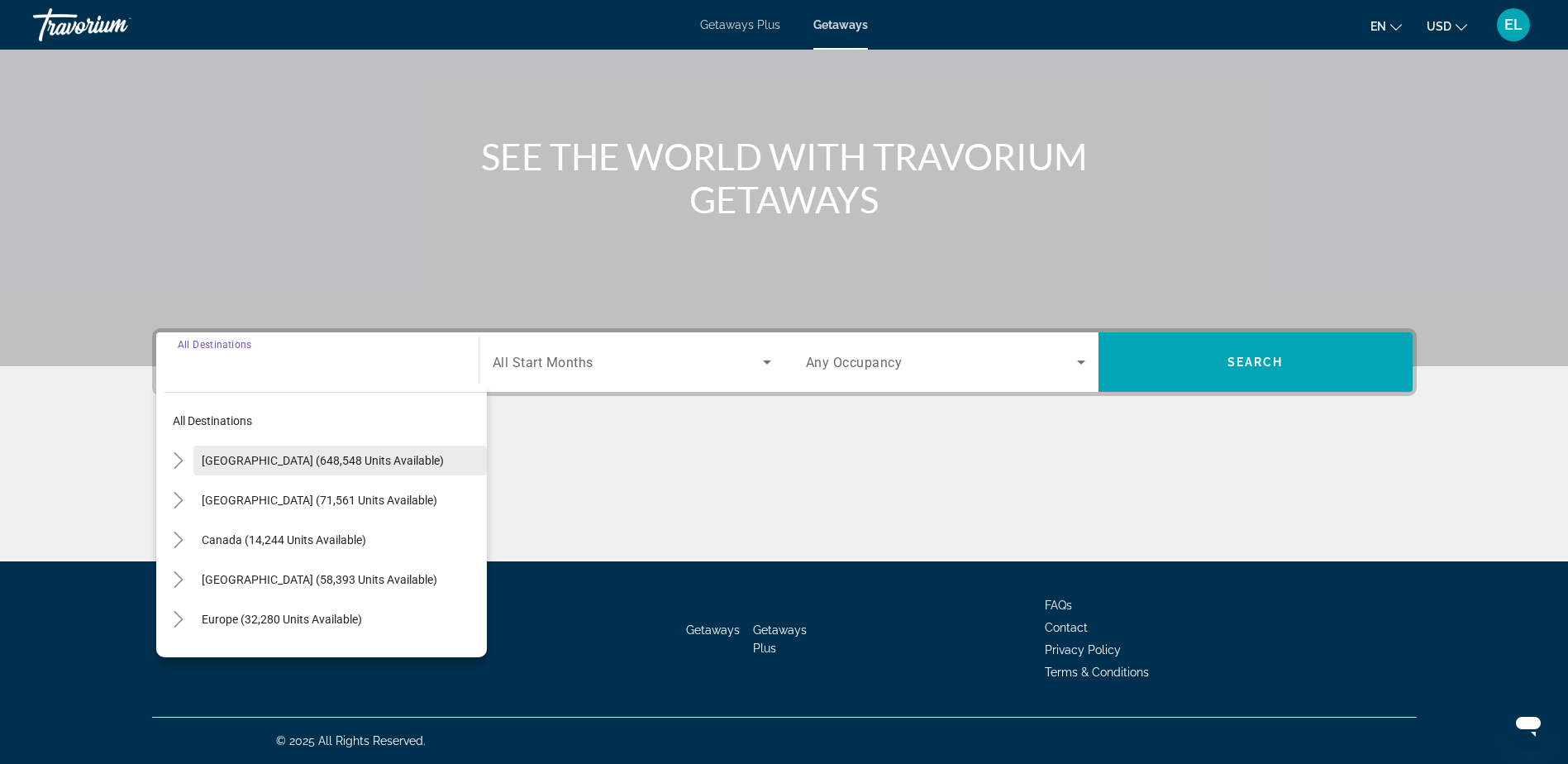
click at [228, 456] on span "United States (648,548 units available)" at bounding box center [322, 461] width 243 height 14
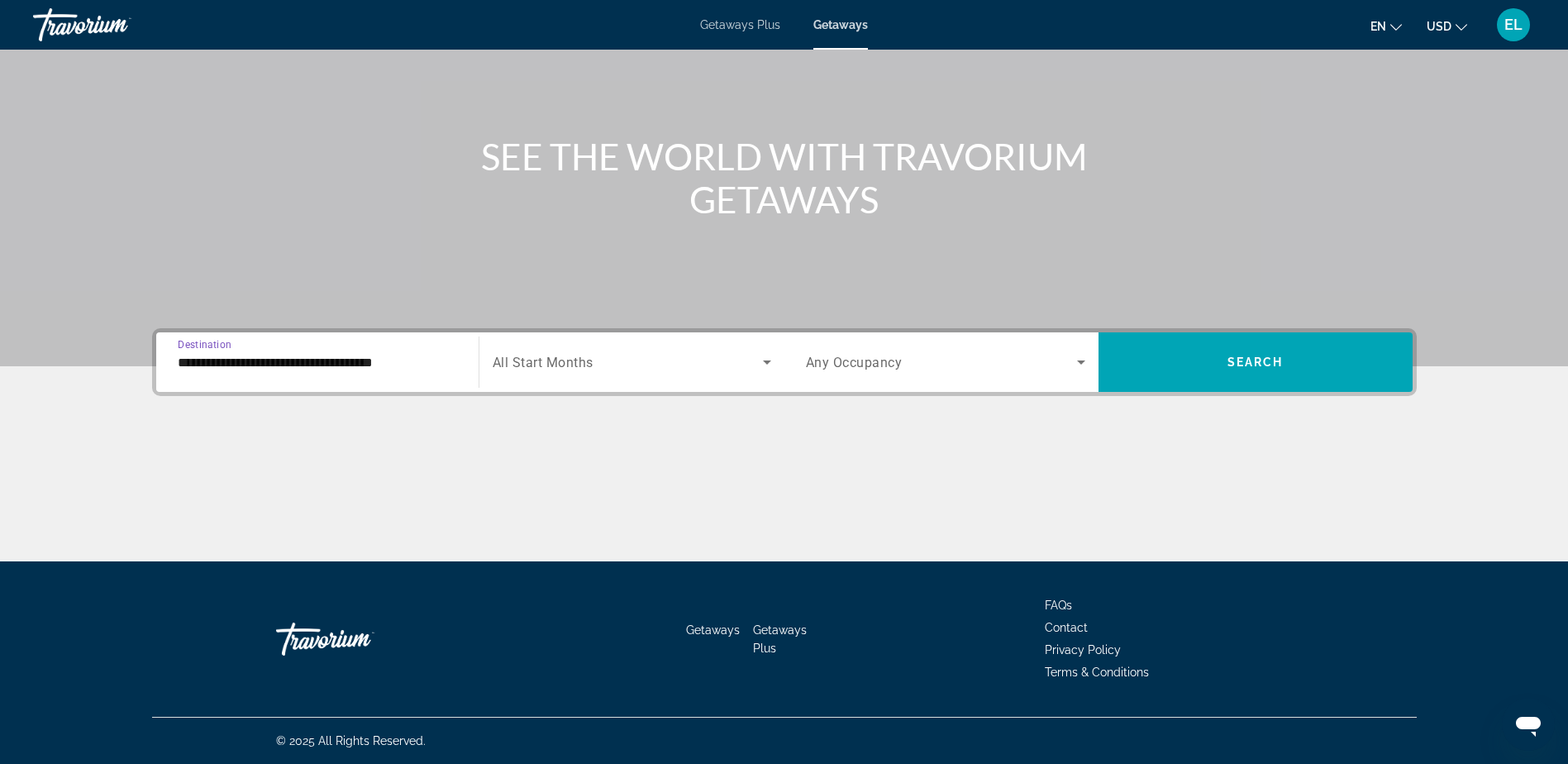
click at [315, 364] on input "**********" at bounding box center [317, 363] width 280 height 19
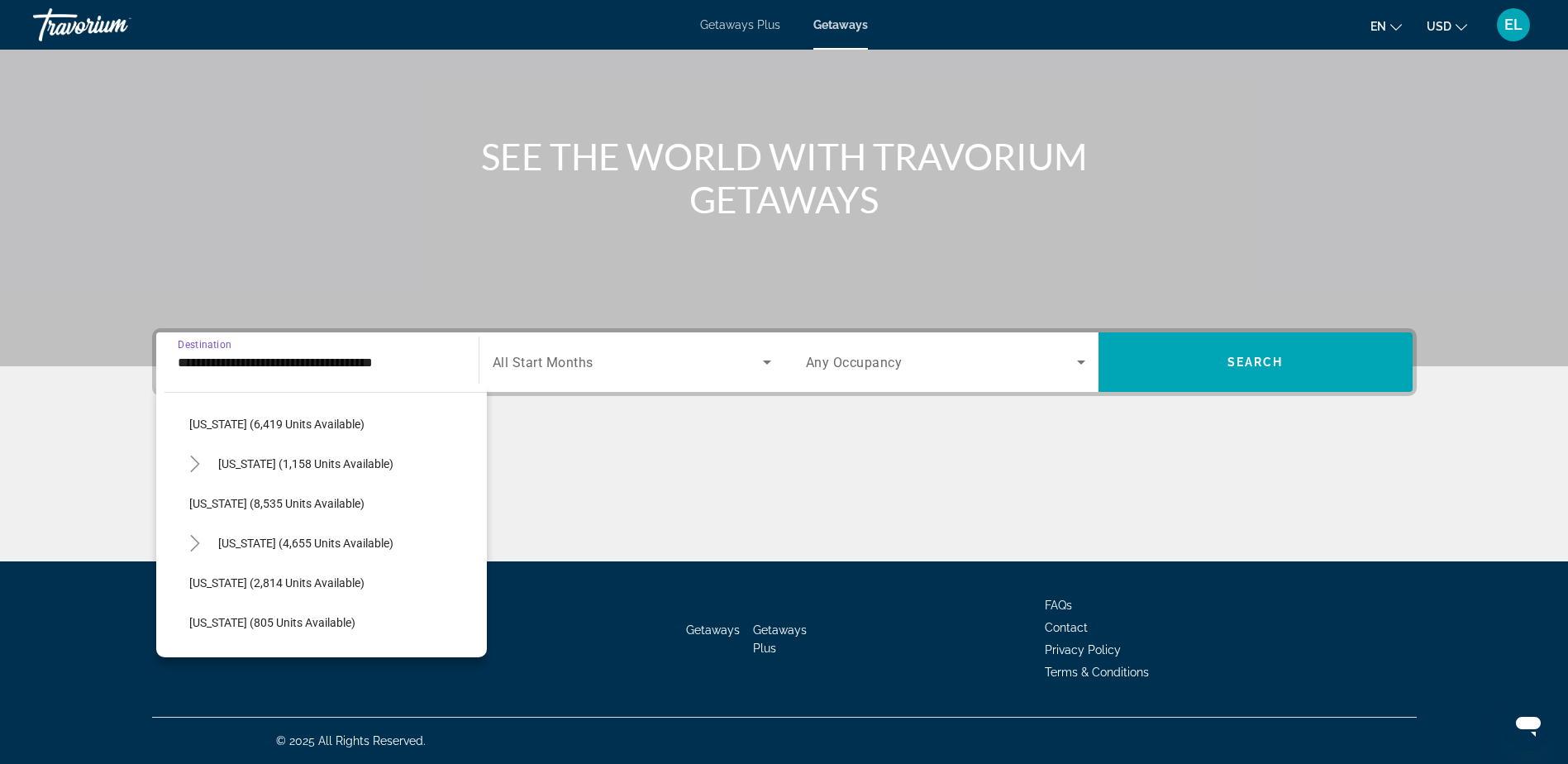
scroll to position [662, 0]
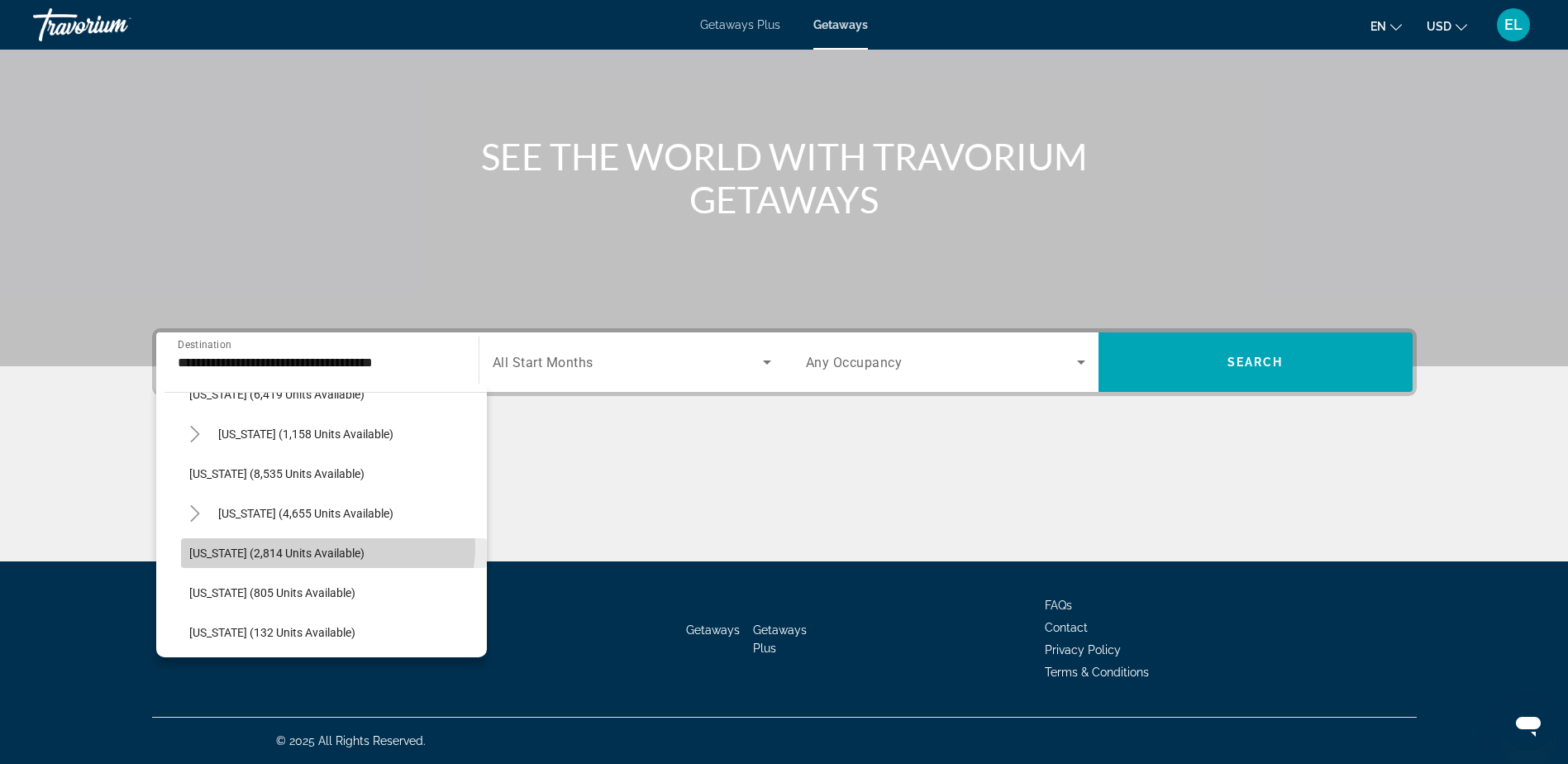
click at [308, 545] on span "Search widget" at bounding box center [334, 554] width 306 height 40
type input "**********"
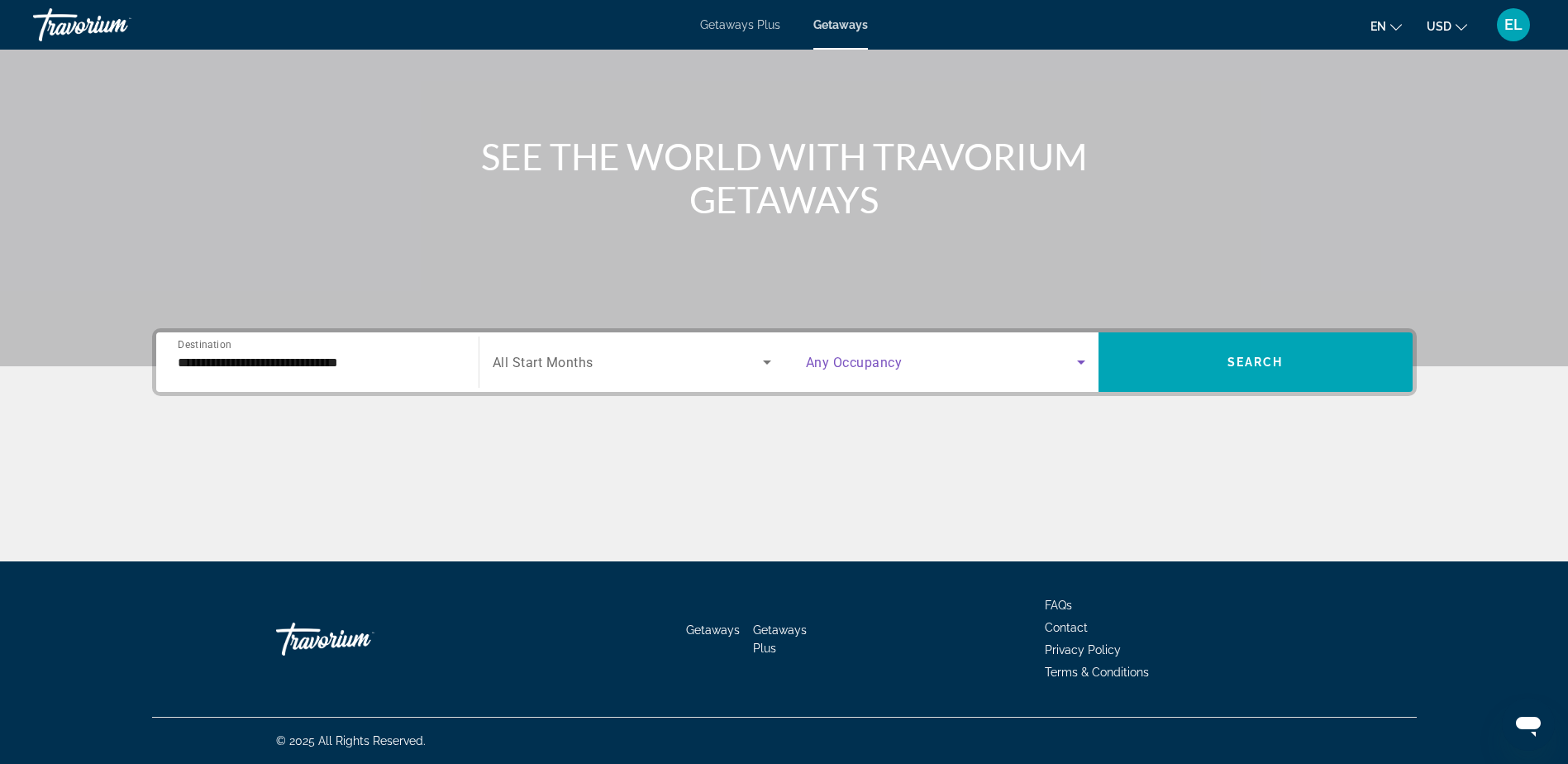
click at [1075, 360] on icon "Search widget" at bounding box center [1081, 363] width 19 height 19
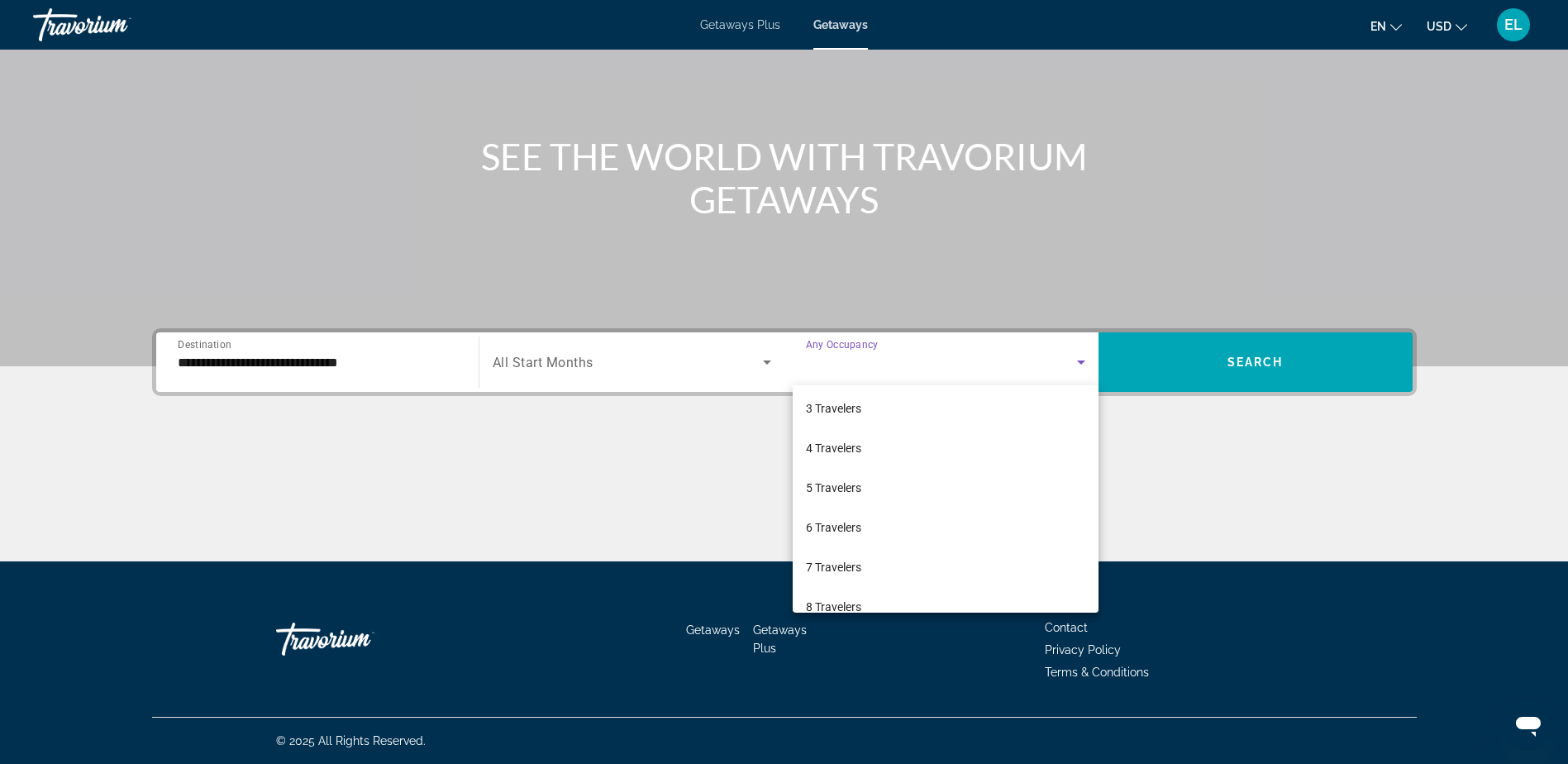
scroll to position [166, 0]
click at [889, 526] on mat-option "8 Travelers" at bounding box center [946, 524] width 306 height 40
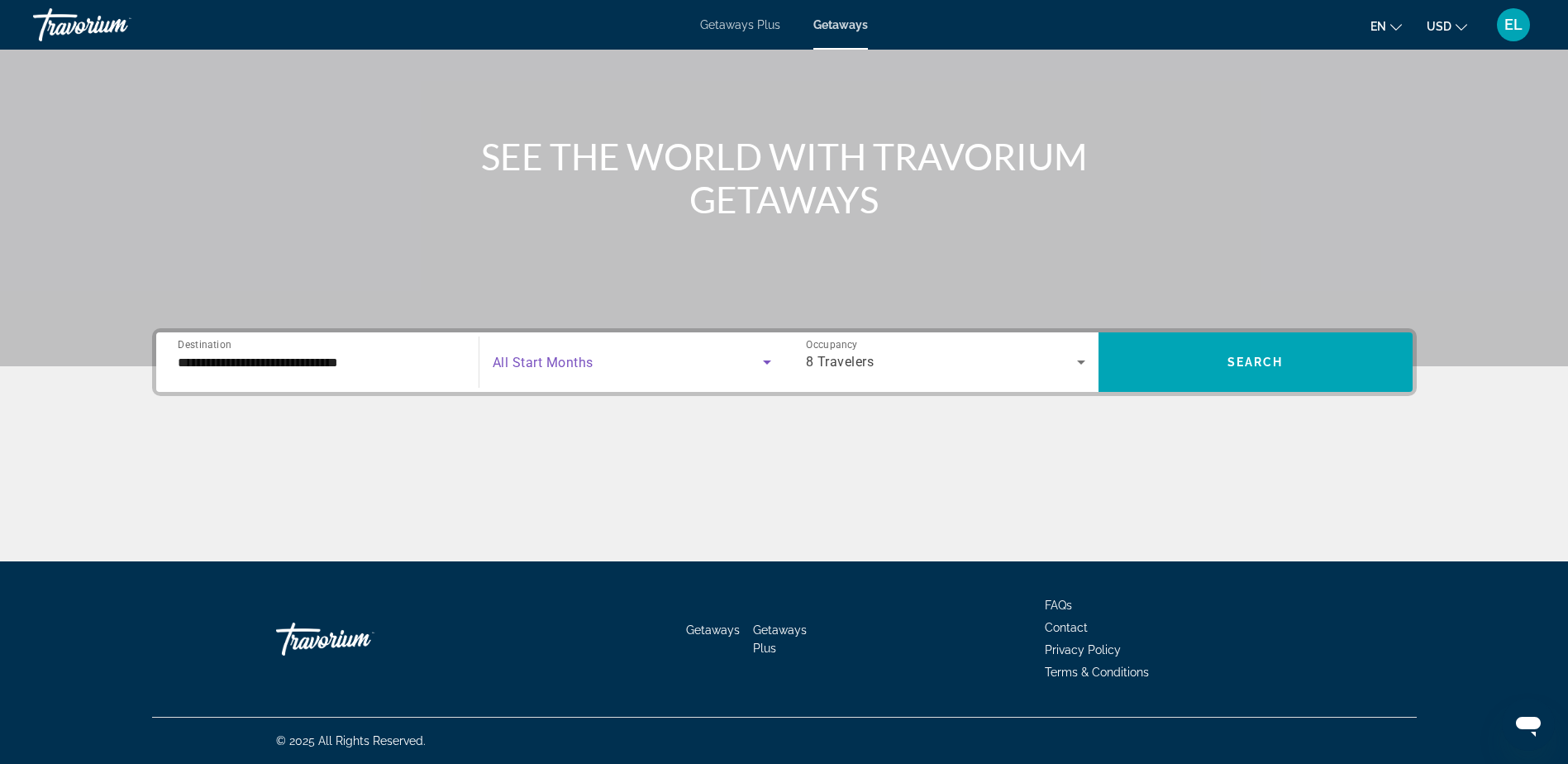
click at [765, 359] on icon "Search widget" at bounding box center [767, 363] width 19 height 19
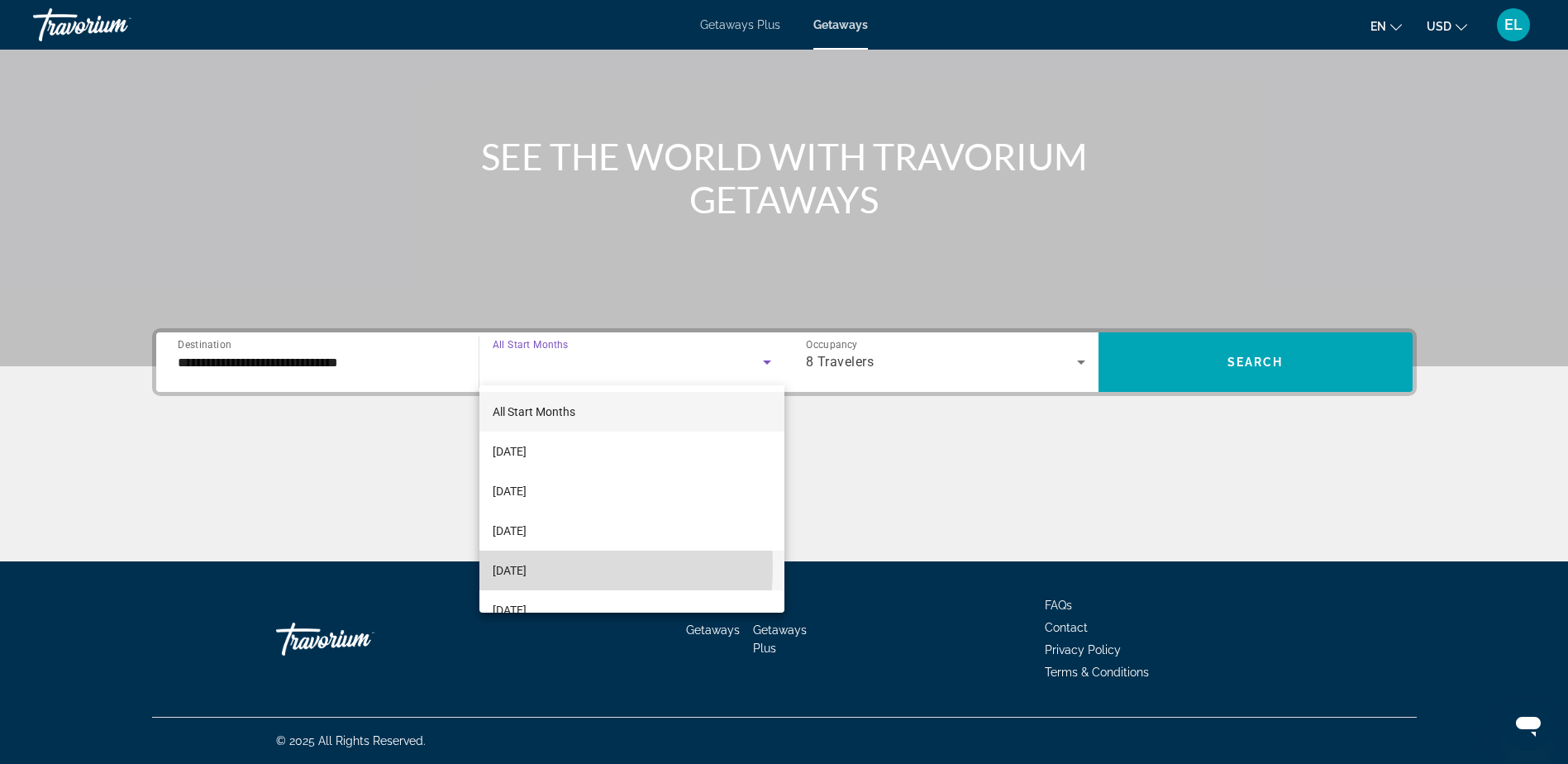
click at [511, 567] on span "December 2025" at bounding box center [509, 571] width 34 height 19
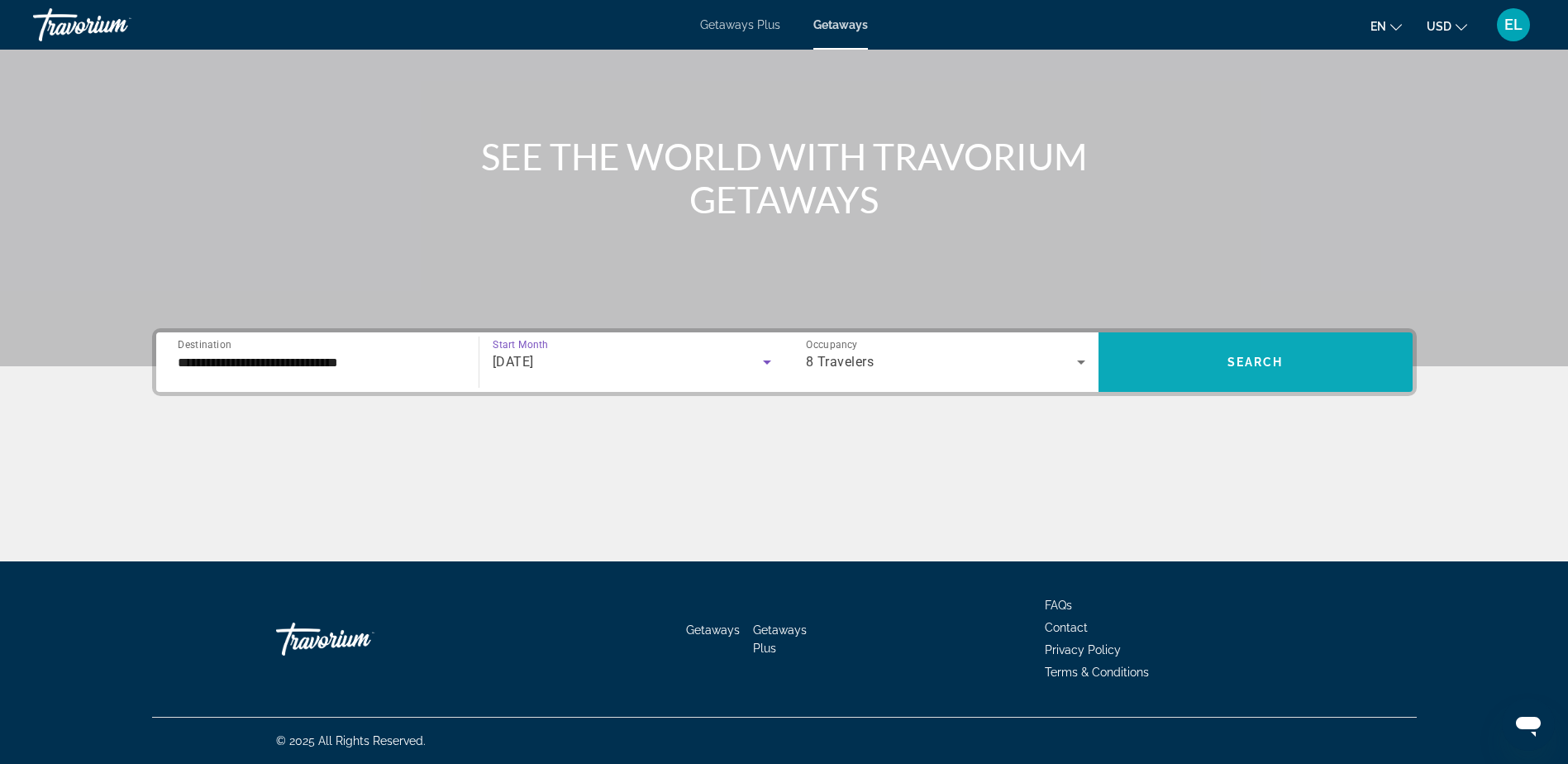
click at [1288, 364] on span "Search widget" at bounding box center [1255, 362] width 315 height 40
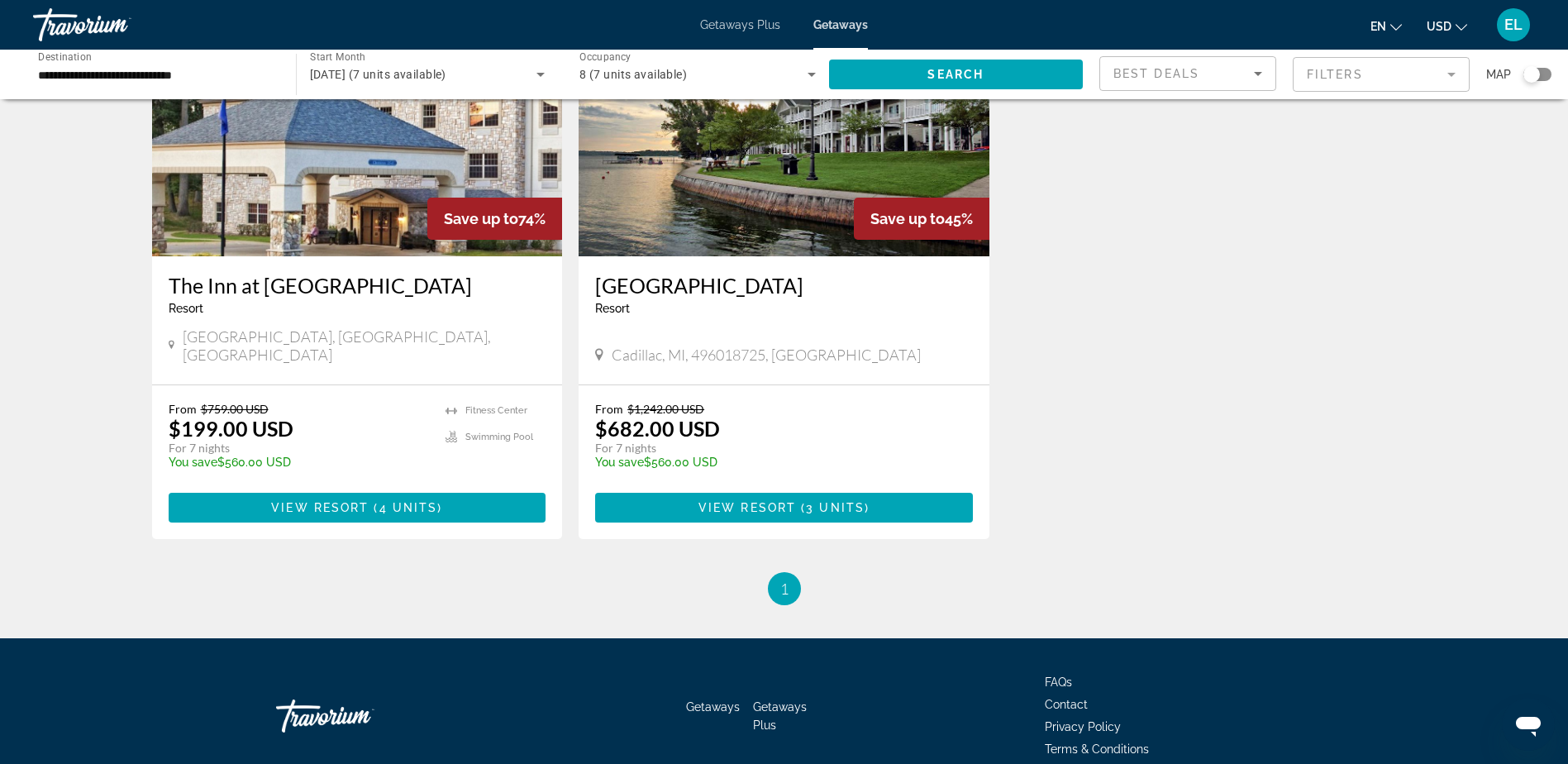
scroll to position [83, 0]
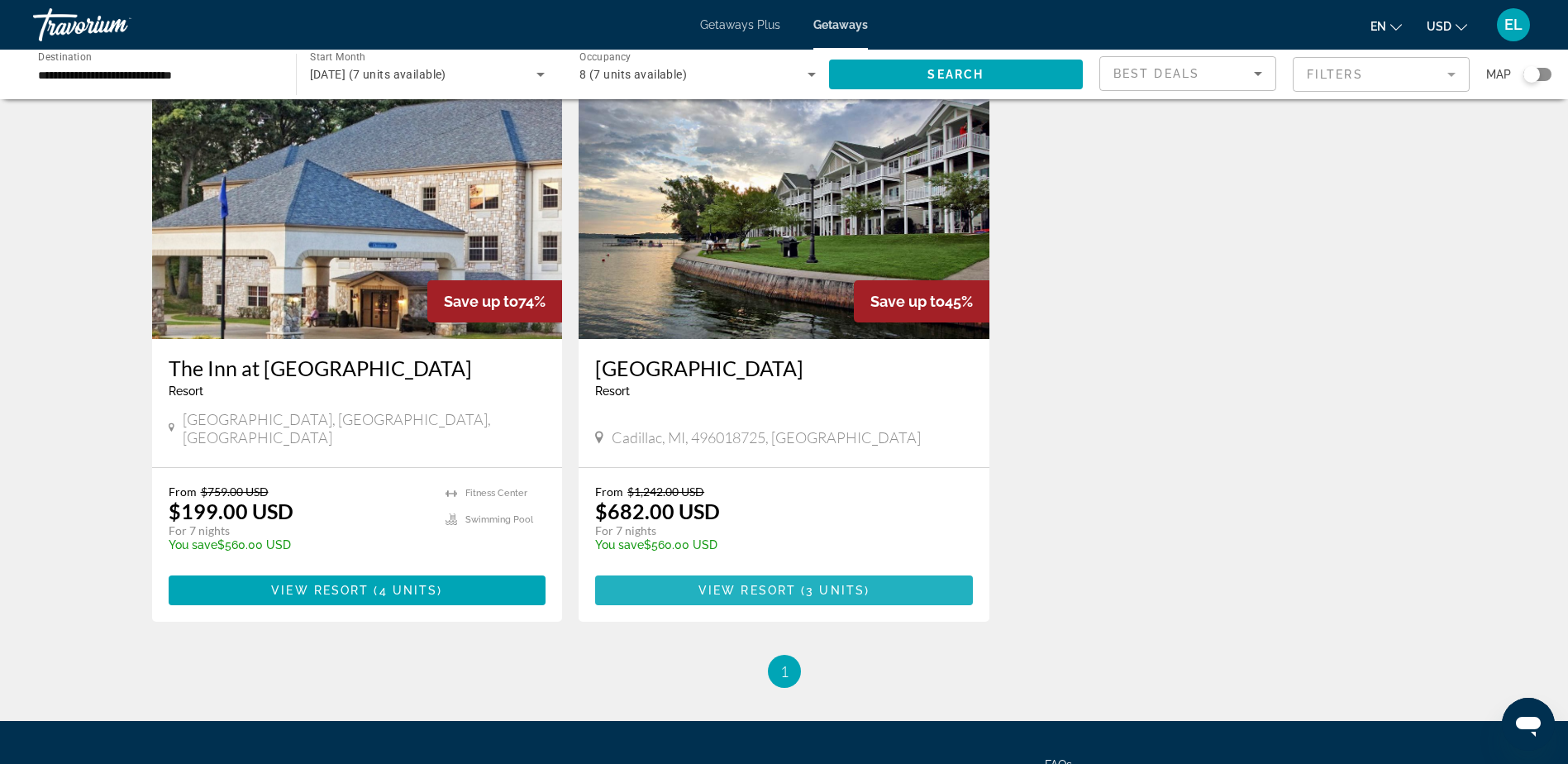
click at [761, 584] on span "View Resort" at bounding box center [747, 591] width 97 height 14
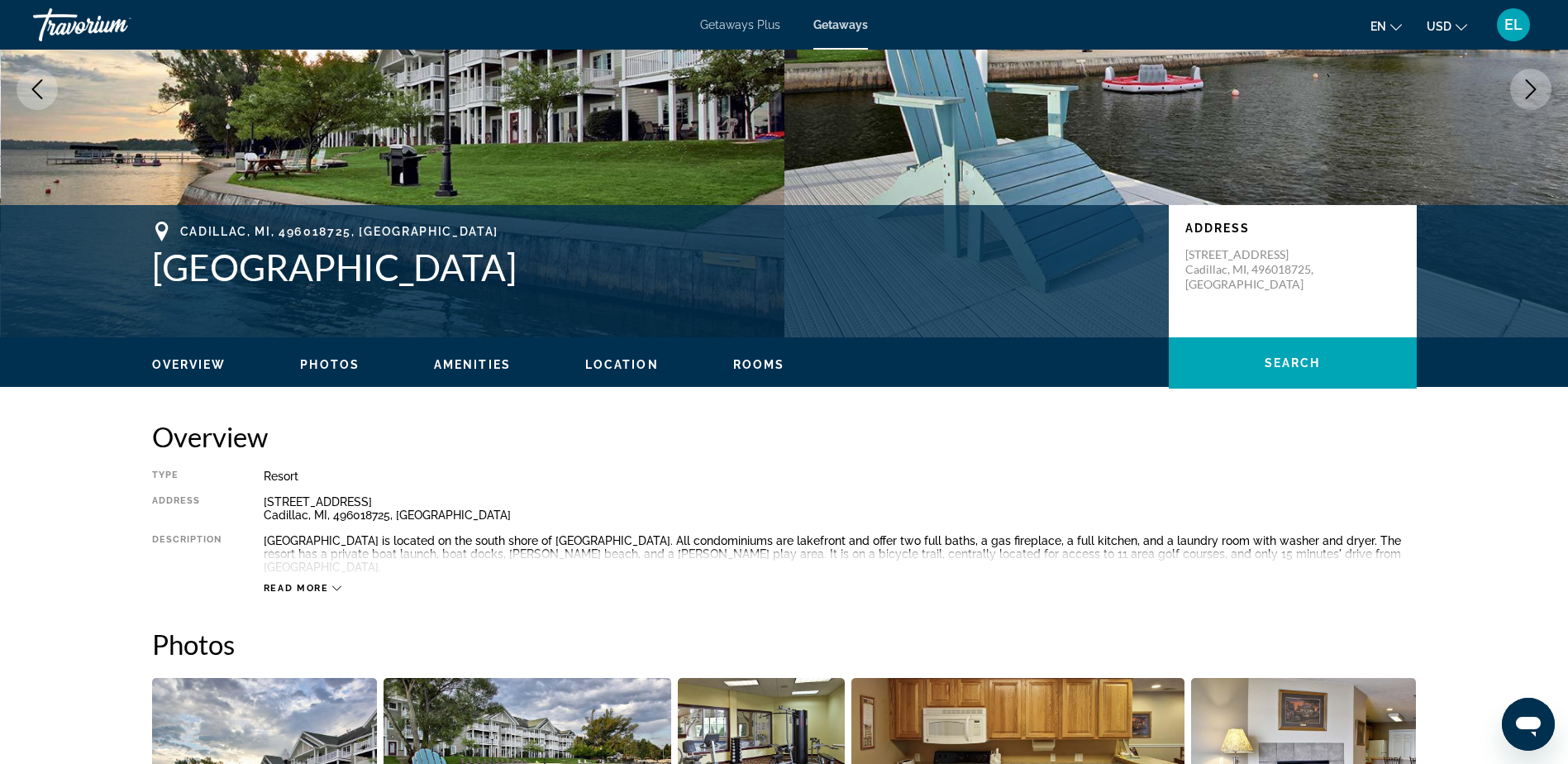
scroll to position [166, 0]
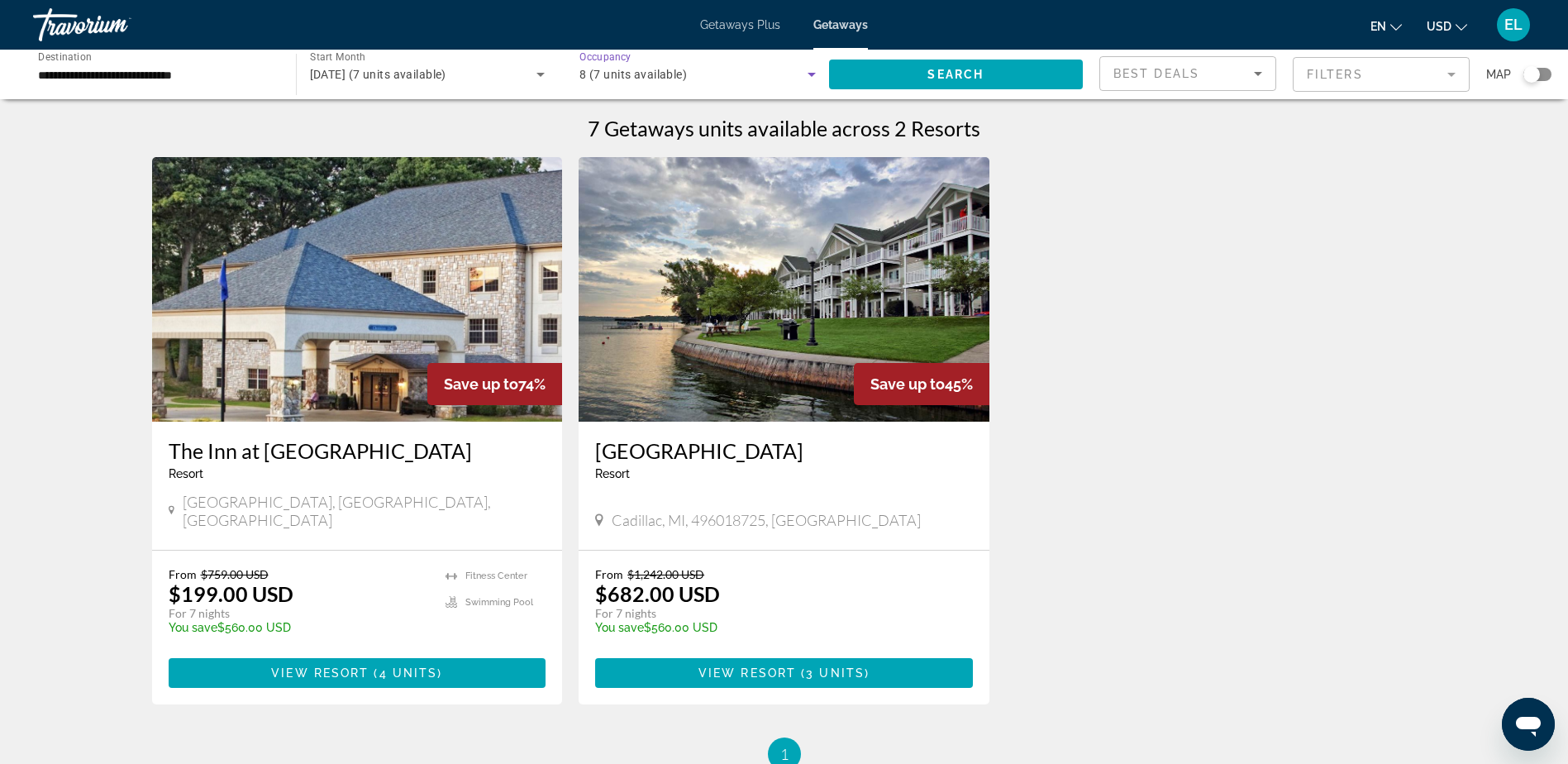
click at [815, 75] on icon "Search widget" at bounding box center [811, 74] width 19 height 19
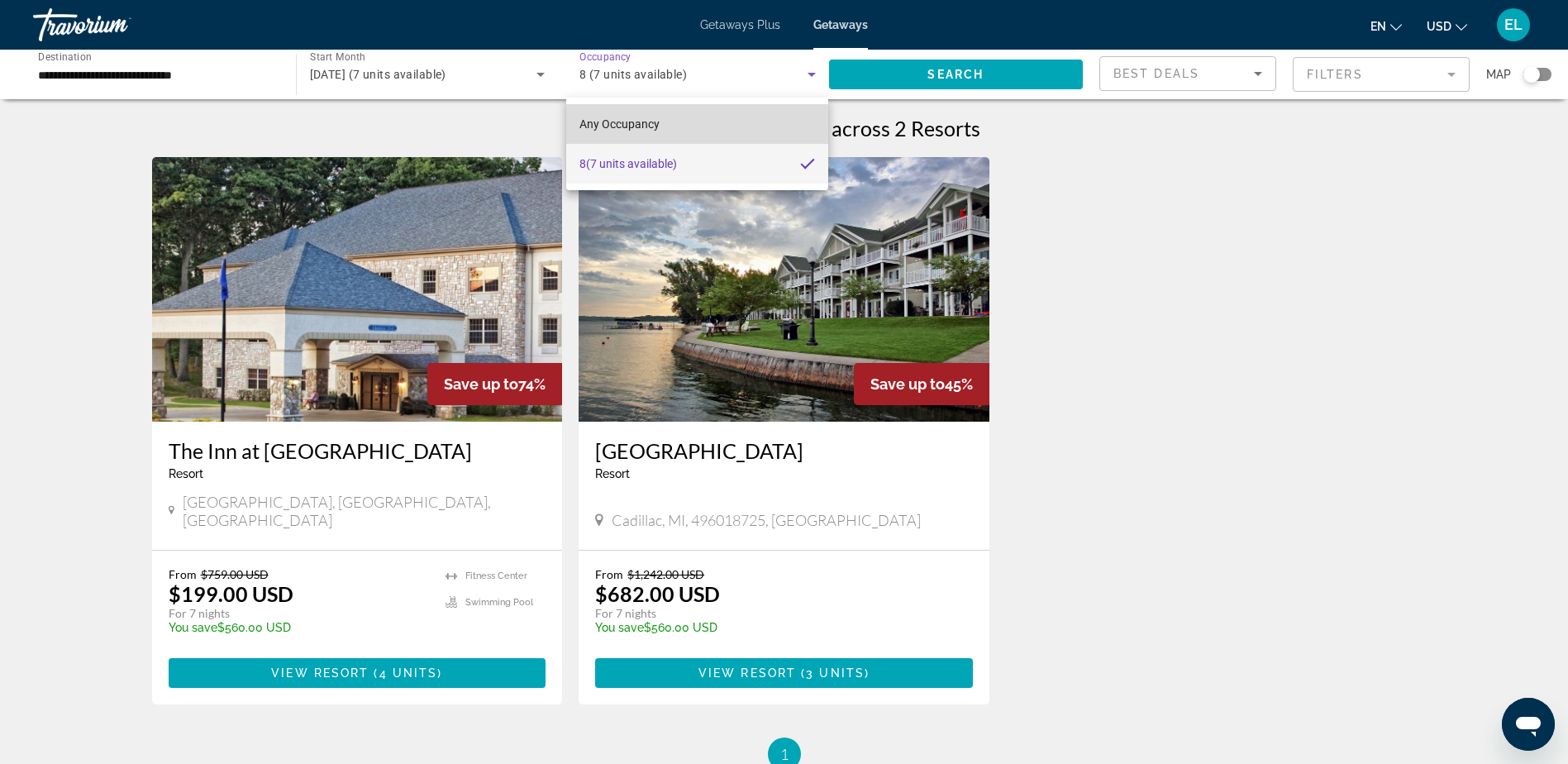
click at [755, 132] on mat-option "Any Occupancy" at bounding box center [697, 124] width 262 height 40
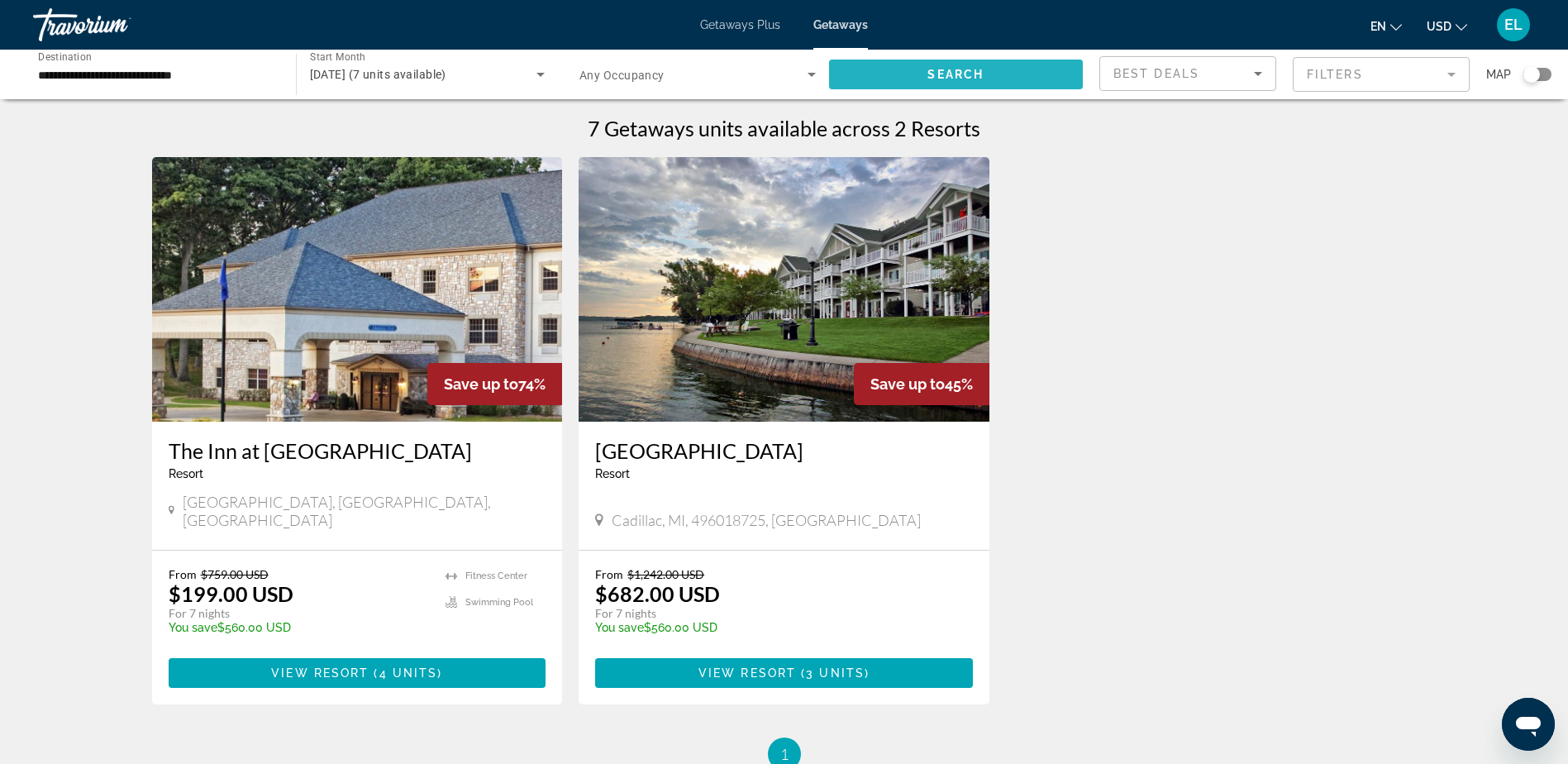
click at [1017, 77] on span "Search widget" at bounding box center [955, 74] width 254 height 40
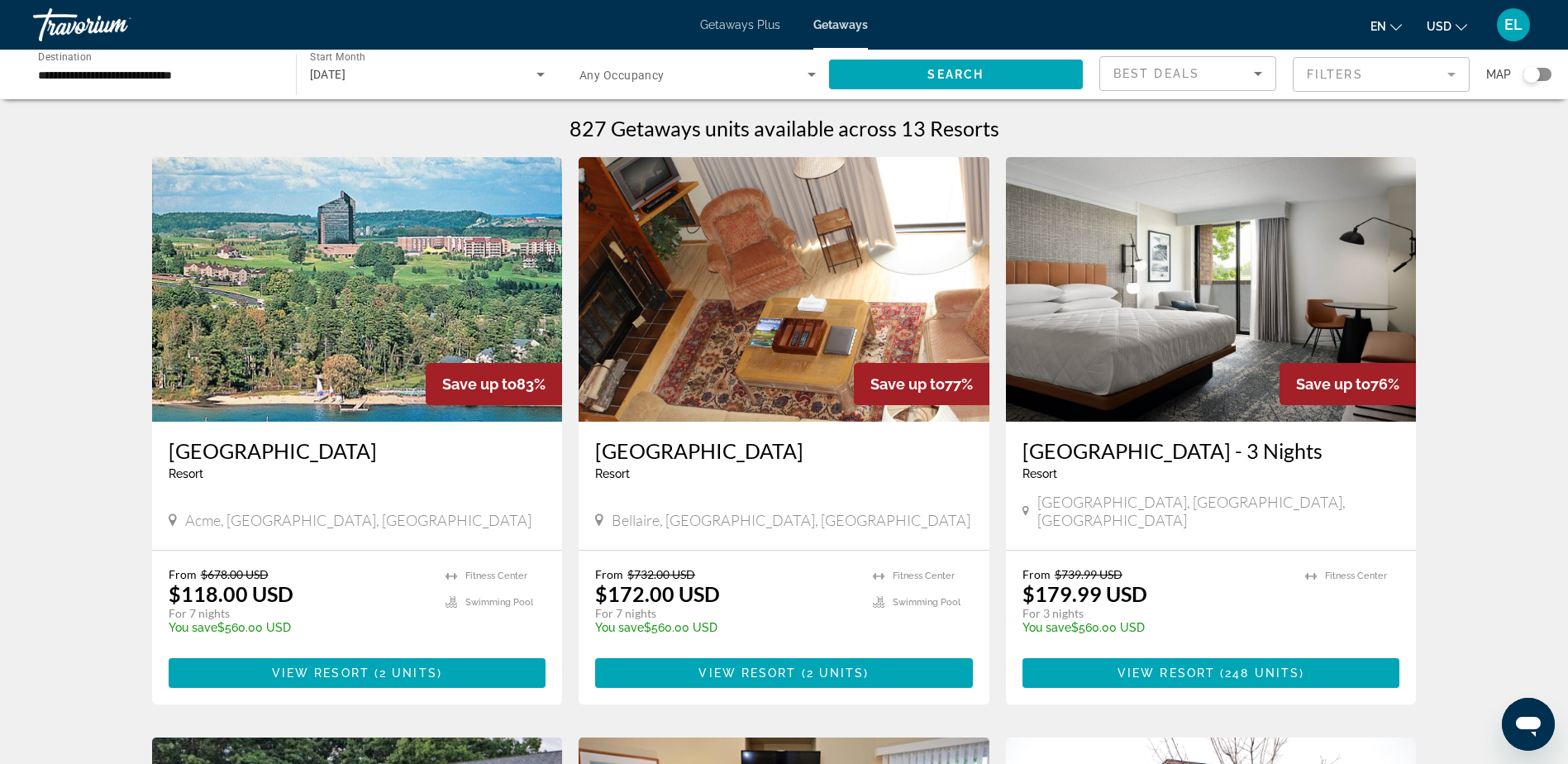
click at [812, 76] on icon "Search widget" at bounding box center [811, 75] width 8 height 4
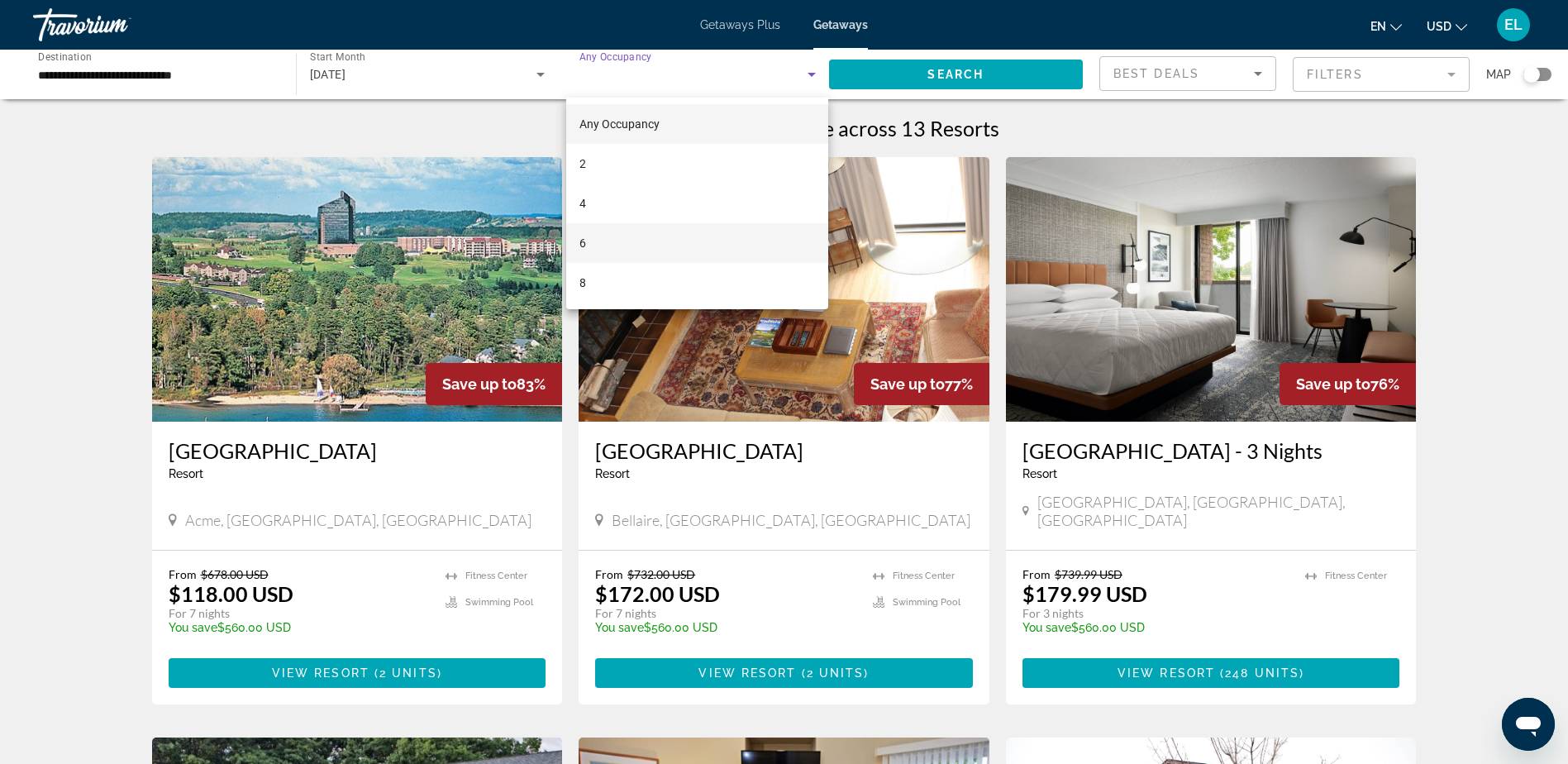
click at [761, 245] on mat-option "6" at bounding box center [697, 243] width 262 height 40
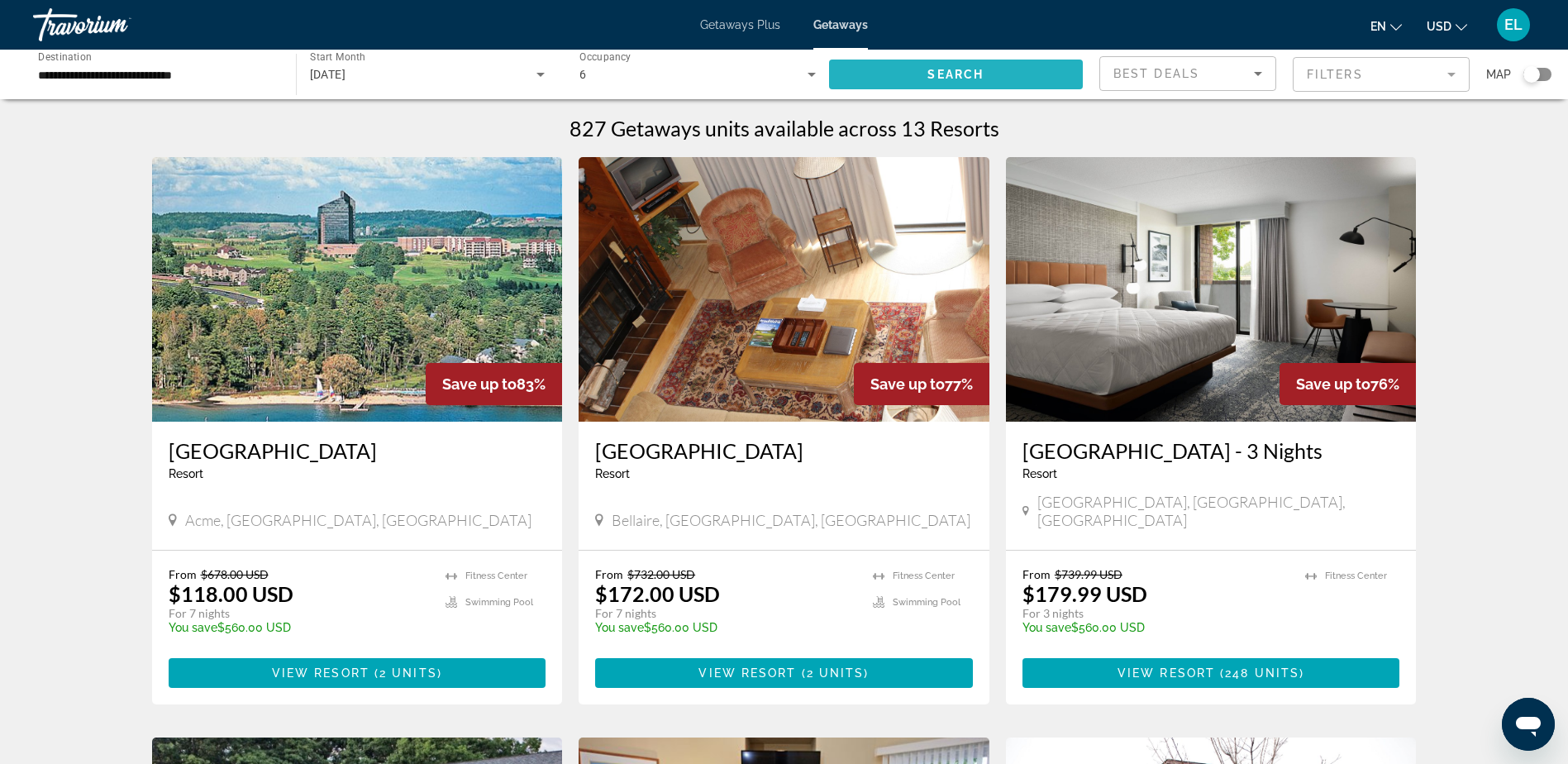
click at [948, 77] on span "Search" at bounding box center [956, 75] width 56 height 14
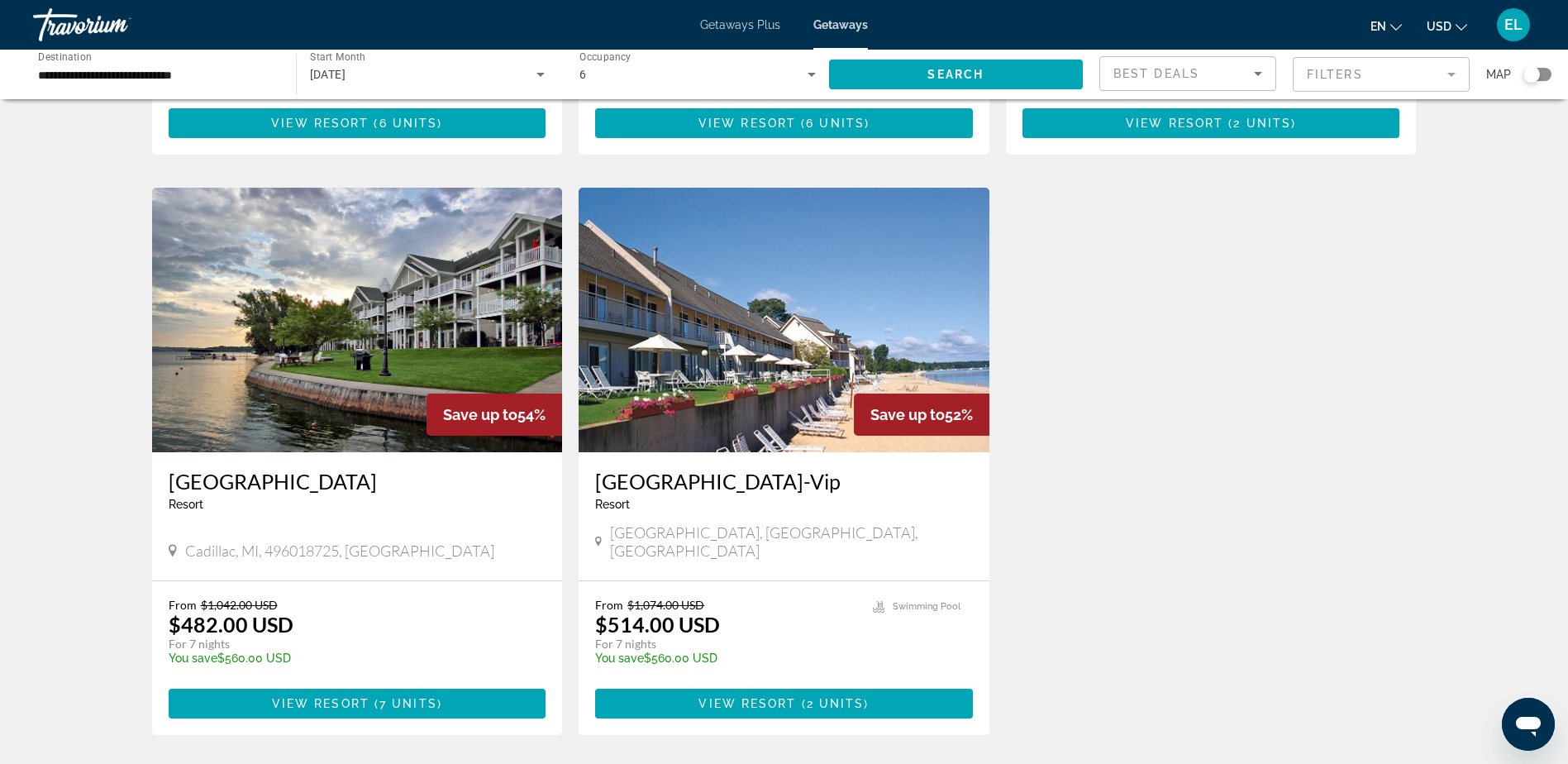
scroll to position [579, 0]
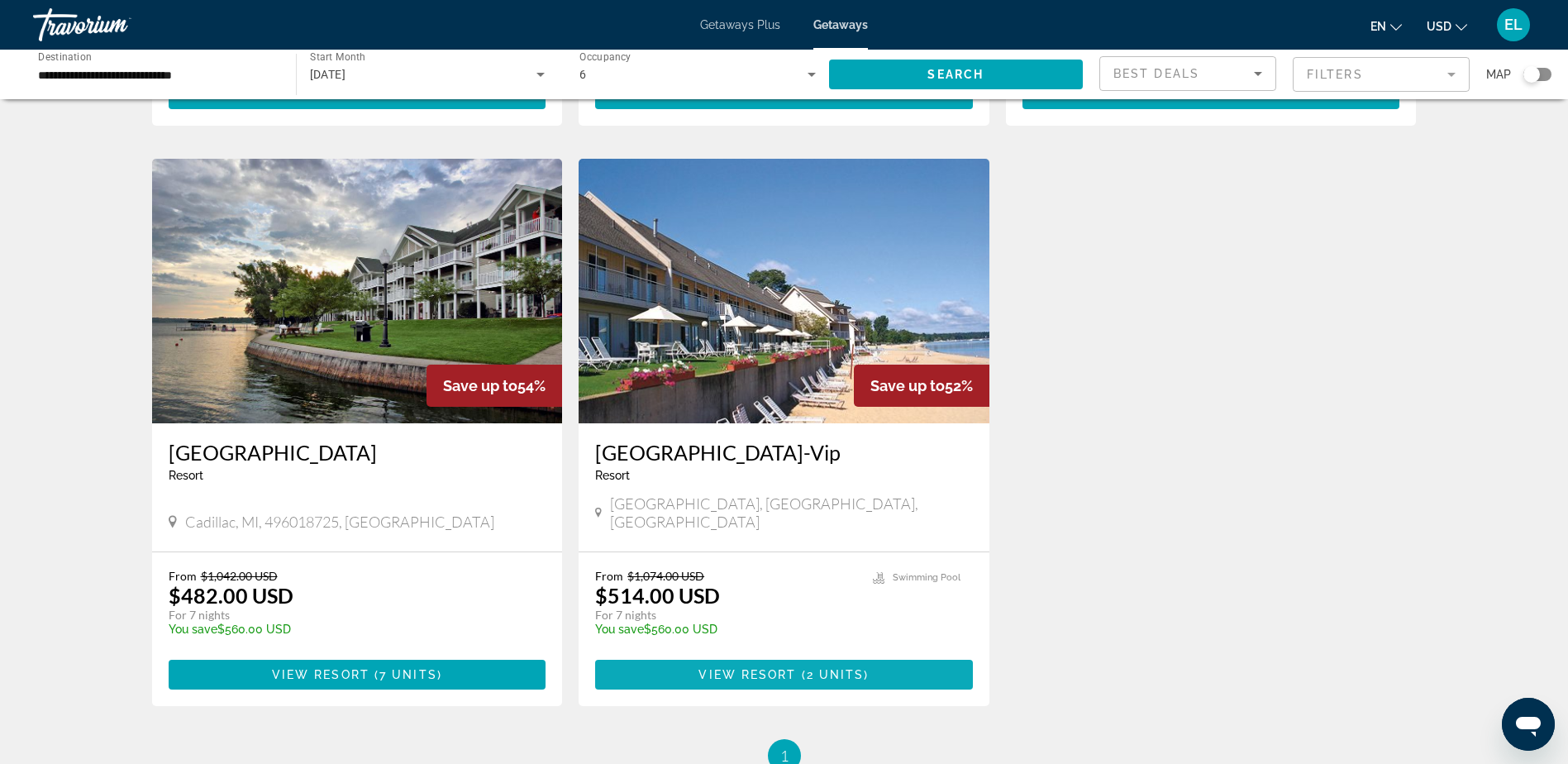
click at [802, 668] on span "( 2 units )" at bounding box center [833, 675] width 73 height 14
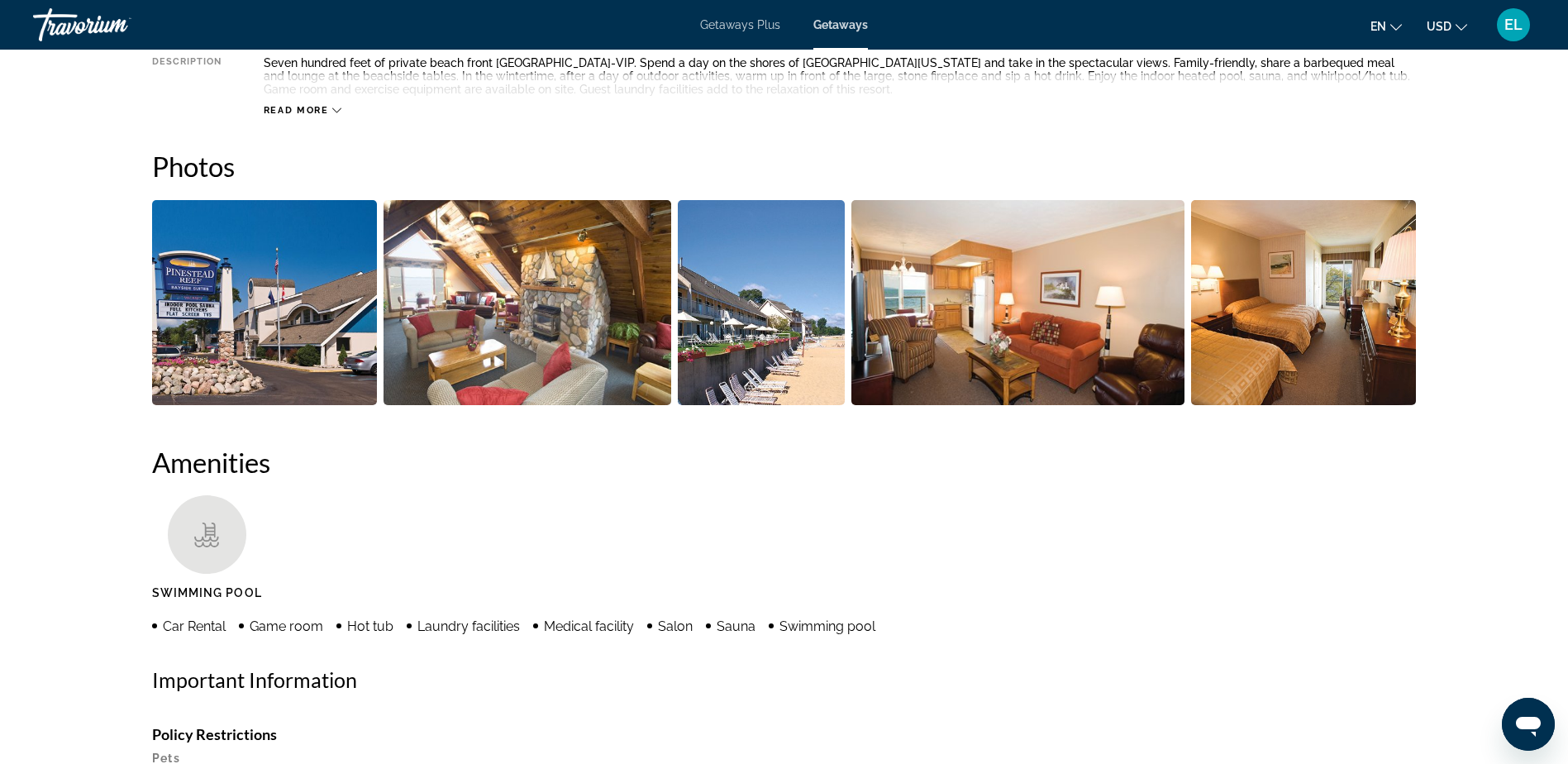
scroll to position [662, 0]
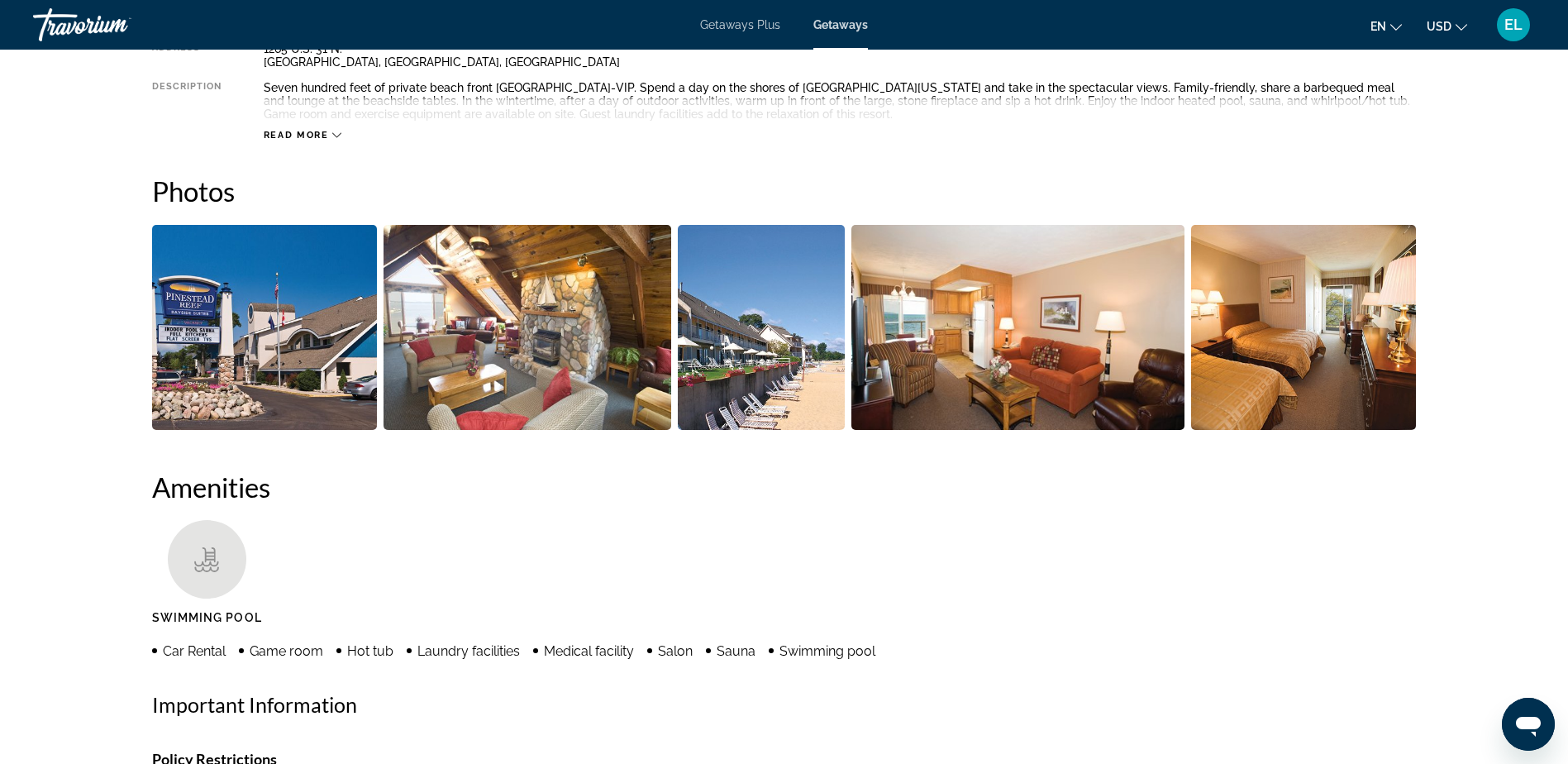
click at [281, 357] on img "Open full-screen image slider" at bounding box center [265, 327] width 226 height 206
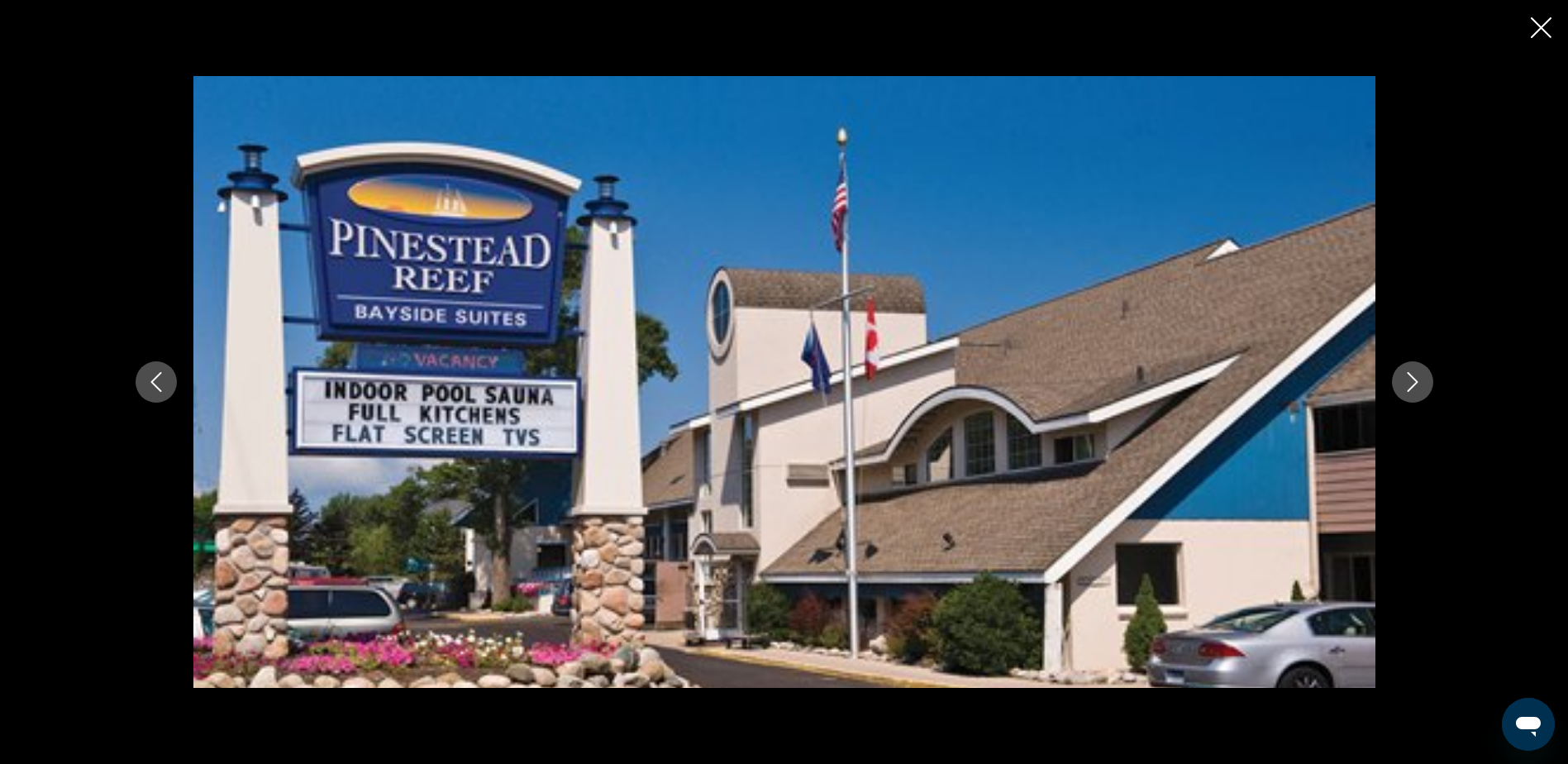
click at [1410, 382] on icon "Next image" at bounding box center [1413, 382] width 19 height 19
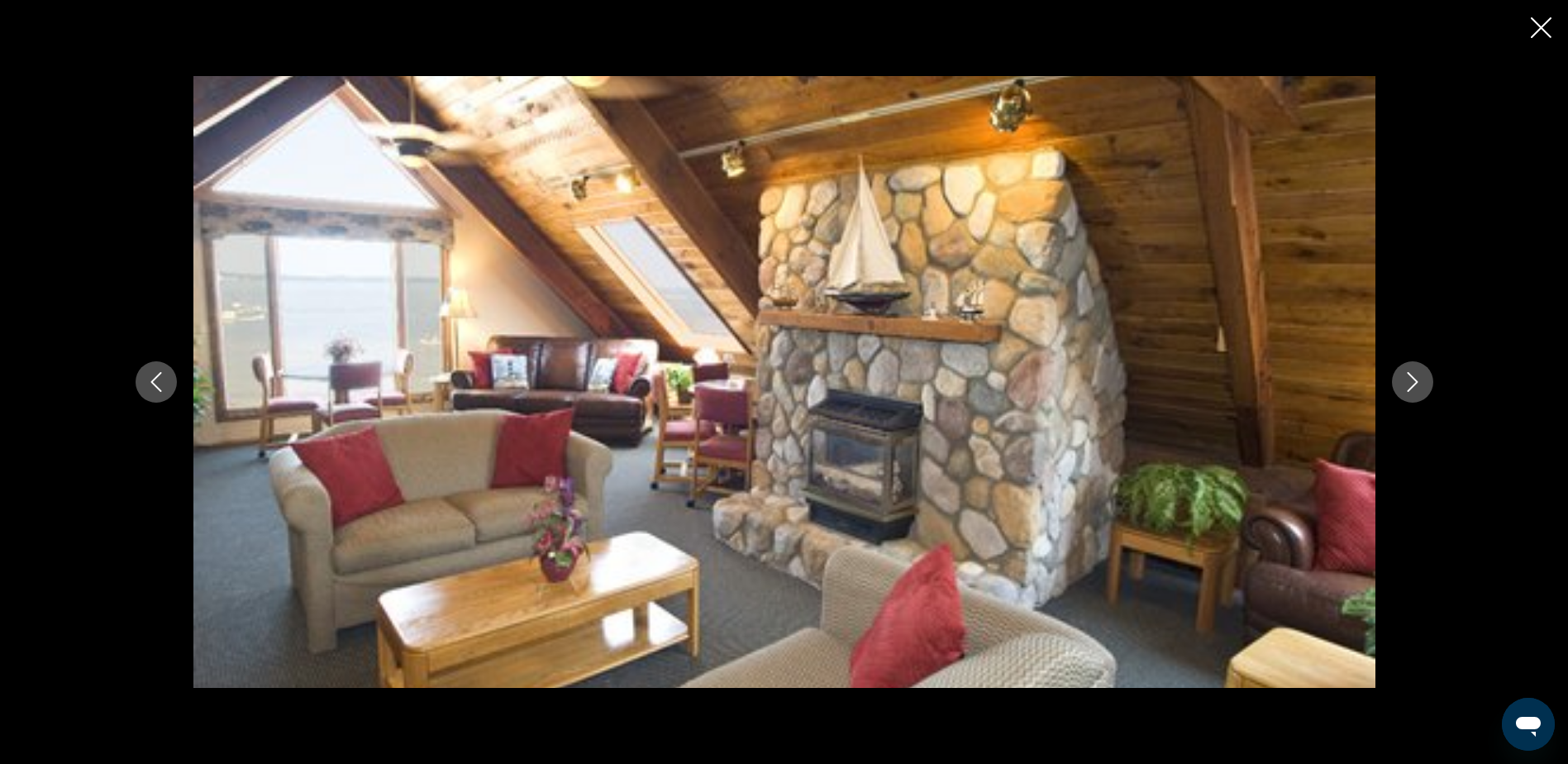
click at [1410, 382] on icon "Next image" at bounding box center [1413, 382] width 19 height 19
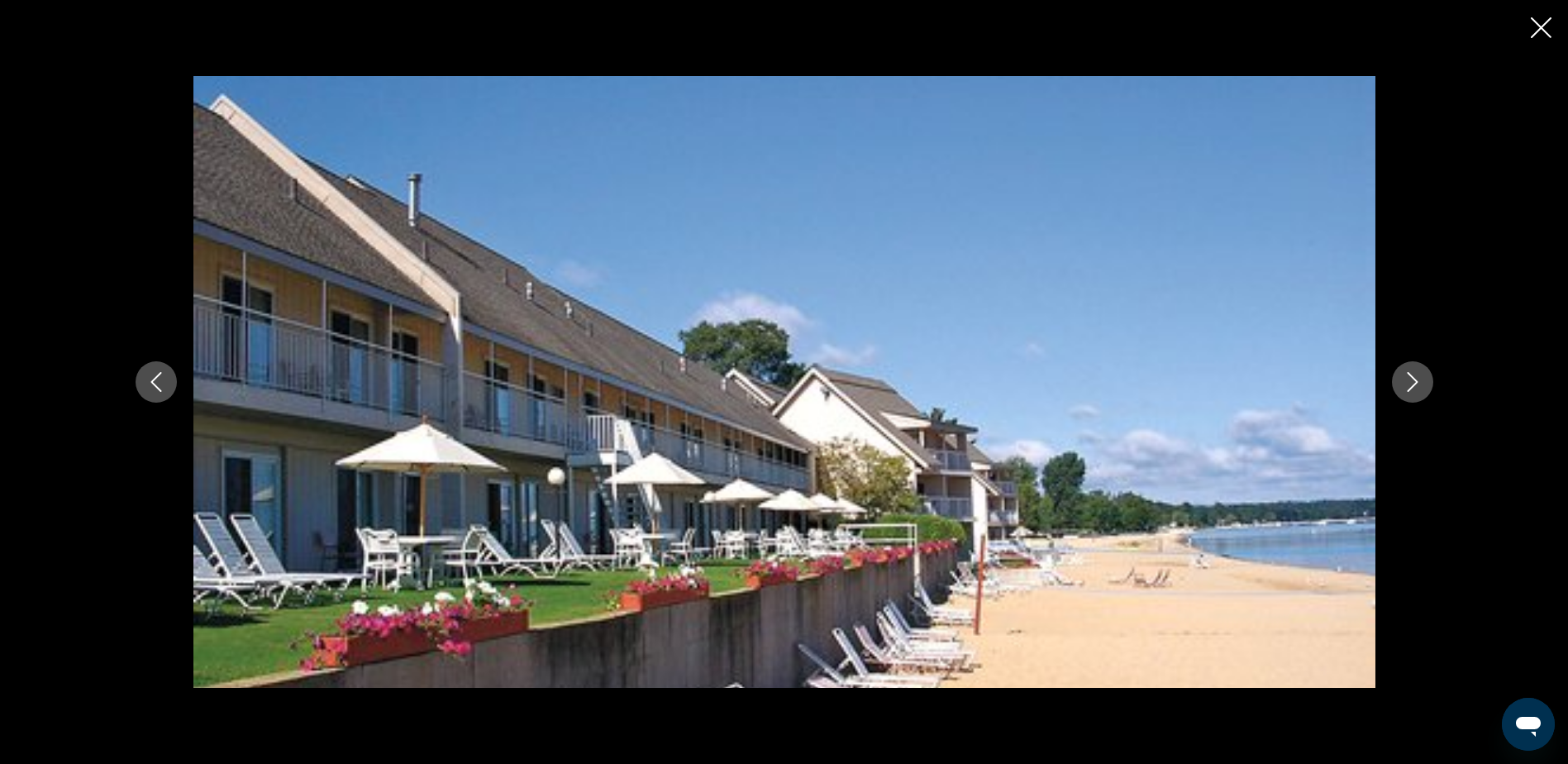
click at [1410, 382] on icon "Next image" at bounding box center [1413, 382] width 19 height 19
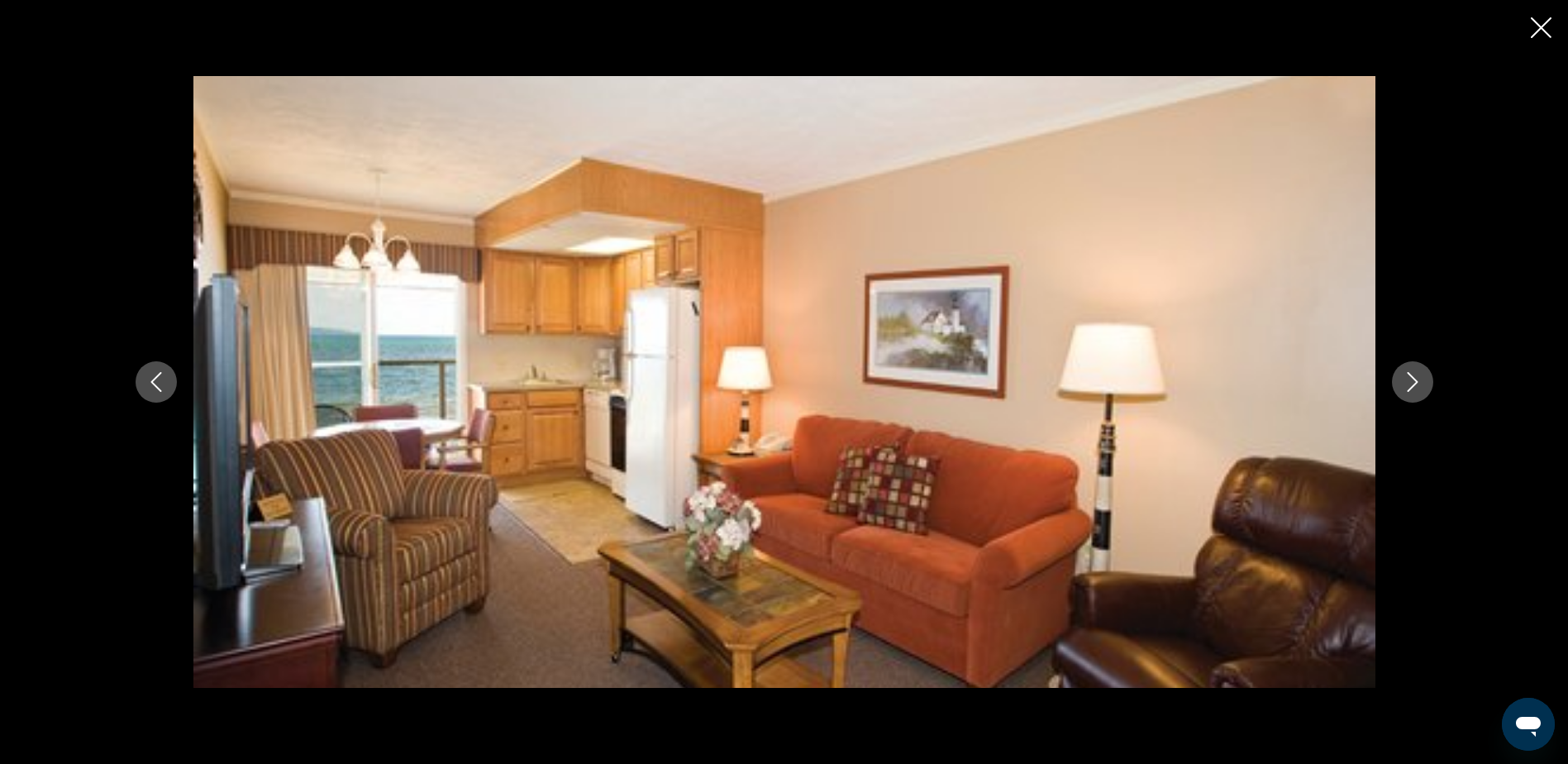
click at [1406, 385] on icon "Next image" at bounding box center [1413, 382] width 19 height 19
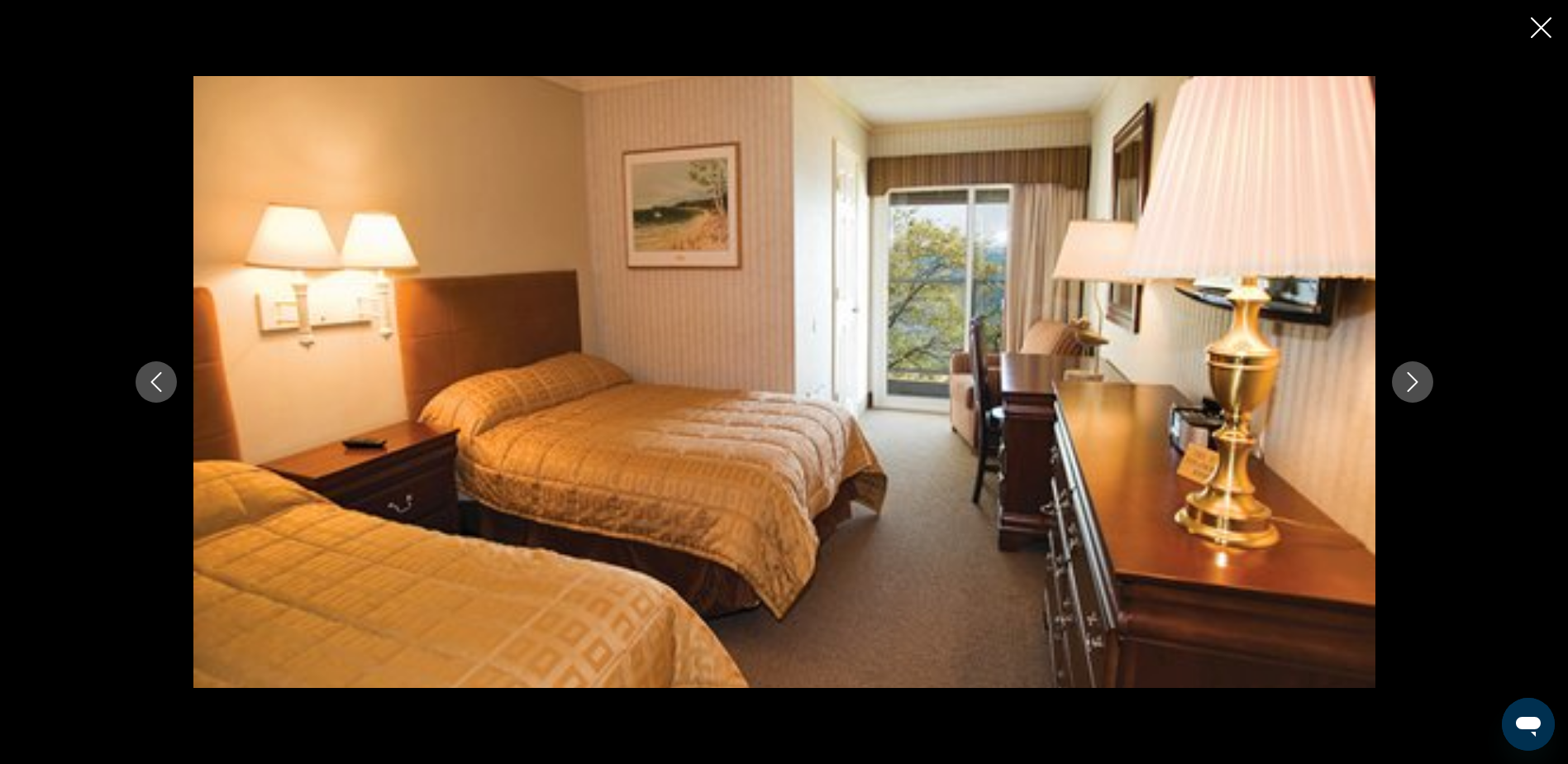
click at [1407, 385] on icon "Next image" at bounding box center [1413, 382] width 19 height 19
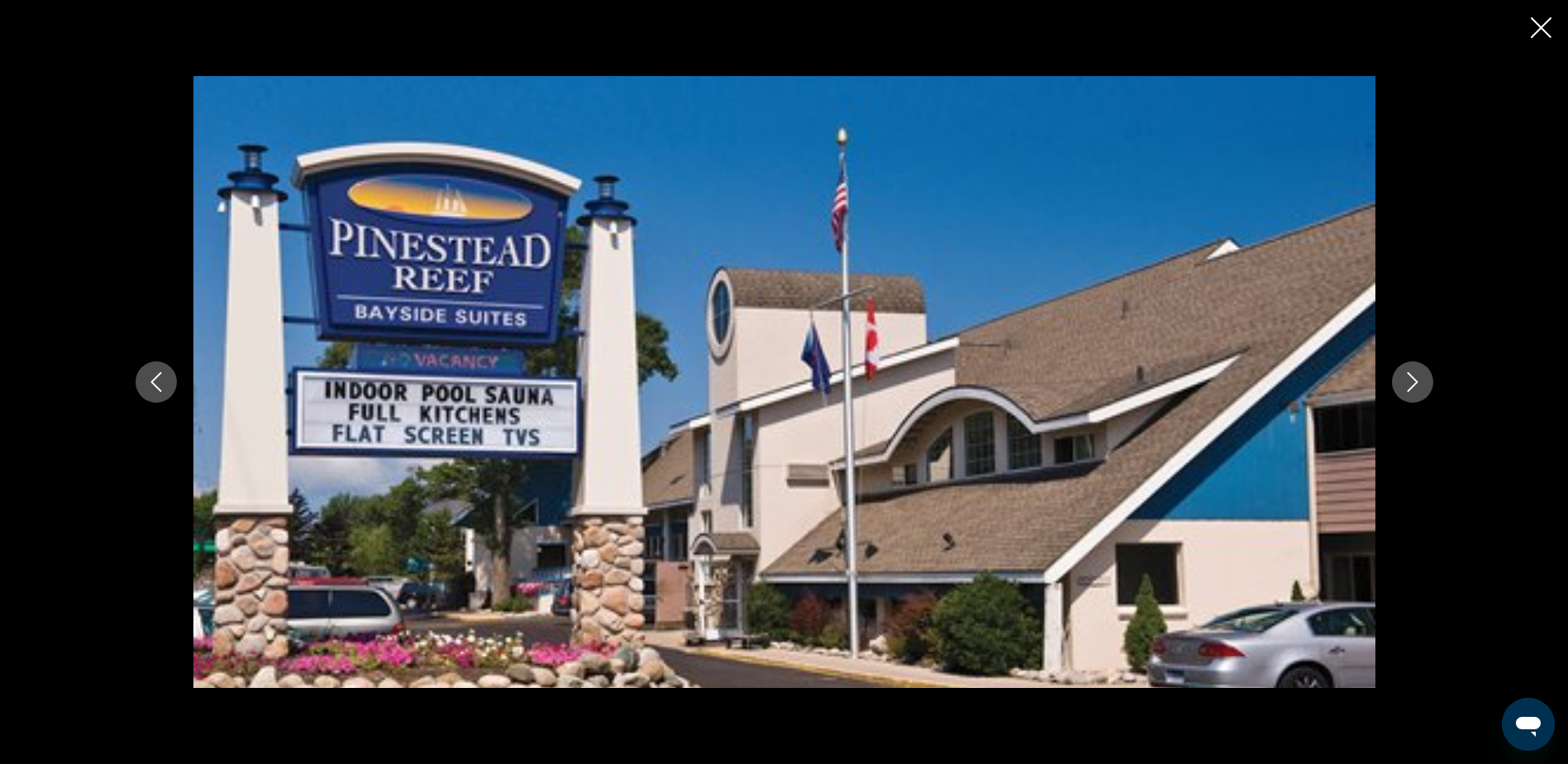
click at [1407, 385] on icon "Next image" at bounding box center [1413, 382] width 19 height 19
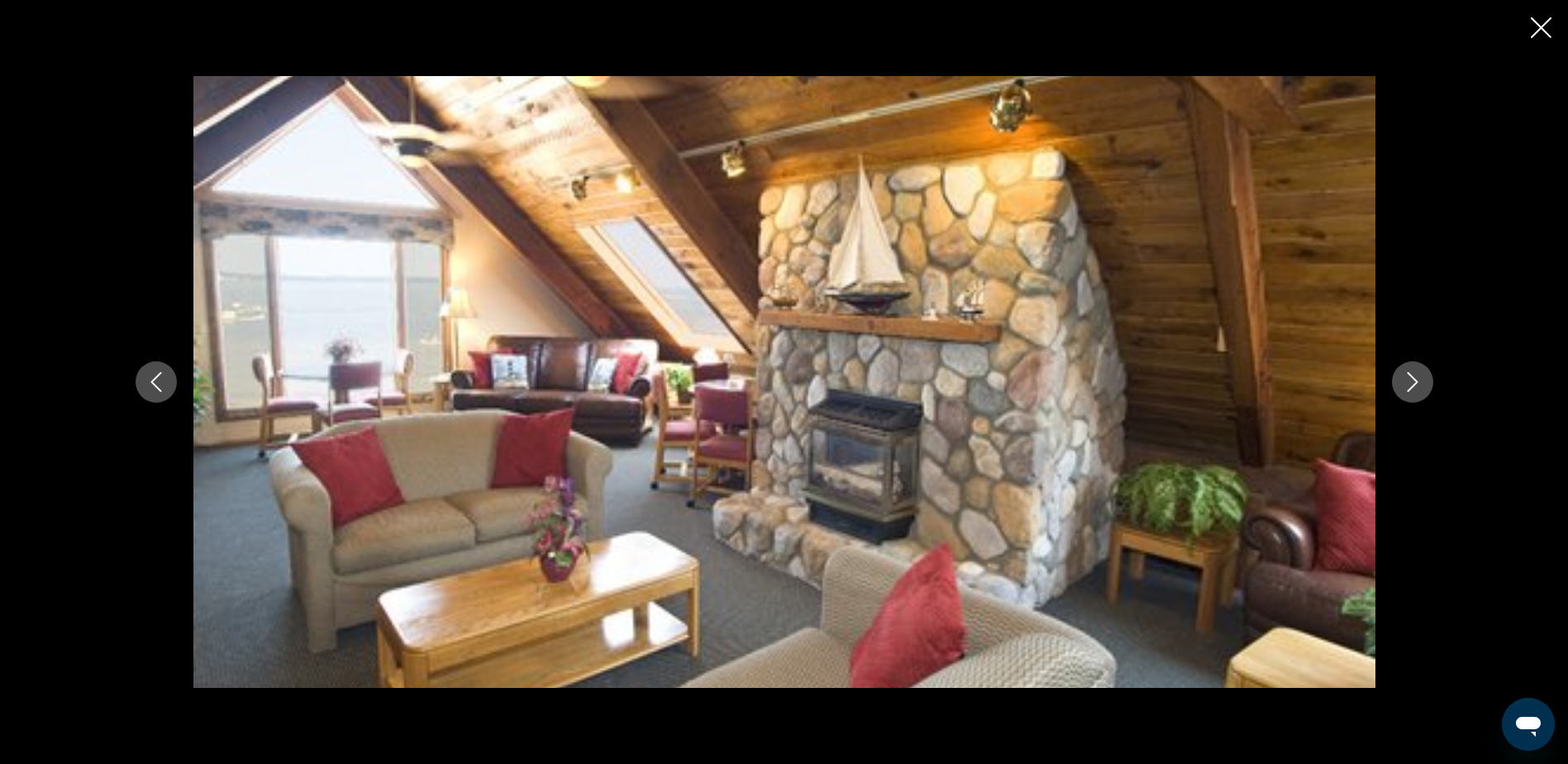
click at [1407, 385] on icon "Next image" at bounding box center [1413, 382] width 19 height 19
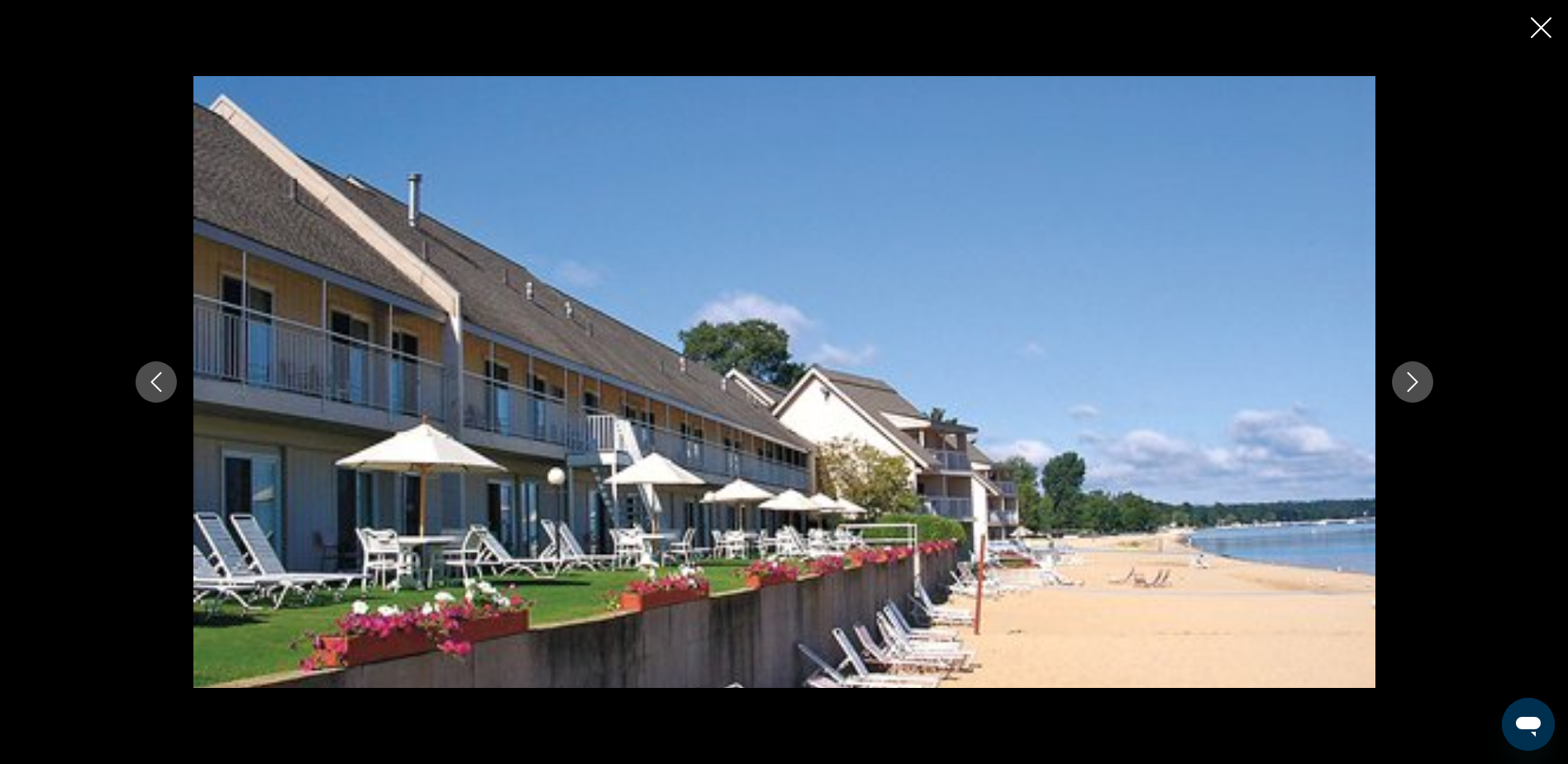
click at [1407, 385] on icon "Next image" at bounding box center [1413, 382] width 19 height 19
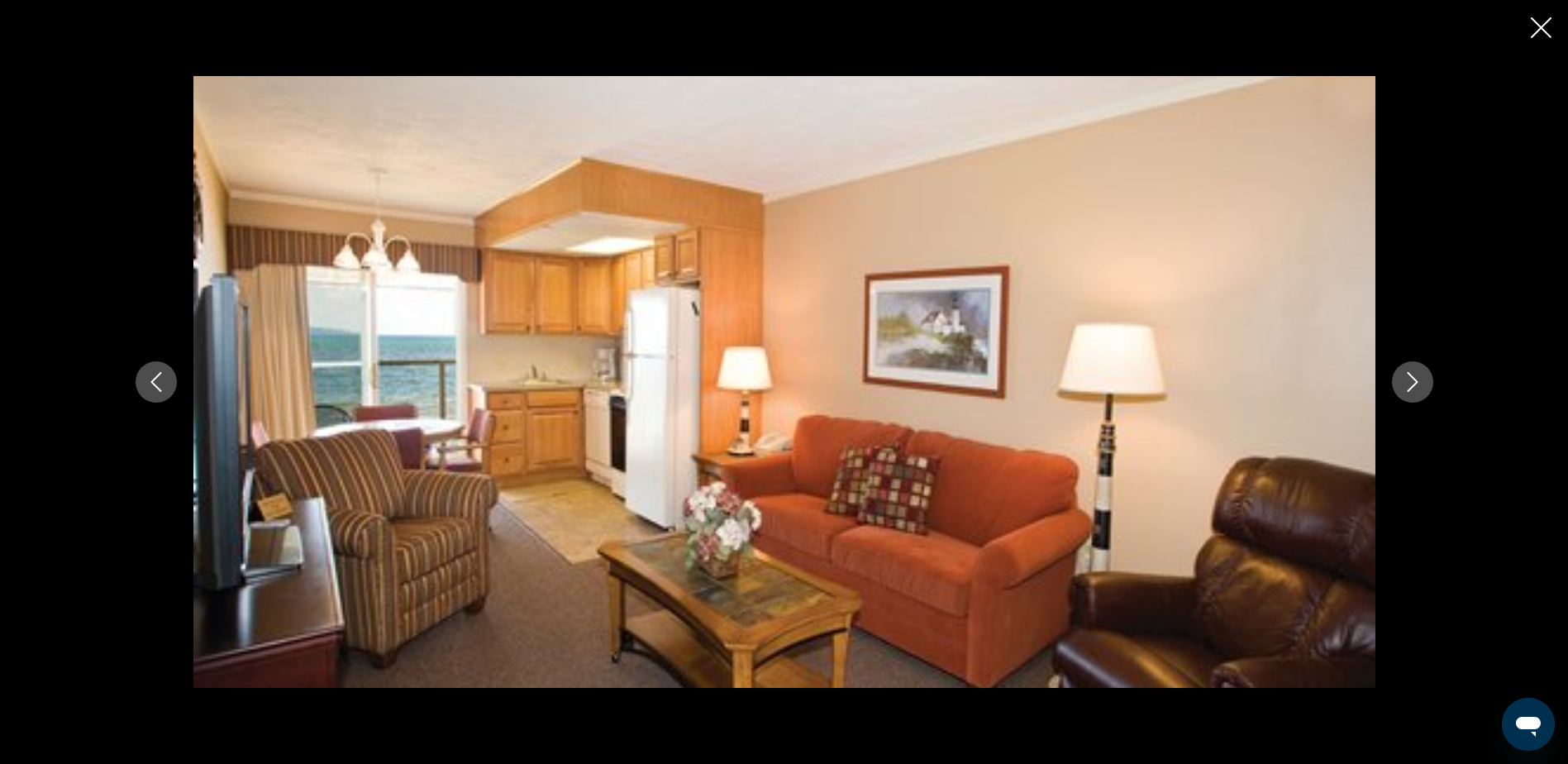
click at [1407, 385] on icon "Next image" at bounding box center [1413, 382] width 19 height 19
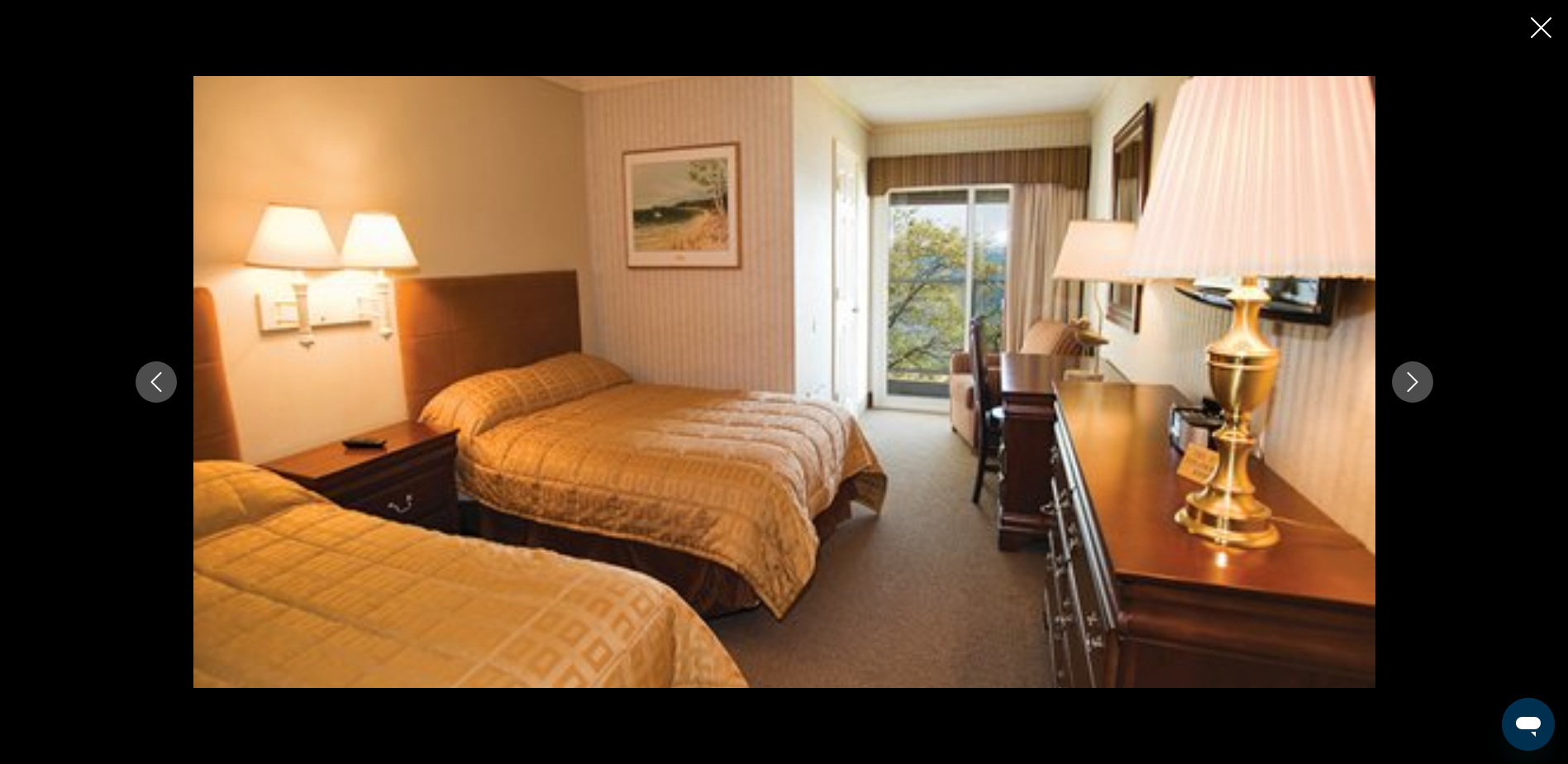
click at [1545, 31] on icon "Close slideshow" at bounding box center [1541, 27] width 20 height 20
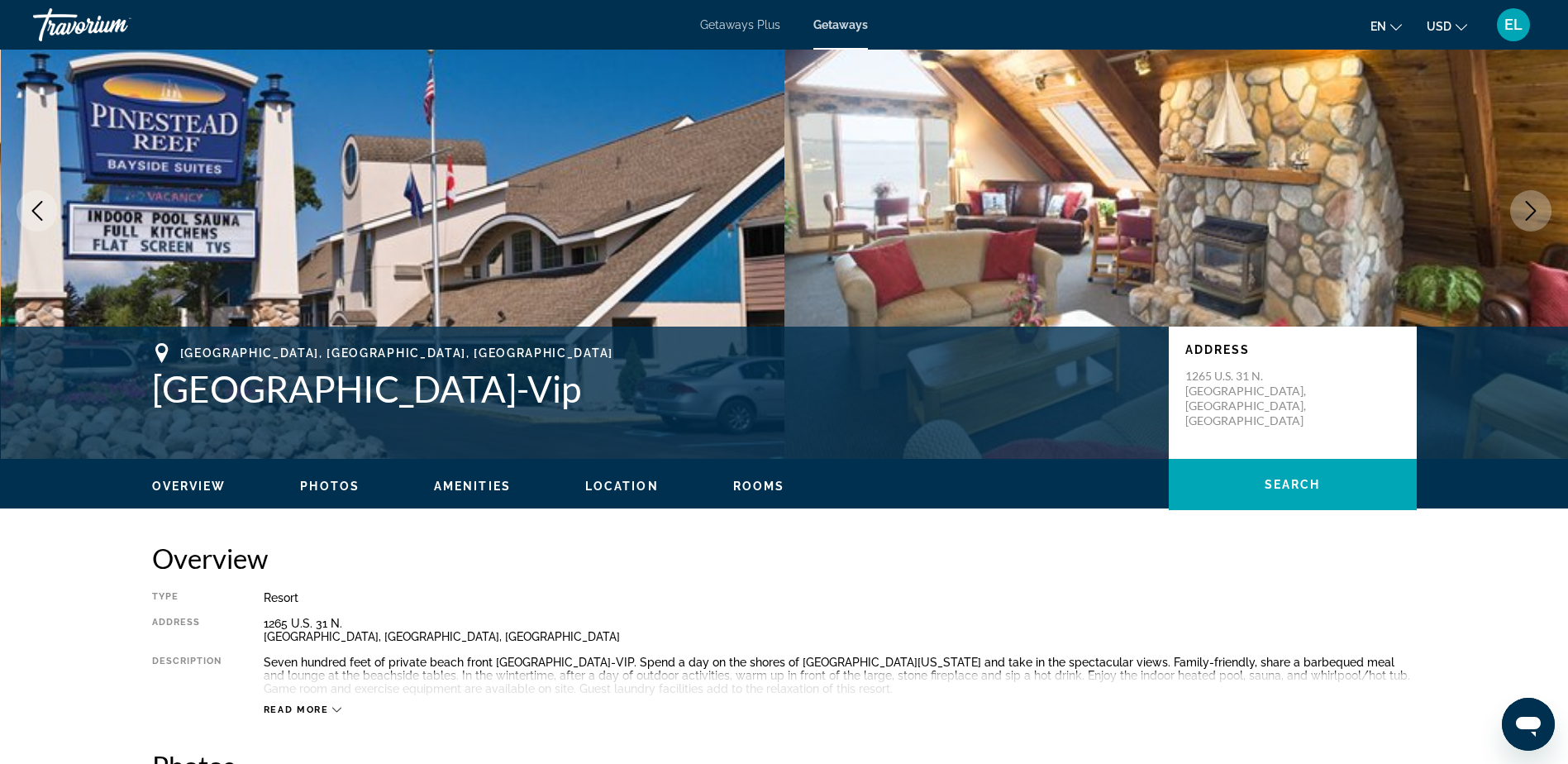
scroll to position [83, 0]
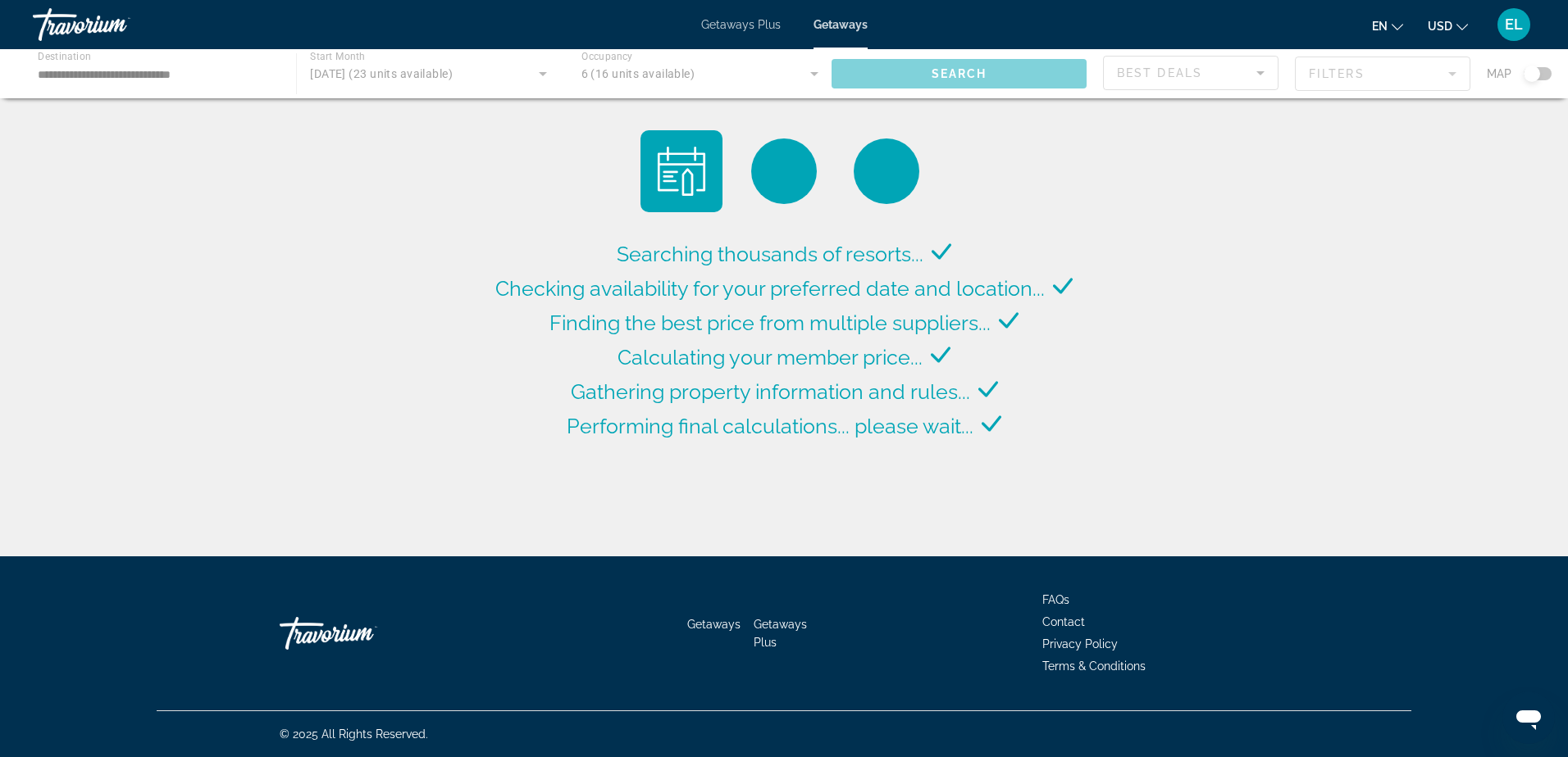
click at [1536, 76] on div "Main content" at bounding box center [784, 73] width 1568 height 49
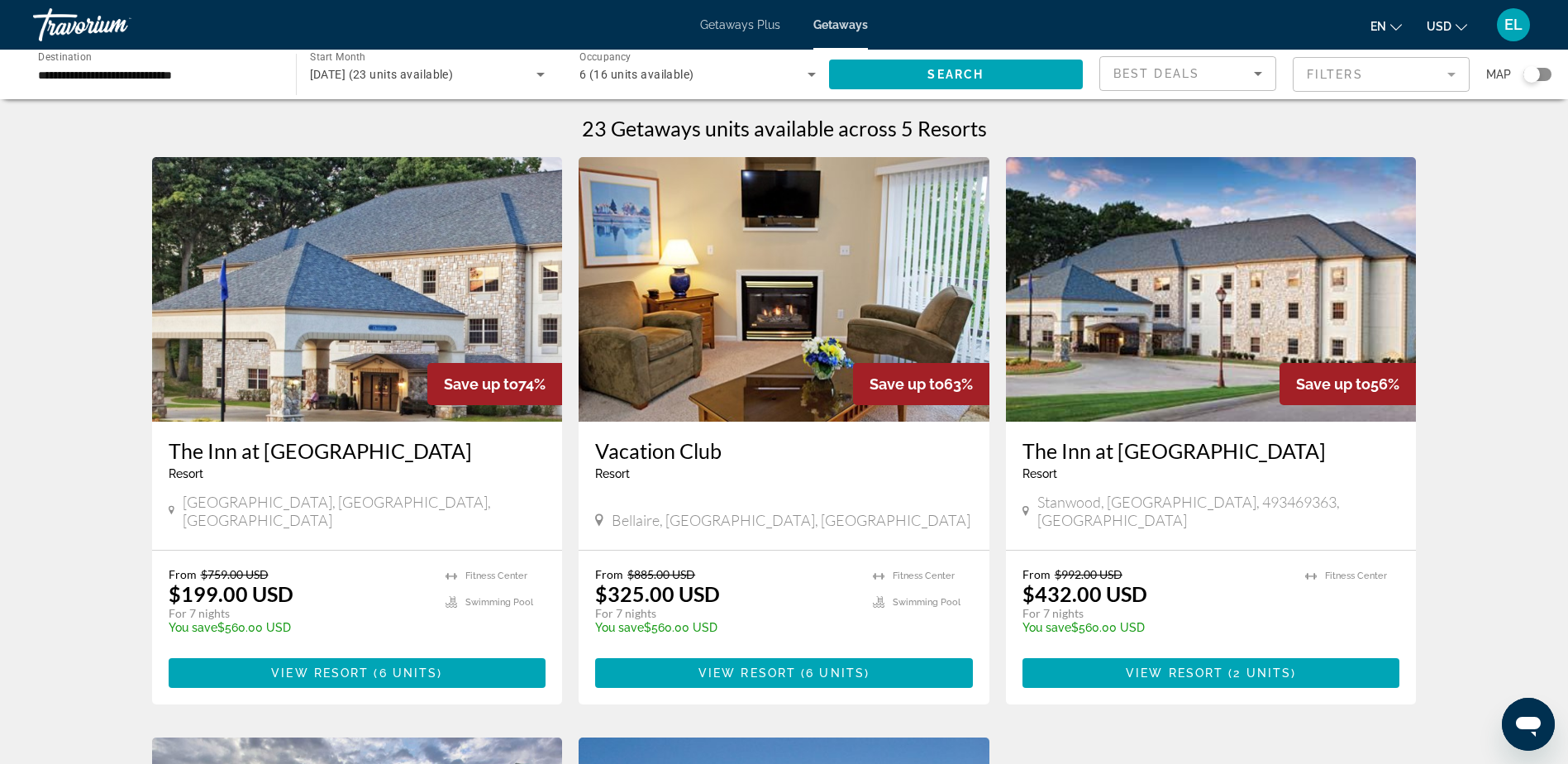
drag, startPoint x: 1527, startPoint y: 76, endPoint x: 1565, endPoint y: 73, distance: 38.1
click at [1565, 73] on div "**********" at bounding box center [784, 74] width 1568 height 50
drag, startPoint x: 1530, startPoint y: 75, endPoint x: 1555, endPoint y: 74, distance: 25.0
click at [1555, 74] on div "**********" at bounding box center [784, 74] width 1568 height 50
click at [1447, 77] on mat-form-field "Filters" at bounding box center [1382, 75] width 177 height 35
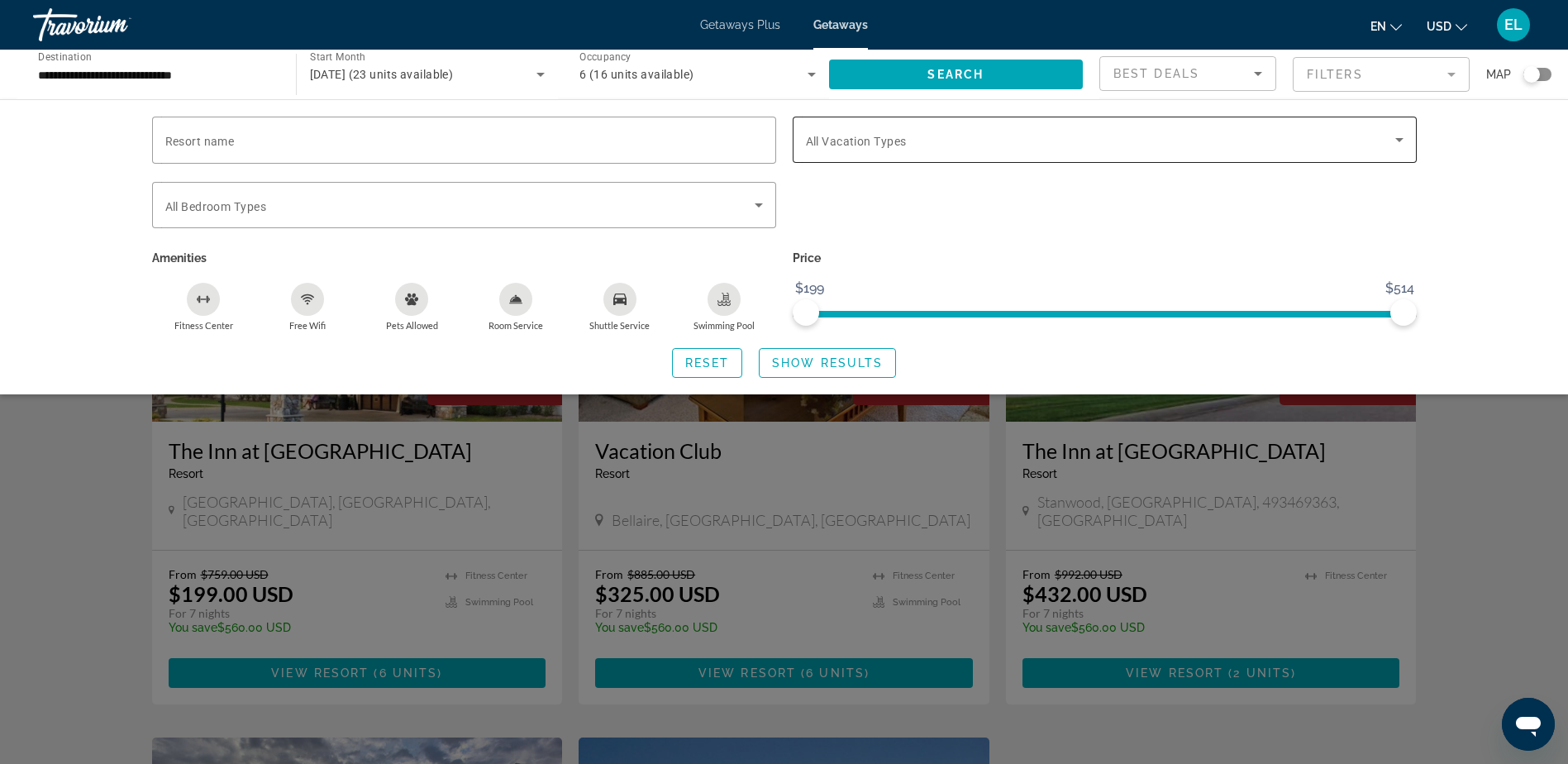
click at [1399, 137] on icon "Search widget" at bounding box center [1400, 139] width 19 height 19
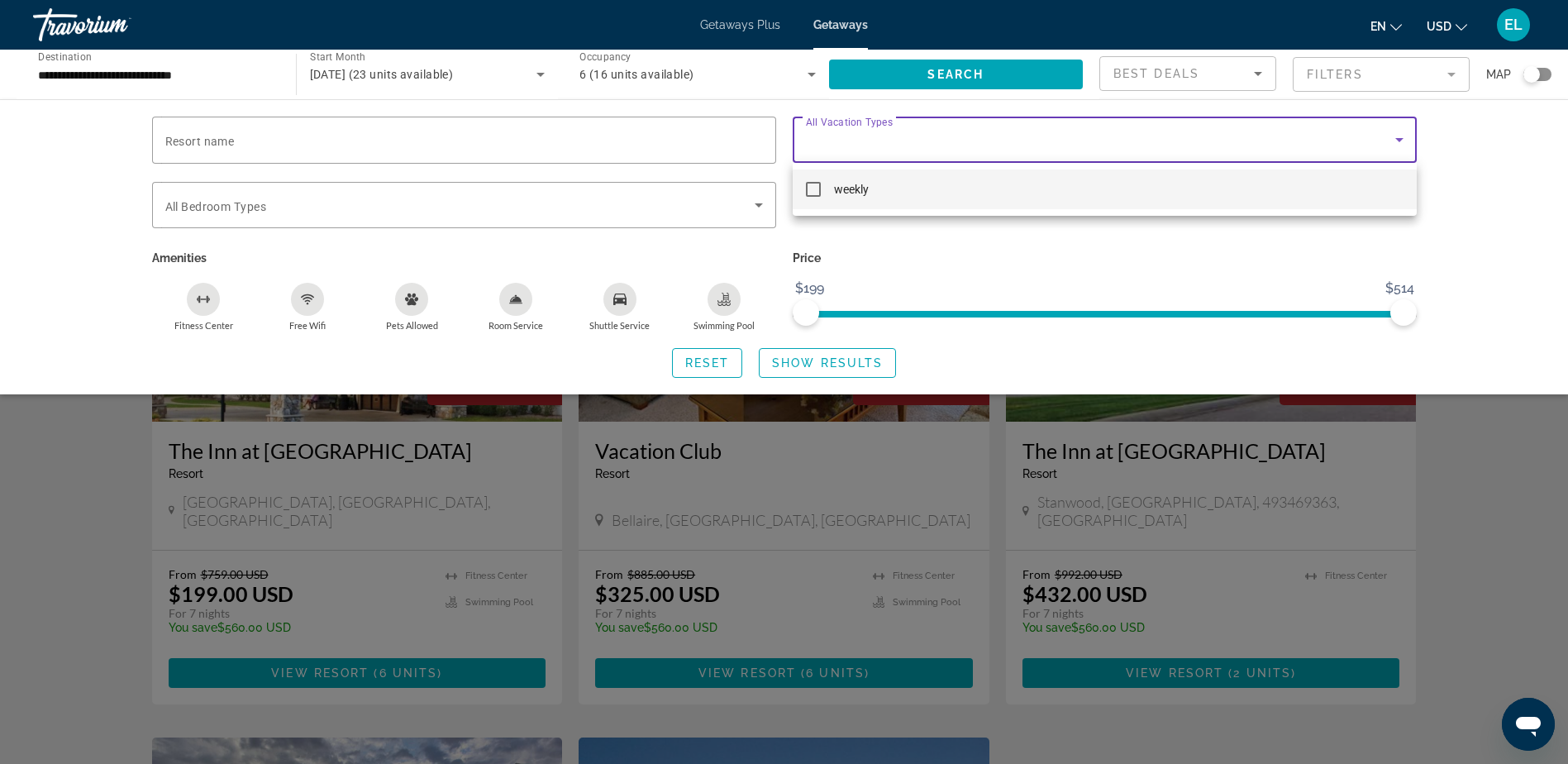
click at [1472, 182] on div at bounding box center [784, 382] width 1568 height 764
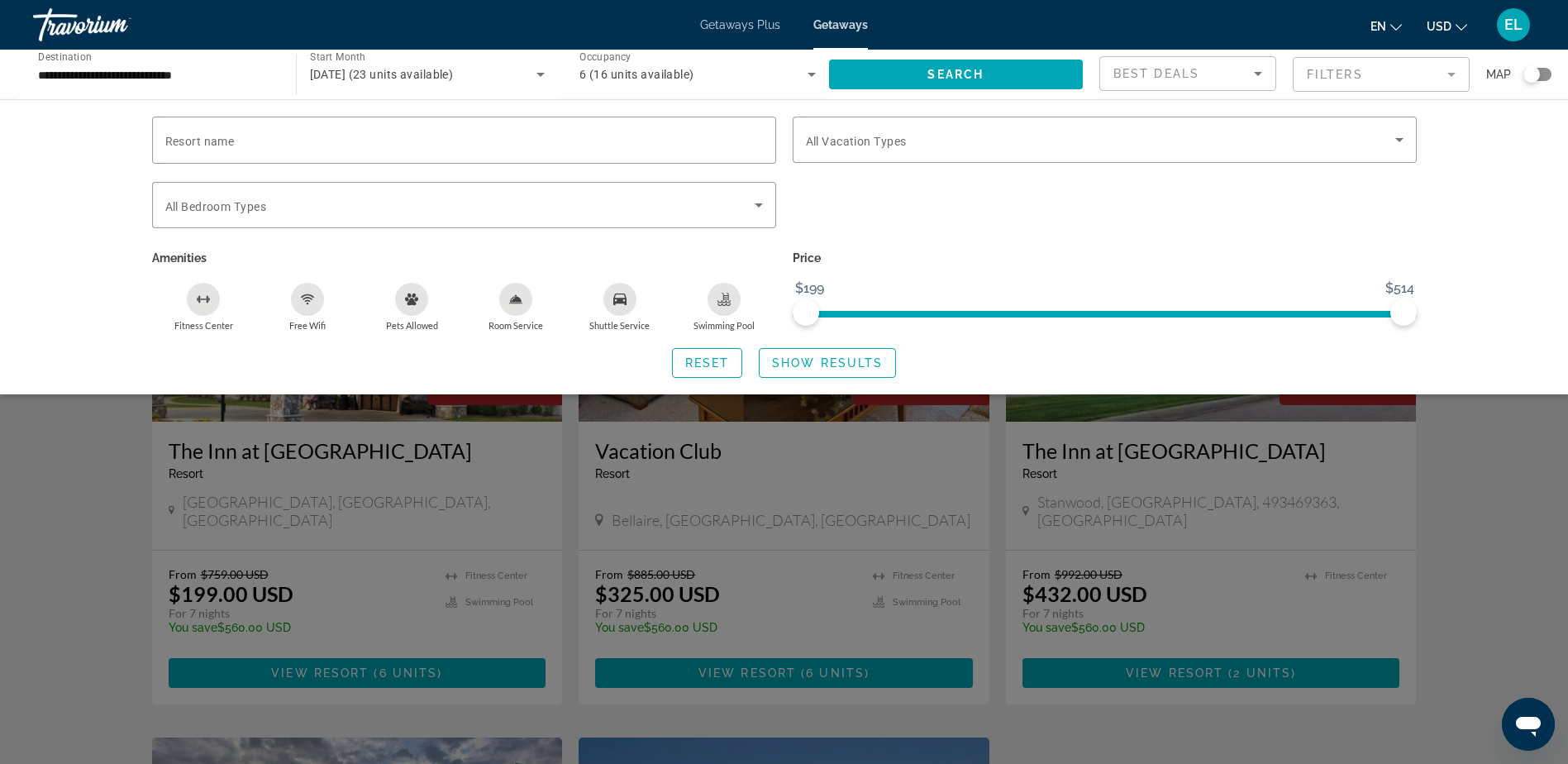
click at [1500, 342] on div "Resort name Vacation Types All Vacation Types Bedroom Types All Bedroom Types A…" at bounding box center [784, 247] width 1568 height 295
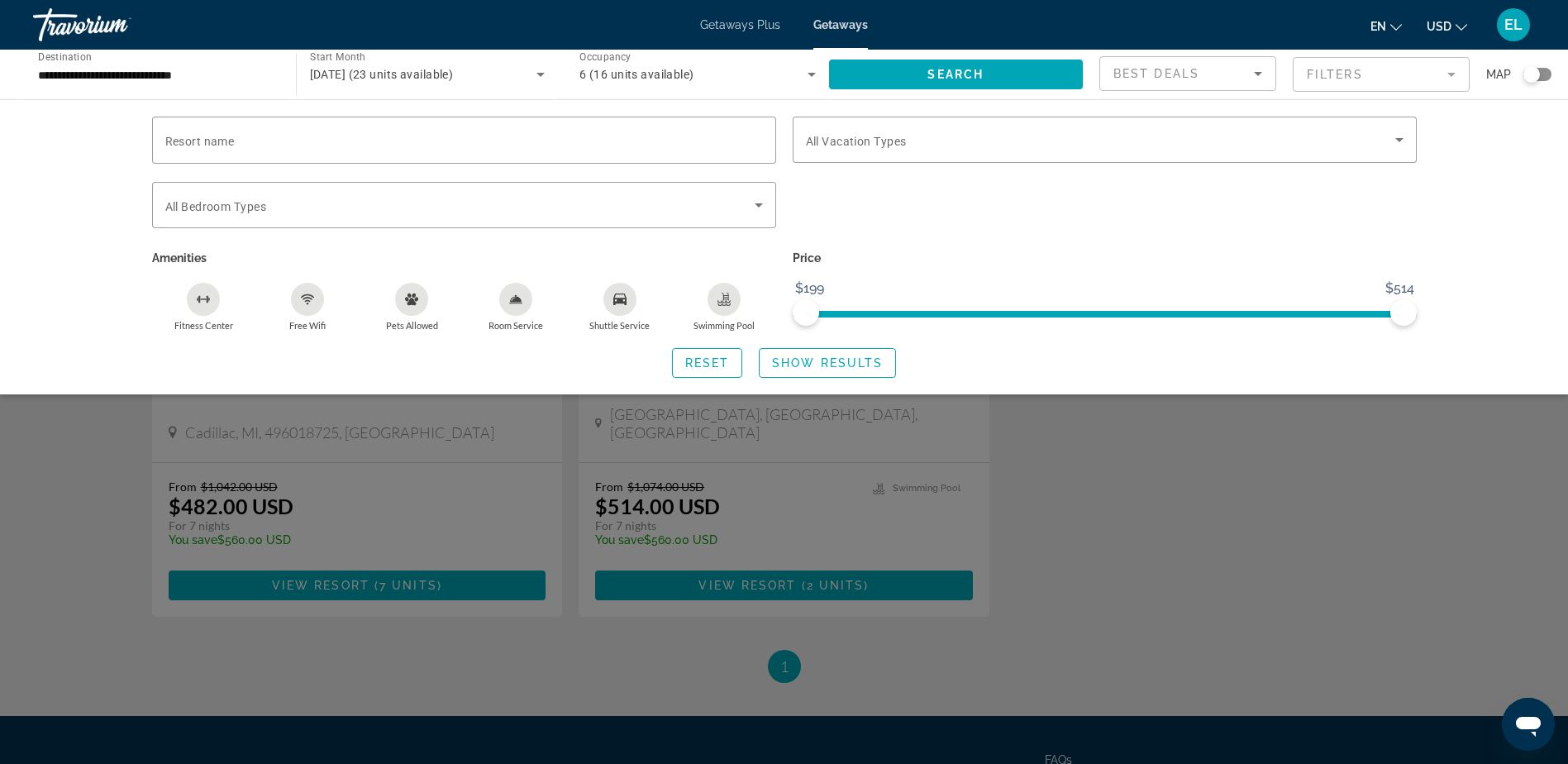
click at [68, 432] on div "Search widget" at bounding box center [784, 507] width 1568 height 516
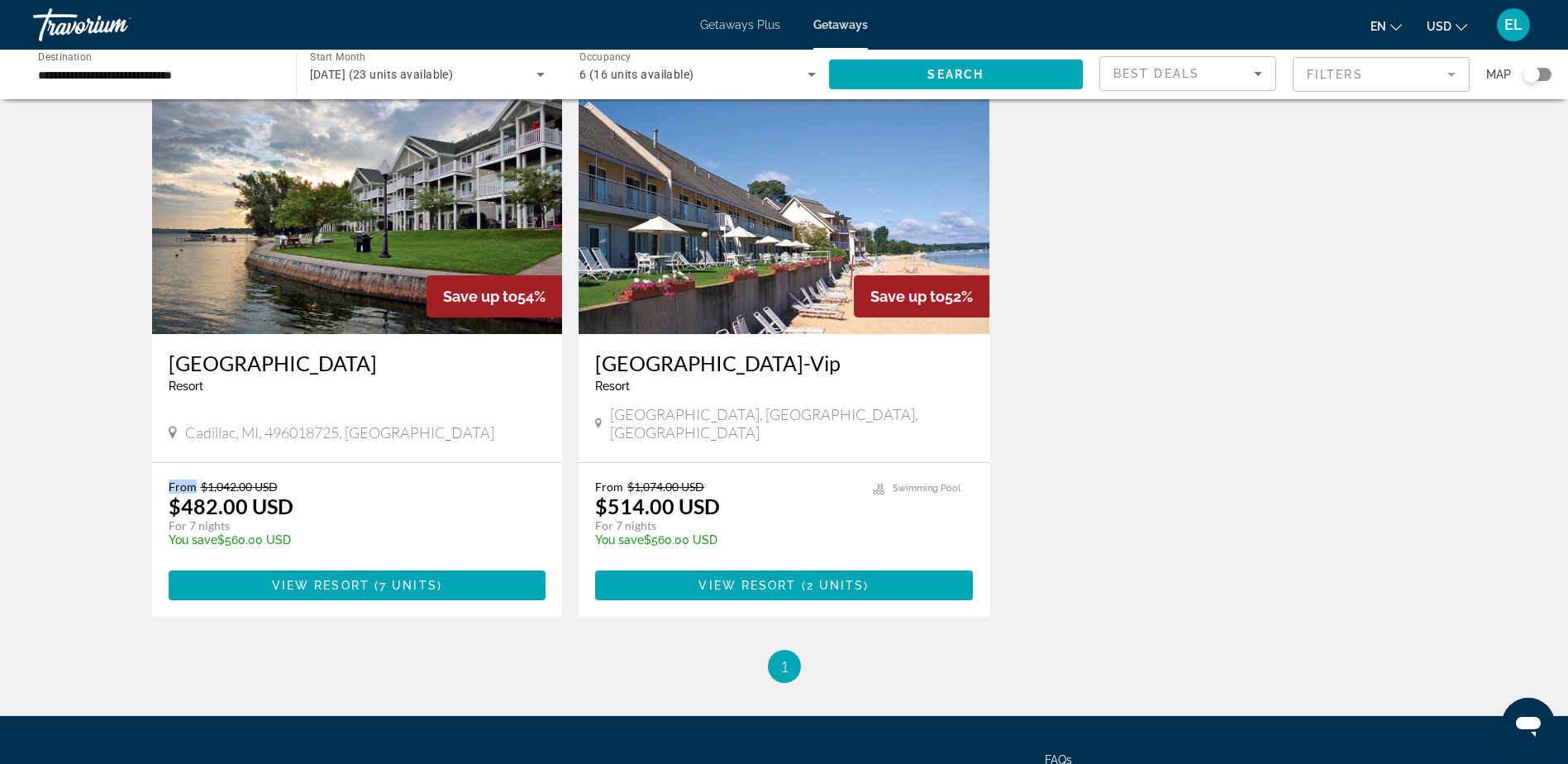
click at [72, 432] on div "23 Getaways units available across 5 Resorts Save up to 74% The Inn at St Ives …" at bounding box center [784, 65] width 1568 height 1236
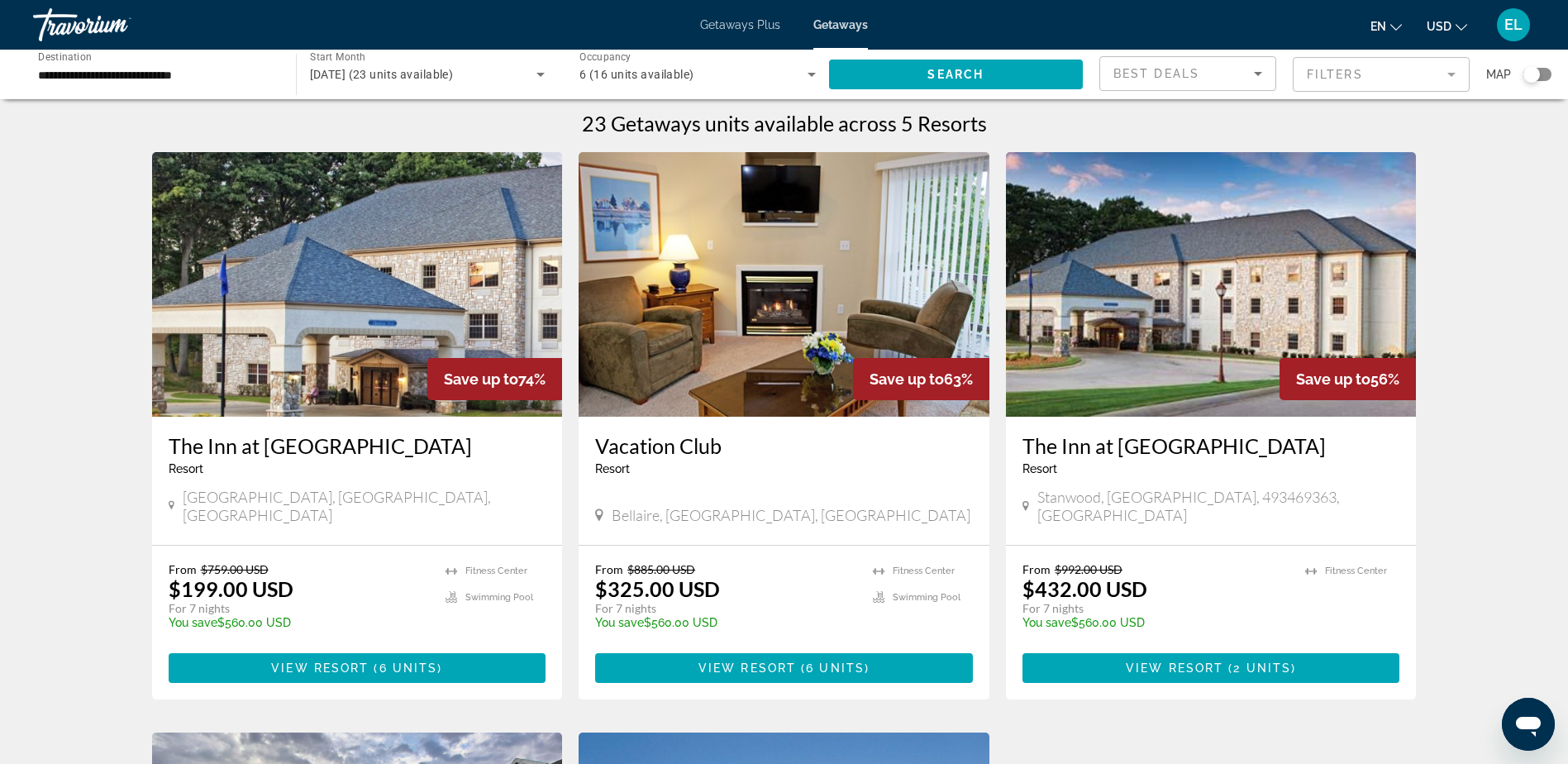
scroll to position [0, 0]
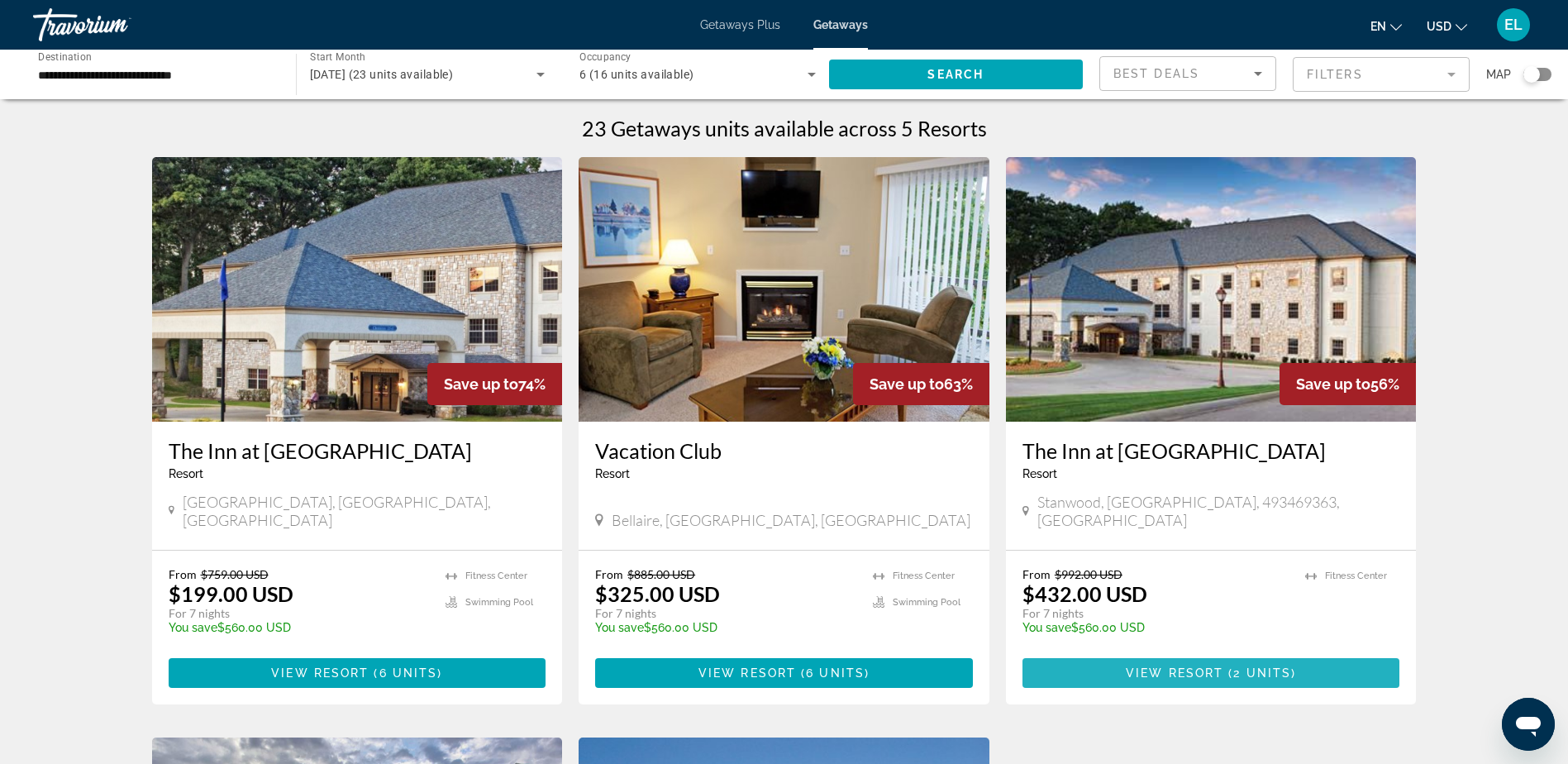
click at [1205, 667] on span "View Resort" at bounding box center [1175, 673] width 97 height 14
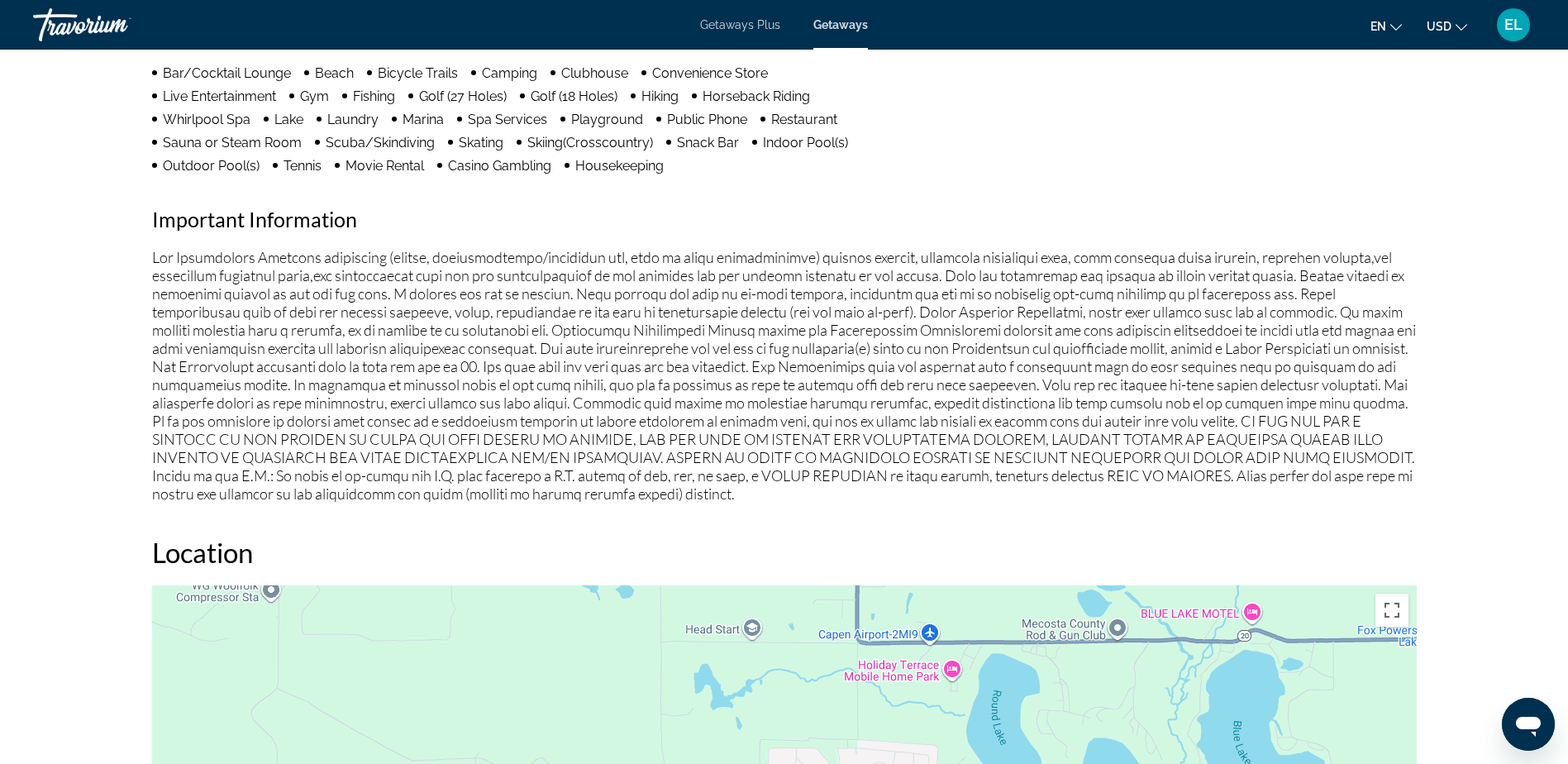
scroll to position [1416, 0]
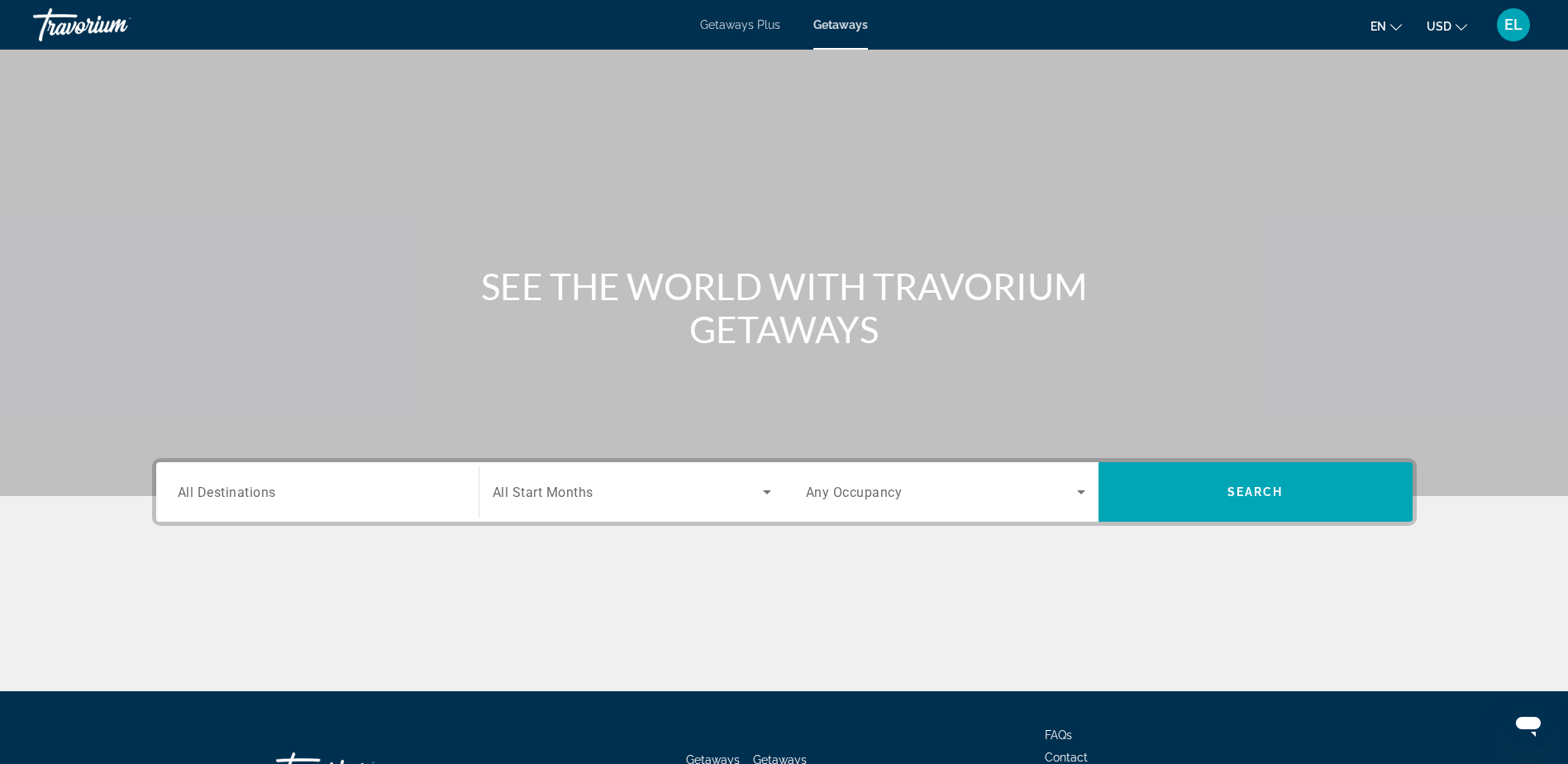
click at [241, 496] on span "All Destinations" at bounding box center [227, 492] width 98 height 16
click at [241, 496] on input "Destination All Destinations" at bounding box center [317, 493] width 280 height 19
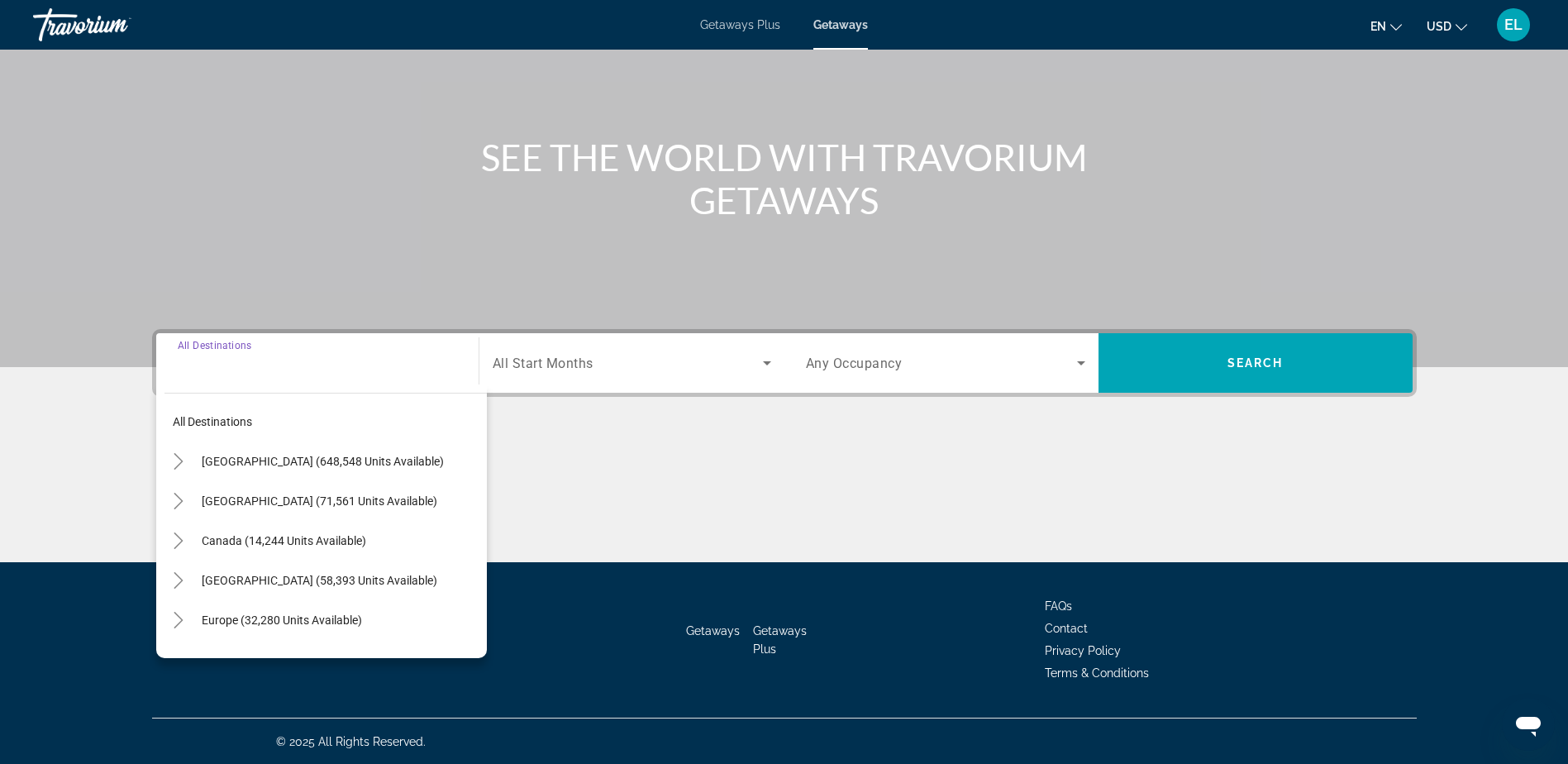
scroll to position [130, 0]
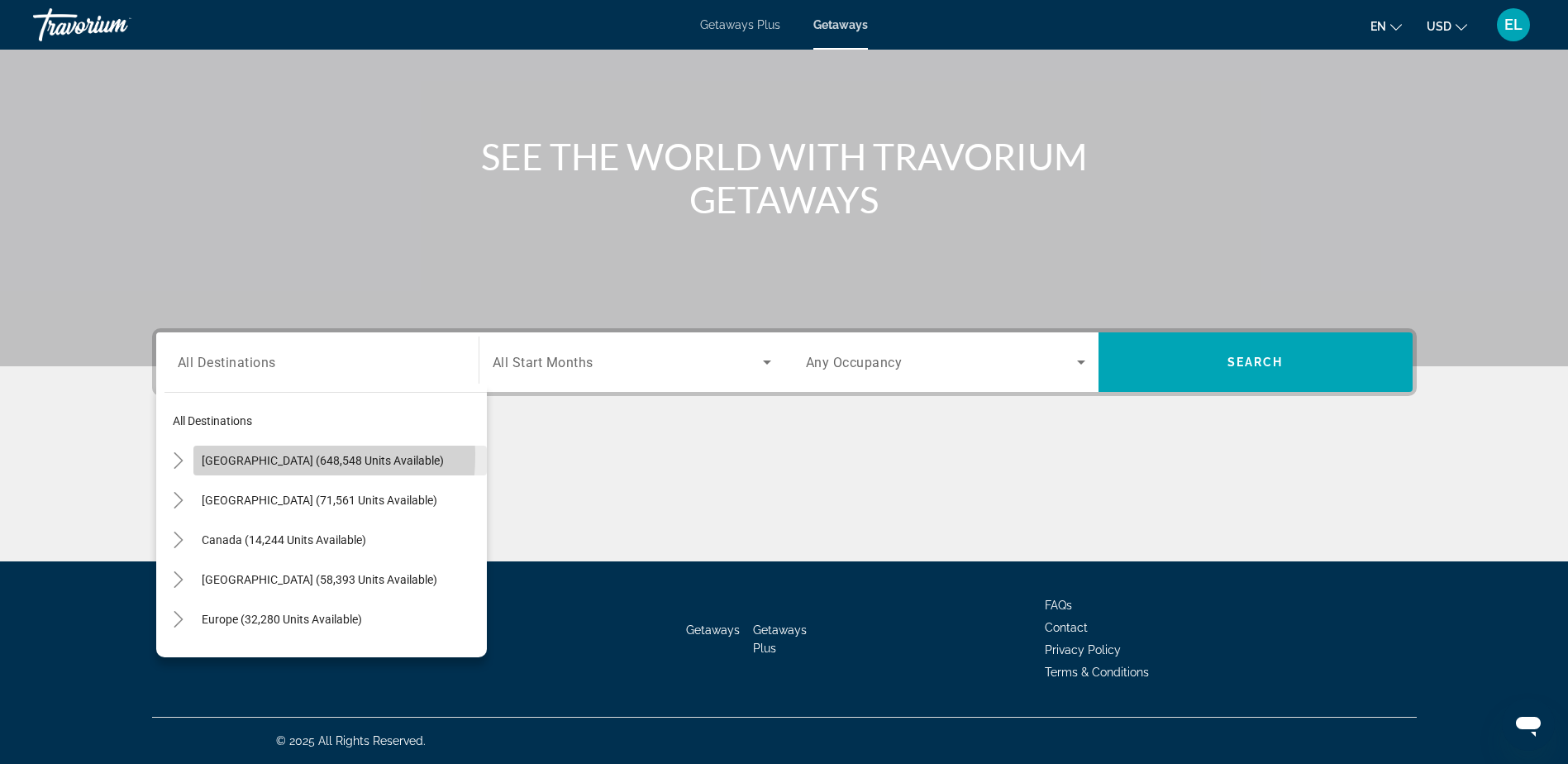
click at [260, 456] on span "United States (648,548 units available)" at bounding box center [322, 461] width 243 height 14
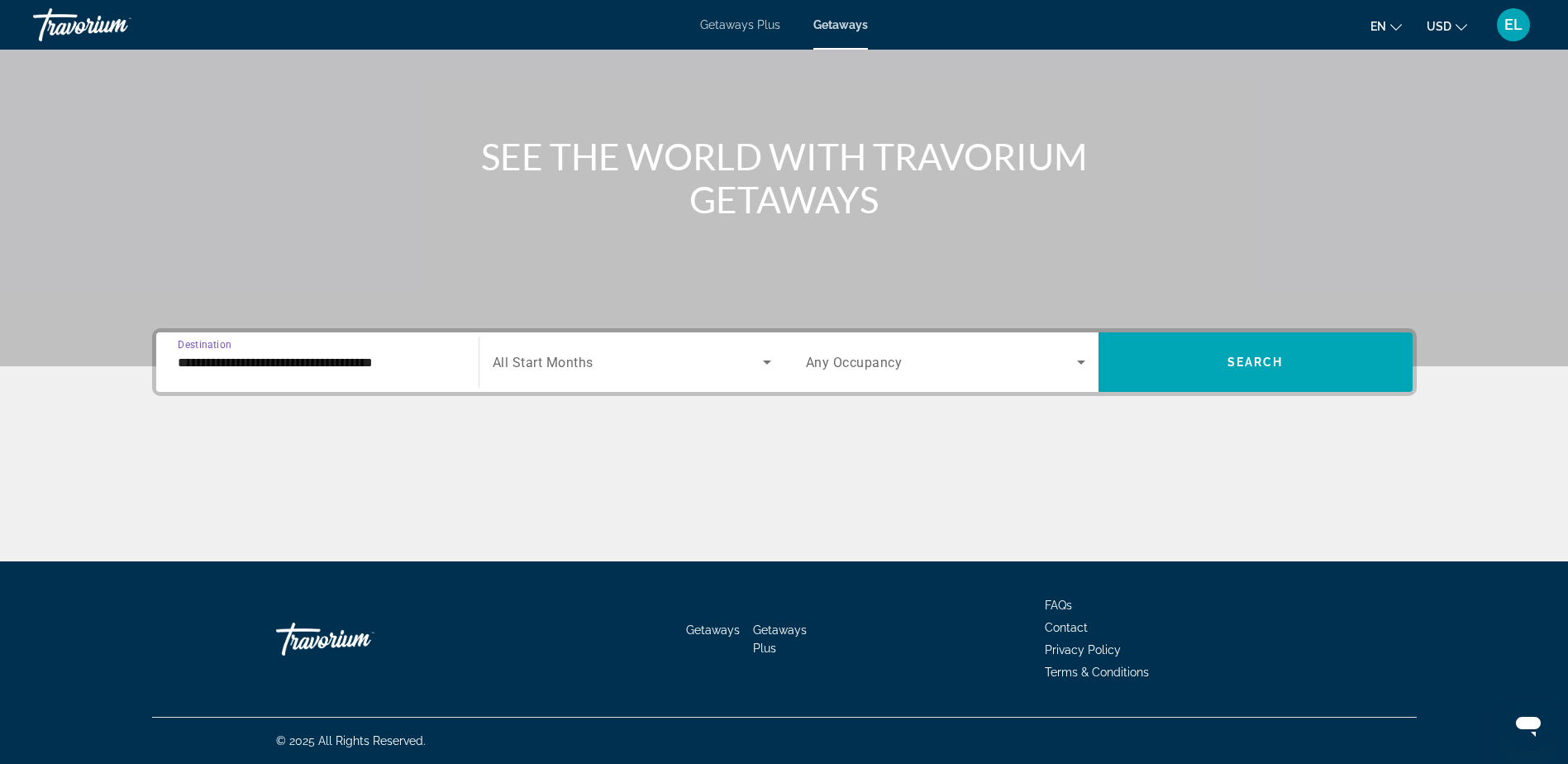
click at [765, 360] on icon "Search widget" at bounding box center [767, 363] width 19 height 19
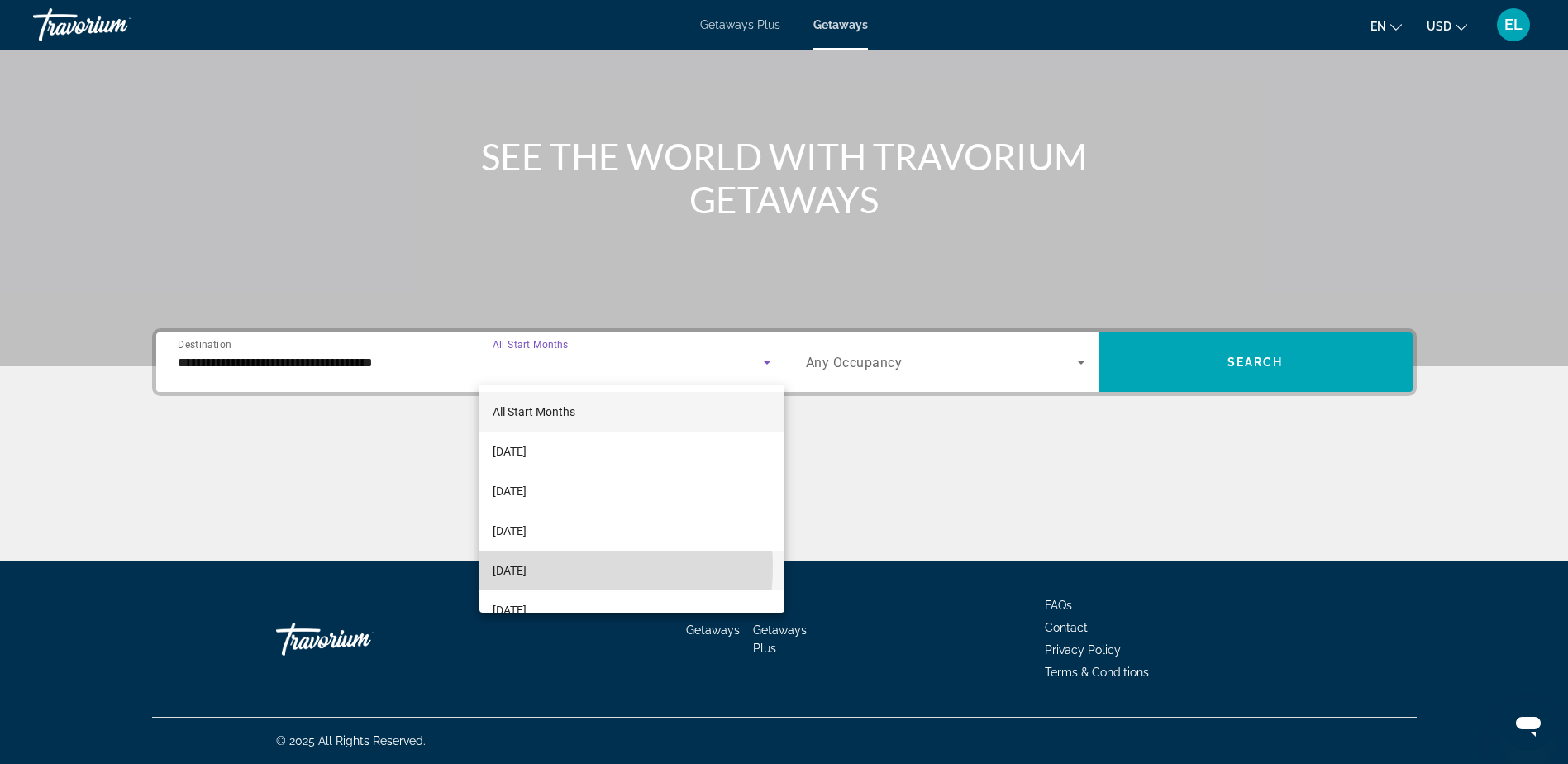
click at [527, 567] on span "December 2025" at bounding box center [509, 571] width 34 height 19
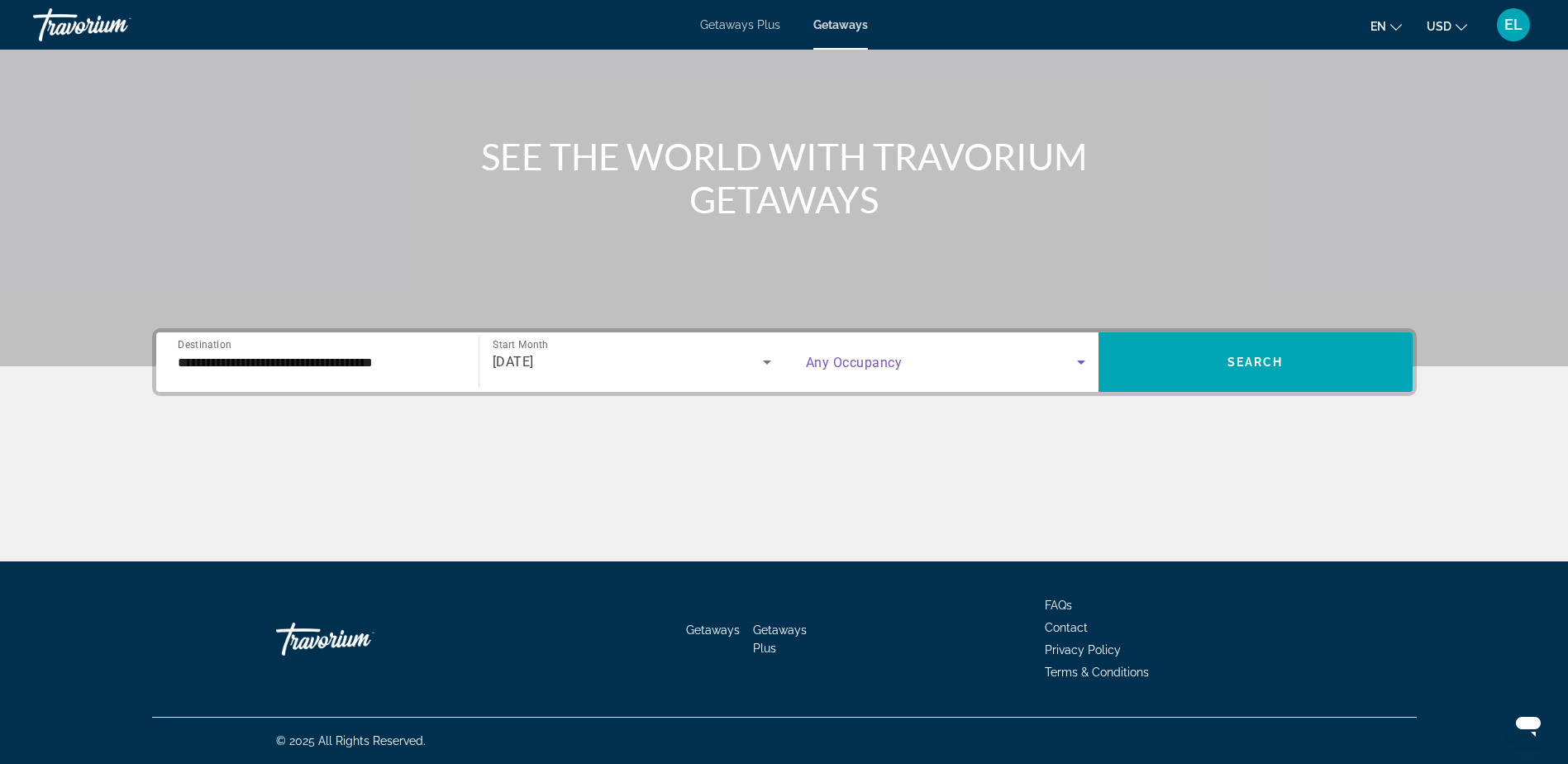
click at [1079, 362] on icon "Search widget" at bounding box center [1081, 363] width 8 height 4
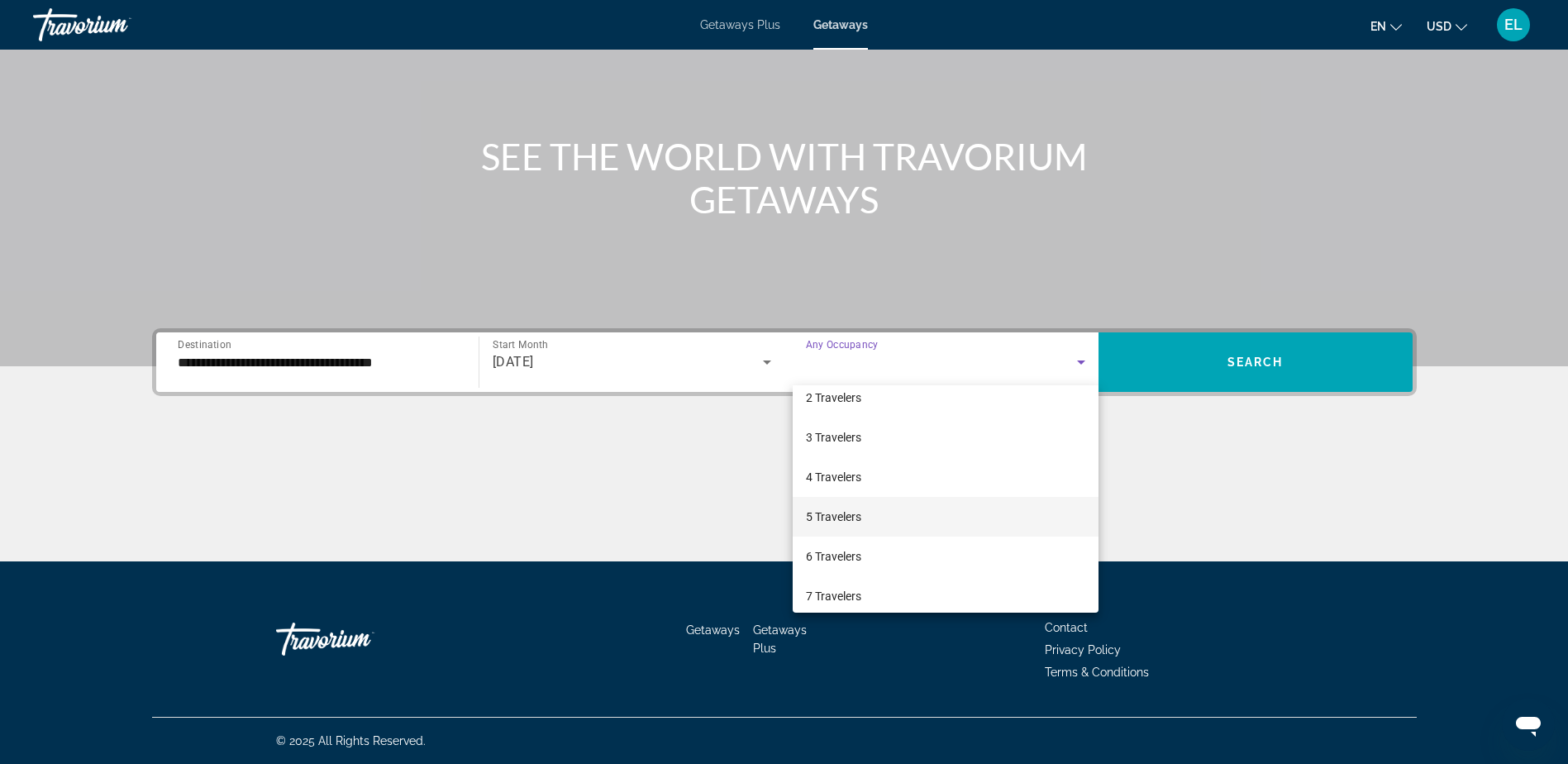
scroll to position [83, 0]
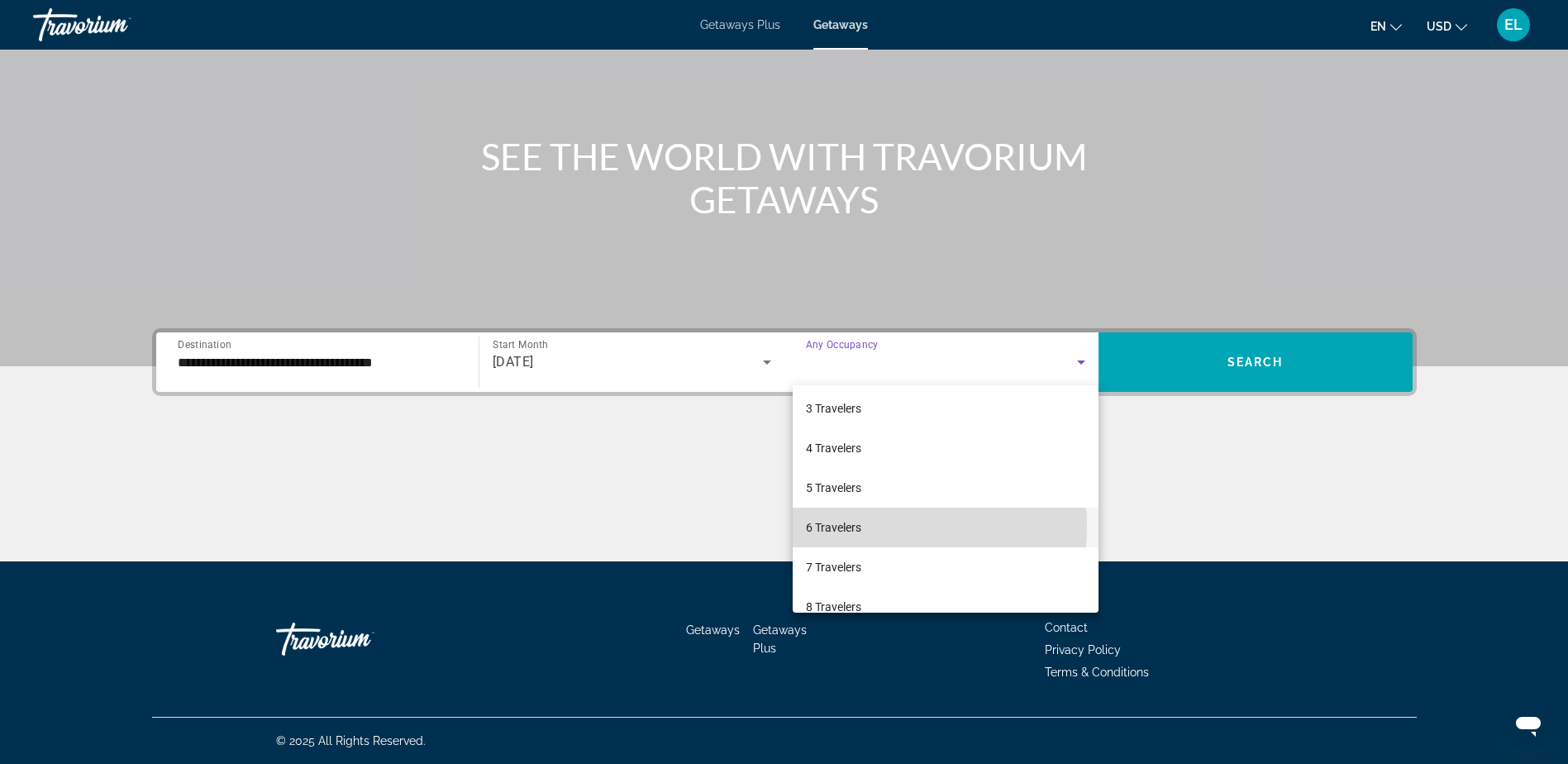
click at [839, 526] on span "6 Travelers" at bounding box center [834, 527] width 56 height 19
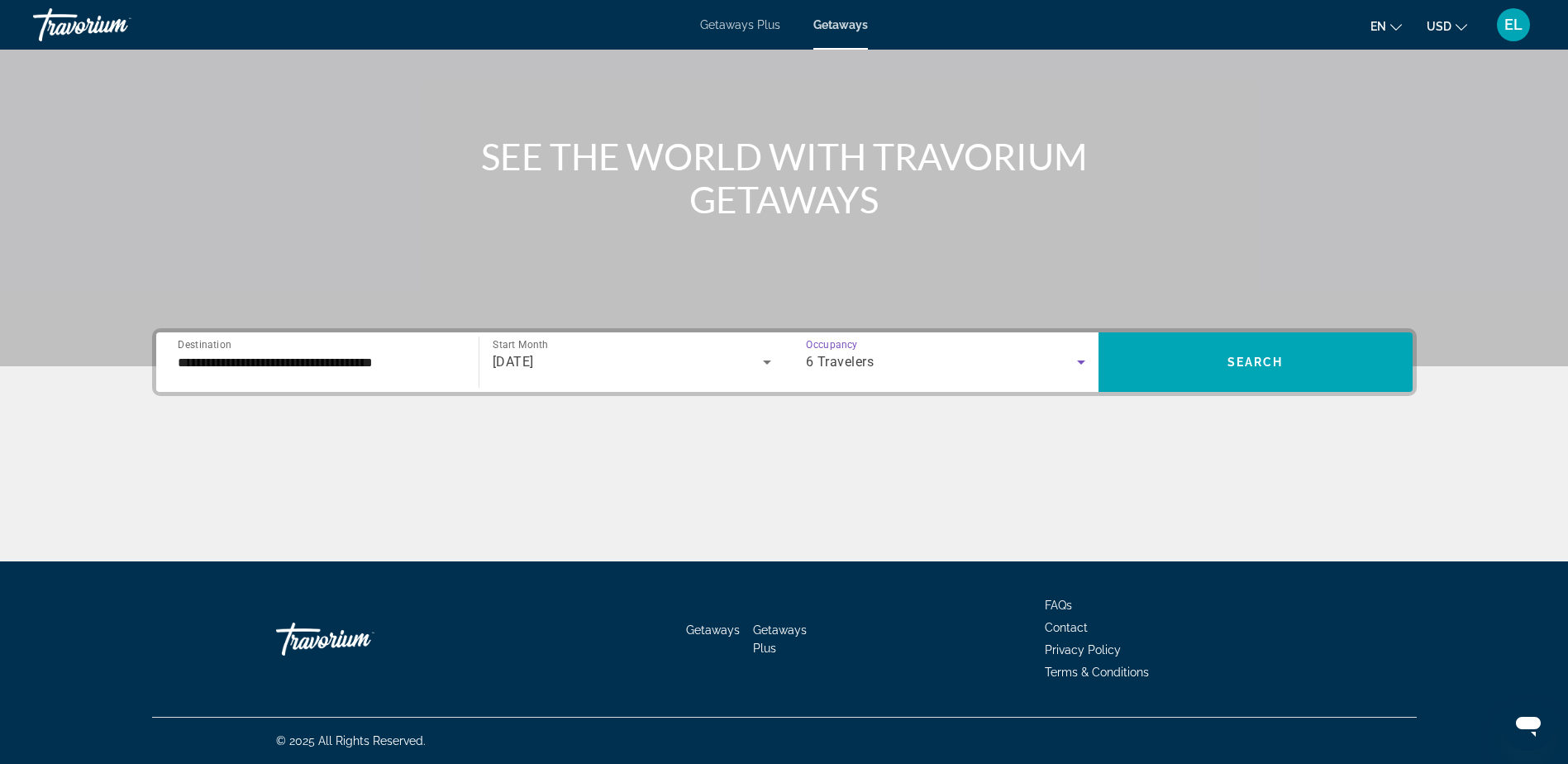
click at [353, 360] on input "**********" at bounding box center [317, 363] width 280 height 19
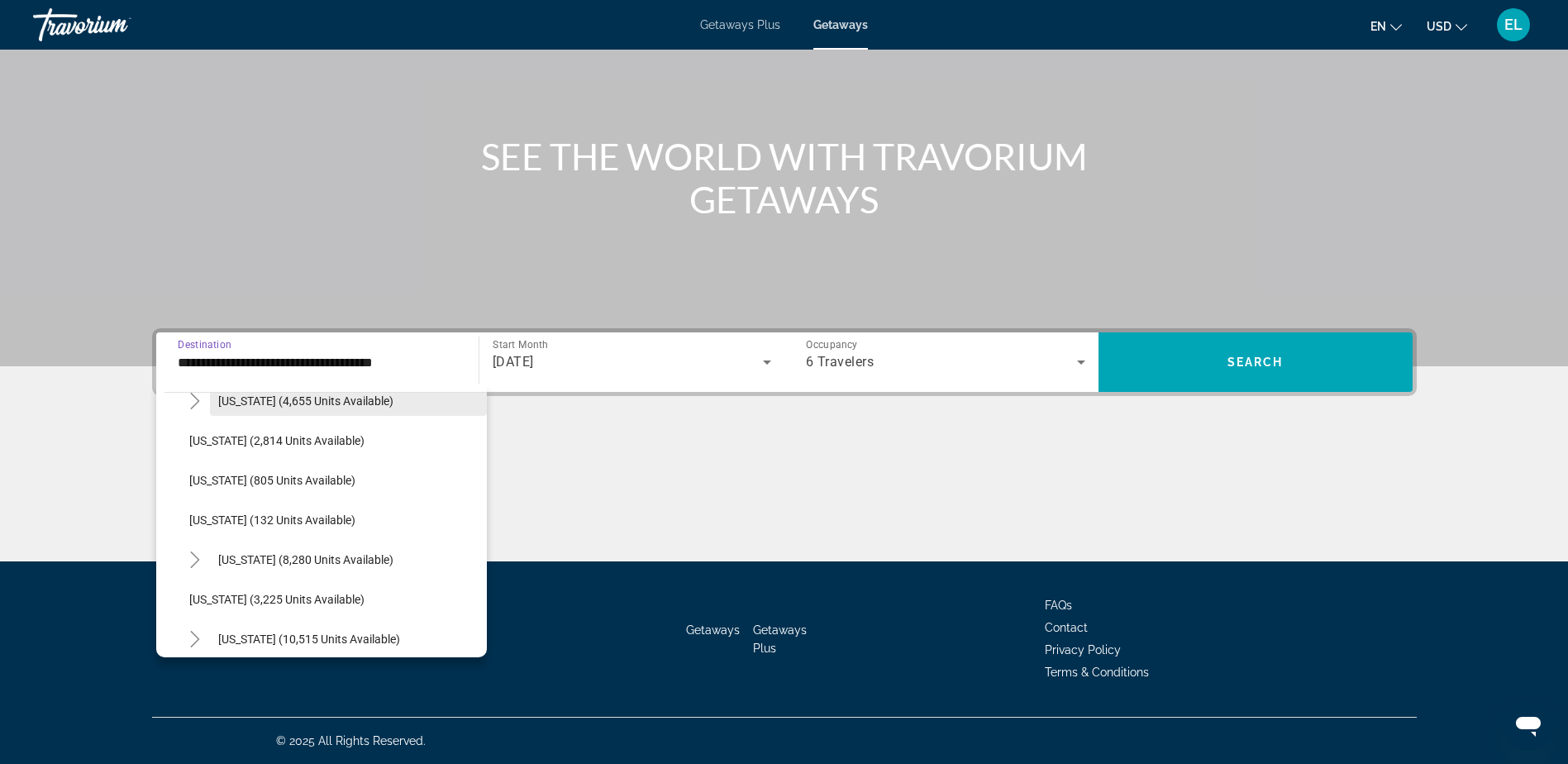
scroll to position [745, 0]
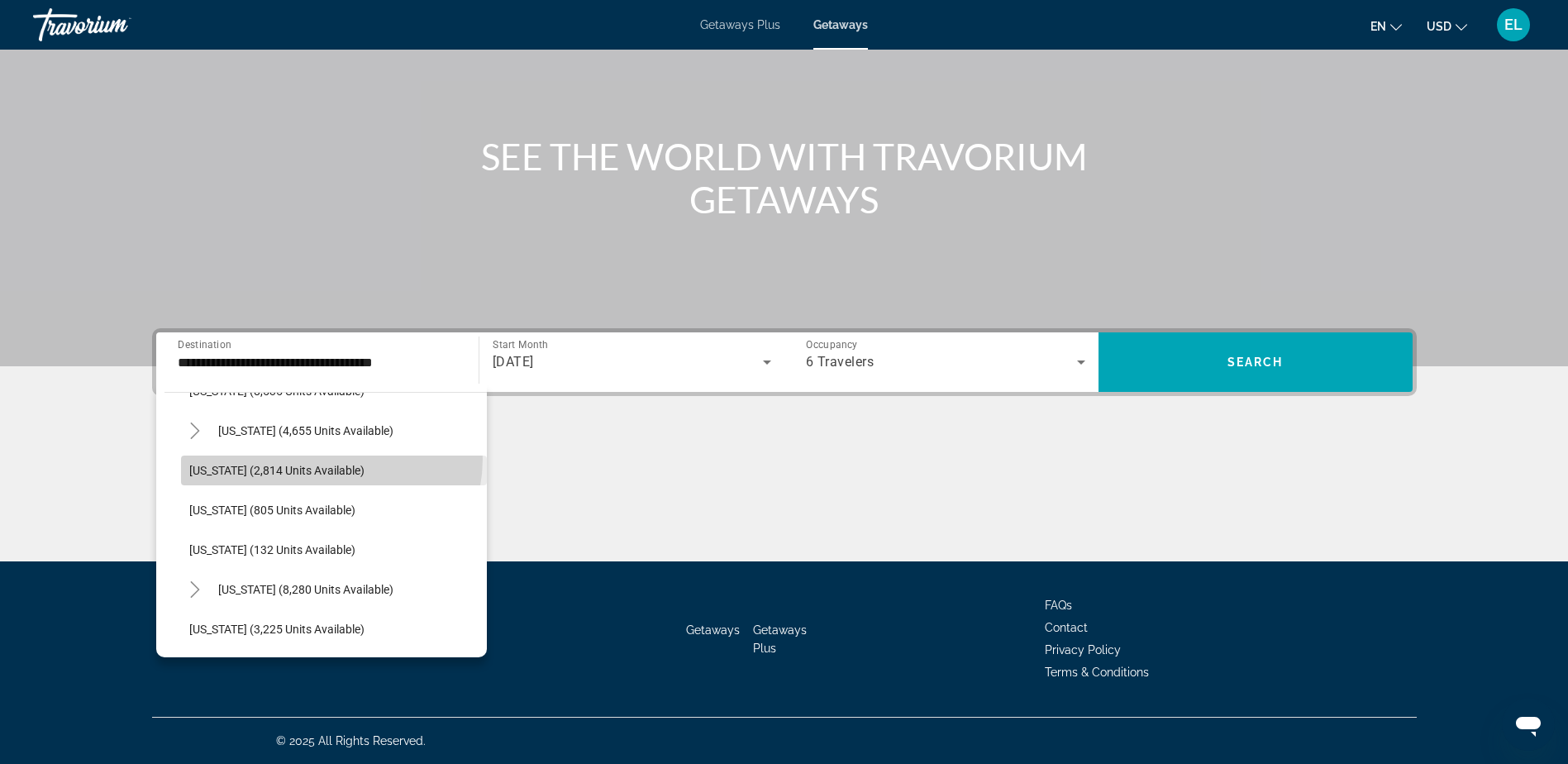
click at [331, 459] on span "Search widget" at bounding box center [334, 471] width 306 height 40
type input "**********"
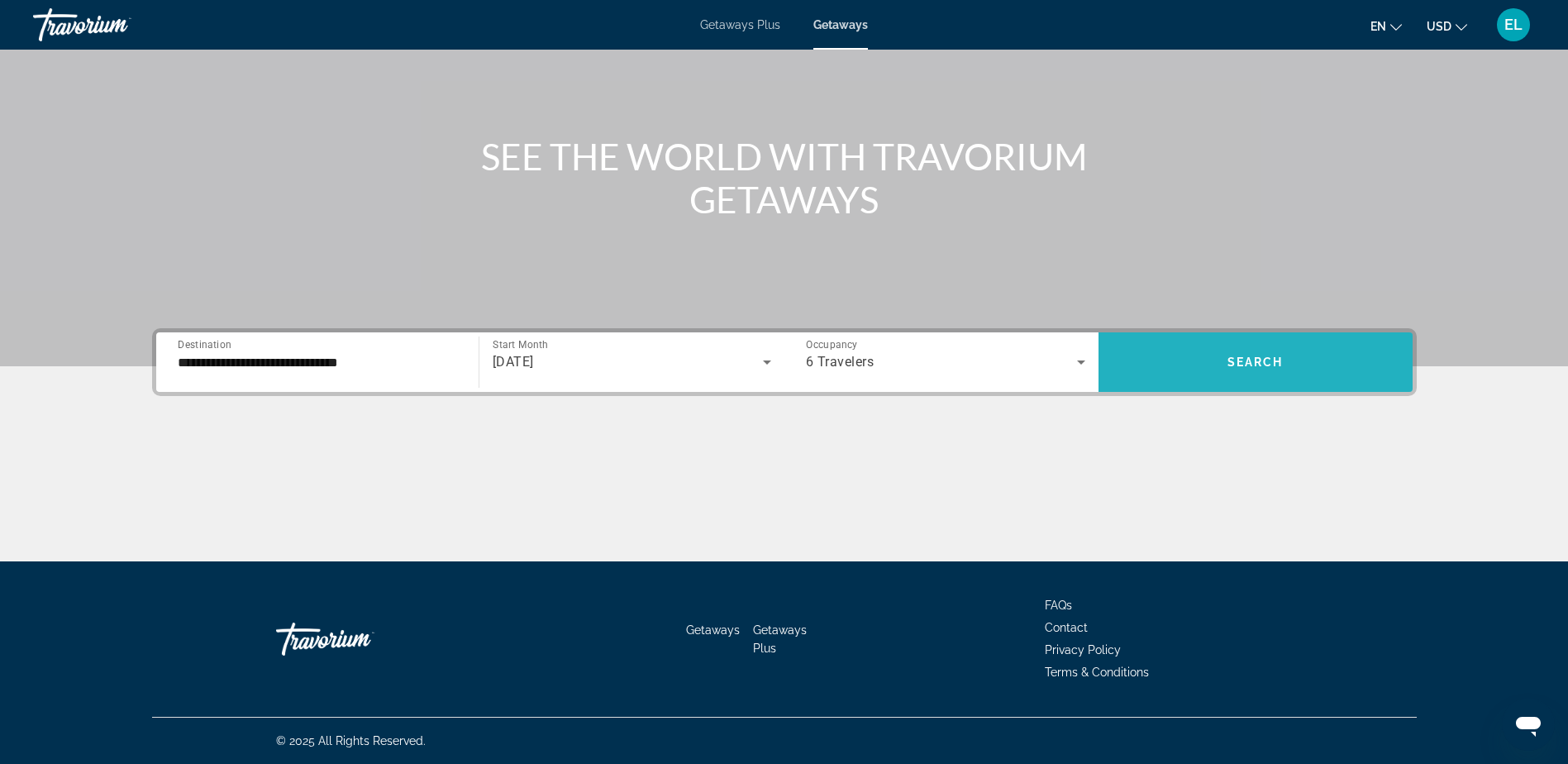
click at [1250, 363] on span "Search" at bounding box center [1256, 363] width 56 height 14
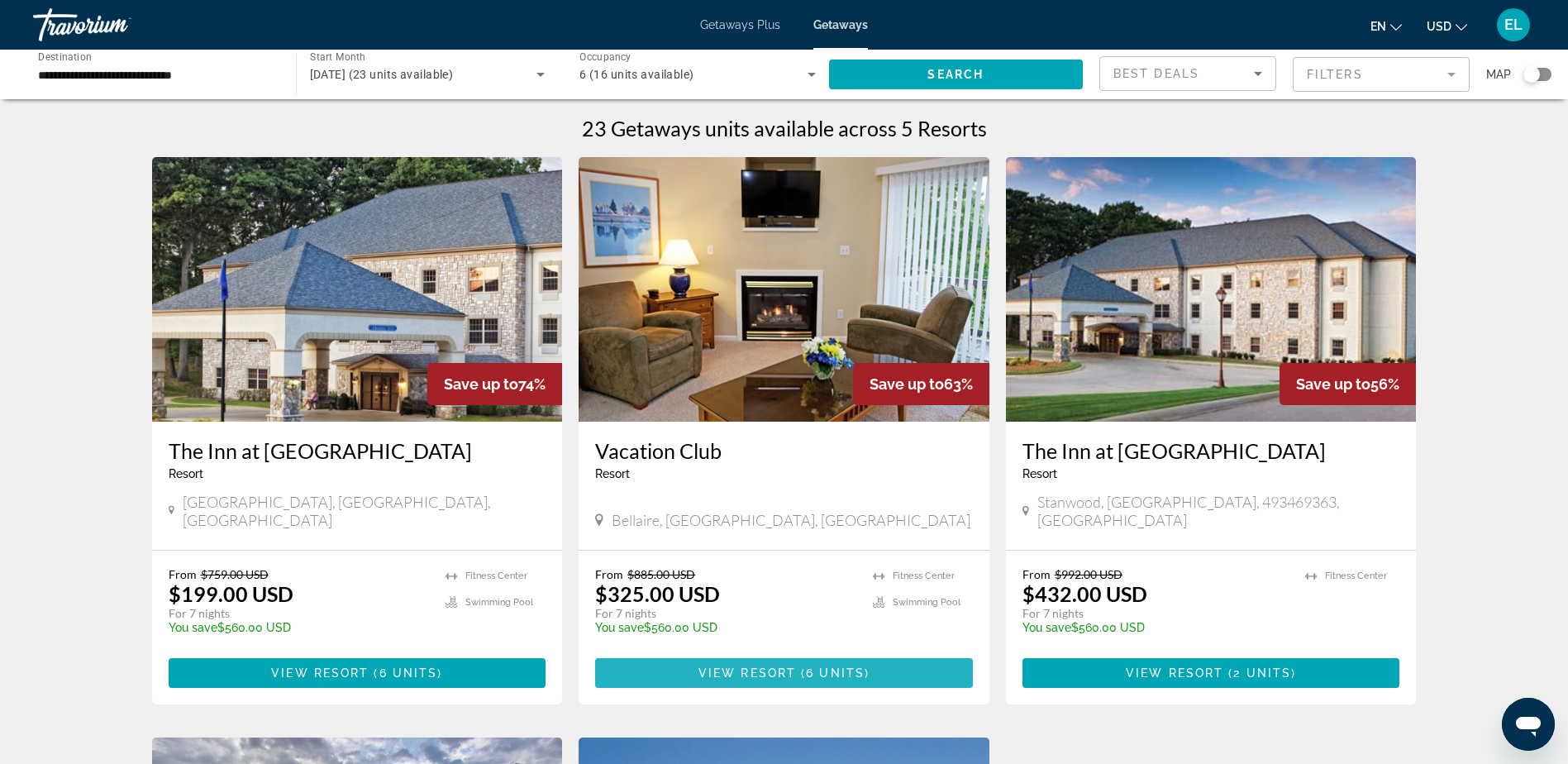
click at [738, 654] on span "Main content" at bounding box center [784, 673] width 378 height 40
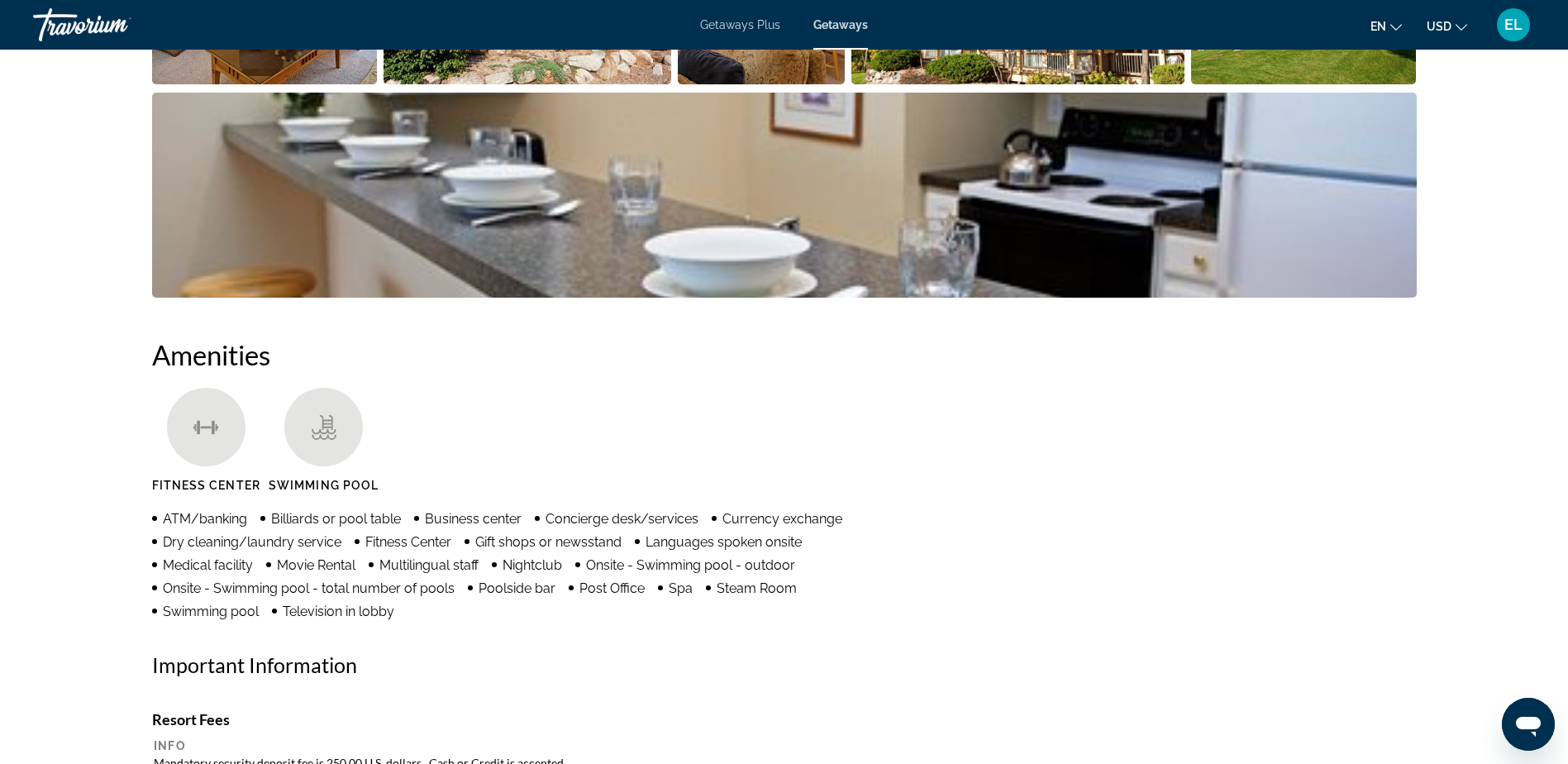
scroll to position [819, 0]
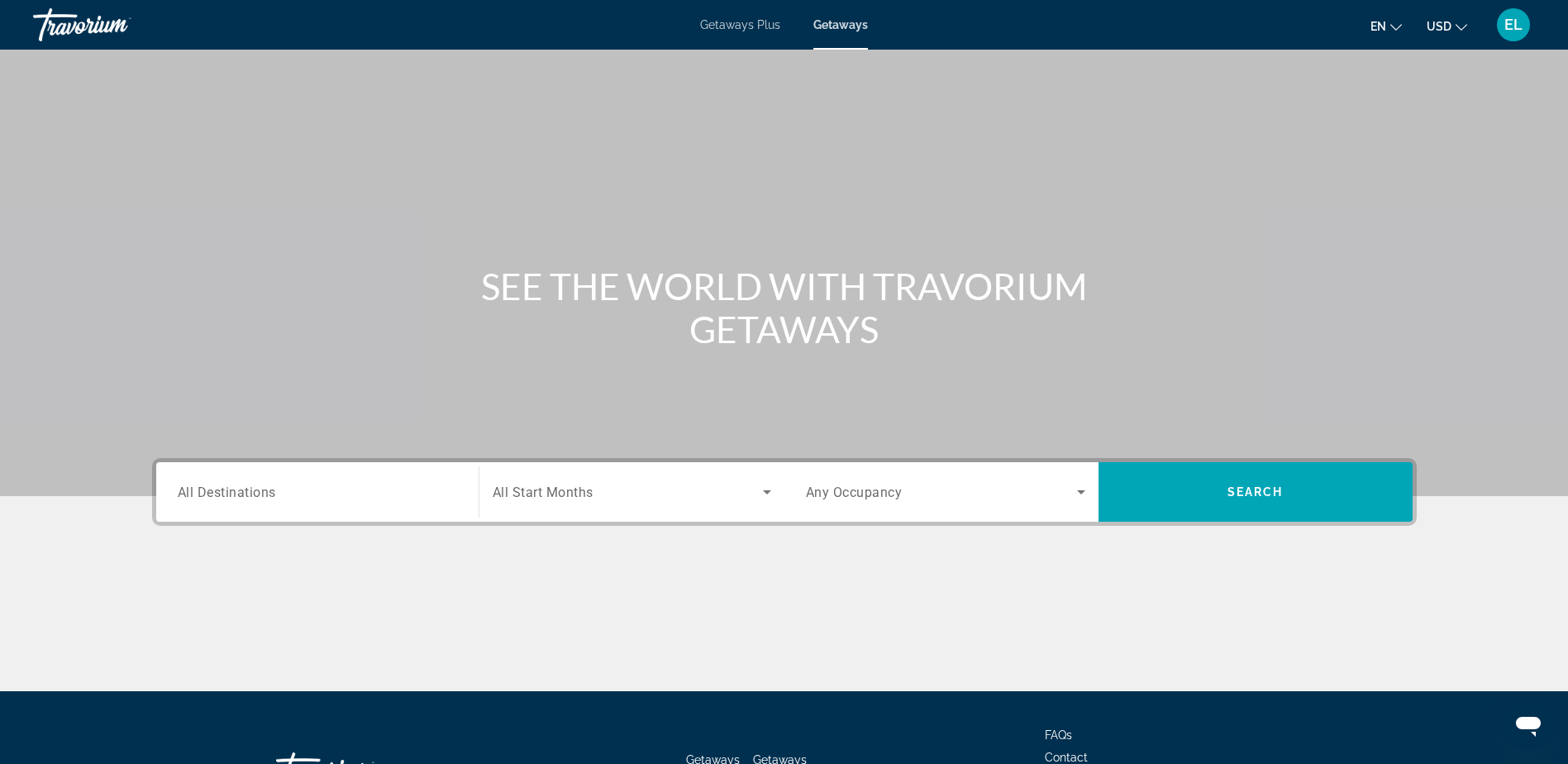
click at [231, 493] on span "All Destinations" at bounding box center [227, 492] width 98 height 16
click at [231, 493] on input "Destination All Destinations" at bounding box center [317, 493] width 280 height 19
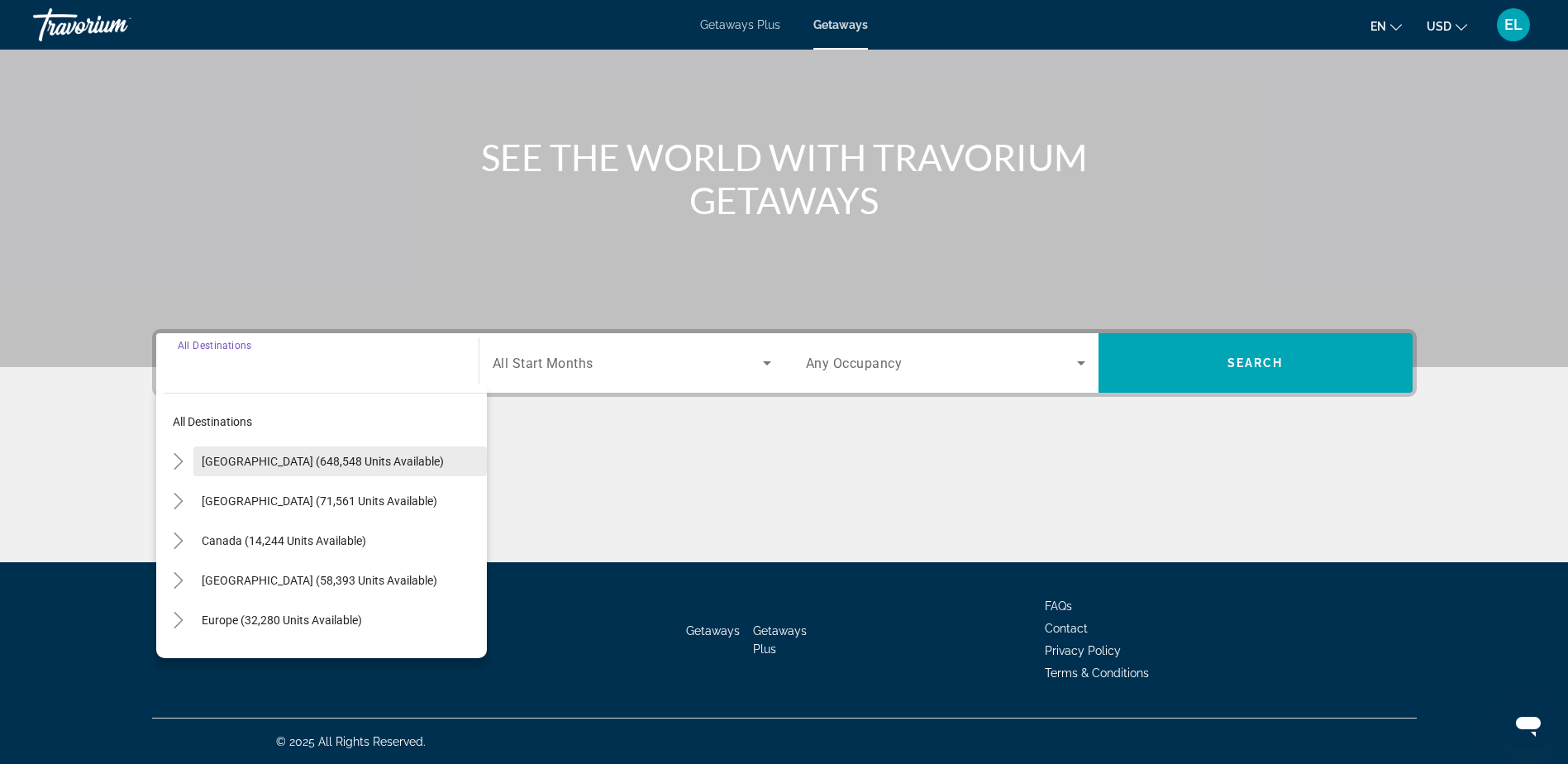
scroll to position [130, 0]
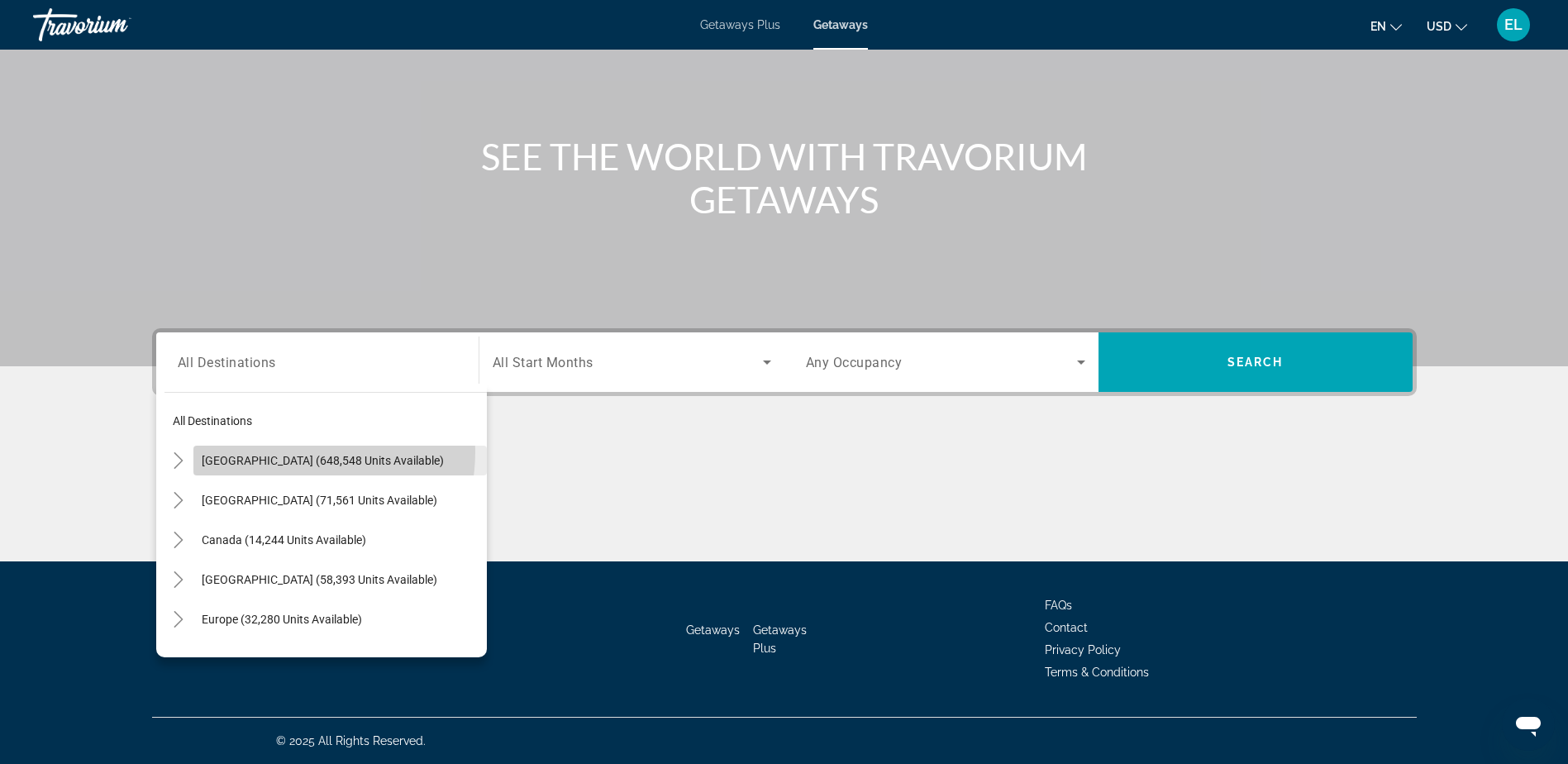
click at [281, 452] on span "Search widget" at bounding box center [340, 460] width 293 height 40
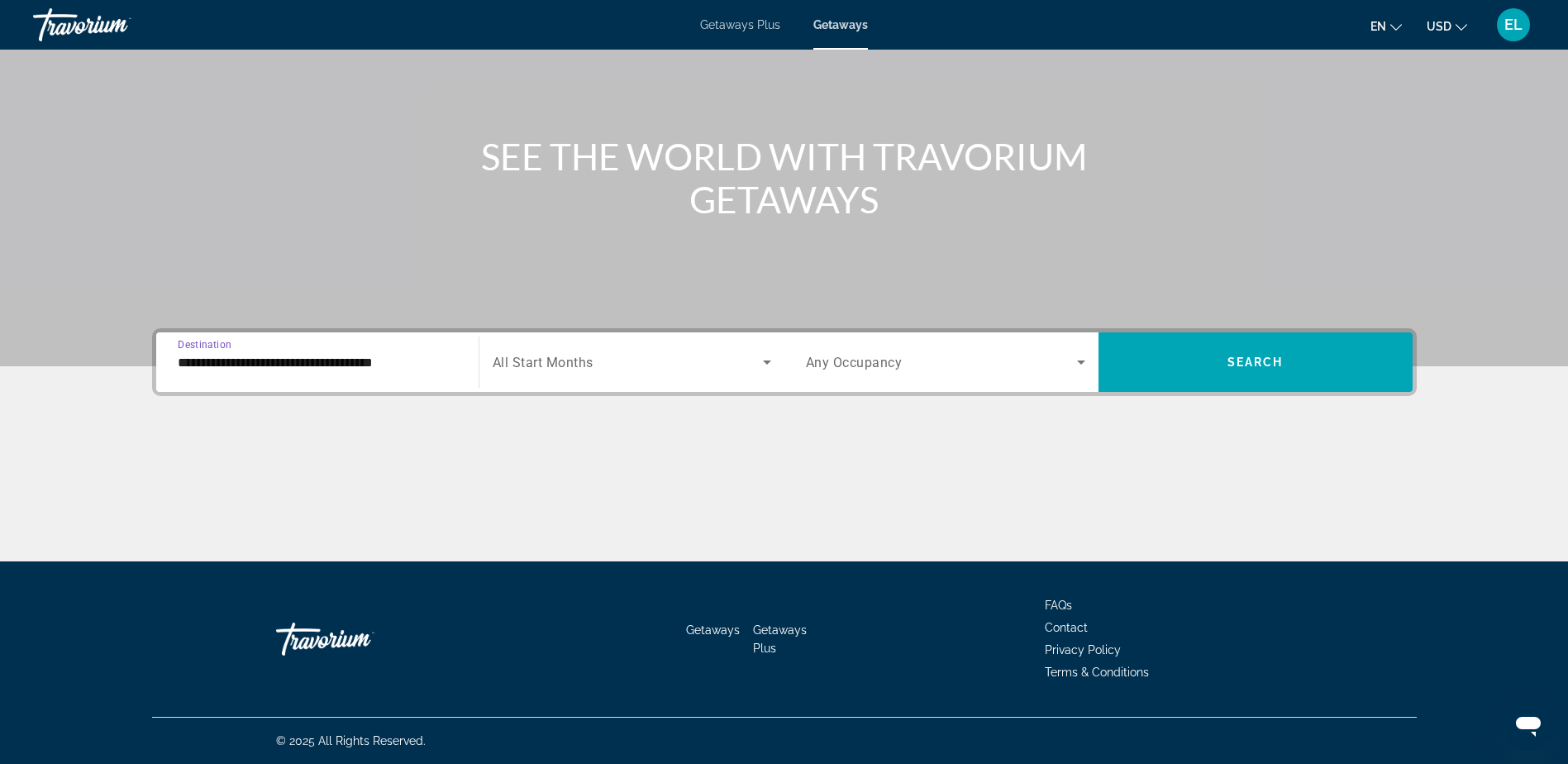
click at [317, 367] on input "**********" at bounding box center [317, 363] width 280 height 19
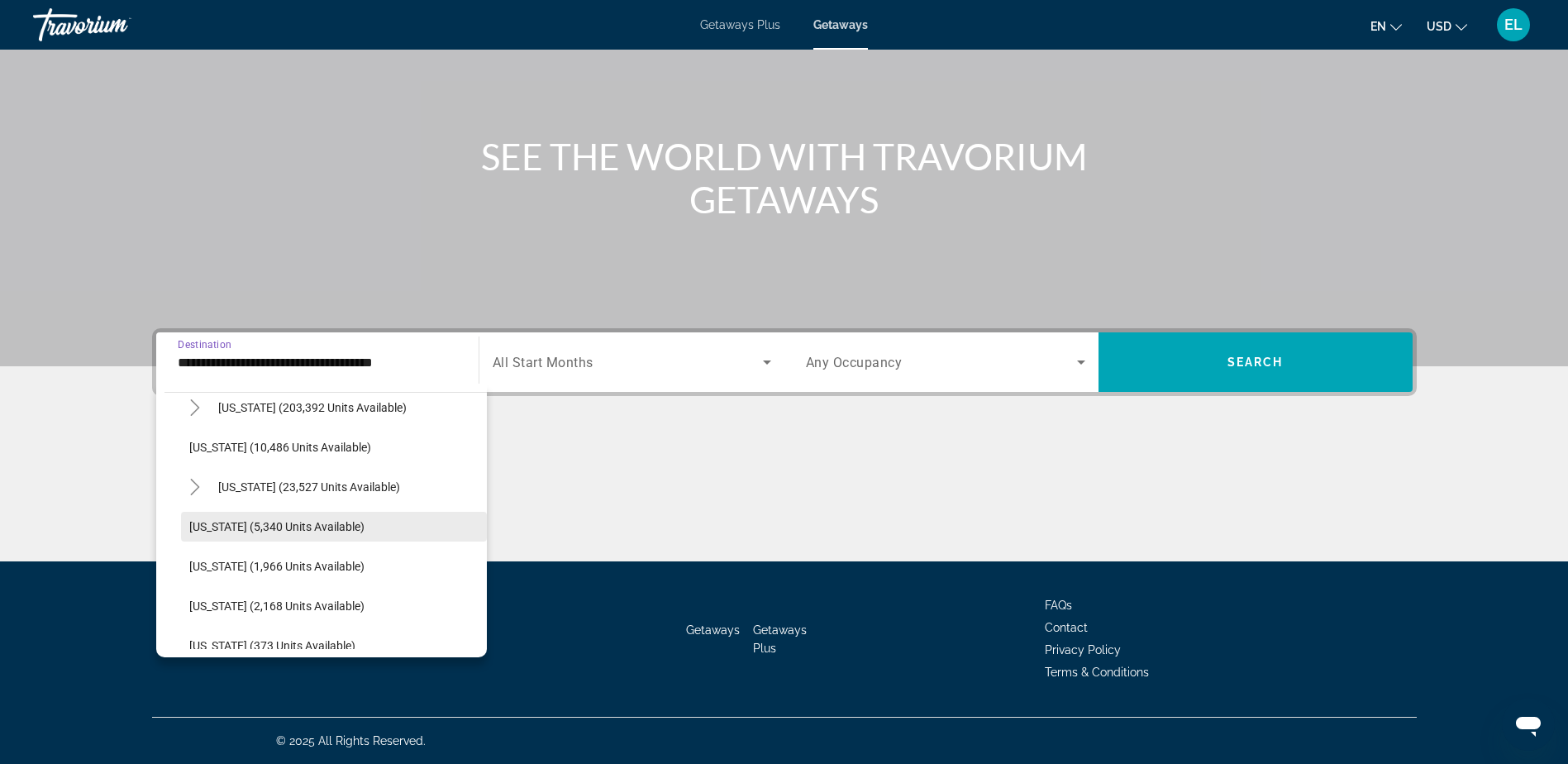
scroll to position [413, 0]
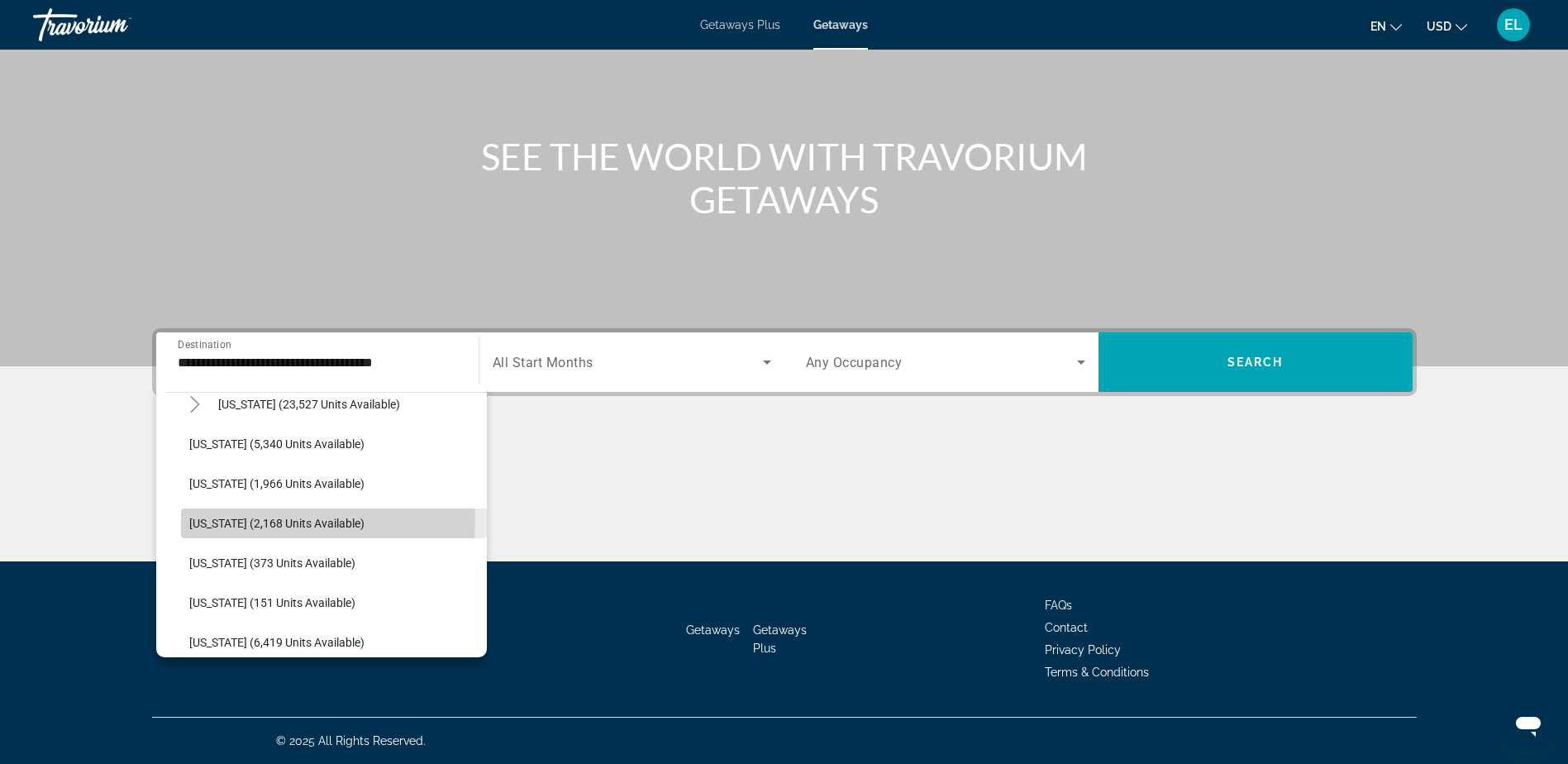
click at [297, 519] on span "Indiana (2,168 units available)" at bounding box center [277, 524] width 175 height 14
type input "**********"
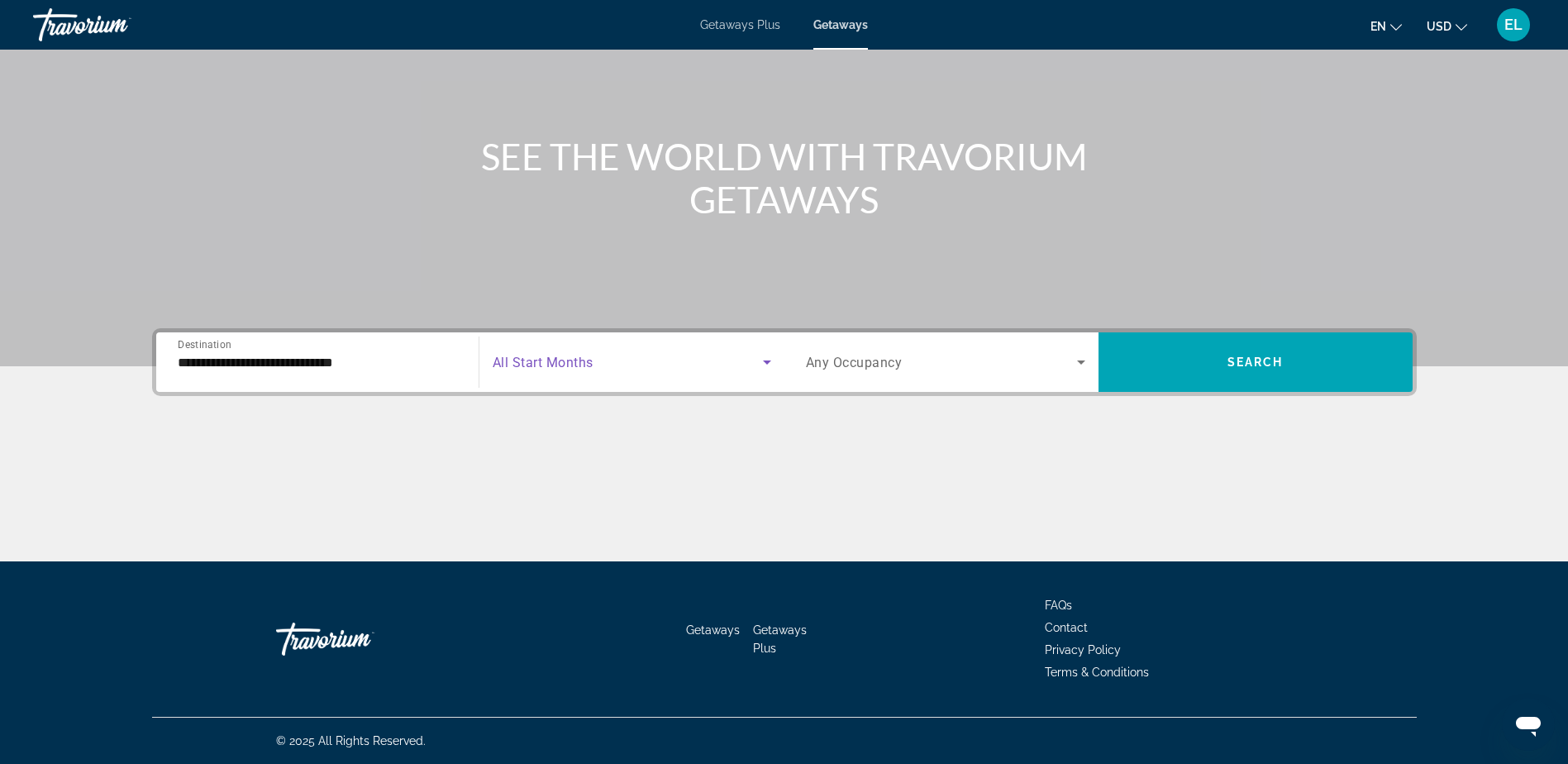
click at [764, 361] on icon "Search widget" at bounding box center [767, 363] width 8 height 4
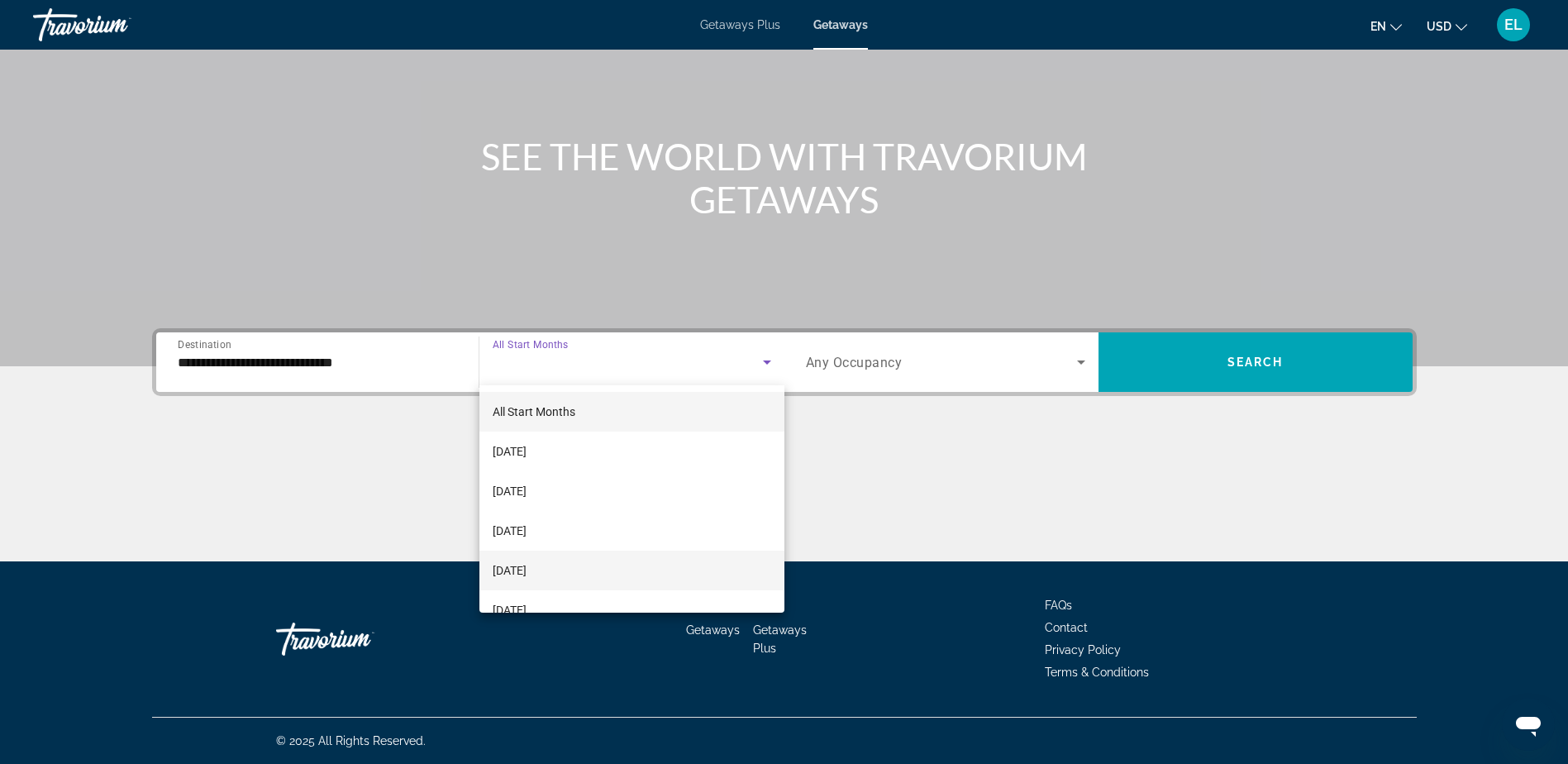
click at [612, 574] on mat-option "December 2025" at bounding box center [631, 570] width 305 height 40
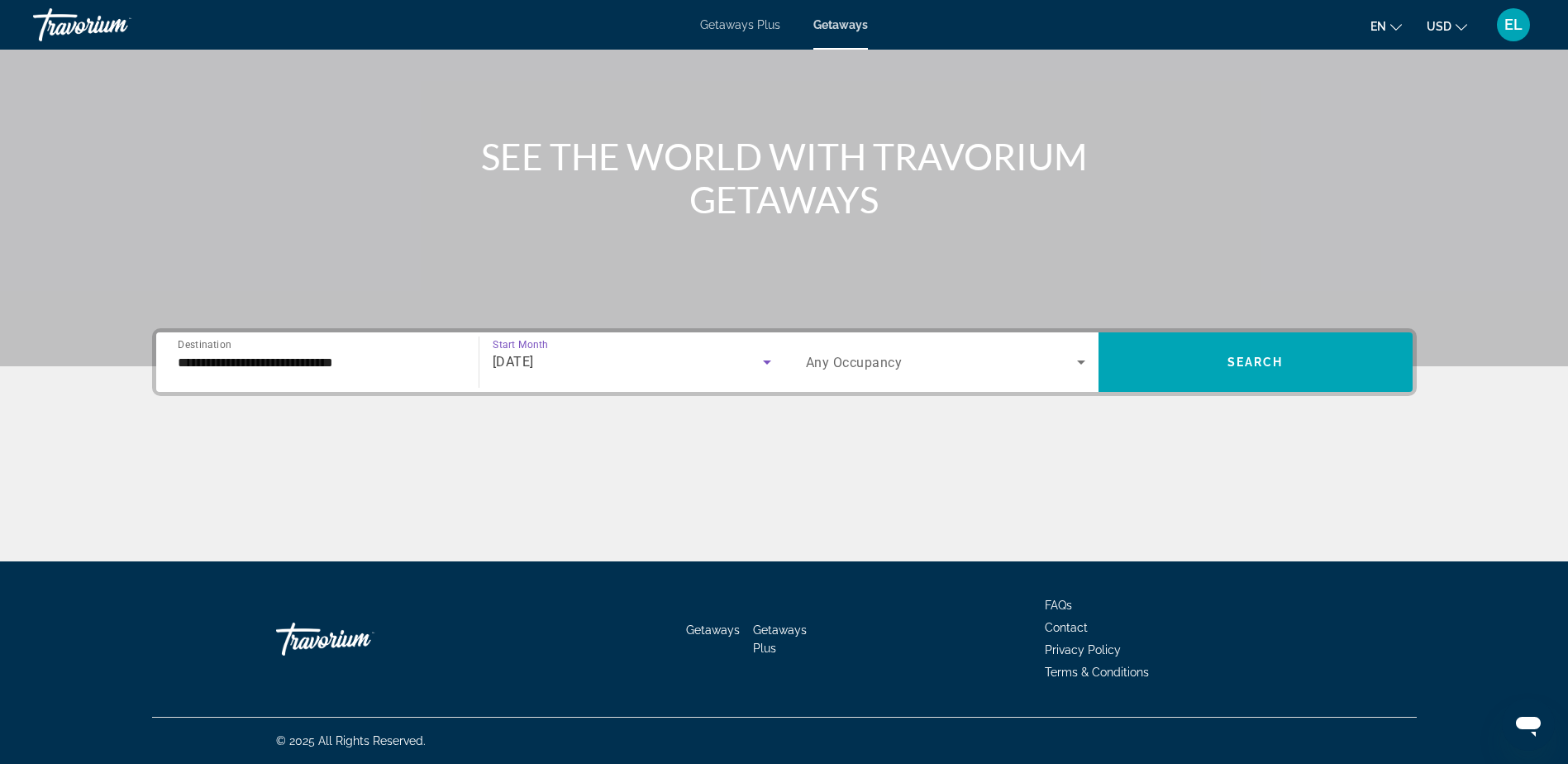
click at [1080, 361] on icon "Search widget" at bounding box center [1081, 363] width 8 height 4
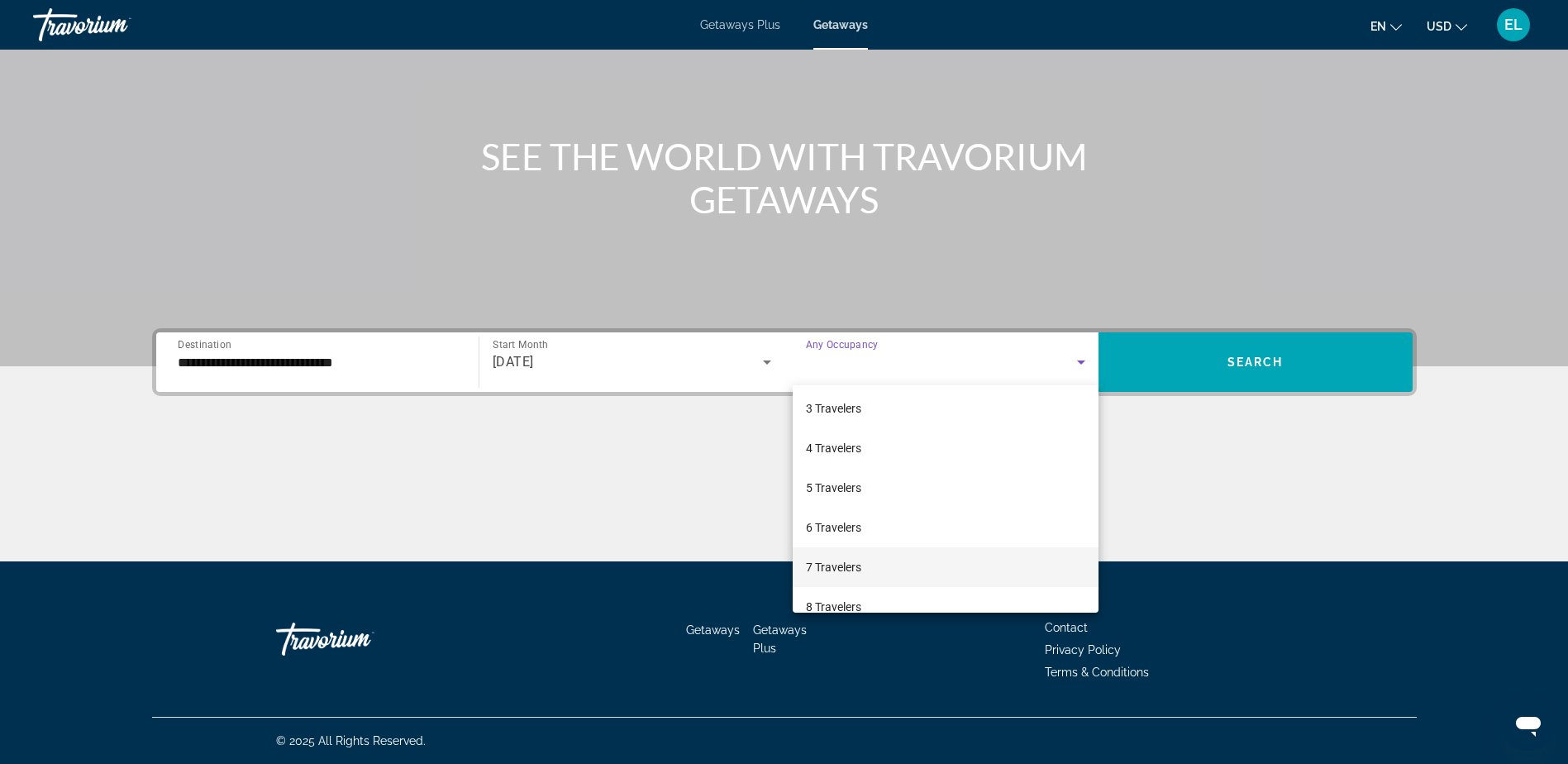
scroll to position [166, 0]
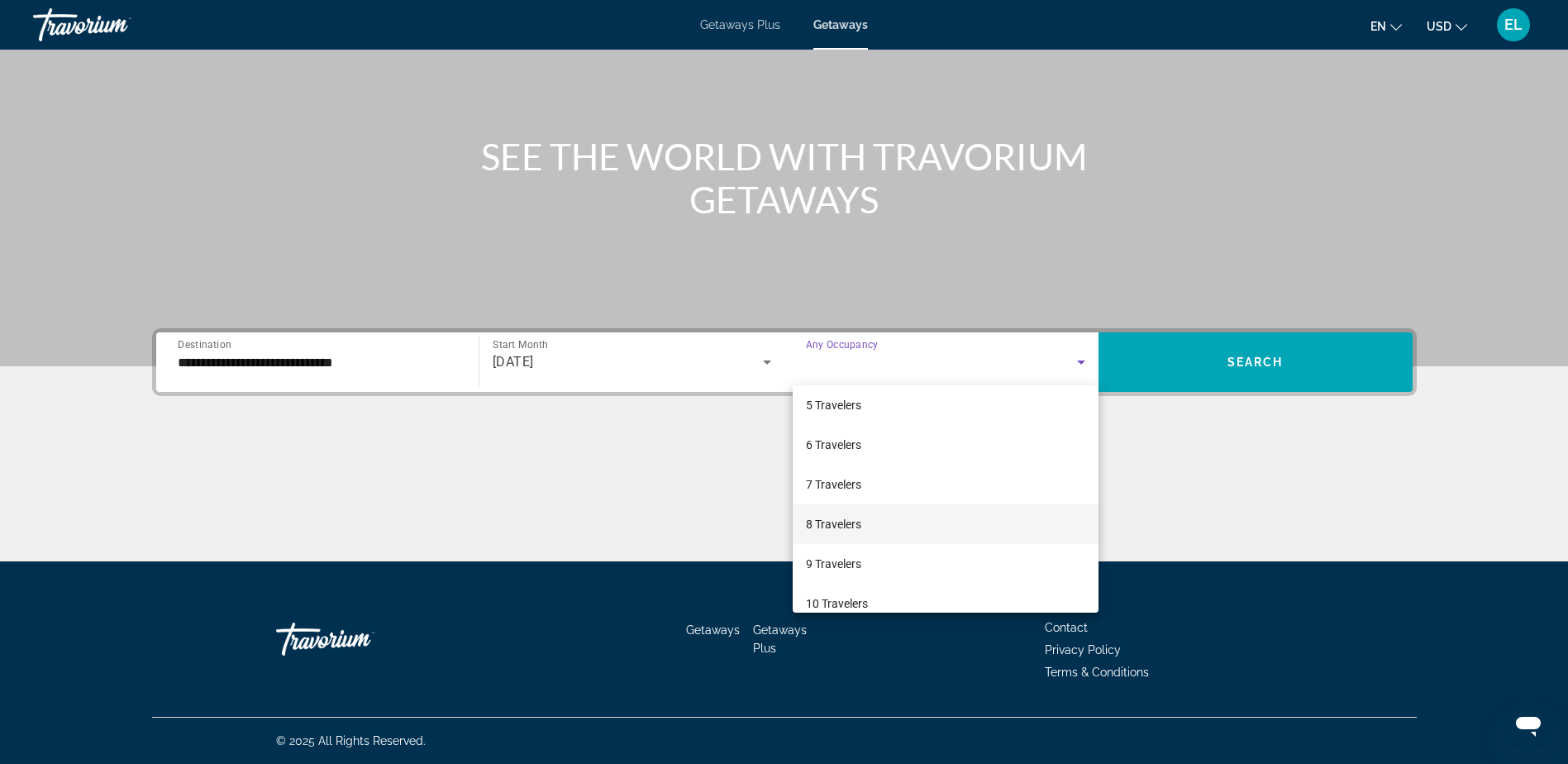
click at [868, 524] on mat-option "8 Travelers" at bounding box center [946, 524] width 306 height 40
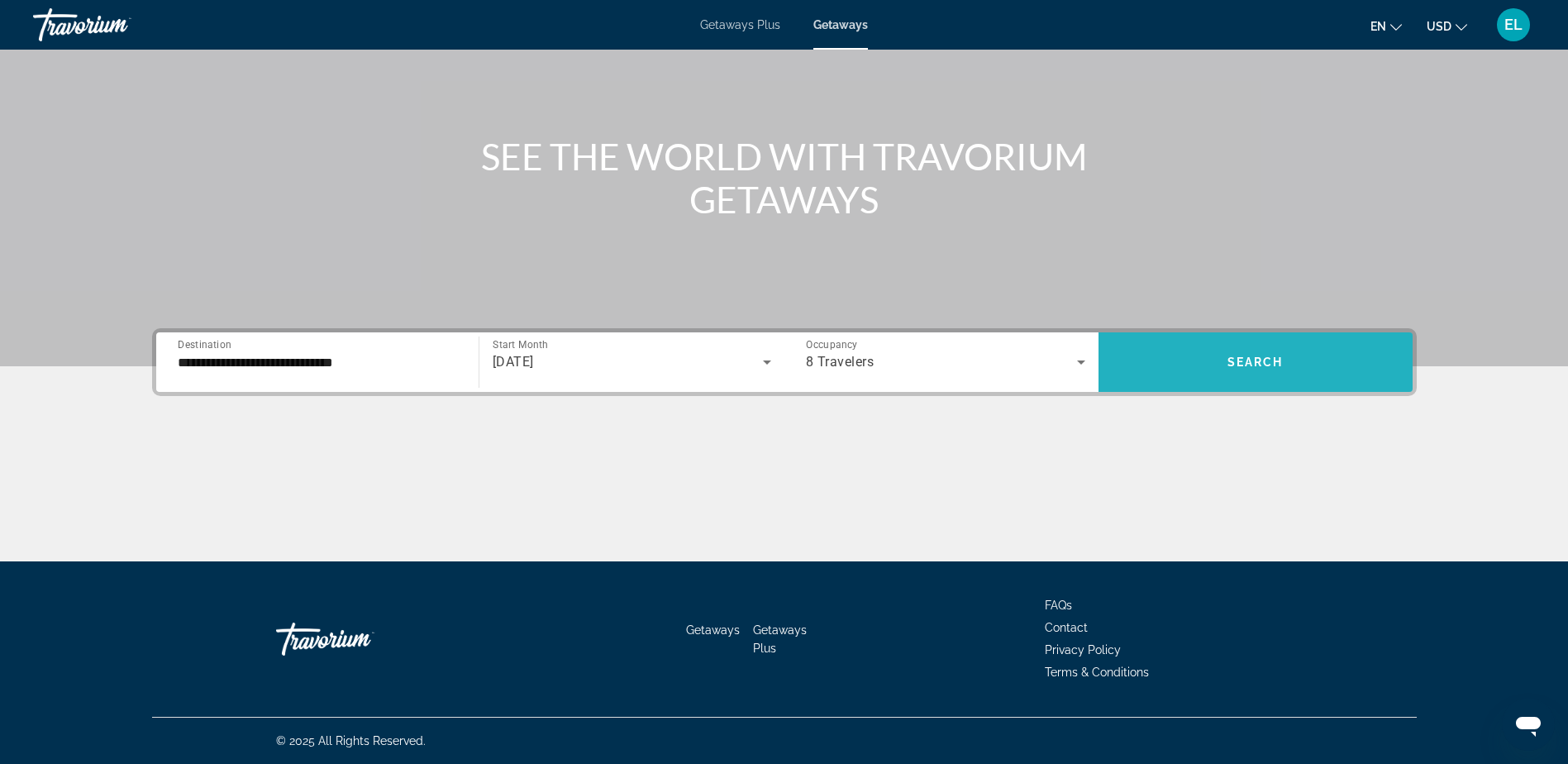
click at [1300, 369] on span "Search widget" at bounding box center [1255, 362] width 315 height 40
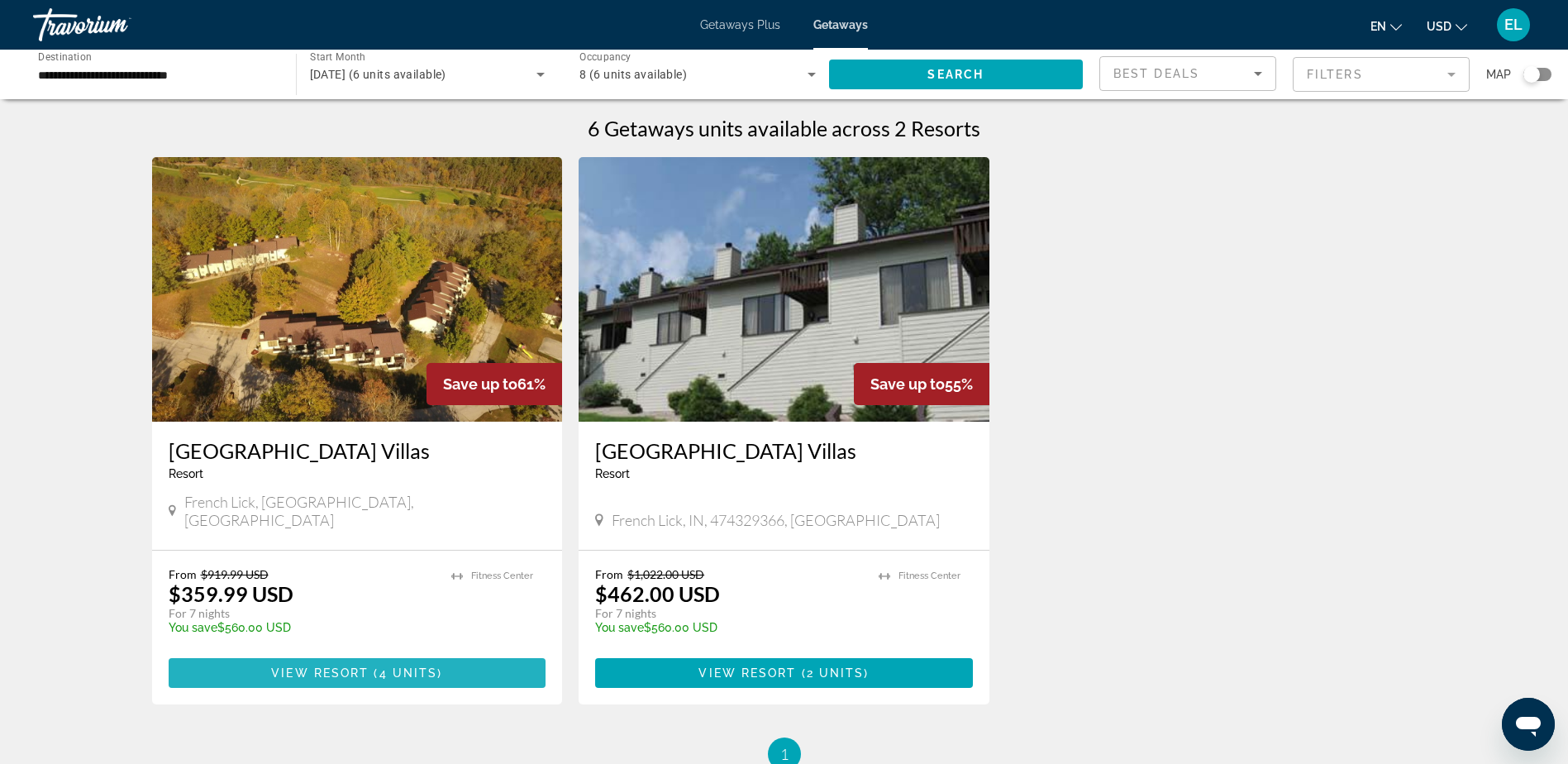
click at [407, 667] on span "4 units" at bounding box center [409, 673] width 58 height 14
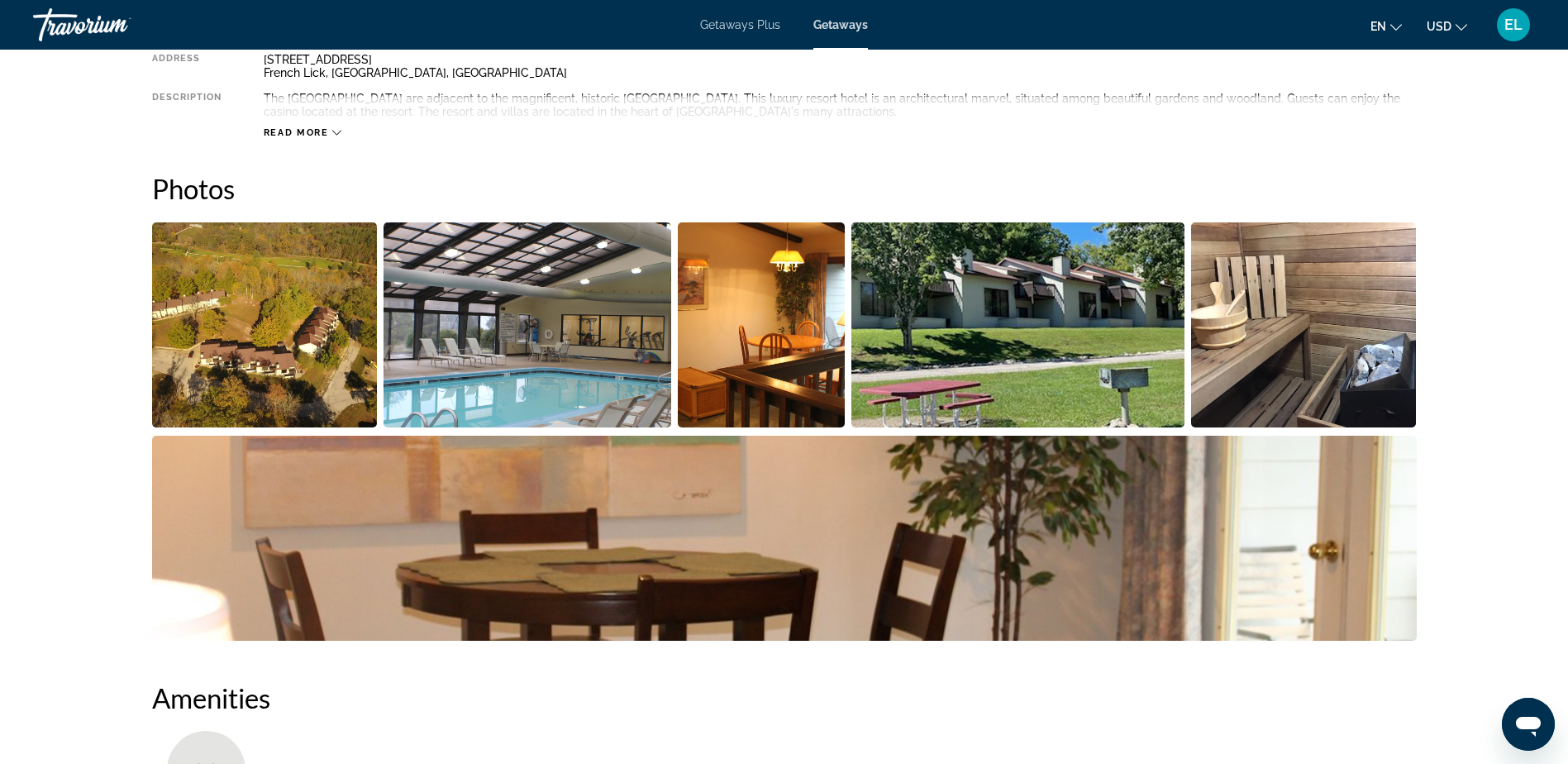
scroll to position [662, 0]
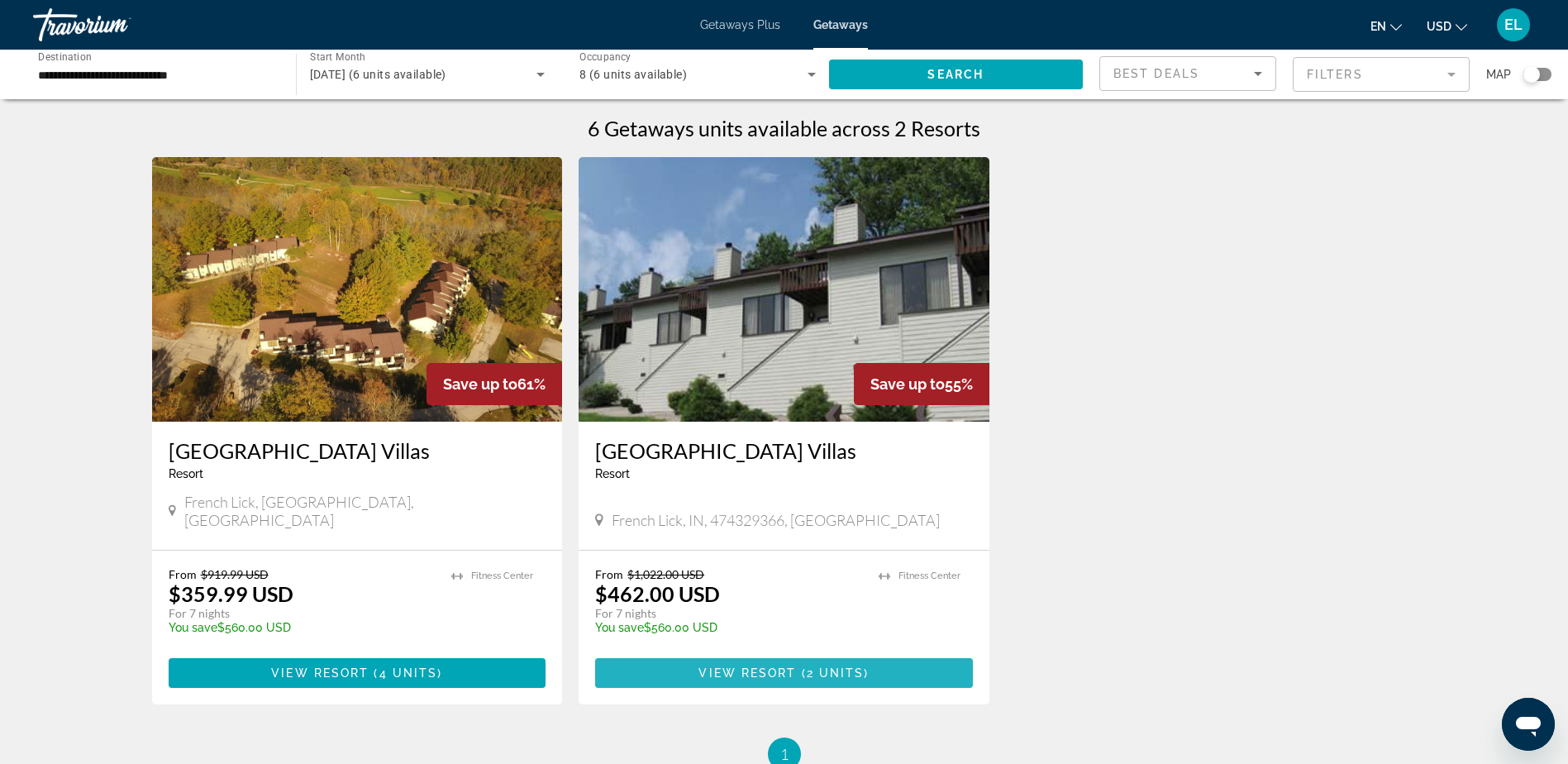
click at [814, 667] on span "2 units" at bounding box center [836, 673] width 57 height 14
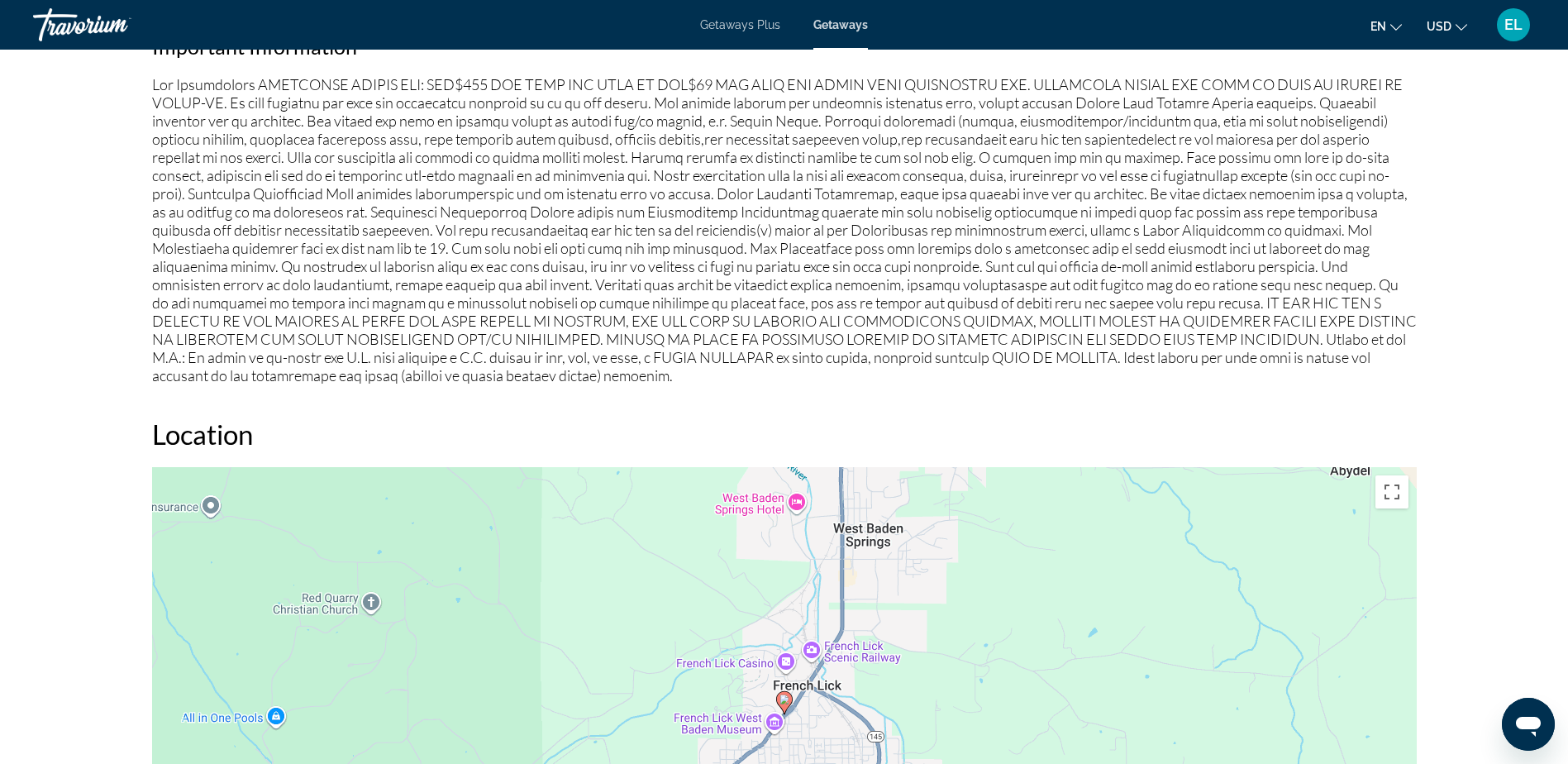
scroll to position [1635, 0]
